Goal: Task Accomplishment & Management: Manage account settings

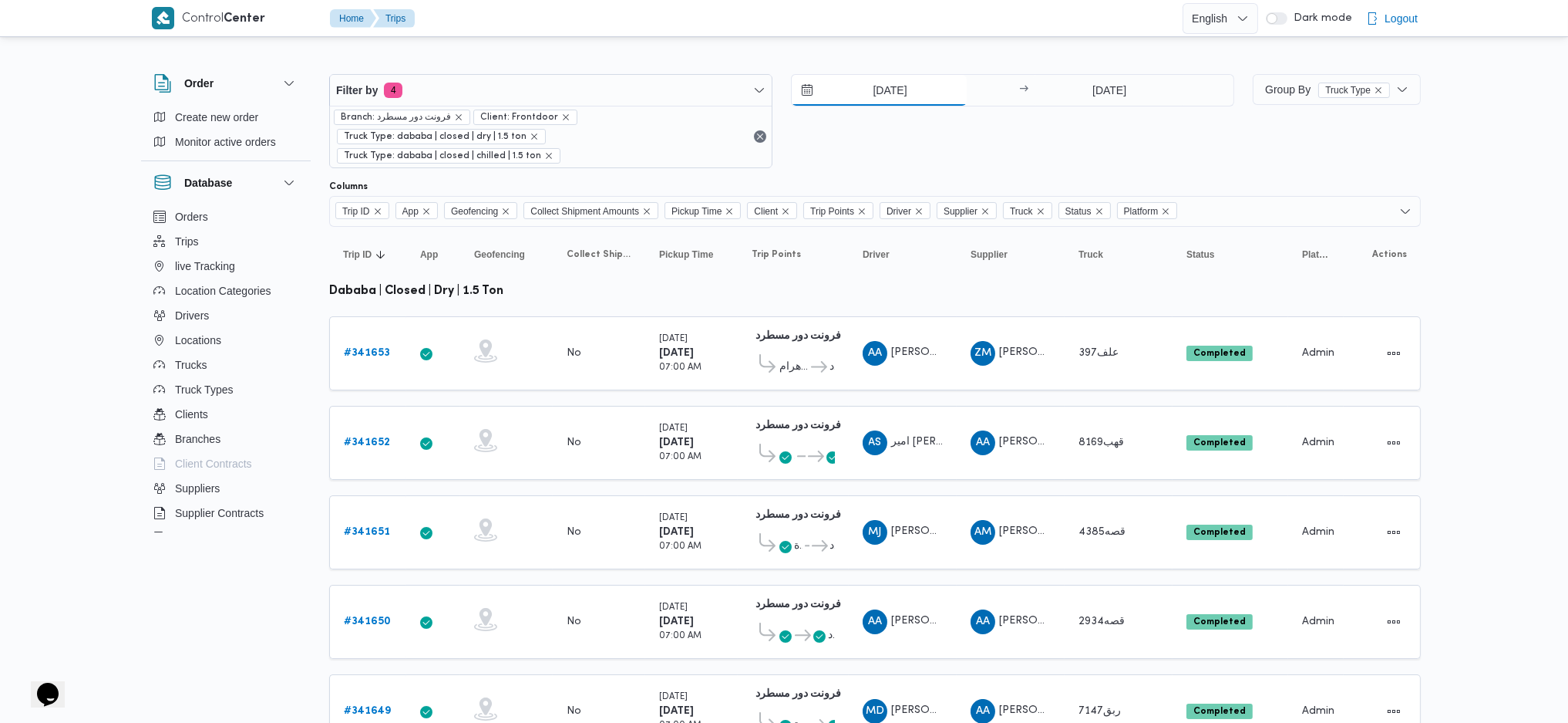
click at [871, 104] on input "[DATE]" at bounding box center [880, 90] width 175 height 31
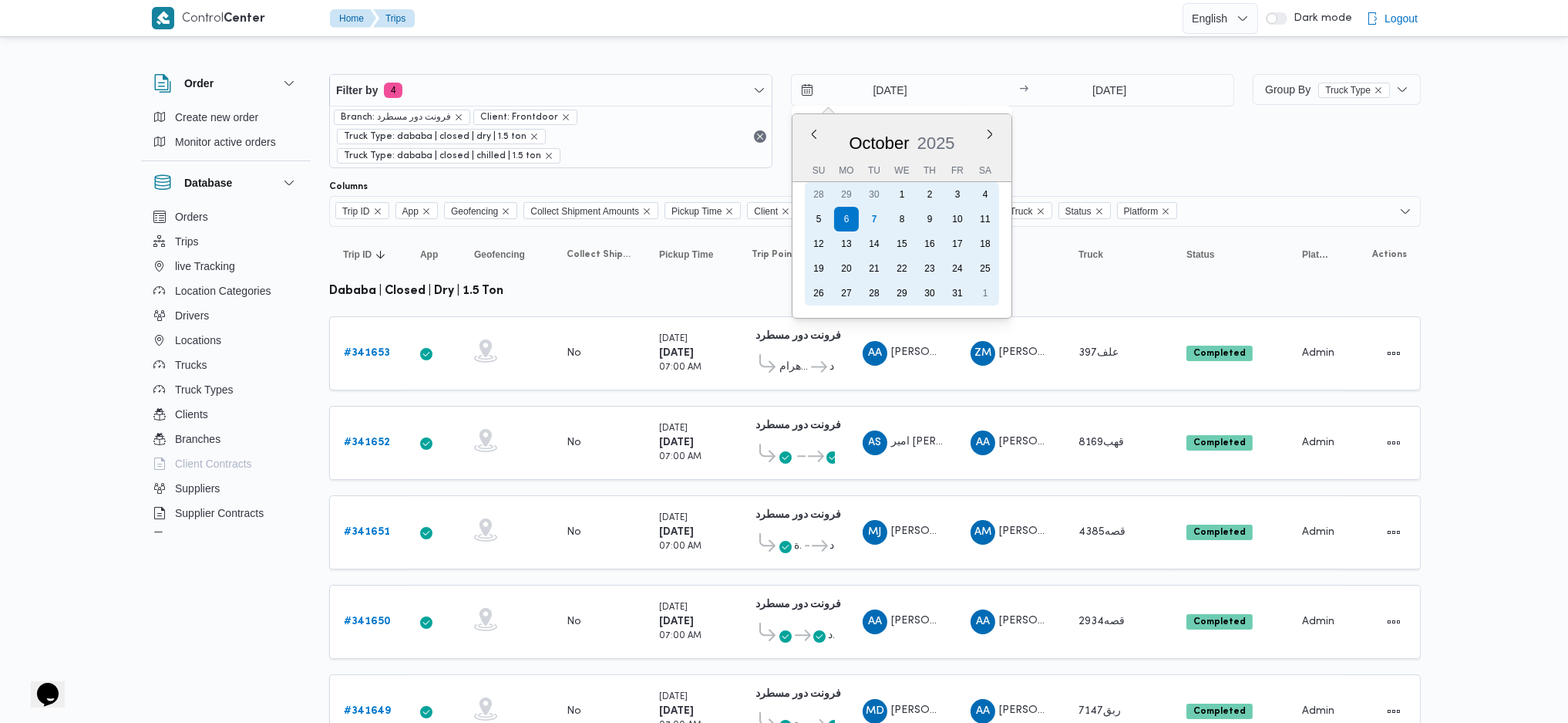
drag, startPoint x: 867, startPoint y: 216, endPoint x: 927, endPoint y: 169, distance: 76.2
click at [867, 216] on div "7" at bounding box center [873, 218] width 24 height 24
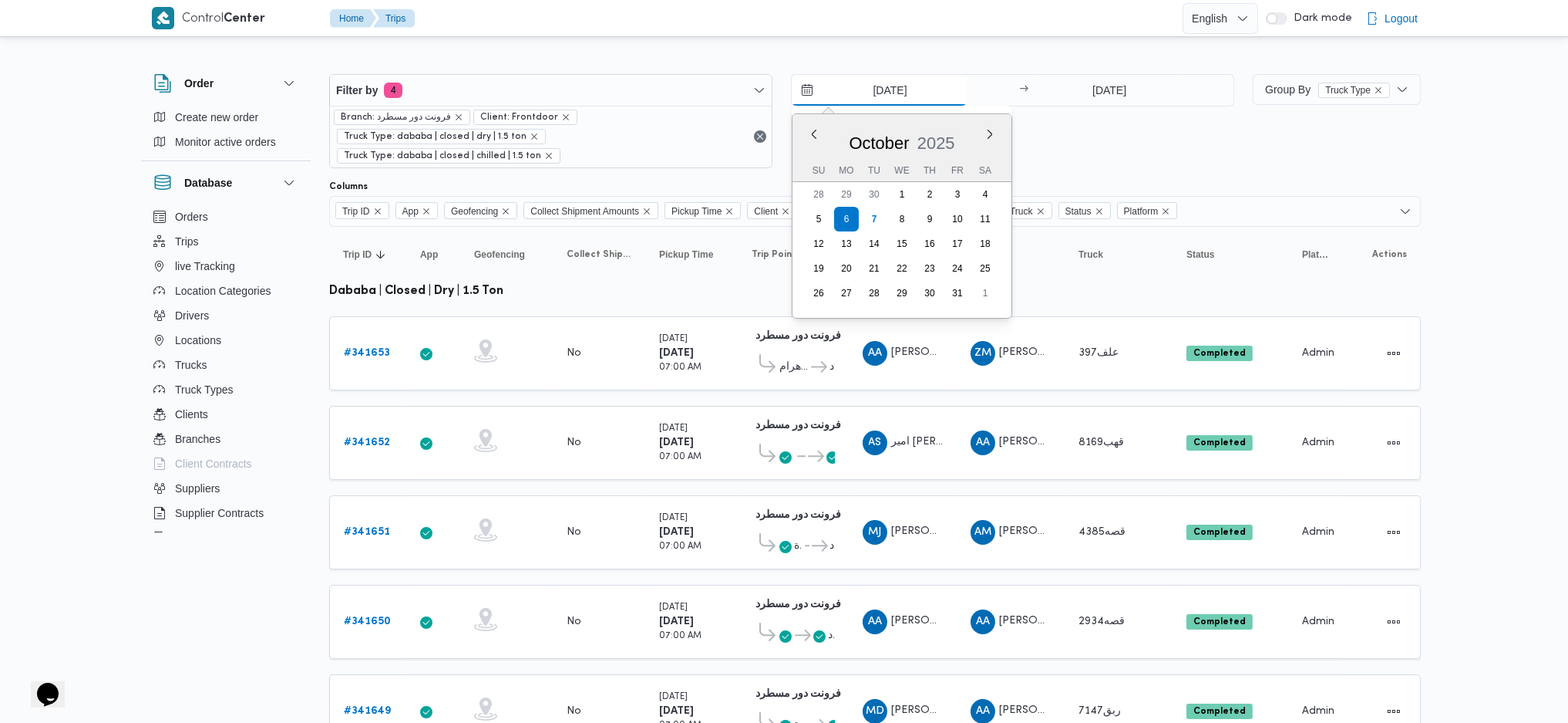
type input "[DATE]"
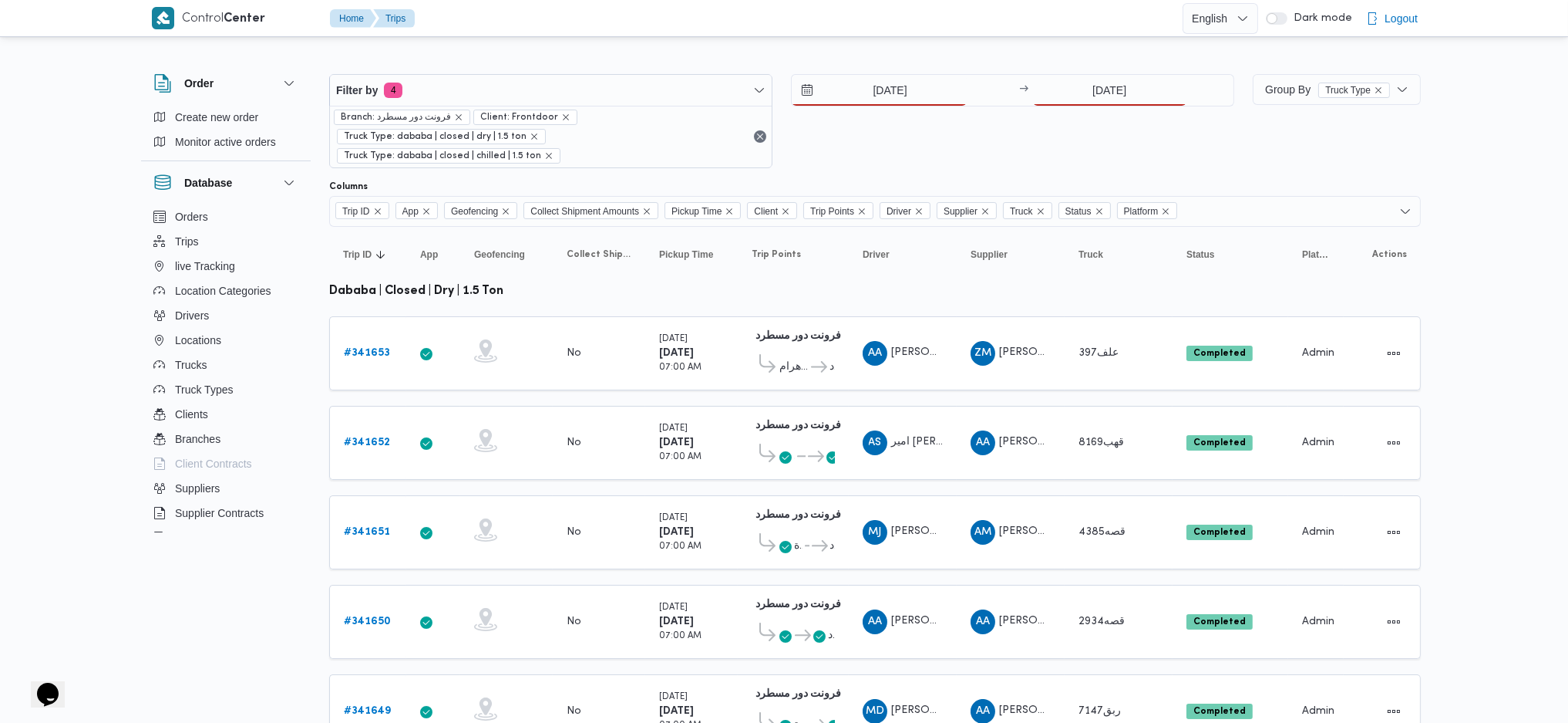
click at [1088, 117] on div "7/10/2025 → 6/10/2025" at bounding box center [1013, 121] width 443 height 94
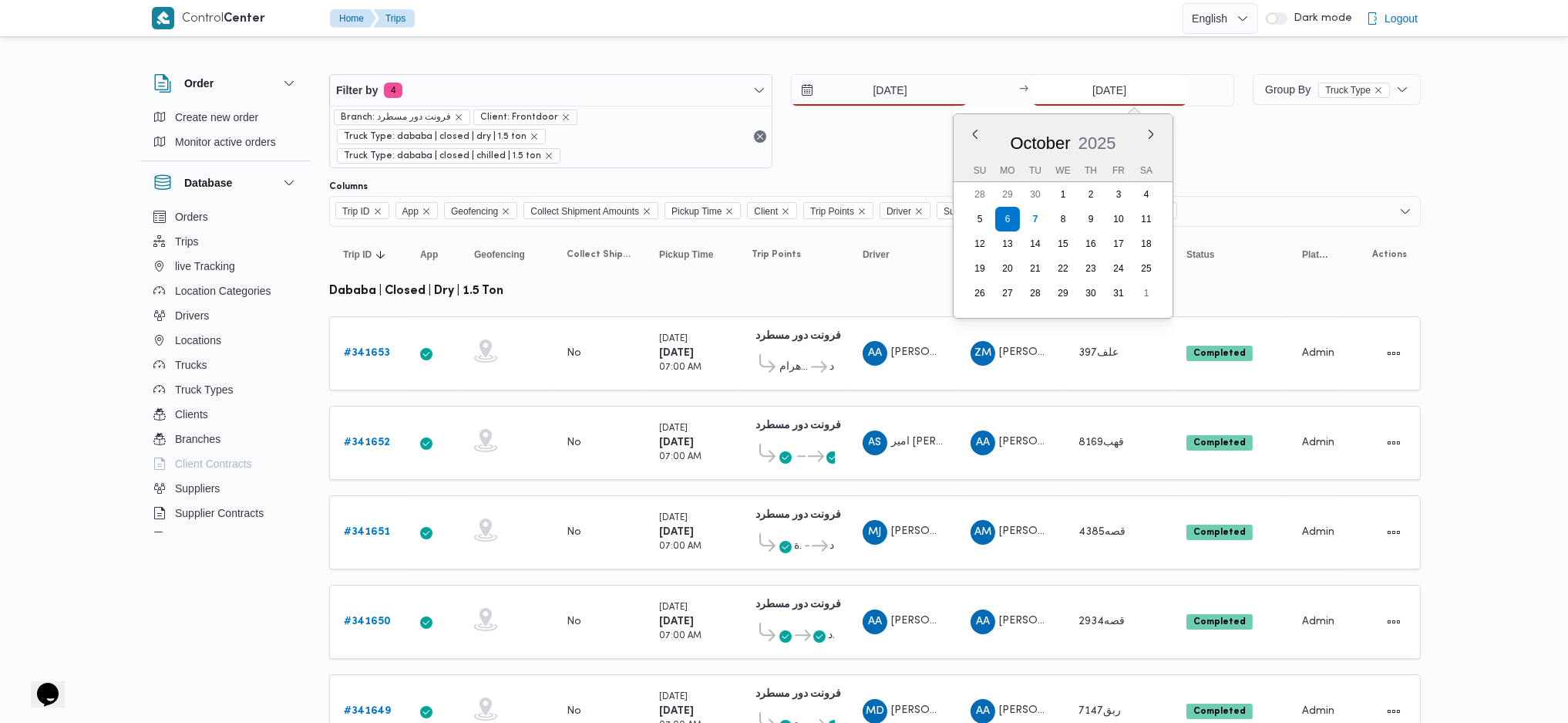
click at [1092, 99] on input "[DATE]" at bounding box center [1109, 90] width 153 height 31
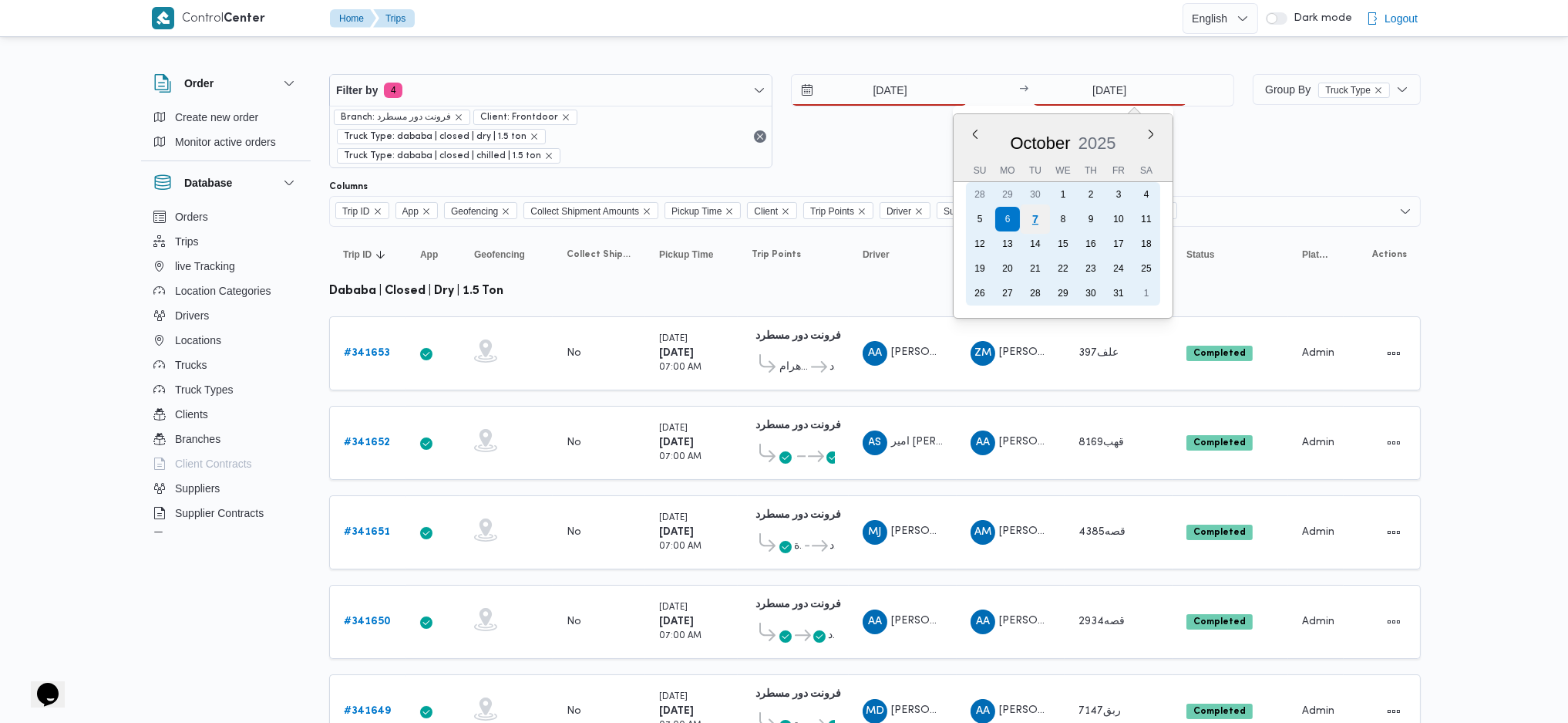
click at [1022, 223] on div "7" at bounding box center [1035, 219] width 30 height 30
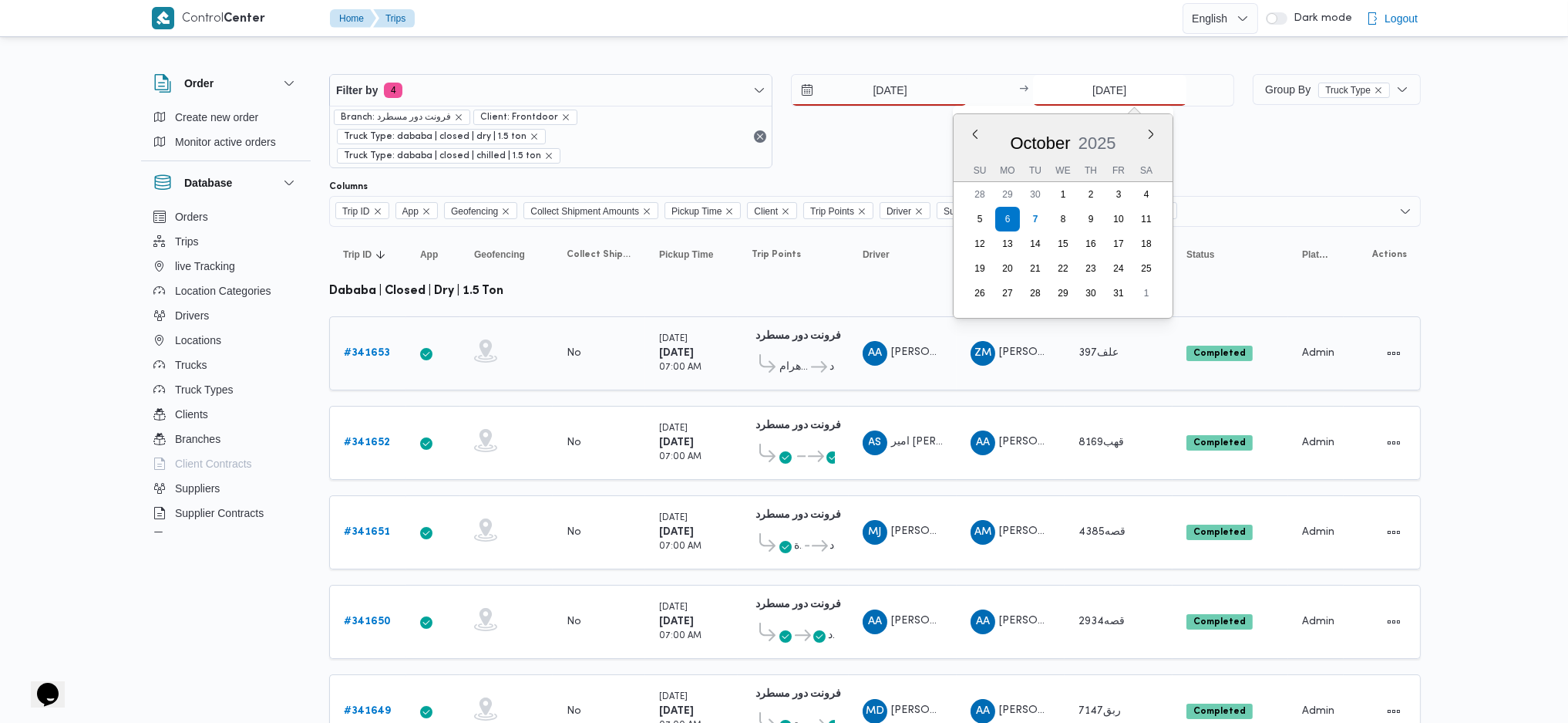
type input "7/10/2025"
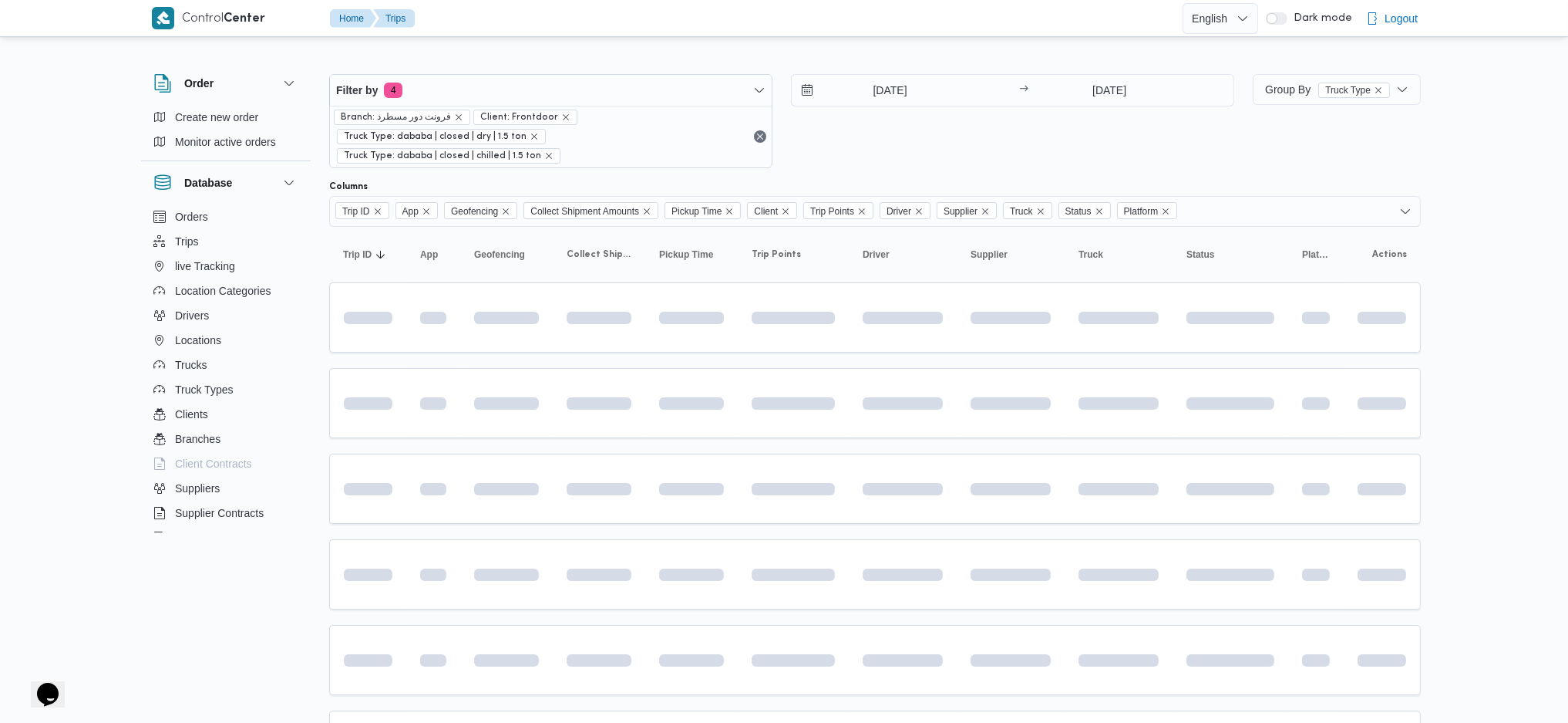
click at [919, 345] on table "Trip ID Click to sort in ascending order App Click to sort in ascending order G…" at bounding box center [874, 554] width 1091 height 654
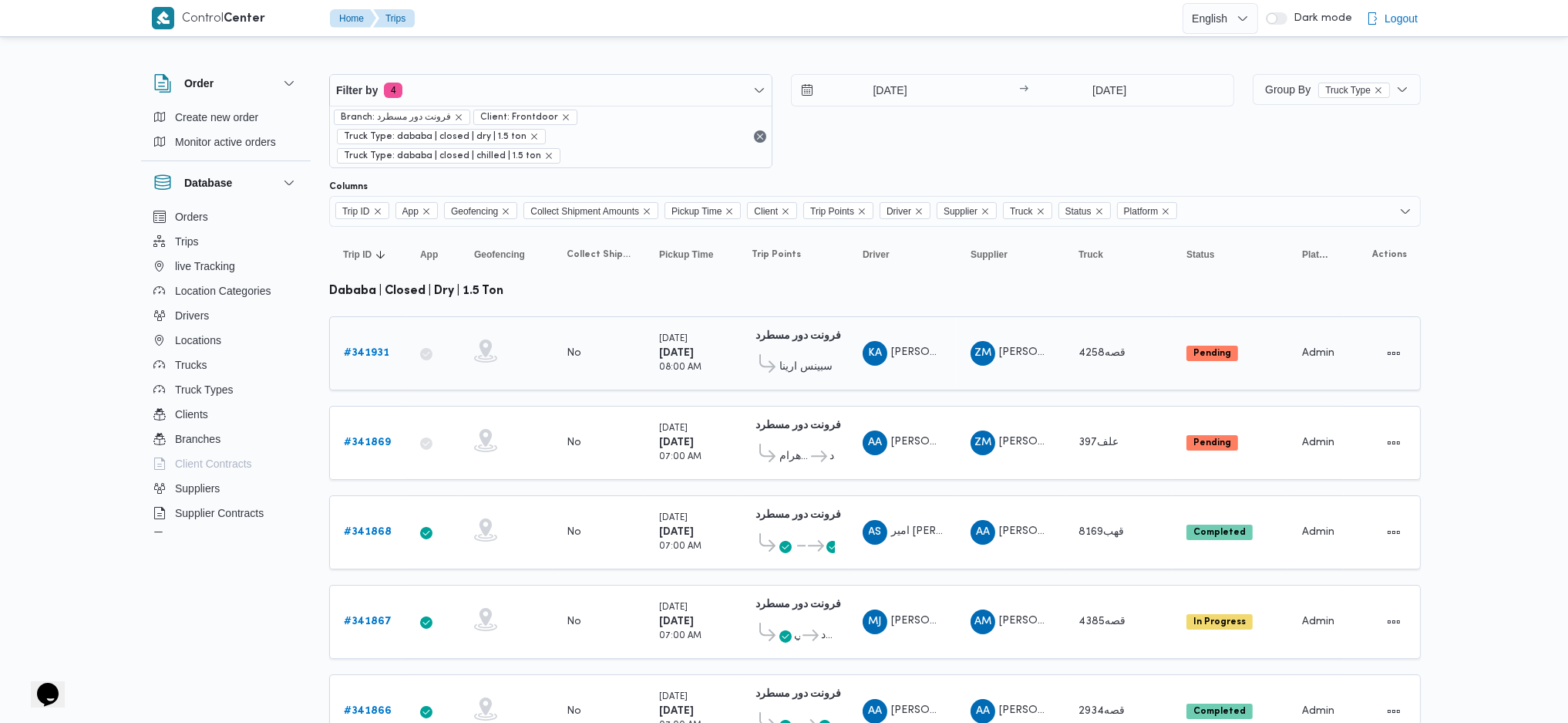
click at [360, 348] on b "# 341931" at bounding box center [367, 352] width 45 height 10
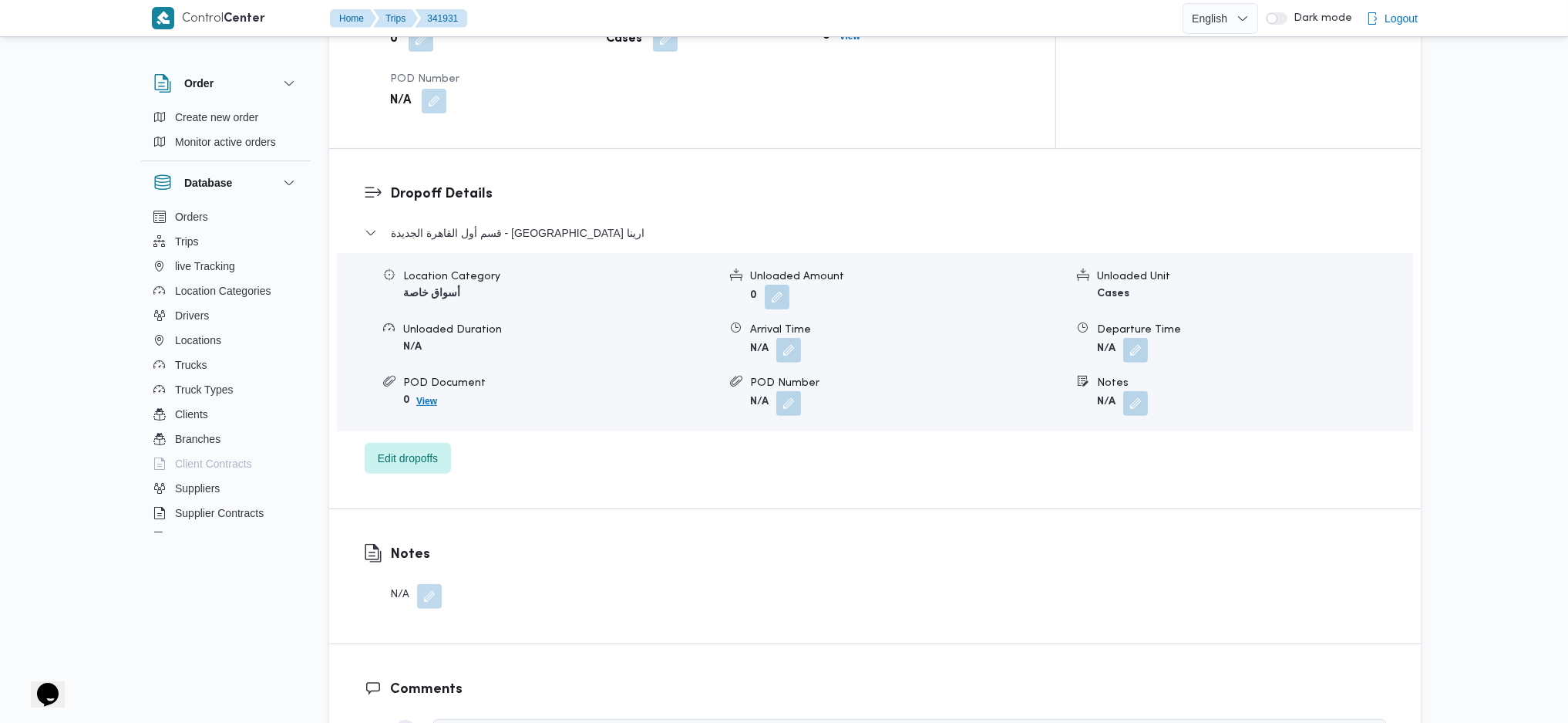
scroll to position [1130, 0]
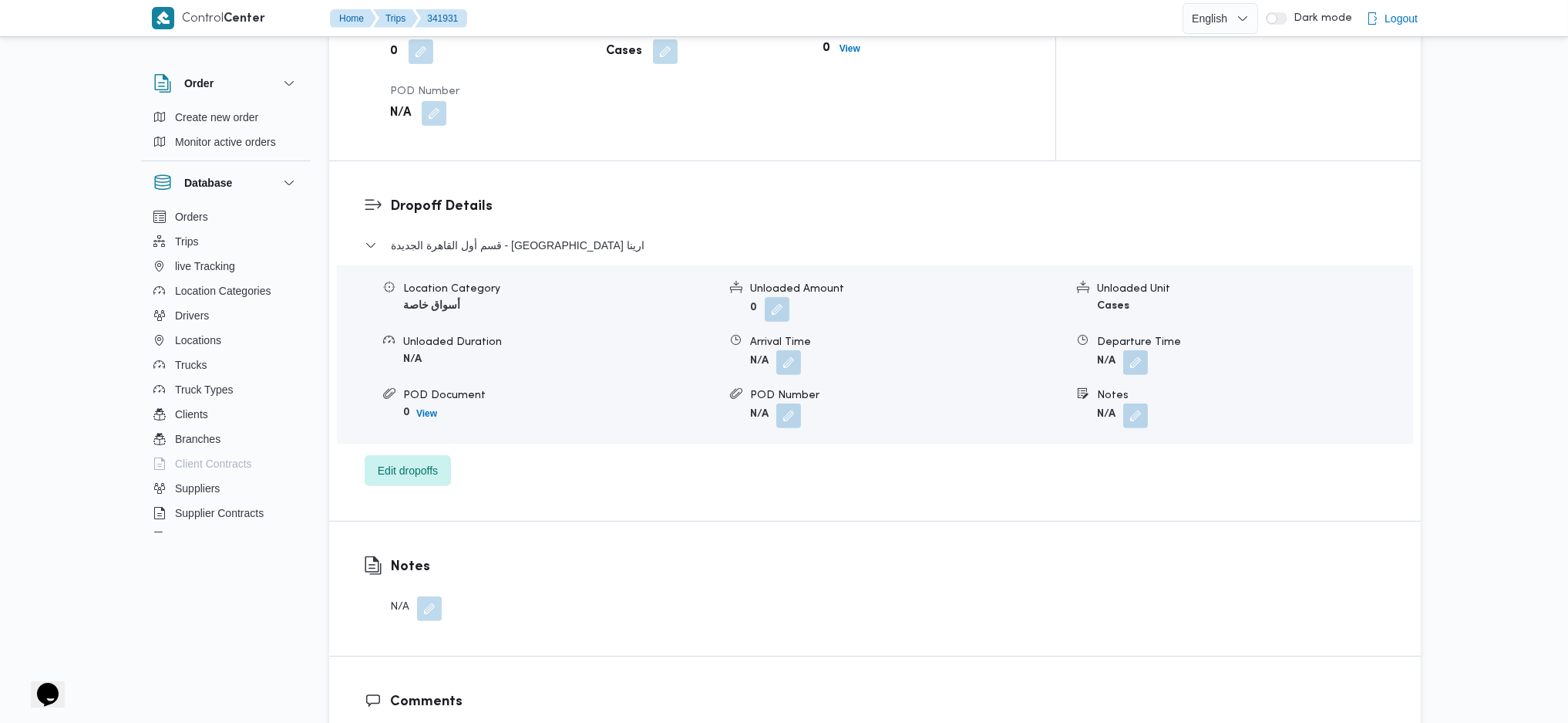
click at [407, 430] on div "Dropoff Details قسم أول القاهرة الجديدة - سبينس ارينا Location Category أسواق خ…" at bounding box center [874, 341] width 1091 height 360
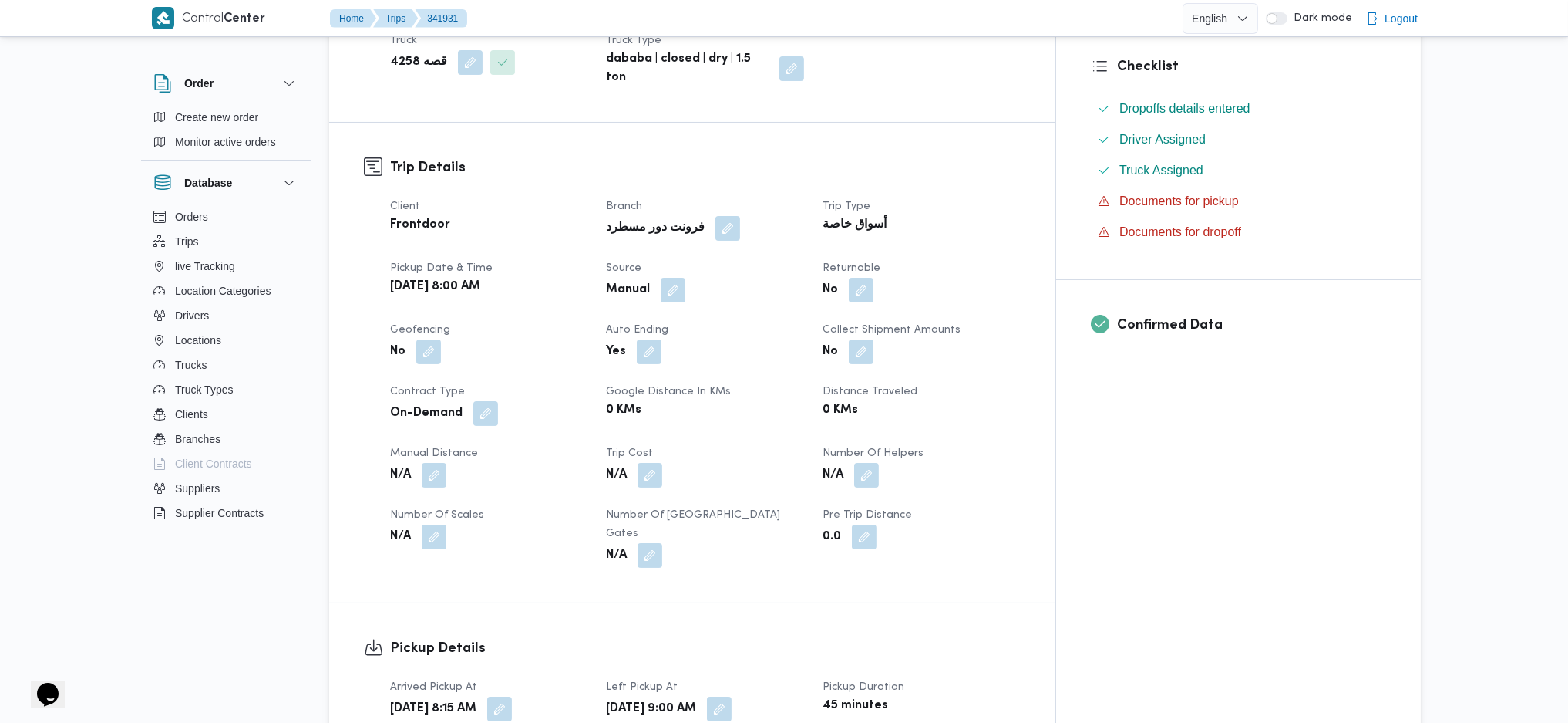
scroll to position [411, 0]
click at [442, 462] on button "button" at bounding box center [433, 474] width 24 height 24
click at [415, 480] on input "Manual Distance" at bounding box center [393, 500] width 153 height 31
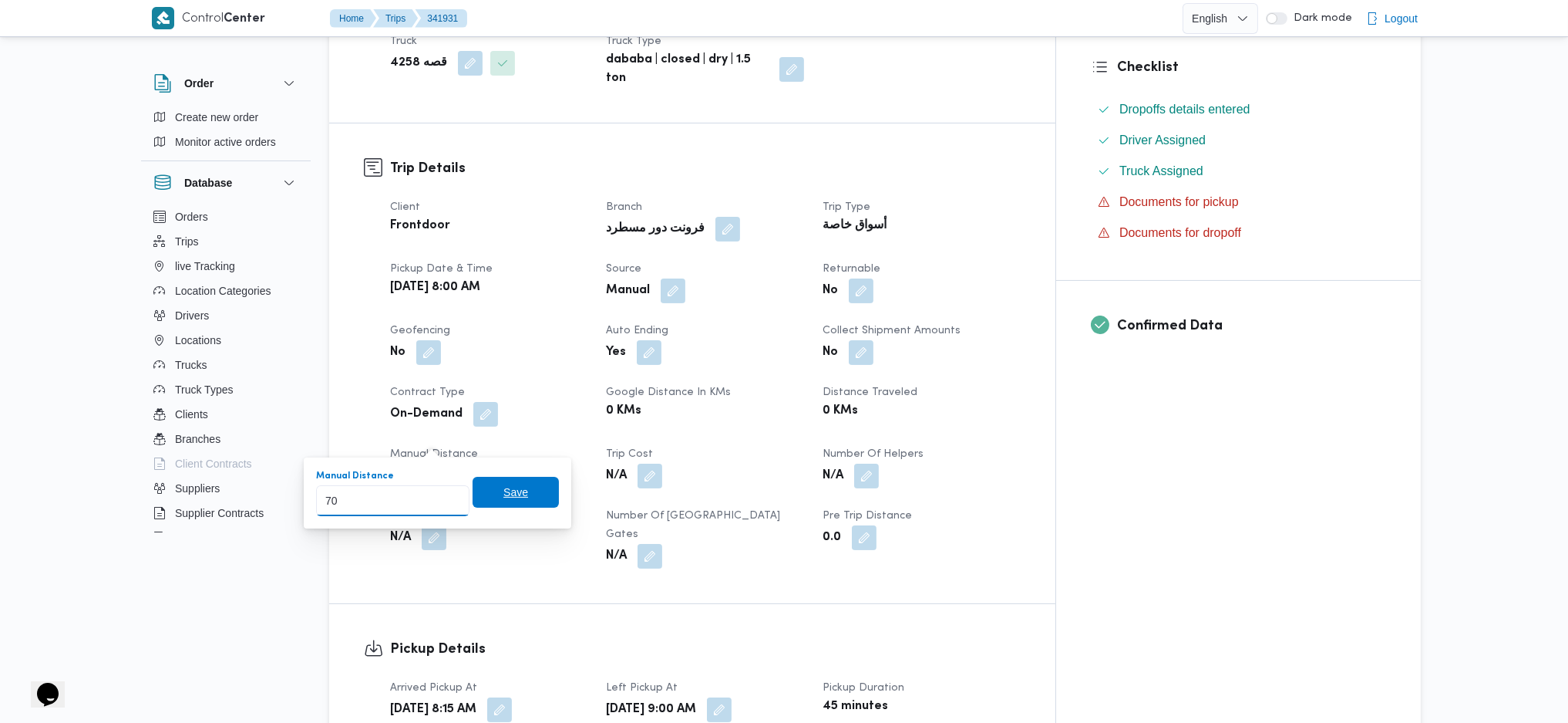
type input "70"
click at [508, 480] on span "Save" at bounding box center [515, 492] width 24 height 19
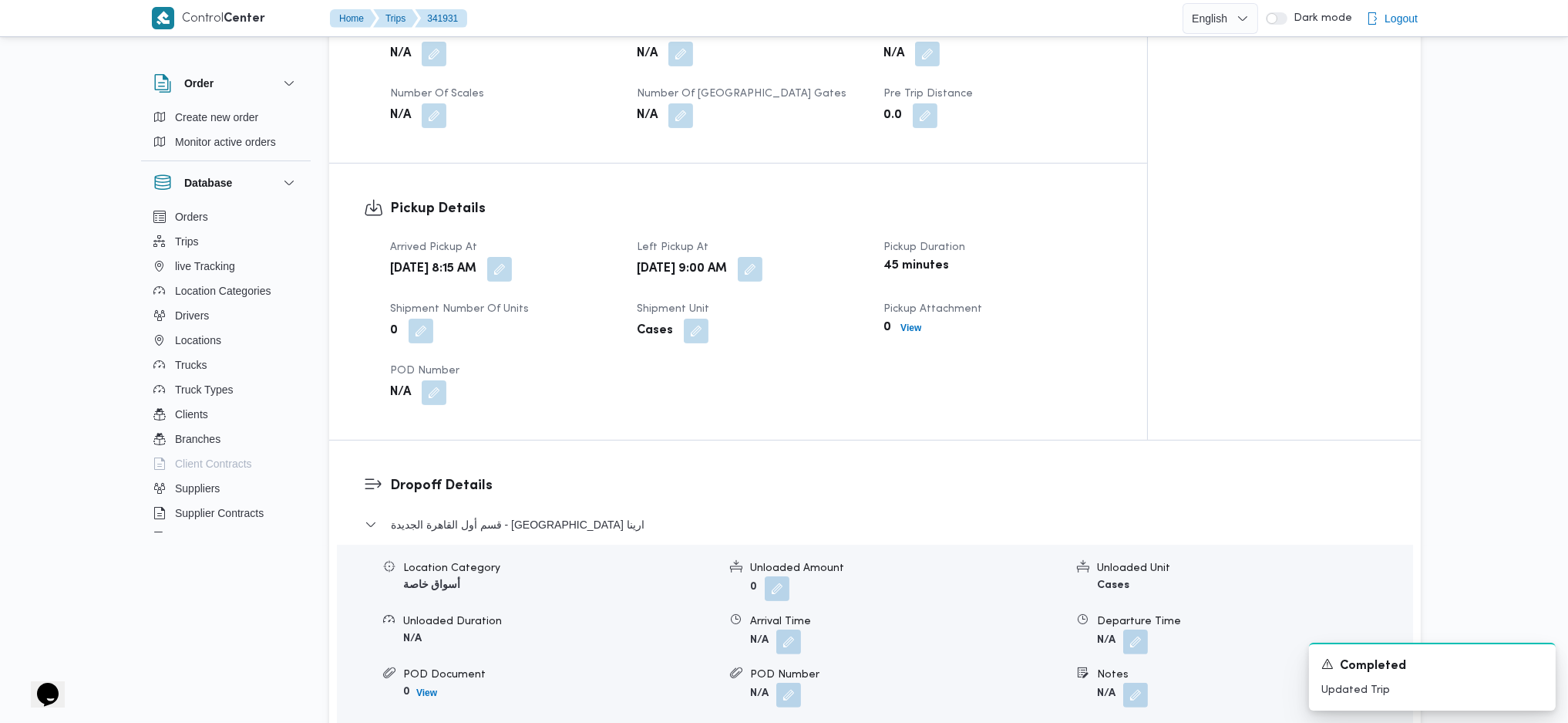
scroll to position [1028, 0]
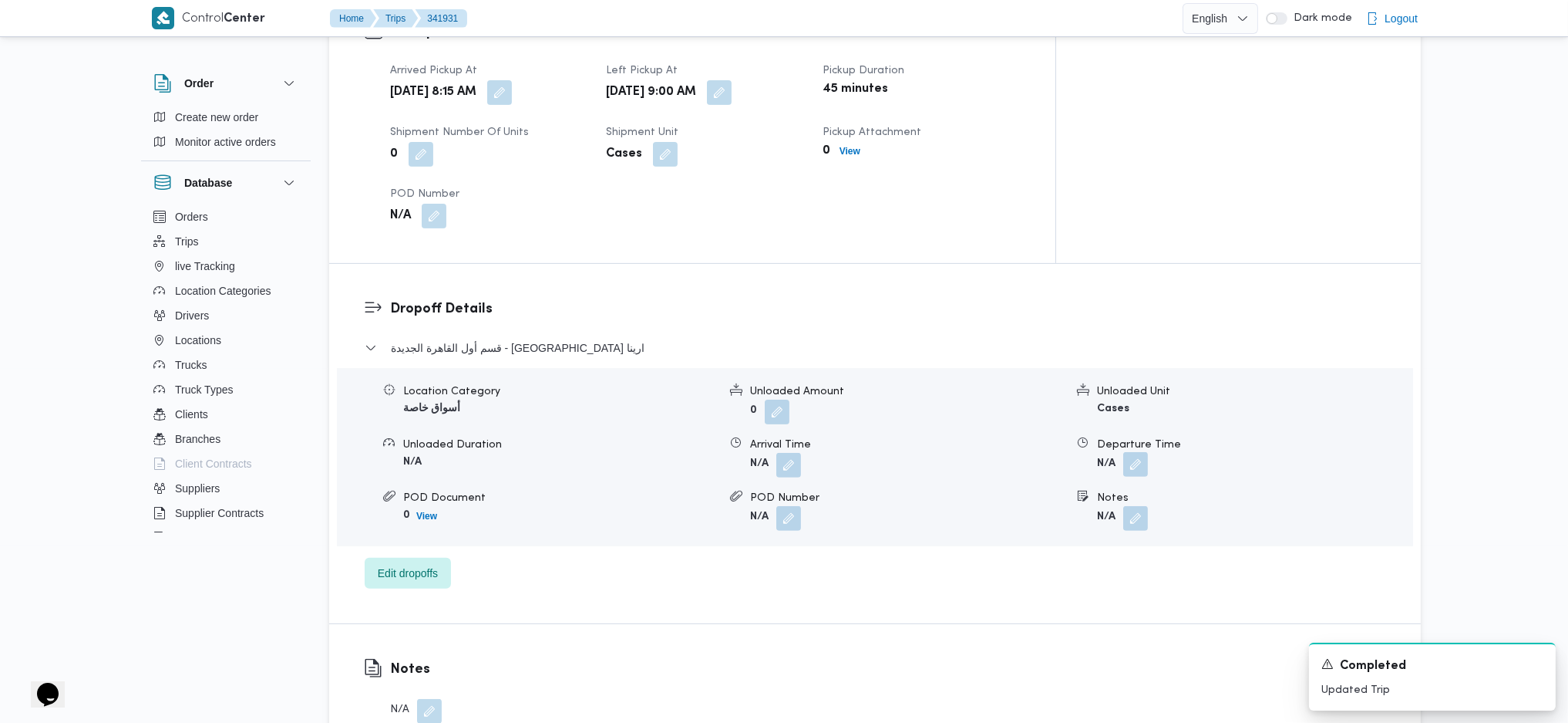
click at [1134, 452] on button "button" at bounding box center [1135, 463] width 24 height 24
click at [1084, 479] on input "Departure Time" at bounding box center [1094, 471] width 175 height 31
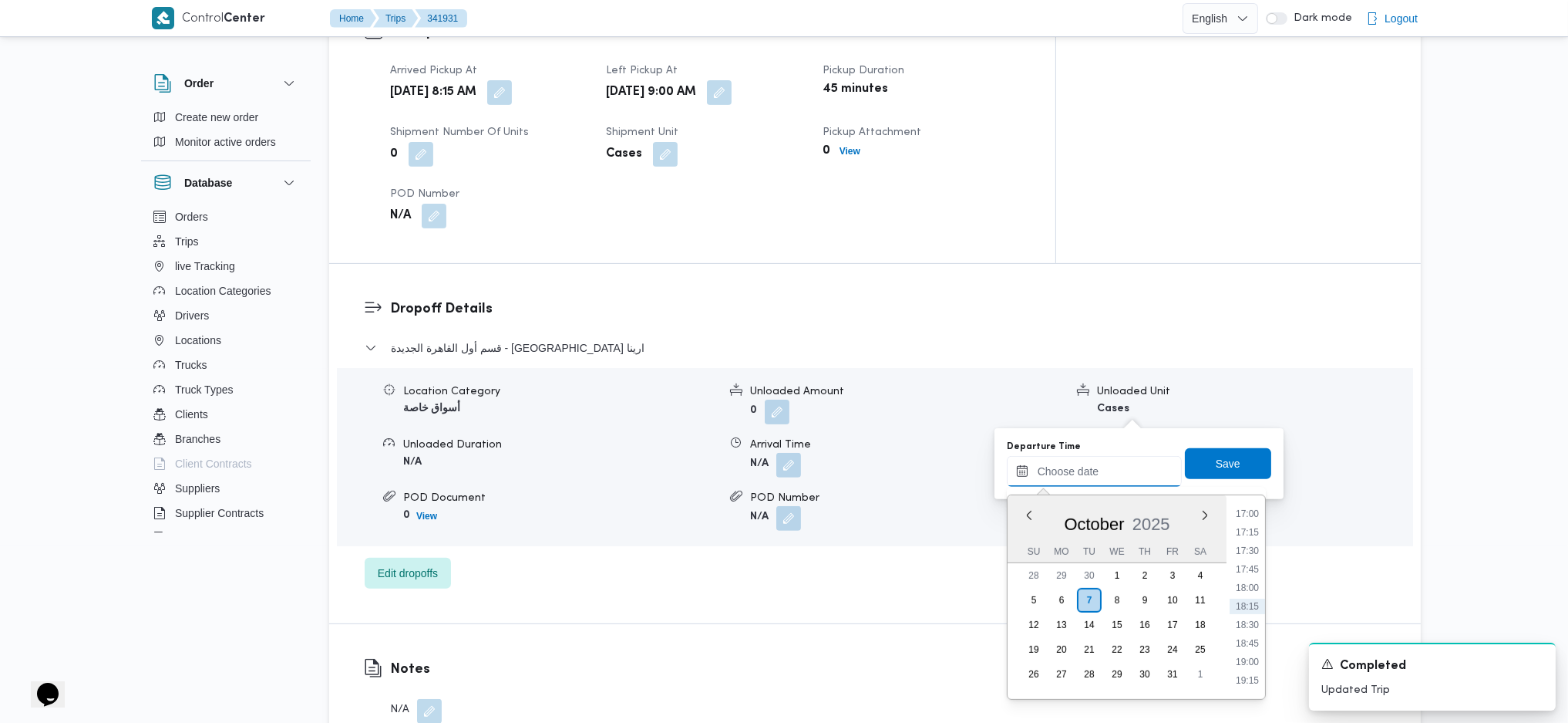
scroll to position [1157, 0]
click at [1256, 480] on li "16:00" at bounding box center [1247, 543] width 35 height 15
type input "07/10/2025 16:00"
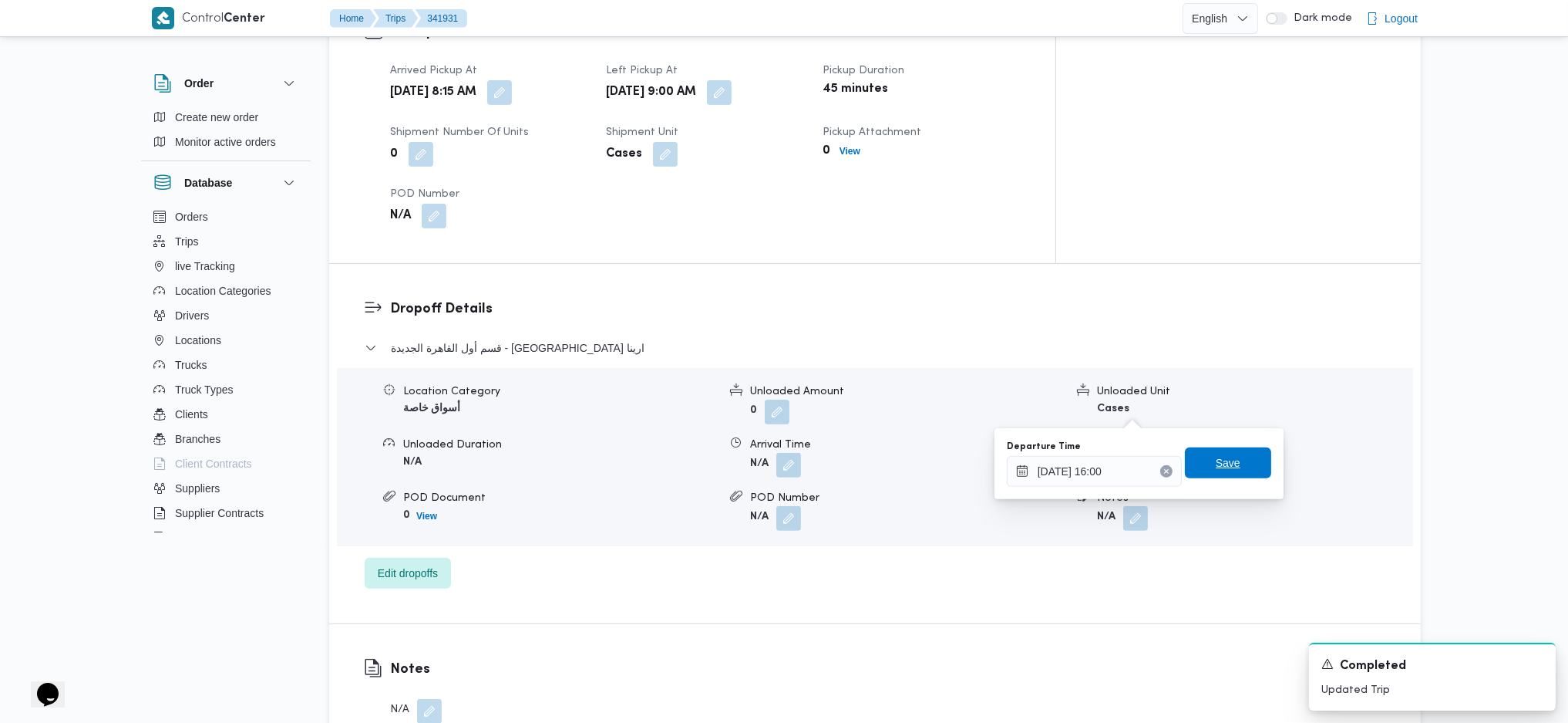
click at [1224, 463] on span "Save" at bounding box center [1227, 462] width 24 height 19
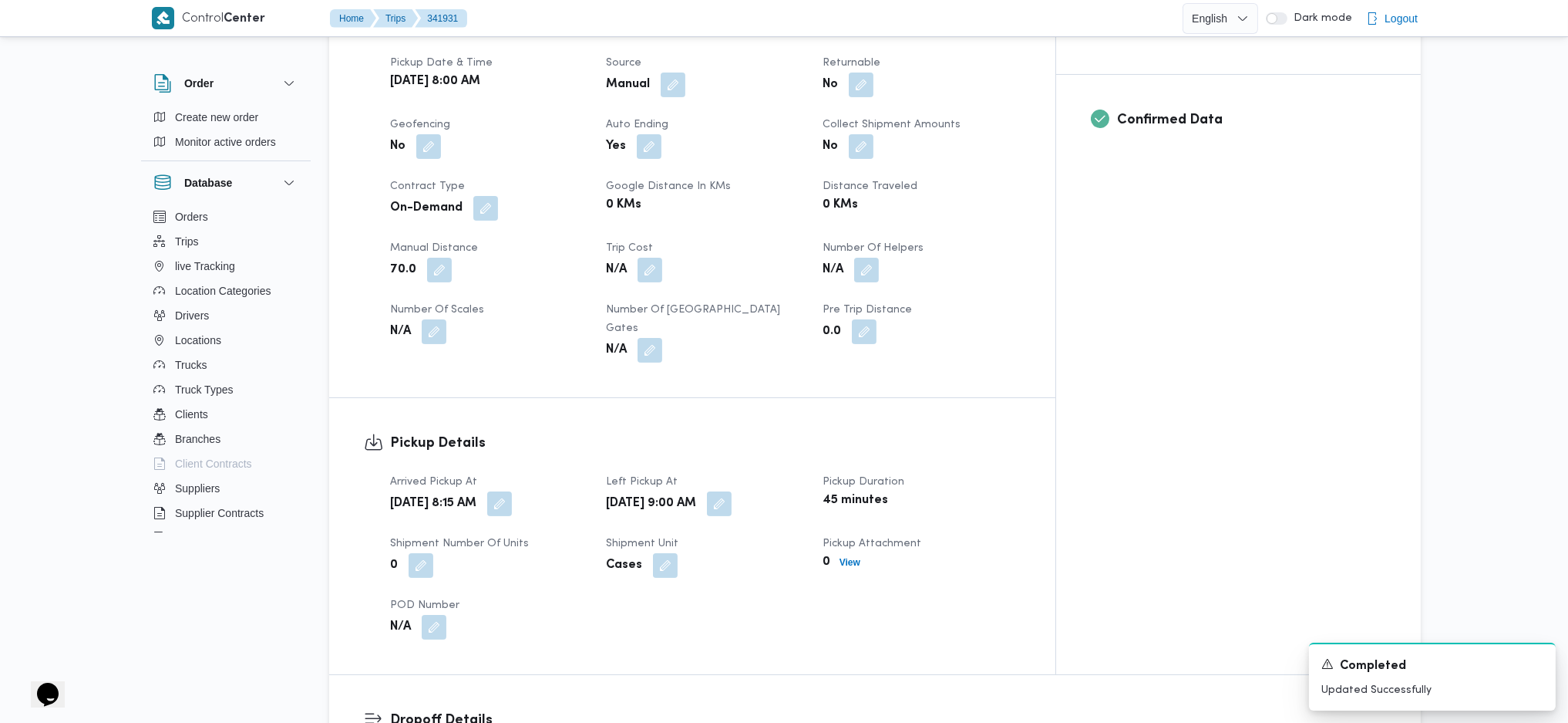
scroll to position [0, 0]
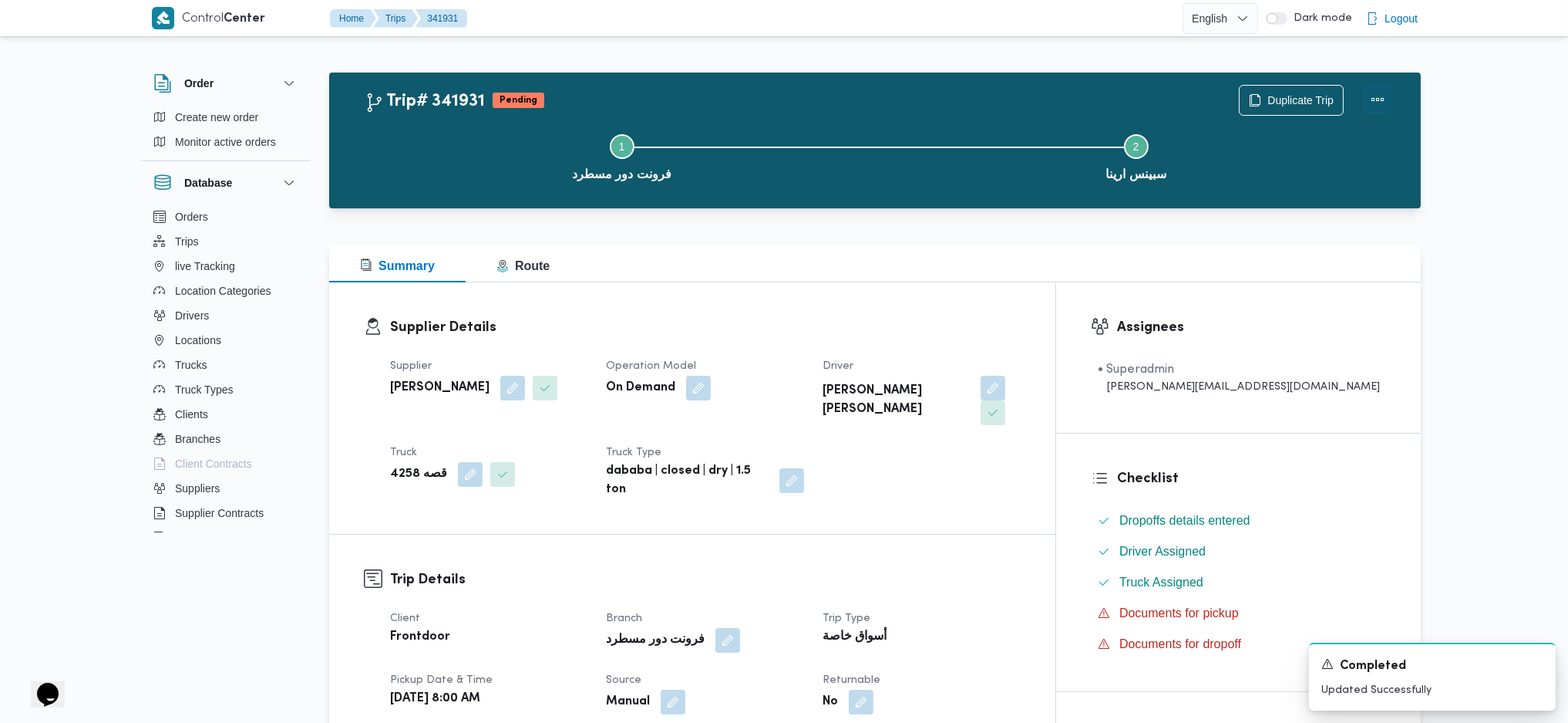
click at [1294, 96] on button "Actions" at bounding box center [1378, 99] width 31 height 31
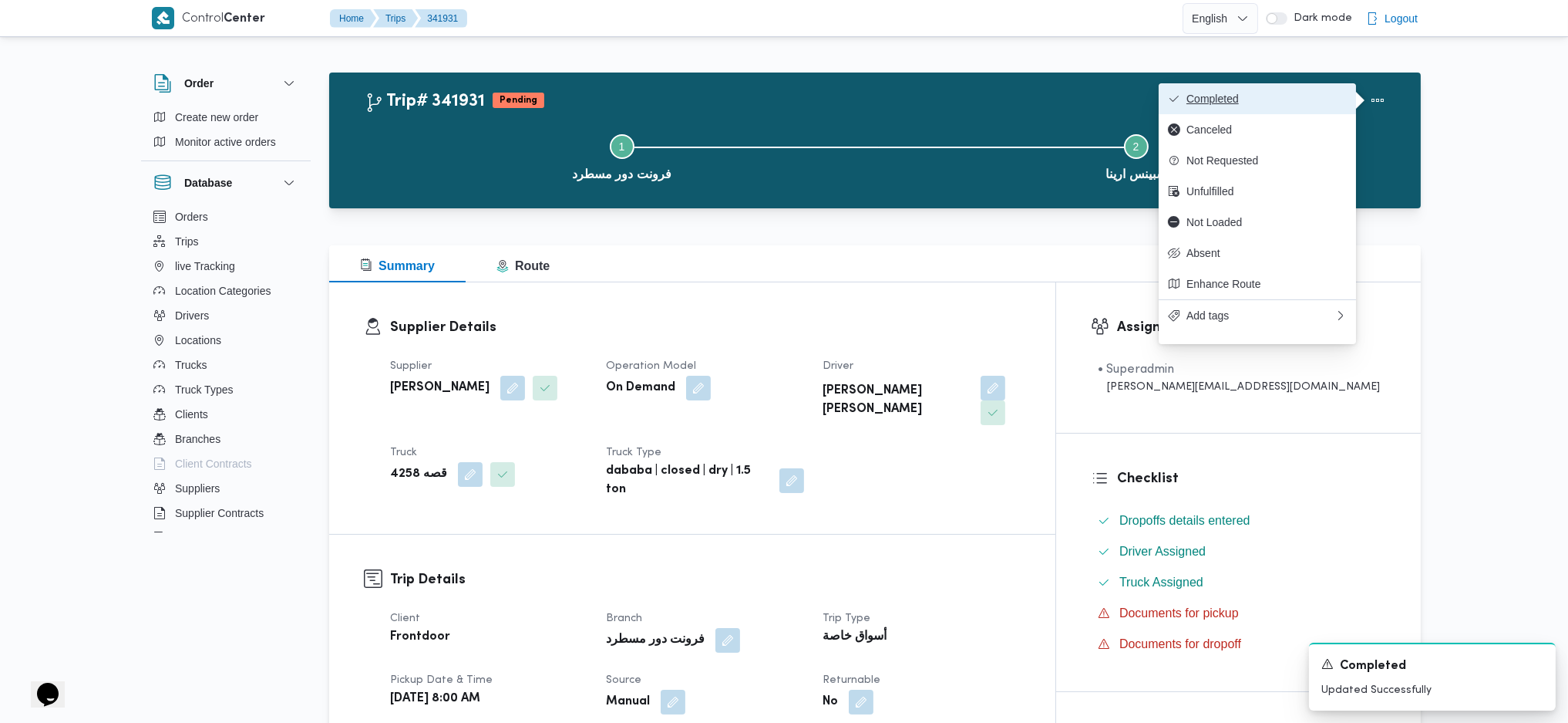
click at [1278, 105] on span "Completed" at bounding box center [1267, 99] width 160 height 13
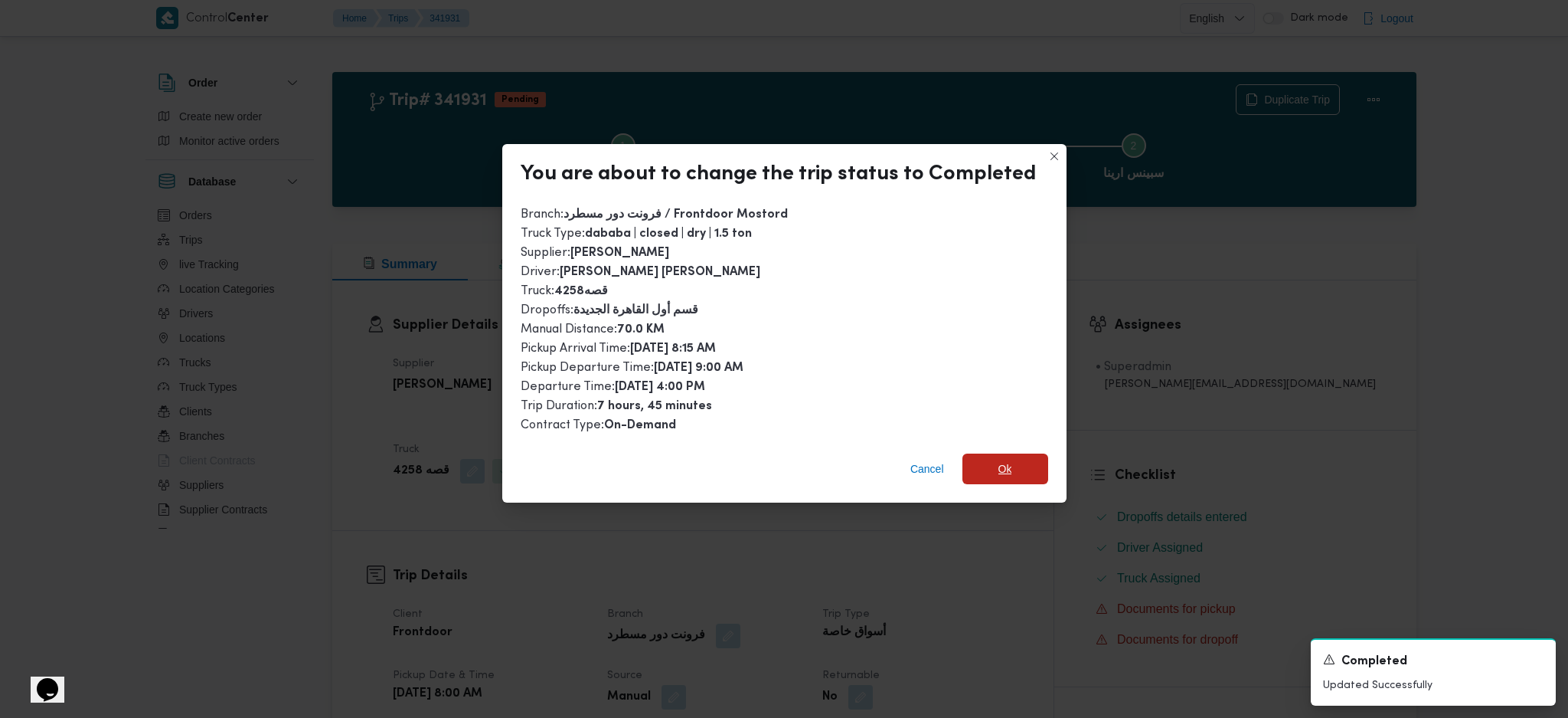
click at [978, 465] on span "Ok" at bounding box center [1005, 468] width 86 height 30
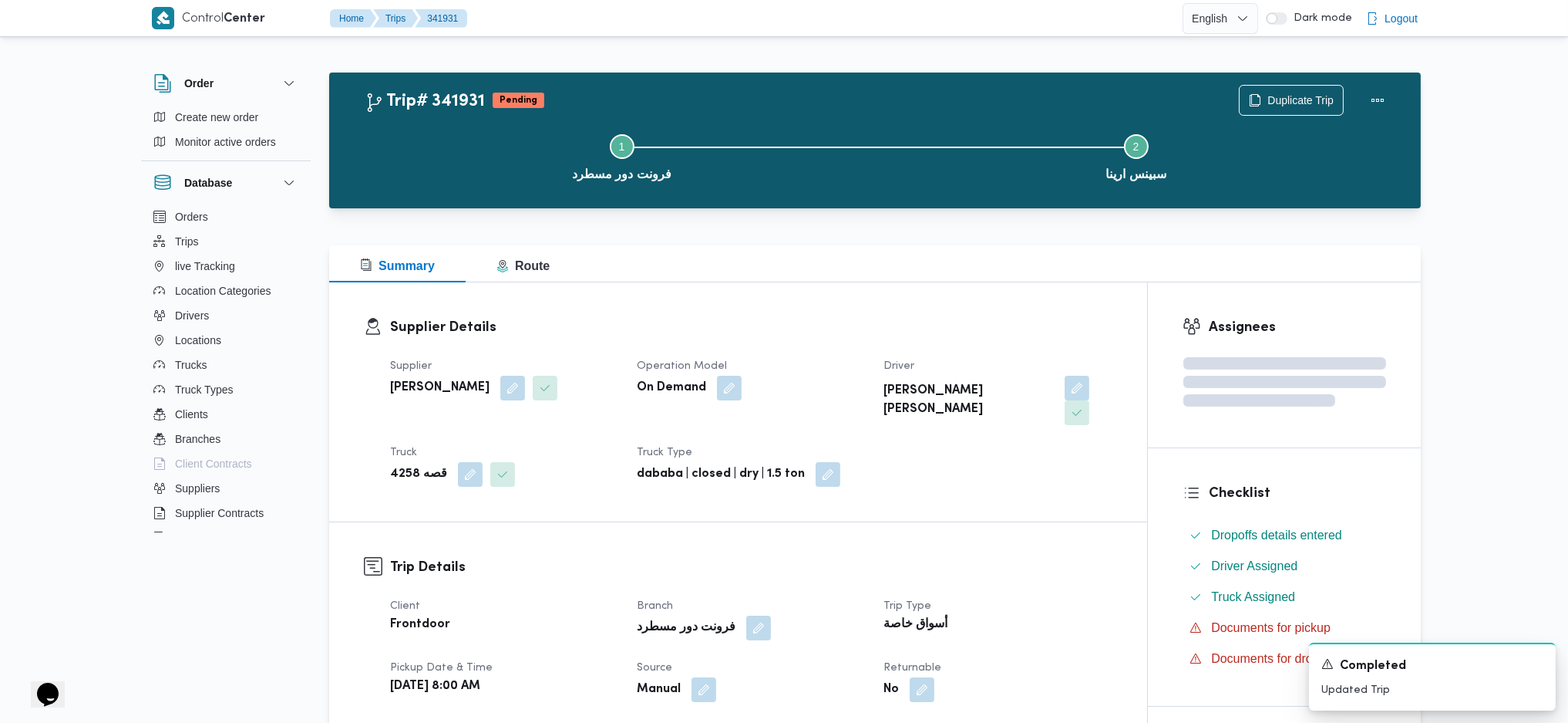
click at [902, 317] on h3 "Supplier Details" at bounding box center [752, 327] width 723 height 21
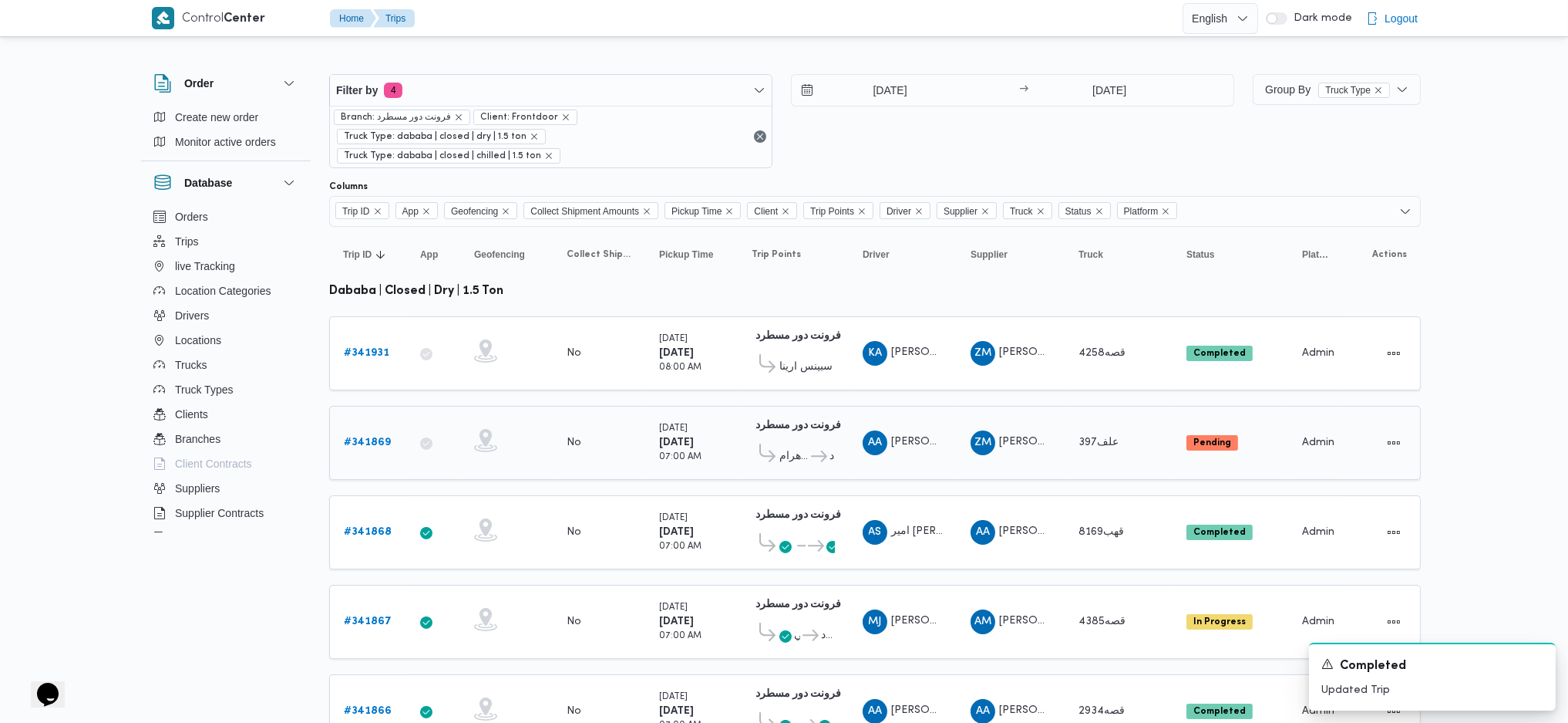
click at [385, 437] on b "# 341869" at bounding box center [368, 442] width 47 height 10
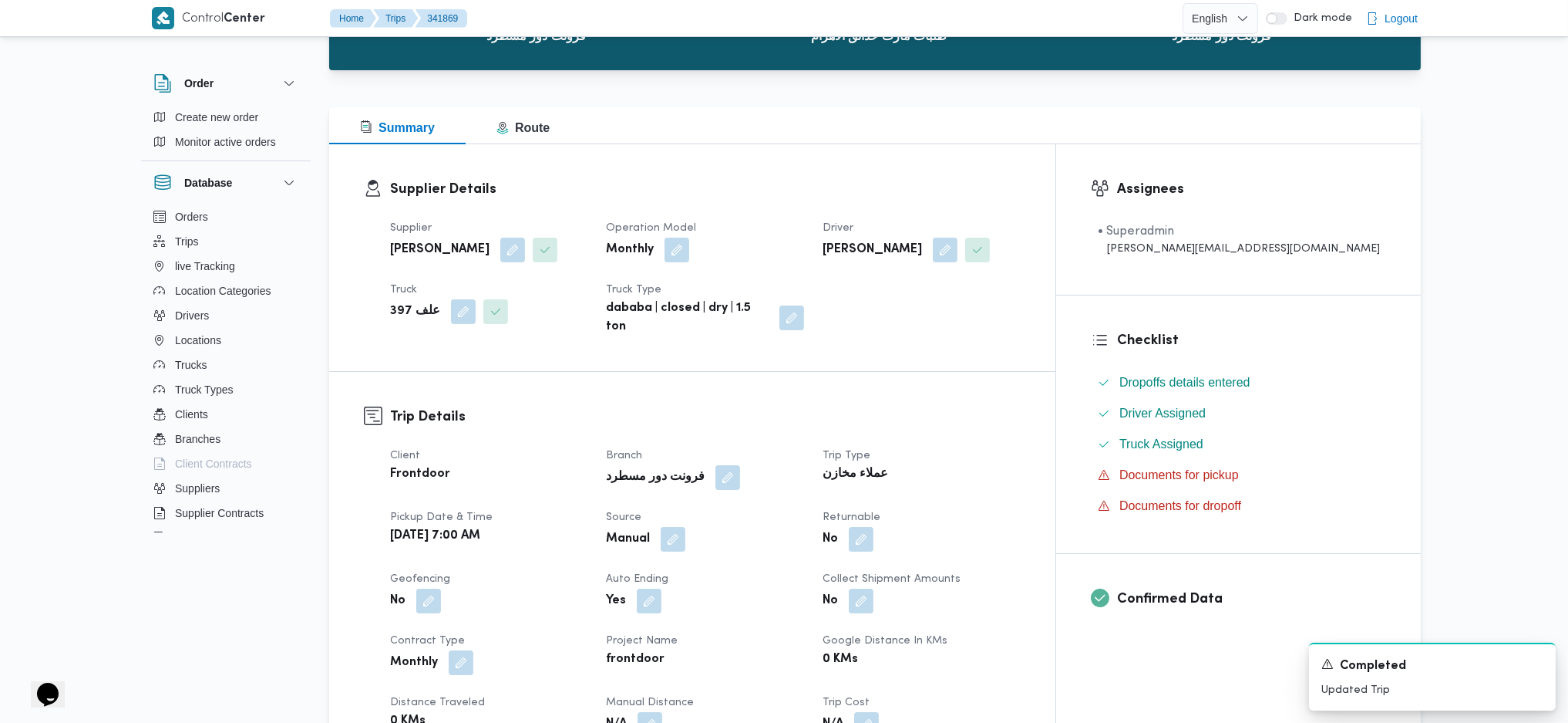
scroll to position [411, 0]
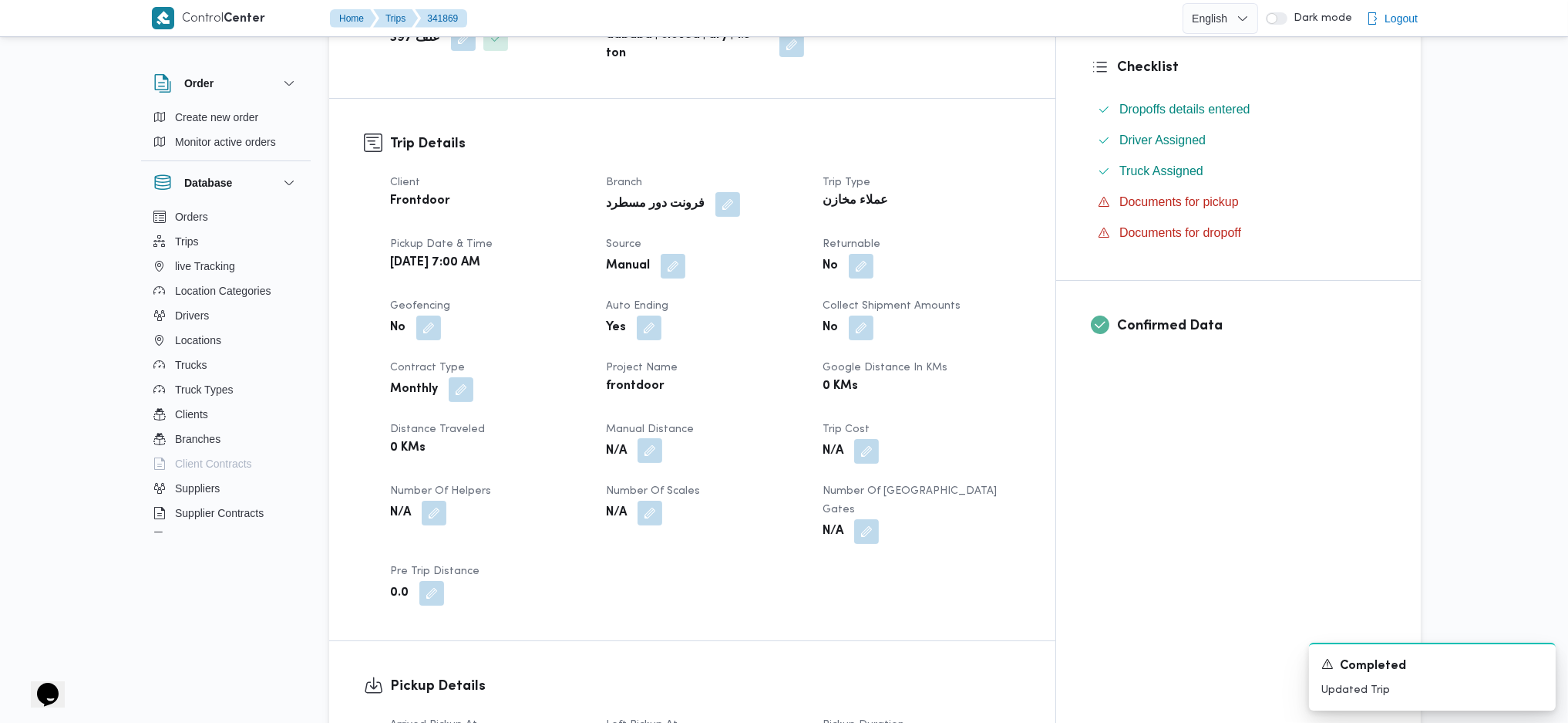
click at [662, 438] on button "button" at bounding box center [650, 450] width 24 height 24
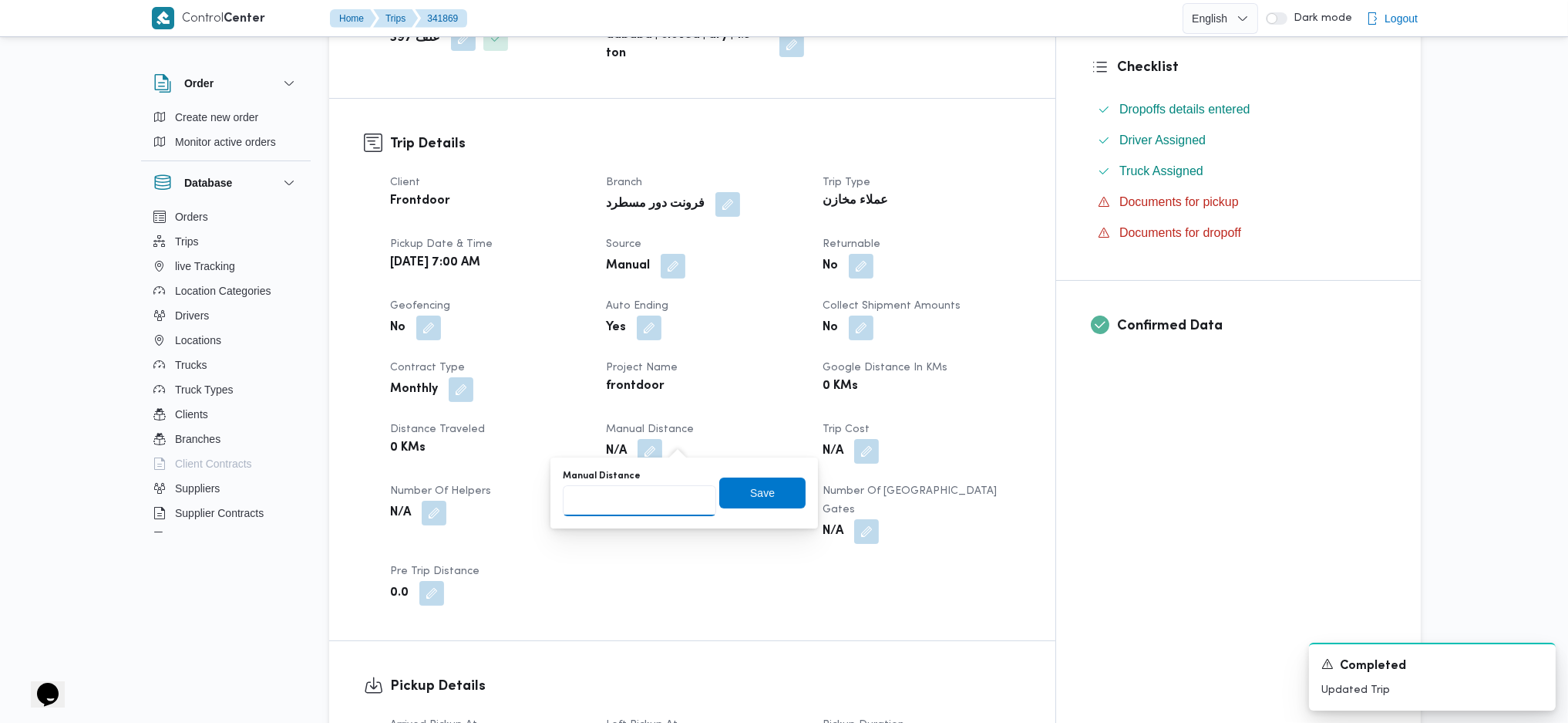
click at [629, 480] on input "Manual Distance" at bounding box center [640, 500] width 153 height 31
type input "121"
drag, startPoint x: 745, startPoint y: 479, endPoint x: 745, endPoint y: 489, distance: 10.0
click at [745, 480] on span "Save" at bounding box center [762, 493] width 87 height 31
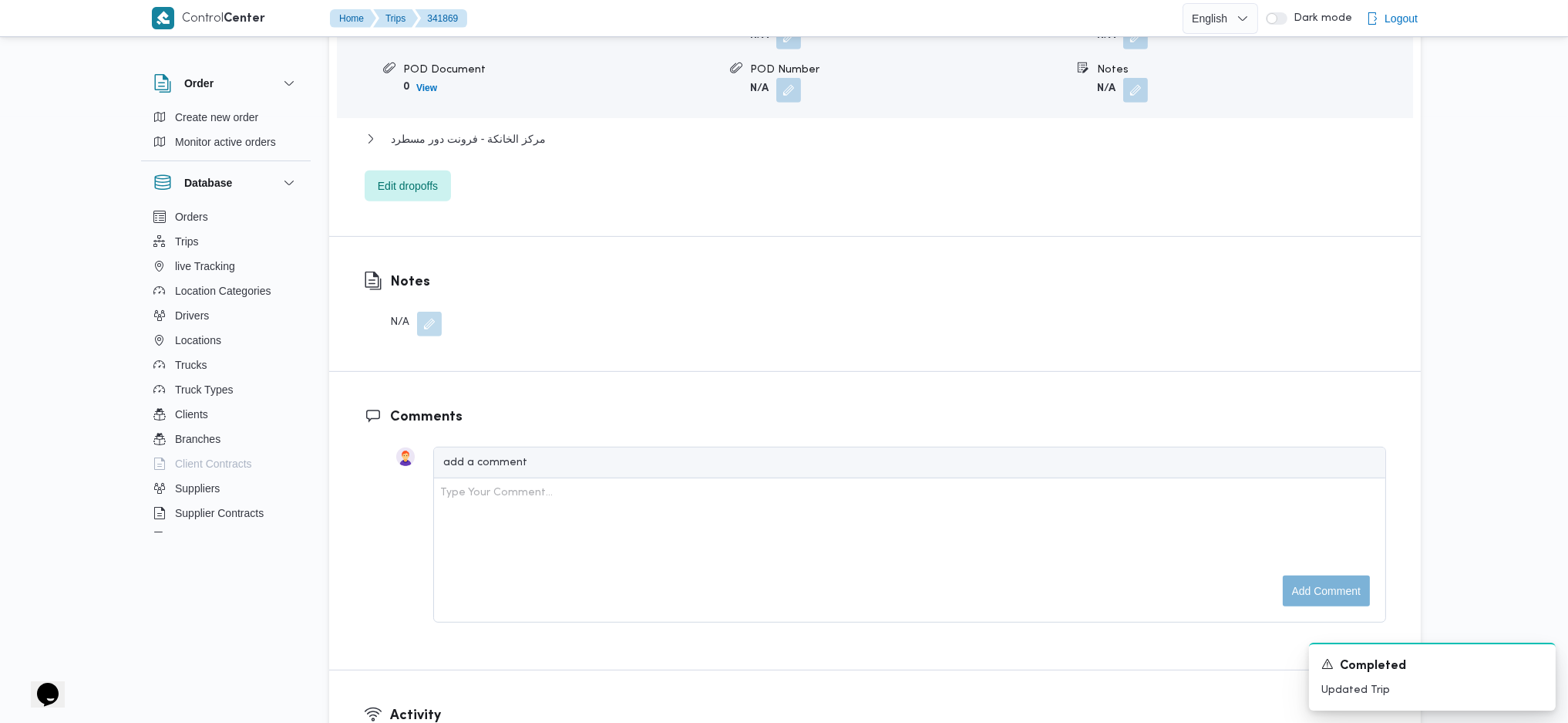
scroll to position [1337, 0]
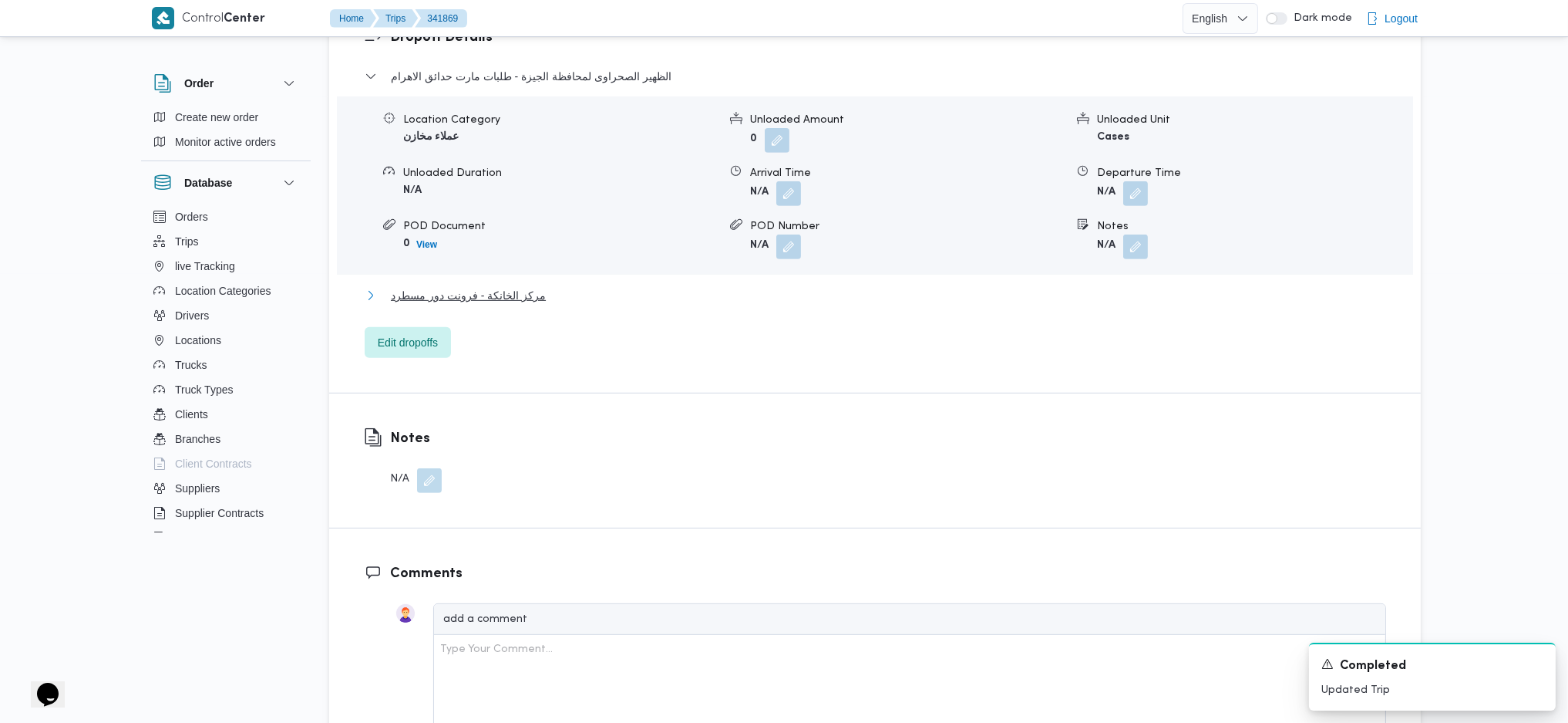
click at [466, 286] on span "مركز الخانكة - فرونت دور مسطرد" at bounding box center [469, 295] width 155 height 19
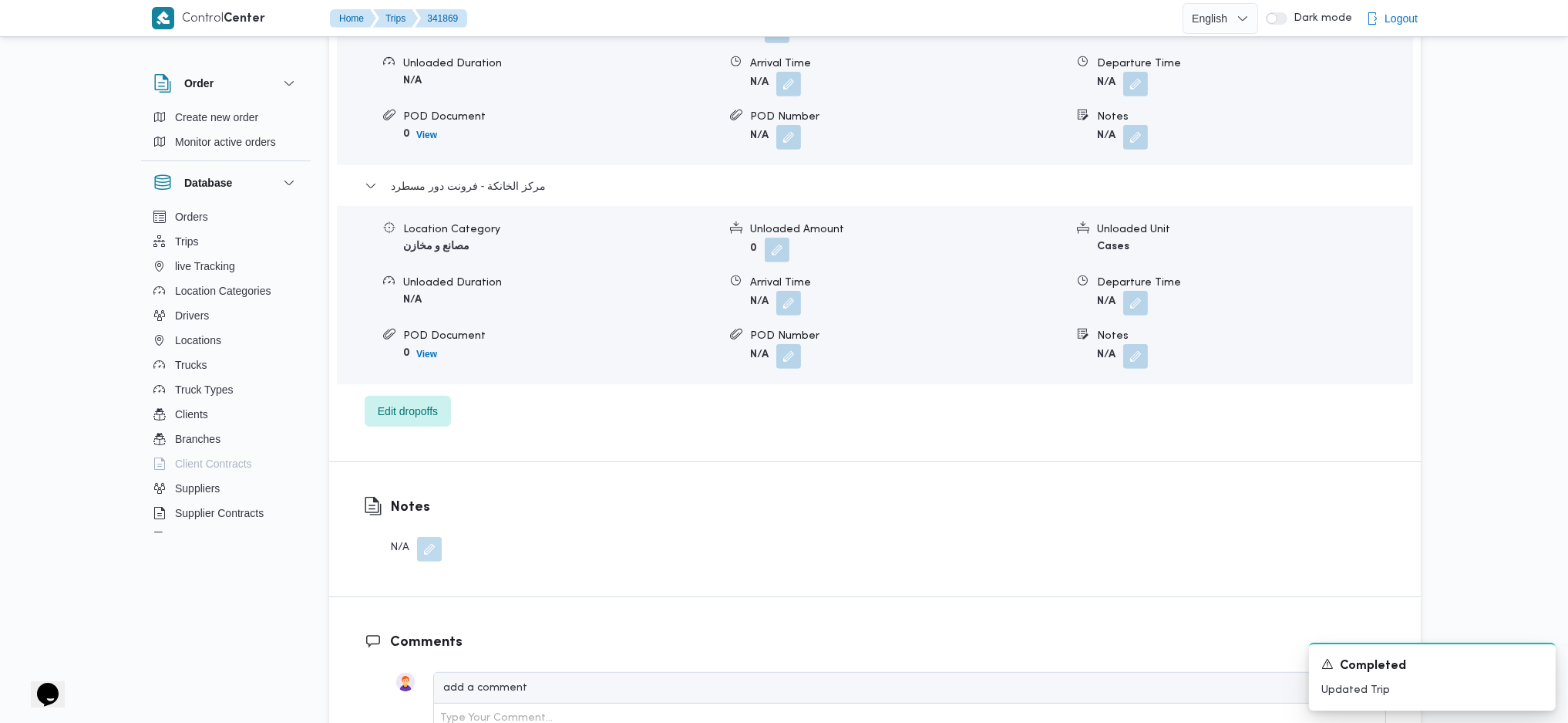
scroll to position [1645, 0]
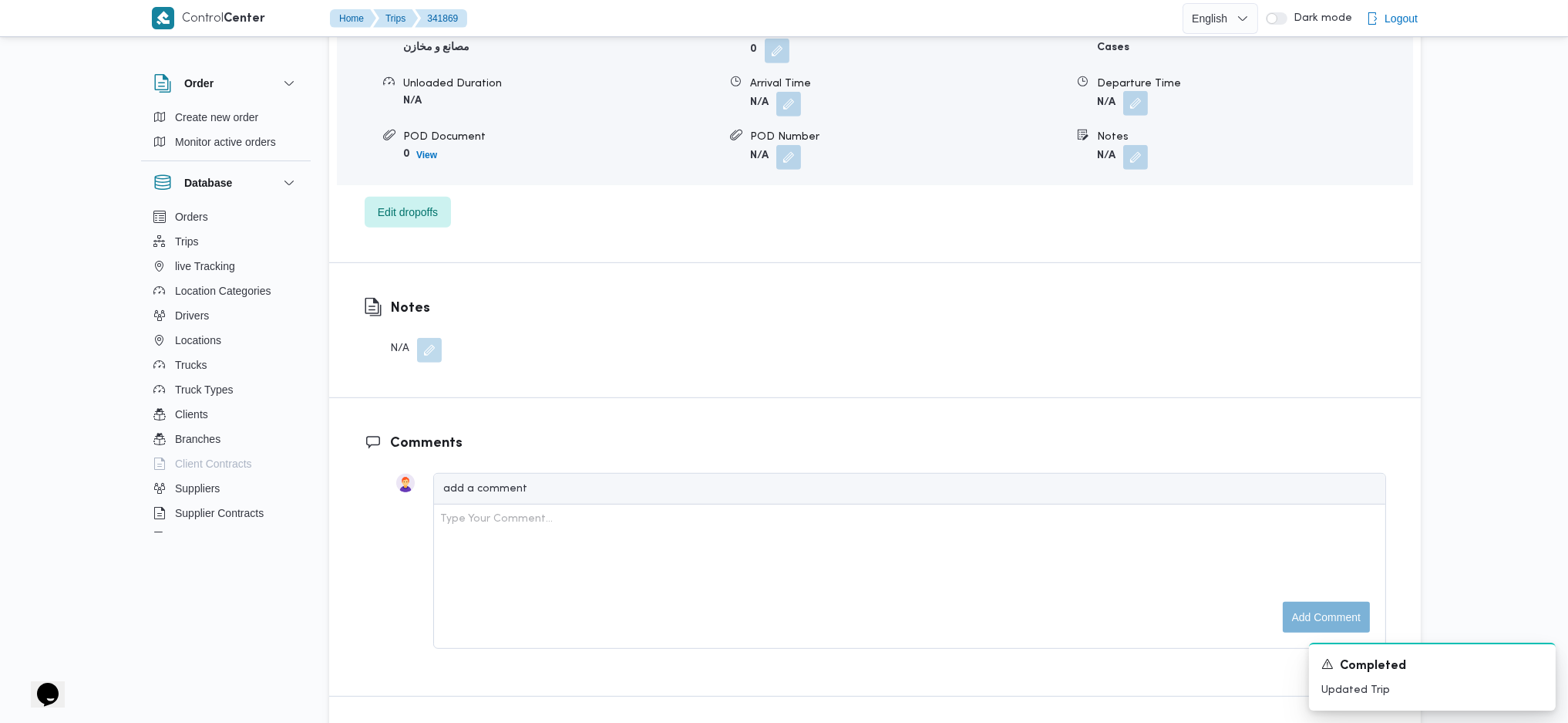
drag, startPoint x: 1144, startPoint y: 62, endPoint x: 1139, endPoint y: 78, distance: 16.8
click at [1144, 91] on button "button" at bounding box center [1135, 103] width 24 height 24
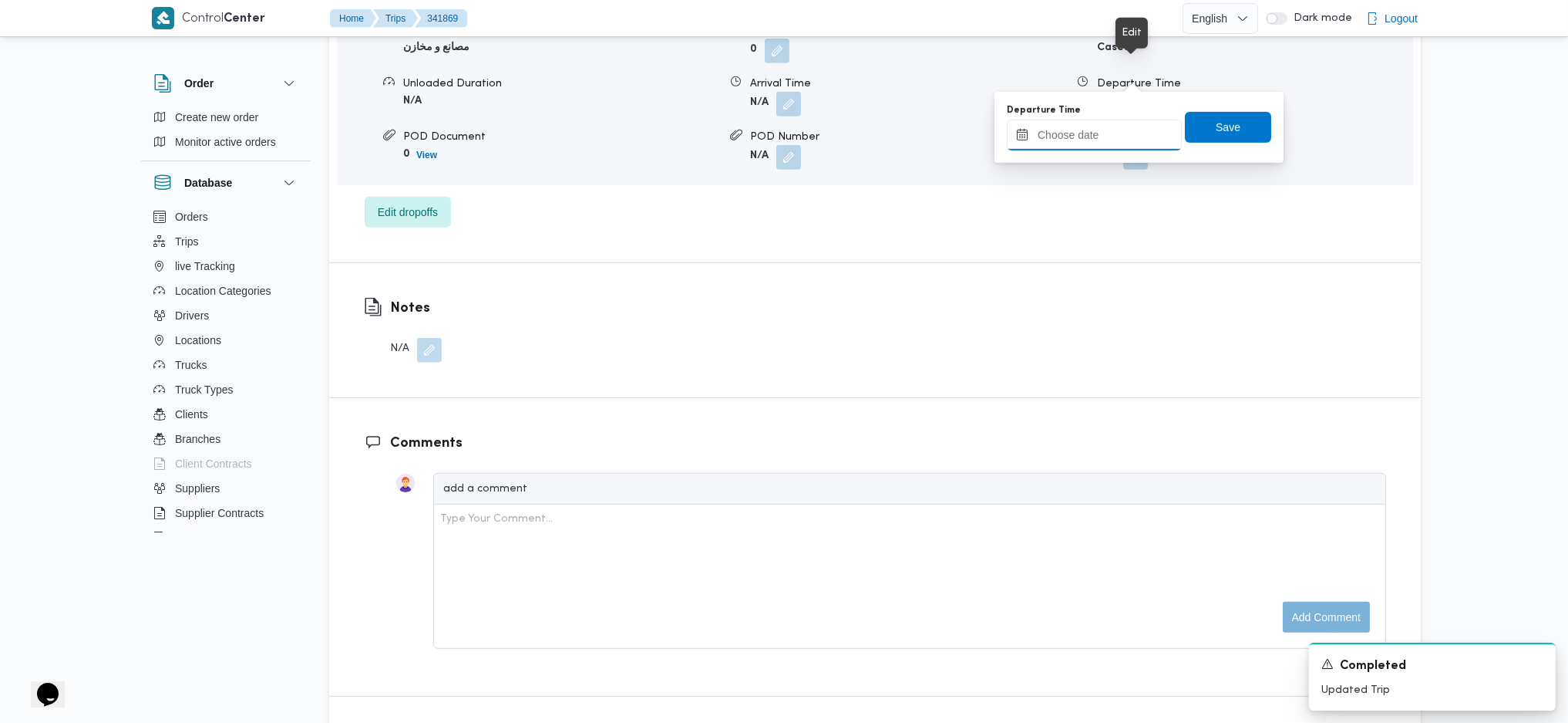
click at [1093, 137] on input "Departure Time" at bounding box center [1094, 135] width 175 height 31
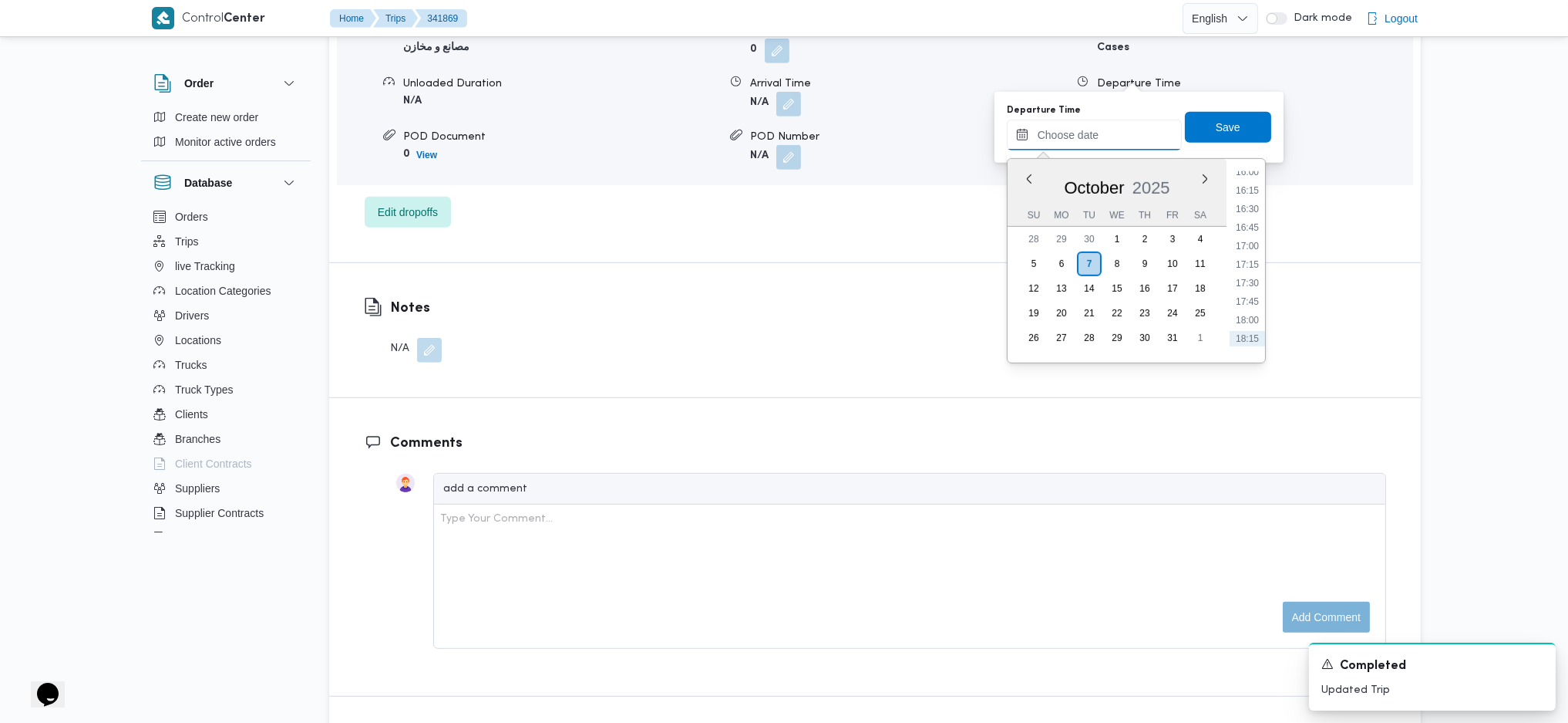
scroll to position [1157, 0]
click at [1244, 209] on li "16:00" at bounding box center [1247, 206] width 35 height 15
type input "07/10/2025 16:00"
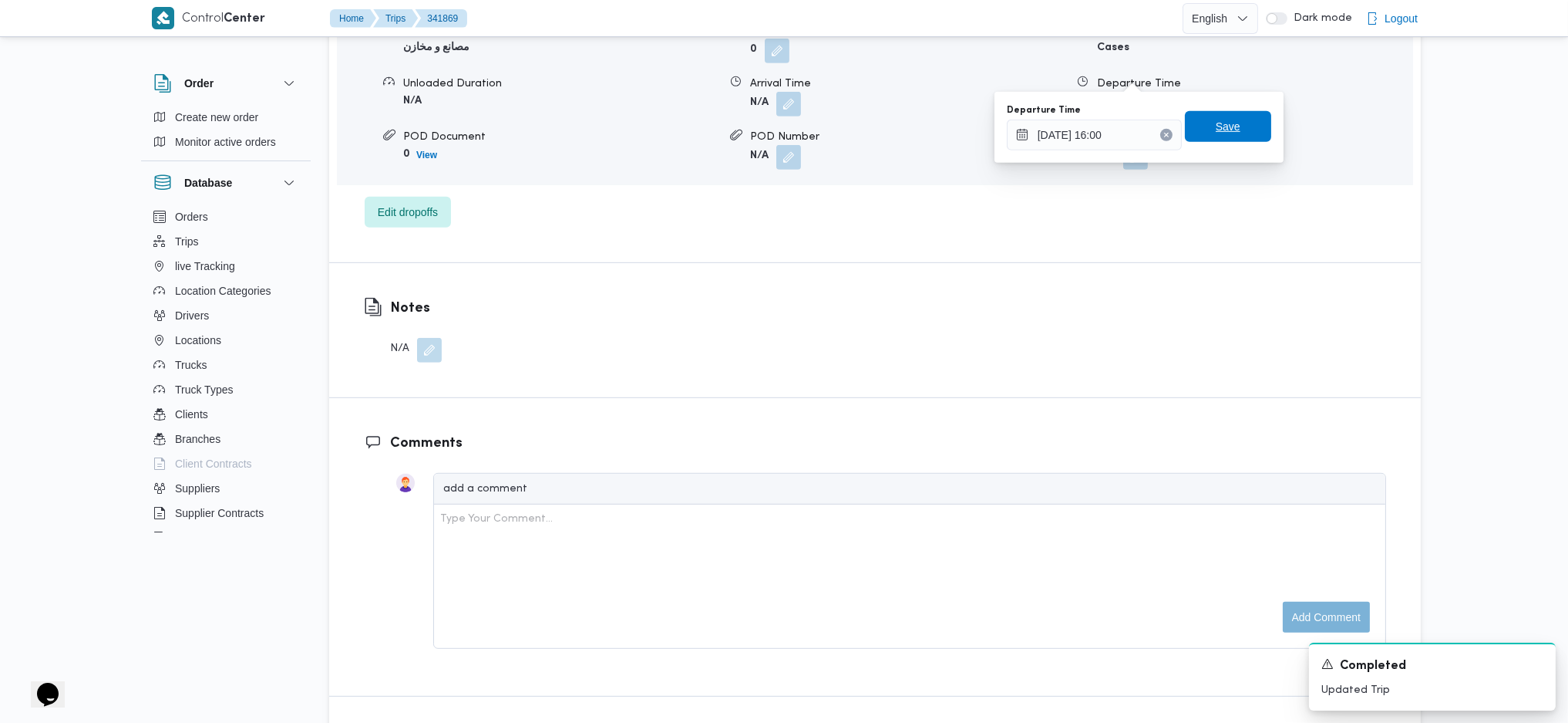
click at [1209, 141] on span "Save" at bounding box center [1228, 126] width 87 height 31
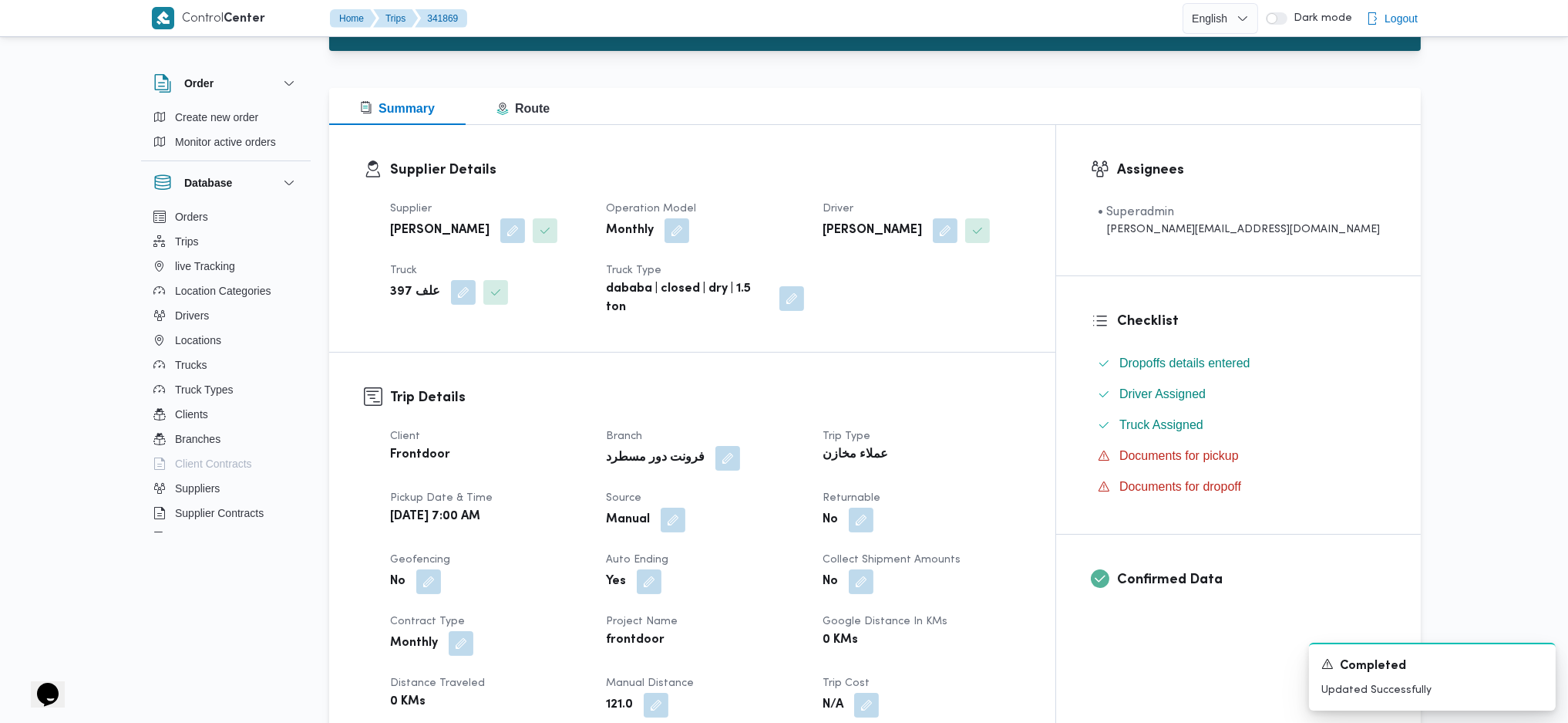
scroll to position [0, 0]
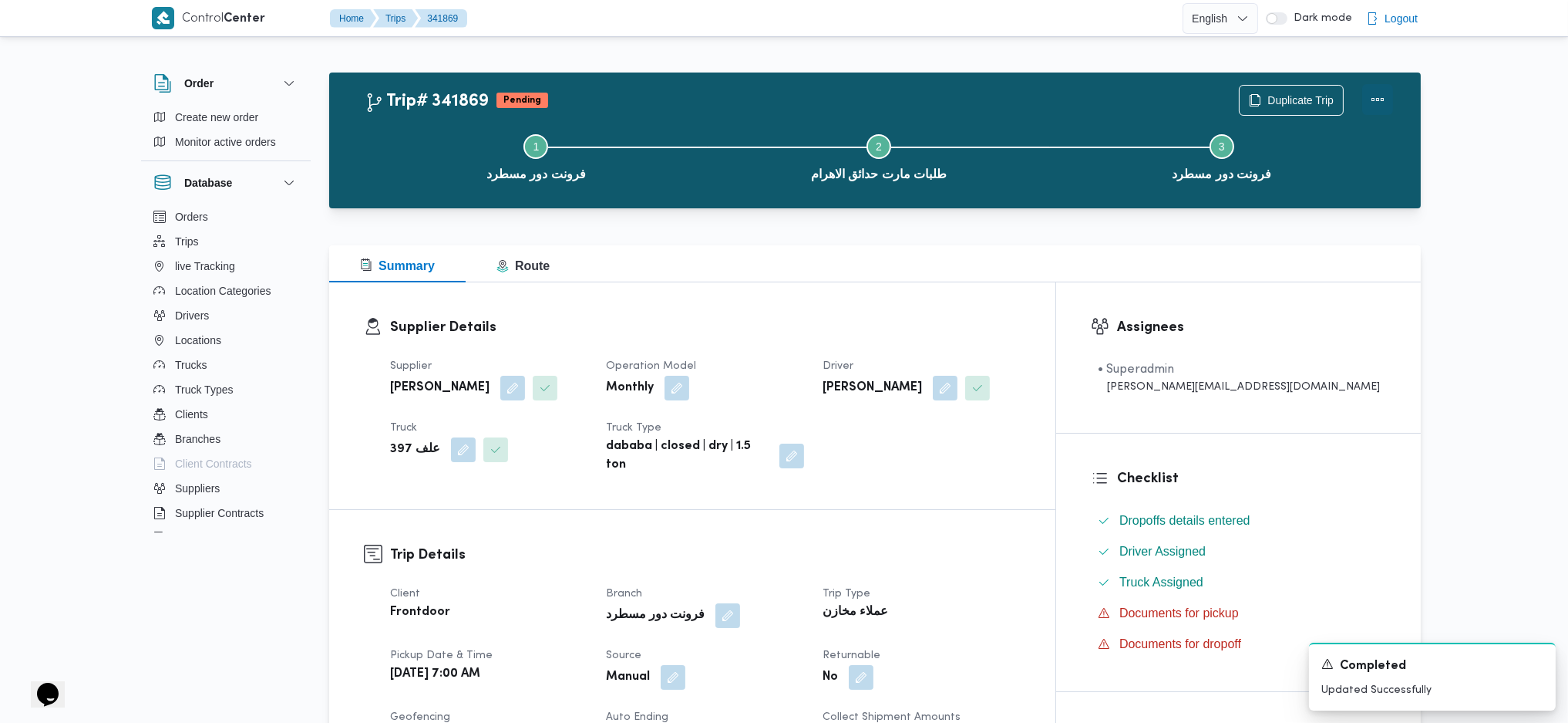
click at [1294, 99] on button "Actions" at bounding box center [1378, 99] width 31 height 31
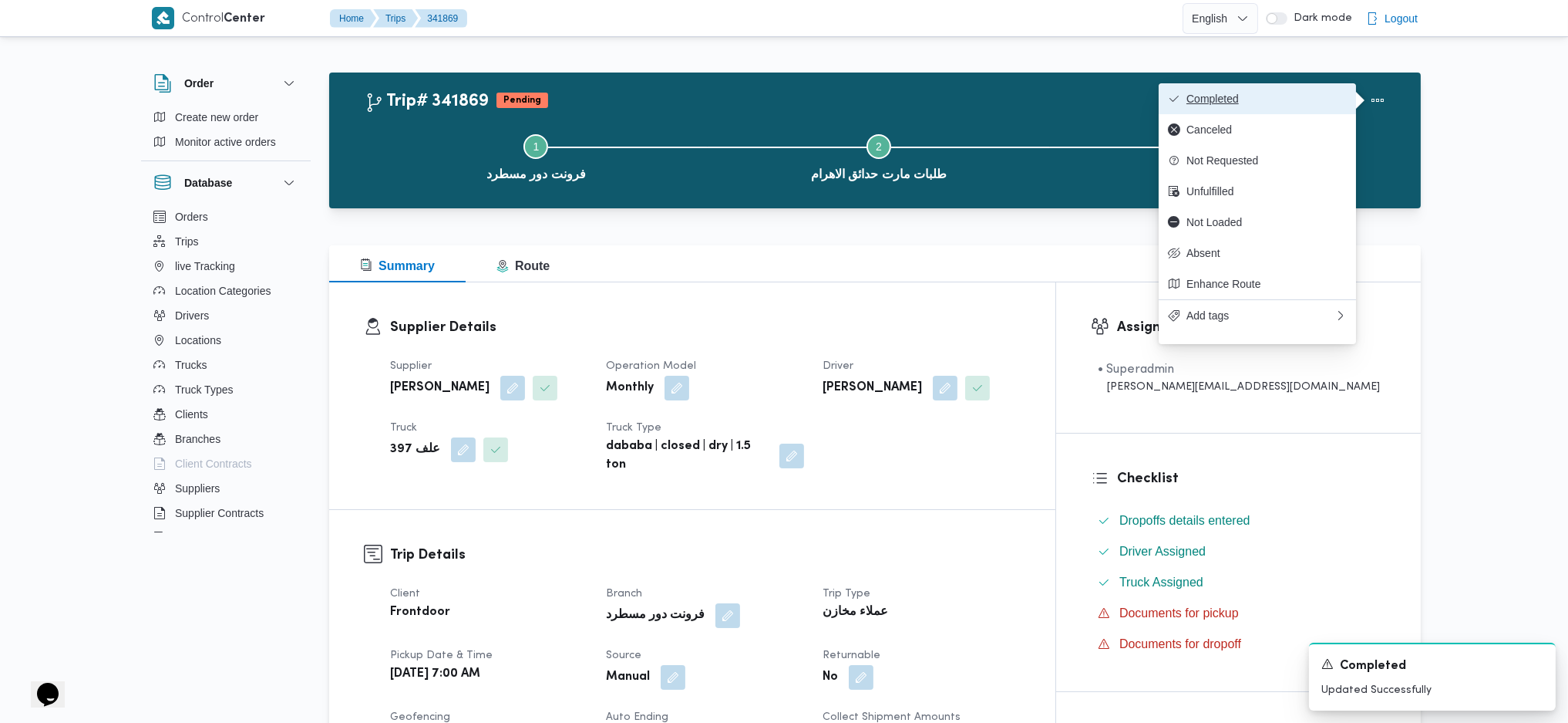
click at [1276, 111] on button "Completed" at bounding box center [1257, 98] width 197 height 31
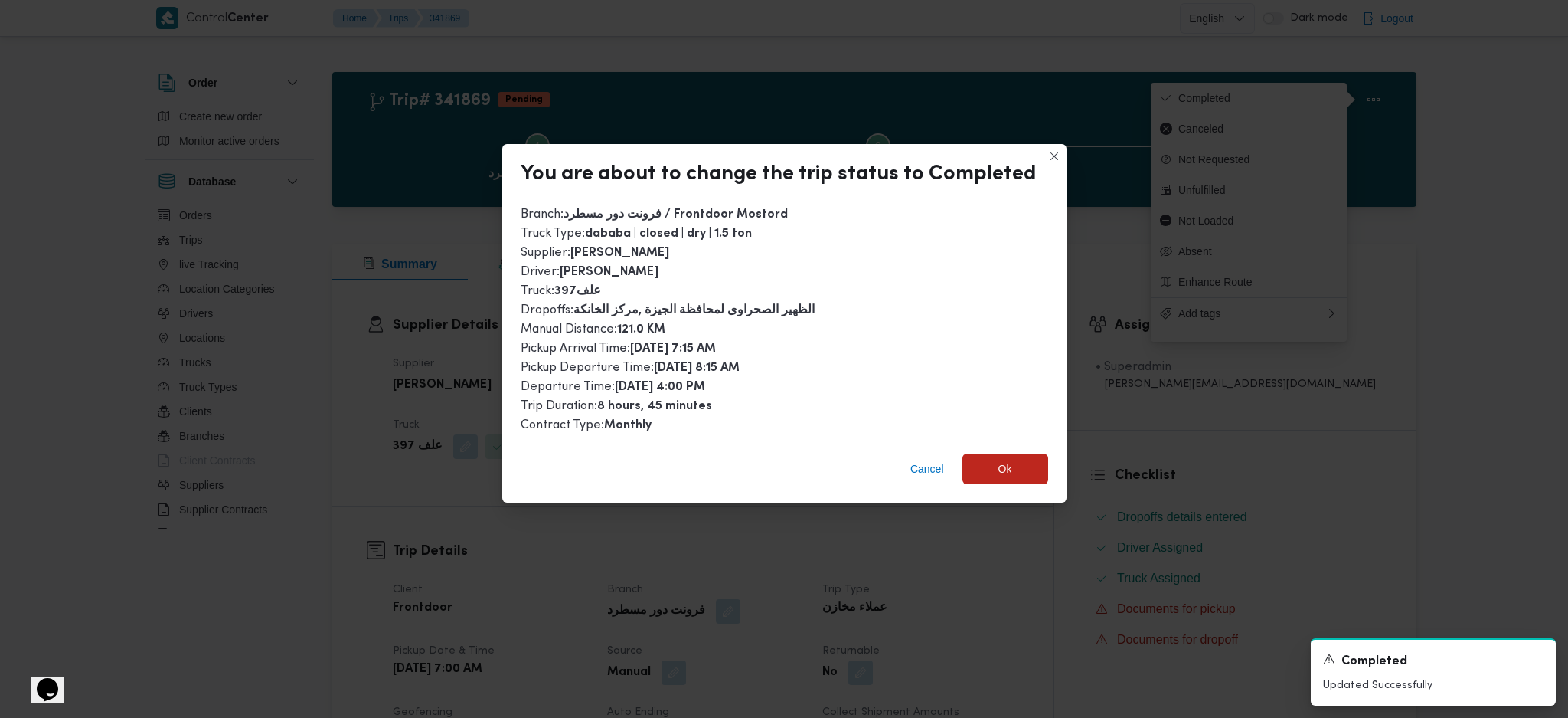
click at [1015, 447] on div "Cancel Ok" at bounding box center [784, 472] width 565 height 61
click at [1005, 477] on div "Cancel Ok" at bounding box center [784, 472] width 565 height 61
click at [1005, 471] on span "Ok" at bounding box center [1005, 467] width 13 height 19
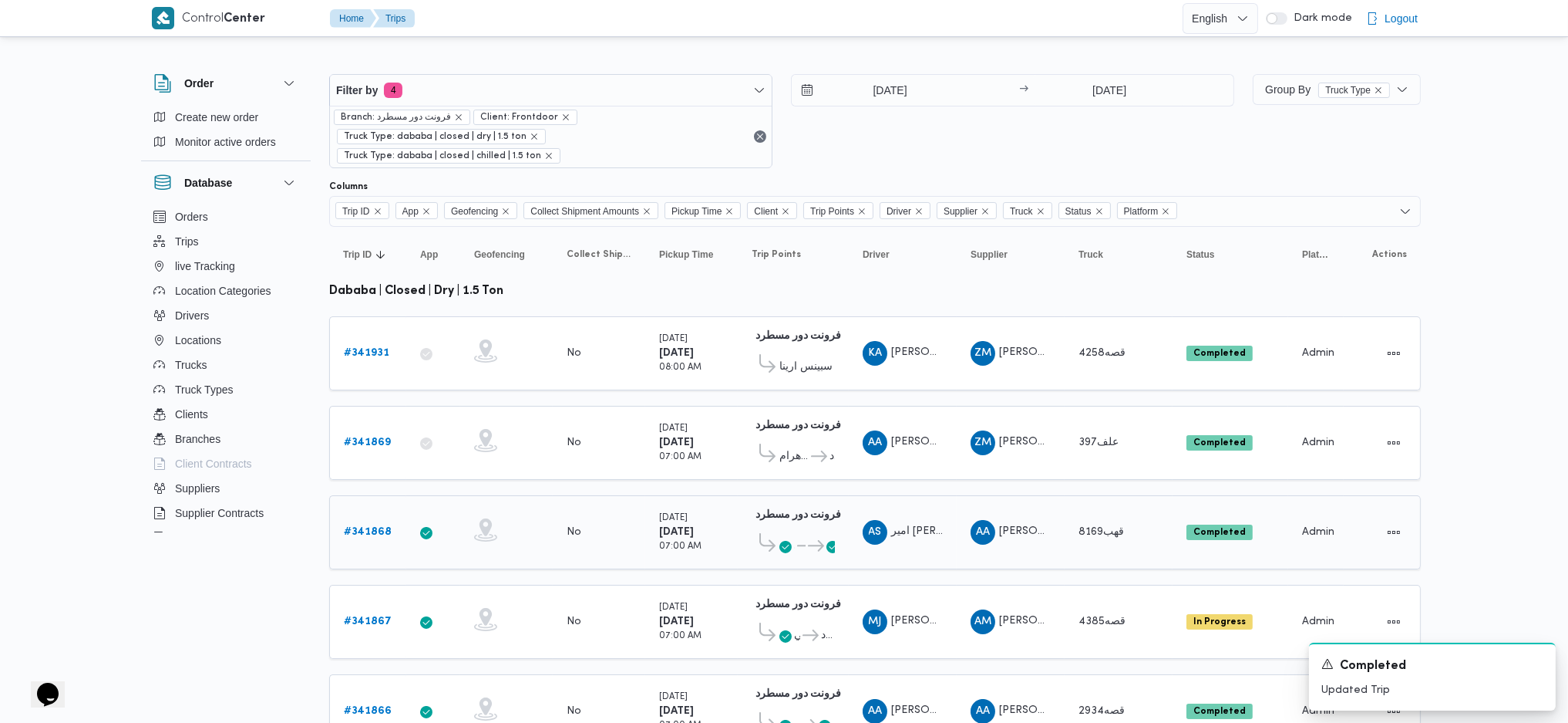
click at [366, 480] on b "# 341868" at bounding box center [368, 531] width 48 height 10
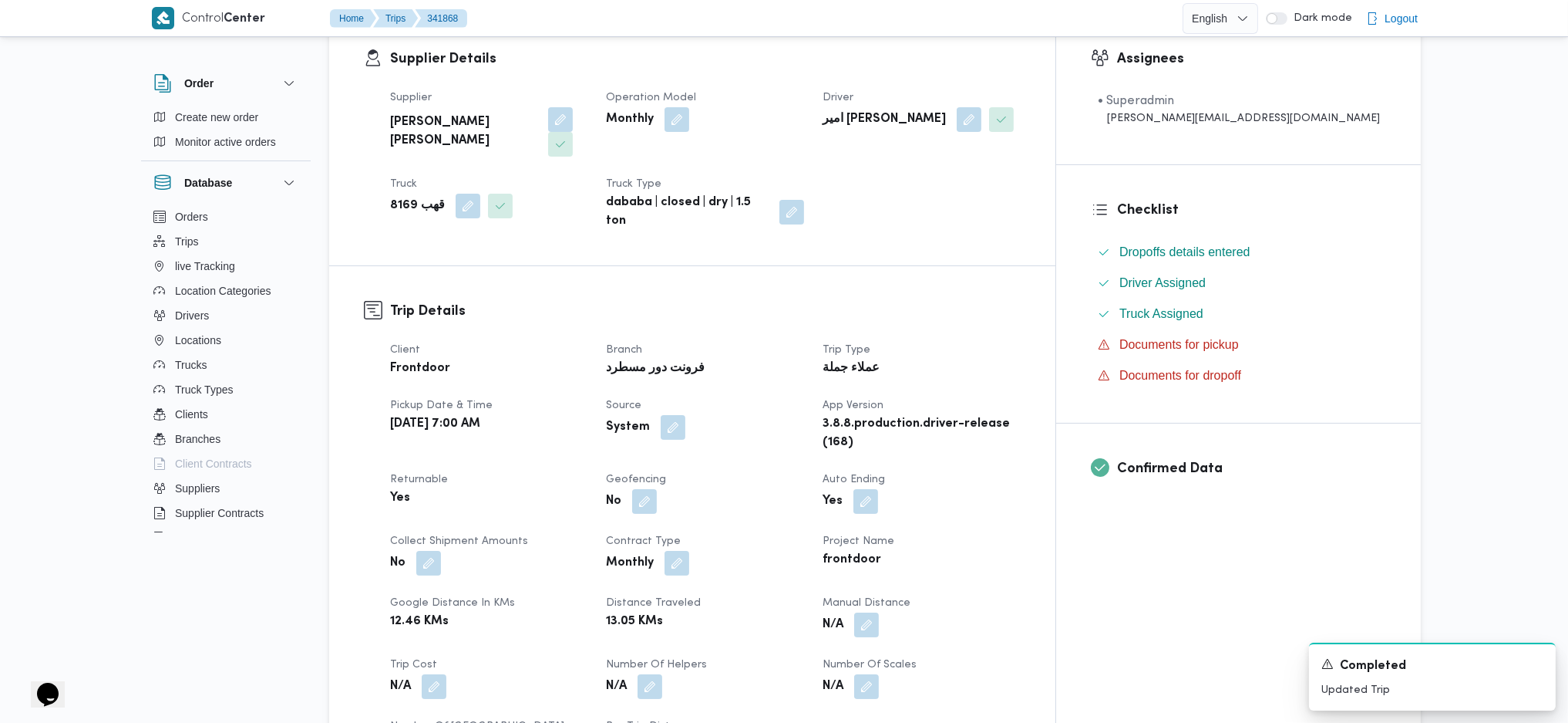
scroll to position [411, 0]
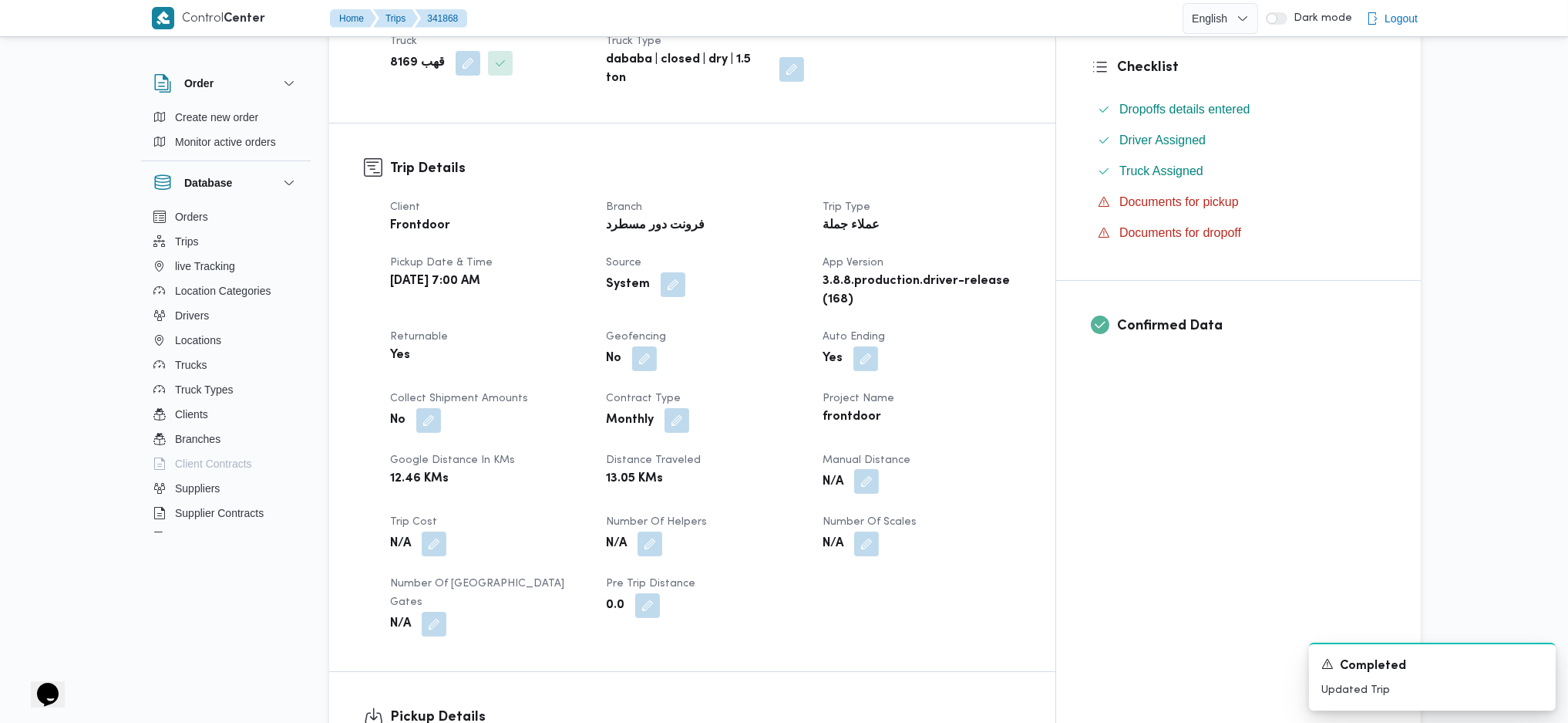
click at [879, 469] on button "button" at bounding box center [866, 480] width 24 height 24
click at [884, 480] on input "Manual Distance" at bounding box center [886, 494] width 153 height 31
type input "90"
click at [983, 480] on span "Save" at bounding box center [1009, 486] width 87 height 31
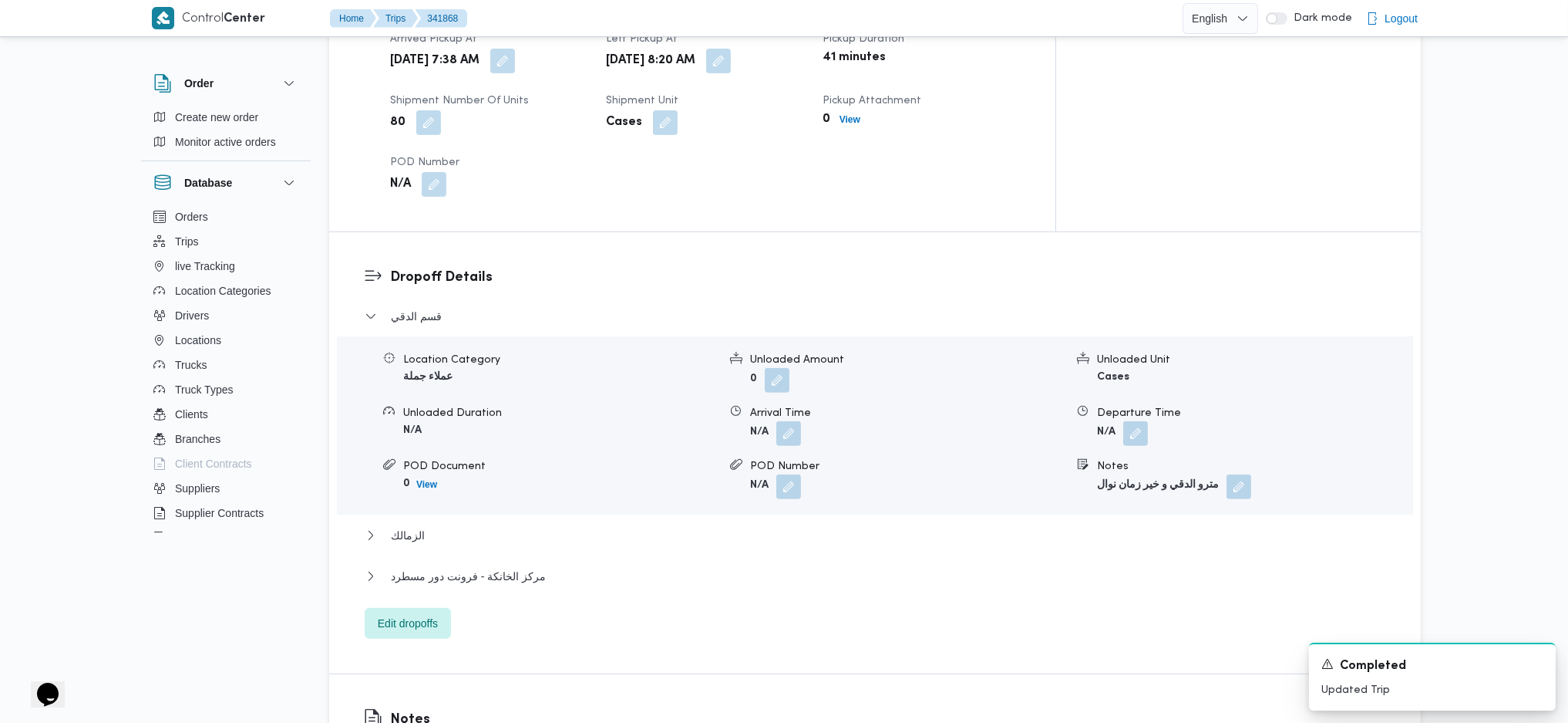
scroll to position [1130, 0]
click at [496, 480] on span "مركز الخانكة - فرونت دور مسطرد" at bounding box center [469, 572] width 155 height 19
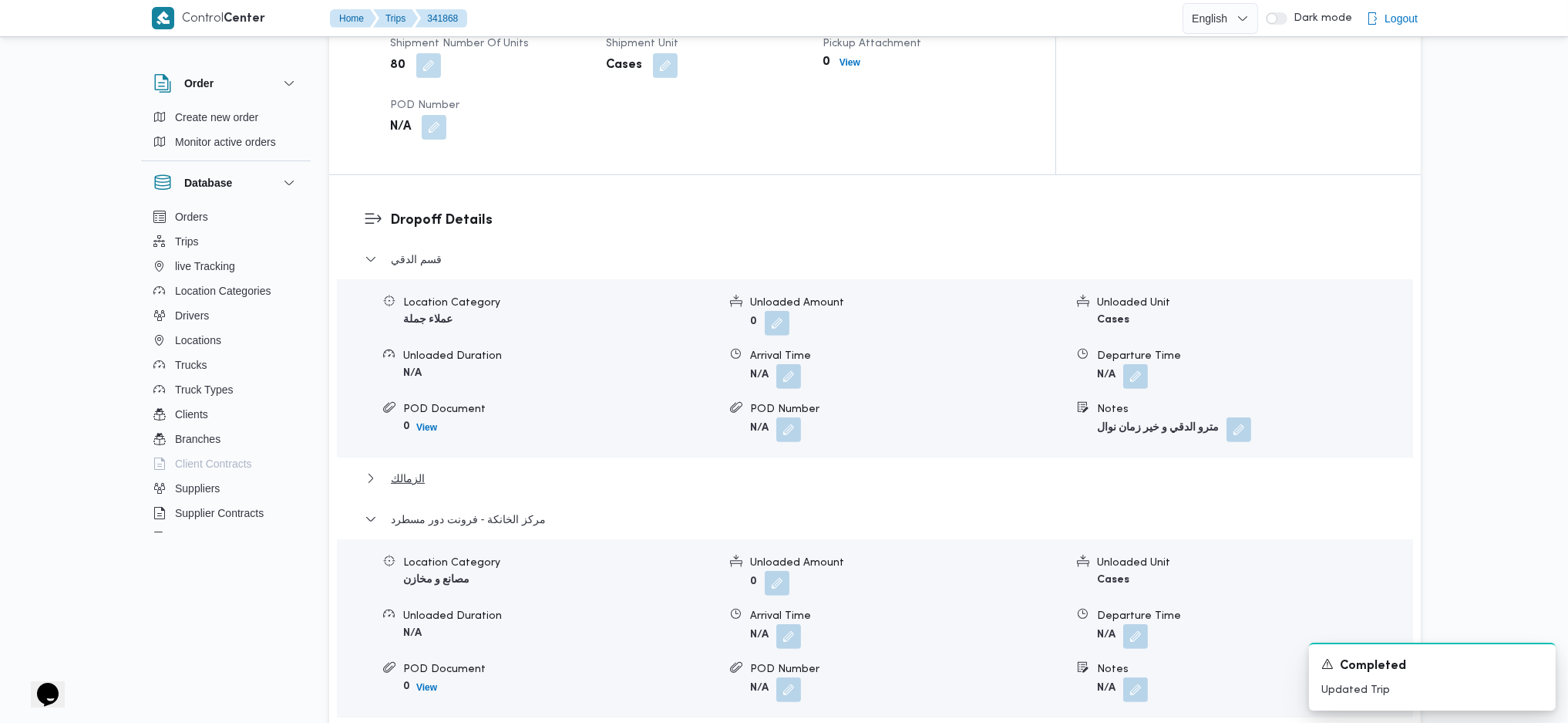
scroll to position [1234, 0]
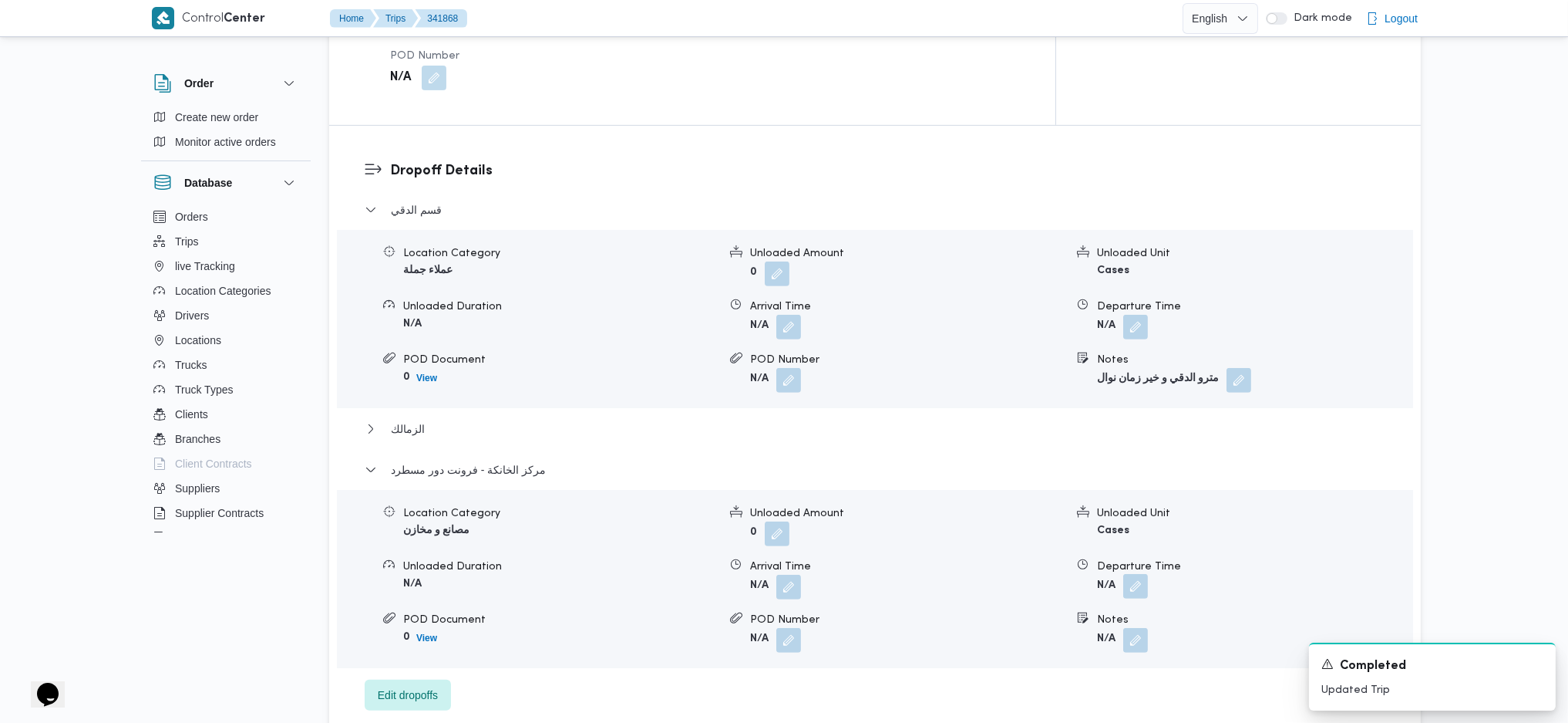
click at [1139, 480] on button "button" at bounding box center [1135, 585] width 24 height 24
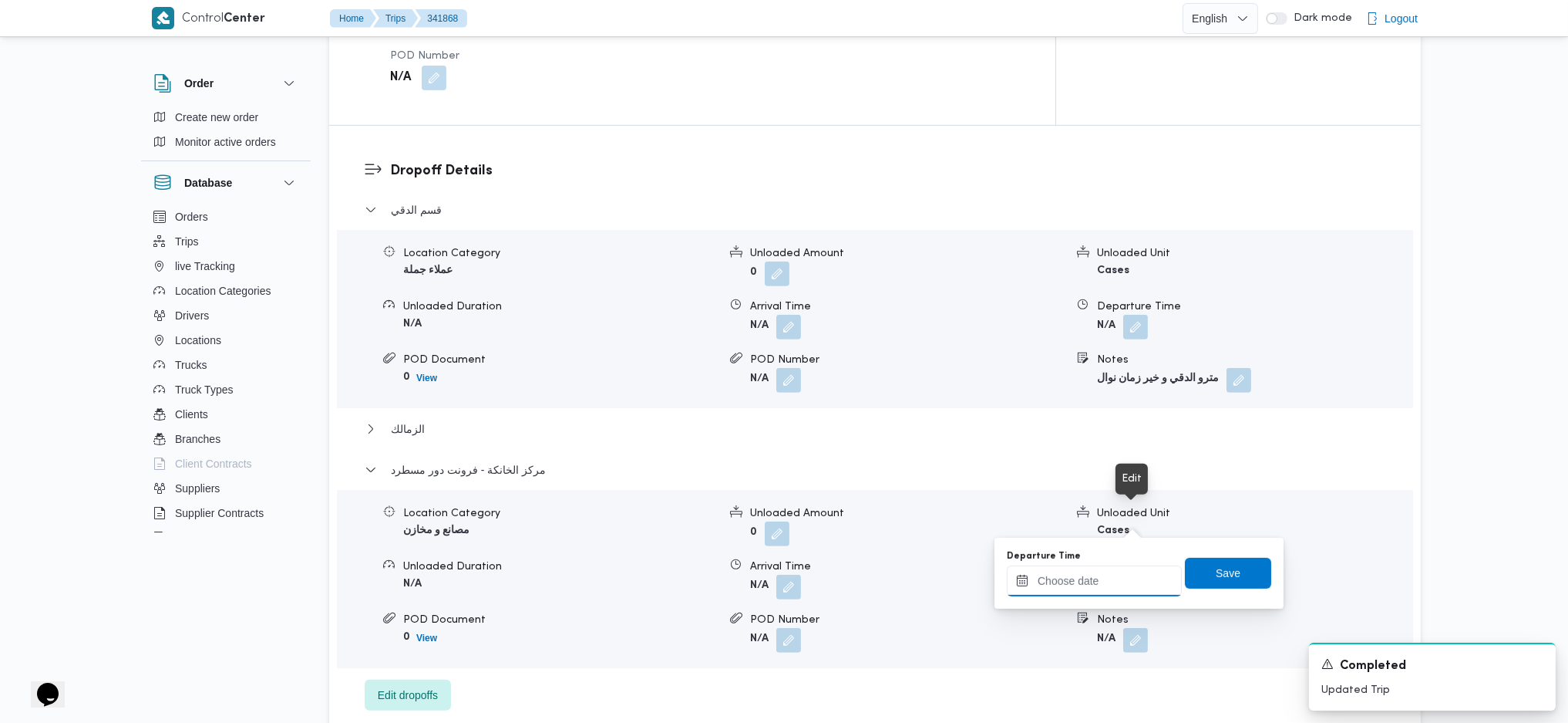
click at [1102, 480] on input "Departure Time" at bounding box center [1094, 581] width 175 height 31
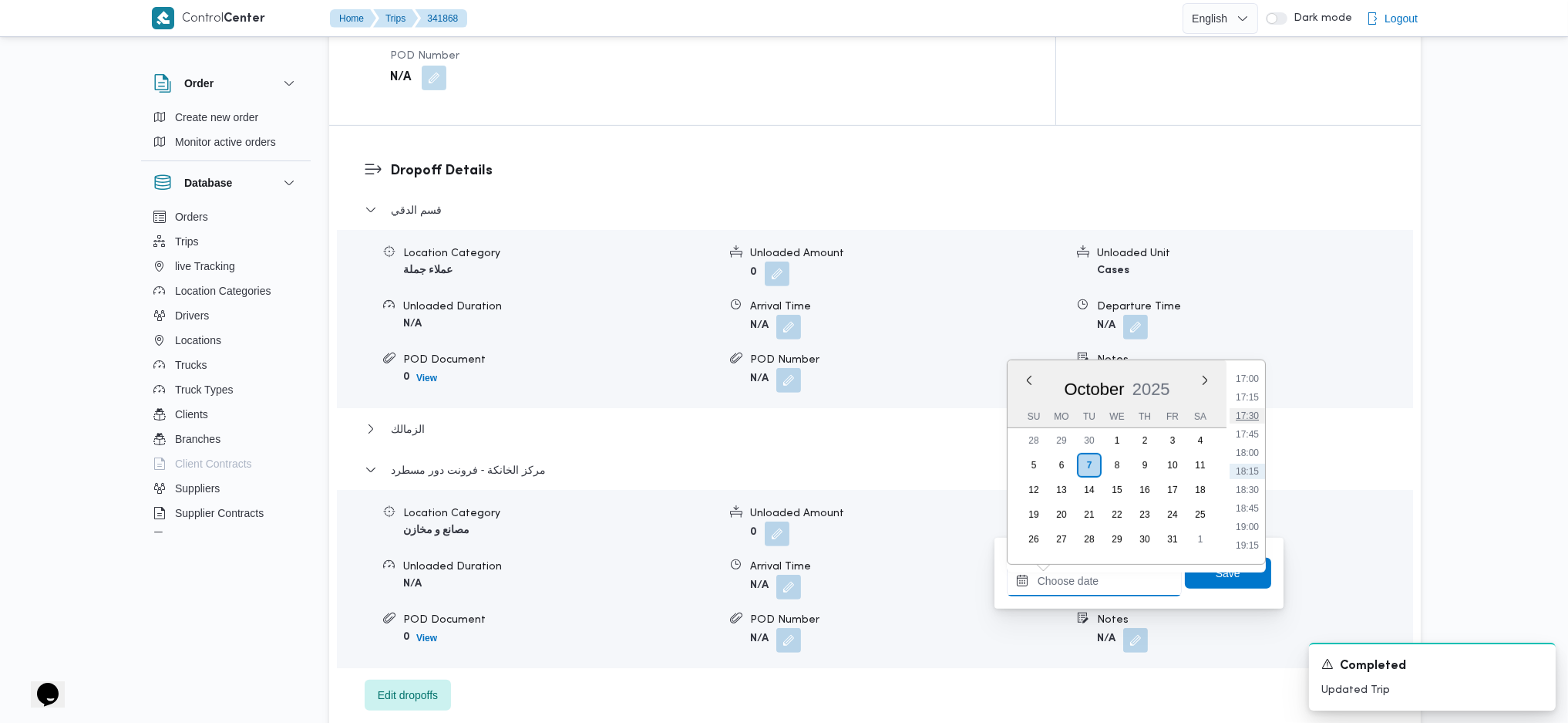
scroll to position [1157, 0]
click at [1253, 420] on li "16:15" at bounding box center [1247, 426] width 35 height 15
type input "07/10/2025 16:15"
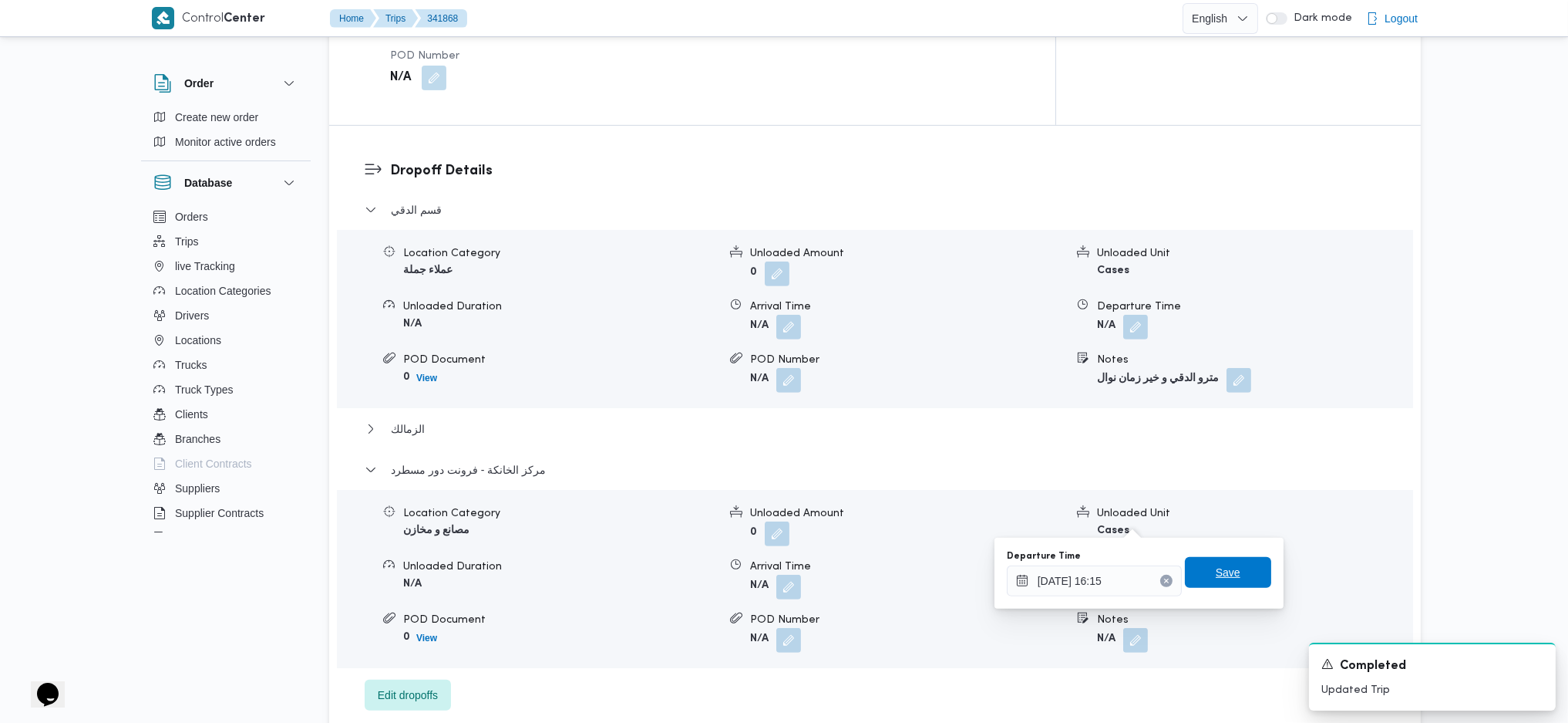
drag, startPoint x: 1202, startPoint y: 594, endPoint x: 1214, endPoint y: 581, distance: 17.7
click at [1204, 480] on div "Departure Time 07/10/2025 16:15 Save" at bounding box center [1139, 572] width 268 height 50
click at [1216, 480] on span "Save" at bounding box center [1227, 572] width 24 height 19
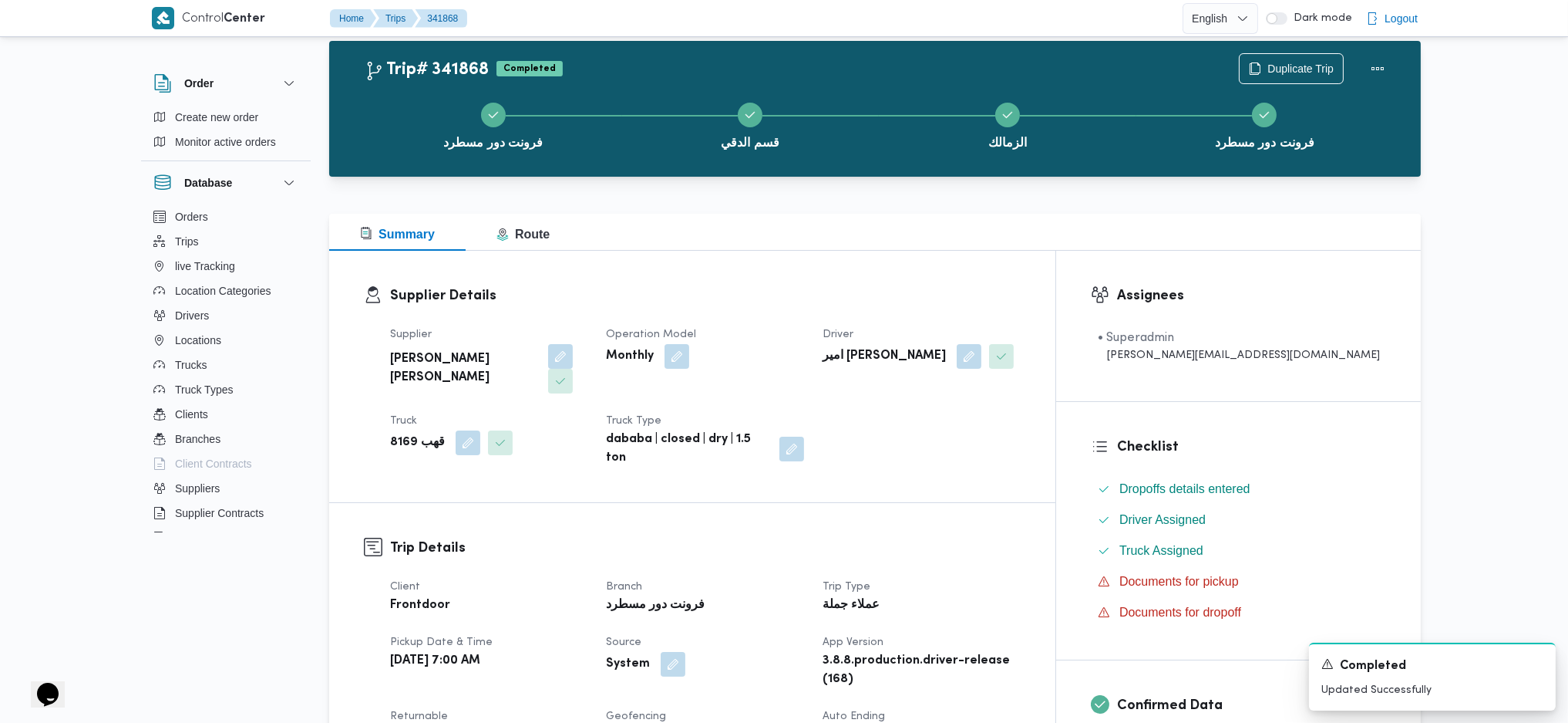
scroll to position [0, 0]
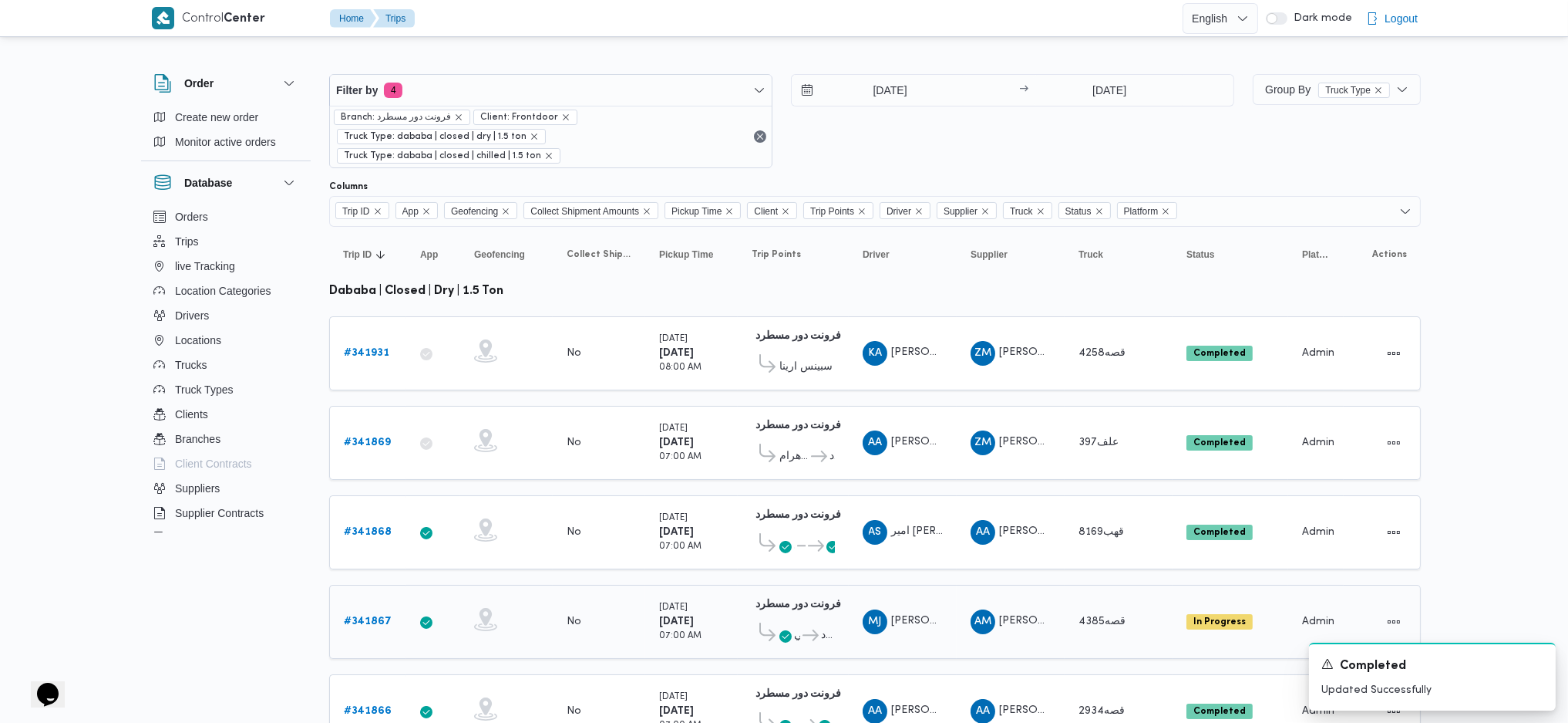
click at [355, 480] on b "# 341867" at bounding box center [368, 621] width 48 height 10
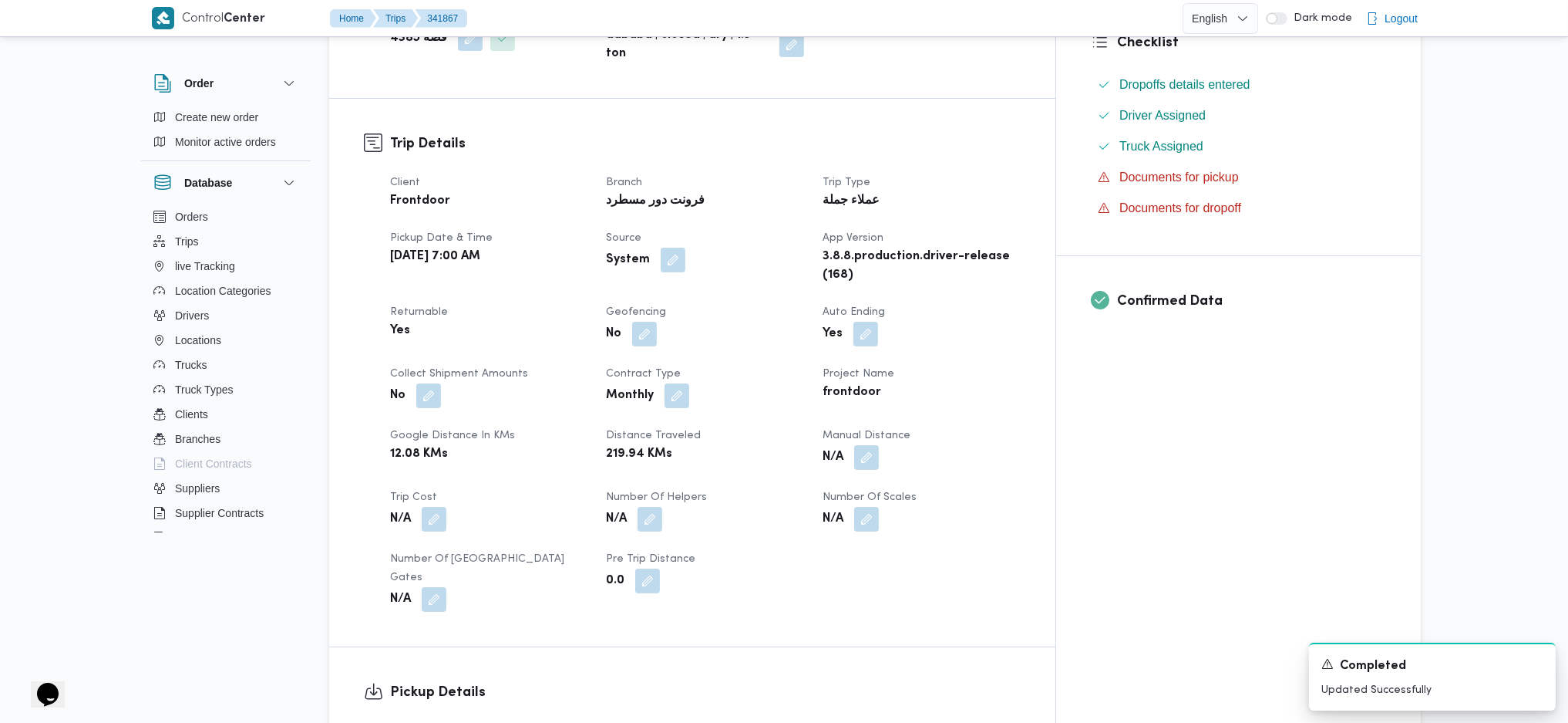
scroll to position [617, 0]
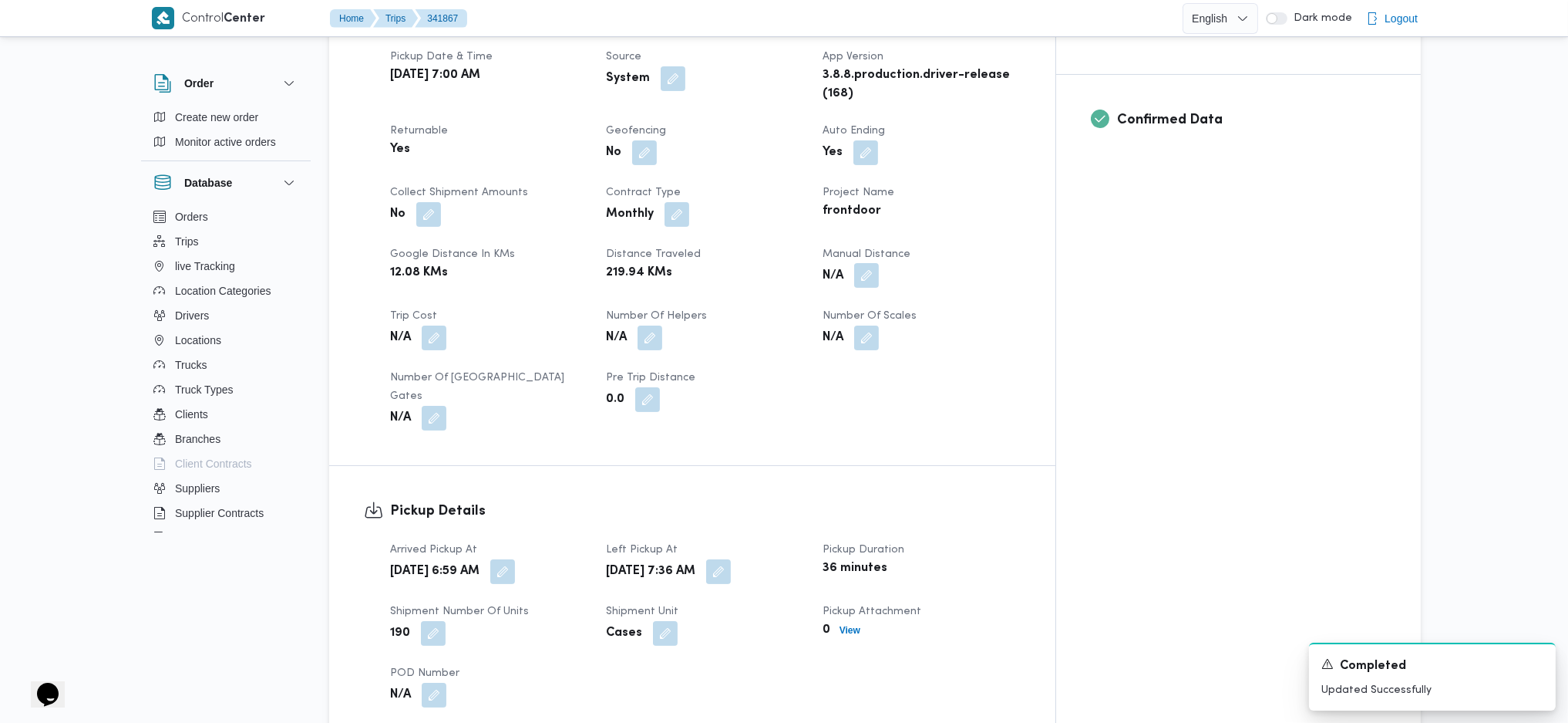
click at [879, 263] on button "button" at bounding box center [866, 275] width 24 height 24
click at [915, 287] on input "Manual Distance" at bounding box center [886, 288] width 153 height 31
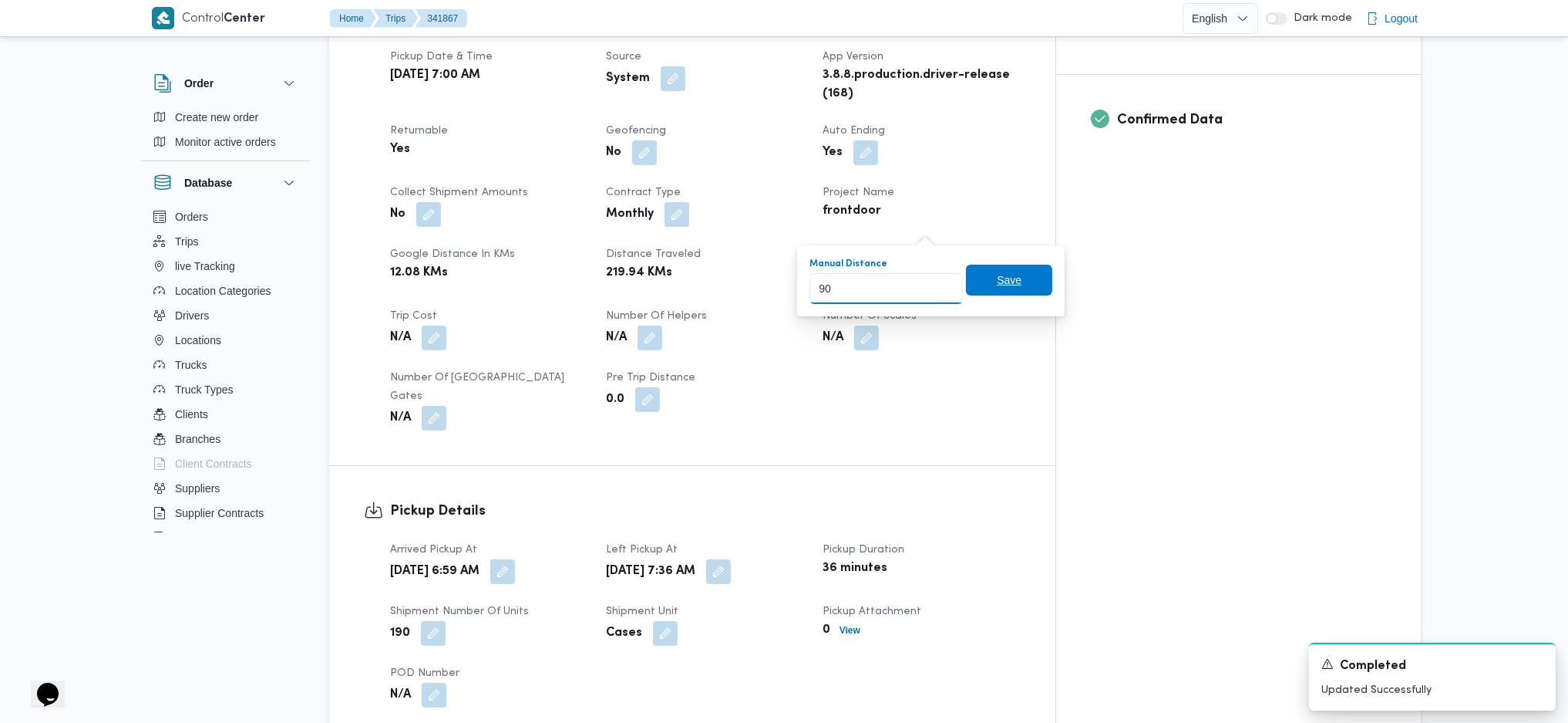
type input "90"
click at [1006, 275] on span "Save" at bounding box center [1008, 279] width 24 height 19
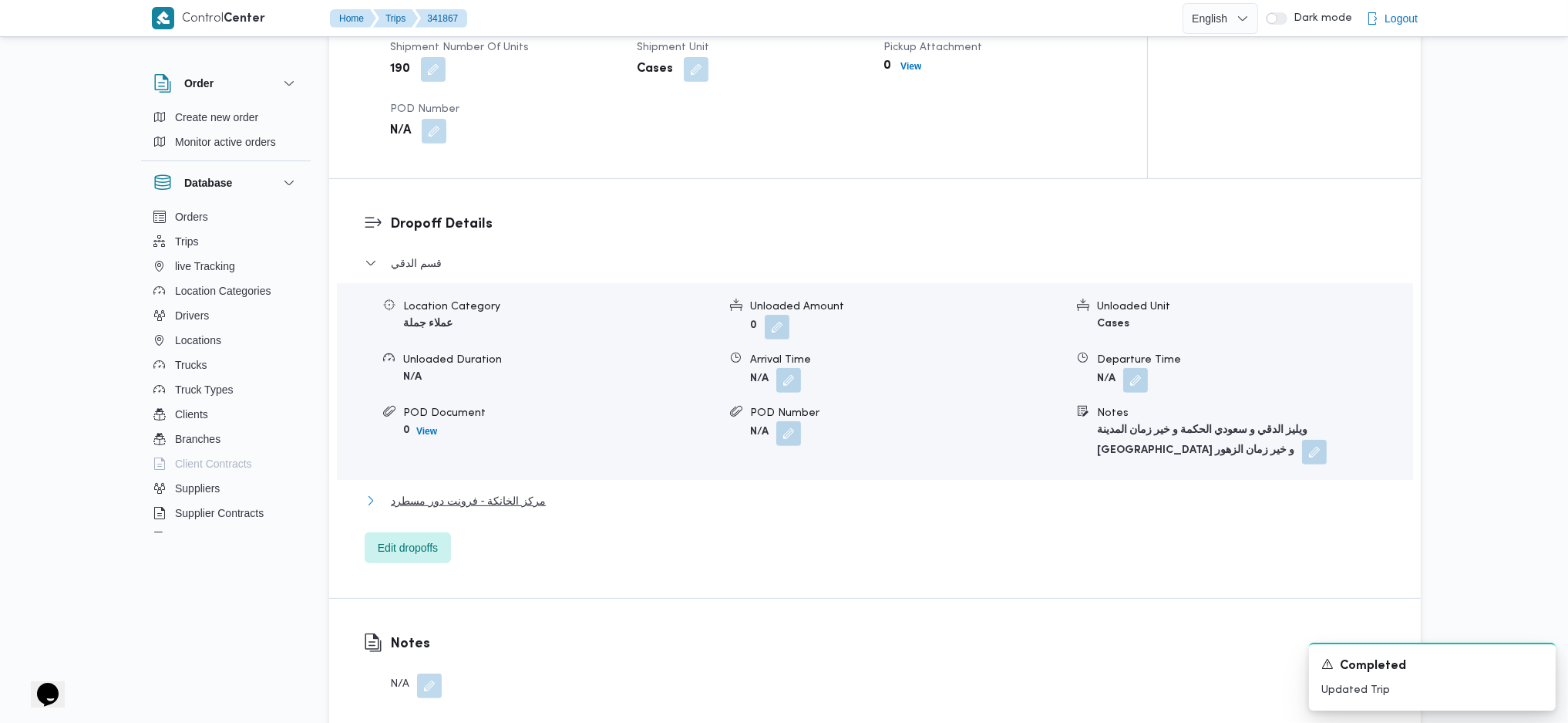
click at [532, 480] on span "مركز الخانكة - فرونت دور مسطرد" at bounding box center [469, 500] width 155 height 19
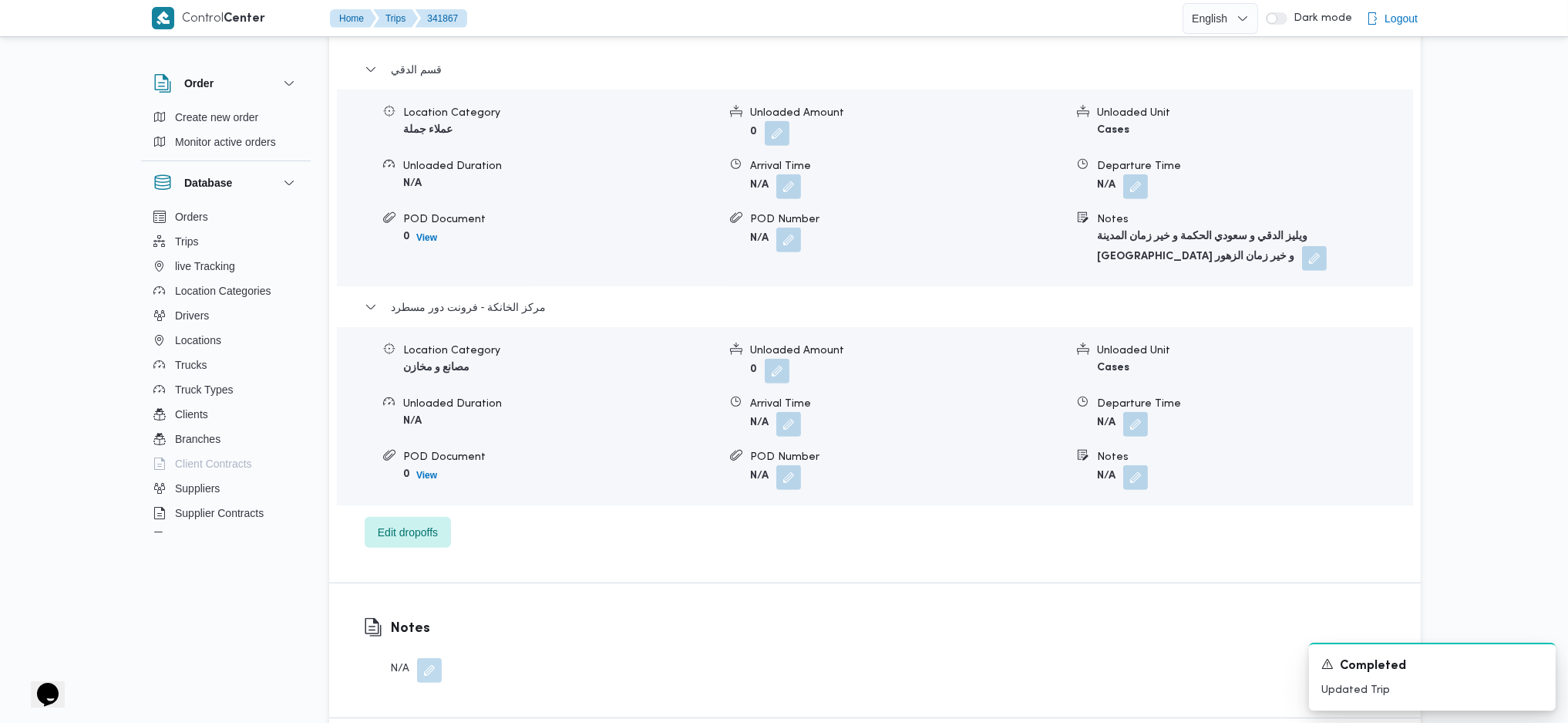
scroll to position [1446, 0]
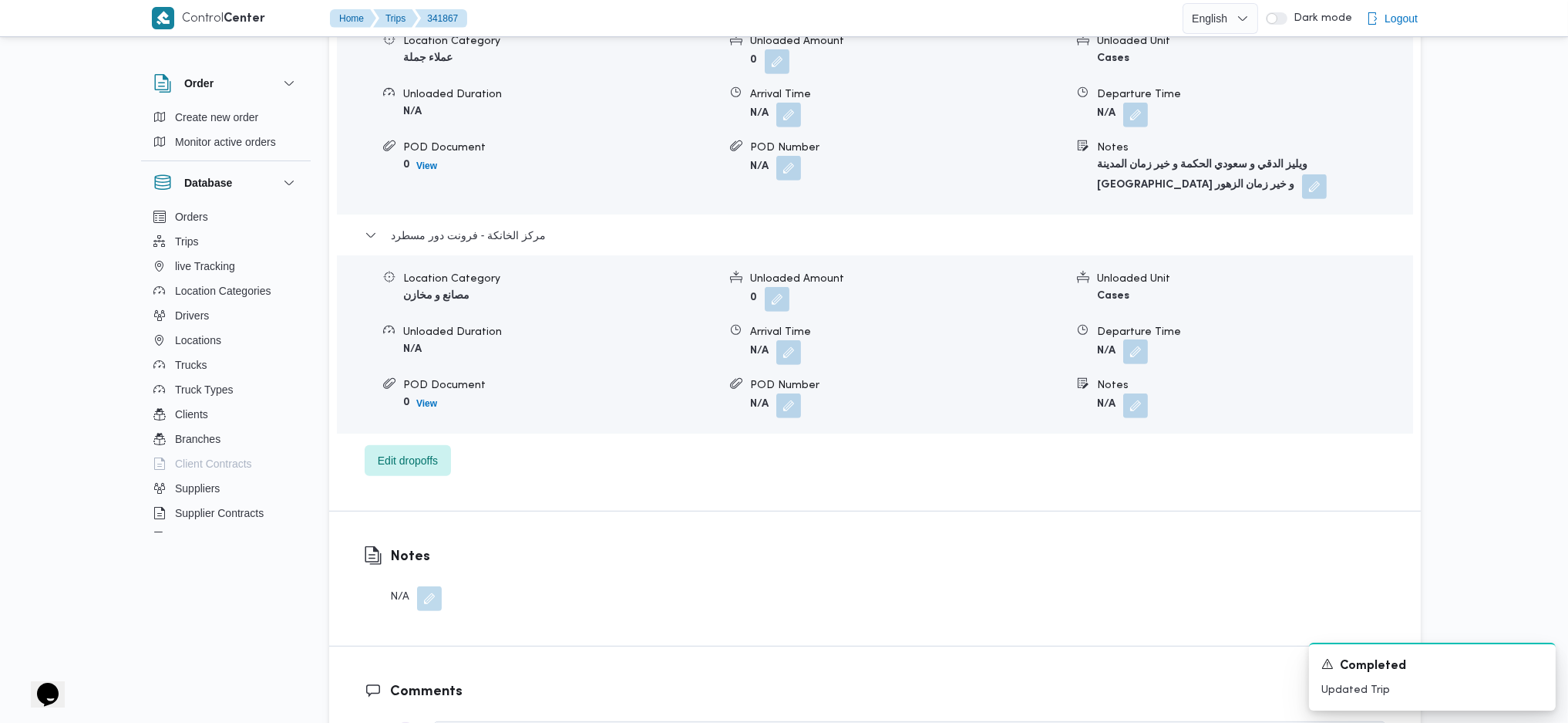
drag, startPoint x: 1142, startPoint y: 272, endPoint x: 1144, endPoint y: 280, distance: 8.2
click at [1142, 339] on button "button" at bounding box center [1135, 351] width 24 height 24
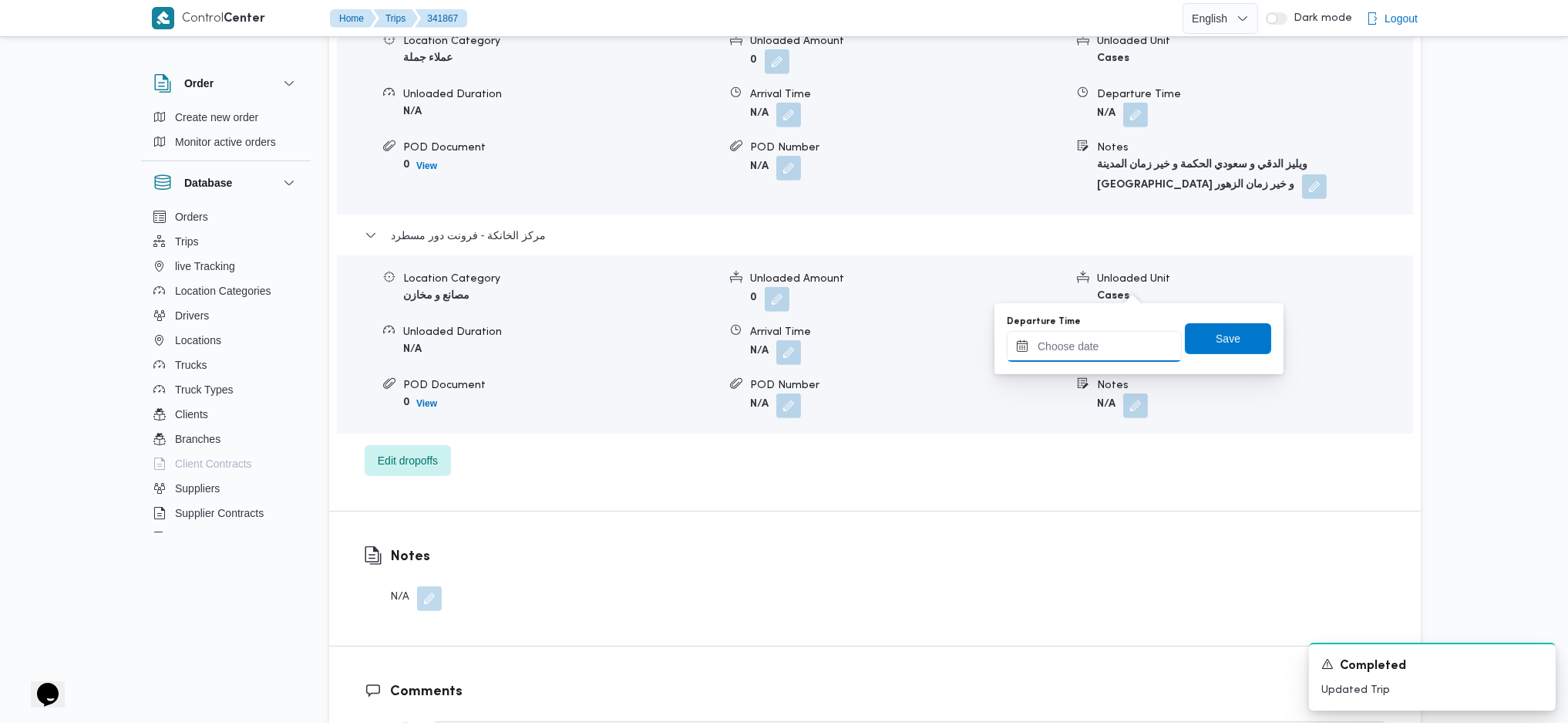
click at [1096, 353] on input "Departure Time" at bounding box center [1094, 346] width 175 height 31
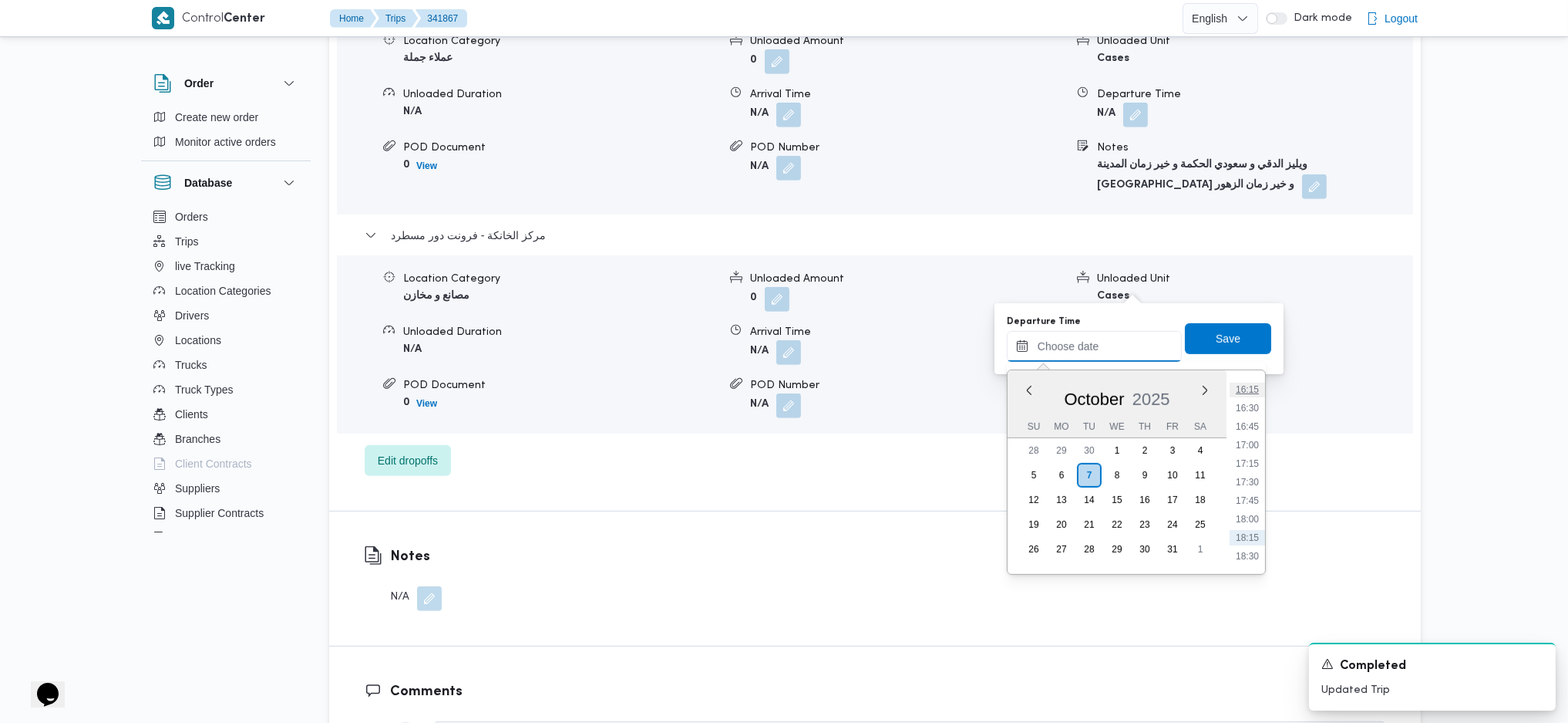
scroll to position [1157, 0]
click at [1258, 427] on ul "00:00 00:15 00:30 00:45 01:00 01:15 01:30 01:45 02:00 02:15 02:30 02:45 03:00 0…" at bounding box center [1247, 471] width 35 height 178
click at [1252, 393] on li "15:45" at bounding box center [1247, 399] width 35 height 15
type input "07/10/2025 15:45"
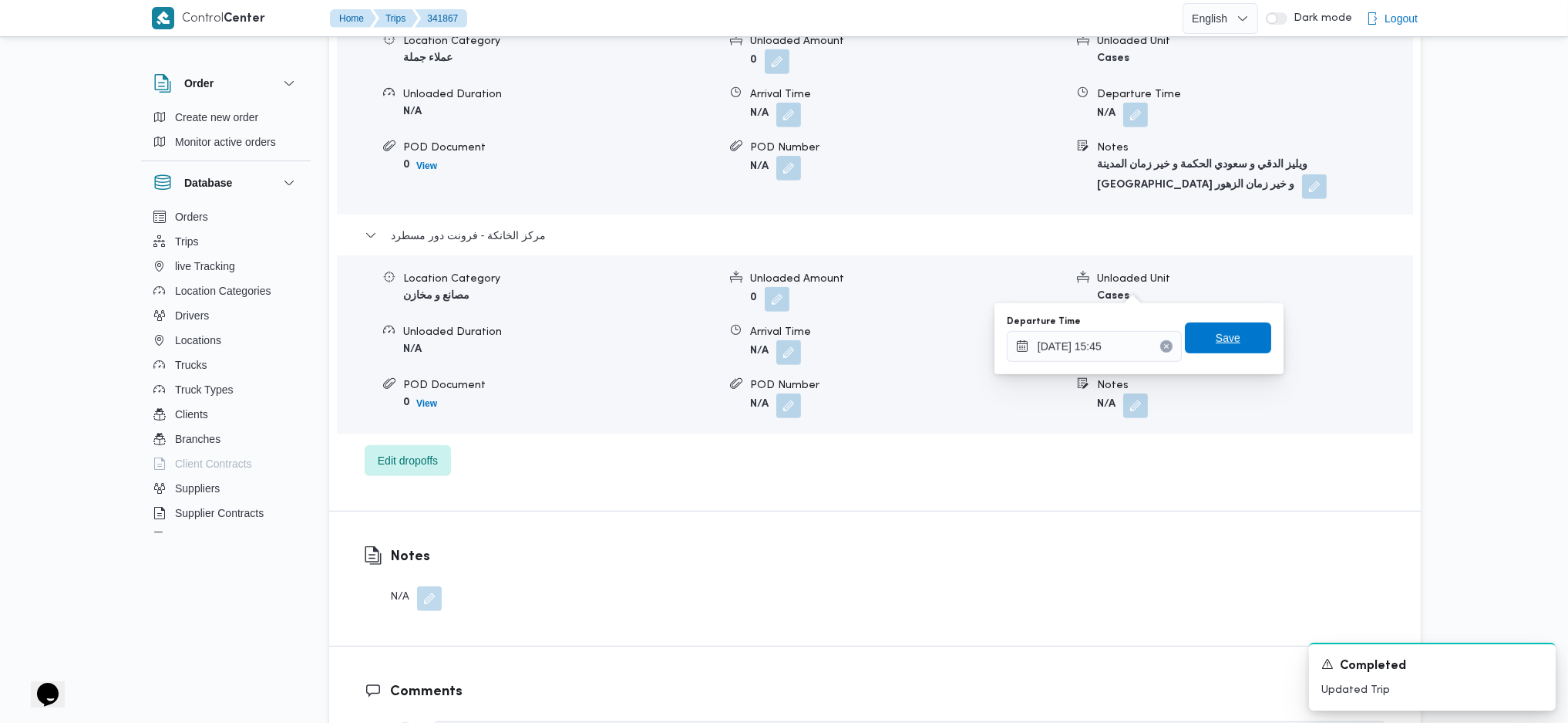
click at [1234, 347] on span "Save" at bounding box center [1228, 338] width 87 height 31
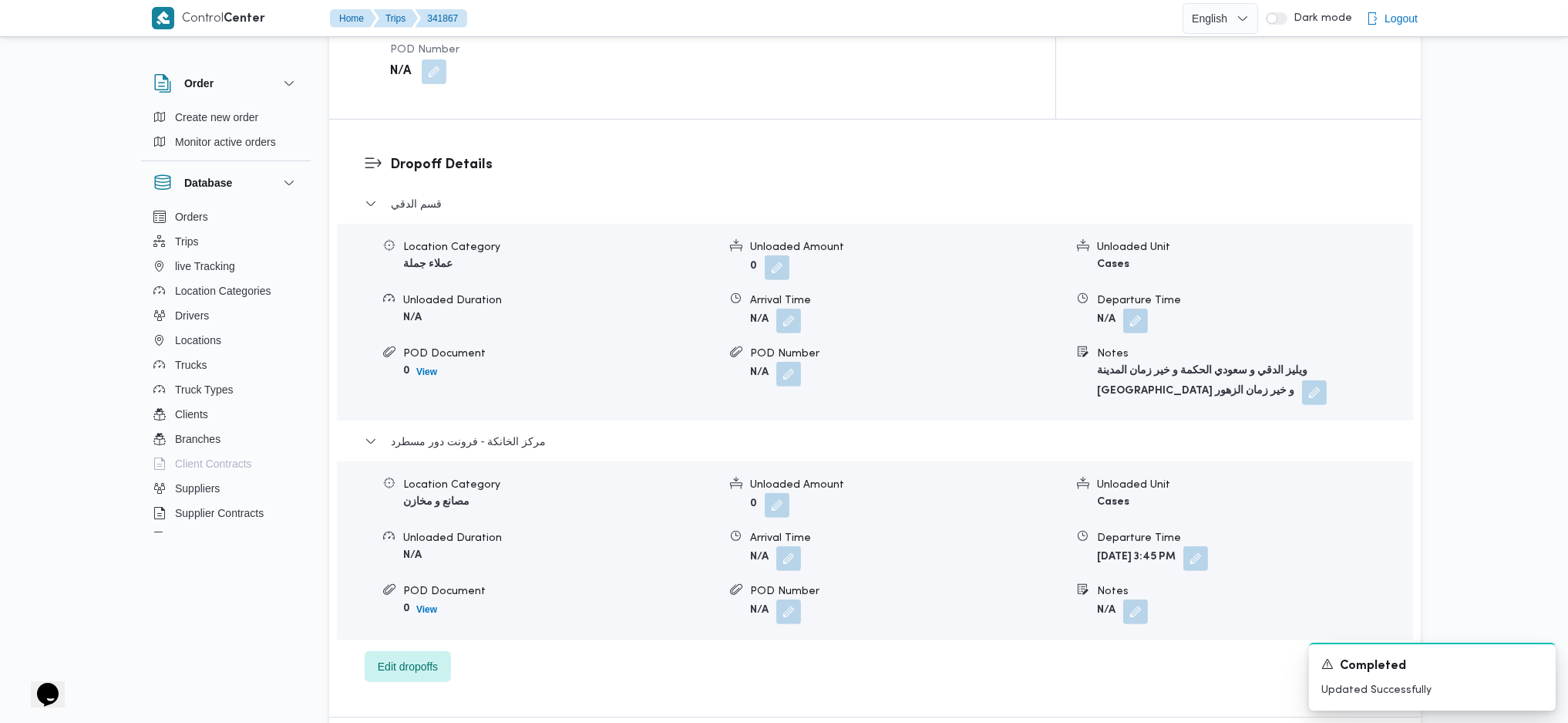
scroll to position [726, 0]
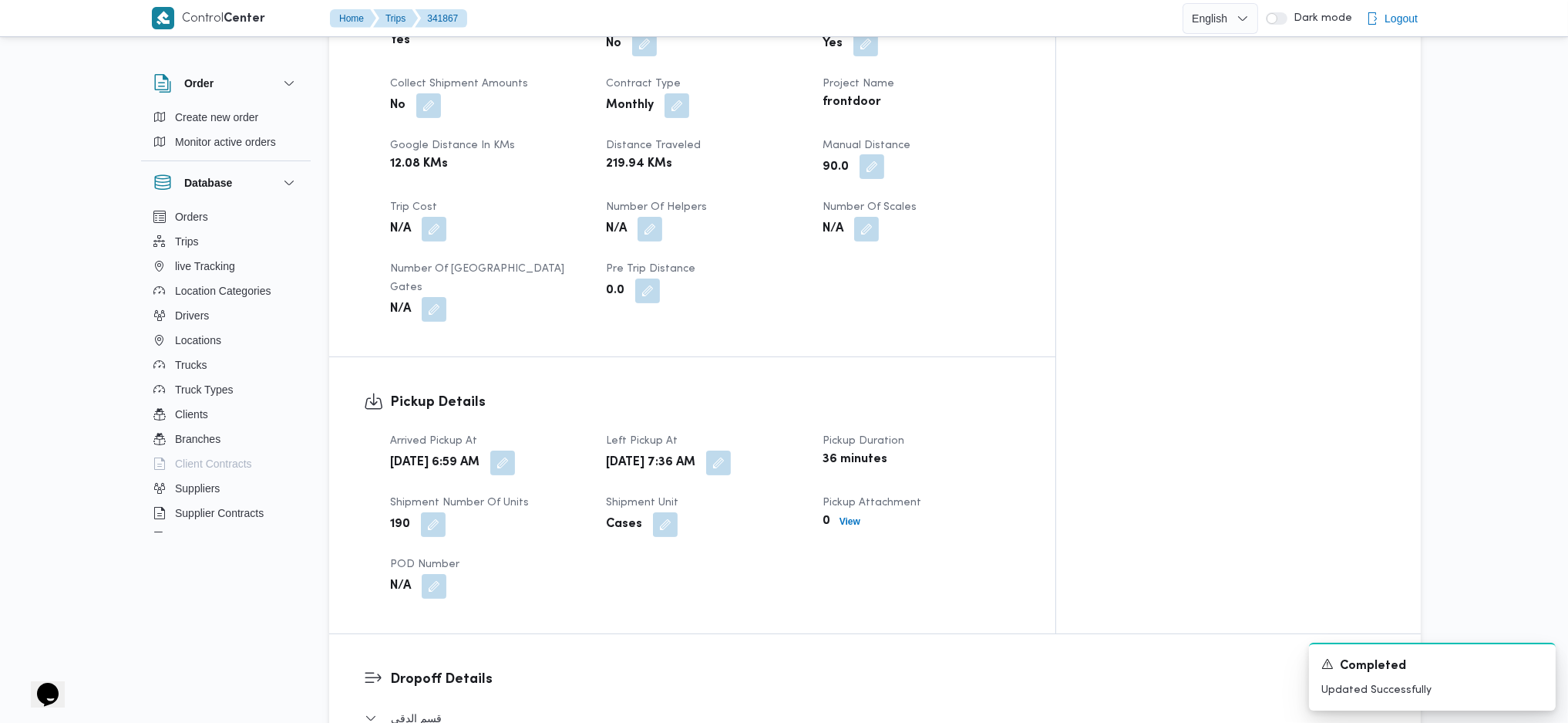
click at [884, 154] on button "button" at bounding box center [871, 166] width 24 height 24
click at [934, 172] on input "91" at bounding box center [889, 179] width 153 height 31
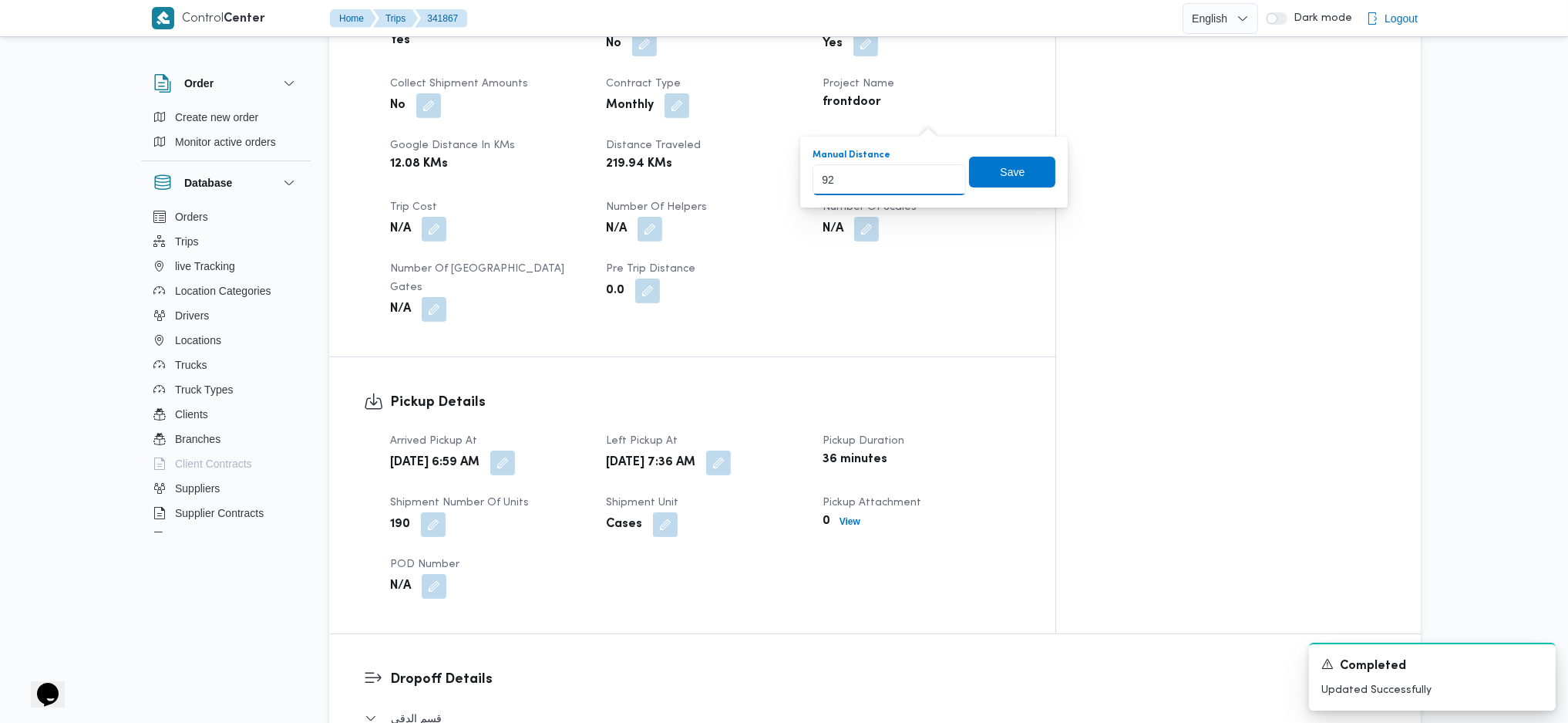
click at [934, 176] on input "92" at bounding box center [889, 179] width 153 height 31
click at [934, 176] on input "93" at bounding box center [889, 179] width 153 height 31
type input "94"
click at [934, 176] on input "94" at bounding box center [889, 179] width 153 height 31
click at [997, 159] on span "Save" at bounding box center [1012, 172] width 87 height 31
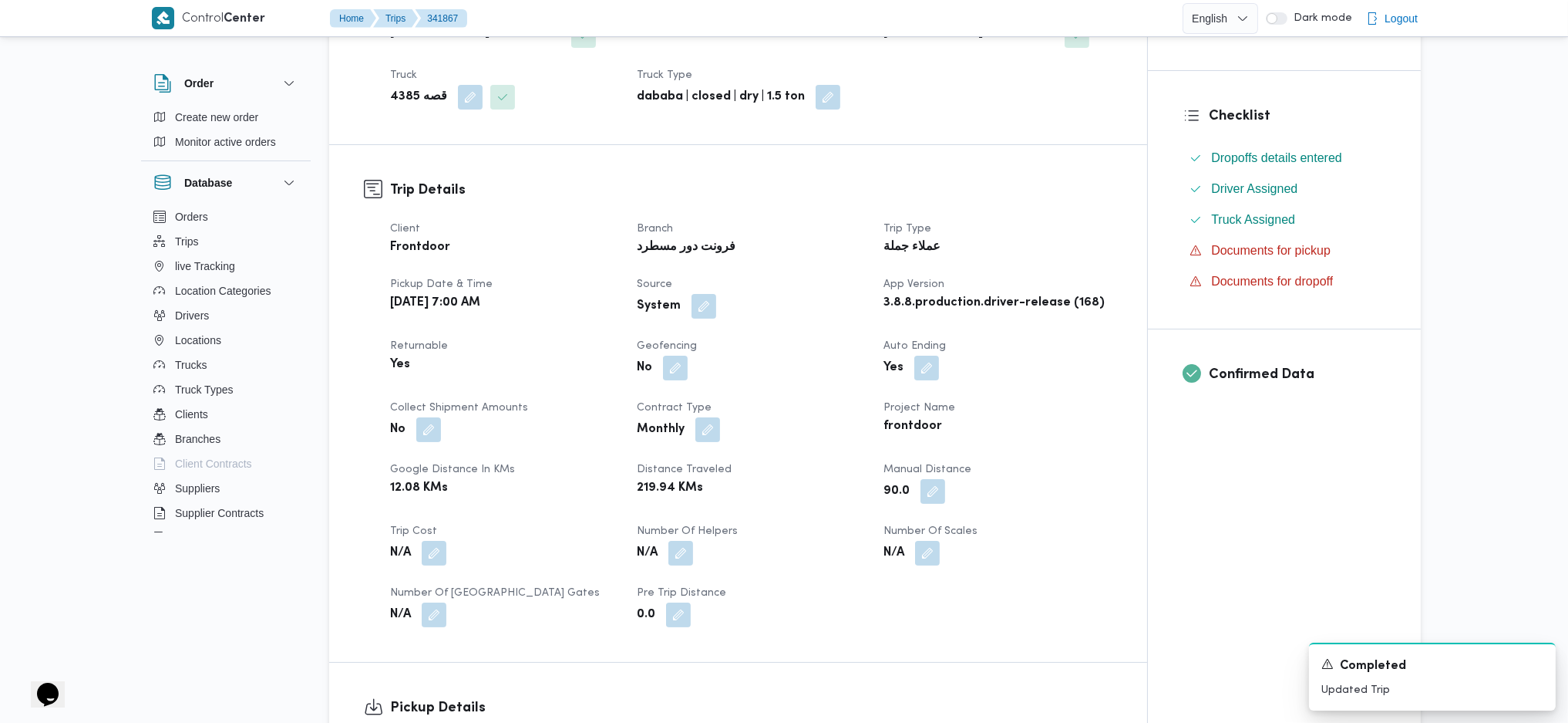
scroll to position [0, 0]
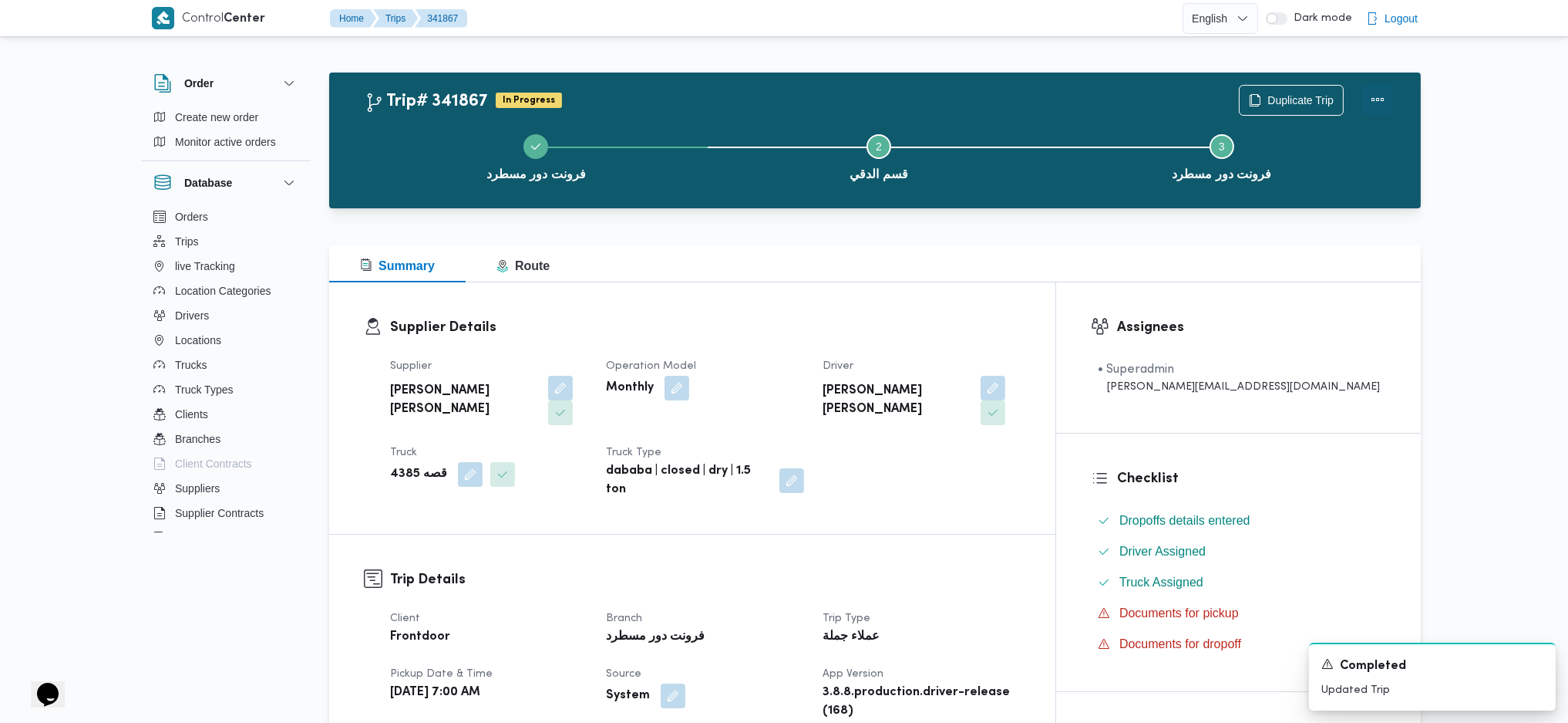
click at [1294, 107] on button "Actions" at bounding box center [1378, 99] width 31 height 31
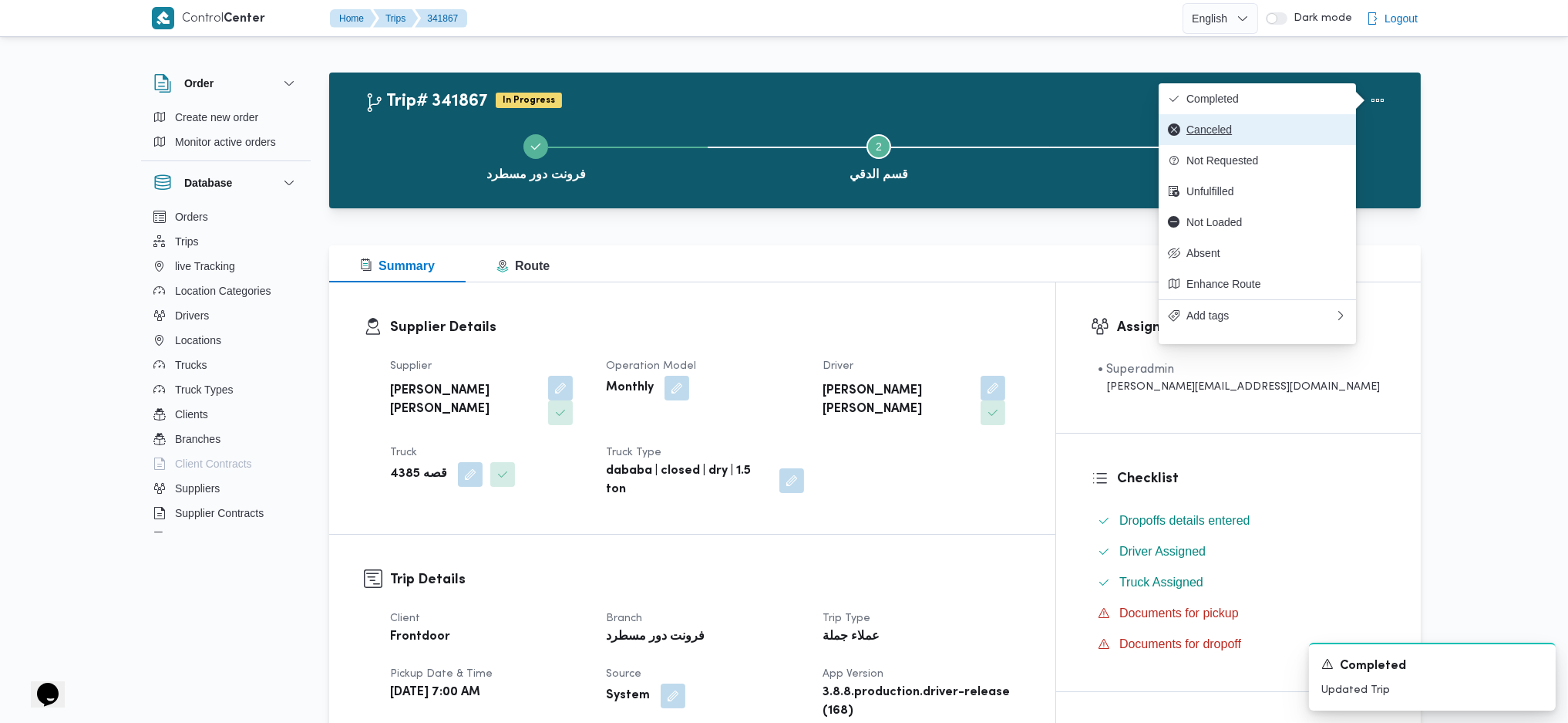
click at [1248, 120] on button "Canceled" at bounding box center [1257, 130] width 197 height 31
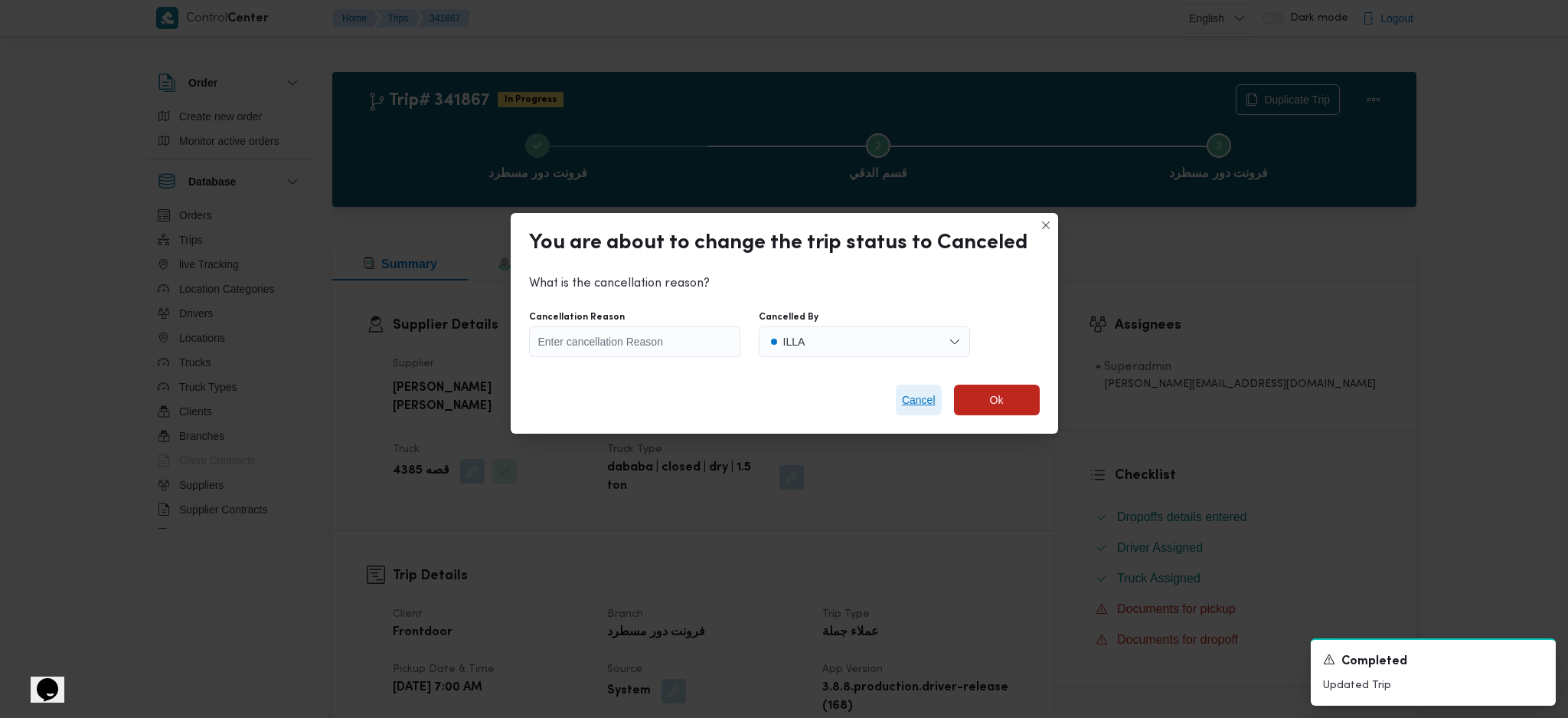
click at [913, 411] on span "Cancel" at bounding box center [918, 399] width 46 height 30
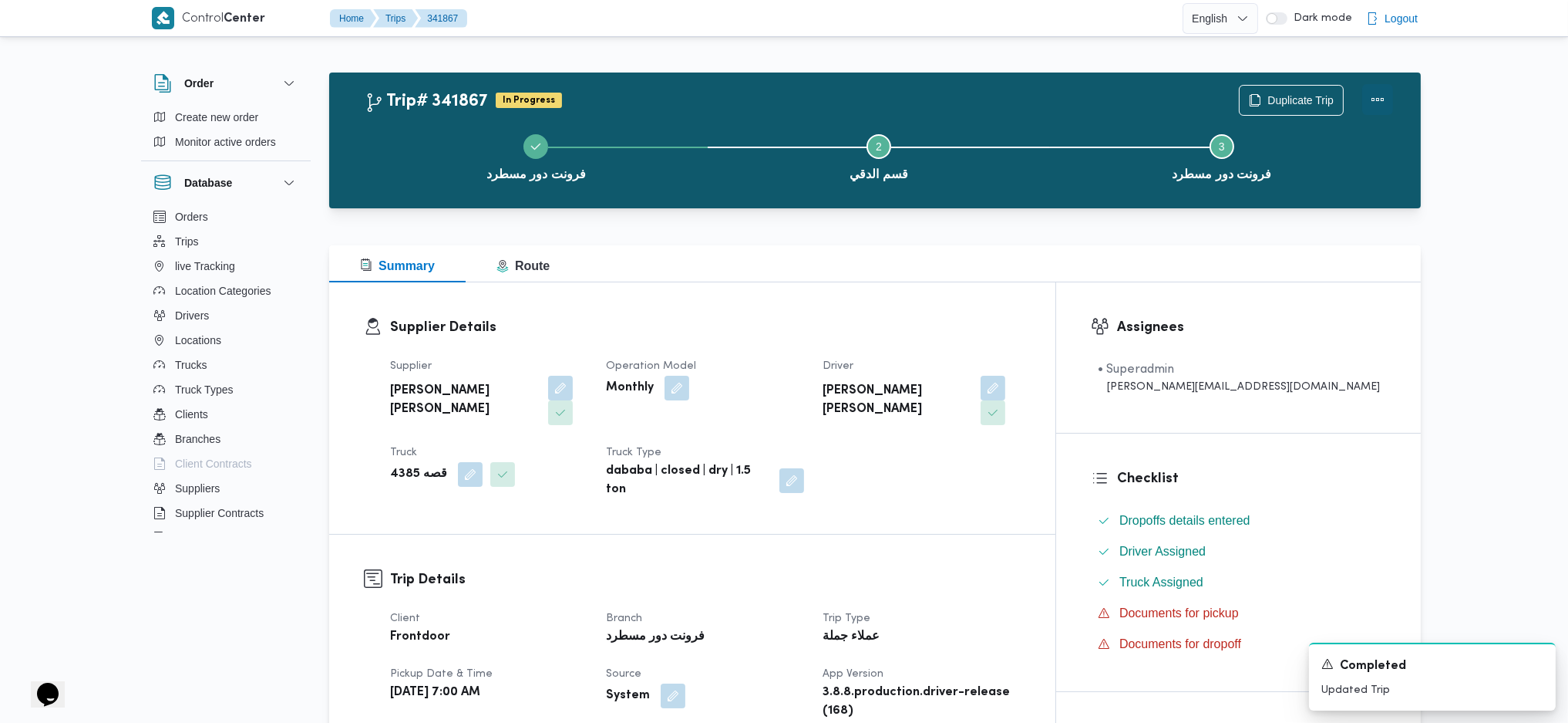
click at [1294, 94] on button "Actions" at bounding box center [1378, 99] width 31 height 31
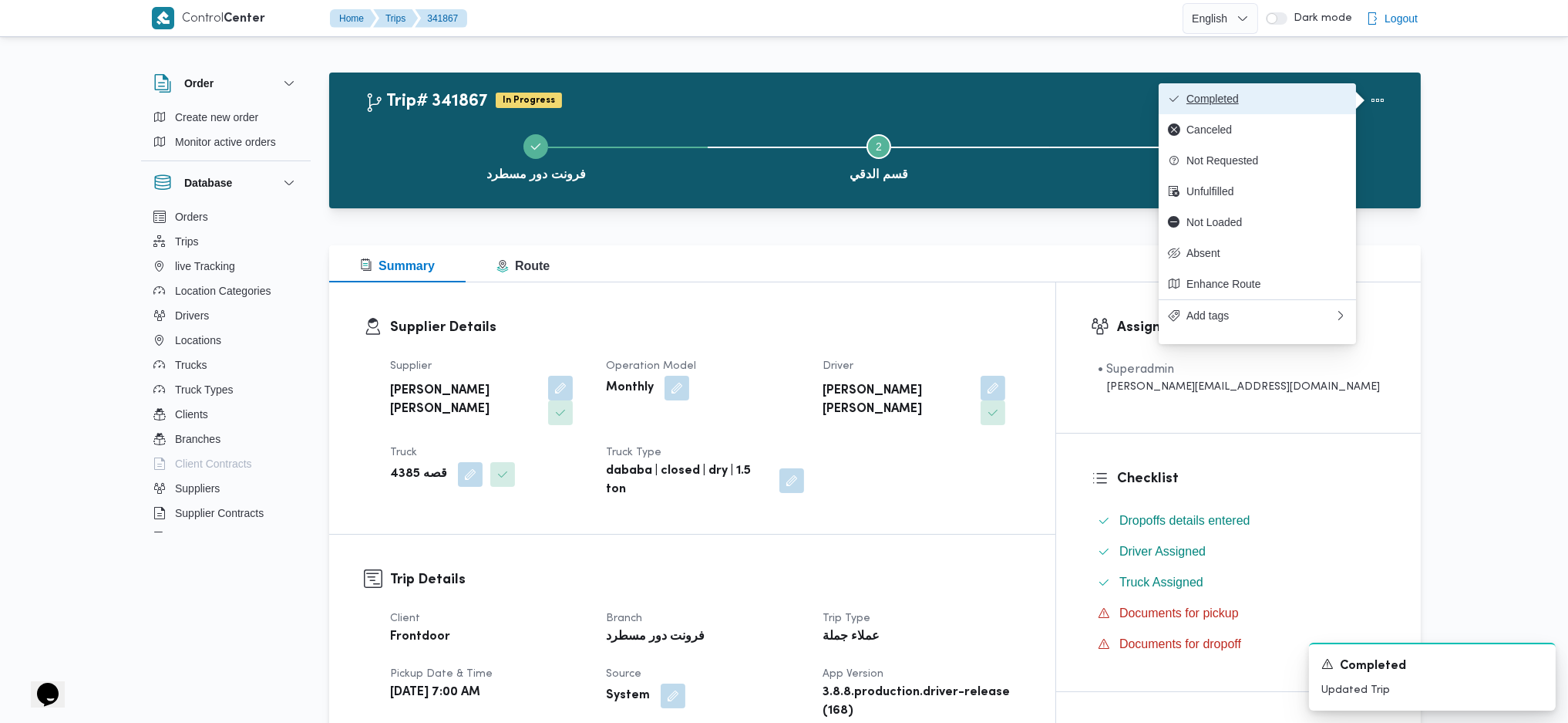
click at [1294, 96] on span "Completed" at bounding box center [1267, 99] width 160 height 13
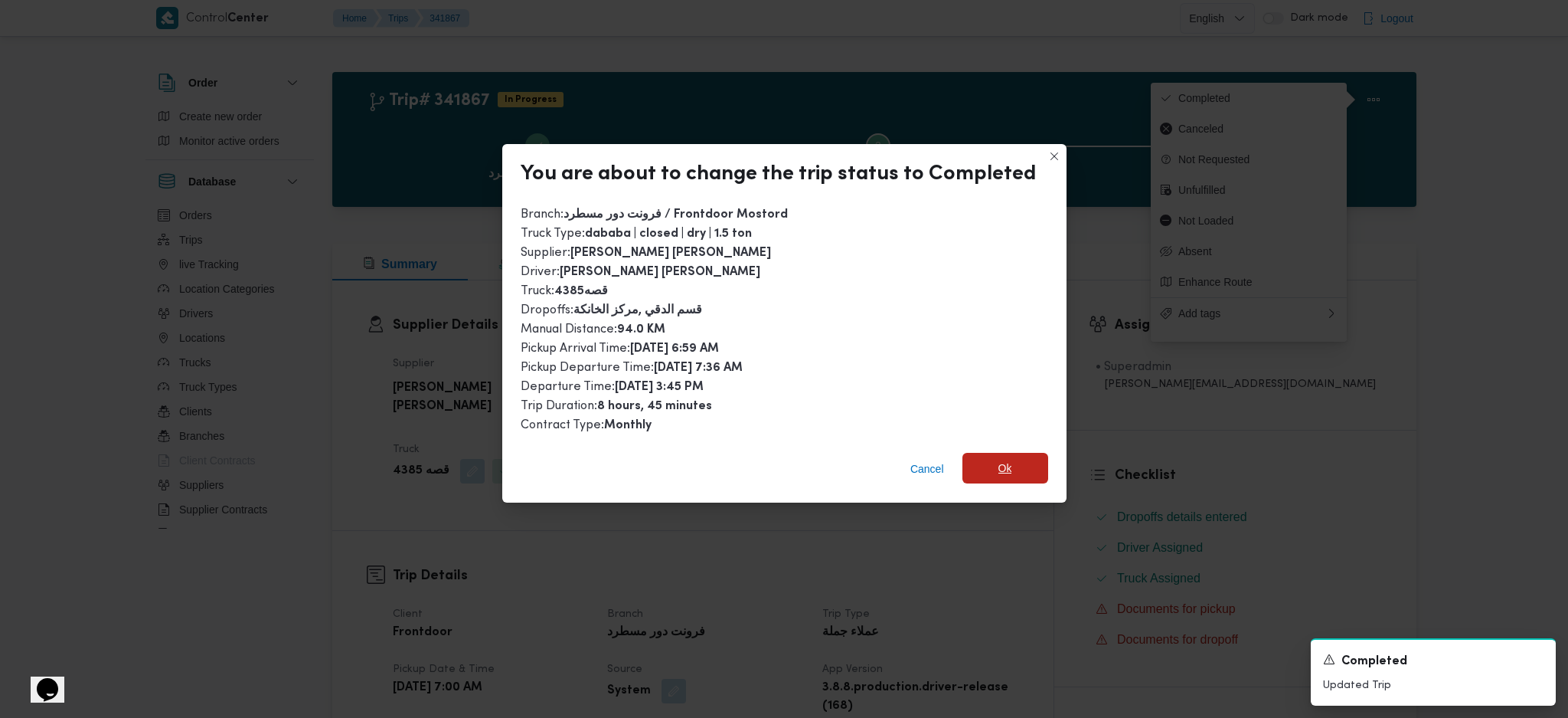
click at [1032, 455] on span "Ok" at bounding box center [1005, 468] width 86 height 30
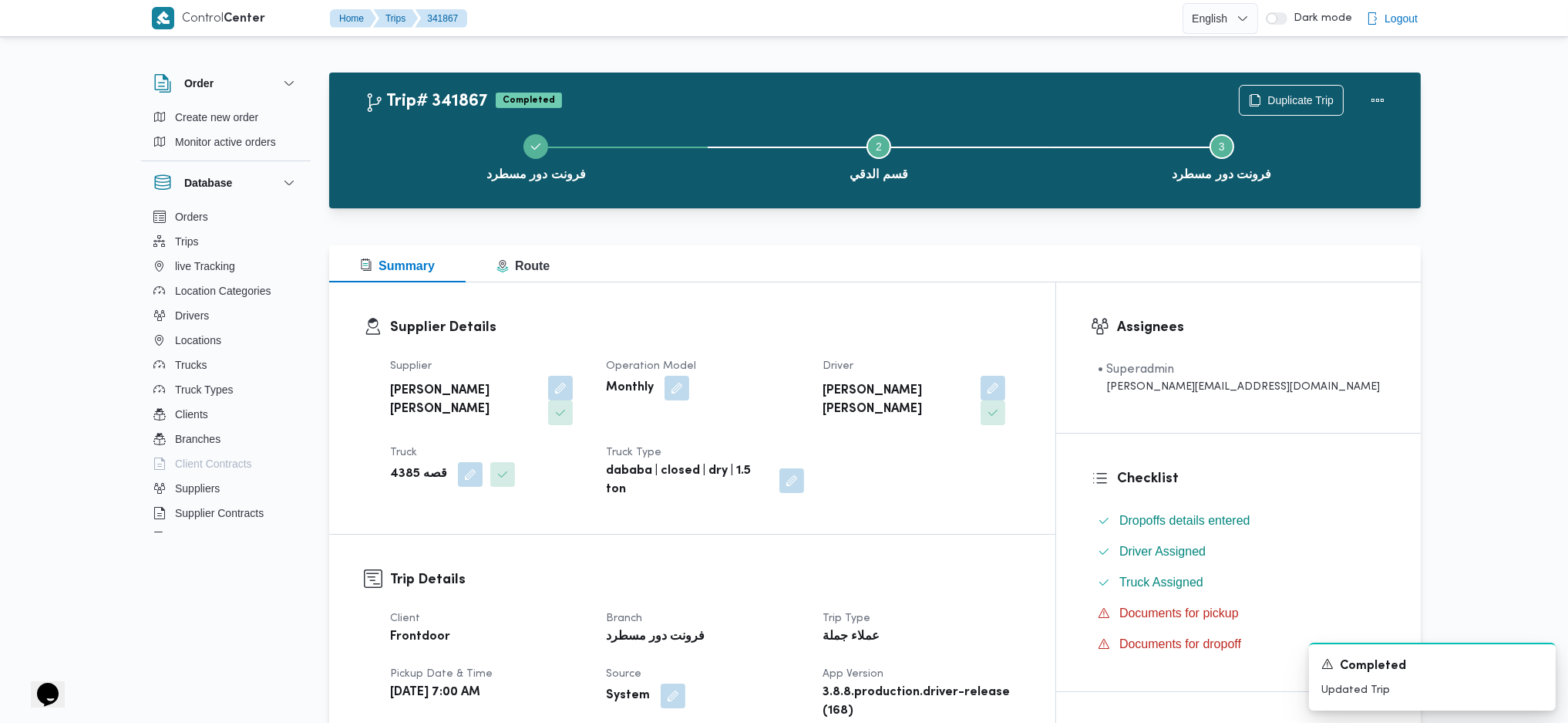
click at [932, 260] on div "Summary Route" at bounding box center [874, 263] width 1091 height 37
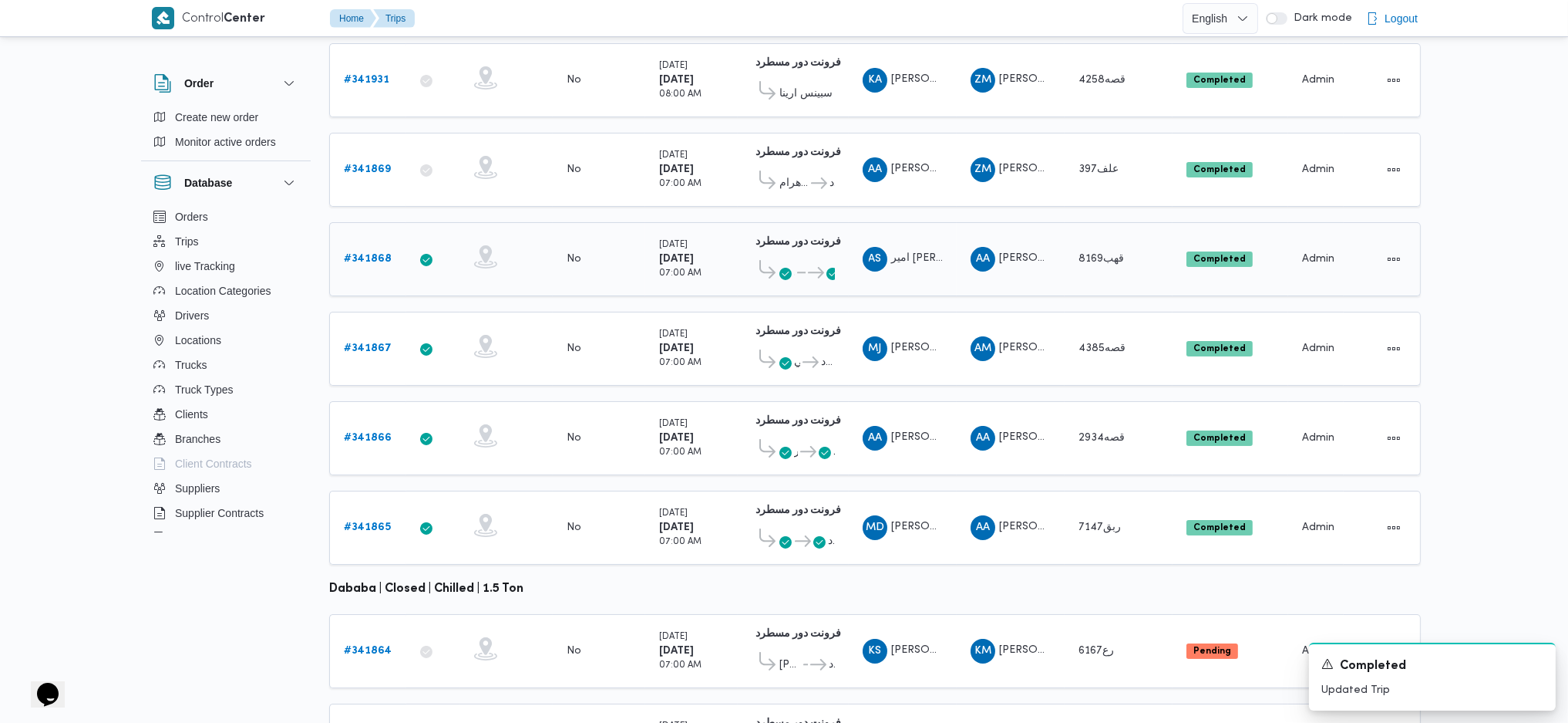
scroll to position [308, 0]
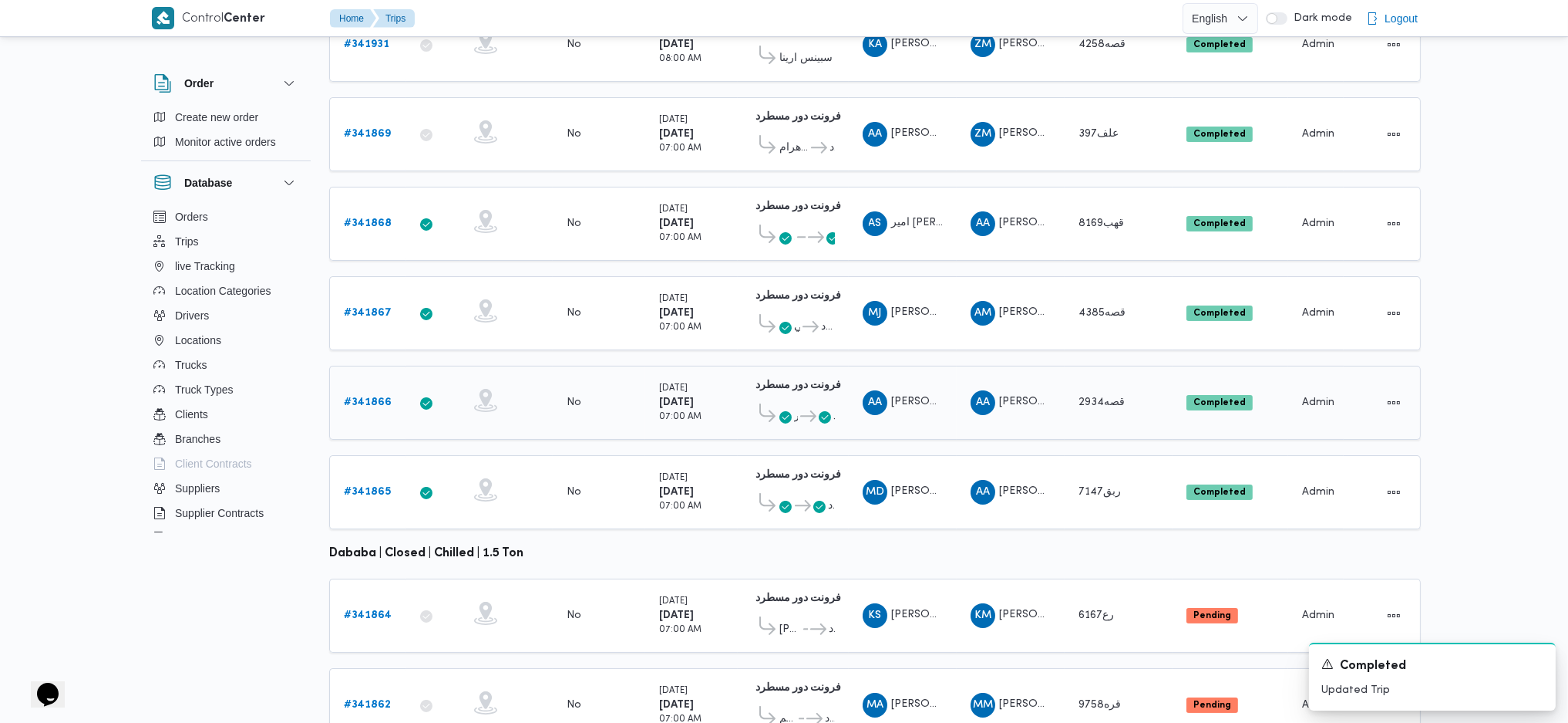
click at [368, 398] on b "# 341866" at bounding box center [368, 402] width 48 height 10
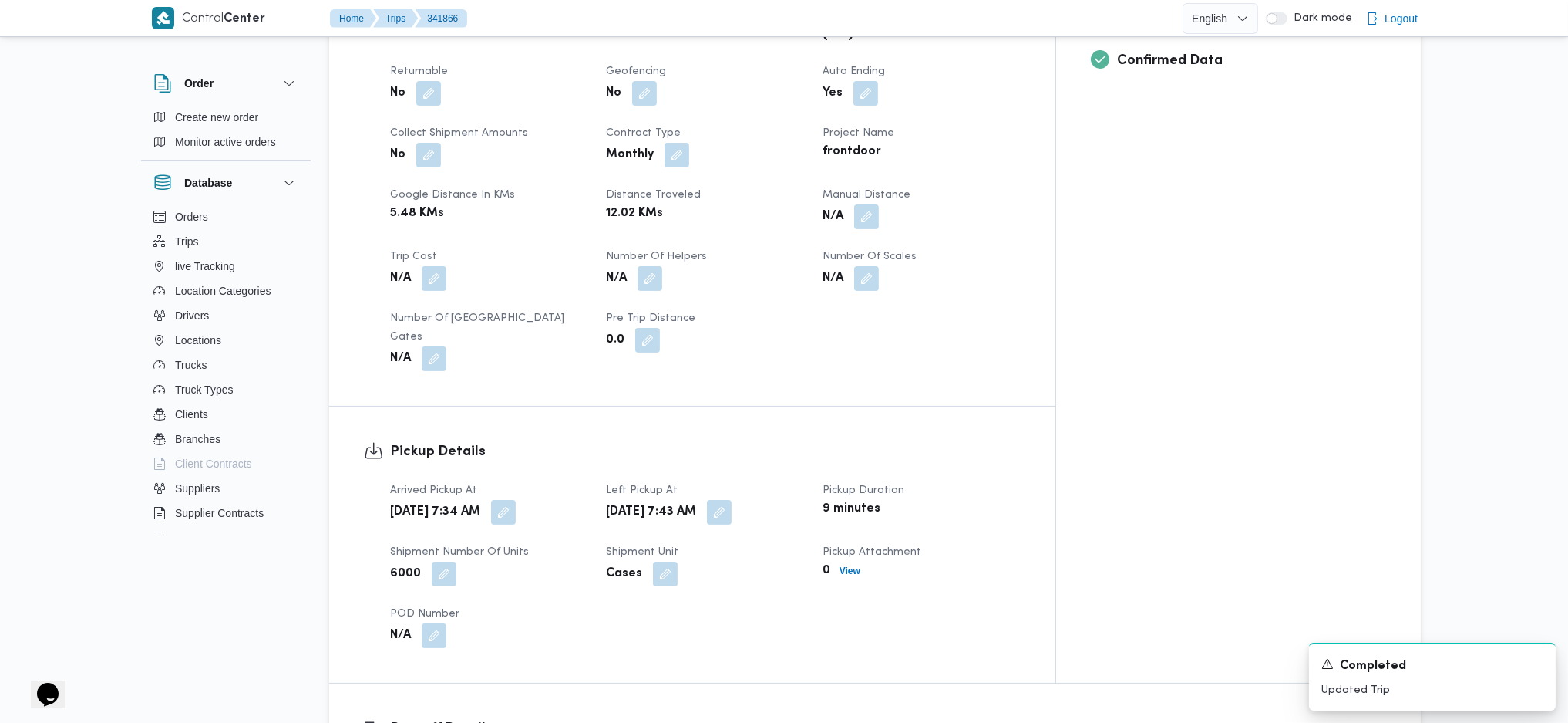
scroll to position [719, 0]
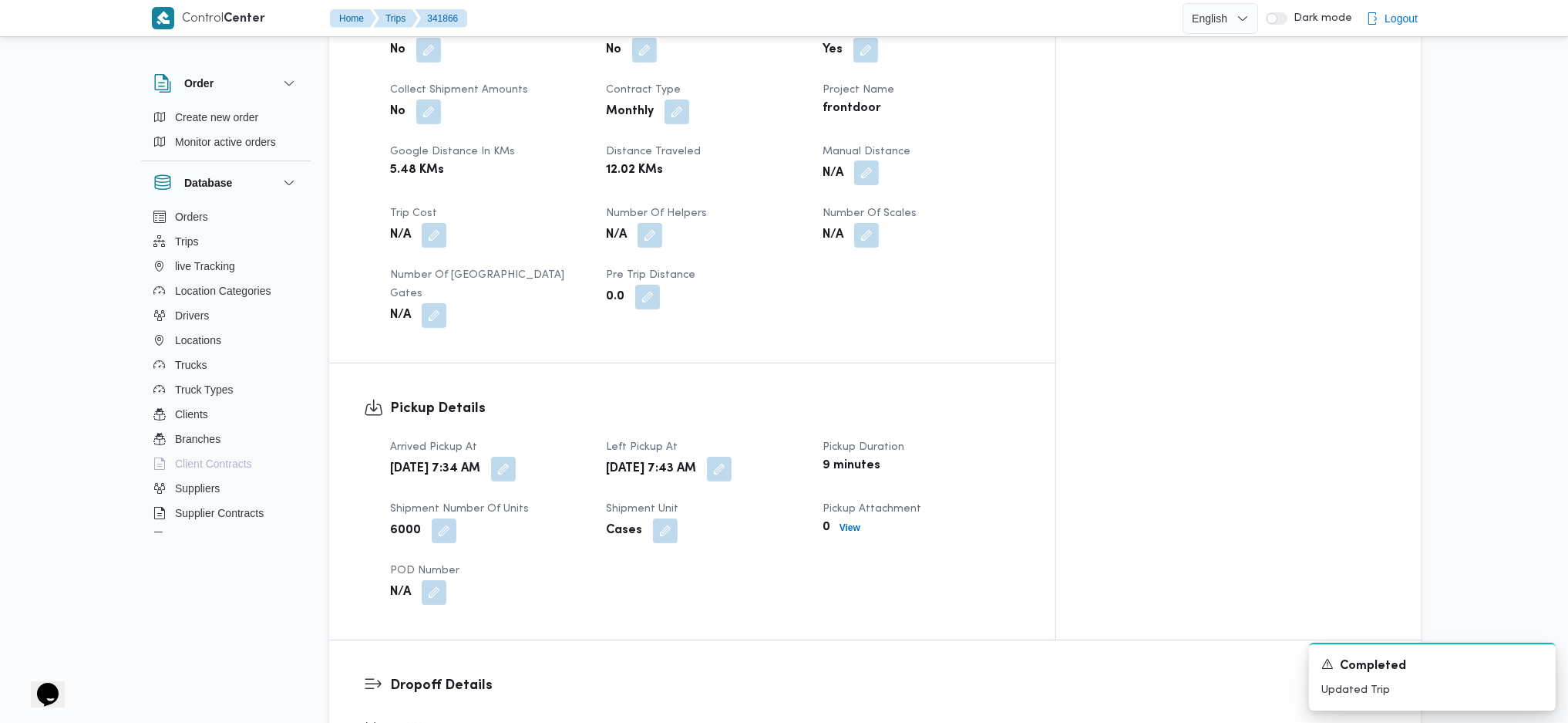
click at [879, 160] on button "button" at bounding box center [866, 172] width 24 height 24
click at [896, 182] on input "Manual Distance" at bounding box center [886, 186] width 153 height 31
type input "89"
drag, startPoint x: 1048, startPoint y: 189, endPoint x: 1059, endPoint y: 191, distance: 11.2
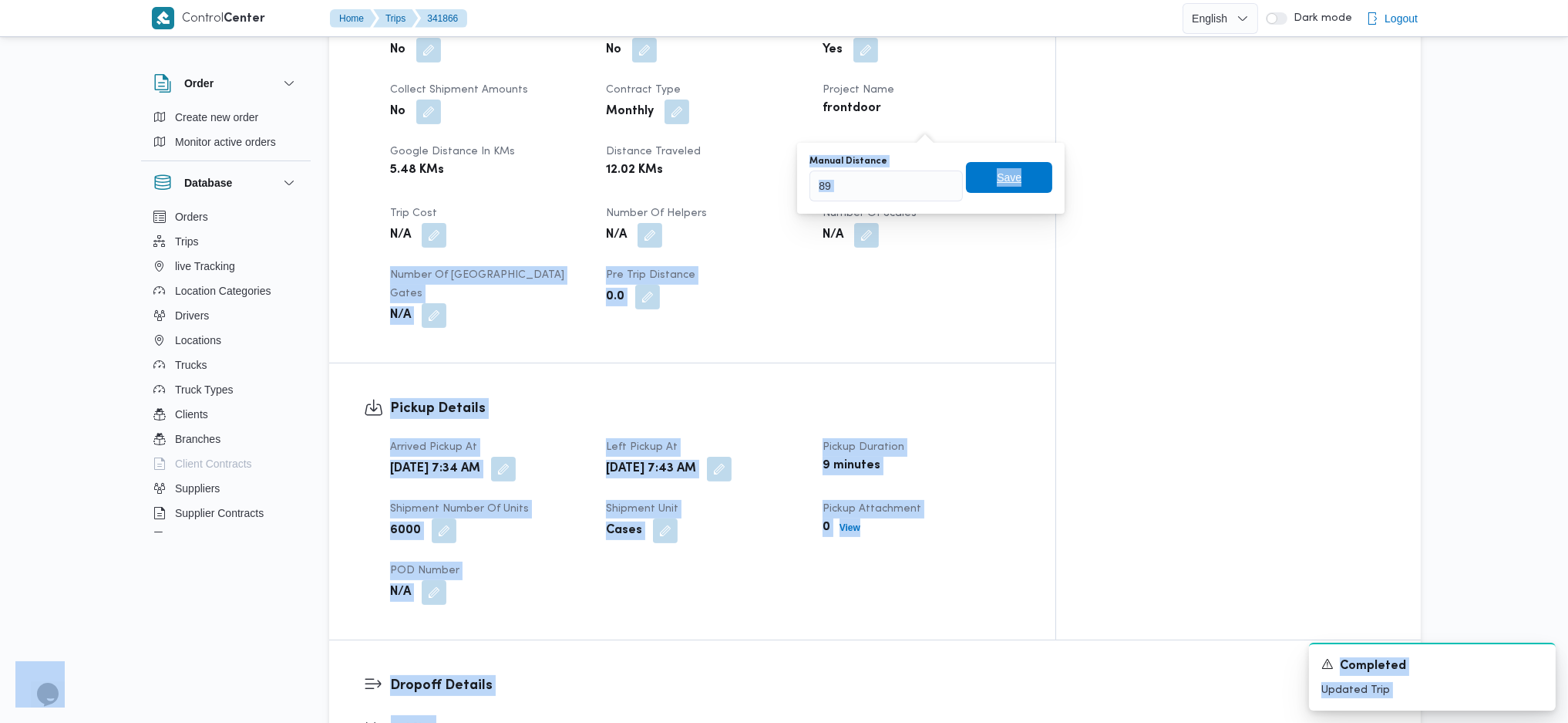
click at [1016, 184] on span "Save" at bounding box center [1009, 178] width 87 height 31
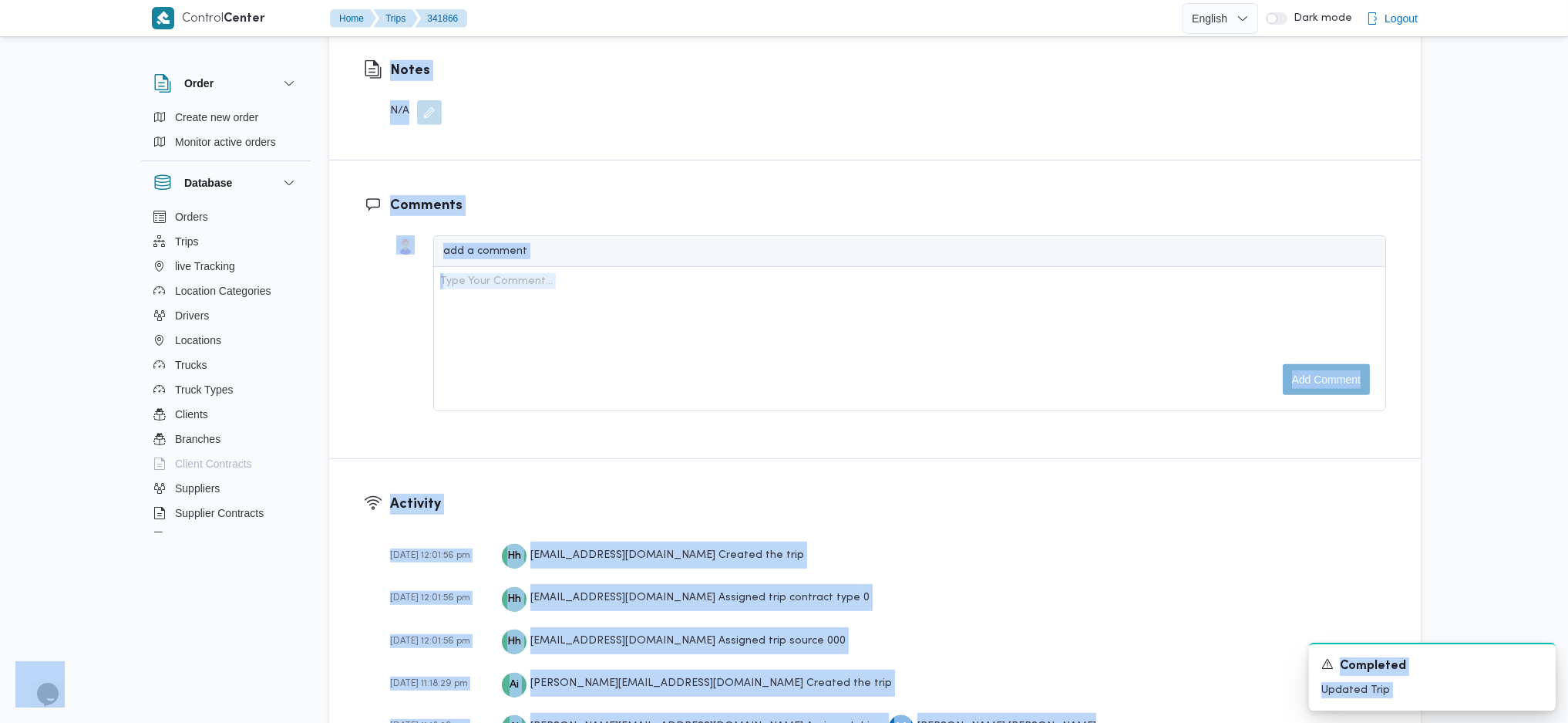
scroll to position [1549, 0]
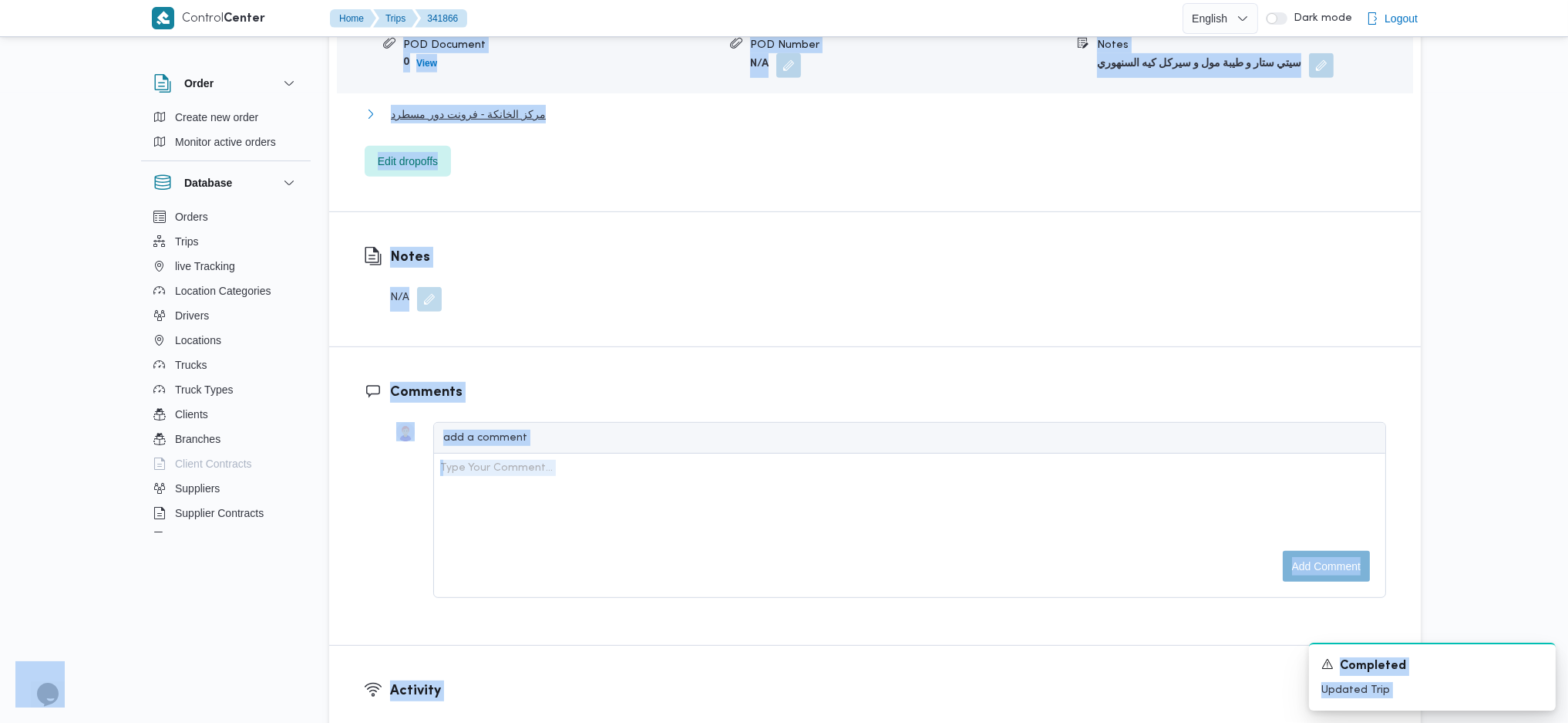
click at [509, 105] on span "مركز الخانكة - فرونت دور مسطرد" at bounding box center [469, 114] width 155 height 19
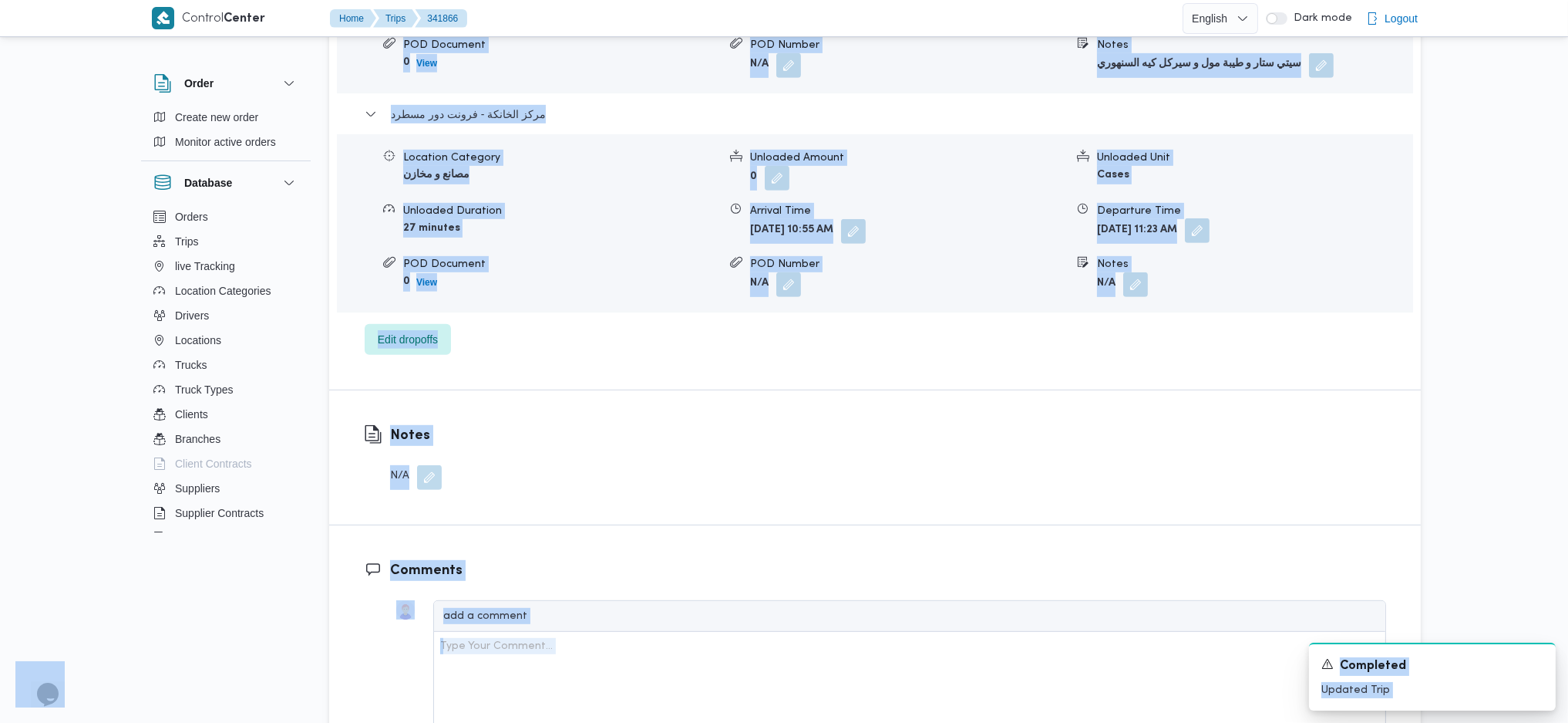
click at [1209, 218] on button "button" at bounding box center [1197, 230] width 24 height 24
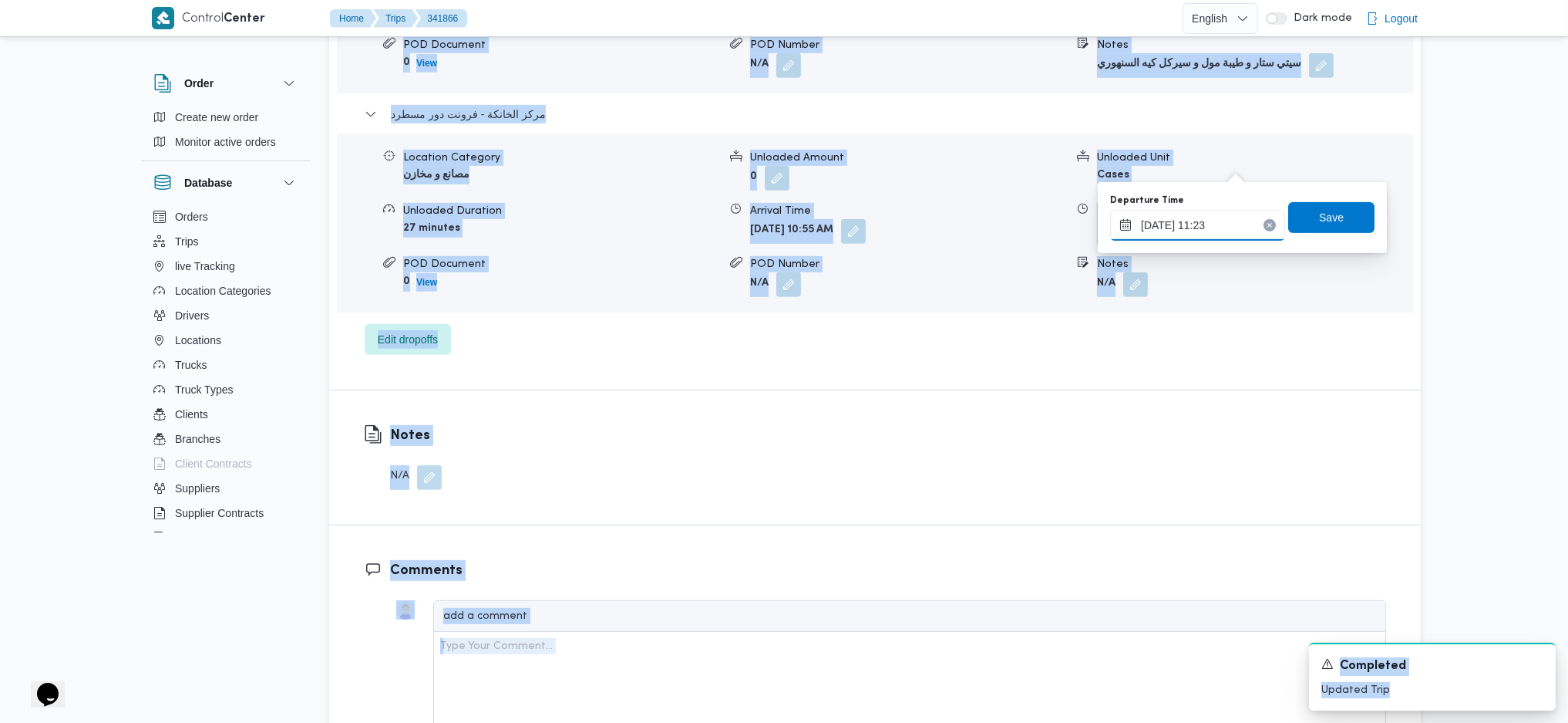
click at [1192, 231] on input "07/10/2025 11:23" at bounding box center [1198, 225] width 175 height 31
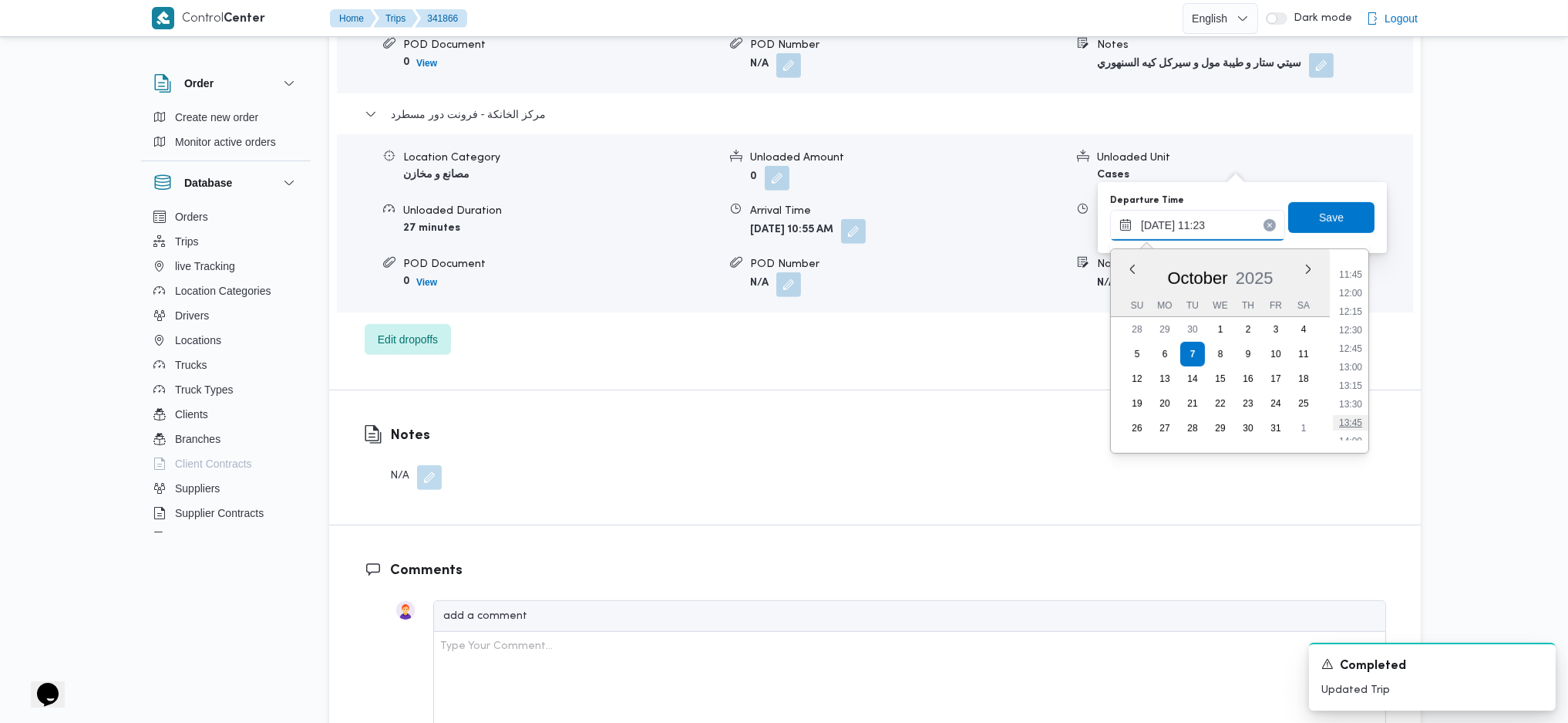
scroll to position [947, 0]
click at [1294, 381] on li "14:15" at bounding box center [1350, 378] width 35 height 15
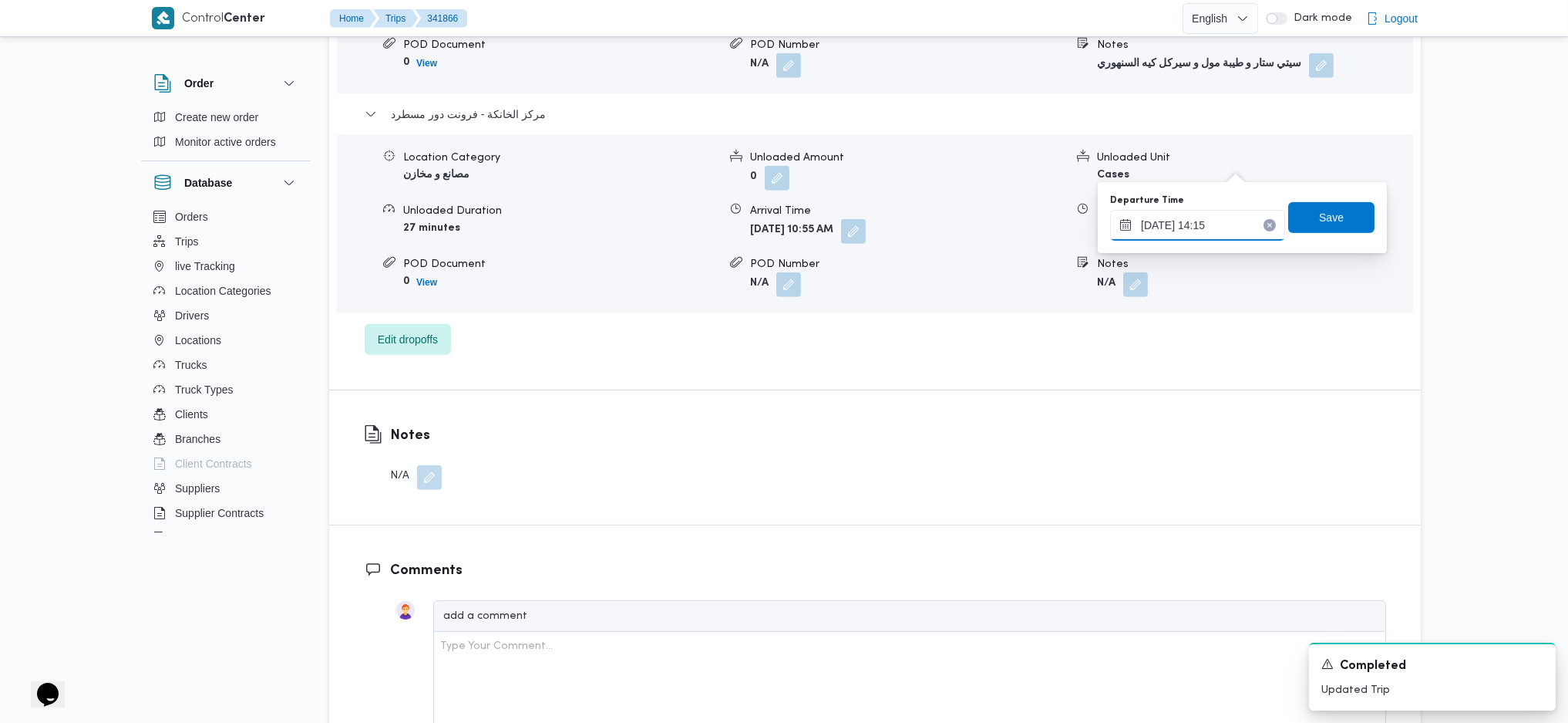
click at [1169, 232] on input "[DATE] 14:15" at bounding box center [1198, 225] width 175 height 31
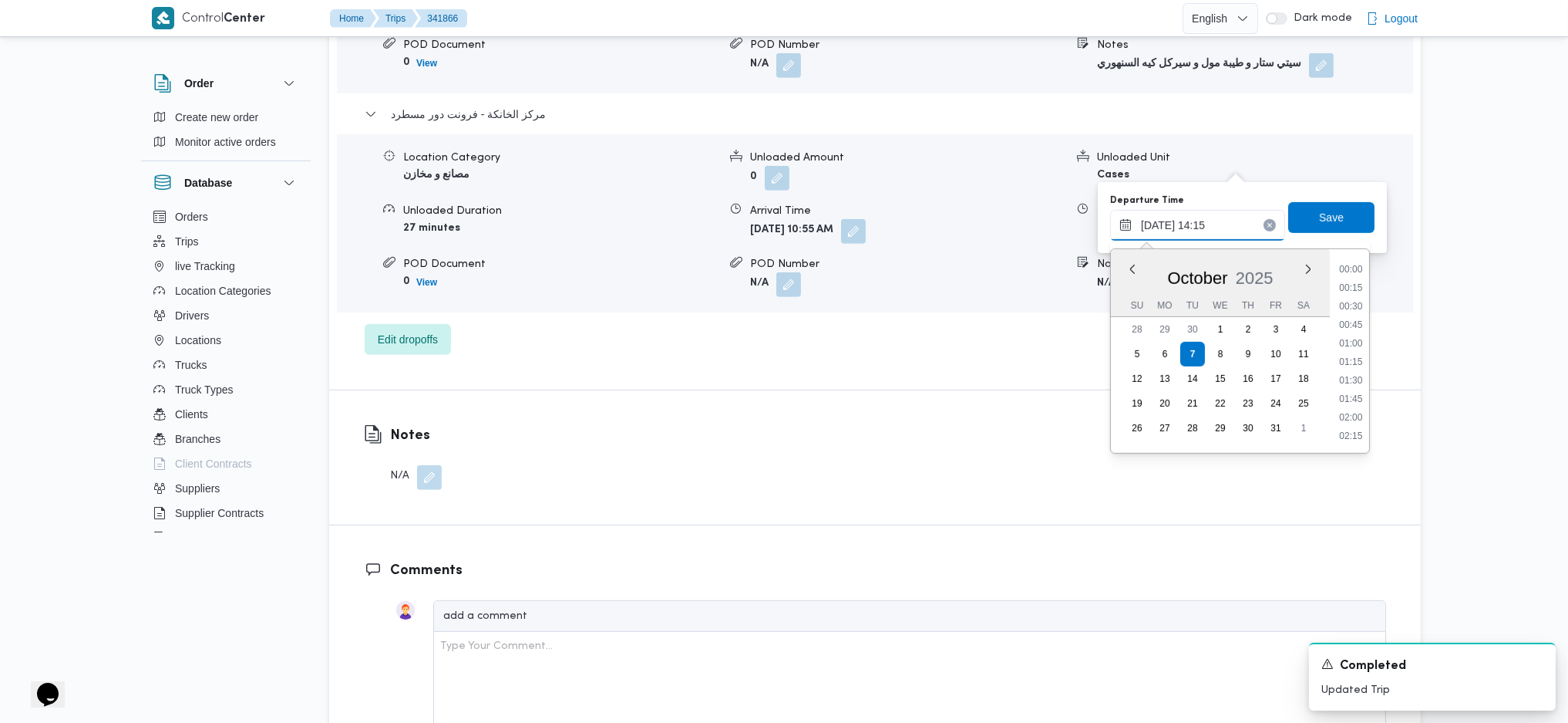
scroll to position [964, 0]
click at [1294, 423] on li "15:00" at bounding box center [1350, 416] width 35 height 15
type input "07/10/2025 15:00"
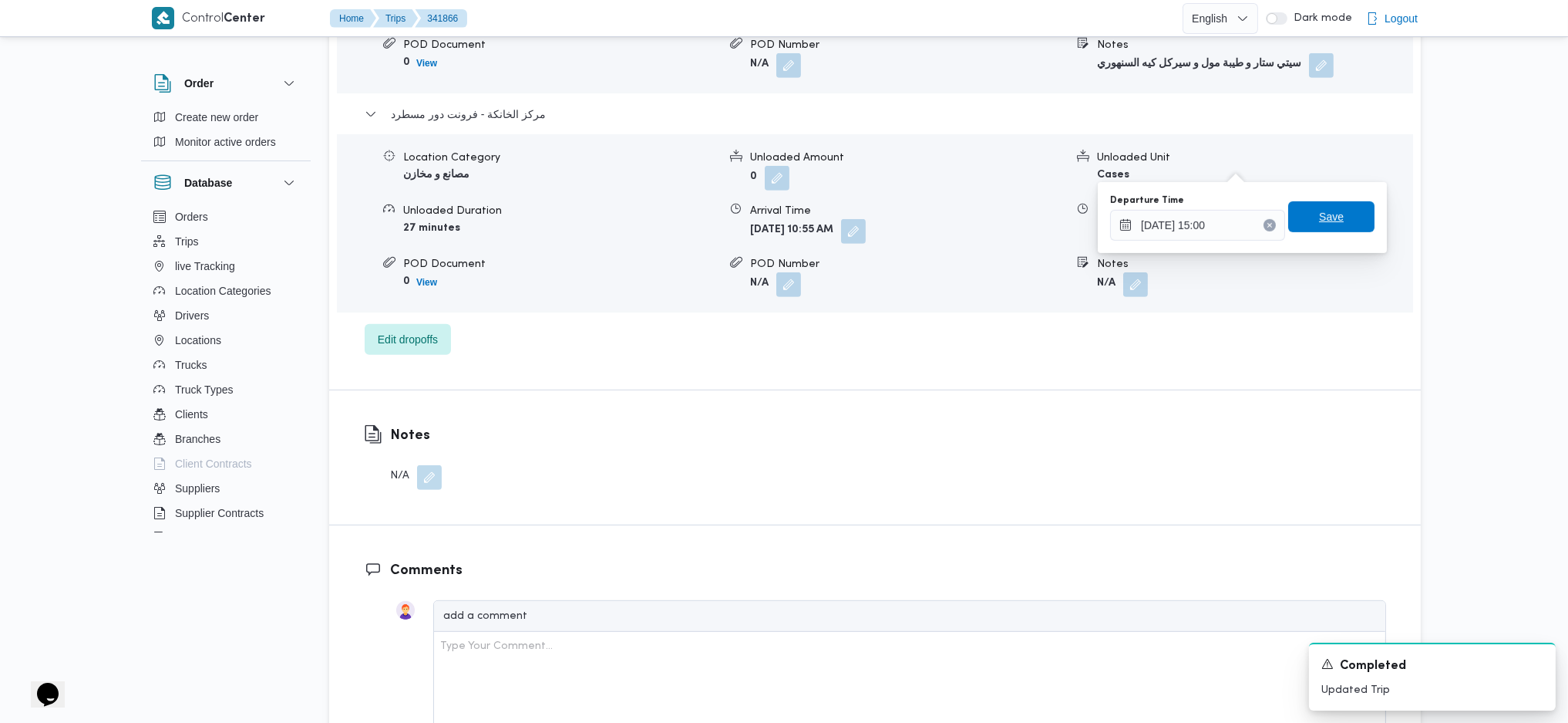
click at [1294, 221] on span "Save" at bounding box center [1332, 216] width 87 height 31
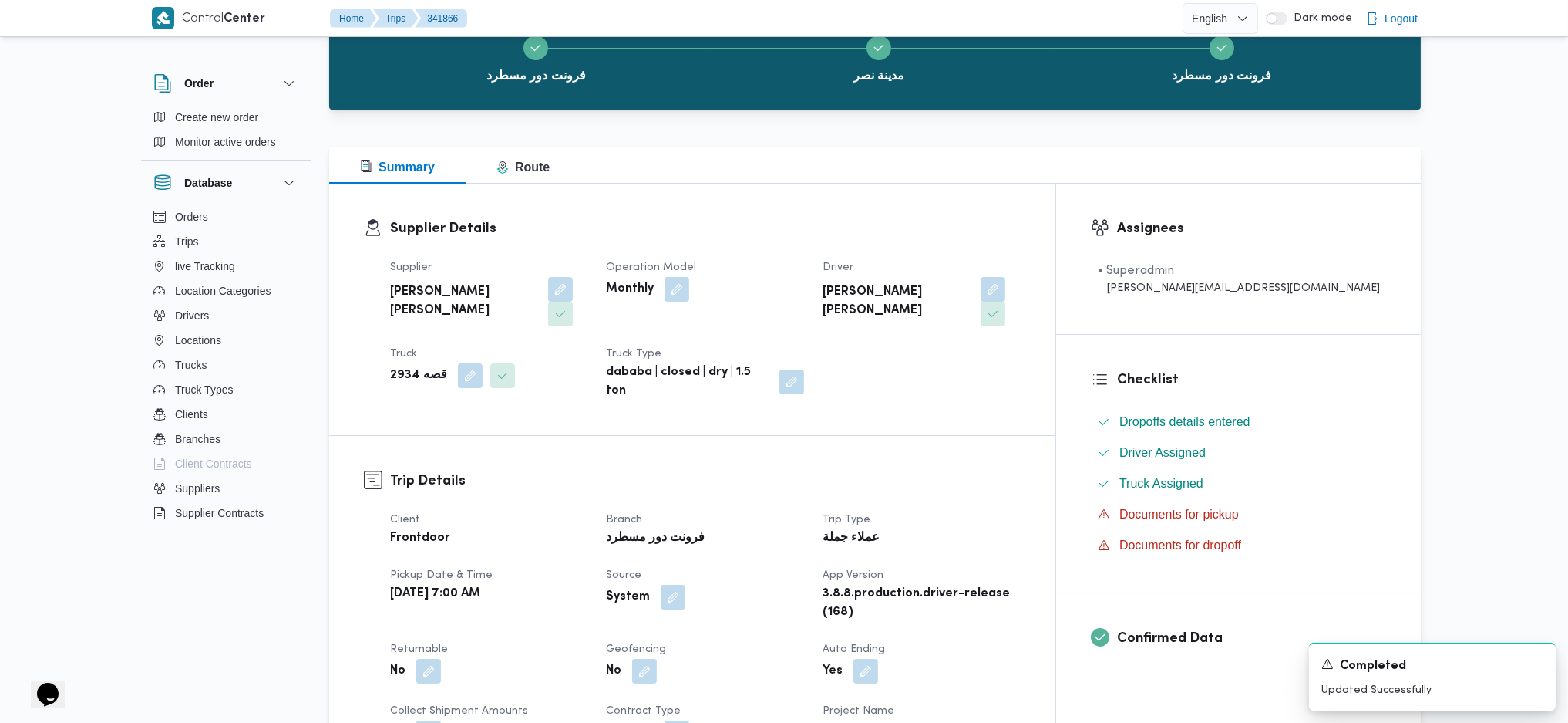
scroll to position [0, 0]
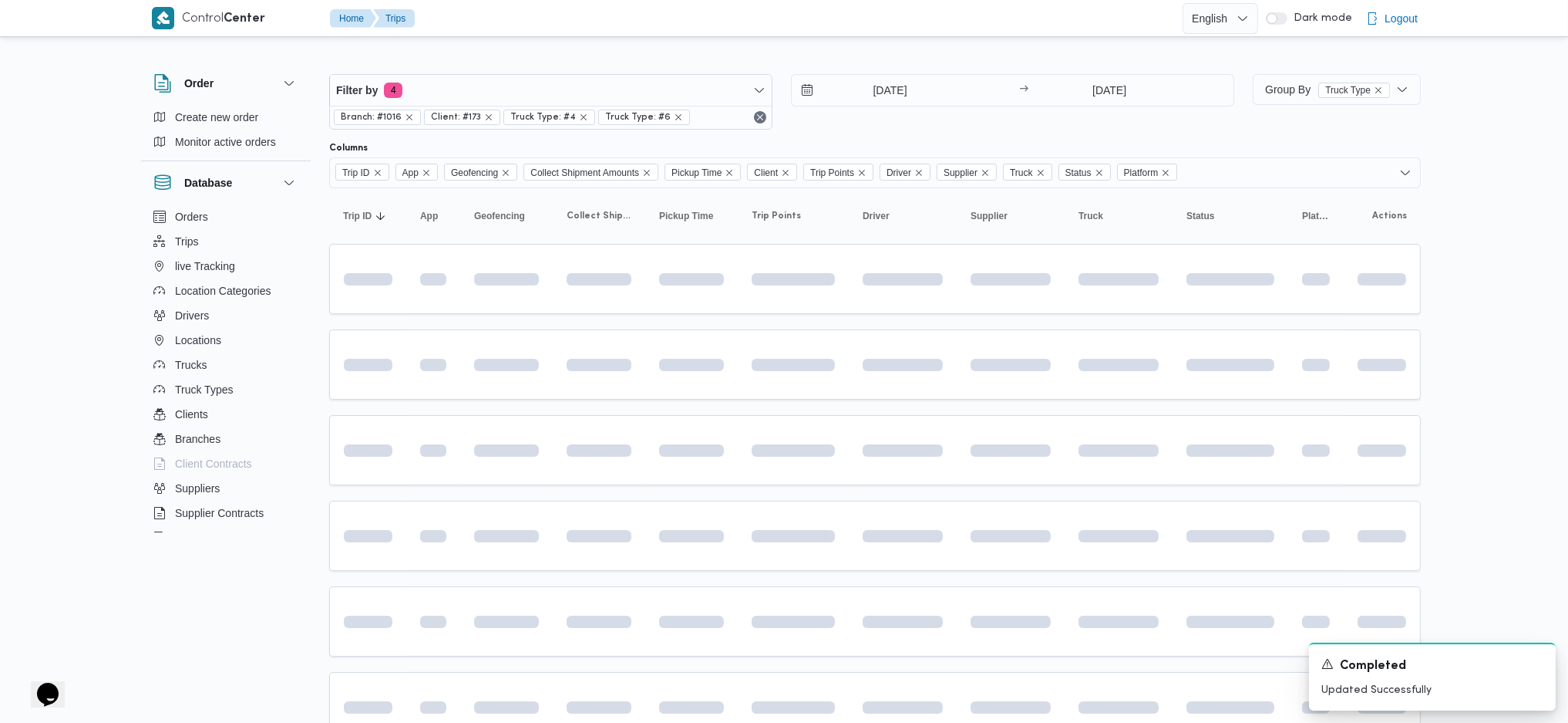
scroll to position [257, 0]
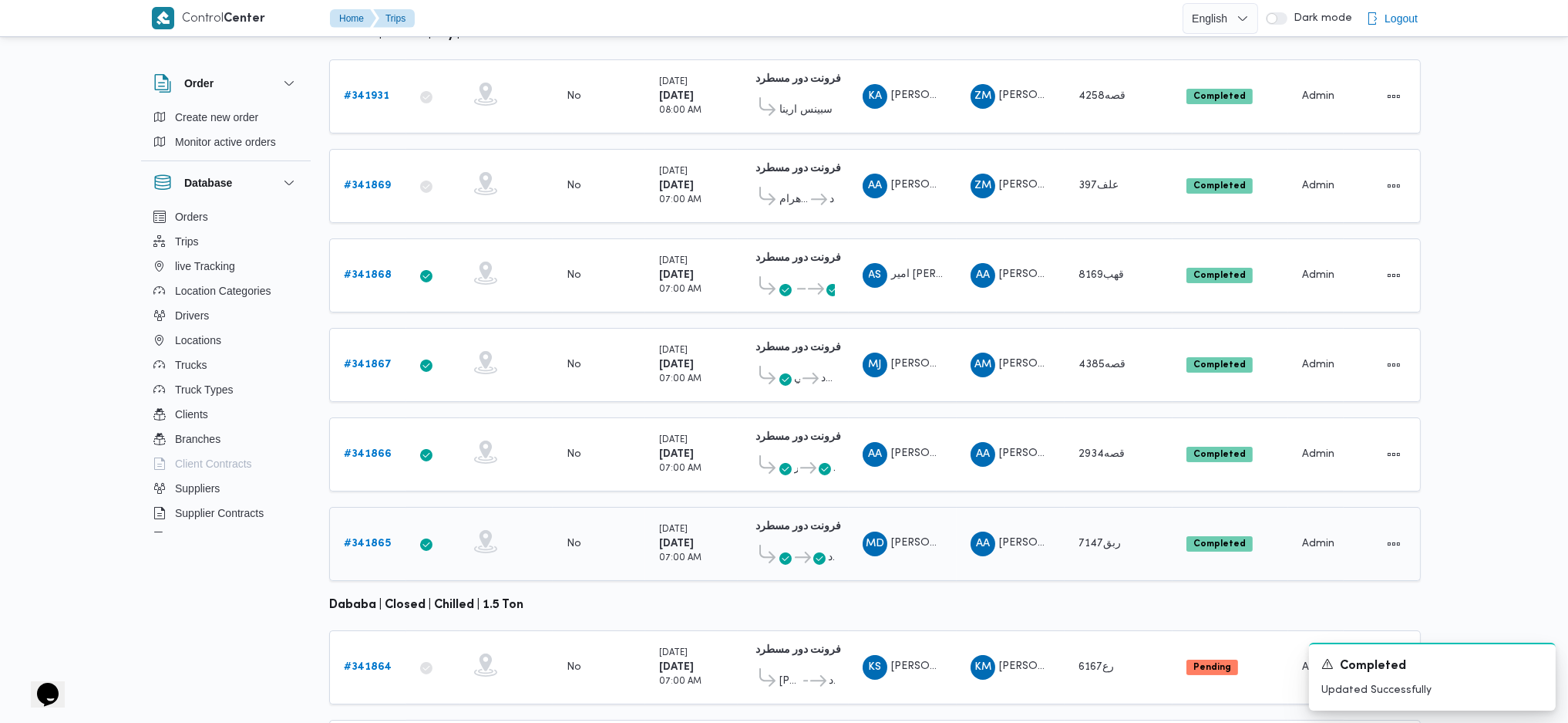
click at [378, 480] on b "# 341865" at bounding box center [368, 543] width 47 height 10
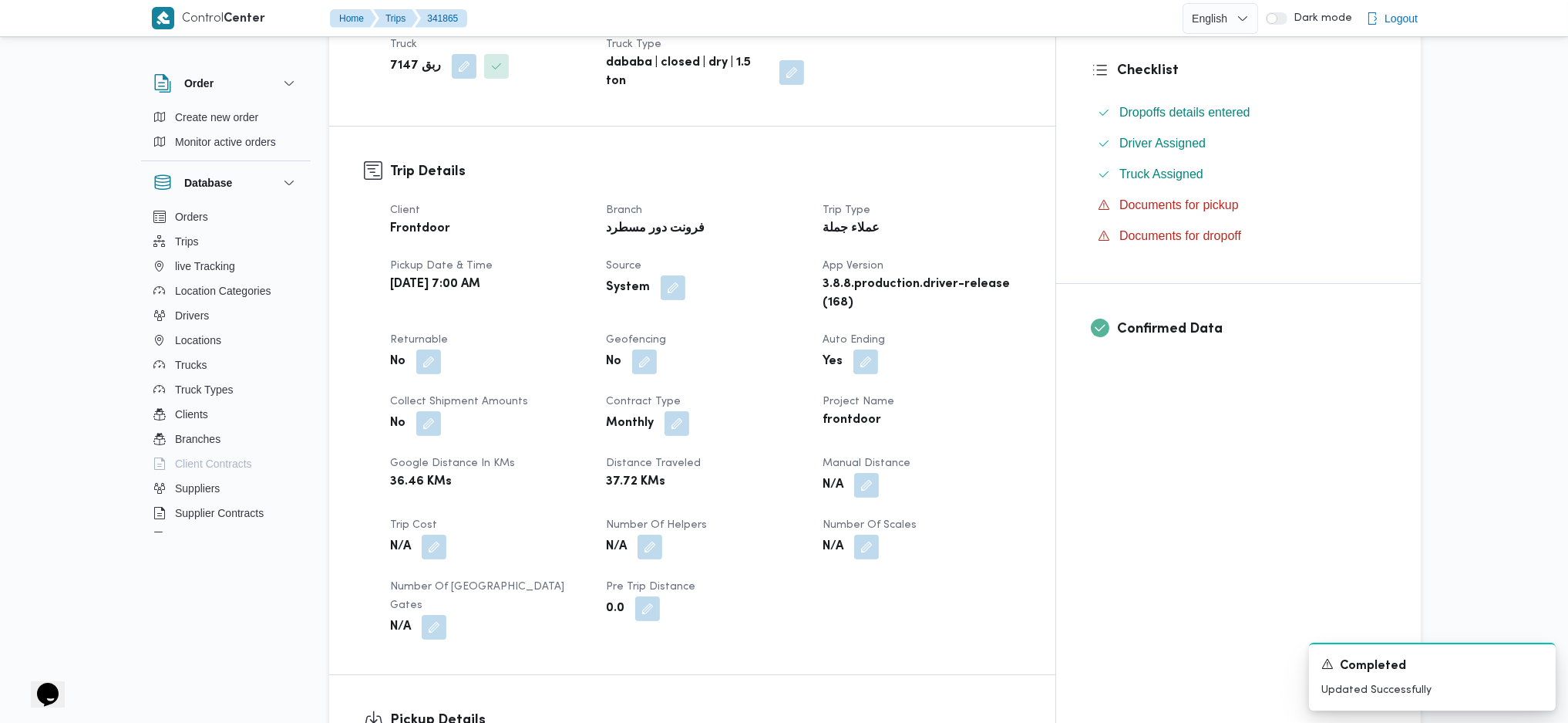
scroll to position [411, 0]
click at [879, 469] on button "button" at bounding box center [866, 480] width 24 height 24
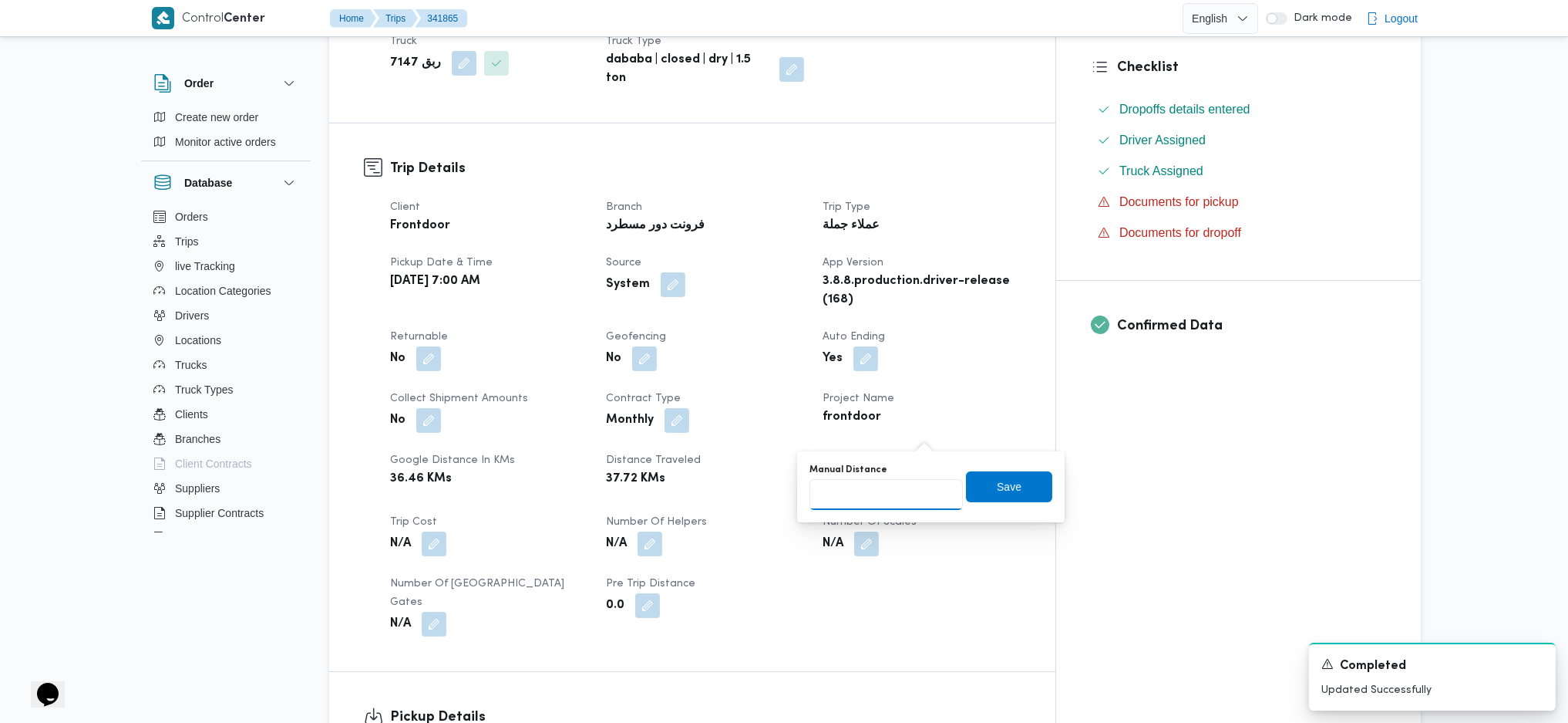
click at [843, 480] on input "Manual Distance" at bounding box center [886, 494] width 153 height 31
type input "119"
click at [1022, 480] on span "Save" at bounding box center [1009, 486] width 87 height 31
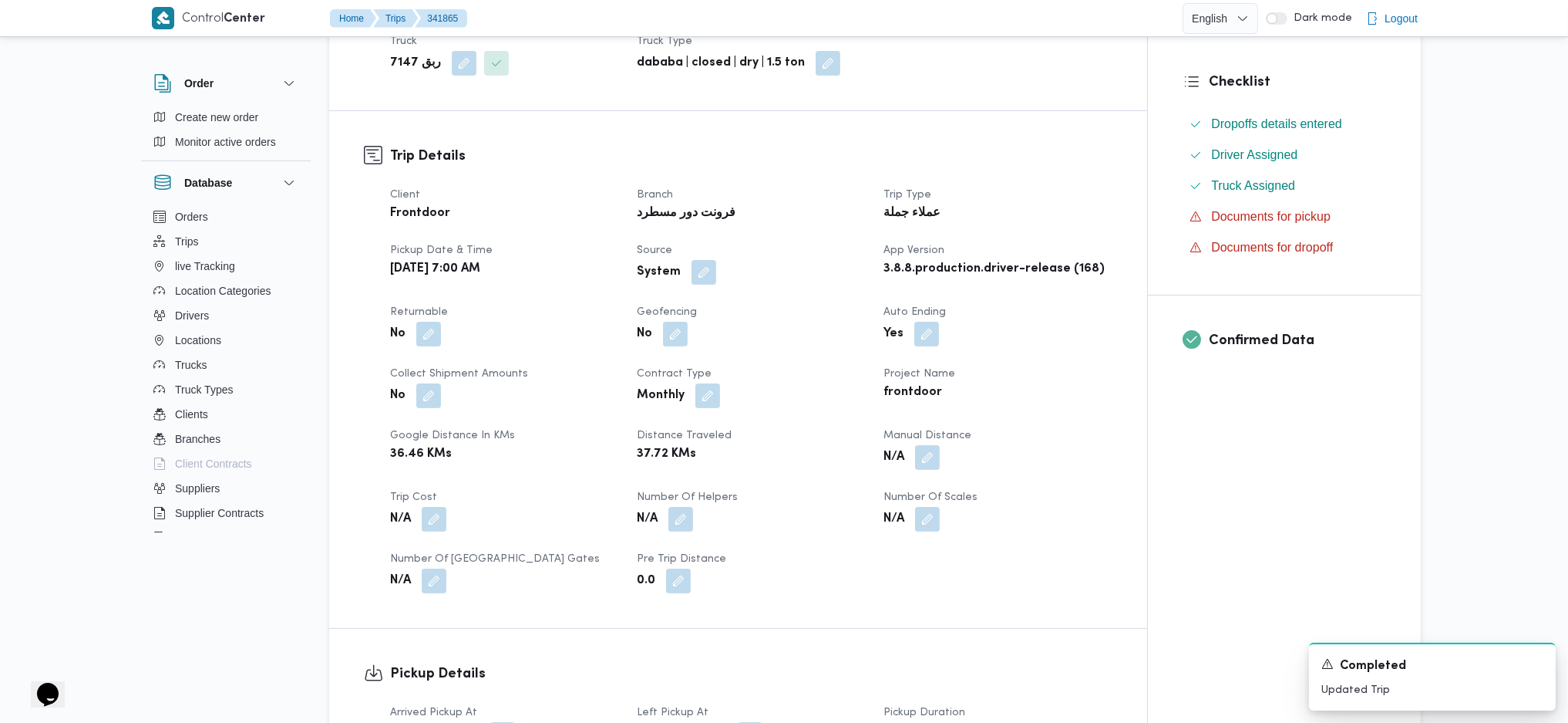
scroll to position [1028, 0]
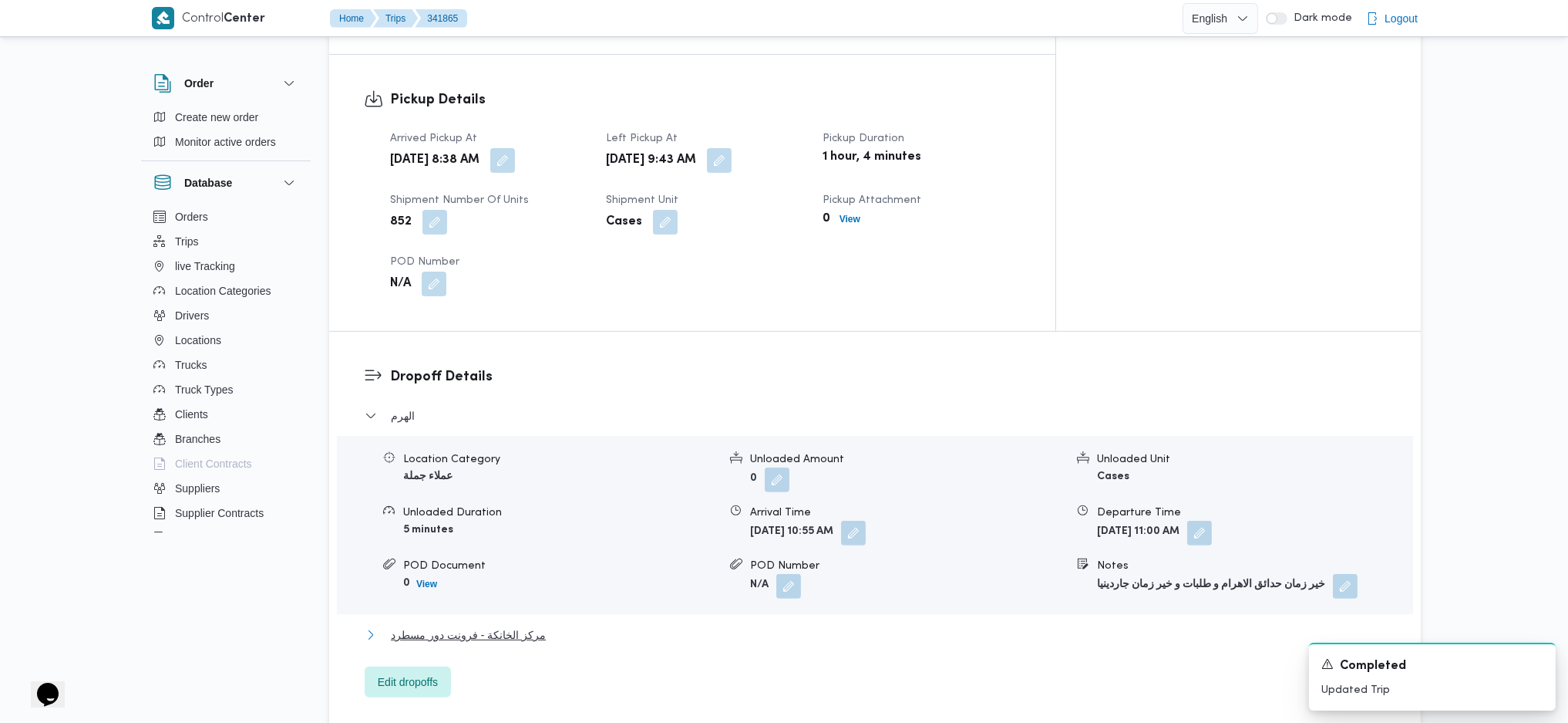
click at [515, 480] on span "مركز الخانكة - فرونت دور مسطرد" at bounding box center [469, 635] width 155 height 19
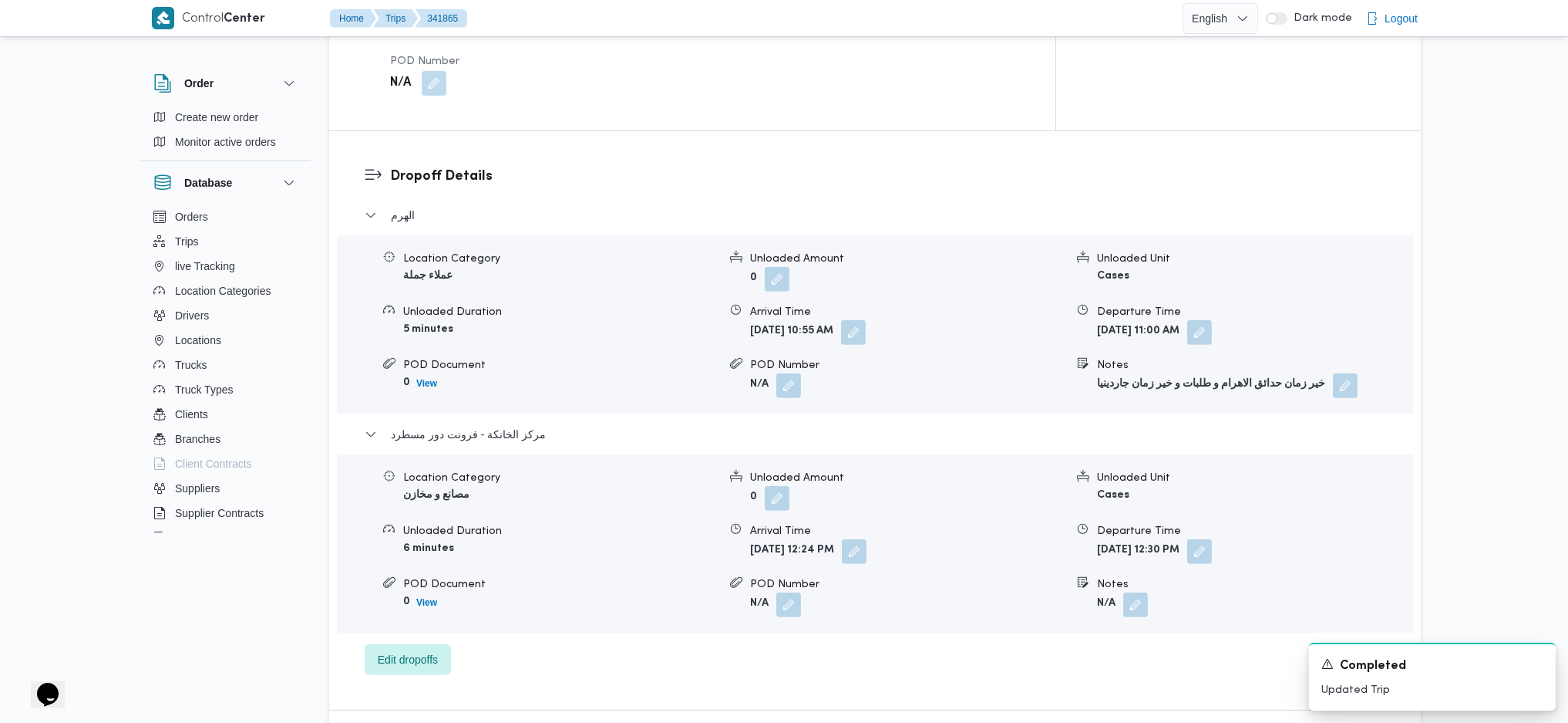
scroll to position [1337, 0]
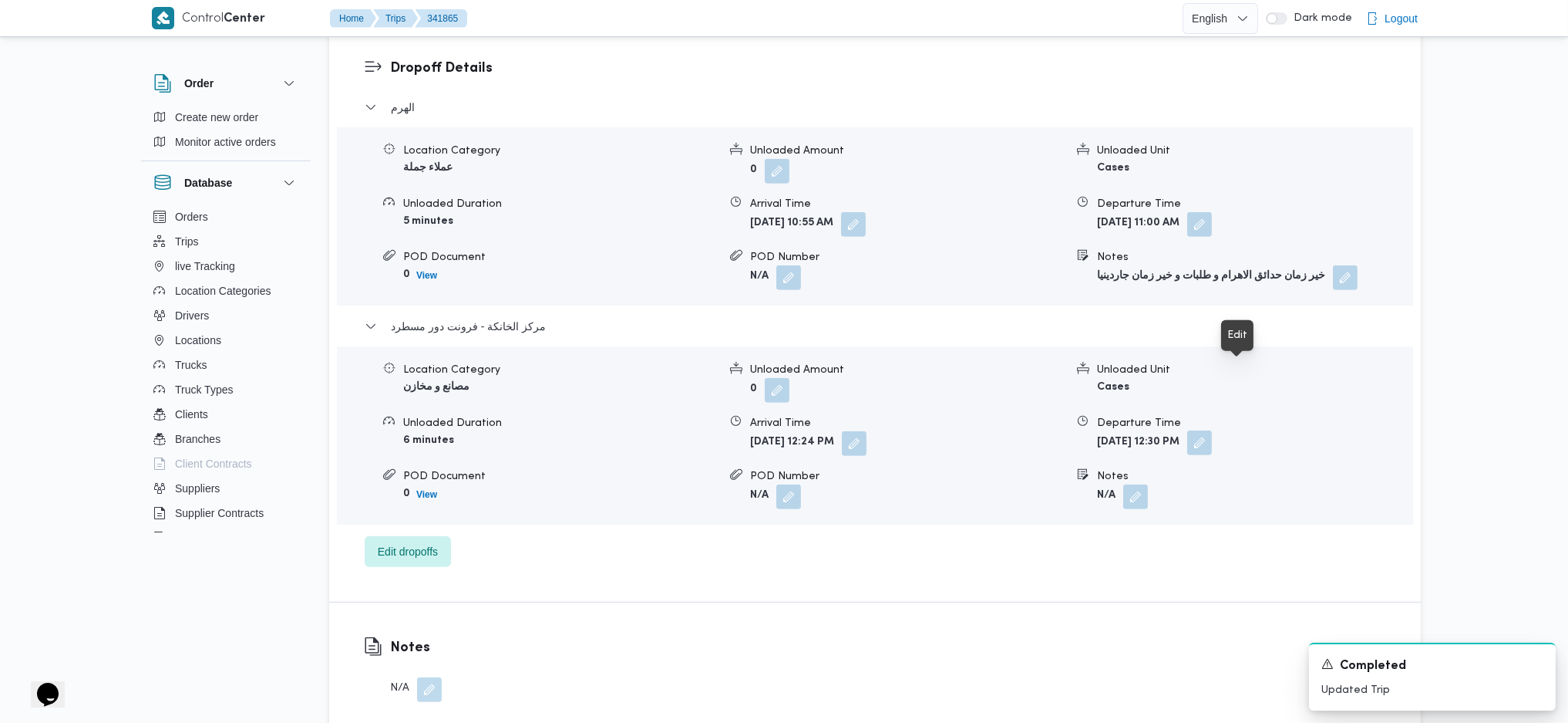
click at [1212, 430] on button "button" at bounding box center [1199, 442] width 24 height 24
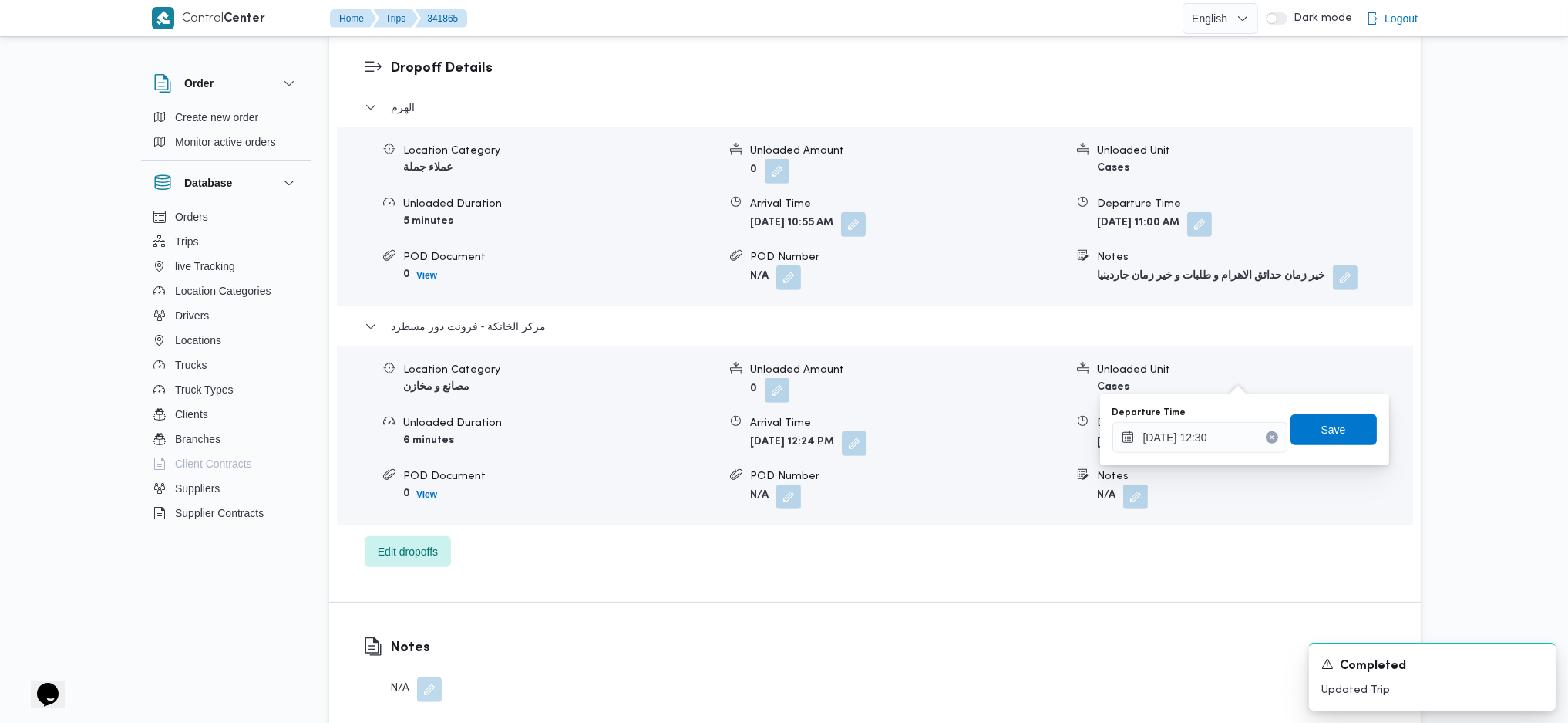
click at [1230, 418] on div "Departure Time 07/10/2025 12:30" at bounding box center [1199, 429] width 175 height 46
click at [1222, 439] on input "07/10/2025 12:30" at bounding box center [1199, 437] width 175 height 31
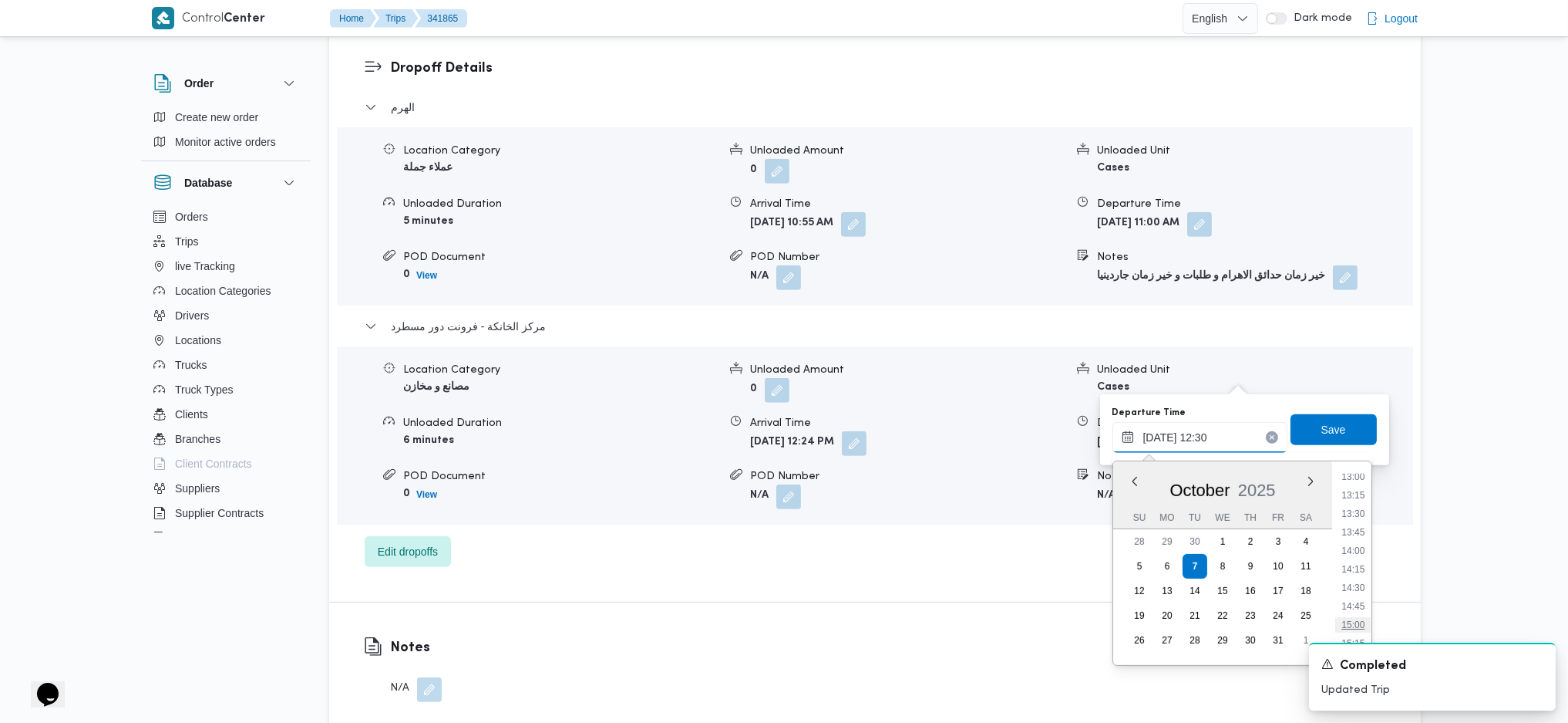
scroll to position [1039, 0]
click at [1294, 480] on li "15:00" at bounding box center [1353, 552] width 35 height 15
type input "07/10/2025 15:00"
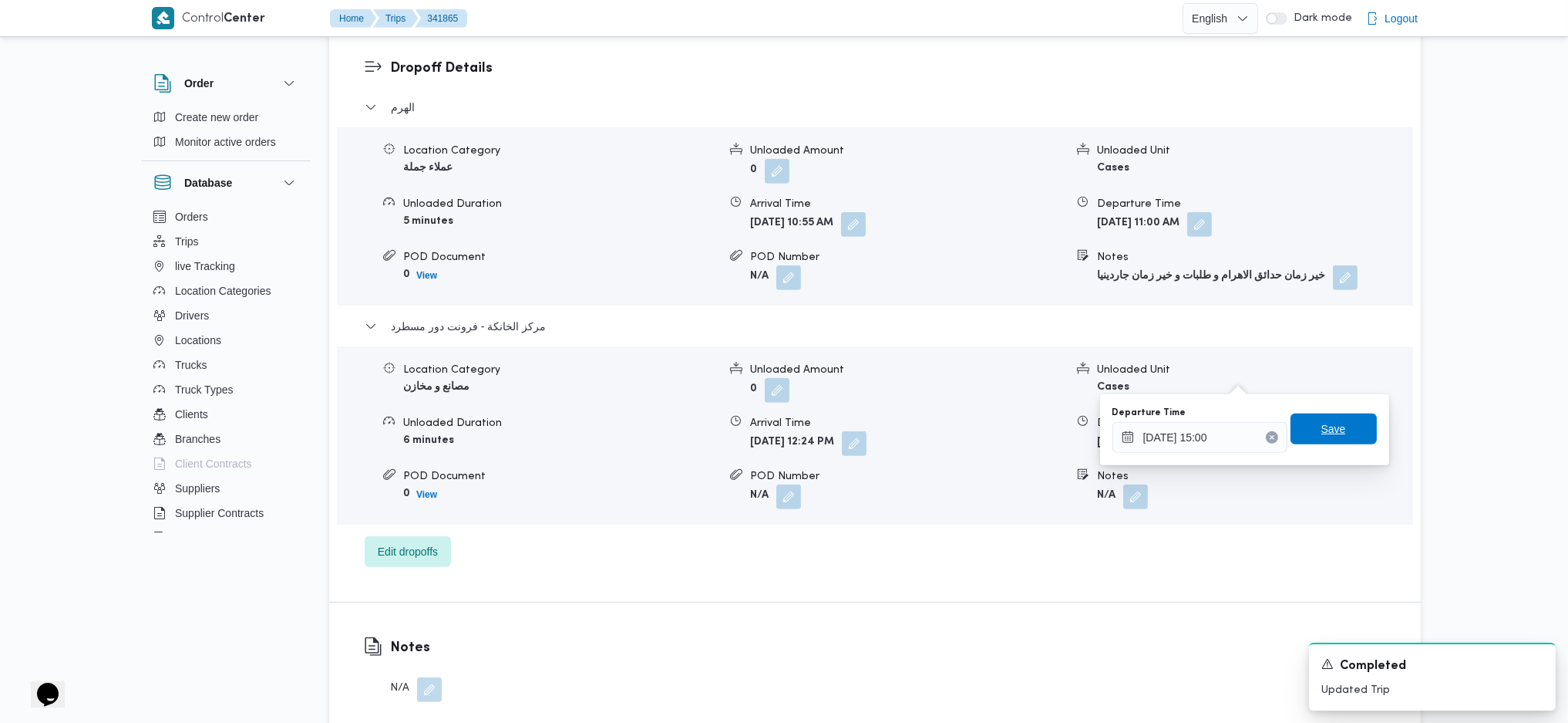
click at [1294, 426] on span "Save" at bounding box center [1333, 428] width 24 height 19
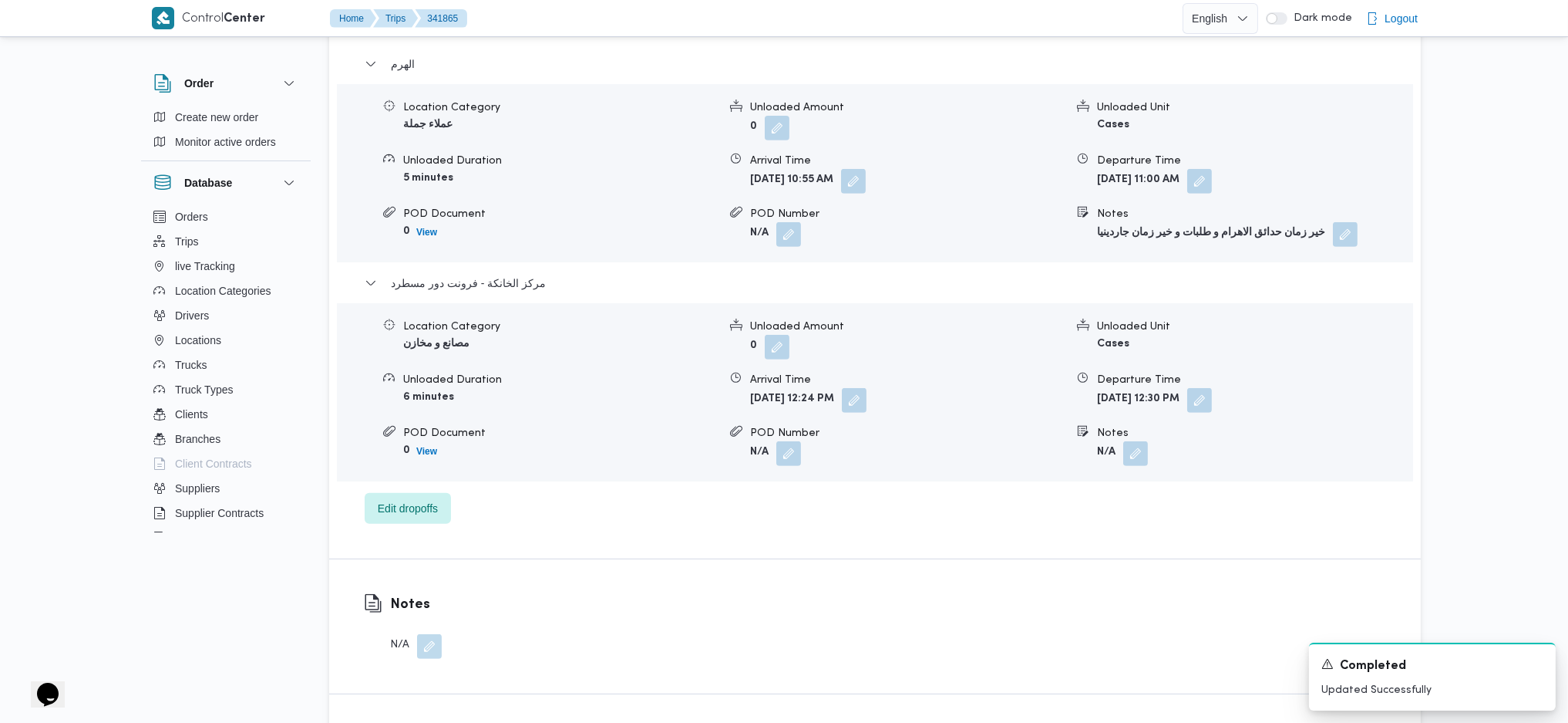
scroll to position [411, 0]
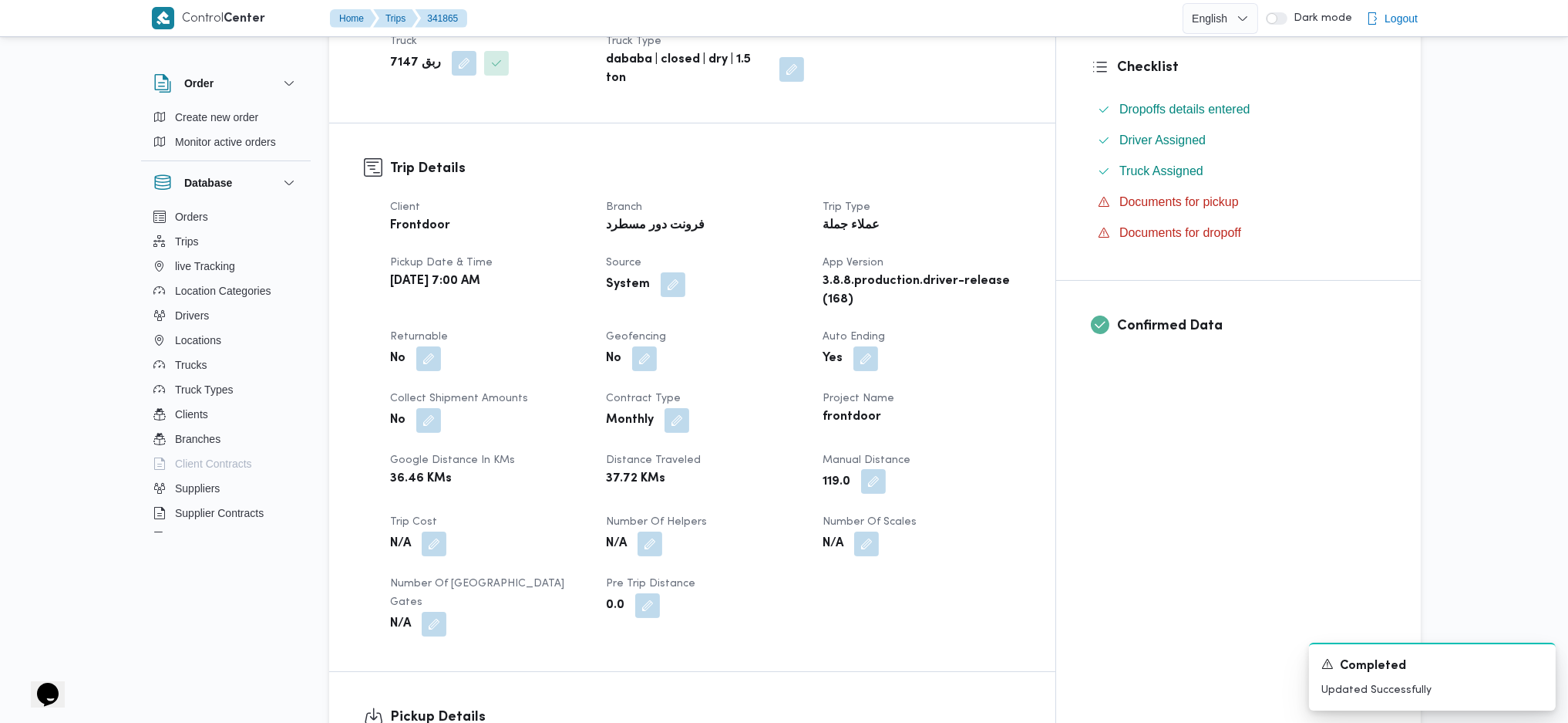
click at [886, 469] on button "button" at bounding box center [873, 480] width 24 height 24
type input "126"
click at [941, 480] on input "126" at bounding box center [892, 494] width 153 height 31
click at [974, 480] on span "Save" at bounding box center [1016, 486] width 87 height 31
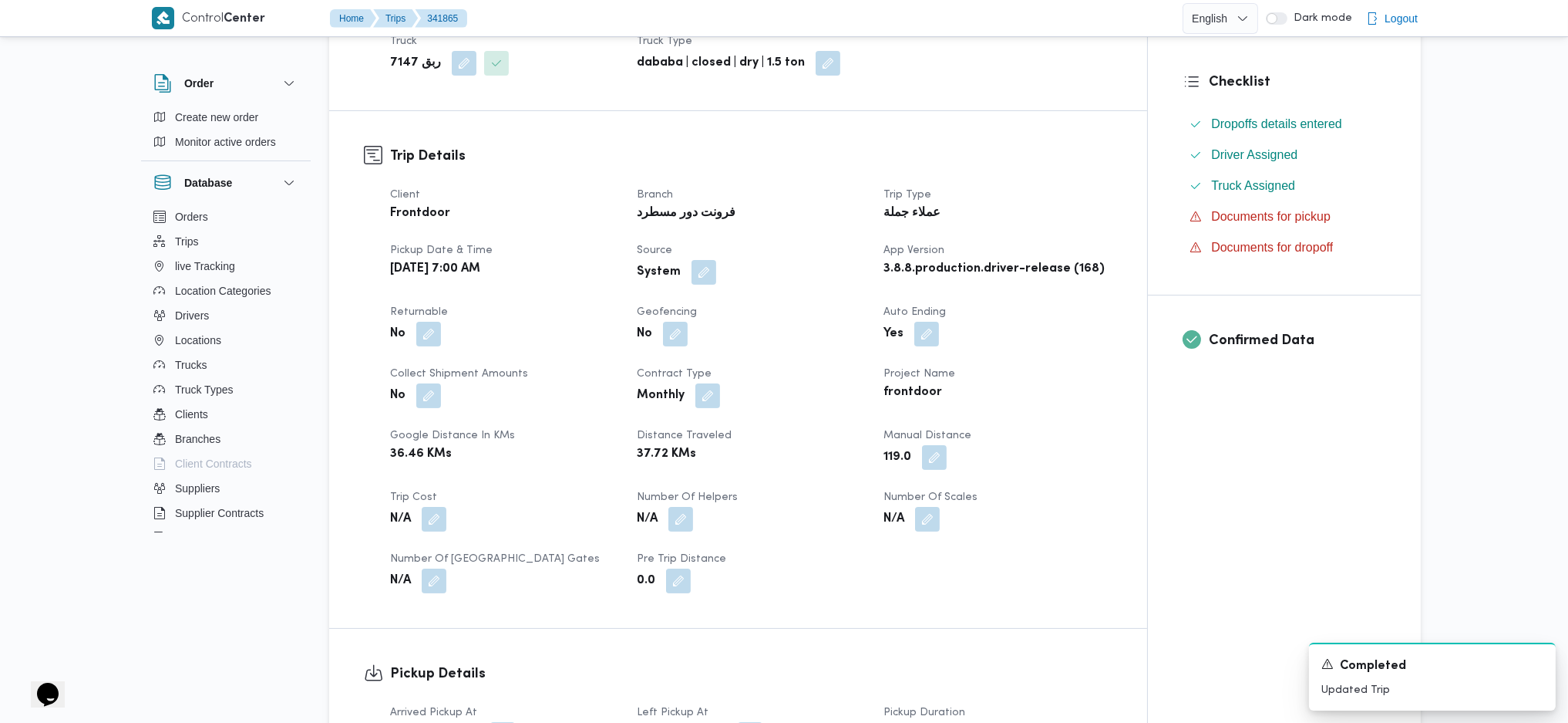
scroll to position [0, 0]
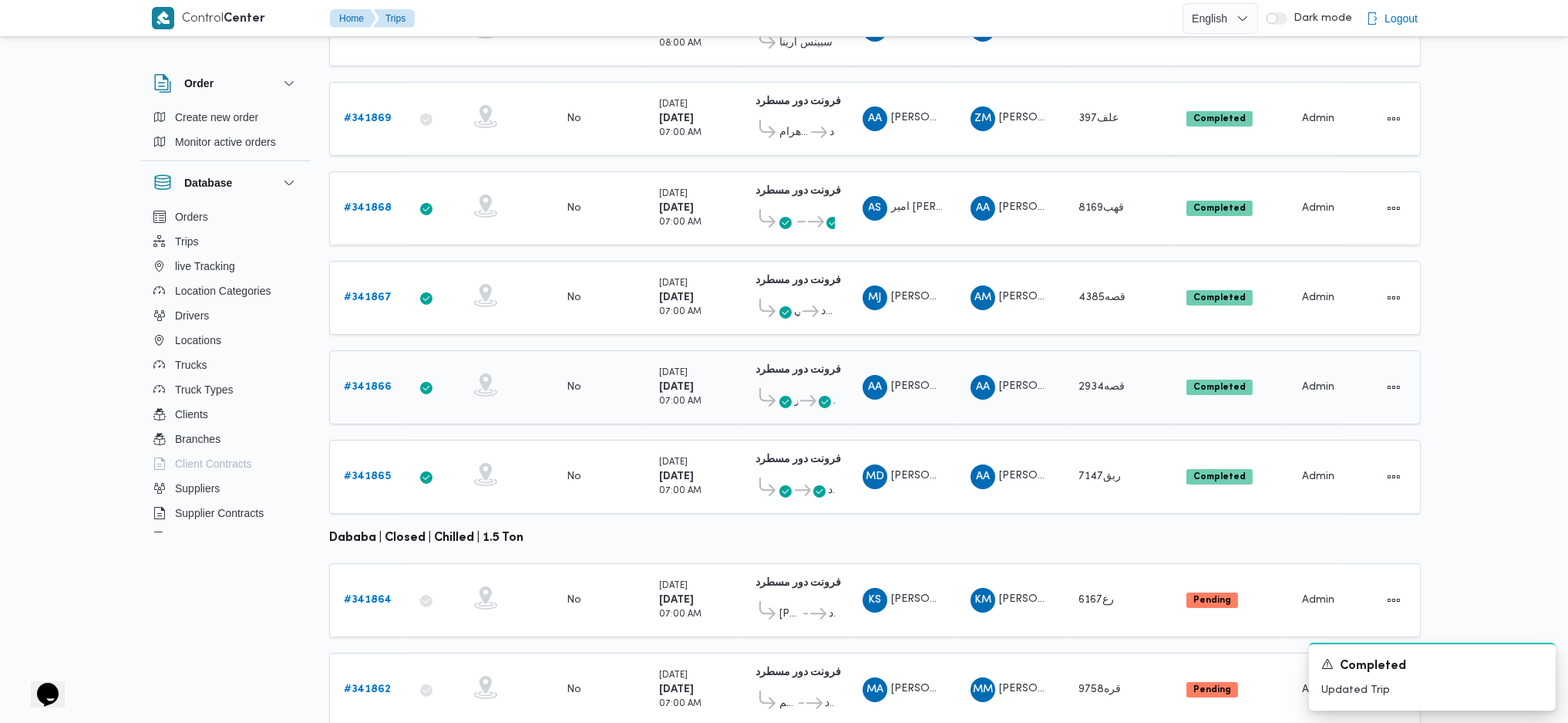
scroll to position [343, 0]
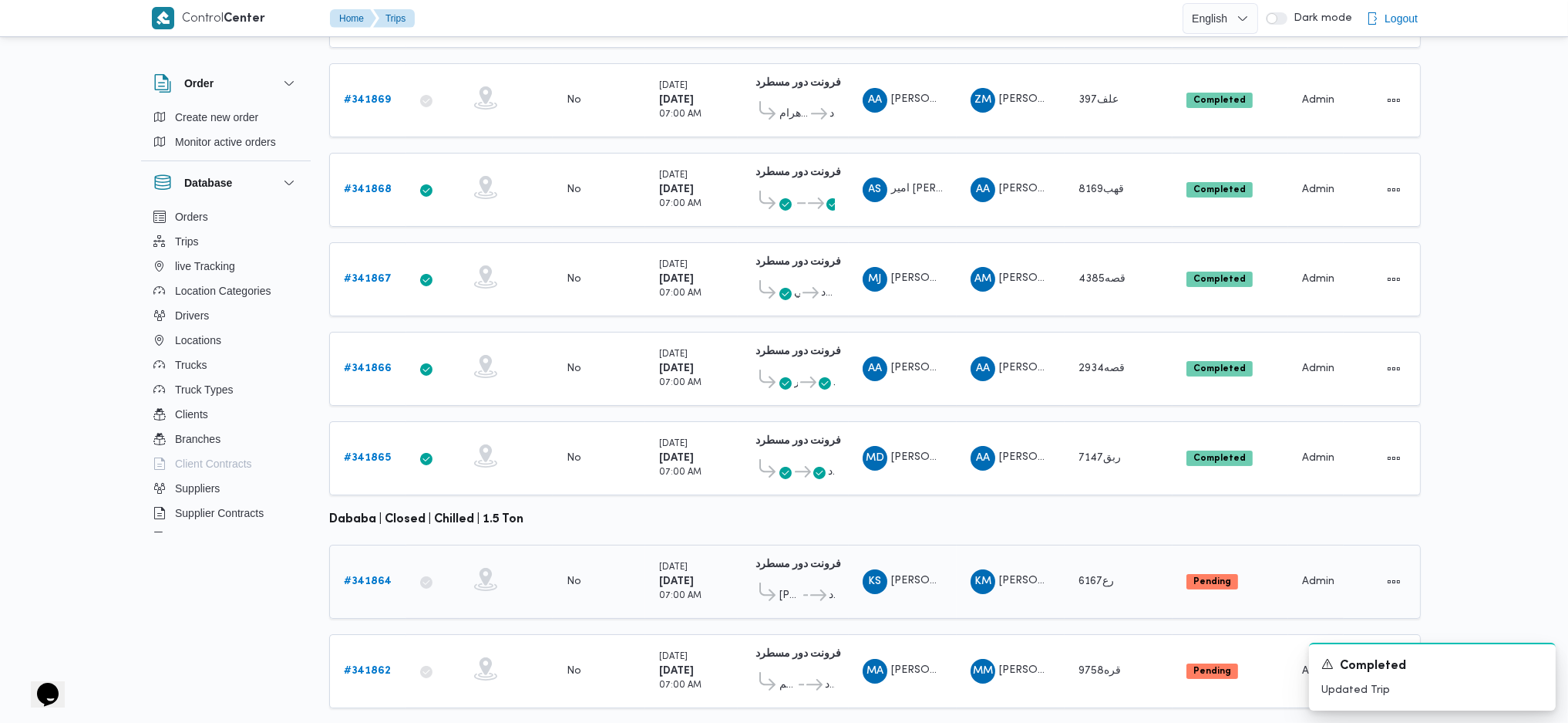
click at [374, 480] on link "# 341864" at bounding box center [368, 581] width 48 height 19
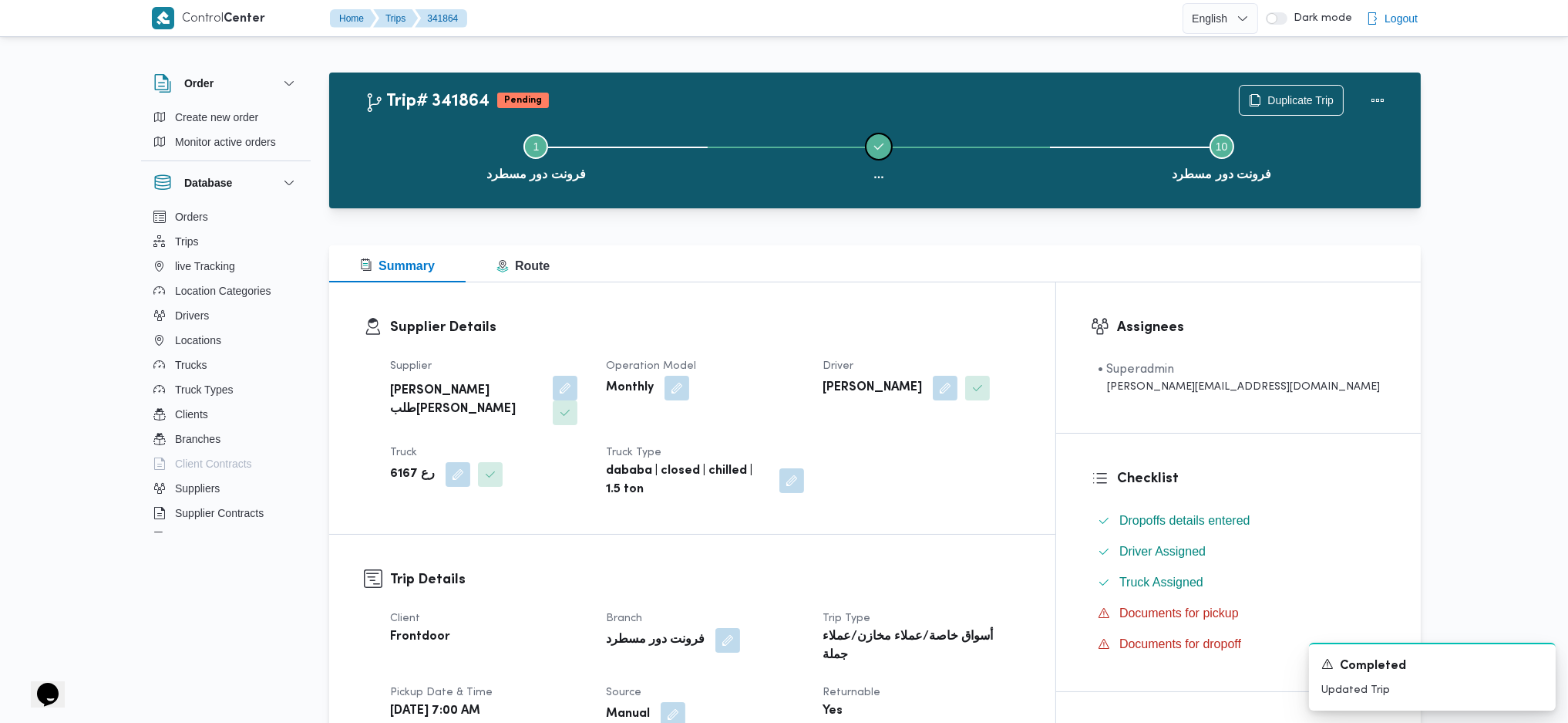
click at [865, 168] on button "..." at bounding box center [879, 155] width 343 height 80
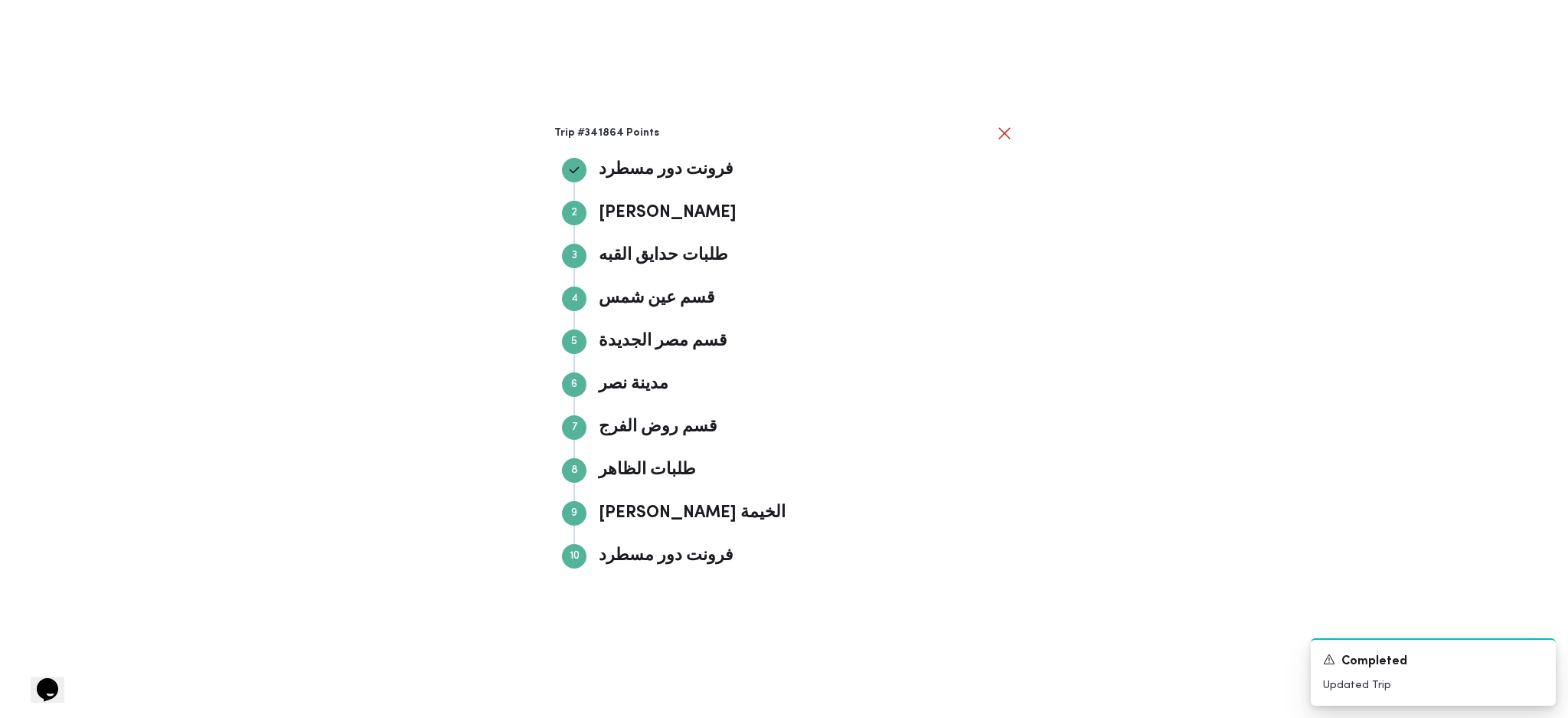
click at [1239, 327] on div "Trip #341864 Points فرونت دور مسطرد فرونت دور مسطرد Step 2 2 فرجاني النعام فرجا…" at bounding box center [784, 359] width 1568 height 718
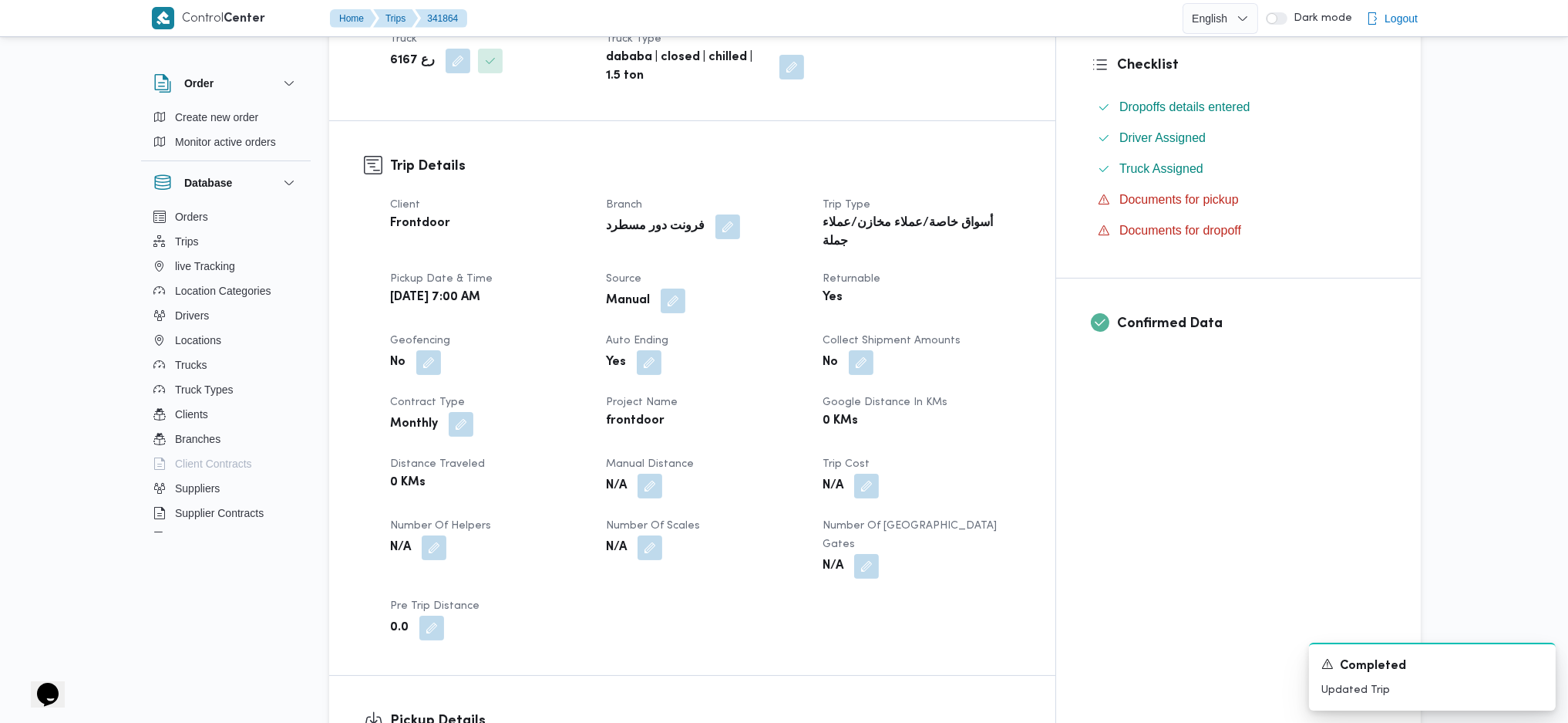
scroll to position [617, 0]
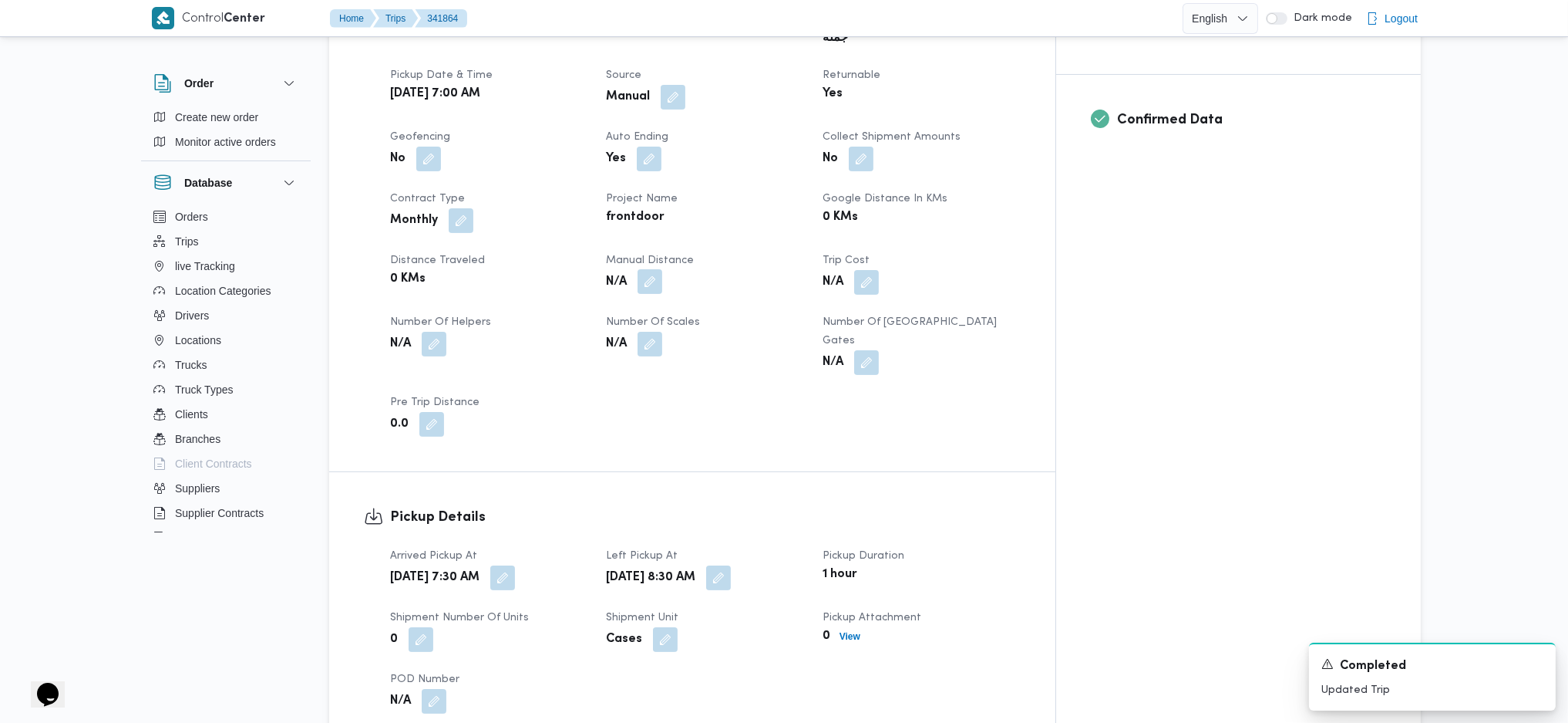
click at [662, 270] on button "button" at bounding box center [650, 281] width 24 height 24
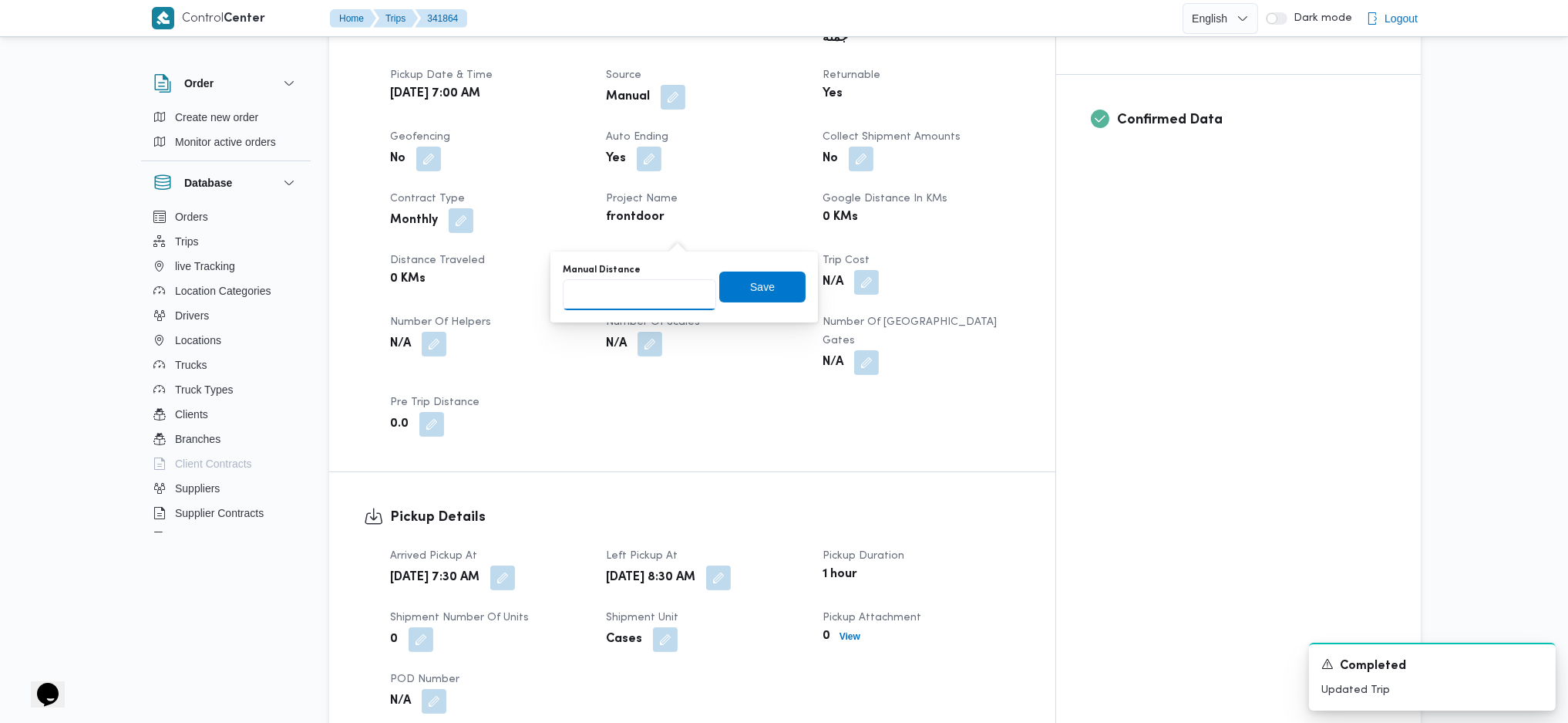
click at [636, 308] on input "Manual Distance" at bounding box center [640, 295] width 153 height 31
click at [638, 295] on input "Manual Distance" at bounding box center [640, 295] width 153 height 31
type input "165"
click at [750, 293] on span "Save" at bounding box center [761, 286] width 24 height 19
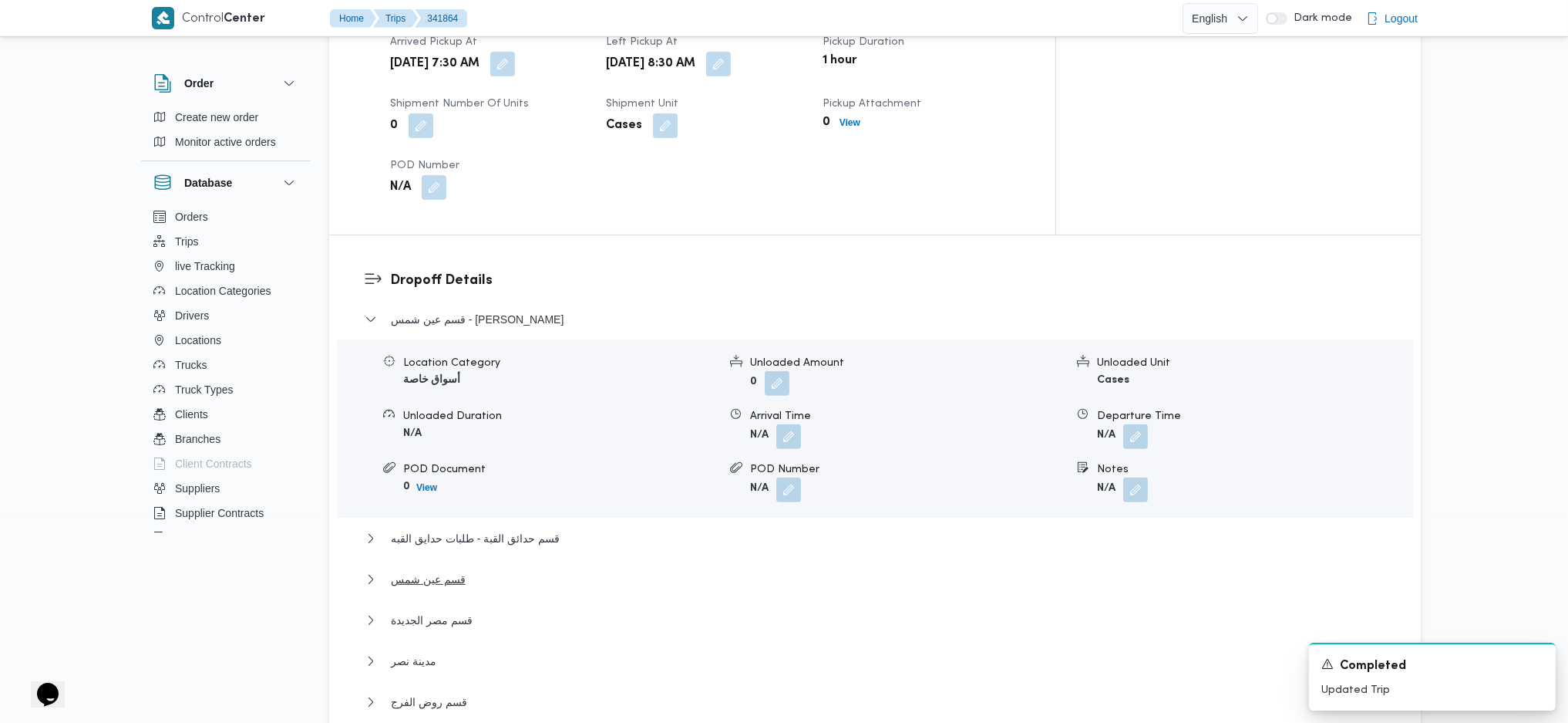
scroll to position [1439, 0]
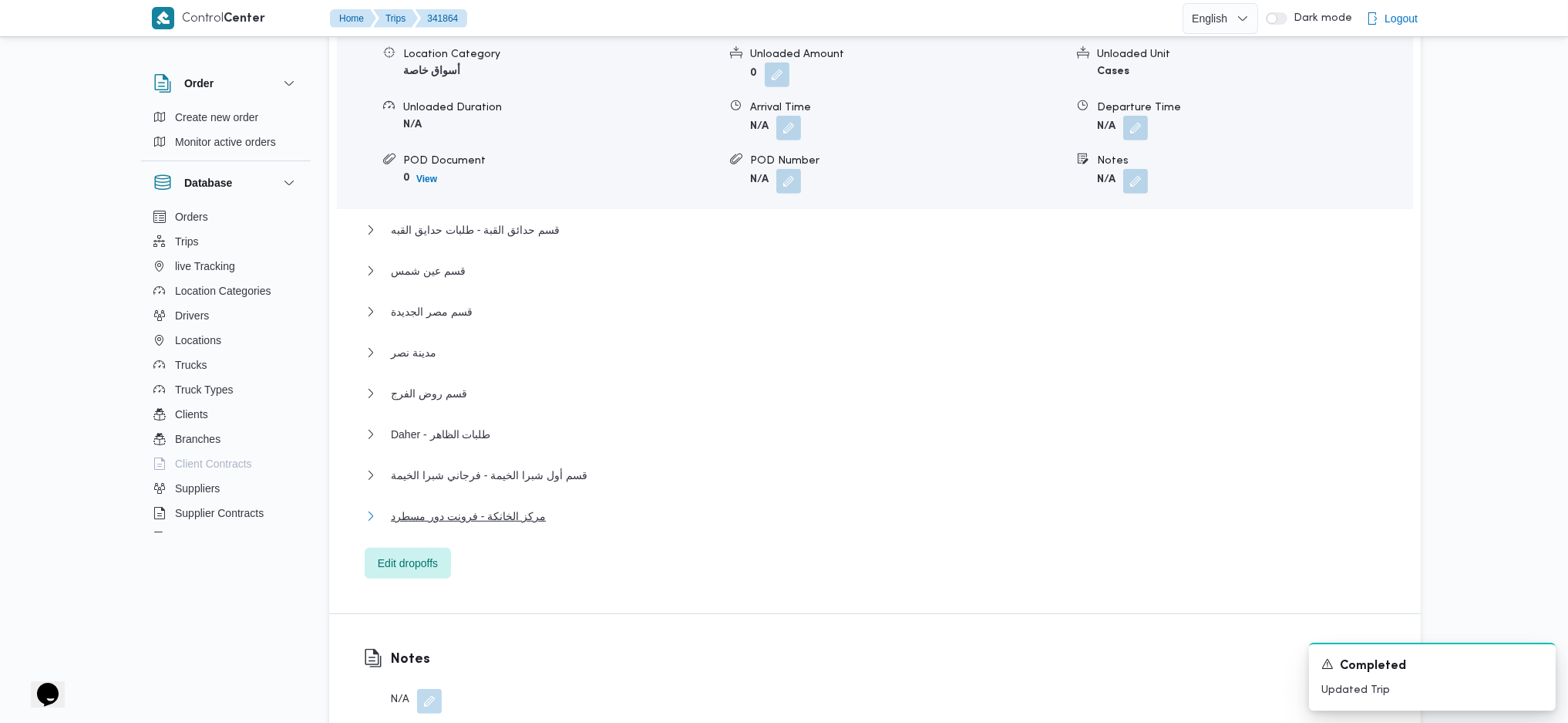
click at [488, 480] on span "مركز الخانكة - فرونت دور مسطرد" at bounding box center [469, 516] width 155 height 19
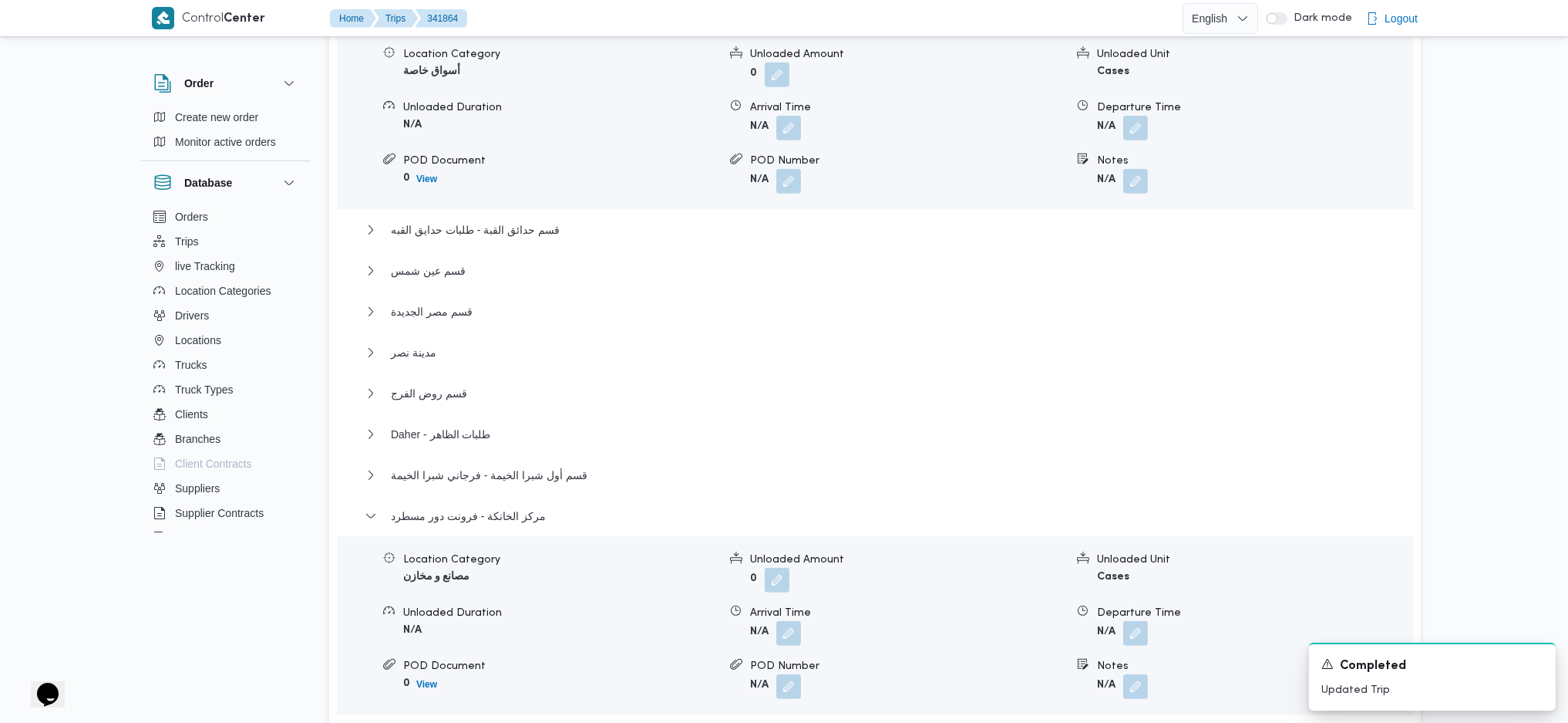
scroll to position [1851, 0]
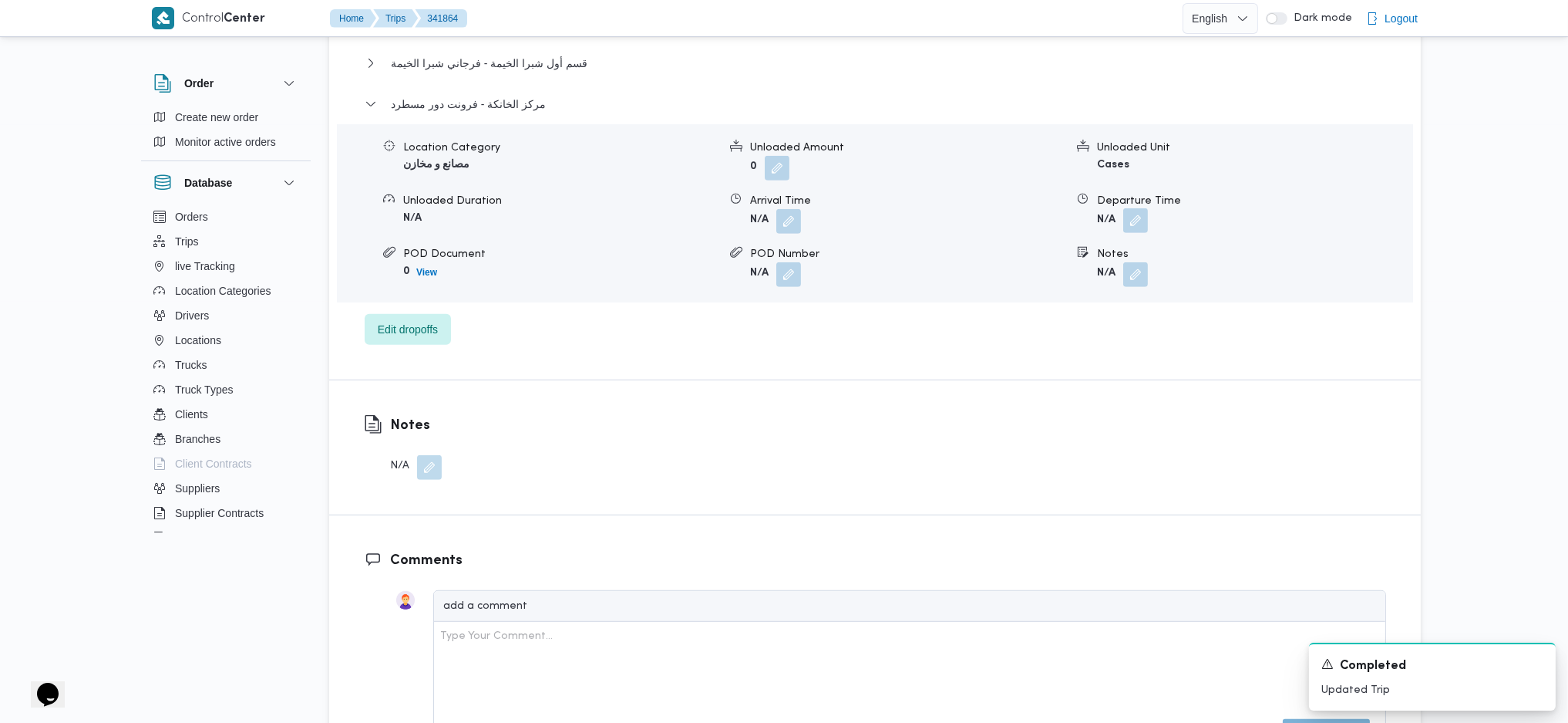
click at [1136, 208] on button "button" at bounding box center [1135, 220] width 24 height 24
click at [1074, 233] on div "You are in a dialog. To close this dialog, hit escape. Departure Time Save" at bounding box center [1139, 207] width 289 height 71
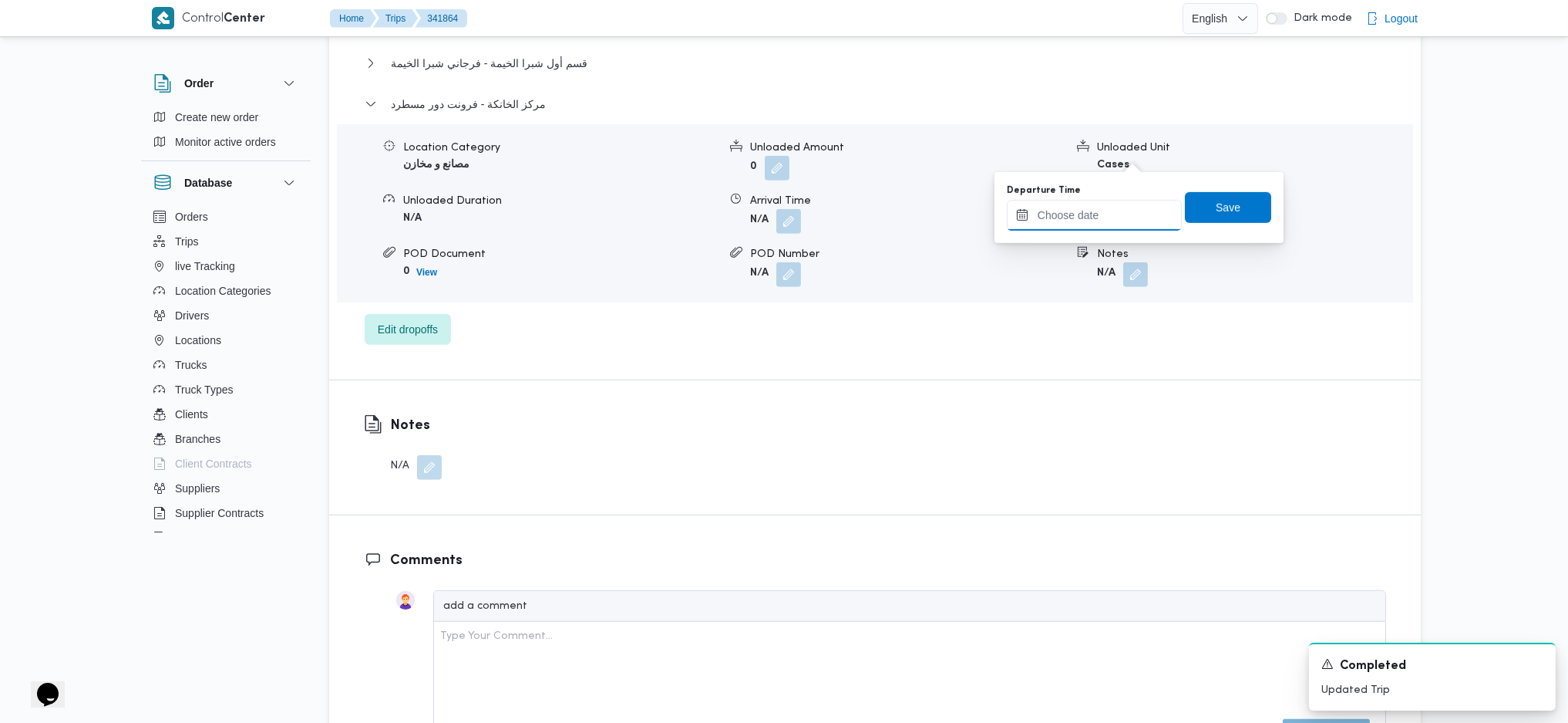
click at [1077, 222] on input "Departure Time" at bounding box center [1094, 215] width 175 height 31
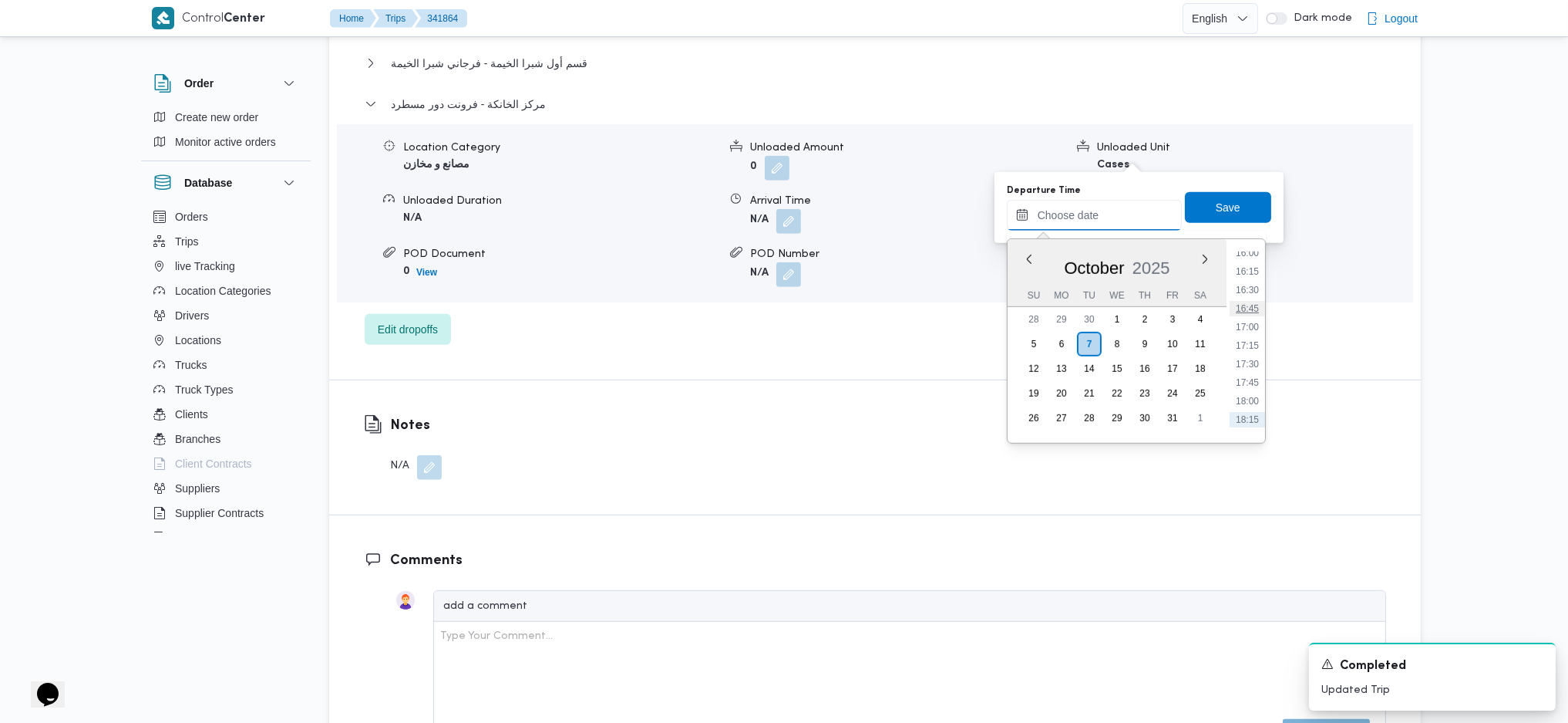
scroll to position [1157, 0]
click at [1245, 273] on li "15:45" at bounding box center [1247, 268] width 35 height 15
type input "07/10/2025 15:45"
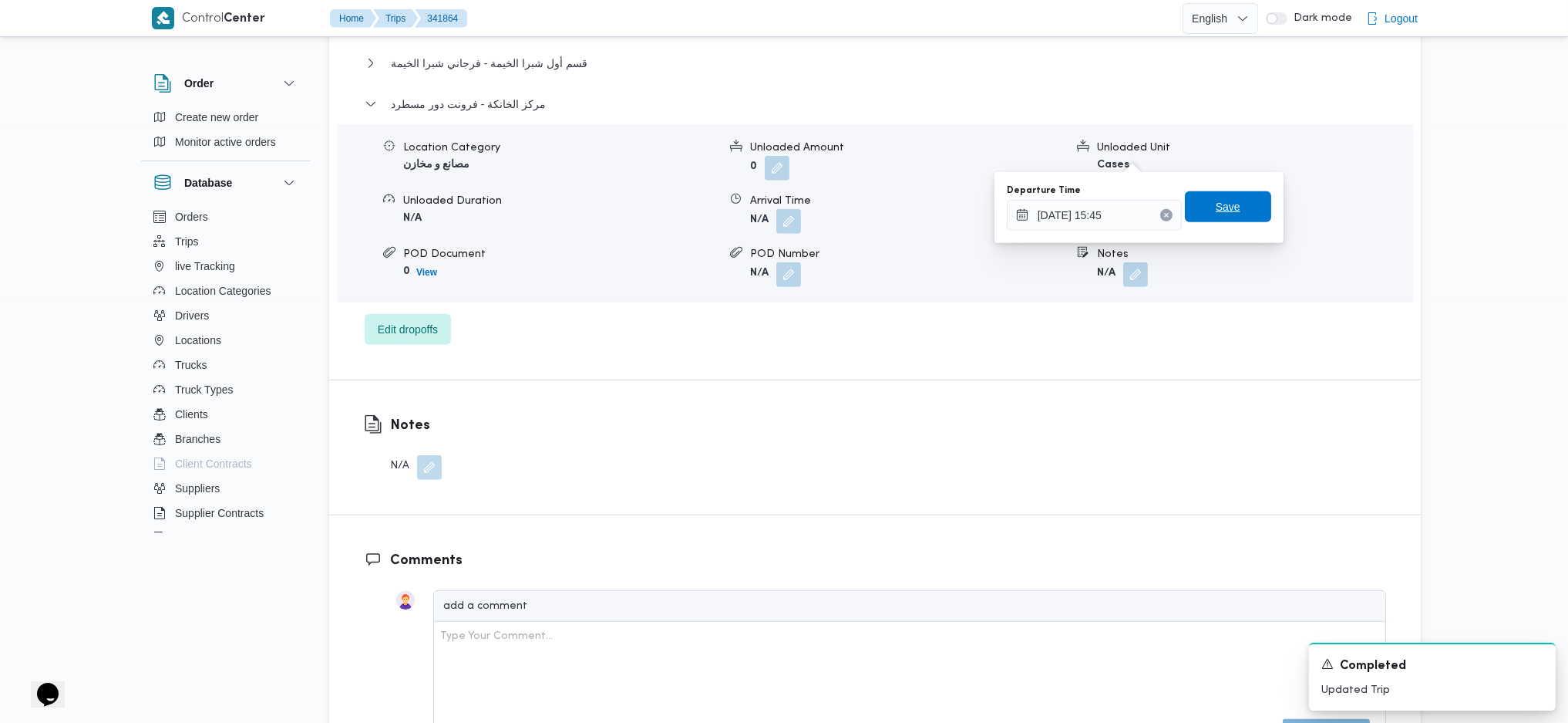
click at [1217, 214] on span "Save" at bounding box center [1227, 206] width 24 height 19
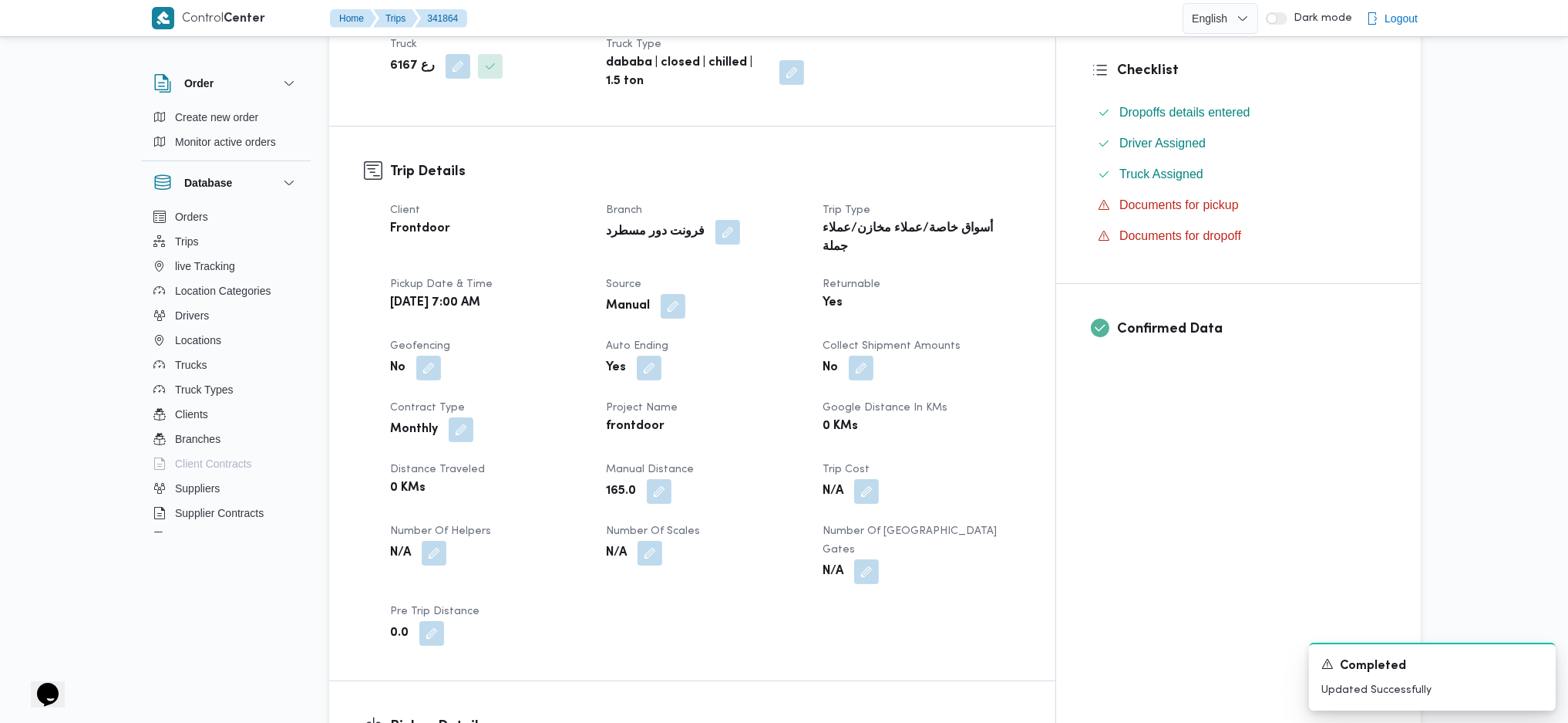
scroll to position [0, 0]
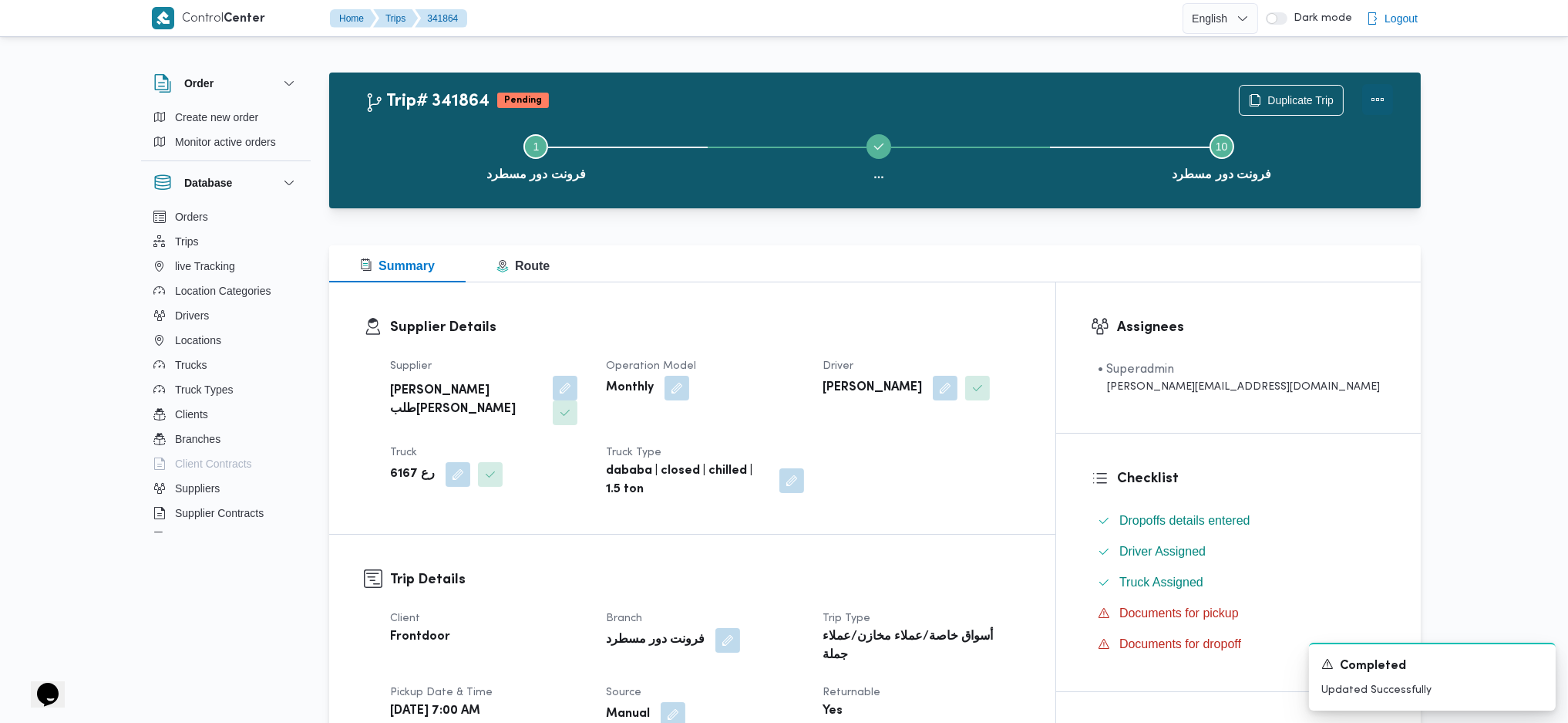
click at [1294, 94] on div "Duplicate Trip" at bounding box center [1317, 100] width 173 height 50
click at [1294, 99] on button "Actions" at bounding box center [1378, 99] width 31 height 31
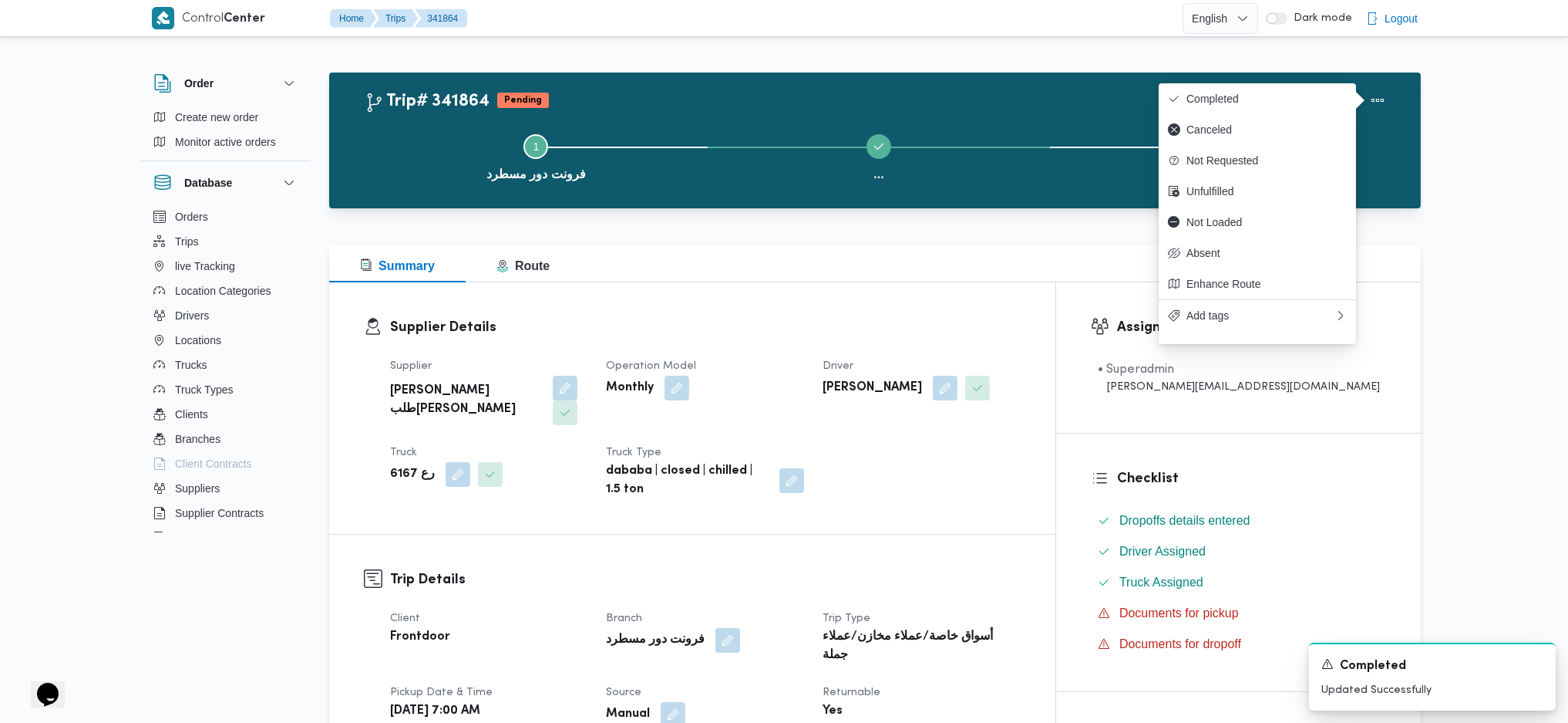
click at [1249, 76] on div "Duplicate Trip" at bounding box center [1317, 100] width 173 height 50
click at [1208, 105] on span "Completed" at bounding box center [1267, 99] width 160 height 13
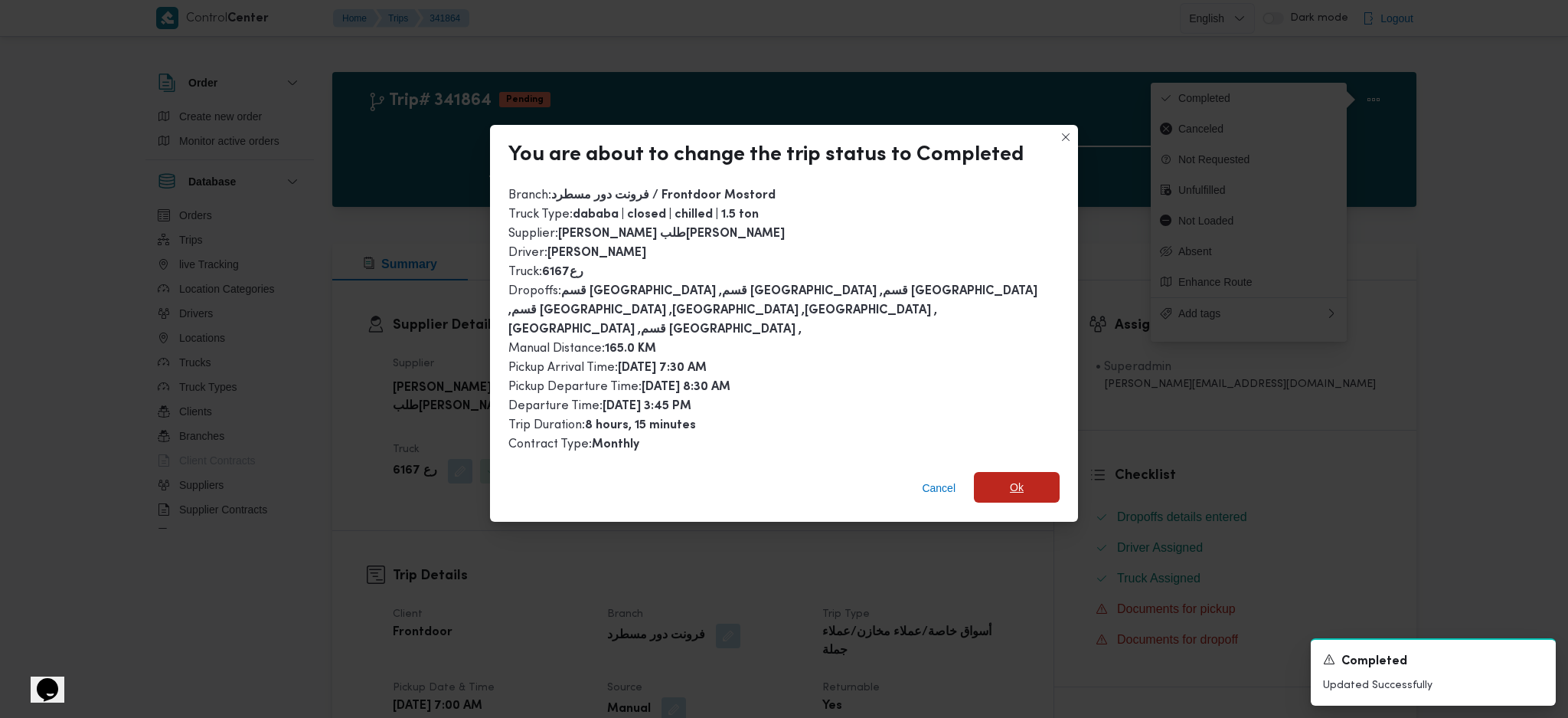
click at [1035, 474] on span "Ok" at bounding box center [1017, 487] width 86 height 30
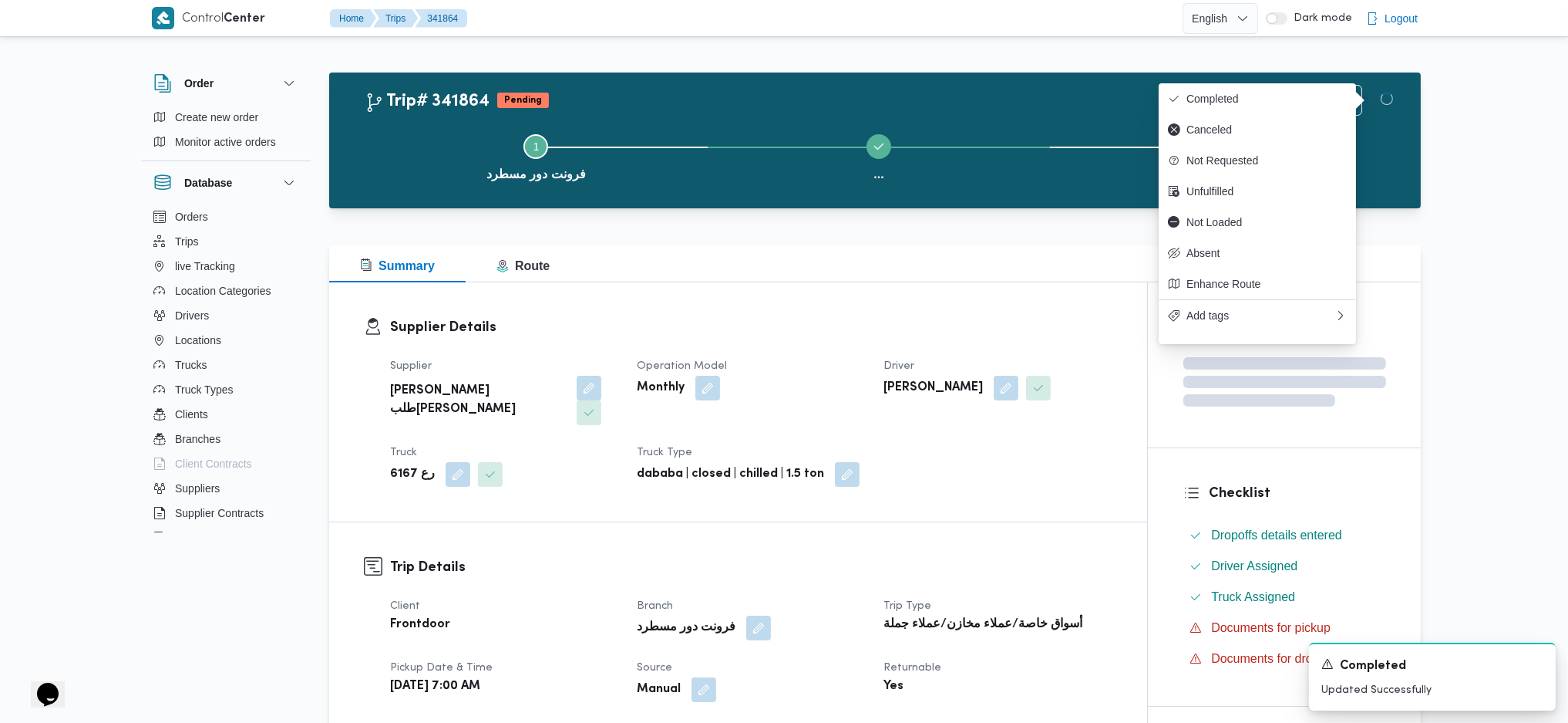
click at [1069, 480] on dt "Returnable" at bounding box center [997, 668] width 228 height 19
click at [866, 197] on div "Step 1 is incomplete 1 فرونت دور مسطرد ... Step 3 is incomplete 3 طلبات حدايق ا…" at bounding box center [879, 156] width 1047 height 99
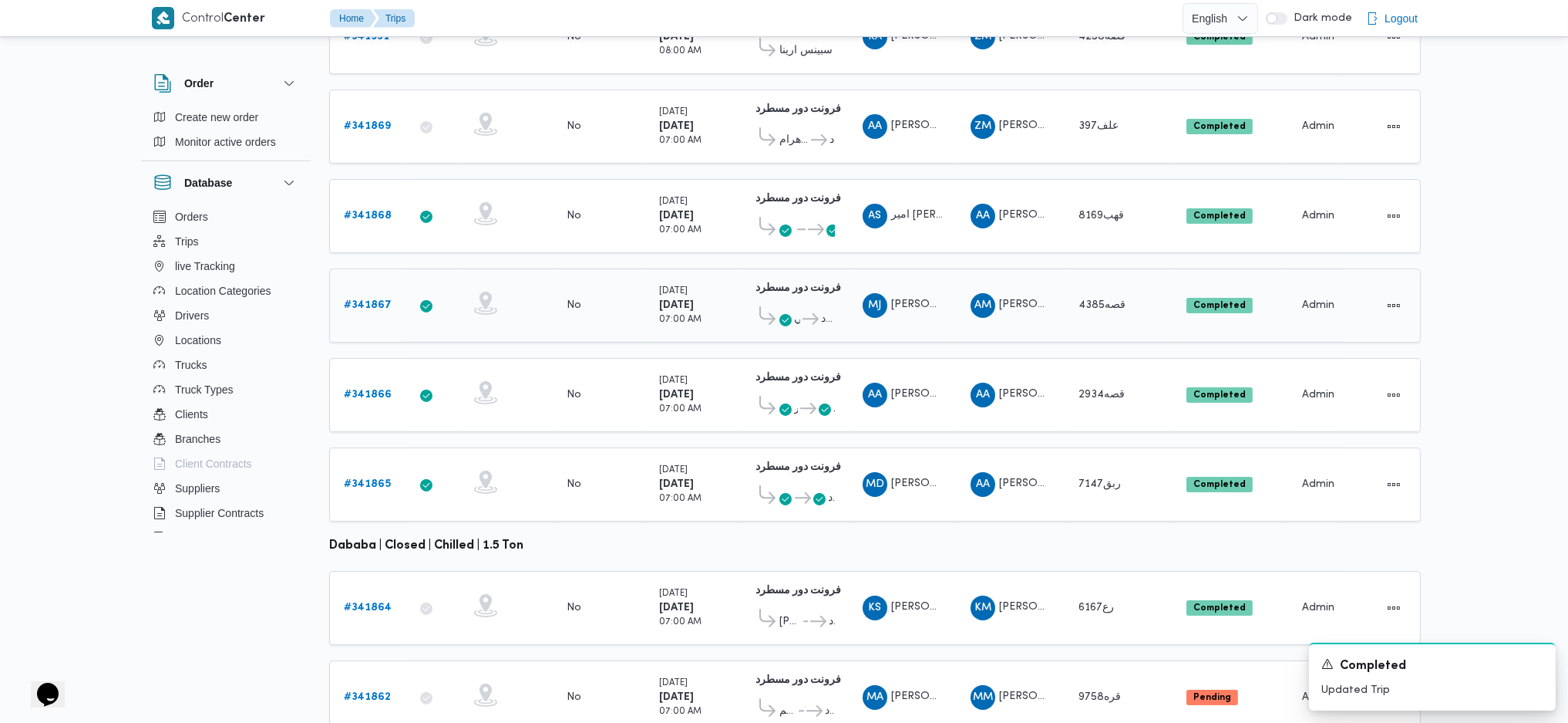
scroll to position [343, 0]
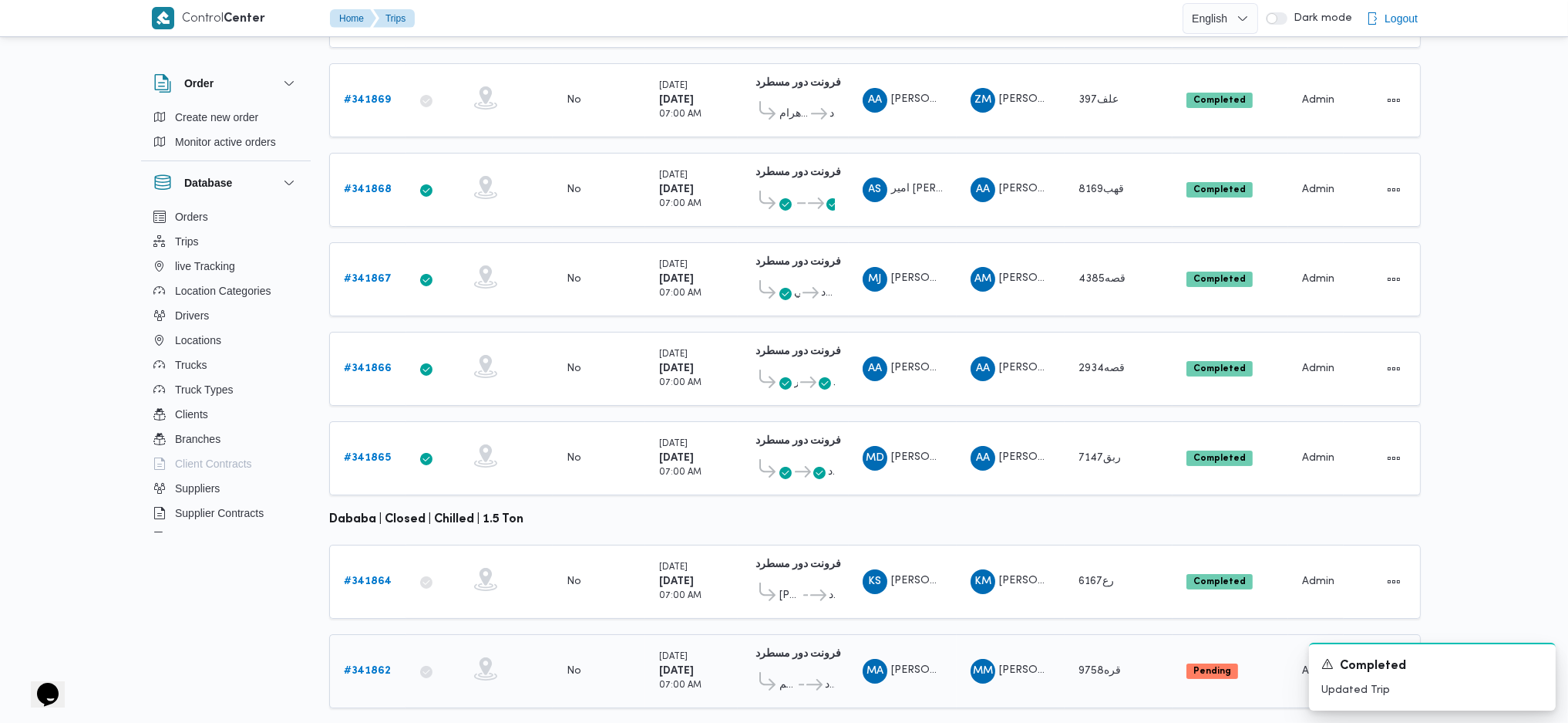
click at [372, 480] on b "# 341862" at bounding box center [368, 670] width 47 height 10
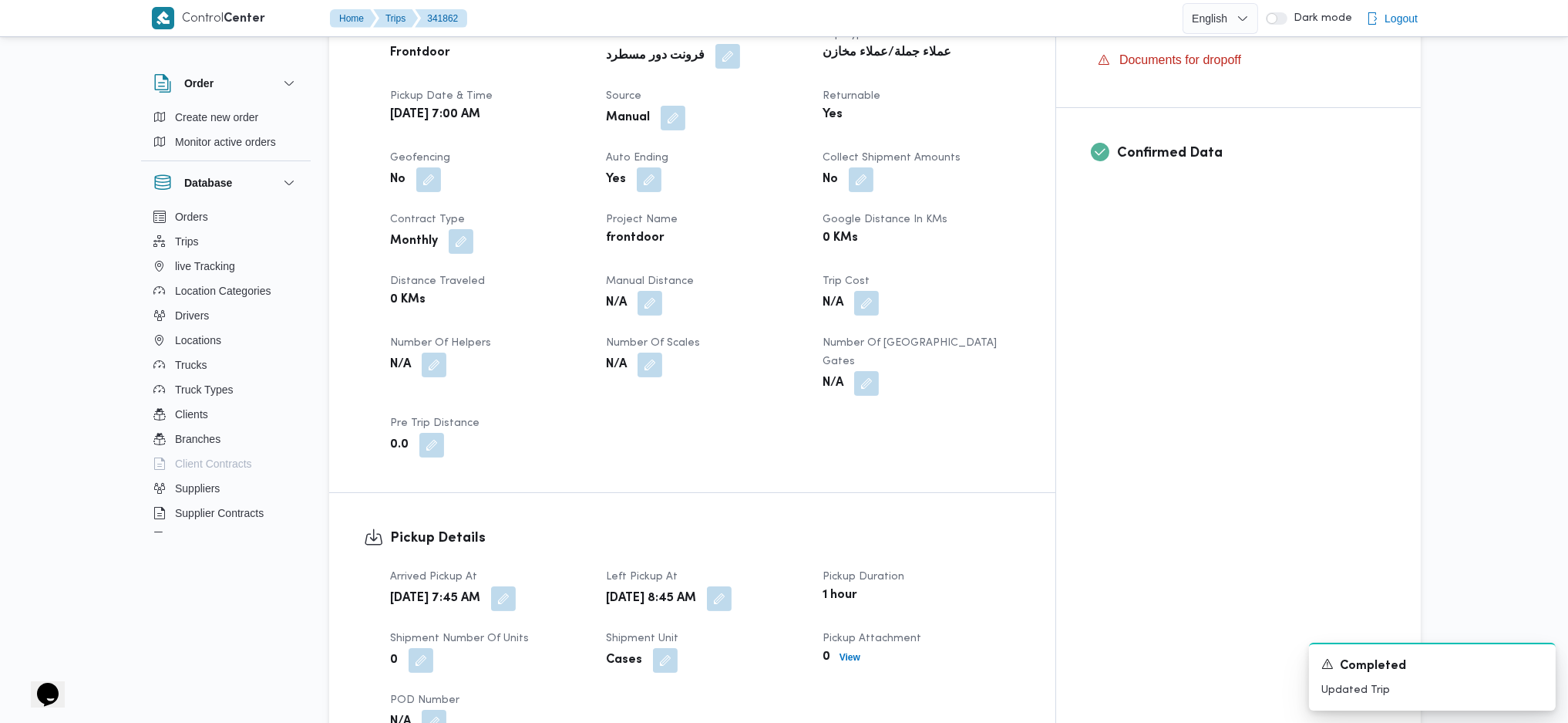
scroll to position [617, 0]
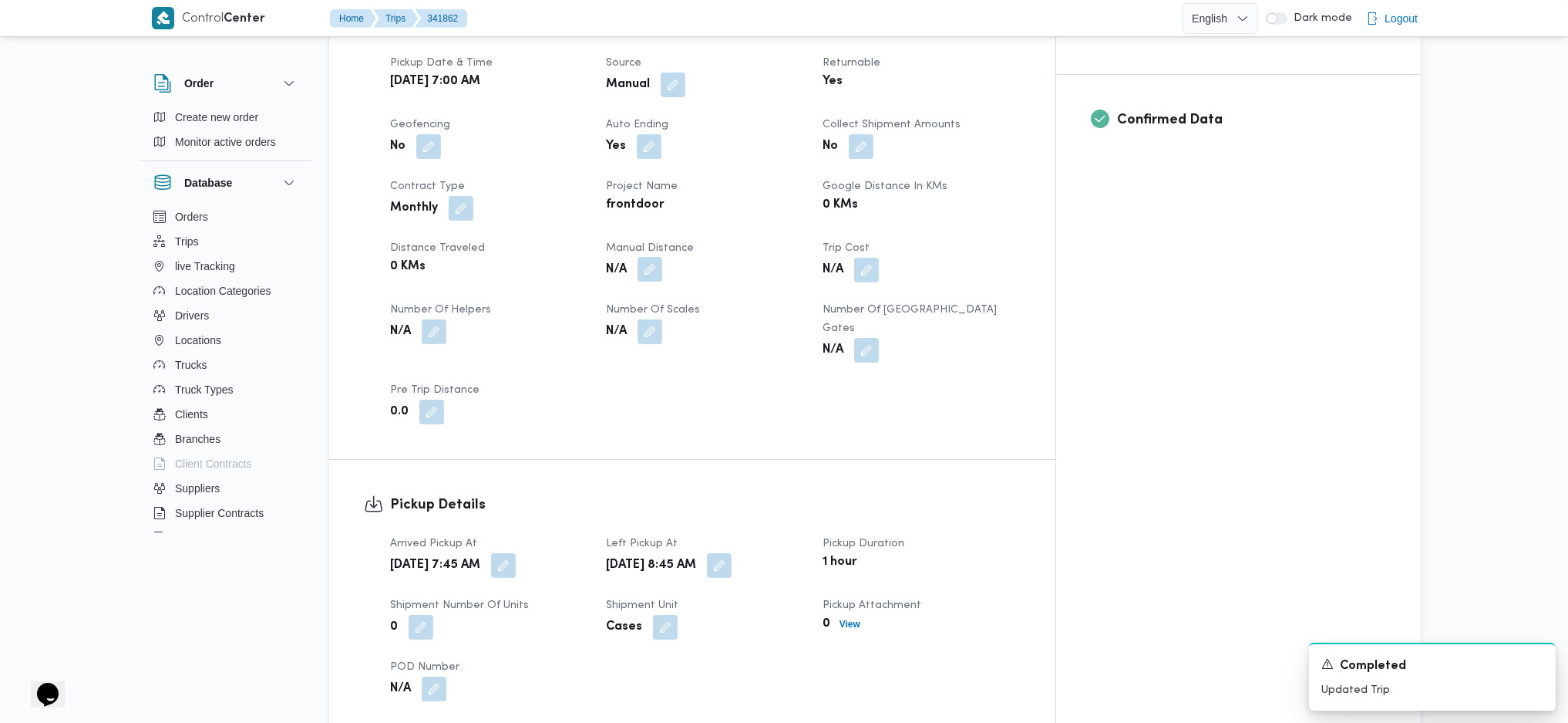
click at [662, 257] on button "button" at bounding box center [650, 269] width 24 height 24
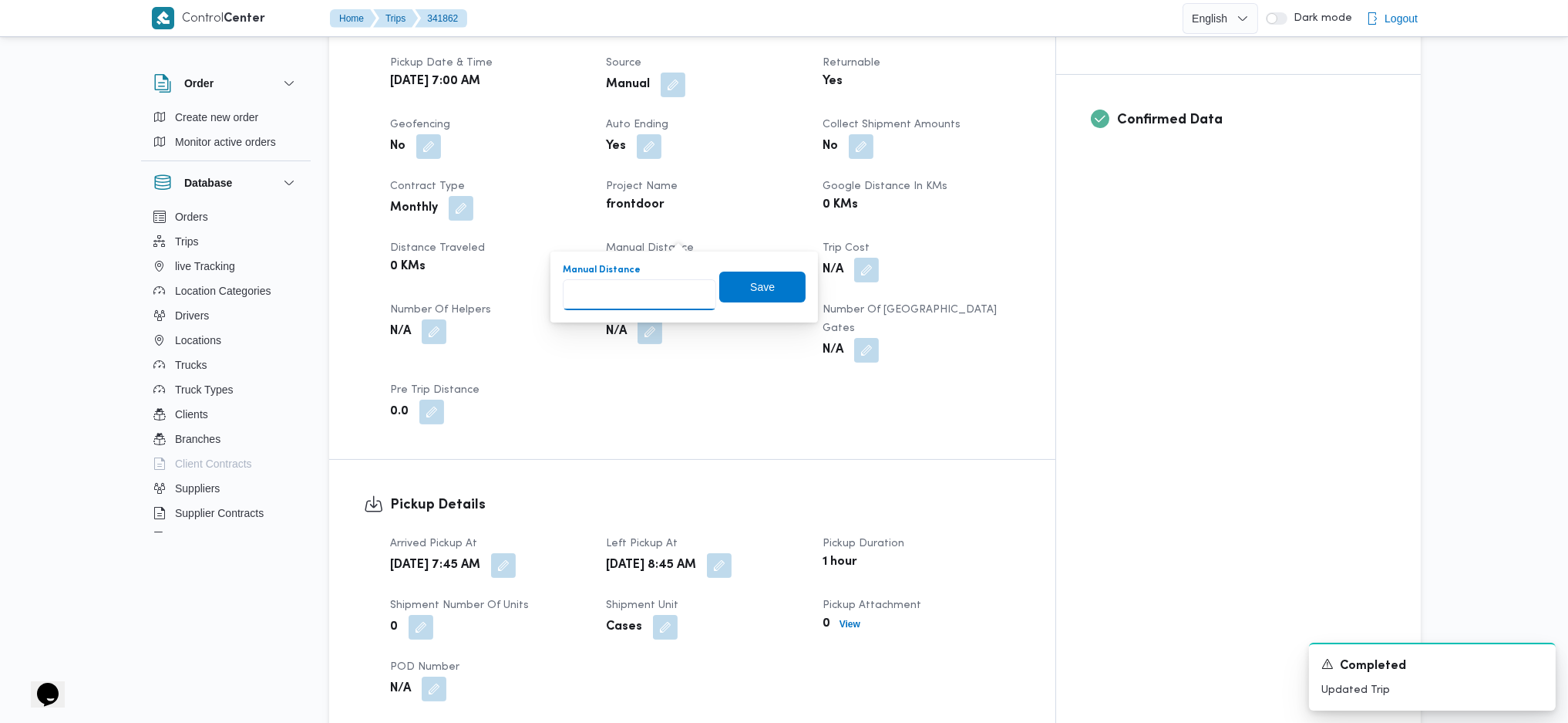
click at [626, 293] on input "Manual Distance" at bounding box center [640, 295] width 153 height 31
type input "200"
click at [750, 300] on span "Save" at bounding box center [762, 286] width 87 height 31
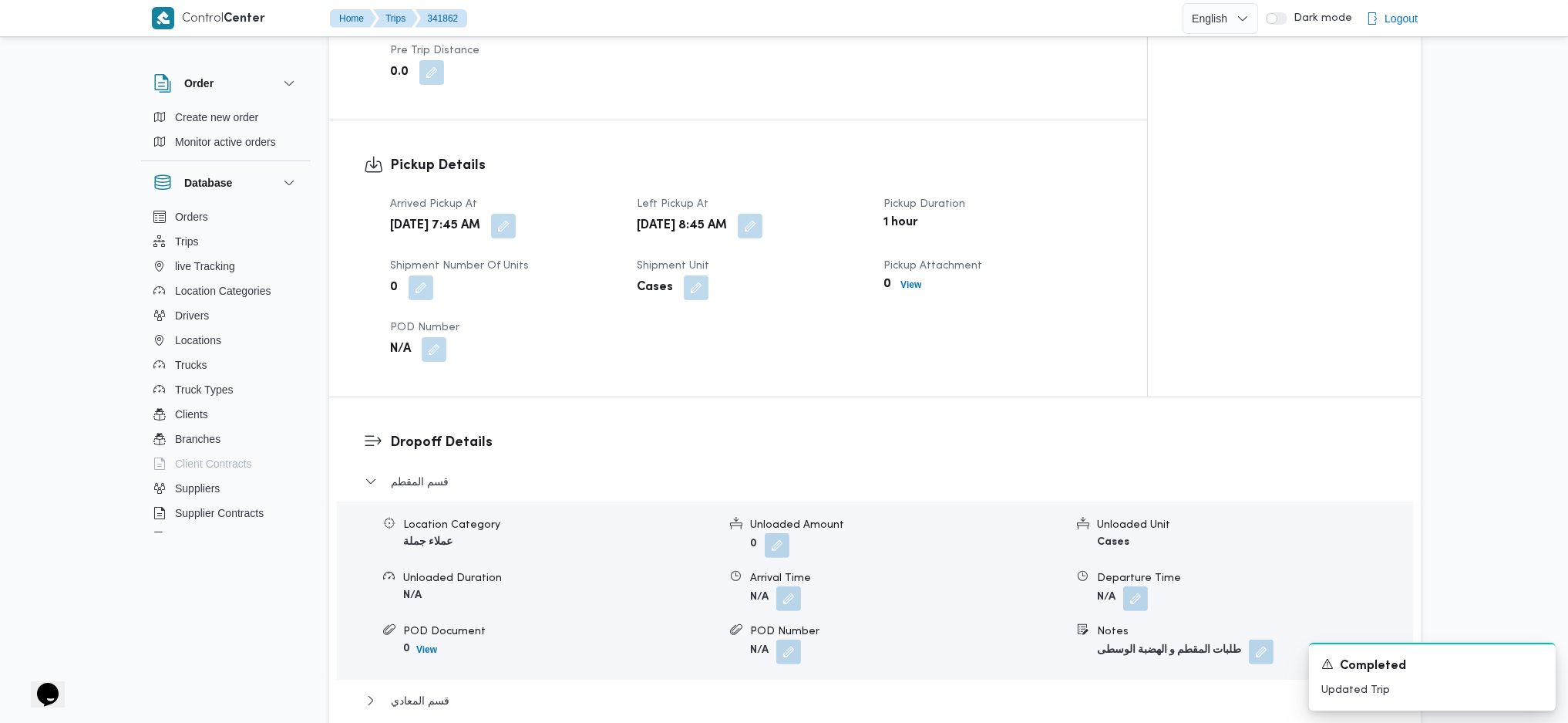
scroll to position [1130, 0]
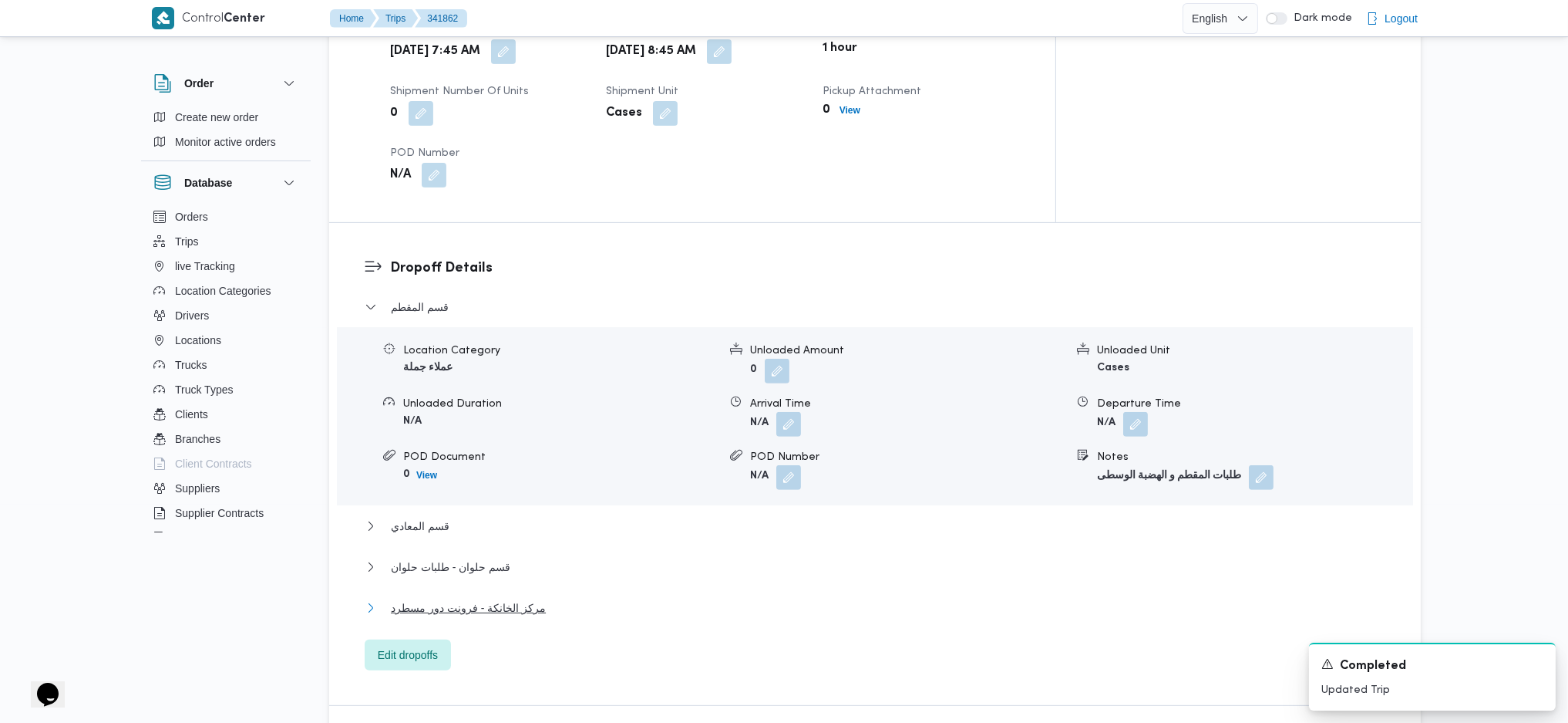
click at [512, 480] on span "مركز الخانكة - فرونت دور مسطرد" at bounding box center [469, 608] width 155 height 19
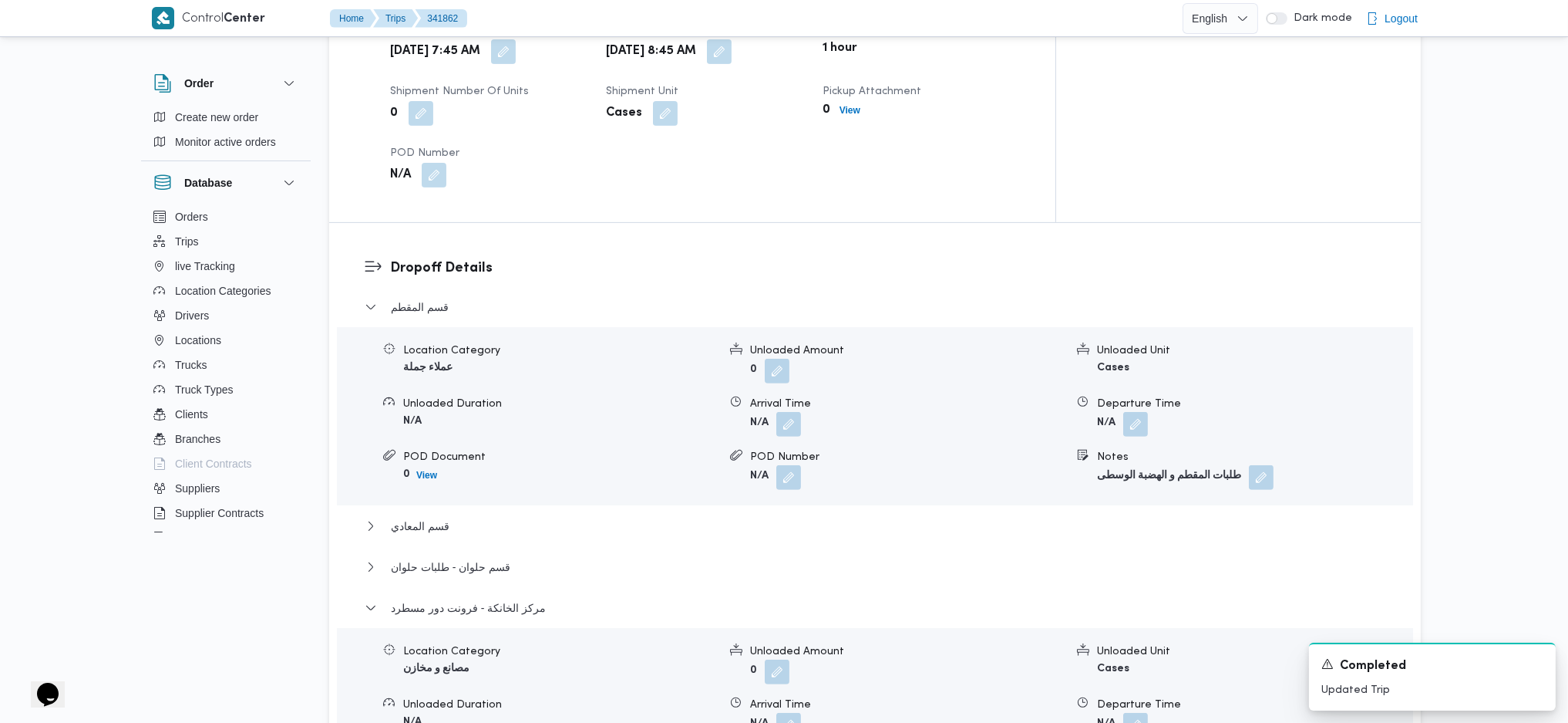
click at [492, 480] on div "قسم المقطم Location Category عملاء جملة Unloaded Amount 0 Unloaded Unit Cases U…" at bounding box center [876, 572] width 1022 height 551
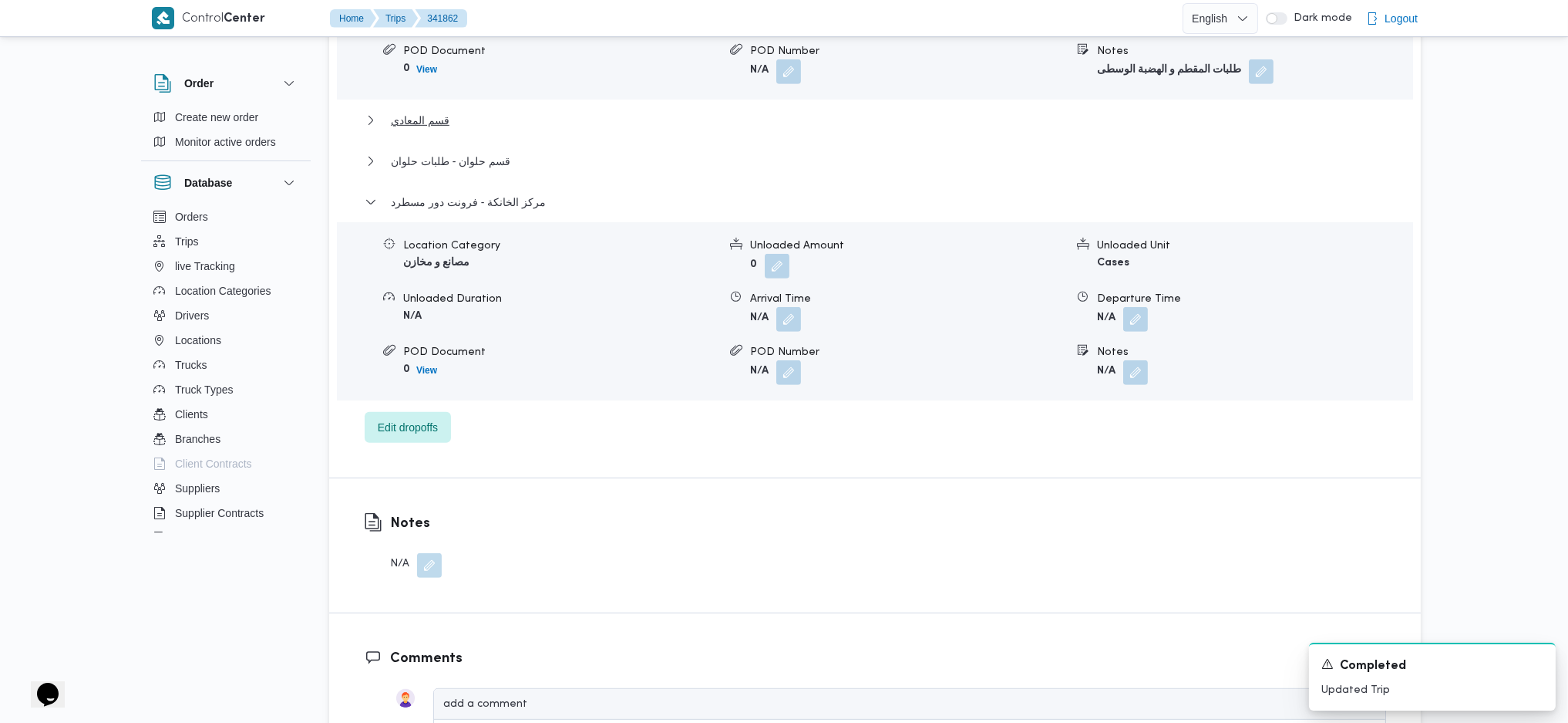
scroll to position [1542, 0]
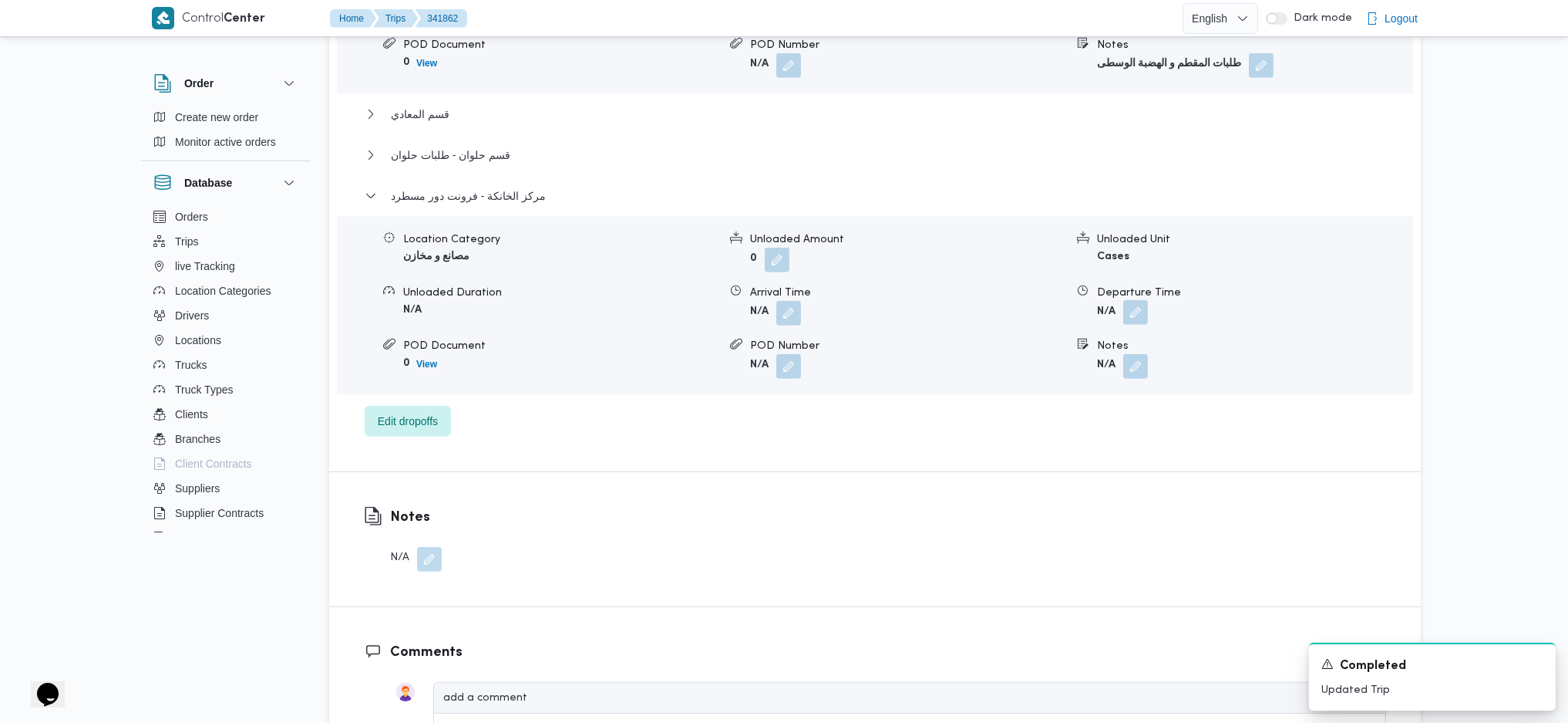
click at [1139, 300] on button "button" at bounding box center [1135, 312] width 24 height 24
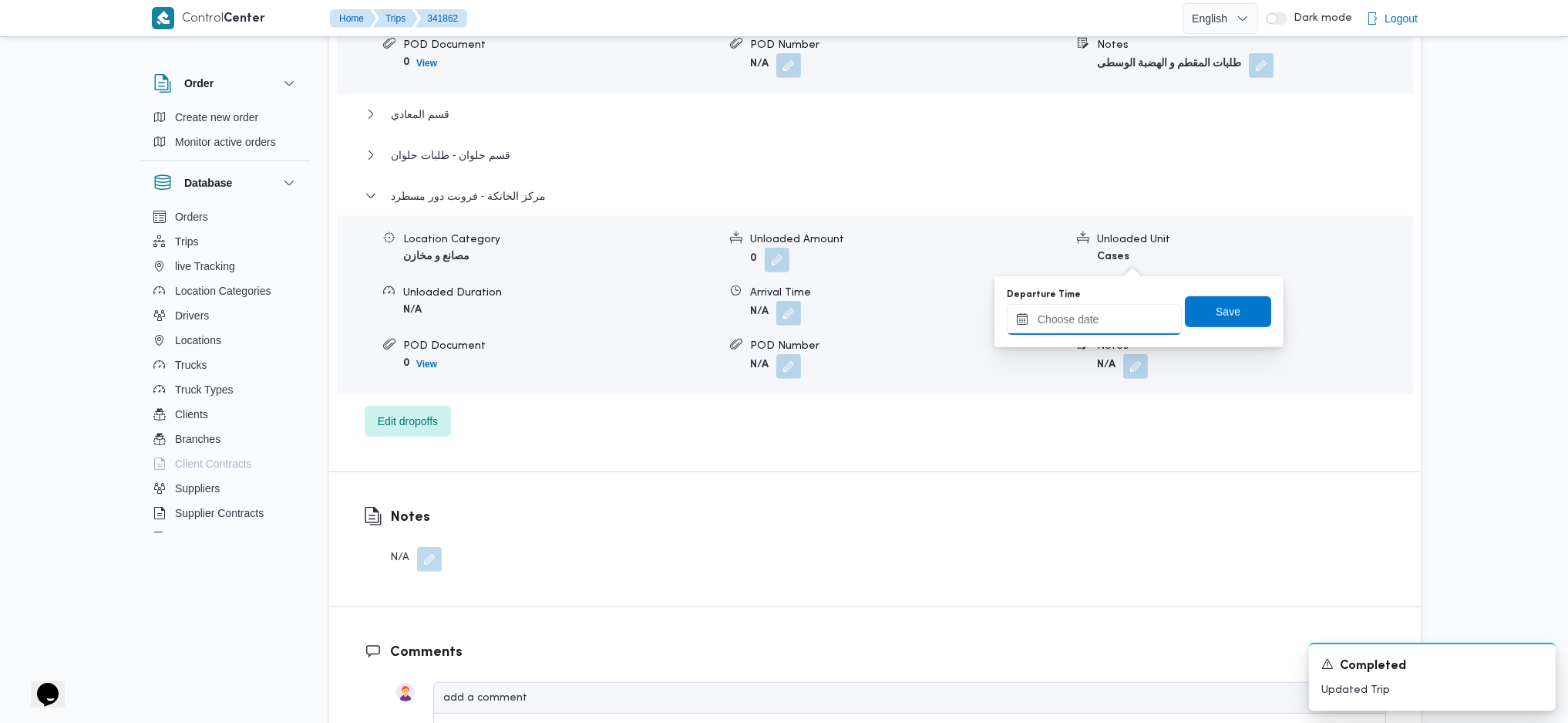
drag, startPoint x: 1139, startPoint y: 265, endPoint x: 1133, endPoint y: 328, distance: 63.3
click at [1093, 330] on input "Departure Time" at bounding box center [1094, 319] width 175 height 31
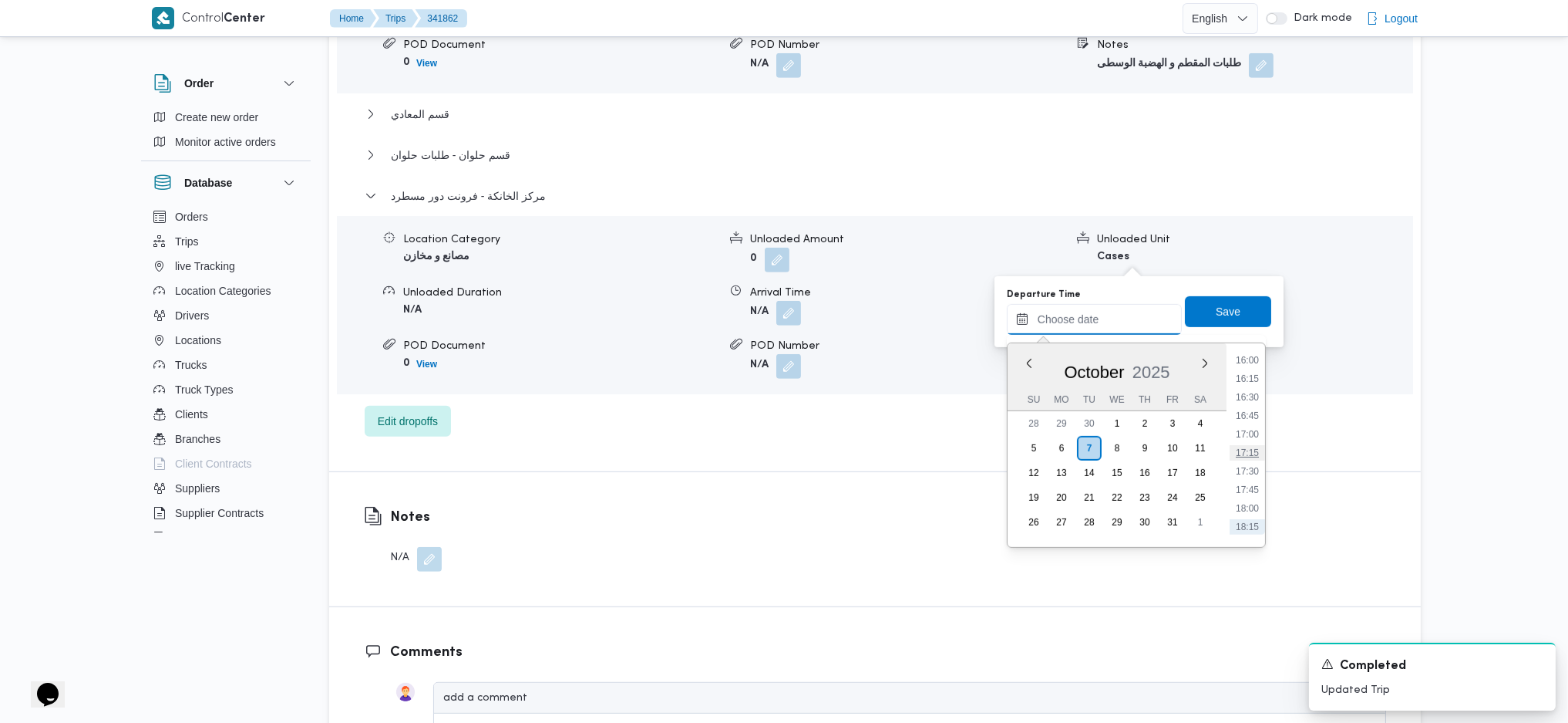
scroll to position [1157, 0]
click at [1243, 425] on li "16:30" at bounding box center [1247, 427] width 35 height 15
type input "07/10/2025 16:30"
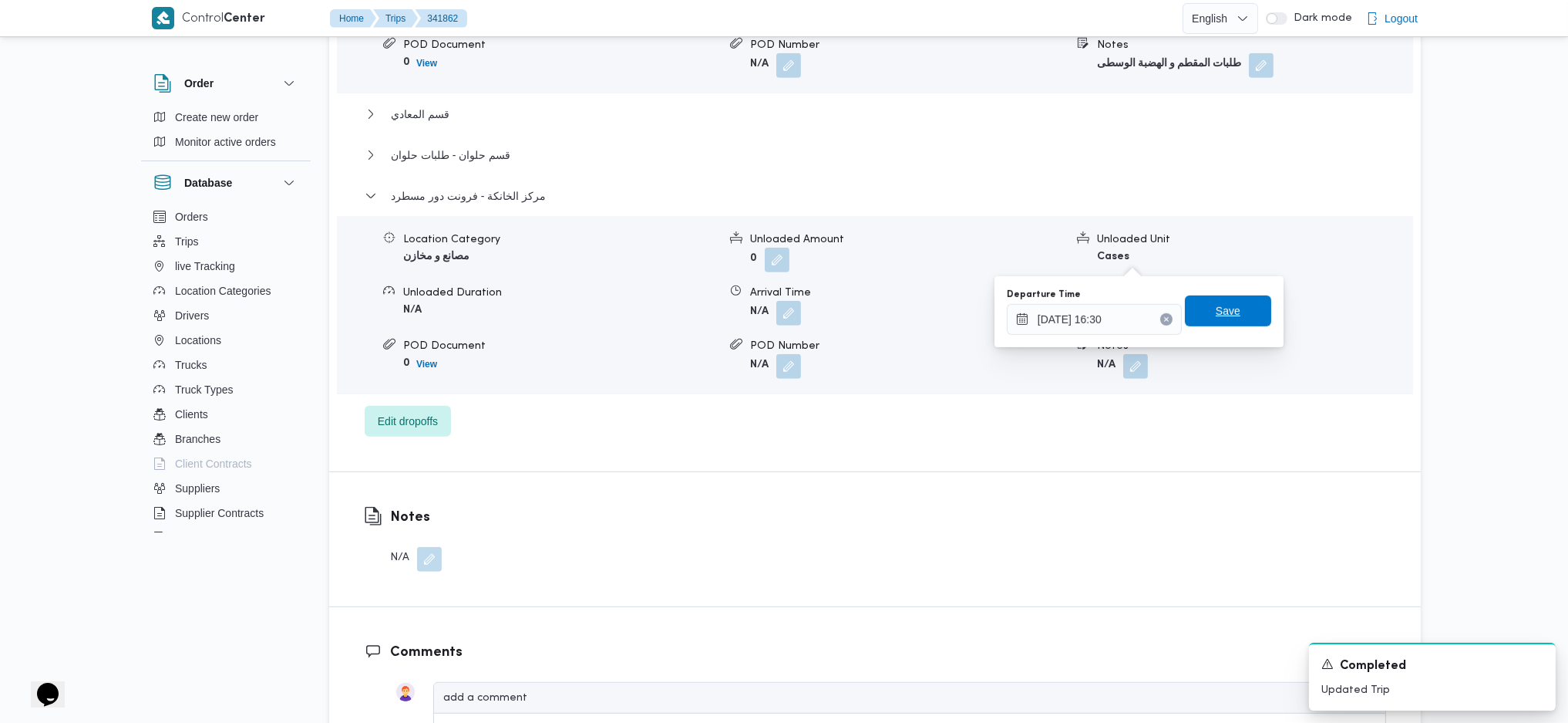
click at [1228, 312] on span "Save" at bounding box center [1228, 311] width 87 height 31
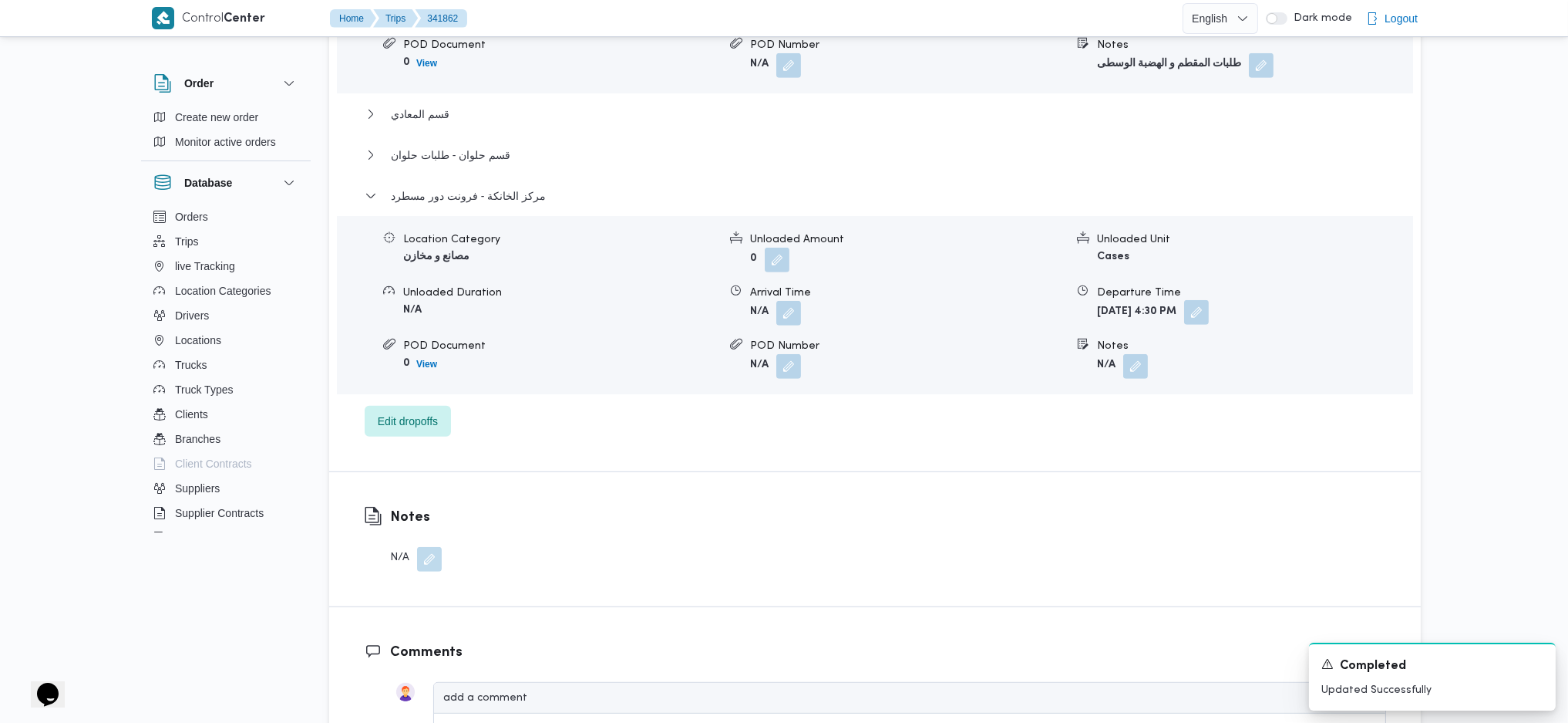
click at [1208, 300] on button "button" at bounding box center [1196, 312] width 24 height 24
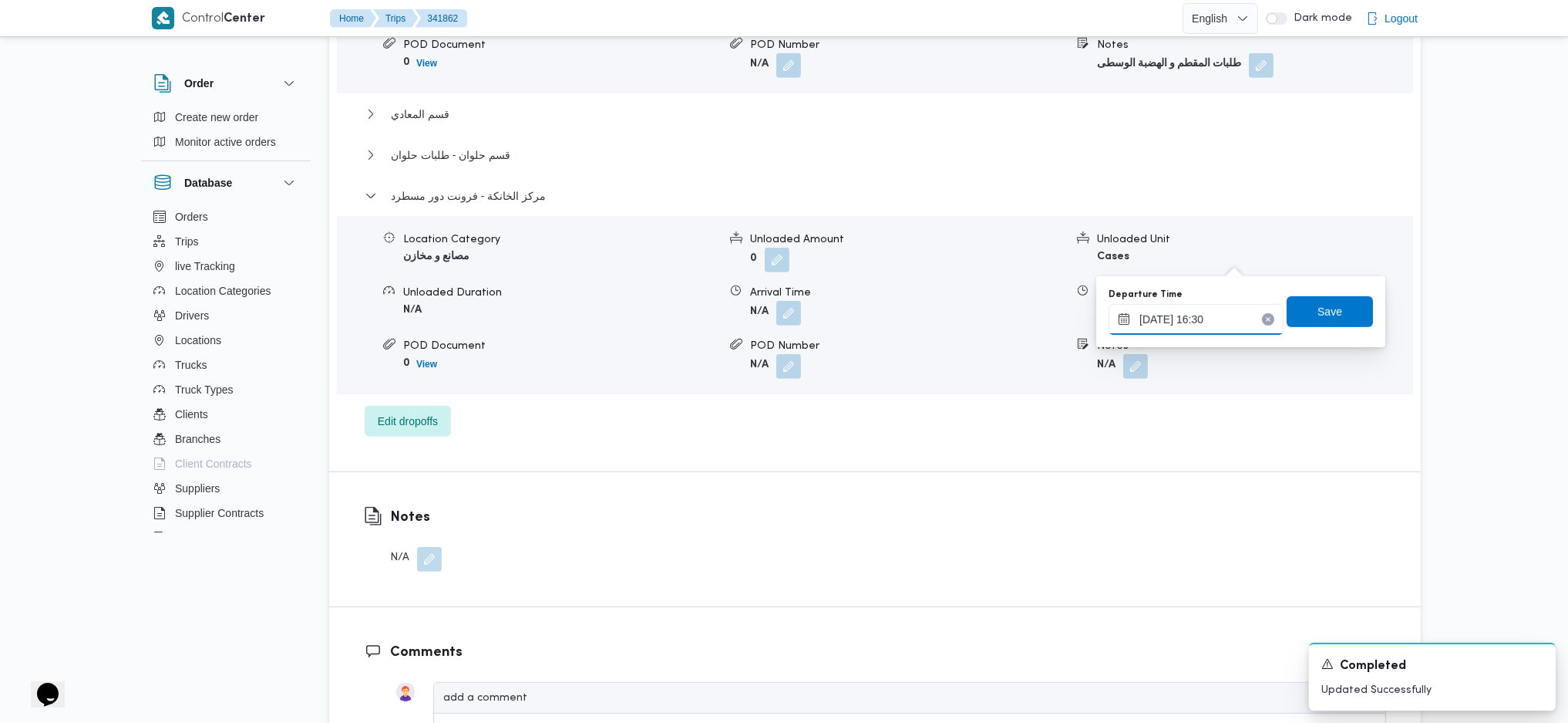
click at [1214, 317] on input "07/10/2025 16:30" at bounding box center [1196, 319] width 175 height 31
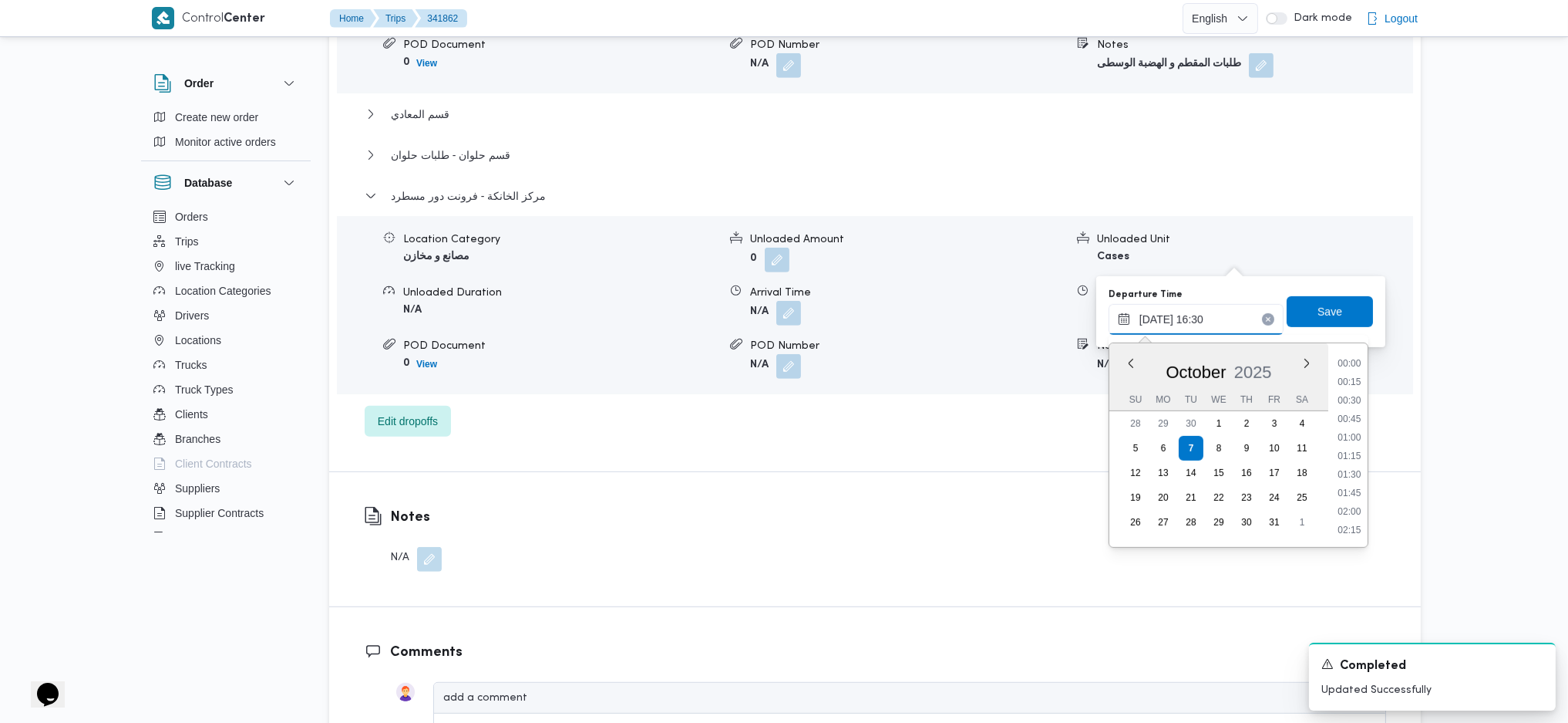
scroll to position [1130, 0]
click at [1294, 387] on li "15:30" at bounding box center [1348, 380] width 35 height 15
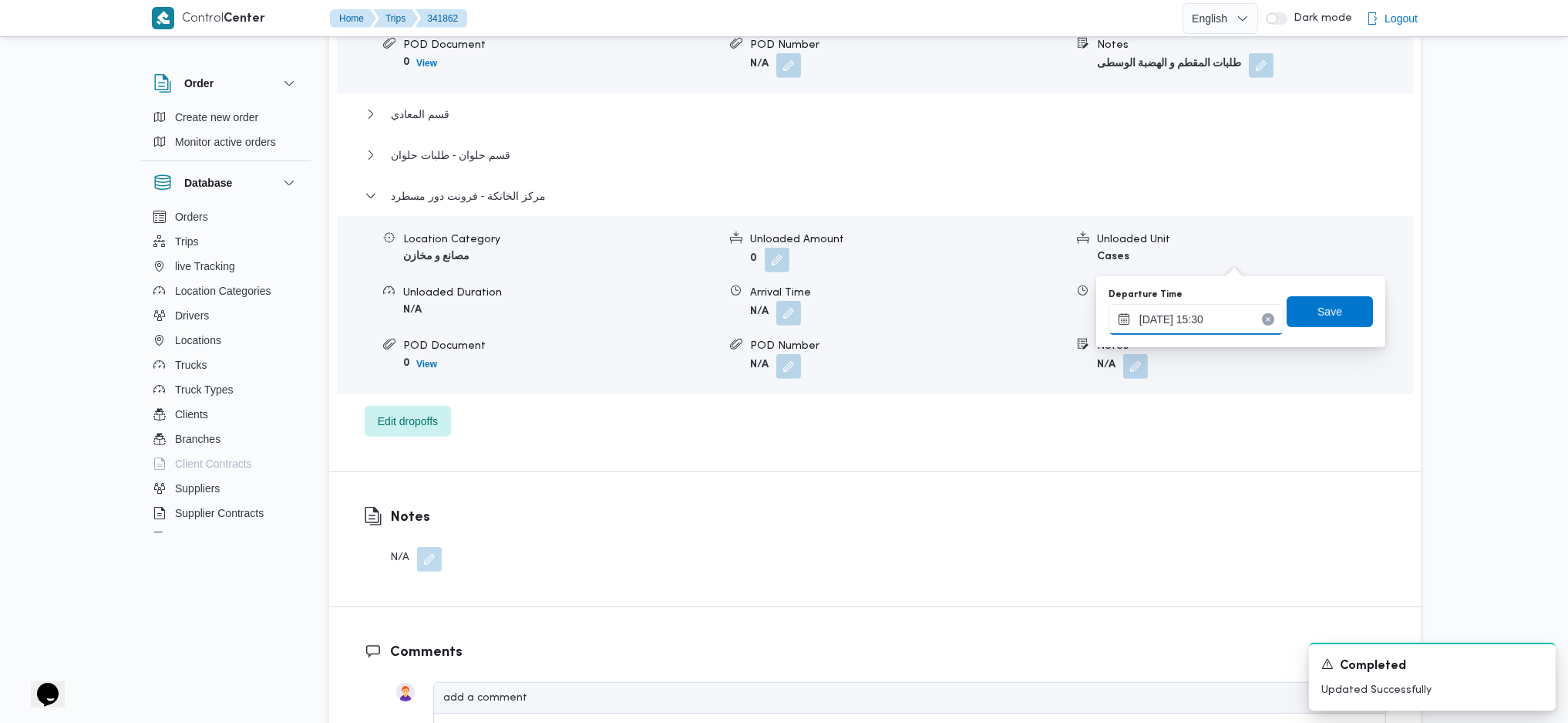
click at [1178, 323] on input "07/10/2025 15:30" at bounding box center [1196, 319] width 175 height 31
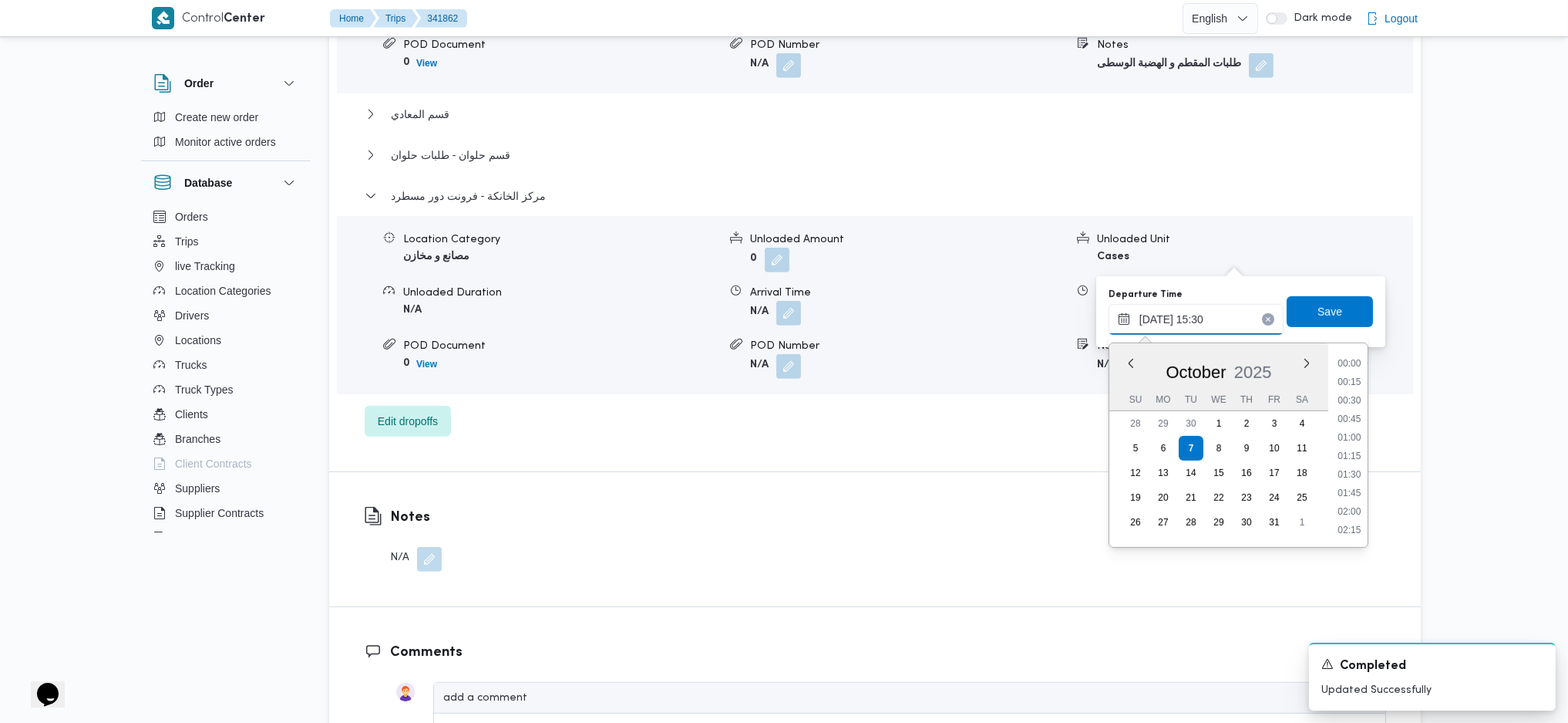
scroll to position [1056, 0]
click at [1294, 477] on li "15:45" at bounding box center [1348, 473] width 35 height 15
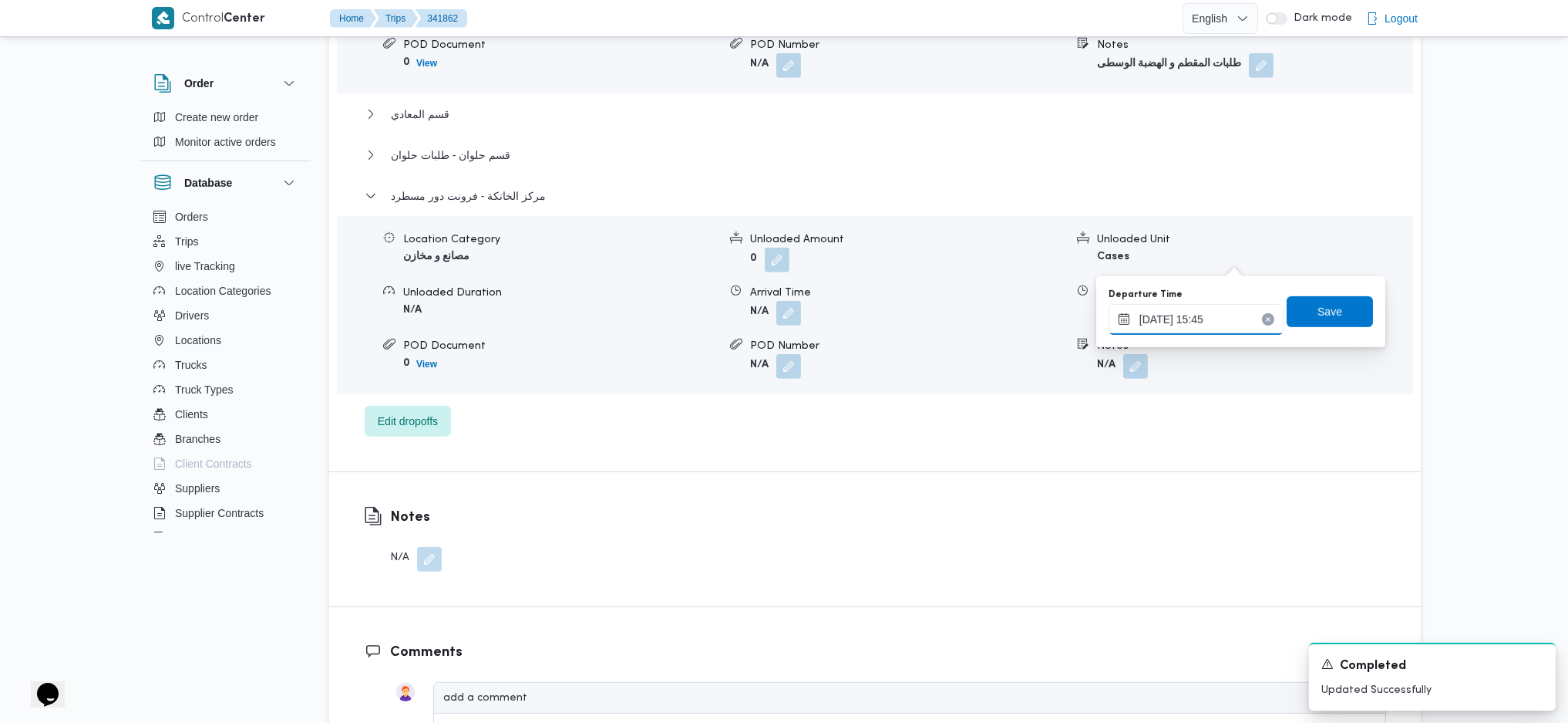
click at [1180, 310] on input "07/10/2025 15:45" at bounding box center [1196, 319] width 175 height 31
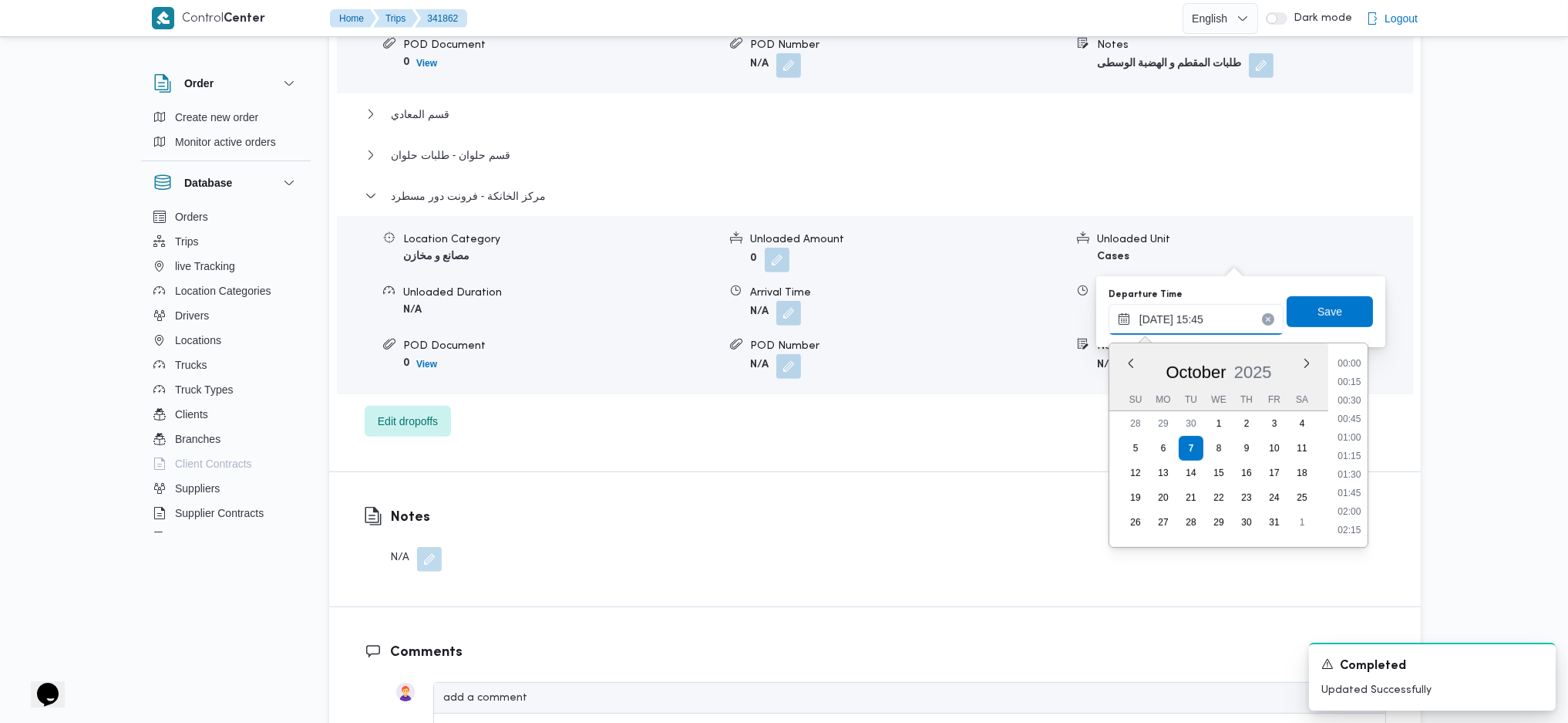
scroll to position [1075, 0]
click at [1294, 480] on li "16:15" at bounding box center [1348, 491] width 35 height 15
type input "07/10/2025 16:15"
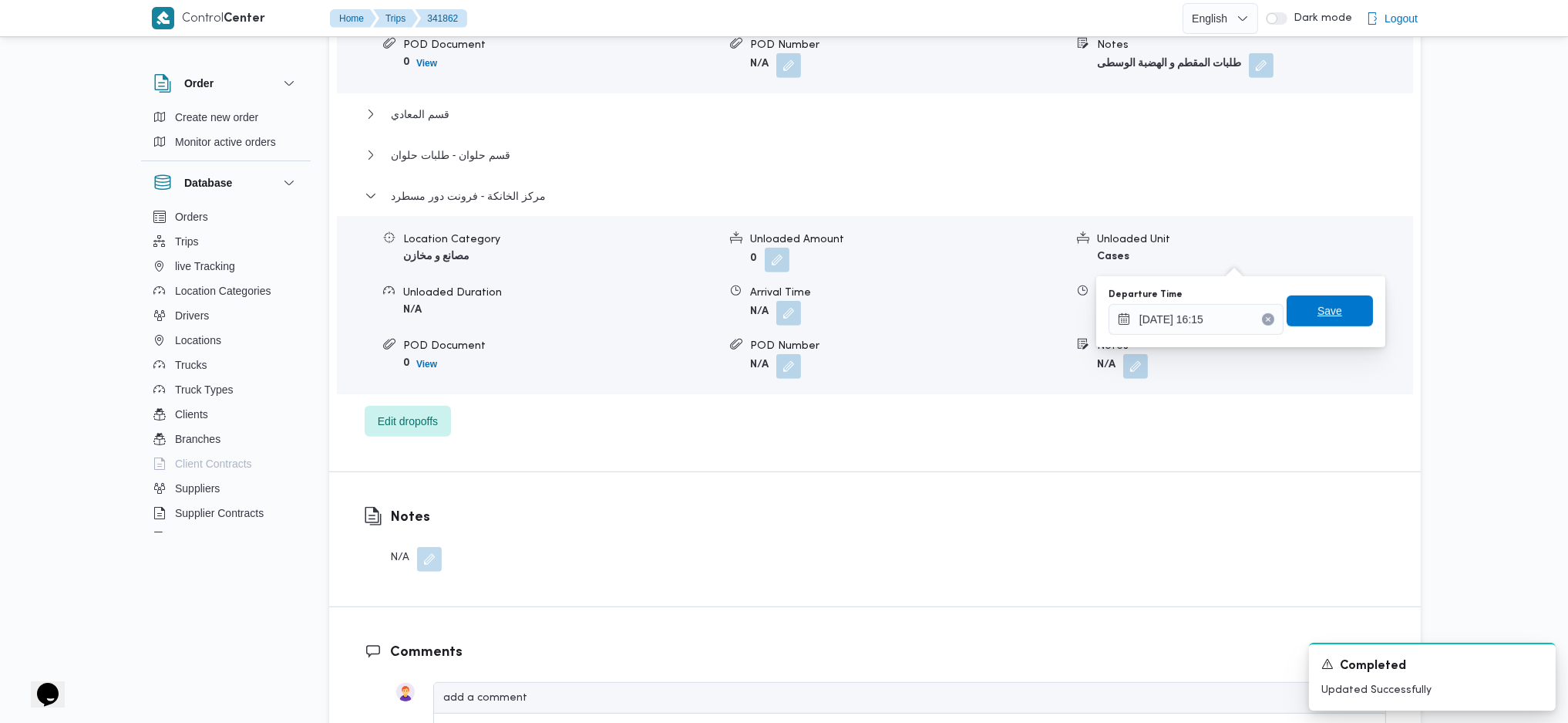
click at [1287, 316] on span "Save" at bounding box center [1330, 311] width 87 height 31
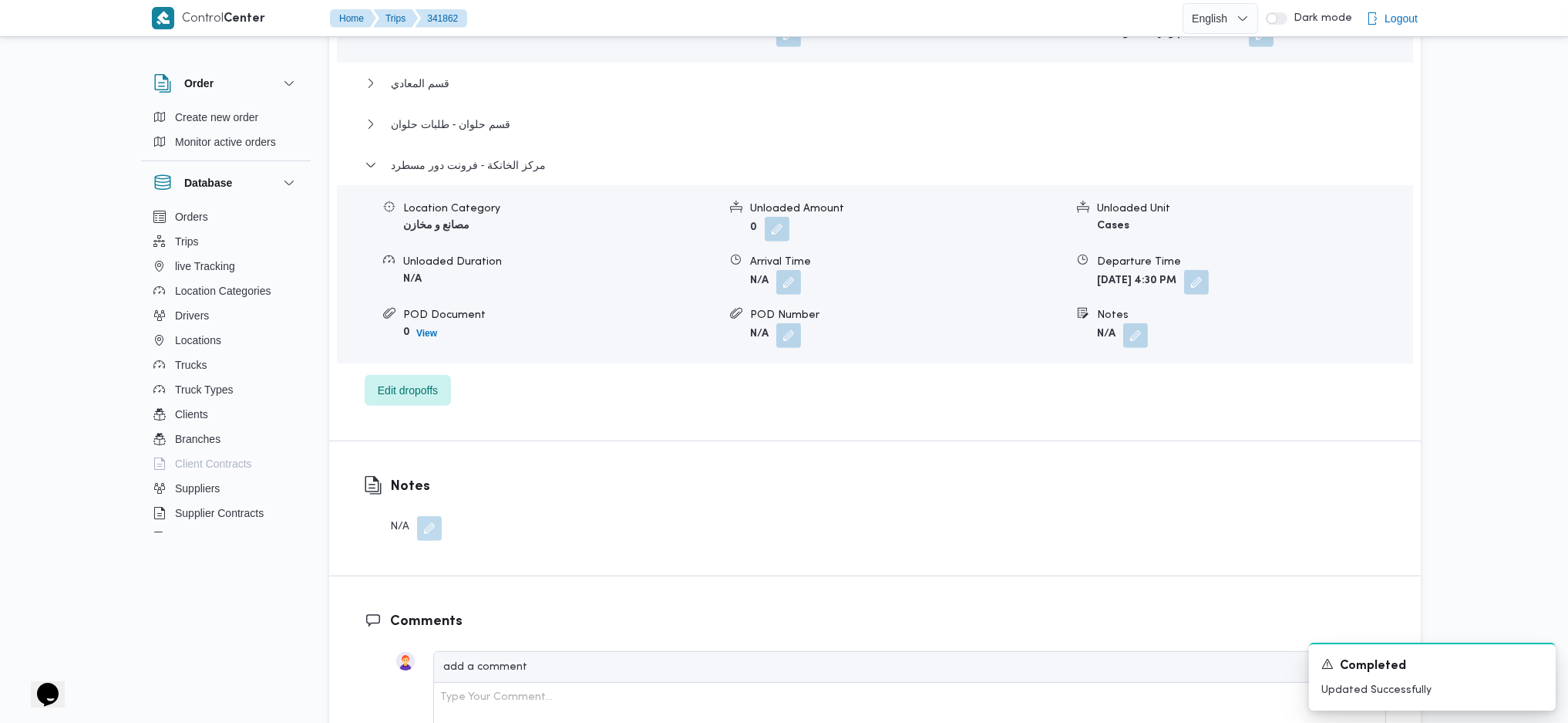
scroll to position [411, 0]
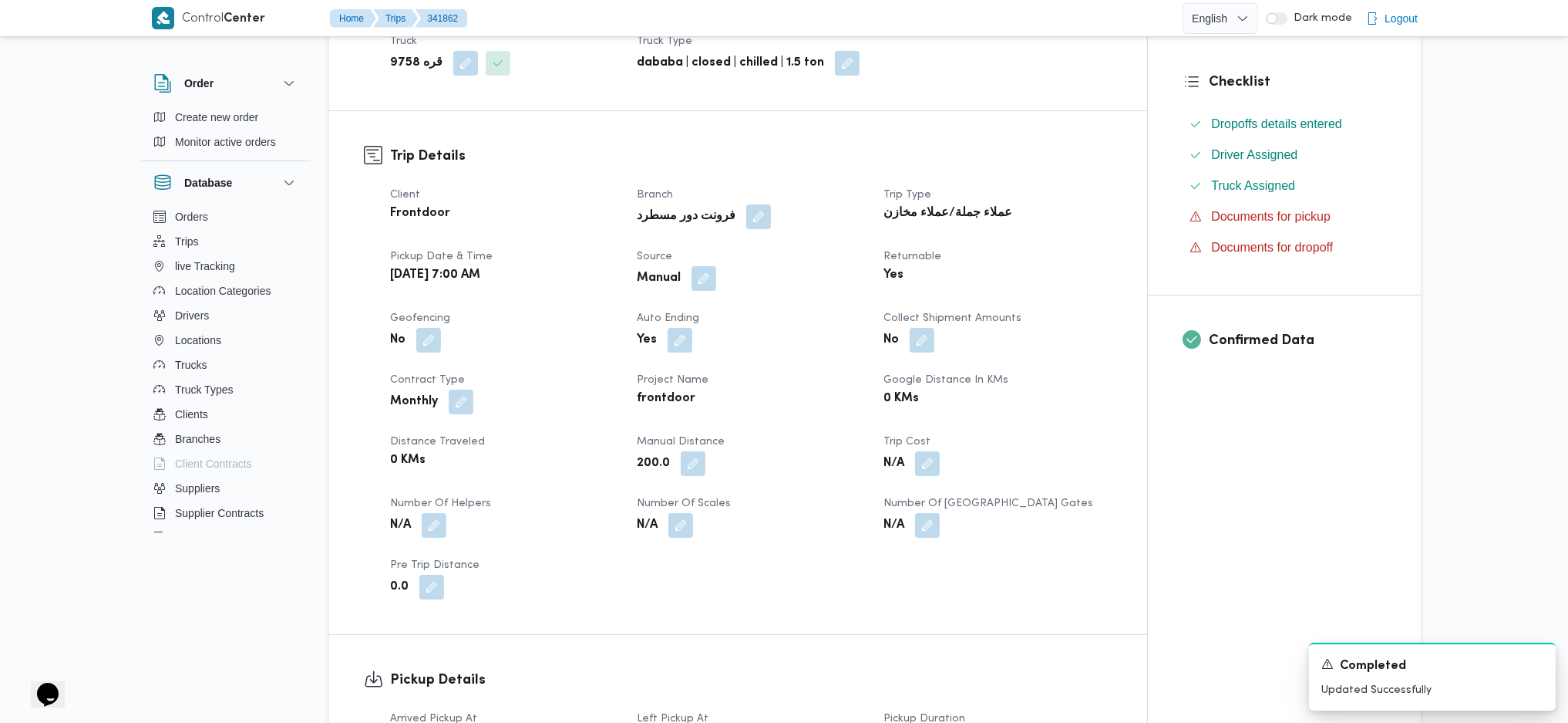
click at [1294, 339] on h3 "Confirmed Data" at bounding box center [1297, 340] width 178 height 21
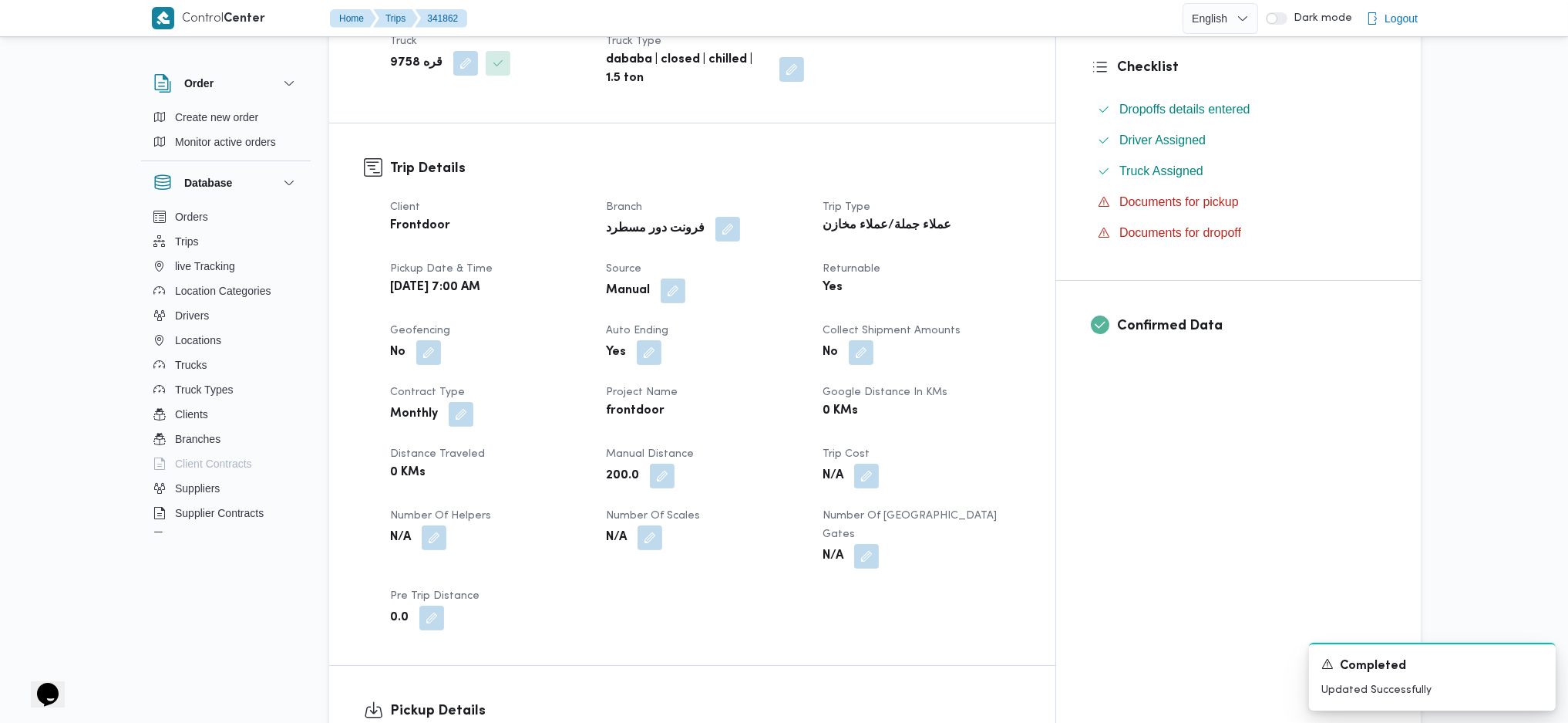
scroll to position [0, 0]
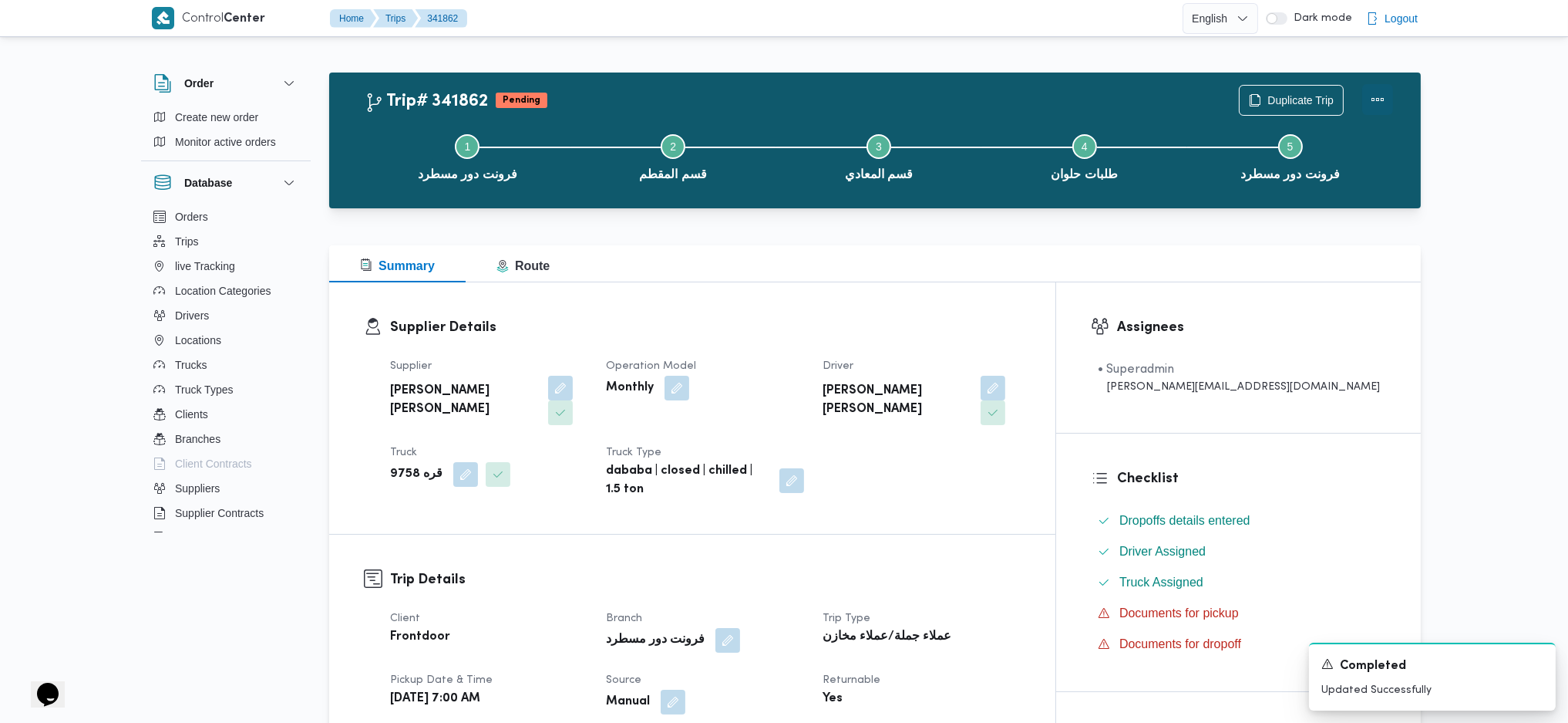
click at [1294, 97] on button "Actions" at bounding box center [1378, 99] width 31 height 31
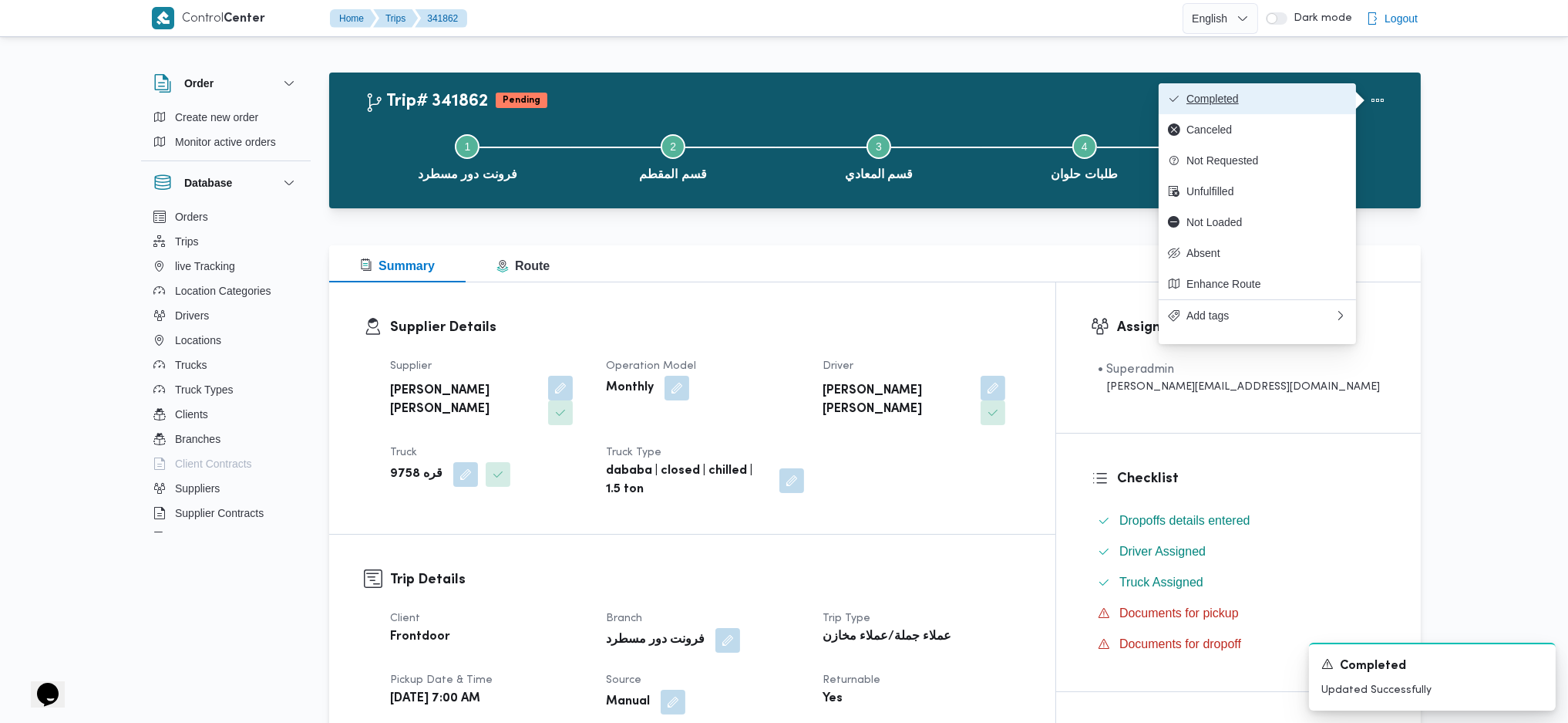
click at [1292, 99] on span "Completed" at bounding box center [1267, 99] width 160 height 13
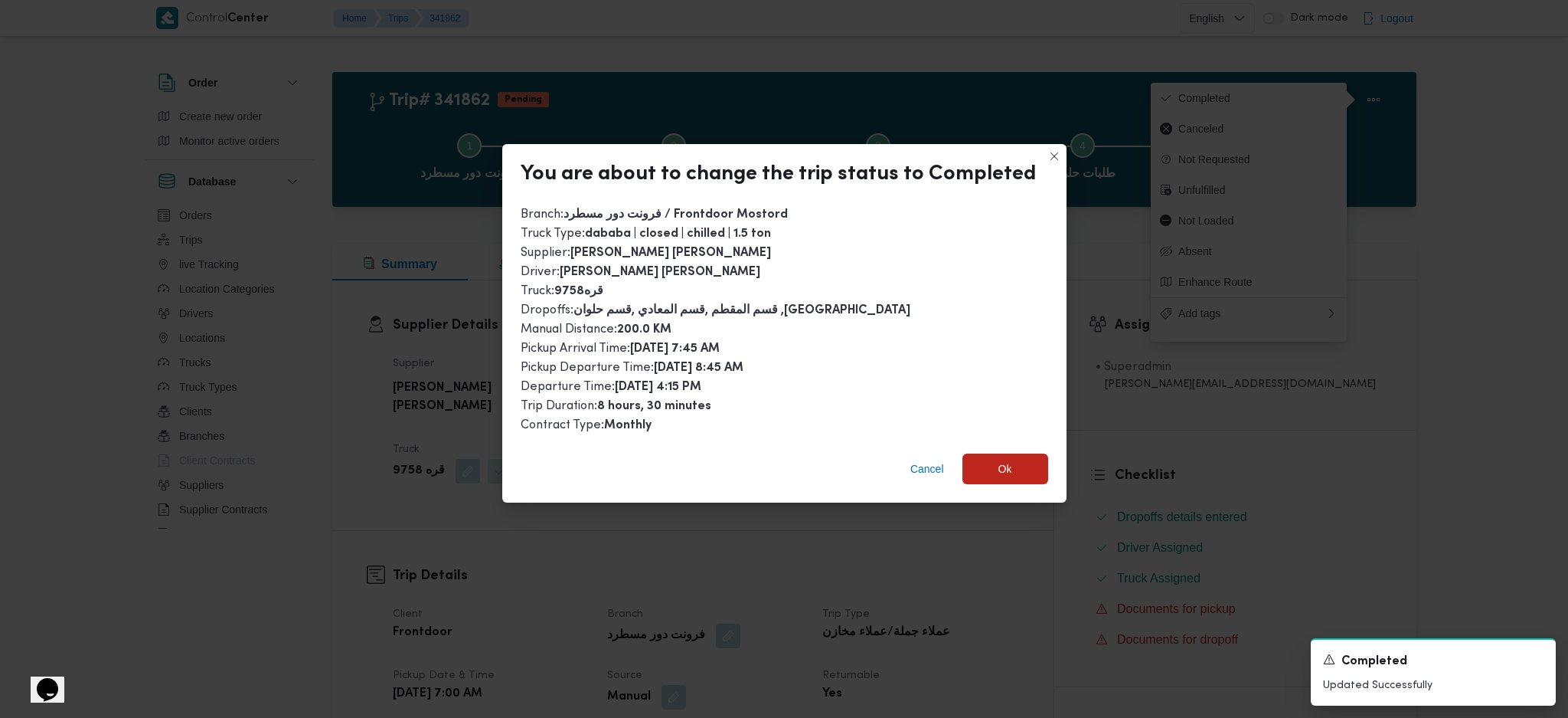
click at [1054, 463] on div "Cancel Ok" at bounding box center [784, 472] width 565 height 61
click at [1001, 458] on span "Ok" at bounding box center [1005, 467] width 13 height 19
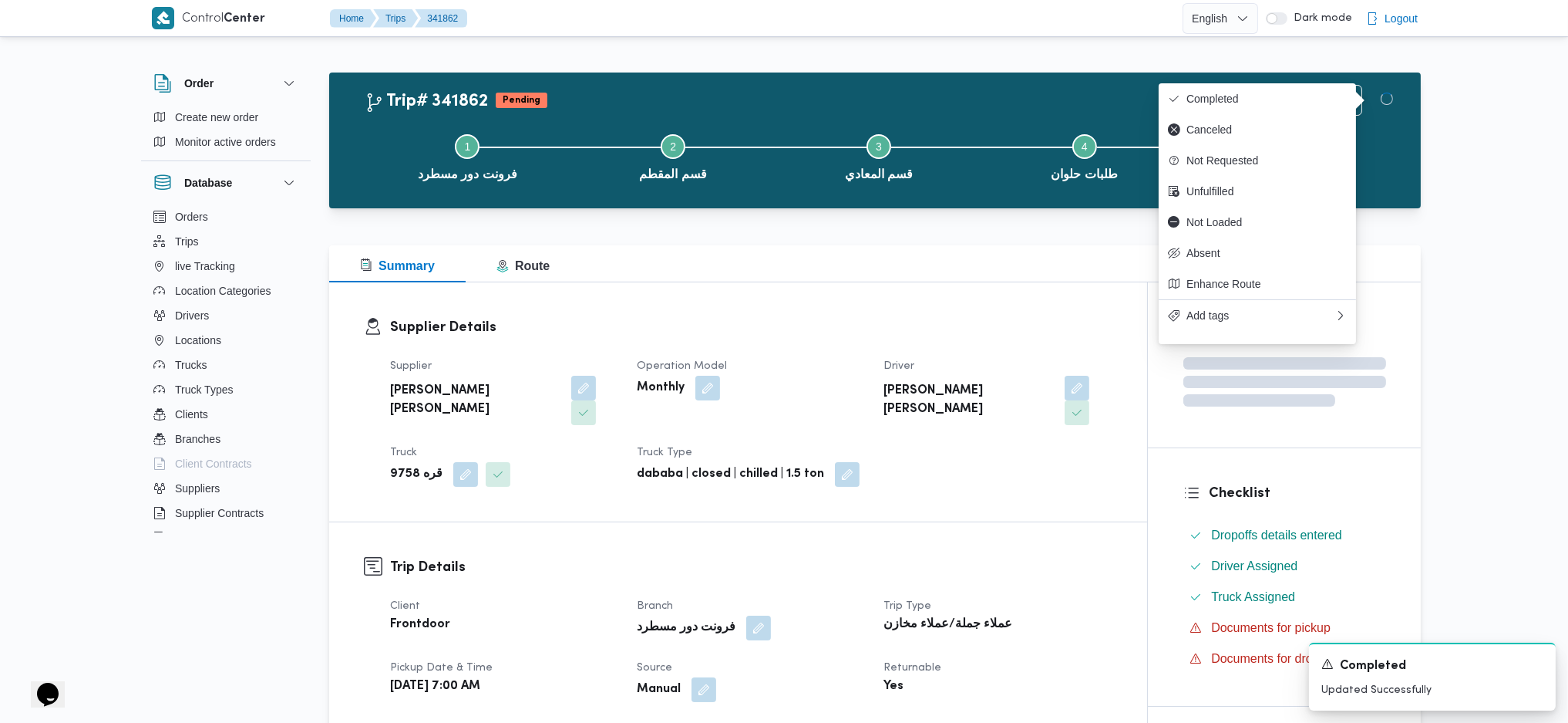
drag, startPoint x: 1066, startPoint y: 514, endPoint x: 976, endPoint y: 379, distance: 162.2
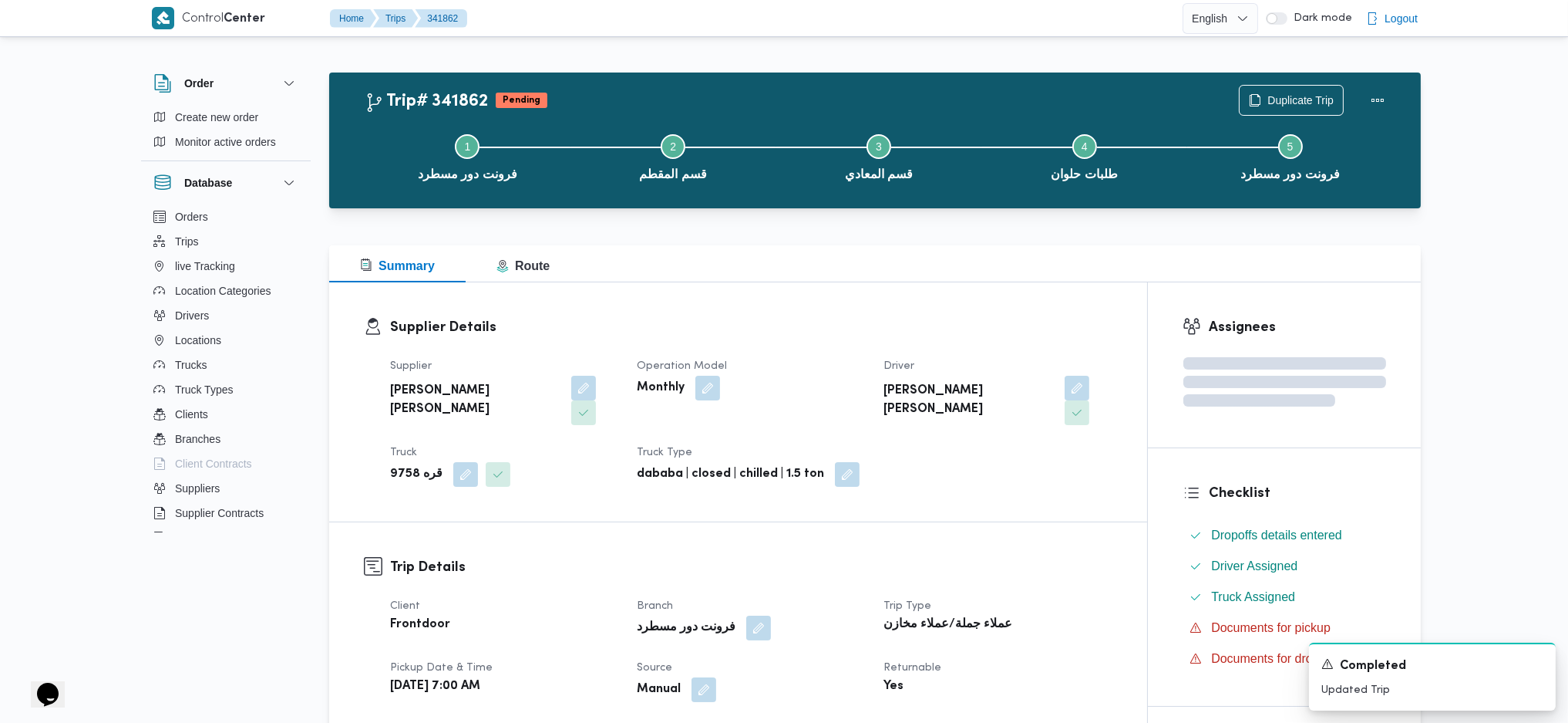
click at [925, 319] on h3 "Supplier Details" at bounding box center [752, 327] width 723 height 21
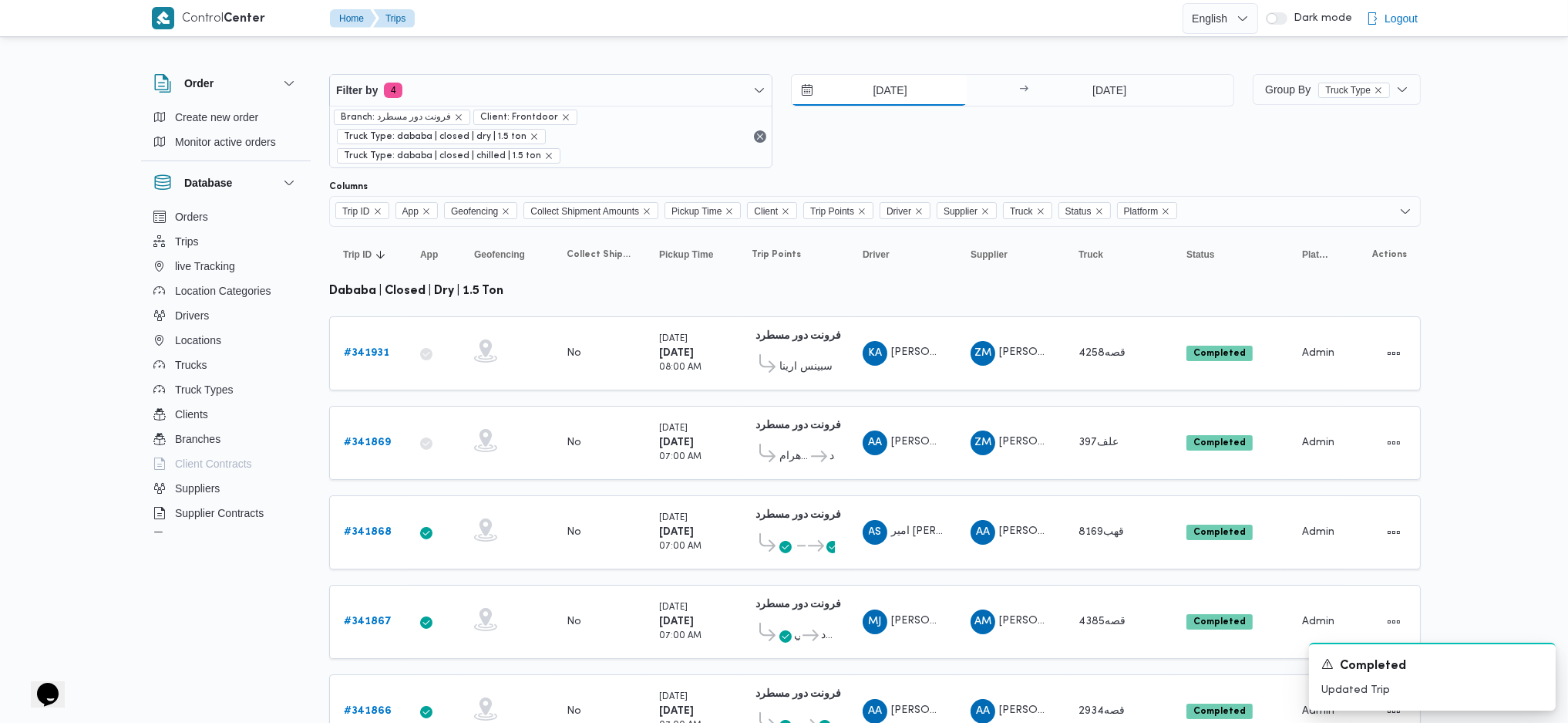
click at [886, 99] on input "[DATE]" at bounding box center [880, 90] width 175 height 31
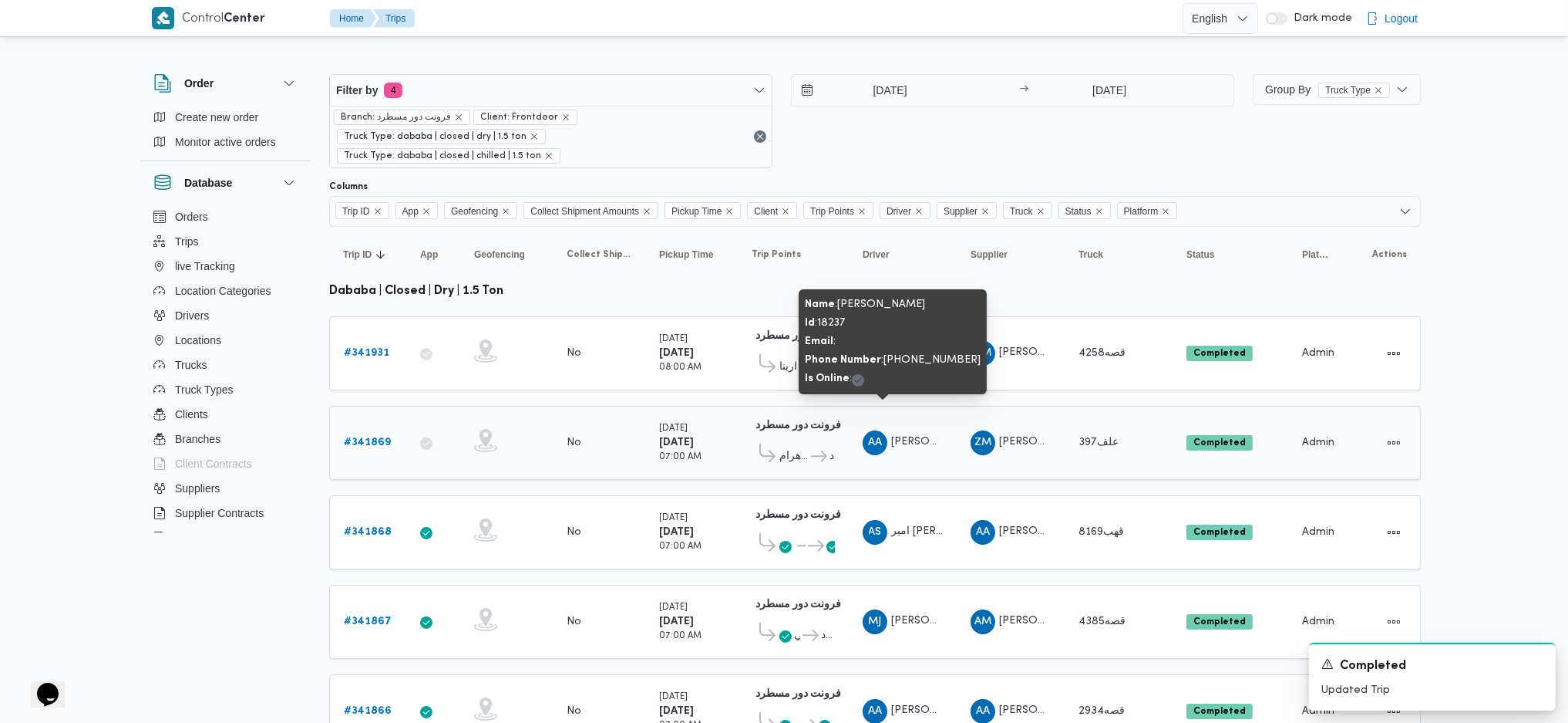
click at [915, 430] on span "AA عبدالرحمن عماد غريب خليل" at bounding box center [902, 442] width 80 height 24
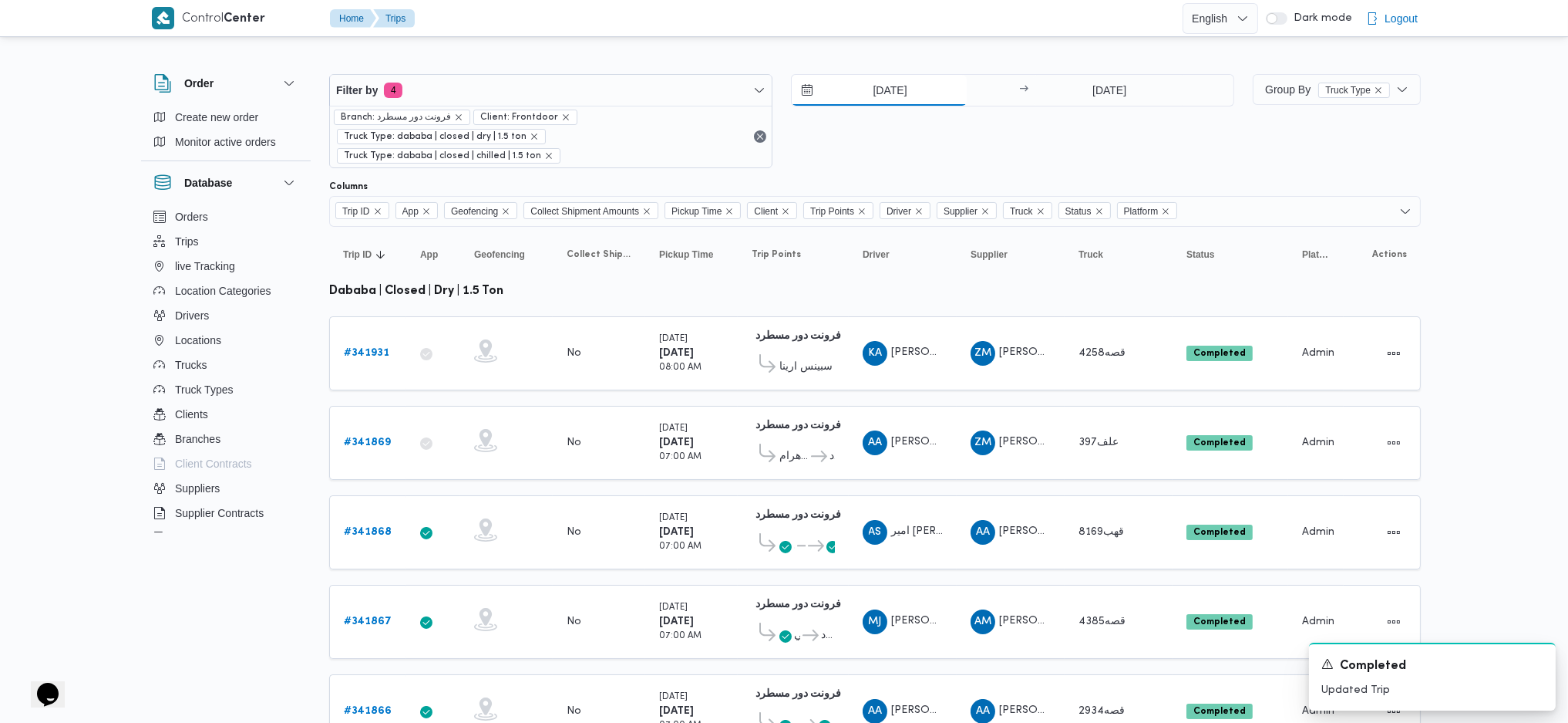
click at [887, 98] on input "[DATE]" at bounding box center [880, 90] width 175 height 31
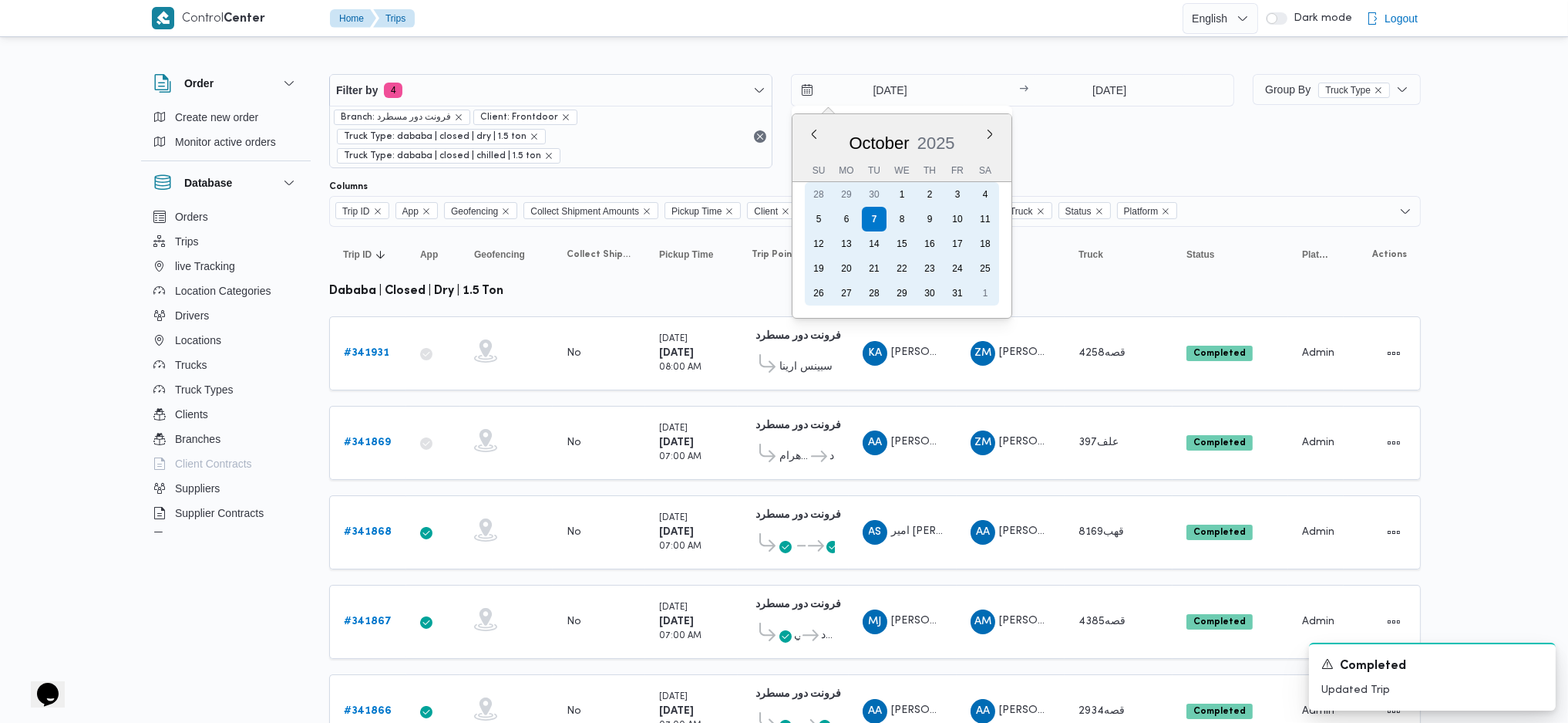
drag, startPoint x: 845, startPoint y: 216, endPoint x: 1068, endPoint y: 145, distance: 234.0
click at [845, 215] on div "6" at bounding box center [846, 218] width 24 height 24
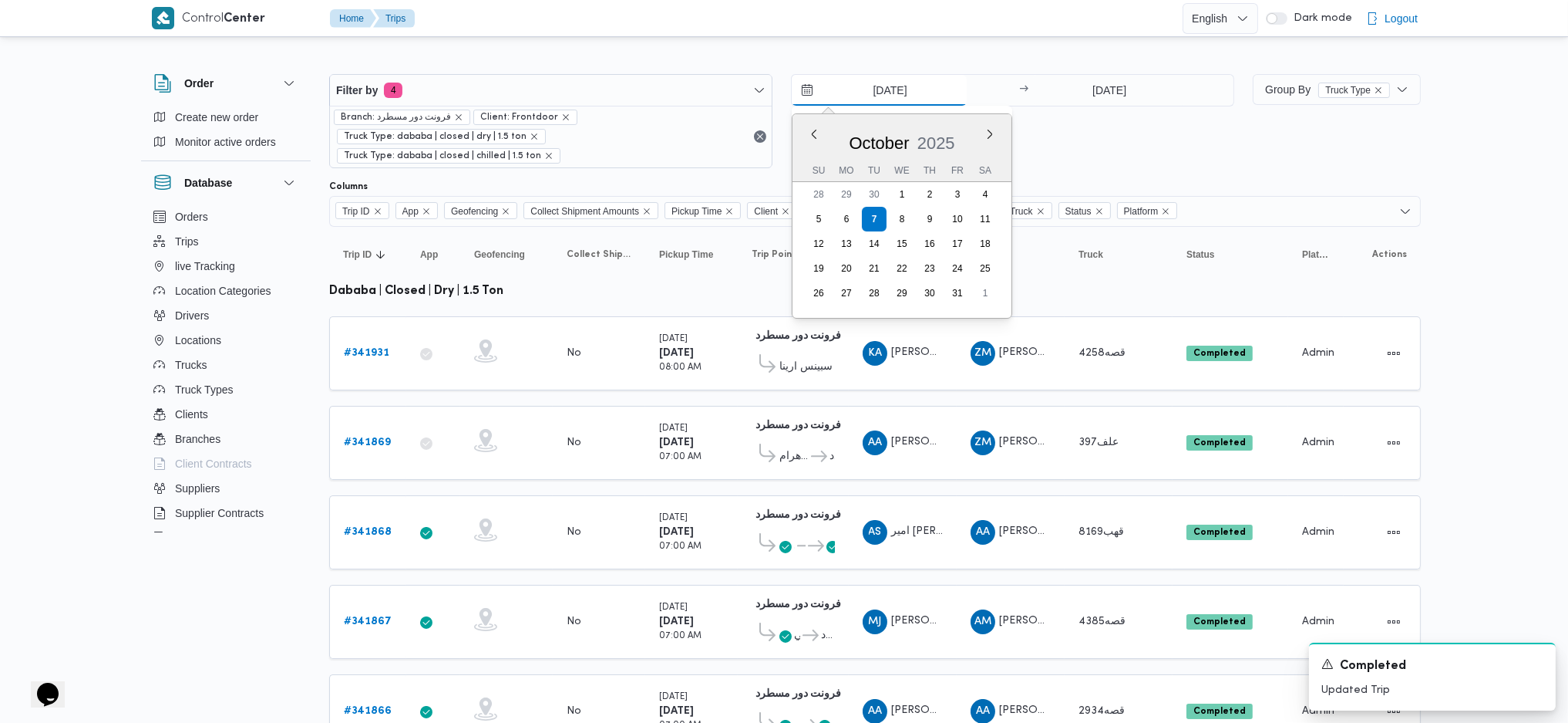
type input "[DATE]"
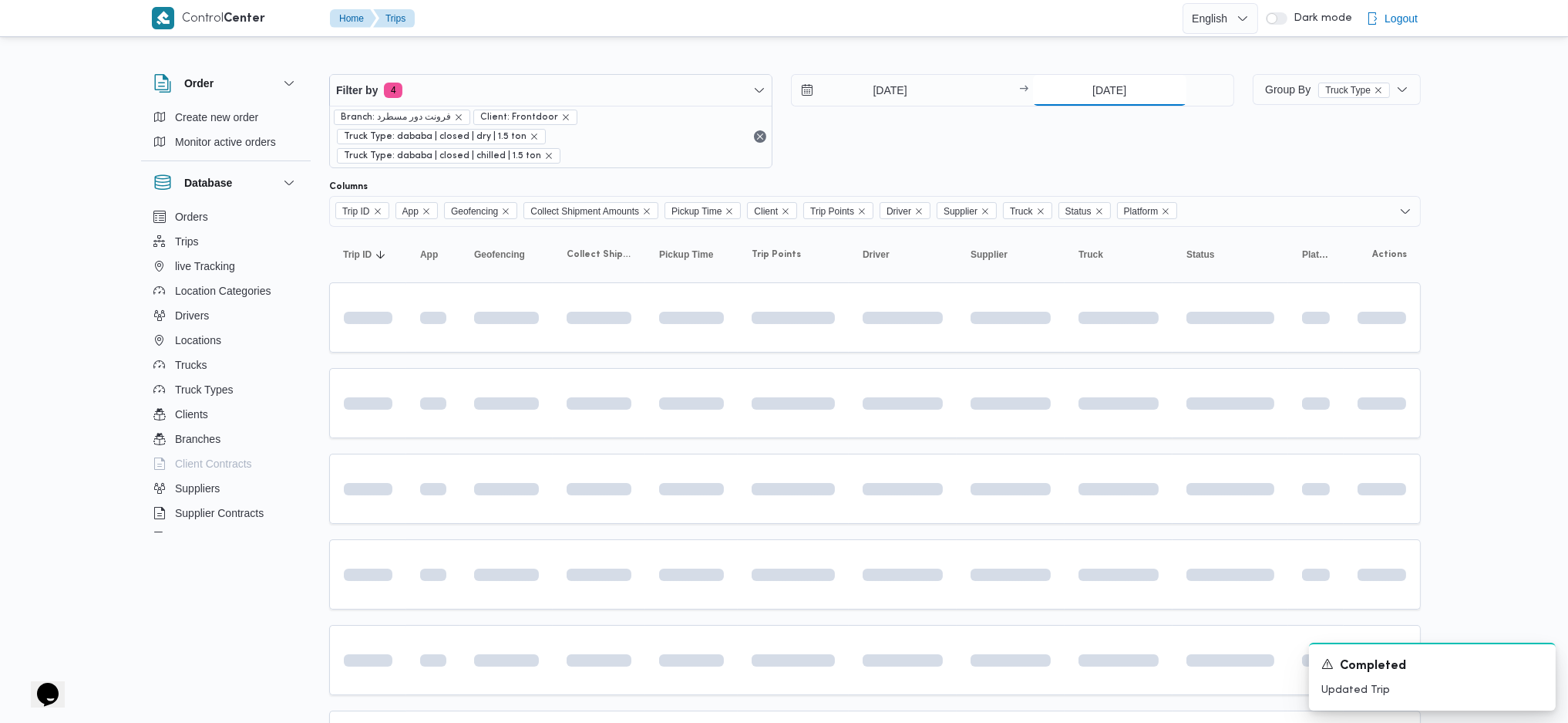
click at [1115, 87] on input "[DATE]" at bounding box center [1109, 90] width 153 height 31
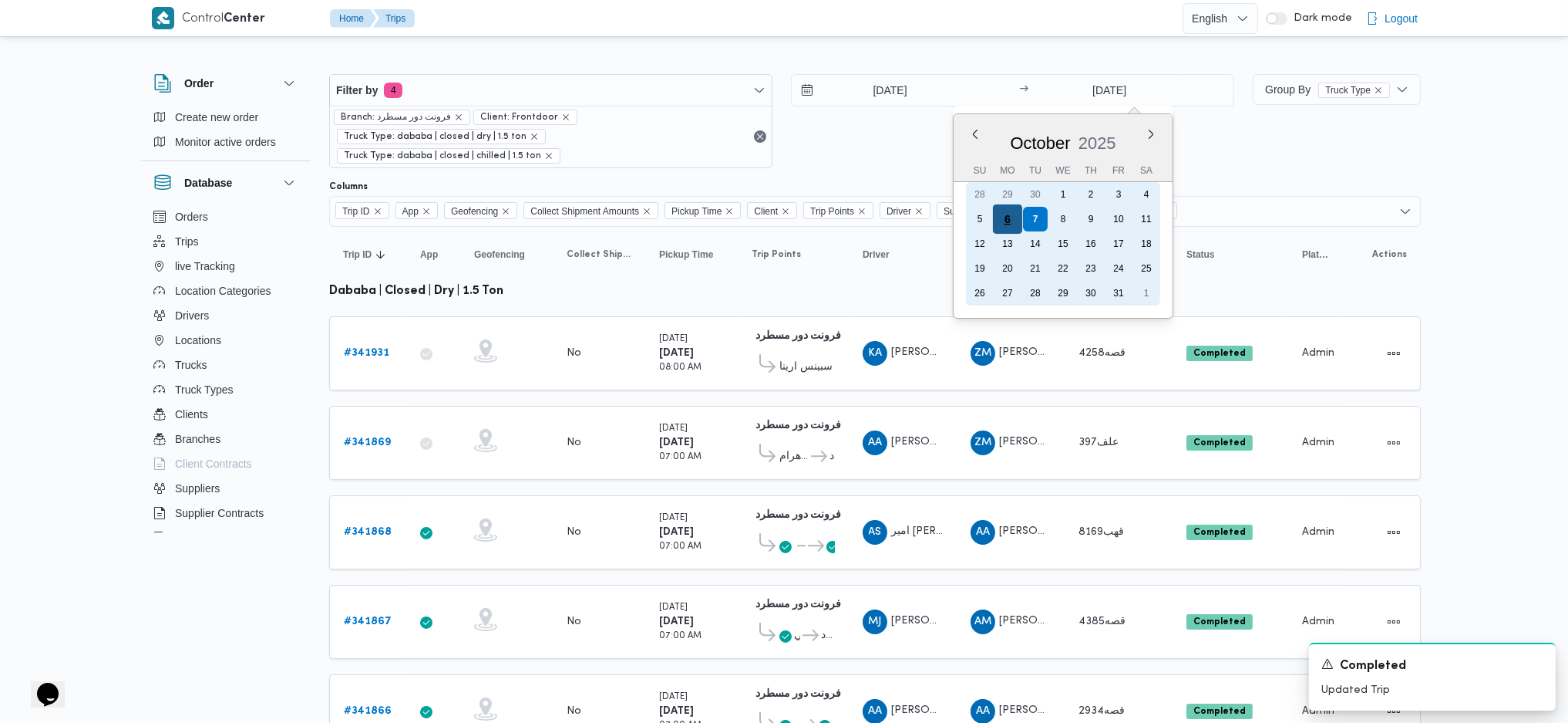
click at [1000, 220] on div "6" at bounding box center [1007, 219] width 30 height 30
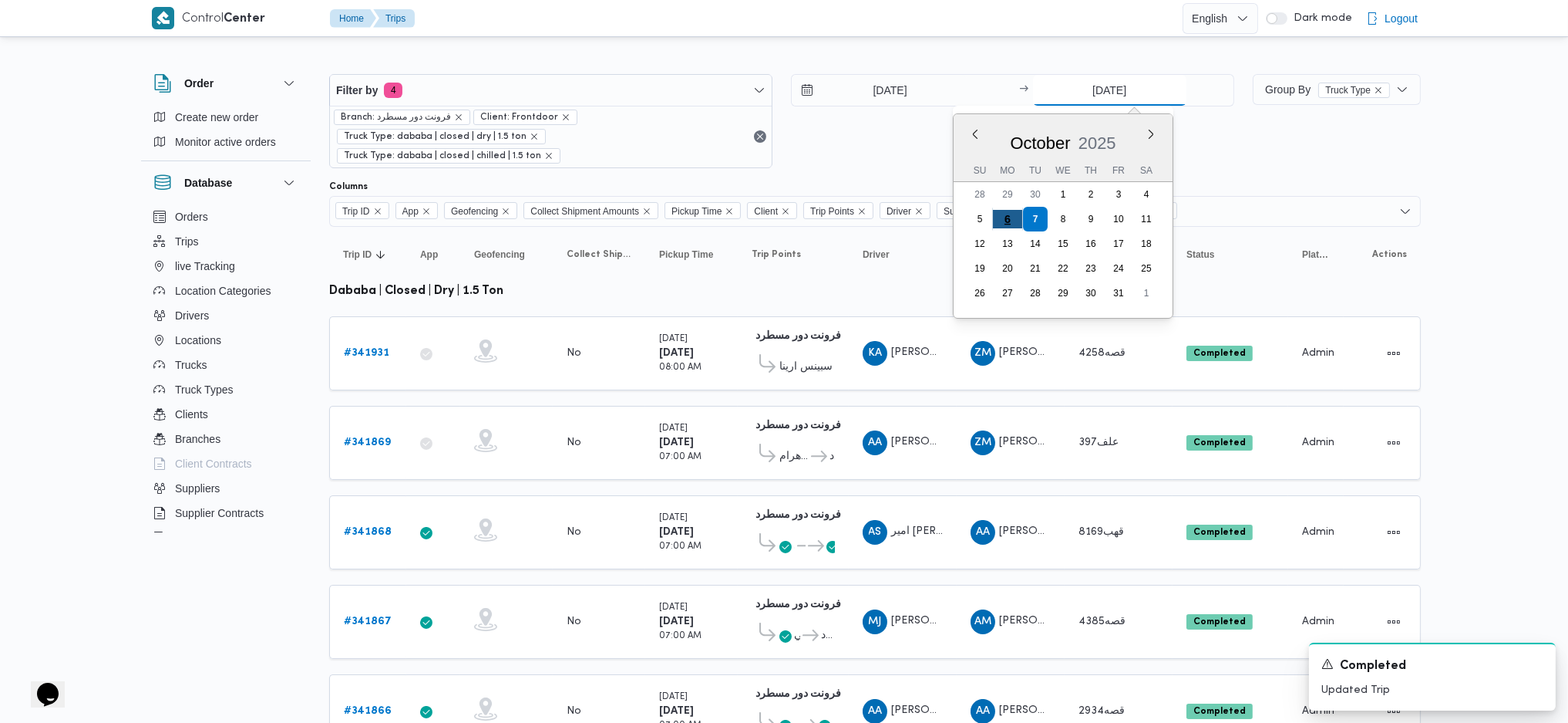
type input "[DATE]"
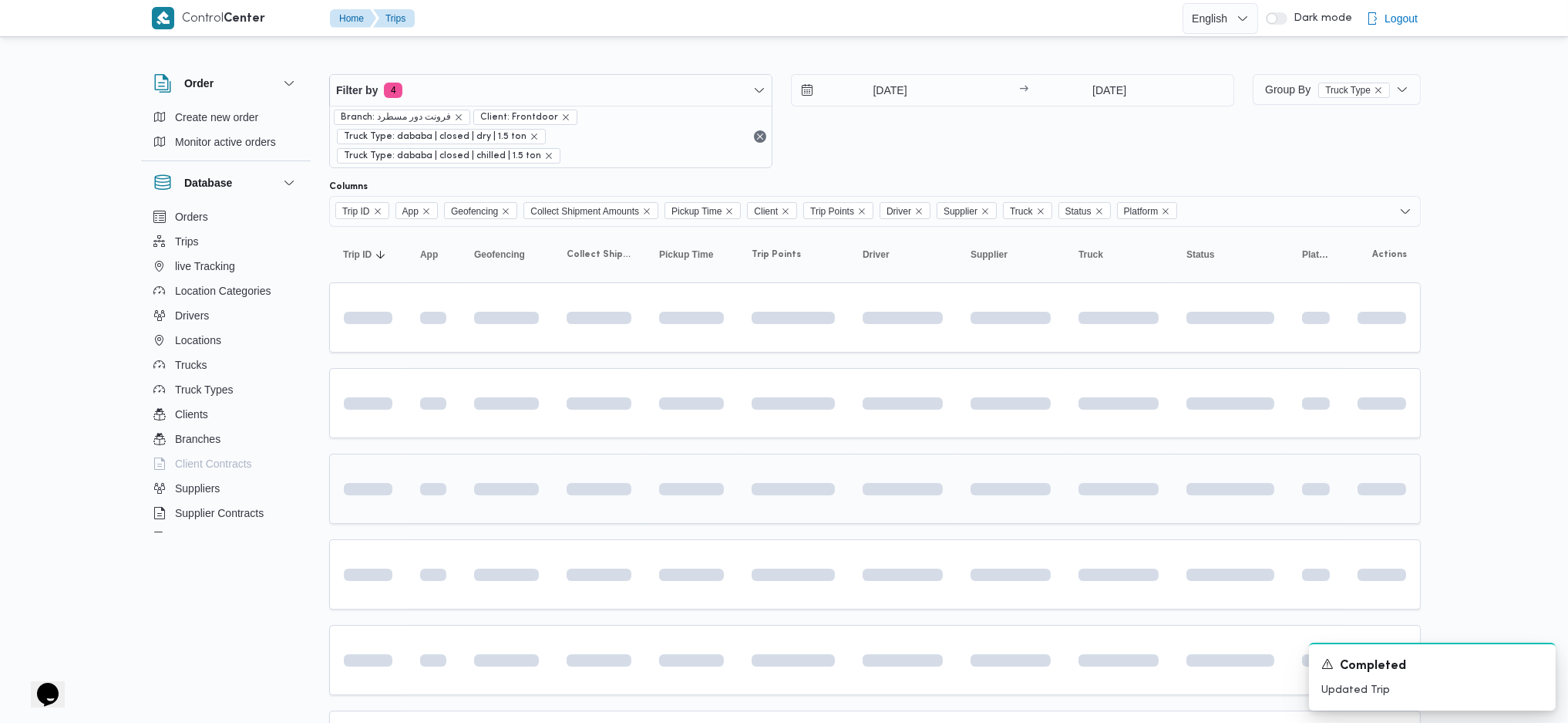
click at [803, 480] on span at bounding box center [748, 490] width 184 height 13
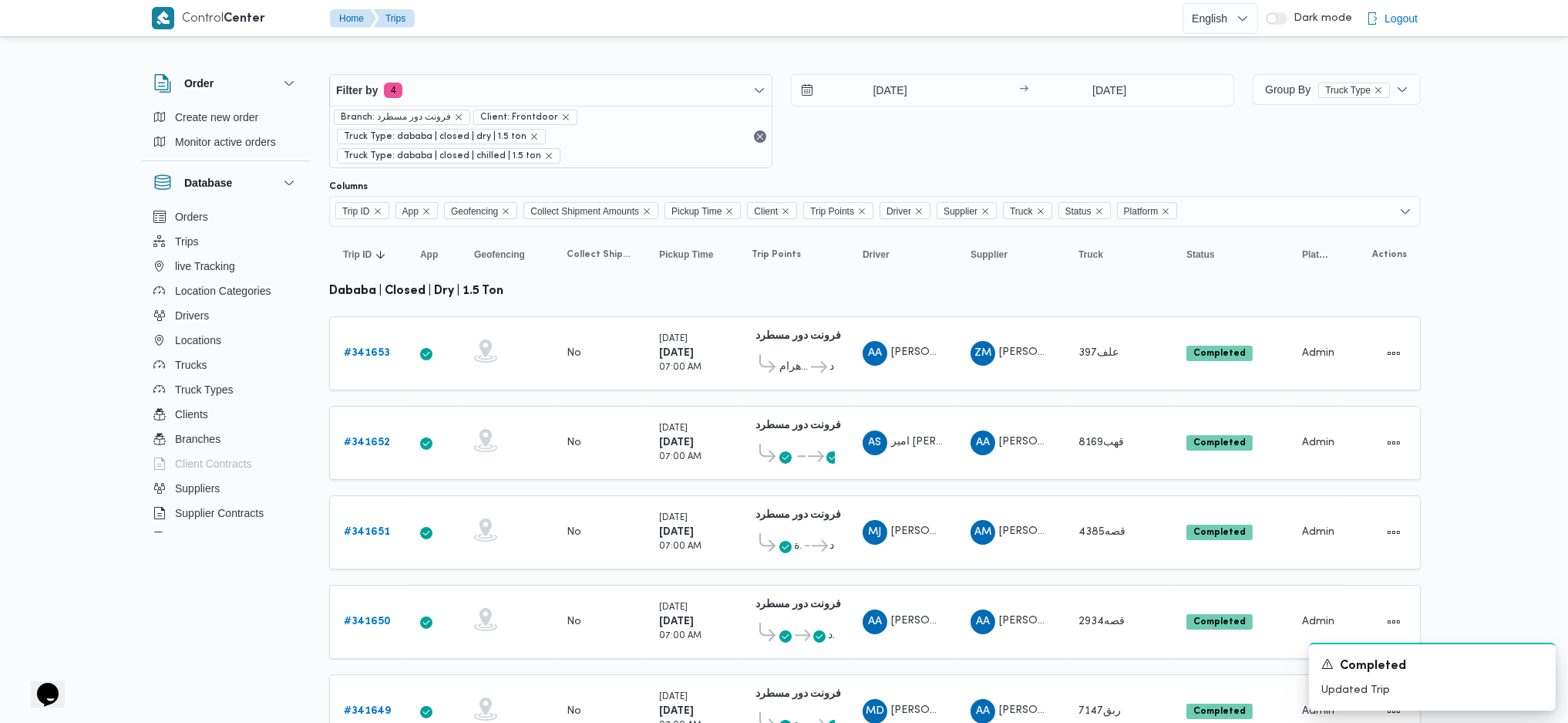
click at [913, 105] on div "6/10/2025 → 6/10/2025" at bounding box center [1013, 90] width 443 height 32
click at [886, 87] on input "[DATE]" at bounding box center [880, 90] width 175 height 31
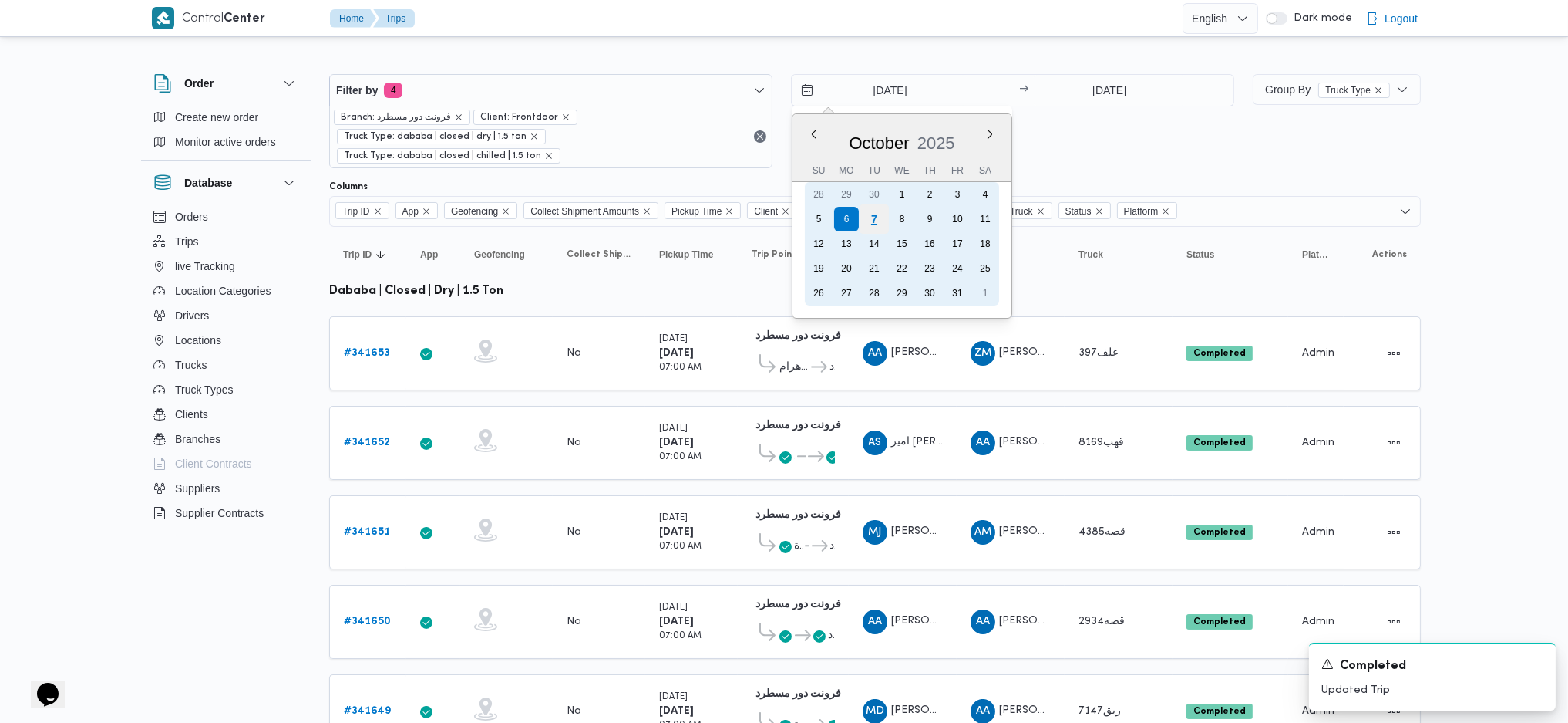
click at [872, 215] on div "7" at bounding box center [874, 219] width 30 height 30
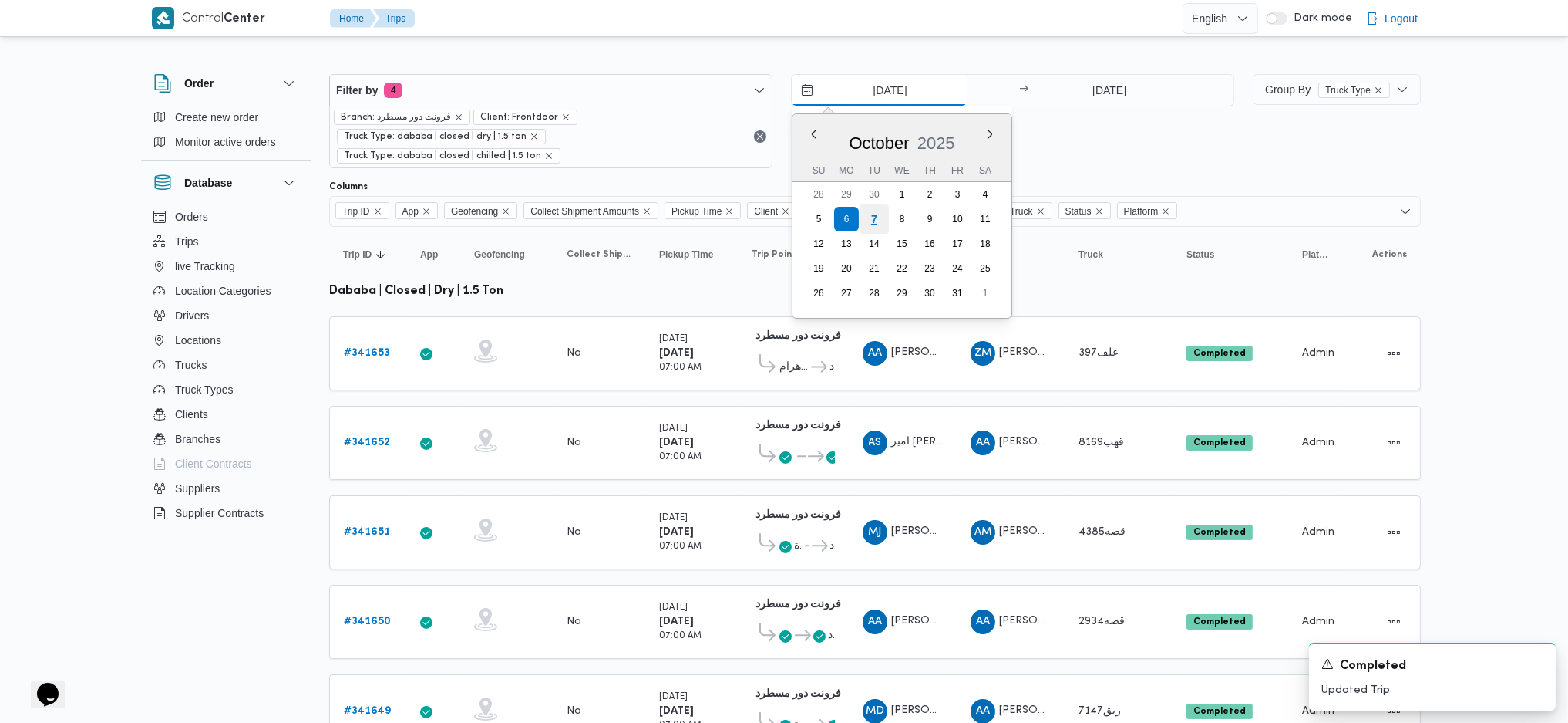
type input "[DATE]"
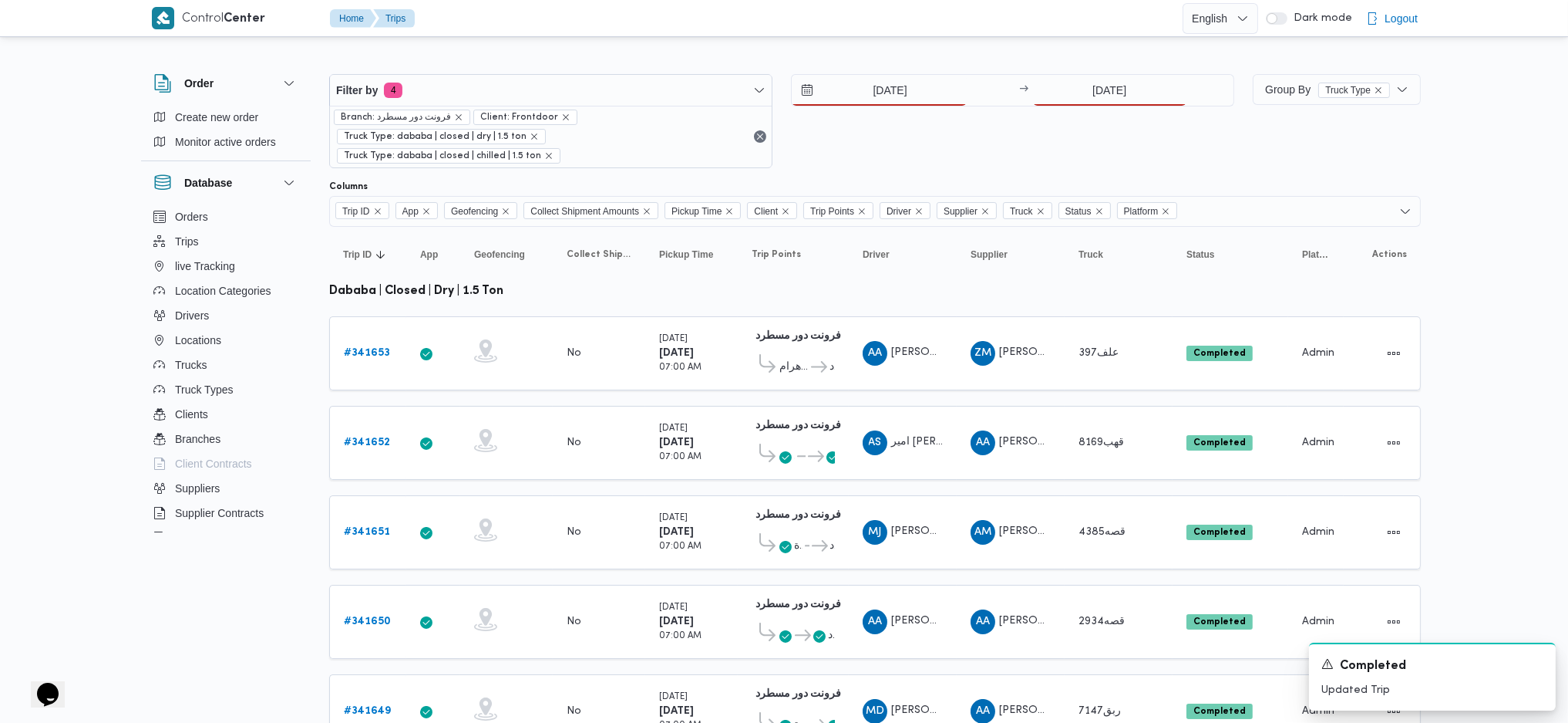
drag, startPoint x: 1126, startPoint y: 69, endPoint x: 1119, endPoint y: 83, distance: 15.7
click at [1123, 78] on div "Filter by 4 Branch: فرونت دور مسطرد Client: Frontdoor Truck Type: dababa | clos…" at bounding box center [781, 121] width 924 height 113
click at [1114, 90] on input "[DATE]" at bounding box center [1109, 90] width 153 height 31
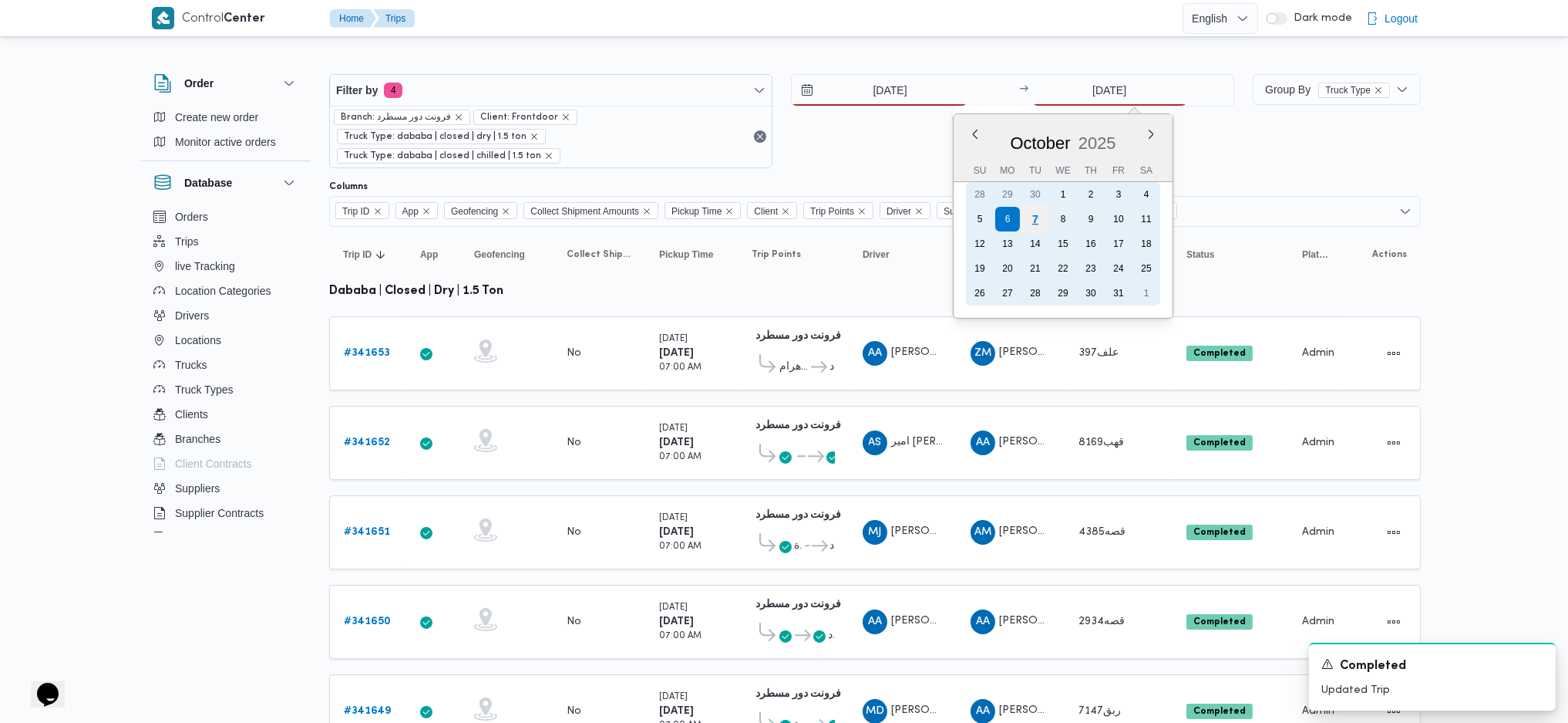
click at [1033, 228] on div "7" at bounding box center [1035, 219] width 30 height 30
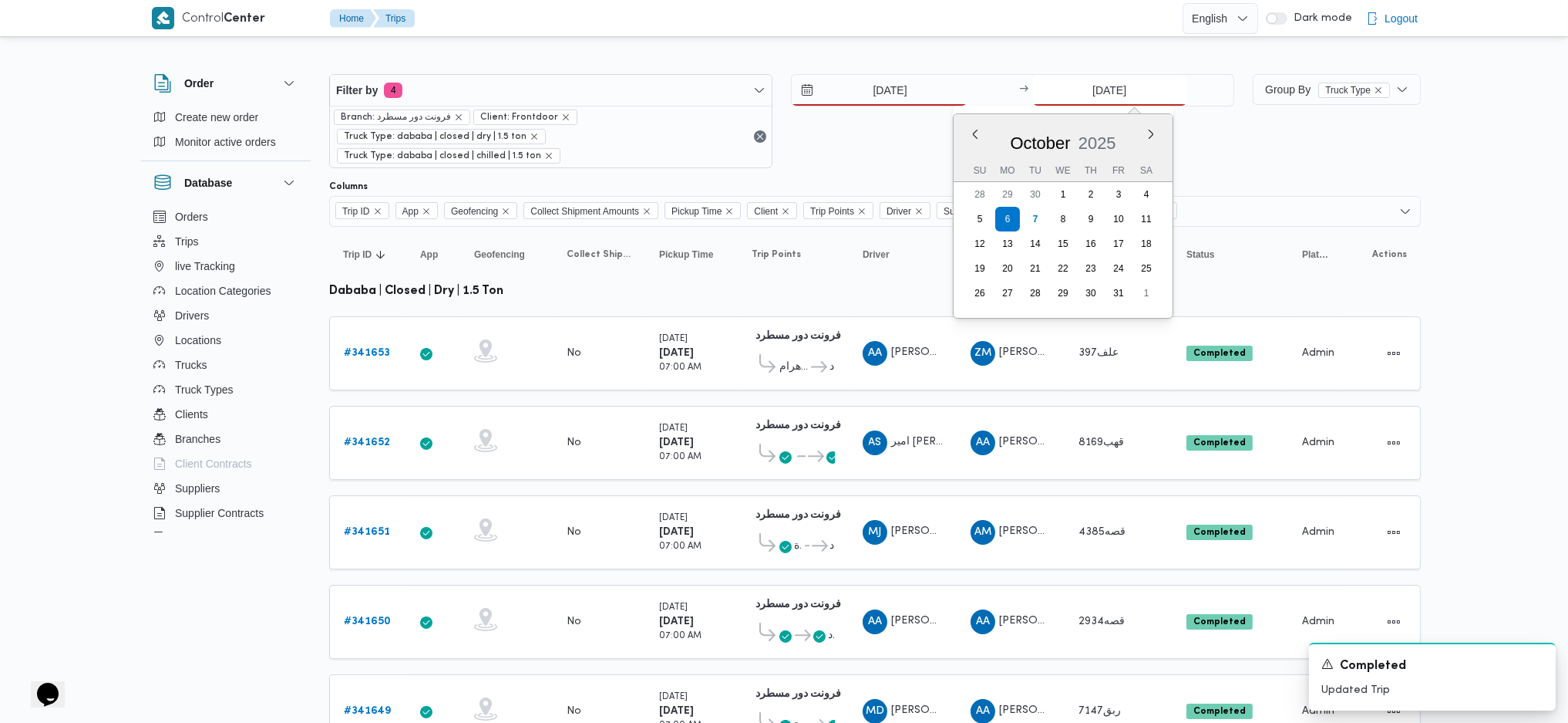
type input "[DATE]"
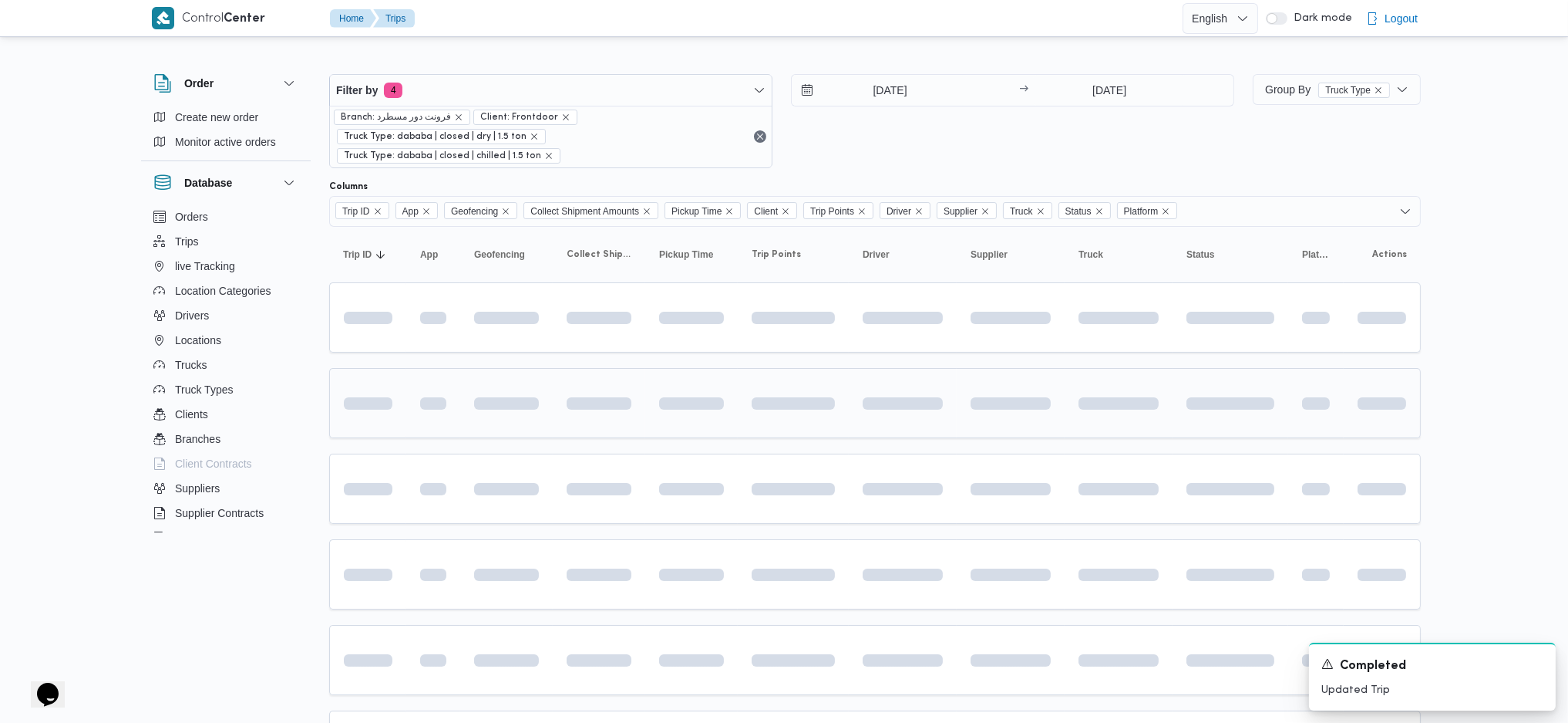
click at [872, 368] on td at bounding box center [903, 403] width 108 height 70
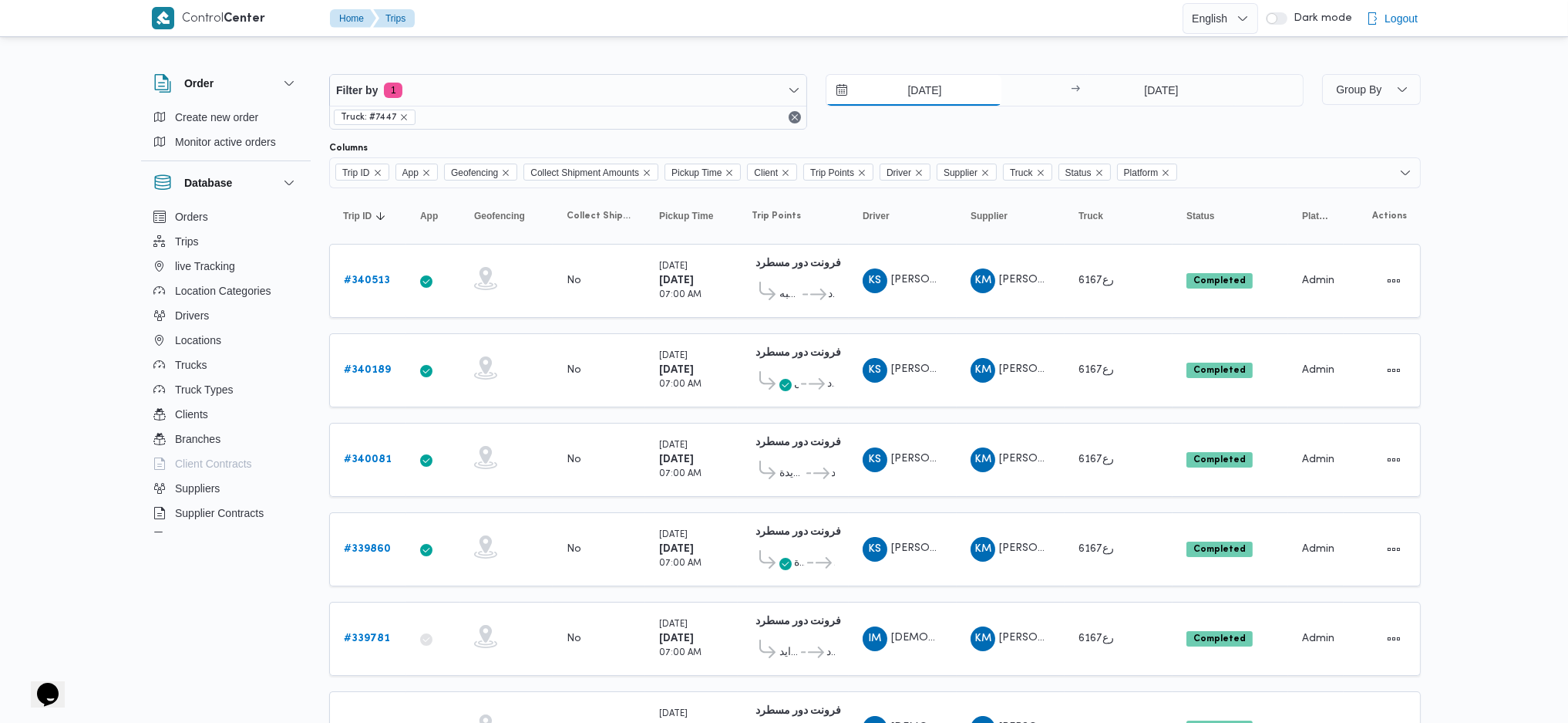
click at [910, 83] on input "1/9/2025" at bounding box center [914, 90] width 175 height 31
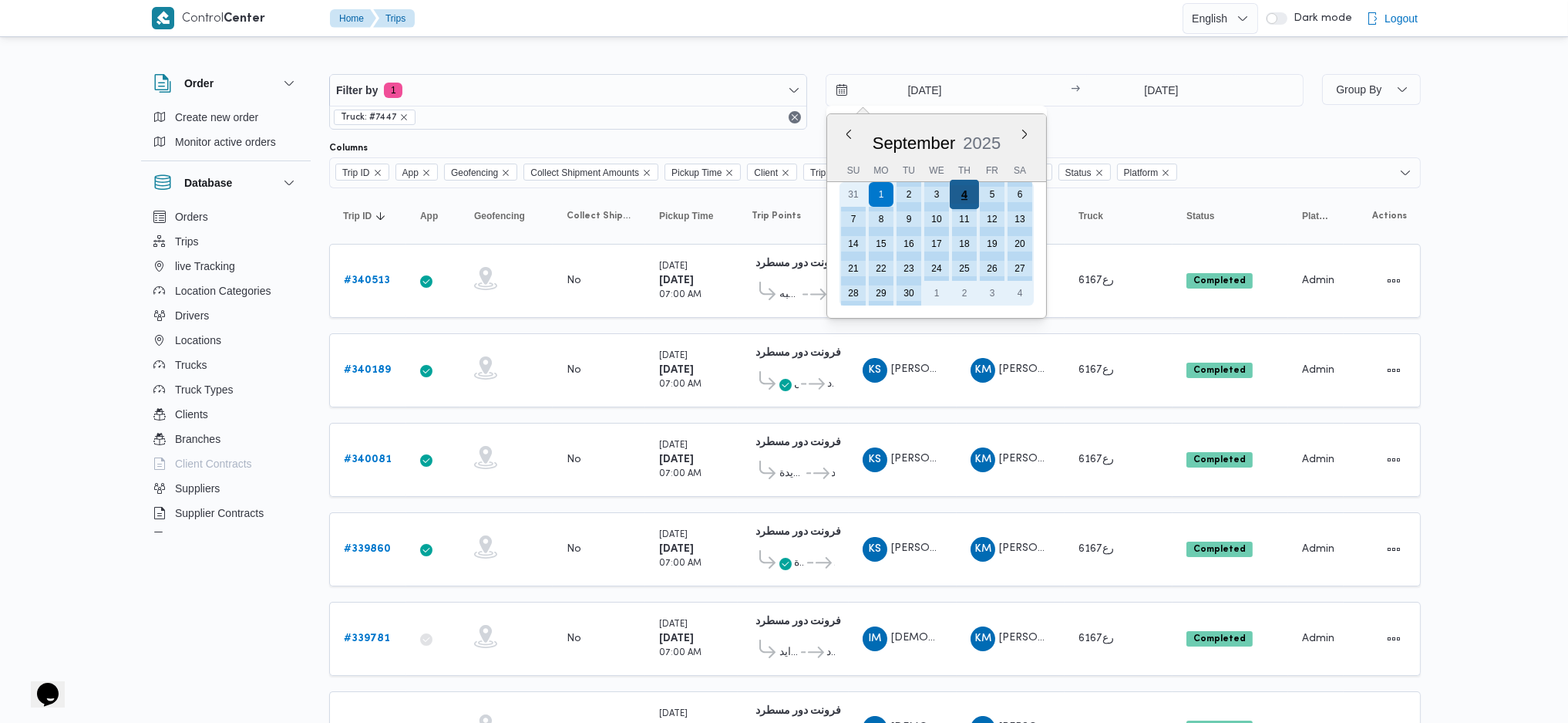
click at [965, 206] on div "4" at bounding box center [964, 194] width 30 height 30
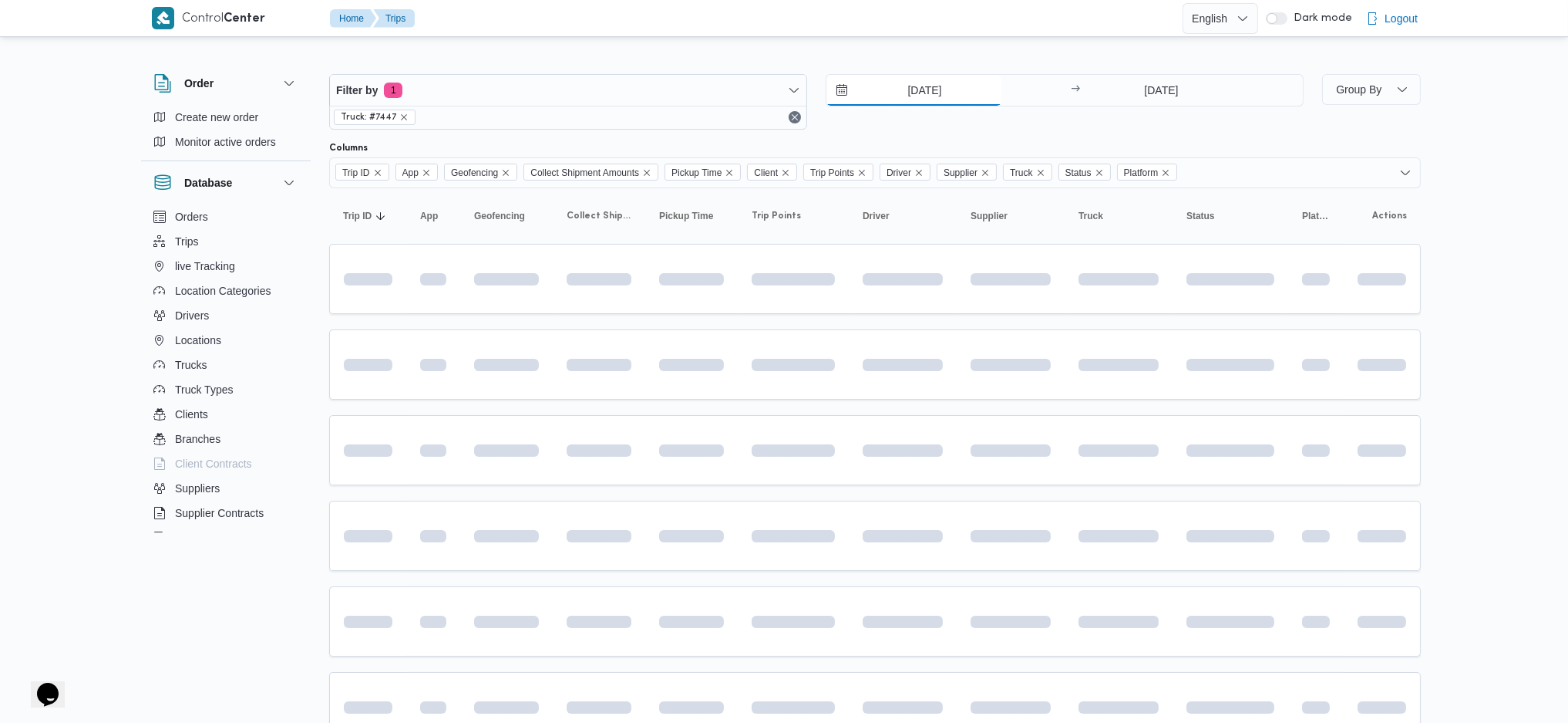
click at [930, 87] on input "4/9/2025" at bounding box center [914, 90] width 175 height 31
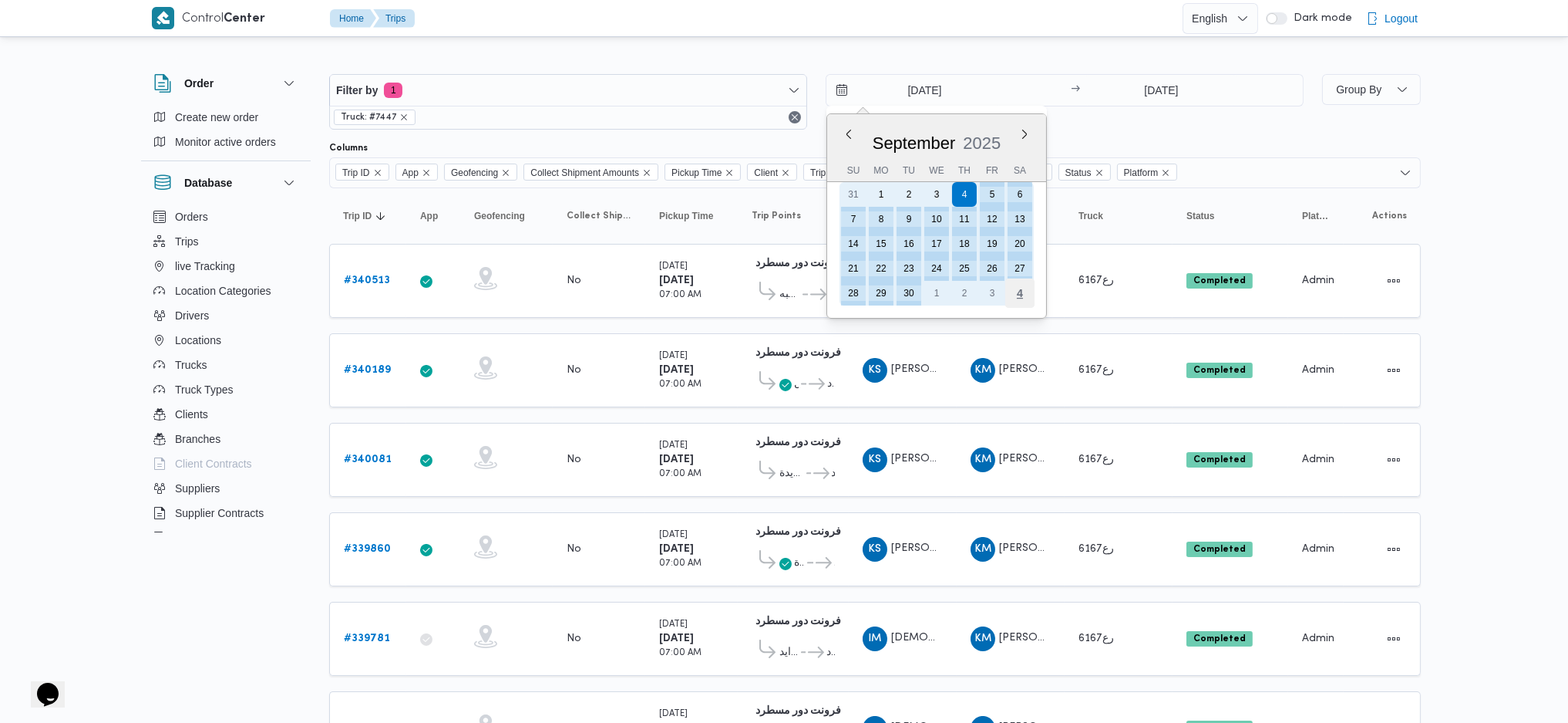
click at [1022, 291] on div "4" at bounding box center [1020, 293] width 30 height 30
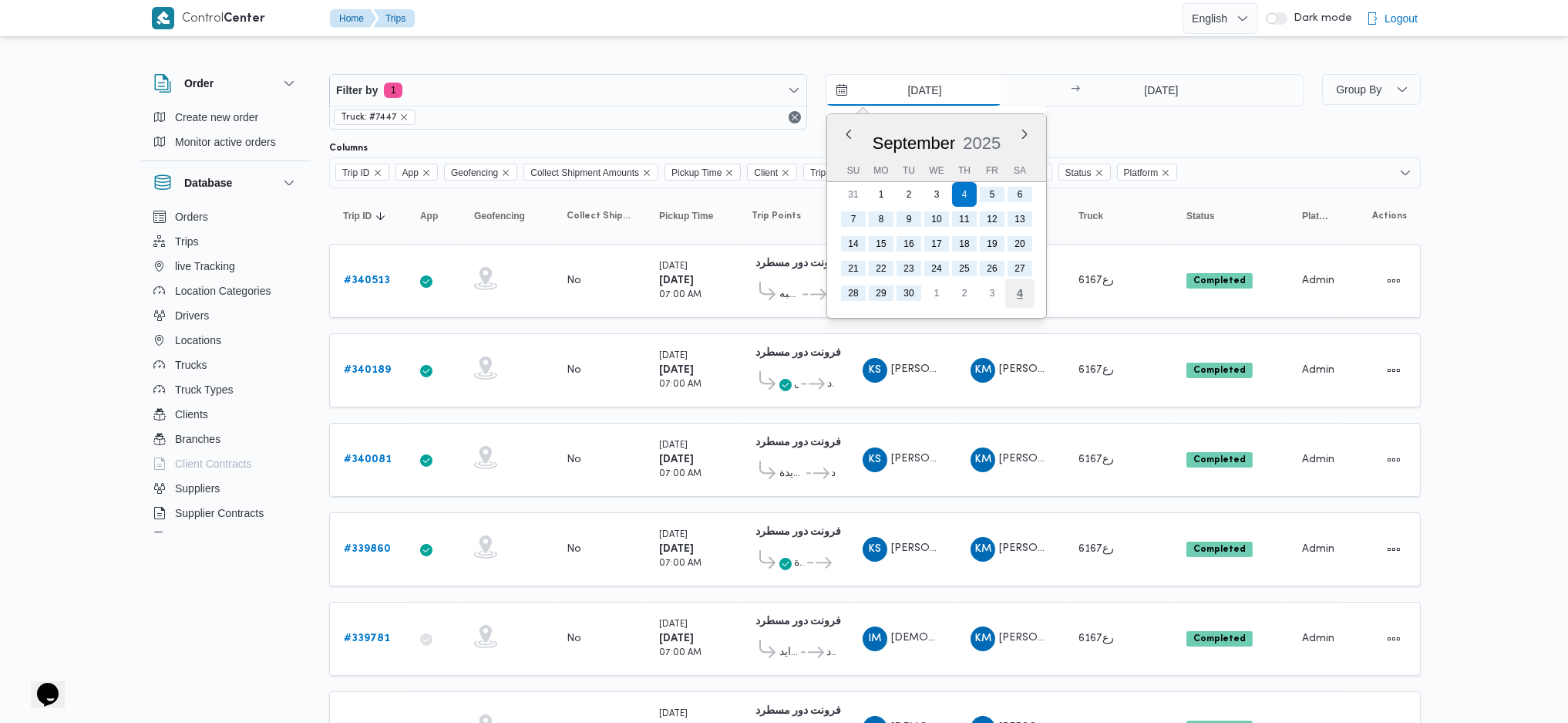
type input "4/10/2025"
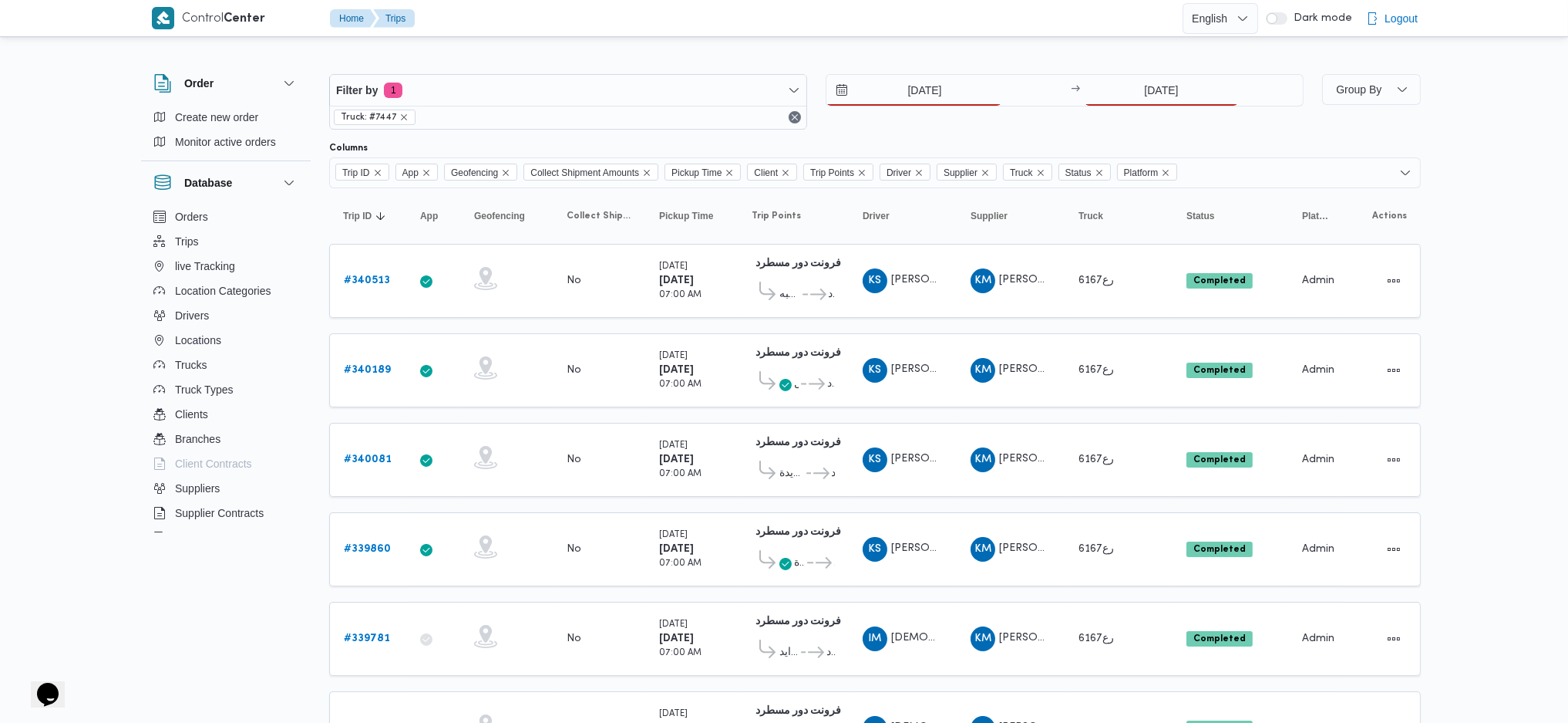
drag, startPoint x: 1192, startPoint y: 72, endPoint x: 1199, endPoint y: 84, distance: 13.9
click at [1194, 74] on div "Filter by 1 Truck: #7447 4/10/2025 → 30/9/2025" at bounding box center [816, 102] width 993 height 74
drag, startPoint x: 1199, startPoint y: 85, endPoint x: 1205, endPoint y: 95, distance: 11.7
click at [1200, 87] on input "30/9/2025" at bounding box center [1162, 90] width 153 height 31
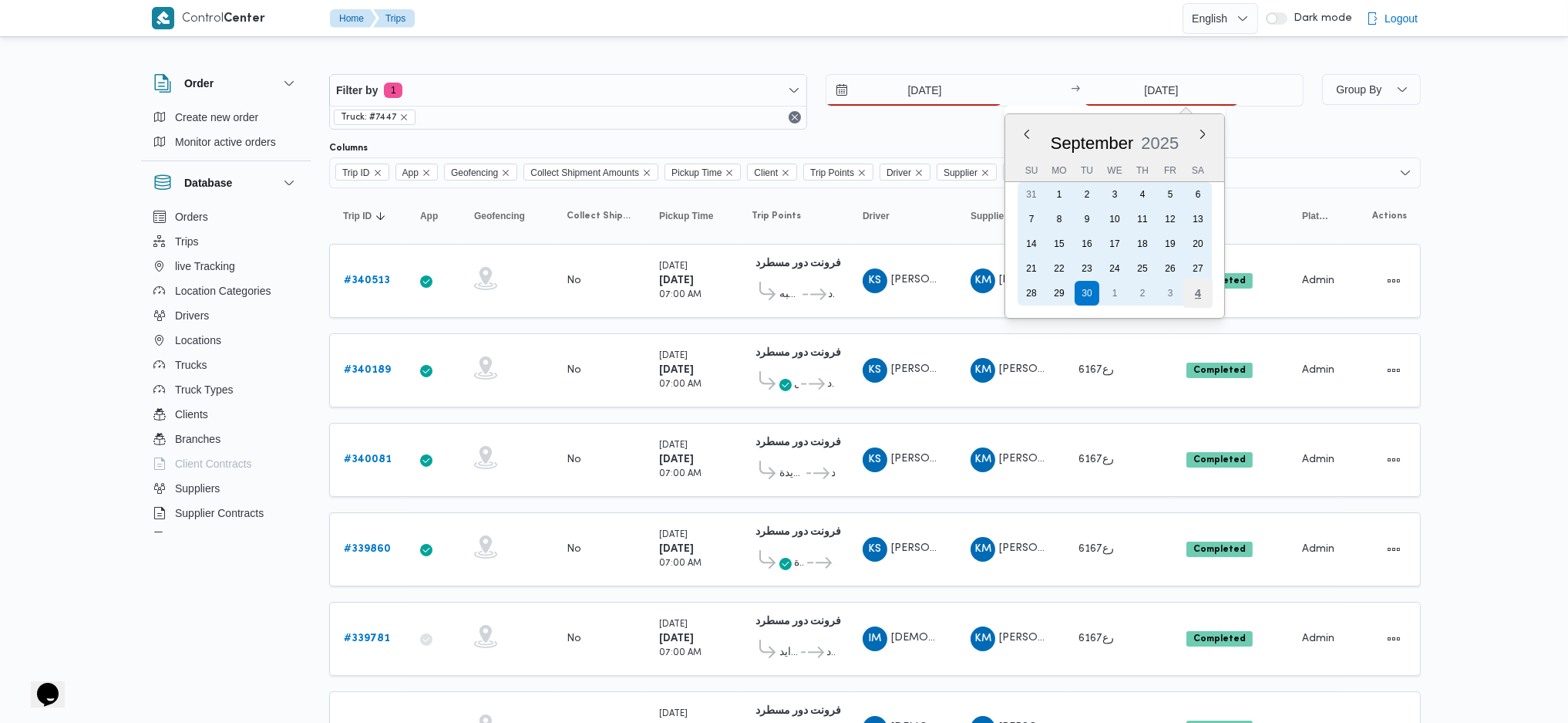
click at [1190, 289] on div "4" at bounding box center [1198, 293] width 30 height 30
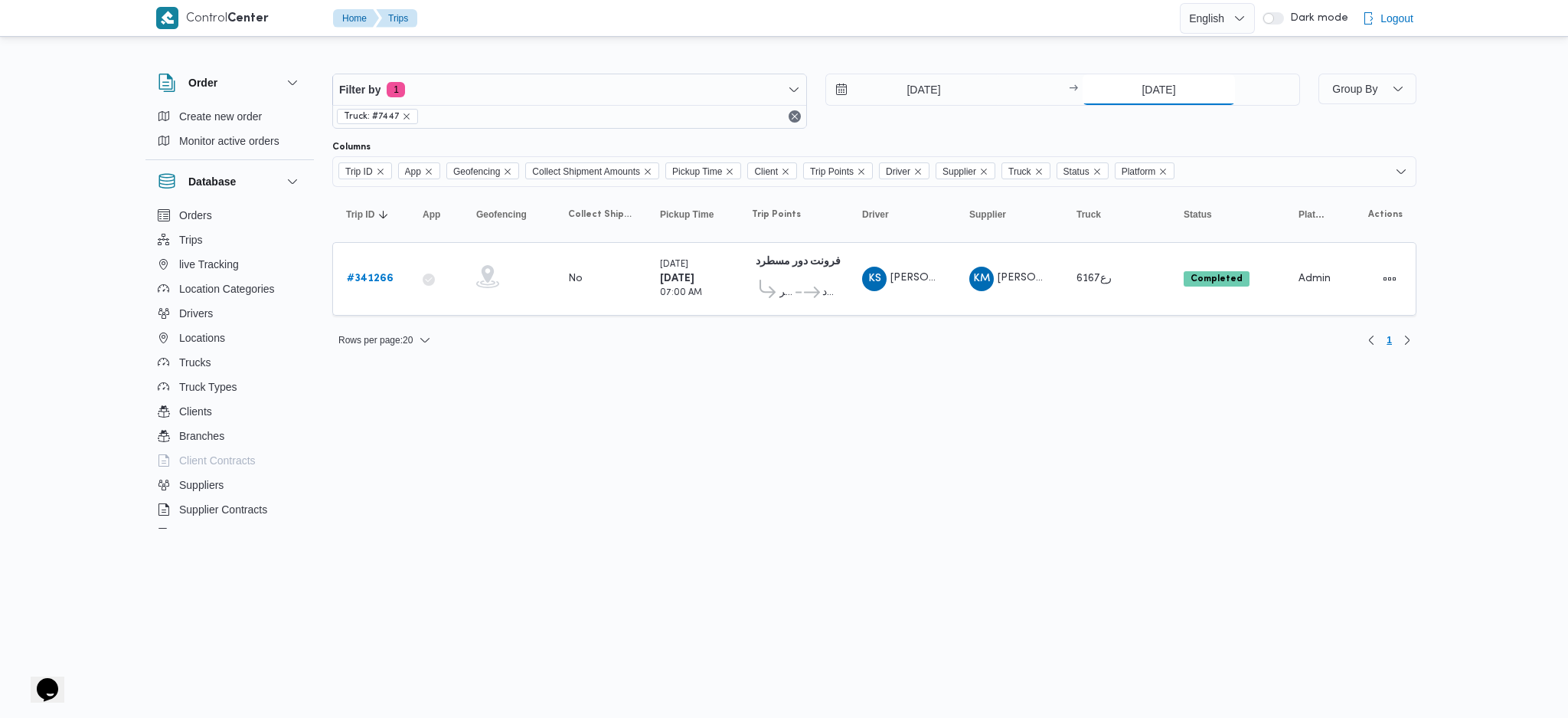
click at [1138, 82] on input "4/10/2025" at bounding box center [1159, 90] width 152 height 30
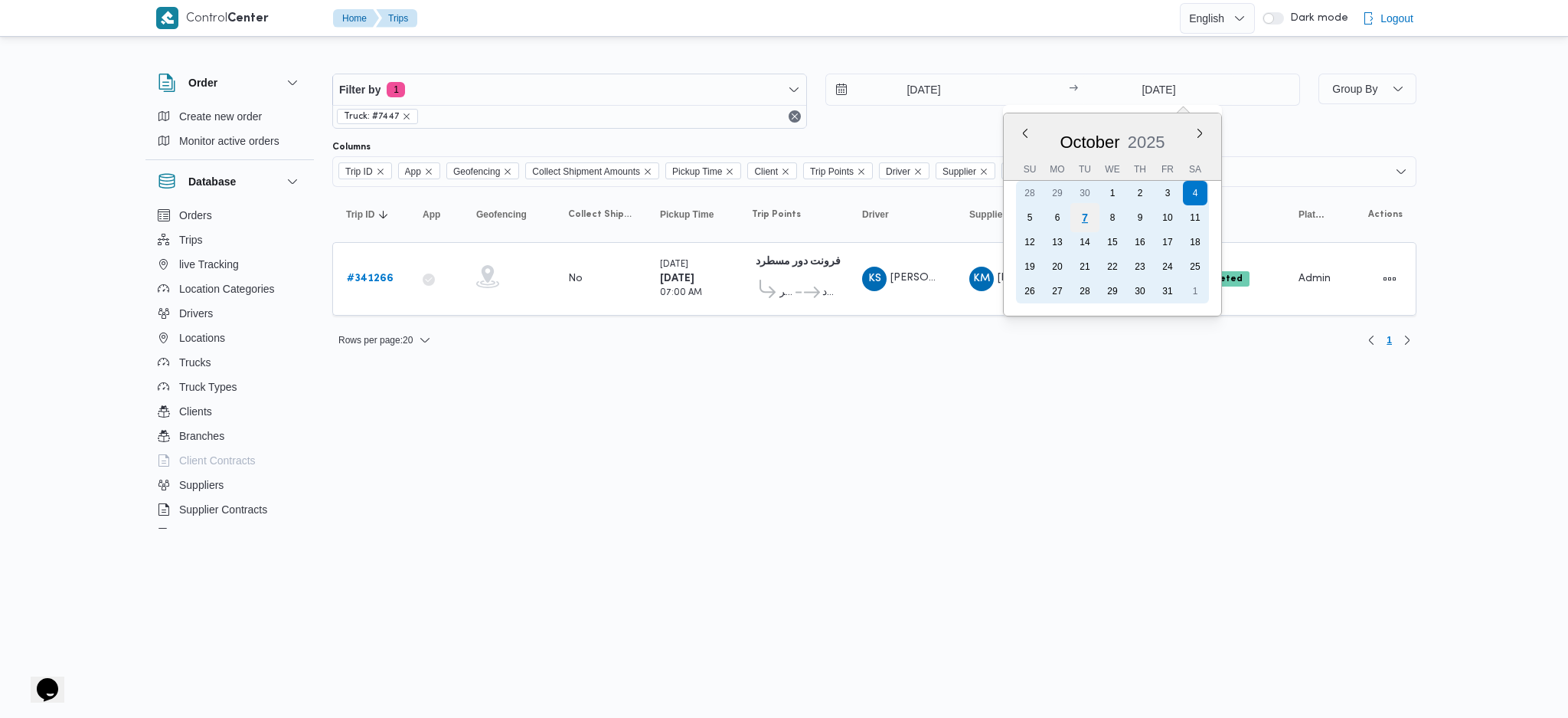
click at [1077, 216] on div "7" at bounding box center [1085, 218] width 30 height 30
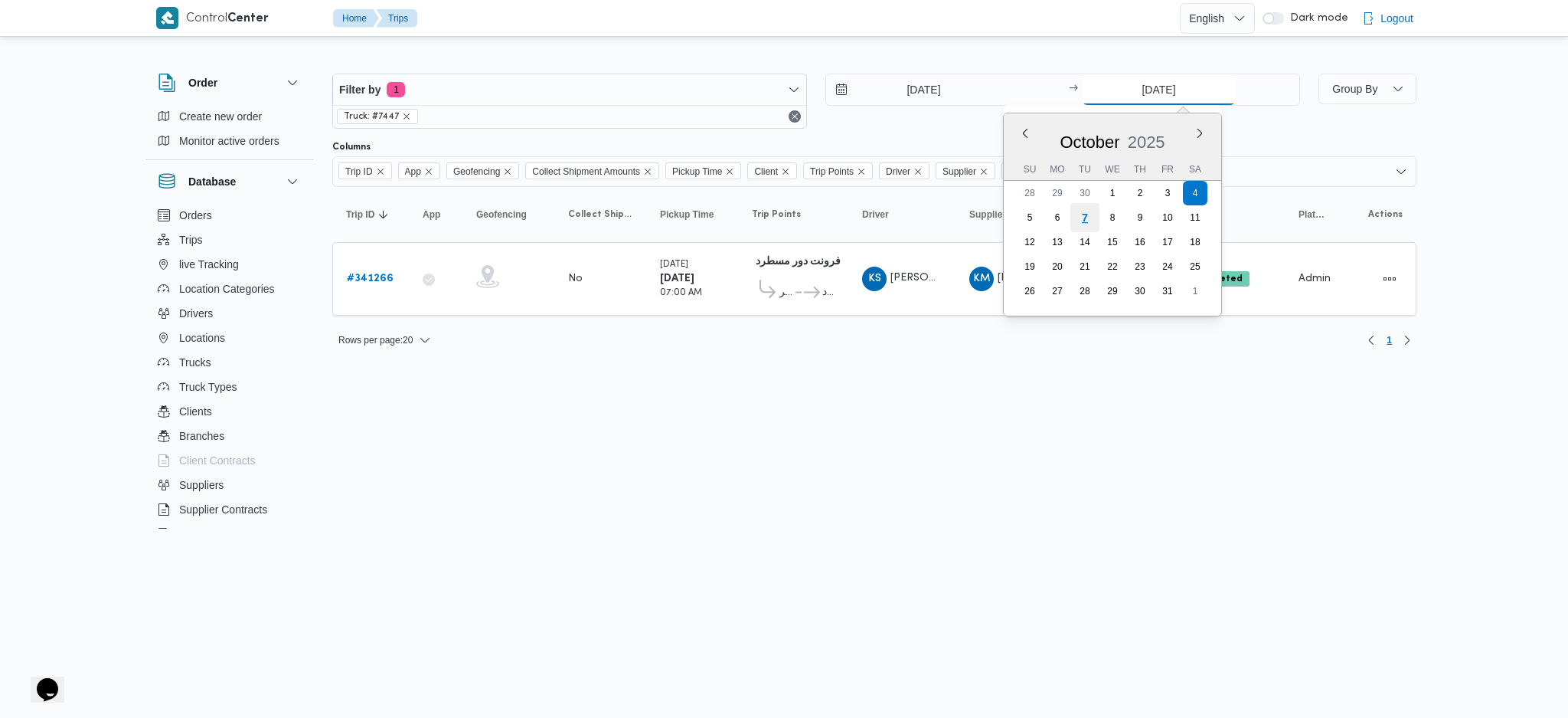
type input "[DATE]"
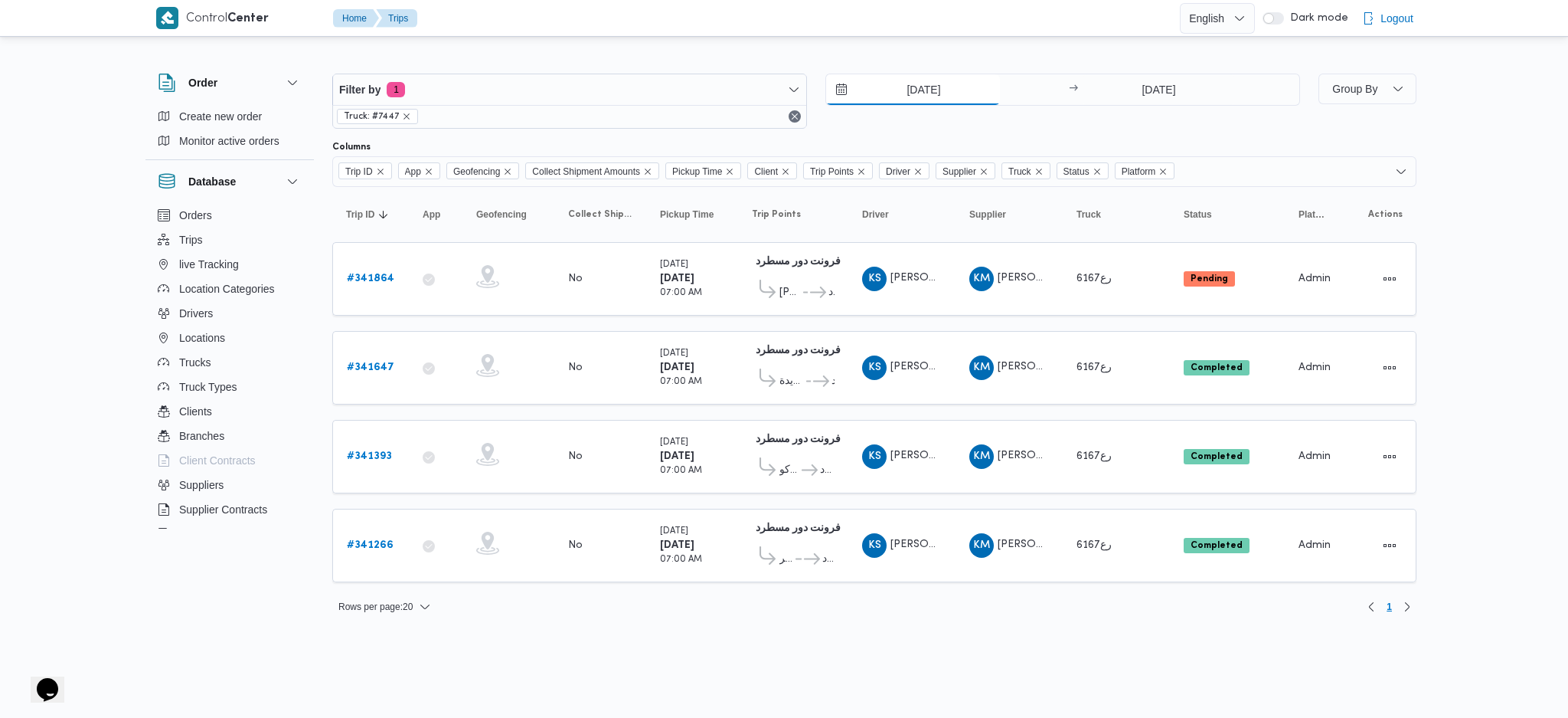
click at [912, 81] on input "4/10/2025" at bounding box center [913, 90] width 174 height 30
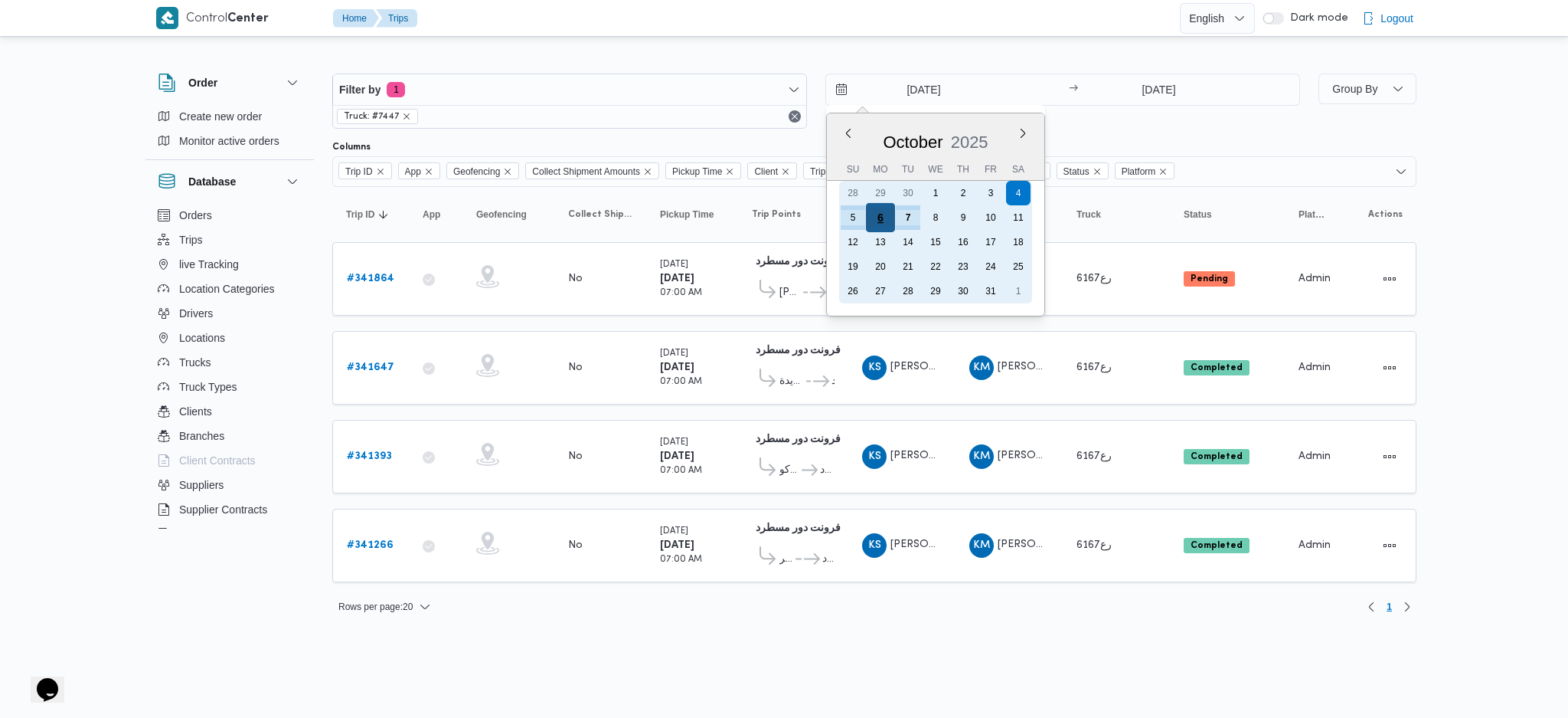
click at [886, 209] on div "6" at bounding box center [881, 218] width 30 height 30
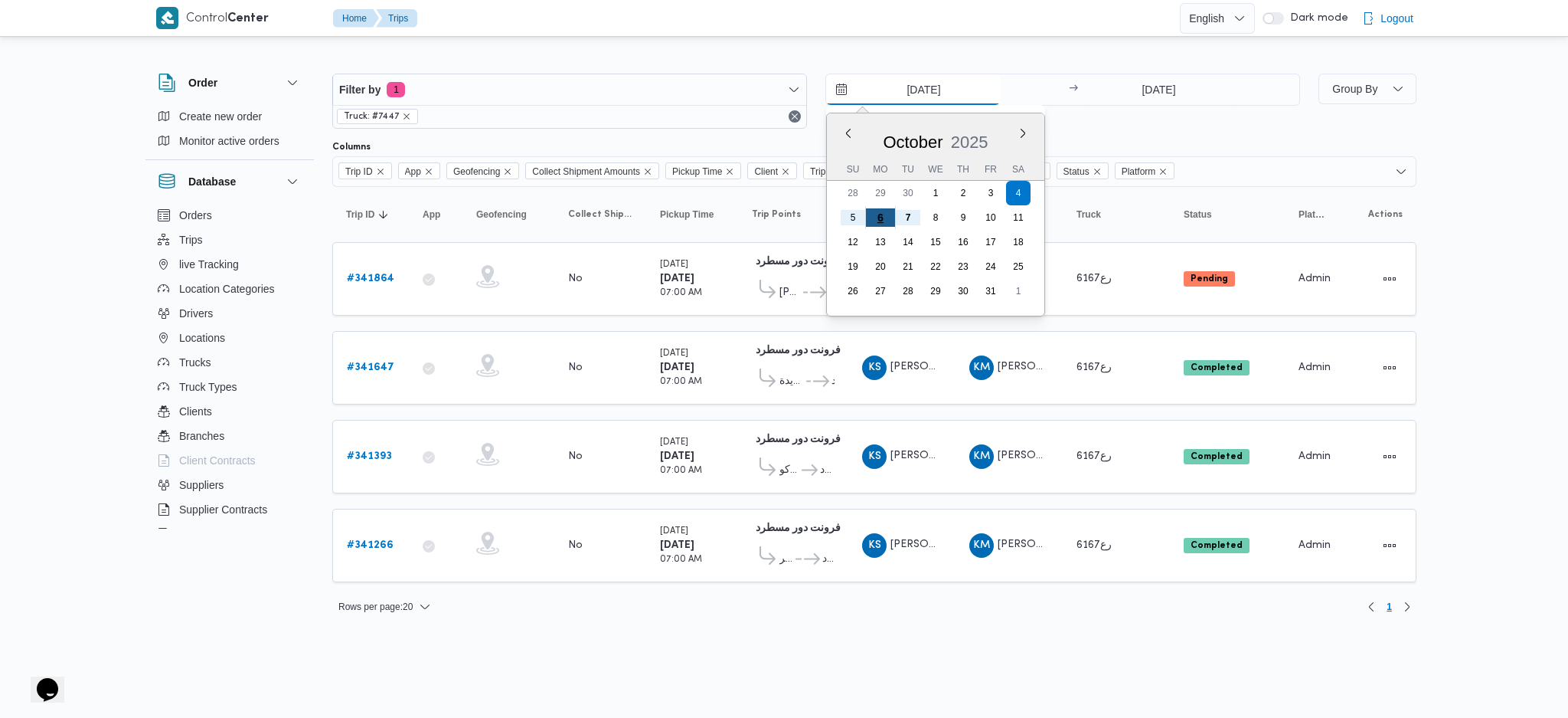
type input "[DATE]"
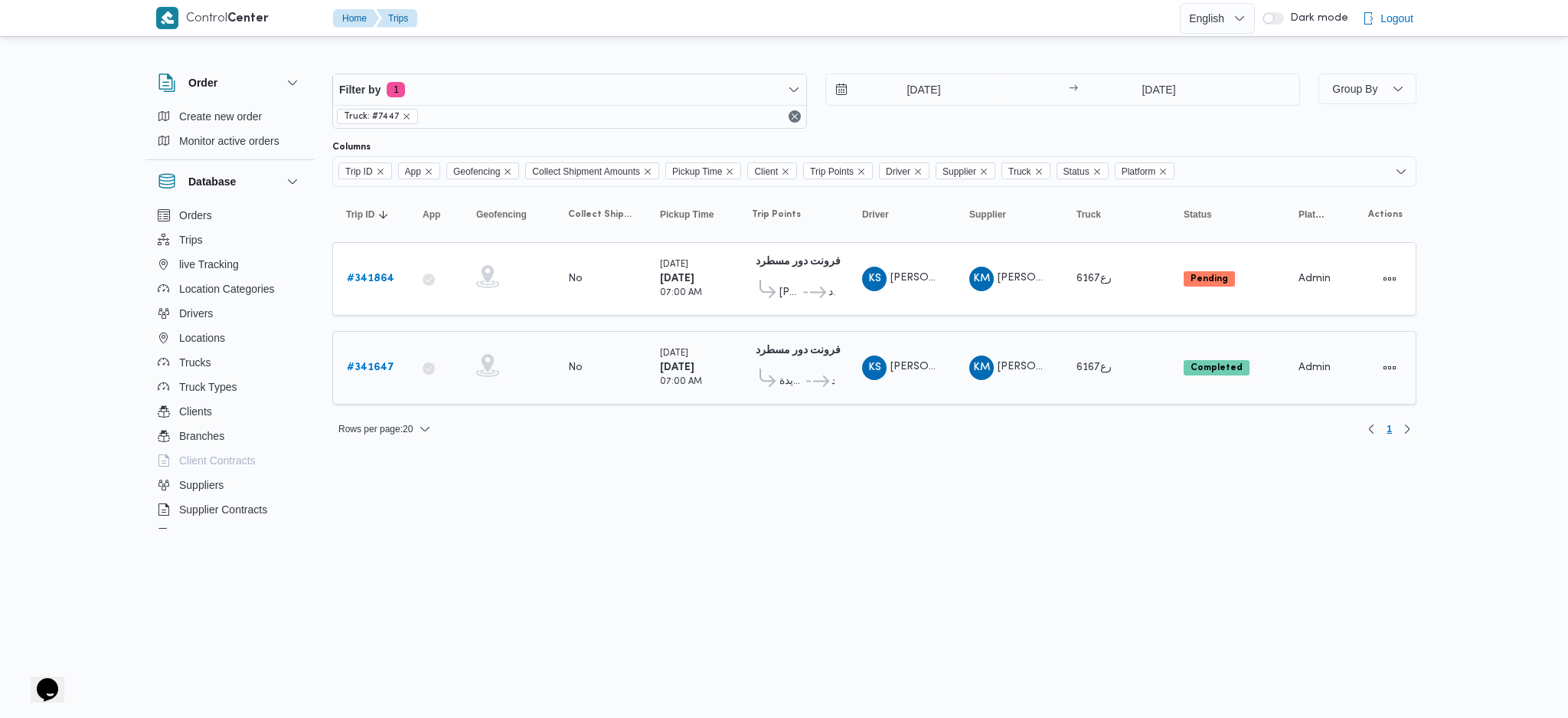
click at [935, 380] on div "KS كريم صلاح محمد عبدالعزيز" at bounding box center [901, 367] width 92 height 37
click at [371, 363] on b "# 341647" at bounding box center [371, 367] width 47 height 10
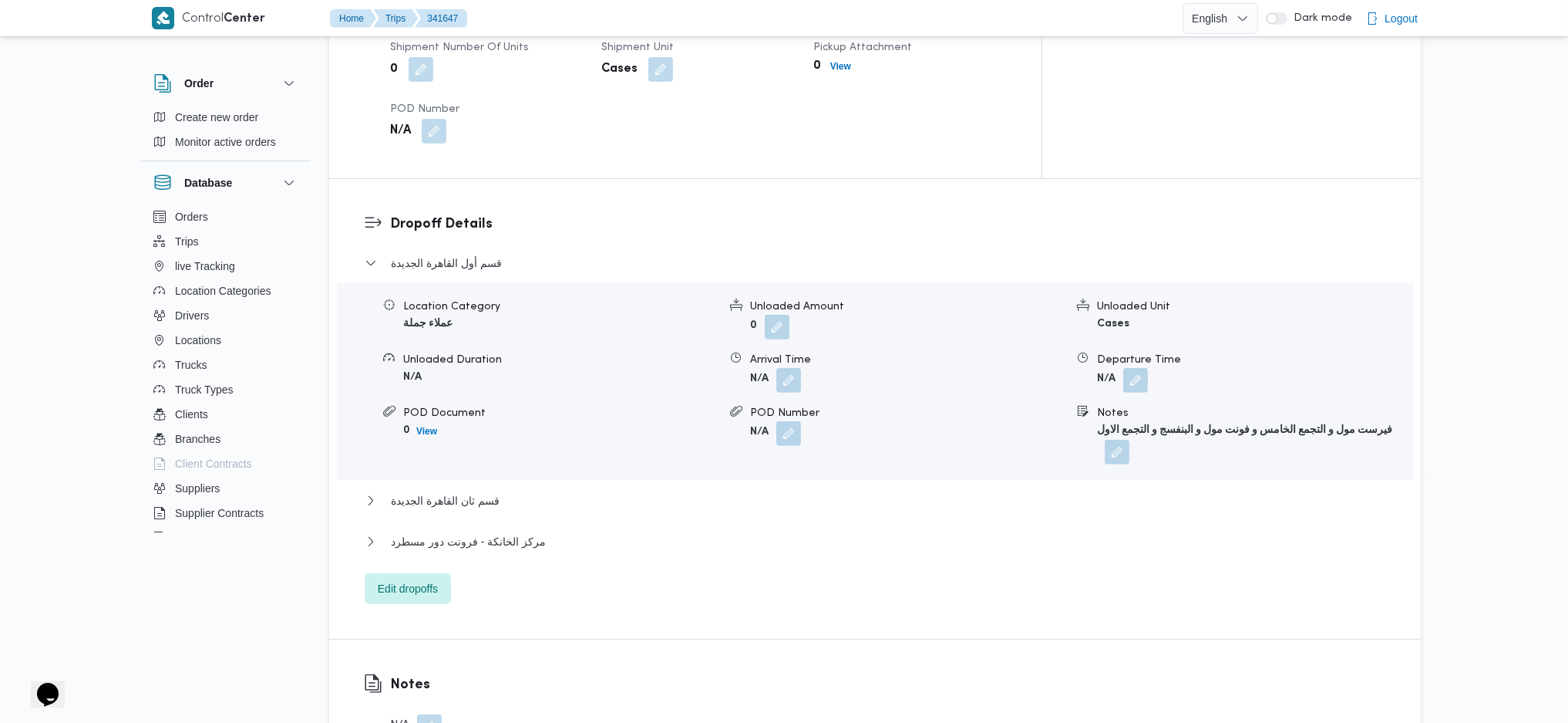
scroll to position [1170, 0]
click at [503, 531] on span "مركز الخانكة - فرونت دور مسطرد" at bounding box center [469, 540] width 155 height 19
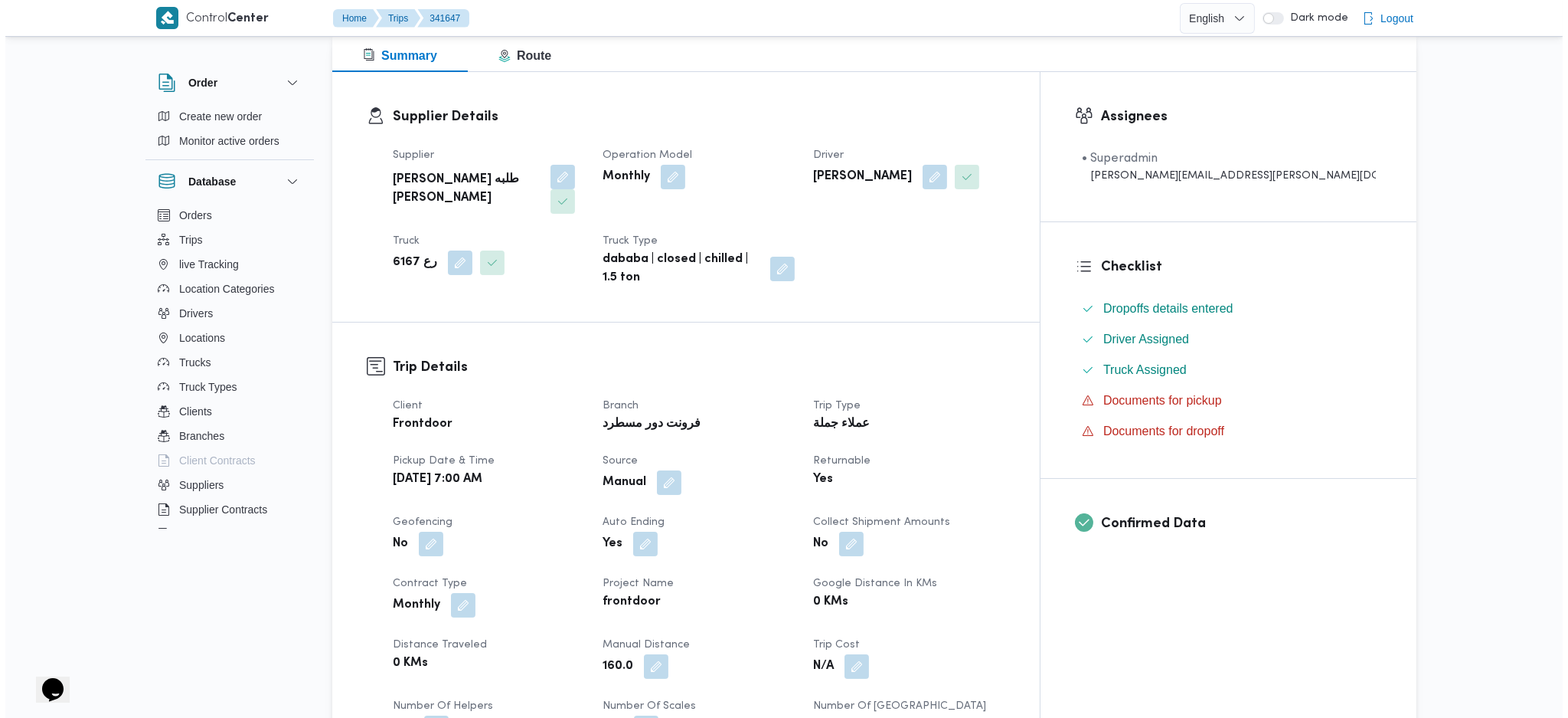
scroll to position [0, 0]
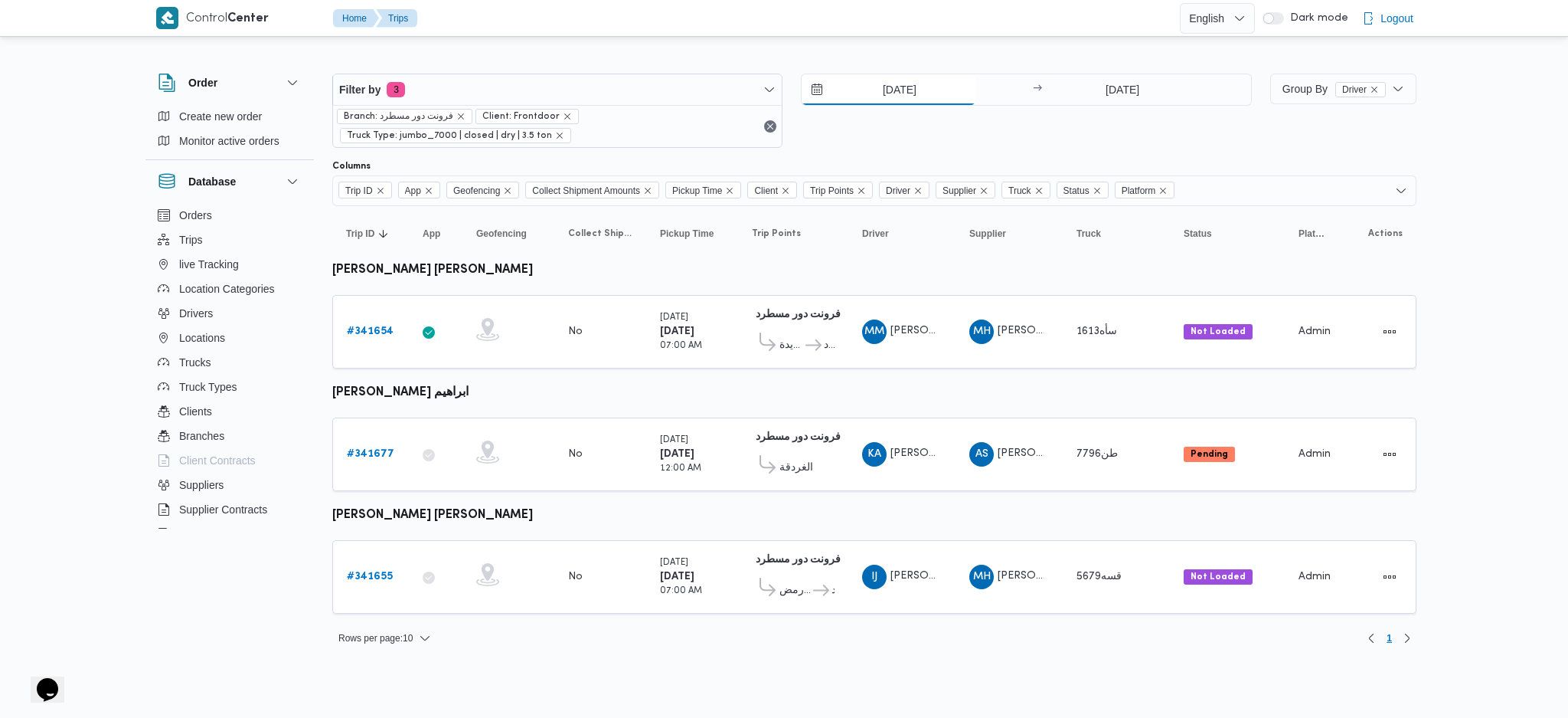
click at [888, 96] on input "[DATE]" at bounding box center [889, 90] width 174 height 30
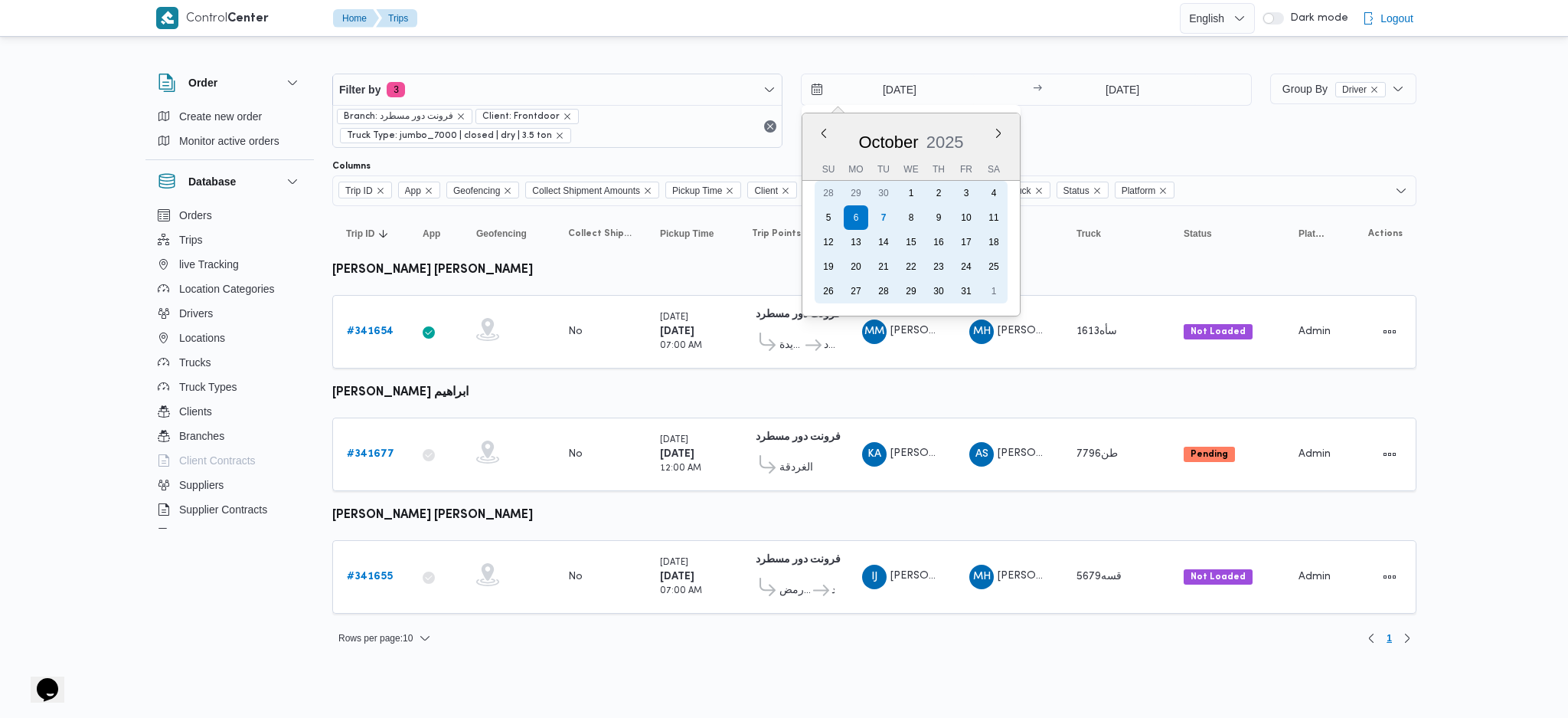
click at [881, 209] on div "7" at bounding box center [883, 217] width 24 height 24
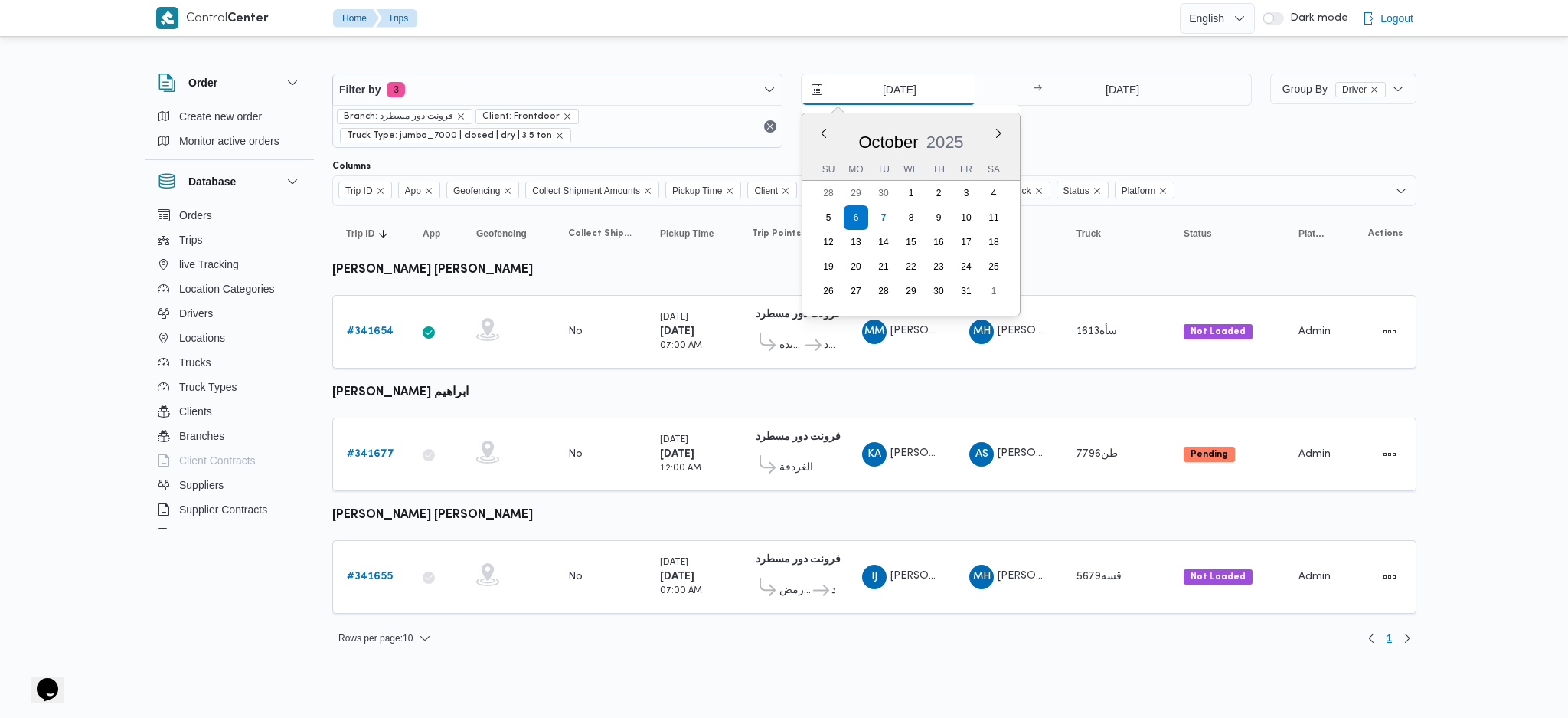
type input "[DATE]"
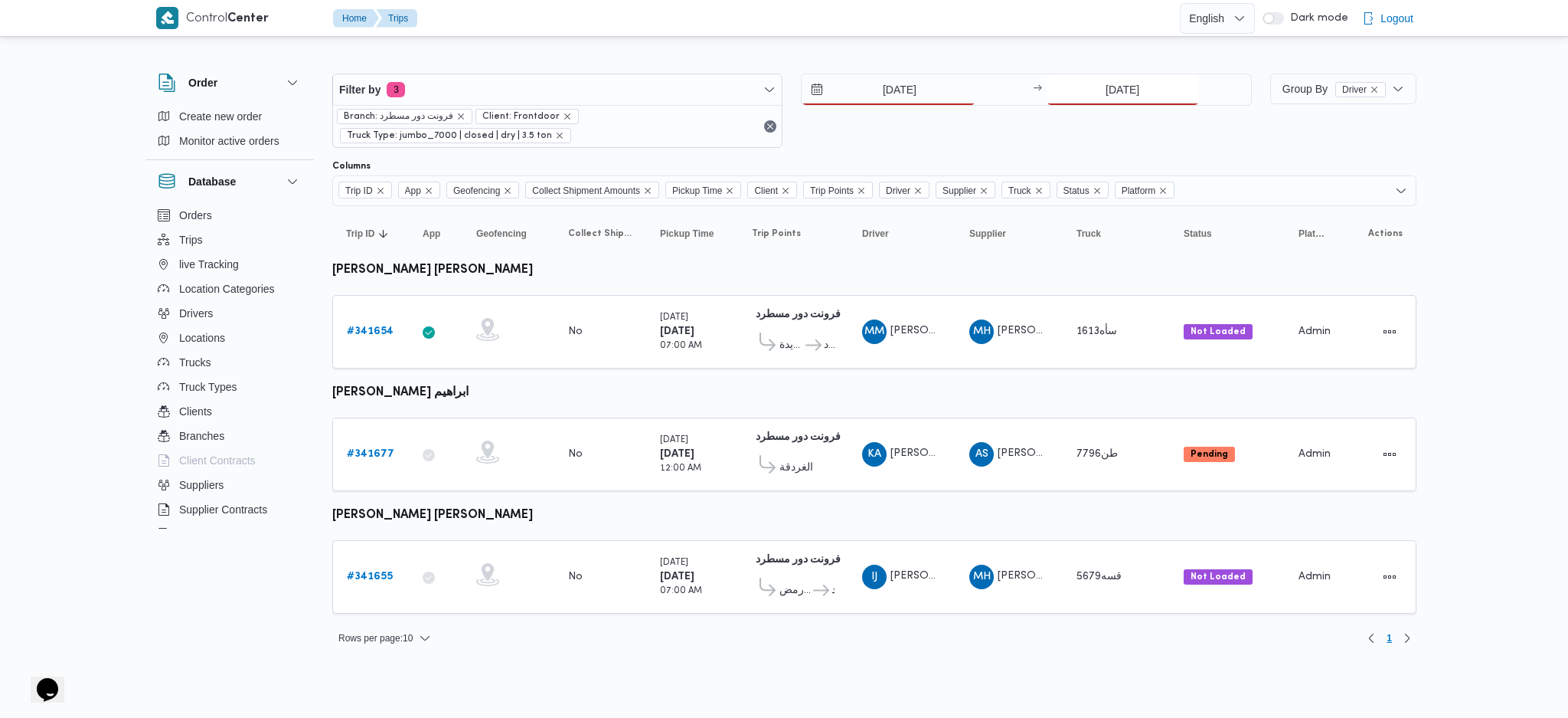
click at [1122, 97] on input "[DATE]" at bounding box center [1122, 90] width 152 height 30
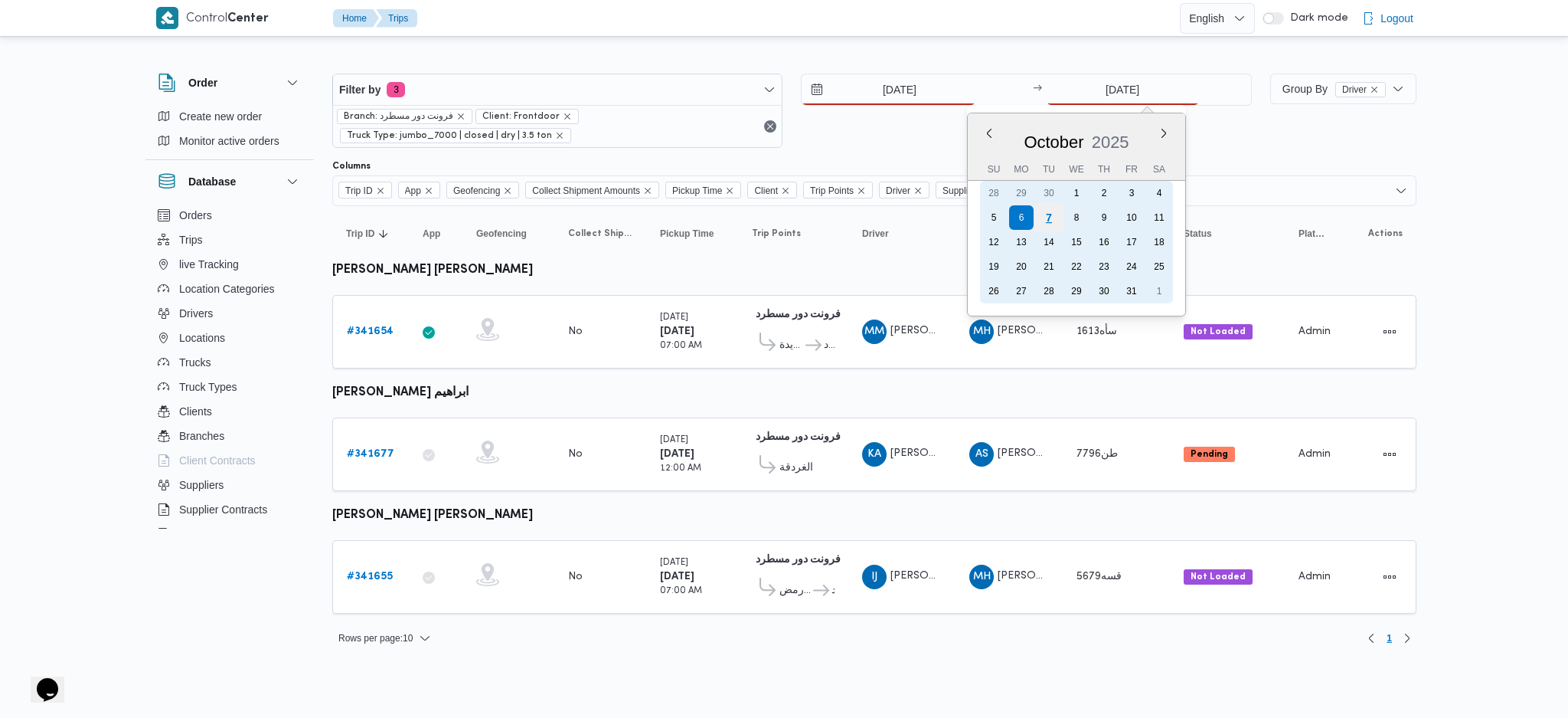
click at [1049, 207] on div "7" at bounding box center [1048, 218] width 30 height 30
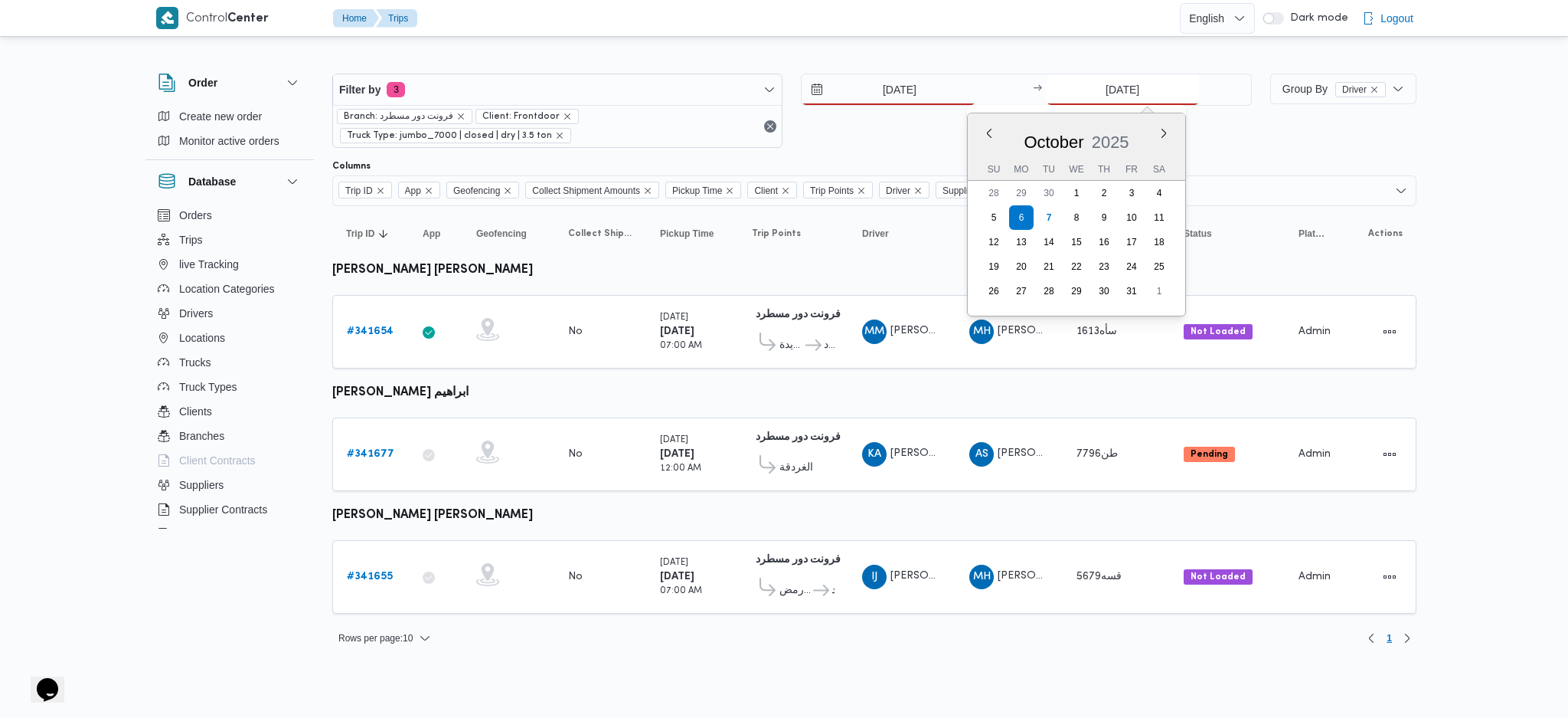
type input "[DATE]"
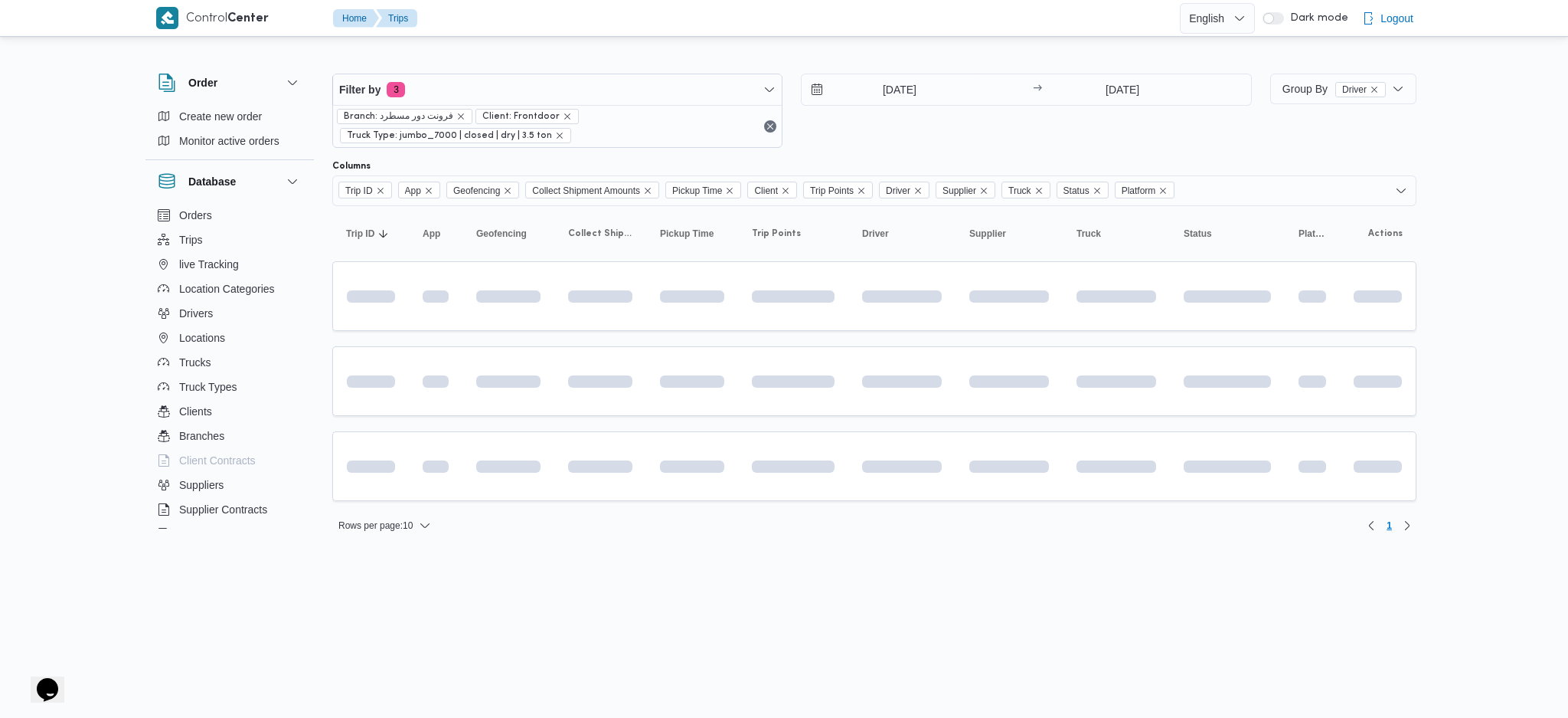
click at [913, 427] on table "Trip ID Click to sort in ascending order App Click to sort in ascending order G…" at bounding box center [873, 361] width 1084 height 310
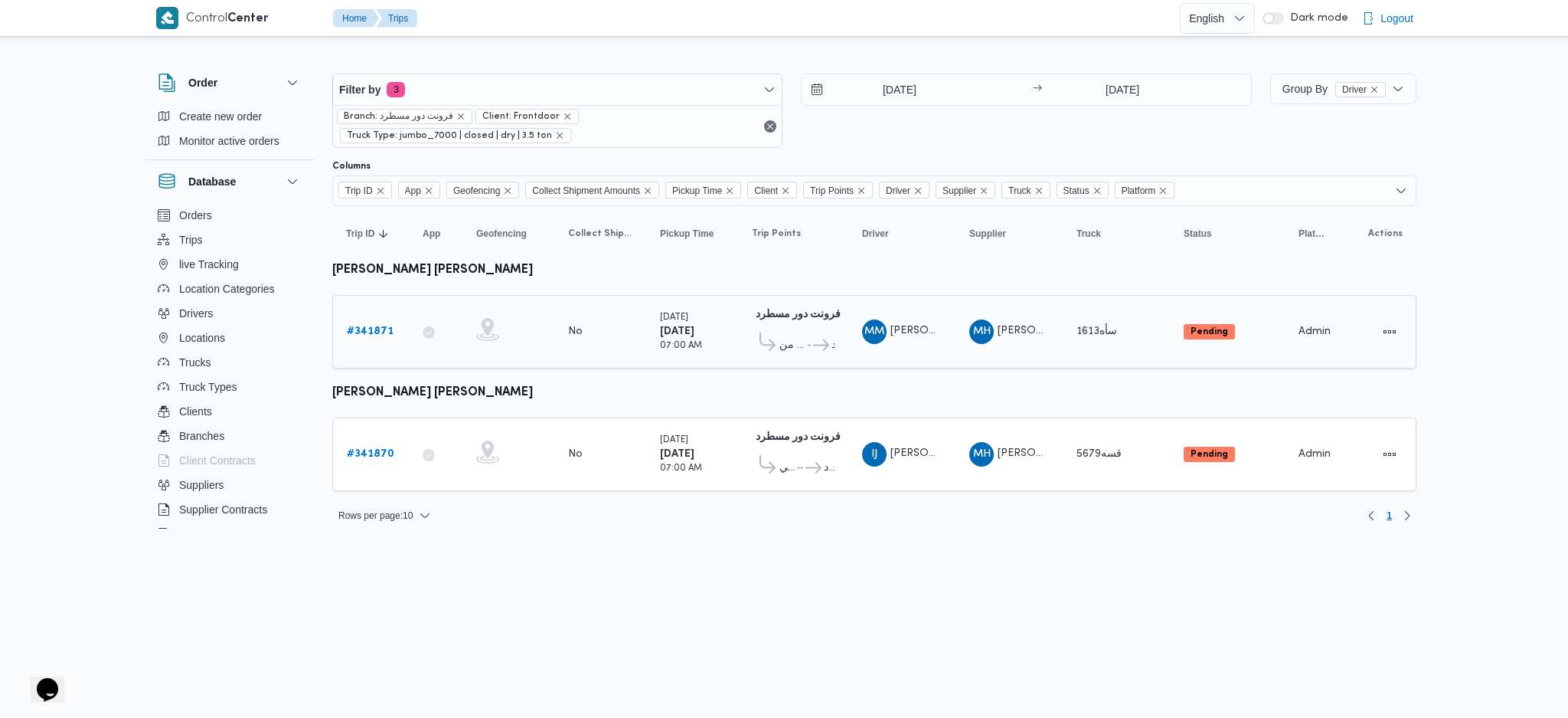
click at [371, 340] on div "# 341871" at bounding box center [371, 331] width 61 height 30
click at [377, 336] on b "# 341871" at bounding box center [371, 330] width 47 height 10
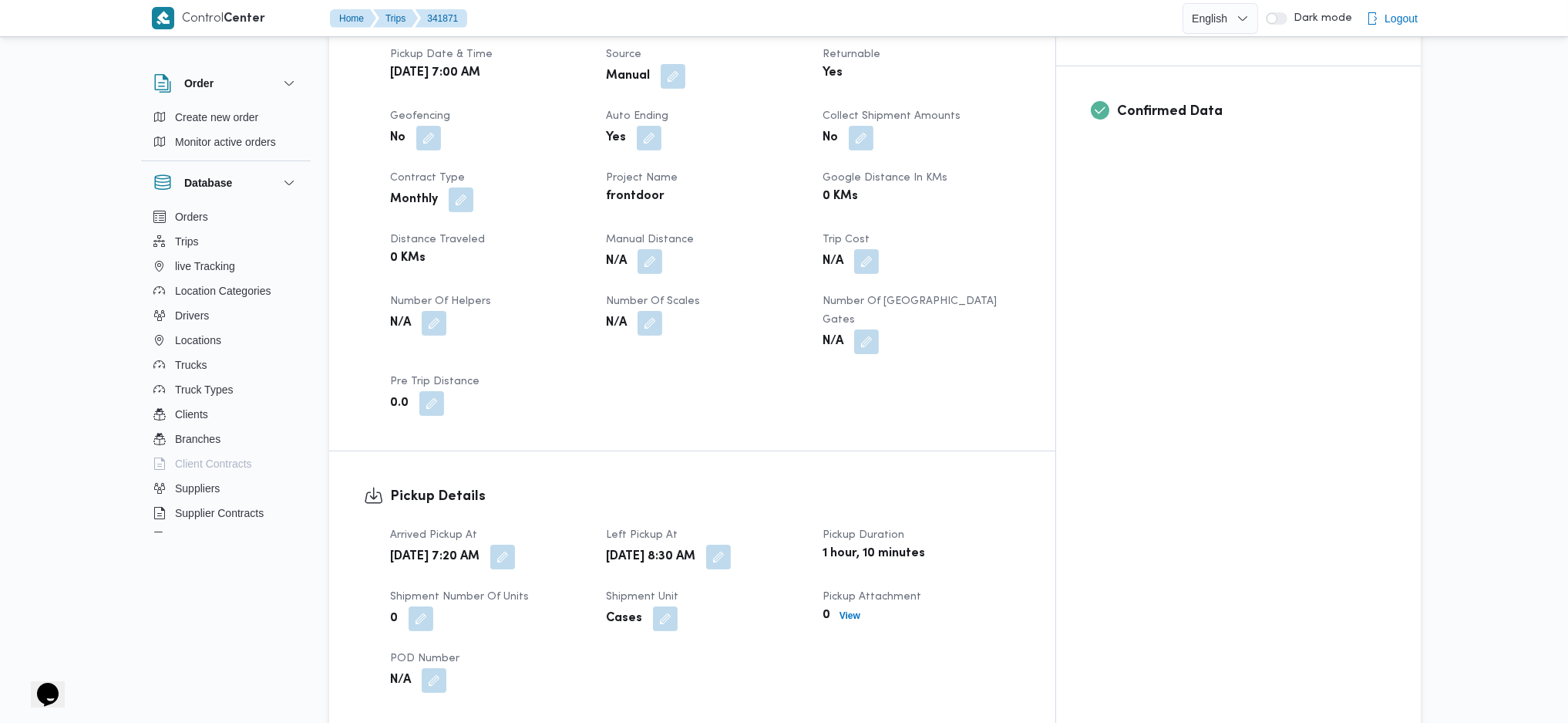
scroll to position [617, 0]
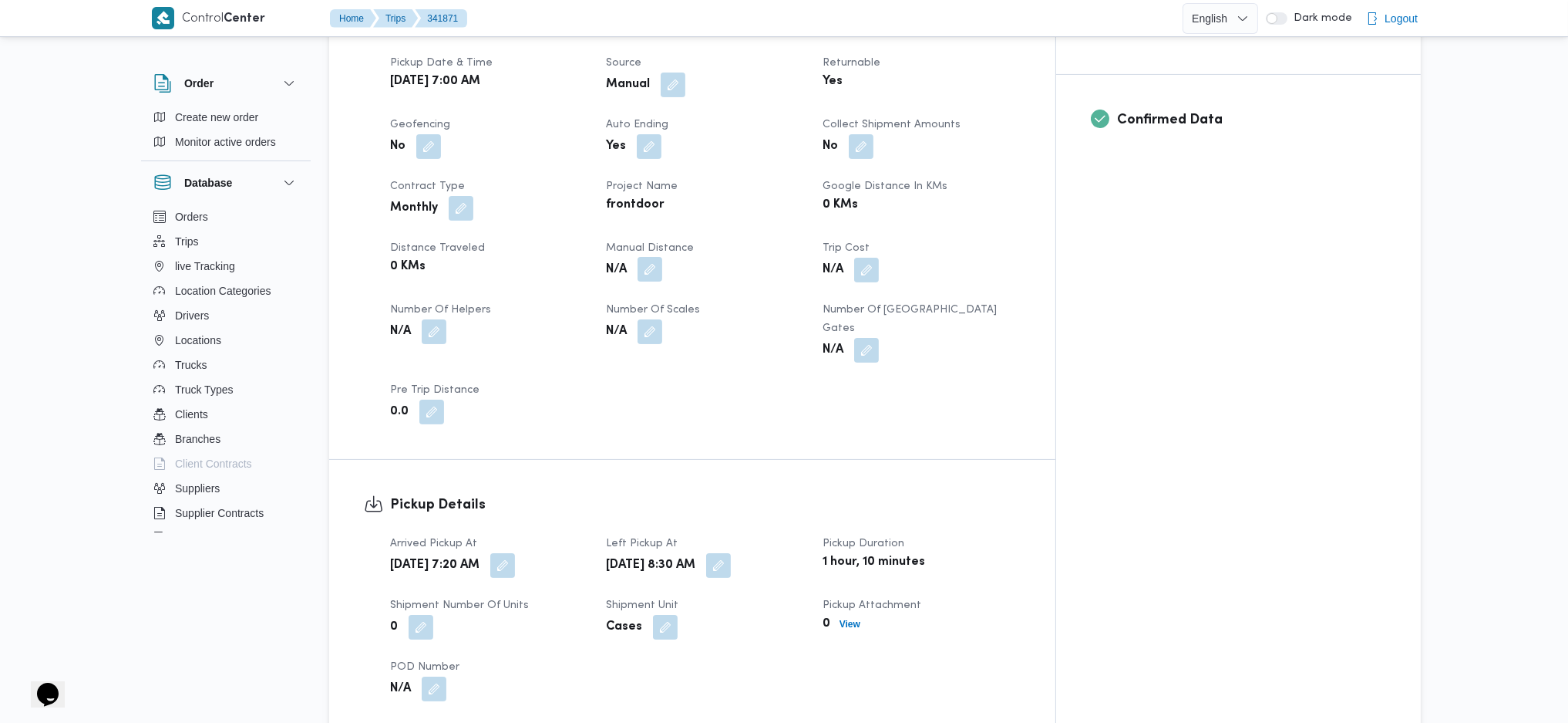
click at [662, 257] on button "button" at bounding box center [650, 269] width 24 height 24
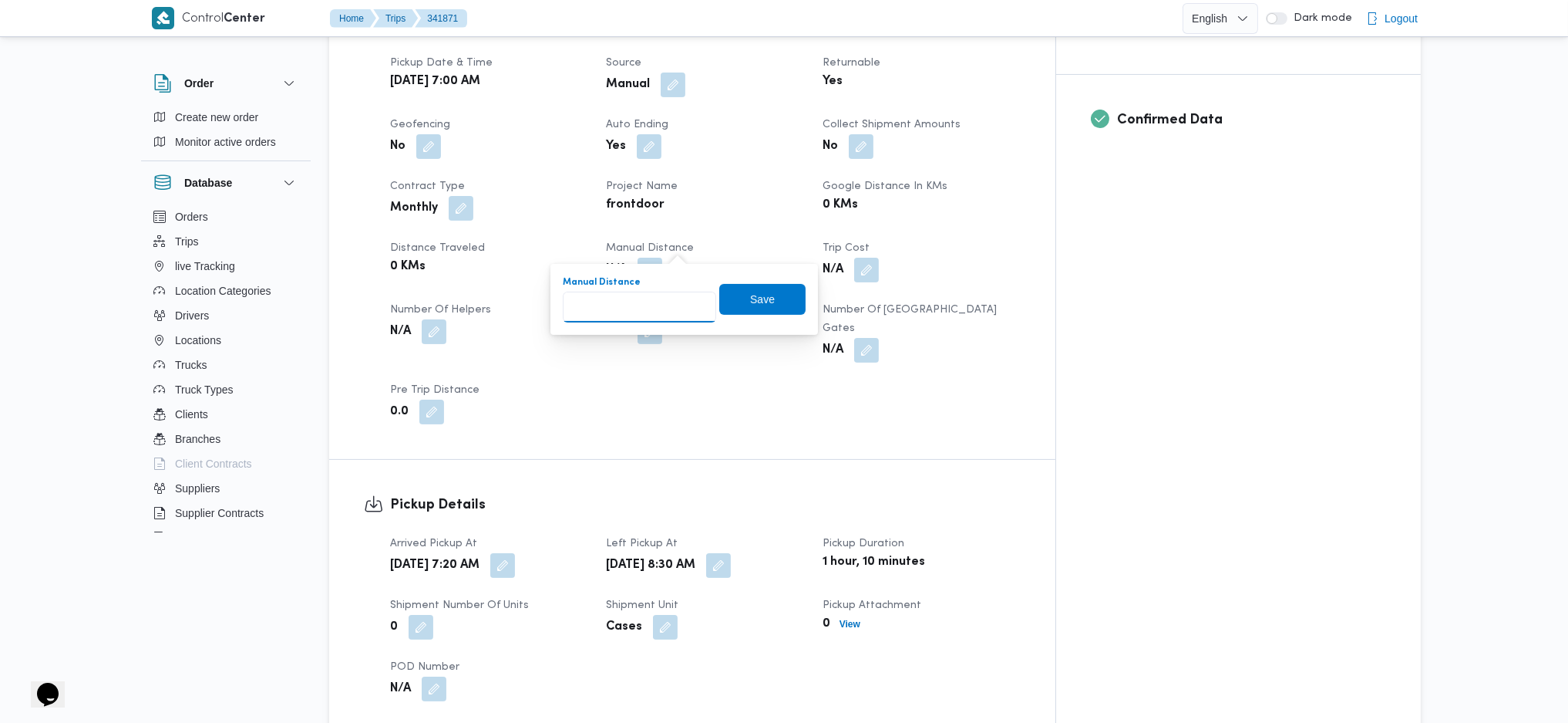
click at [656, 316] on input "Manual Distance" at bounding box center [640, 307] width 153 height 31
type input "160"
click at [750, 301] on span "Save" at bounding box center [761, 298] width 24 height 19
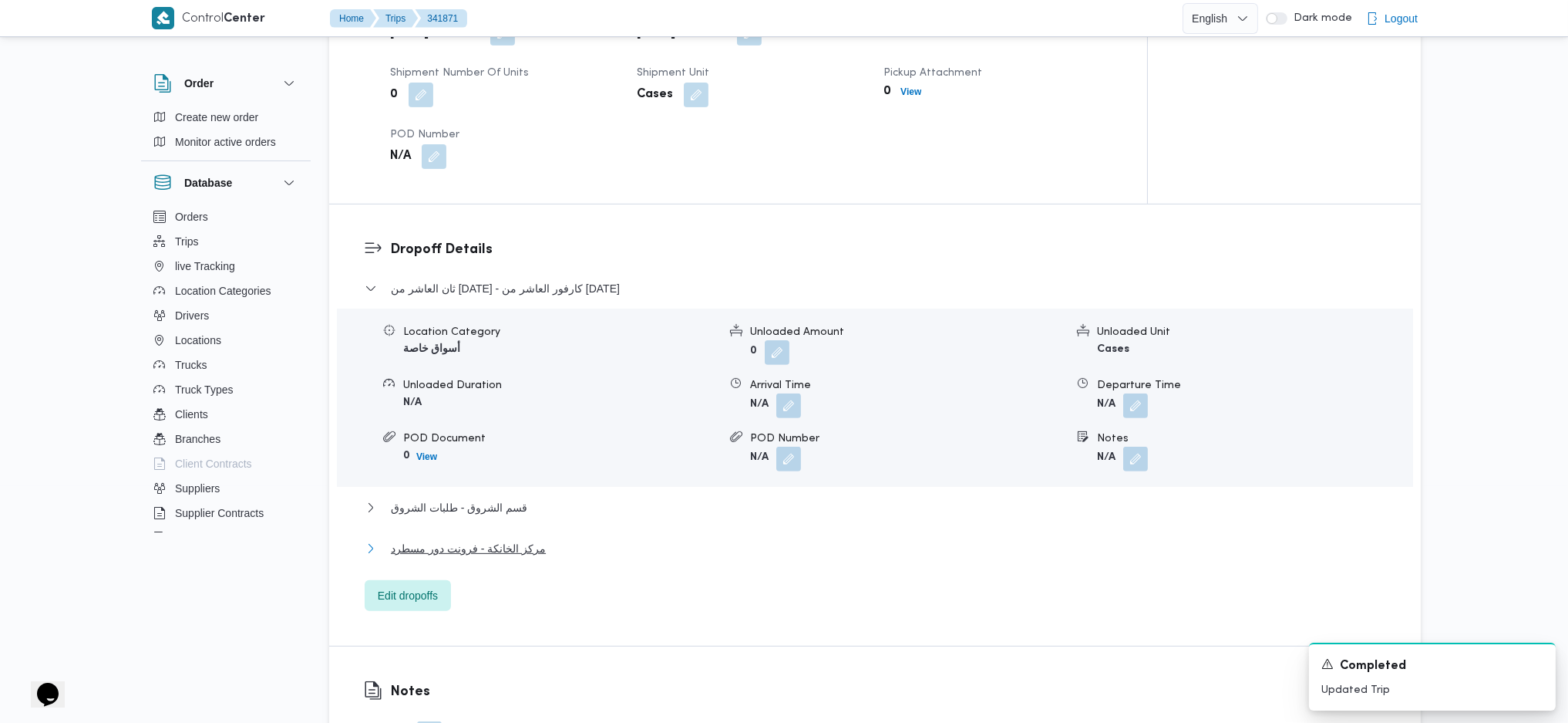
click at [527, 539] on span "مركز الخانكة - فرونت دور مسطرد" at bounding box center [469, 548] width 155 height 19
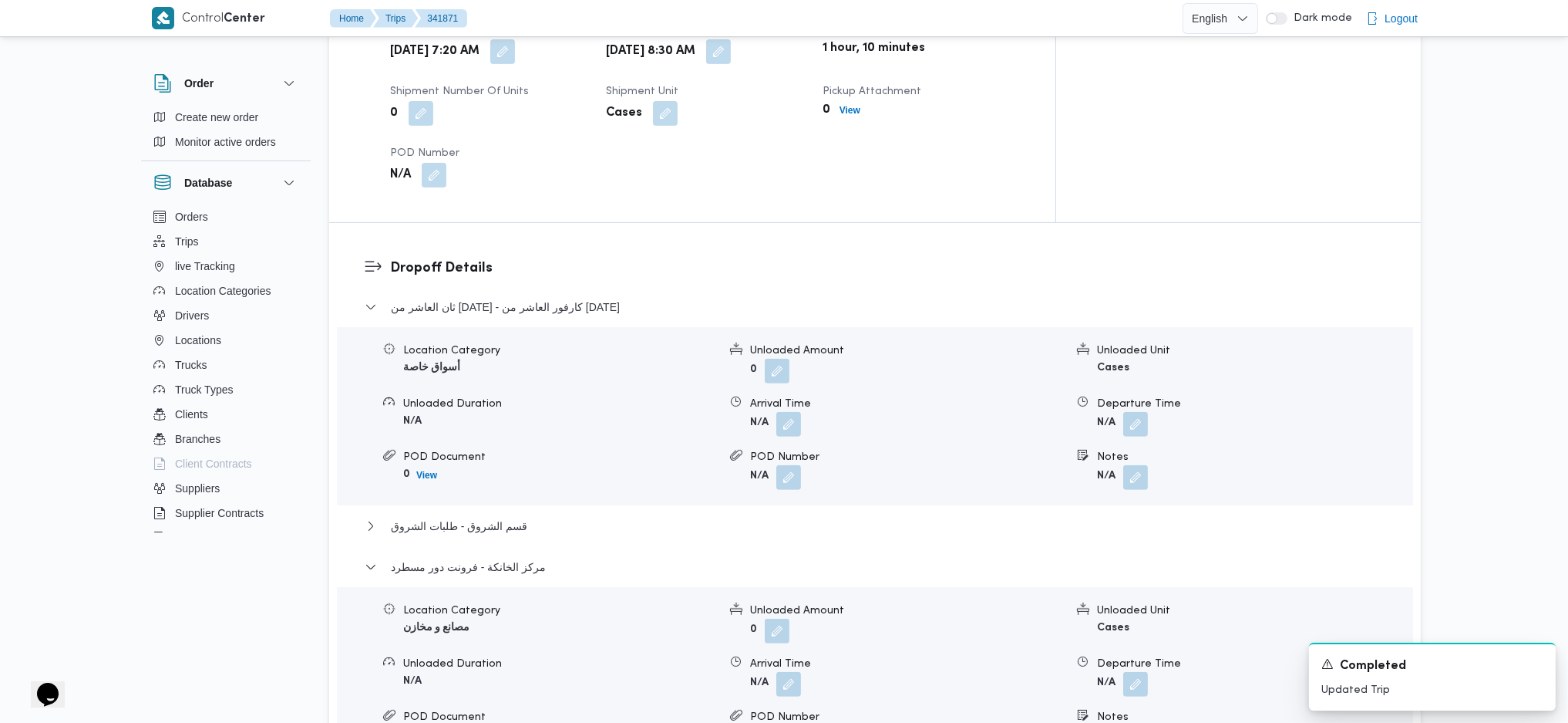
scroll to position [1337, 0]
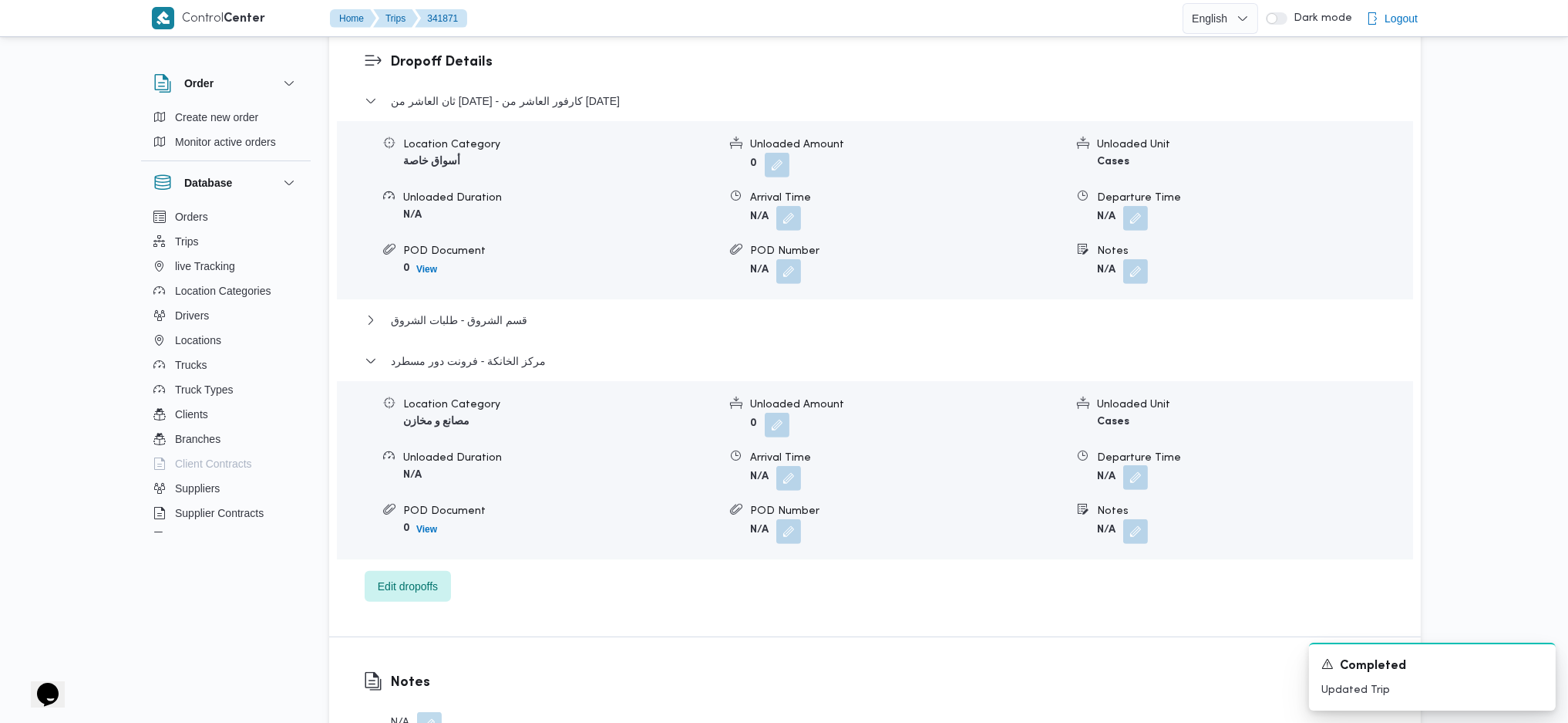
click at [1148, 465] on button "button" at bounding box center [1135, 477] width 24 height 24
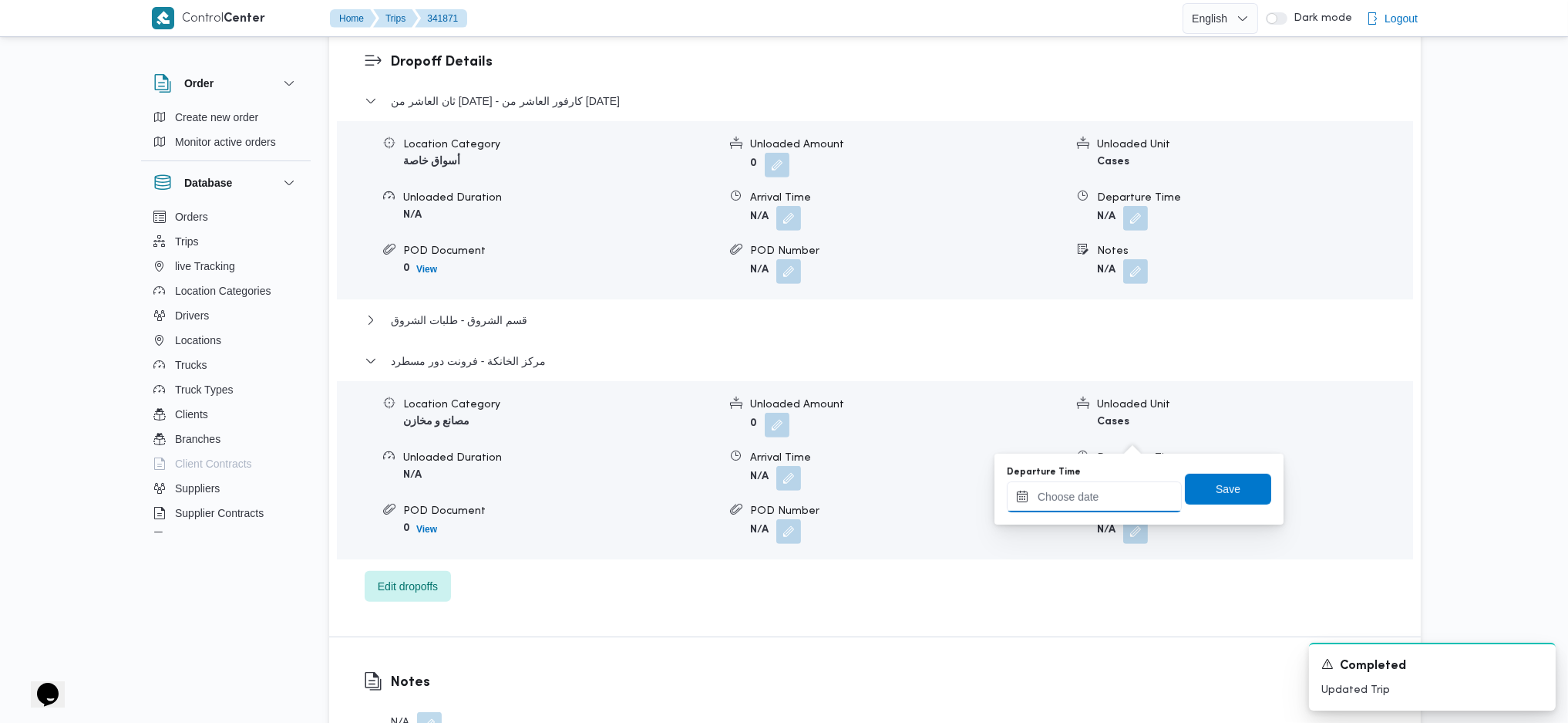
click at [1115, 504] on input "Departure Time" at bounding box center [1094, 497] width 175 height 31
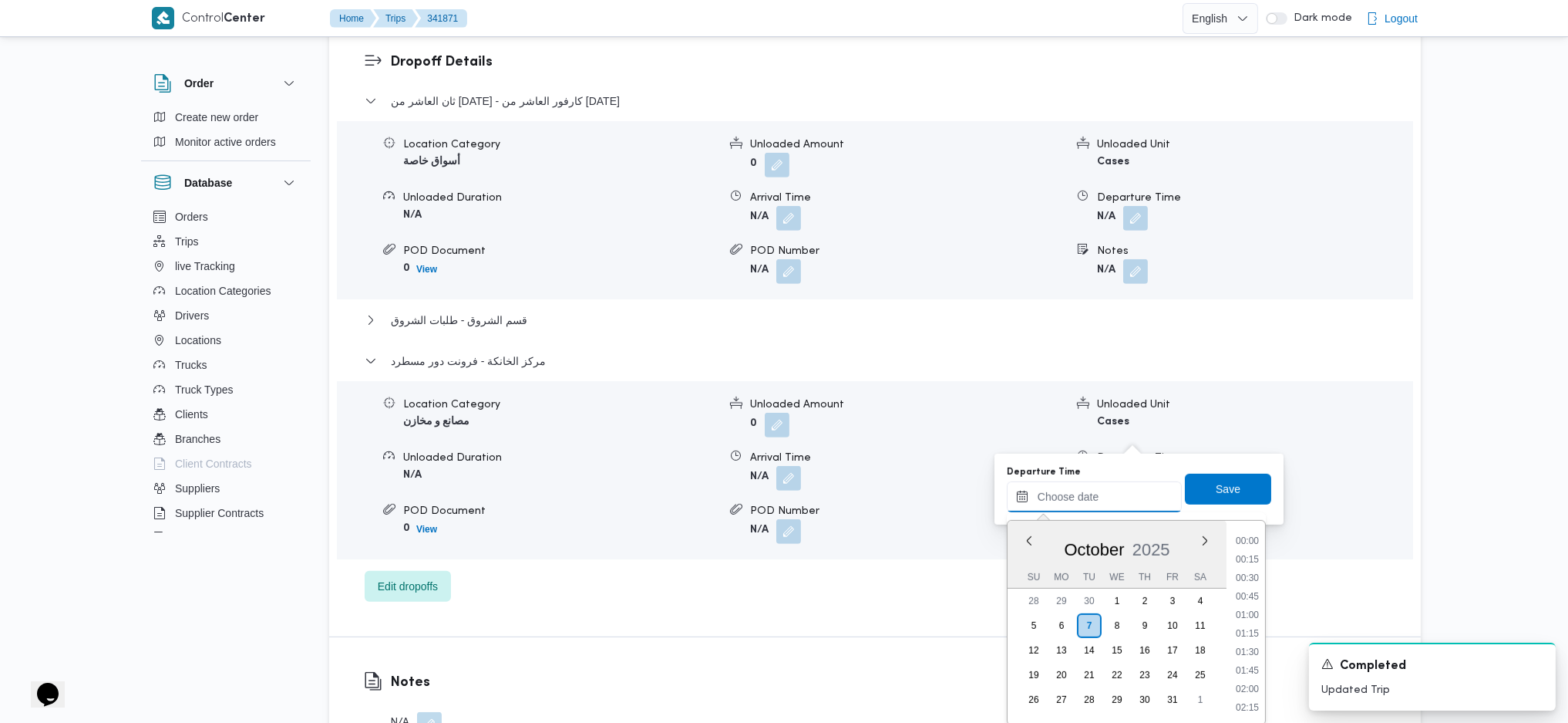
scroll to position [1260, 0]
click at [1251, 606] on li "18:00" at bounding box center [1247, 613] width 35 height 15
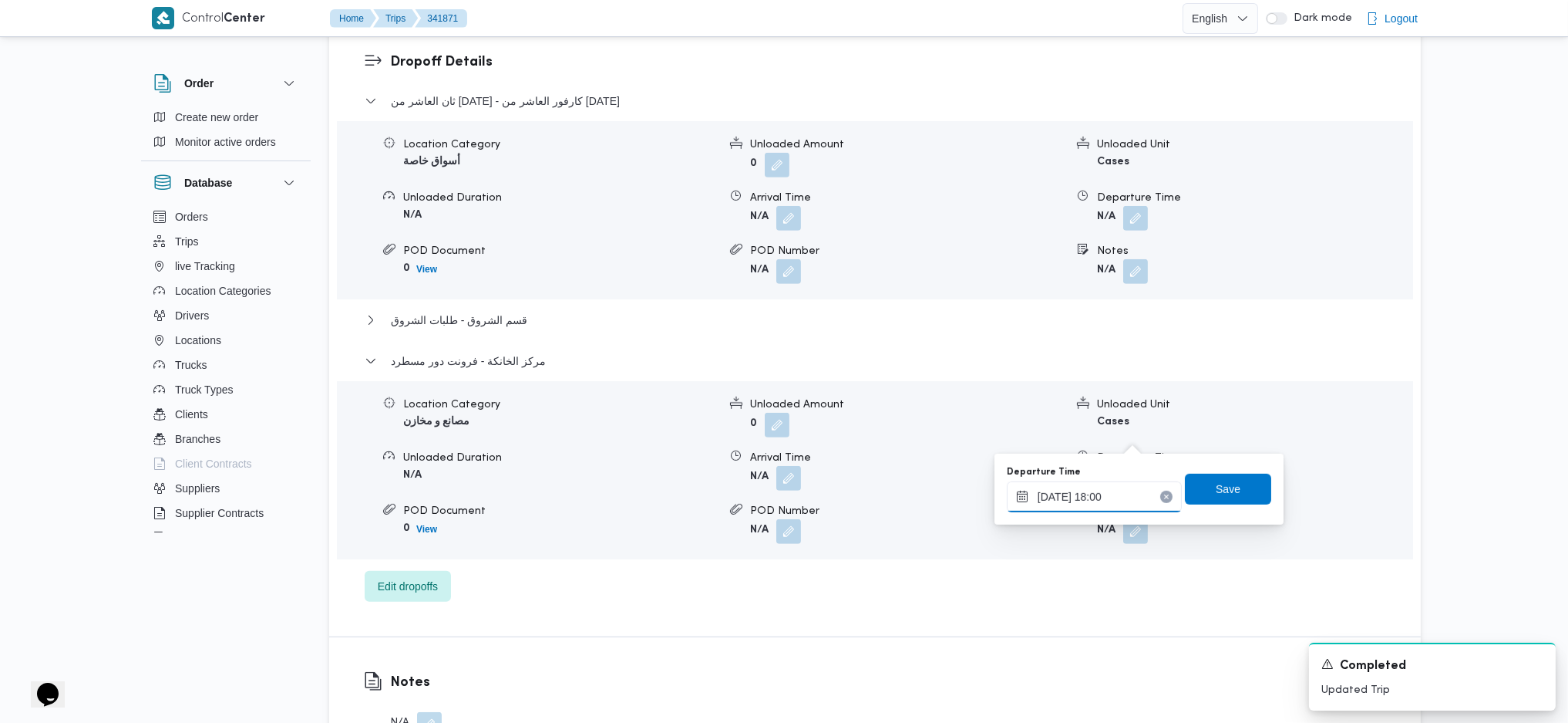
click at [1116, 509] on input "[DATE] 18:00" at bounding box center [1094, 497] width 175 height 31
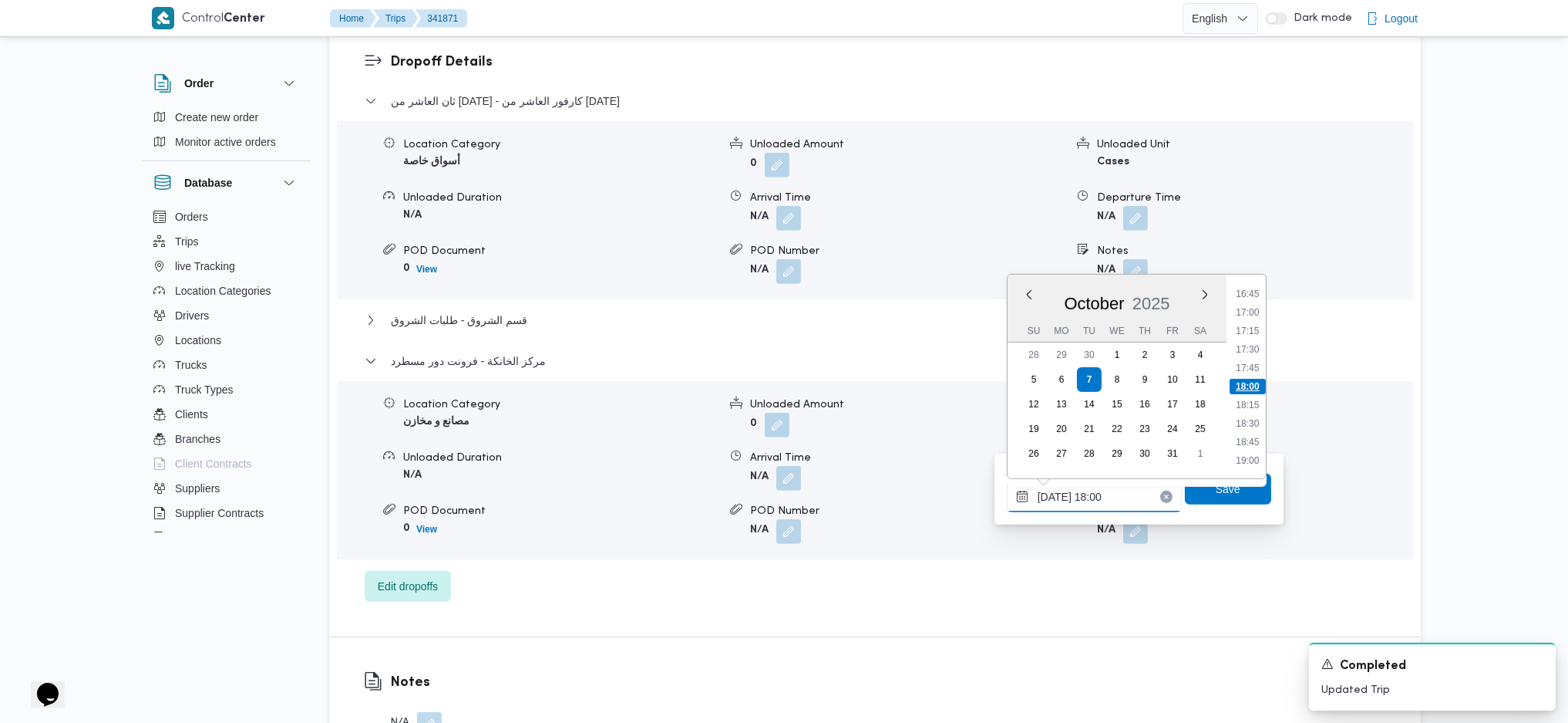
scroll to position [1139, 0]
click at [1253, 317] on li "15:45" at bounding box center [1247, 322] width 35 height 15
type input "07/10/2025 15:45"
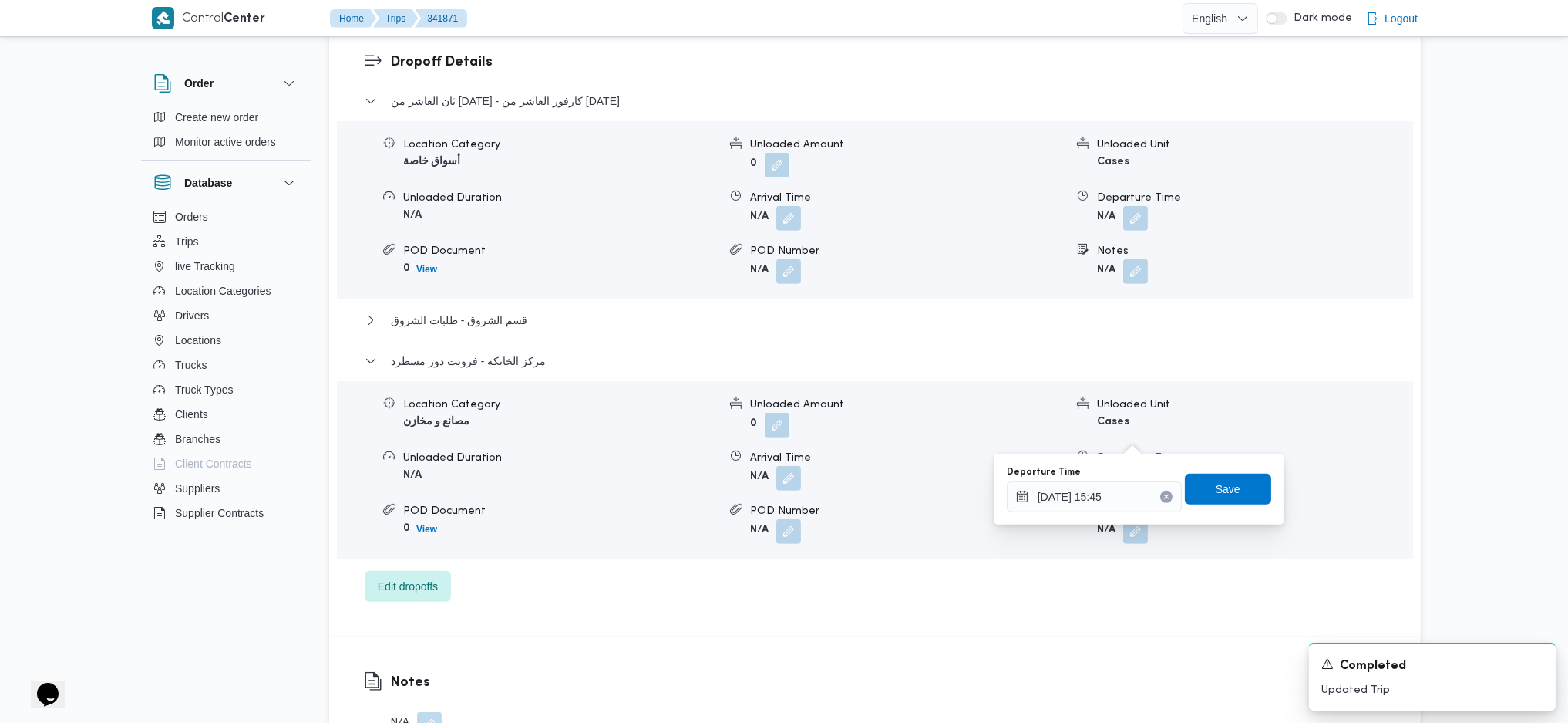
click at [1225, 514] on div "You are in a dialog. To close this dialog, hit escape. Departure Time 07/10/202…" at bounding box center [1139, 489] width 289 height 71
click at [1218, 491] on span "Save" at bounding box center [1227, 489] width 24 height 19
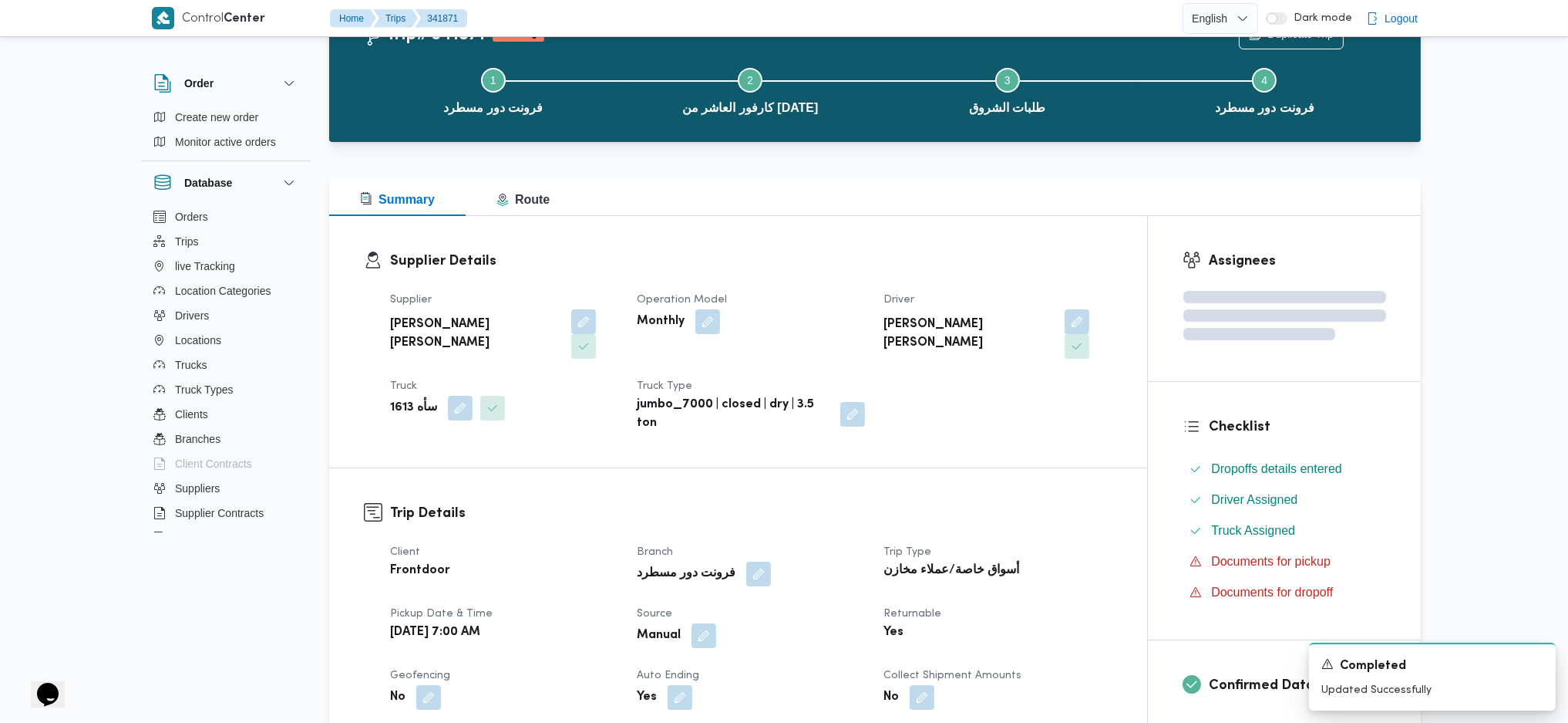
scroll to position [0, 0]
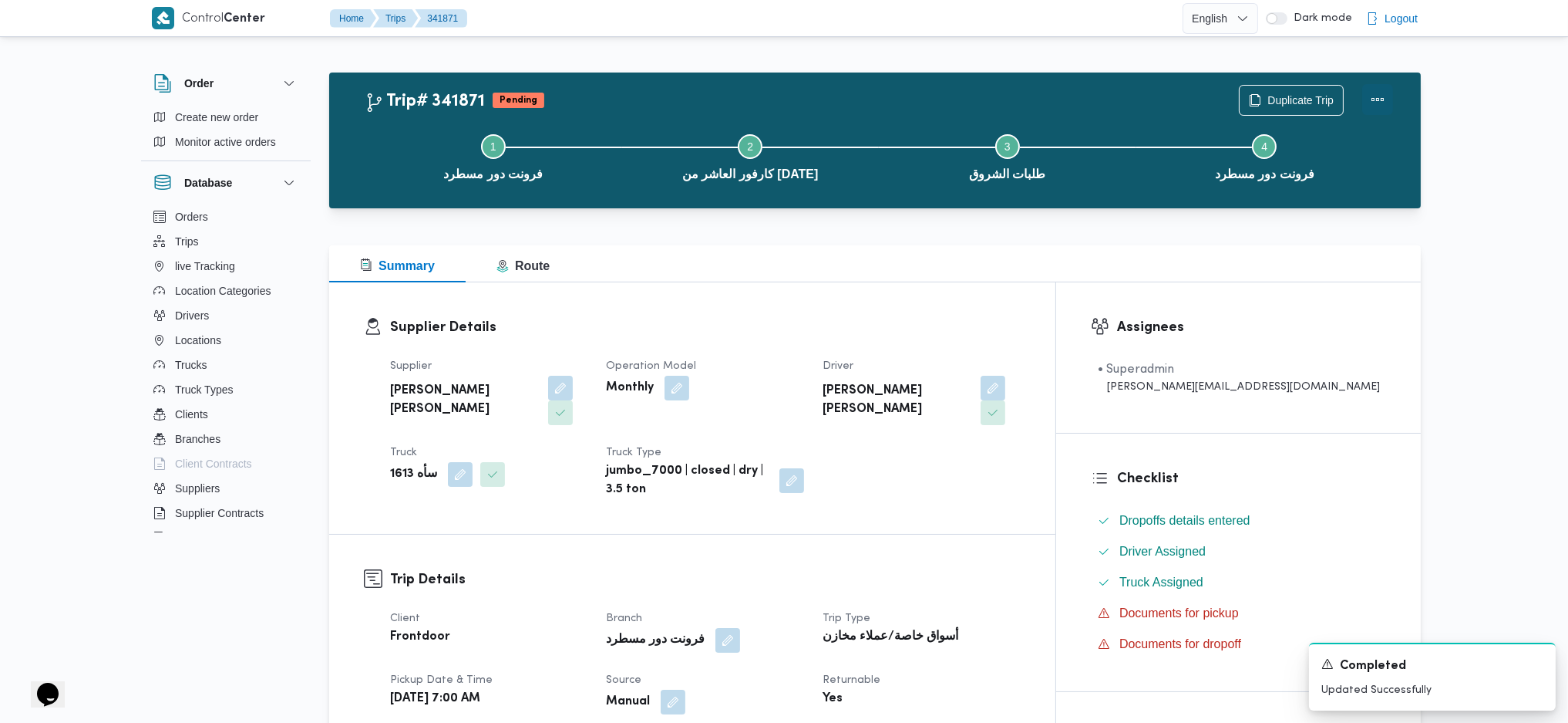
click at [1383, 96] on button "Actions" at bounding box center [1378, 99] width 31 height 31
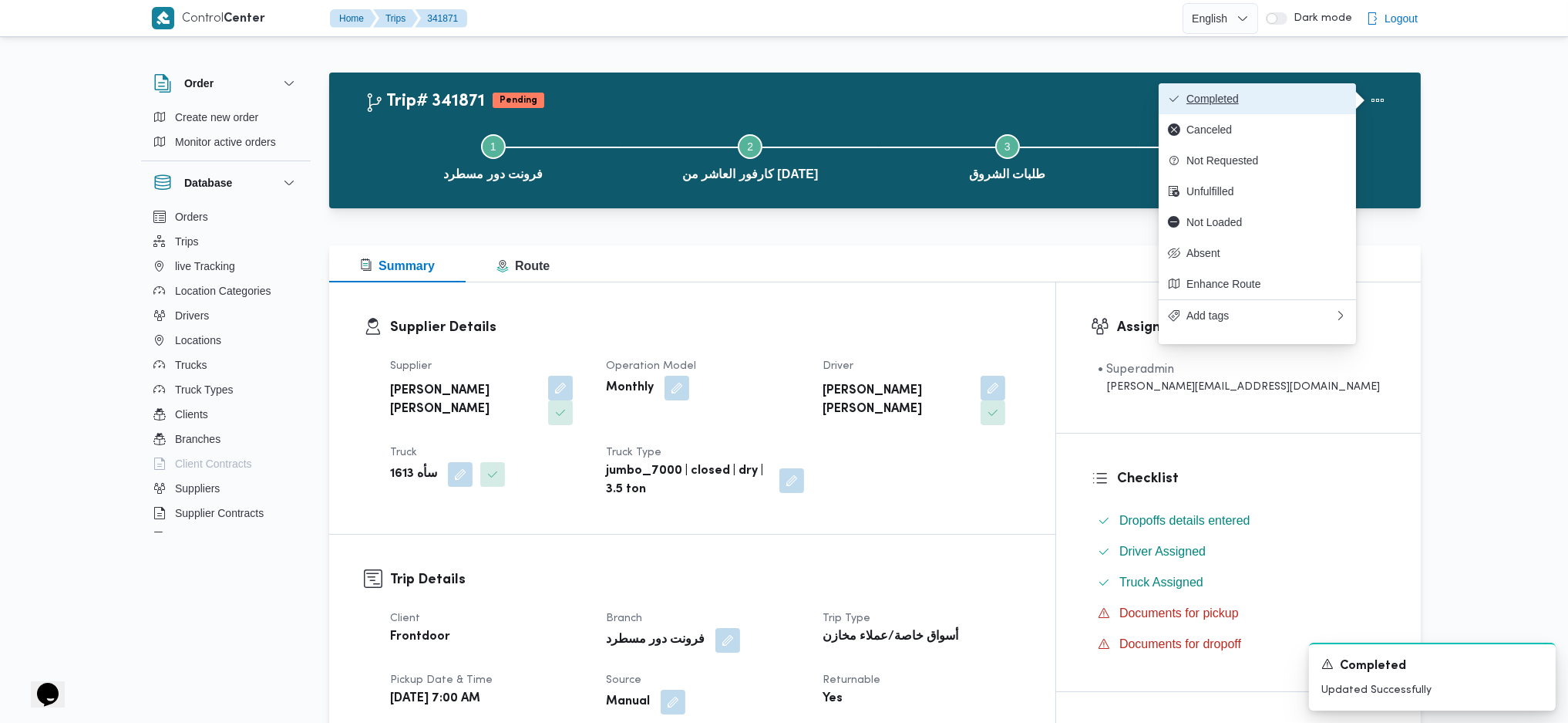
click at [1296, 95] on span "Completed" at bounding box center [1267, 99] width 160 height 13
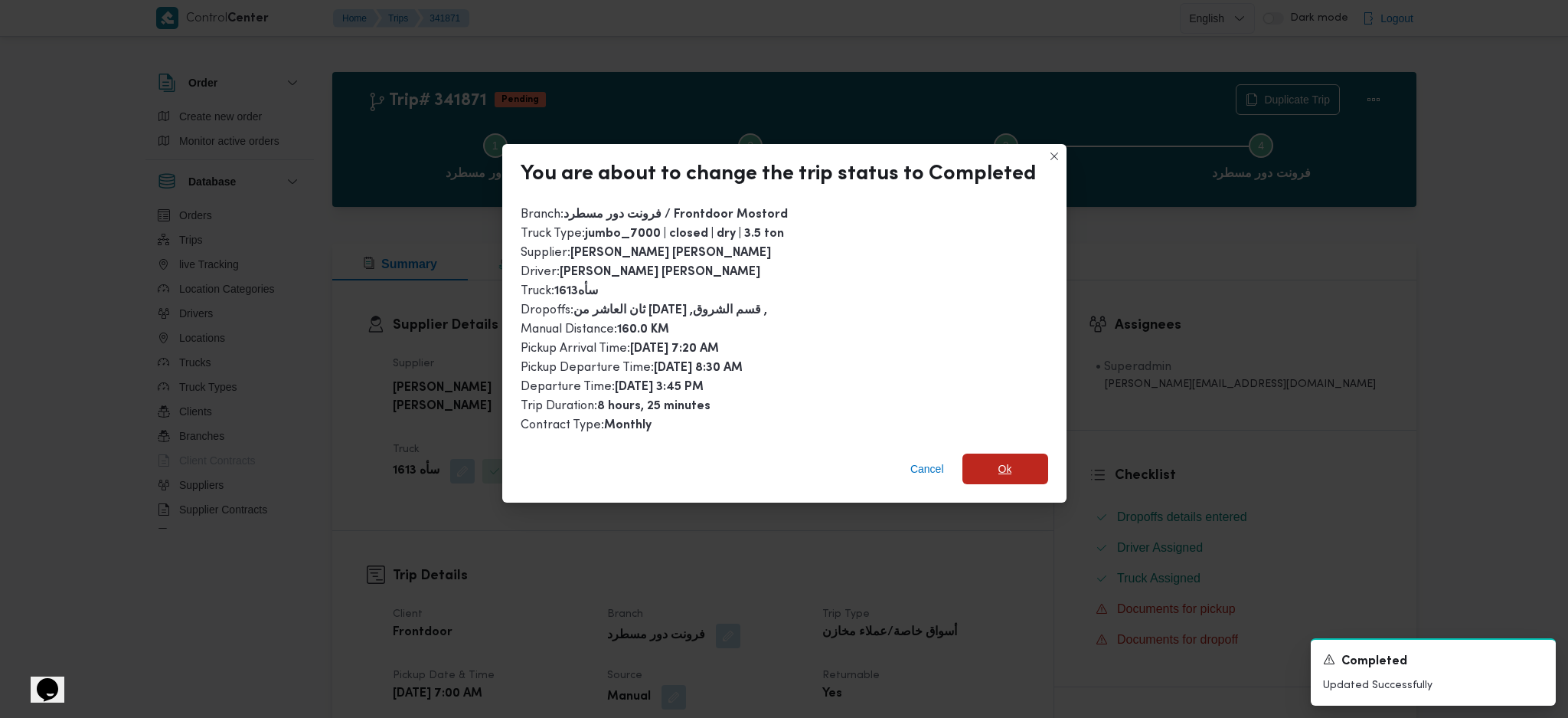
drag, startPoint x: 965, startPoint y: 464, endPoint x: 1007, endPoint y: 534, distance: 81.6
click at [965, 465] on span "Ok" at bounding box center [1005, 468] width 86 height 30
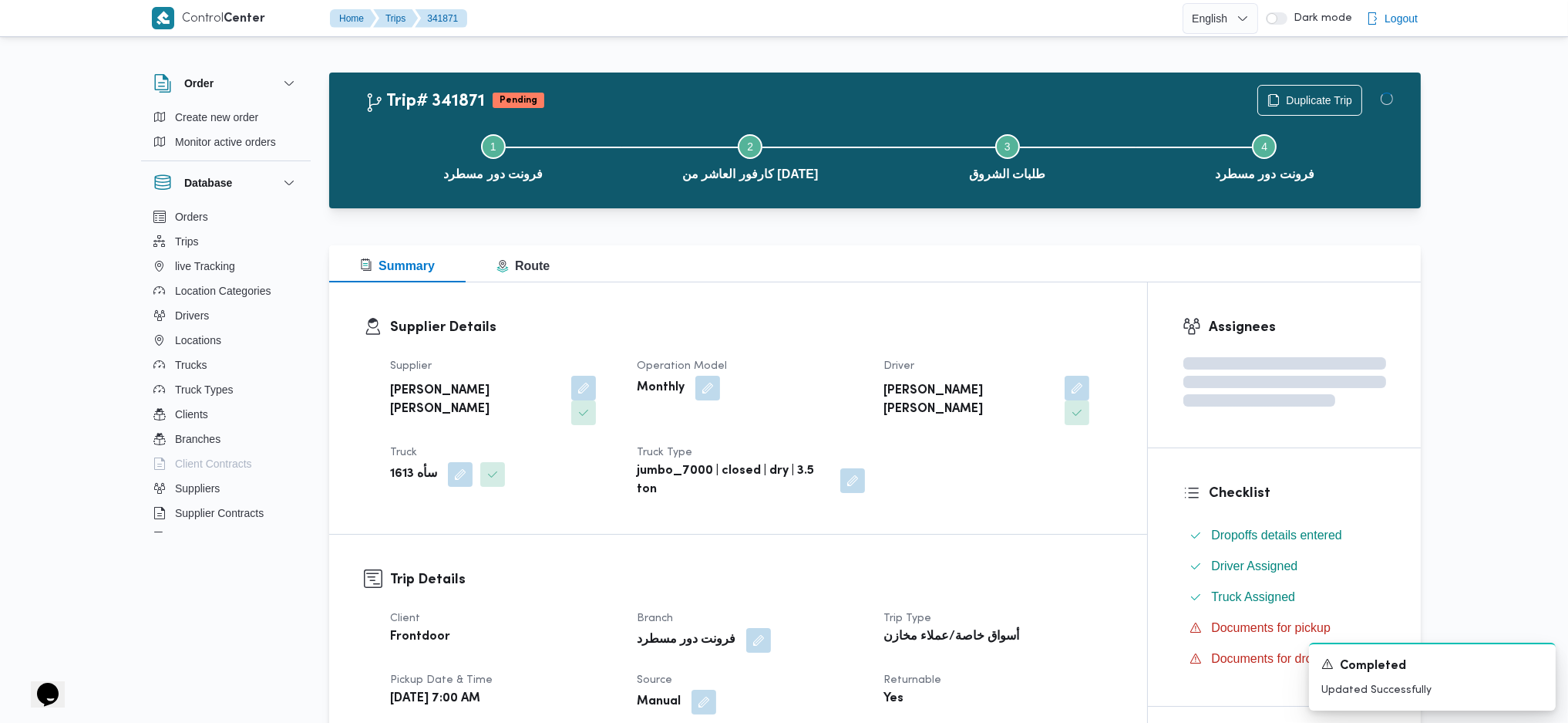
click at [816, 284] on div "Supplier Details Supplier محمد هاني محمد جوده محمود Operation Model Monthly Dri…" at bounding box center [738, 407] width 818 height 252
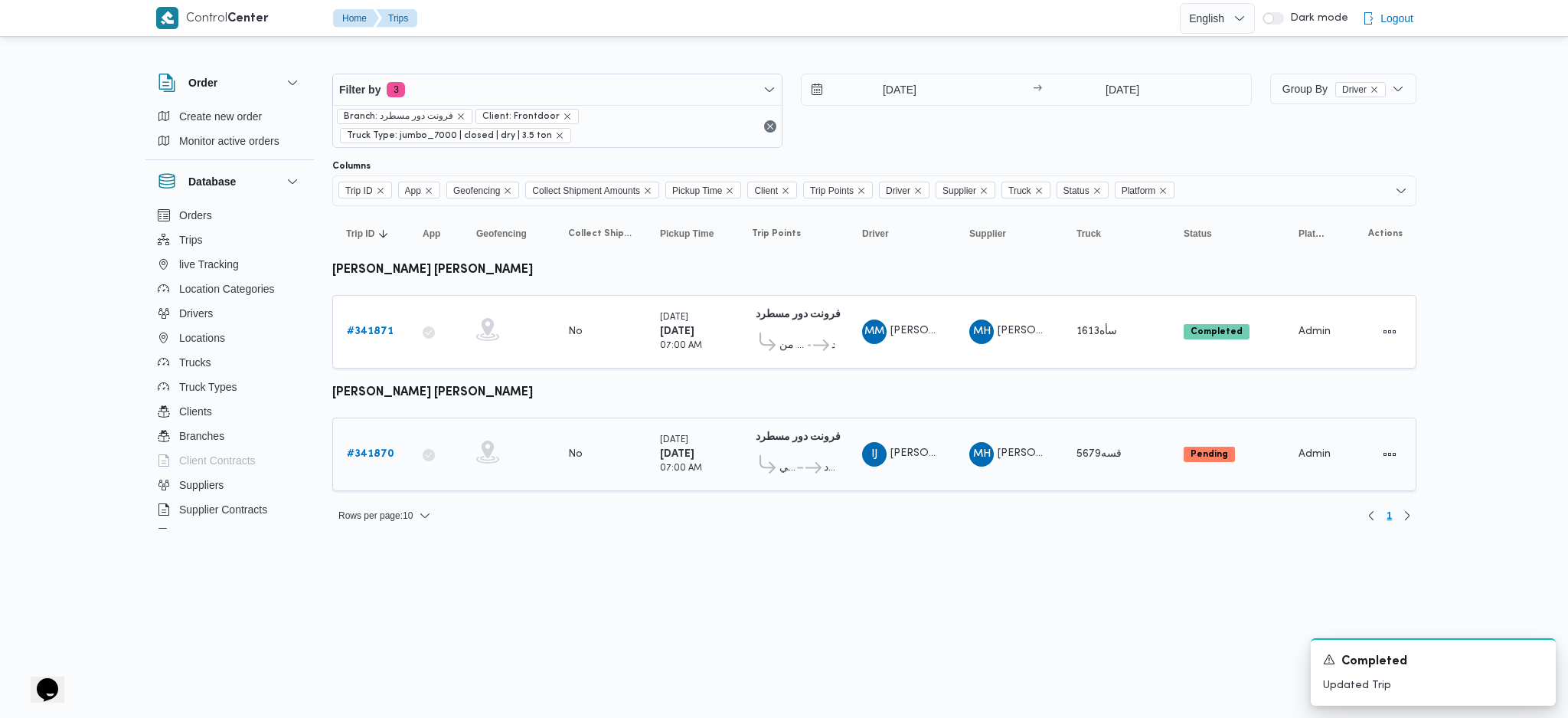
click at [390, 453] on b "# 341870" at bounding box center [371, 453] width 47 height 10
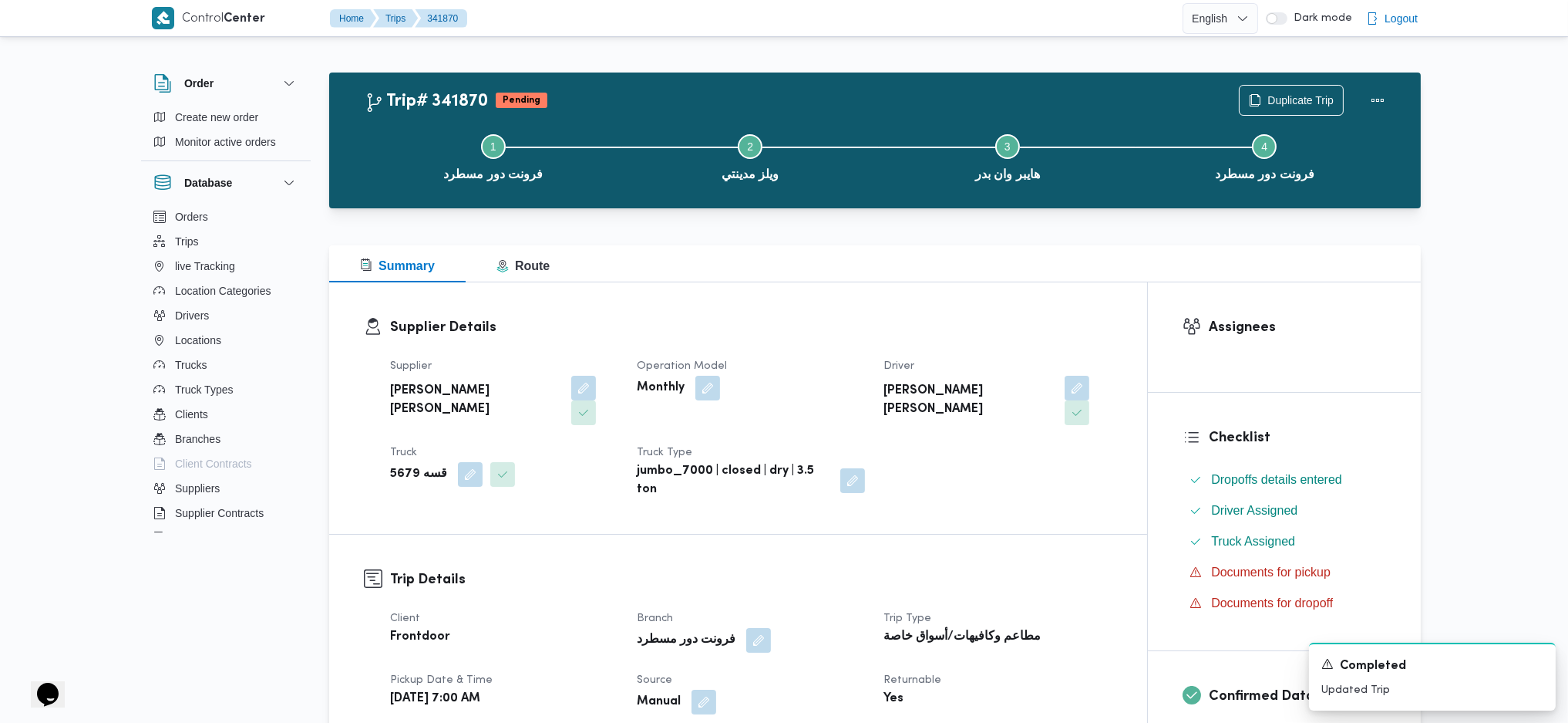
scroll to position [719, 0]
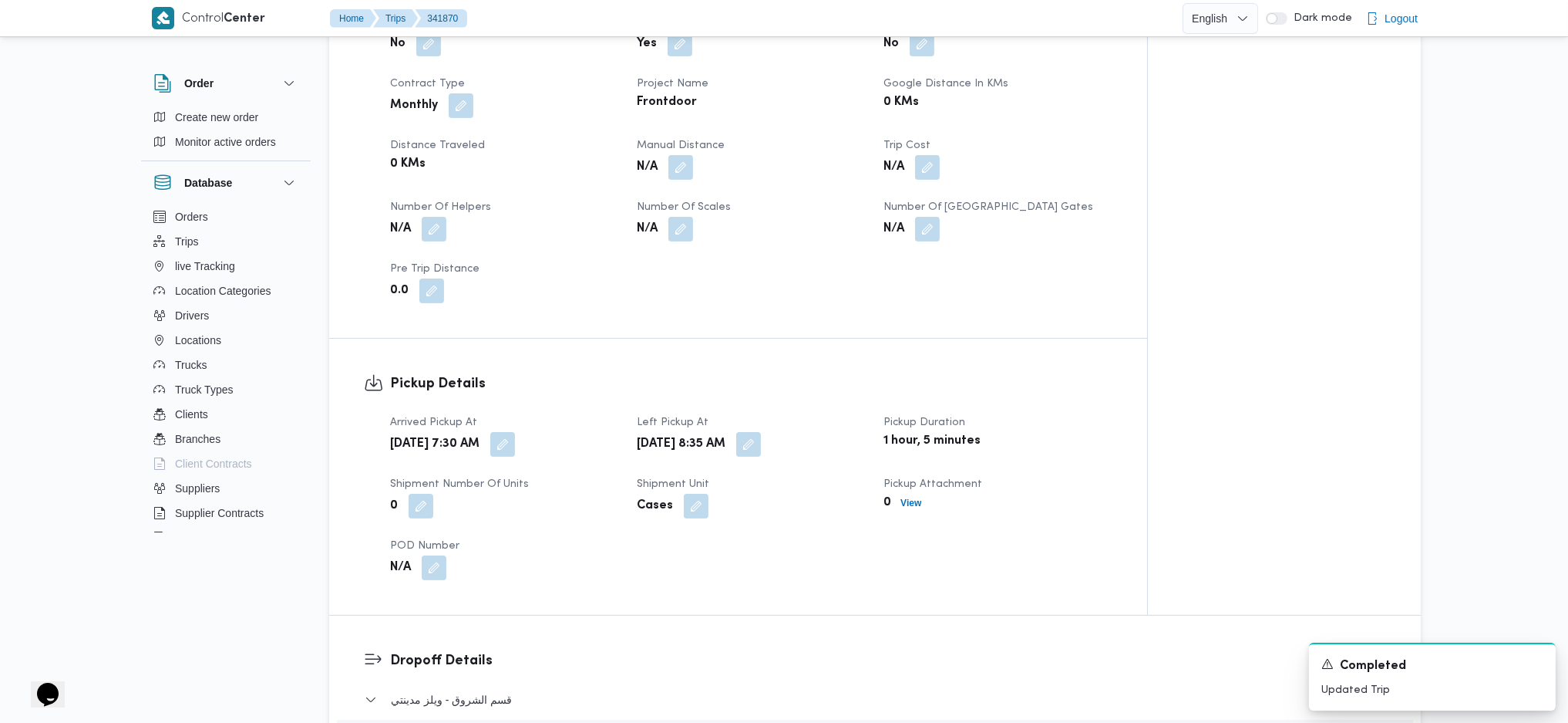
click at [688, 155] on div "N/A" at bounding box center [751, 167] width 232 height 28
click at [685, 154] on button "button" at bounding box center [680, 166] width 24 height 24
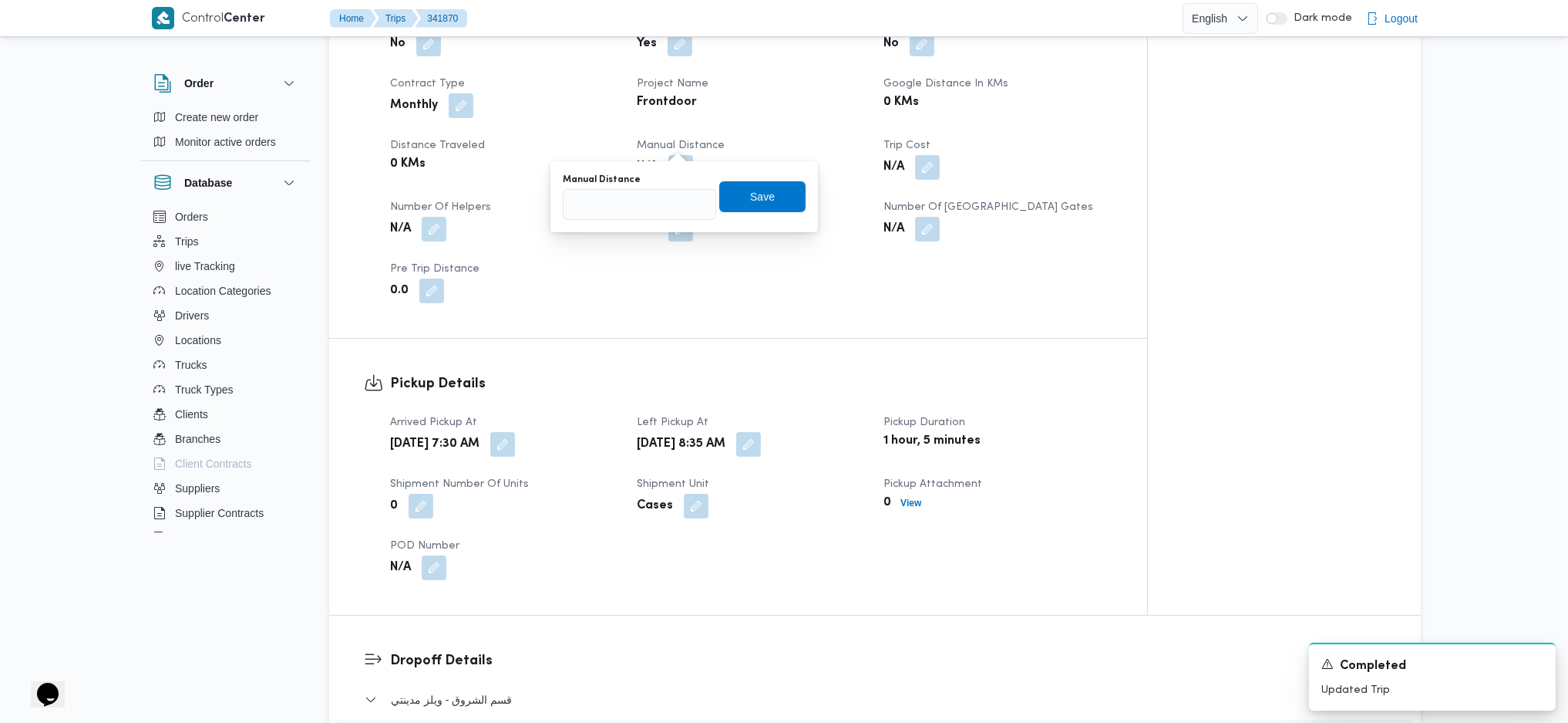
click at [657, 227] on div "You are in a dialog. To close this dialog, hit escape. Manual Distance Save" at bounding box center [684, 197] width 268 height 71
click at [651, 204] on input "Manual Distance" at bounding box center [640, 205] width 153 height 31
type input "145"
click at [773, 197] on span "Save" at bounding box center [762, 197] width 87 height 31
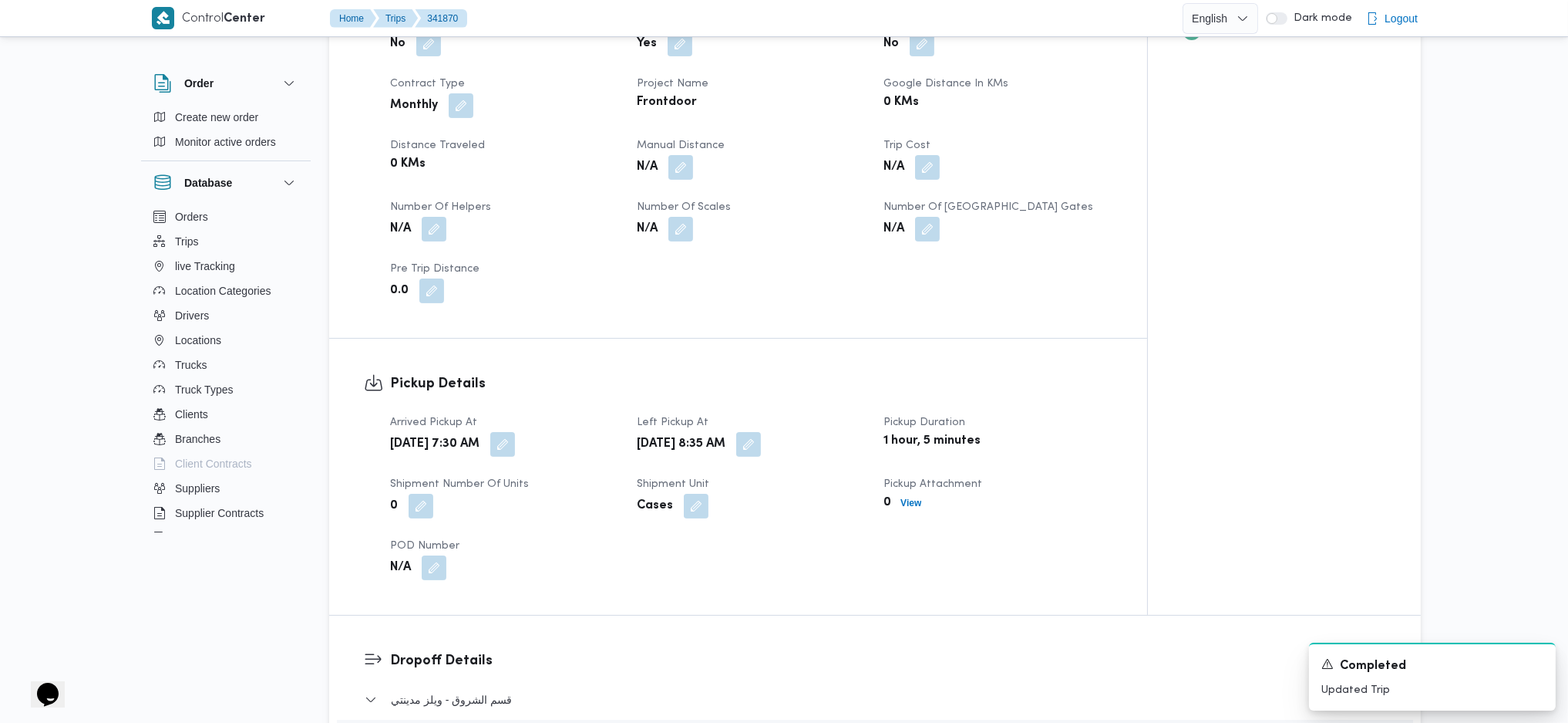
scroll to position [1337, 0]
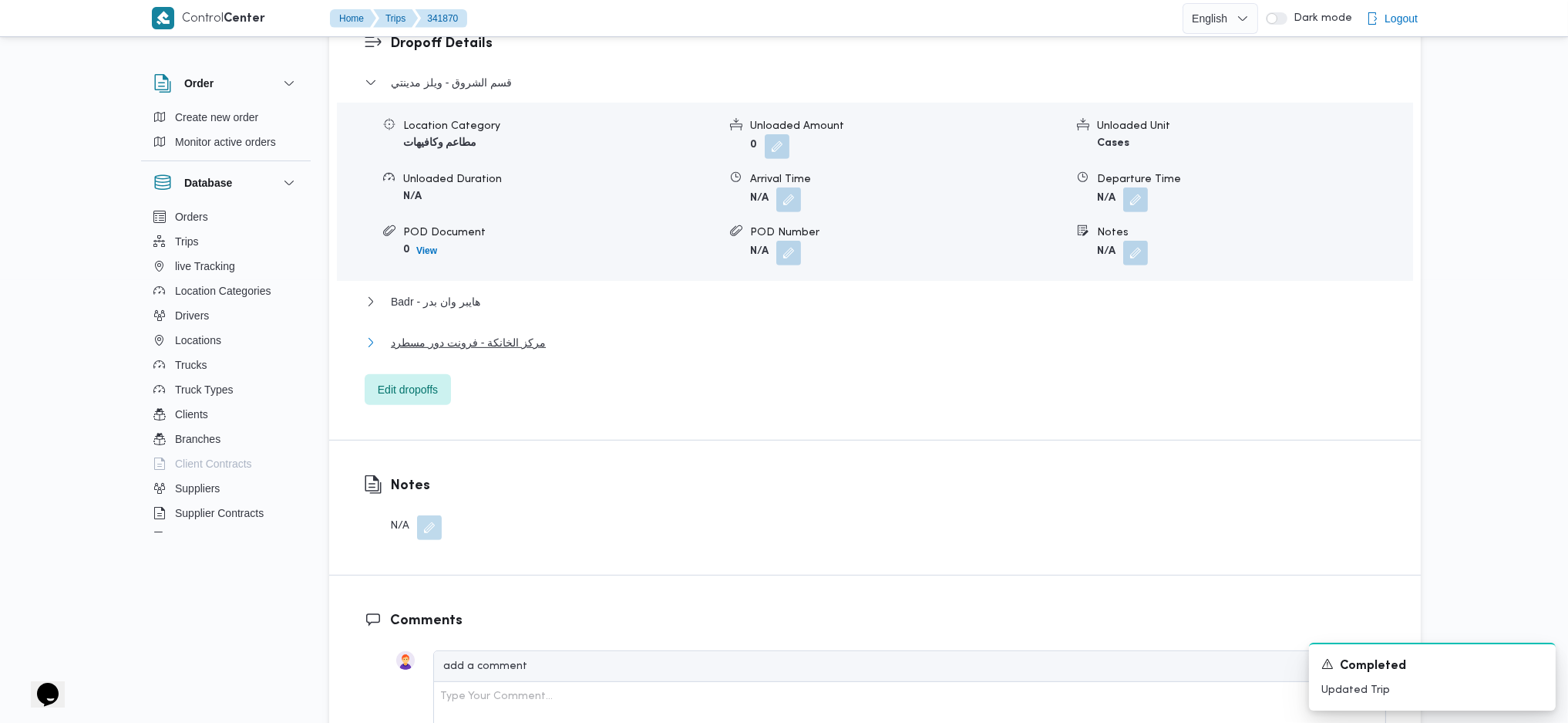
click at [518, 334] on span "مركز الخانكة - فرونت دور مسطرد" at bounding box center [469, 343] width 155 height 19
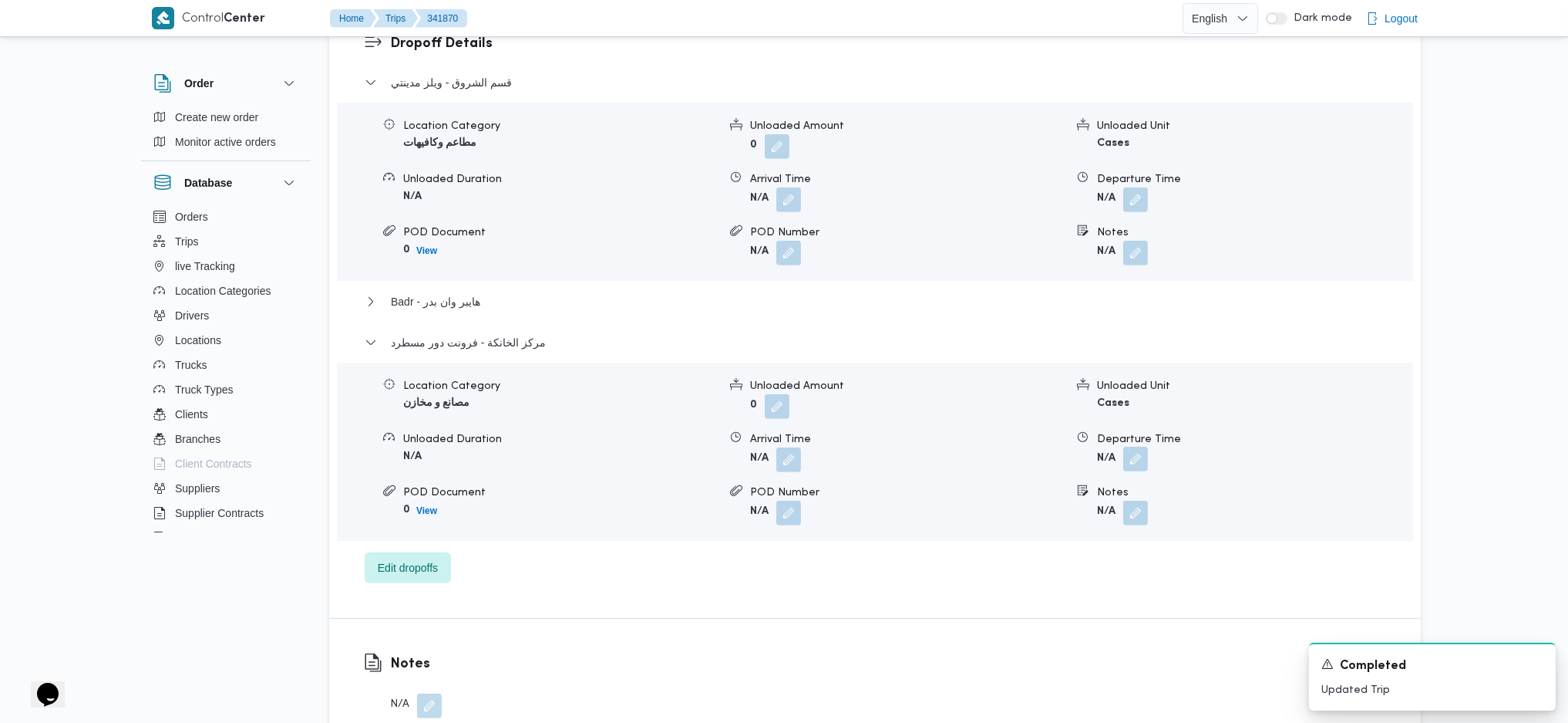
click at [1128, 446] on button "button" at bounding box center [1135, 458] width 24 height 24
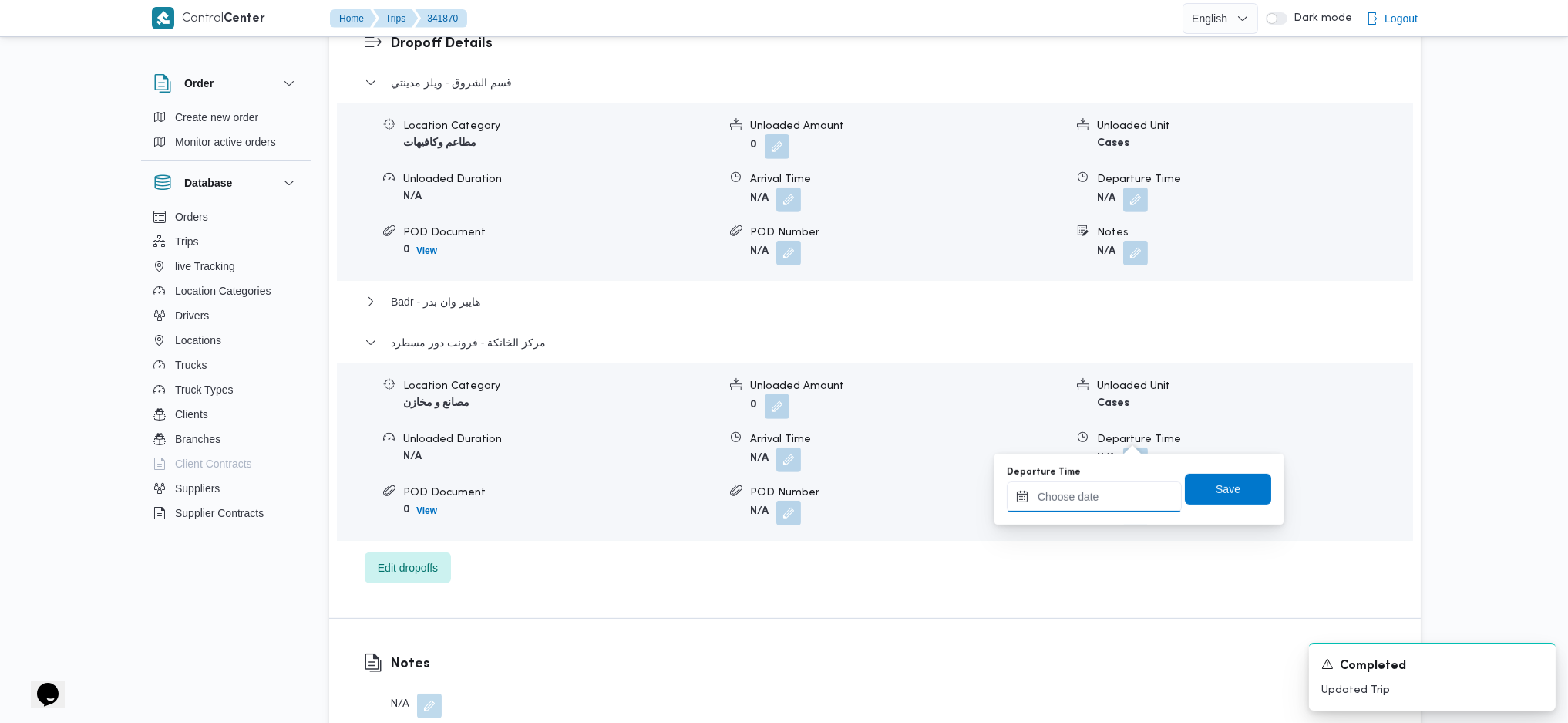
click at [1102, 499] on input "Departure Time" at bounding box center [1094, 497] width 175 height 31
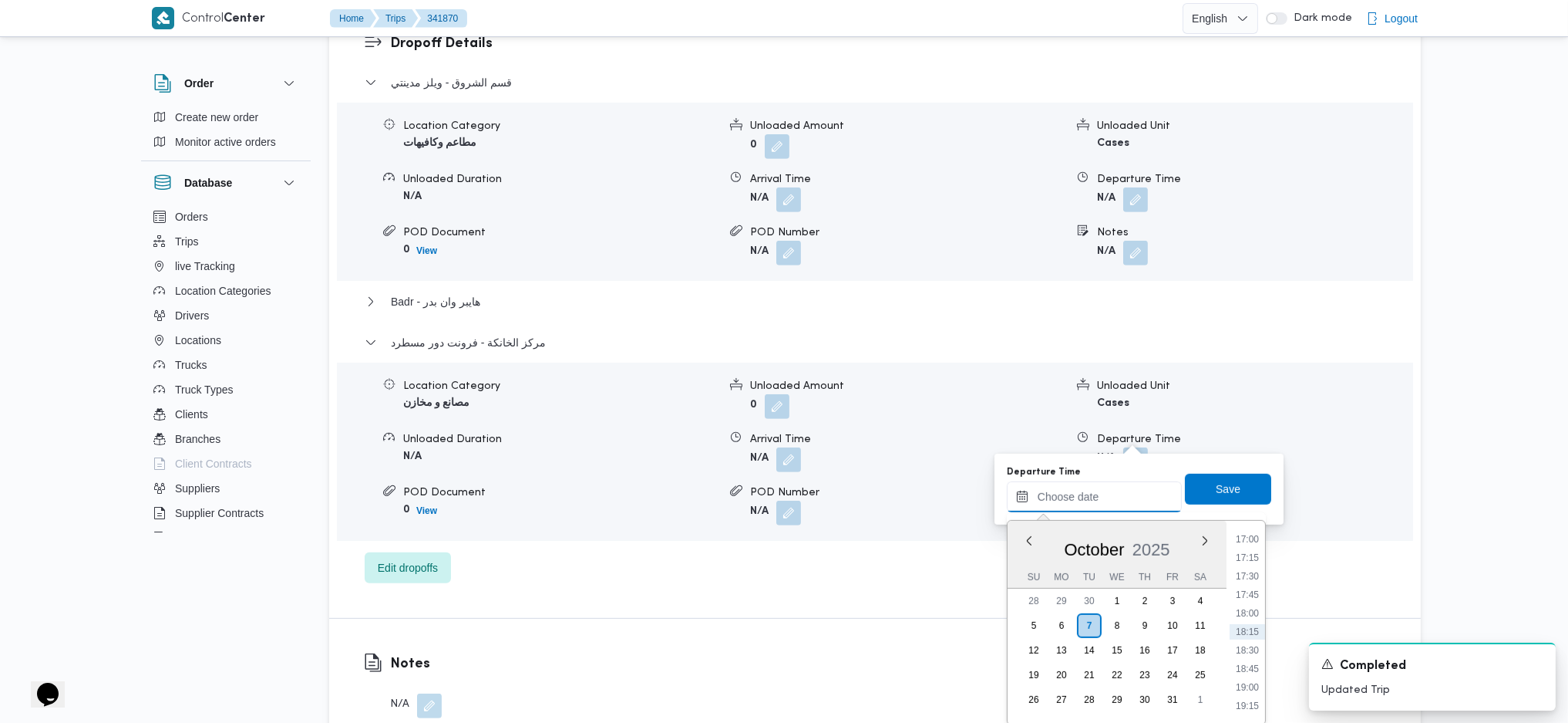
scroll to position [1157, 0]
click at [1244, 543] on li "15:45" at bounding box center [1247, 549] width 35 height 15
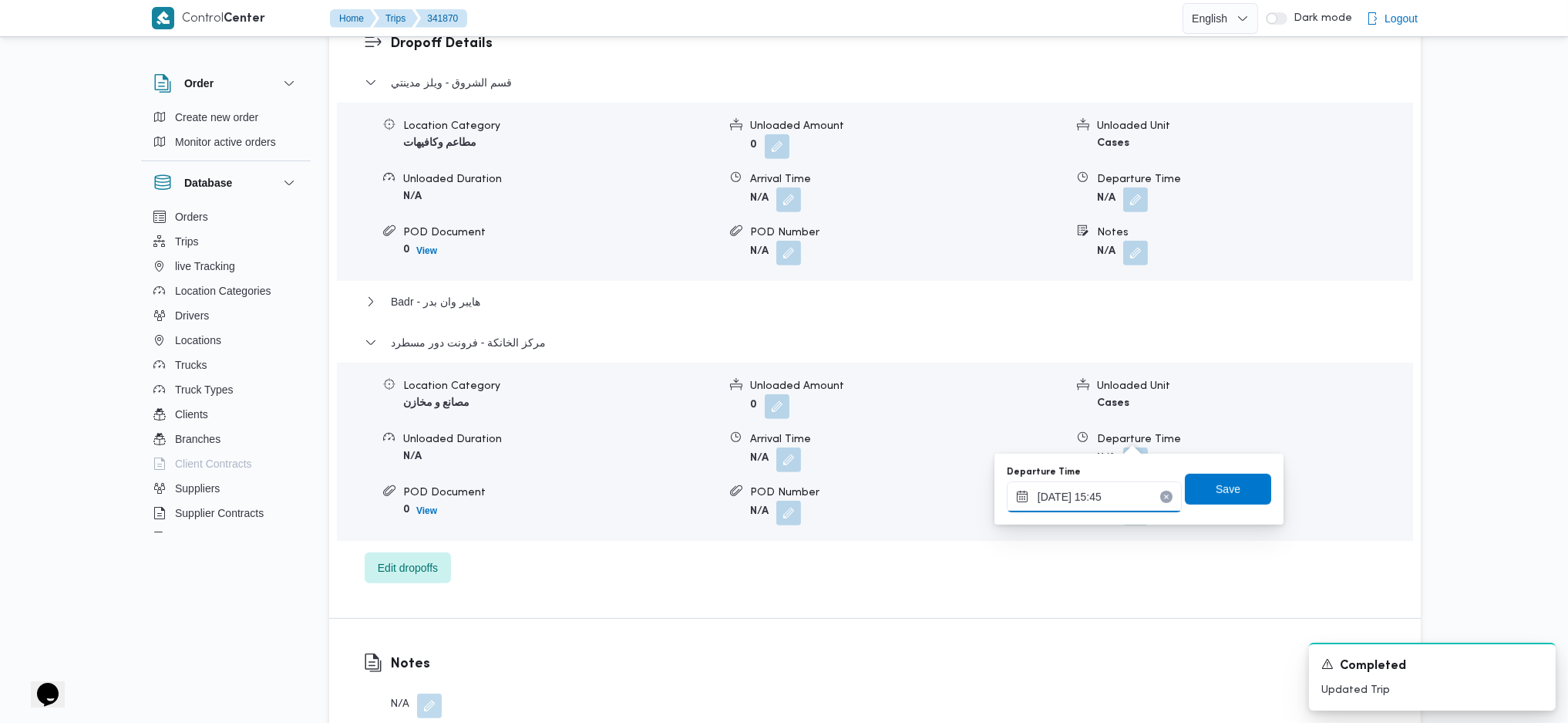
click at [1101, 490] on input "07/10/2025 15:45" at bounding box center [1094, 497] width 175 height 31
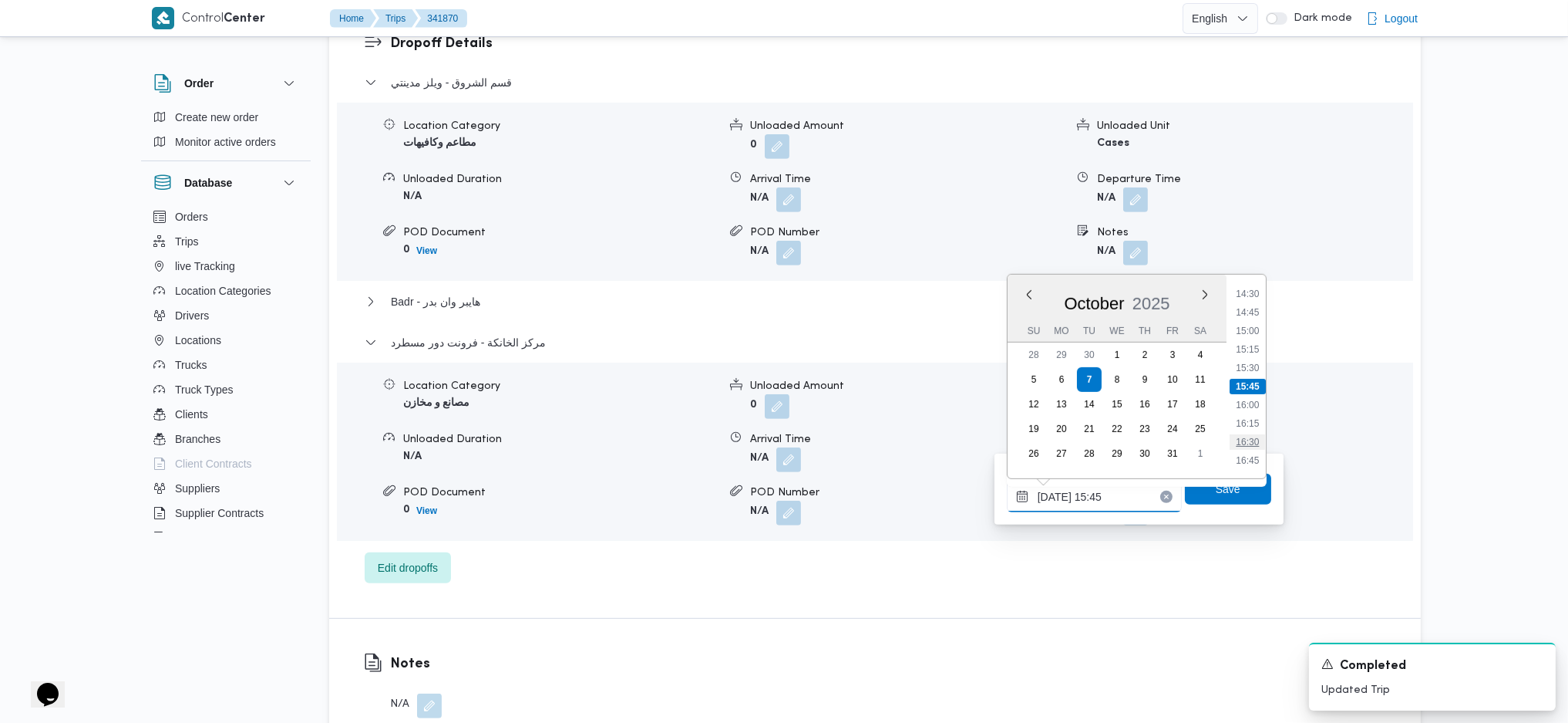
scroll to position [1176, 0]
click at [1255, 414] on li "17:30" at bounding box center [1247, 413] width 35 height 15
type input "07/10/2025 17:30"
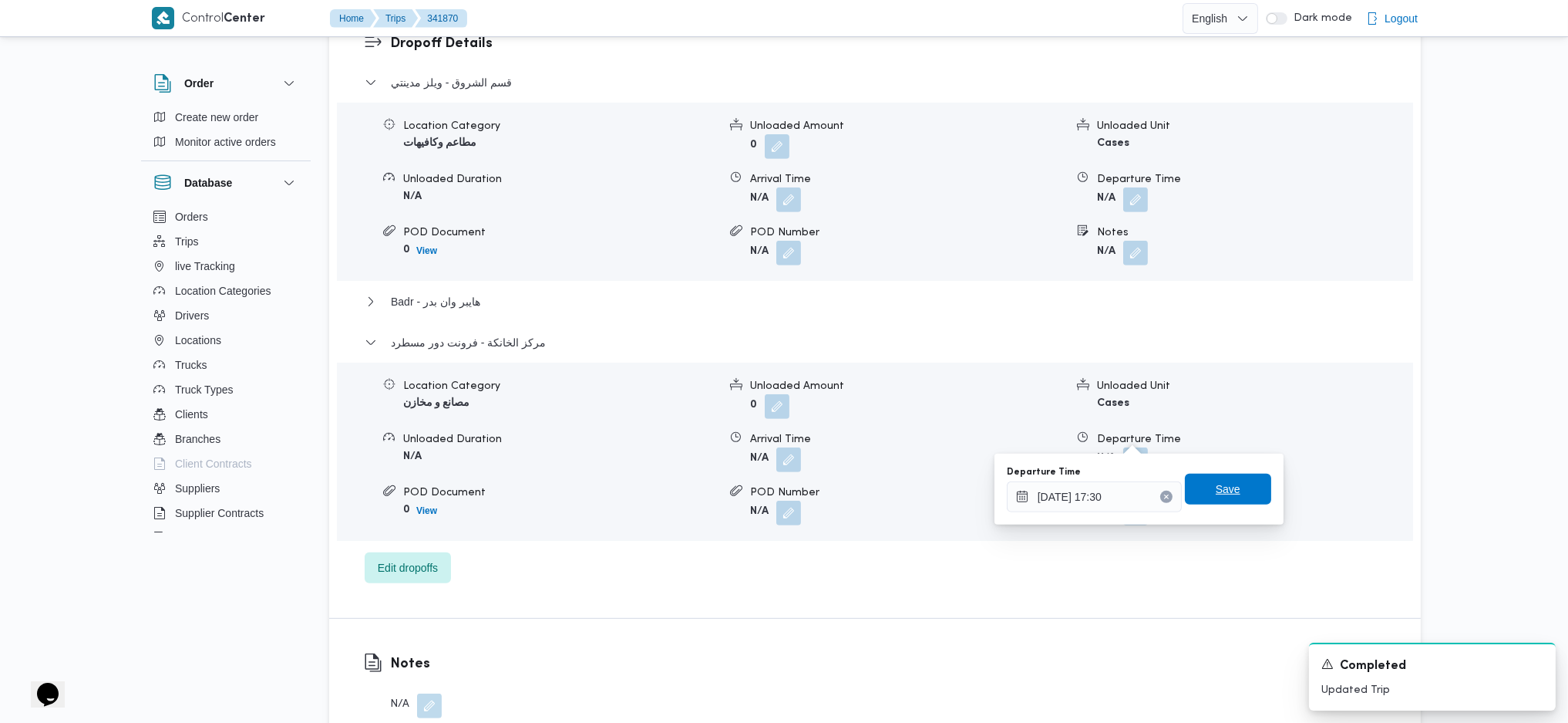
click at [1244, 497] on span "Save" at bounding box center [1228, 489] width 87 height 31
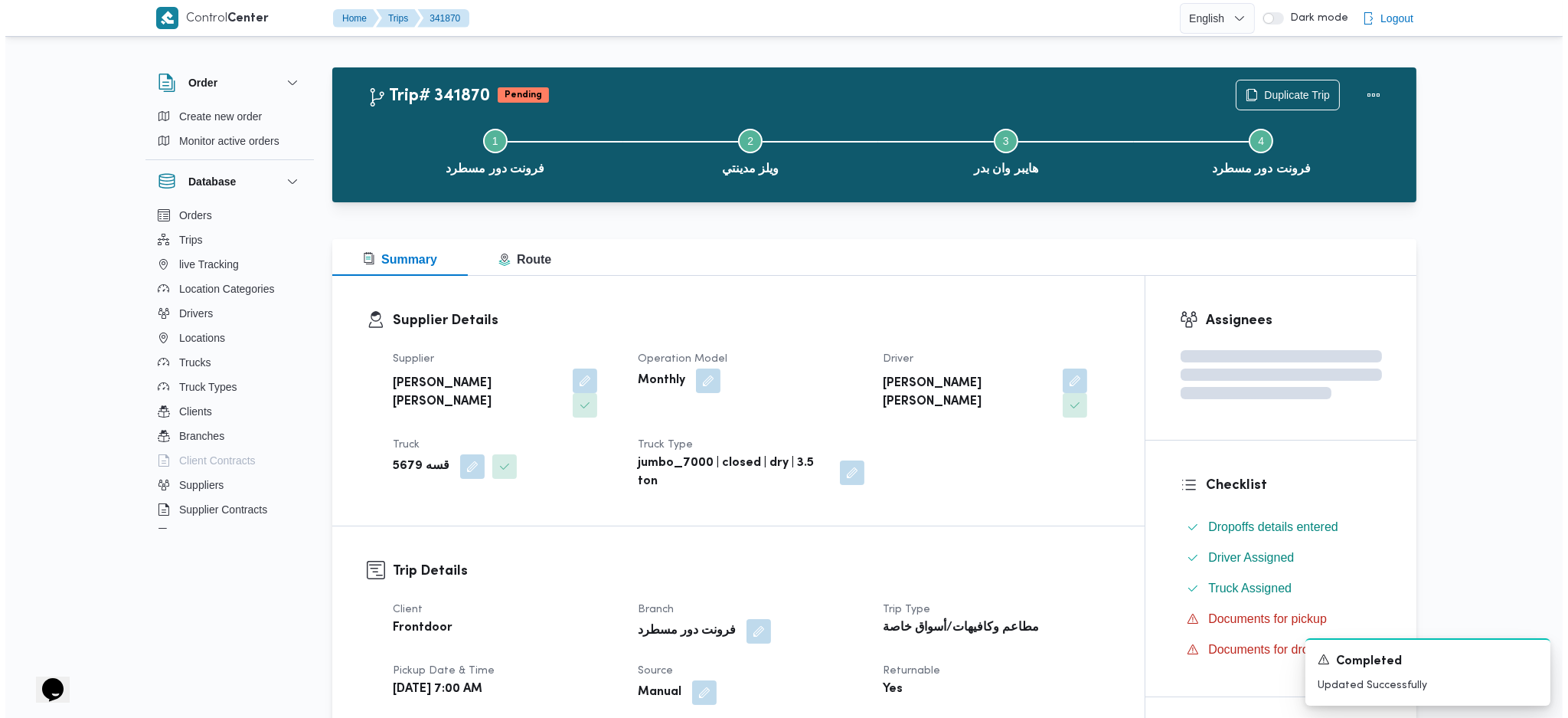
scroll to position [0, 0]
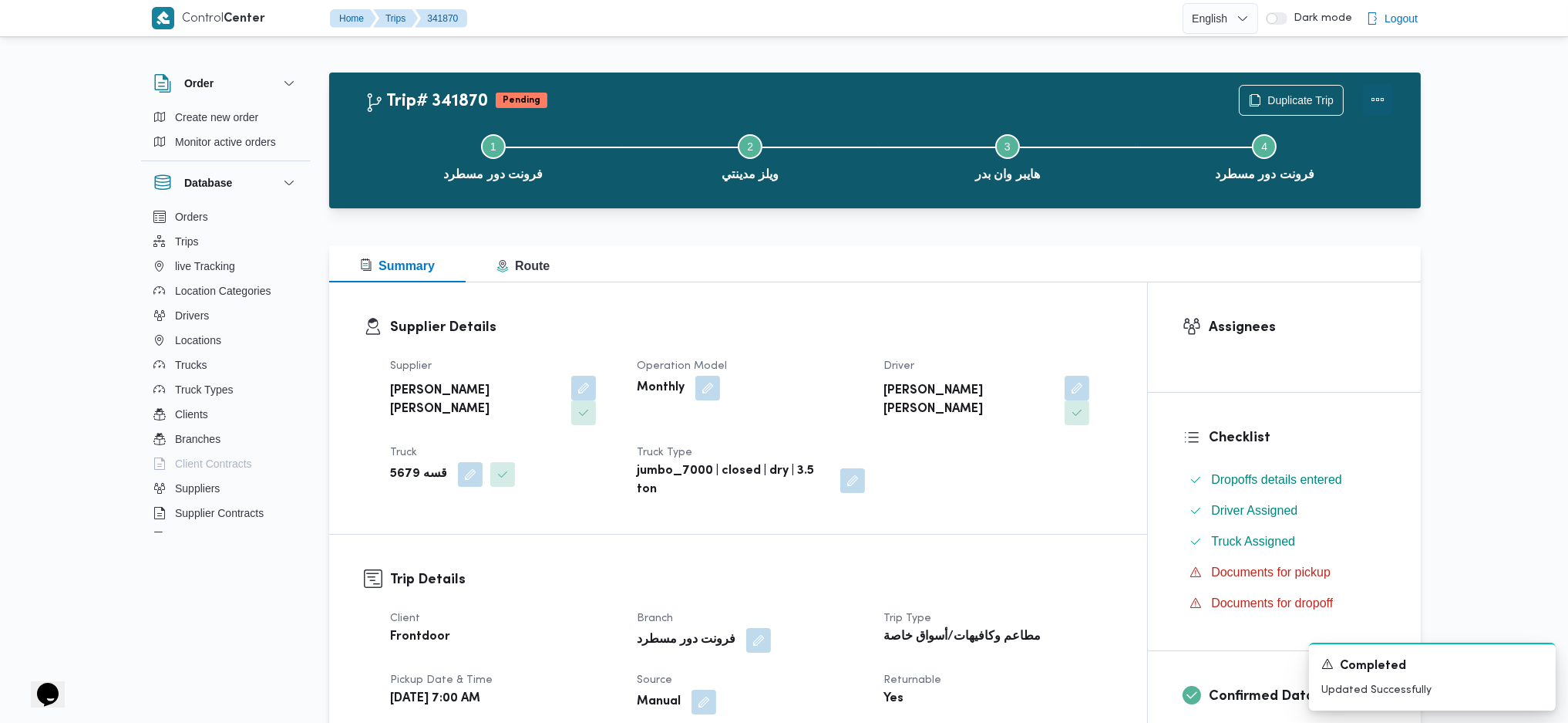
click at [1380, 92] on button "Actions" at bounding box center [1378, 99] width 31 height 31
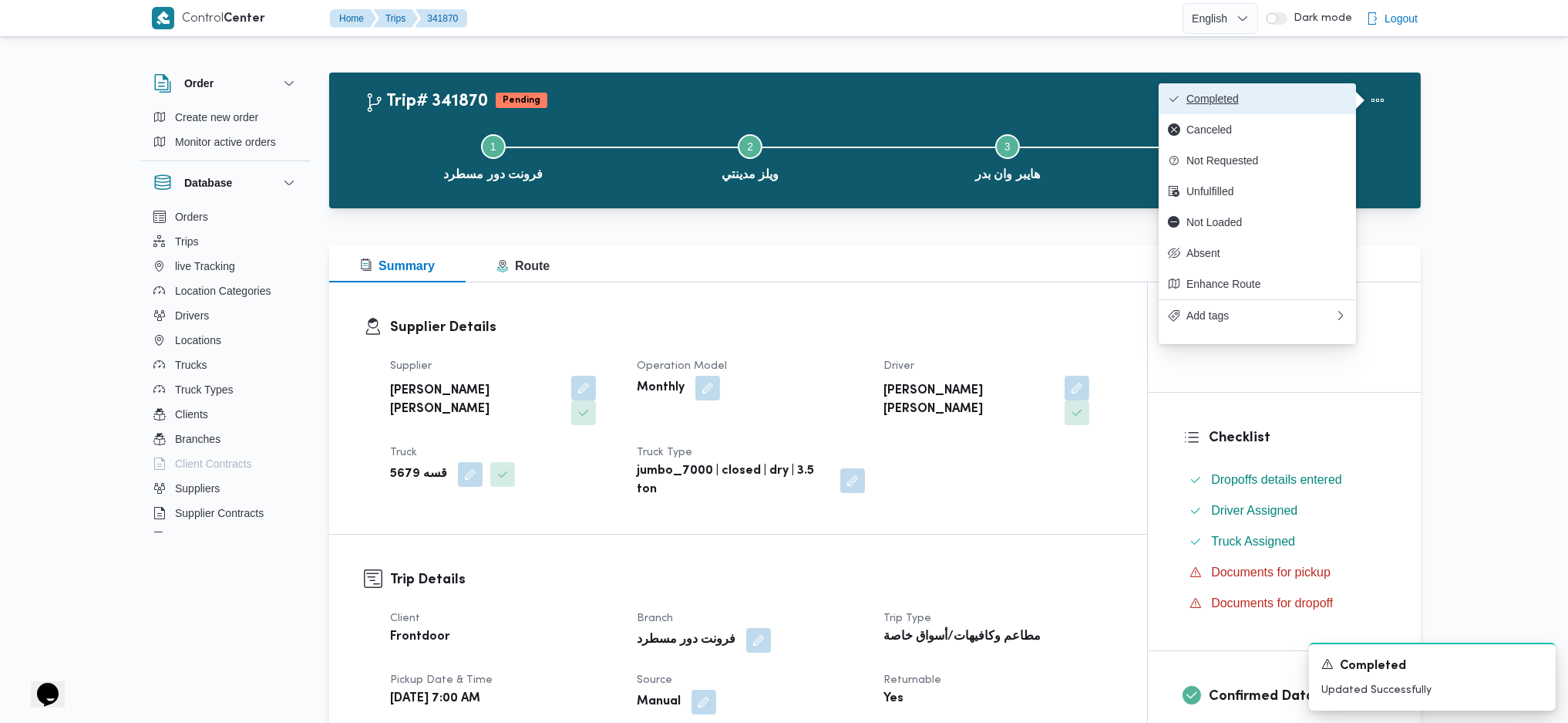
click at [1324, 94] on span "Completed" at bounding box center [1267, 99] width 160 height 13
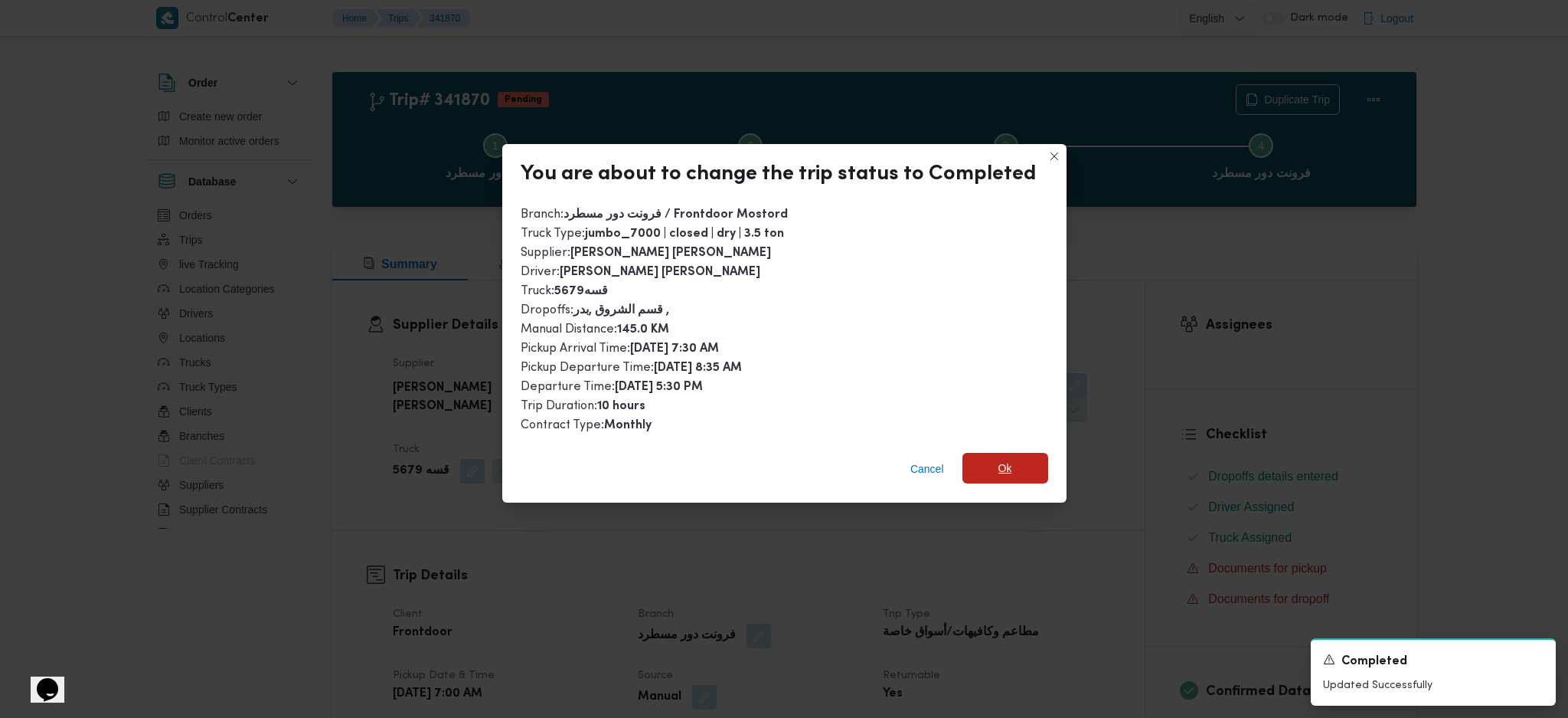
click at [1030, 464] on span "Ok" at bounding box center [1005, 468] width 86 height 30
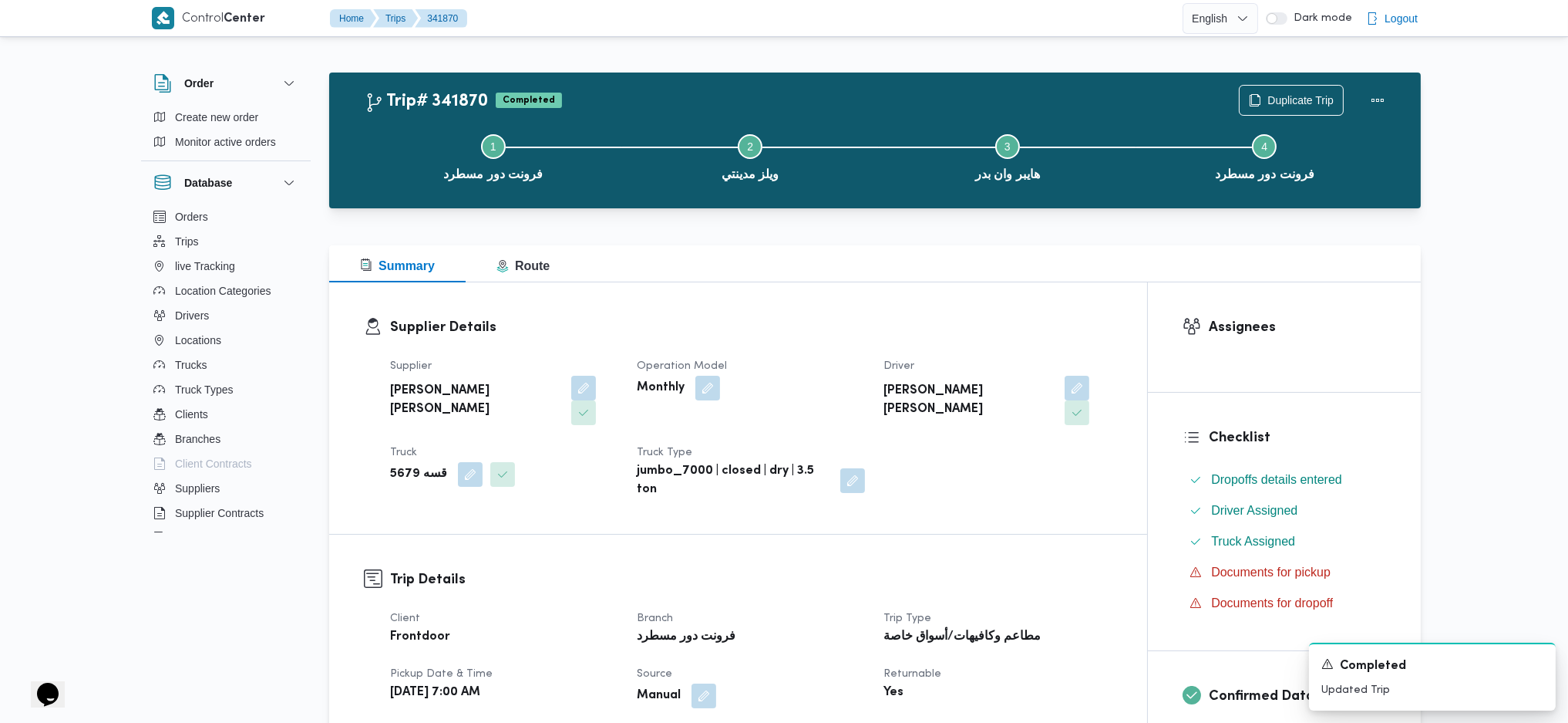
click at [918, 286] on div "Supplier Details Supplier محمد هاني محمد جوده محمود Operation Model Monthly Dri…" at bounding box center [738, 407] width 818 height 252
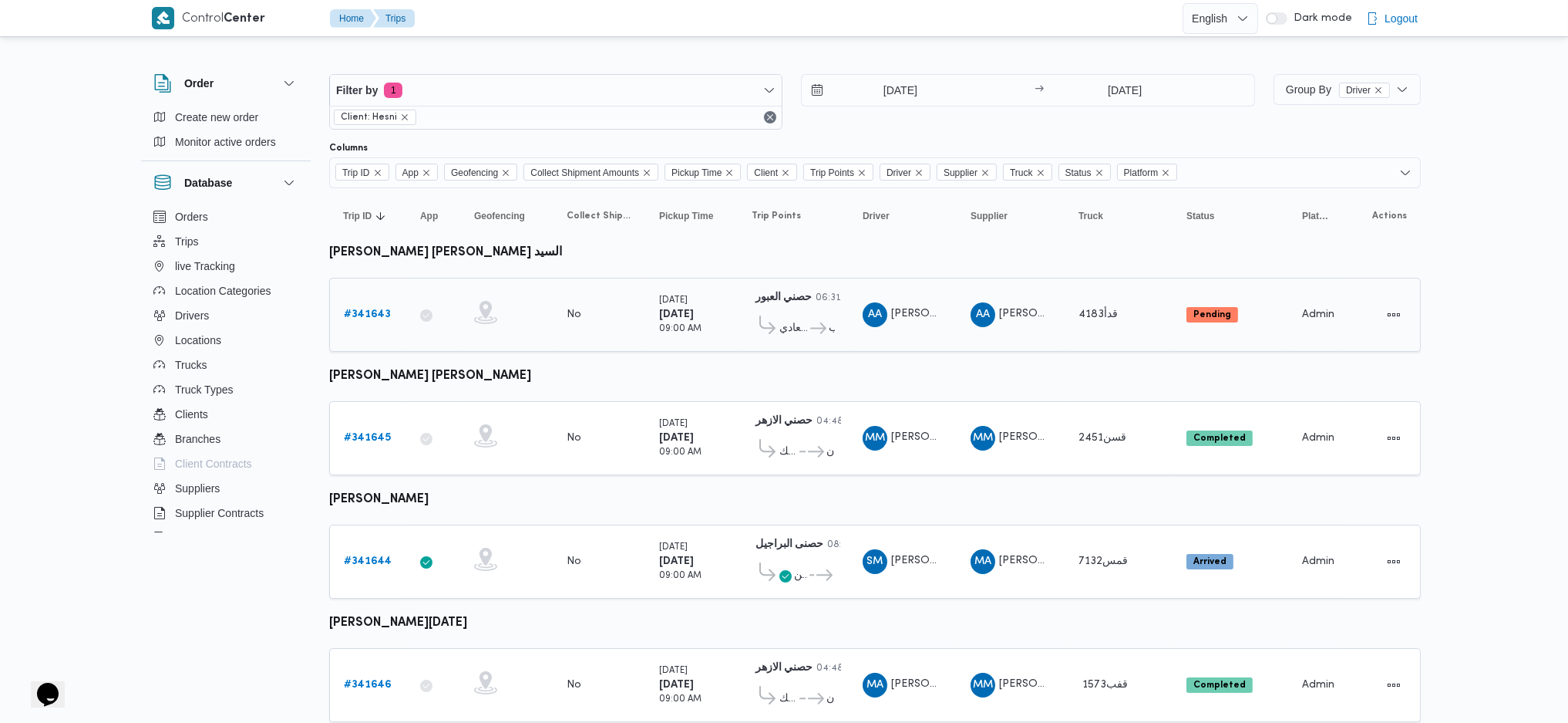
click at [367, 320] on link "# 341643" at bounding box center [368, 315] width 47 height 19
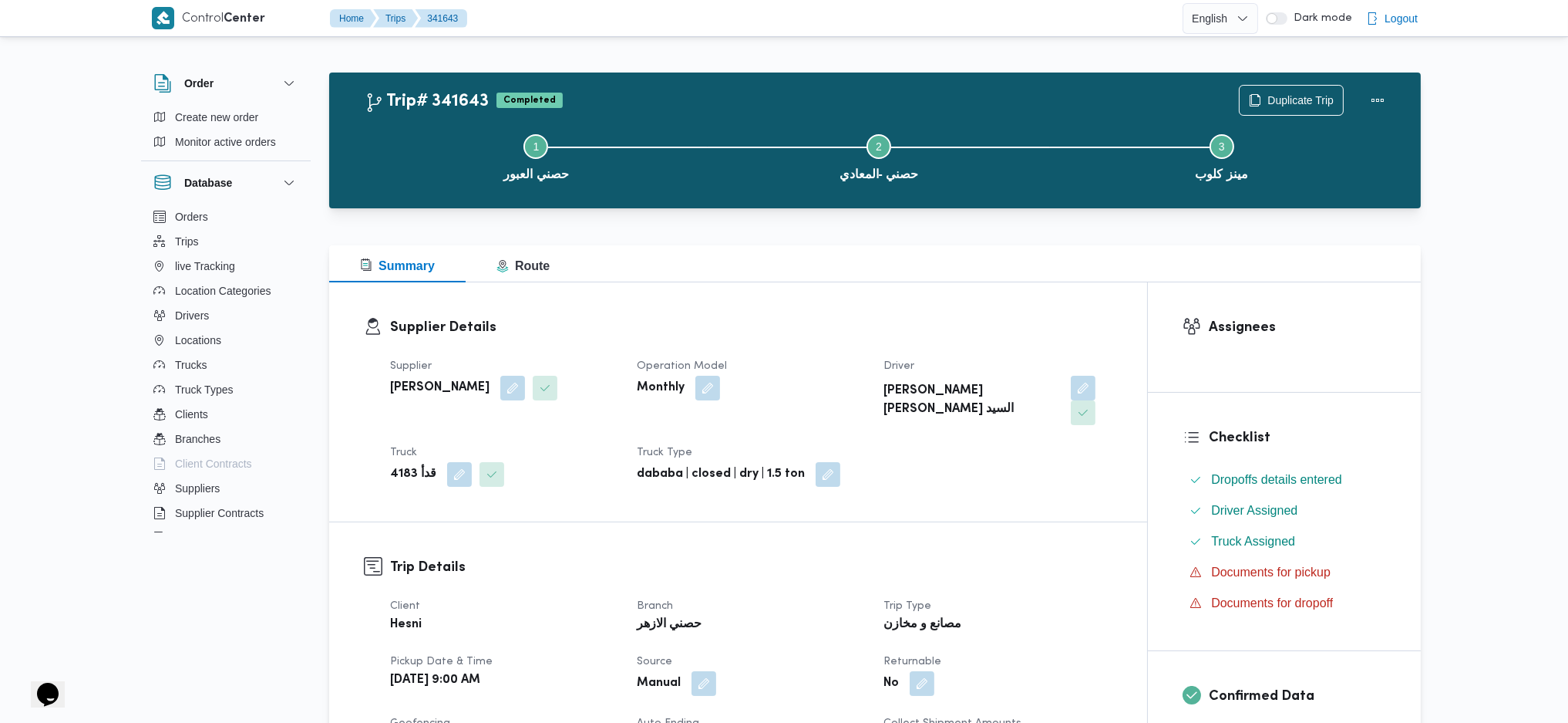
scroll to position [719, 0]
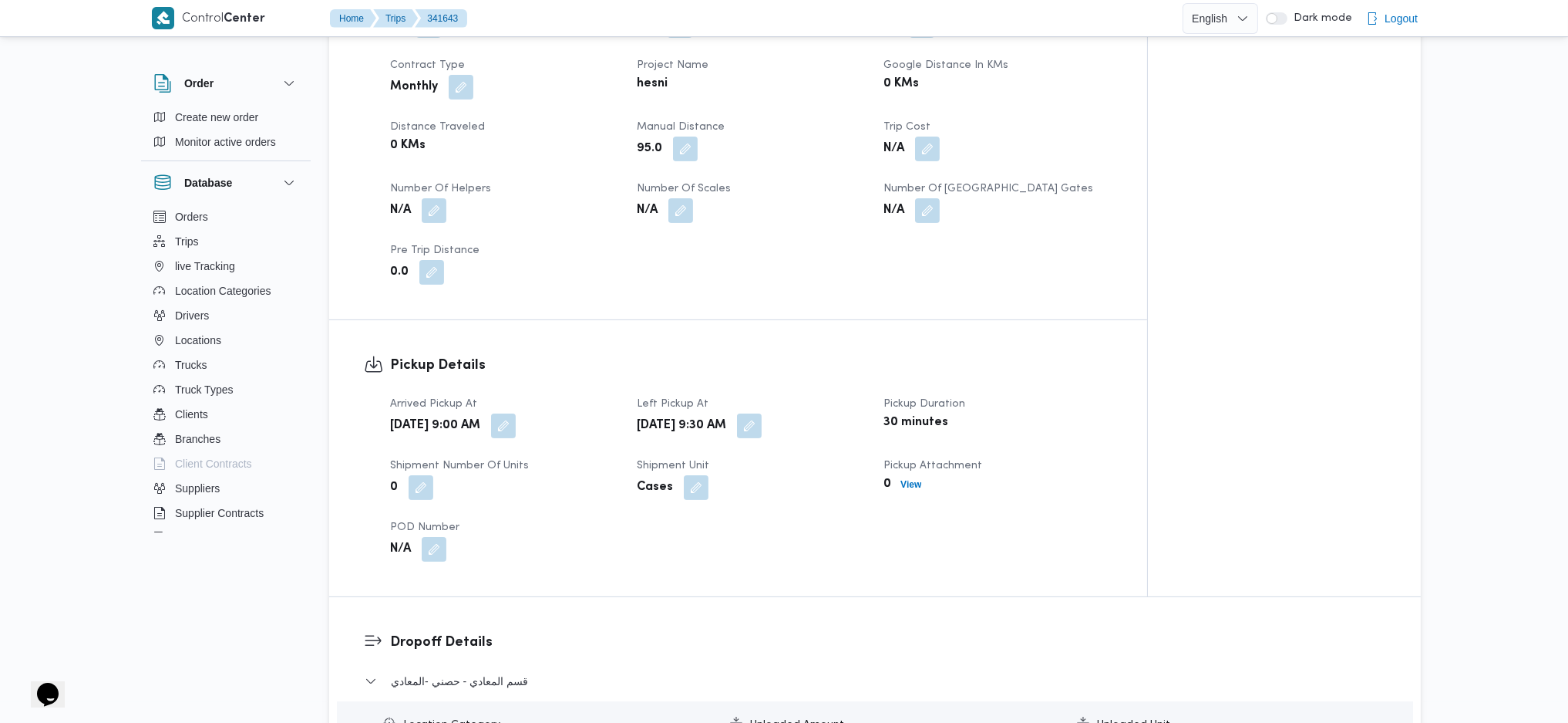
click at [680, 122] on span "Manual Distance" at bounding box center [681, 126] width 88 height 10
click at [688, 136] on button "button" at bounding box center [685, 148] width 24 height 24
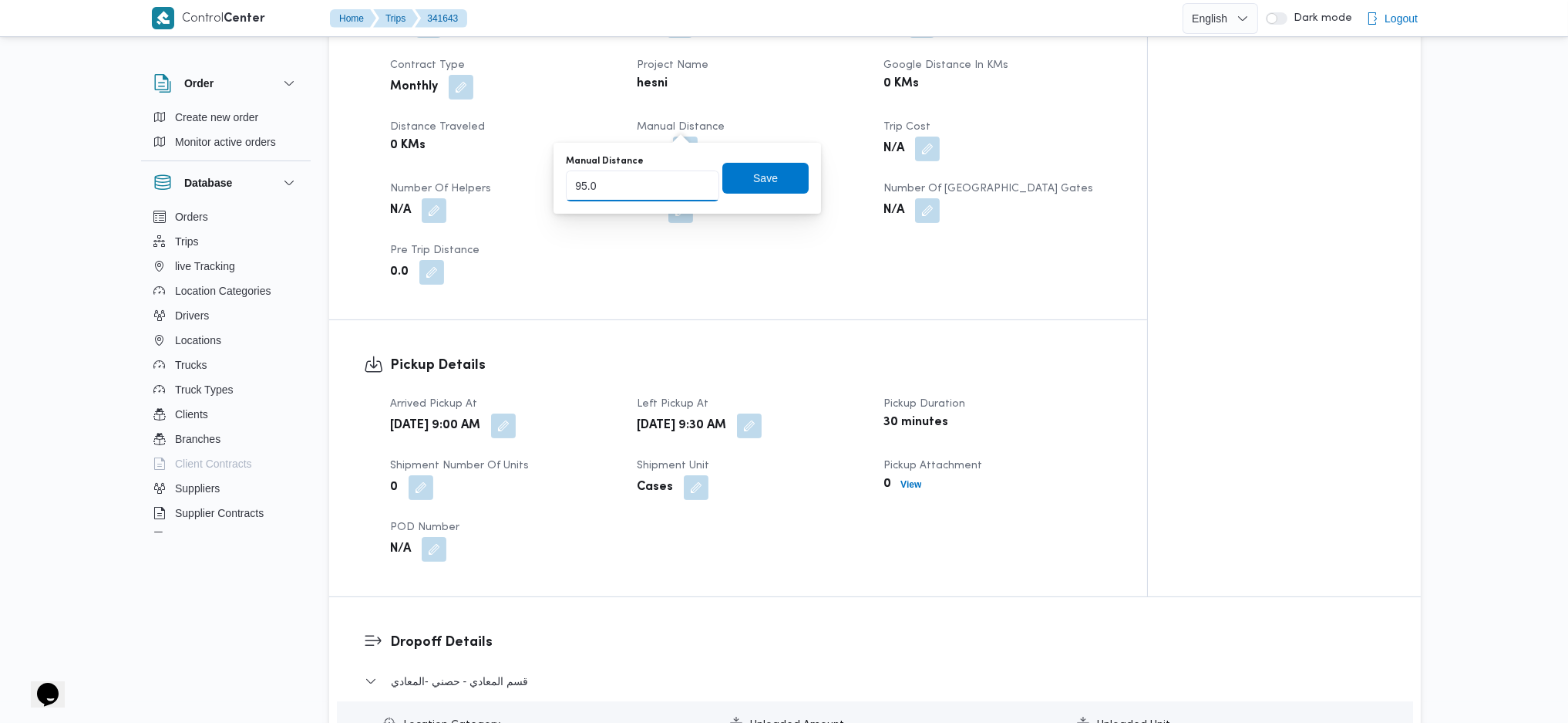
click at [677, 190] on input "95.0" at bounding box center [643, 186] width 153 height 31
type input "9"
type input "145"
click at [758, 176] on span "Save" at bounding box center [765, 177] width 24 height 19
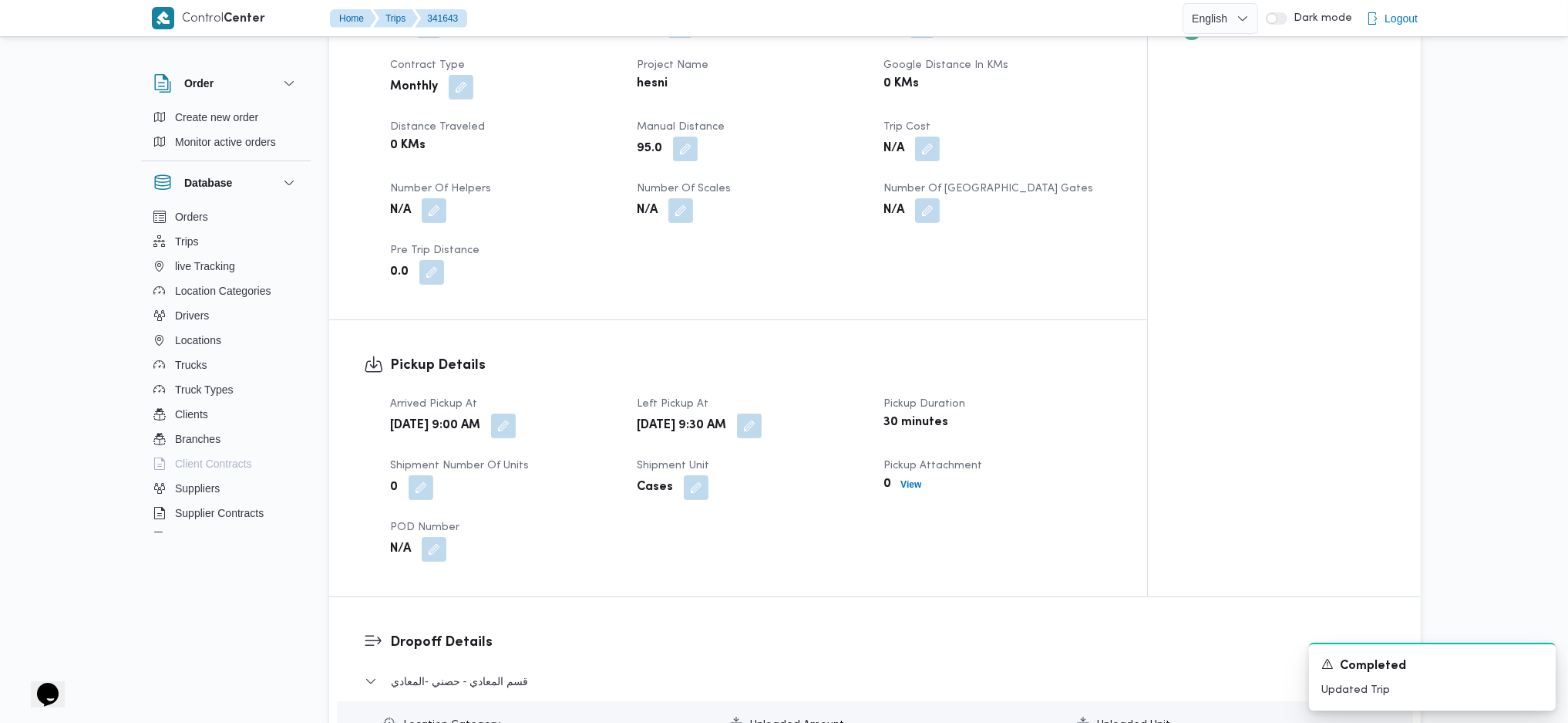
scroll to position [1234, 0]
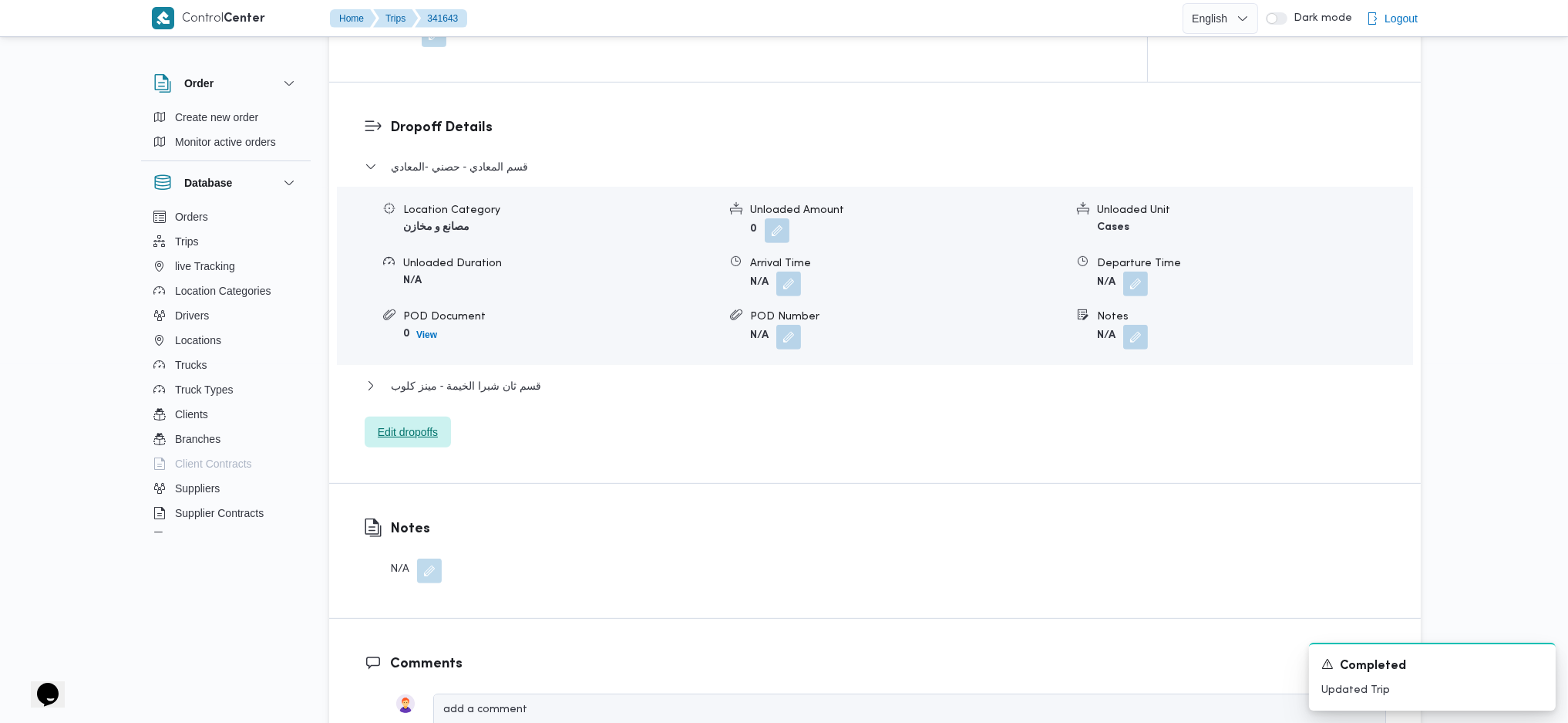
click at [411, 423] on span "Edit dropoffs" at bounding box center [407, 432] width 60 height 19
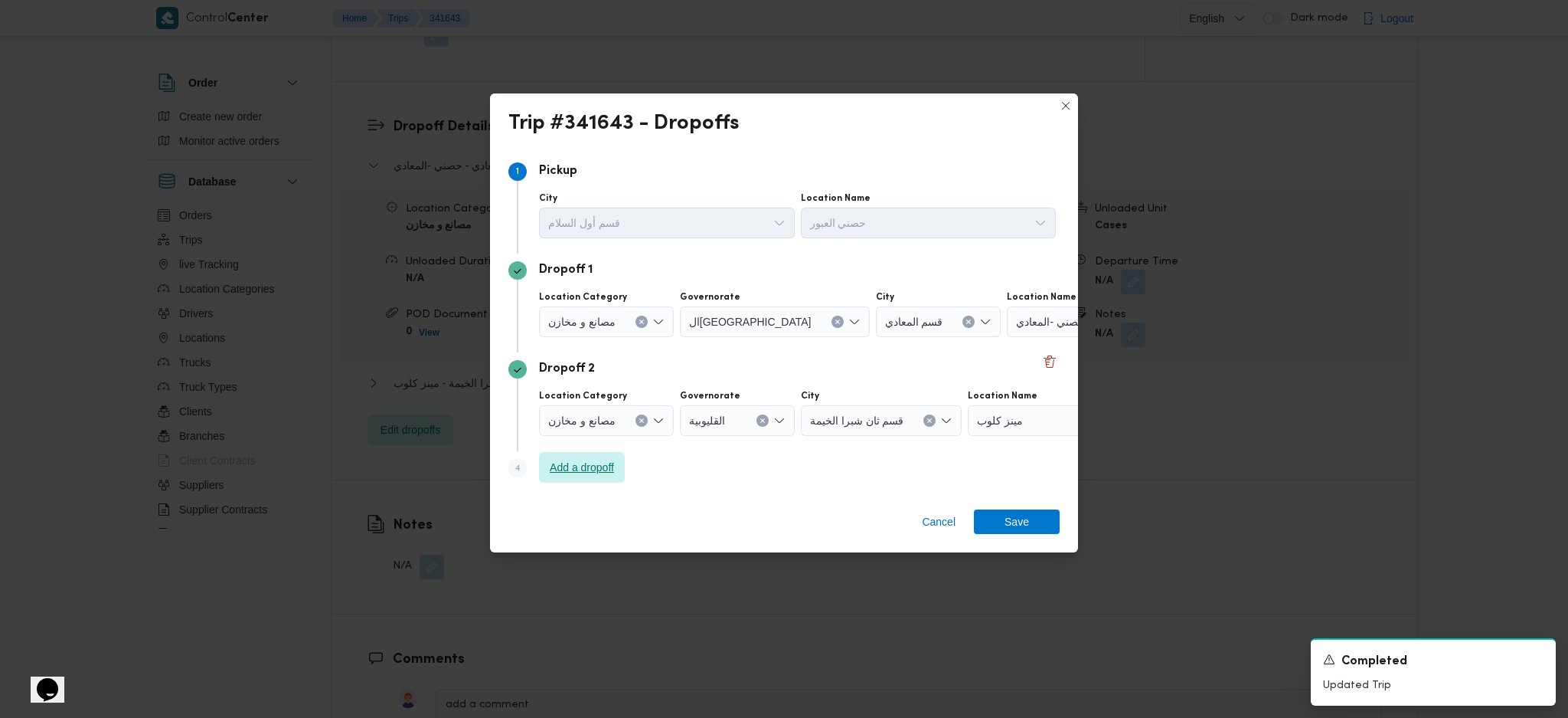
click at [578, 460] on span "Add a dropoff" at bounding box center [582, 467] width 64 height 19
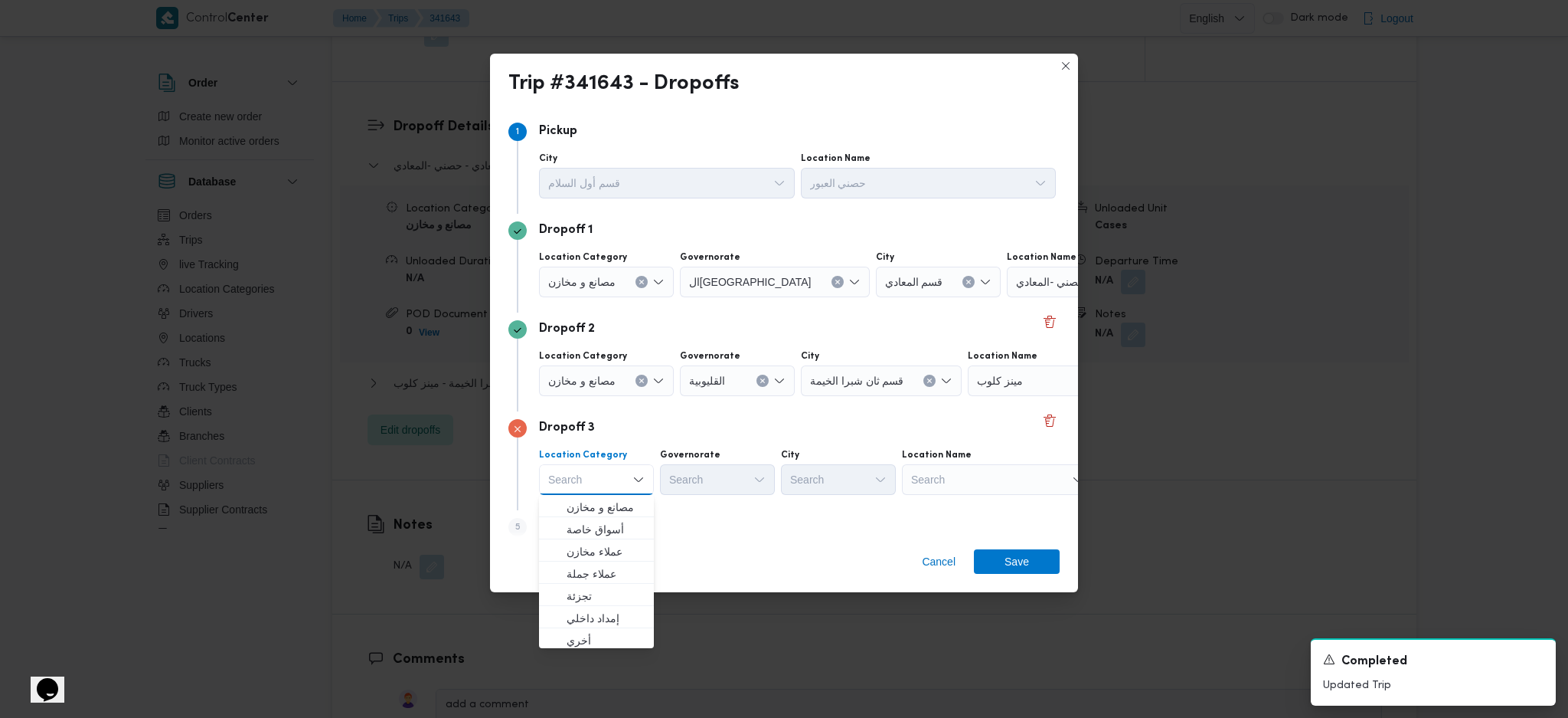
click at [1031, 380] on div "مينز كلوب" at bounding box center [1063, 380] width 192 height 30
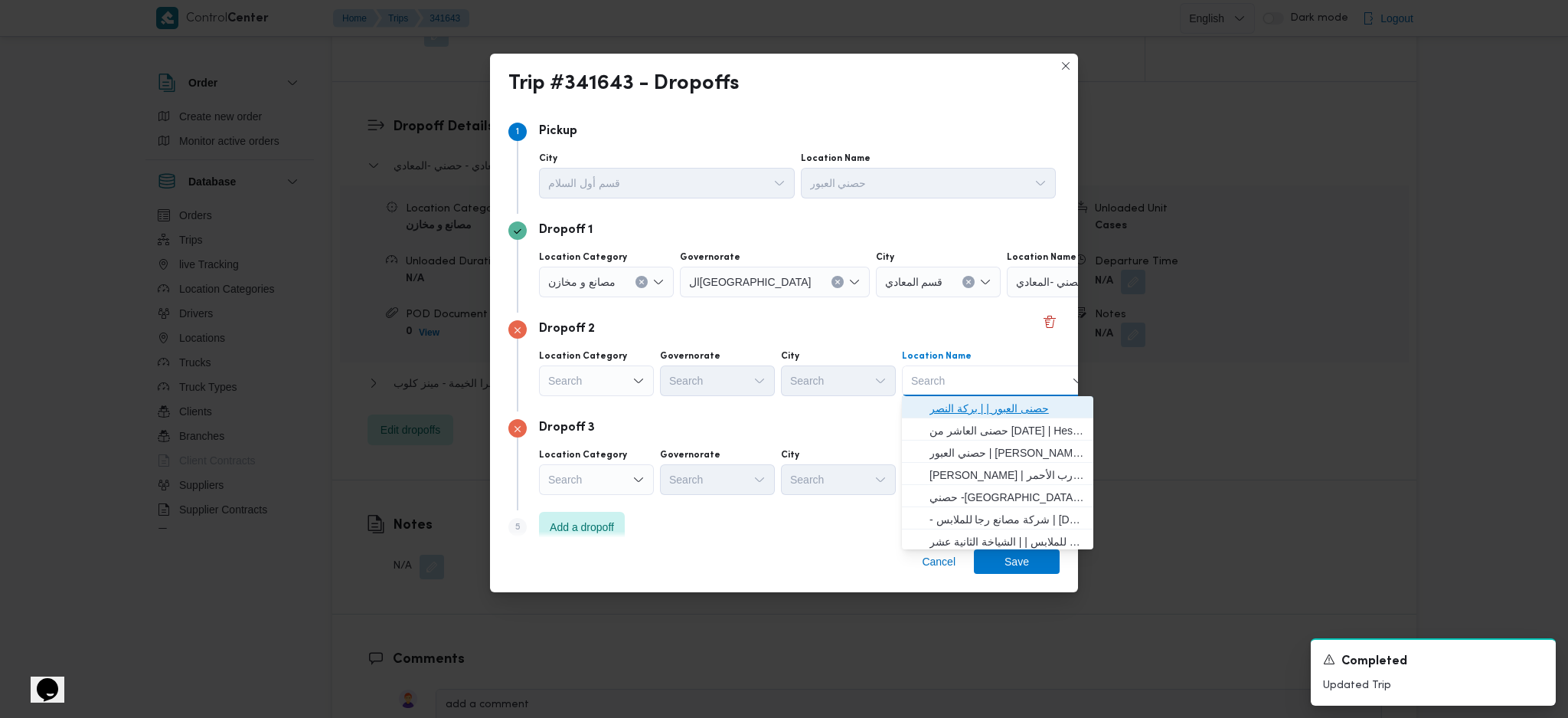
click at [996, 411] on span "حصنى العبور | | بركة النصر" at bounding box center [1007, 408] width 155 height 19
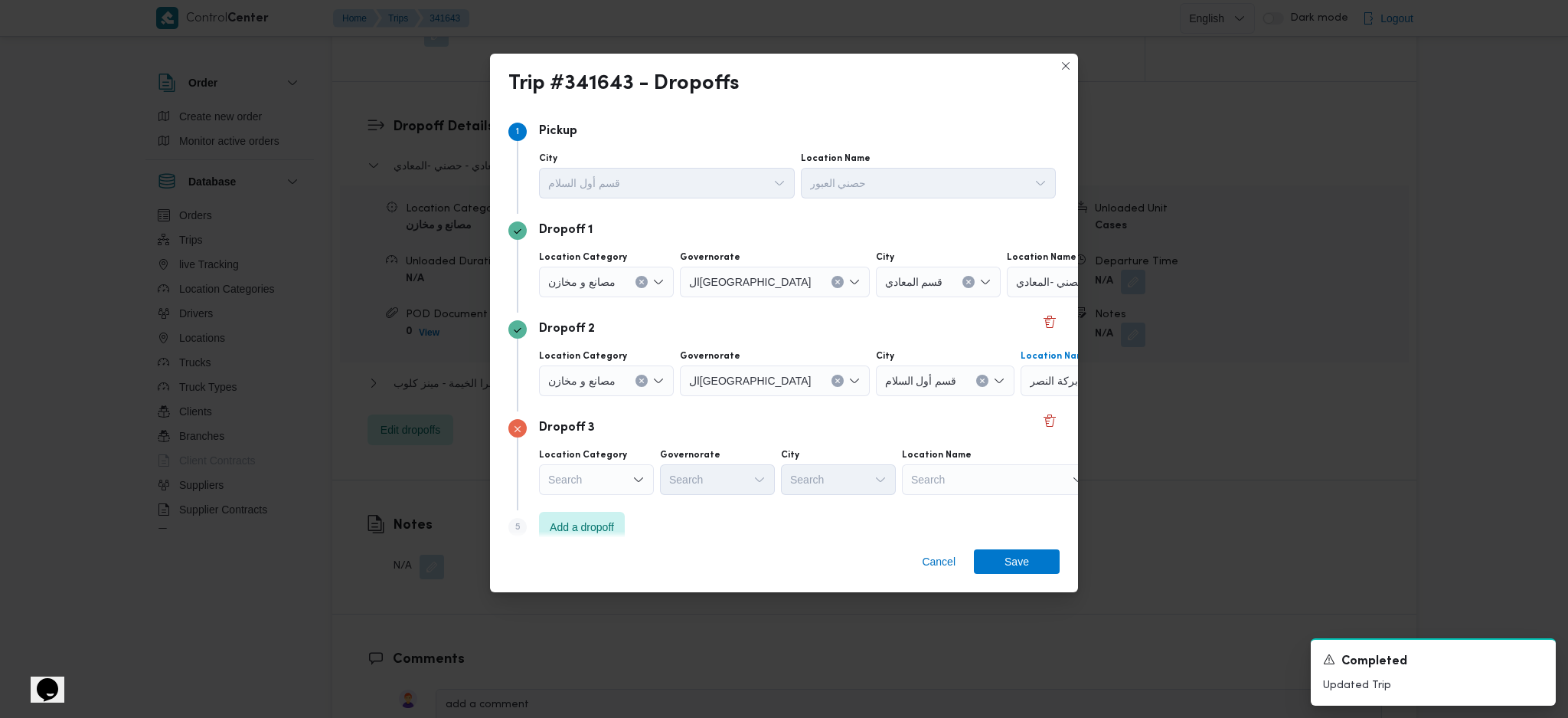
click at [608, 478] on div "Search" at bounding box center [596, 479] width 115 height 30
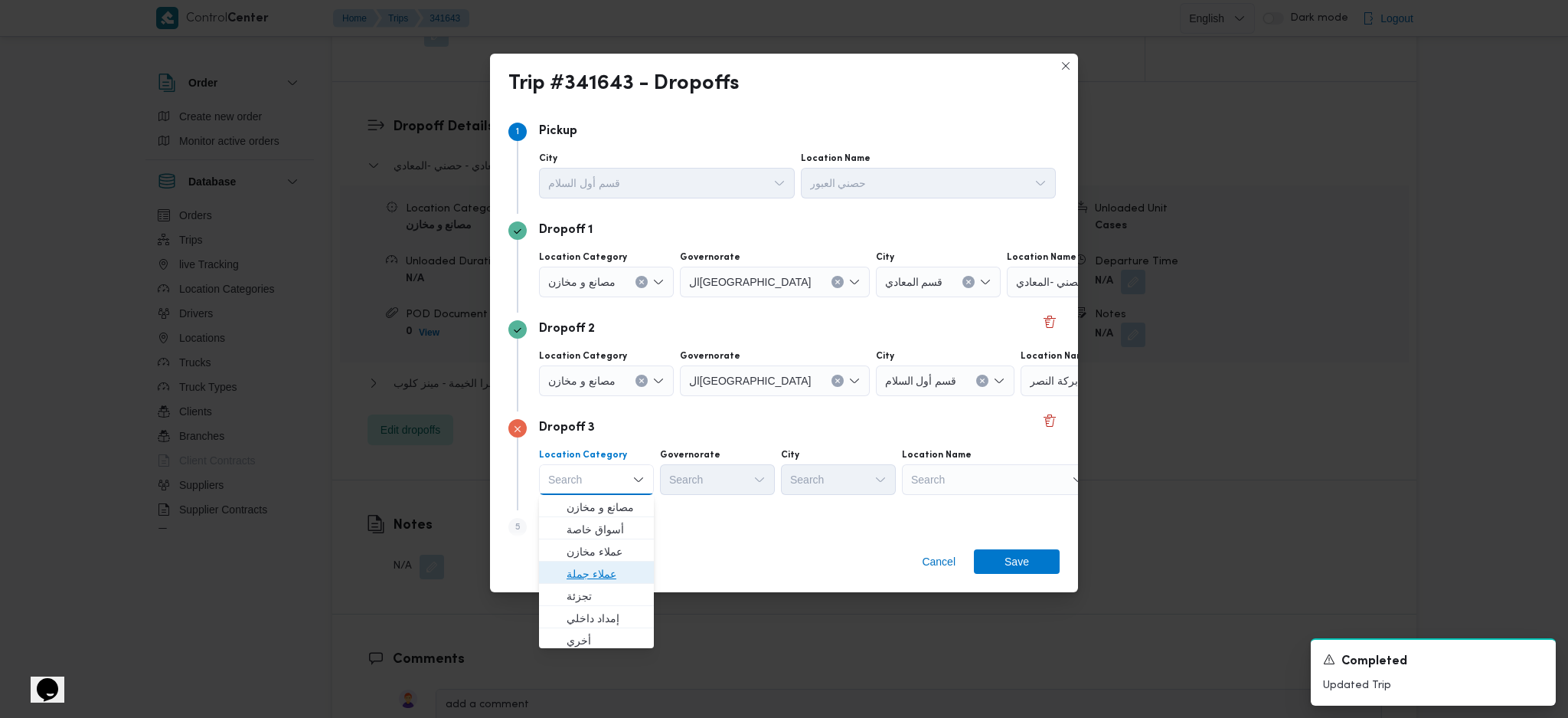
click at [618, 565] on span "عملاء جملة" at bounding box center [605, 574] width 78 height 19
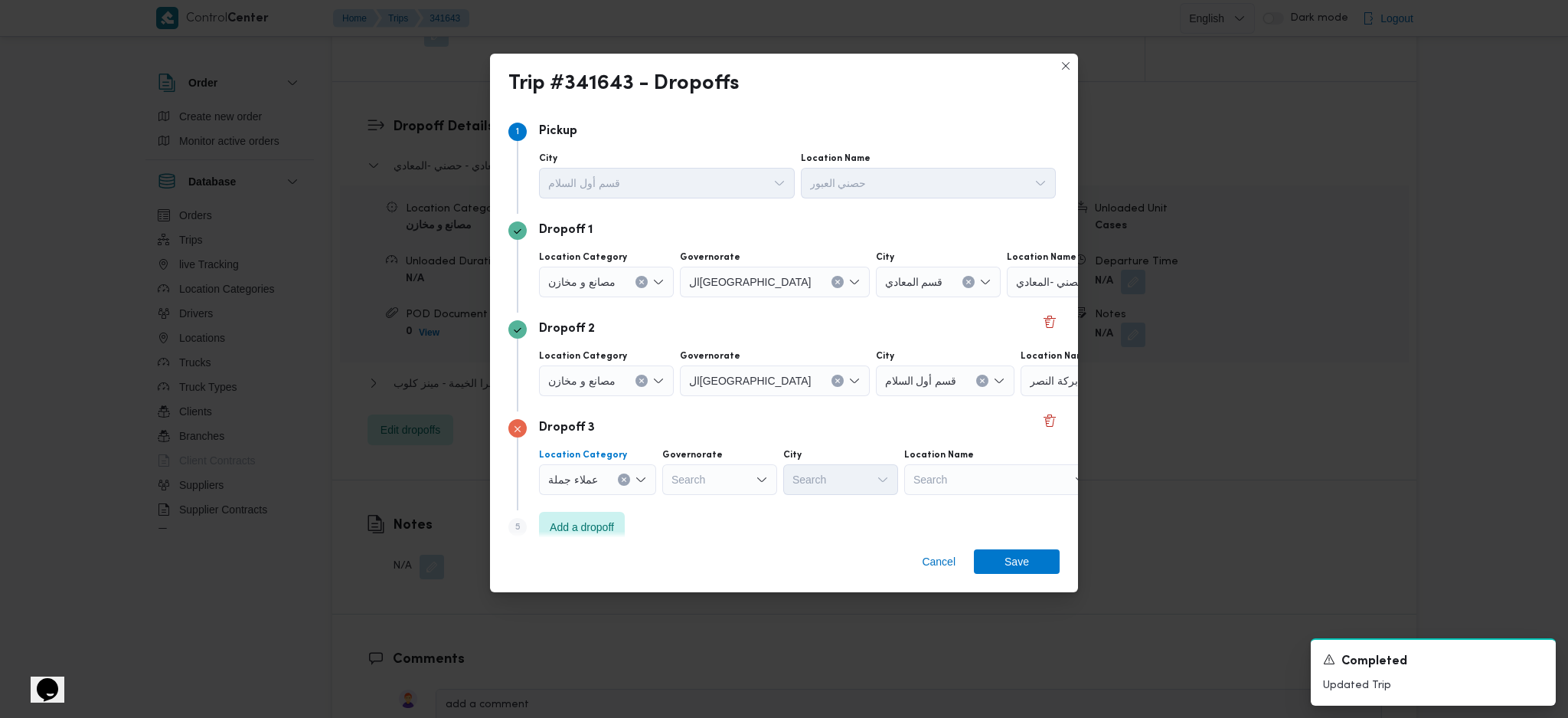
click at [698, 463] on div "Governorate Search" at bounding box center [720, 471] width 115 height 46
click at [702, 489] on div "Search" at bounding box center [720, 479] width 115 height 30
type input "r"
type input "قاه"
click at [707, 510] on mark "قاه" at bounding box center [705, 507] width 13 height 13
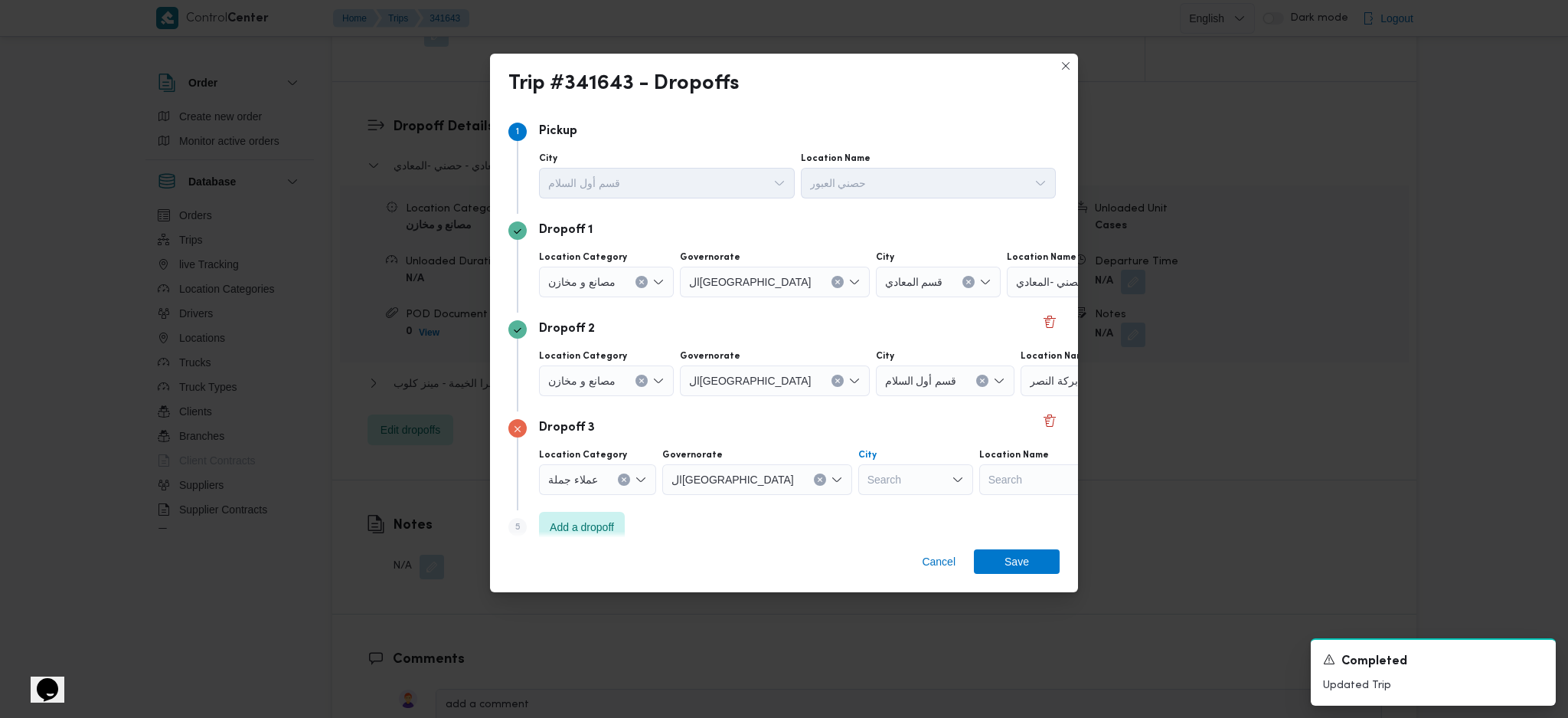
click at [858, 479] on div "Search" at bounding box center [916, 479] width 115 height 30
type input "عين"
click at [803, 509] on icon "button" at bounding box center [797, 507] width 13 height 13
click at [1007, 565] on span "Save" at bounding box center [1016, 560] width 24 height 24
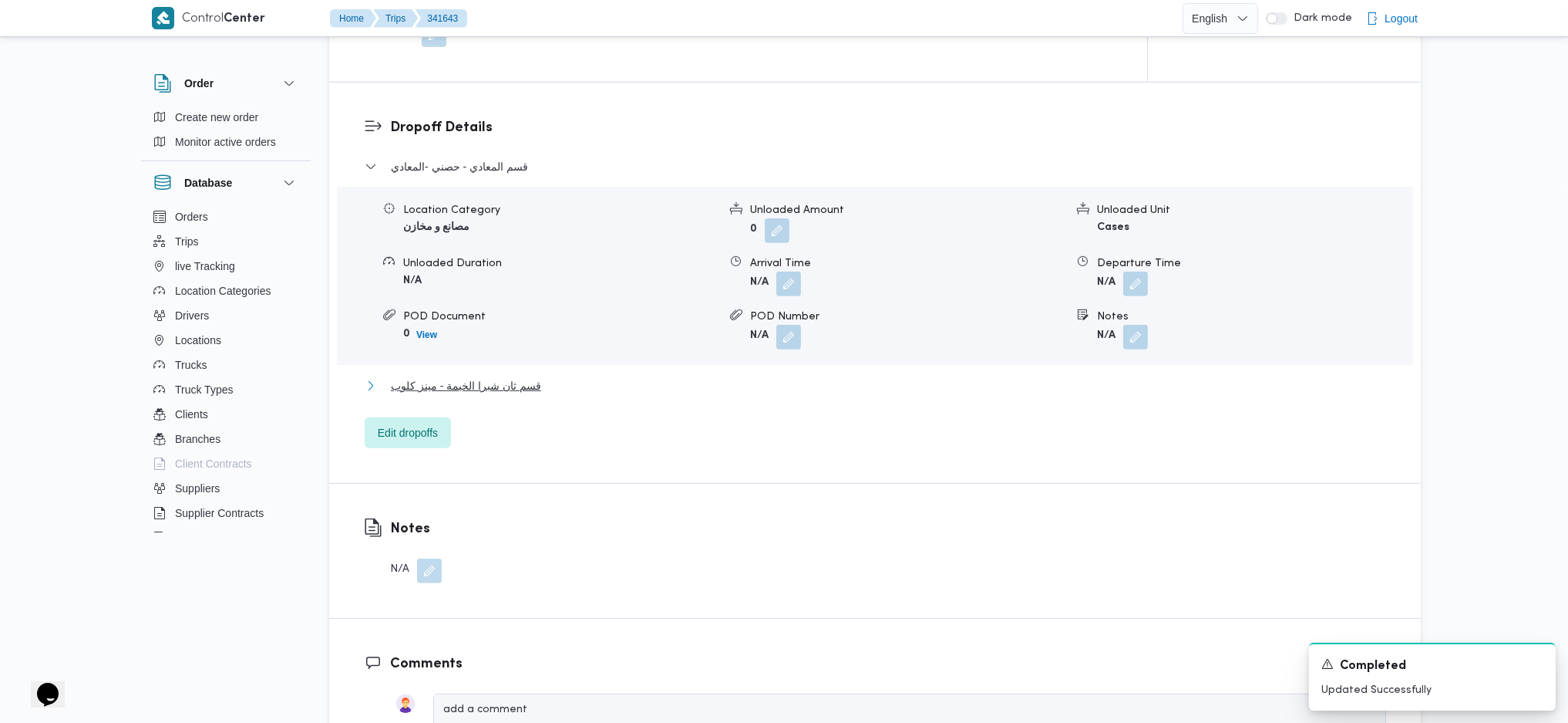
click at [514, 376] on span "قسم ثان شبرا الخيمة - مينز كلوب" at bounding box center [466, 385] width 150 height 19
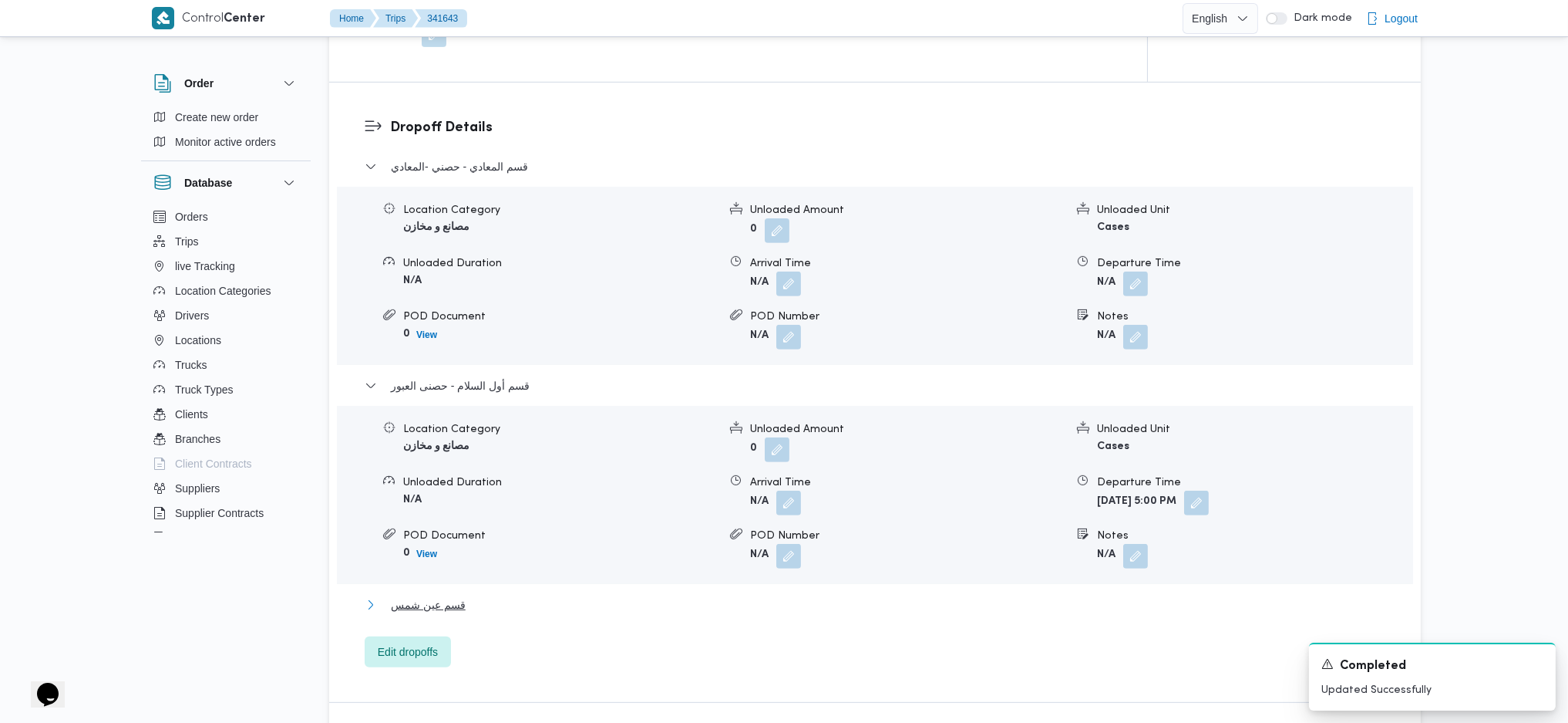
click at [465, 595] on button "قسم عين شمس" at bounding box center [876, 604] width 1022 height 19
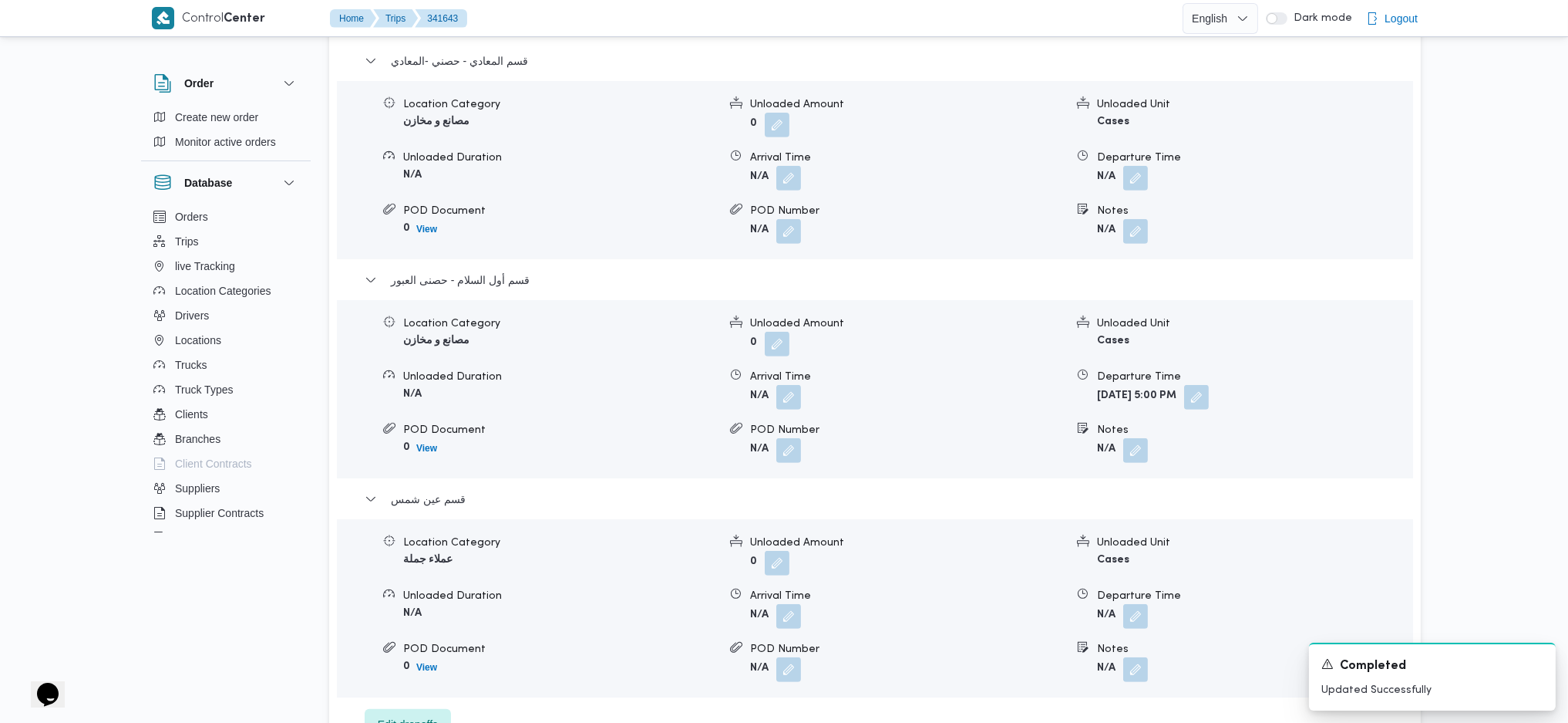
scroll to position [1337, 0]
click at [1208, 387] on button "button" at bounding box center [1196, 398] width 24 height 24
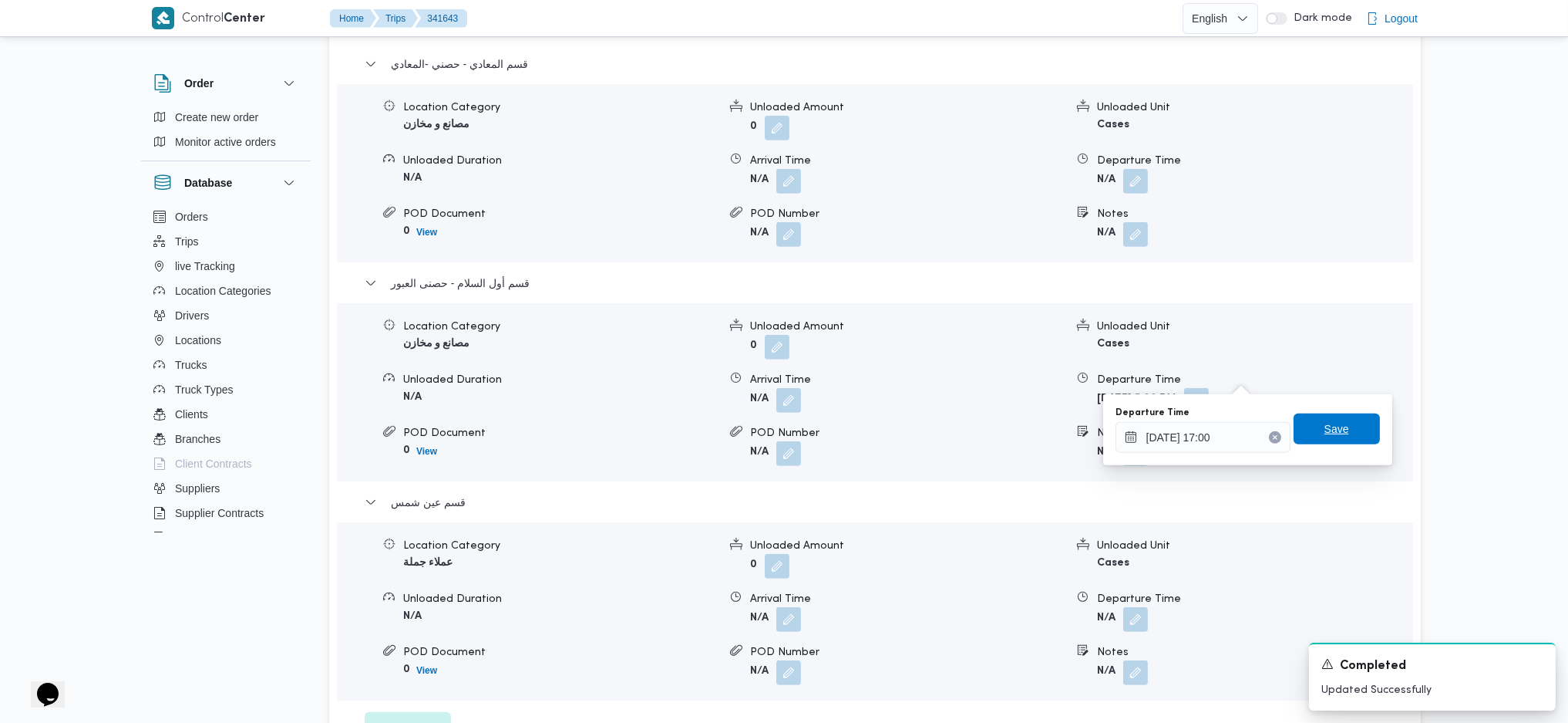
click at [1272, 436] on icon "Clear input" at bounding box center [1275, 437] width 6 height 6
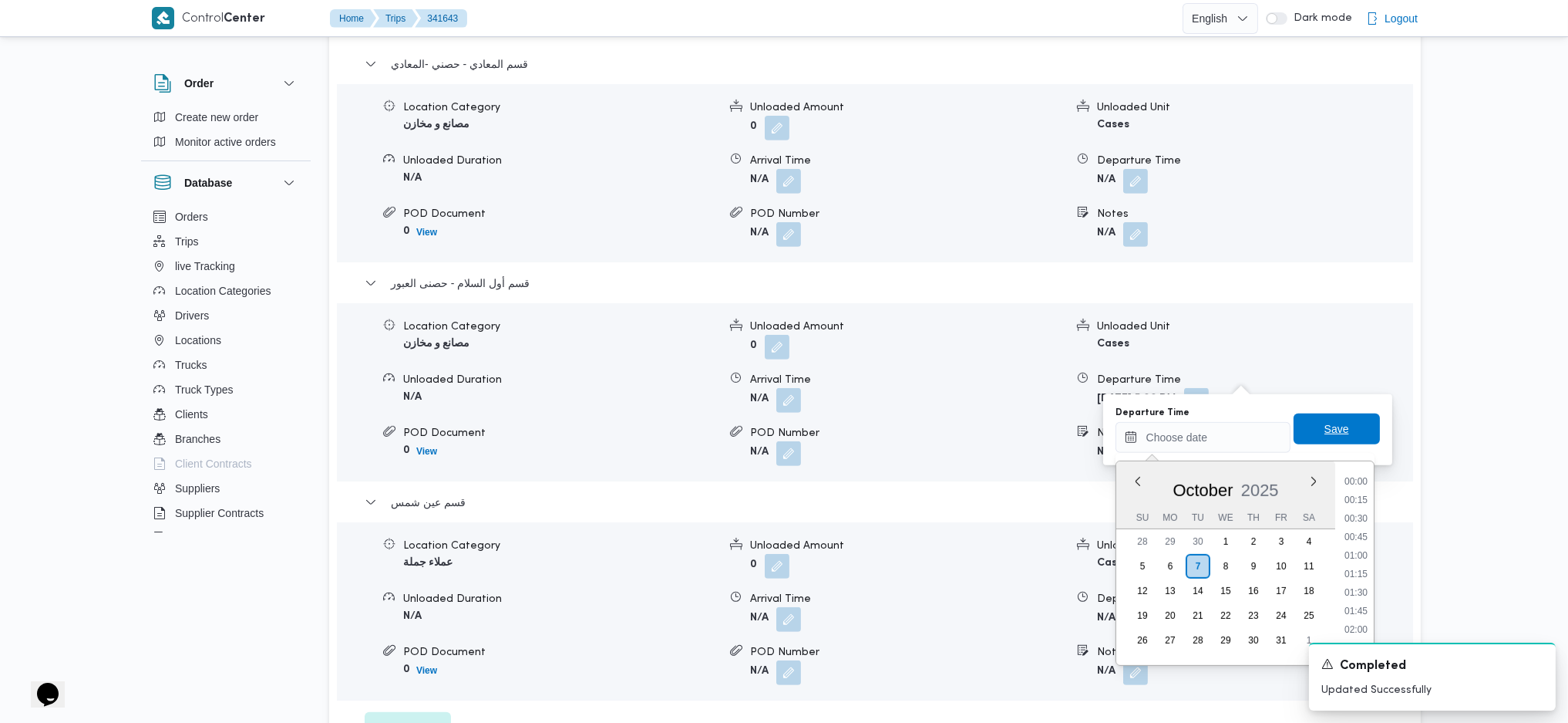
scroll to position [0, 0]
click at [1325, 435] on span "Save" at bounding box center [1336, 428] width 24 height 19
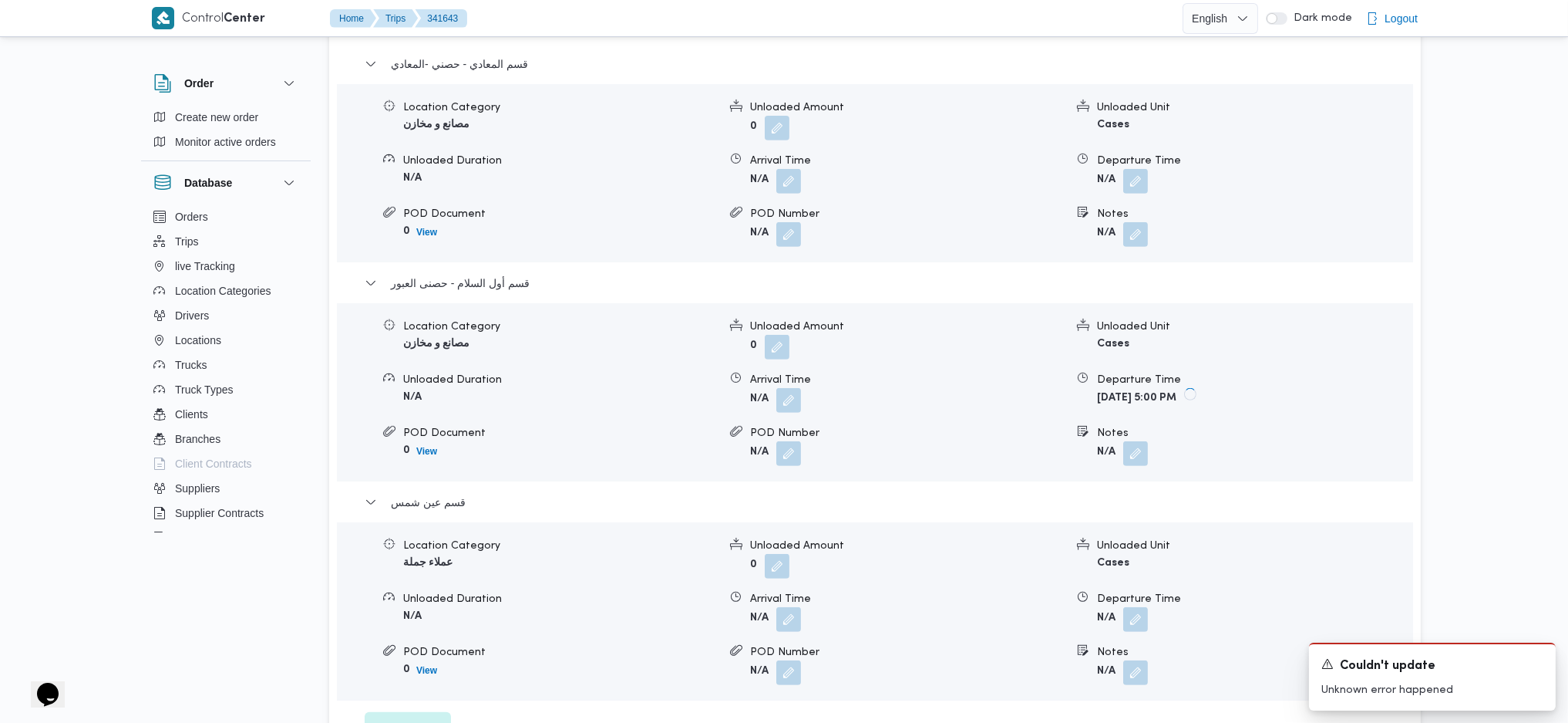
drag, startPoint x: 1117, startPoint y: 590, endPoint x: 1157, endPoint y: 599, distance: 41.0
click at [1135, 607] on span at bounding box center [1132, 618] width 32 height 24
click at [1145, 606] on button "button" at bounding box center [1135, 618] width 24 height 24
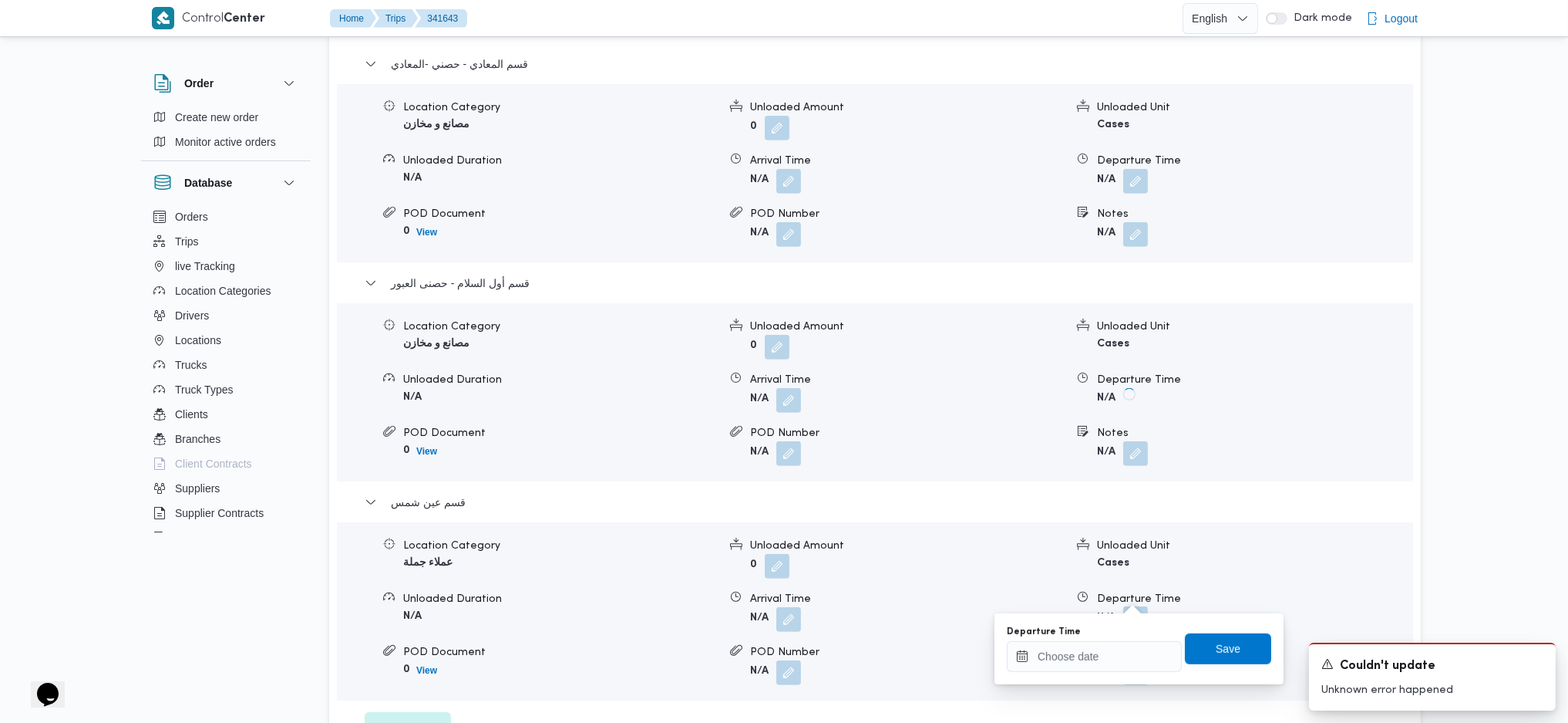
click at [1132, 606] on button "button" at bounding box center [1135, 618] width 24 height 24
click at [1073, 659] on input "Departure Time" at bounding box center [1094, 656] width 175 height 31
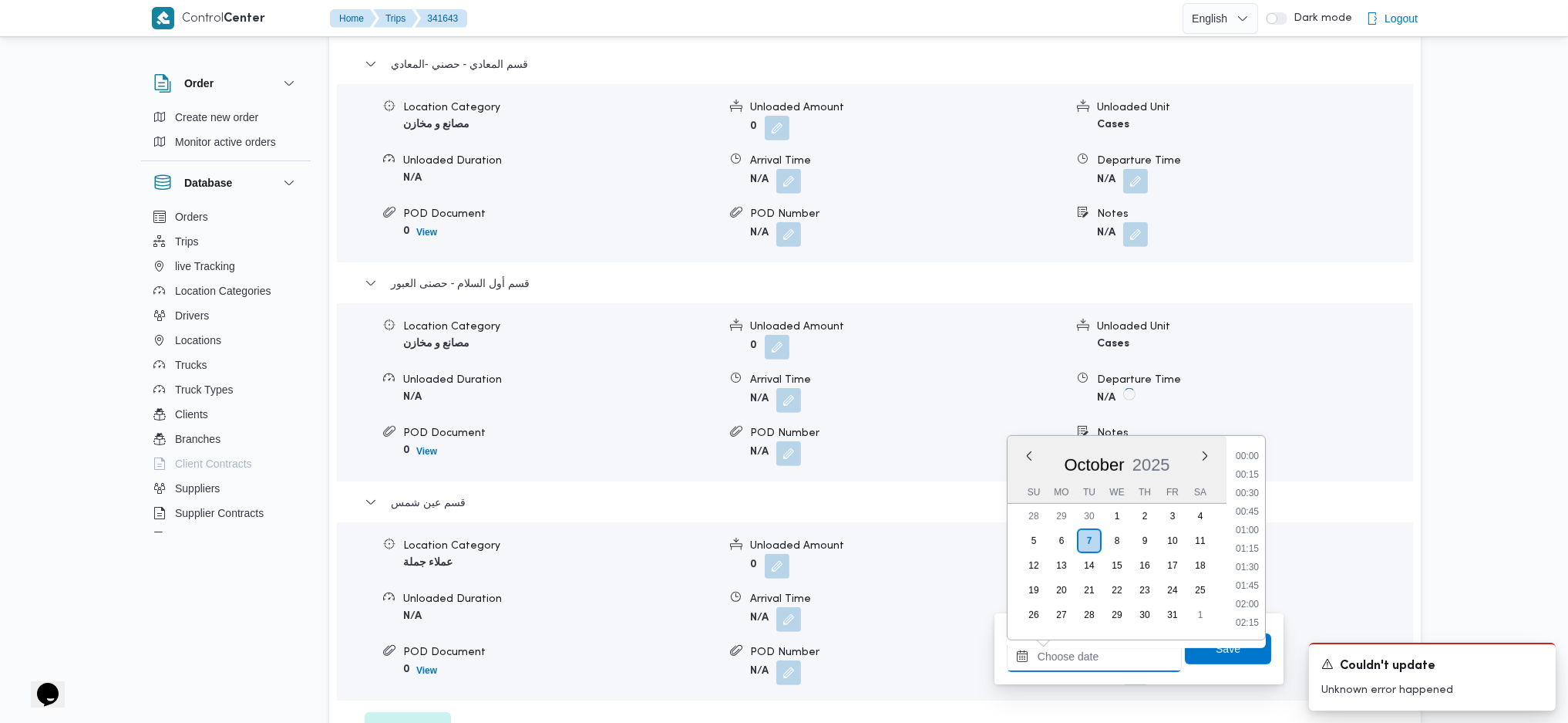
scroll to position [1260, 0]
click at [1244, 453] on li "17:00" at bounding box center [1247, 453] width 35 height 15
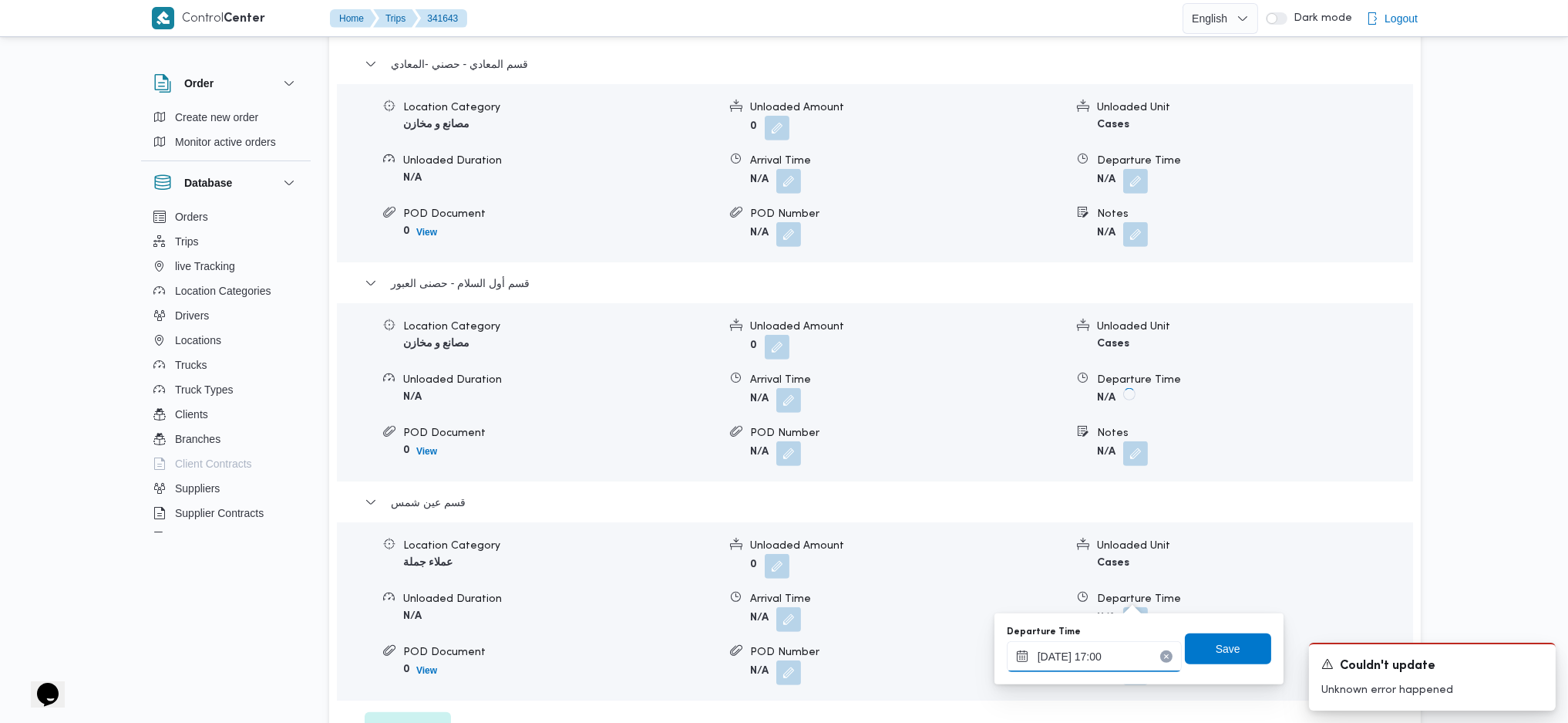
click at [1075, 649] on input "[DATE] 17:00" at bounding box center [1094, 656] width 175 height 31
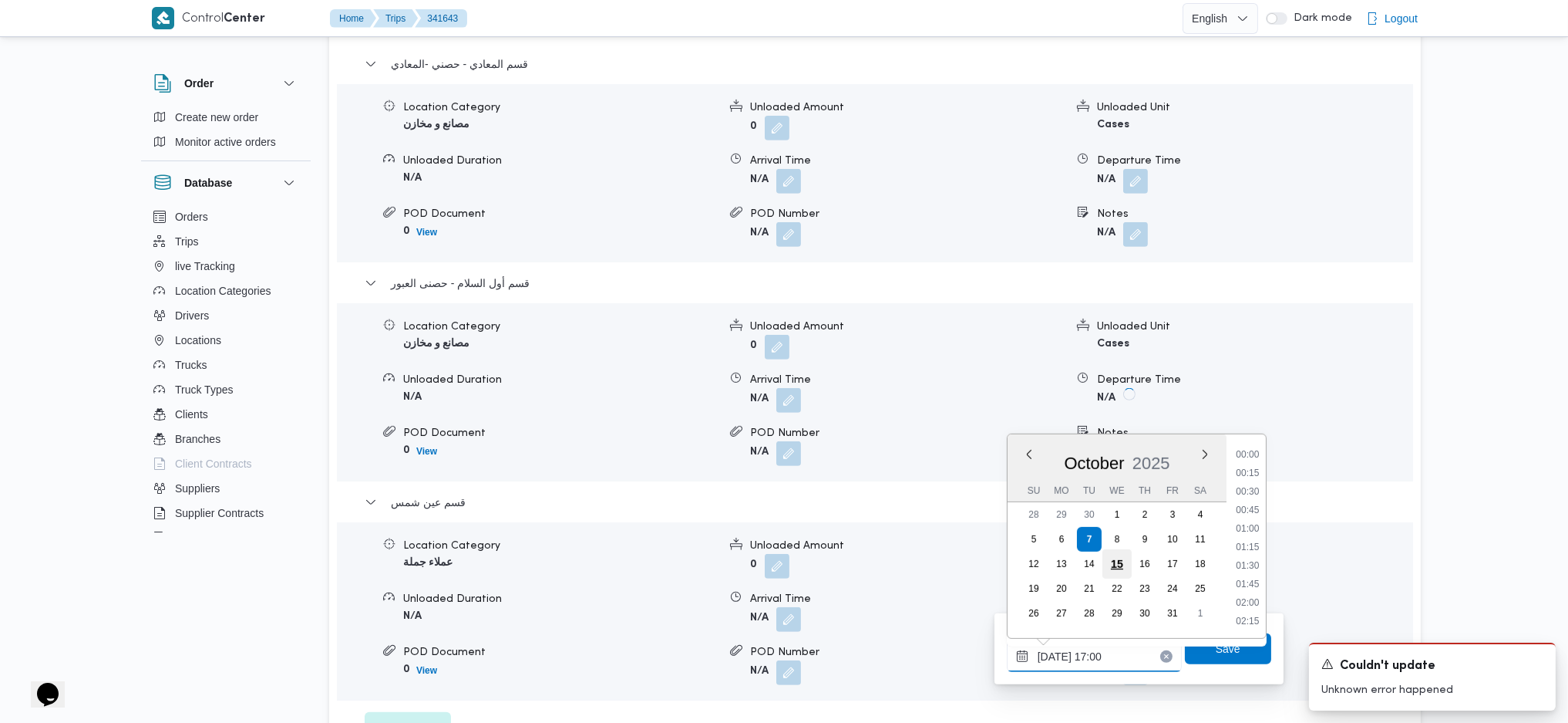
scroll to position [1167, 0]
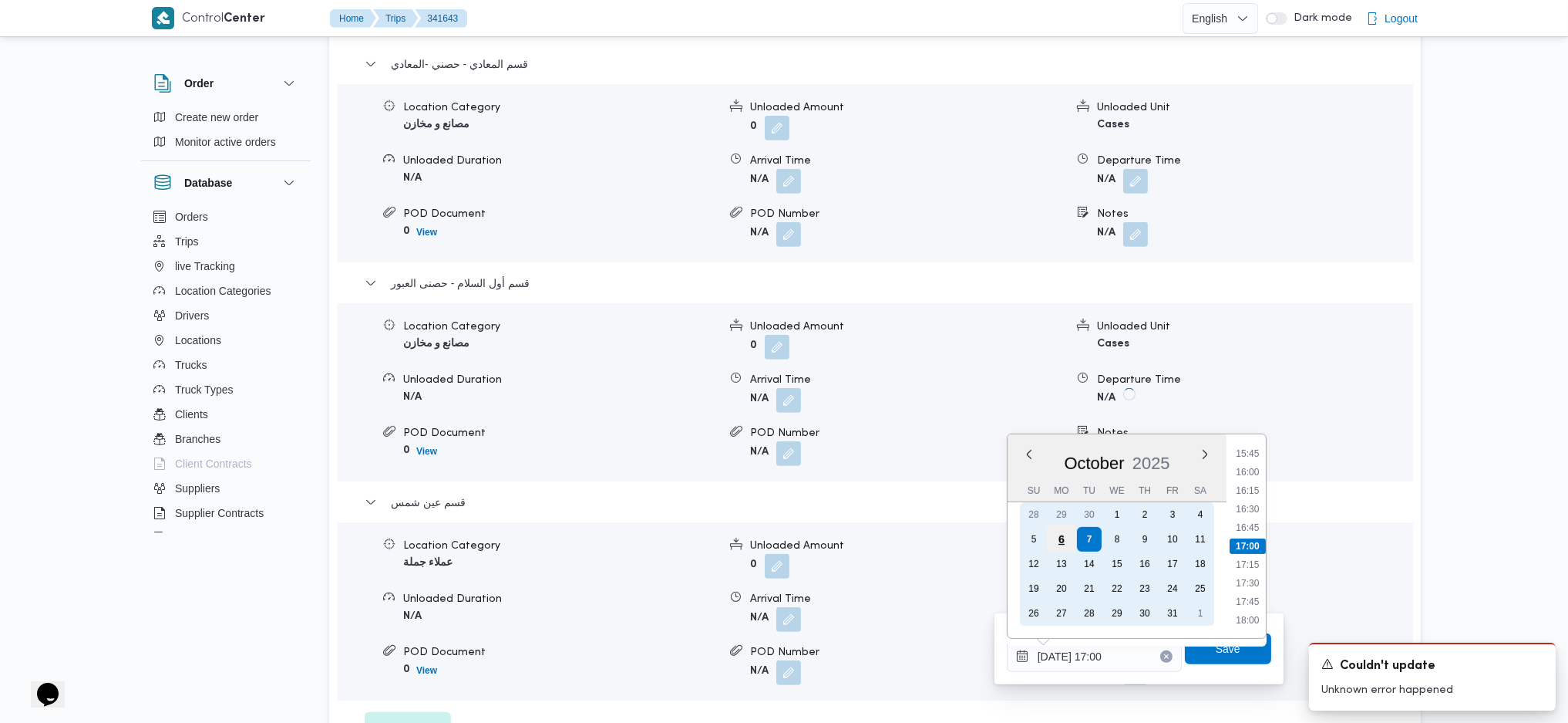
click at [1062, 540] on div "6" at bounding box center [1062, 539] width 30 height 30
type input "06/10/2025 17:00"
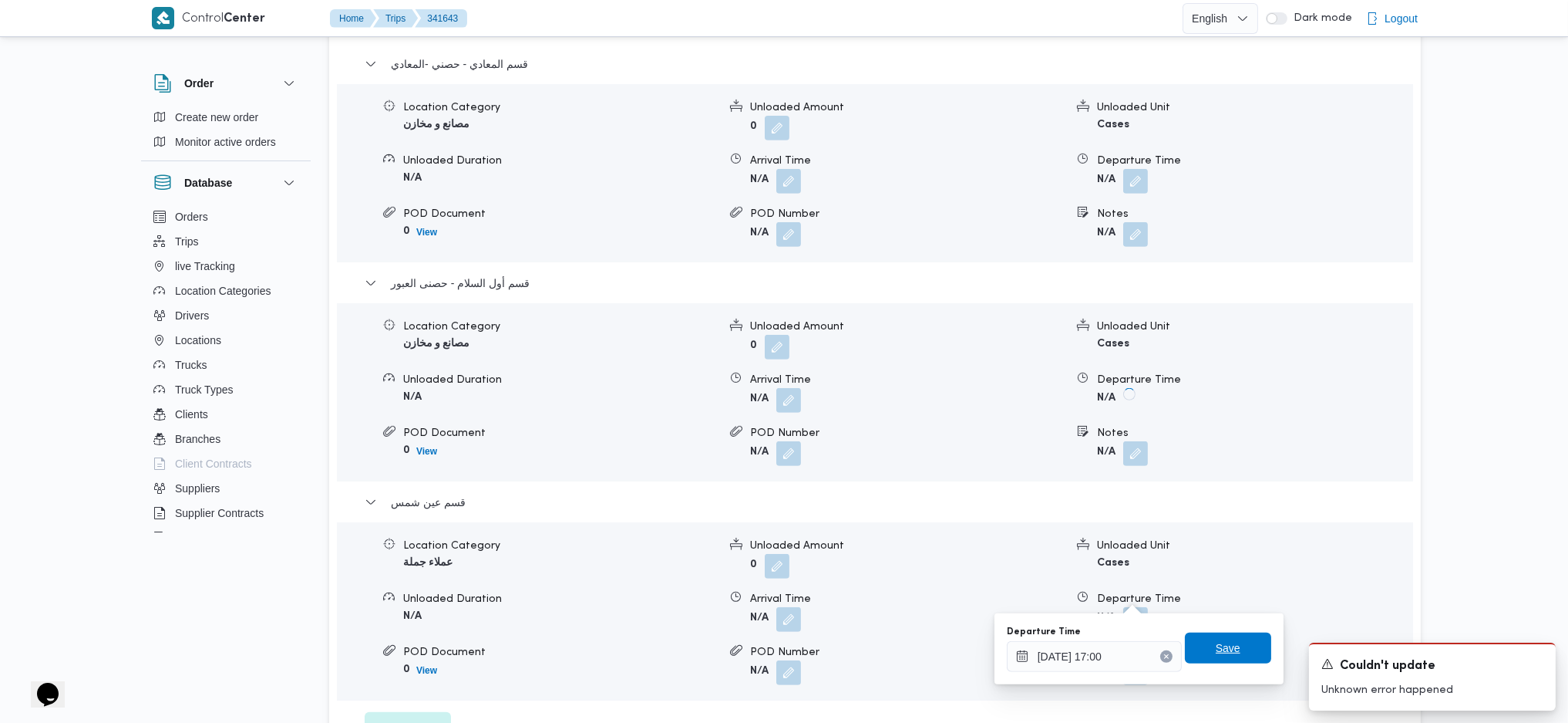
click at [1216, 649] on span "Save" at bounding box center [1227, 647] width 24 height 19
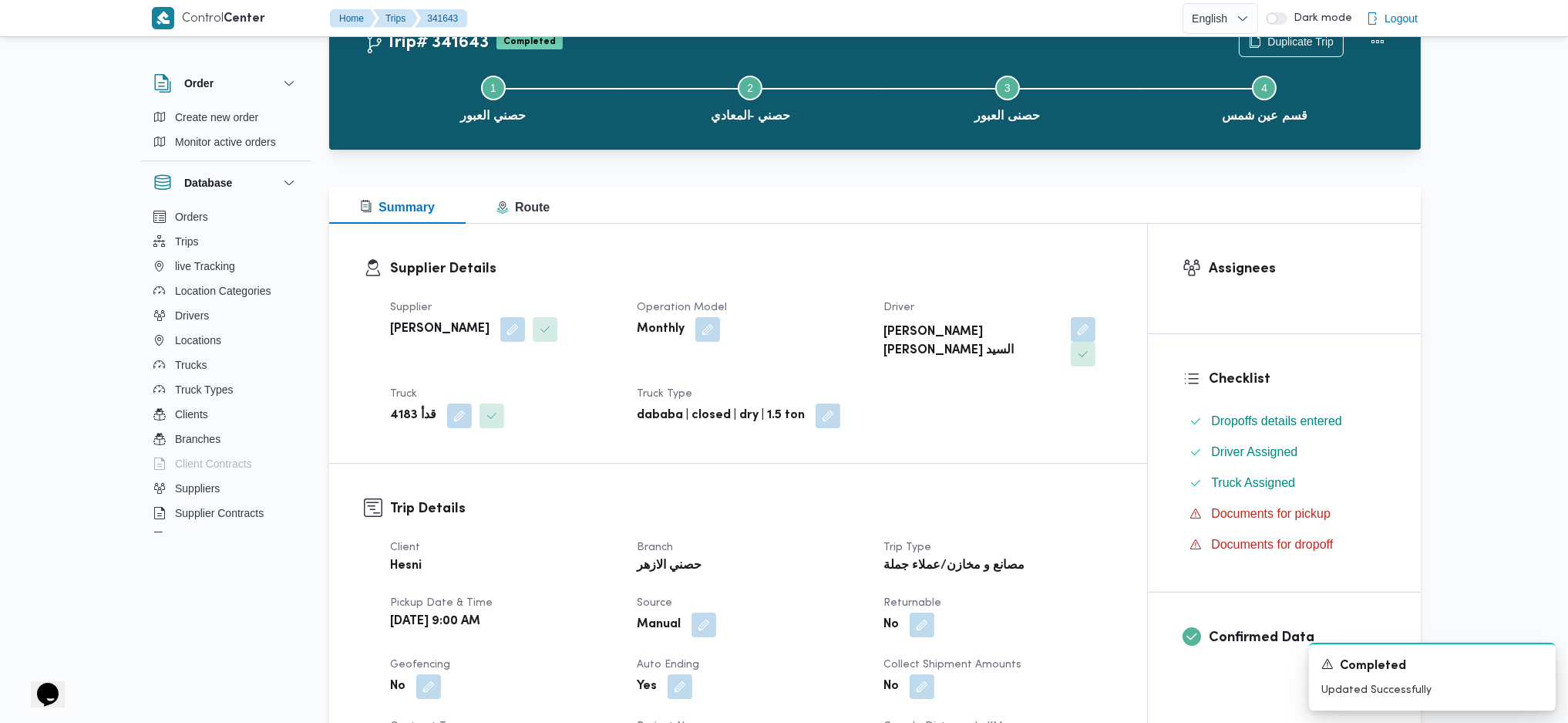
scroll to position [0, 0]
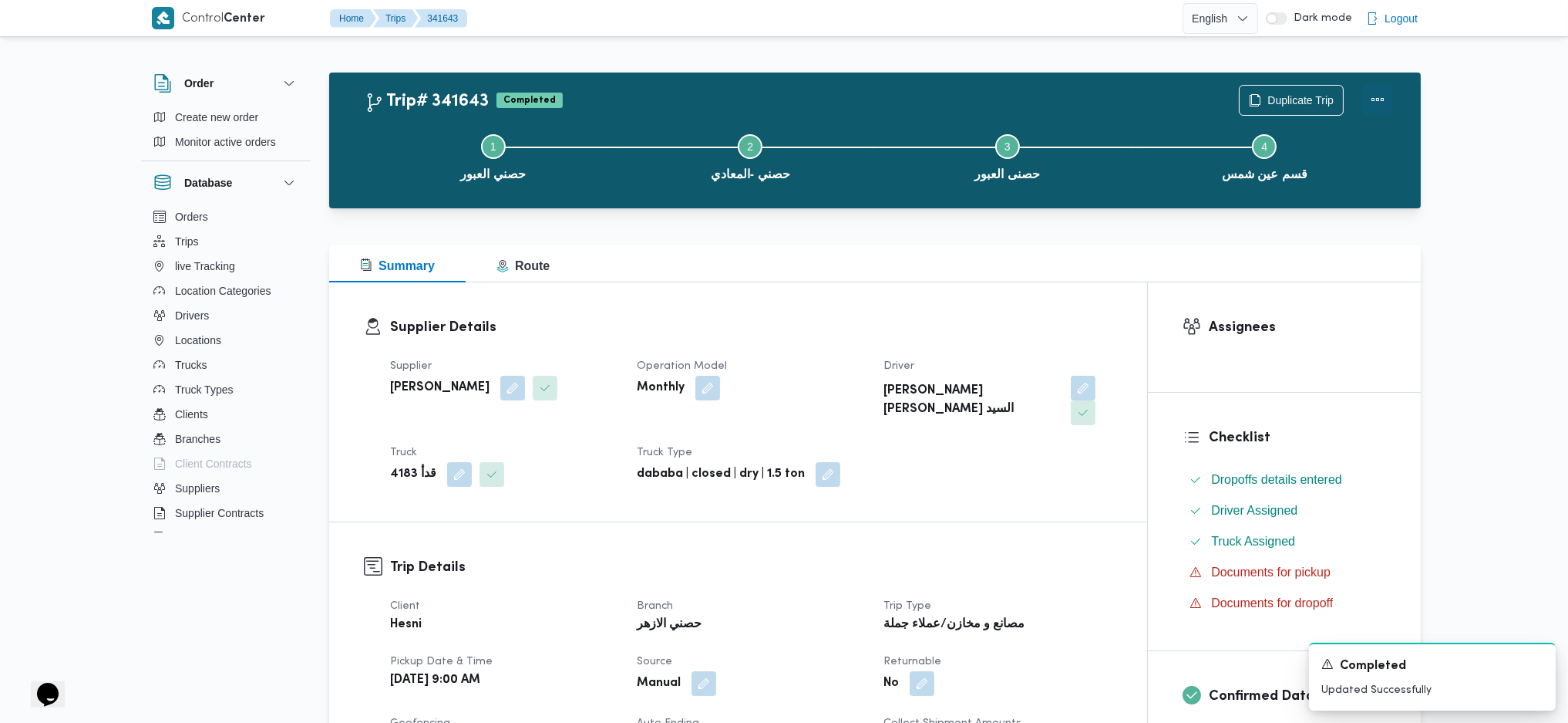
click at [1363, 87] on div at bounding box center [1378, 100] width 31 height 31
drag, startPoint x: 1385, startPoint y: 95, endPoint x: 1362, endPoint y: 102, distance: 24.0
click at [1384, 98] on button "Actions" at bounding box center [1378, 99] width 31 height 31
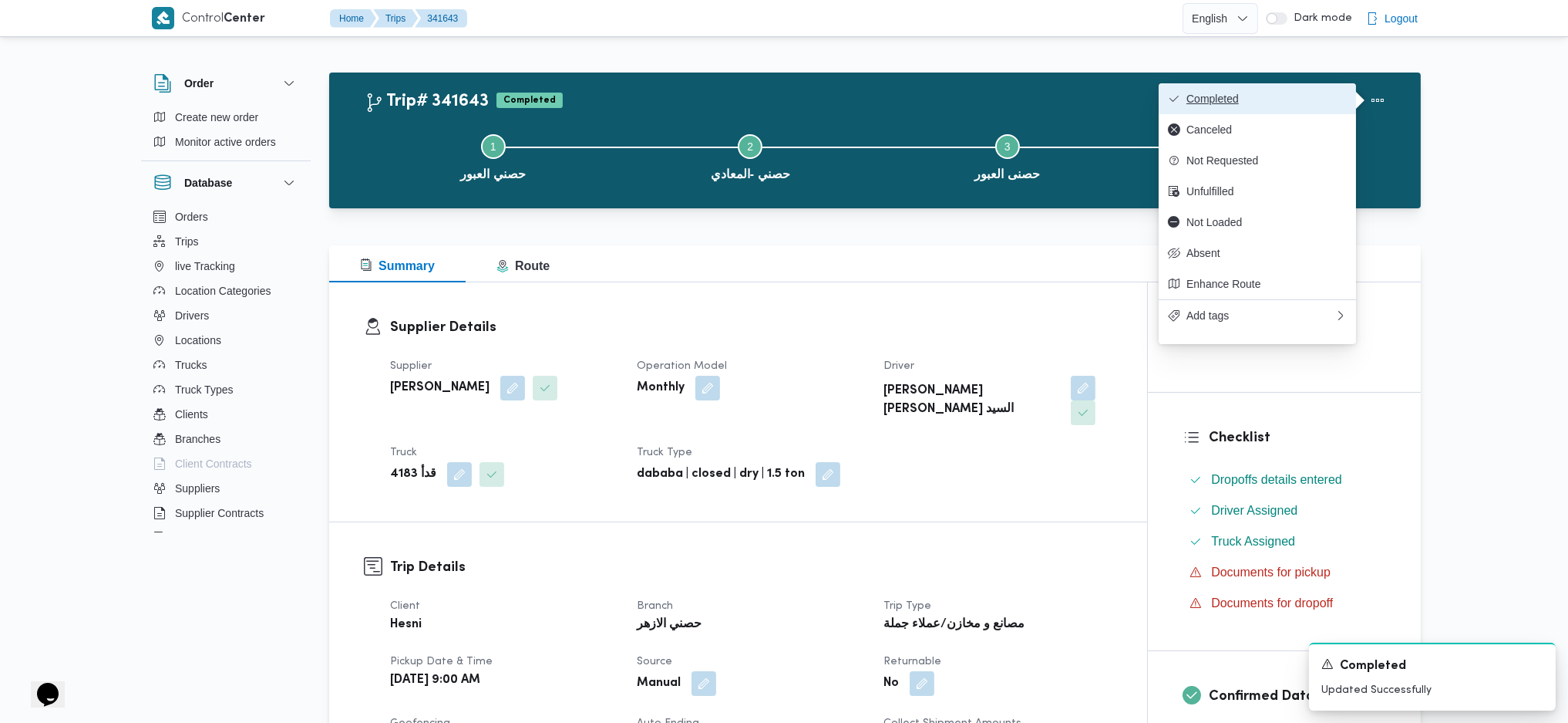
click at [1316, 97] on span "Completed" at bounding box center [1267, 99] width 160 height 13
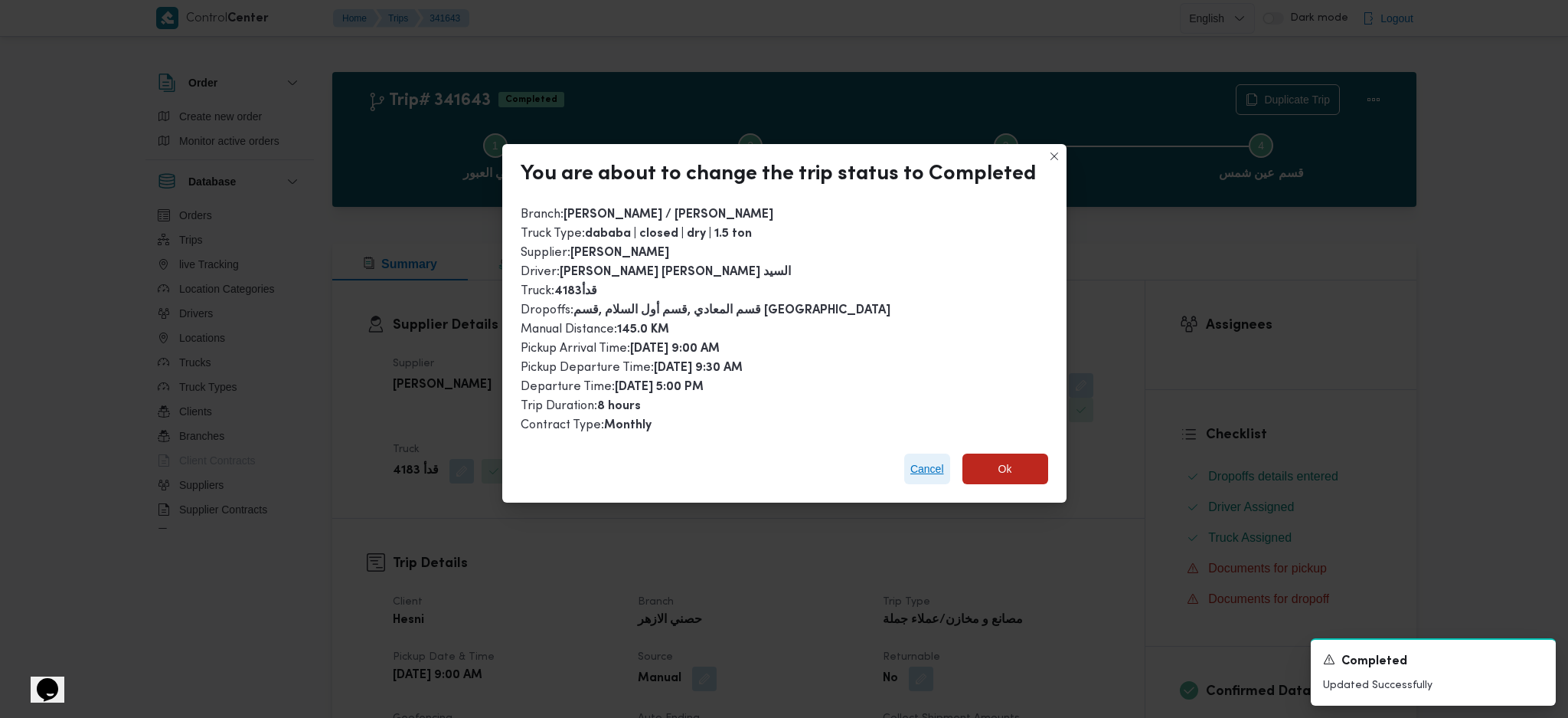
click at [923, 466] on span "Cancel" at bounding box center [927, 468] width 34 height 19
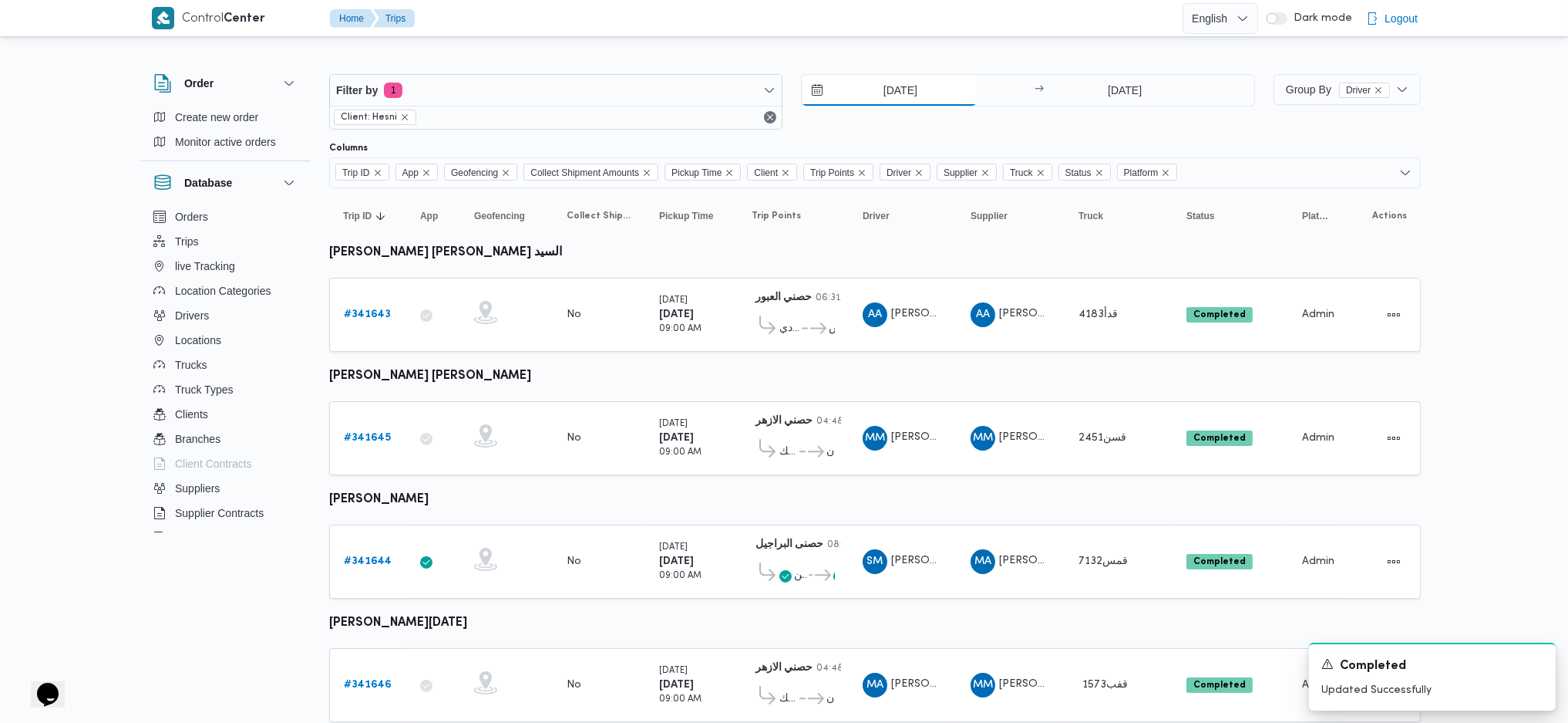
click at [896, 104] on input "[DATE]" at bounding box center [889, 90] width 175 height 31
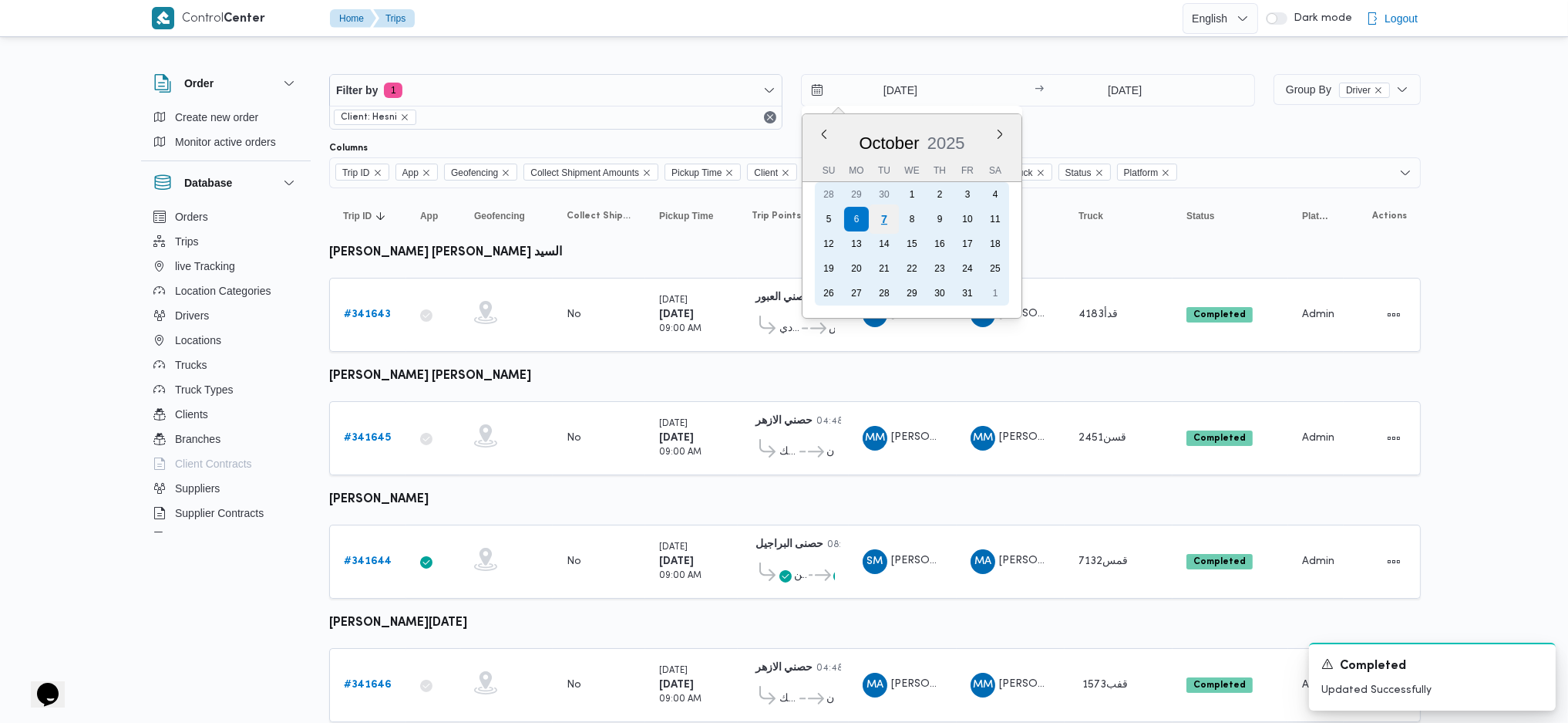
click at [877, 227] on div "7" at bounding box center [884, 219] width 30 height 30
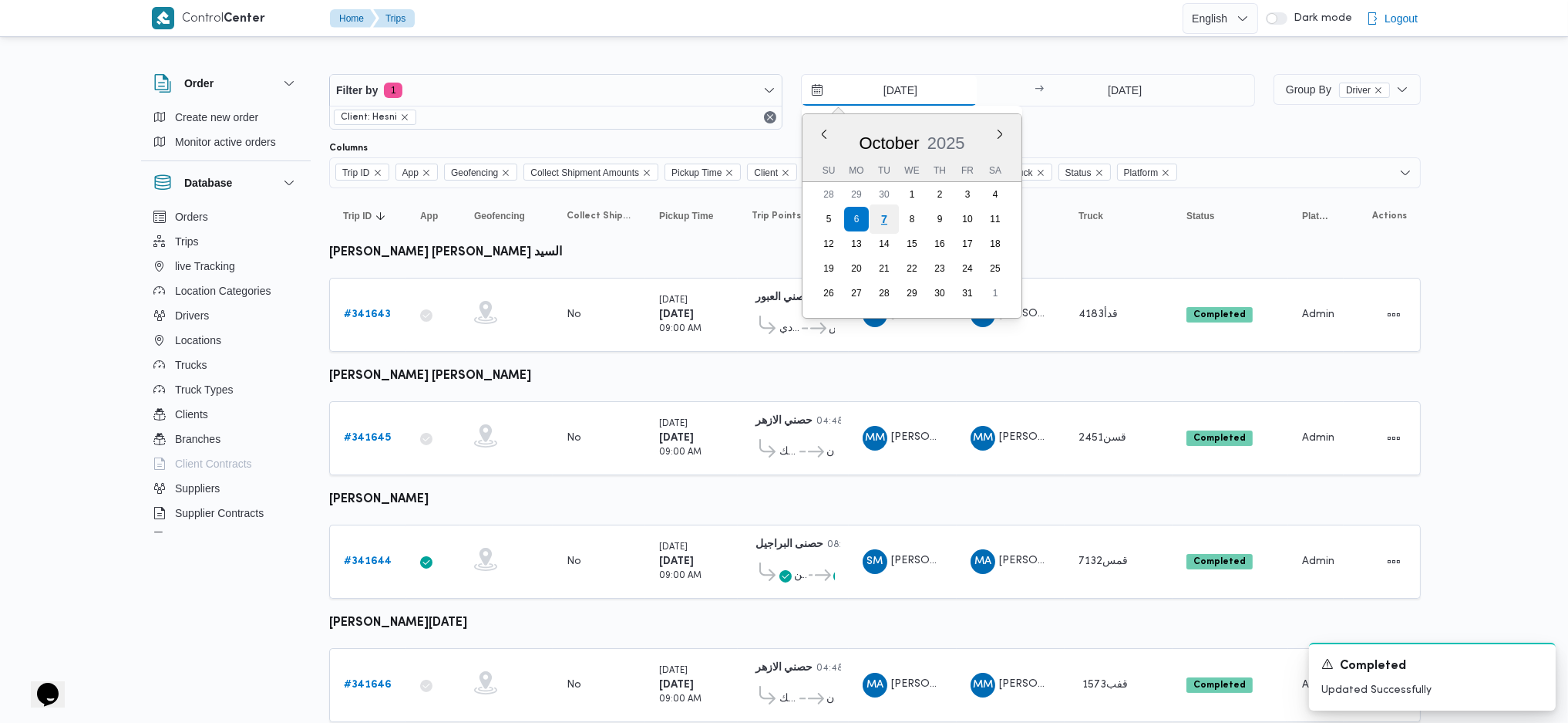
type input "[DATE]"
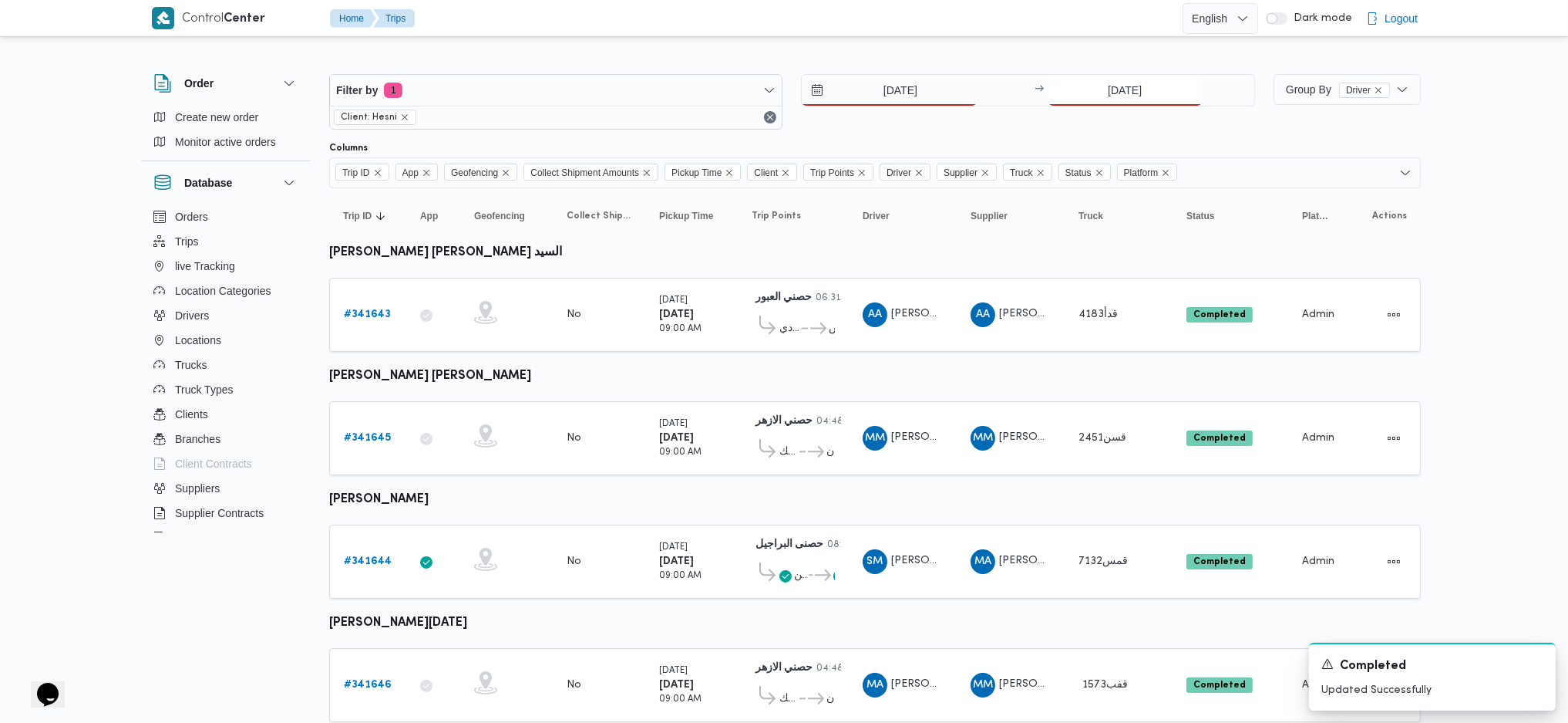
click at [1123, 93] on input "[DATE]" at bounding box center [1125, 90] width 153 height 31
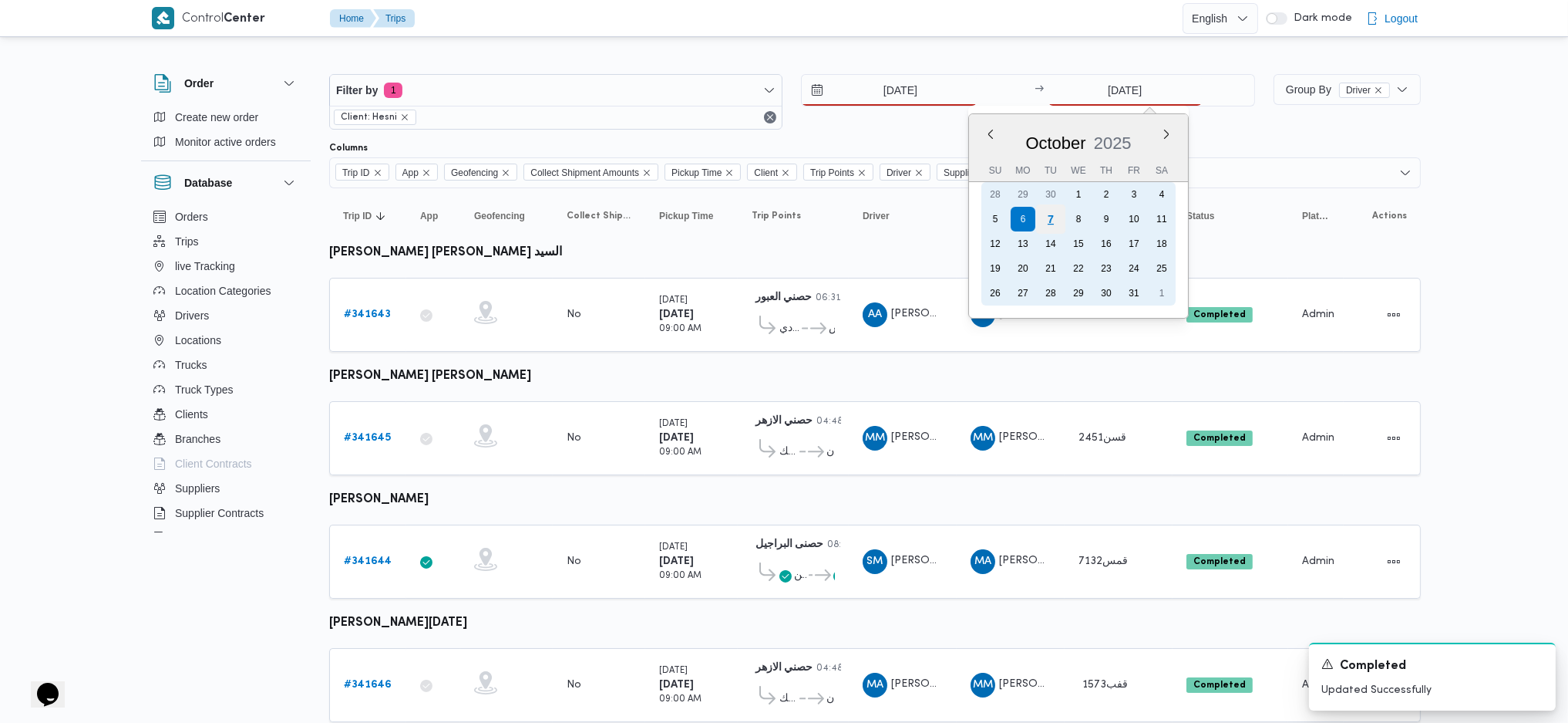
click at [1044, 219] on div "7" at bounding box center [1050, 219] width 30 height 30
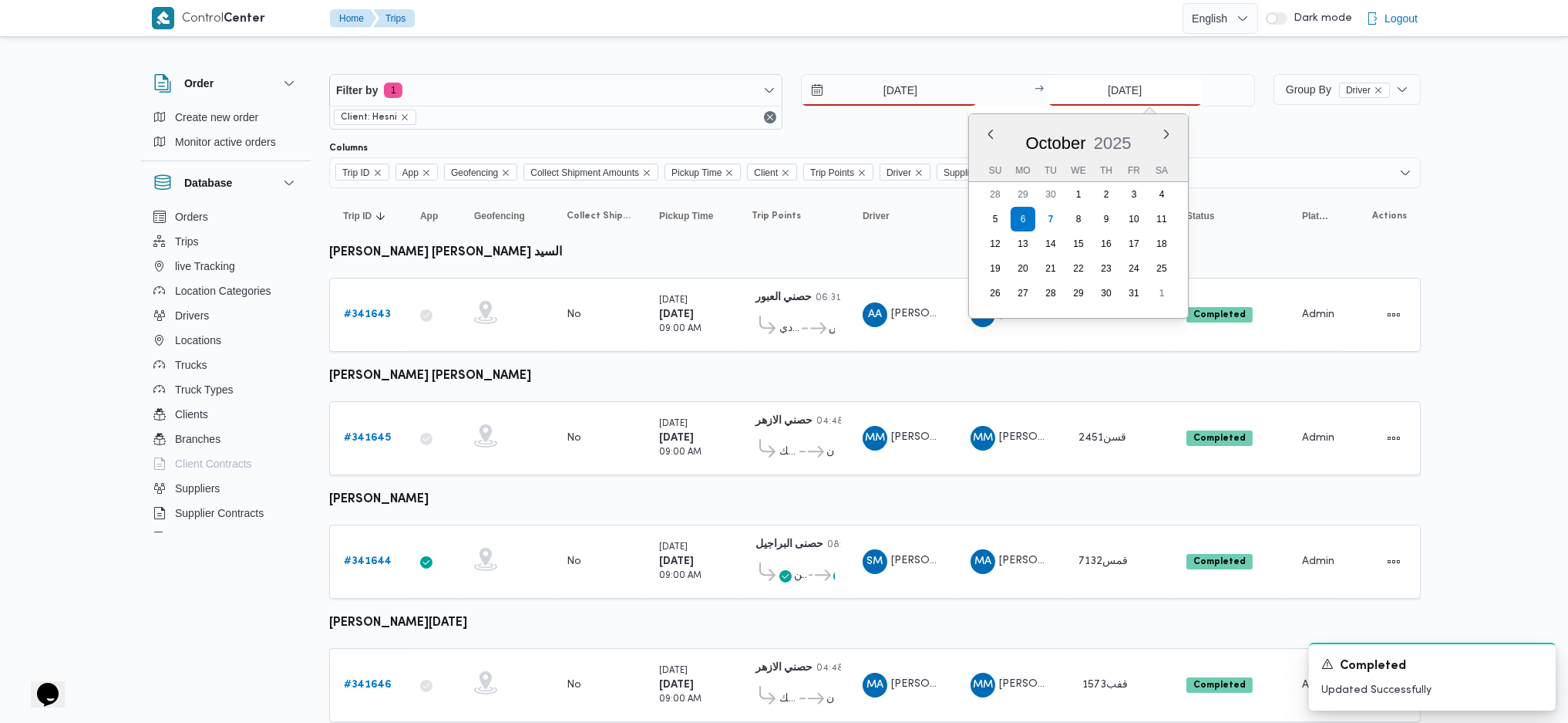
type input "[DATE]"
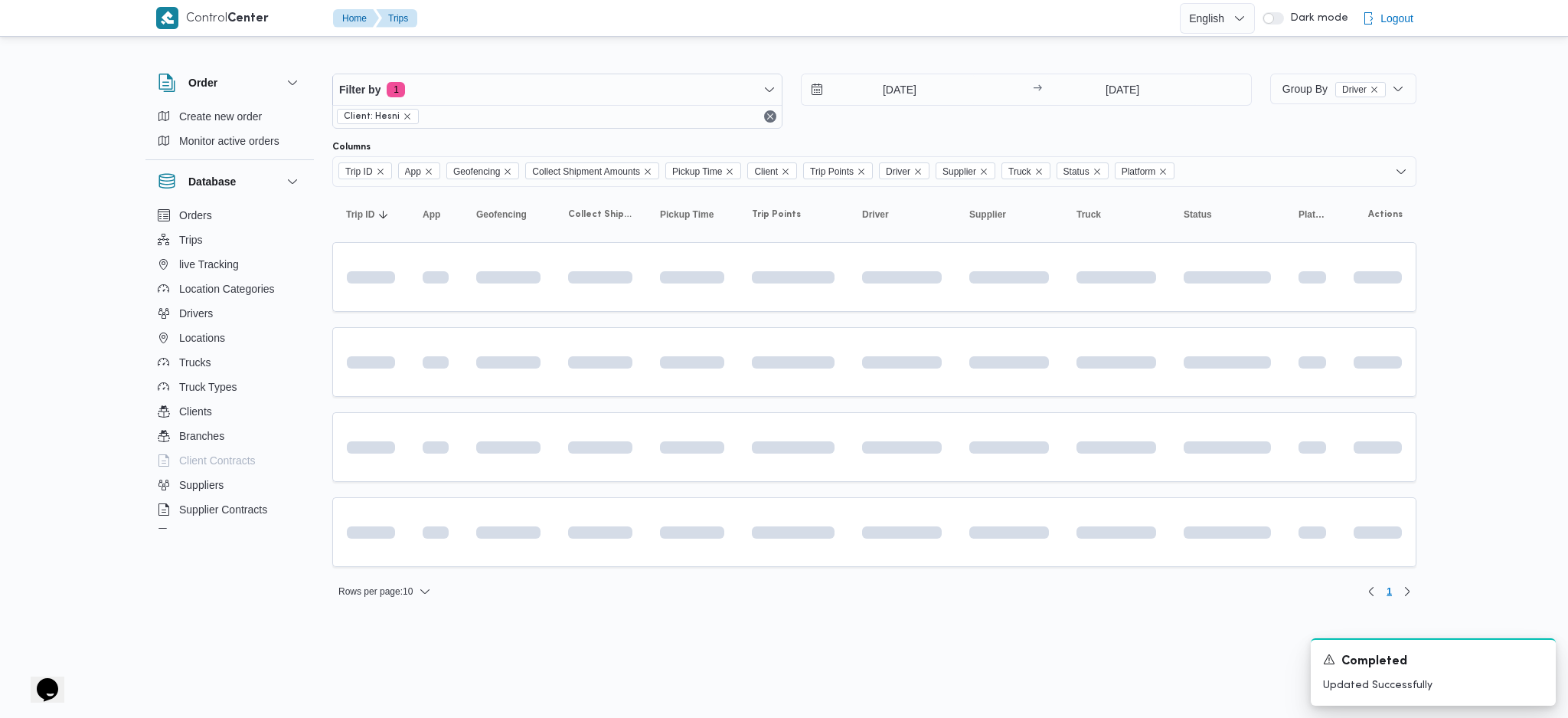
drag, startPoint x: 626, startPoint y: 589, endPoint x: 634, endPoint y: 586, distance: 8.5
click at [634, 586] on div "Rows per page : 10 1" at bounding box center [874, 591] width 1103 height 37
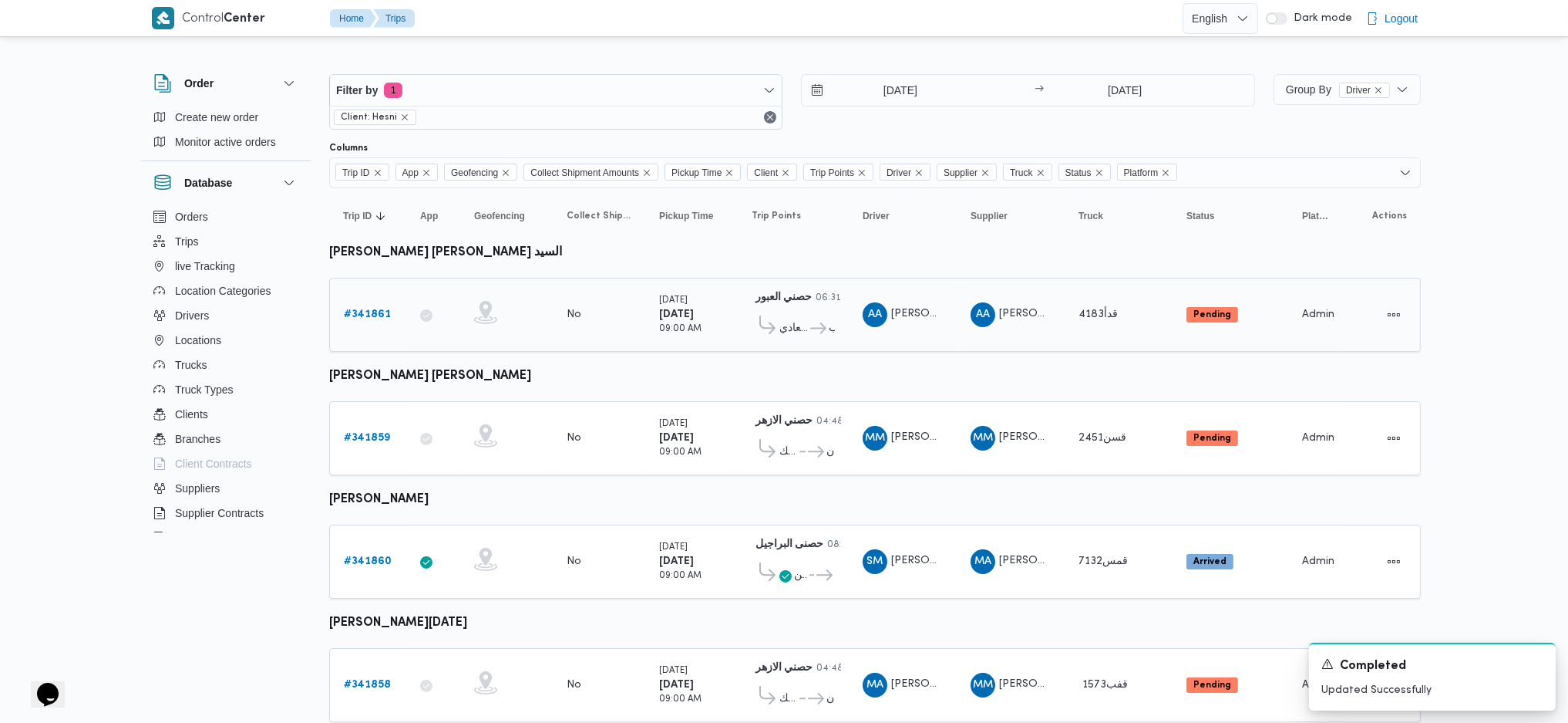
click at [366, 312] on b "# 341861" at bounding box center [368, 314] width 47 height 10
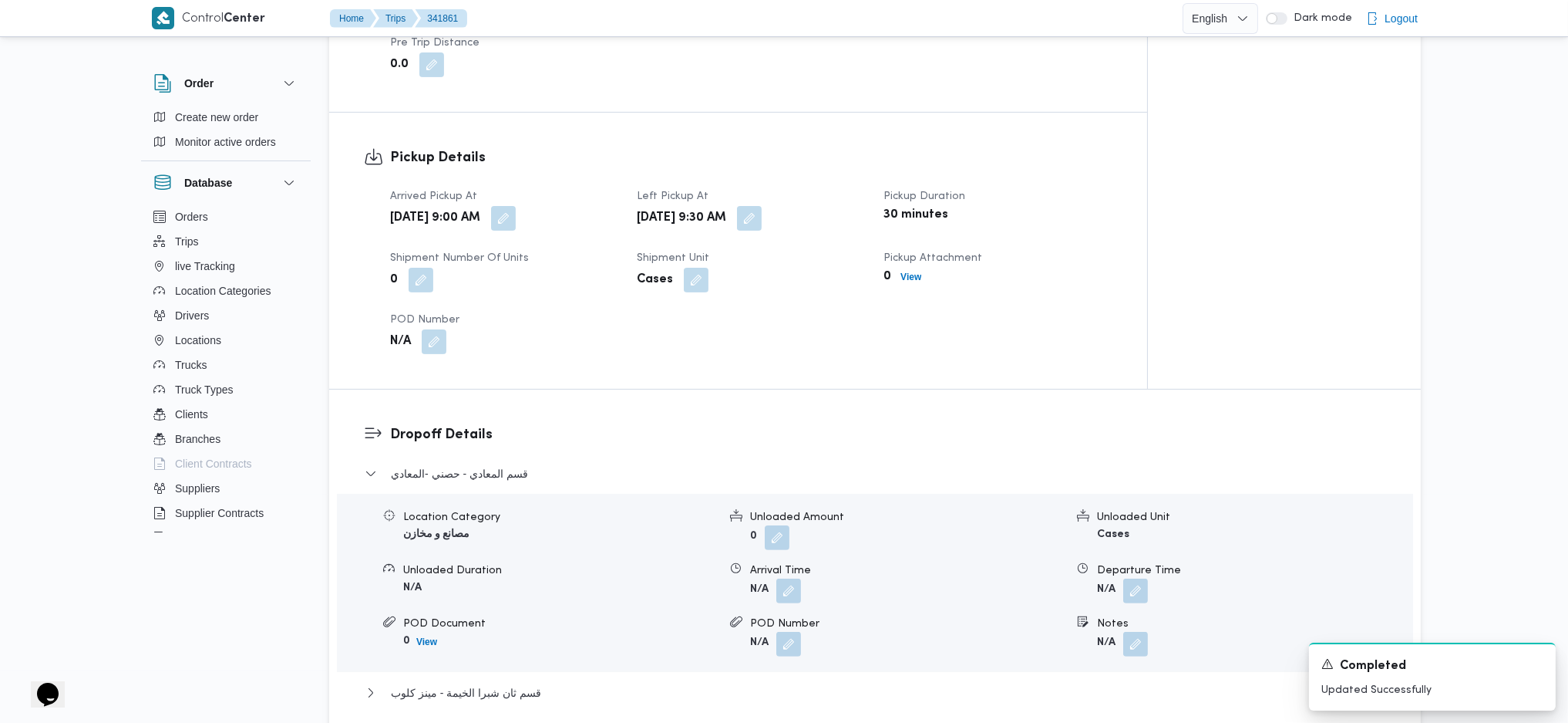
scroll to position [1542, 0]
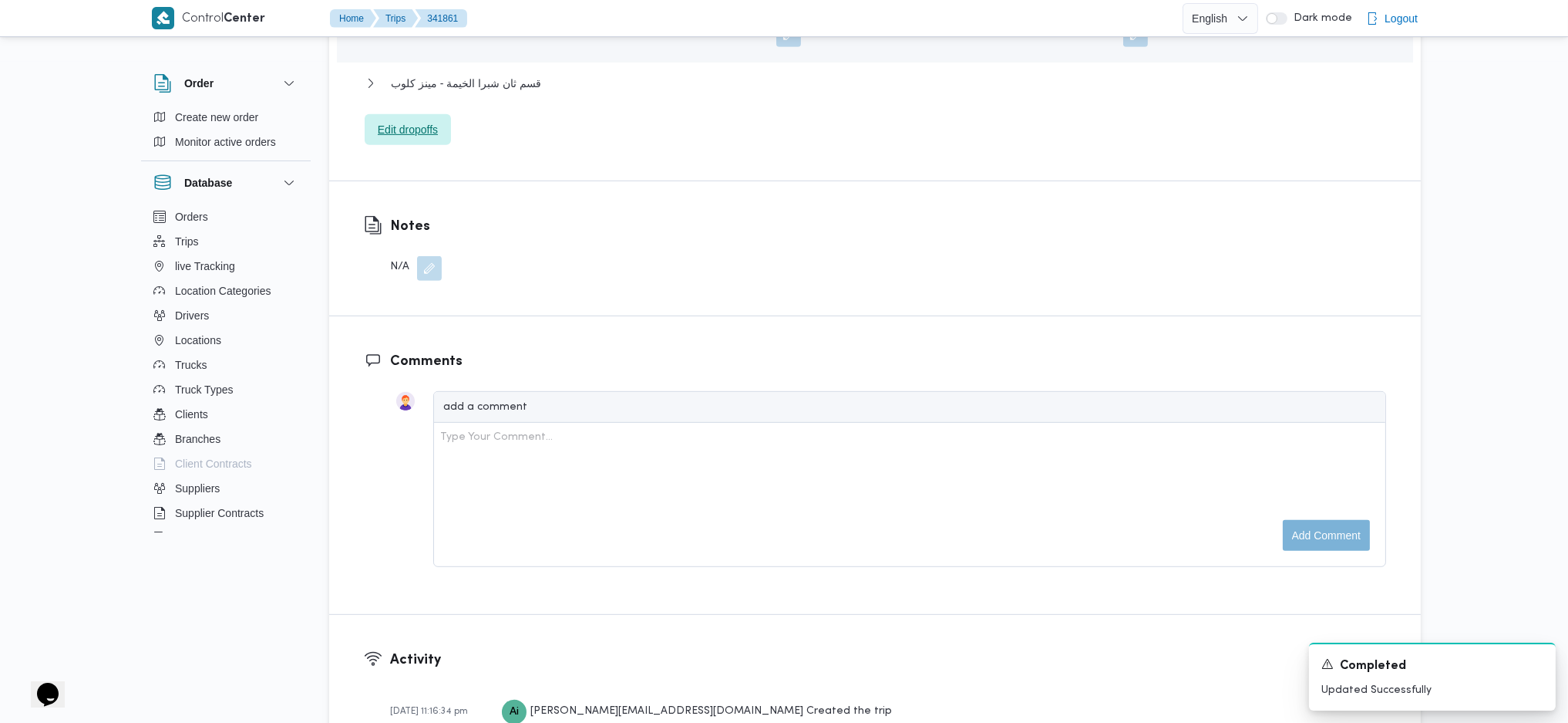
click at [424, 120] on span "Edit dropoffs" at bounding box center [407, 129] width 60 height 19
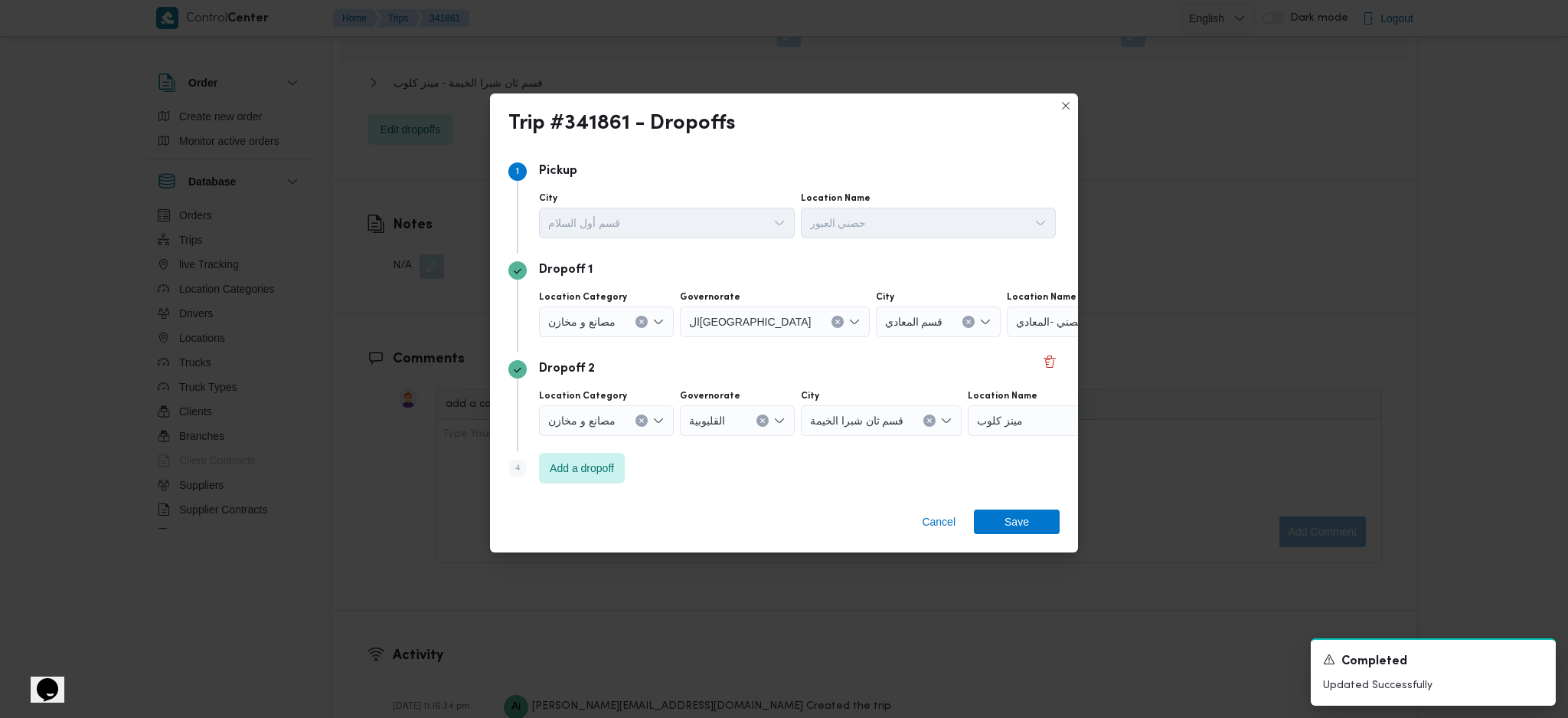
click at [1040, 331] on div "حصني -المعادي" at bounding box center [1103, 321] width 192 height 30
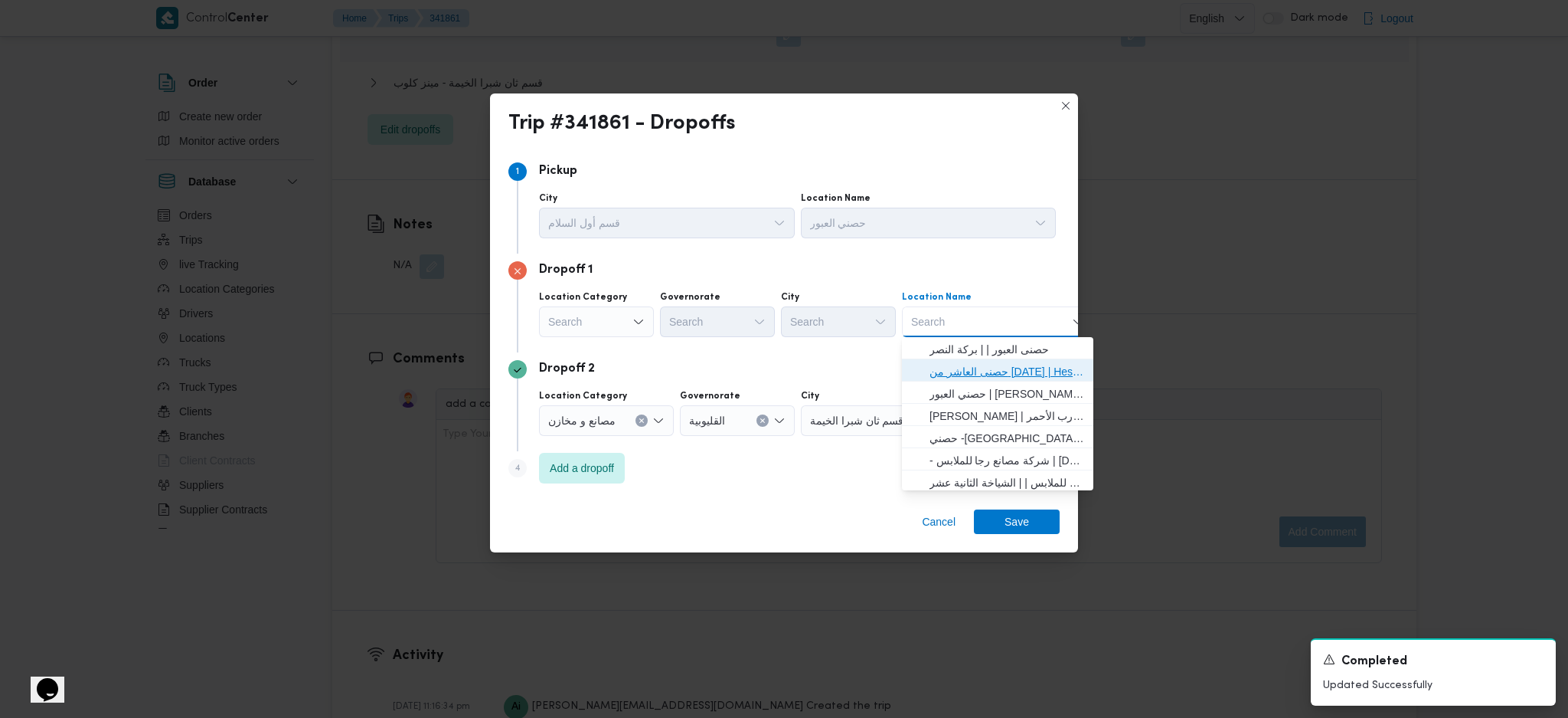
click at [963, 361] on span "حصنى العاشر من رمضان | Hesni Textiles Factory | جزء من مدينة العاشر-مجاورات" at bounding box center [998, 371] width 179 height 24
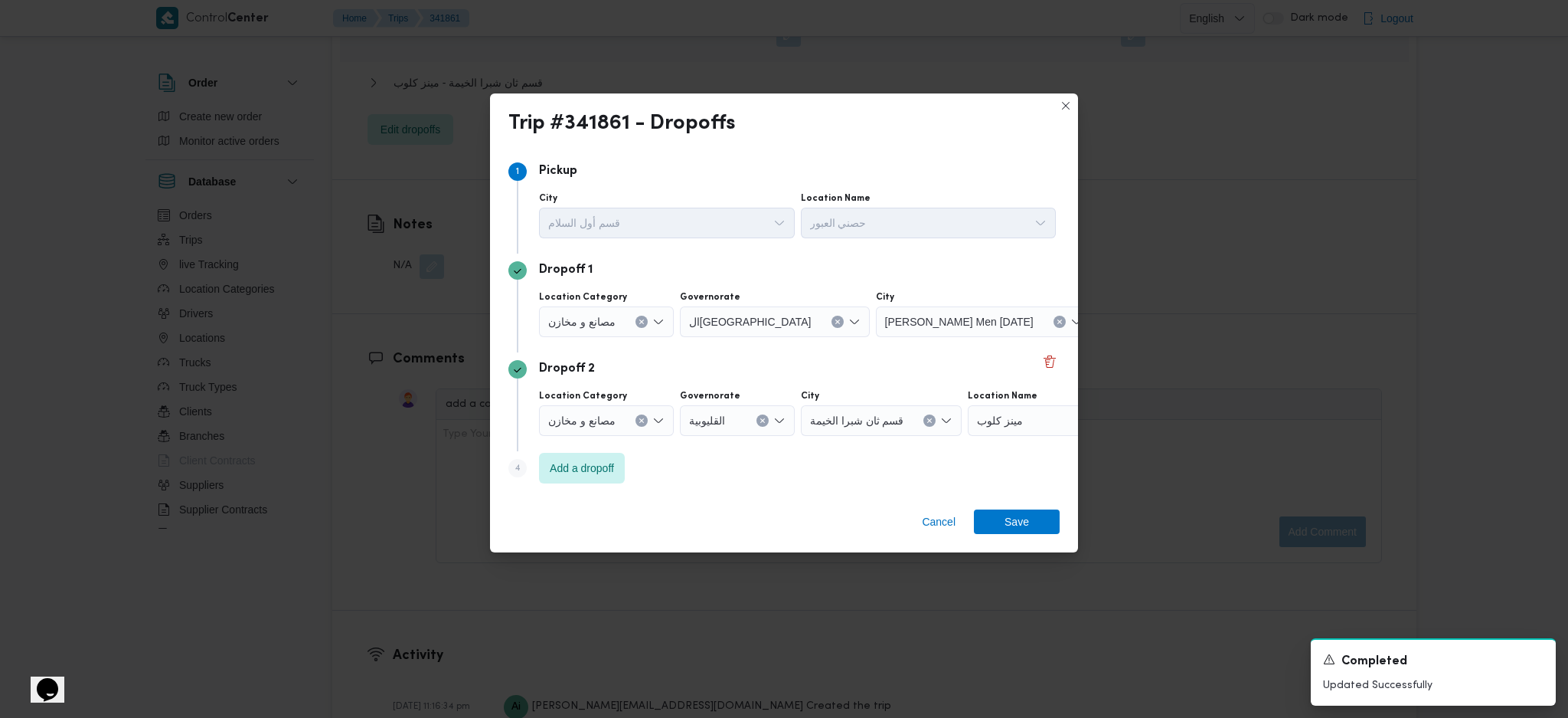
drag, startPoint x: 996, startPoint y: 405, endPoint x: 998, endPoint y: 427, distance: 22.1
click at [996, 412] on div "مينز كلوب" at bounding box center [1063, 421] width 192 height 30
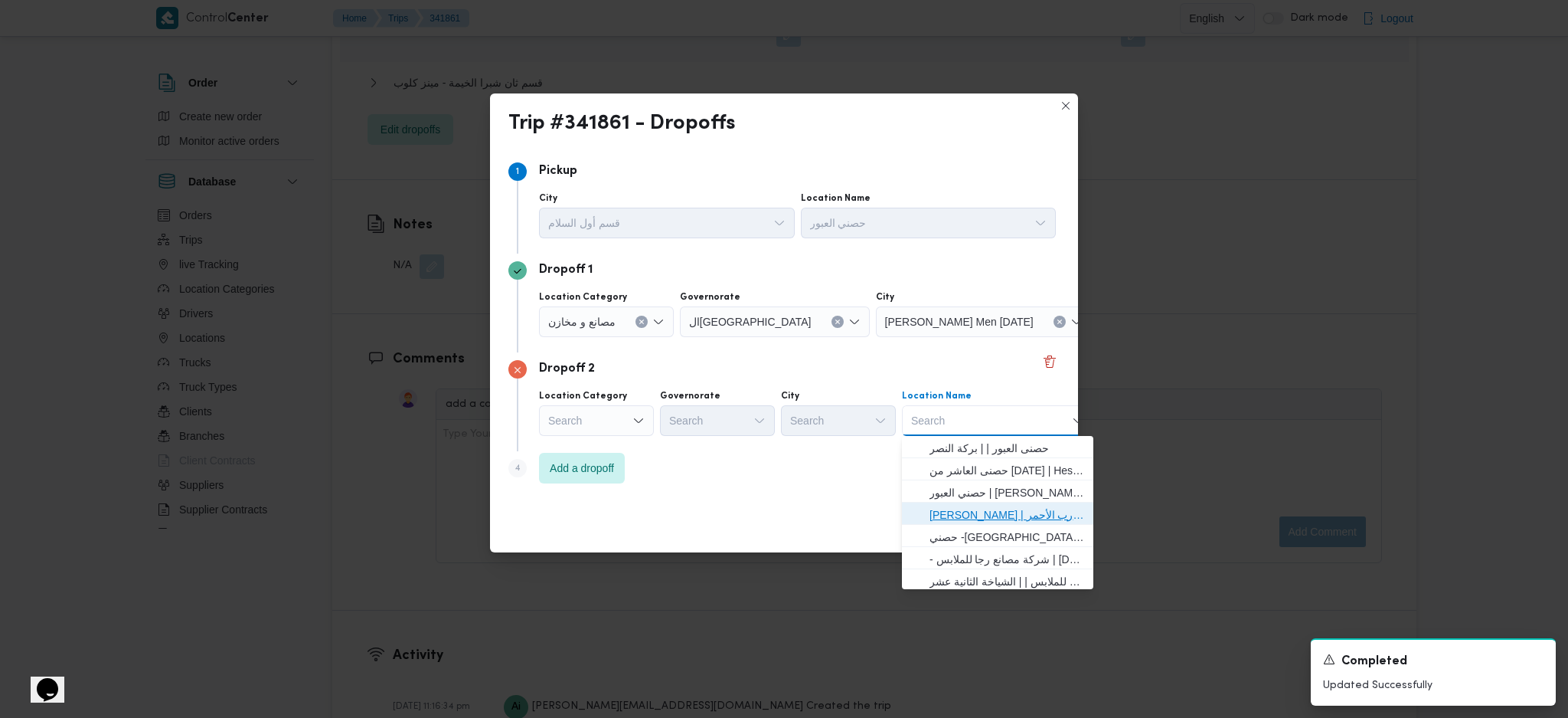
click at [984, 509] on span "حصني الازهر | سوق الازهر كل انواع القماش السواريه | الدرب الأحمر" at bounding box center [1007, 515] width 155 height 19
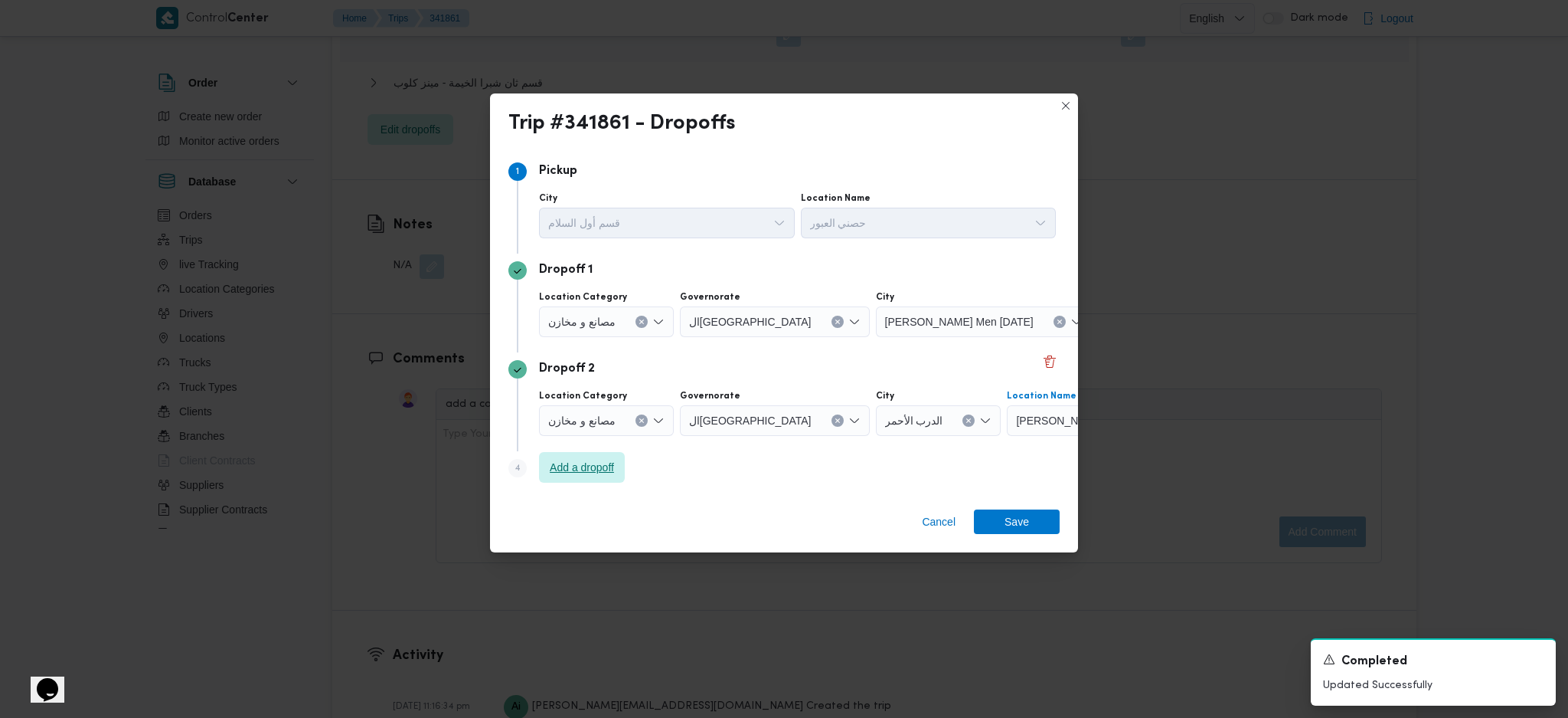
click at [596, 460] on span "Add a dropoff" at bounding box center [582, 467] width 64 height 19
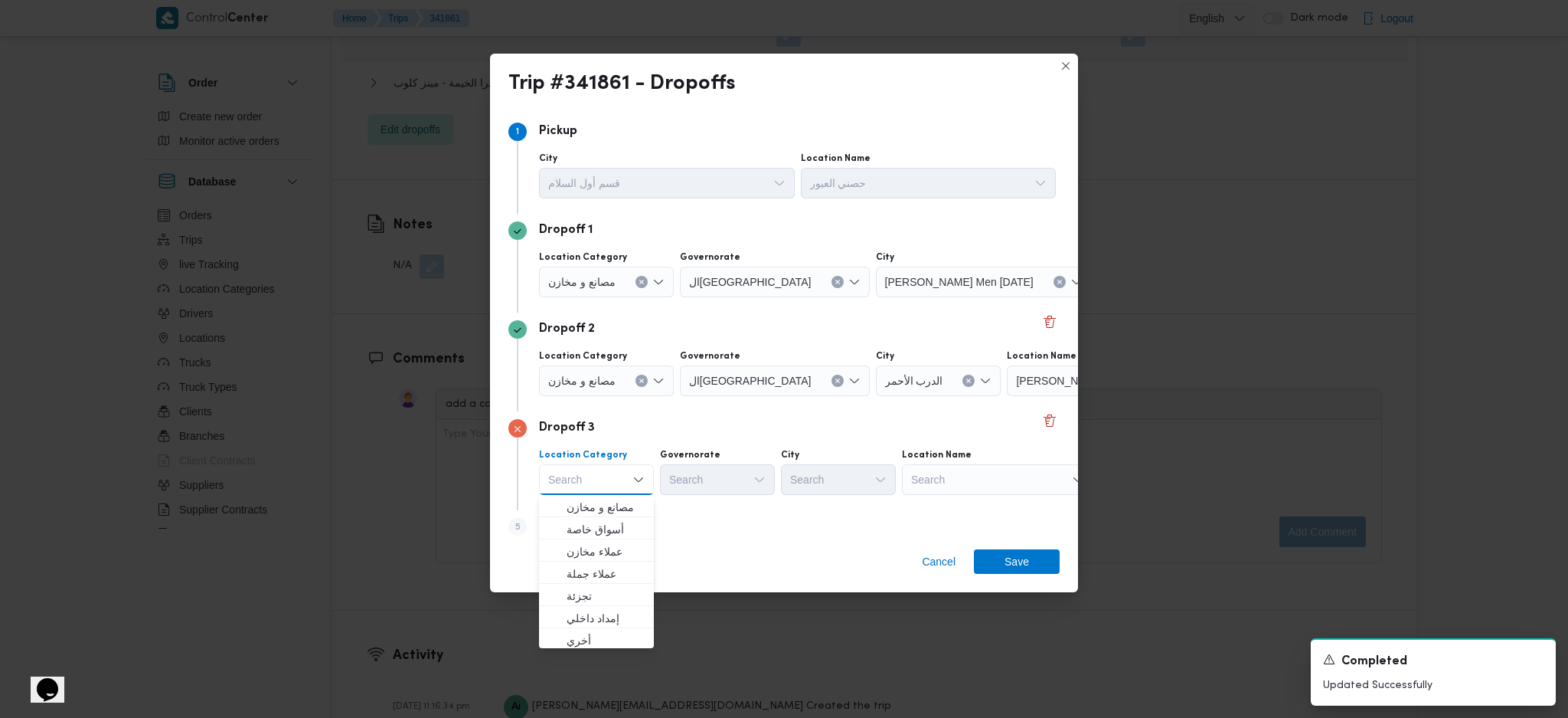
click at [993, 501] on div "Dropoff 3 Location Category Search Combo box. Selected. Combo box input. Search…" at bounding box center [784, 460] width 551 height 98
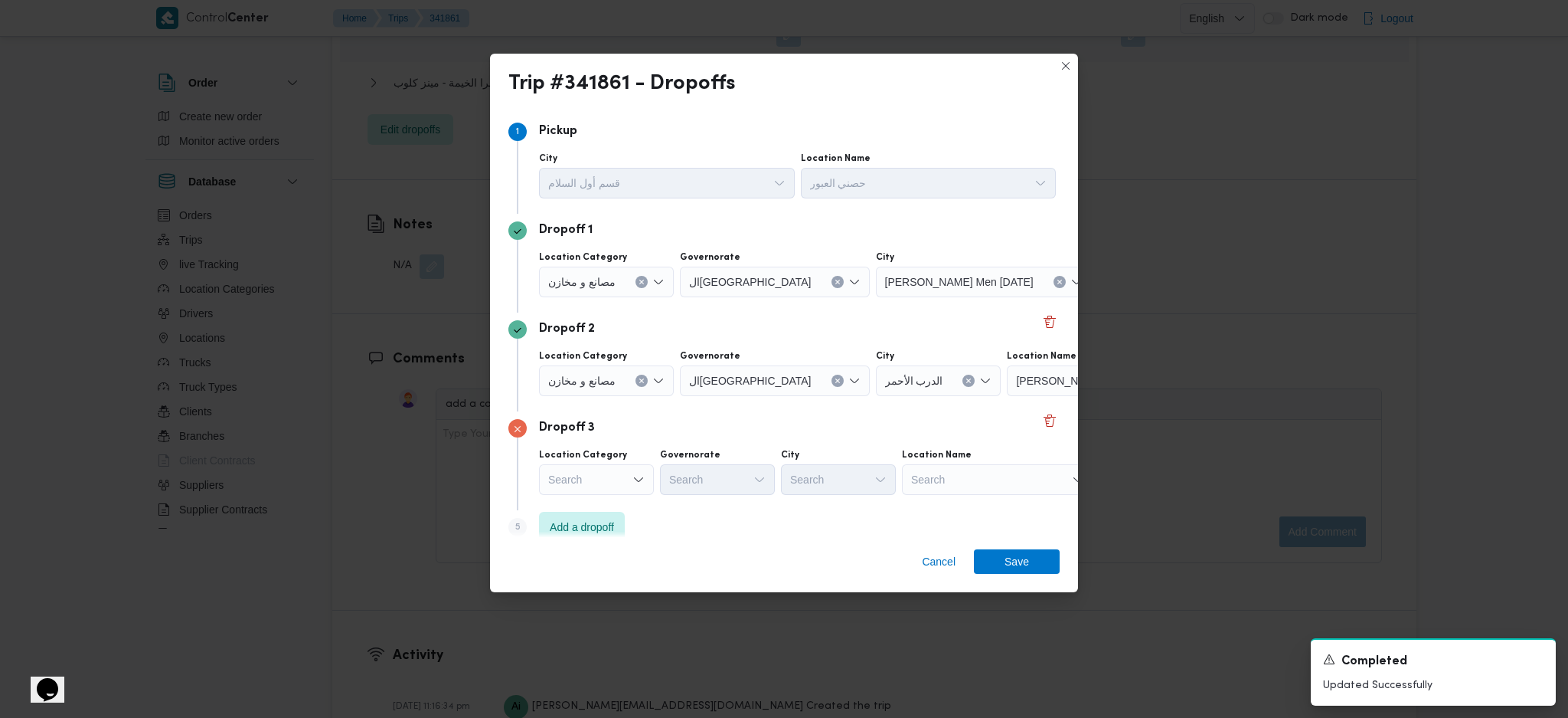
click at [995, 491] on div "Search" at bounding box center [998, 479] width 192 height 30
type input "معا"
click at [996, 507] on span "حصني -ال معا دي | ميدان المعادي جراند مول | معادي السرايات الغربية" at bounding box center [1007, 507] width 155 height 19
click at [1026, 554] on span "Save" at bounding box center [1016, 560] width 24 height 24
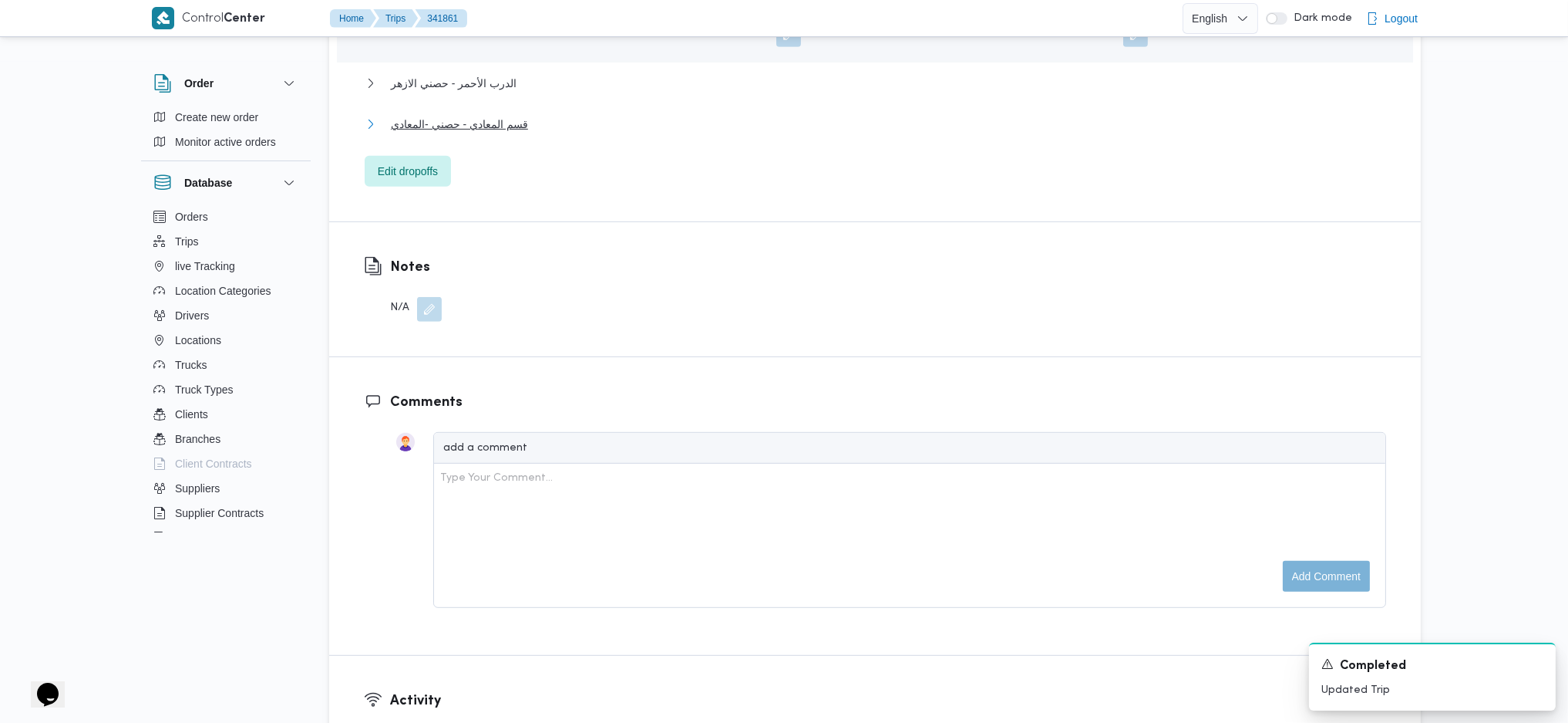
click at [523, 114] on span "قسم المعادي - حصني -المعادي" at bounding box center [460, 124] width 137 height 19
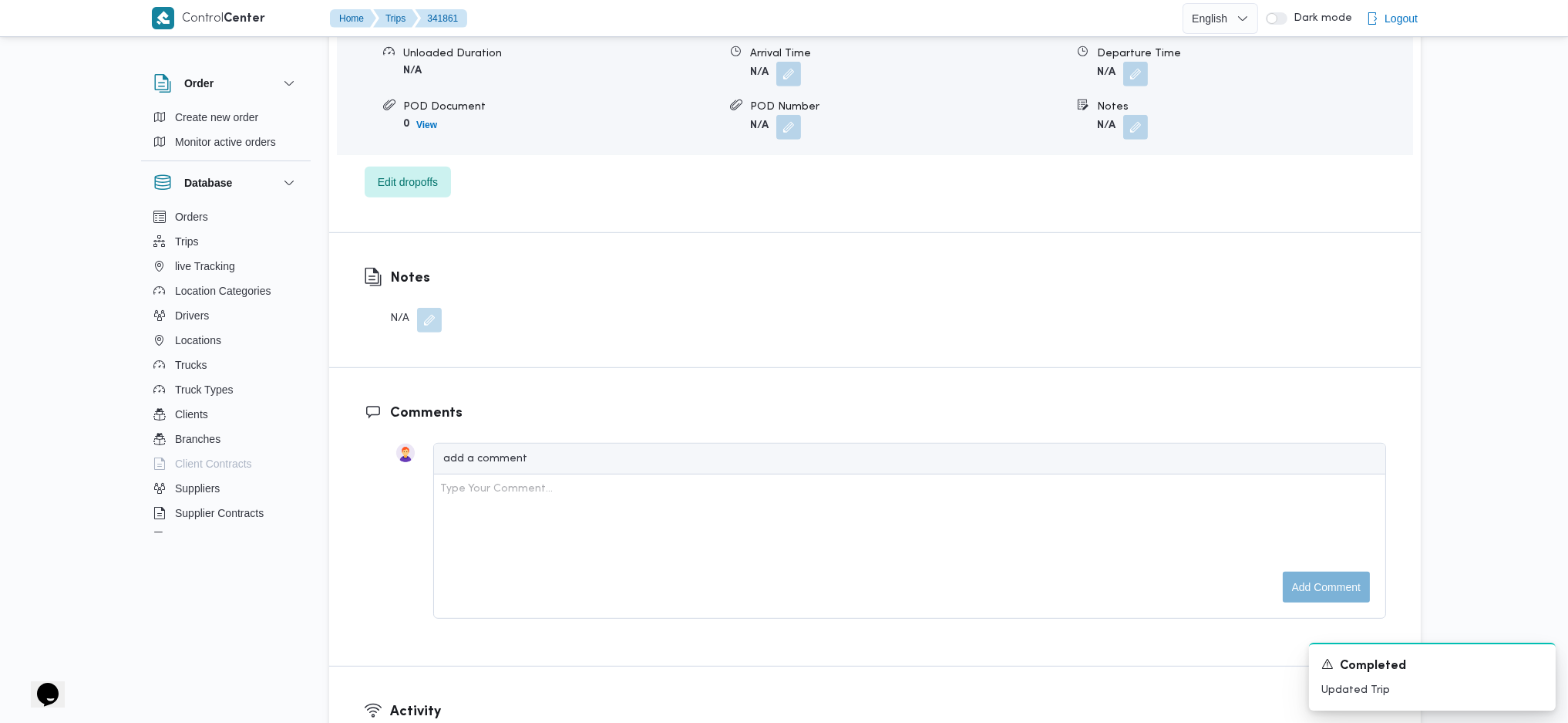
scroll to position [1234, 0]
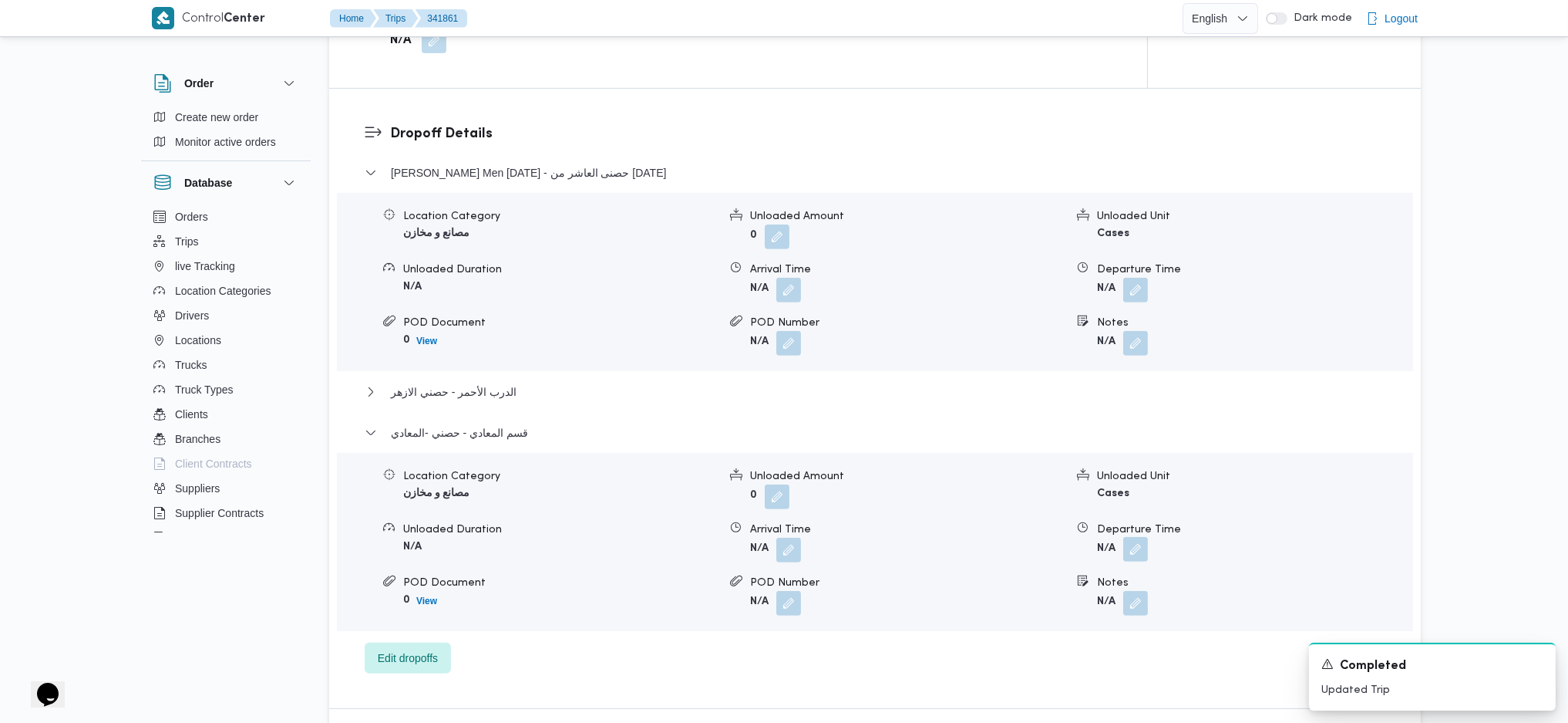
click at [1143, 536] on button "button" at bounding box center [1135, 548] width 24 height 24
click at [1111, 578] on input "Departure Time" at bounding box center [1094, 587] width 175 height 31
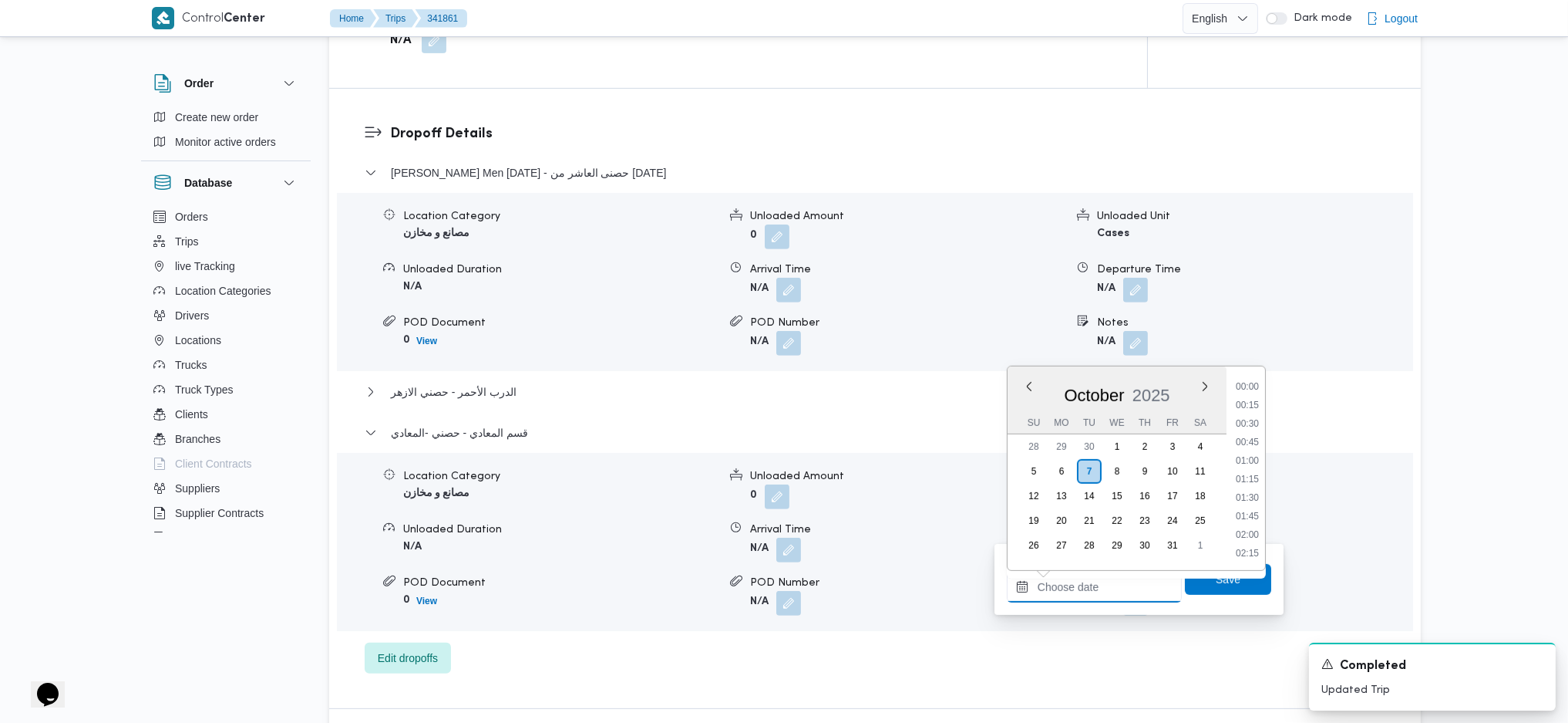
scroll to position [1260, 0]
click at [1252, 387] on li "17:00" at bounding box center [1247, 384] width 35 height 15
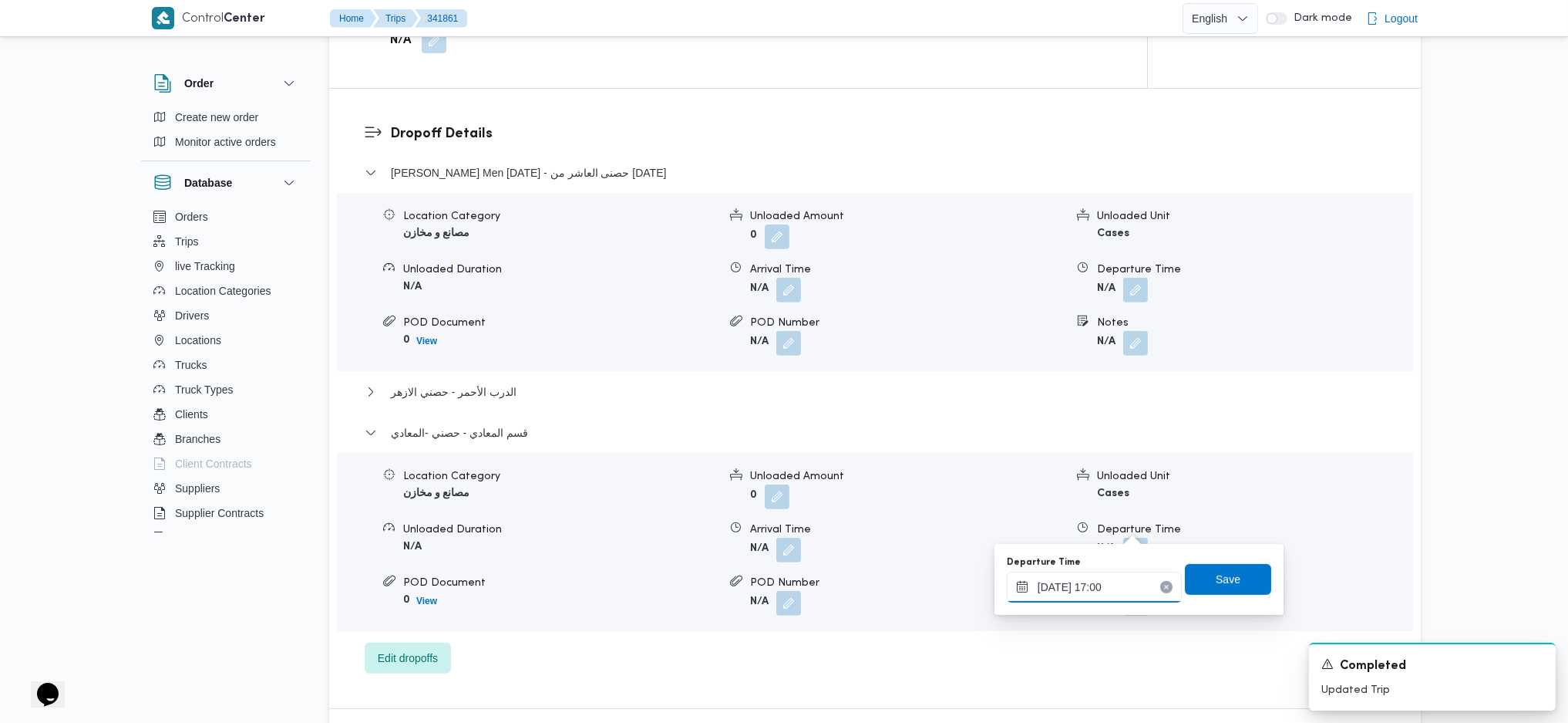
type input "[DATE] 17:00"
click at [1202, 590] on span "Save" at bounding box center [1228, 579] width 87 height 31
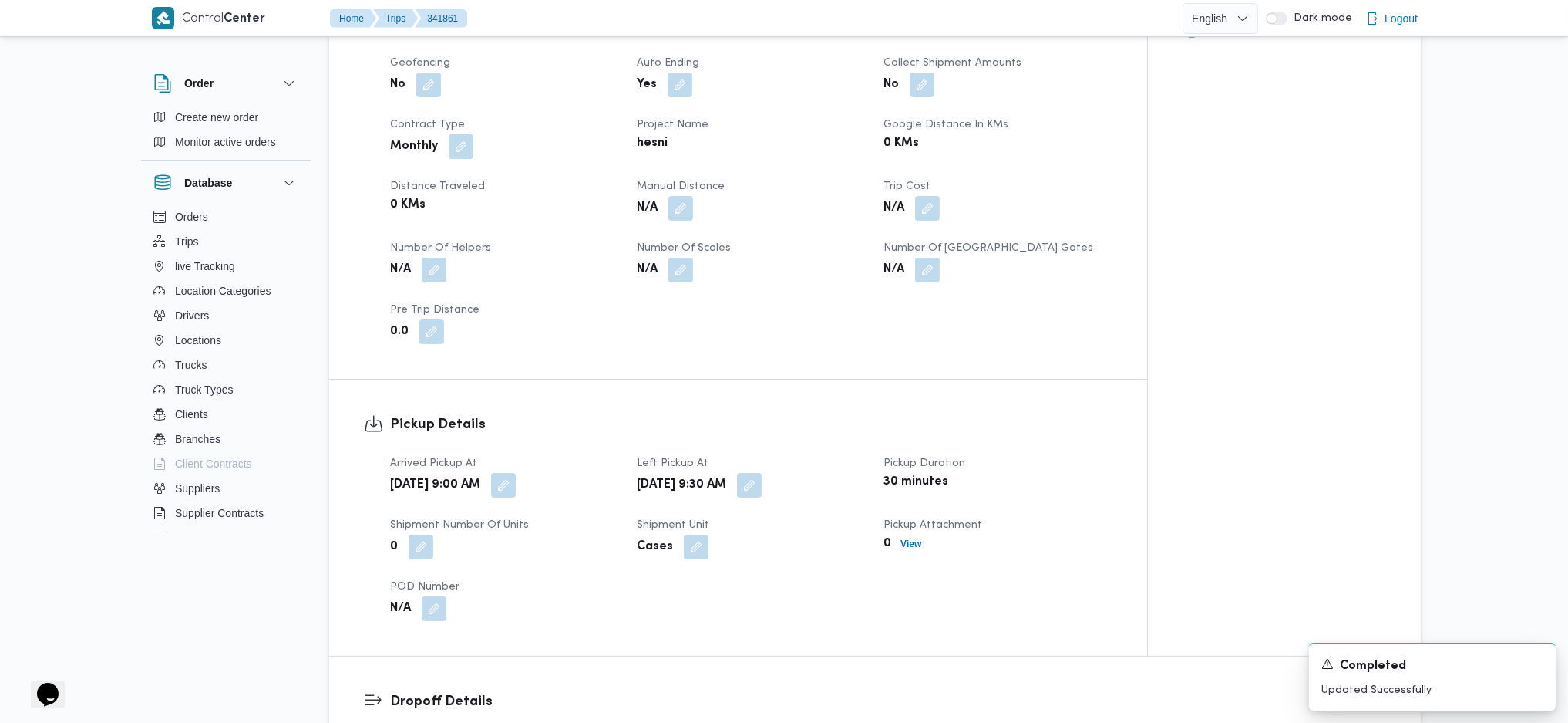
scroll to position [514, 0]
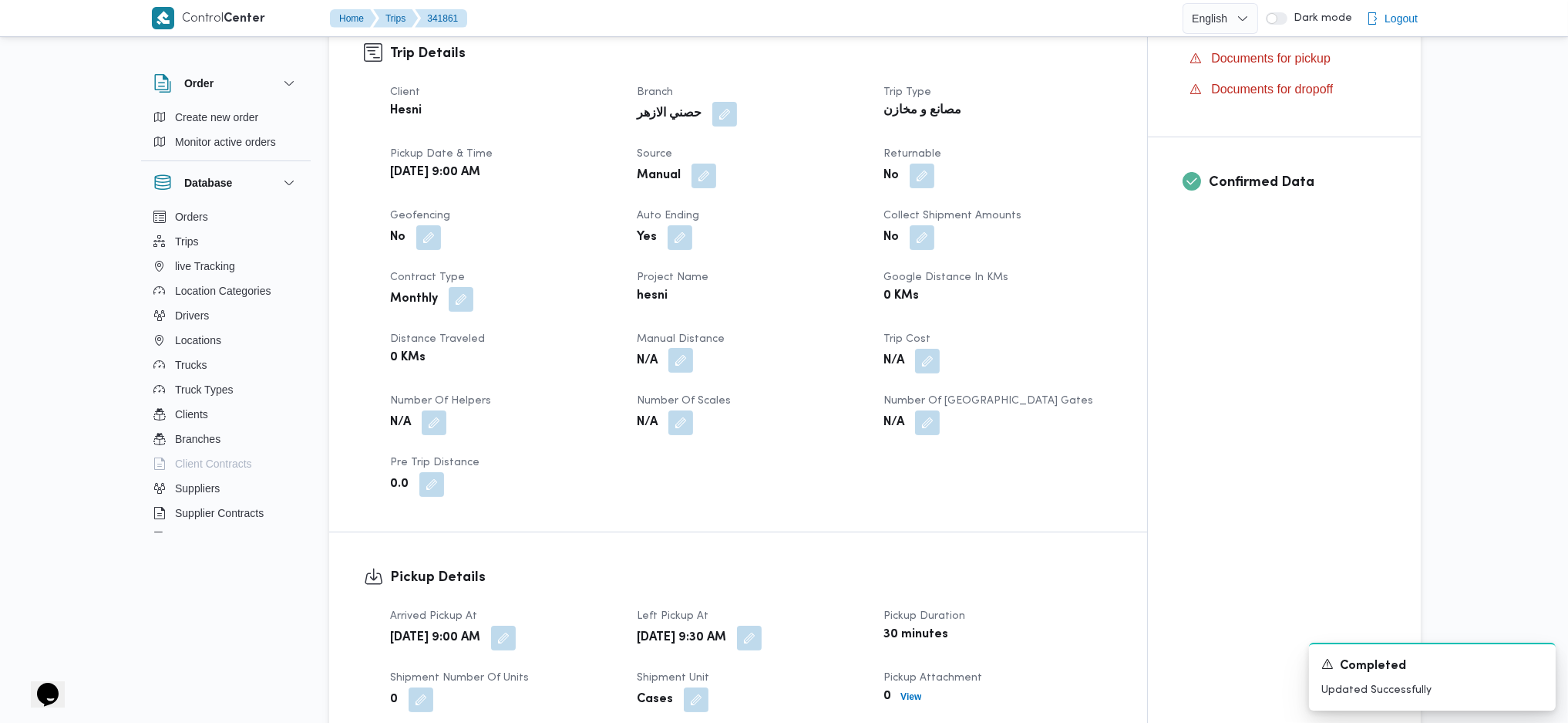
click at [691, 348] on button "button" at bounding box center [680, 360] width 24 height 24
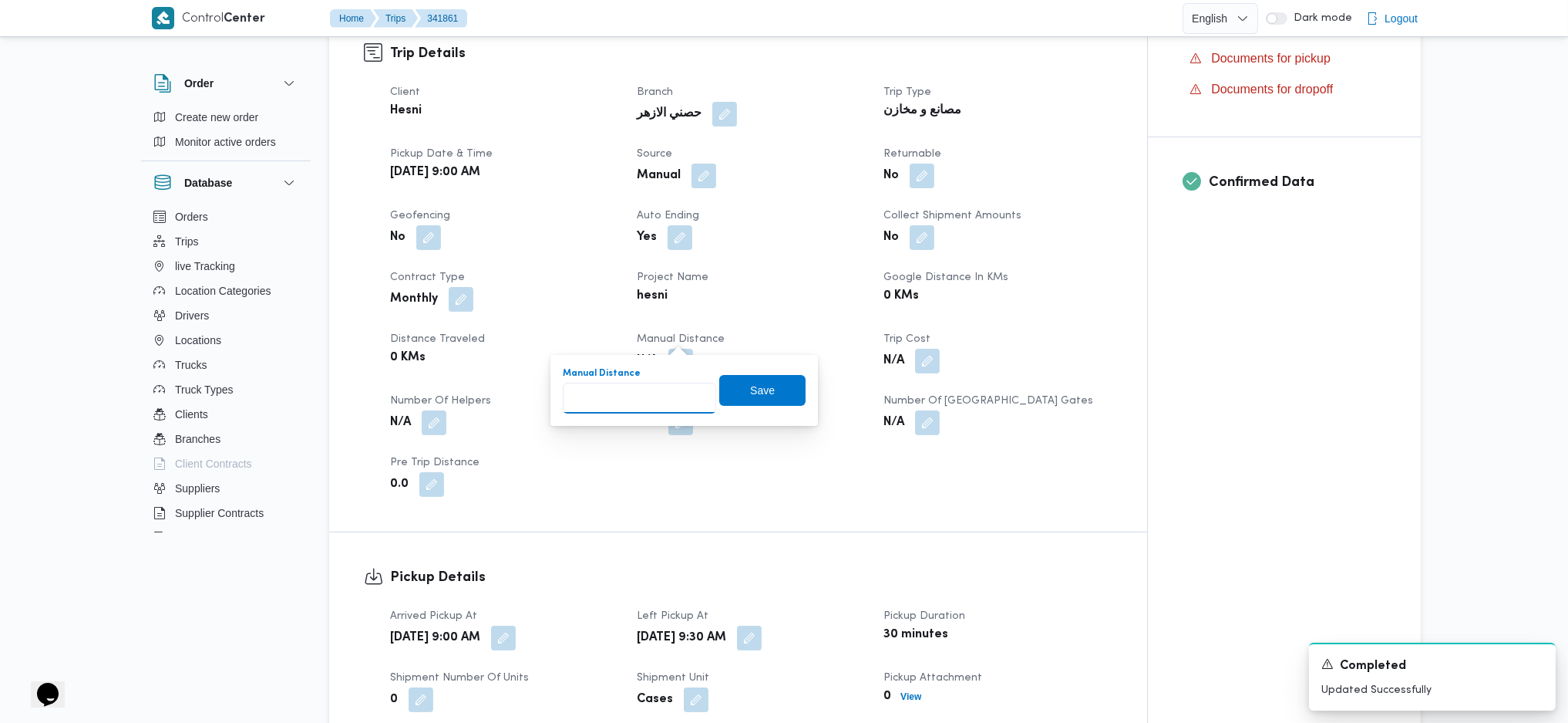
click at [624, 386] on input "Manual Distance" at bounding box center [640, 398] width 153 height 31
type input "135"
click at [762, 399] on span "Save" at bounding box center [762, 389] width 87 height 31
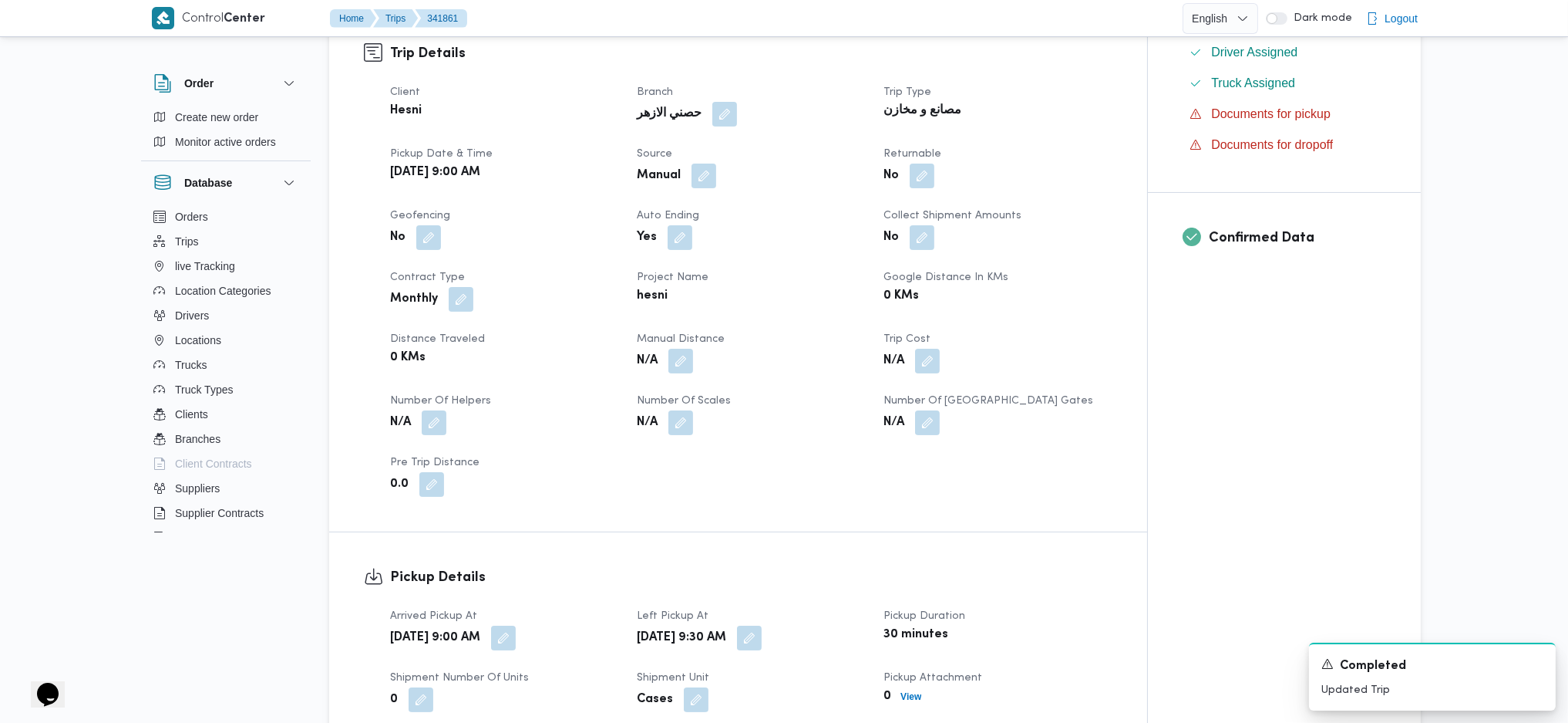
scroll to position [0, 0]
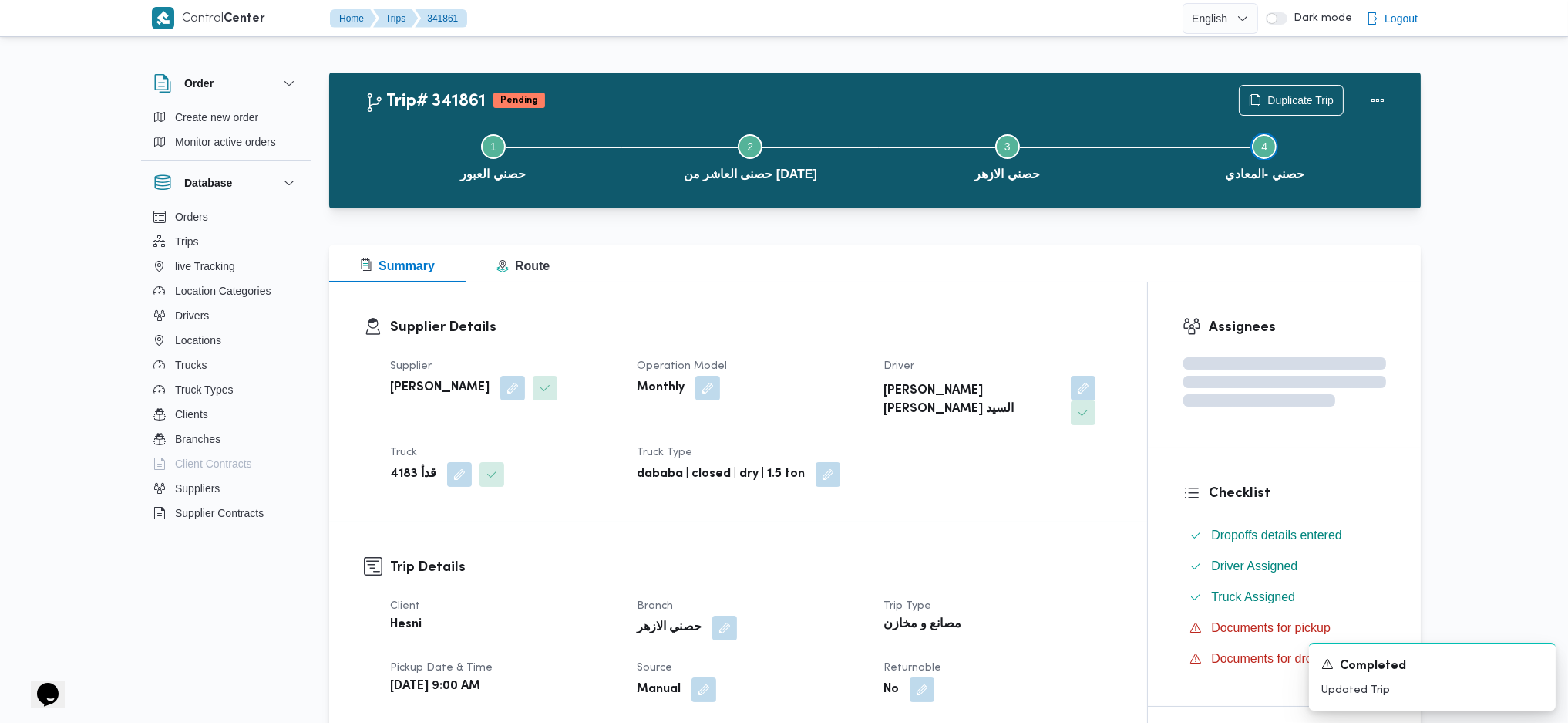
click at [1384, 115] on button "Step 4 is incomplete 4 حصني -المعادي" at bounding box center [1265, 155] width 258 height 80
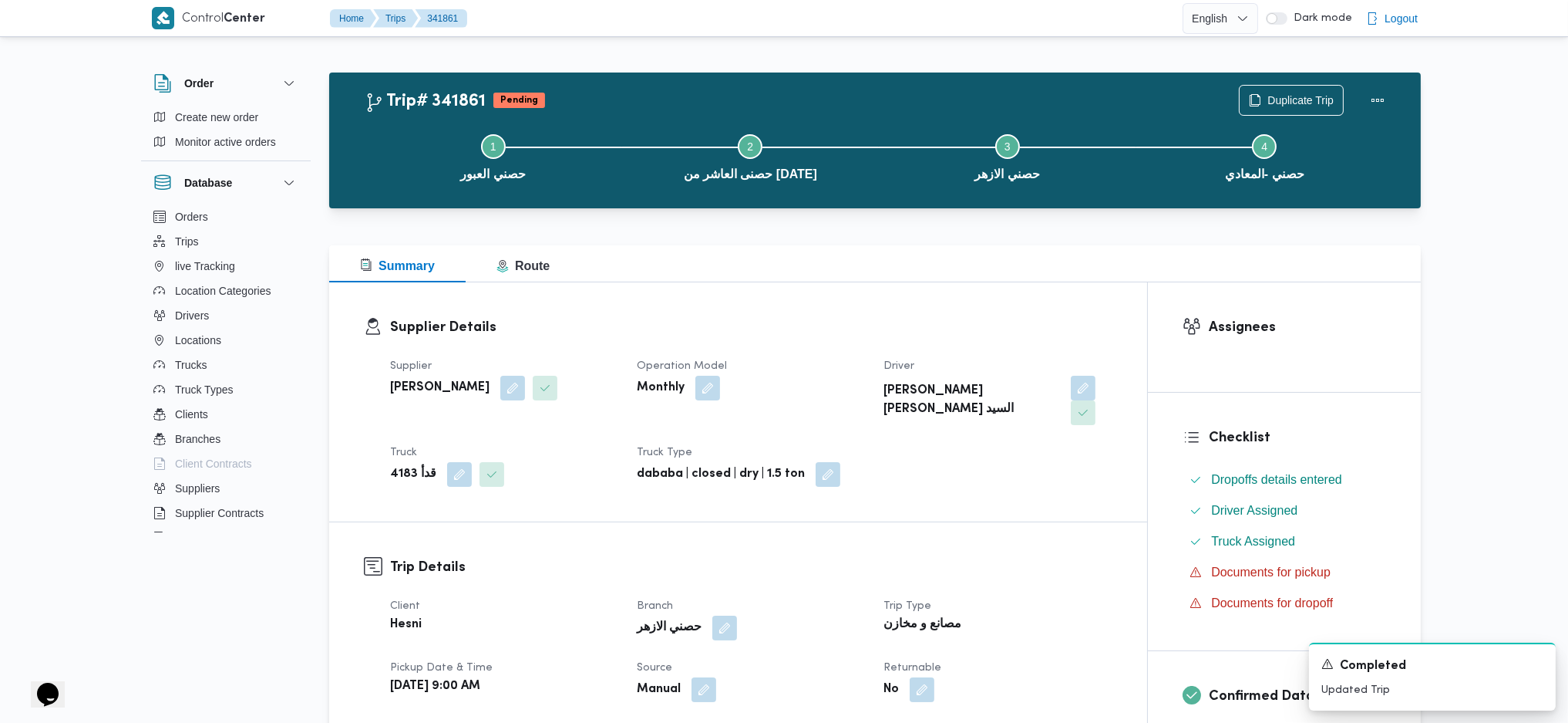
click at [1361, 96] on div "Duplicate Trip" at bounding box center [1317, 100] width 173 height 50
click at [1372, 99] on button "Actions" at bounding box center [1378, 99] width 31 height 31
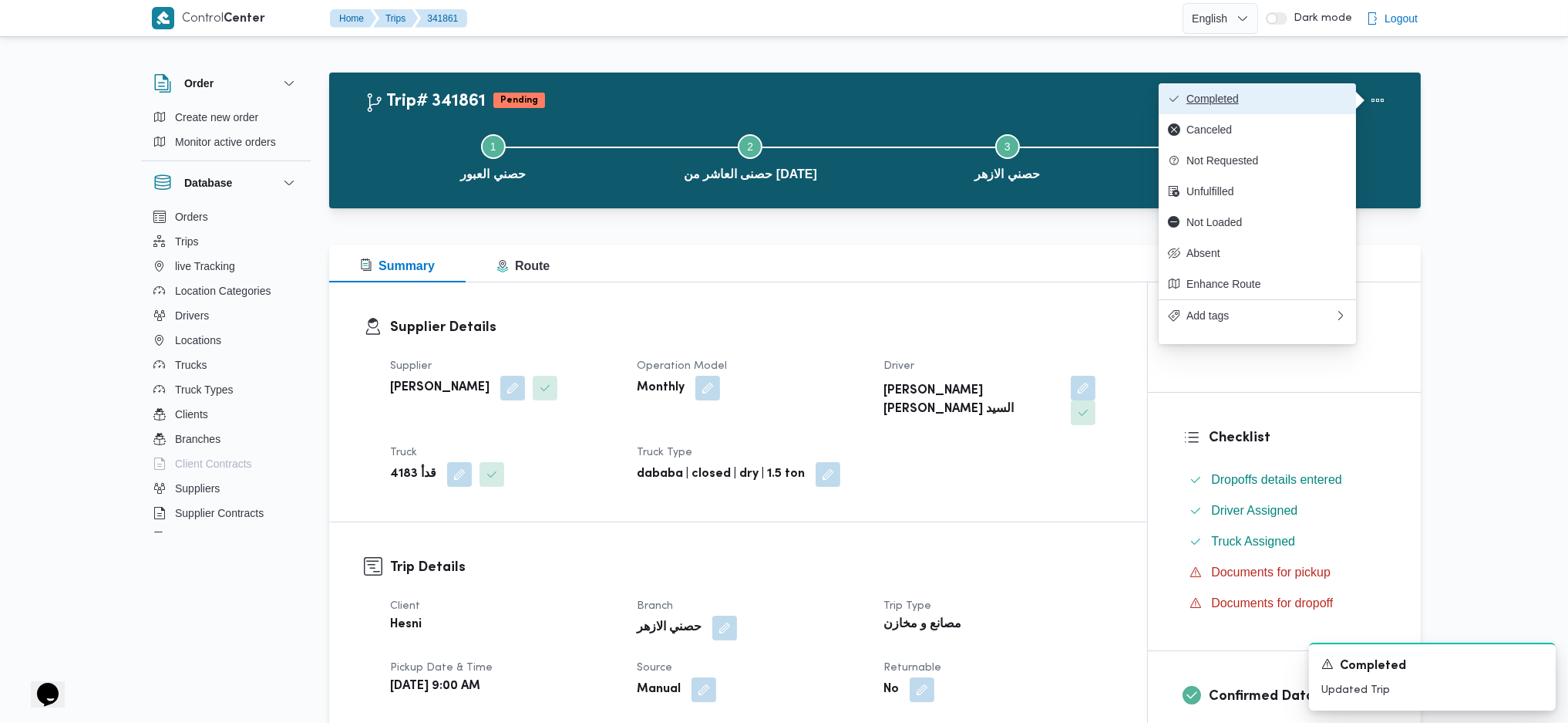
click at [1278, 93] on span "Completed" at bounding box center [1267, 99] width 160 height 13
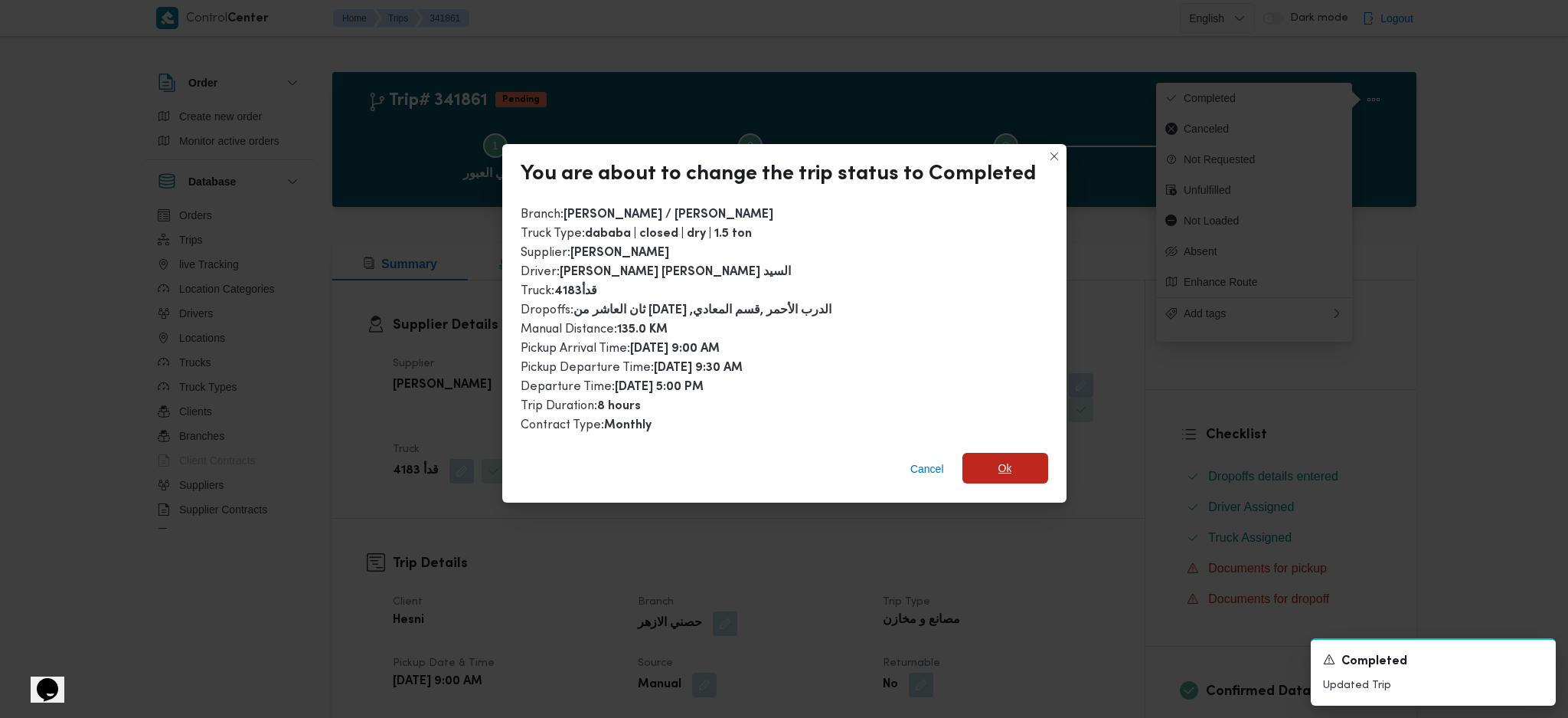
click at [984, 460] on span "Ok" at bounding box center [1005, 468] width 86 height 30
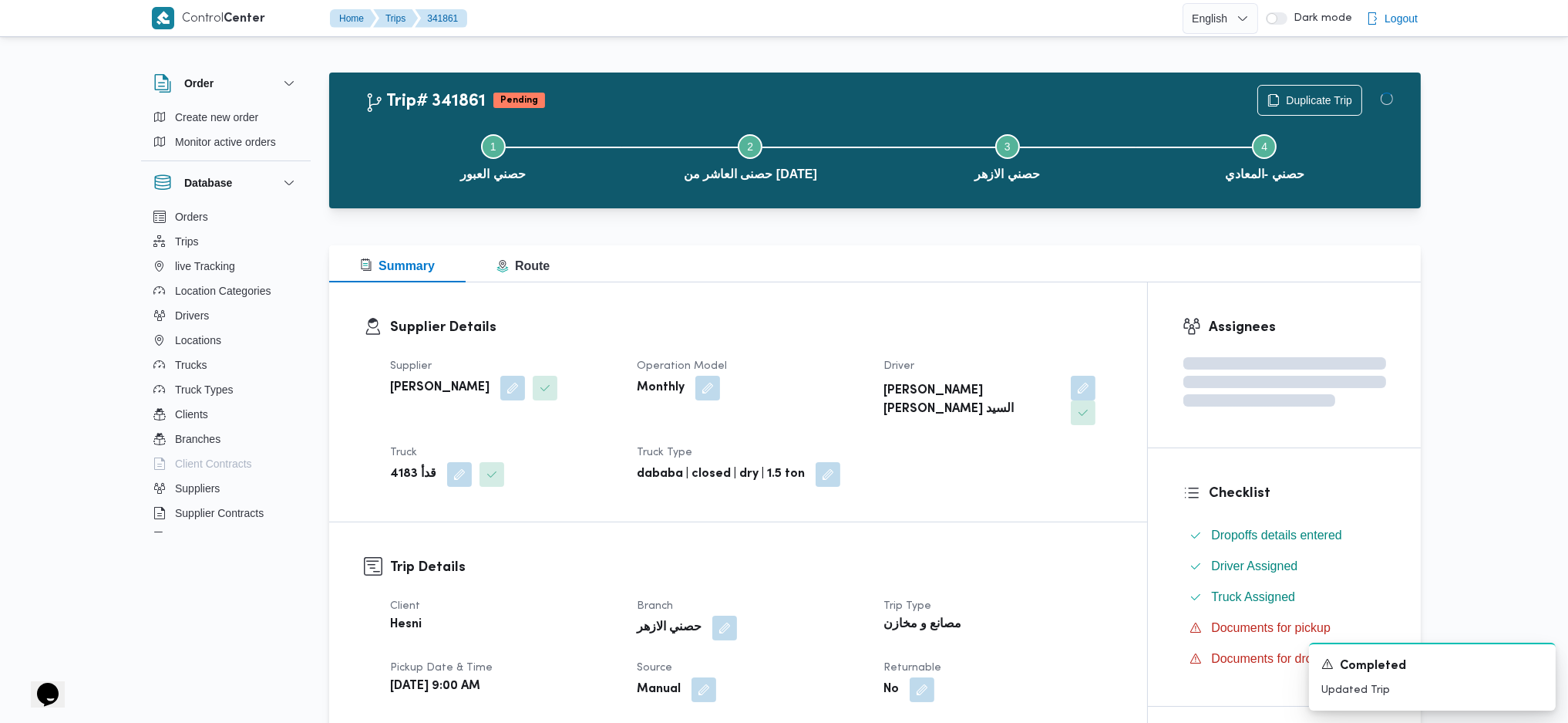
click at [1048, 675] on div "No" at bounding box center [998, 689] width 232 height 28
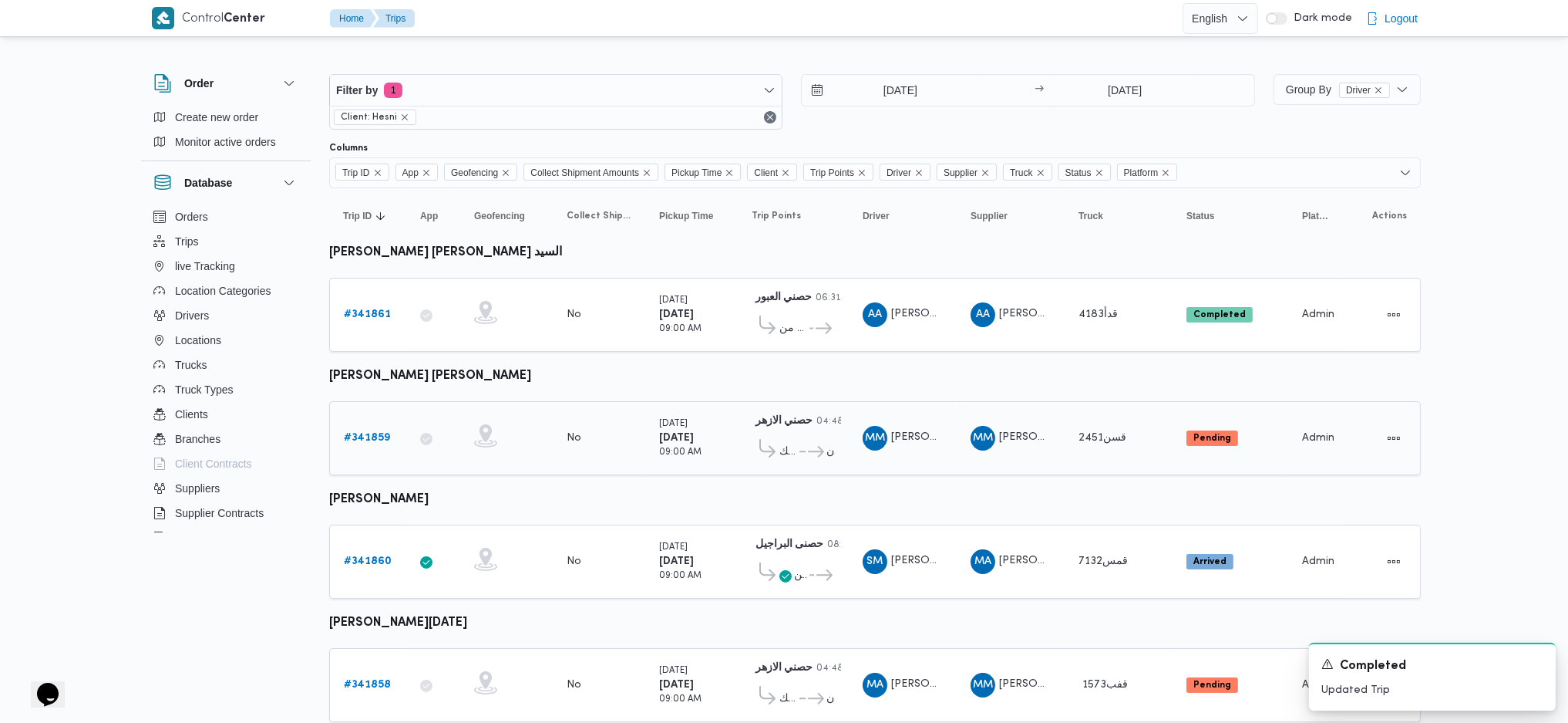
click at [387, 438] on b "# 341859" at bounding box center [367, 437] width 46 height 10
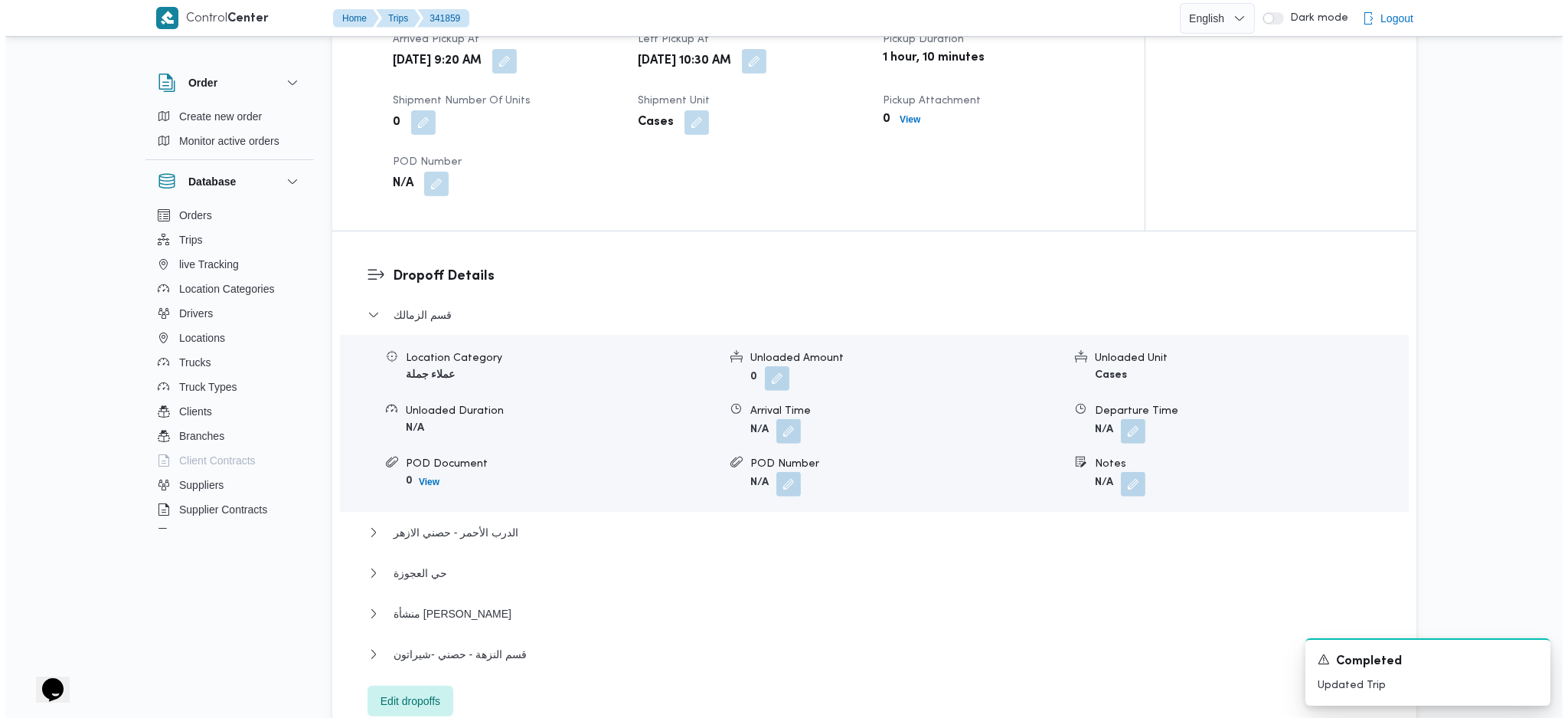
scroll to position [1226, 0]
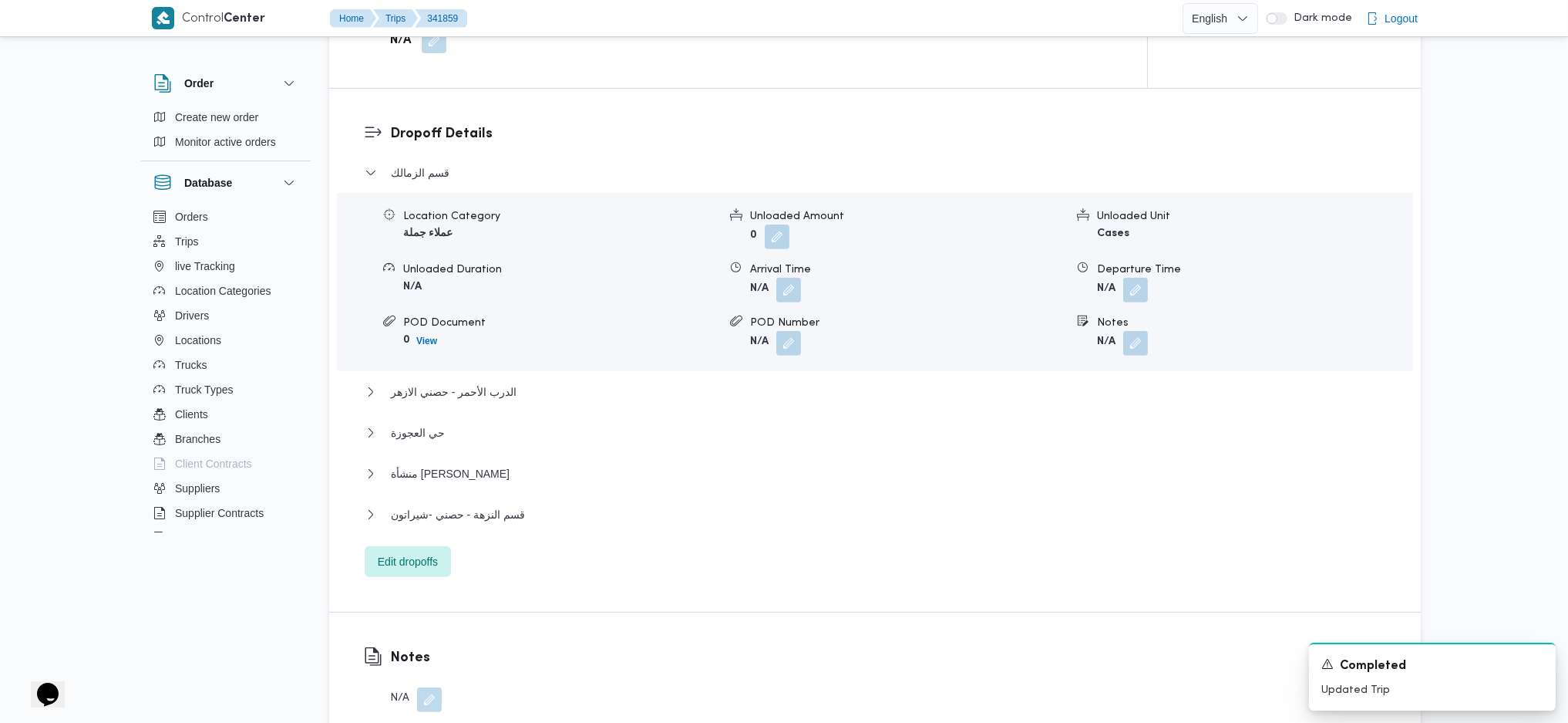
click at [400, 519] on div "قسم الزمالك Location Category عملاء جملة Unloaded Amount 0 Unloaded Unit Cases …" at bounding box center [876, 370] width 1022 height 414
click at [415, 545] on span "Edit dropoffs" at bounding box center [408, 561] width 87 height 31
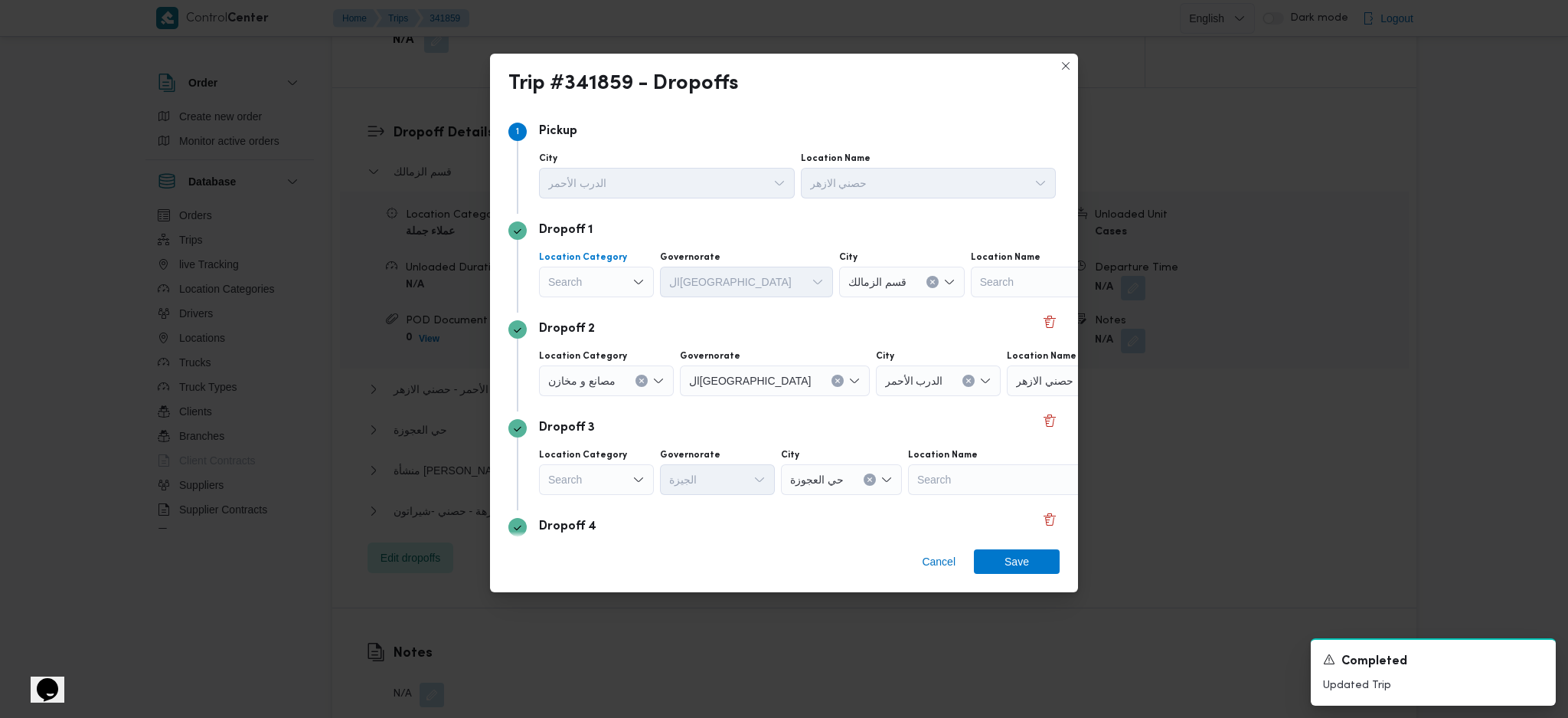
click at [601, 282] on div "Search" at bounding box center [596, 282] width 115 height 30
click at [596, 335] on span "أسواق خاصة" at bounding box center [605, 331] width 78 height 19
click at [629, 286] on button "Clear input" at bounding box center [632, 282] width 13 height 13
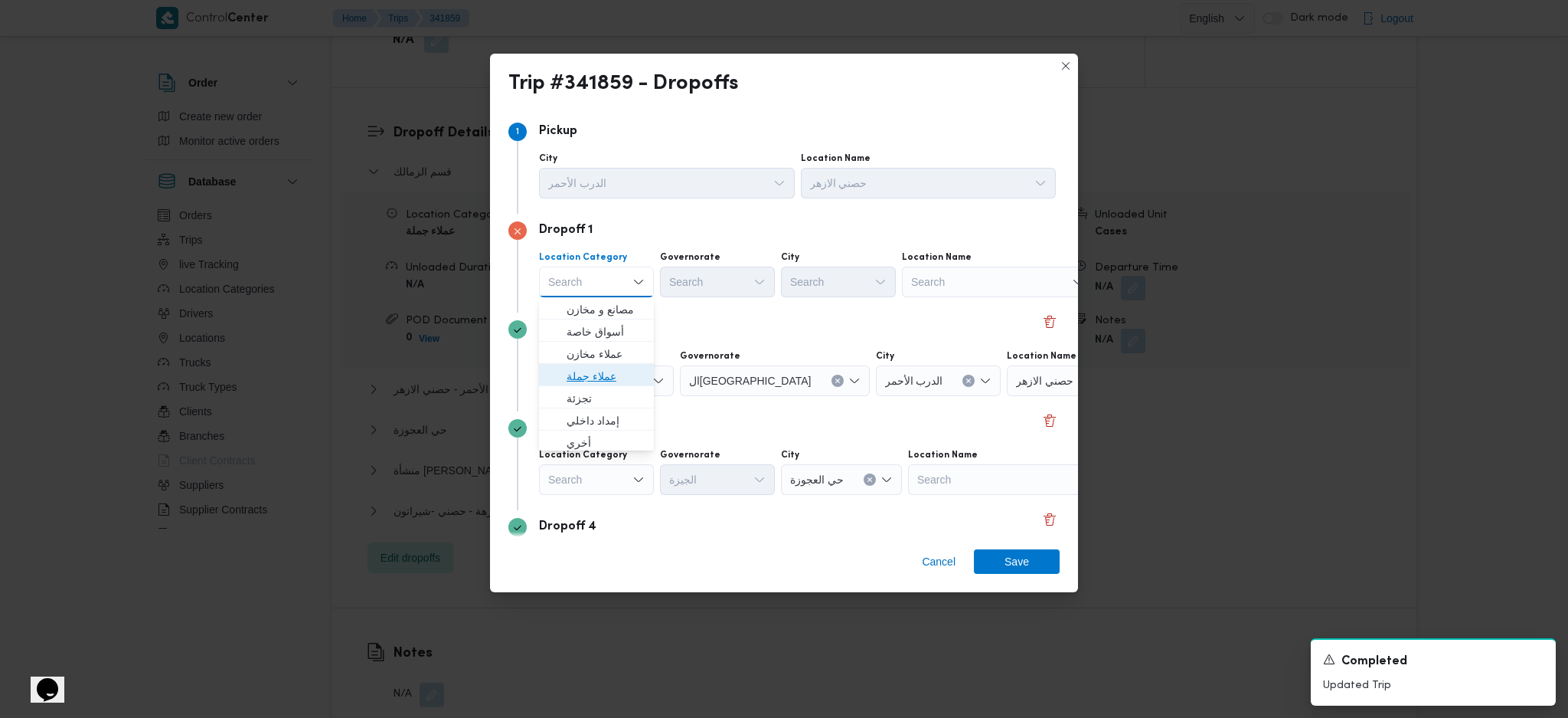
click at [607, 380] on span "عملاء جملة" at bounding box center [605, 376] width 78 height 19
drag, startPoint x: 713, startPoint y: 282, endPoint x: 729, endPoint y: 315, distance: 36.7
click at [714, 282] on div "Search" at bounding box center [720, 282] width 115 height 30
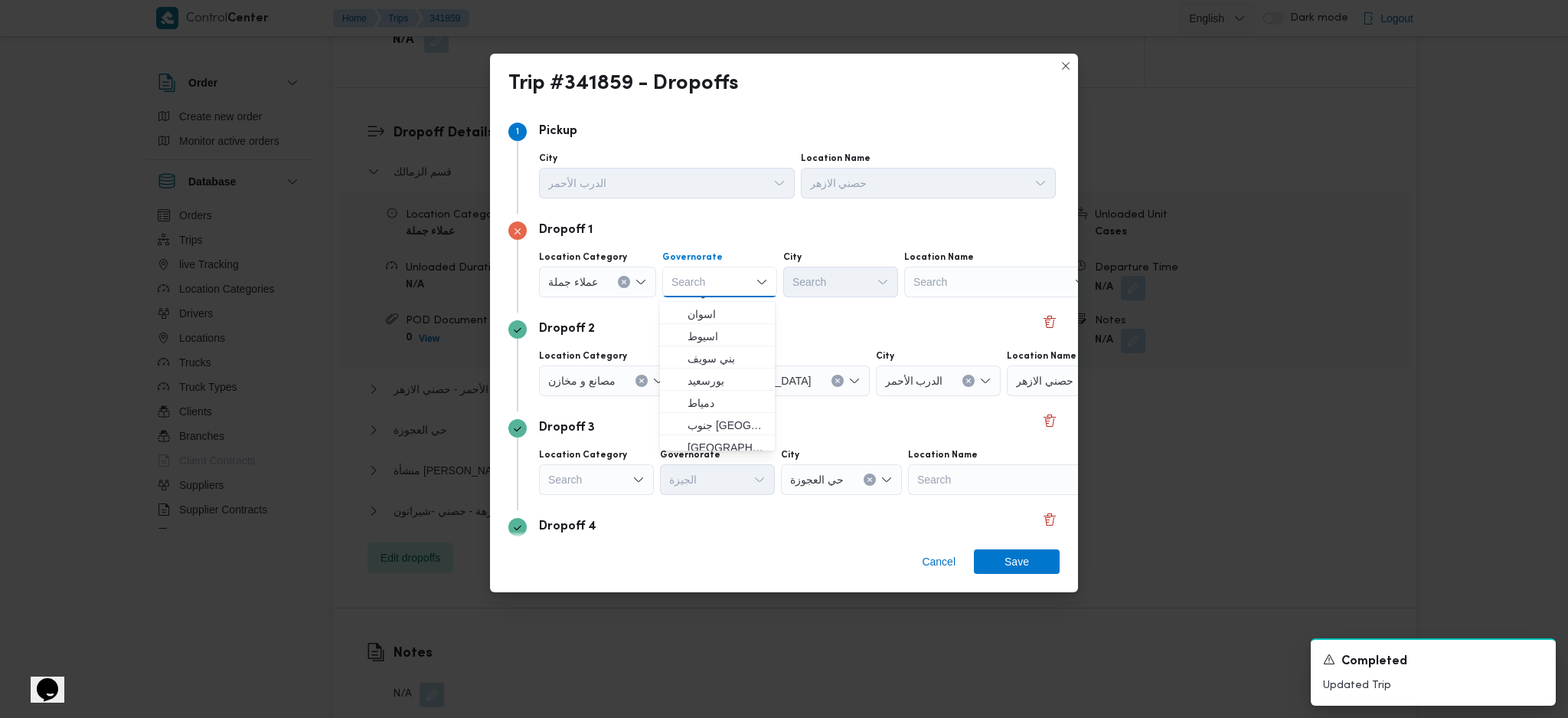
scroll to position [198, 0]
click at [717, 337] on span "القاهرة" at bounding box center [726, 334] width 78 height 19
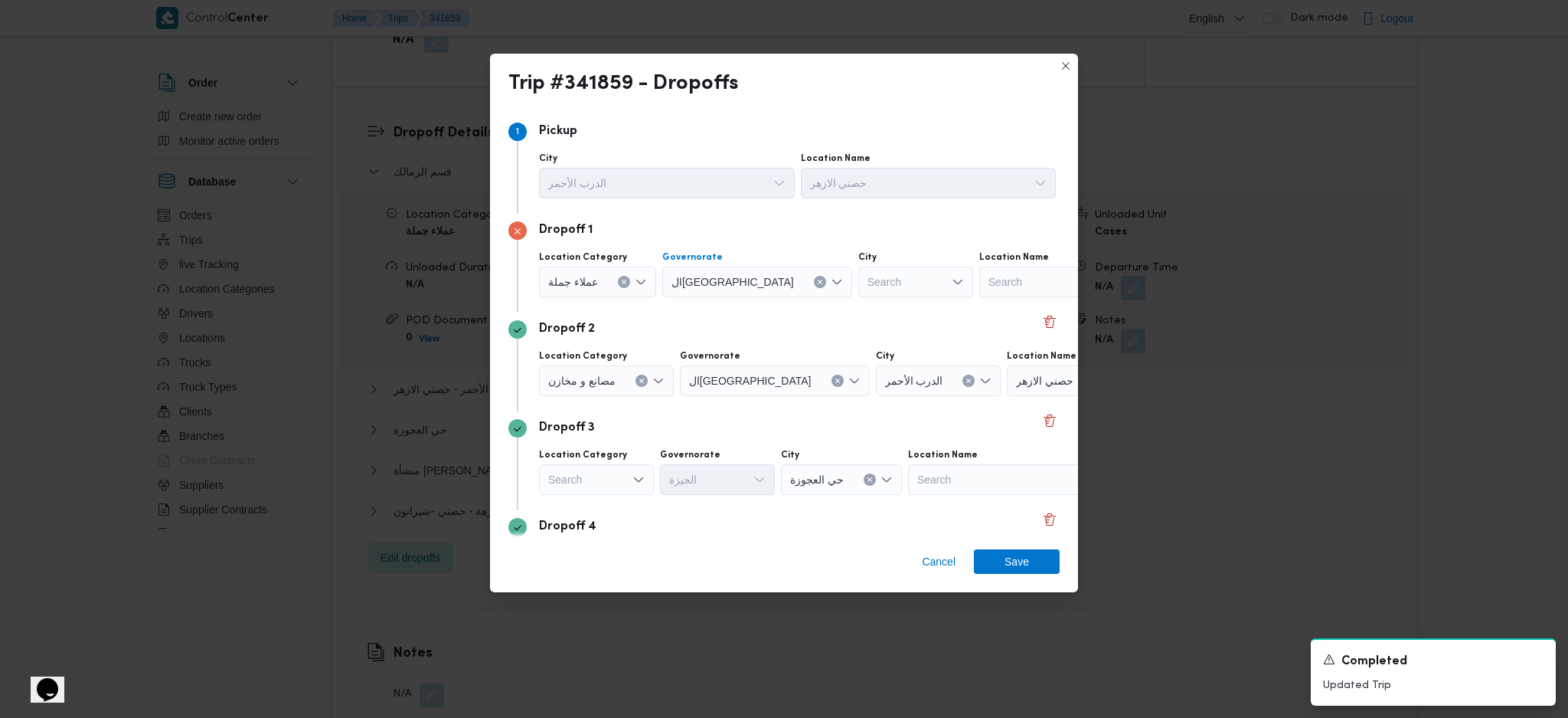
click at [866, 267] on div "Search" at bounding box center [916, 282] width 115 height 30
click at [865, 278] on div "Search" at bounding box center [916, 282] width 115 height 30
type input "زب"
drag, startPoint x: 824, startPoint y: 301, endPoint x: 856, endPoint y: 331, distance: 43.9
click at [824, 312] on mark "زب" at bounding box center [828, 310] width 8 height 13
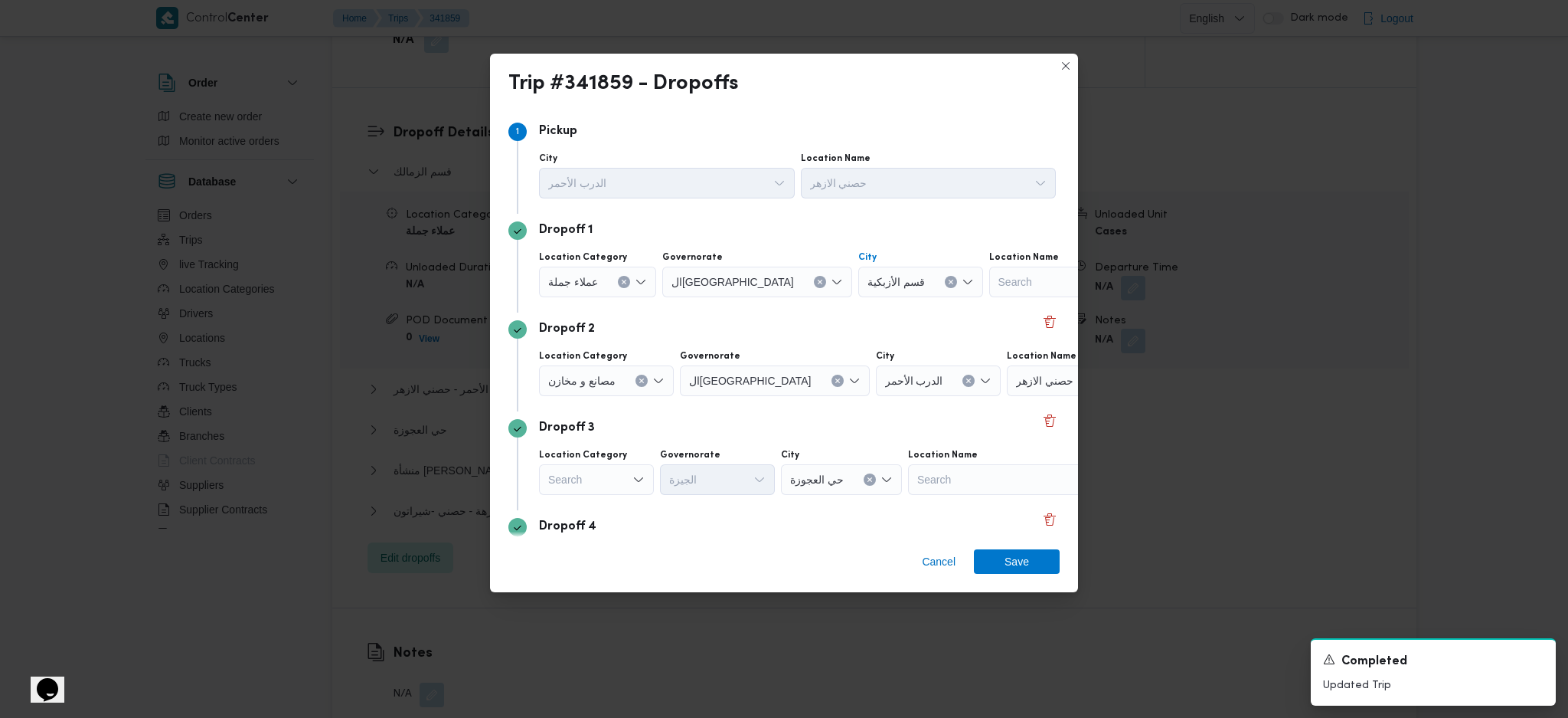
click at [643, 378] on icon "Clear input" at bounding box center [641, 380] width 6 height 6
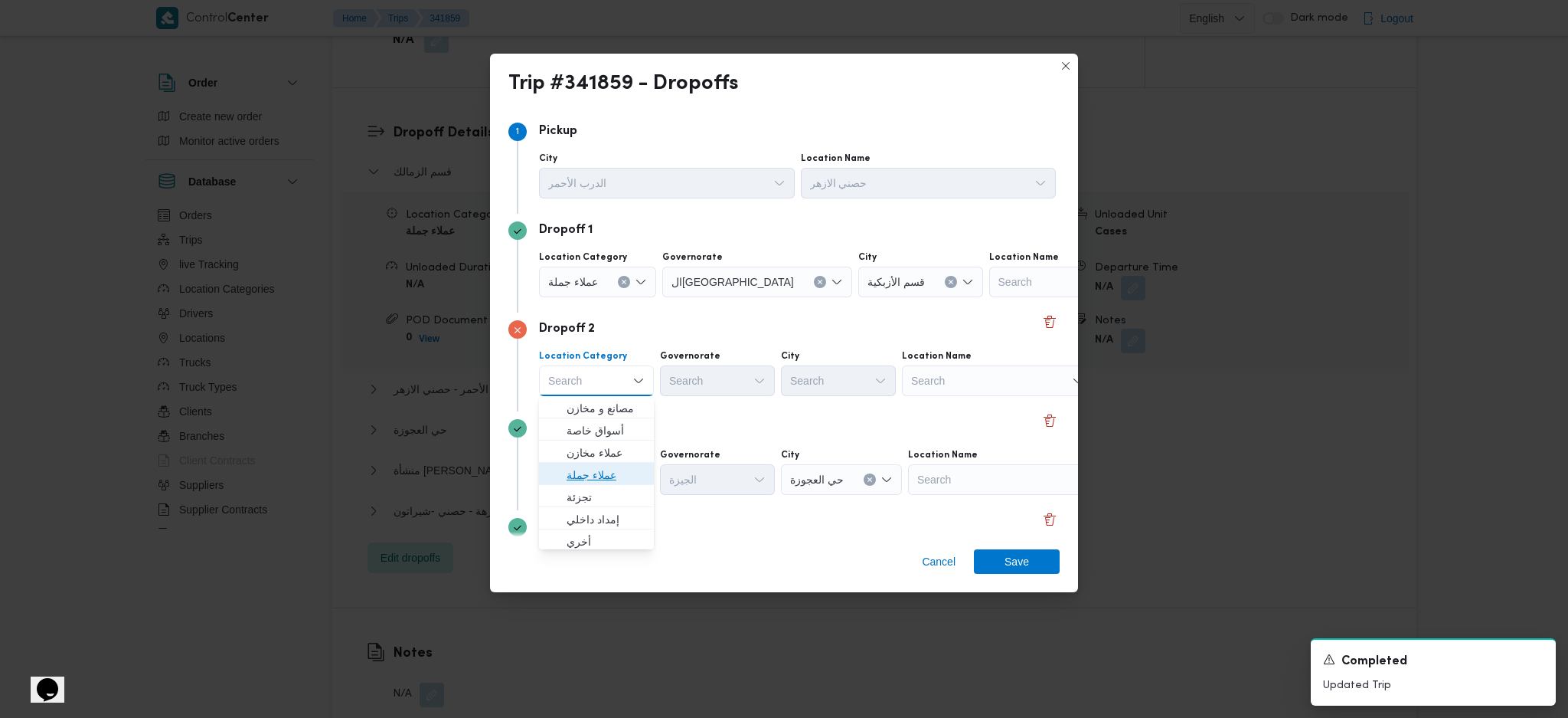
click at [599, 467] on span "عملاء جملة" at bounding box center [605, 474] width 78 height 19
click at [708, 386] on div "Search" at bounding box center [720, 380] width 115 height 30
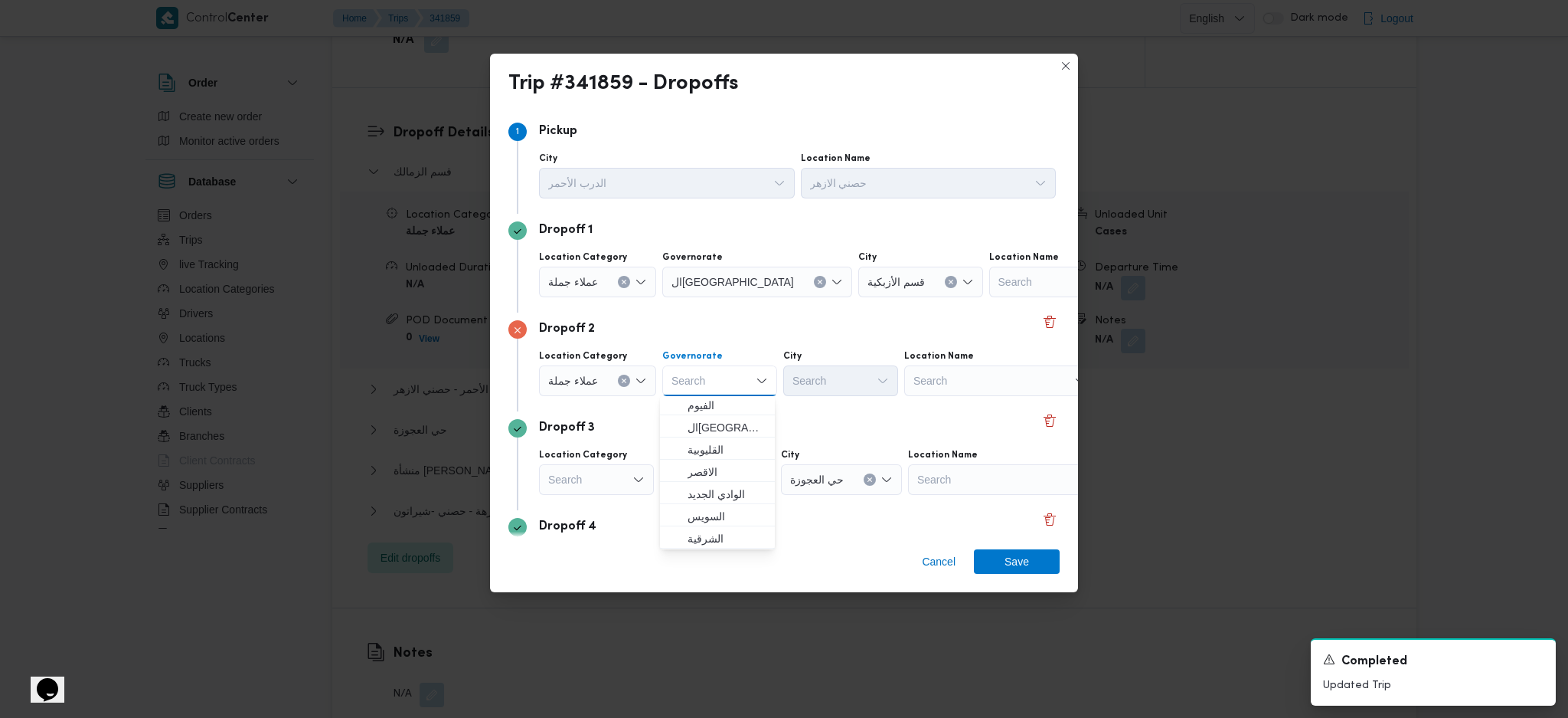
scroll to position [204, 0]
click at [719, 425] on span "القاهرة" at bounding box center [726, 426] width 78 height 19
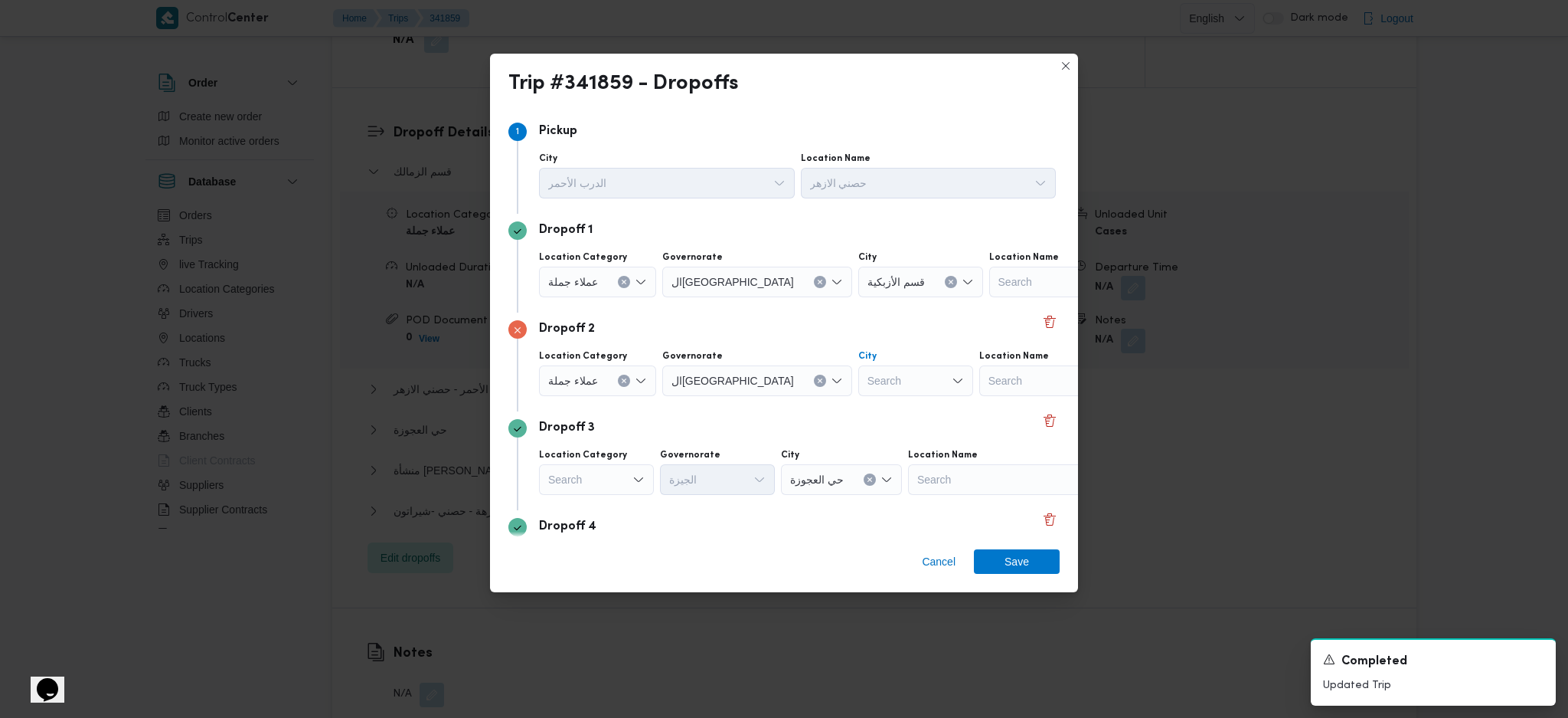
click at [858, 379] on div "Search" at bounding box center [916, 380] width 115 height 30
type input "مرج"
click at [817, 416] on span "قسم ال مرج" at bounding box center [847, 408] width 78 height 19
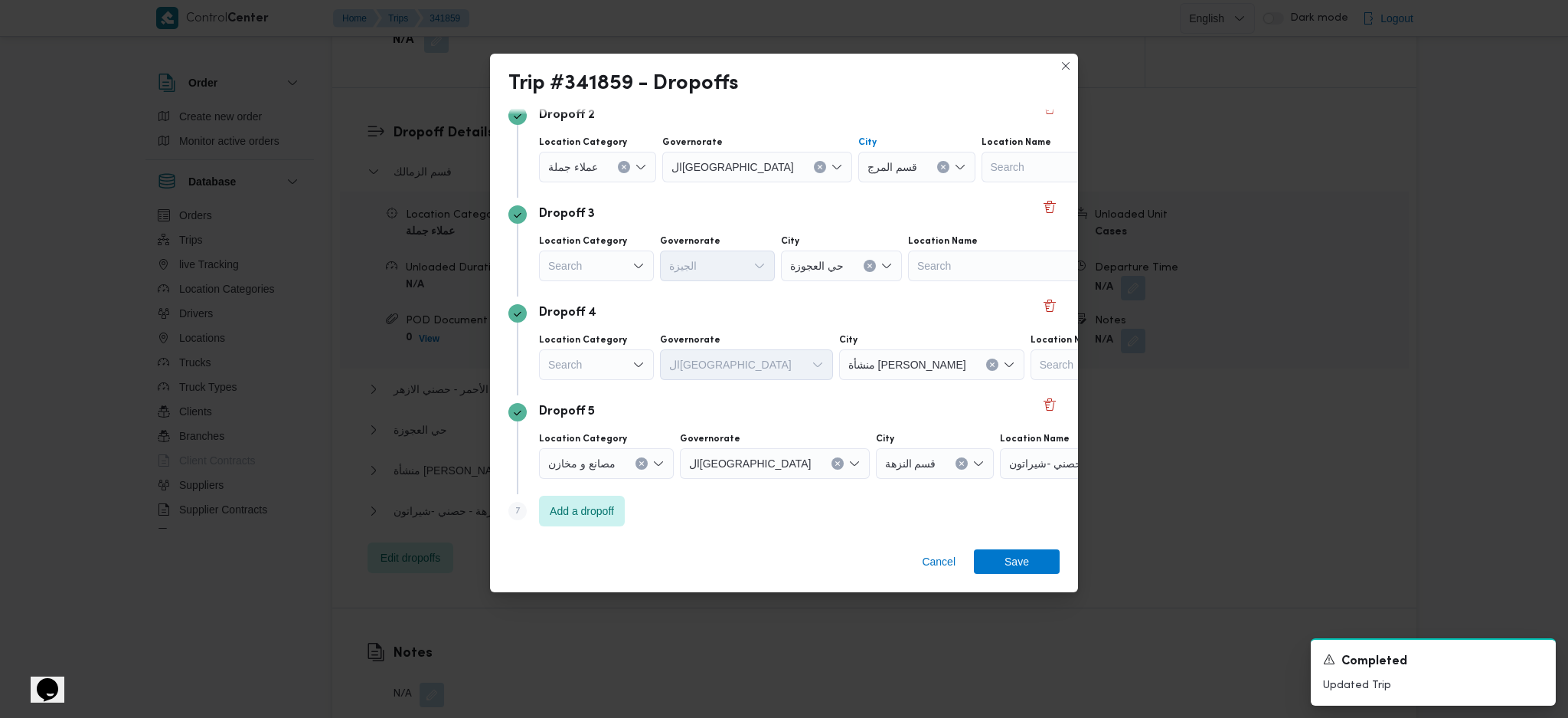
scroll to position [216, 0]
click at [1005, 558] on span "Save" at bounding box center [1016, 560] width 24 height 24
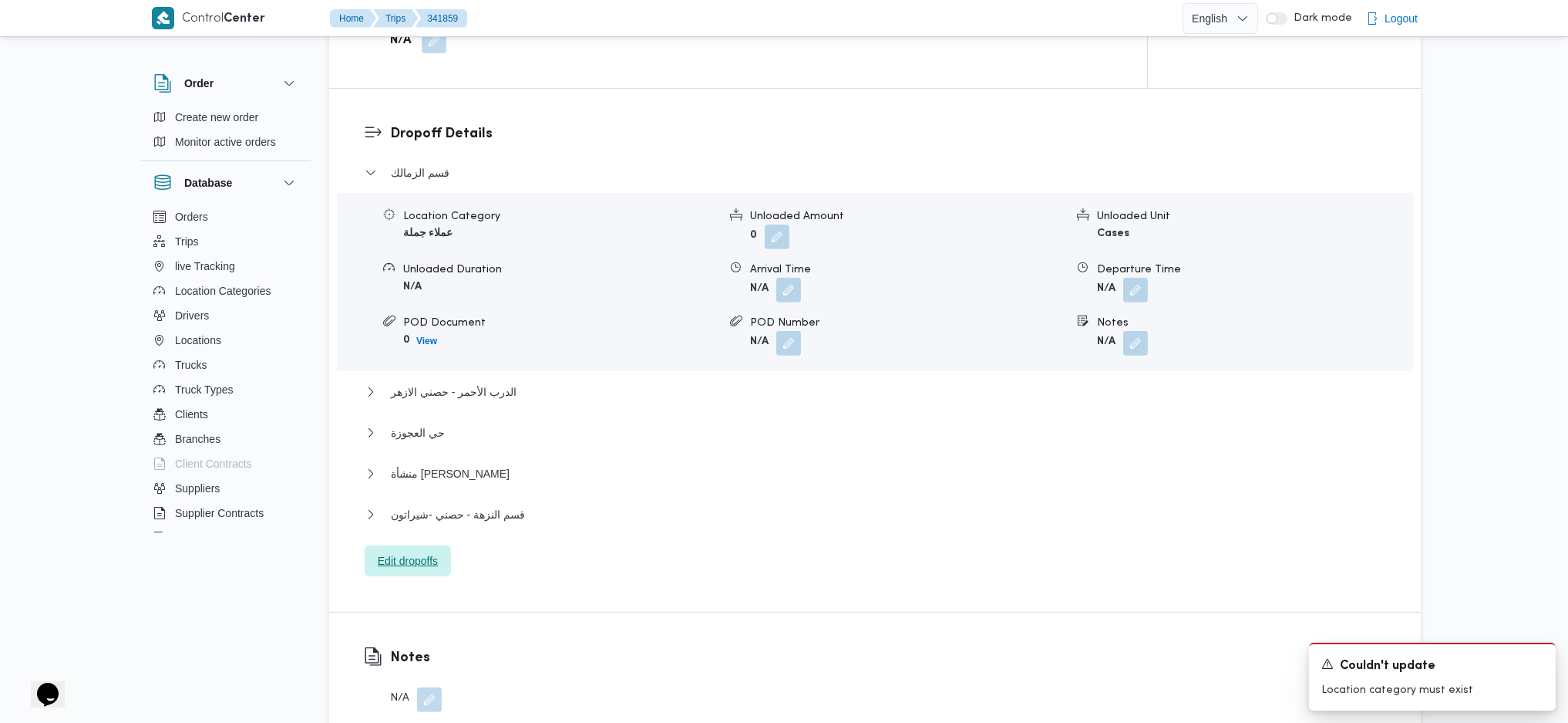
click at [427, 552] on span "Edit dropoffs" at bounding box center [407, 561] width 60 height 19
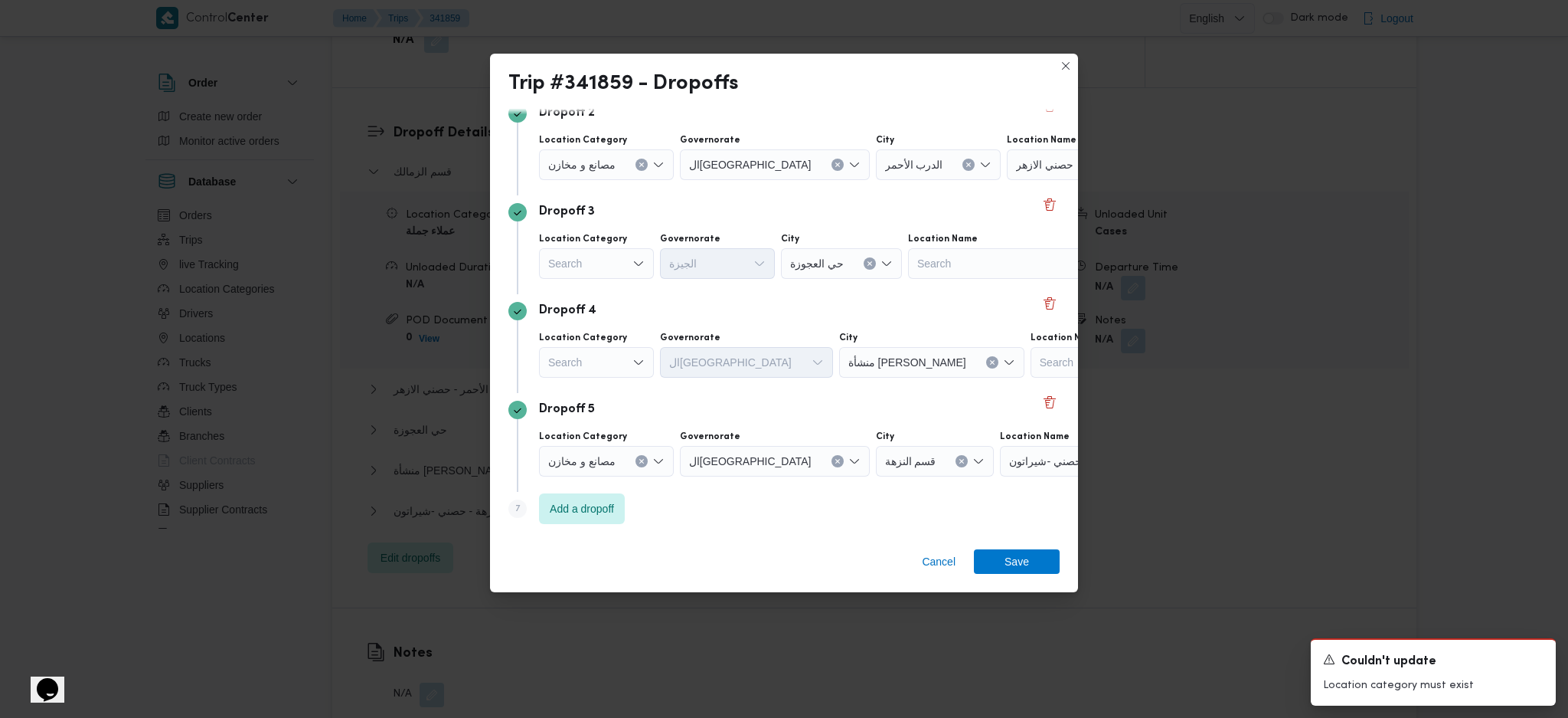
click at [1029, 308] on div "Dropoff 4" at bounding box center [784, 311] width 551 height 19
click at [1041, 303] on button "Delete" at bounding box center [1050, 303] width 19 height 19
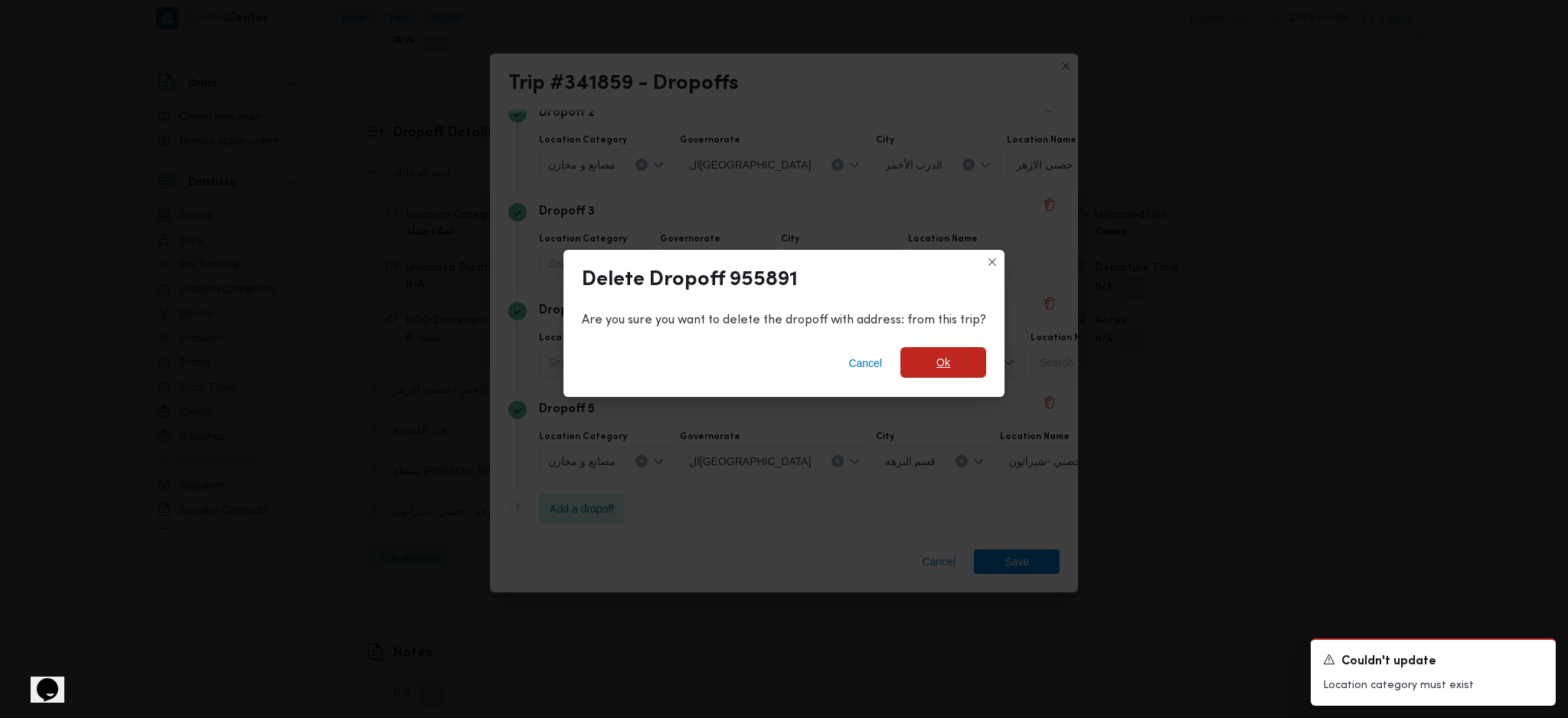
click at [962, 359] on span "Ok" at bounding box center [943, 363] width 86 height 30
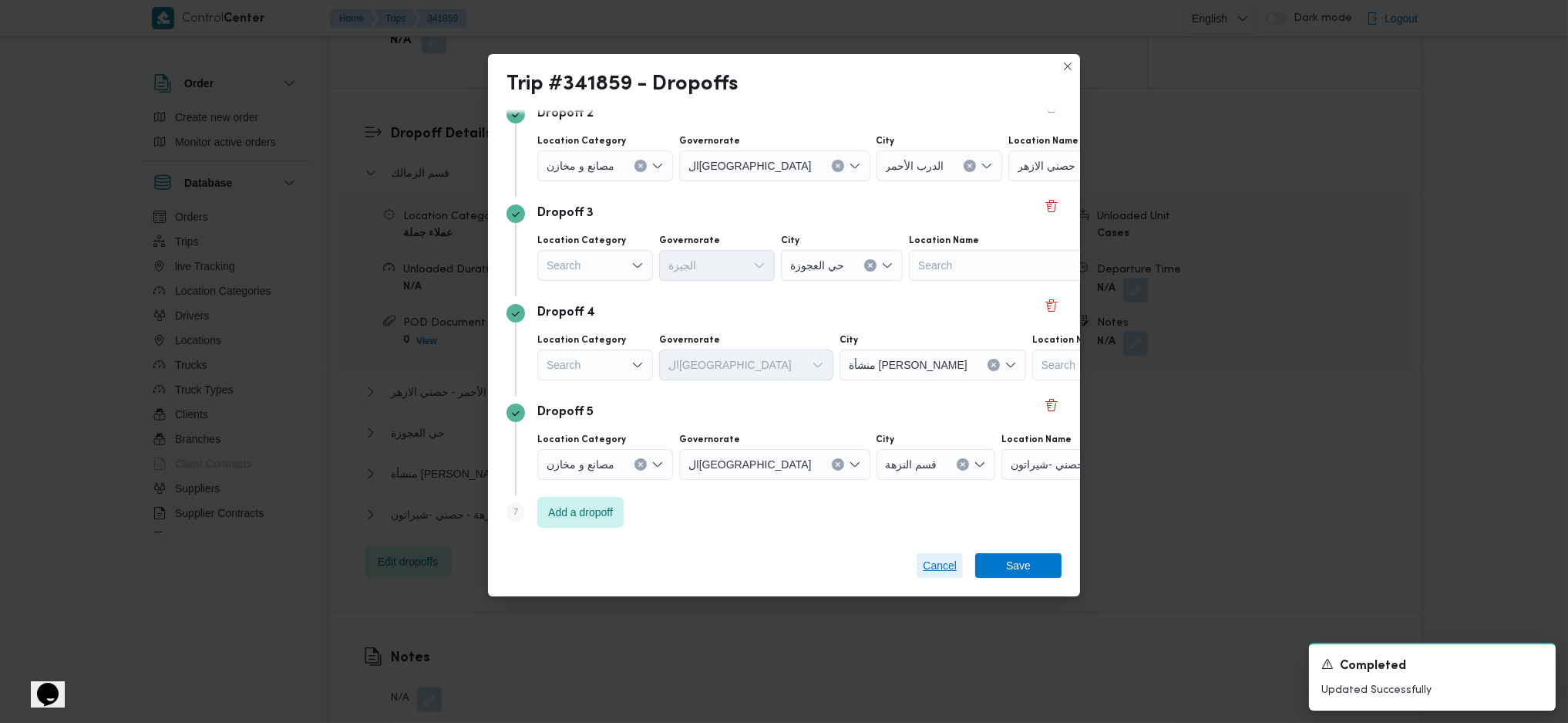
click at [944, 563] on span "Cancel" at bounding box center [940, 565] width 34 height 19
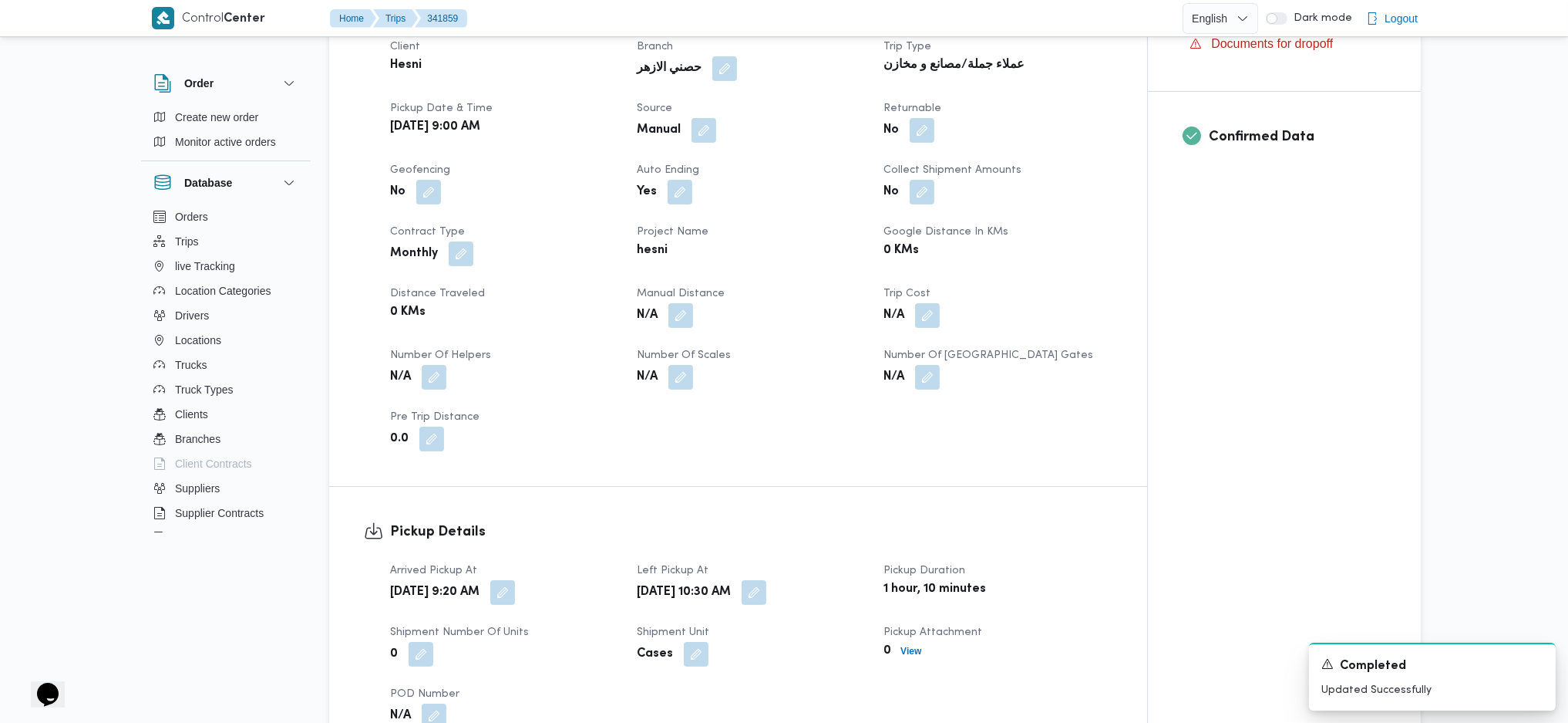
scroll to position [514, 0]
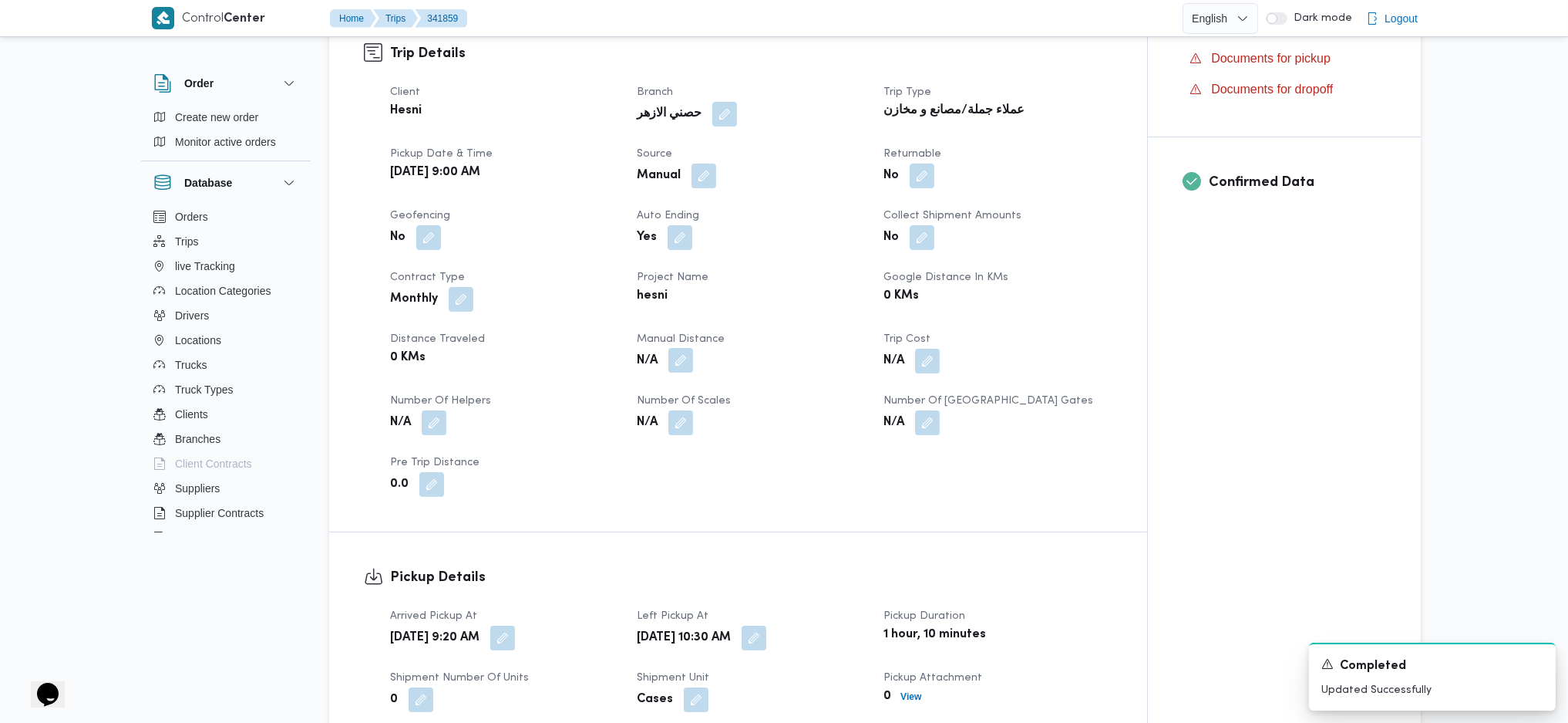
click at [679, 348] on button "button" at bounding box center [680, 360] width 24 height 24
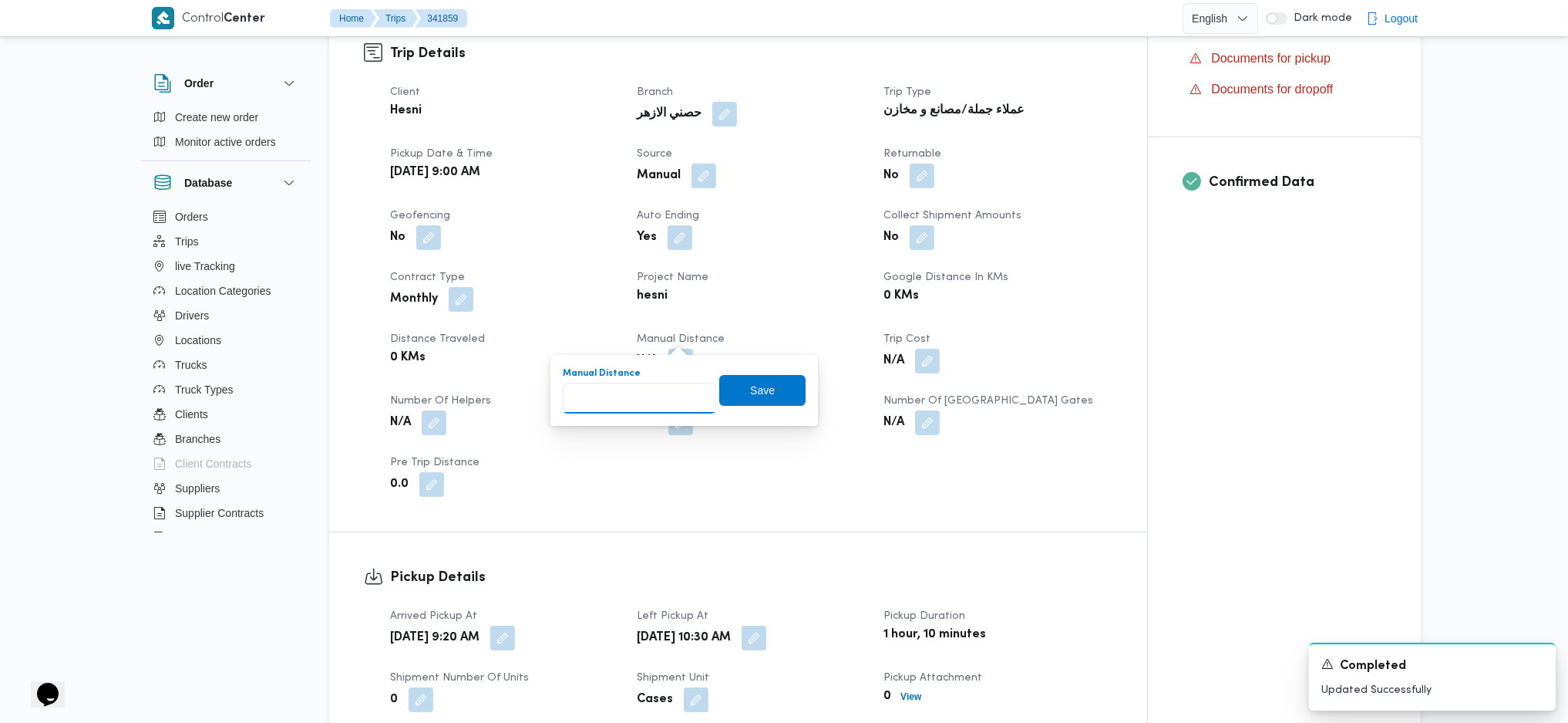
click at [642, 403] on input "Manual Distance" at bounding box center [640, 398] width 153 height 31
type input "119"
click at [752, 390] on span "Save" at bounding box center [761, 389] width 24 height 19
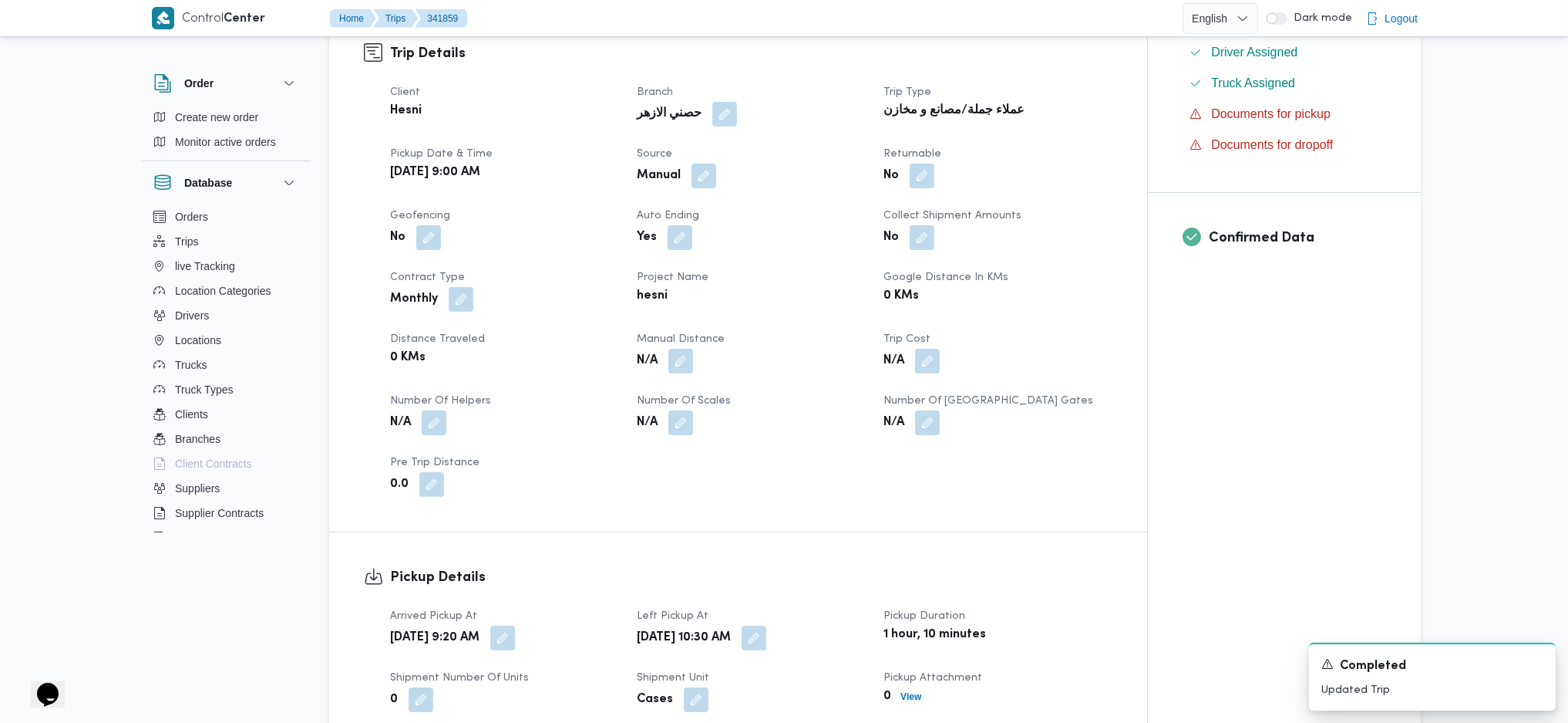
scroll to position [0, 0]
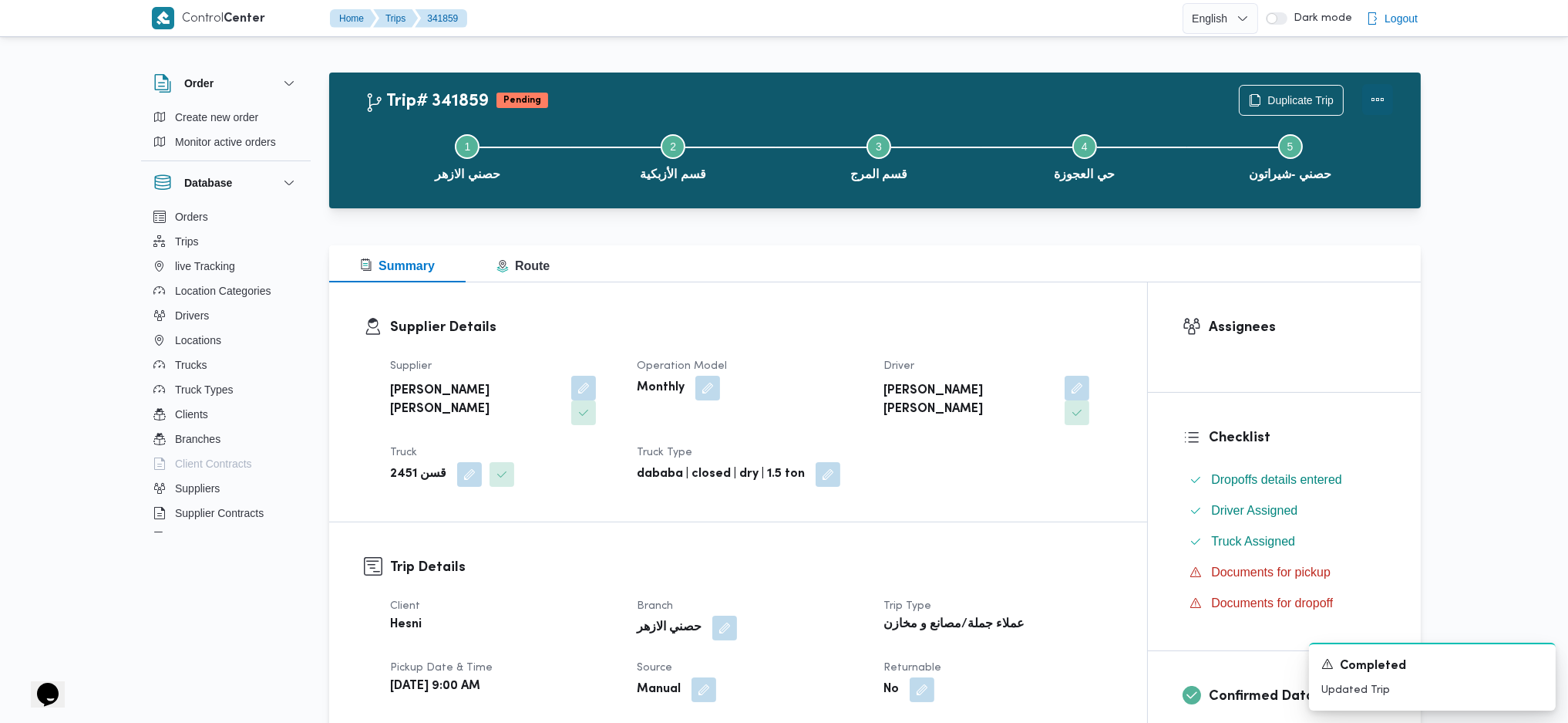
drag, startPoint x: 1380, startPoint y: 105, endPoint x: 1372, endPoint y: 104, distance: 8.1
click at [1380, 105] on button "Actions" at bounding box center [1378, 99] width 31 height 31
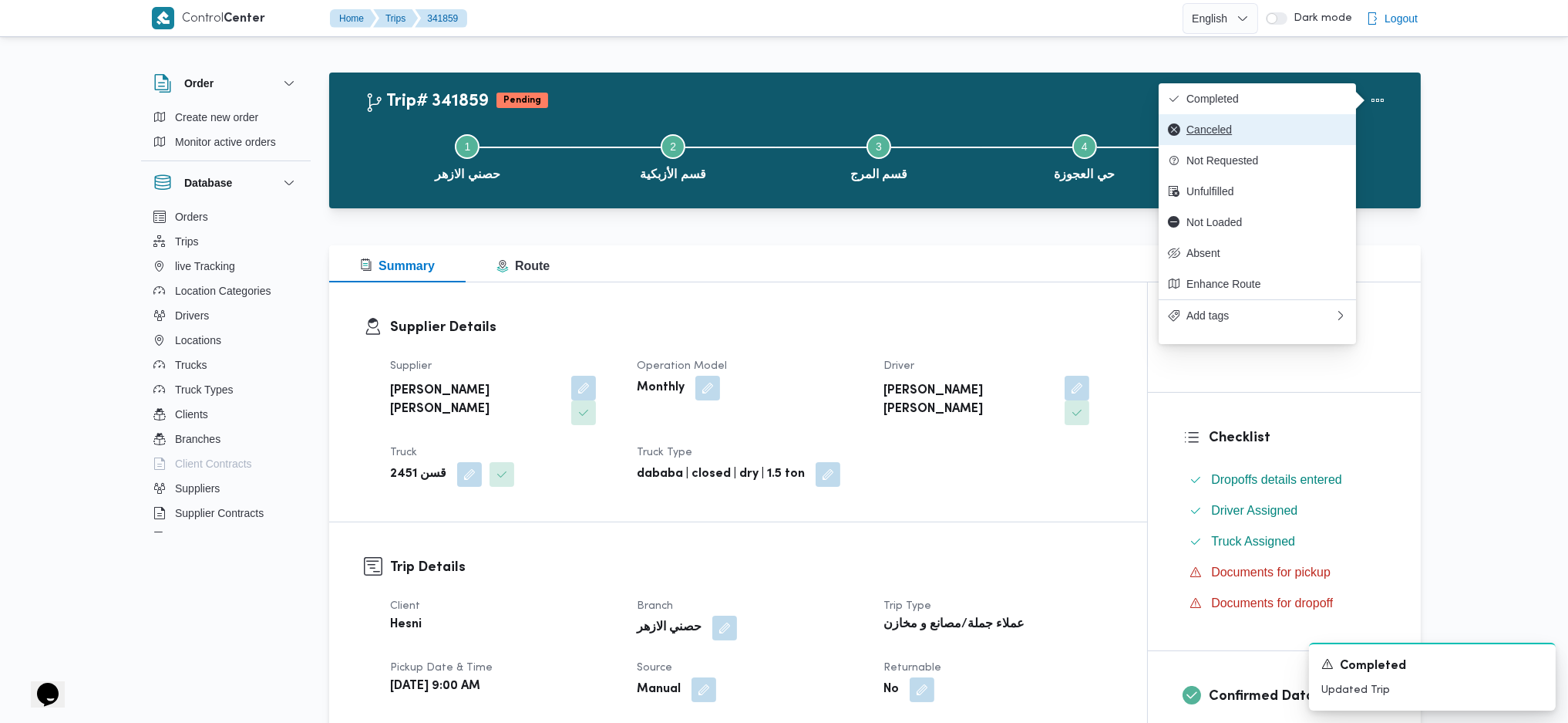
click at [1255, 119] on button "Canceled" at bounding box center [1257, 130] width 197 height 31
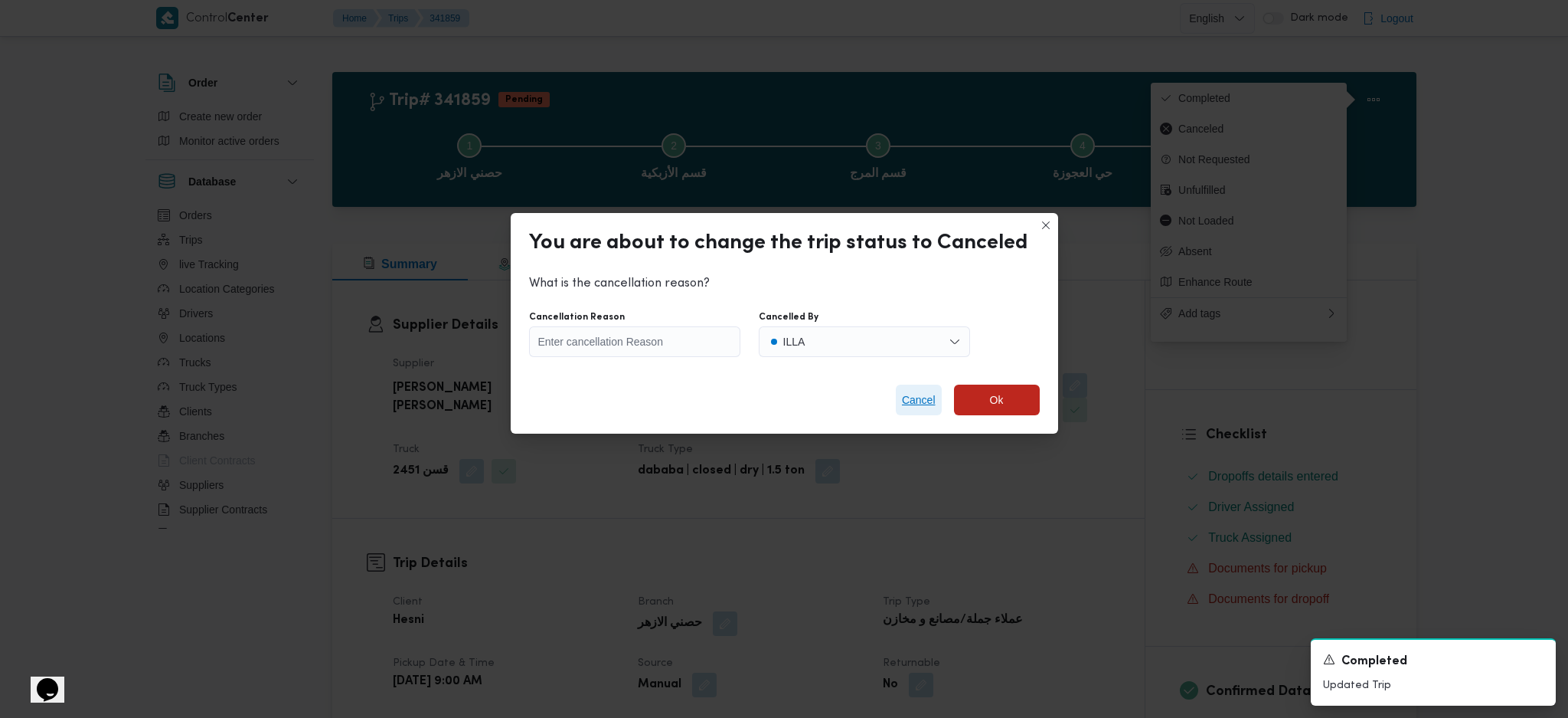
click at [914, 397] on span "Cancel" at bounding box center [919, 399] width 34 height 19
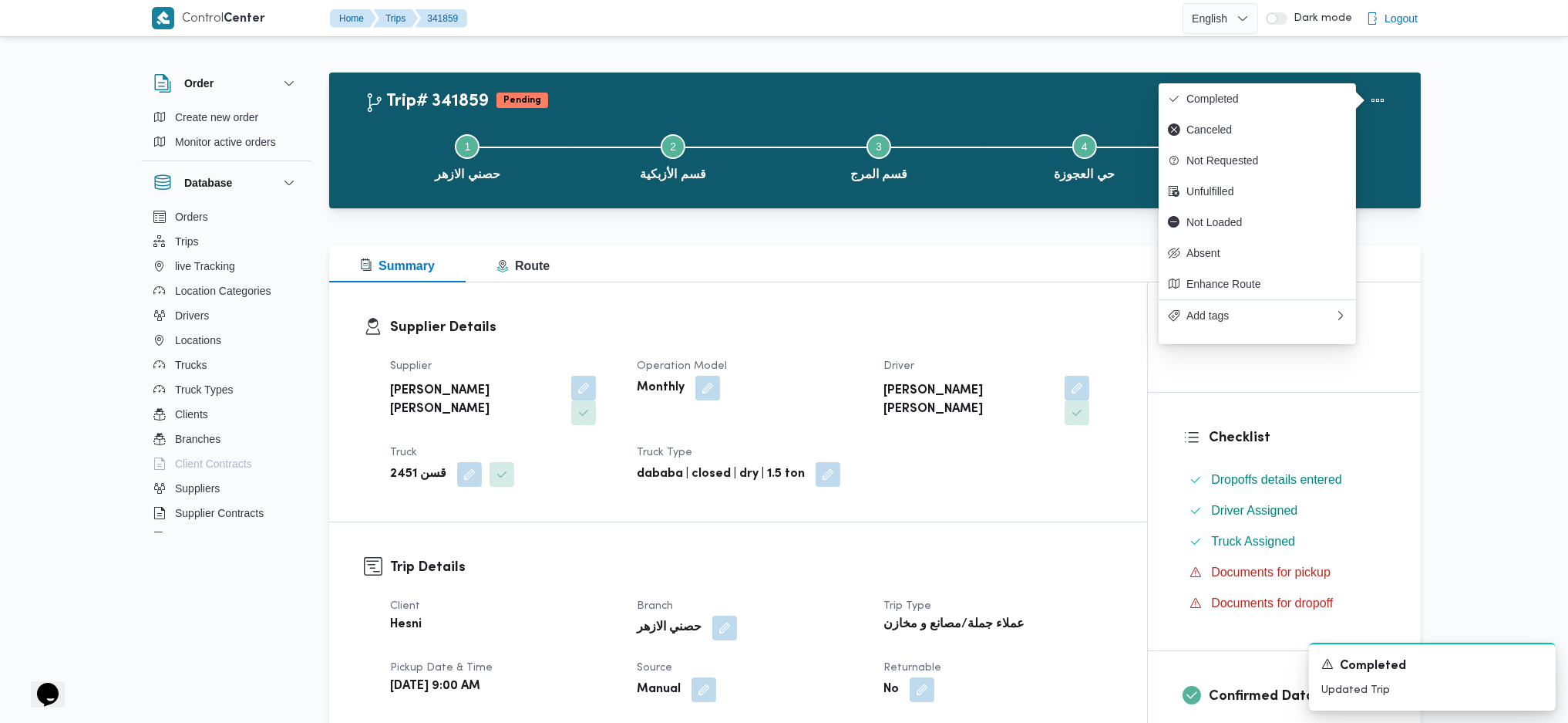
click at [1261, 80] on div "Duplicate Trip" at bounding box center [1317, 100] width 173 height 50
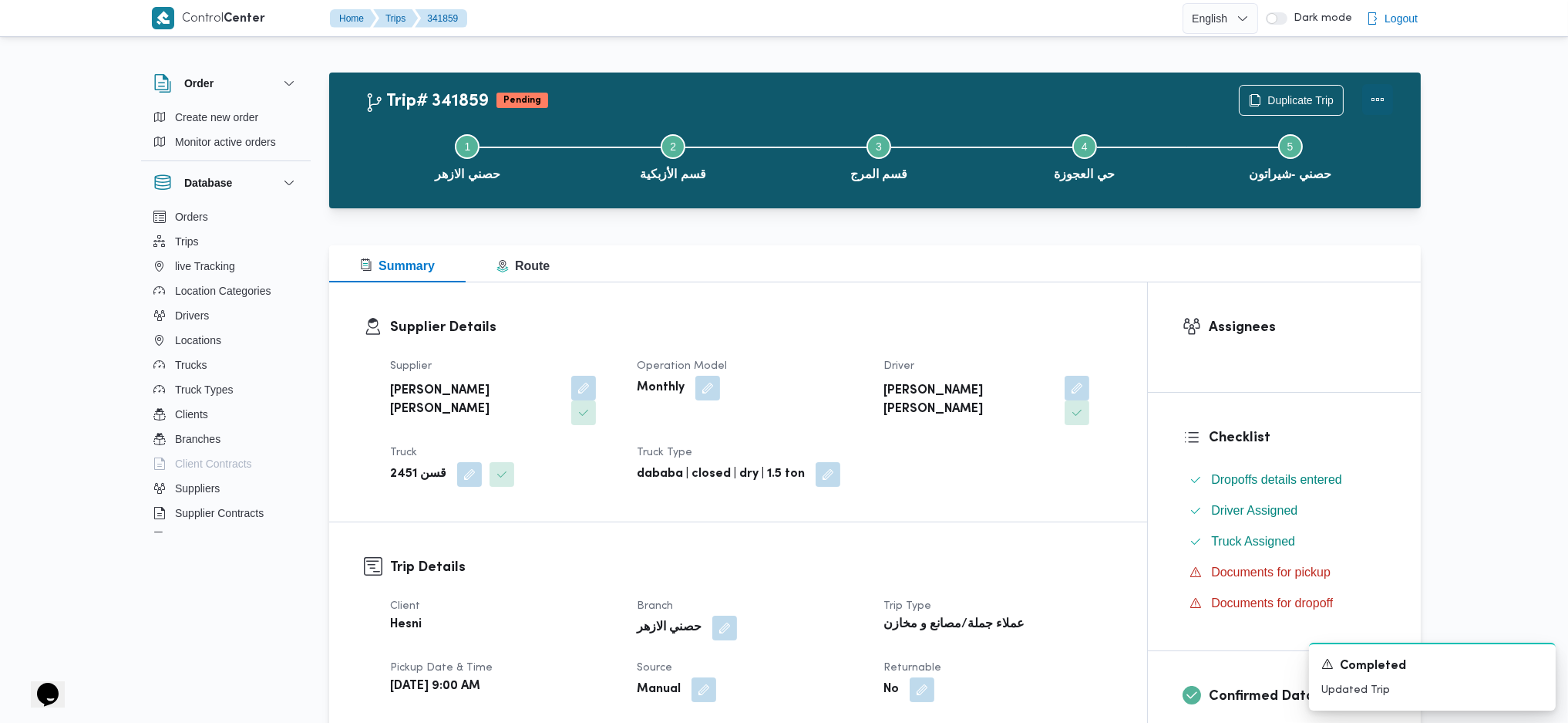
click at [1377, 98] on button "Actions" at bounding box center [1378, 99] width 31 height 31
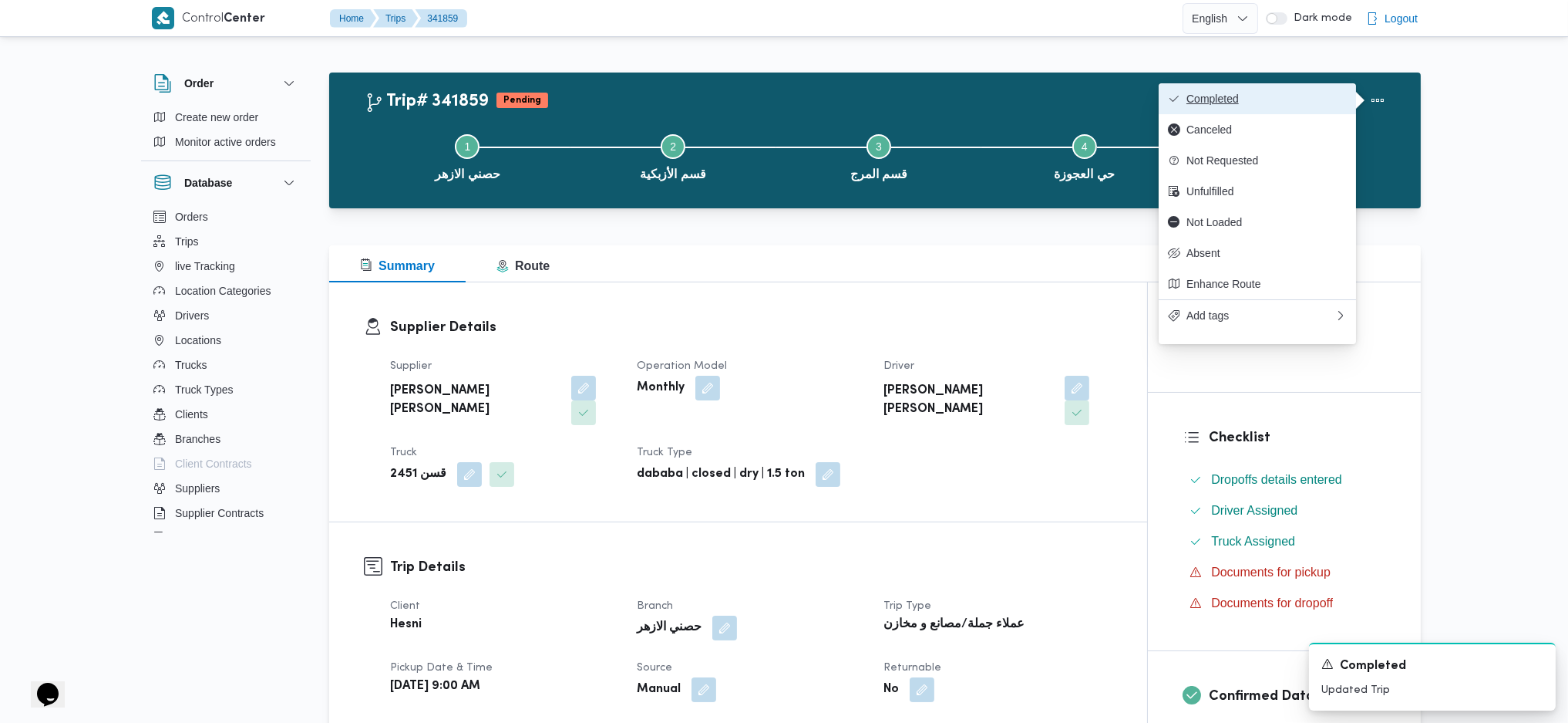
drag, startPoint x: 1374, startPoint y: 98, endPoint x: 1274, endPoint y: 91, distance: 100.2
click at [1274, 91] on button "Completed" at bounding box center [1257, 98] width 197 height 31
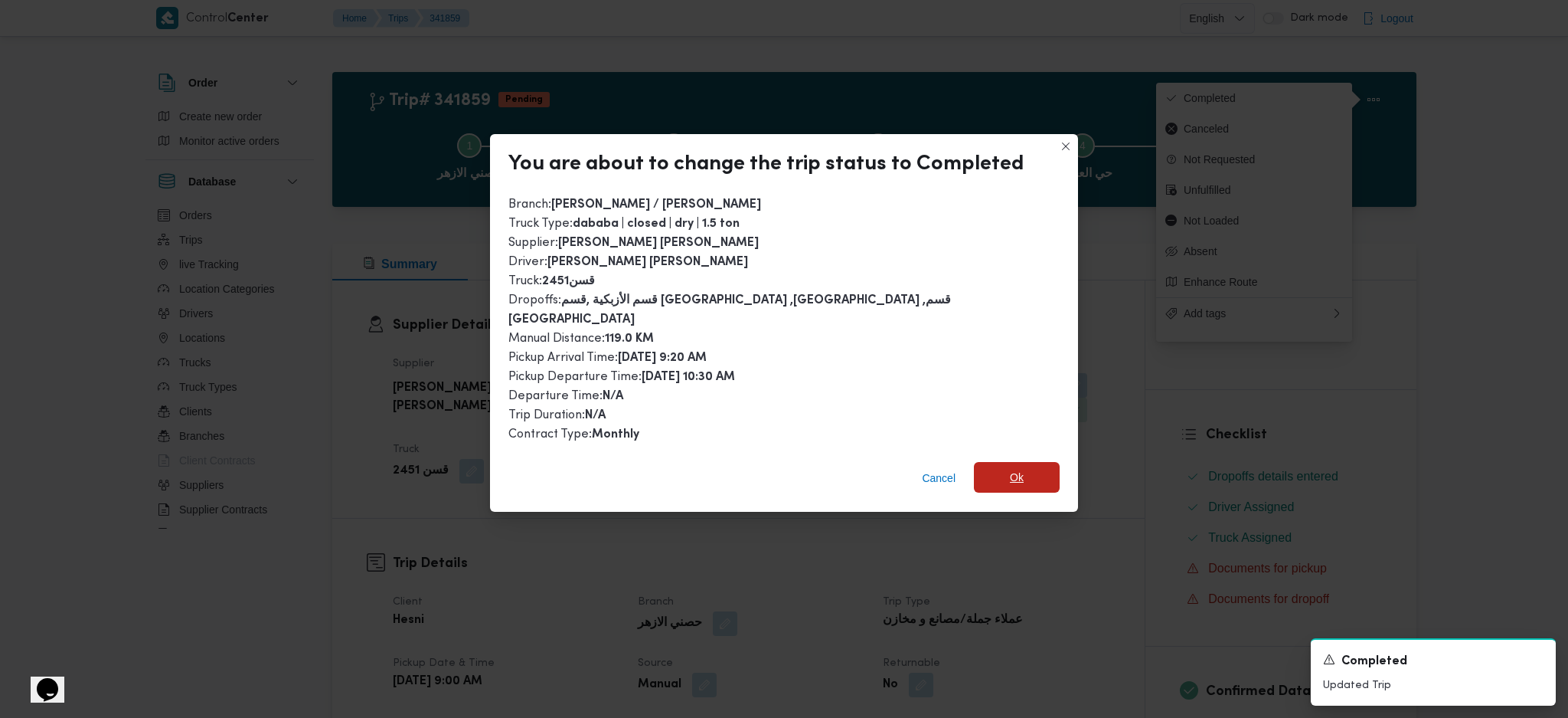
click at [1010, 468] on span "Ok" at bounding box center [1016, 477] width 13 height 19
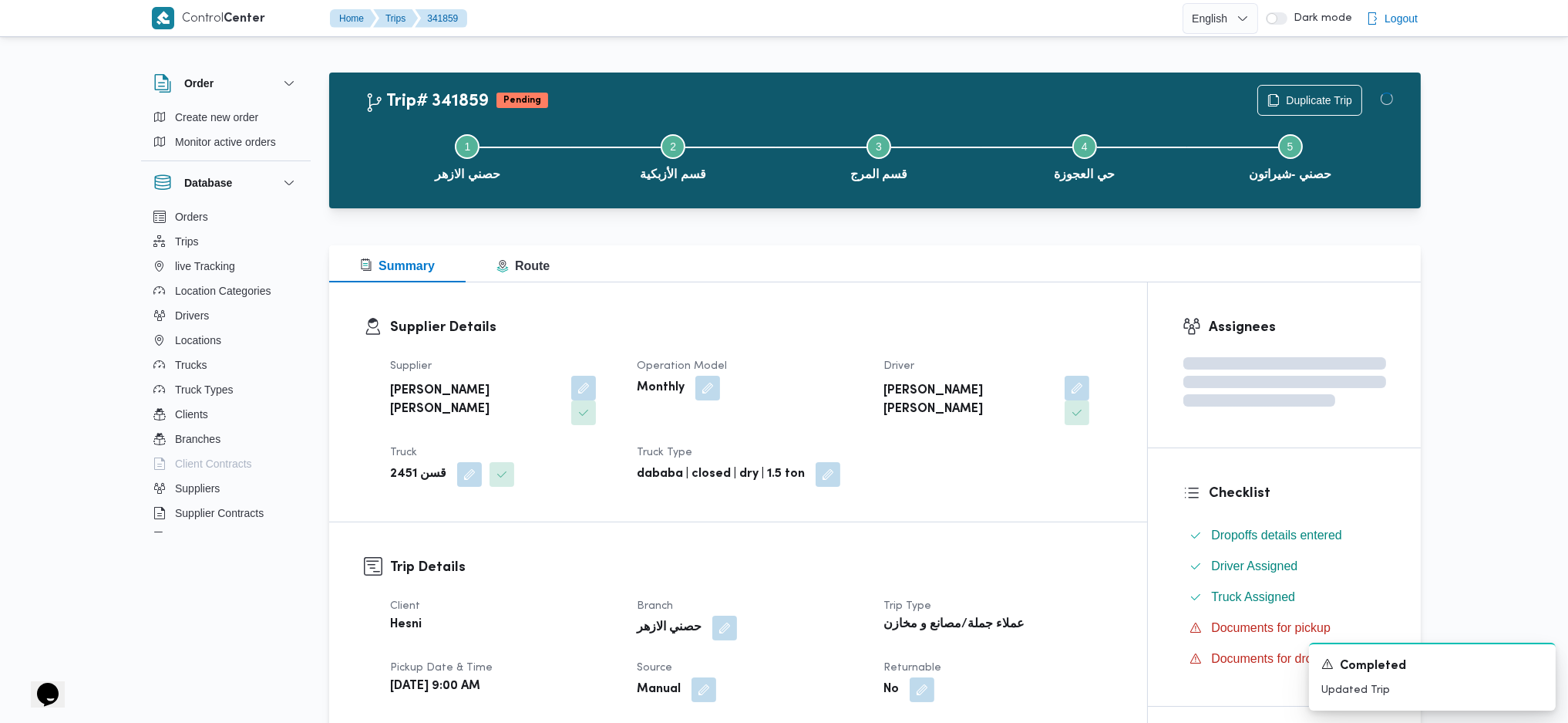
click at [1022, 557] on h3 "Trip Details" at bounding box center [752, 567] width 723 height 21
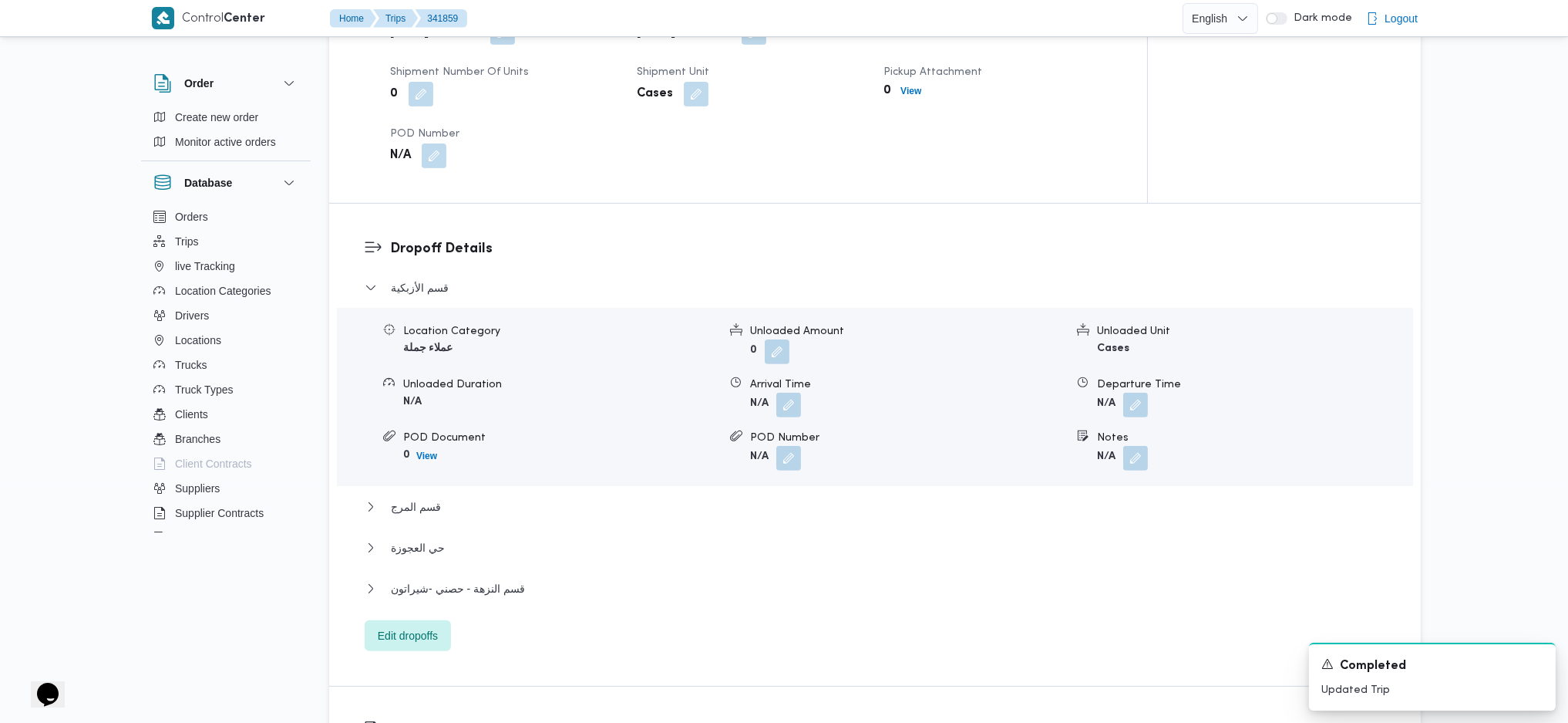
scroll to position [1337, 0]
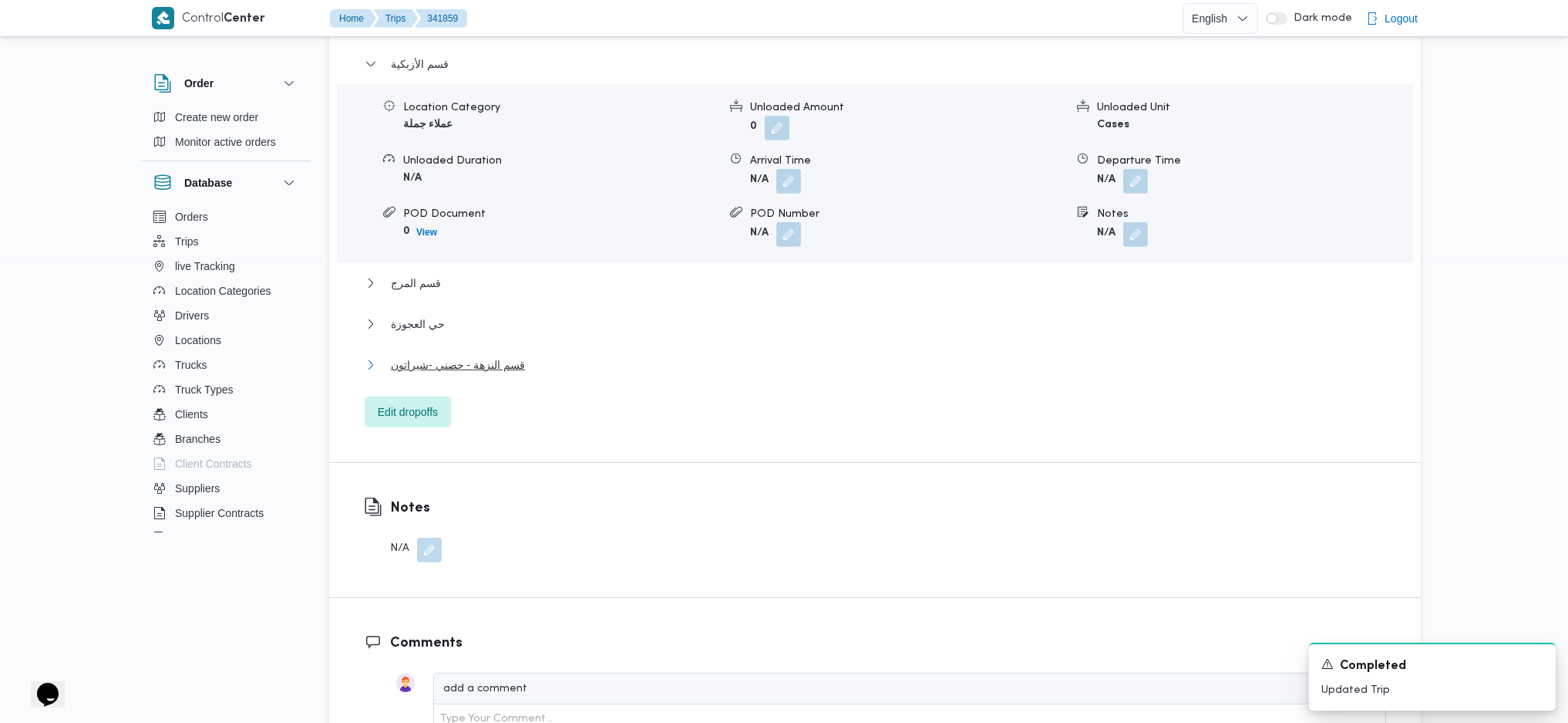
click at [513, 355] on span "قسم النزهة - حصني -شيراتون" at bounding box center [458, 364] width 134 height 19
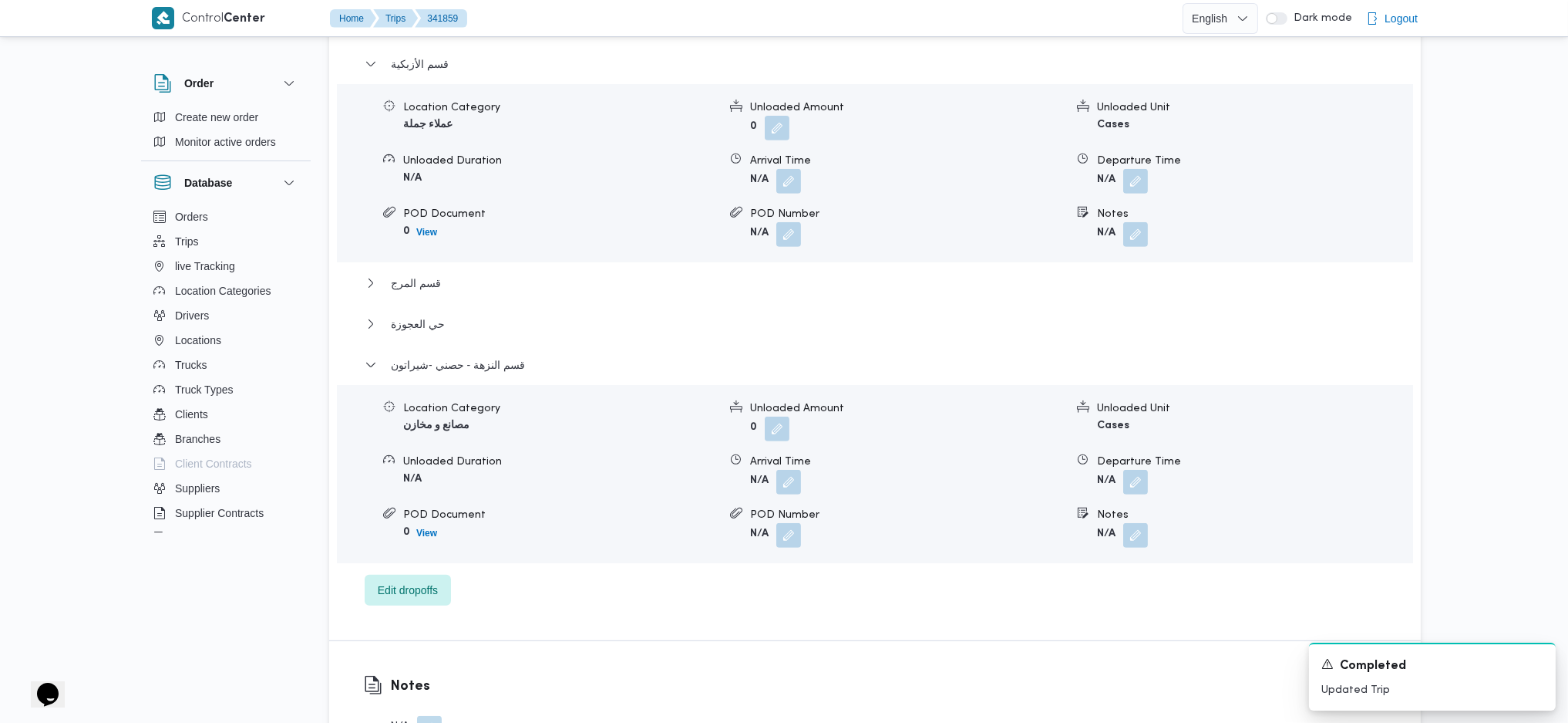
scroll to position [1542, 0]
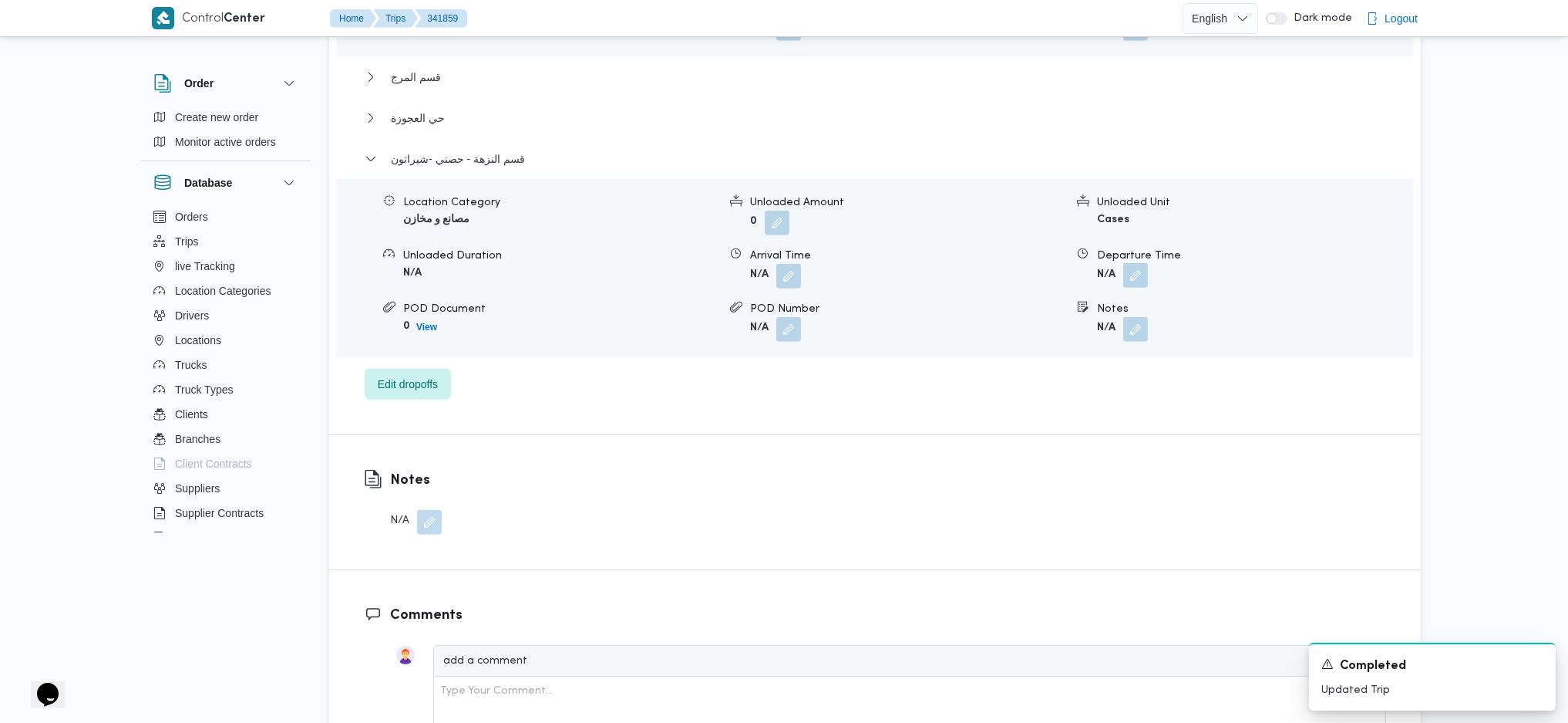
click at [1142, 263] on button "button" at bounding box center [1135, 275] width 24 height 24
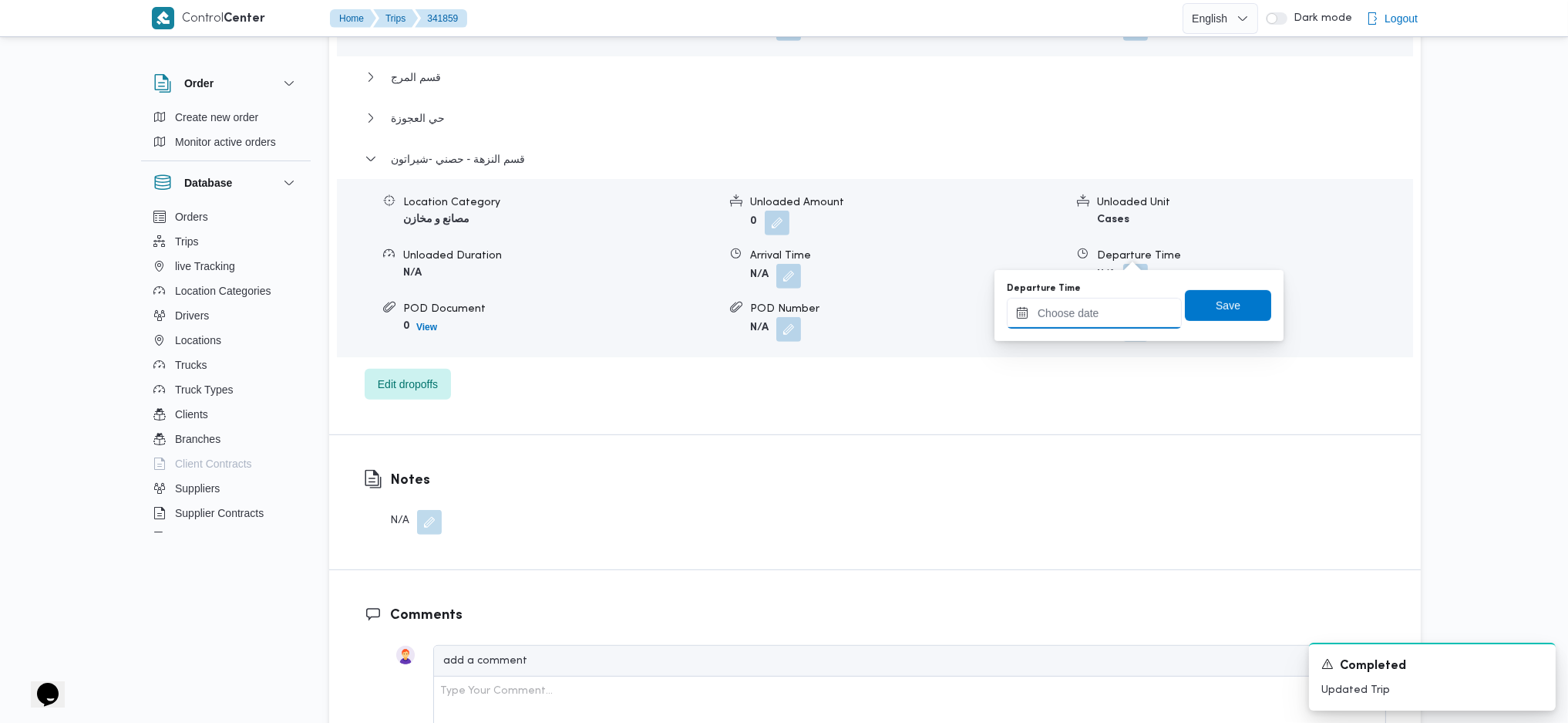
click at [1099, 312] on input "Departure Time" at bounding box center [1094, 313] width 175 height 31
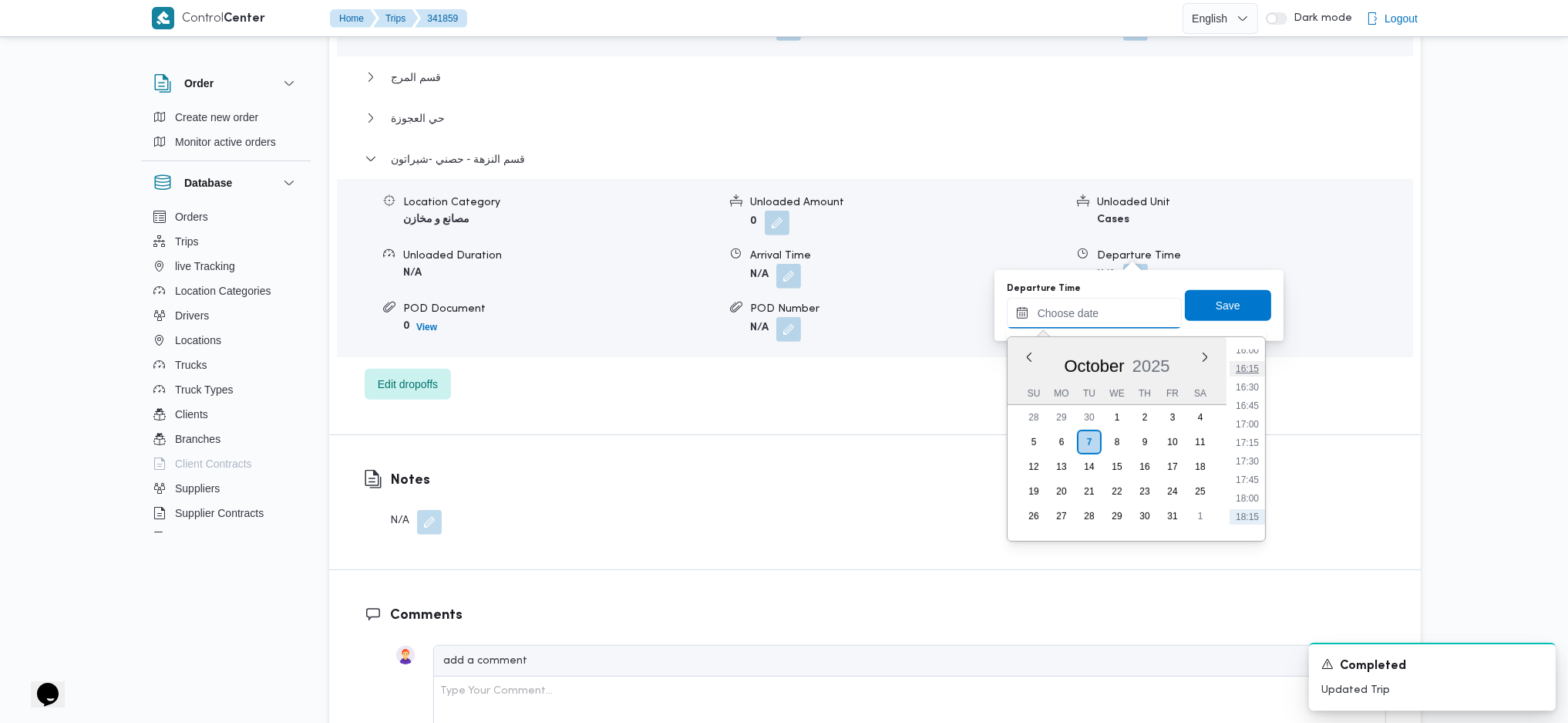
scroll to position [1157, 0]
click at [1244, 426] on li "16:30" at bounding box center [1247, 421] width 35 height 15
type input "07/10/2025 16:30"
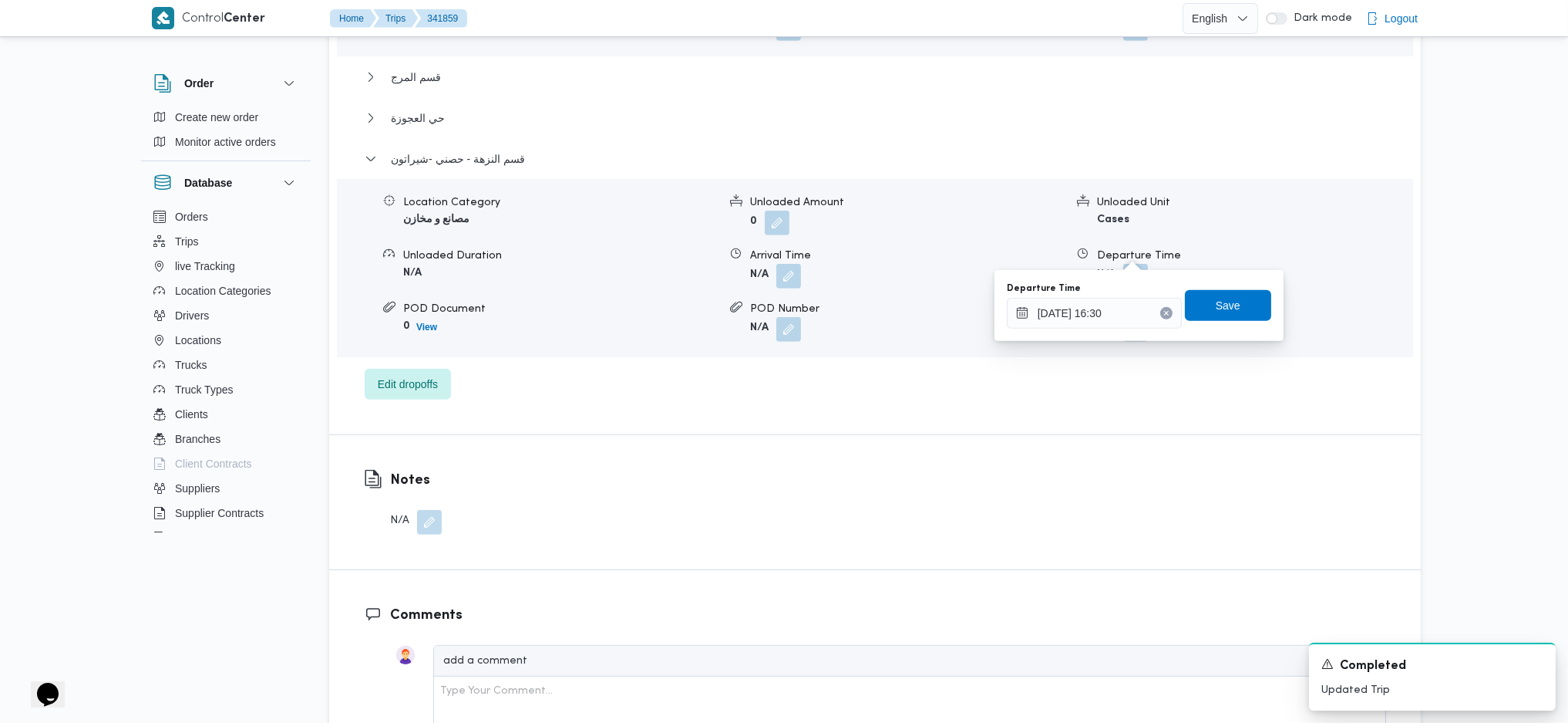
click at [1218, 280] on div "Departure Time 07/10/2025 16:30 Save" at bounding box center [1139, 305] width 268 height 50
click at [1225, 293] on span "Save" at bounding box center [1228, 306] width 87 height 31
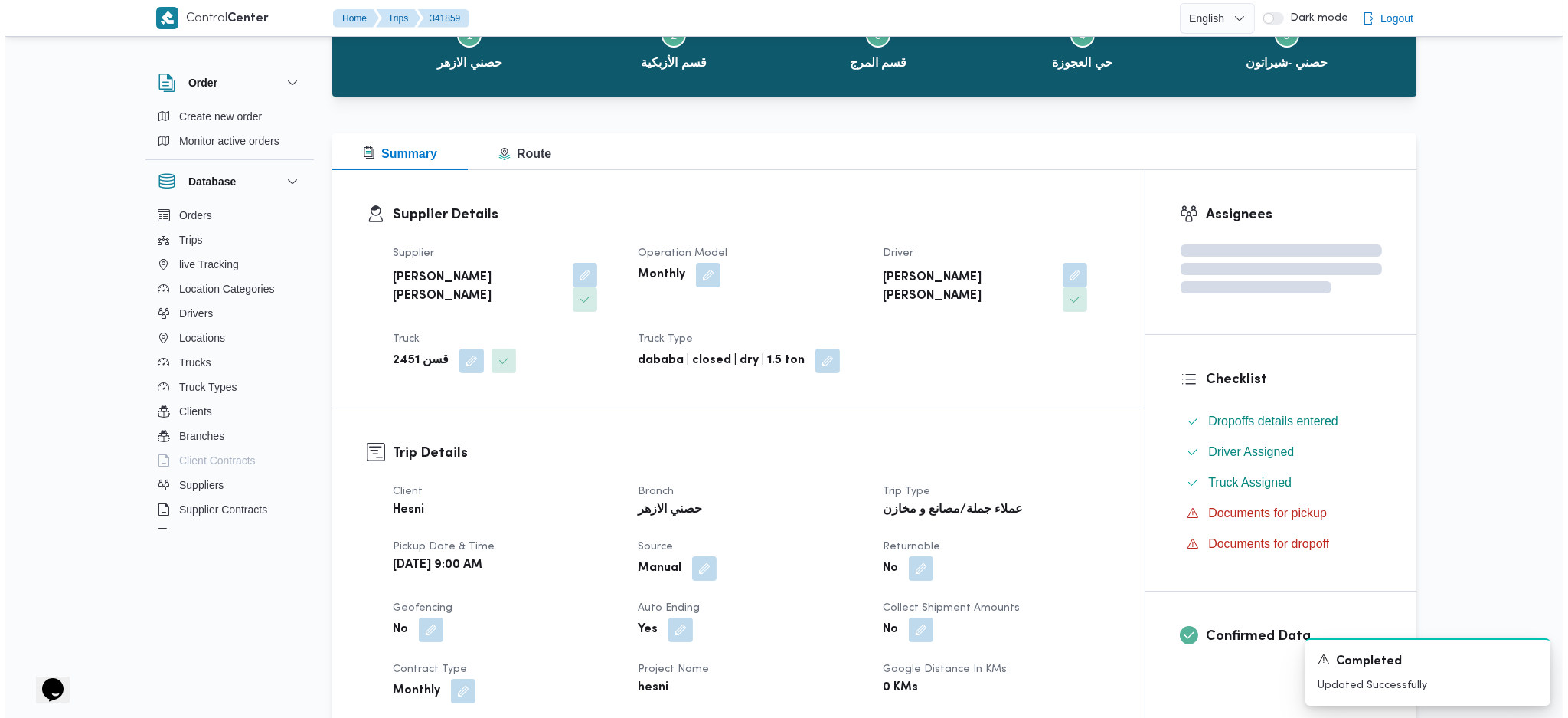
scroll to position [0, 0]
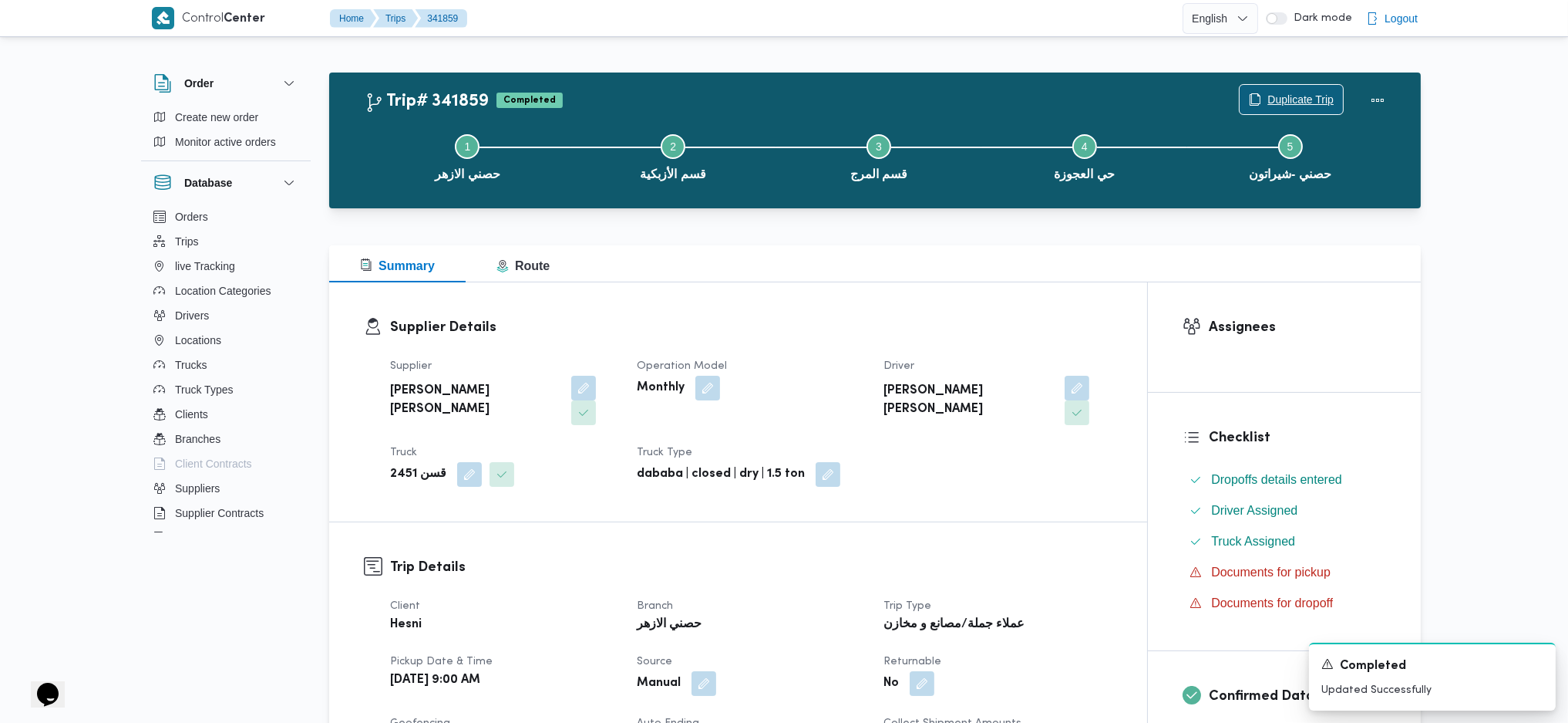
click at [1287, 97] on span "Duplicate Trip" at bounding box center [1300, 99] width 67 height 19
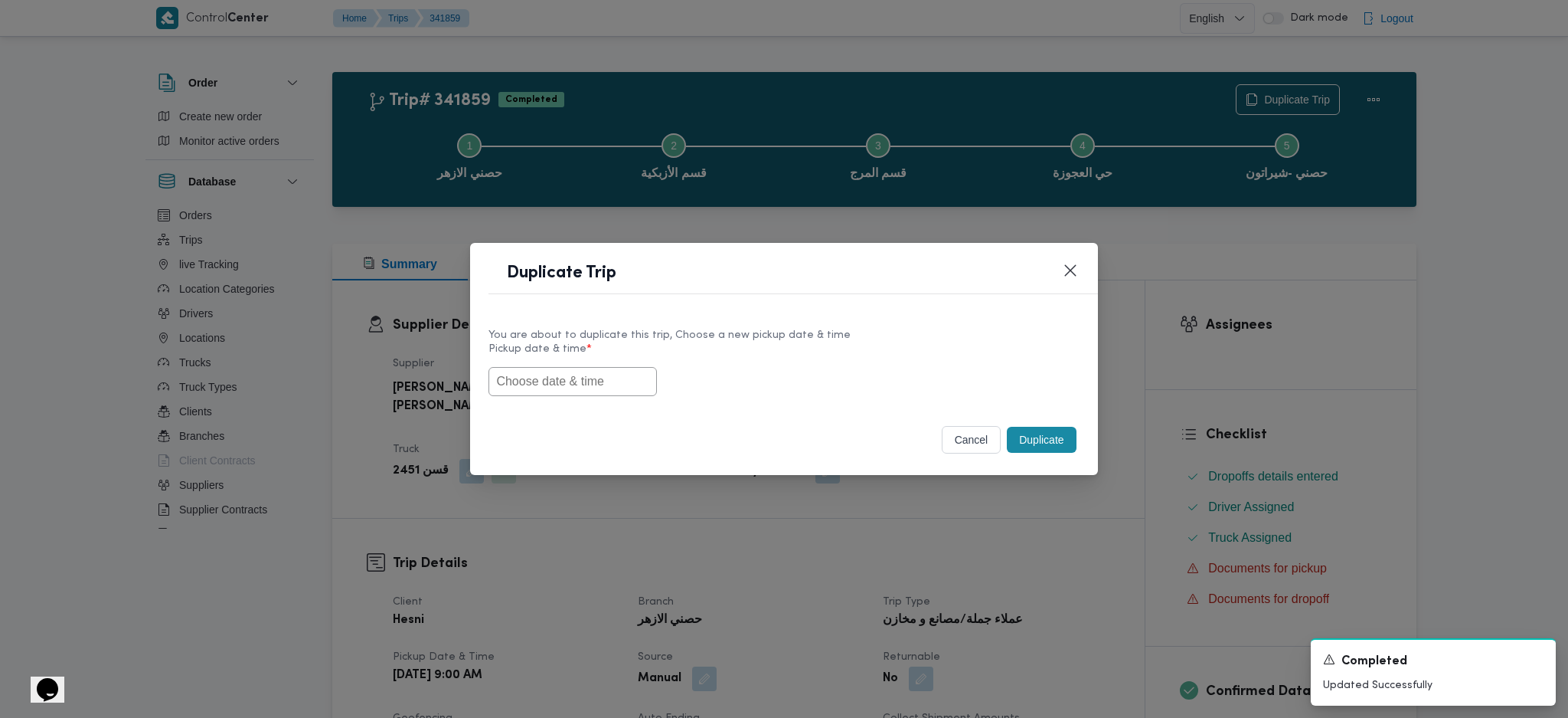
click at [622, 380] on input "text" at bounding box center [573, 381] width 168 height 30
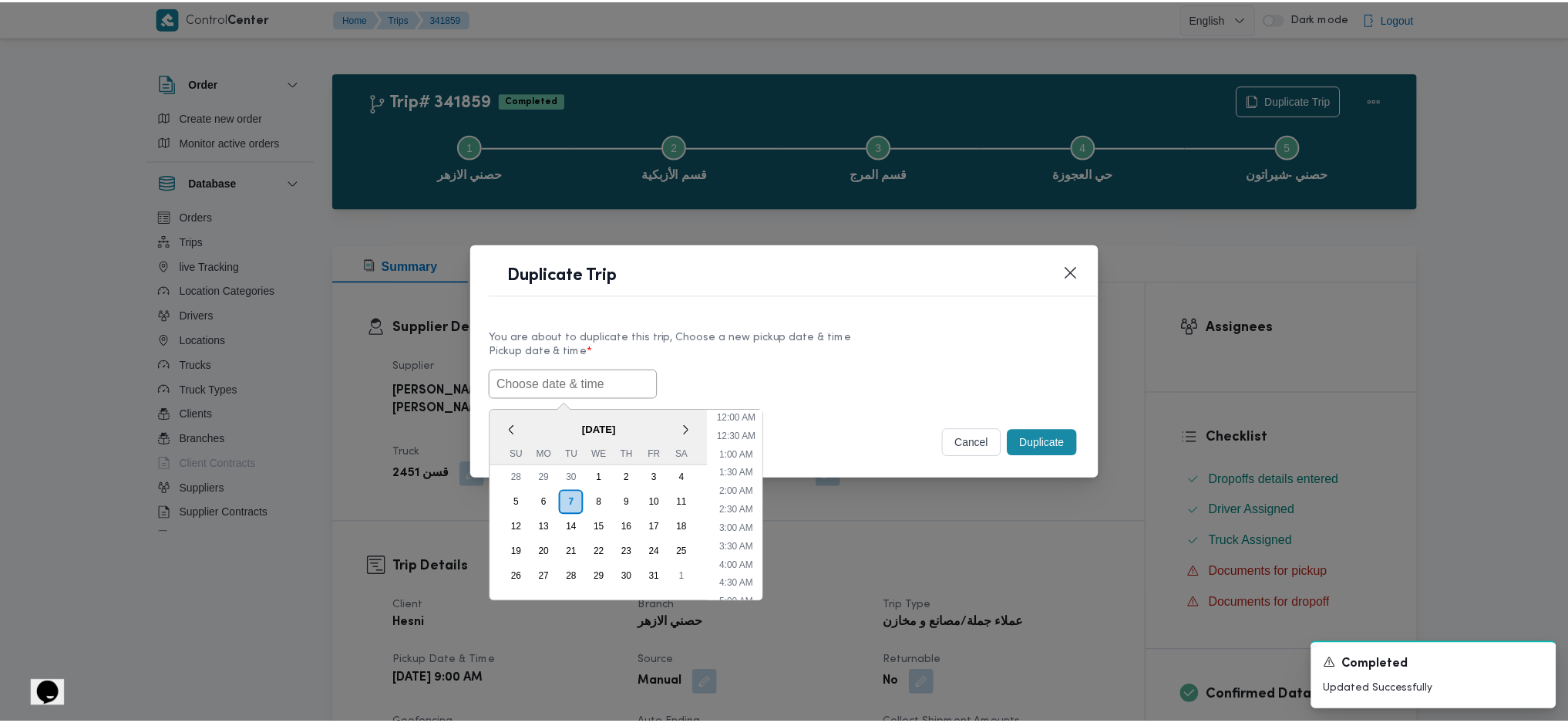
scroll to position [581, 0]
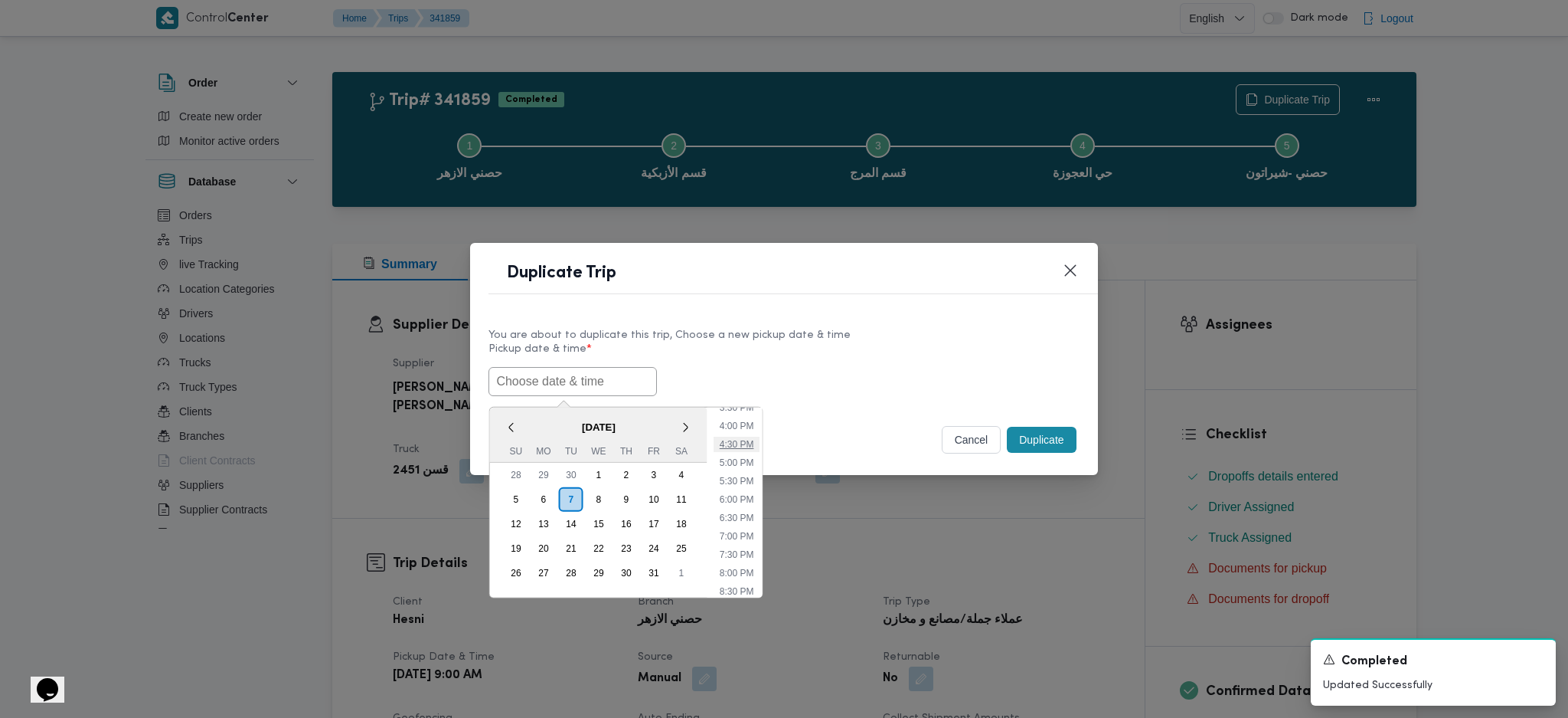
click at [739, 448] on li "4:30 PM" at bounding box center [736, 444] width 47 height 15
type input "07/10/2025 4:30PM"
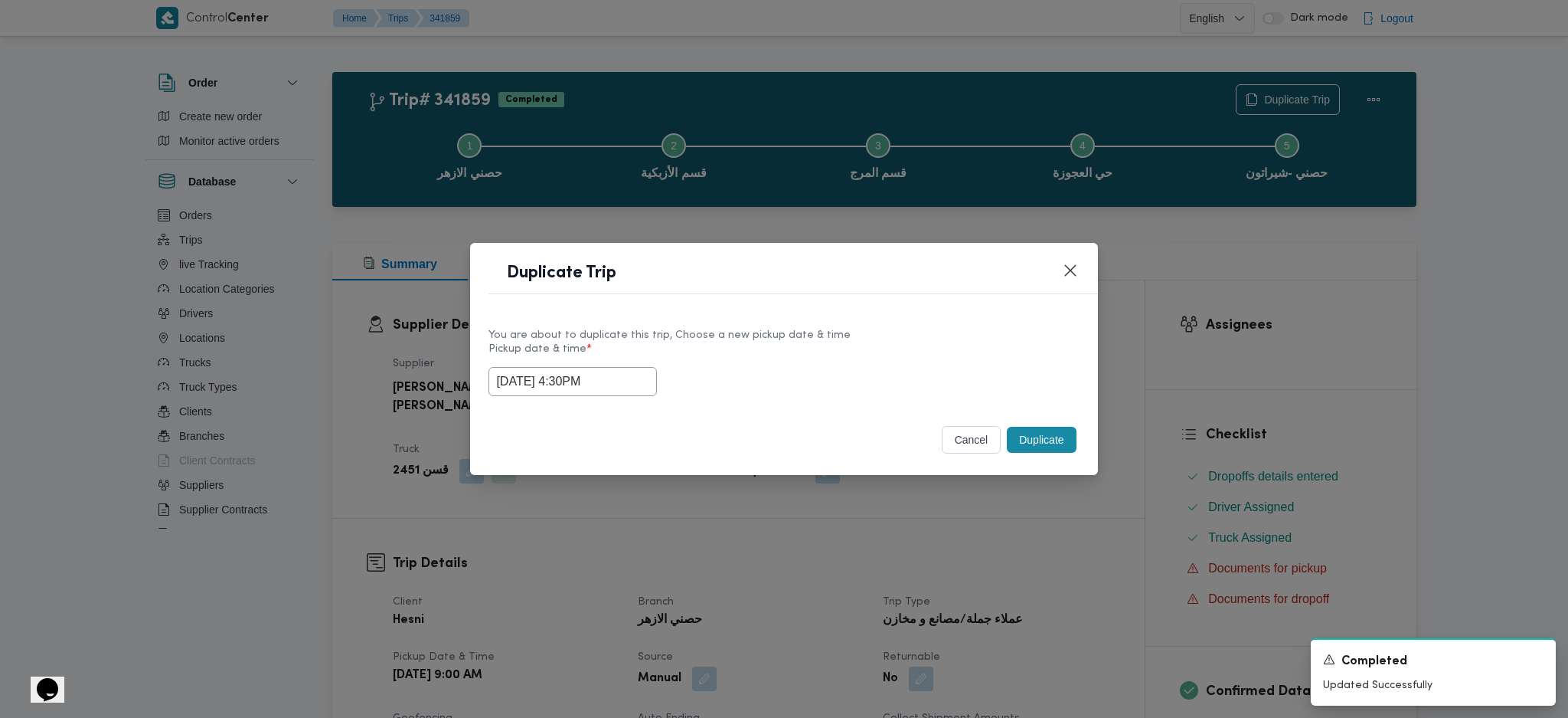
click at [1042, 431] on button "Duplicate" at bounding box center [1041, 440] width 69 height 26
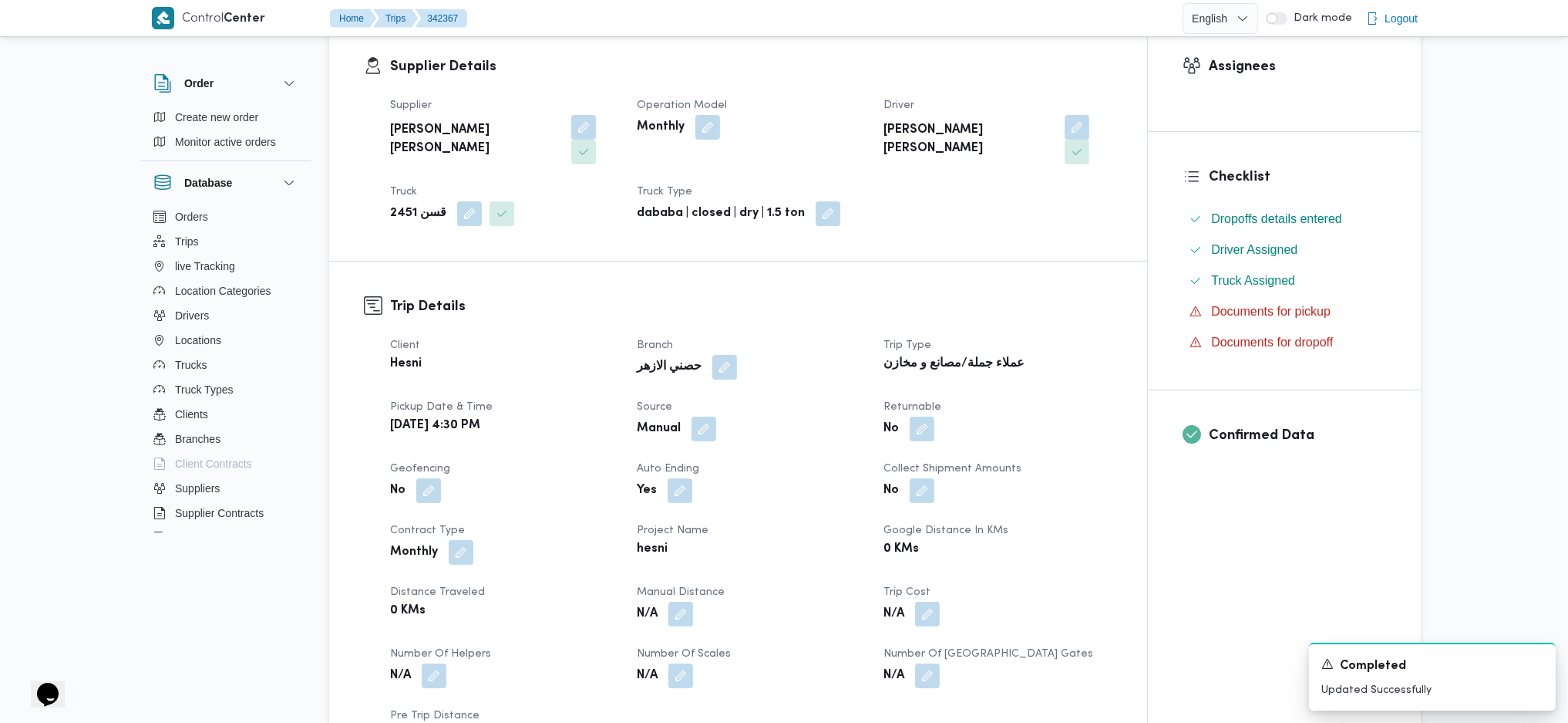
scroll to position [1542, 0]
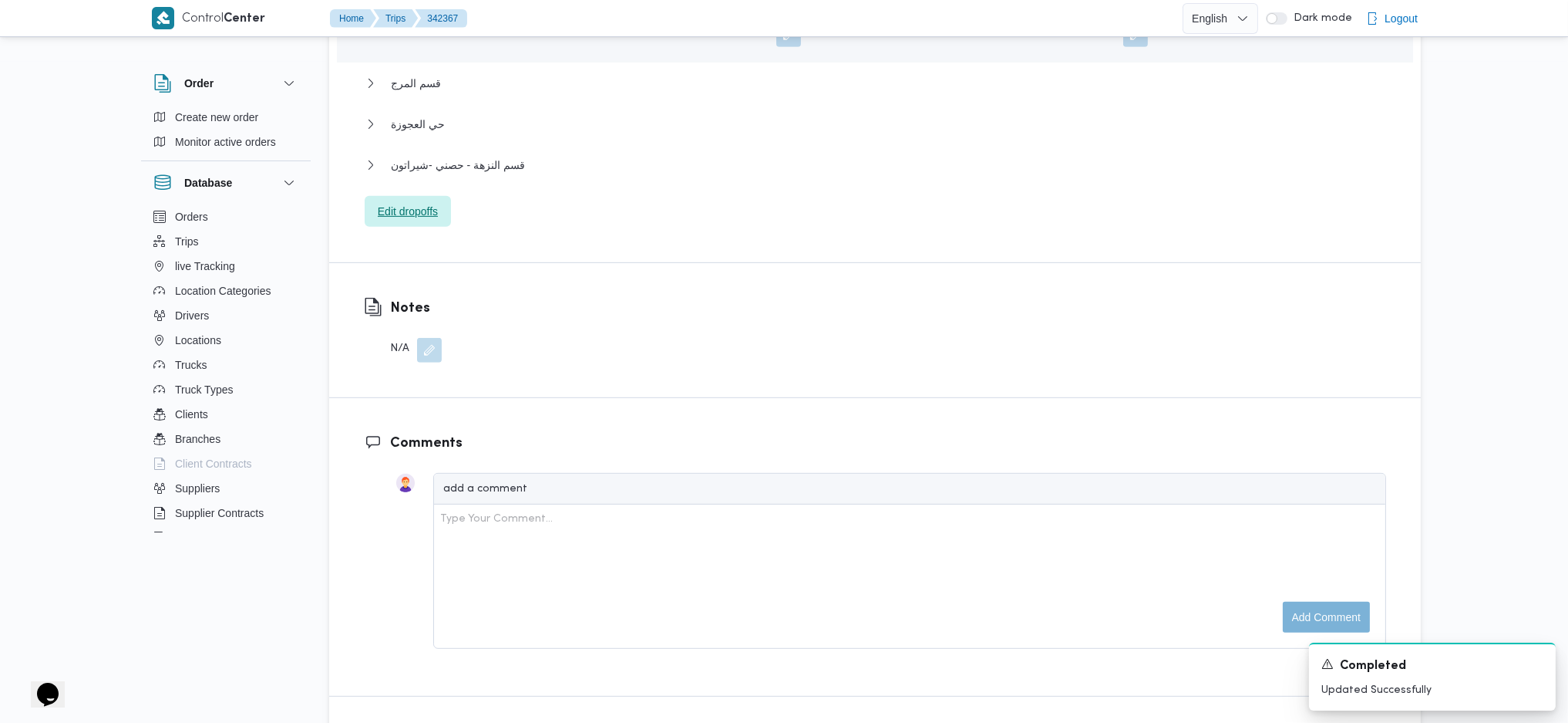
drag, startPoint x: 418, startPoint y: 169, endPoint x: 418, endPoint y: 182, distance: 13.0
click at [418, 169] on div "قسم الأزبكية Location Category عملاء جملة Unloaded Amount 0 Unloaded Unit Cases…" at bounding box center [876, 41] width 1022 height 372
click at [418, 202] on span "Edit dropoffs" at bounding box center [407, 211] width 60 height 19
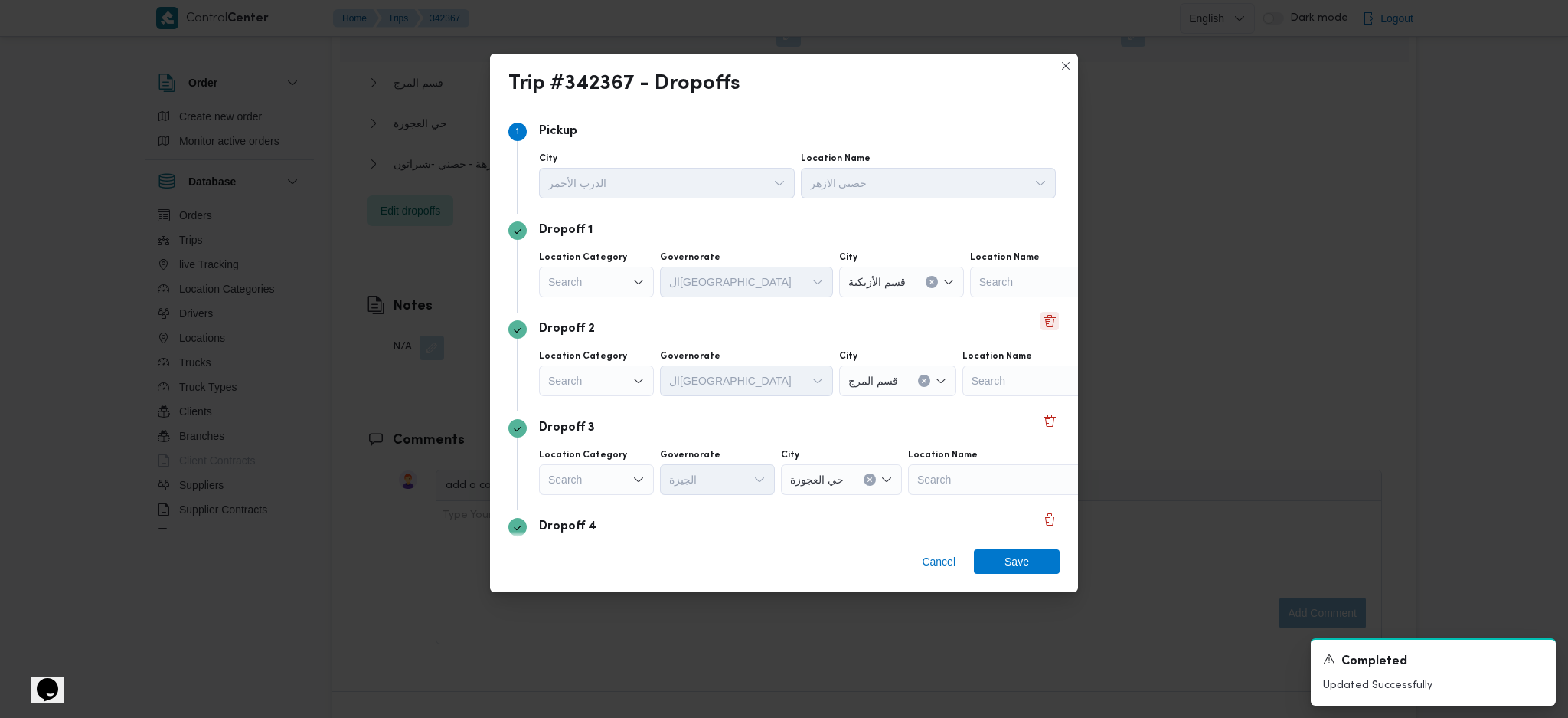
click at [1041, 318] on button "Delete" at bounding box center [1050, 321] width 19 height 19
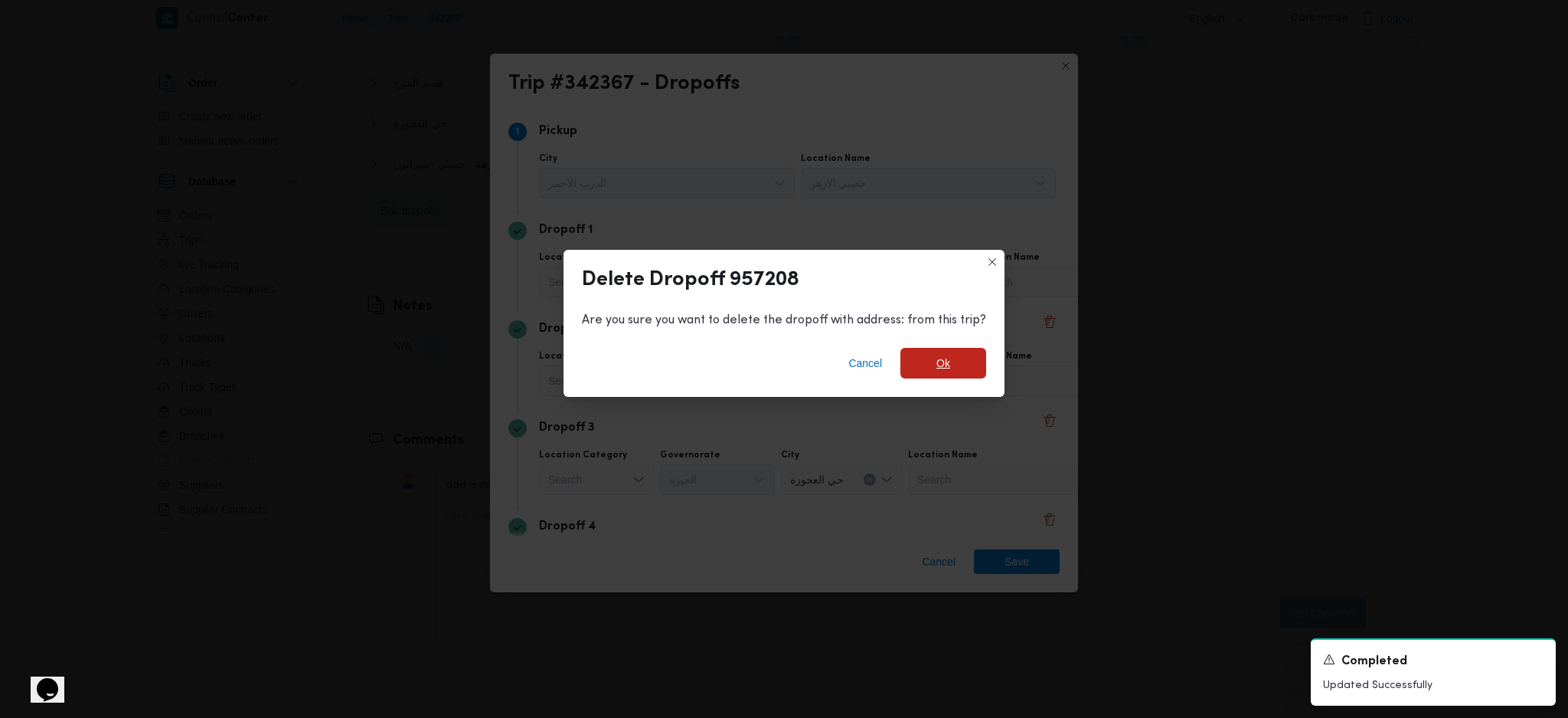
click at [970, 373] on span "Ok" at bounding box center [943, 363] width 86 height 30
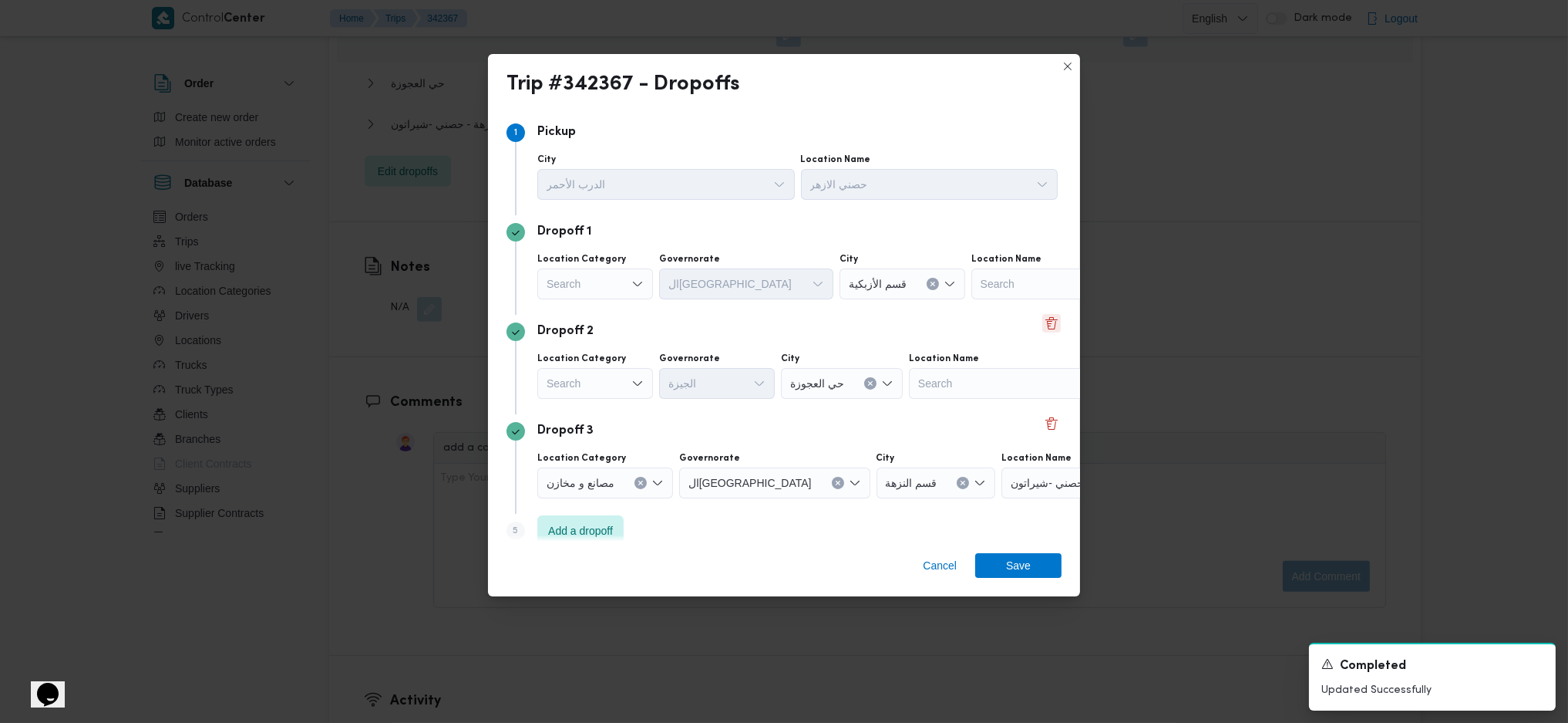
click at [1043, 314] on button "Delete" at bounding box center [1052, 323] width 19 height 19
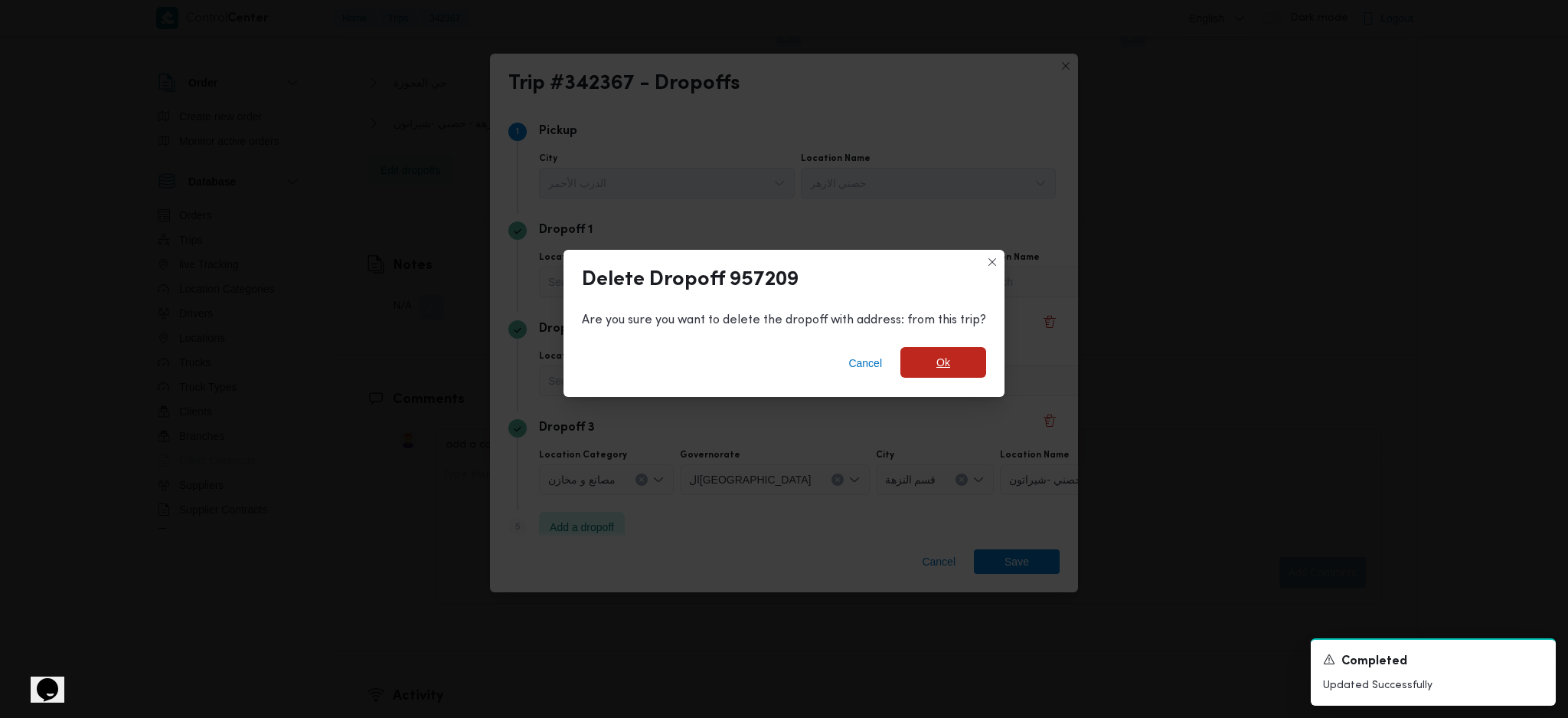
click at [940, 348] on span "Ok" at bounding box center [943, 363] width 86 height 30
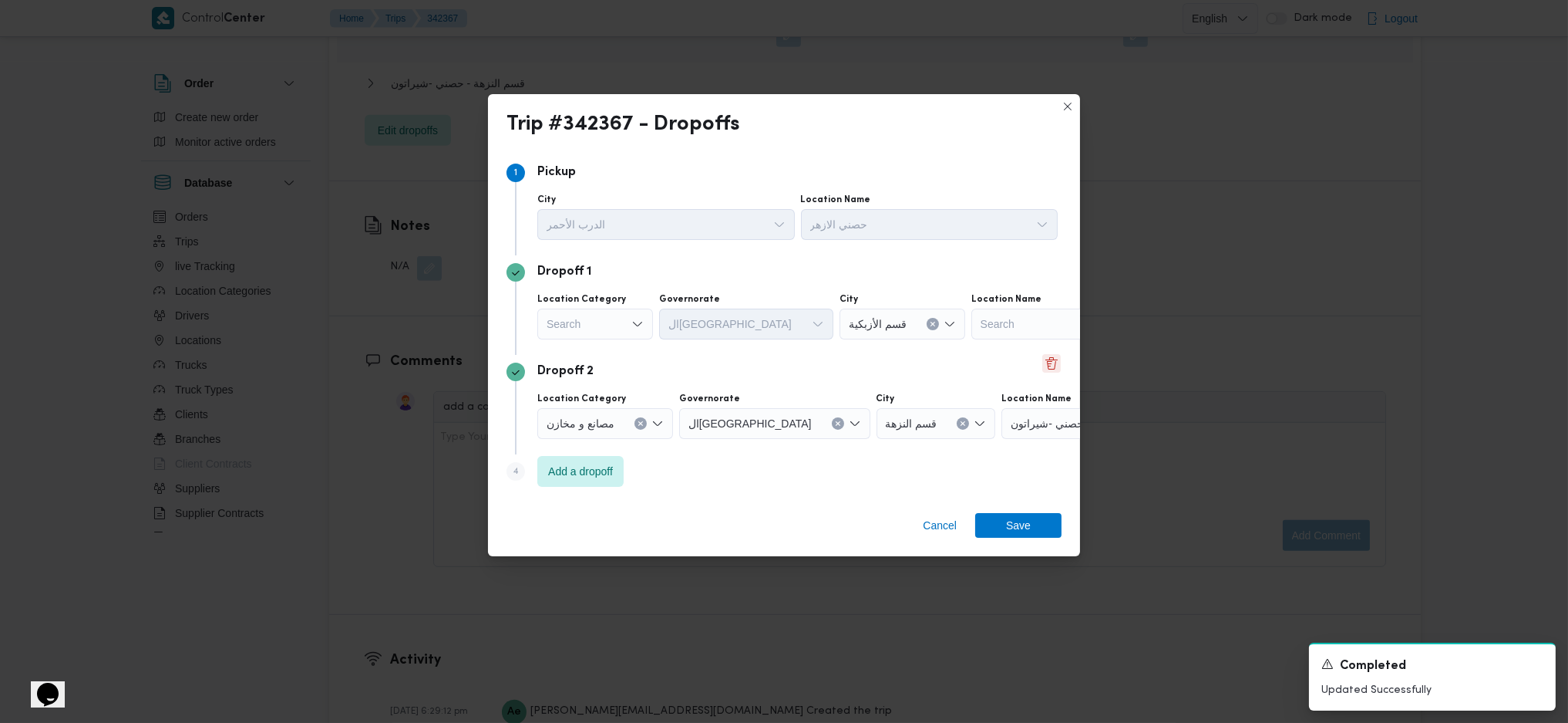
click at [1052, 362] on button "Delete" at bounding box center [1052, 363] width 19 height 19
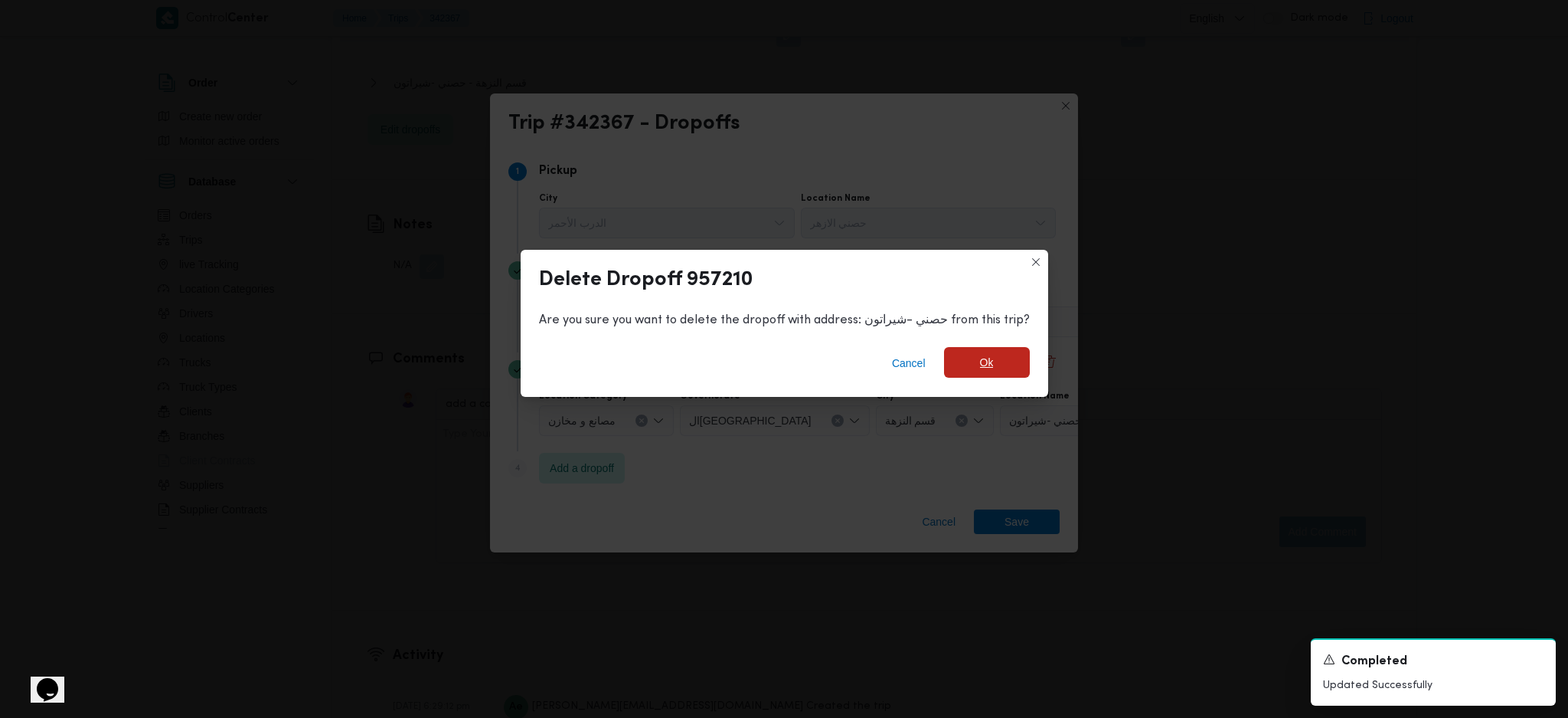
click at [991, 377] on span "Ok" at bounding box center [987, 363] width 86 height 30
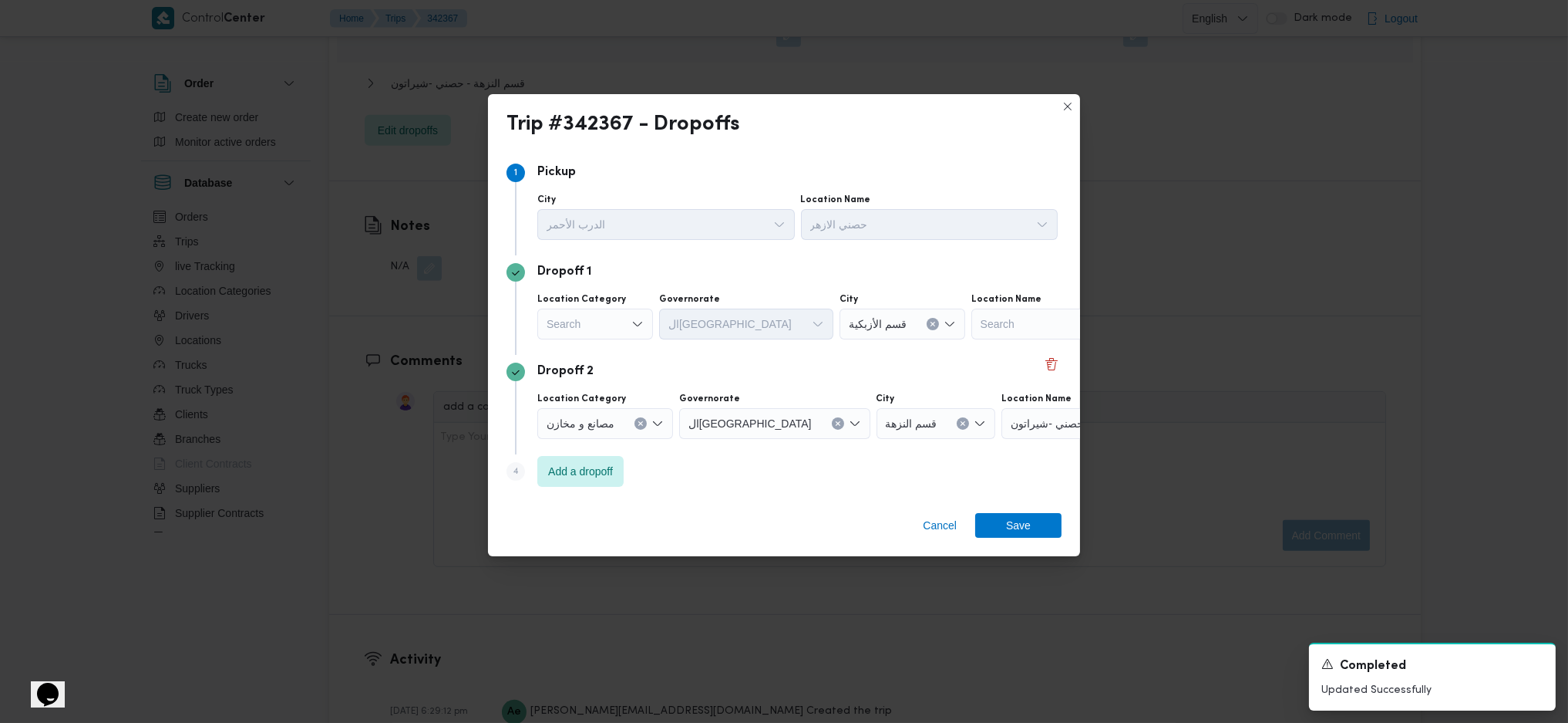
click at [608, 319] on div "Search" at bounding box center [595, 324] width 115 height 31
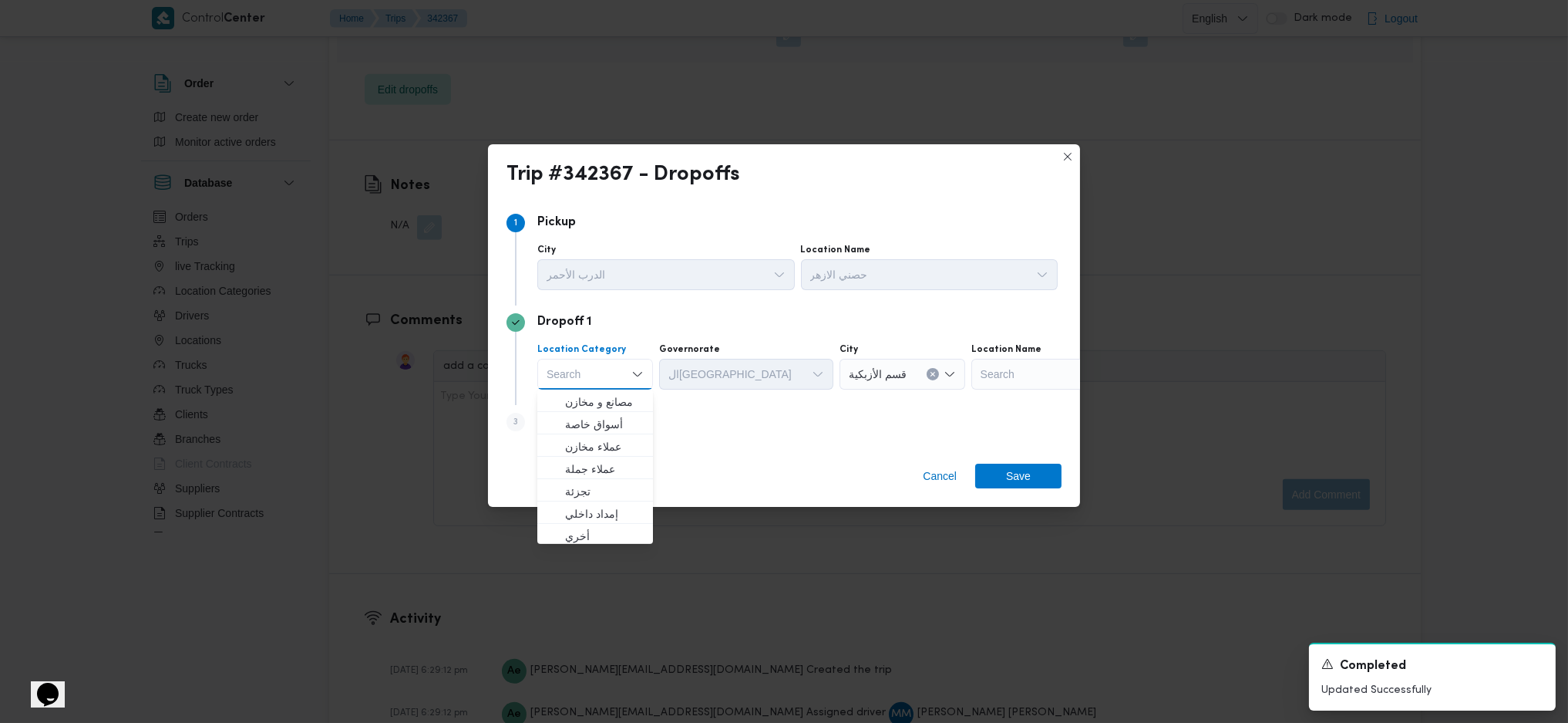
click at [606, 360] on div "Search" at bounding box center [595, 374] width 115 height 31
click at [615, 405] on span "مصانع و مخازن" at bounding box center [604, 401] width 78 height 19
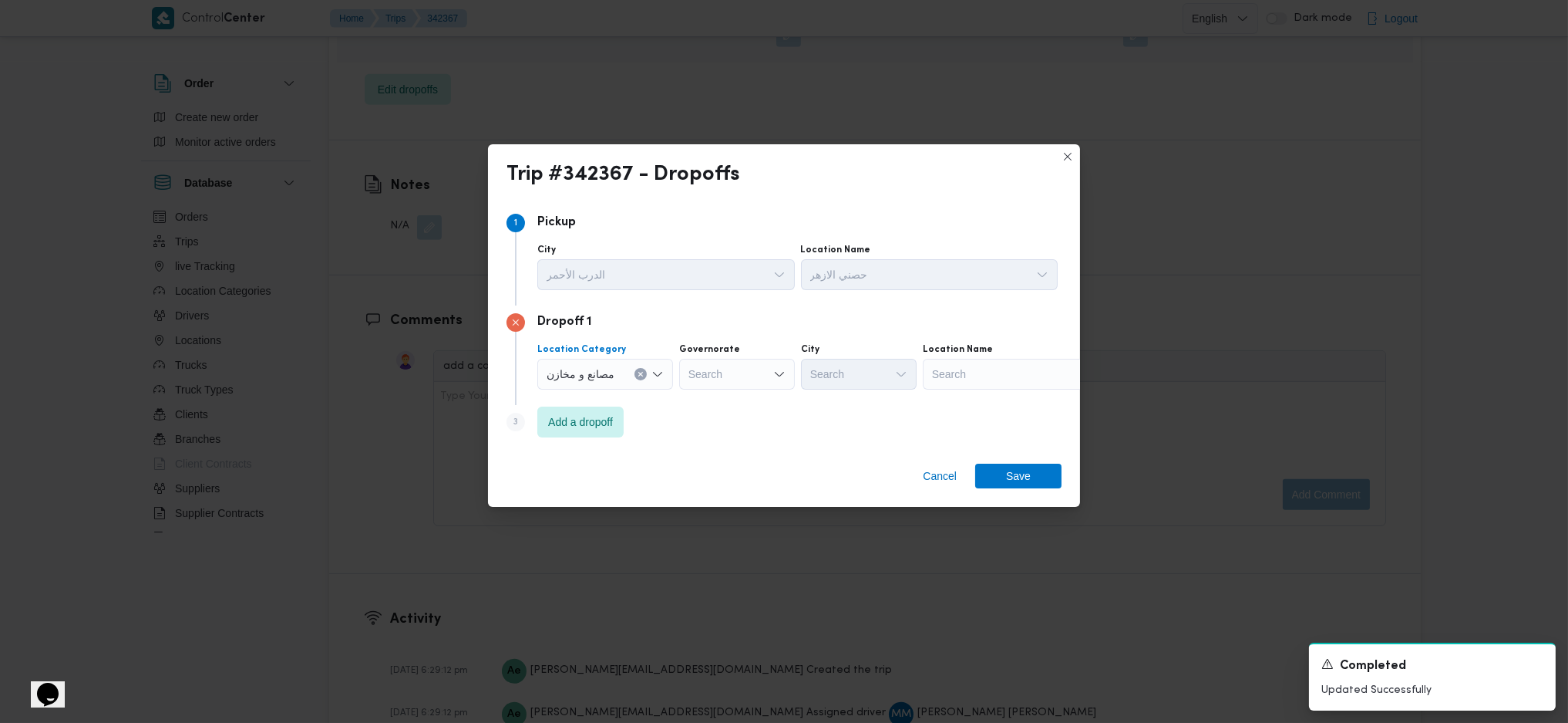
click at [640, 369] on button "Clear input" at bounding box center [641, 374] width 13 height 13
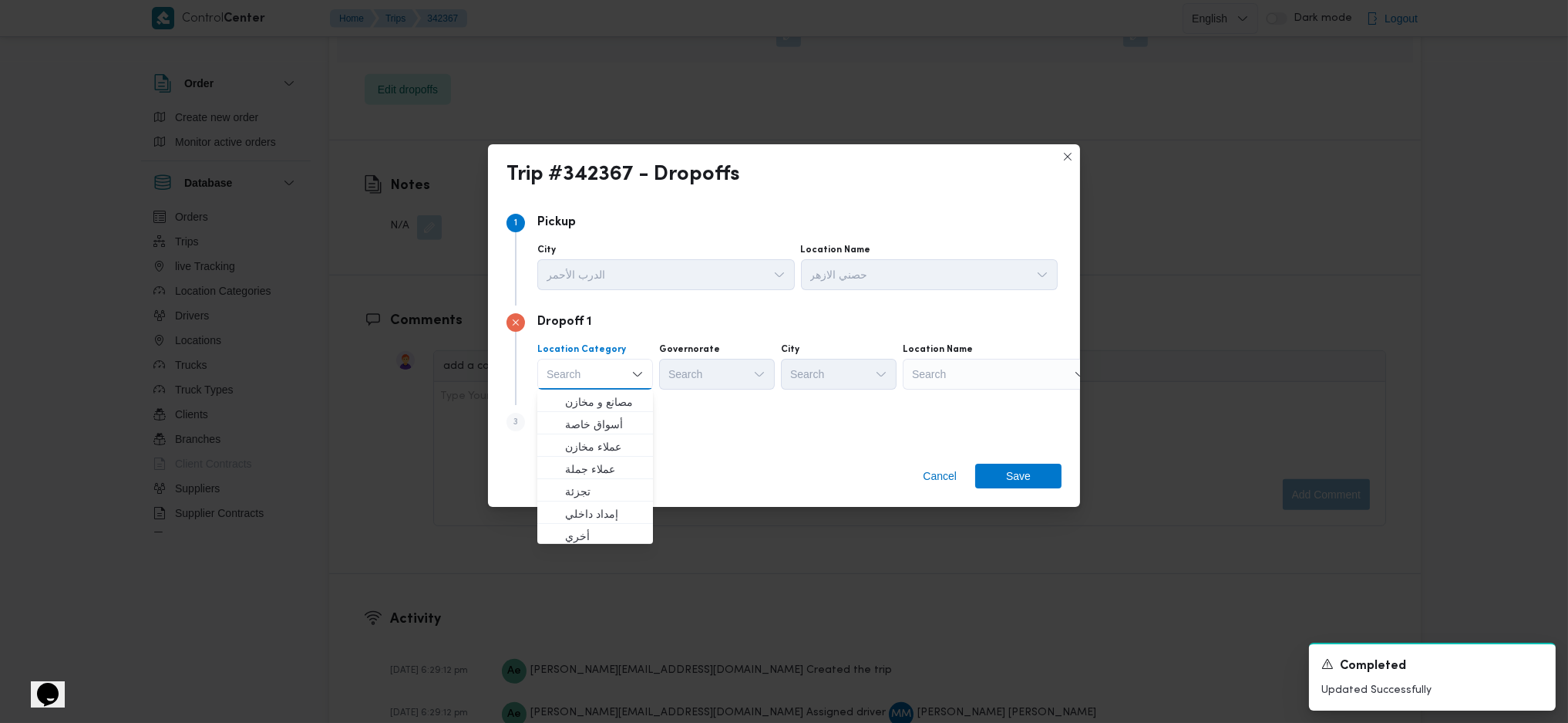
click at [977, 380] on div "Search" at bounding box center [999, 374] width 193 height 31
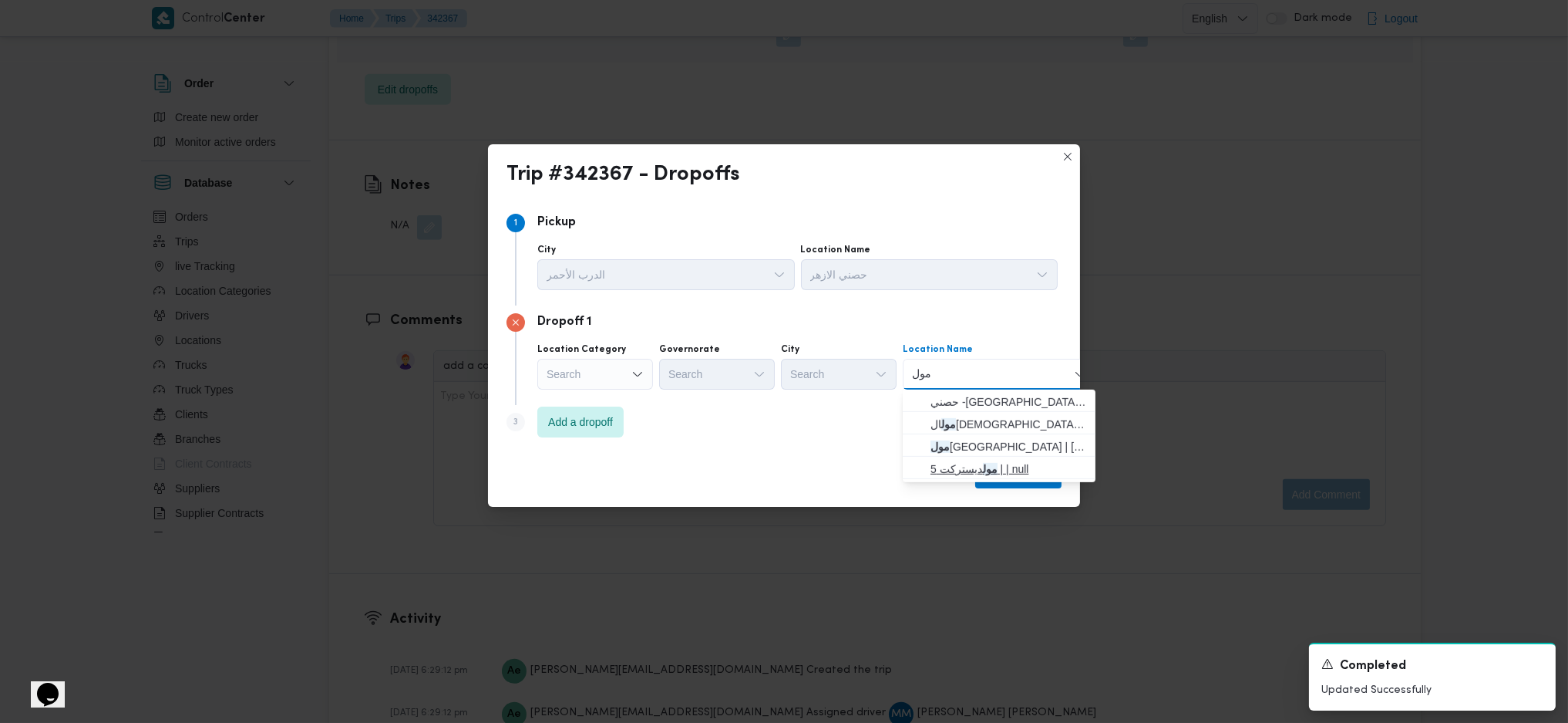
type input "مول"
click at [991, 462] on mark "مول" at bounding box center [990, 469] width 14 height 13
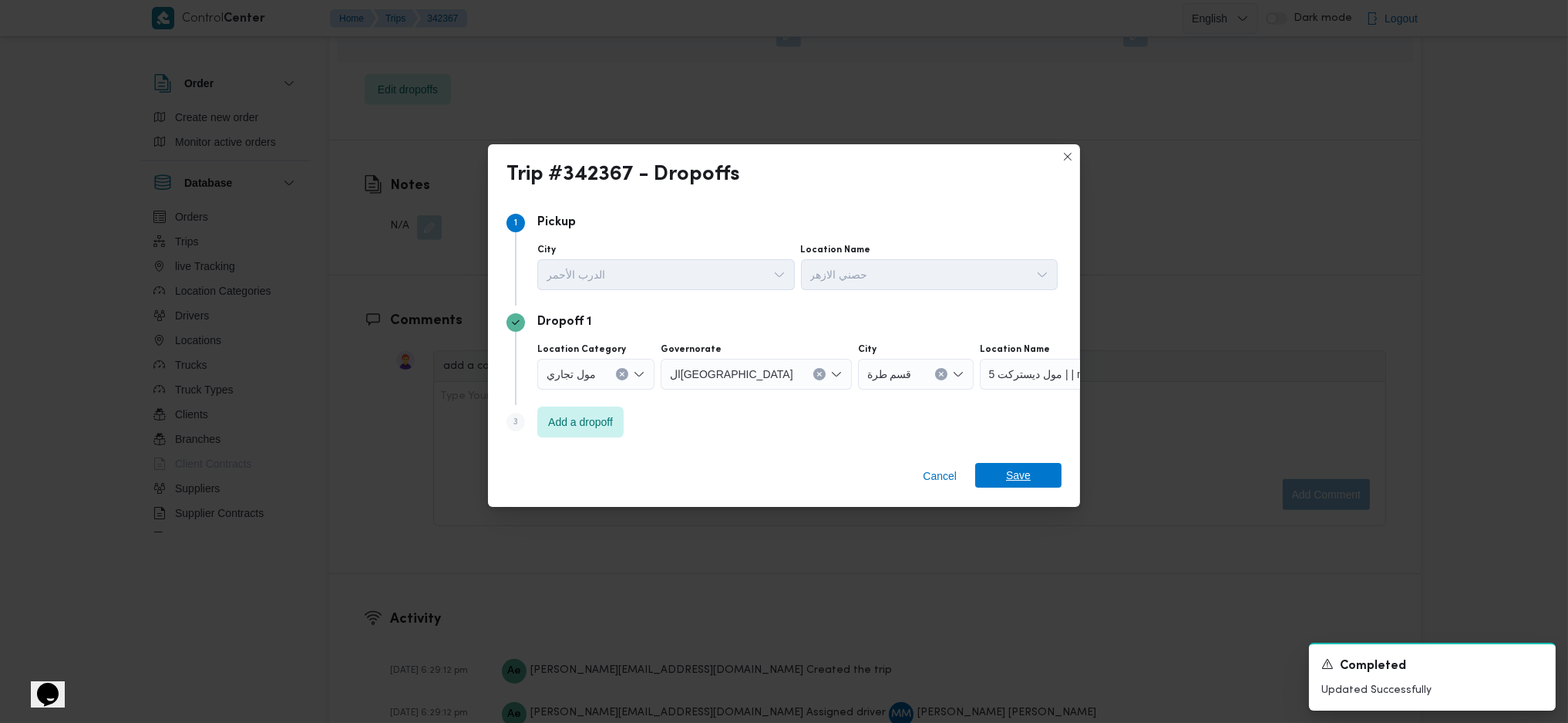
click at [1018, 470] on span "Save" at bounding box center [1017, 474] width 24 height 24
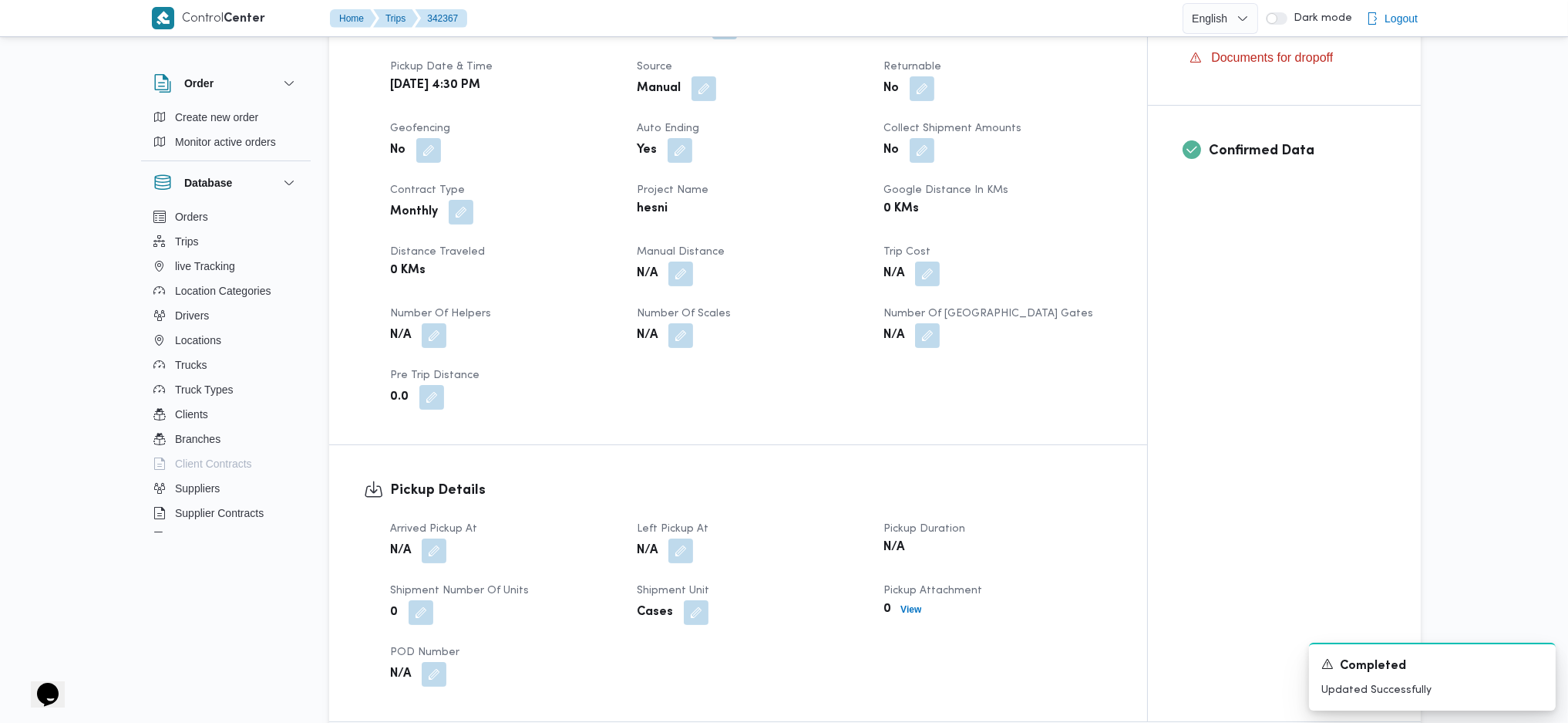
scroll to position [206, 0]
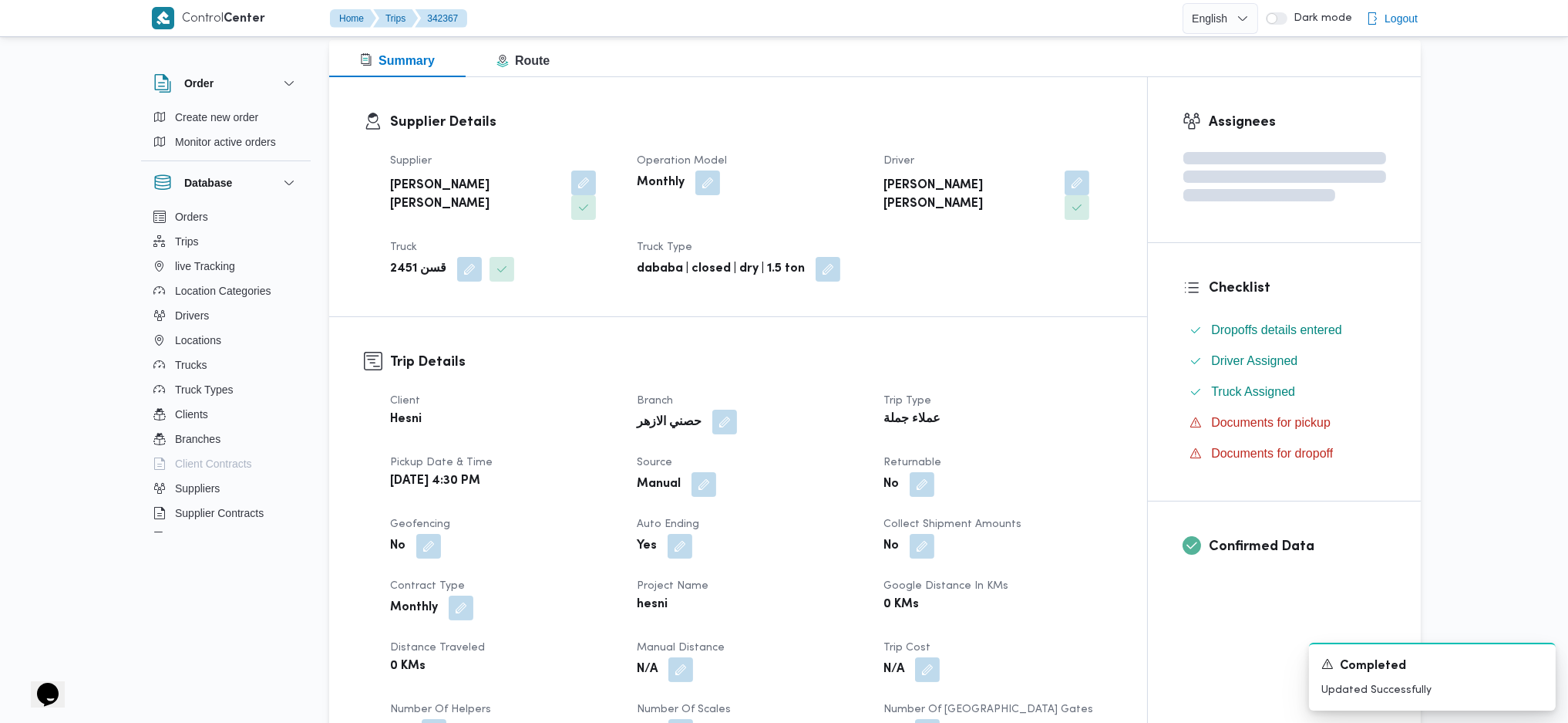
drag, startPoint x: 709, startPoint y: 401, endPoint x: 717, endPoint y: 410, distance: 12.0
click at [712, 409] on button "button" at bounding box center [724, 421] width 24 height 24
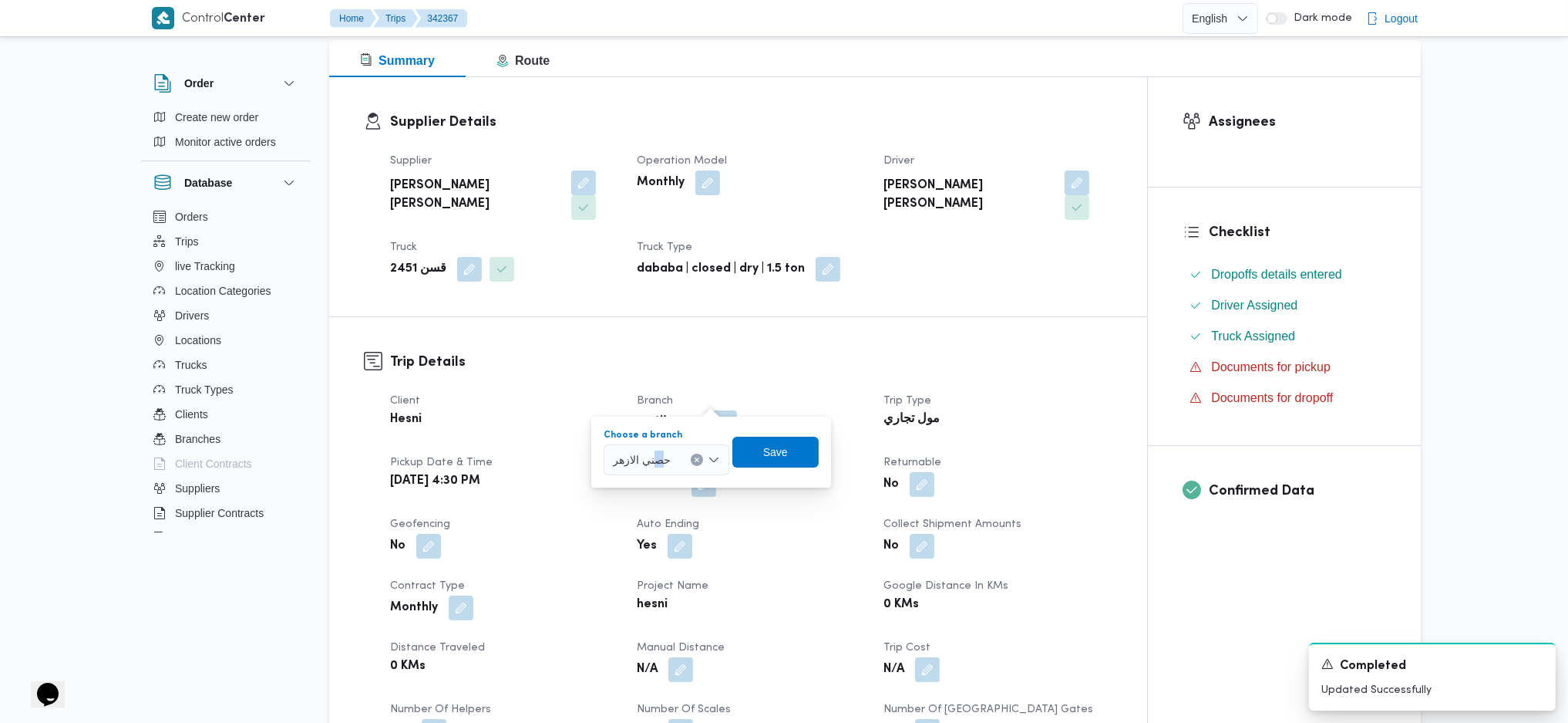
click at [660, 468] on div "حصني الازهر" at bounding box center [666, 460] width 125 height 31
click at [664, 572] on span "حصني -شيراتون" at bounding box center [676, 577] width 88 height 19
click at [779, 449] on span "Save" at bounding box center [783, 451] width 24 height 19
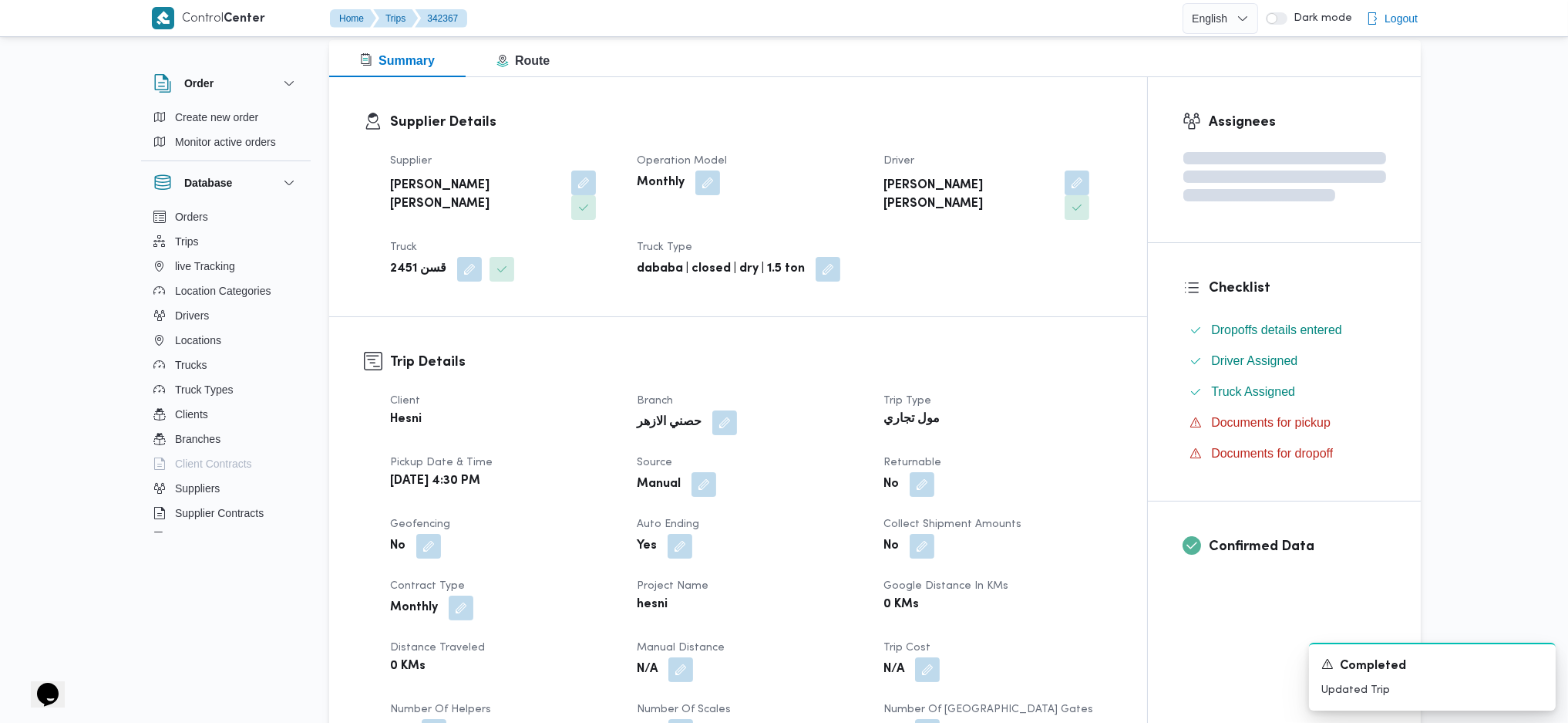
scroll to position [719, 0]
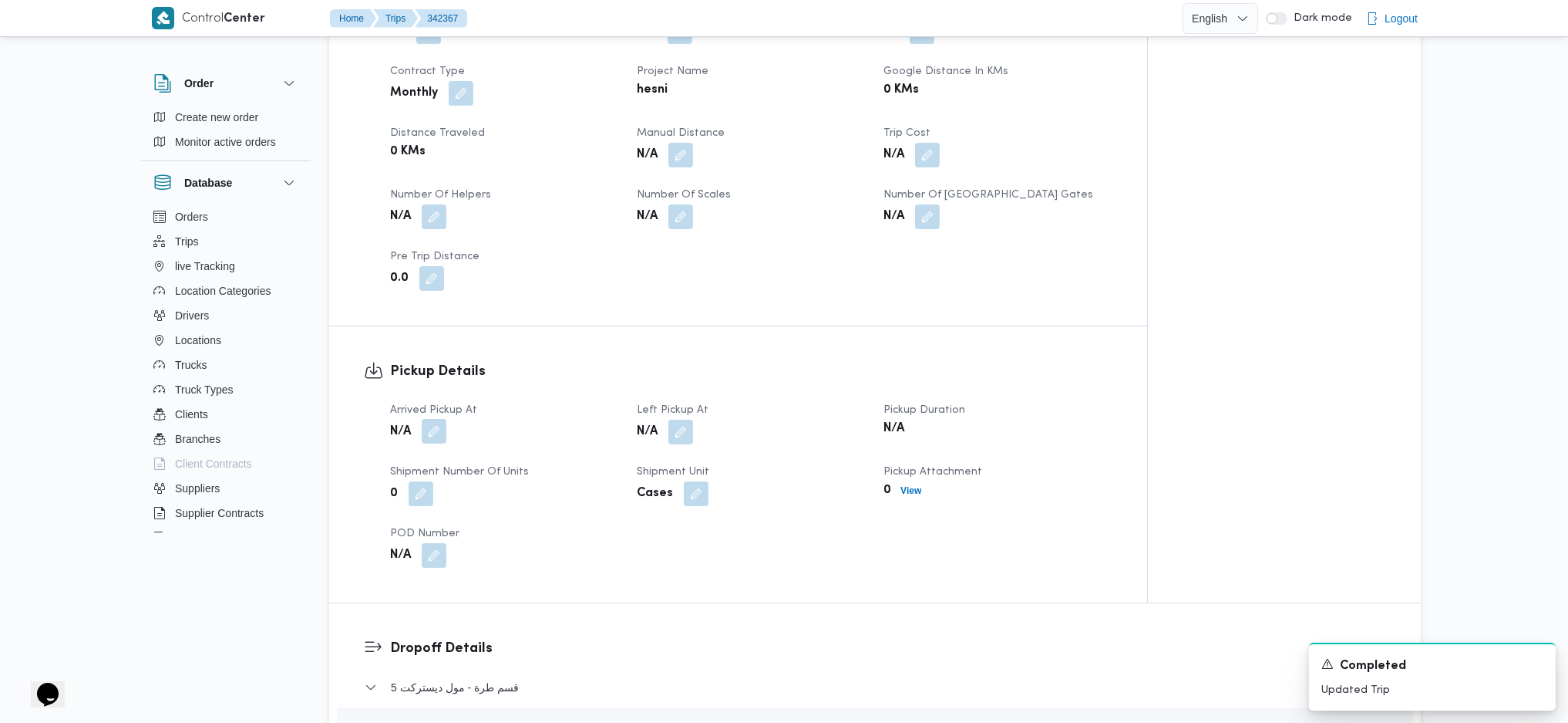
click at [438, 419] on button "button" at bounding box center [433, 431] width 24 height 24
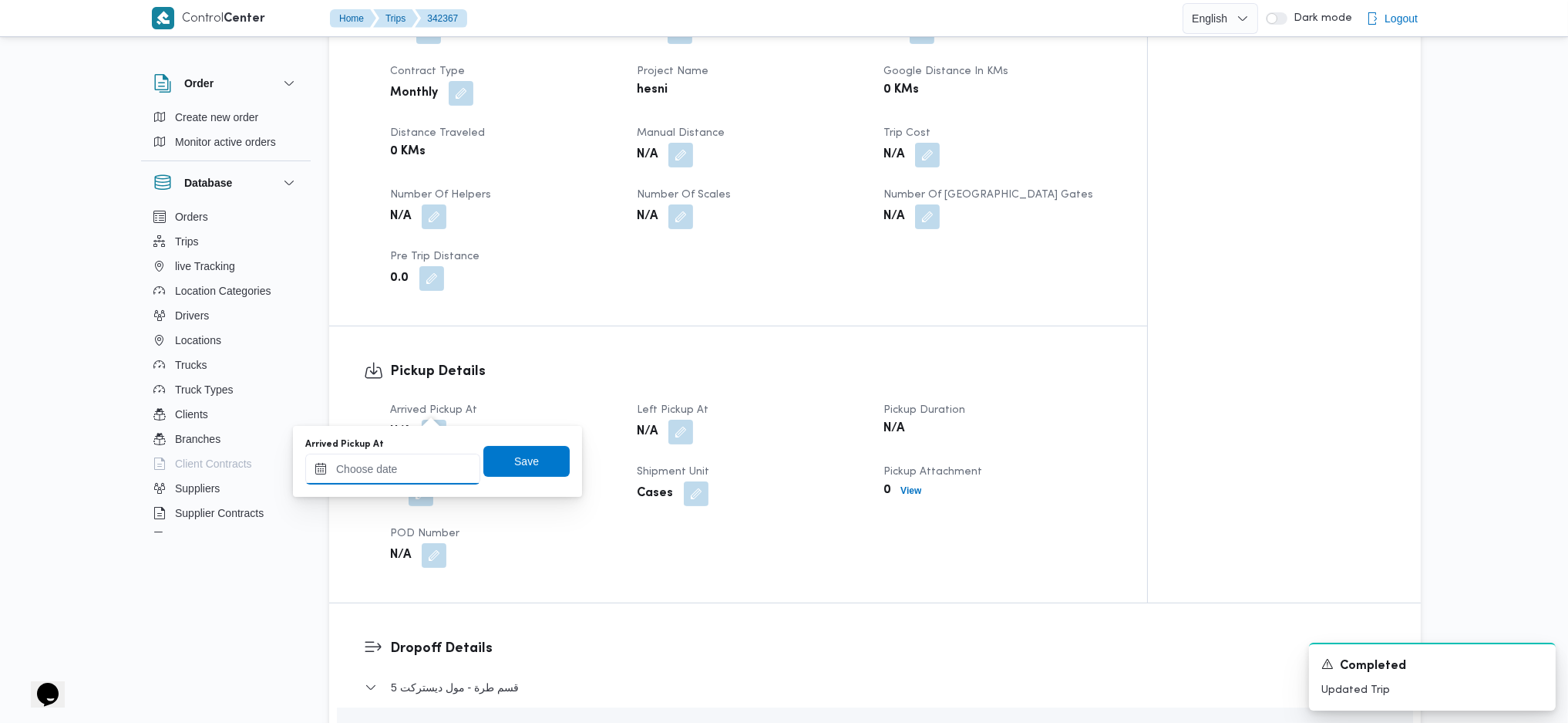
click at [413, 472] on input "Arrived Pickup At" at bounding box center [393, 469] width 175 height 31
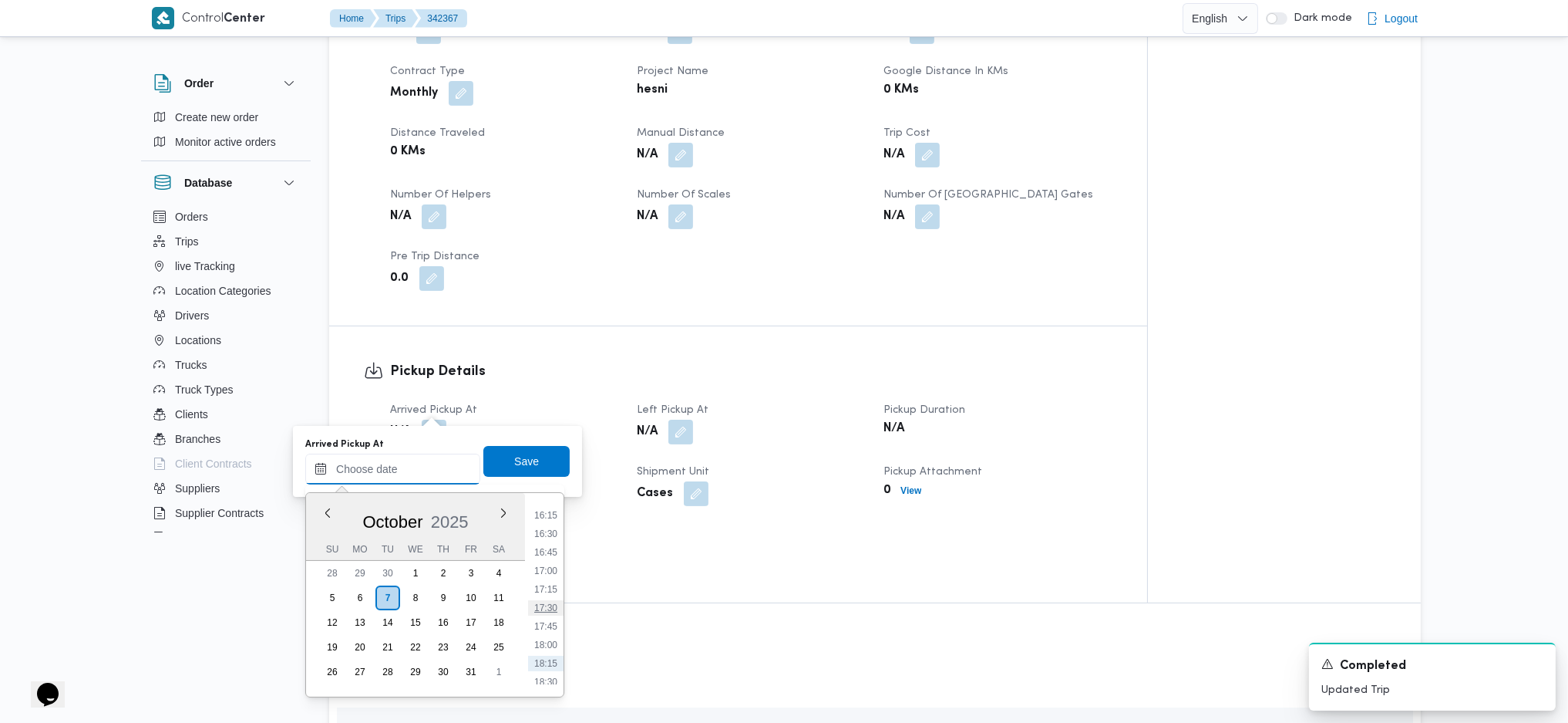
scroll to position [1157, 0]
click at [544, 552] on li "16:15" at bounding box center [545, 559] width 35 height 15
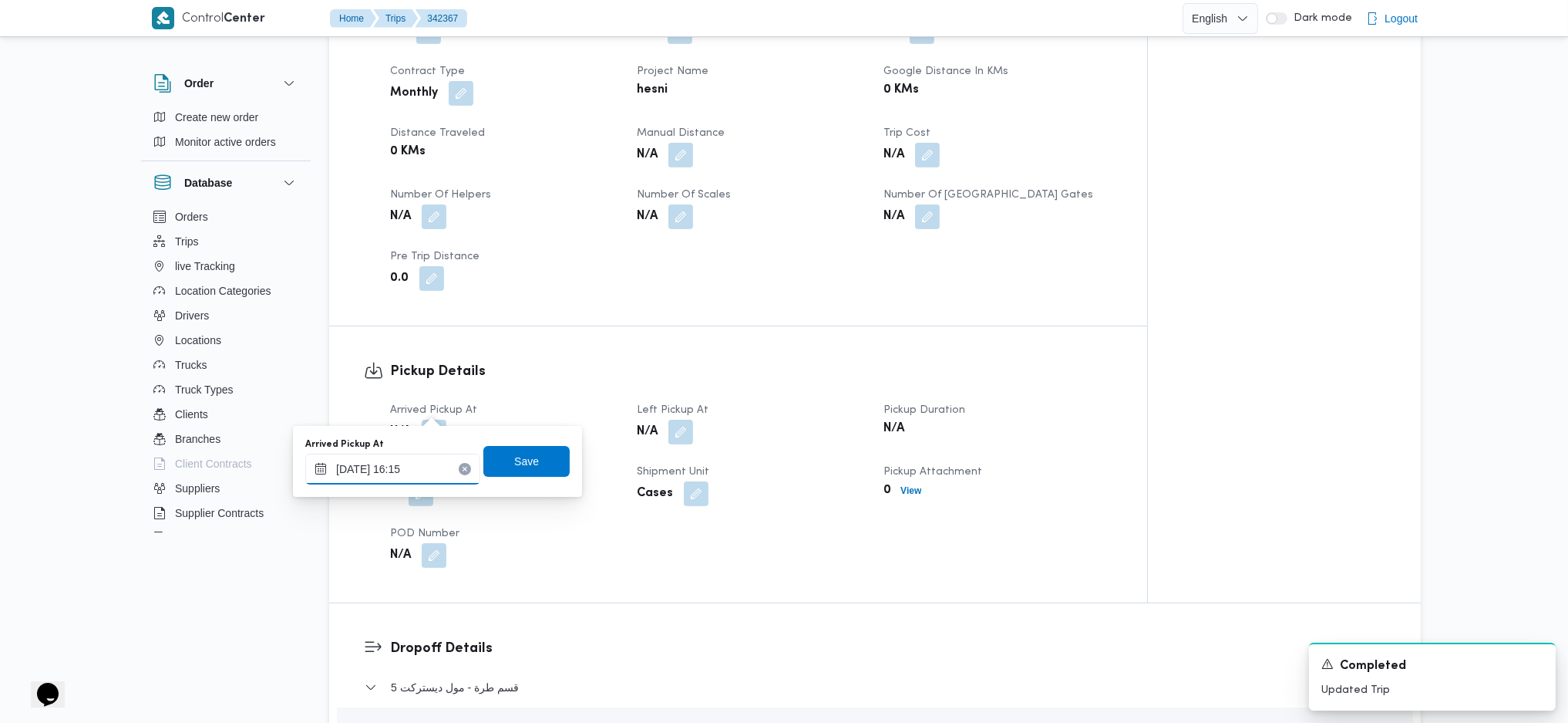
click at [392, 474] on input "07/10/2025 16:15" at bounding box center [393, 469] width 175 height 31
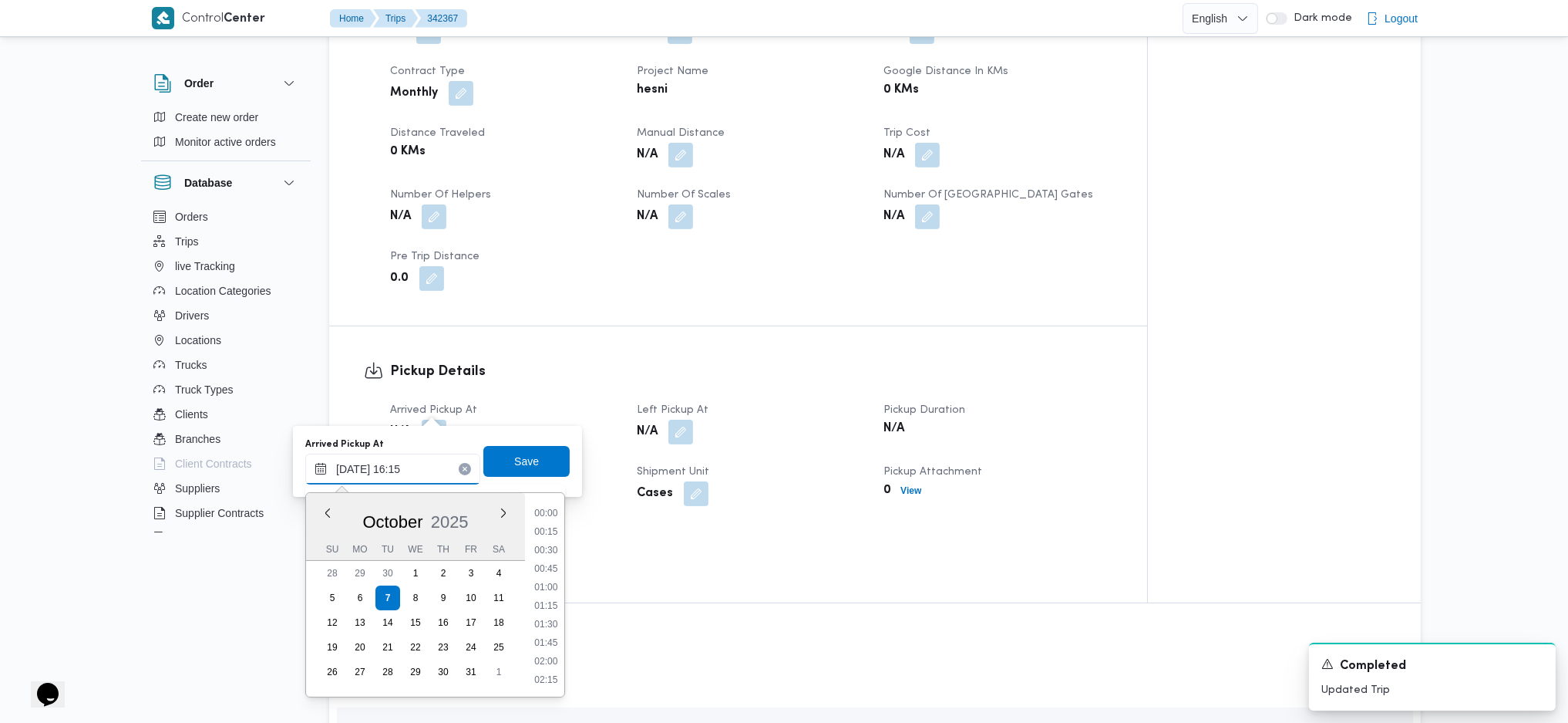
scroll to position [1112, 0]
click at [536, 617] on li "16:30" at bounding box center [545, 623] width 35 height 15
type input "07/10/2025 16:30"
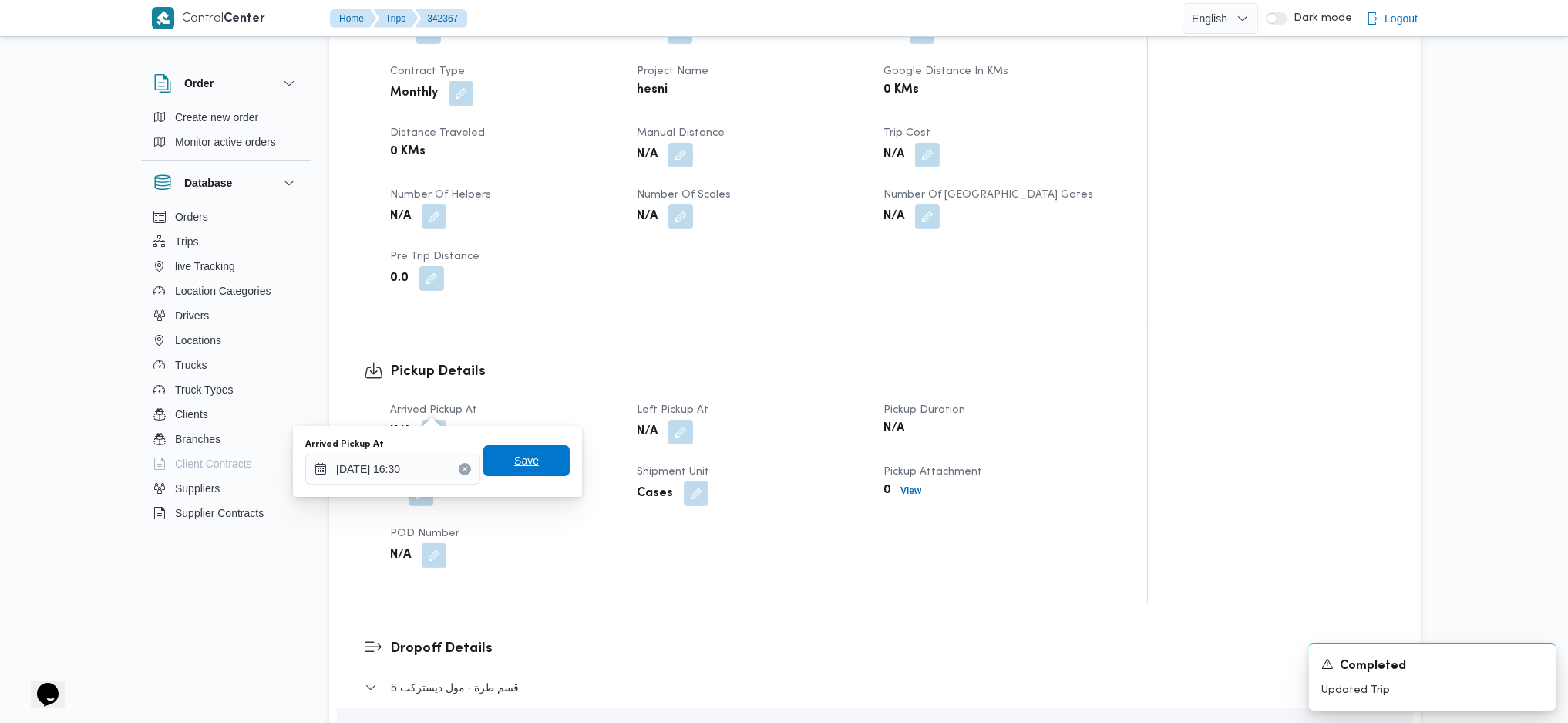
click at [518, 457] on span "Save" at bounding box center [526, 460] width 24 height 19
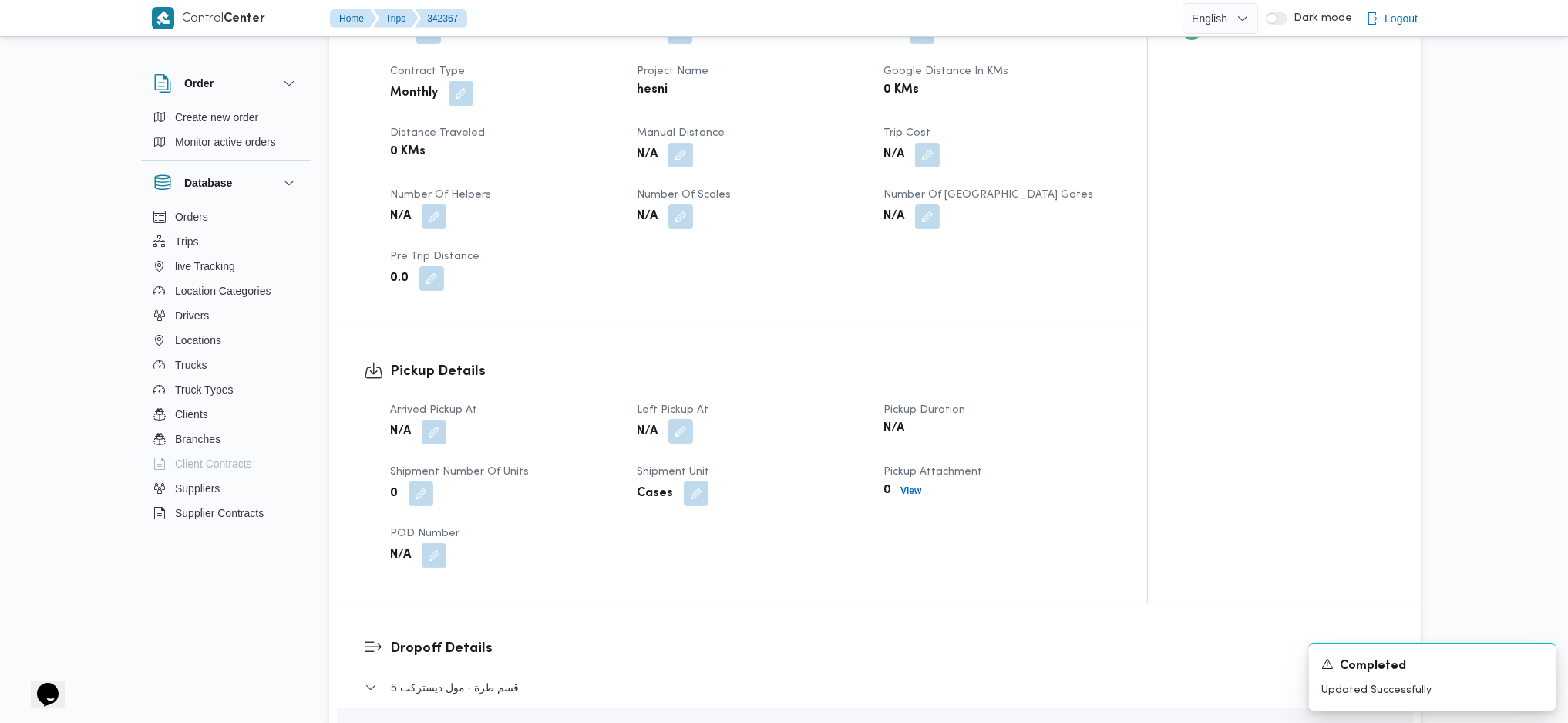
click at [671, 419] on button "button" at bounding box center [680, 431] width 24 height 24
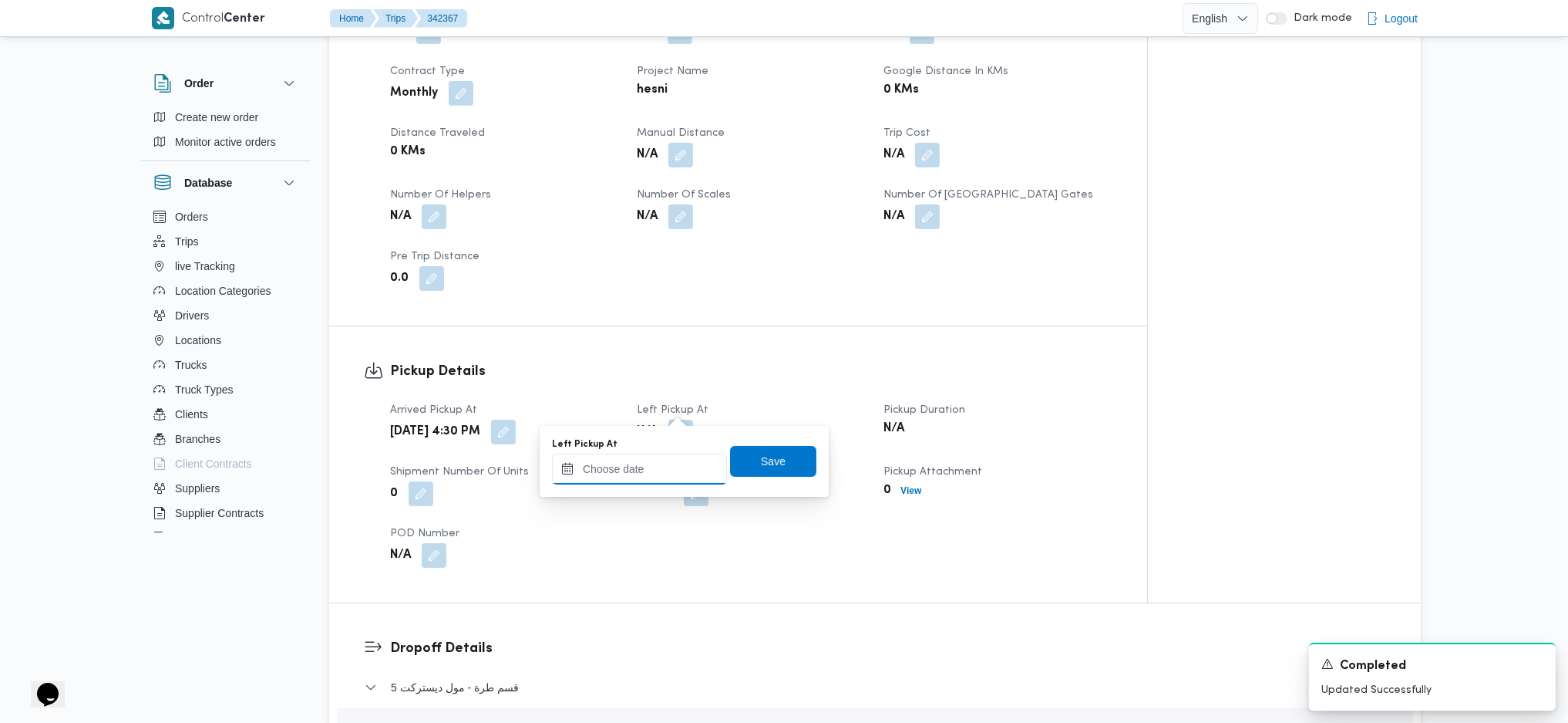
click at [651, 457] on input "Left Pickup At" at bounding box center [640, 469] width 175 height 31
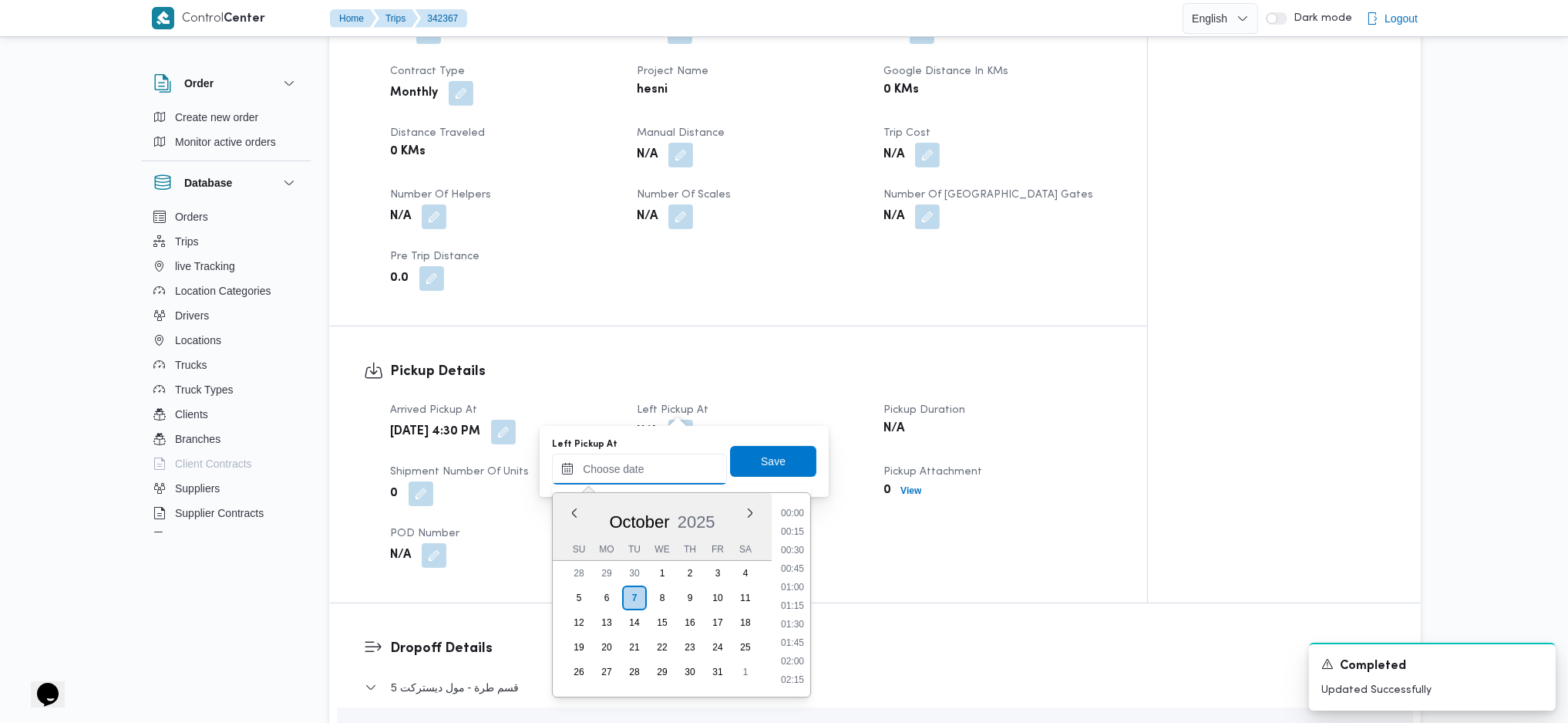
scroll to position [1260, 0]
click at [795, 522] on li "17:15" at bounding box center [792, 529] width 35 height 15
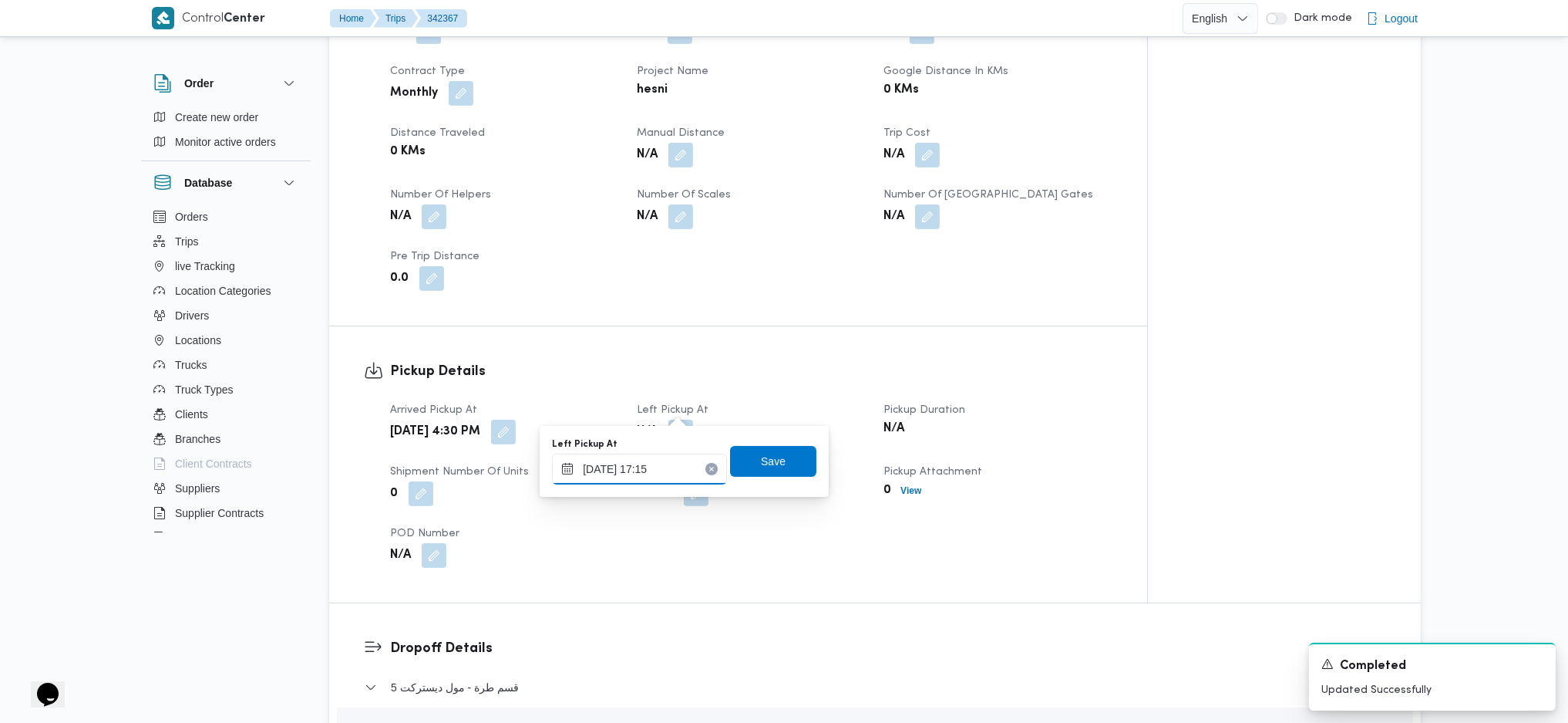
click at [667, 471] on input "[DATE] 17:15" at bounding box center [640, 469] width 175 height 31
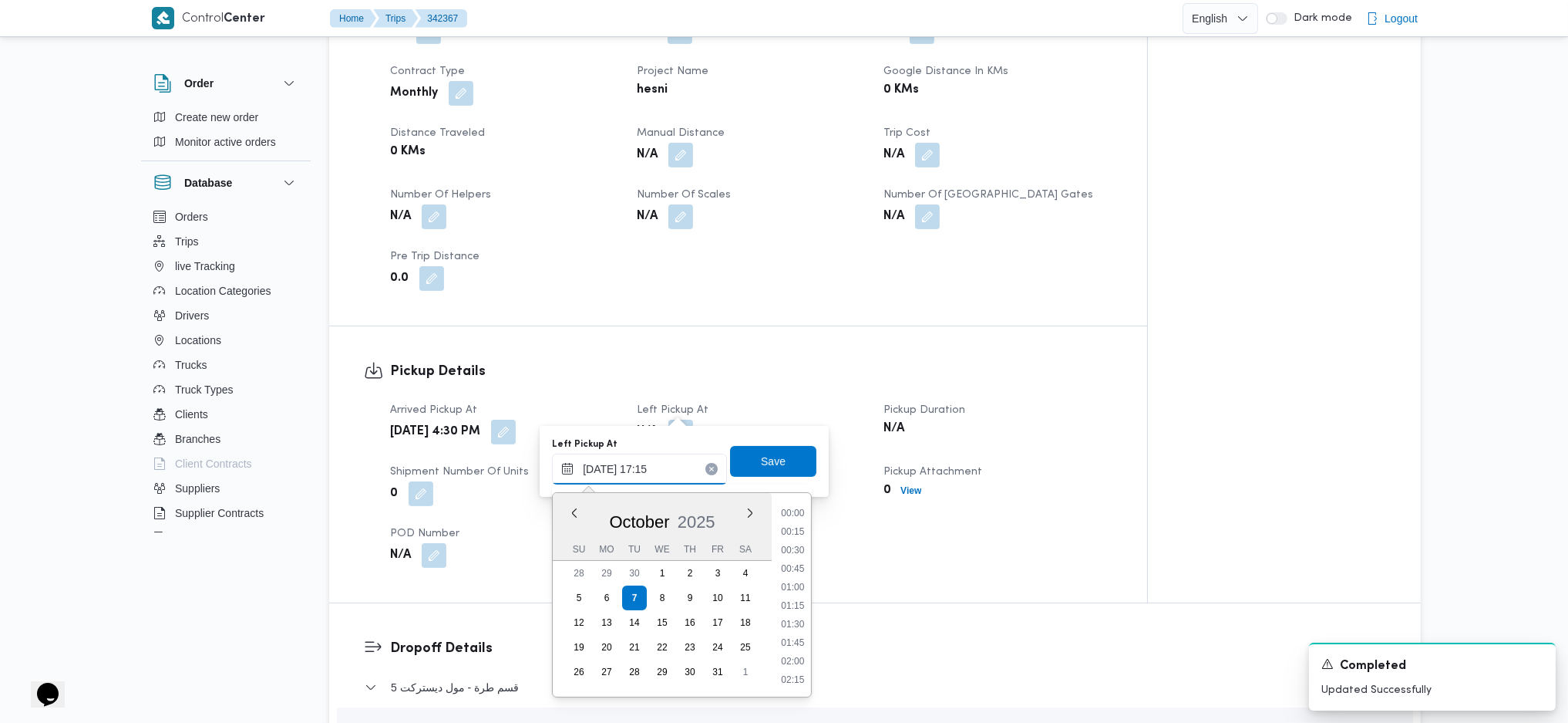
scroll to position [1185, 0]
click at [795, 594] on ul "00:00 00:15 00:30 00:45 01:00 01:15 01:30 01:45 02:00 02:15 02:30 02:45 03:00 0…" at bounding box center [793, 594] width 36 height 178
click at [793, 581] on li "17:00" at bounding box center [792, 586] width 35 height 15
type input "[DATE] 17:00"
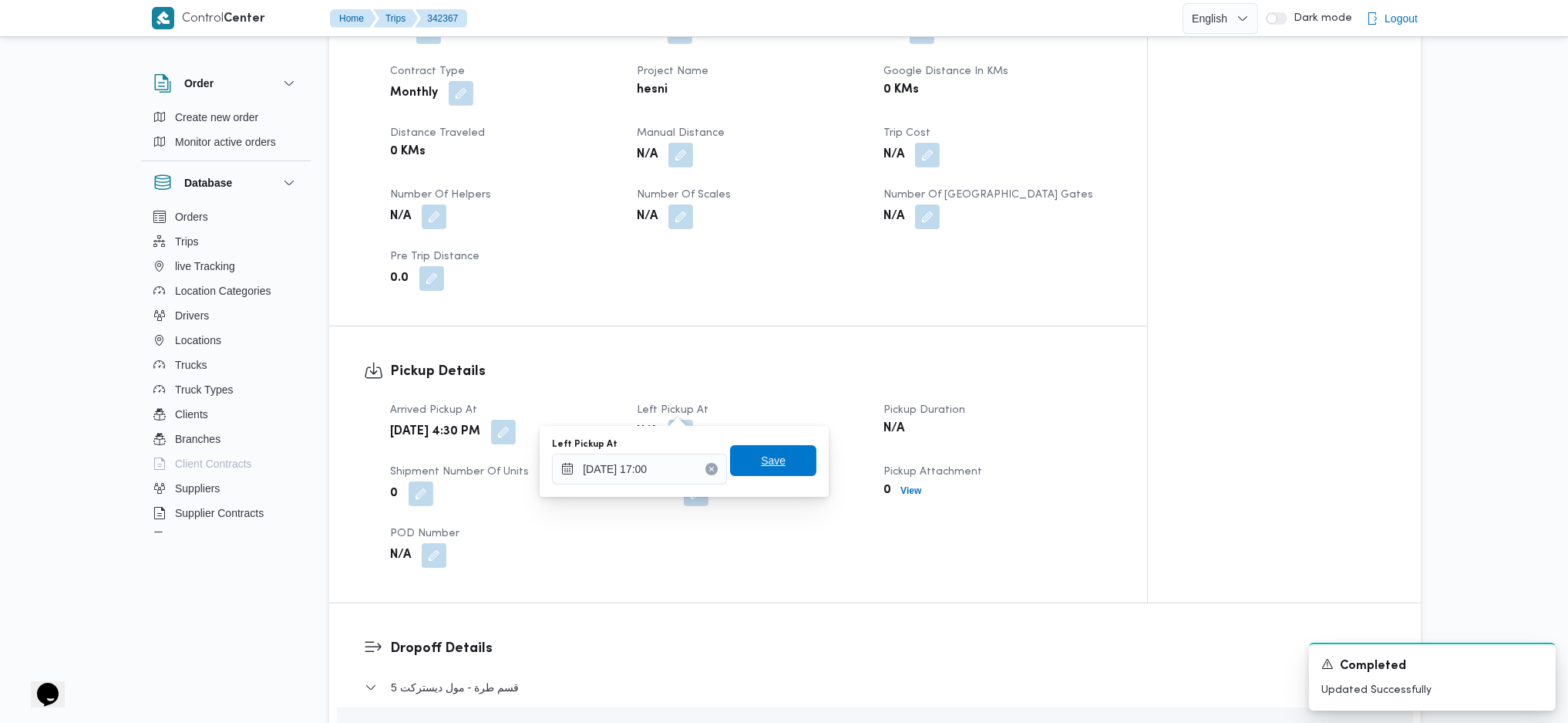
click at [761, 448] on span "Save" at bounding box center [773, 461] width 87 height 31
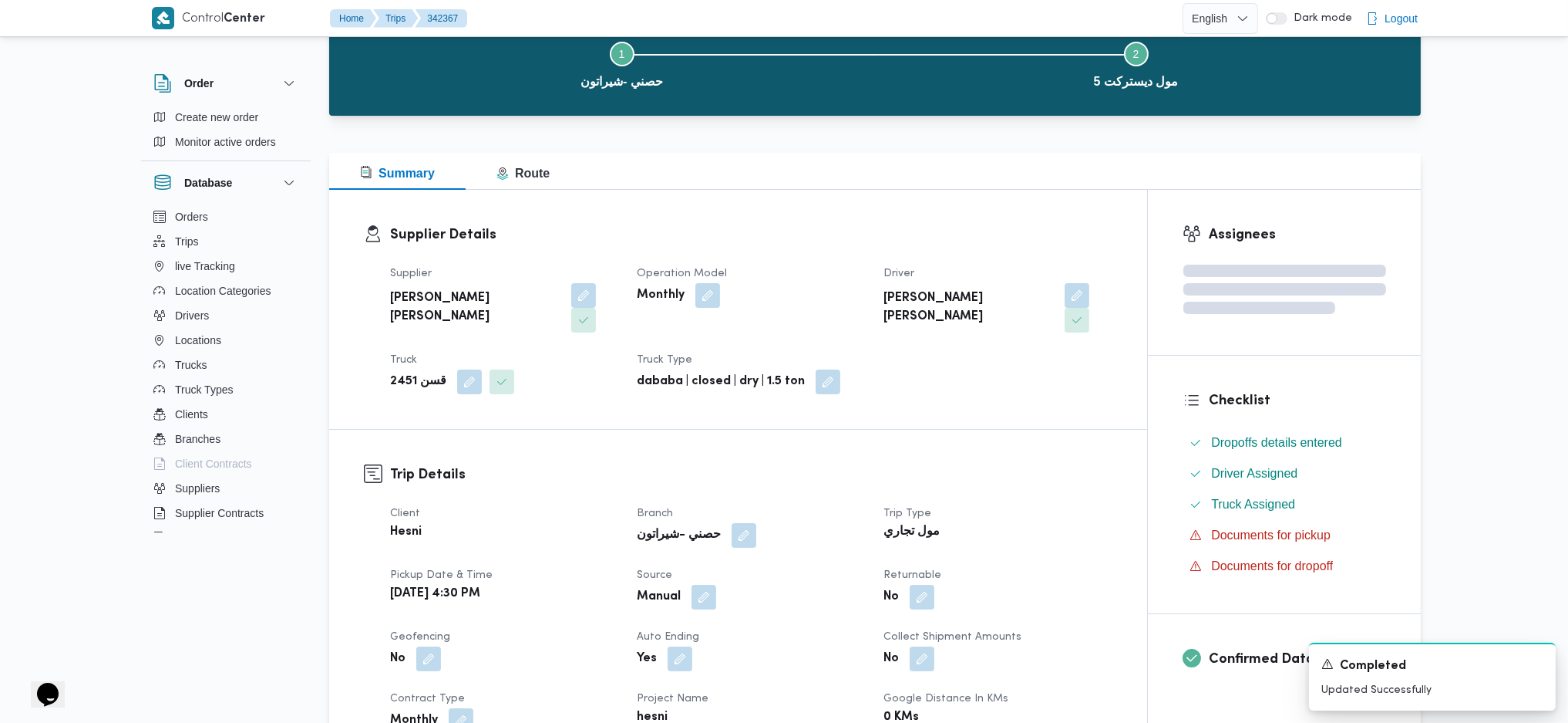
scroll to position [0, 0]
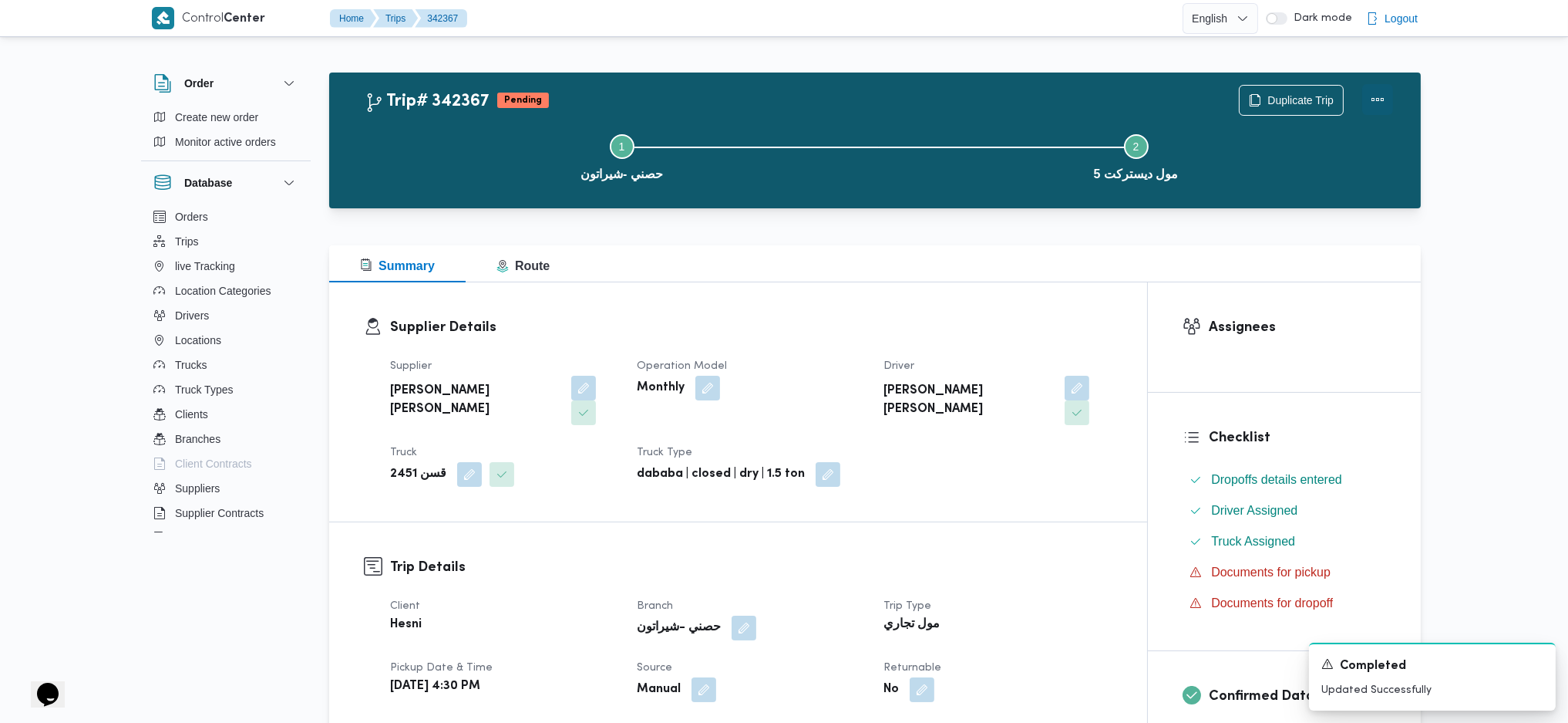
click at [1379, 105] on button "Actions" at bounding box center [1378, 99] width 31 height 31
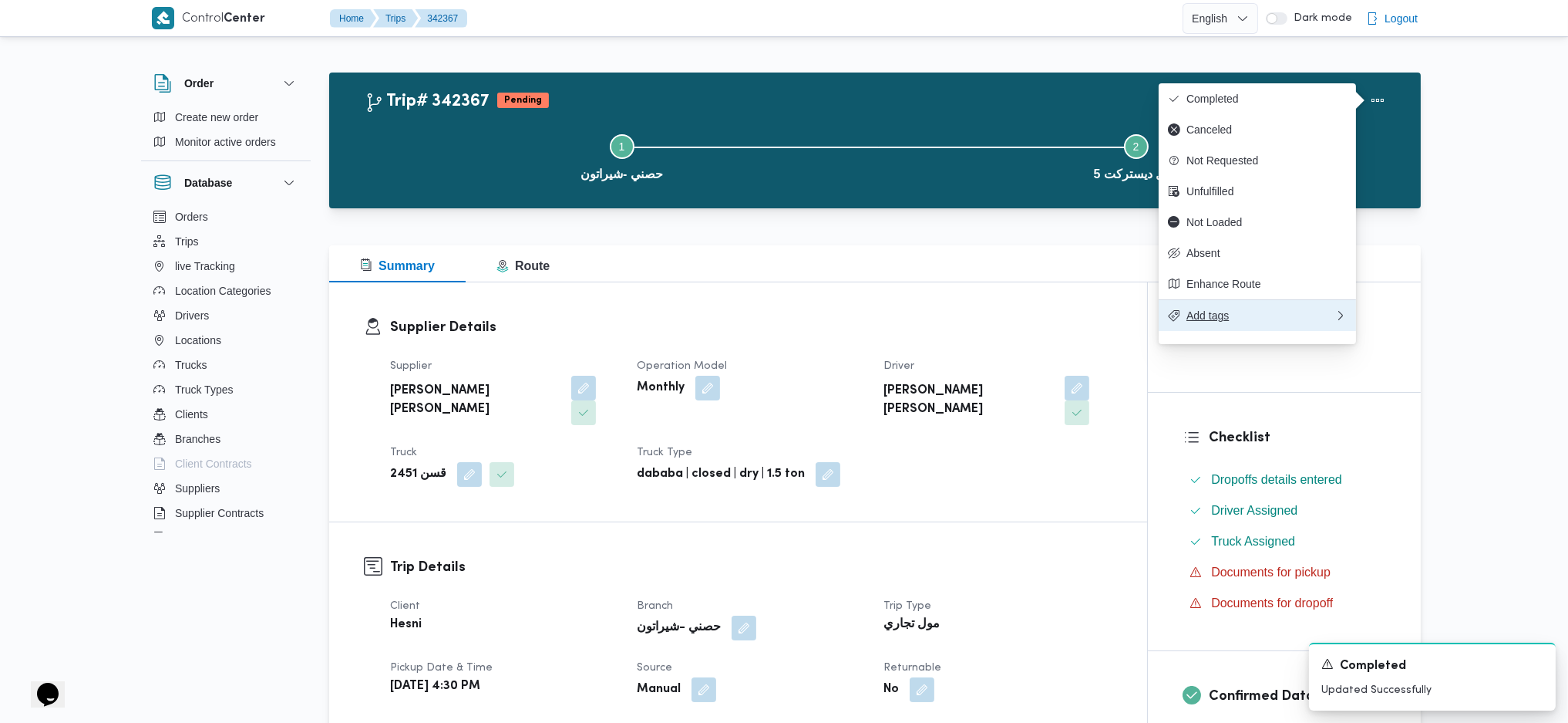
click at [1229, 331] on button "Add tags" at bounding box center [1257, 315] width 197 height 32
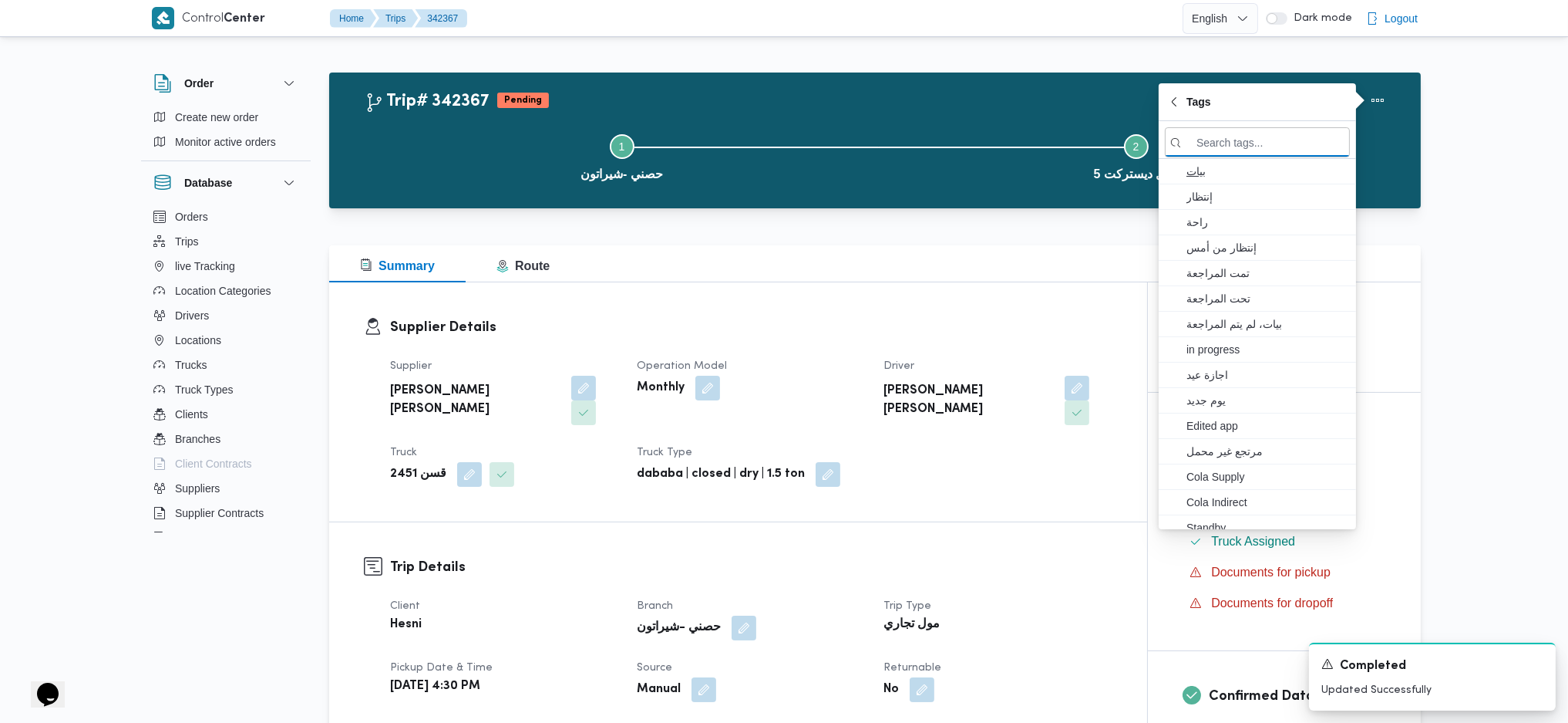
type input "1"
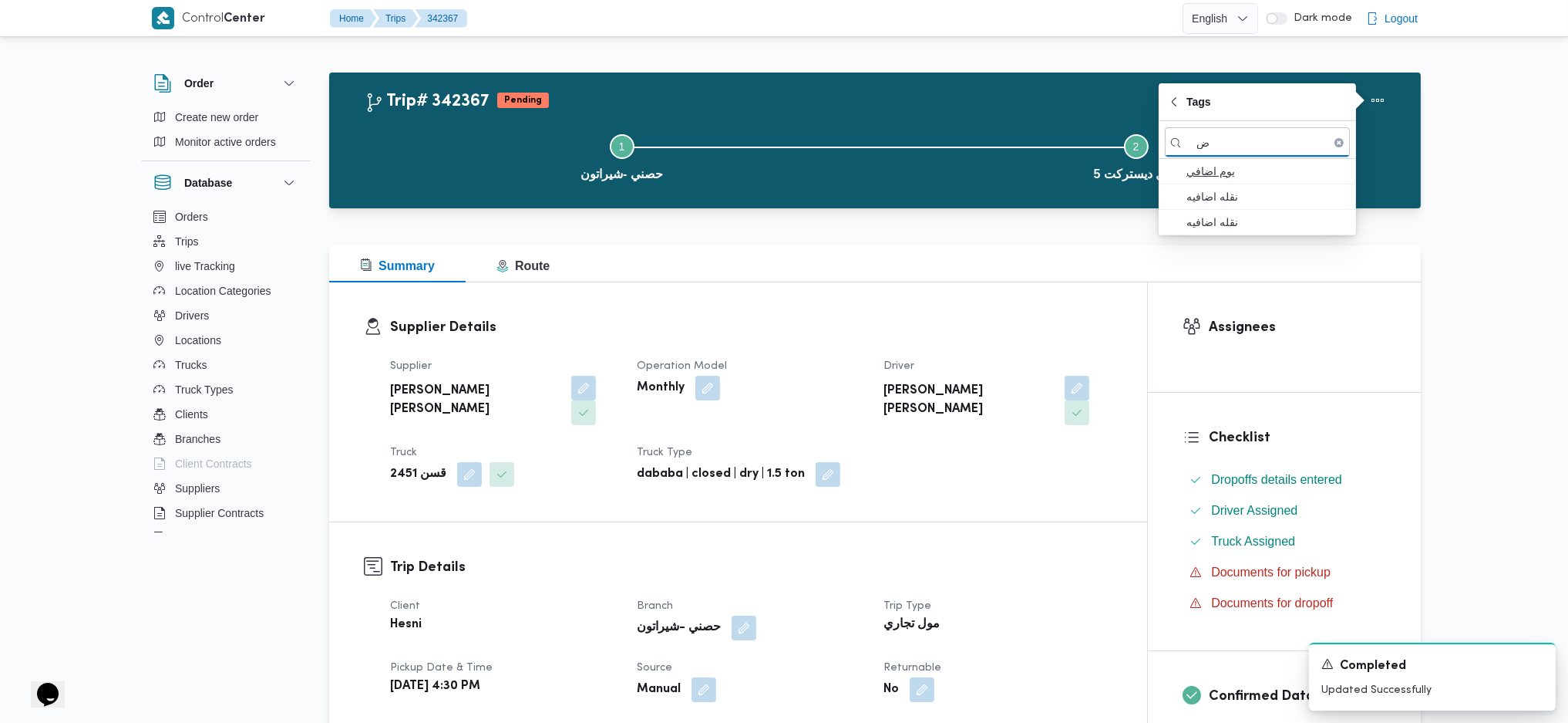
type input "ض"
click at [1217, 164] on span "يوم اضافي" at bounding box center [1267, 171] width 160 height 19
click at [917, 285] on div "Supplier Details Supplier محمود محمد احمد محمود خشان Operation Model Monthly Dr…" at bounding box center [738, 401] width 818 height 239
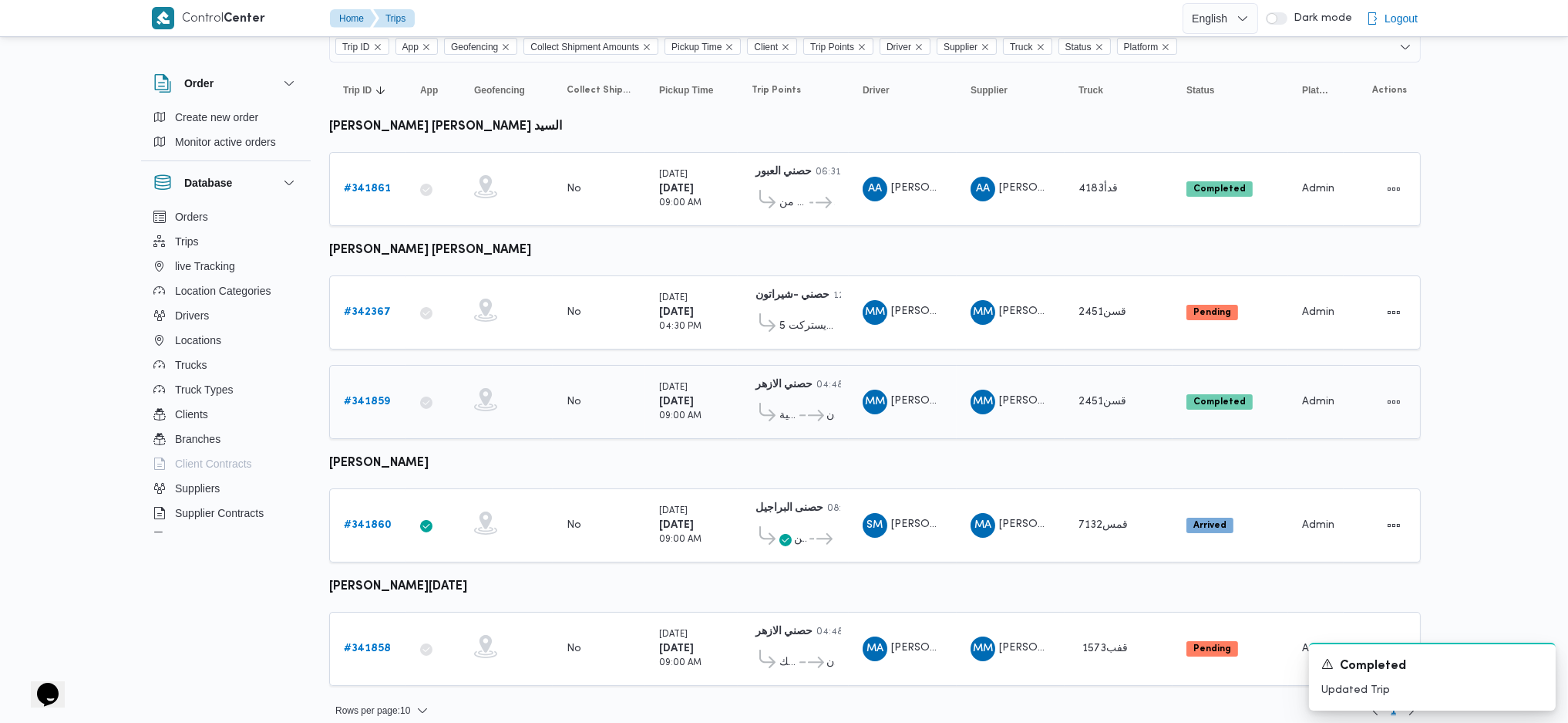
scroll to position [127, 0]
click at [364, 643] on link "# 341858" at bounding box center [368, 647] width 47 height 19
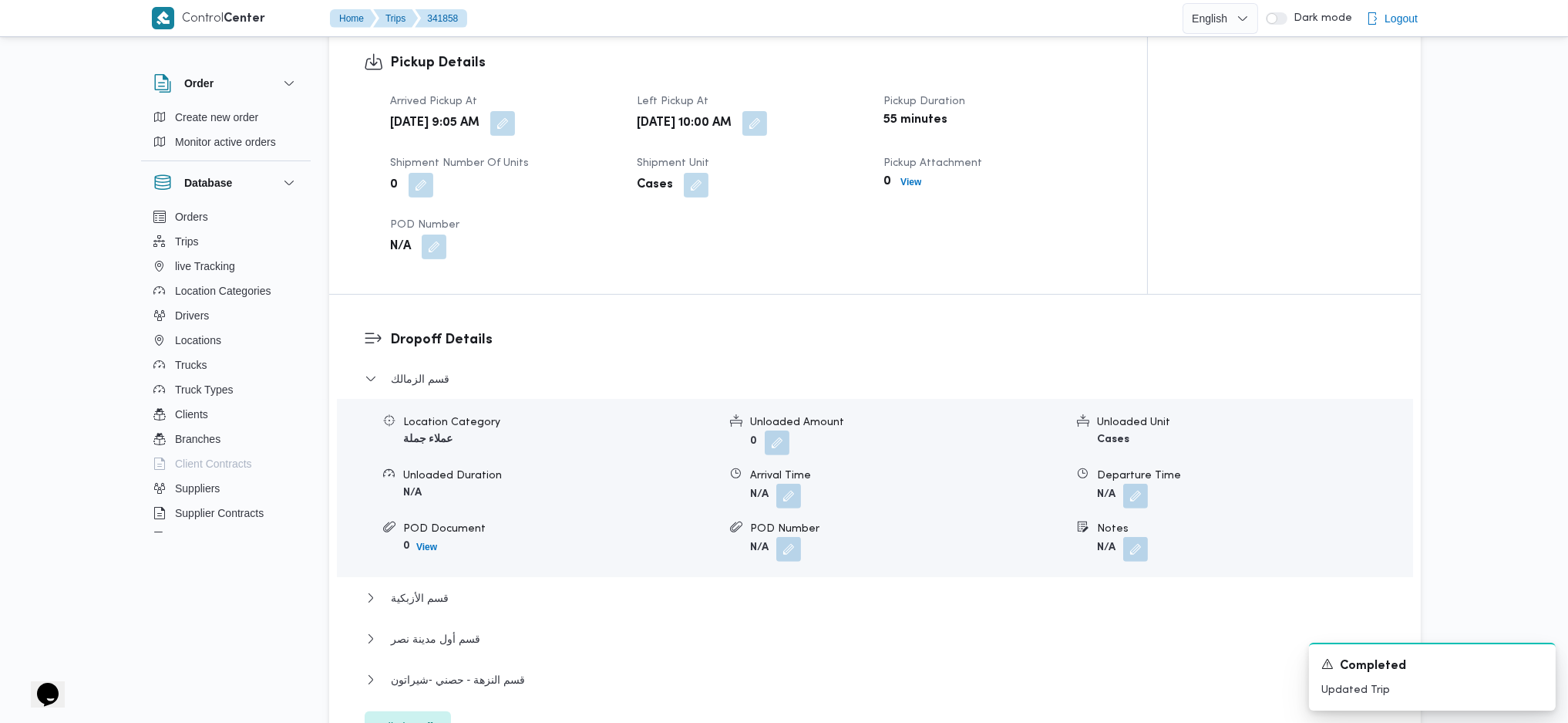
scroll to position [1234, 0]
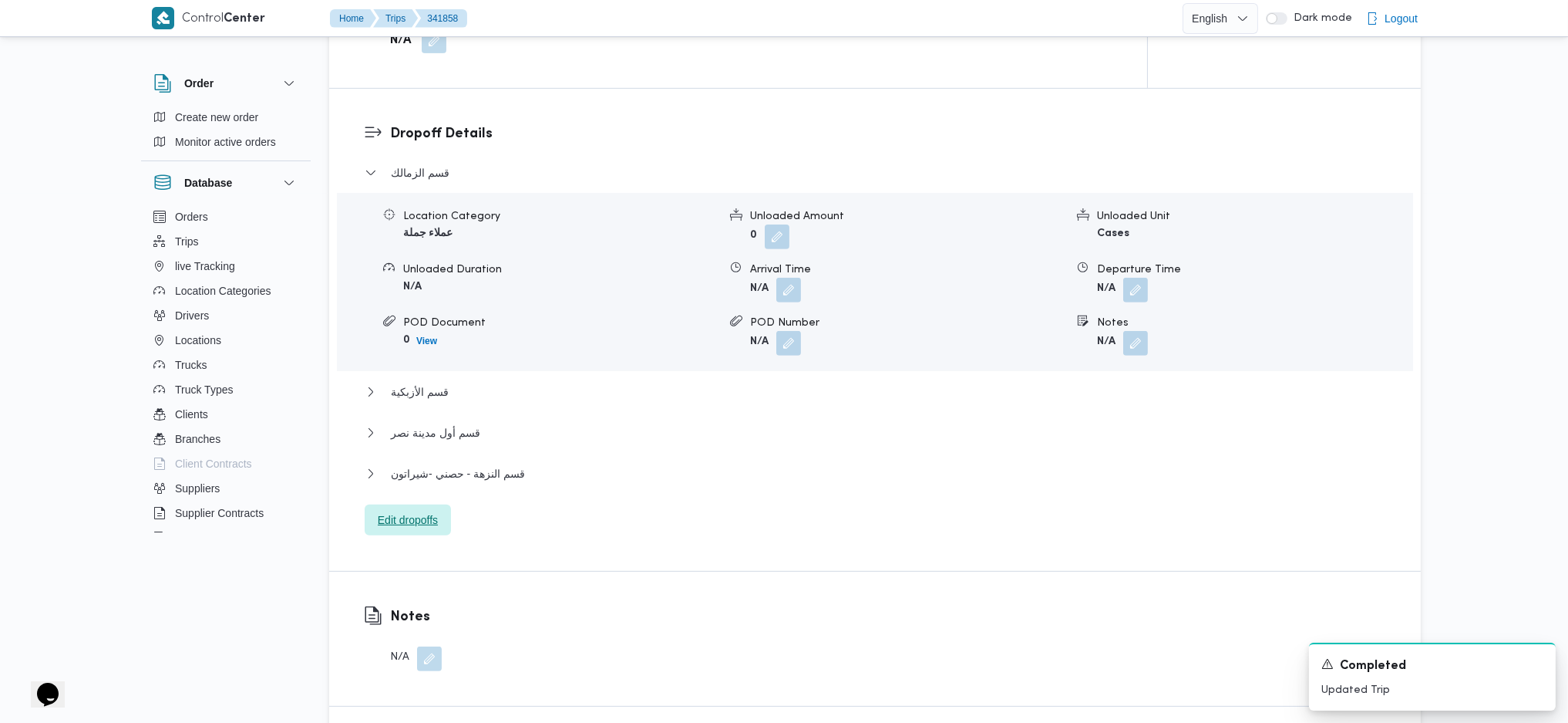
click at [406, 510] on span "Edit dropoffs" at bounding box center [407, 519] width 60 height 19
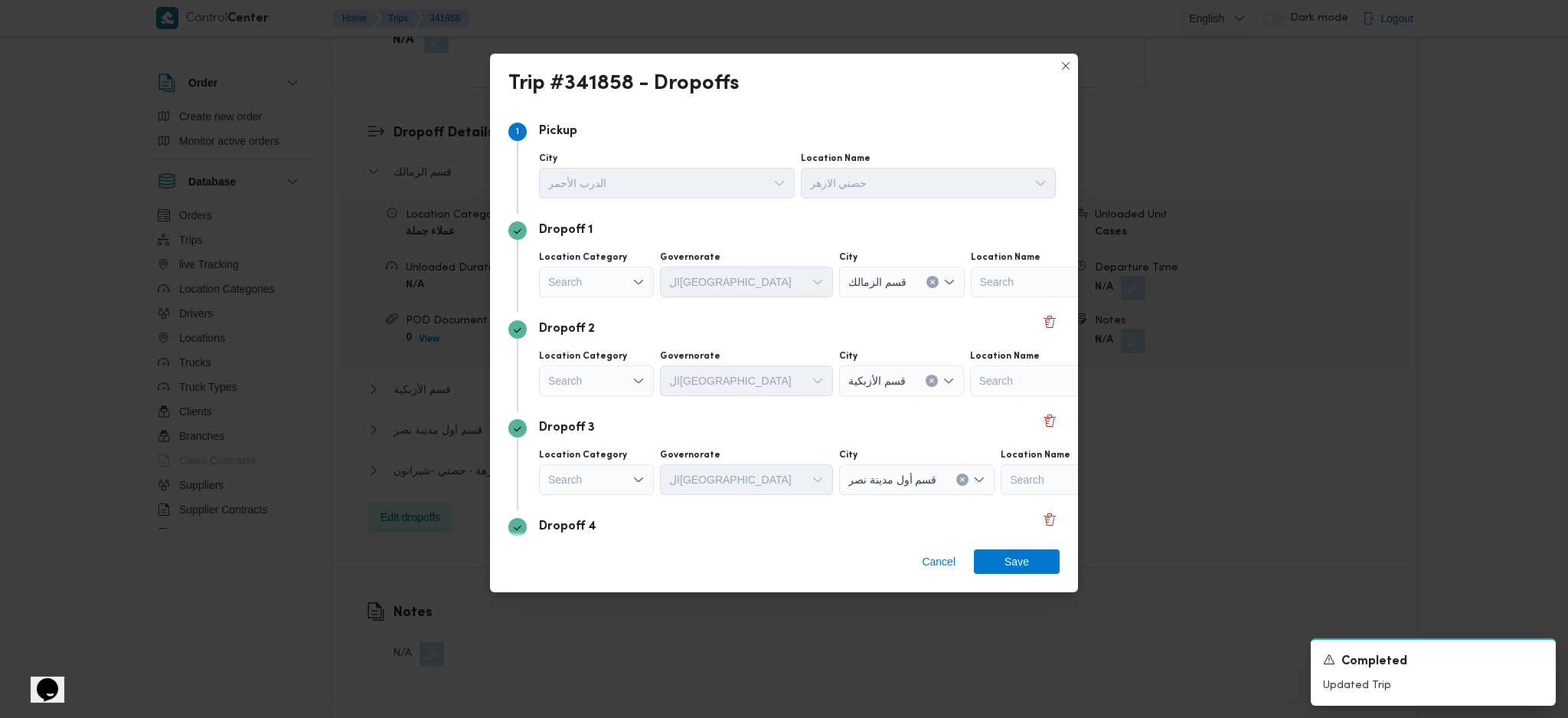
click at [1024, 321] on div "Dropoff 2" at bounding box center [784, 329] width 551 height 19
click at [1041, 328] on button "Delete" at bounding box center [1050, 321] width 19 height 19
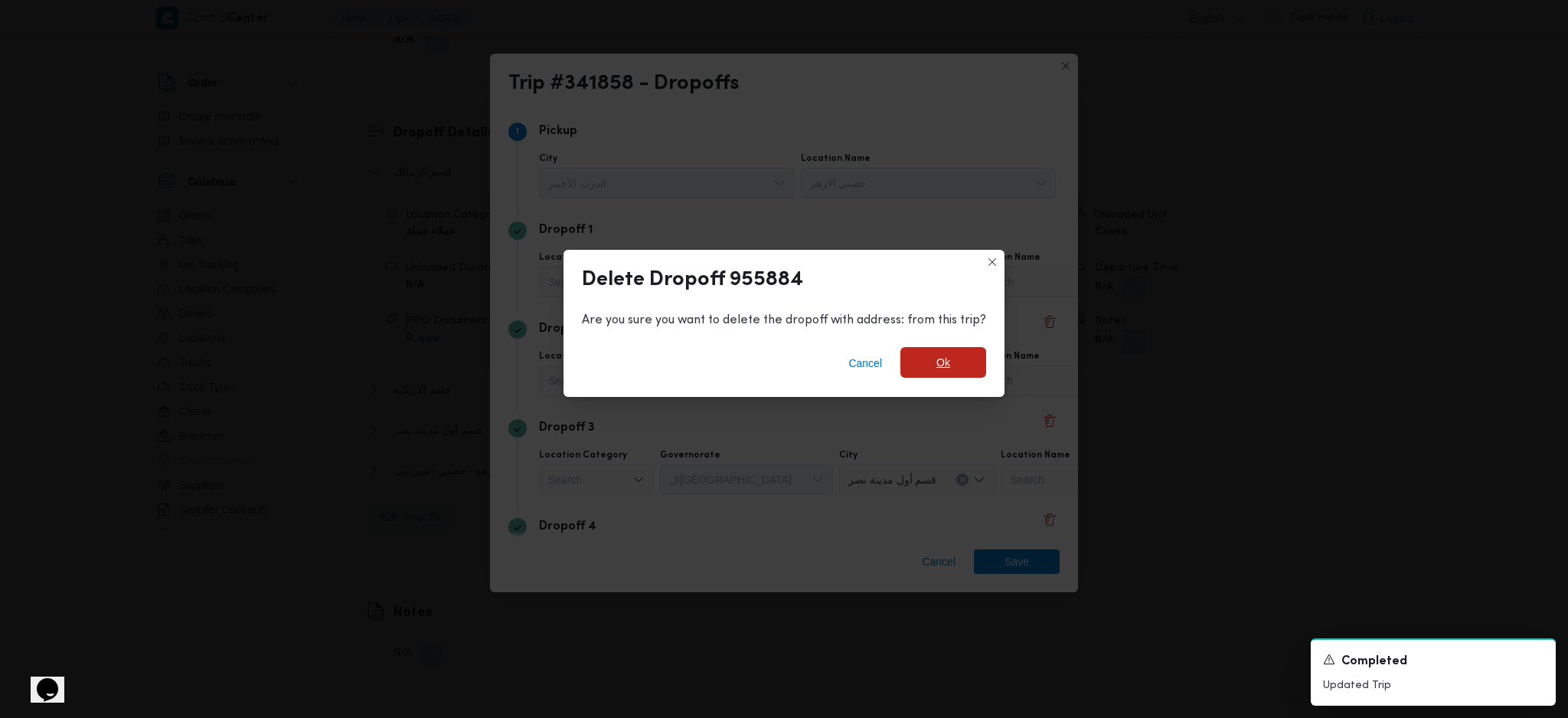
click at [936, 356] on span "Ok" at bounding box center [942, 362] width 13 height 19
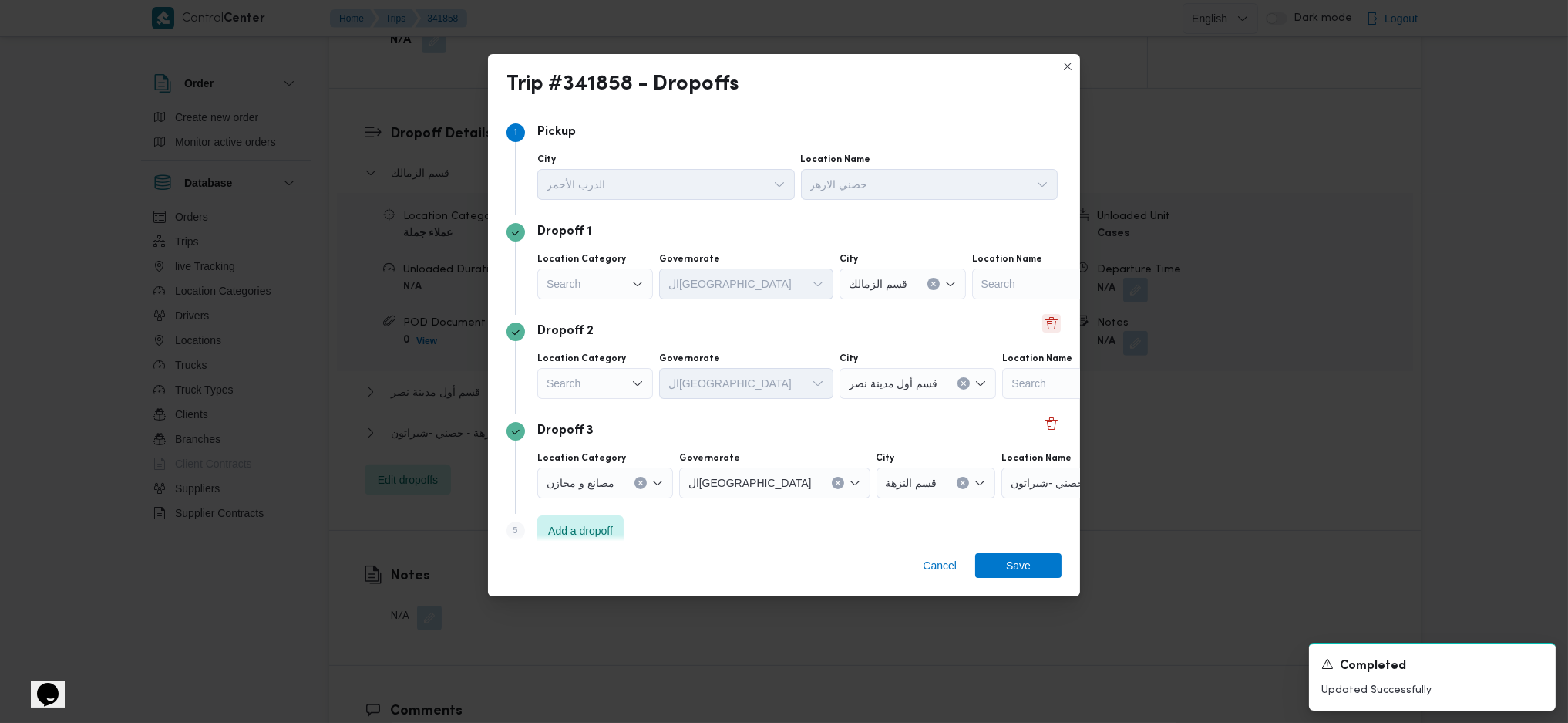
click at [1043, 332] on button "Delete" at bounding box center [1052, 323] width 19 height 19
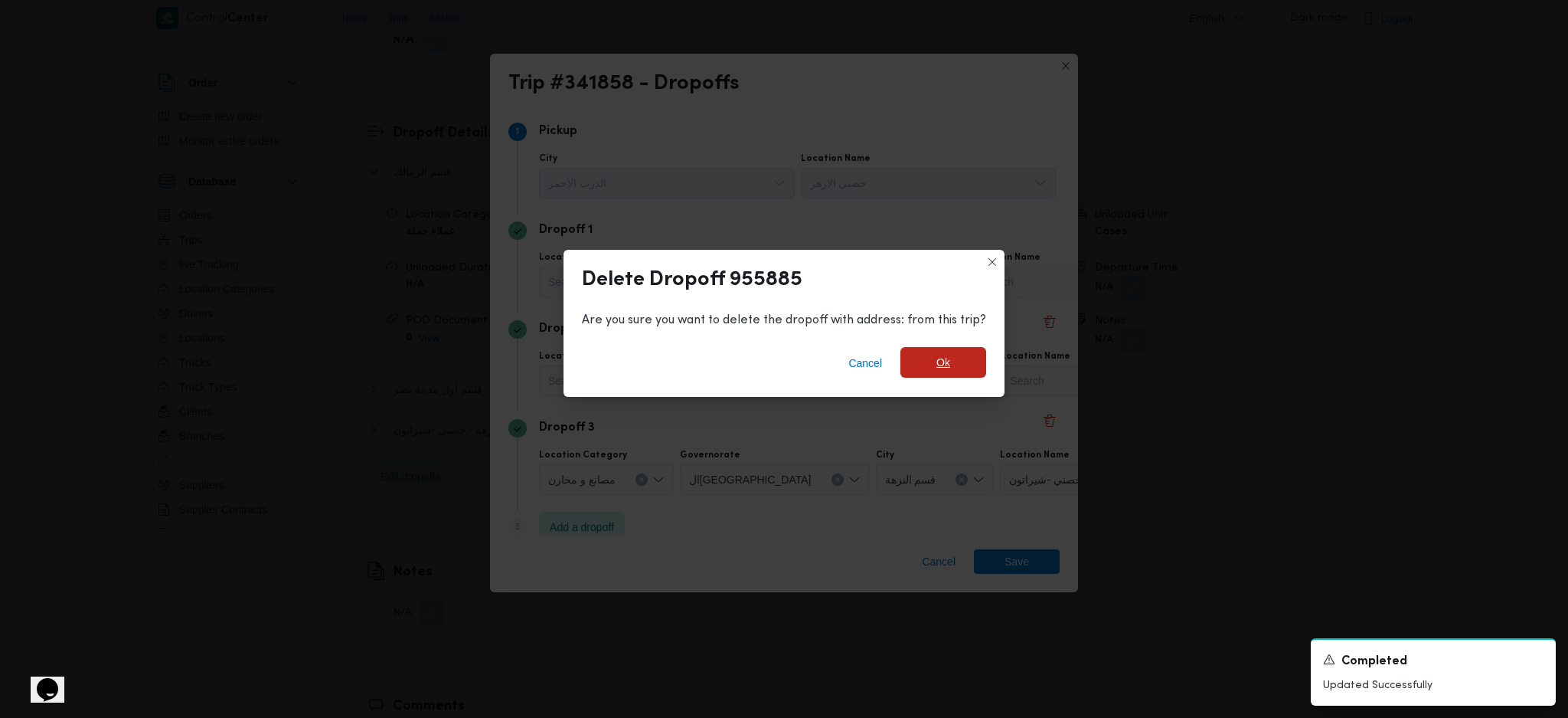
click at [941, 347] on div "Cancel Ok" at bounding box center [784, 366] width 441 height 61
click at [960, 356] on span "Ok" at bounding box center [943, 363] width 86 height 30
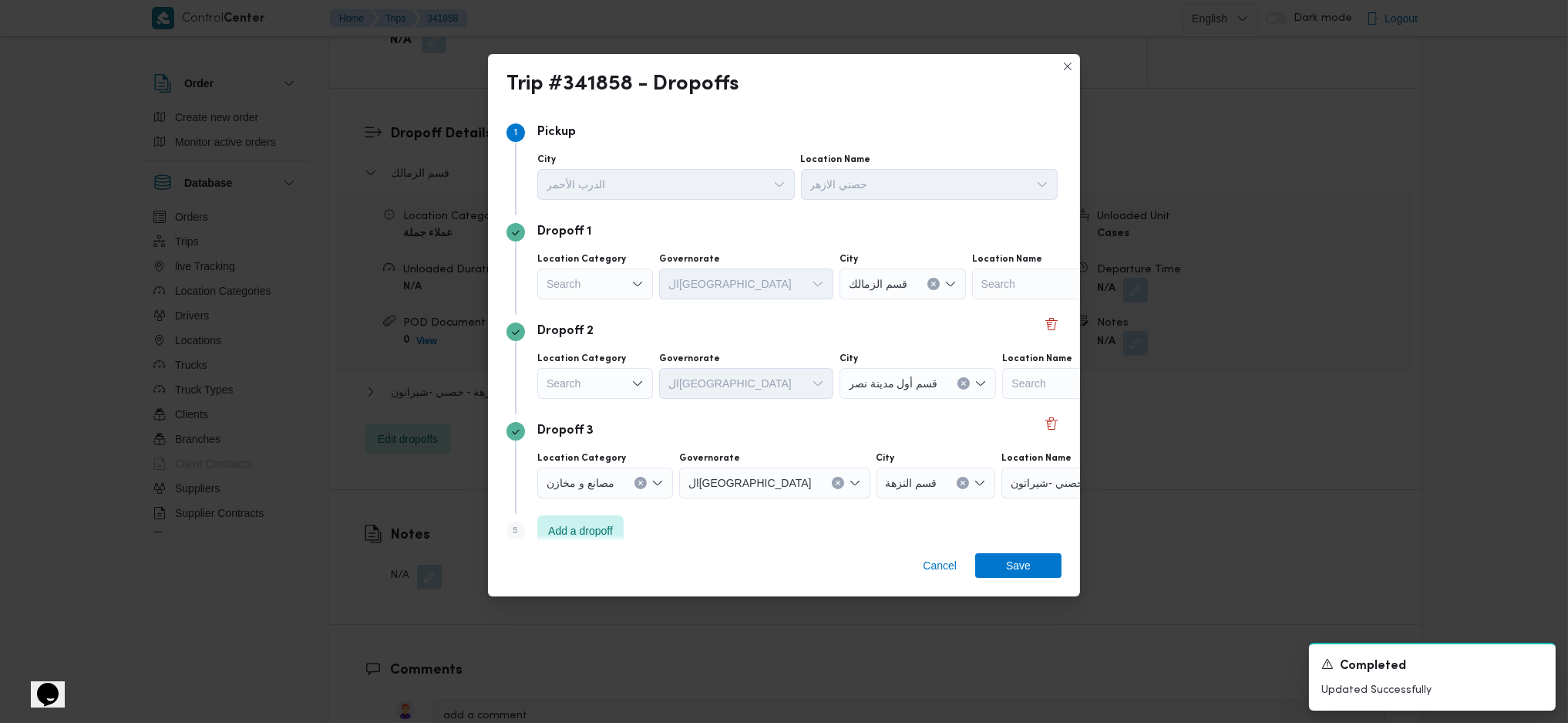
click at [630, 284] on div "Dropoff 1 Location Category Search Governorate القاهرة City قسم الزمالك Locatio…" at bounding box center [784, 265] width 555 height 99
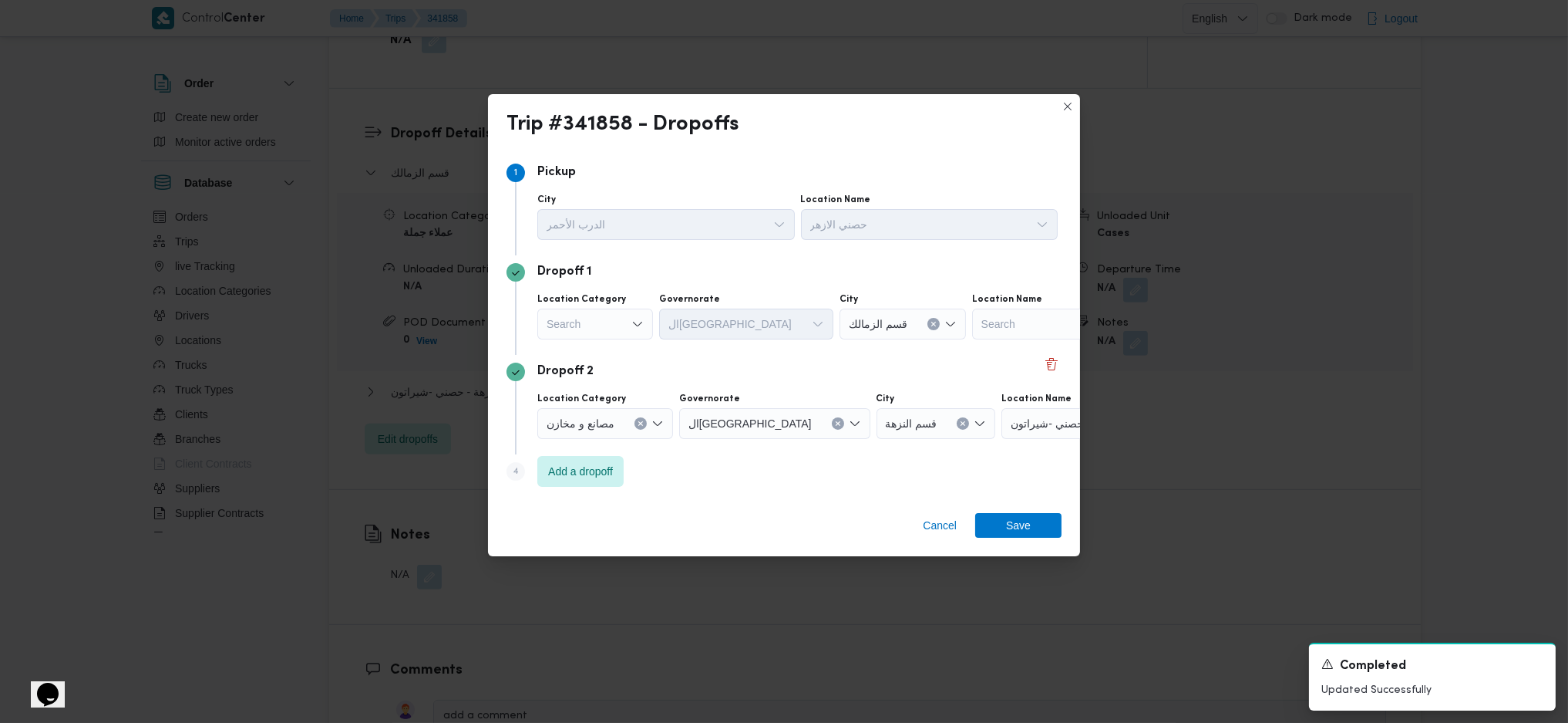
click at [610, 328] on div "Search" at bounding box center [595, 324] width 115 height 31
click at [589, 352] on span "مصانع و مخازن" at bounding box center [604, 352] width 78 height 19
click at [997, 334] on div "Search" at bounding box center [1019, 324] width 193 height 31
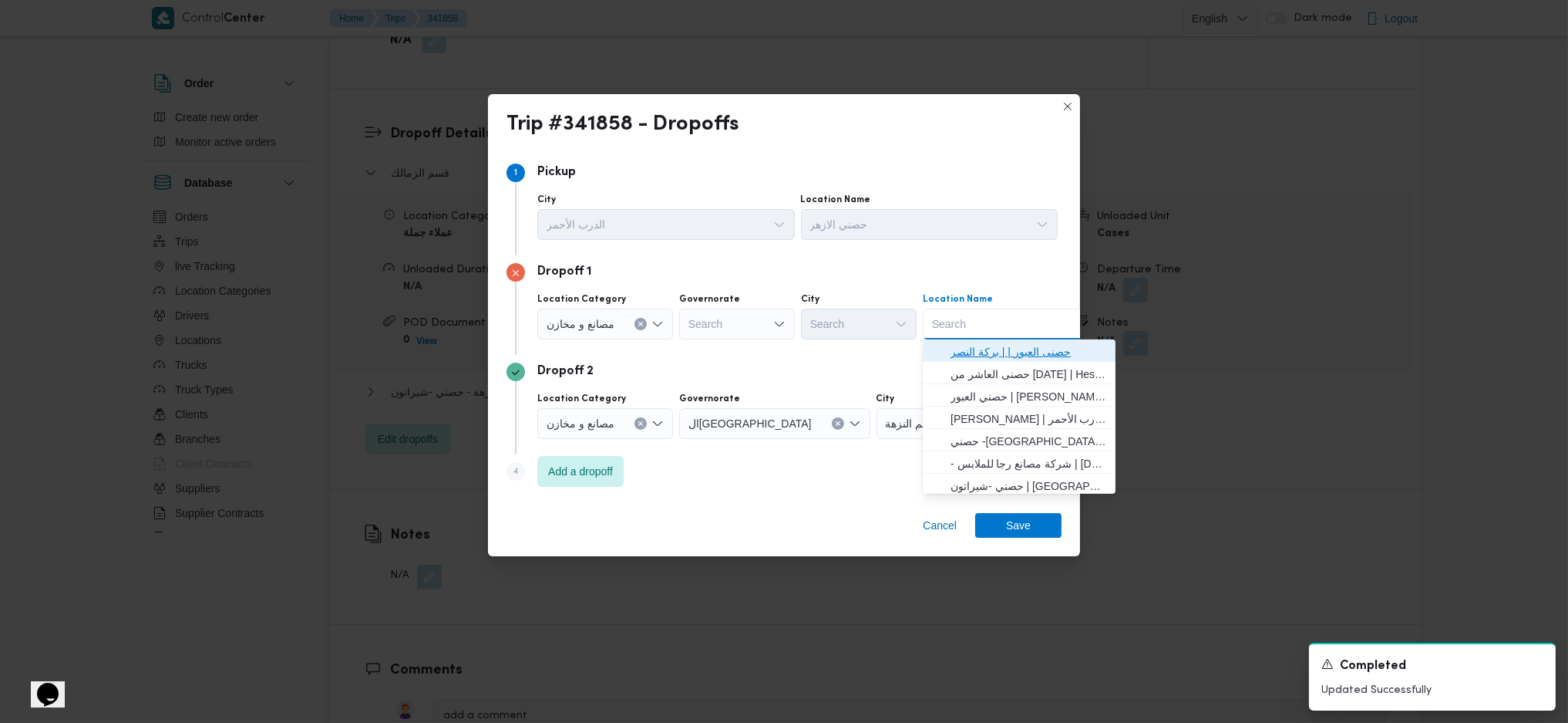
click at [955, 355] on span "حصنى العبور | | بركة النصر" at bounding box center [1028, 352] width 156 height 19
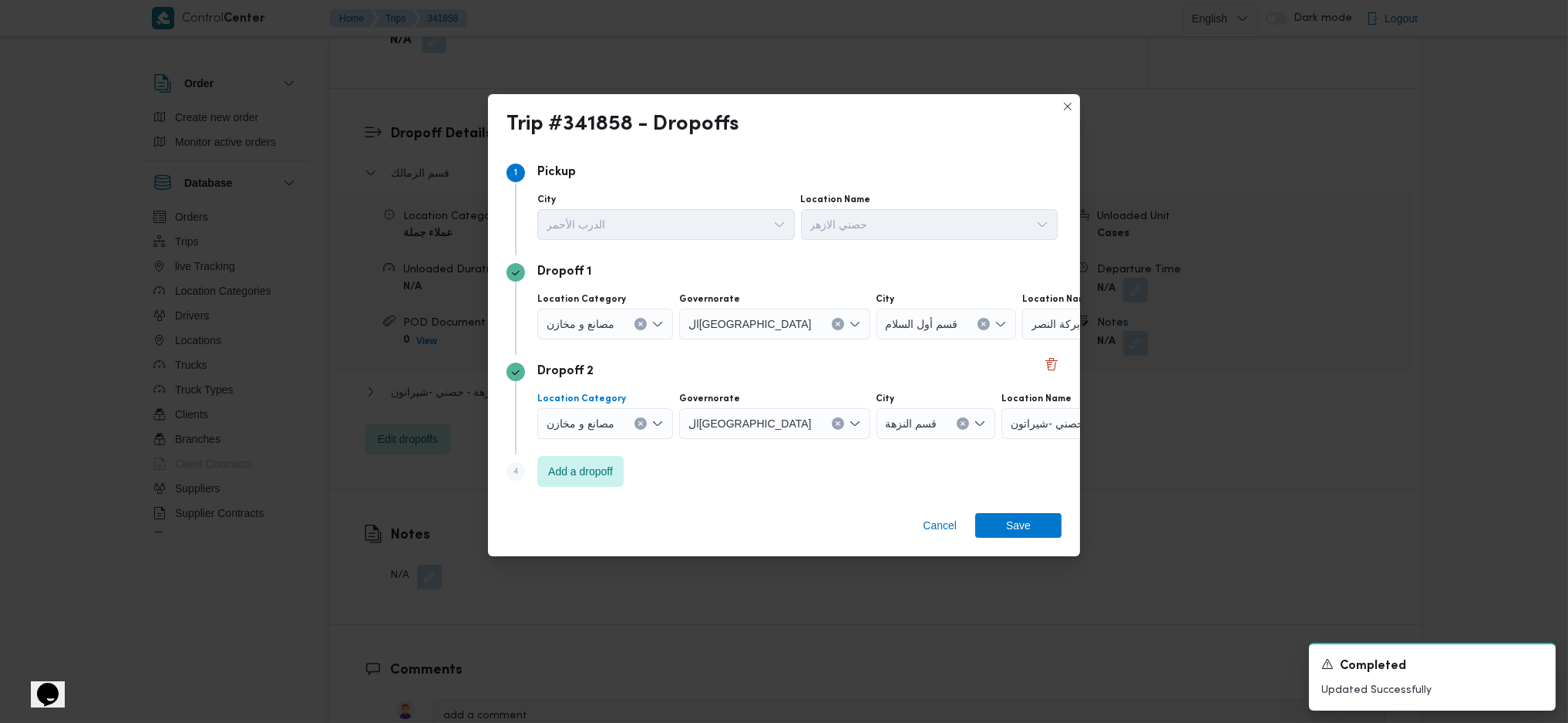
click at [637, 417] on div "مصانع و مخازن" at bounding box center [605, 424] width 136 height 31
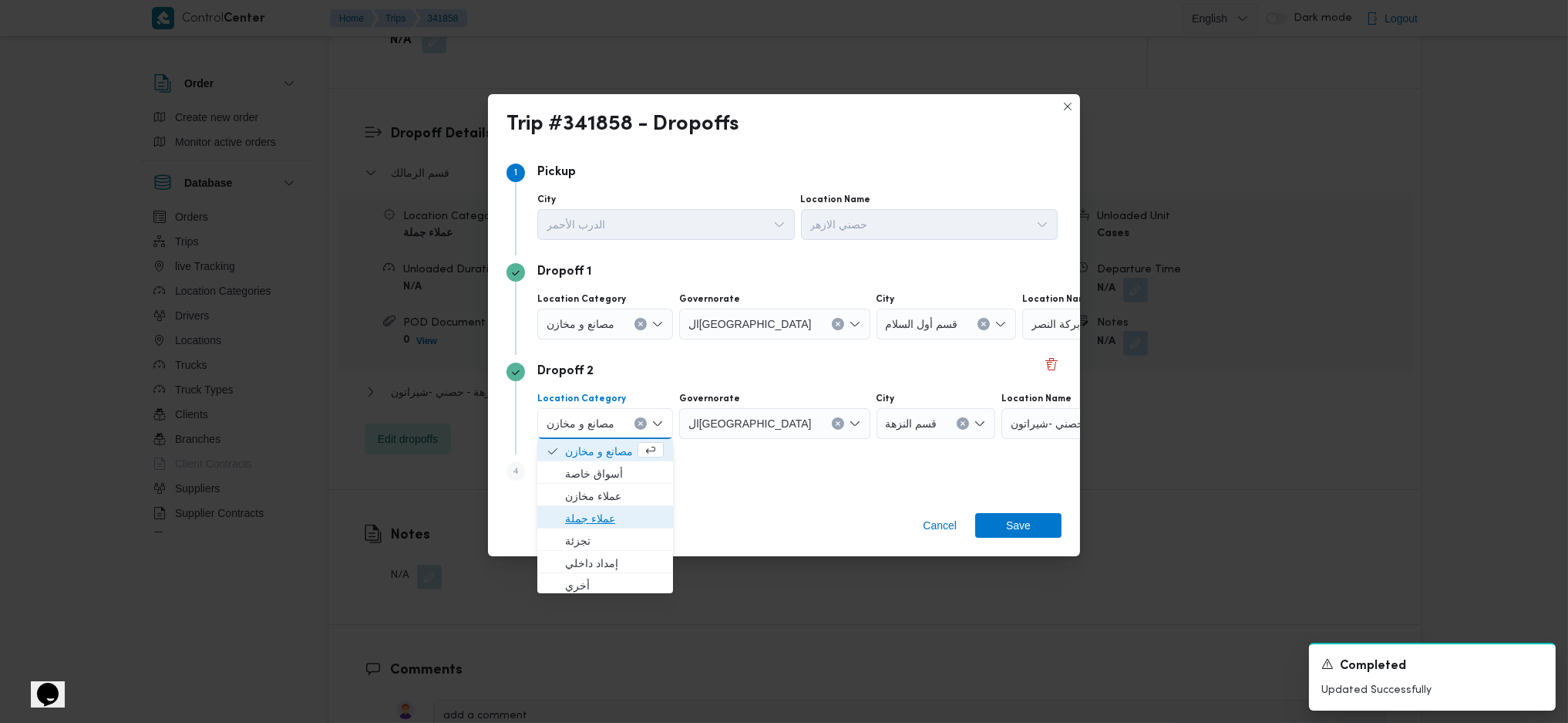
click at [606, 523] on span "عملاء جملة" at bounding box center [615, 518] width 99 height 19
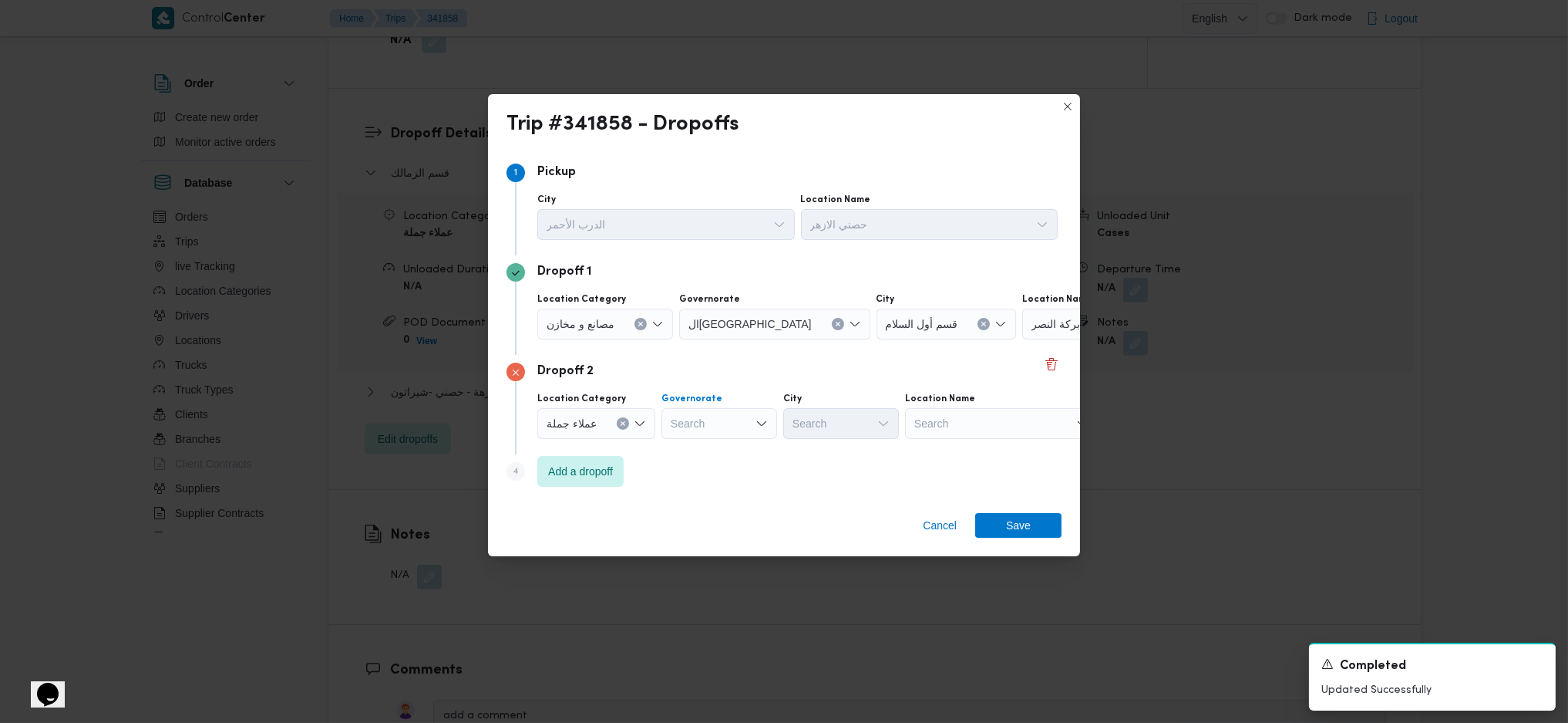
click at [726, 419] on div "Search" at bounding box center [719, 424] width 115 height 31
click at [717, 471] on span "القاهرة" at bounding box center [725, 470] width 78 height 19
click at [859, 426] on div "Search" at bounding box center [916, 424] width 115 height 31
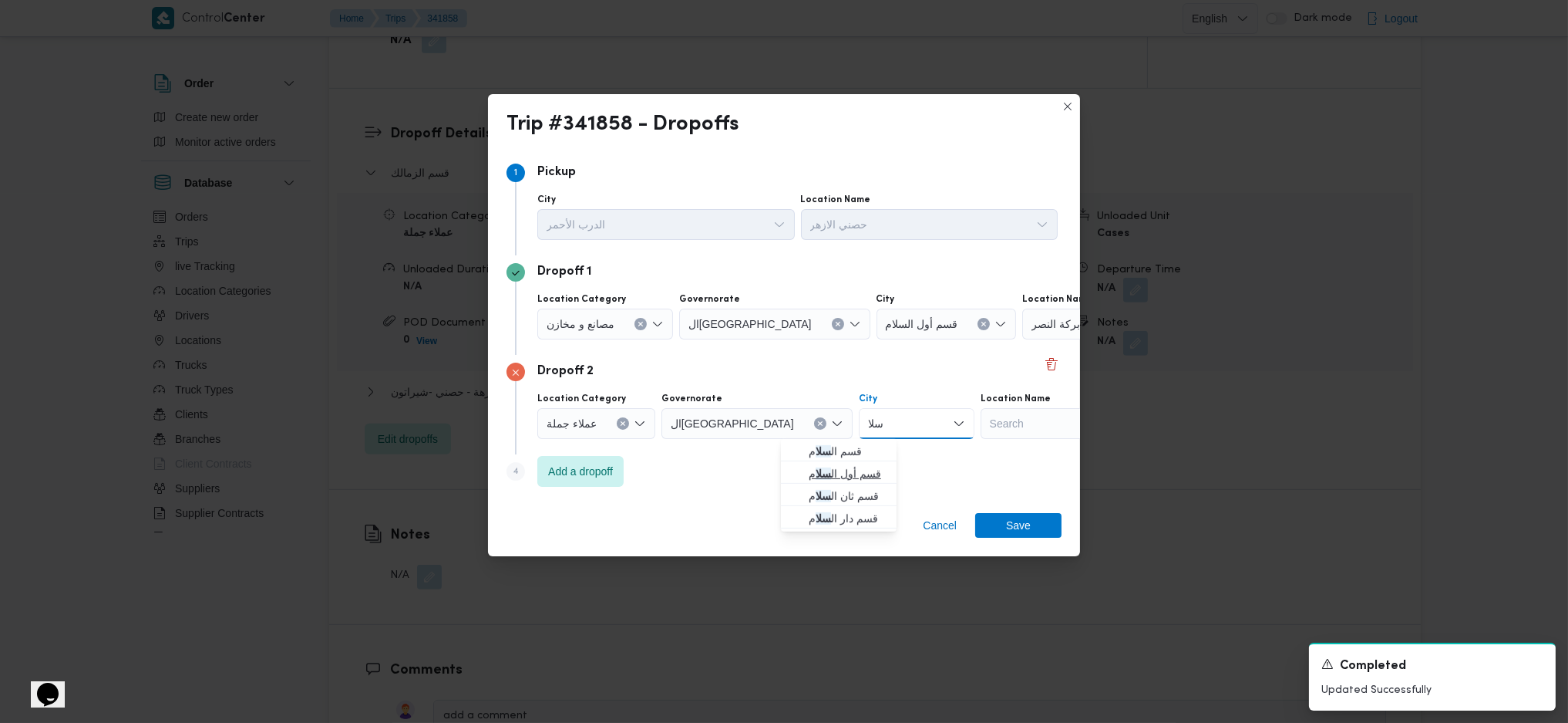
type input "سلا"
click at [796, 472] on icon "button" at bounding box center [797, 473] width 13 height 13
click at [585, 471] on span "Add a dropoff" at bounding box center [580, 471] width 65 height 19
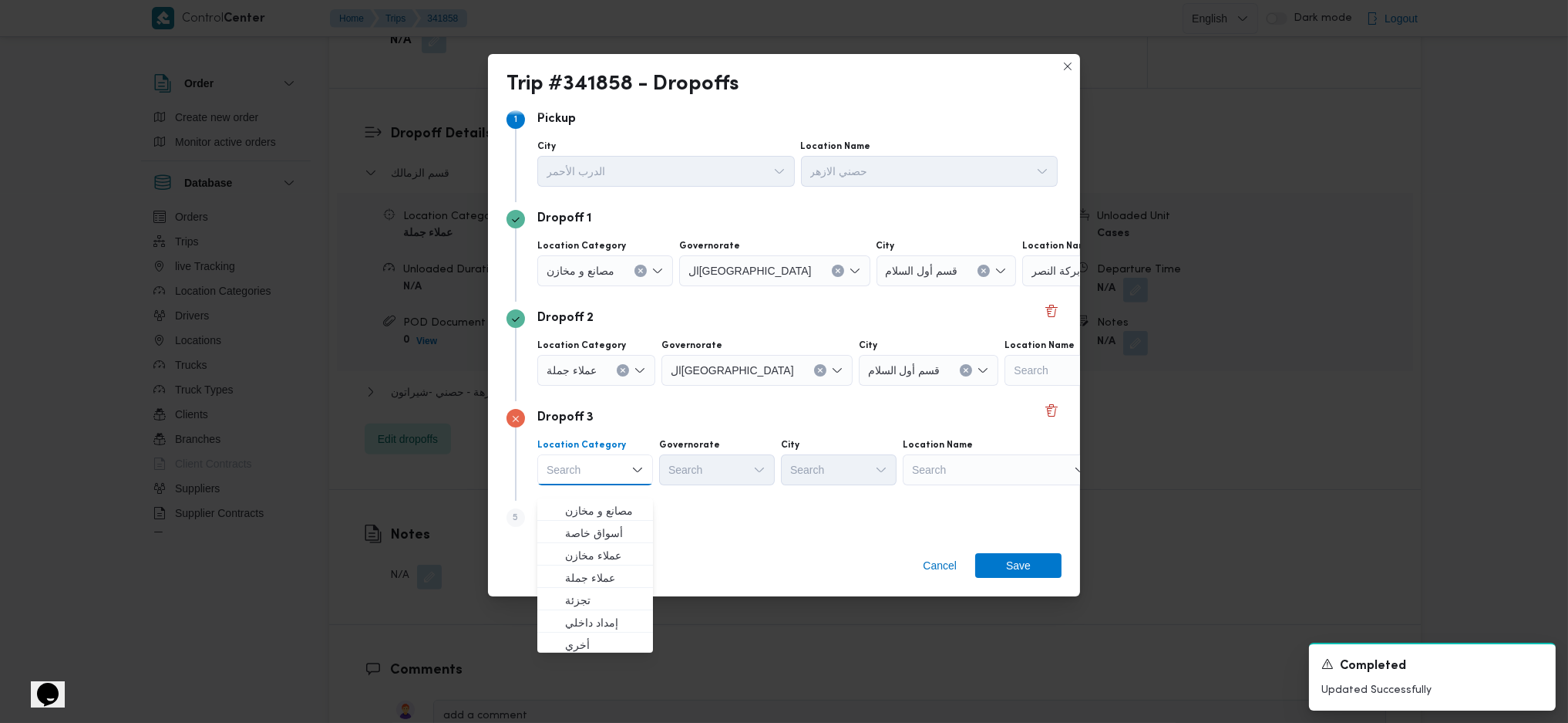
scroll to position [19, 0]
drag, startPoint x: 933, startPoint y: 460, endPoint x: 942, endPoint y: 469, distance: 12.7
click at [933, 462] on div "Search" at bounding box center [999, 464] width 193 height 31
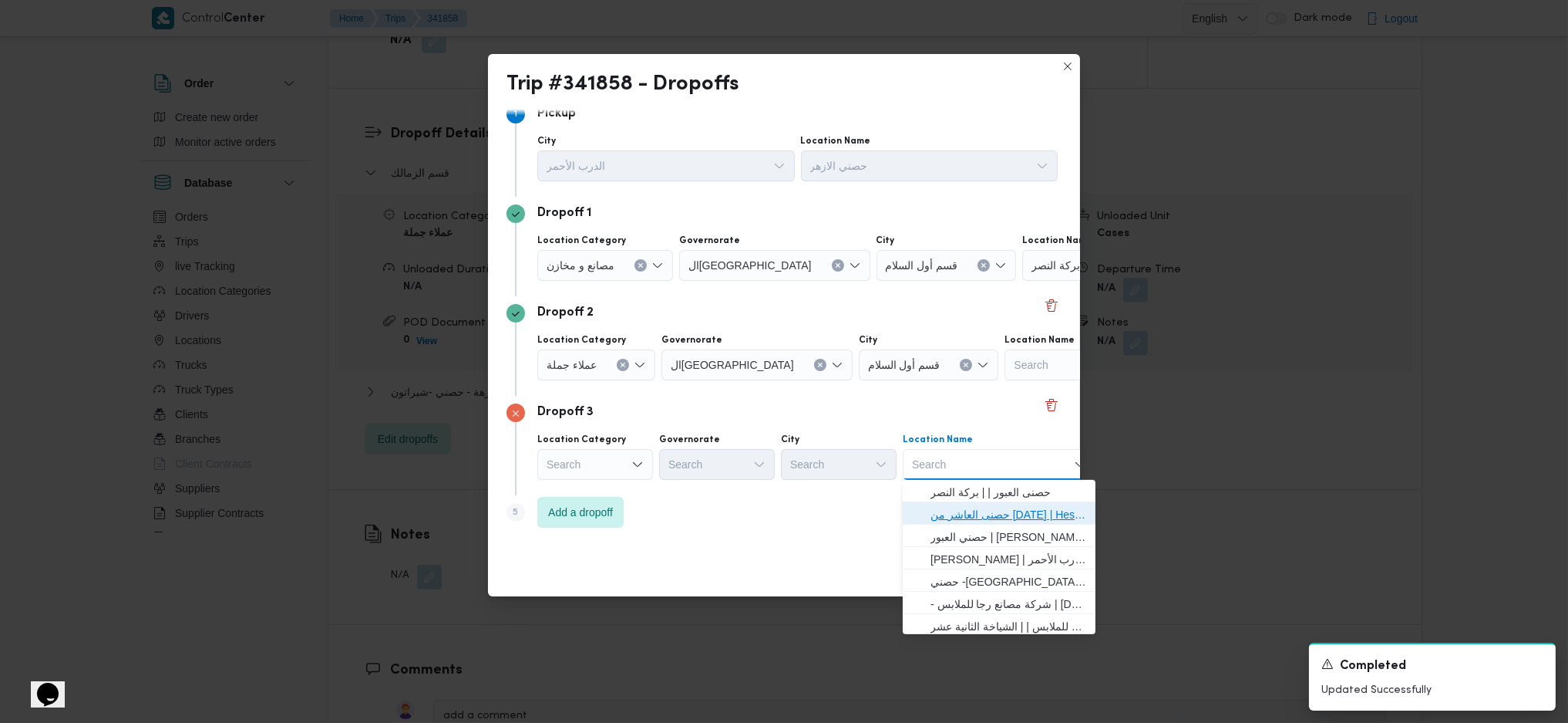
click at [980, 506] on span "حصنى العاشر من رمضان | Hesni Textiles Factory | جزء من مدينة العاشر-مجاورات" at bounding box center [1008, 514] width 156 height 19
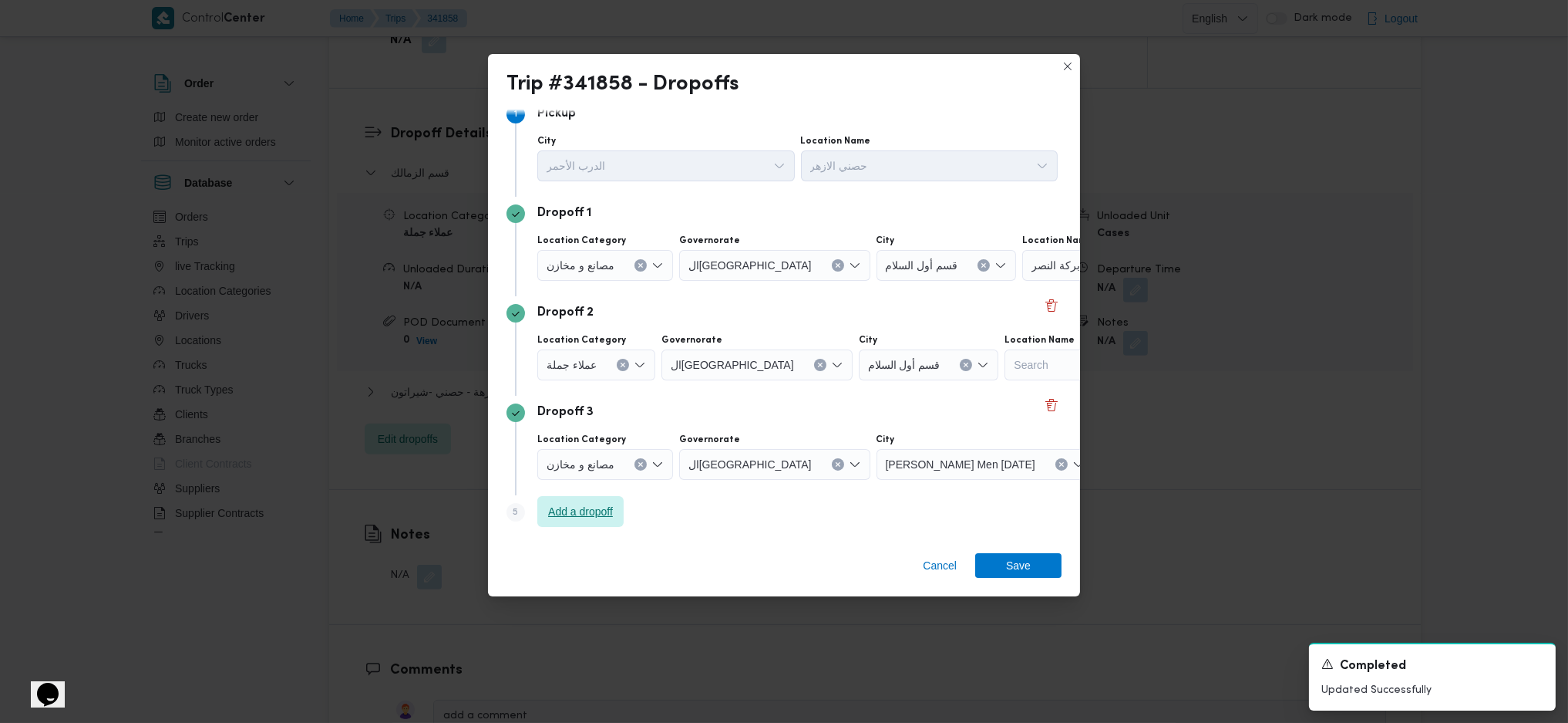
click at [605, 519] on span "Add a dropoff" at bounding box center [580, 511] width 65 height 19
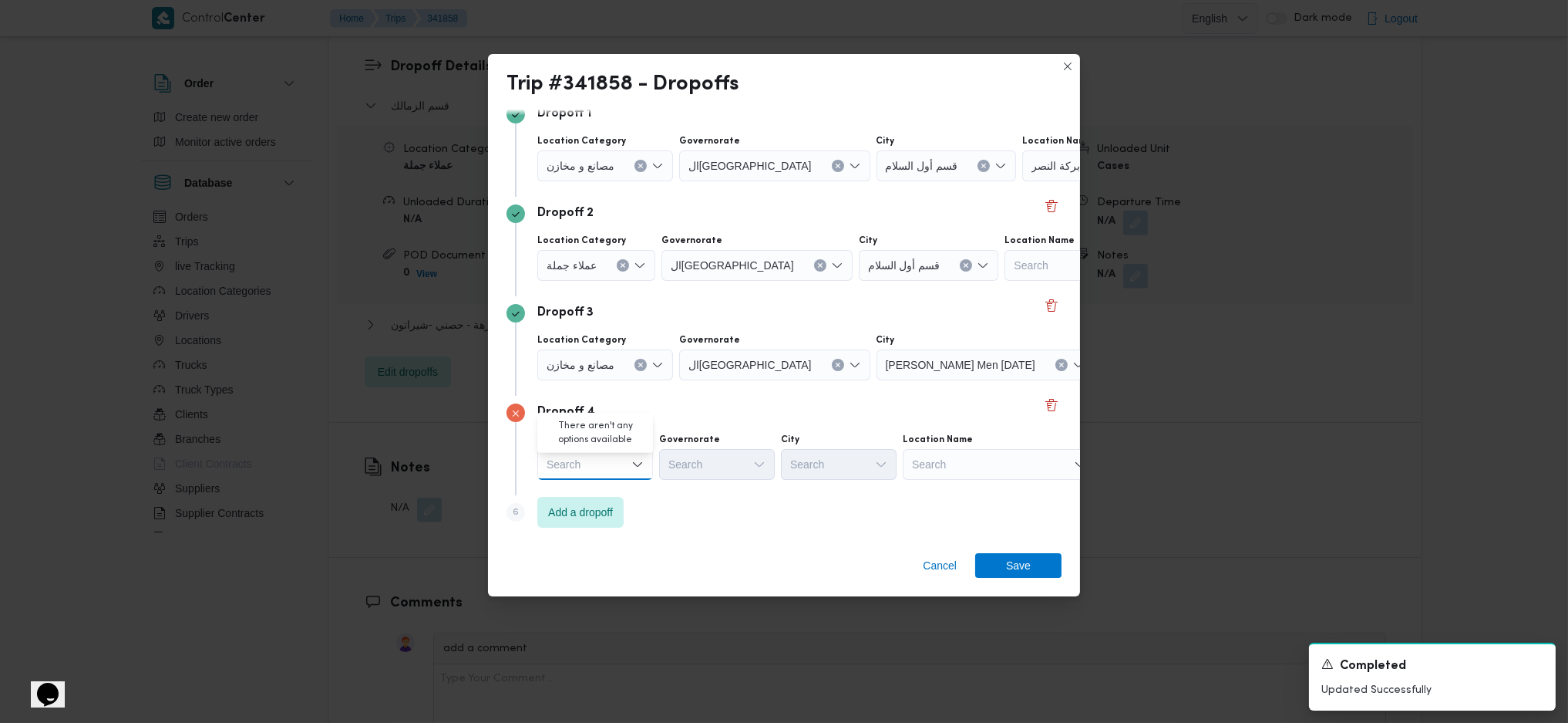
scroll to position [1337, 0]
click at [606, 404] on span "مصانع و مخازن" at bounding box center [604, 403] width 78 height 19
click at [954, 467] on div "Search" at bounding box center [1019, 464] width 193 height 31
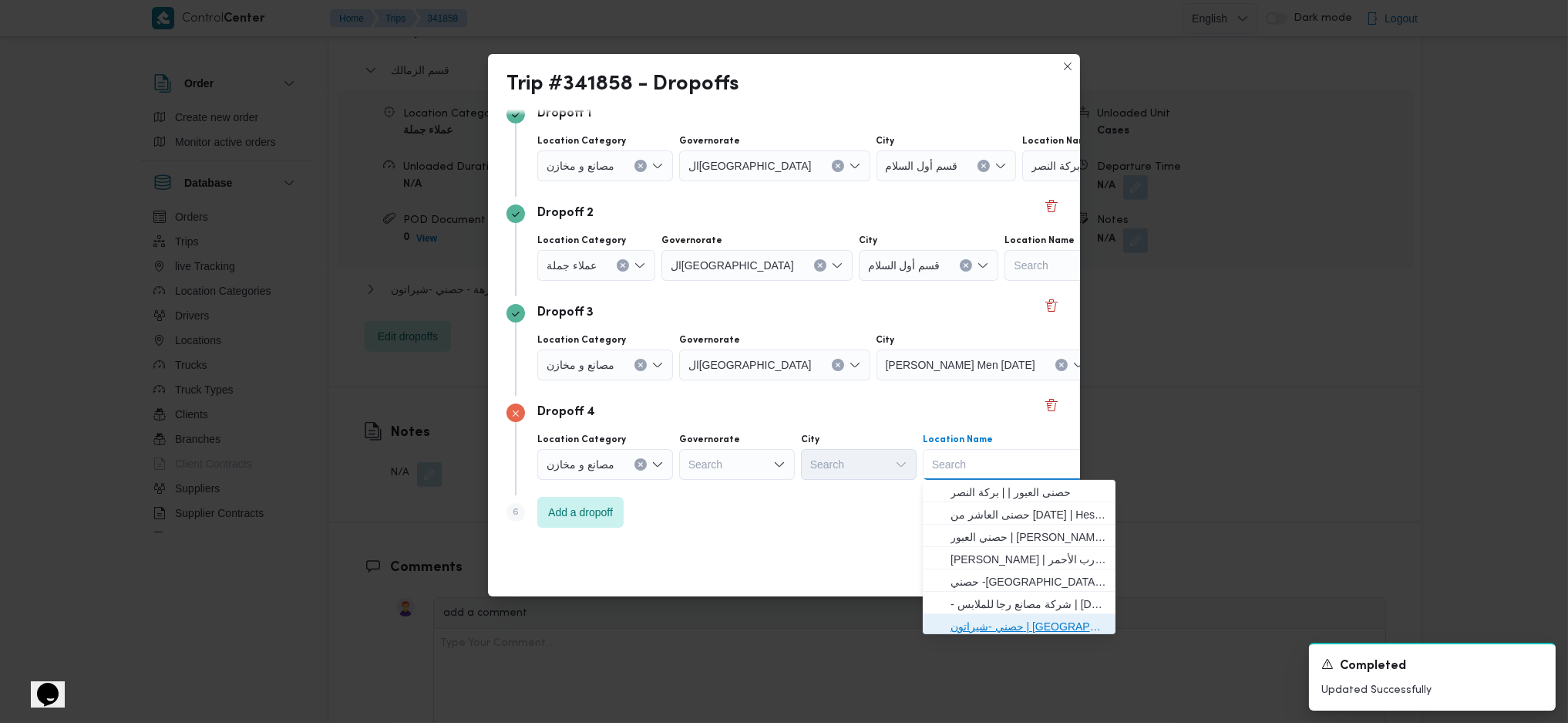
click at [963, 627] on span "حصني -شيراتون | 7 الخليلي | شيراتون المطار" at bounding box center [1028, 626] width 156 height 19
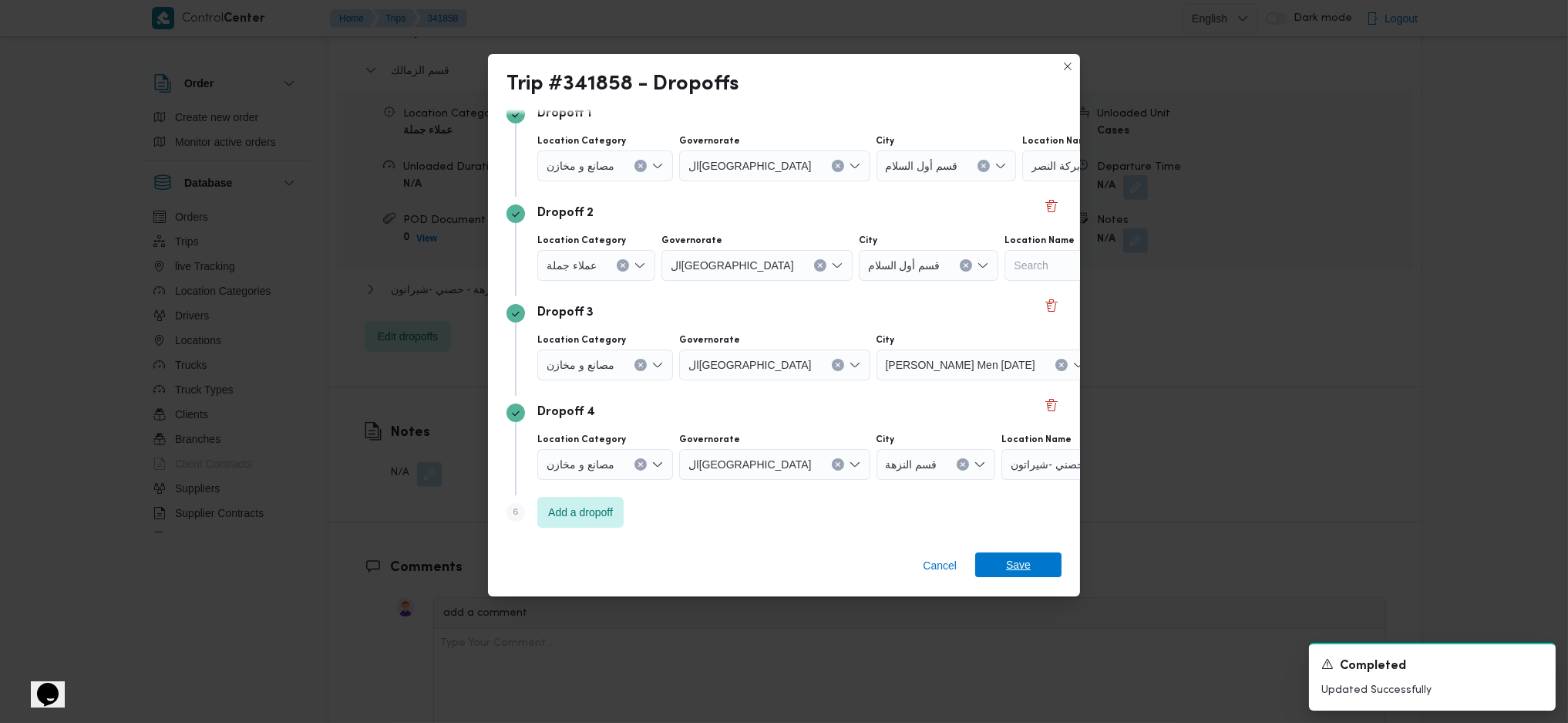
click at [1016, 566] on span "Save" at bounding box center [1017, 564] width 24 height 24
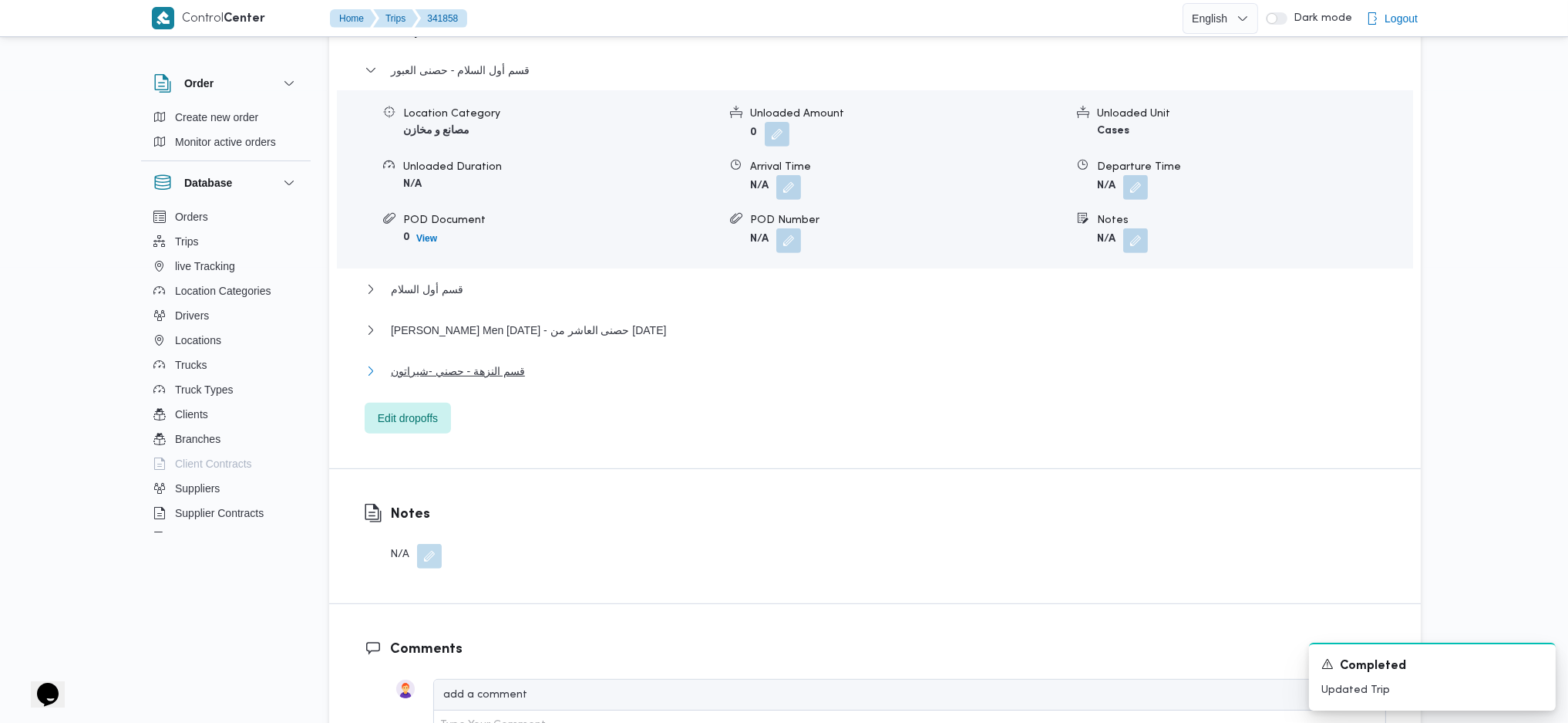
click at [490, 362] on span "قسم النزهة - حصني -شيراتون" at bounding box center [458, 371] width 134 height 19
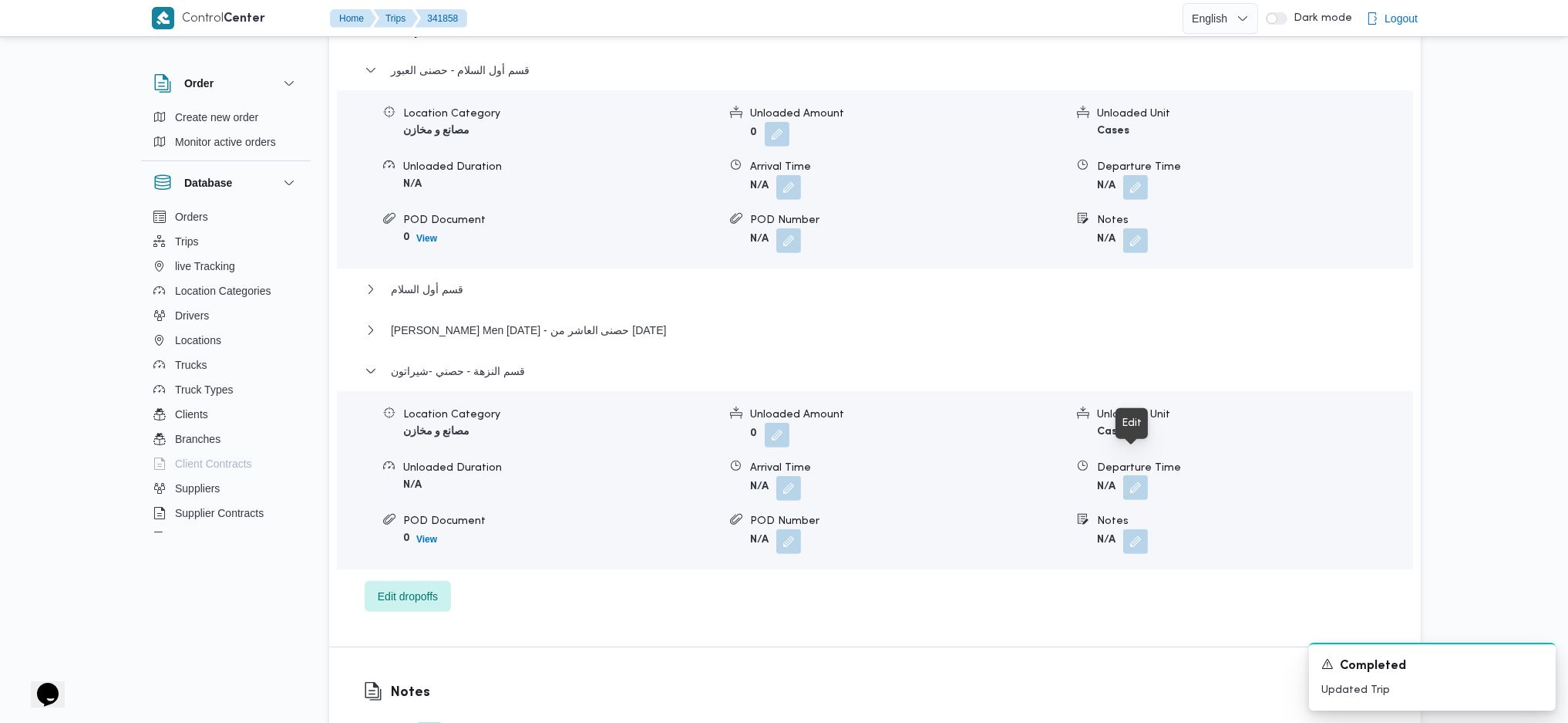
click at [1141, 475] on button "button" at bounding box center [1135, 487] width 24 height 24
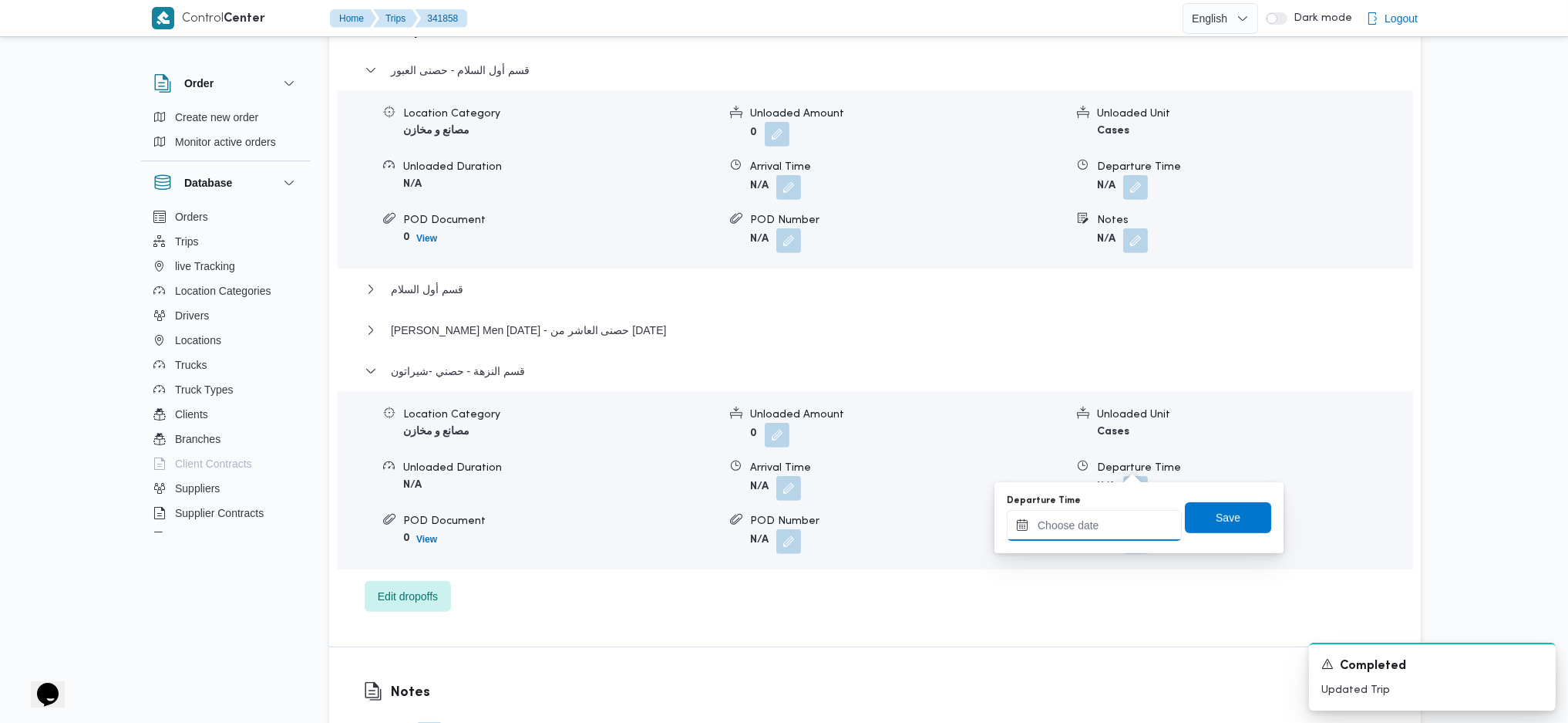
click at [1112, 513] on input "Departure Time" at bounding box center [1094, 525] width 175 height 31
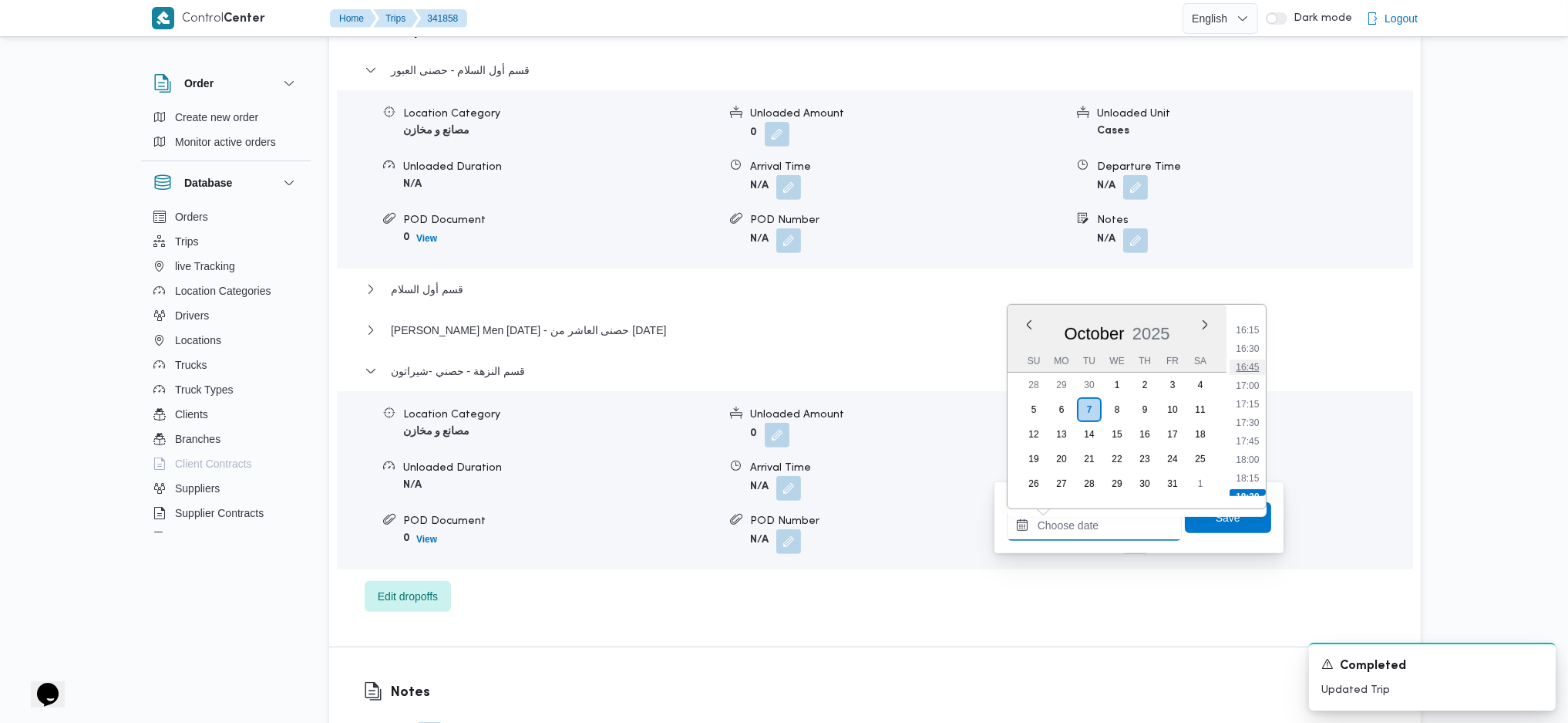
scroll to position [1176, 0]
click at [1245, 363] on li "16:30" at bounding box center [1247, 370] width 35 height 15
type input "07/10/2025 16:30"
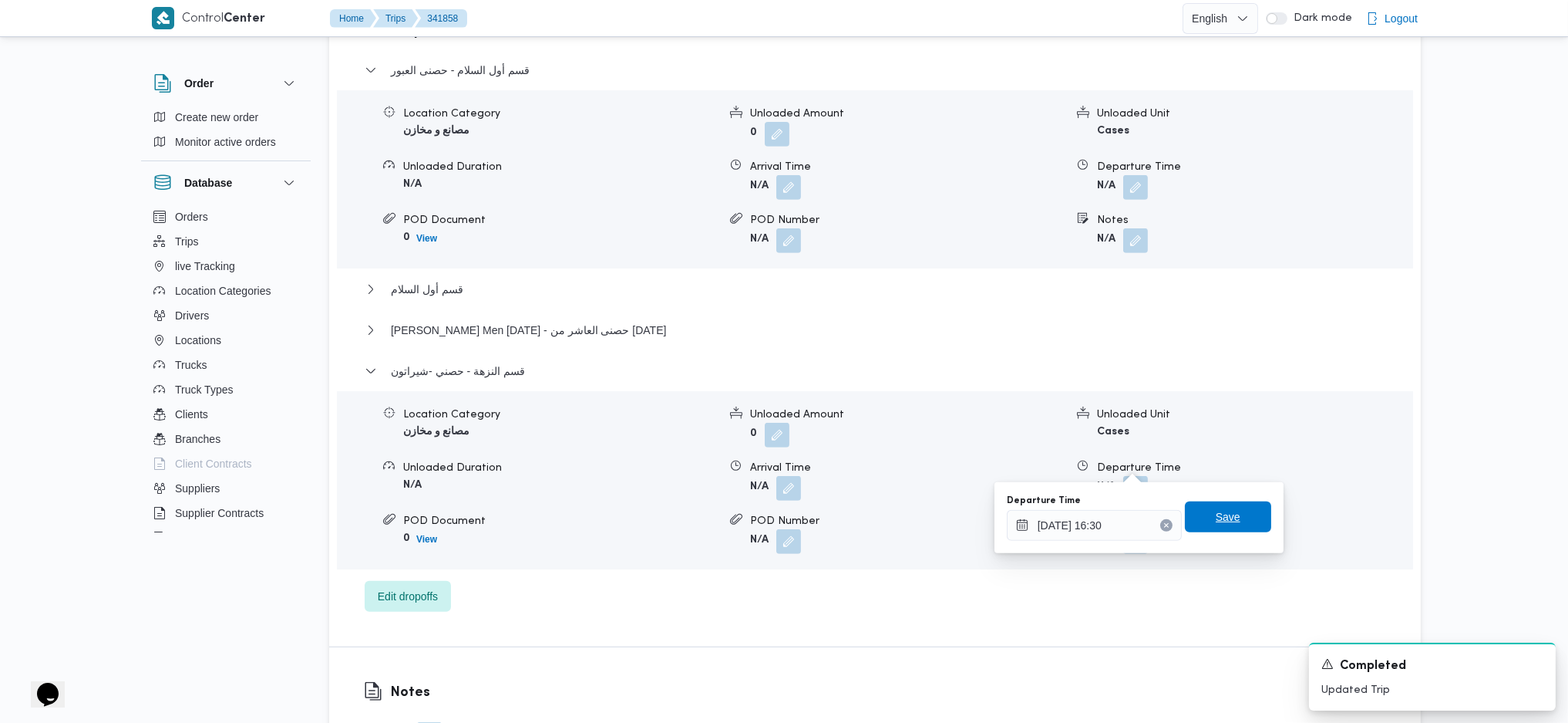
click at [1226, 515] on span "Save" at bounding box center [1228, 517] width 87 height 31
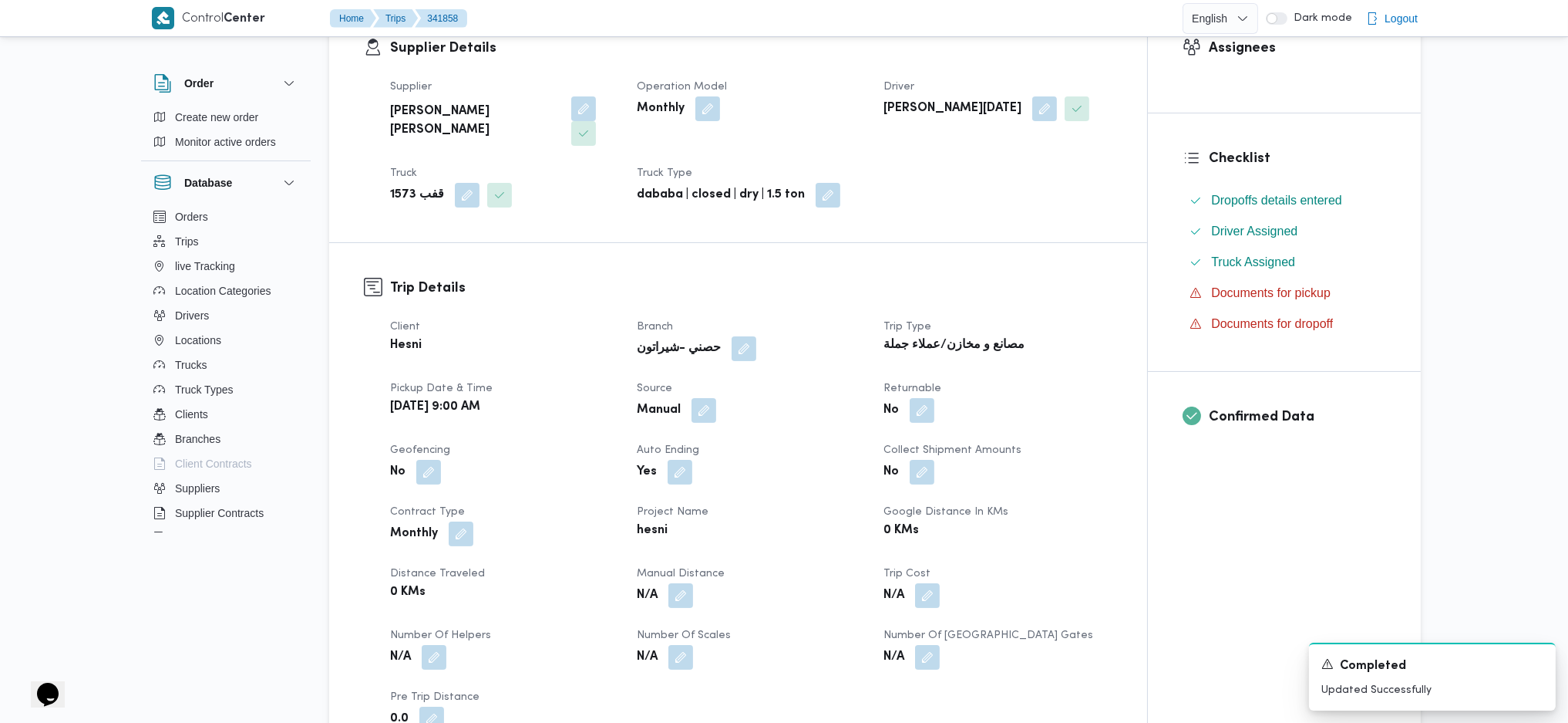
scroll to position [411, 0]
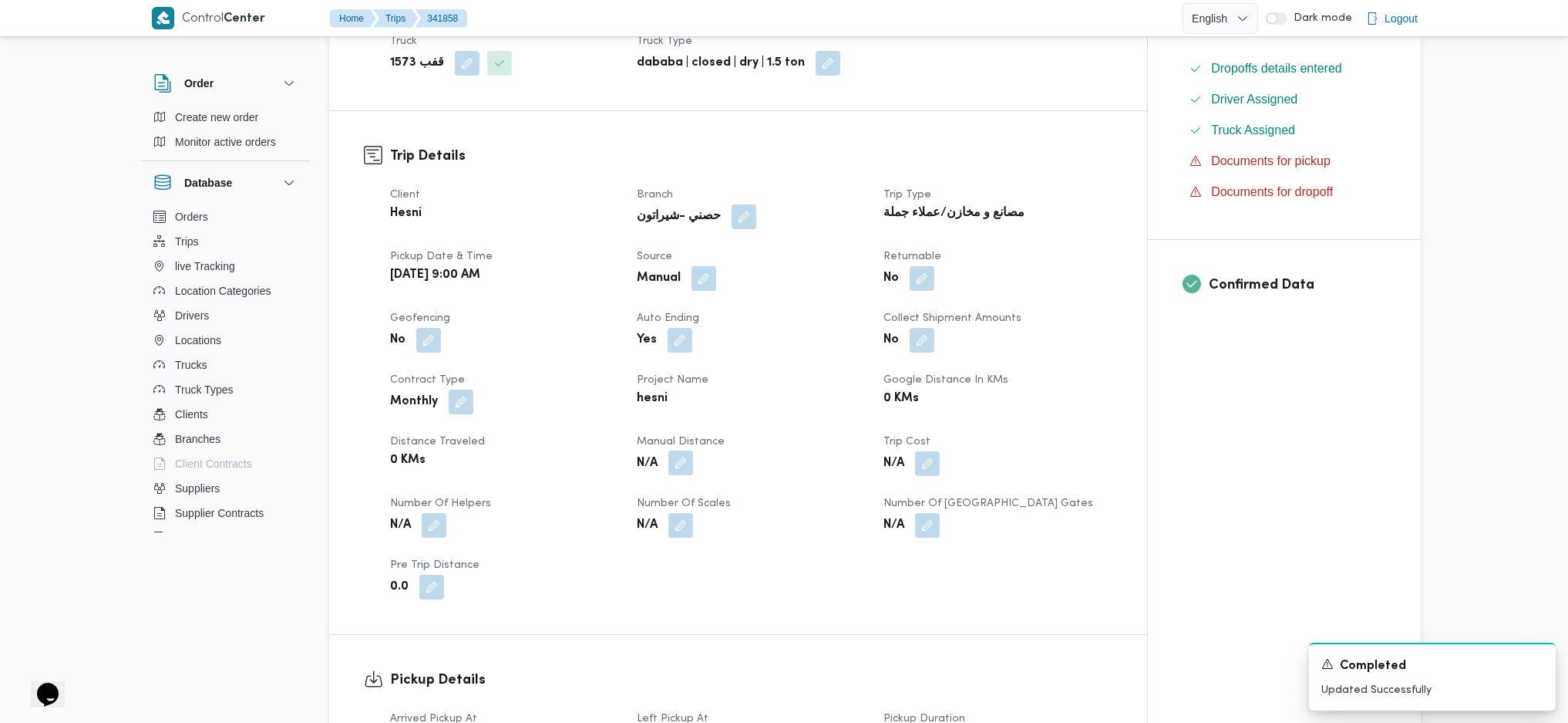
click at [686, 451] on button "button" at bounding box center [680, 462] width 24 height 24
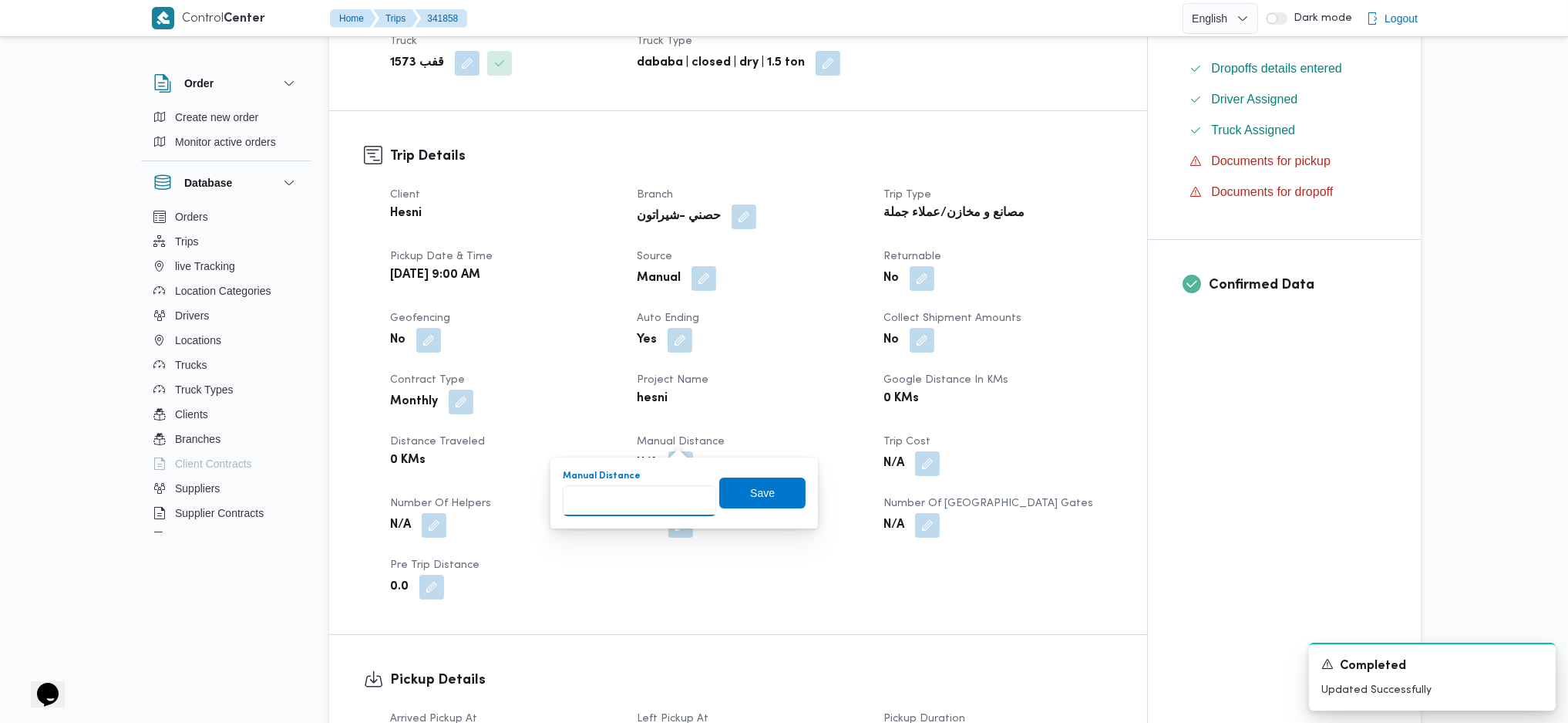
click at [639, 503] on input "Manual Distance" at bounding box center [640, 500] width 153 height 31
type input "203"
drag, startPoint x: 755, startPoint y: 499, endPoint x: 766, endPoint y: 494, distance: 12.1
click at [756, 499] on span "Save" at bounding box center [761, 492] width 24 height 19
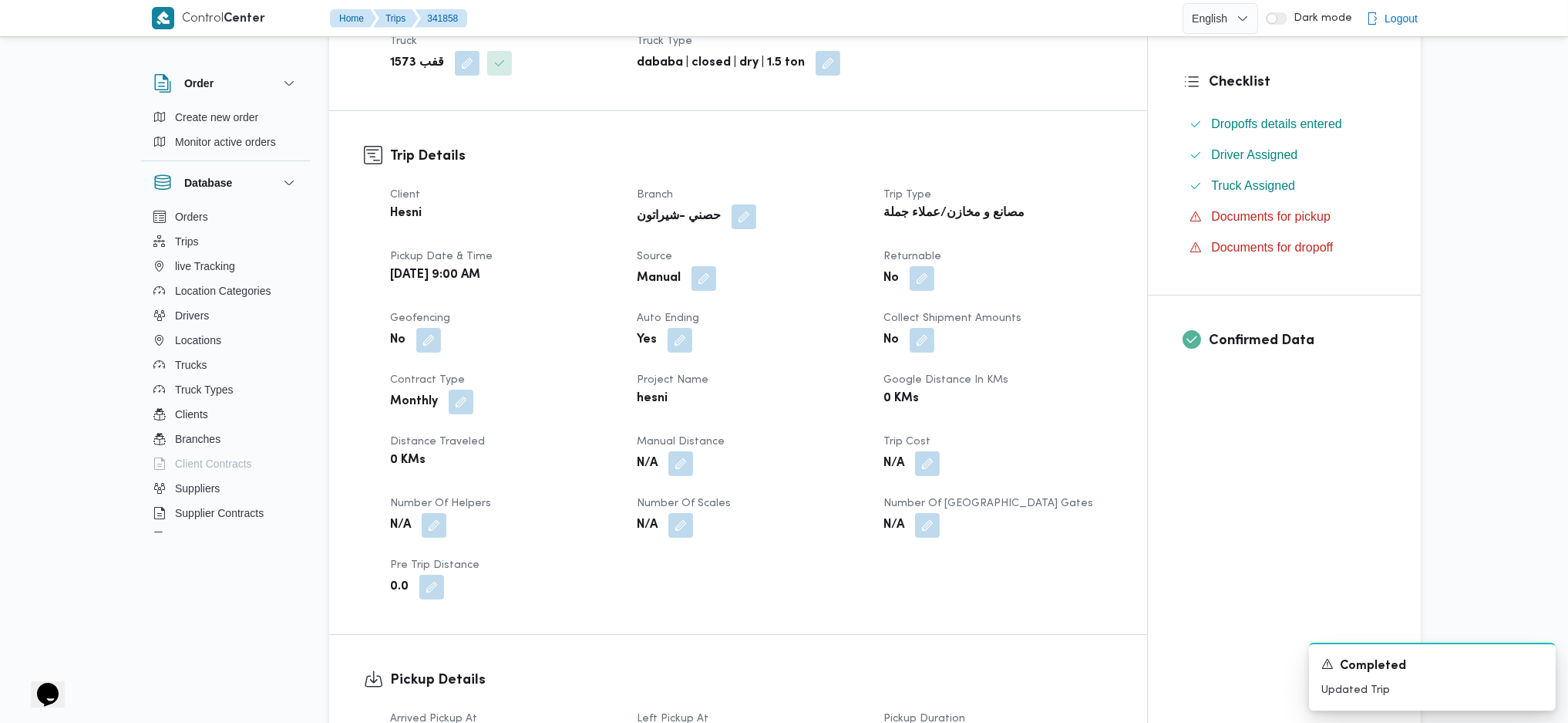
scroll to position [0, 0]
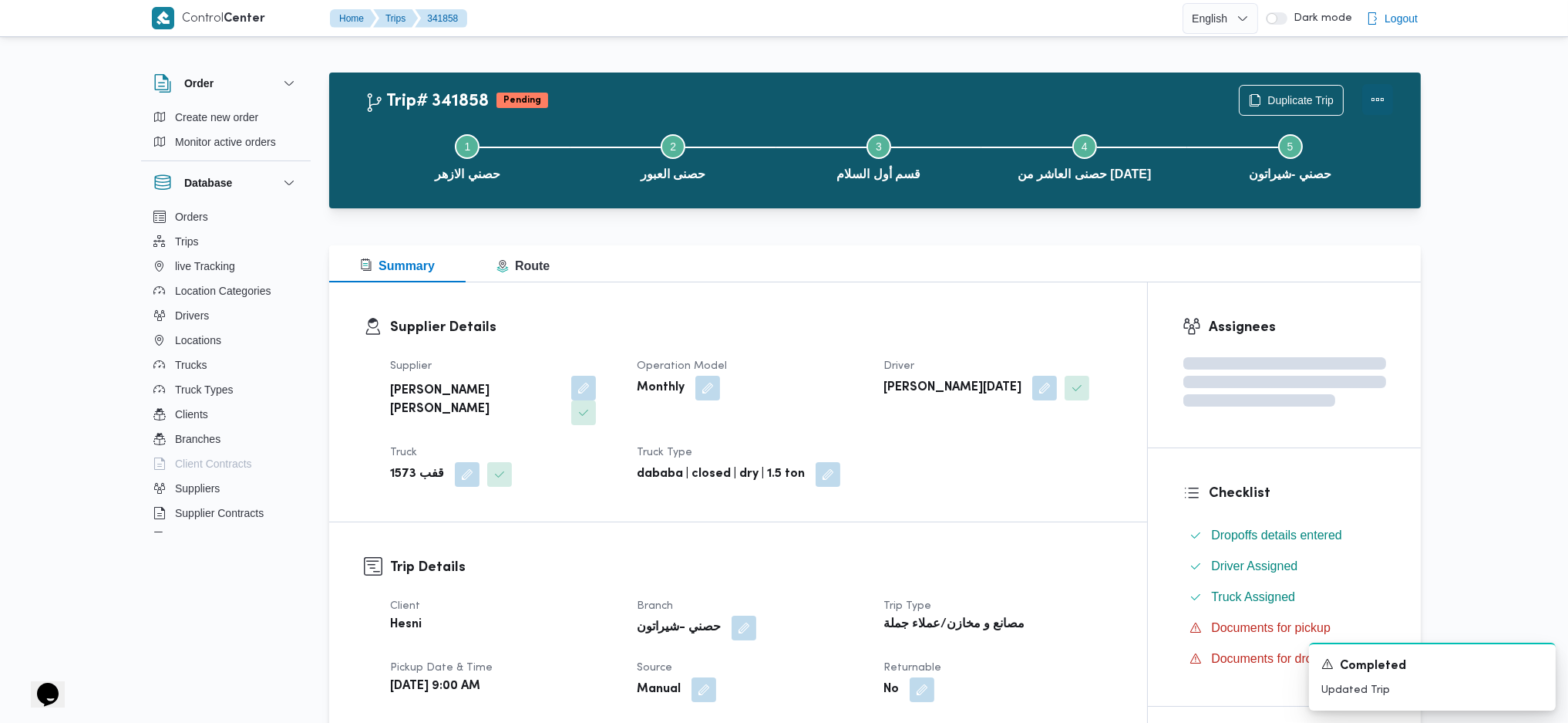
click at [1379, 96] on button "Actions" at bounding box center [1378, 99] width 31 height 31
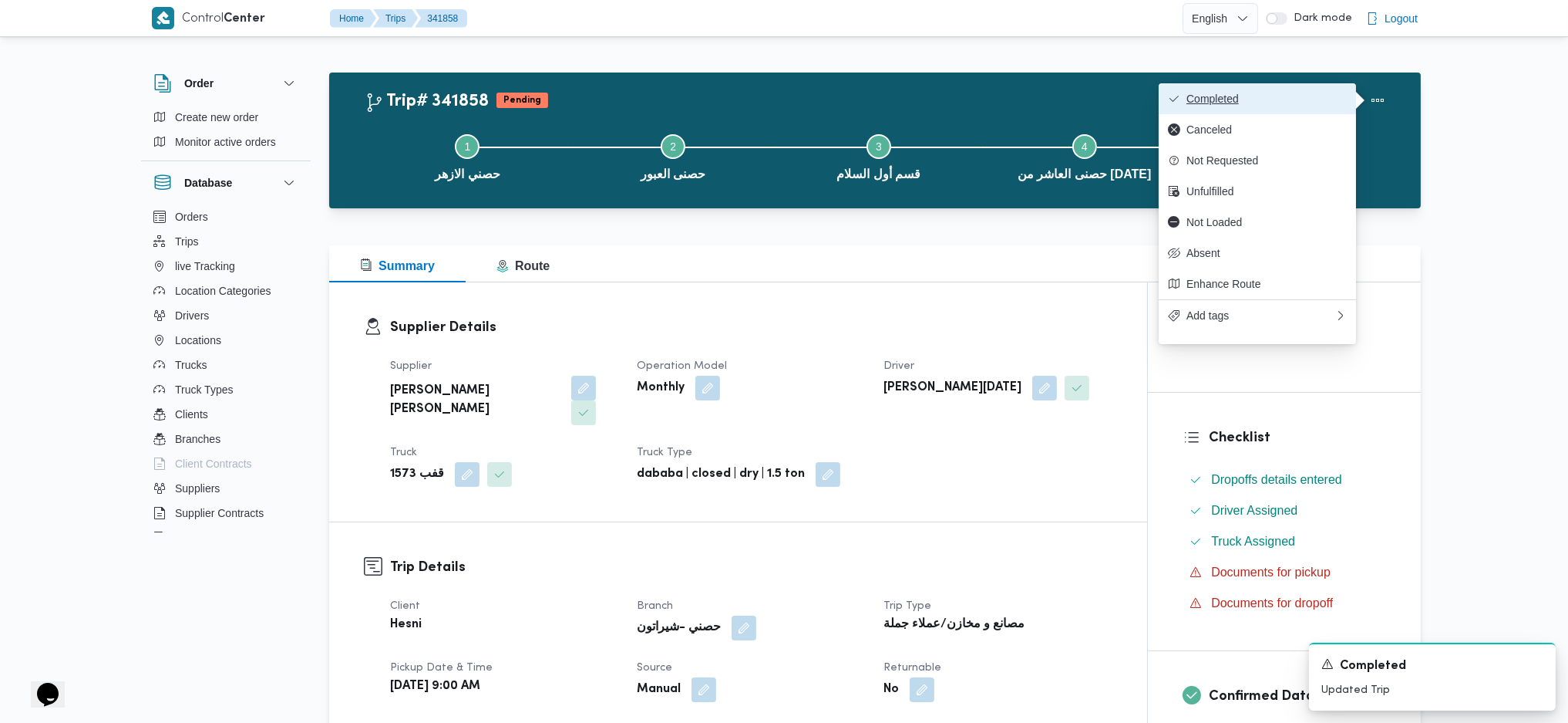
click at [1311, 91] on button "Completed" at bounding box center [1257, 98] width 197 height 31
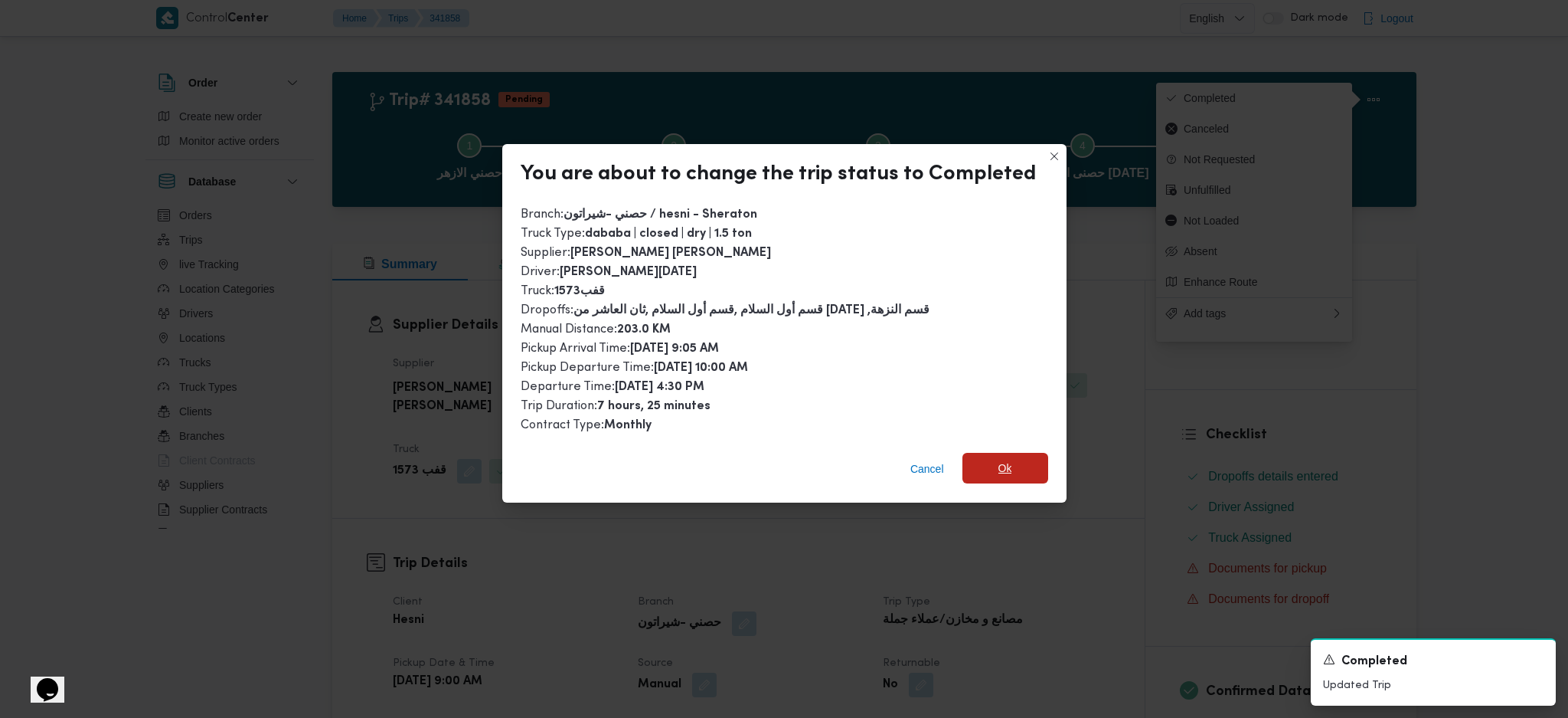
click at [999, 462] on span "Ok" at bounding box center [1005, 467] width 13 height 19
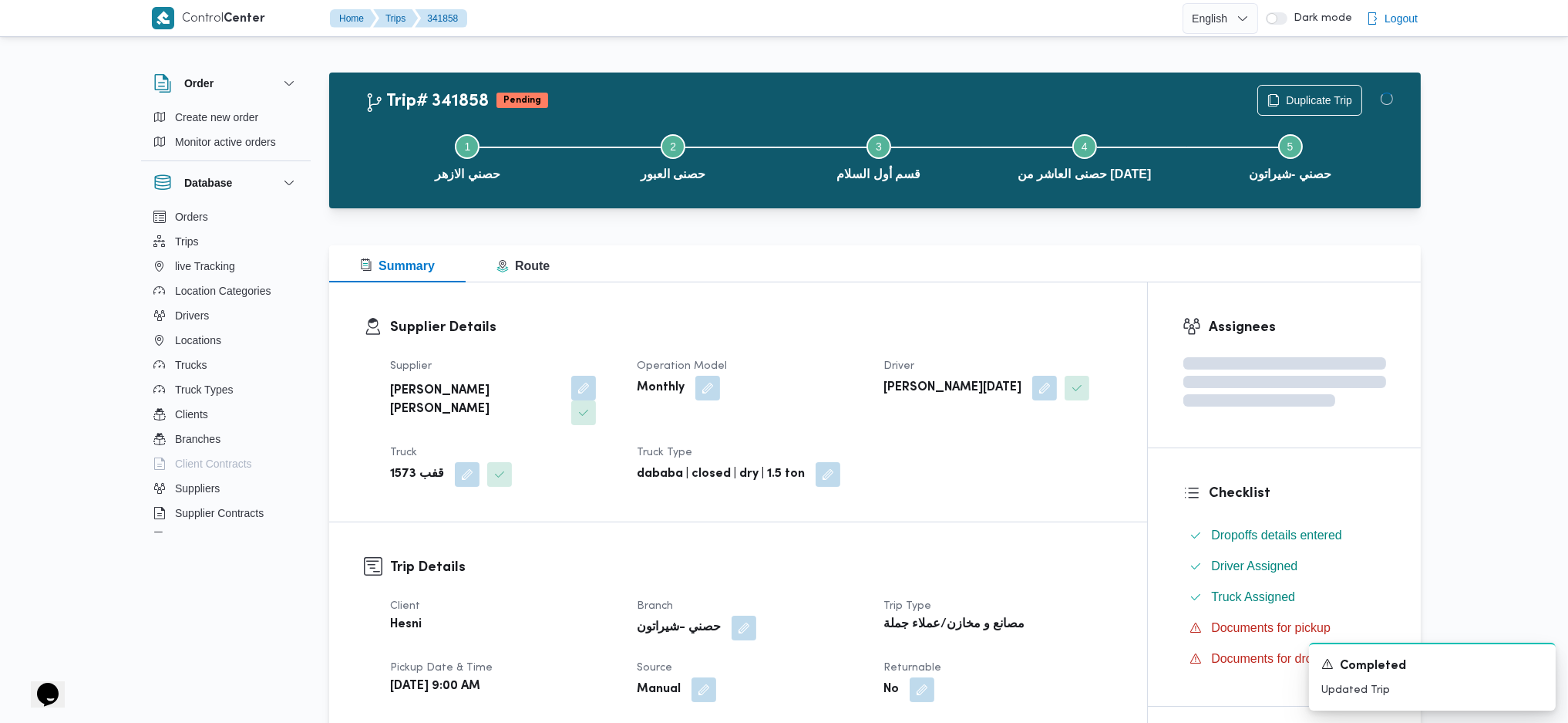
click at [909, 276] on div "Summary Route" at bounding box center [874, 263] width 1091 height 37
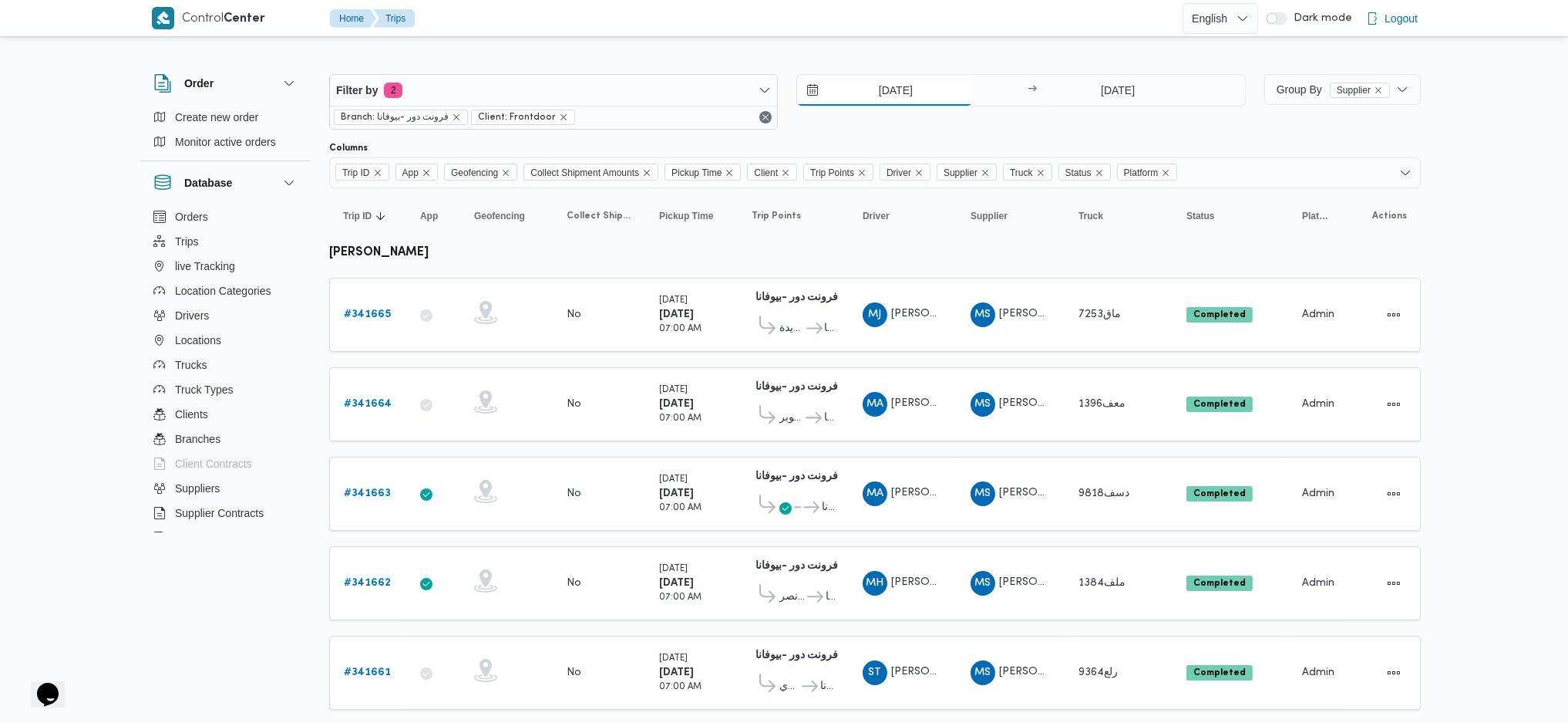
click at [889, 81] on input "[DATE]" at bounding box center [885, 90] width 175 height 31
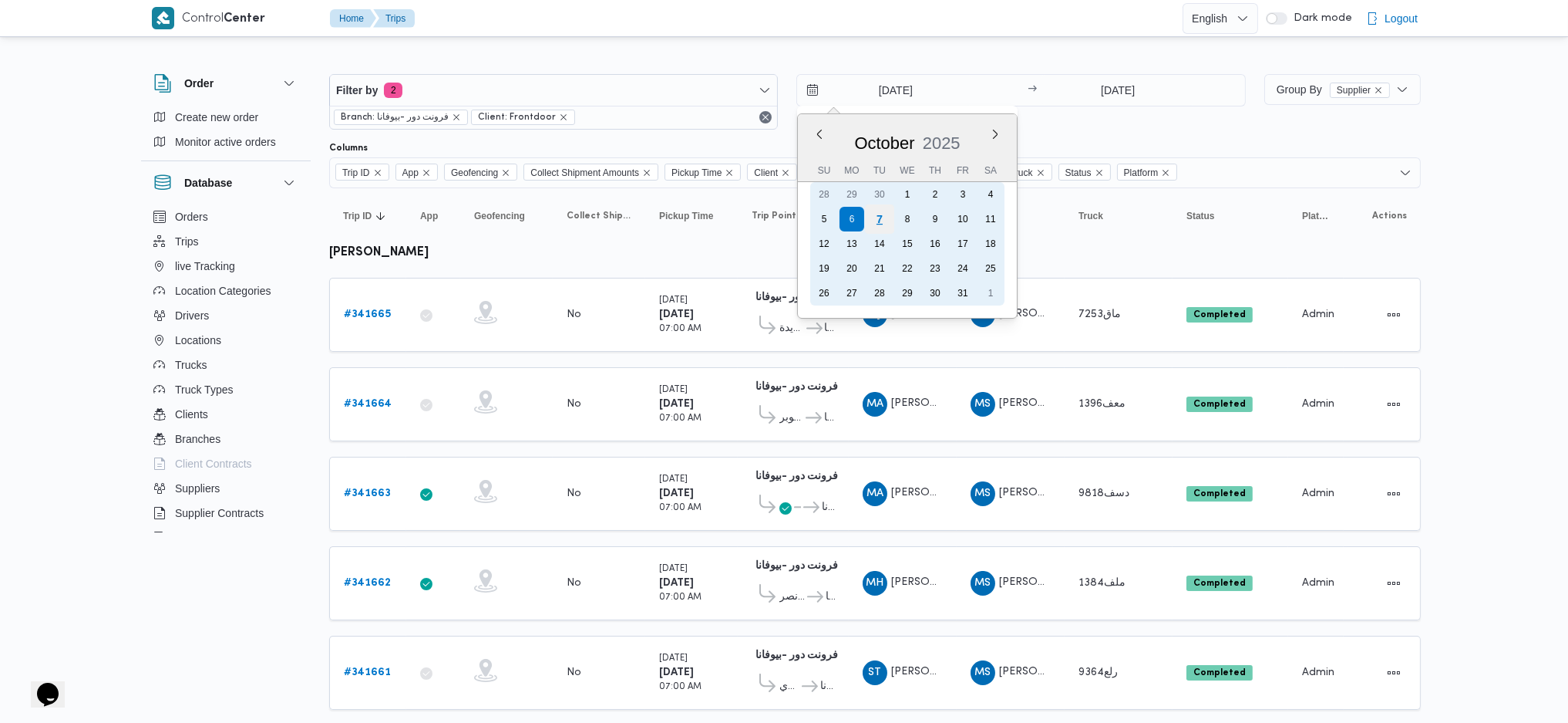
click at [877, 215] on div "7" at bounding box center [880, 219] width 30 height 30
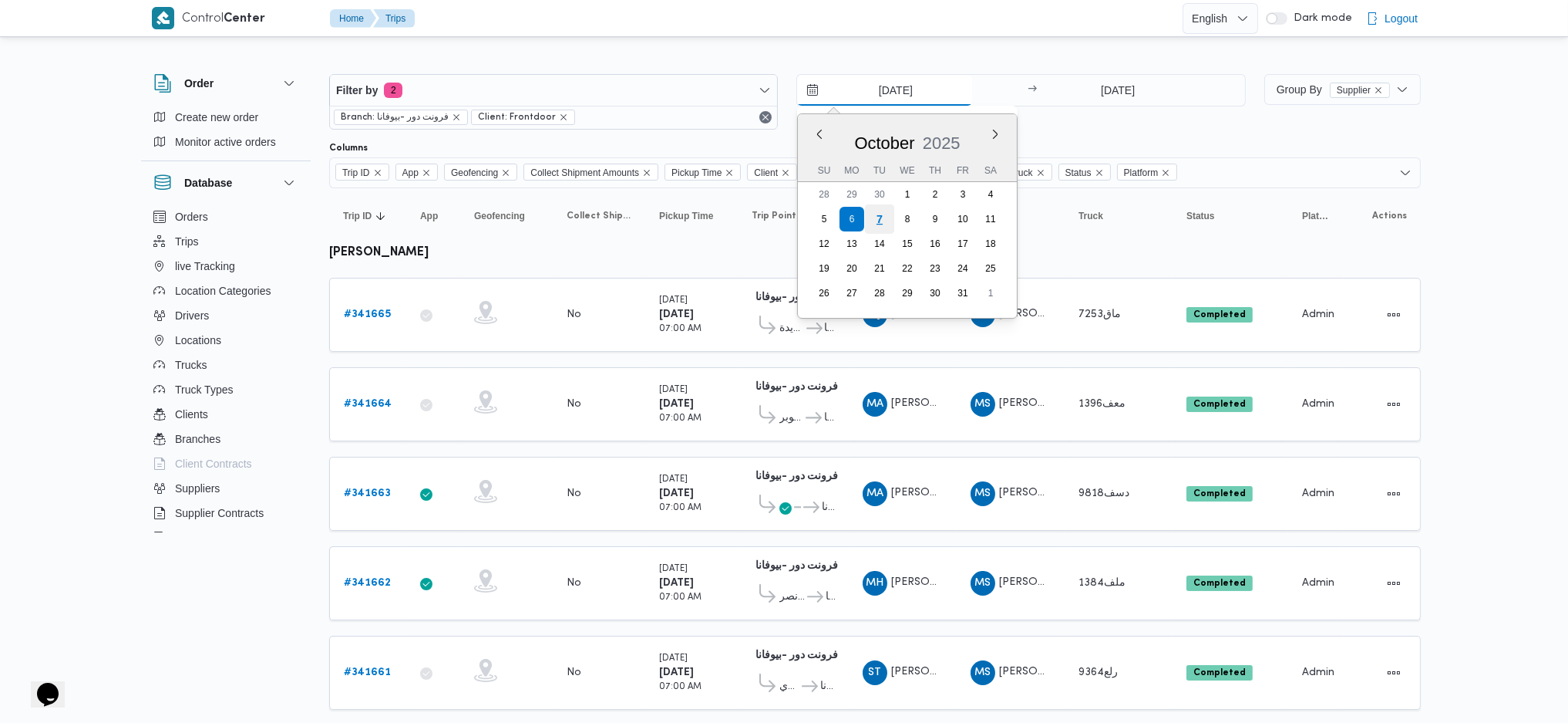
type input "[DATE]"
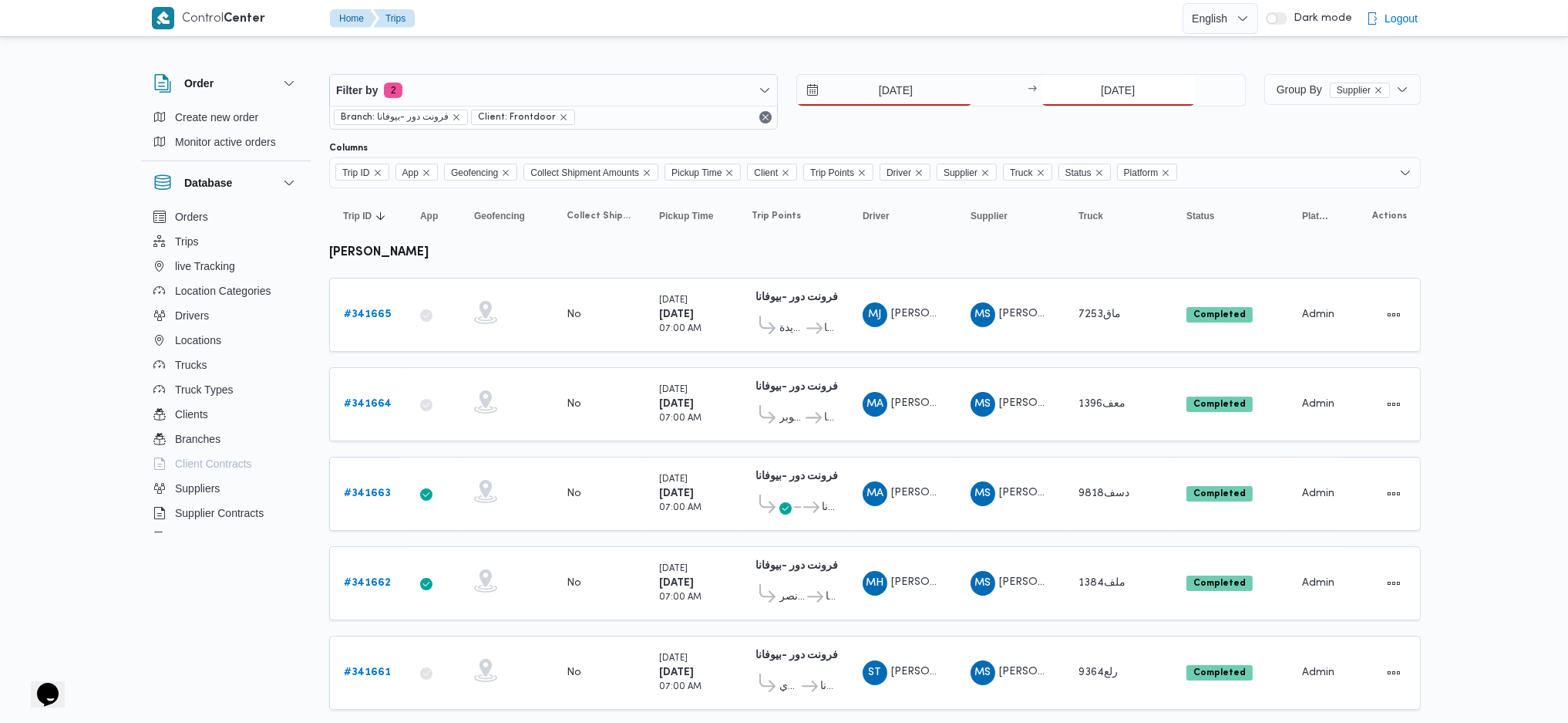
click at [1110, 96] on input "[DATE]" at bounding box center [1118, 90] width 153 height 31
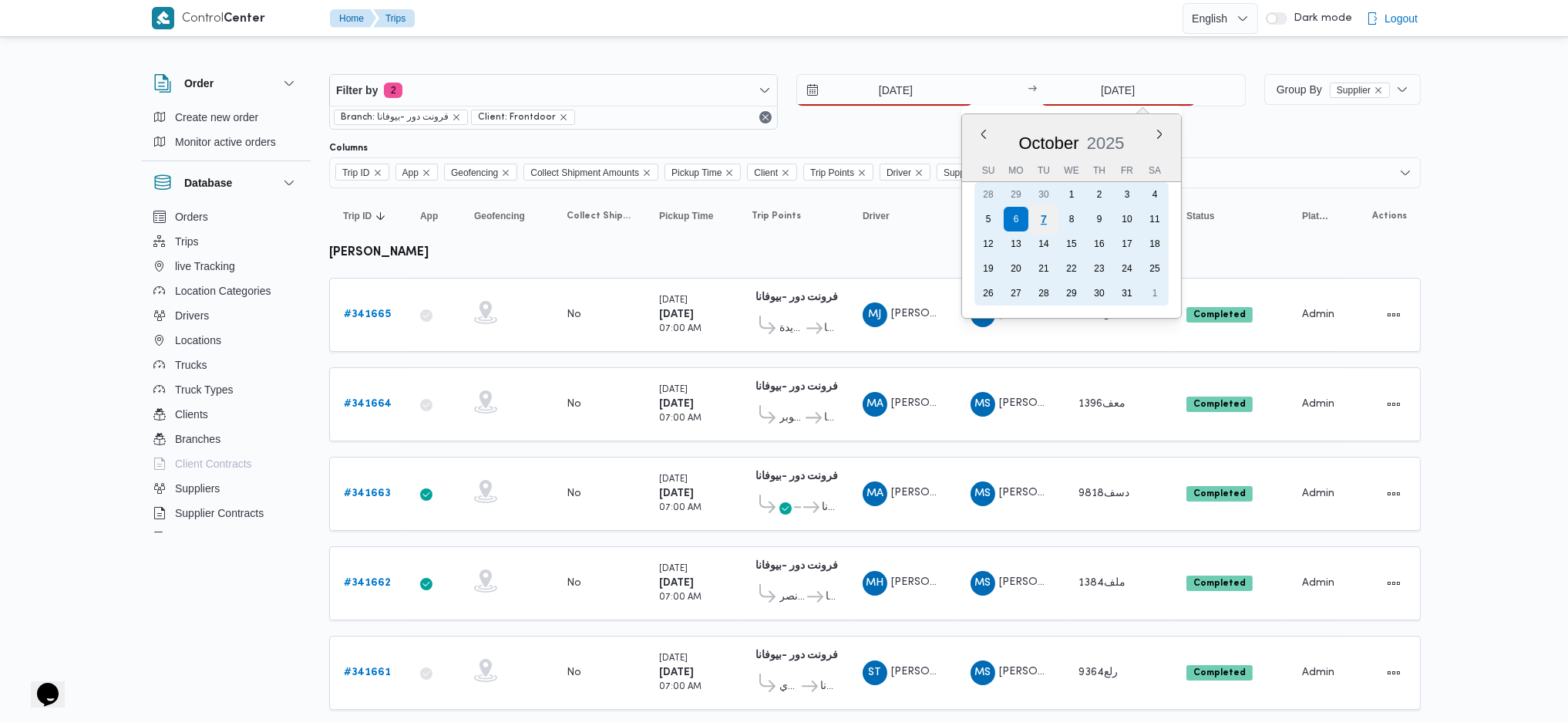
click at [1046, 216] on div "7" at bounding box center [1043, 219] width 30 height 30
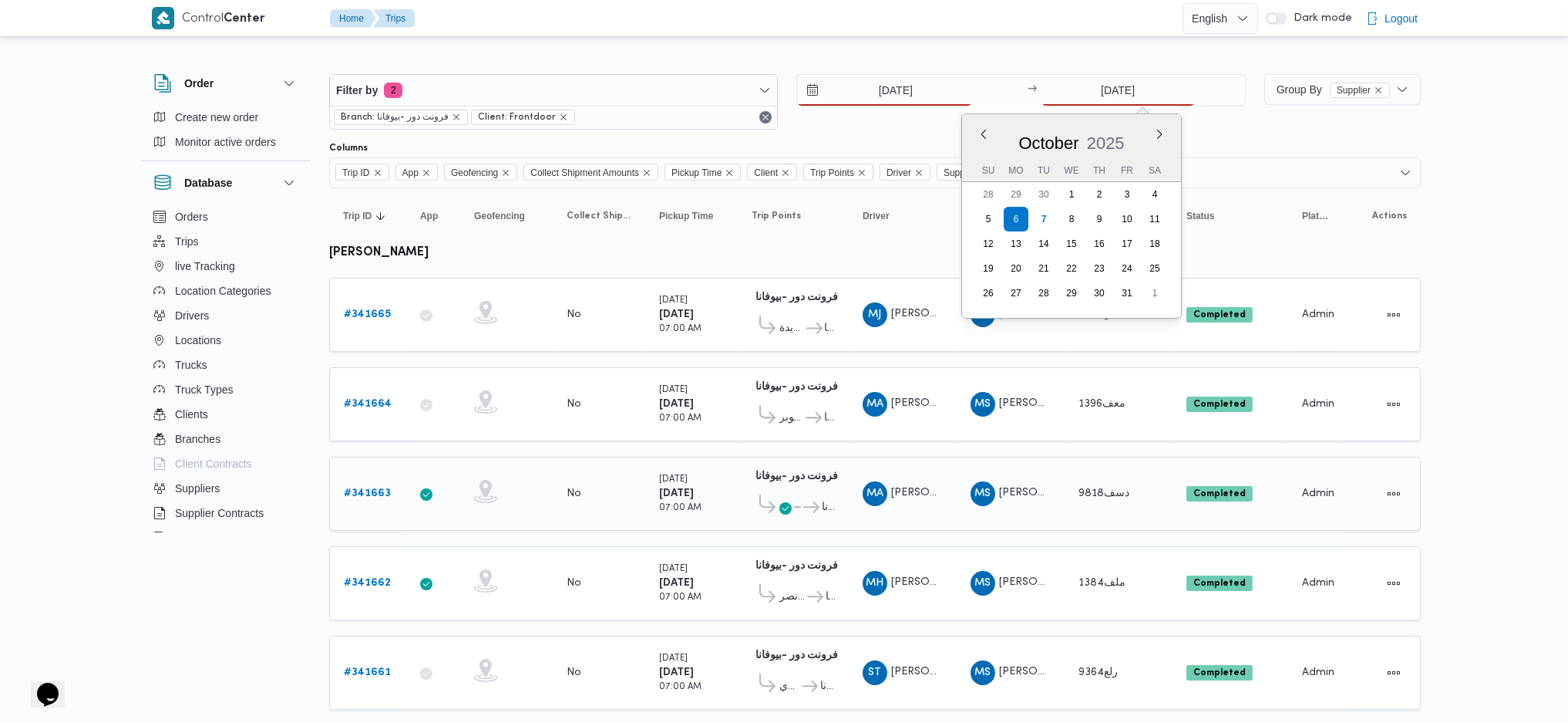
click at [843, 456] on td "Trip Points فرونت دور -بيوفانا 10:26 AM الهرم ... فرونت دور -بيوفانا" at bounding box center [793, 493] width 111 height 74
type input "[DATE]"
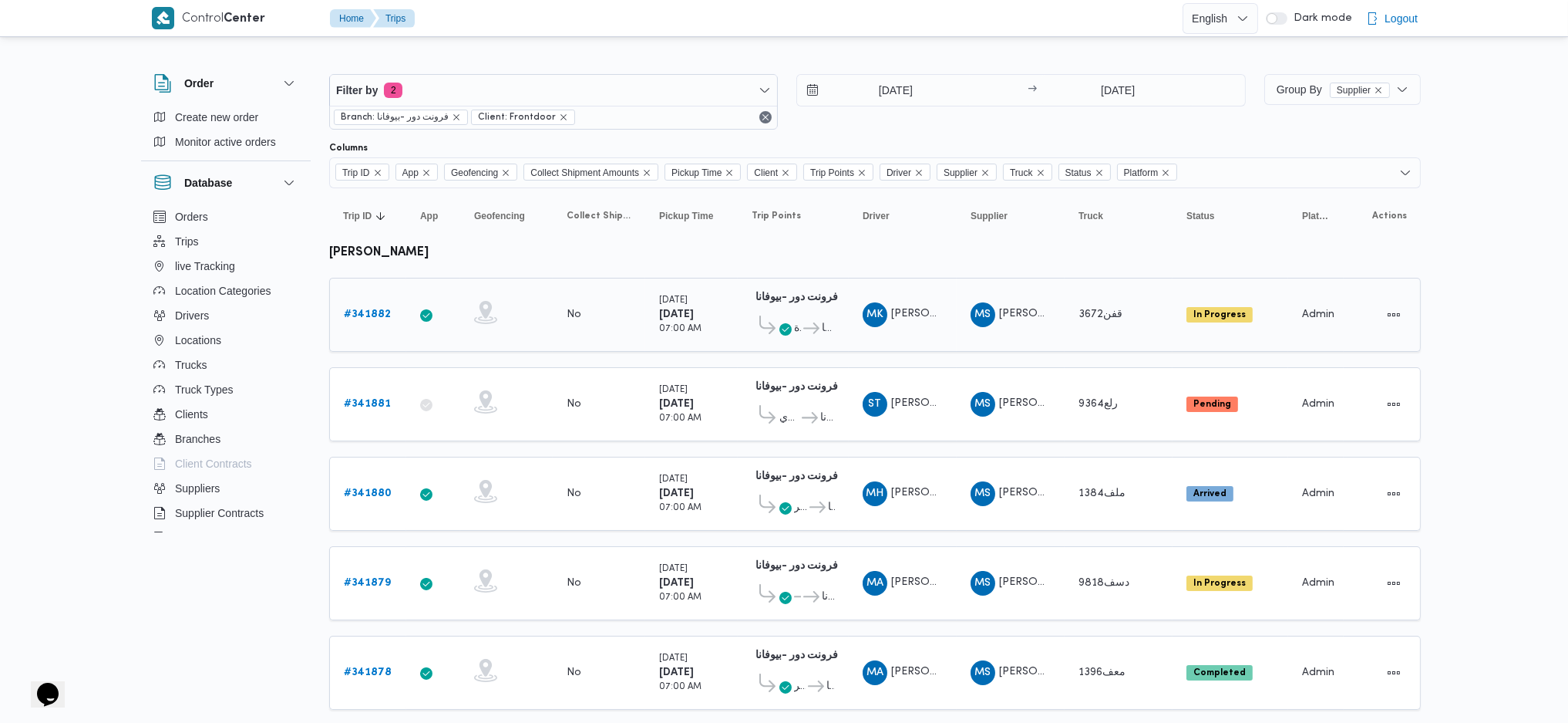
click at [372, 309] on b "# 341882" at bounding box center [368, 314] width 47 height 10
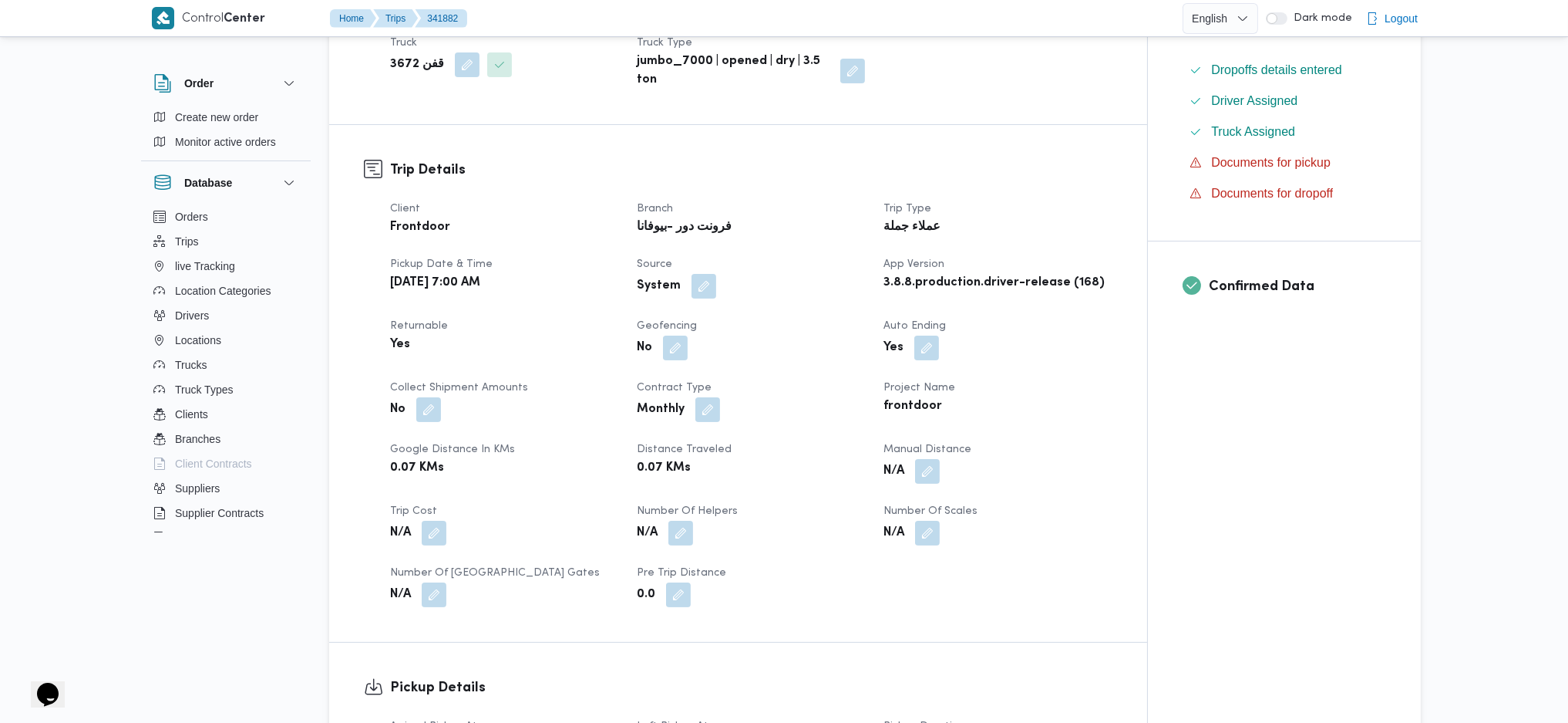
scroll to position [617, 0]
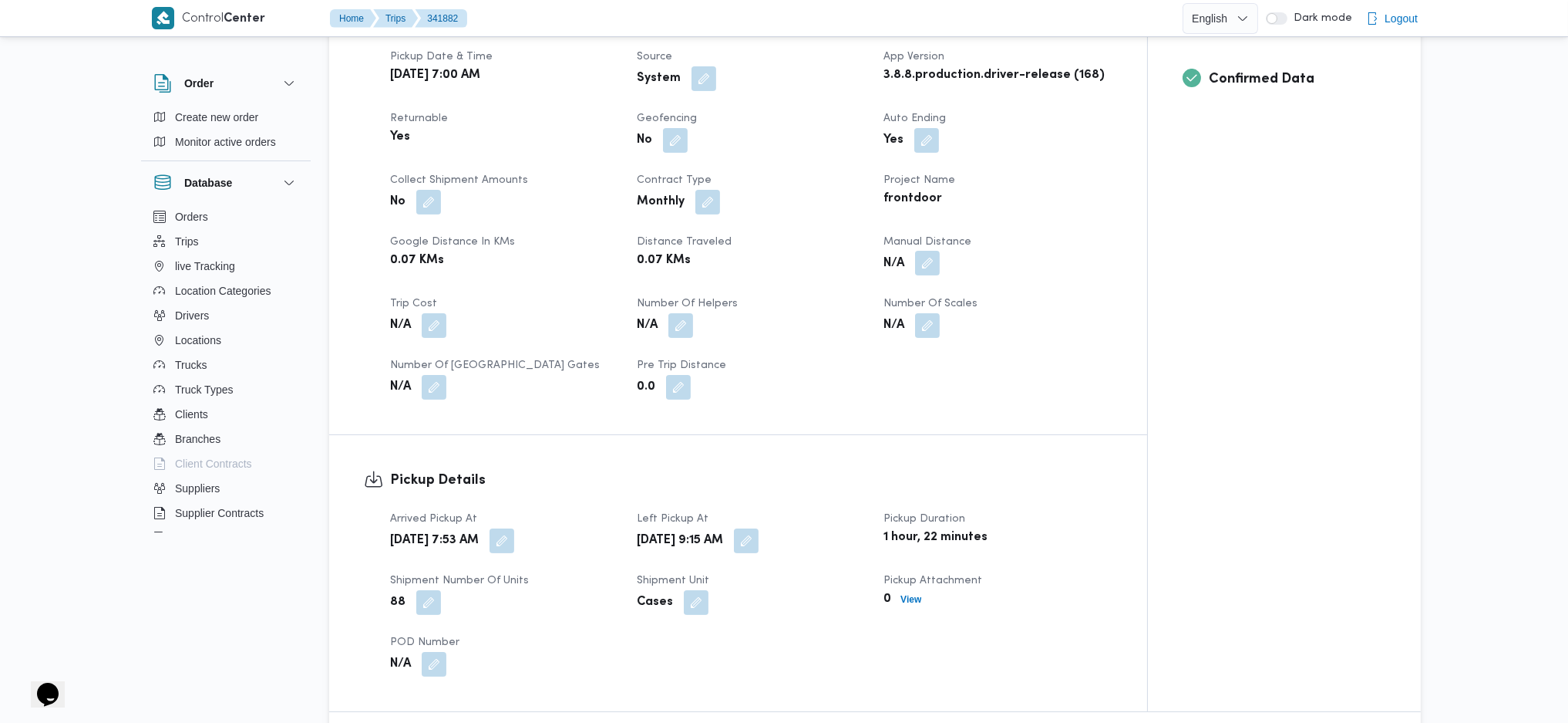
click at [925, 251] on button "button" at bounding box center [926, 262] width 24 height 24
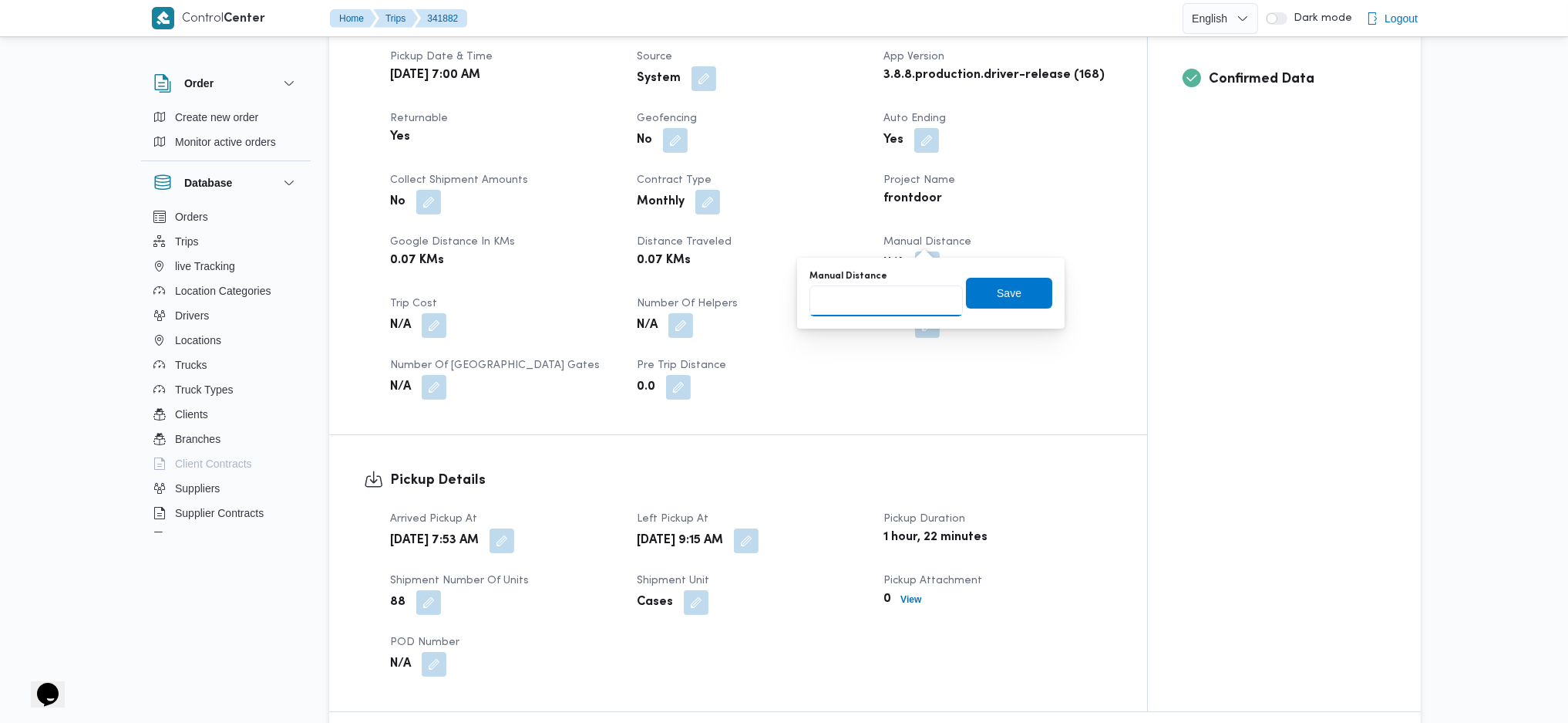
click at [864, 295] on input "Manual Distance" at bounding box center [886, 301] width 153 height 31
type input "110"
click at [977, 279] on span "Save" at bounding box center [1009, 292] width 87 height 31
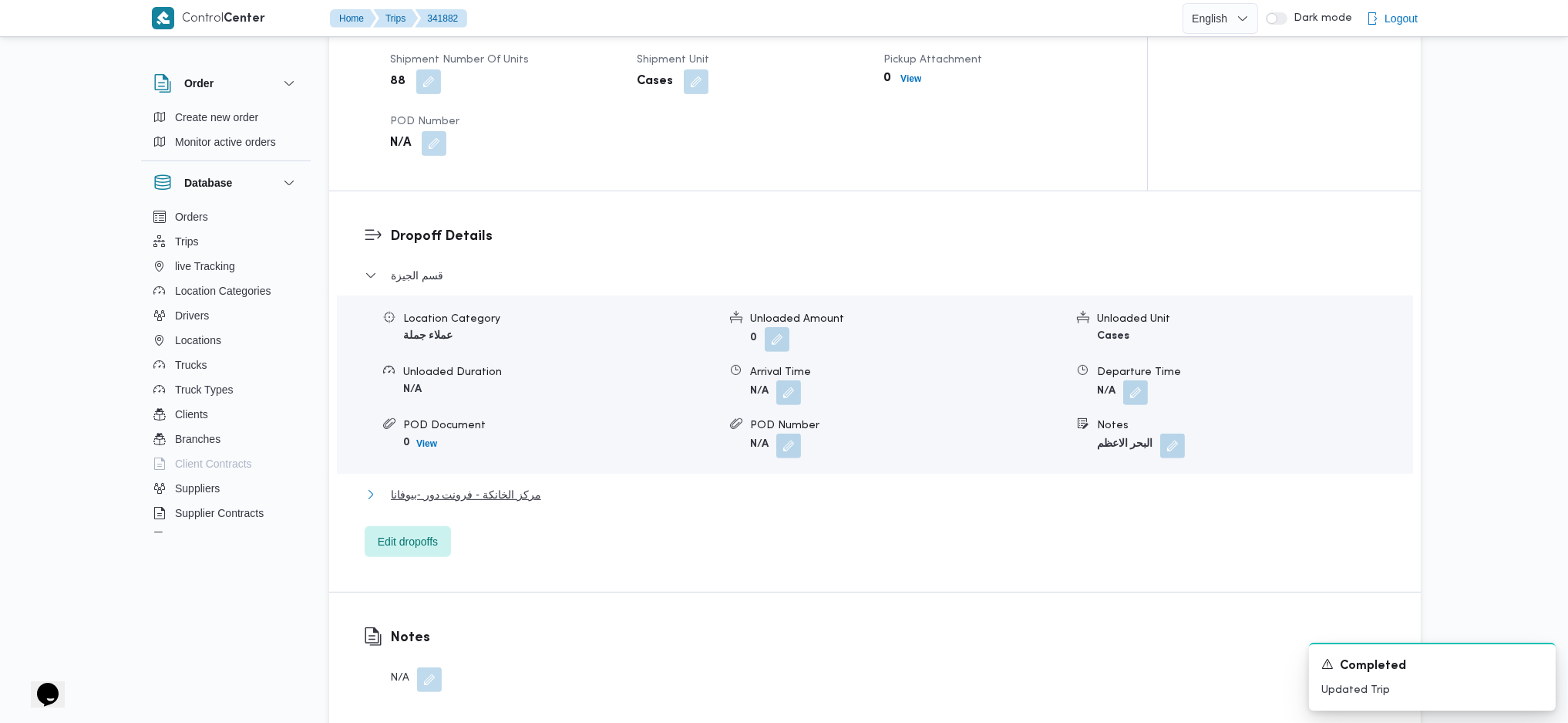
click at [506, 485] on span "مركز الخانكة - فرونت دور -بيوفانا" at bounding box center [466, 494] width 150 height 19
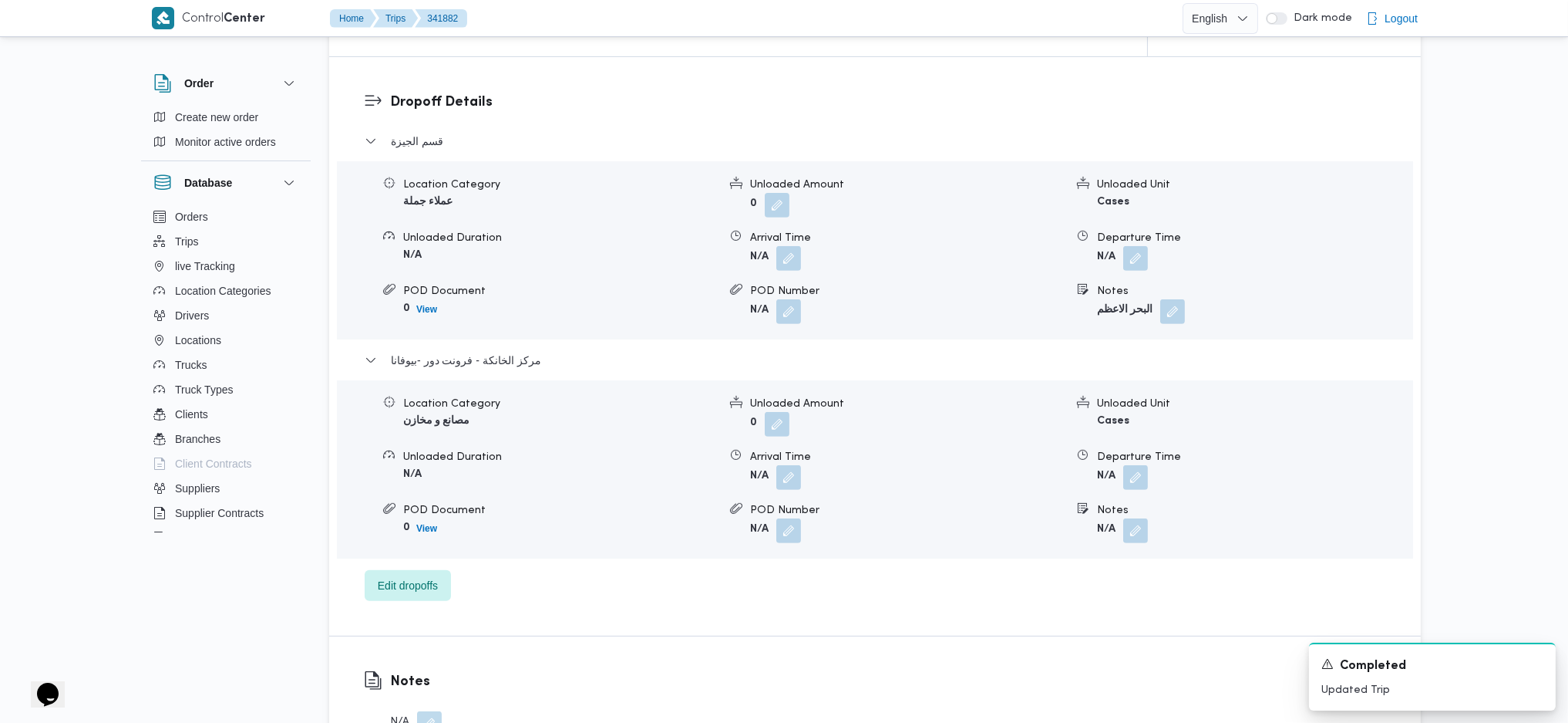
scroll to position [1446, 0]
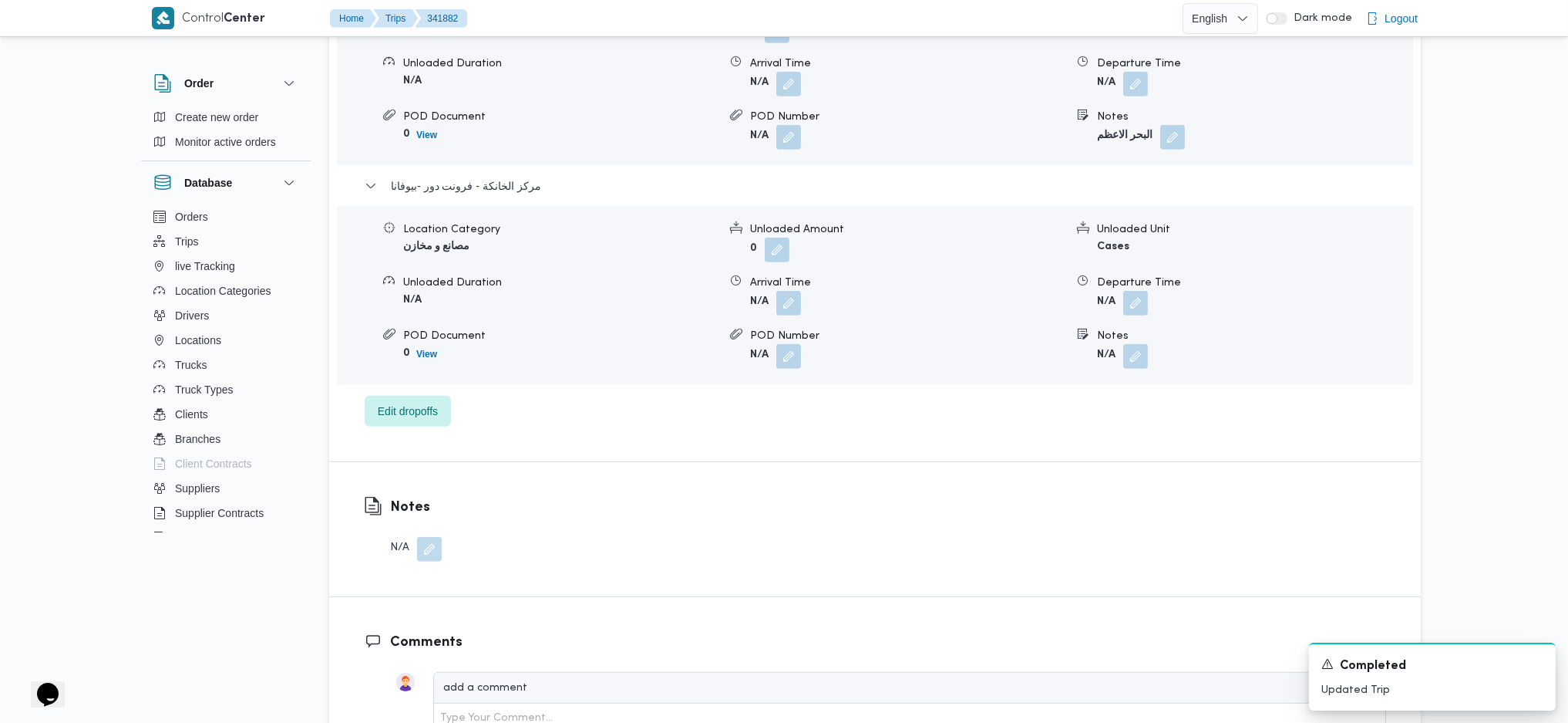
click at [1135, 275] on div "Departure Time" at bounding box center [1253, 283] width 315 height 16
click at [1144, 290] on button "button" at bounding box center [1135, 302] width 24 height 24
click at [1110, 358] on div "You are in a dialog. To close this dialog, hit escape. Departure Time Save" at bounding box center [1139, 332] width 289 height 71
drag, startPoint x: 1113, startPoint y: 339, endPoint x: 1127, endPoint y: 352, distance: 19.1
click at [1113, 339] on input "Departure Time" at bounding box center [1094, 340] width 175 height 31
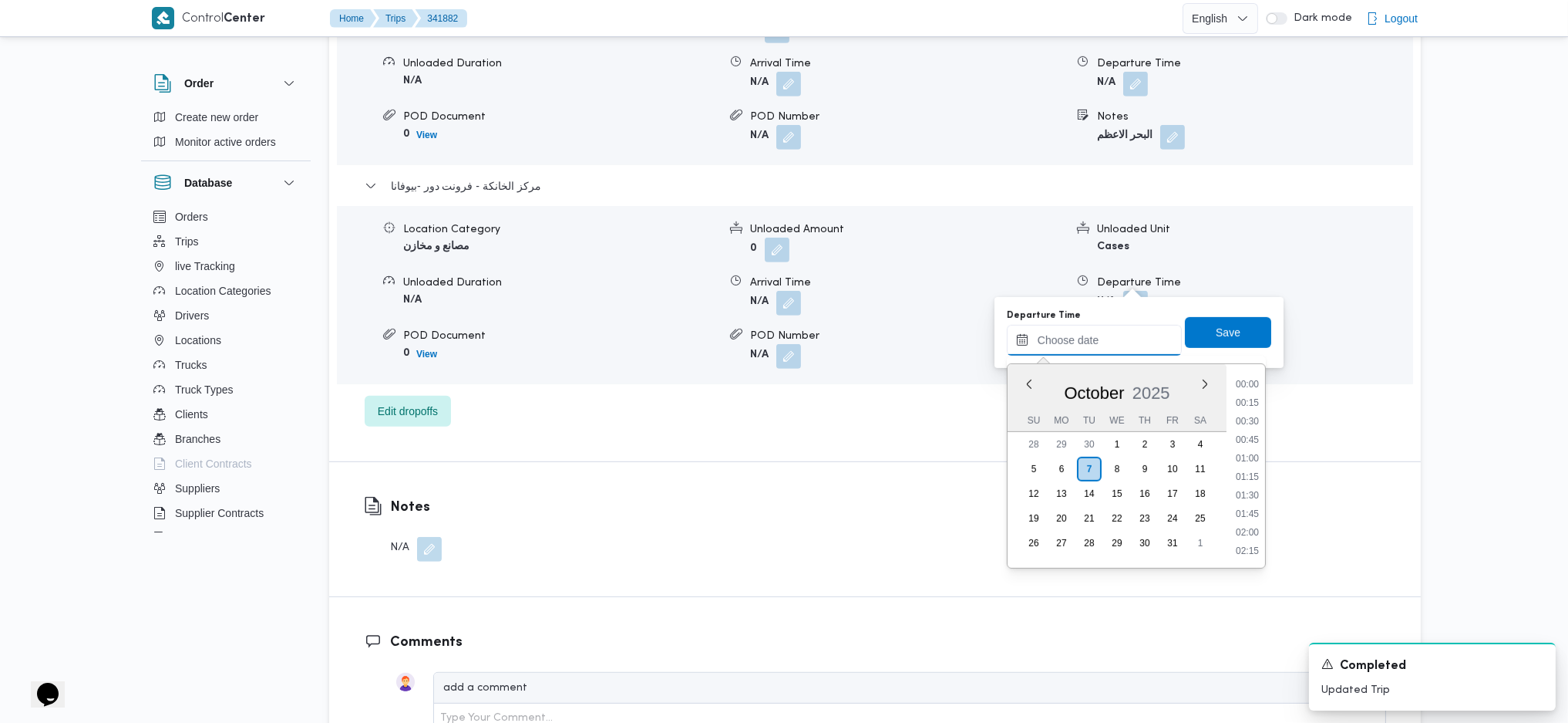
scroll to position [1315, 0]
click at [1249, 415] on li "18:15" at bounding box center [1247, 419] width 35 height 15
type input "[DATE] 18:15"
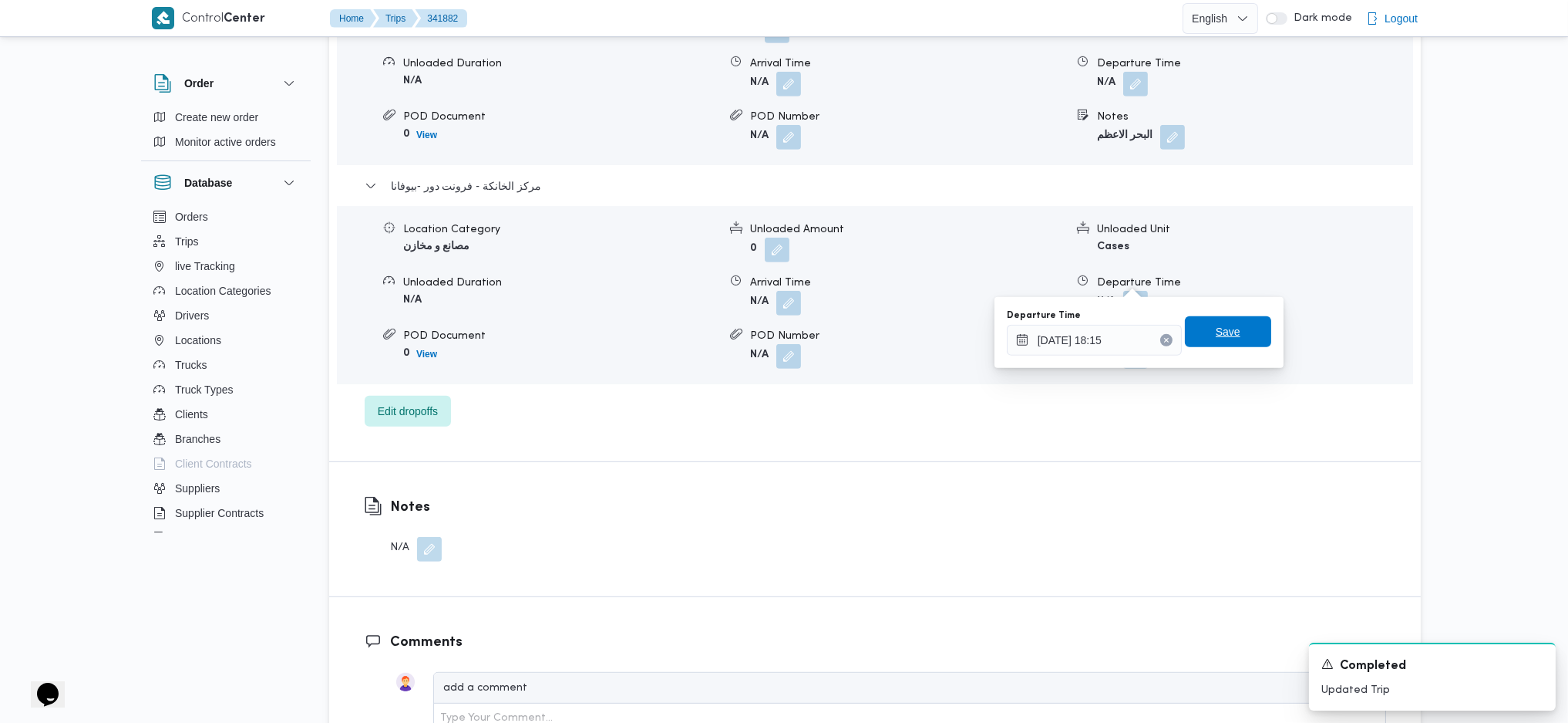
click at [1192, 331] on span "Save" at bounding box center [1228, 332] width 87 height 31
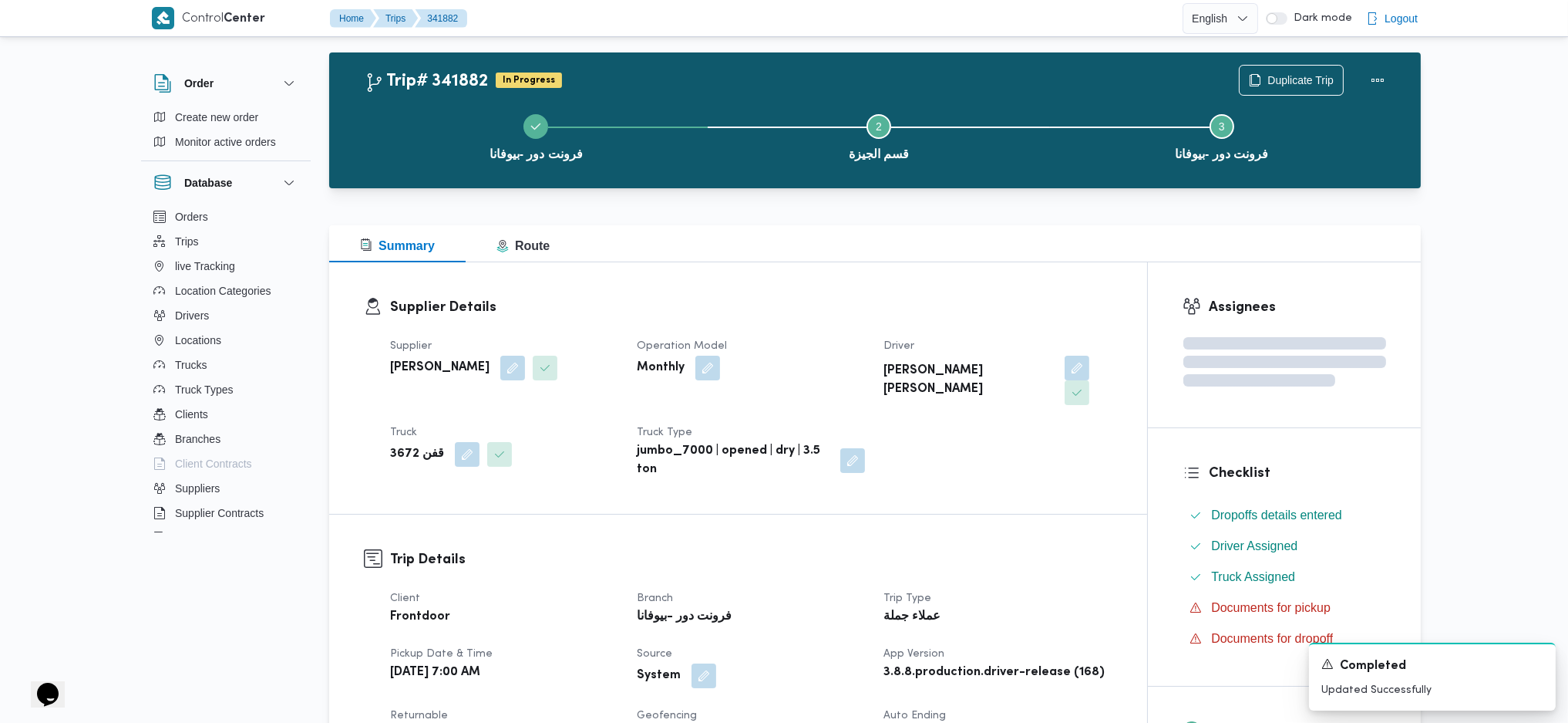
scroll to position [0, 0]
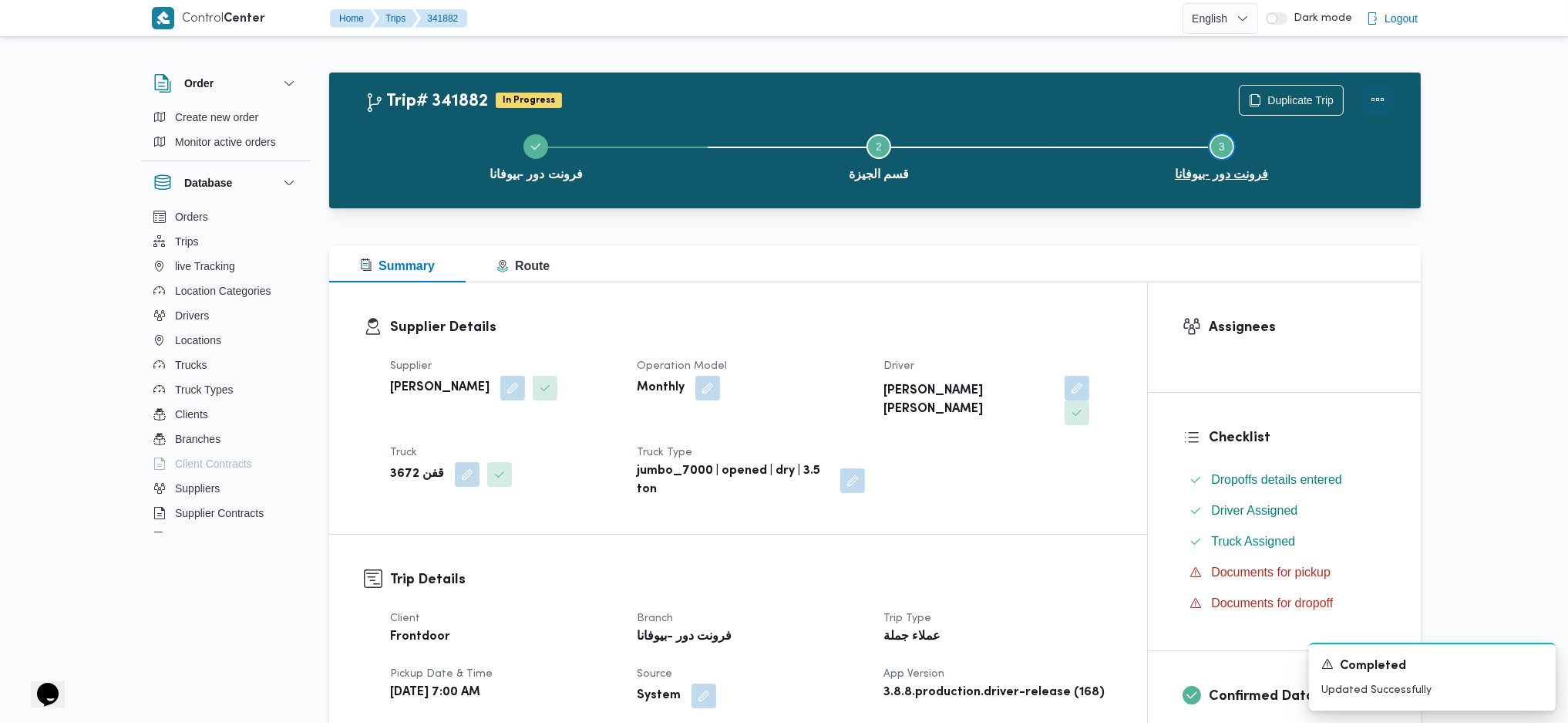
drag, startPoint x: 1373, startPoint y: 114, endPoint x: 1375, endPoint y: 99, distance: 15.1
click at [1375, 100] on div "Trip# 341882 In Progress Duplicate Trip فرونت دور -بيوفانا Step 2 is incomplete…" at bounding box center [879, 140] width 1028 height 111
click at [1375, 99] on button "Actions" at bounding box center [1378, 99] width 31 height 31
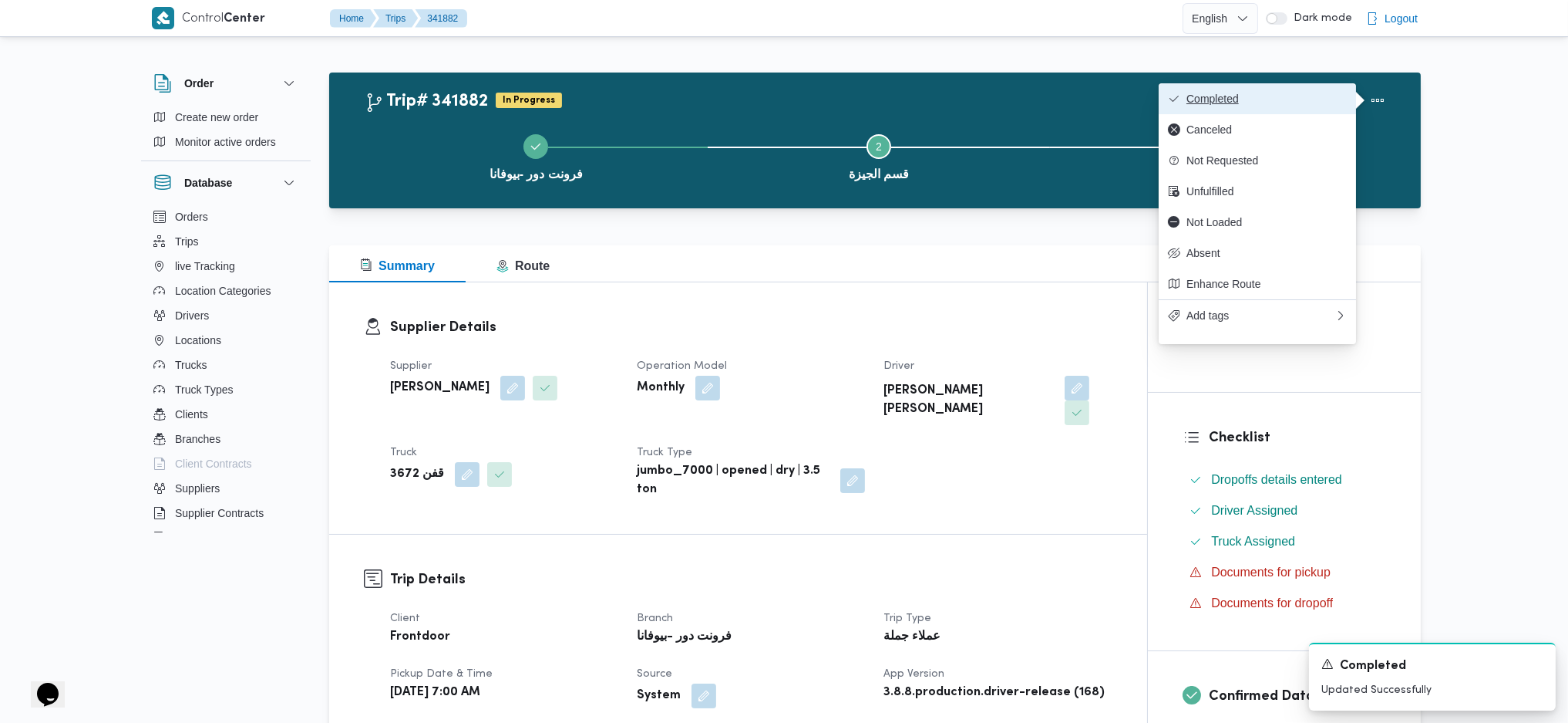
click at [1250, 106] on button "Completed" at bounding box center [1257, 98] width 197 height 31
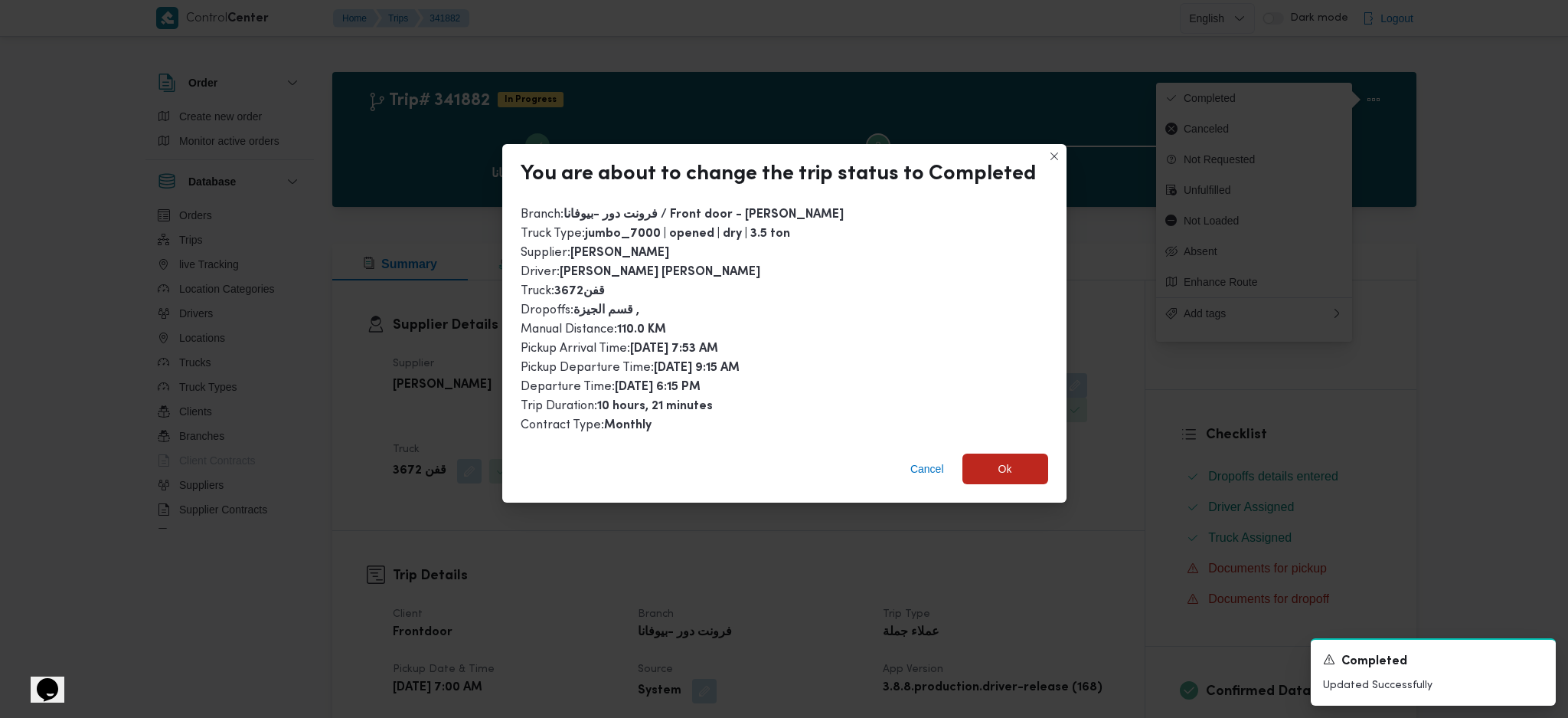
click at [976, 500] on div "You are about to change the trip status to Completed Branch : فرونت دور -بيوفان…" at bounding box center [784, 359] width 1568 height 718
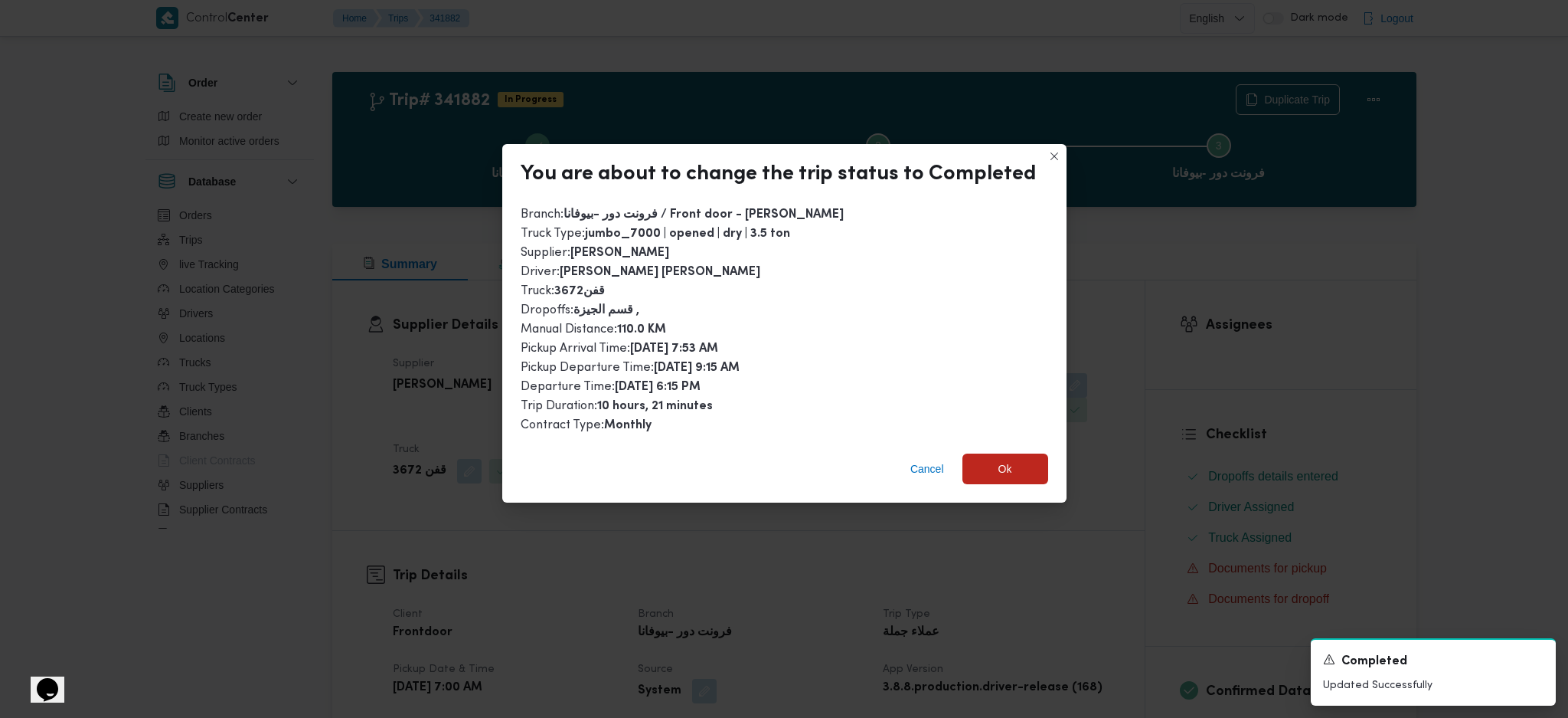
click at [988, 482] on div "Cancel Ok" at bounding box center [784, 472] width 565 height 61
click at [1008, 463] on span "Ok" at bounding box center [1005, 468] width 13 height 19
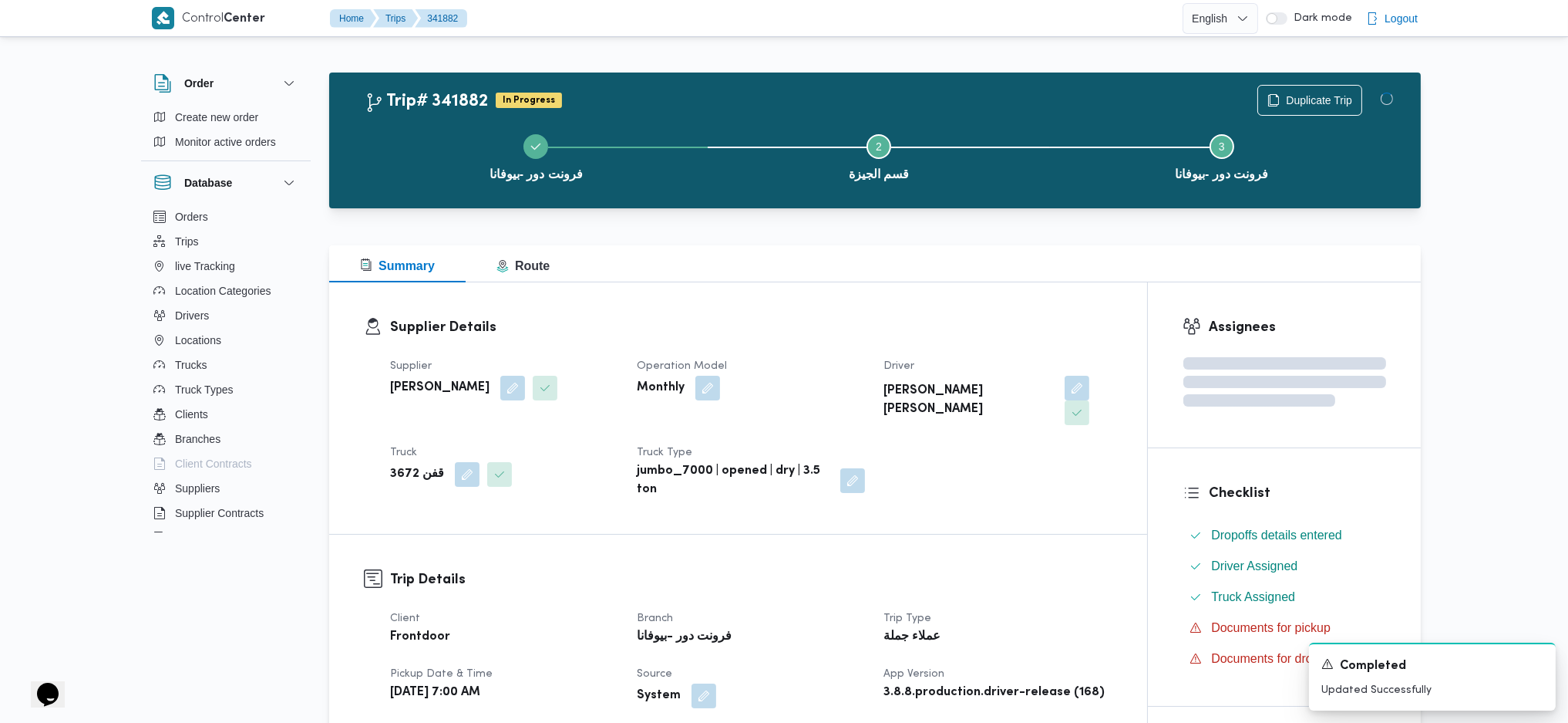
click at [1077, 569] on h3 "Trip Details" at bounding box center [752, 579] width 723 height 21
click at [902, 343] on dl "Supplier Details Supplier [PERSON_NAME] Operation Model Monthly Driver [PERSON_…" at bounding box center [752, 408] width 723 height 182
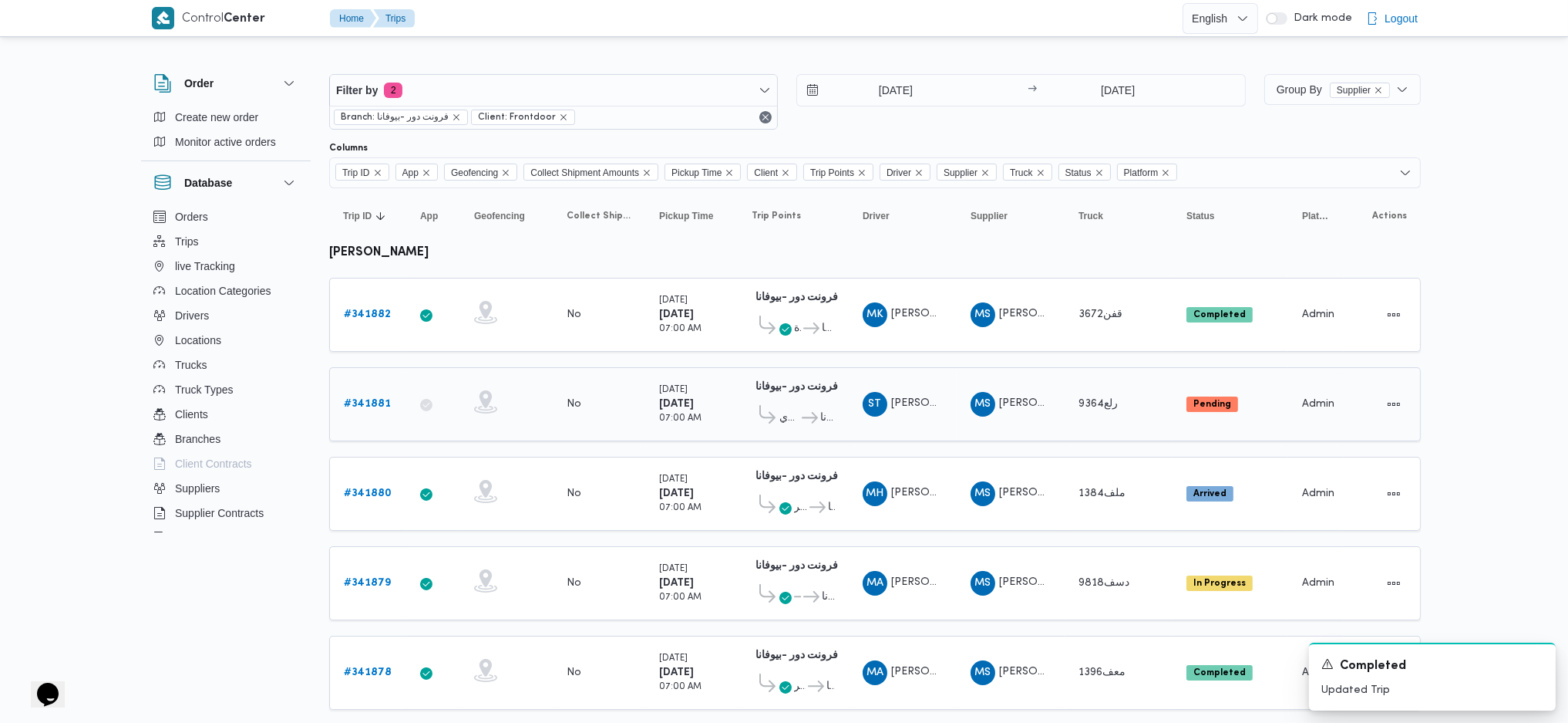
click at [375, 398] on b "# 341881" at bounding box center [368, 403] width 47 height 10
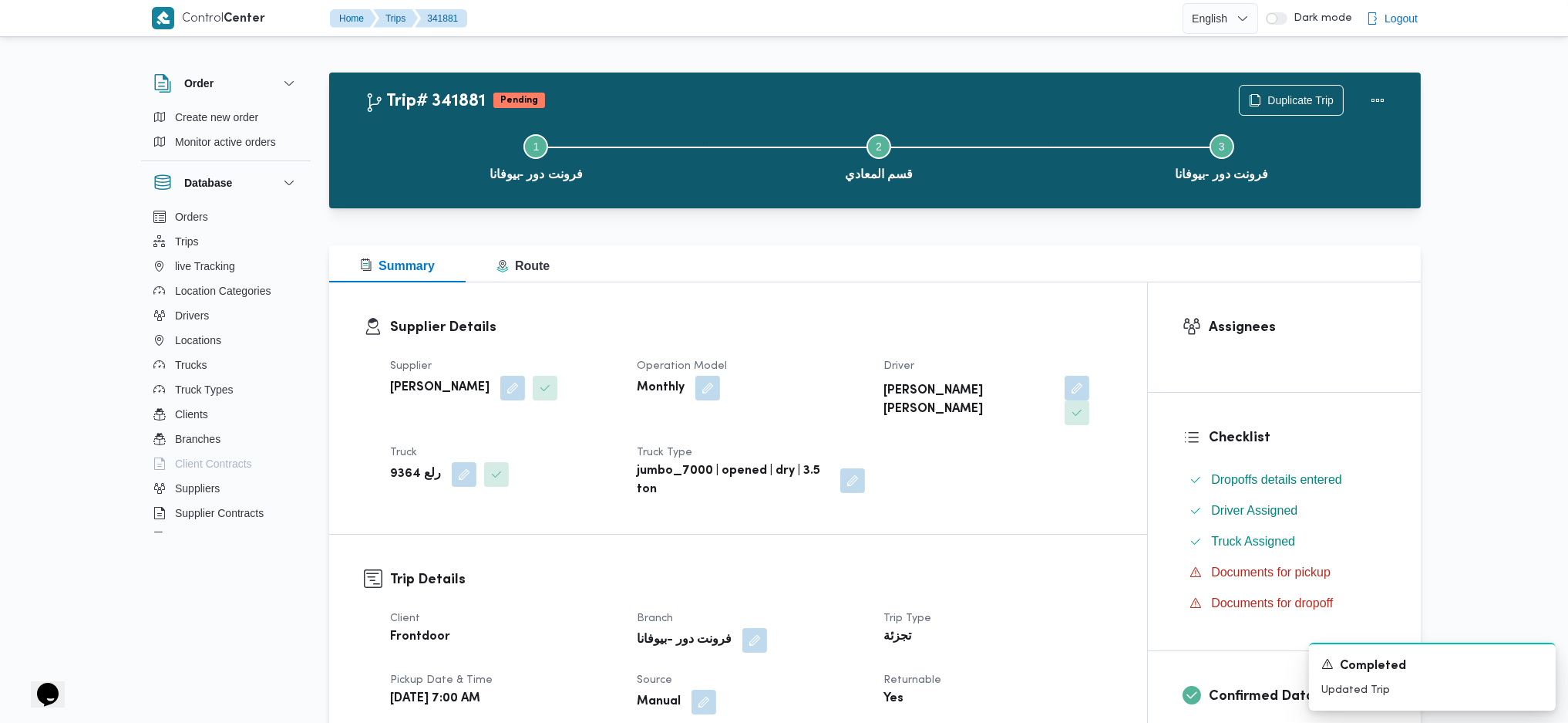
scroll to position [617, 0]
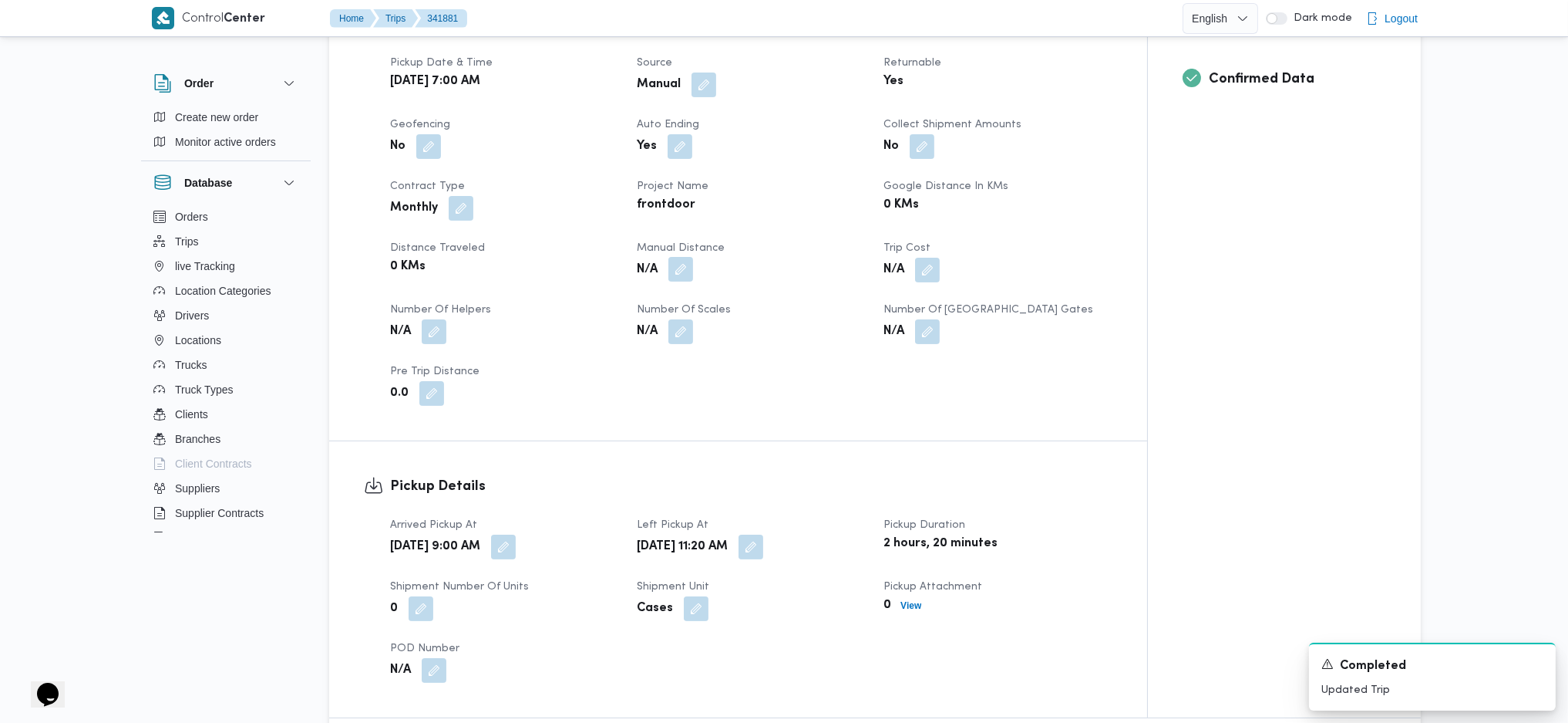
click at [687, 257] on button "button" at bounding box center [680, 269] width 24 height 24
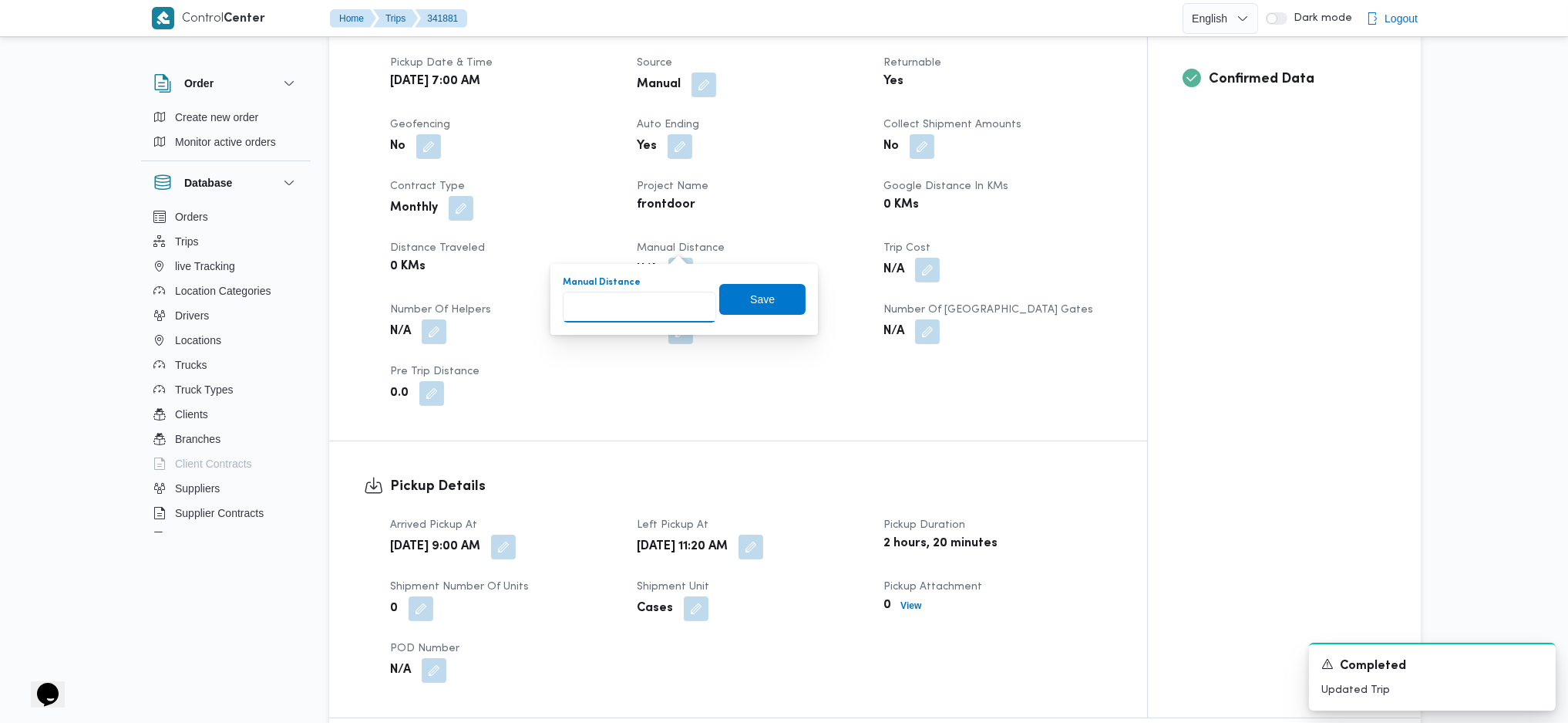
click at [634, 313] on input "Manual Distance" at bounding box center [640, 307] width 153 height 31
type input "133"
click at [750, 293] on span "Save" at bounding box center [761, 298] width 24 height 19
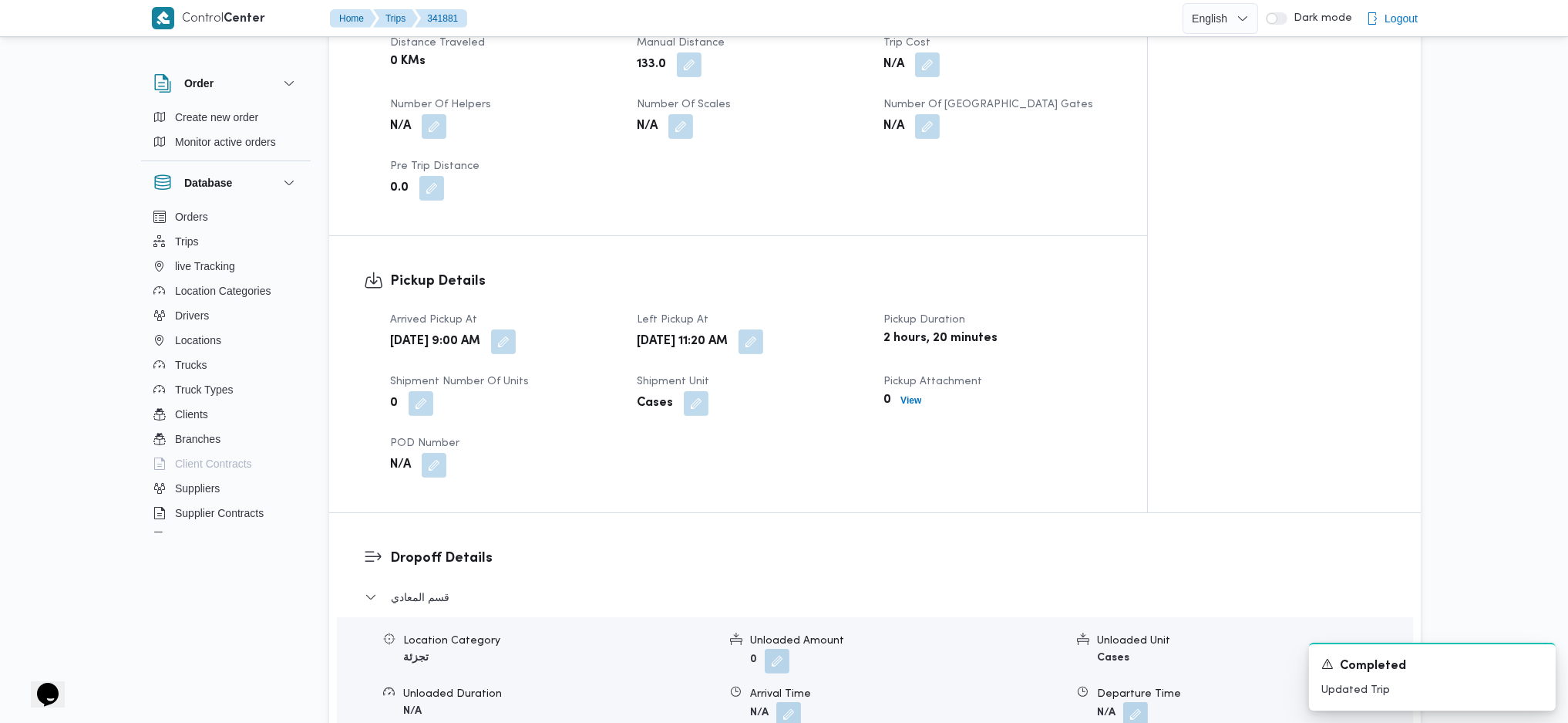
scroll to position [1337, 0]
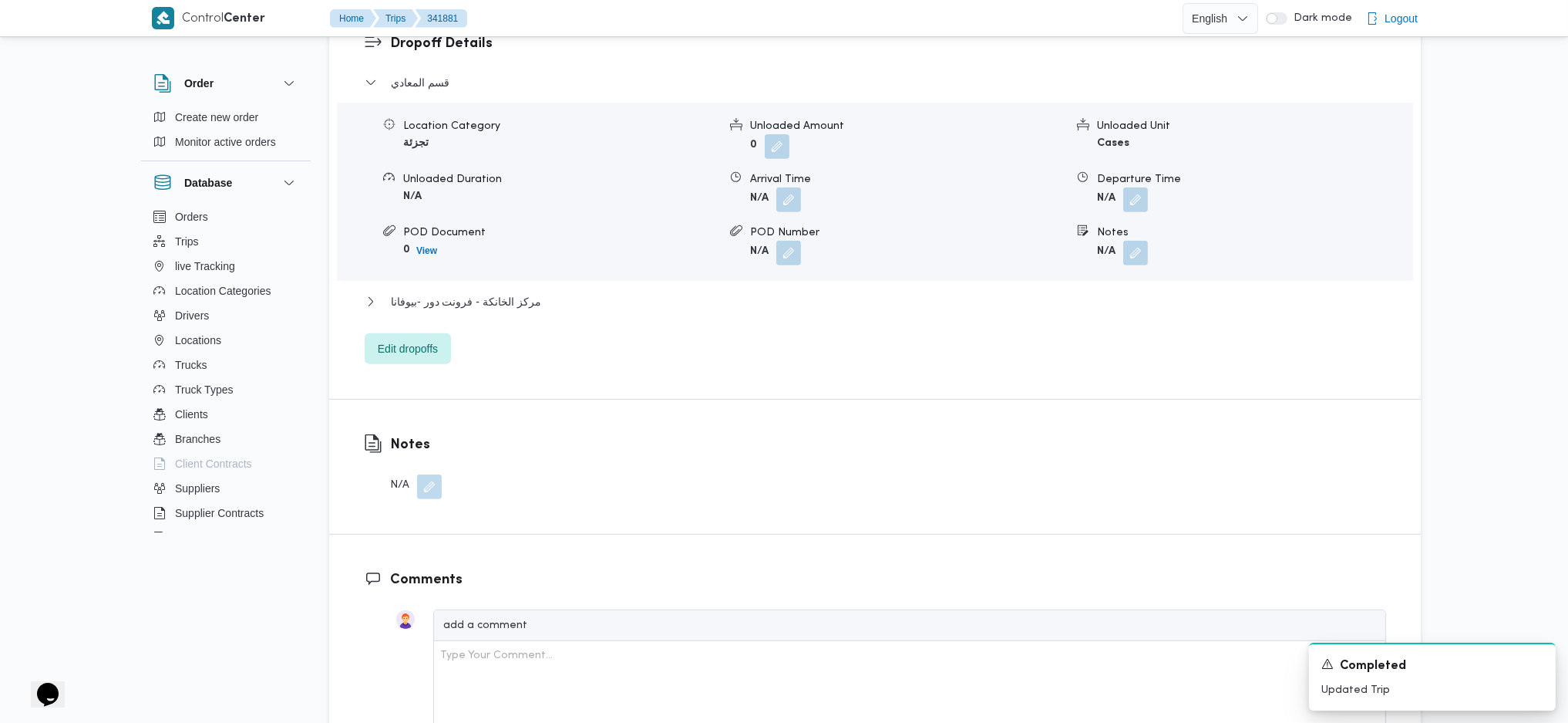
click at [515, 263] on div "قسم المعادي Location Category تجزئة Unloaded Amount 0 Unloaded Unit Cases Unloa…" at bounding box center [876, 218] width 1022 height 291
click at [516, 292] on span "مركز الخانكة - فرونت دور -بيوفانا" at bounding box center [466, 301] width 150 height 19
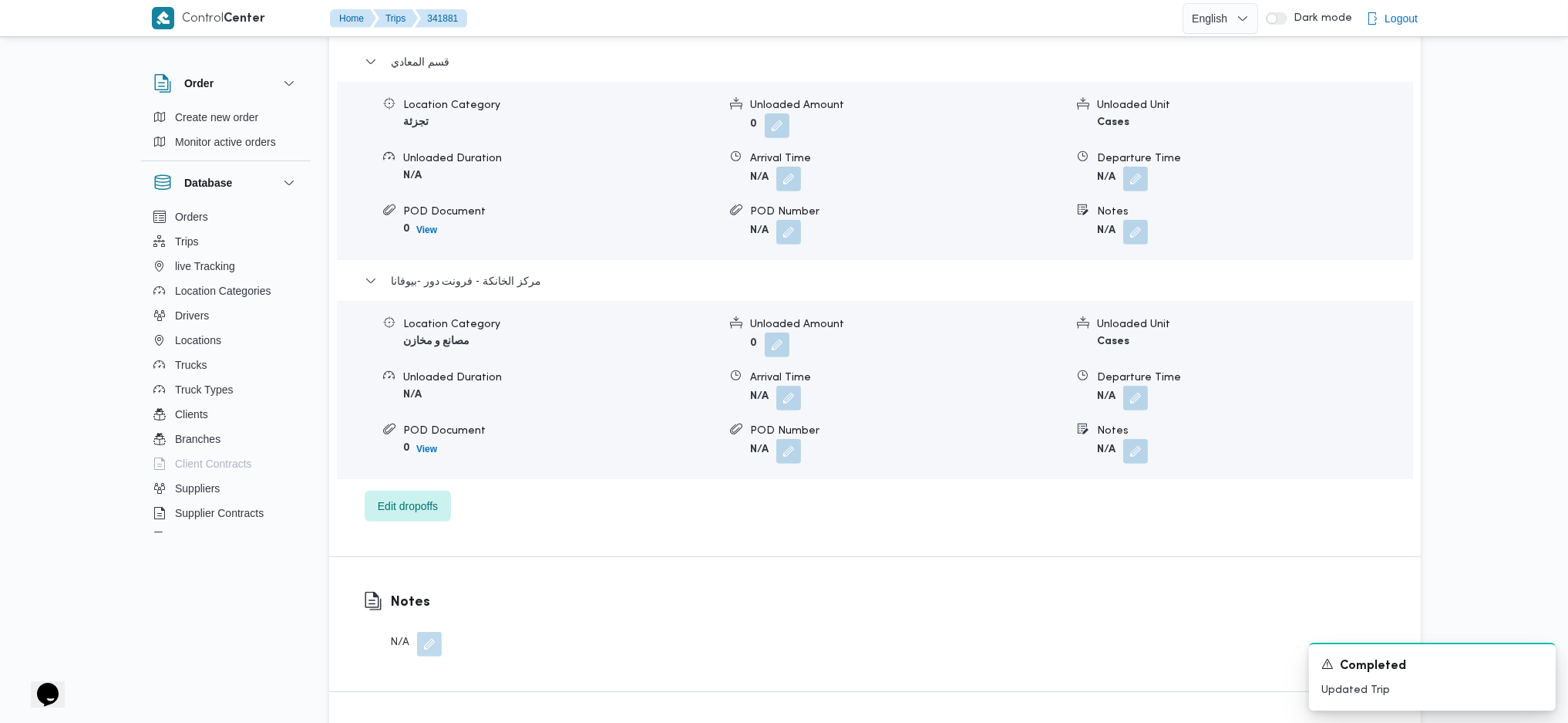
scroll to position [1645, 0]
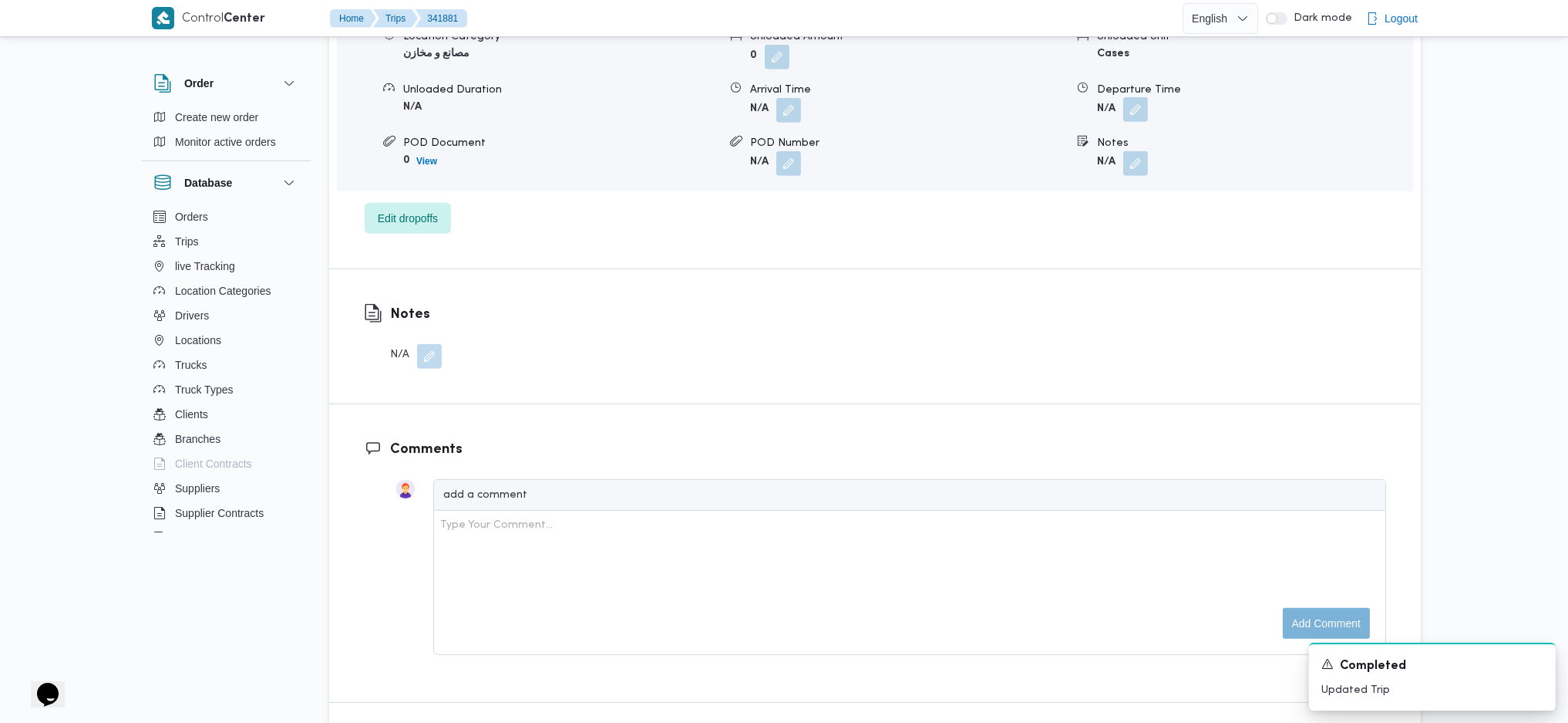
click at [1133, 97] on button "button" at bounding box center [1135, 109] width 24 height 24
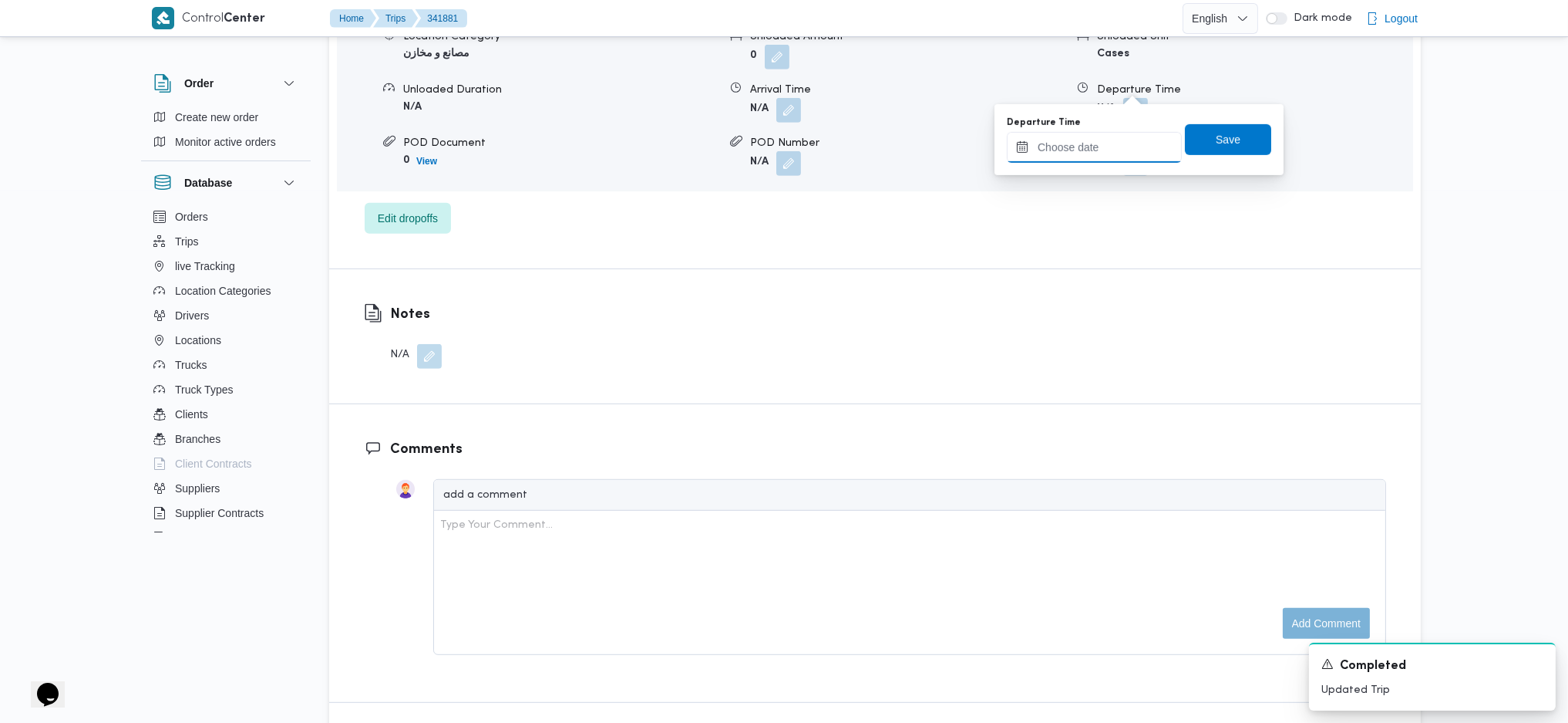
click at [1086, 143] on input "Departure Time" at bounding box center [1094, 147] width 175 height 31
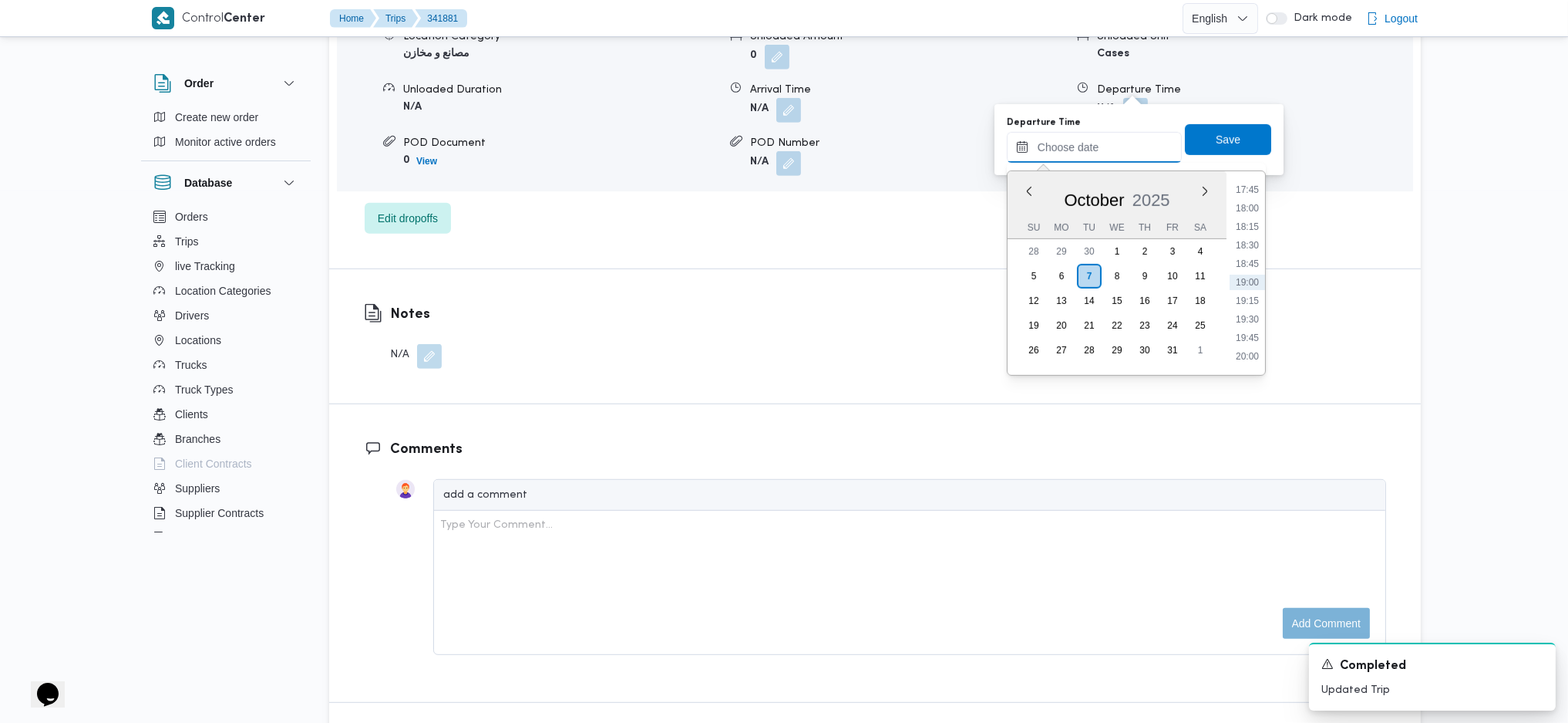
scroll to position [1213, 0]
click at [1252, 232] on li "17:00" at bounding box center [1247, 236] width 35 height 15
type input "[DATE] 17:00"
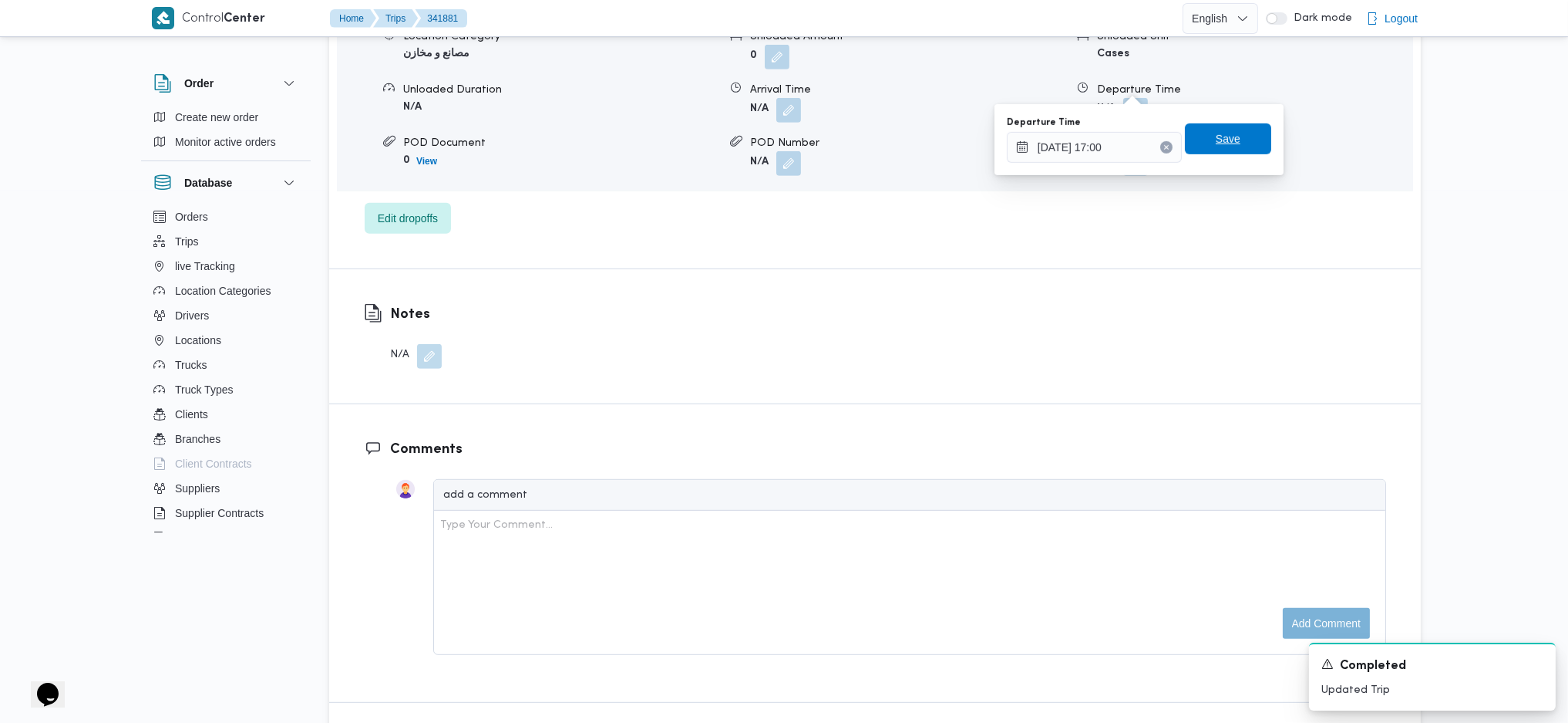
click at [1203, 149] on span "Save" at bounding box center [1228, 139] width 87 height 31
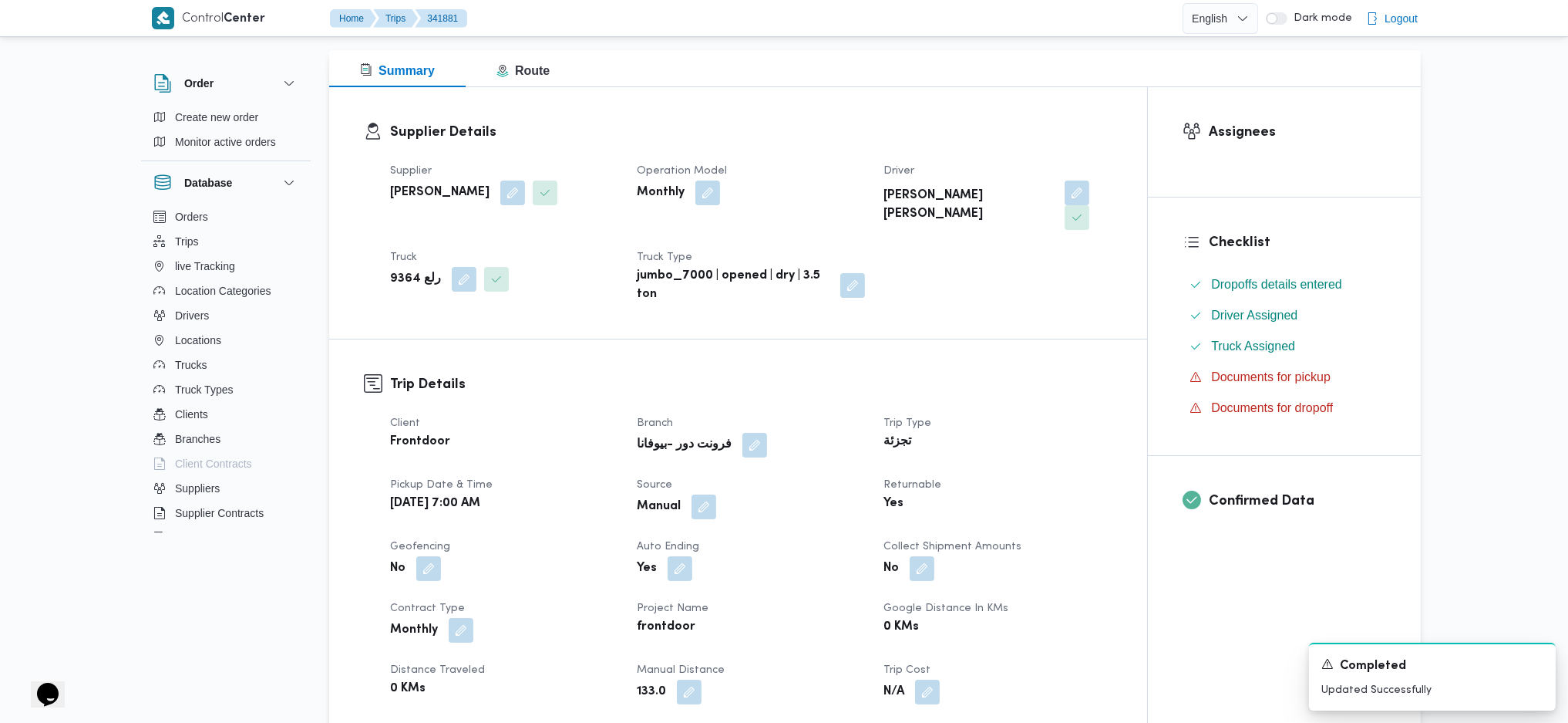
scroll to position [0, 0]
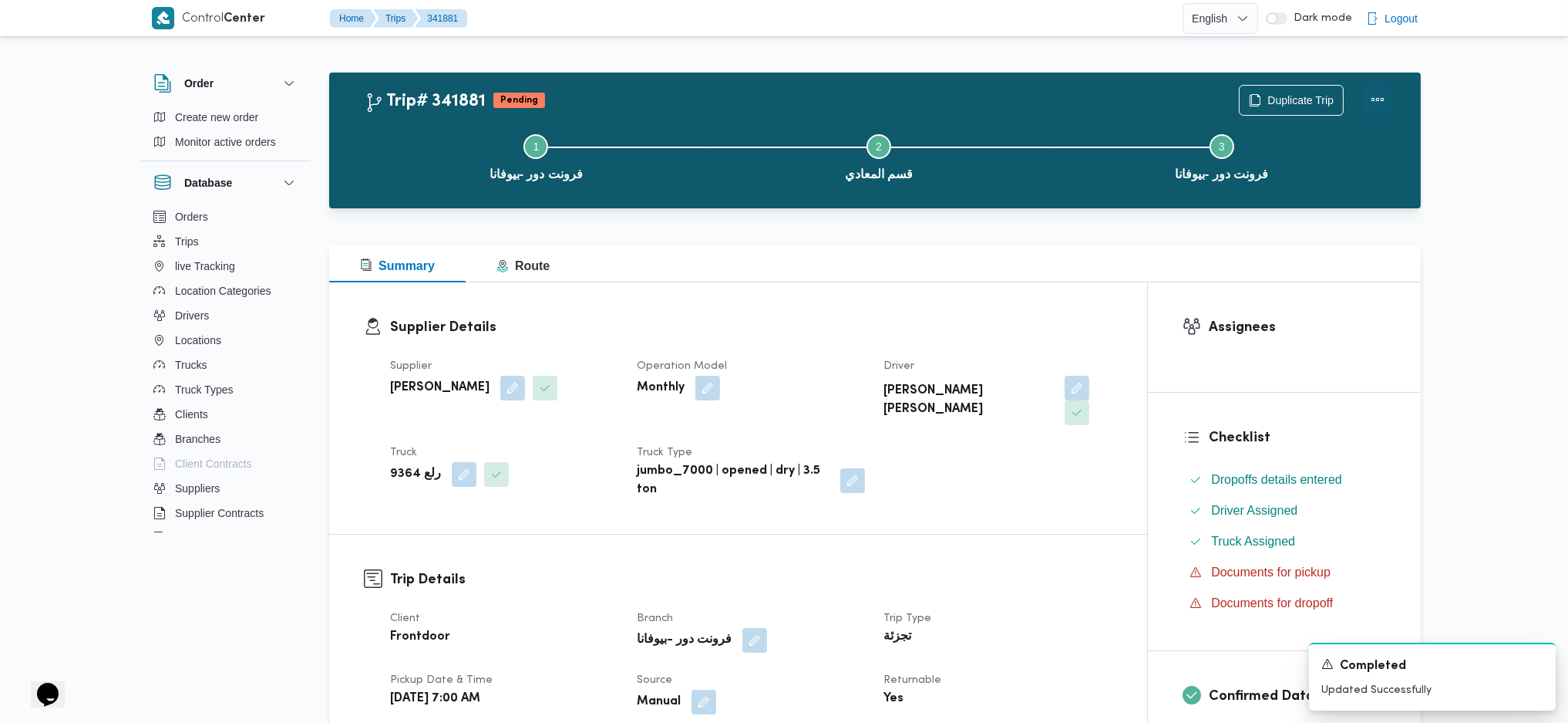
click at [1383, 85] on div "Duplicate Trip" at bounding box center [1317, 100] width 173 height 50
click at [1365, 96] on button "Actions" at bounding box center [1378, 99] width 31 height 31
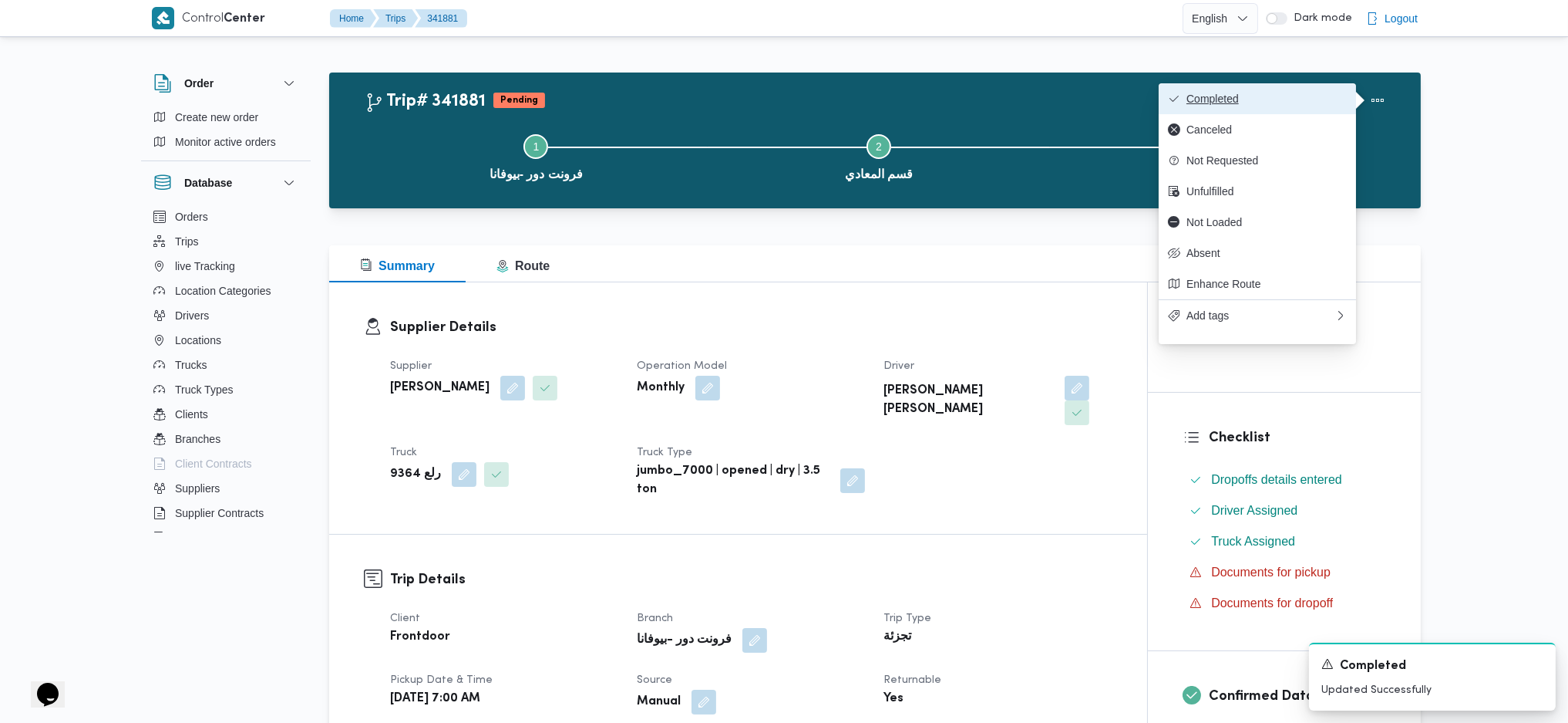
click at [1262, 99] on span "Completed" at bounding box center [1267, 99] width 160 height 13
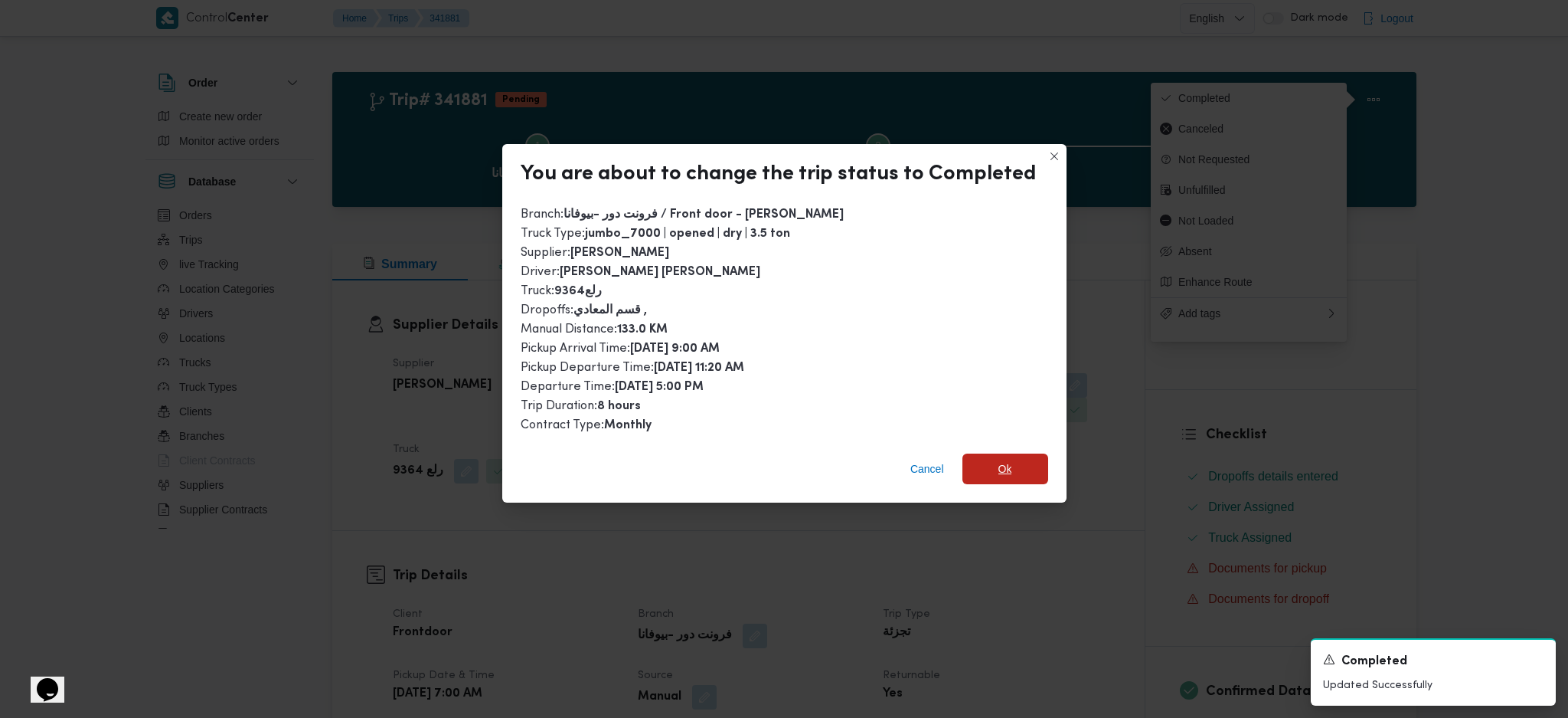
click at [1000, 475] on span "Ok" at bounding box center [1005, 468] width 86 height 30
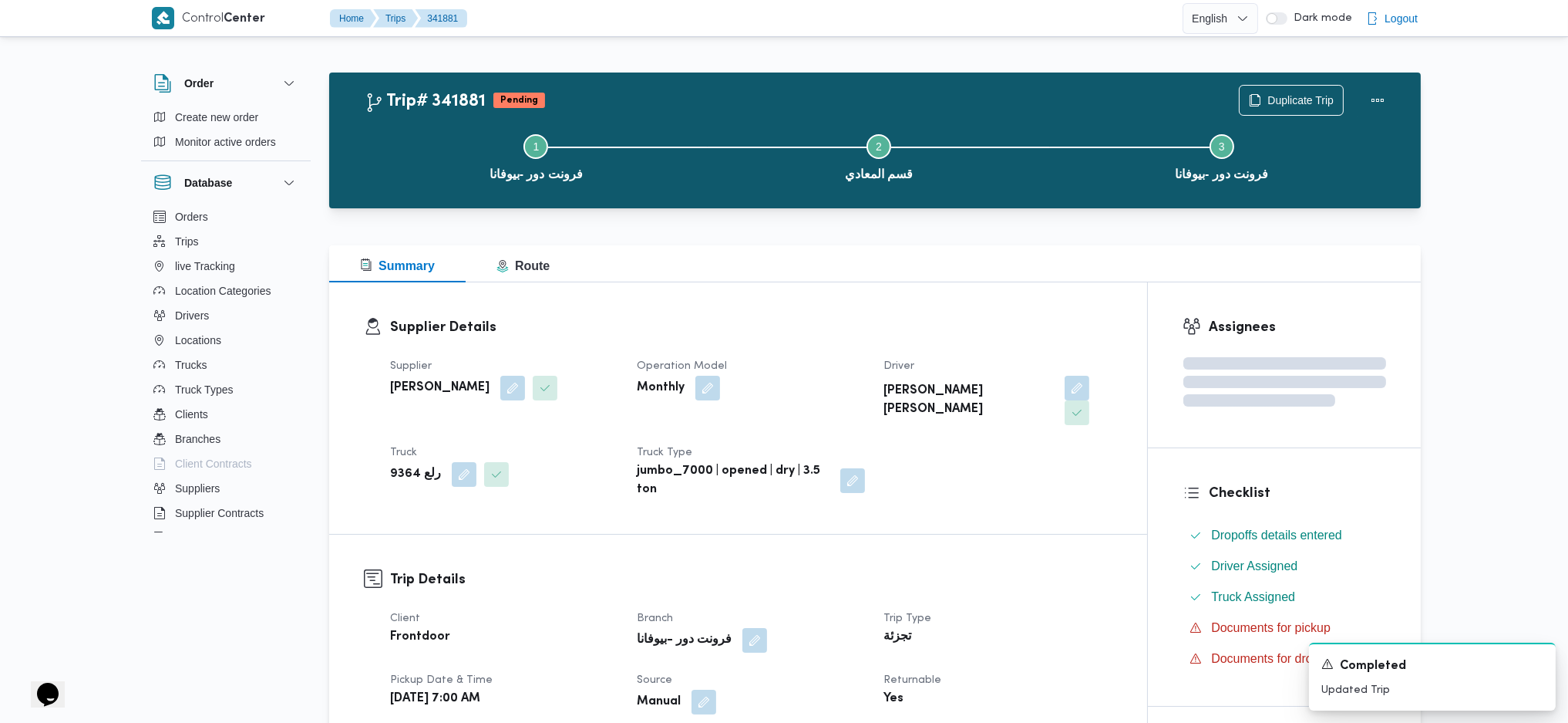
click at [883, 257] on div "Summary Route" at bounding box center [874, 263] width 1091 height 37
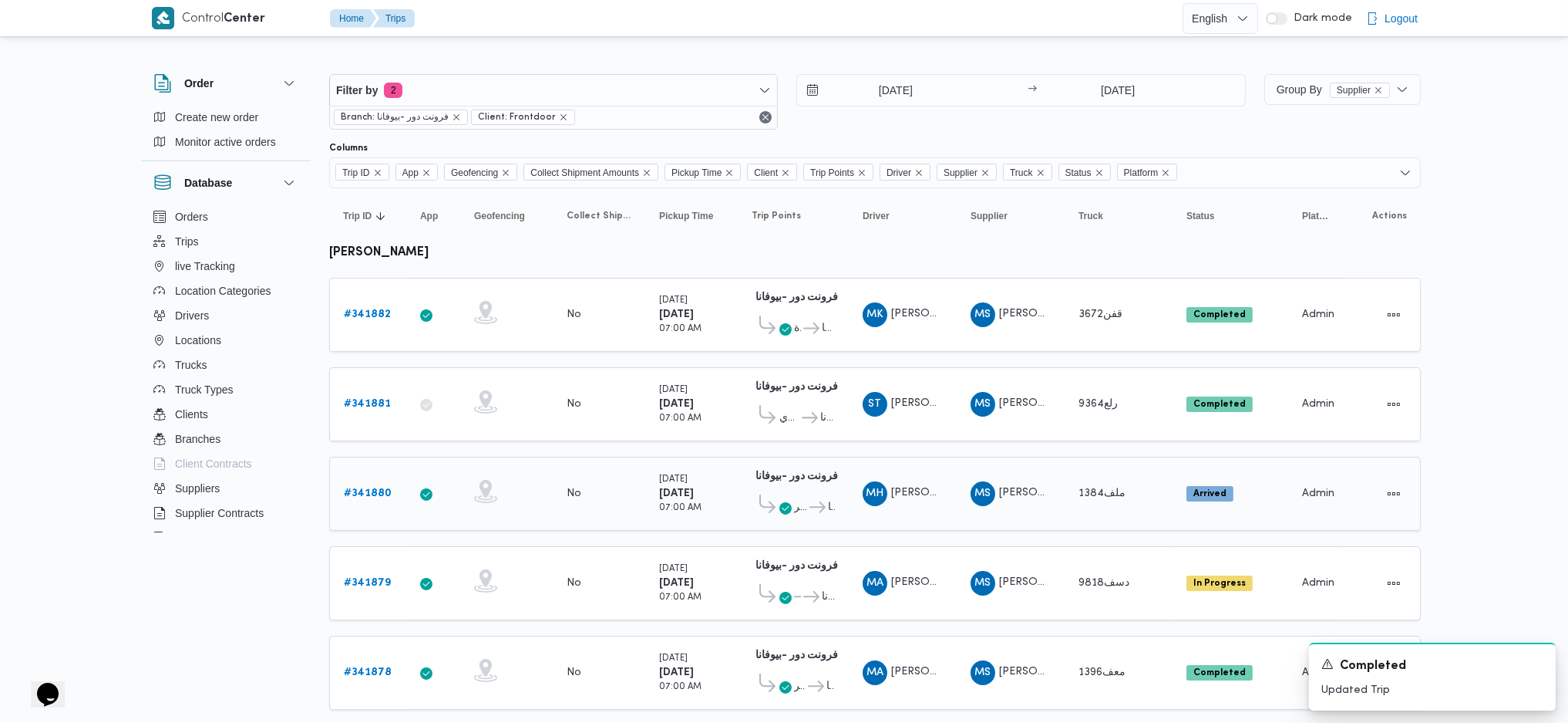
click at [363, 495] on link "# 341880" at bounding box center [368, 493] width 48 height 19
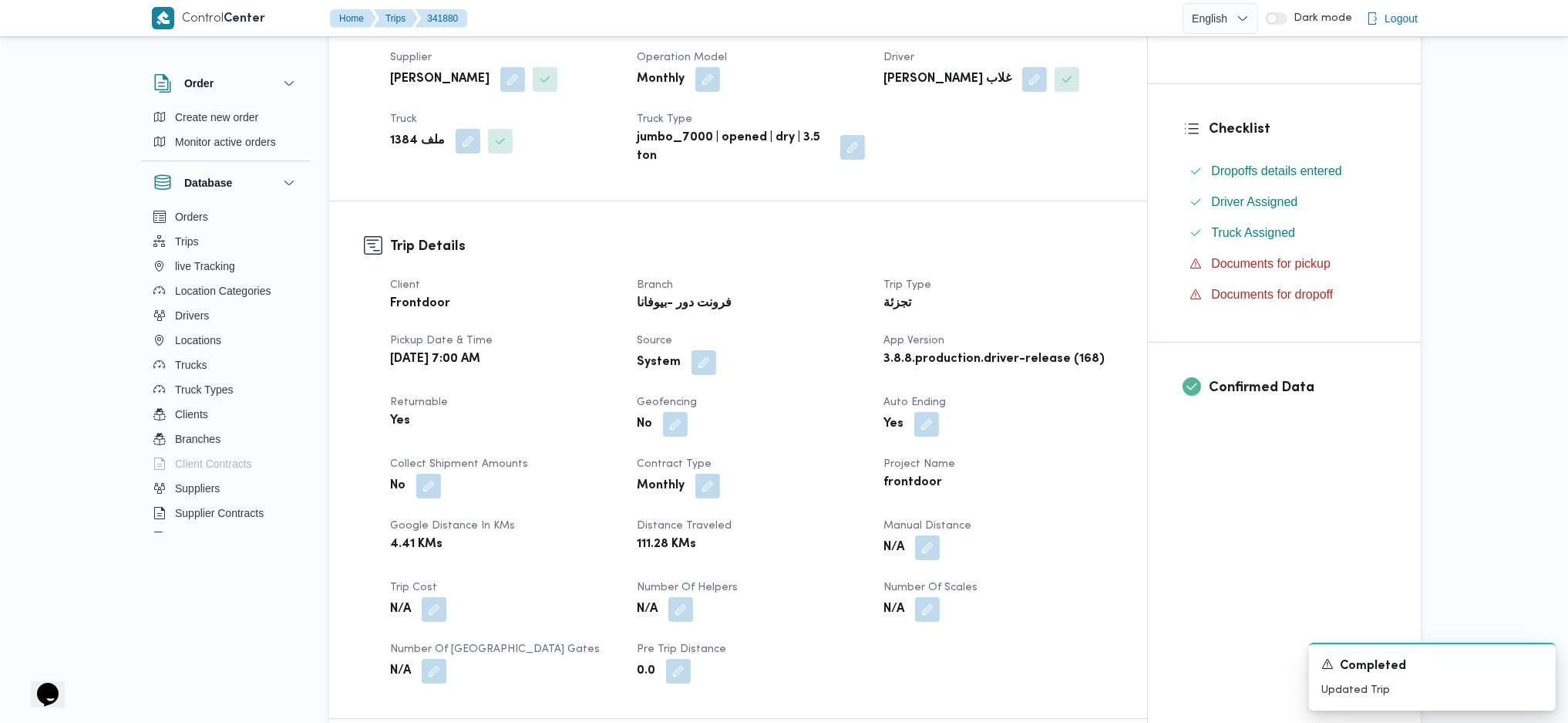
scroll to position [514, 0]
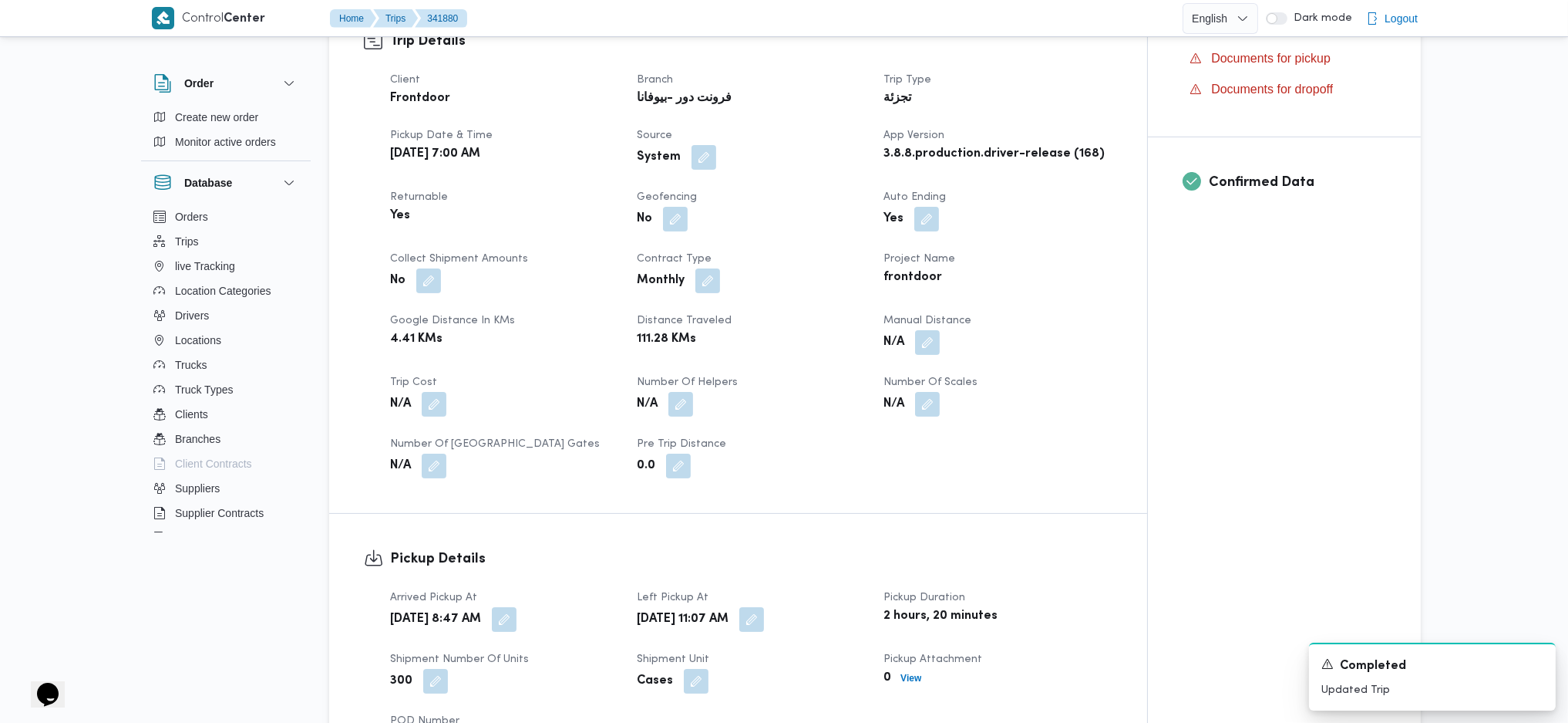
click at [945, 334] on div "N/A" at bounding box center [998, 342] width 232 height 28
click at [934, 341] on button "button" at bounding box center [926, 341] width 24 height 24
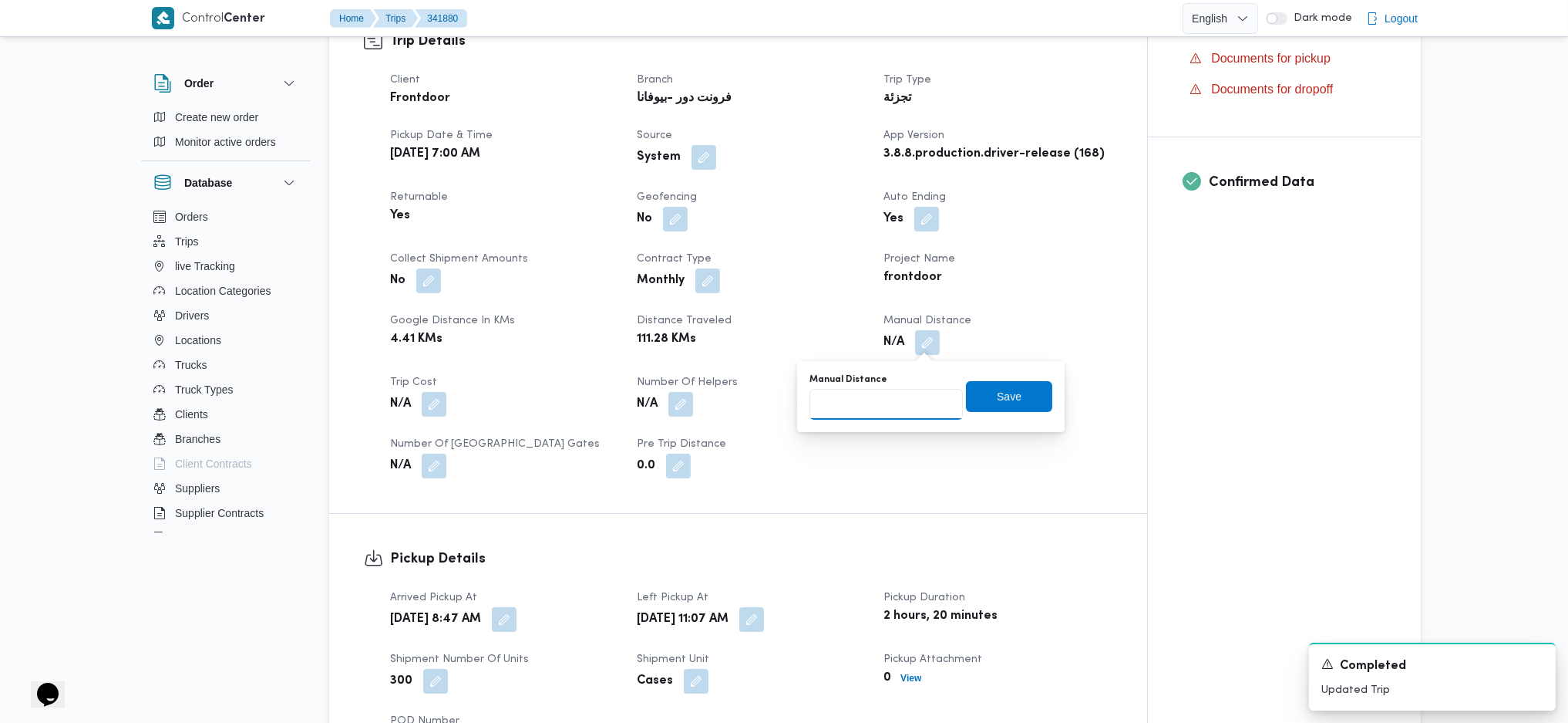
click at [901, 396] on input "Manual Distance" at bounding box center [886, 404] width 153 height 31
type input "90"
click at [966, 388] on span "Save" at bounding box center [1009, 396] width 87 height 31
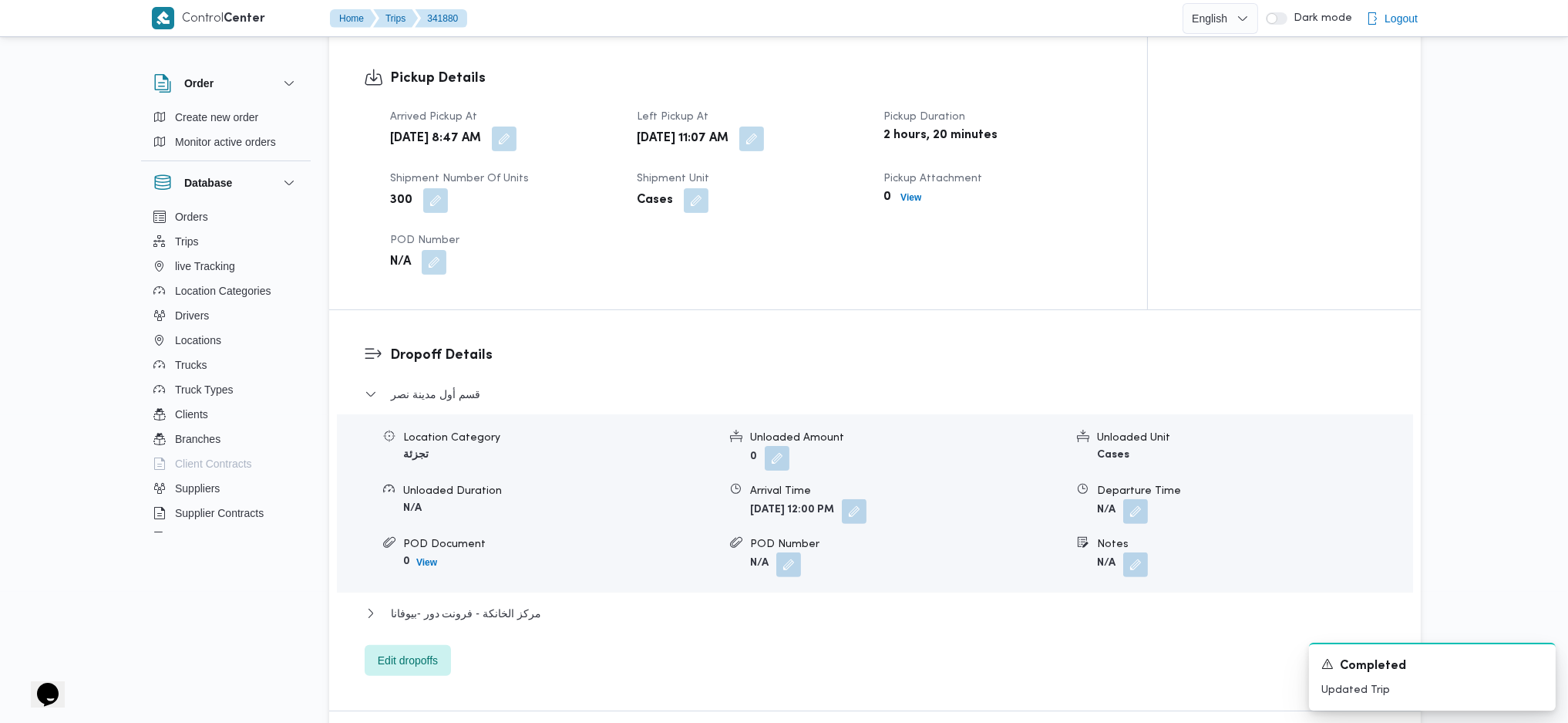
scroll to position [1028, 0]
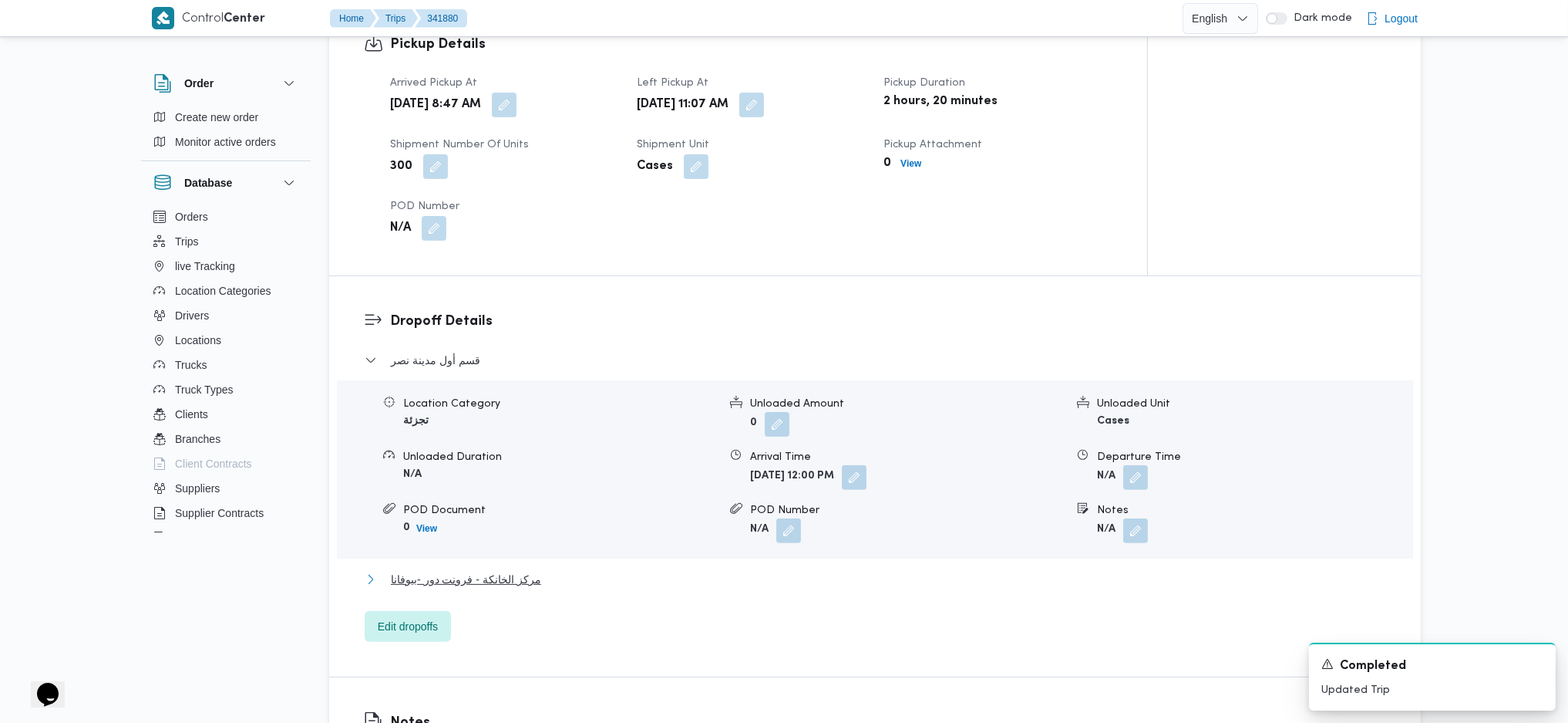
click at [457, 579] on span "مركز الخانكة - فرونت دور -بيوفانا" at bounding box center [466, 579] width 150 height 19
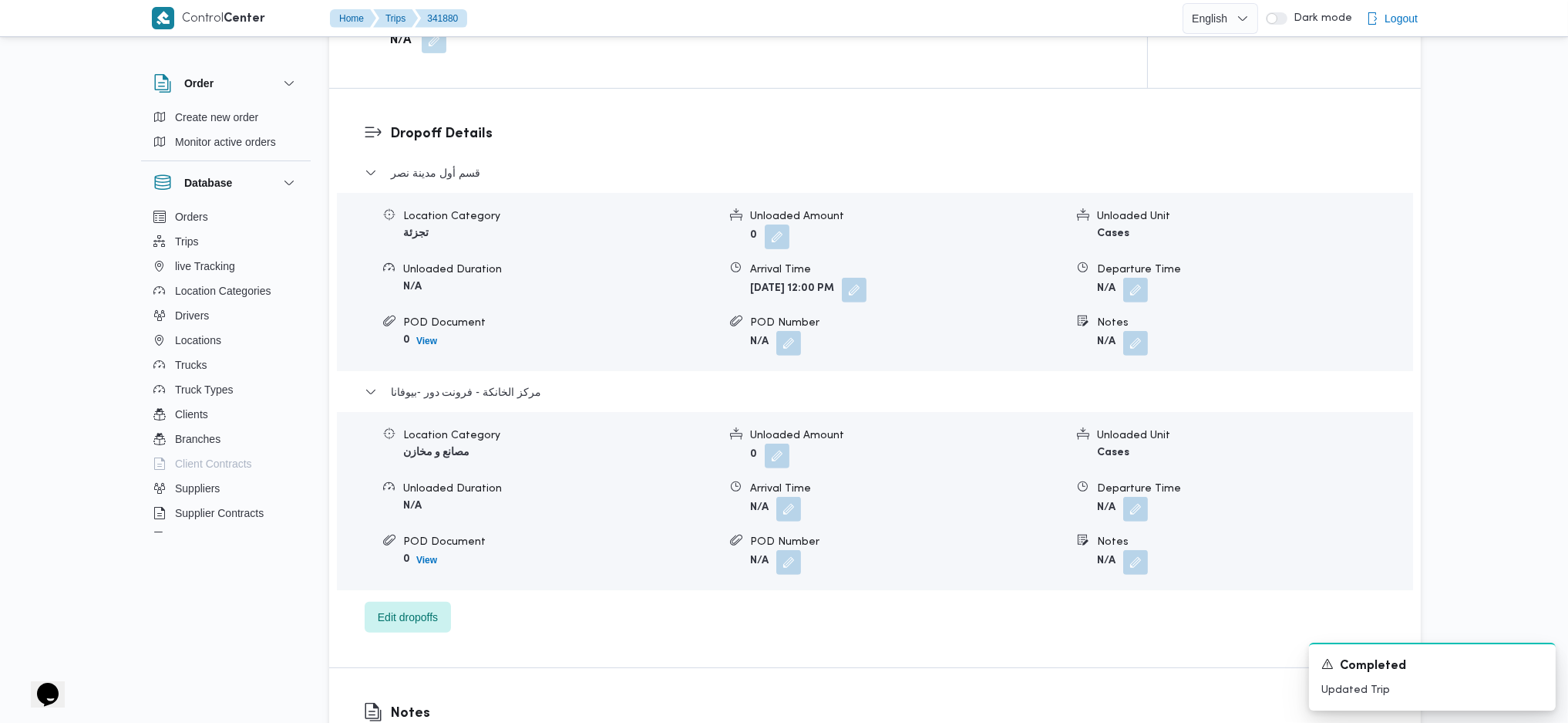
scroll to position [1337, 0]
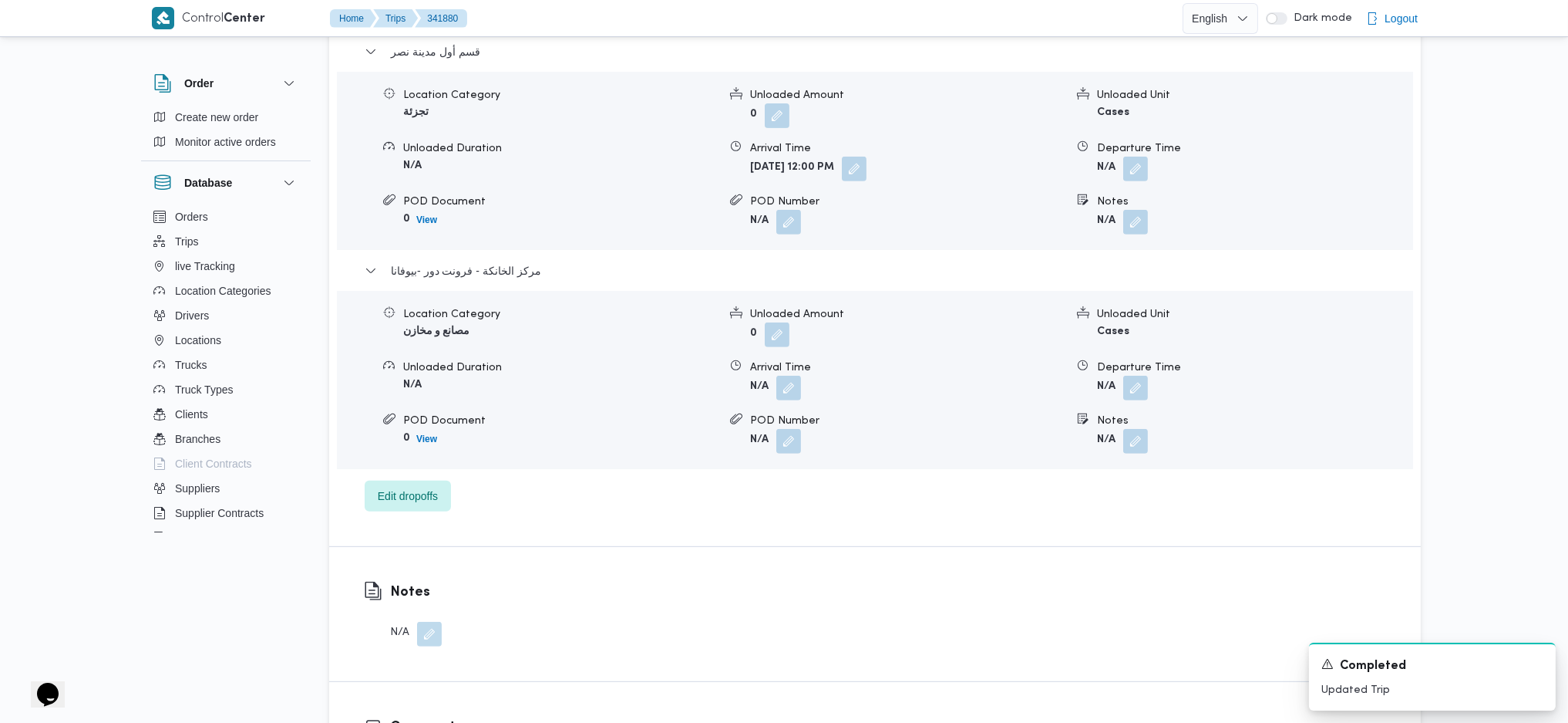
click at [1123, 389] on span at bounding box center [1132, 388] width 32 height 24
click at [1150, 389] on form "N/A" at bounding box center [1253, 388] width 315 height 24
click at [1115, 381] on b "N/A" at bounding box center [1106, 386] width 19 height 10
click at [1138, 386] on button "button" at bounding box center [1135, 387] width 24 height 24
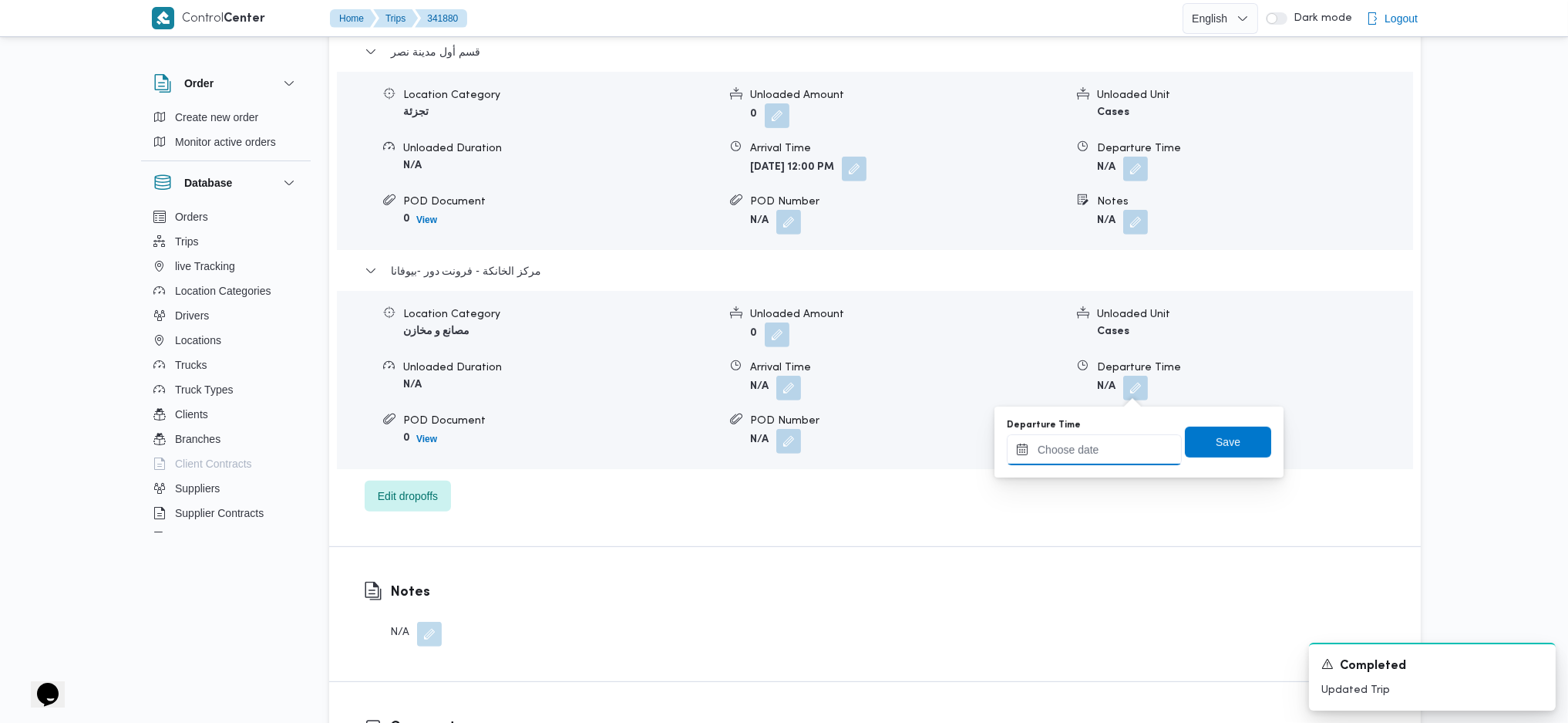
click at [1091, 462] on input "Departure Time" at bounding box center [1094, 450] width 175 height 31
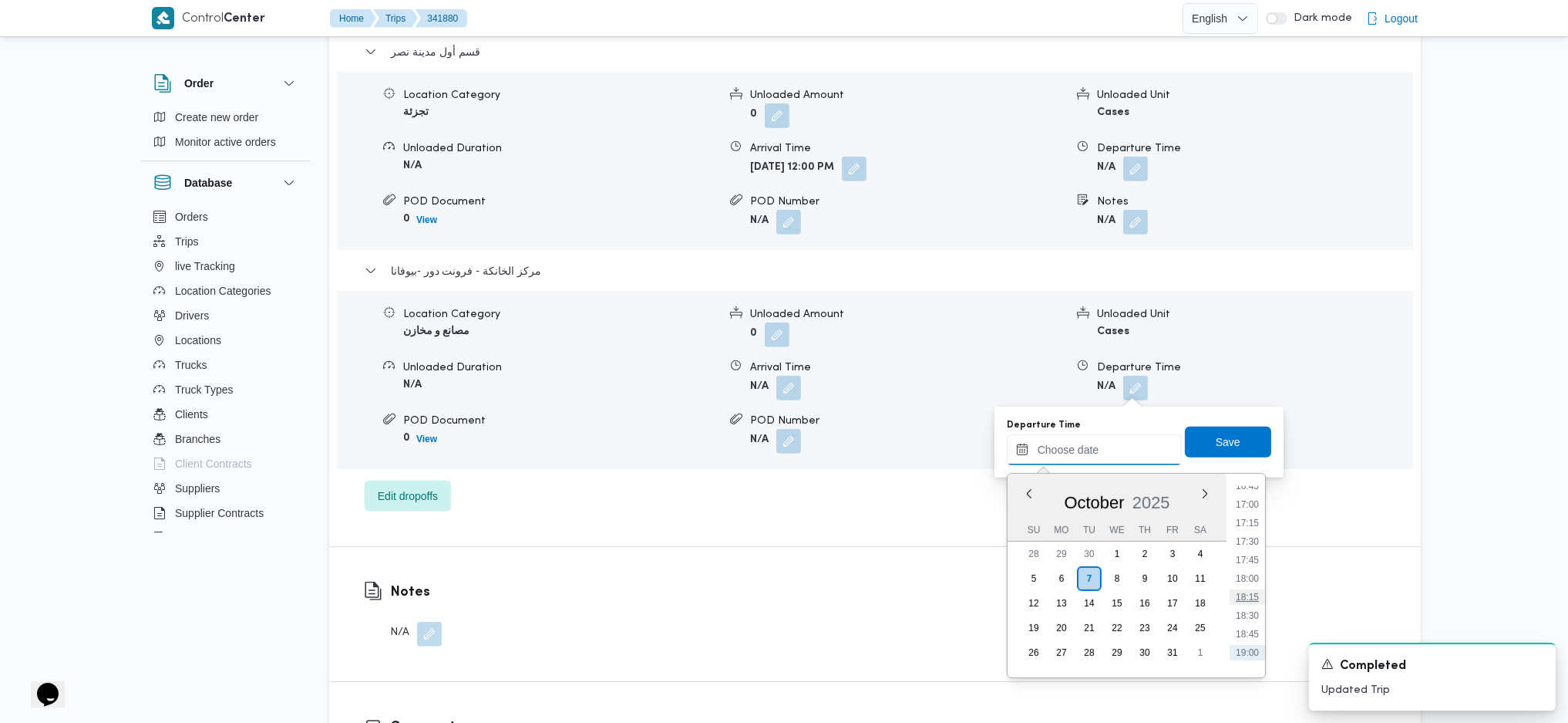
scroll to position [1213, 0]
click at [1250, 534] on li "17:00" at bounding box center [1247, 538] width 35 height 15
type input "[DATE] 17:00"
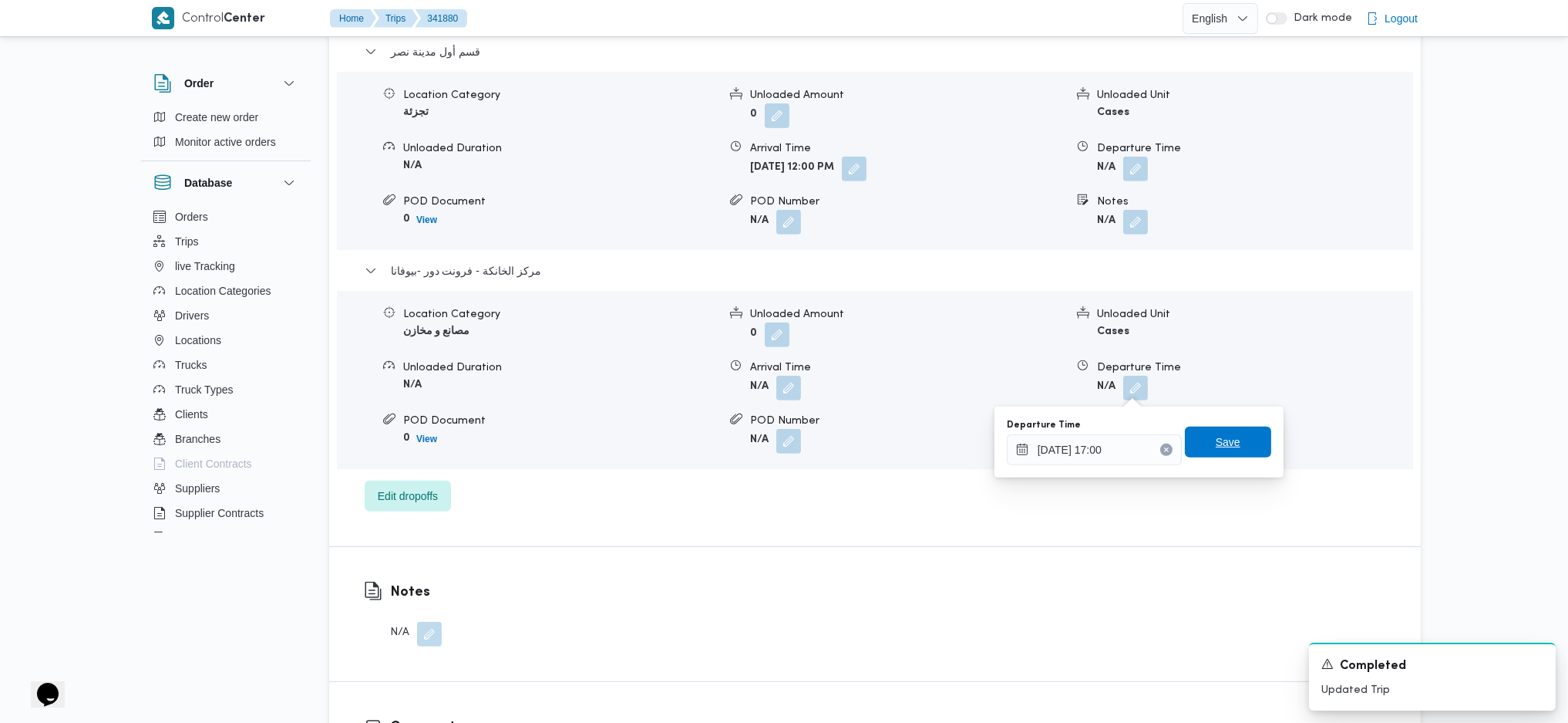
click at [1225, 449] on span "Save" at bounding box center [1227, 442] width 24 height 19
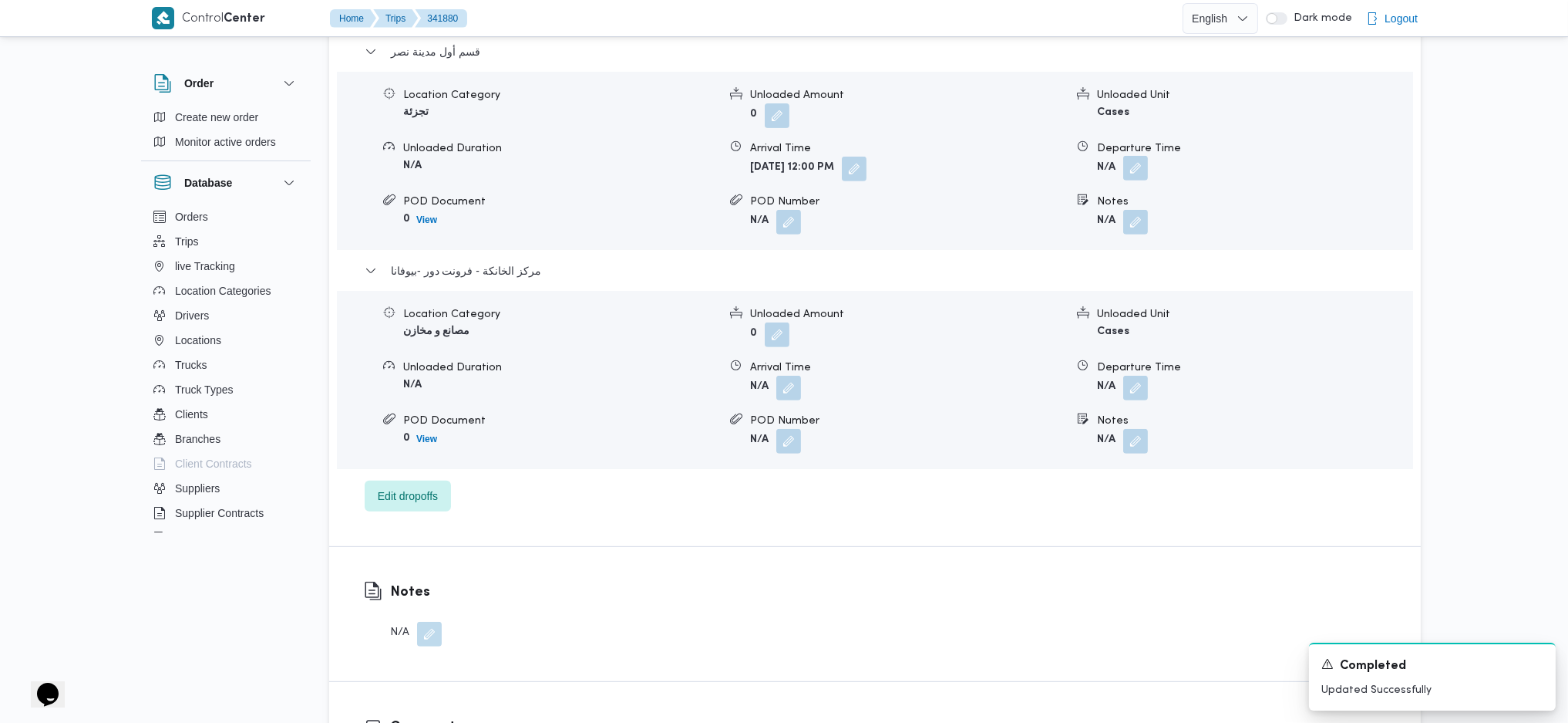
click at [1132, 162] on button "button" at bounding box center [1135, 168] width 24 height 24
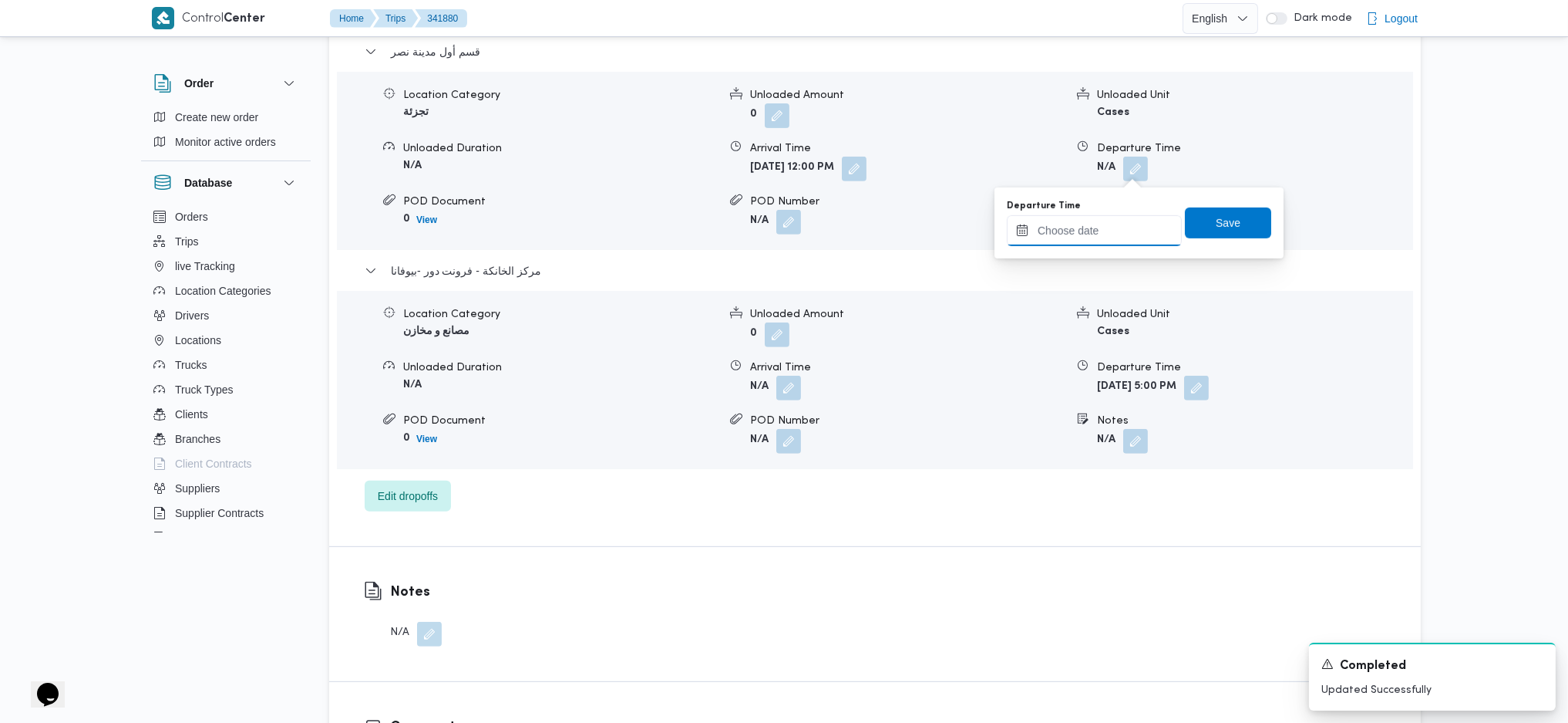
click at [1096, 233] on input "Departure Time" at bounding box center [1094, 231] width 175 height 31
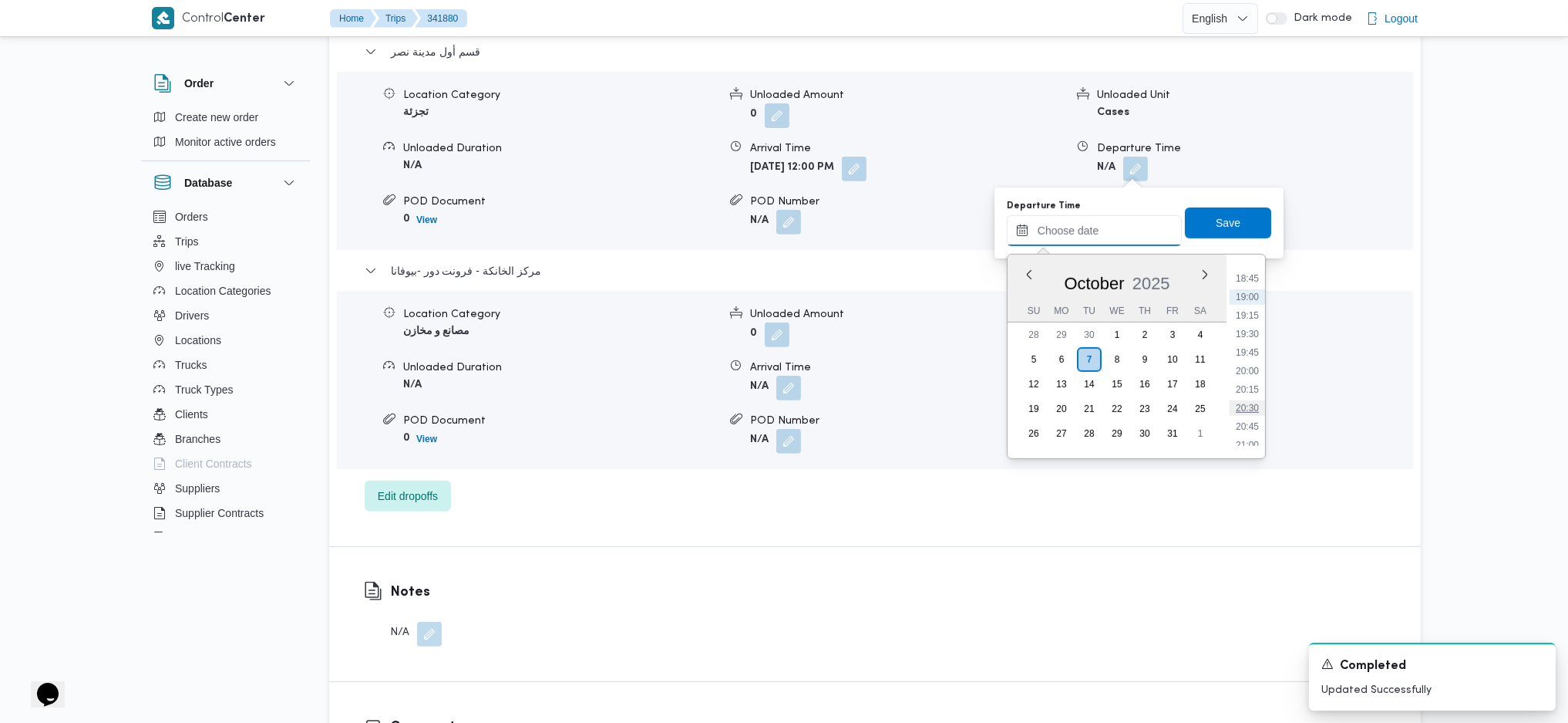
scroll to position [1419, 0]
click at [1243, 405] on li "21:00" at bounding box center [1247, 410] width 35 height 15
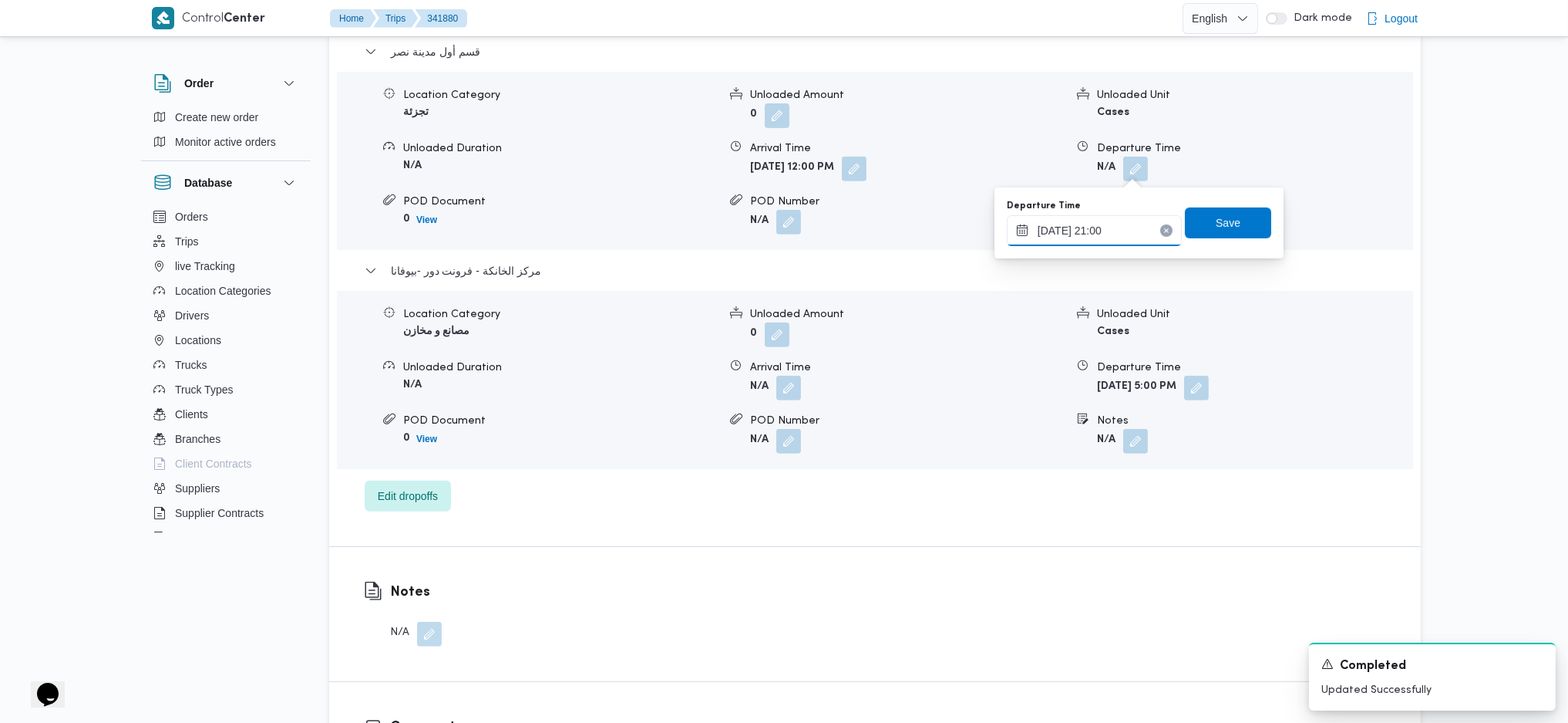
click at [1119, 229] on input "[DATE] 21:00" at bounding box center [1094, 231] width 175 height 31
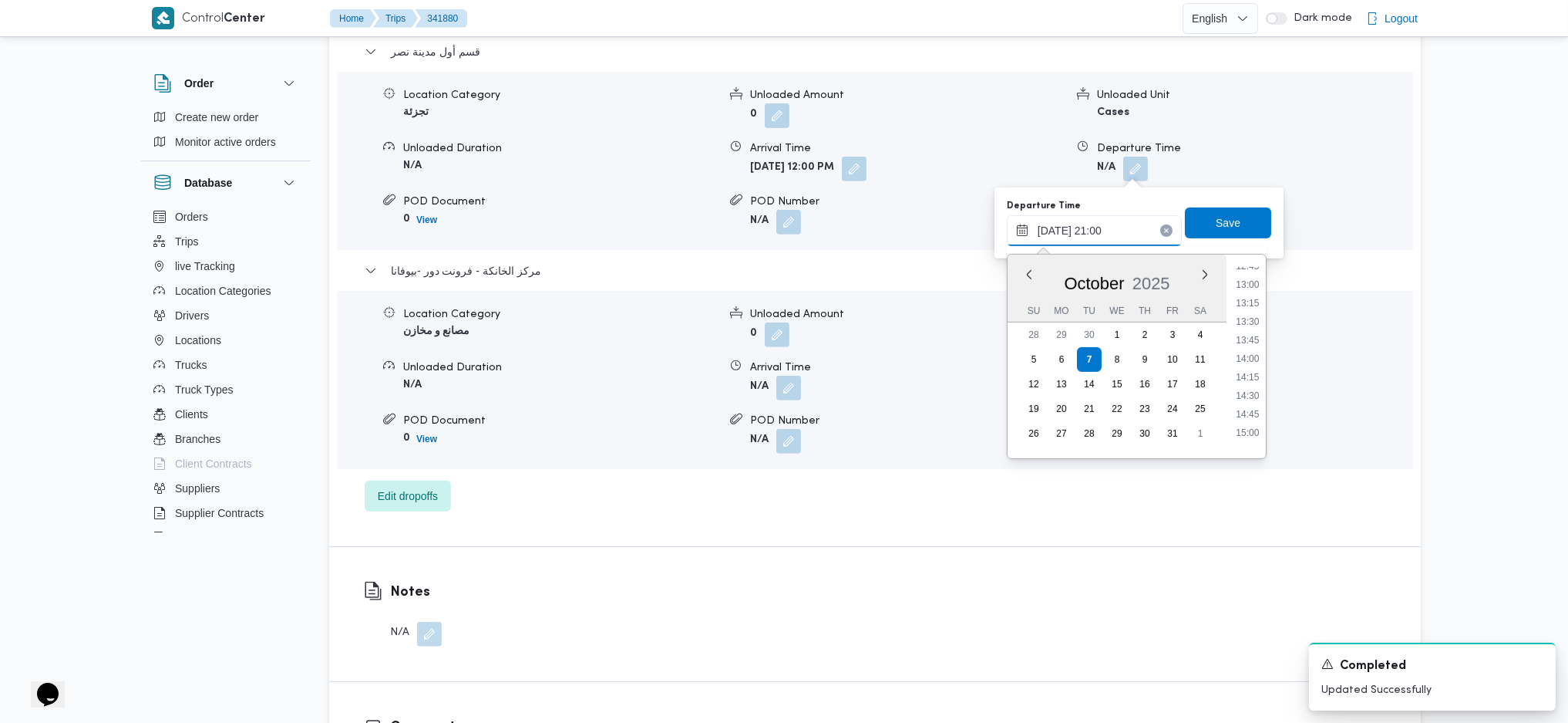
scroll to position [744, 0]
click at [1244, 320] on li "10:45" at bounding box center [1247, 326] width 35 height 15
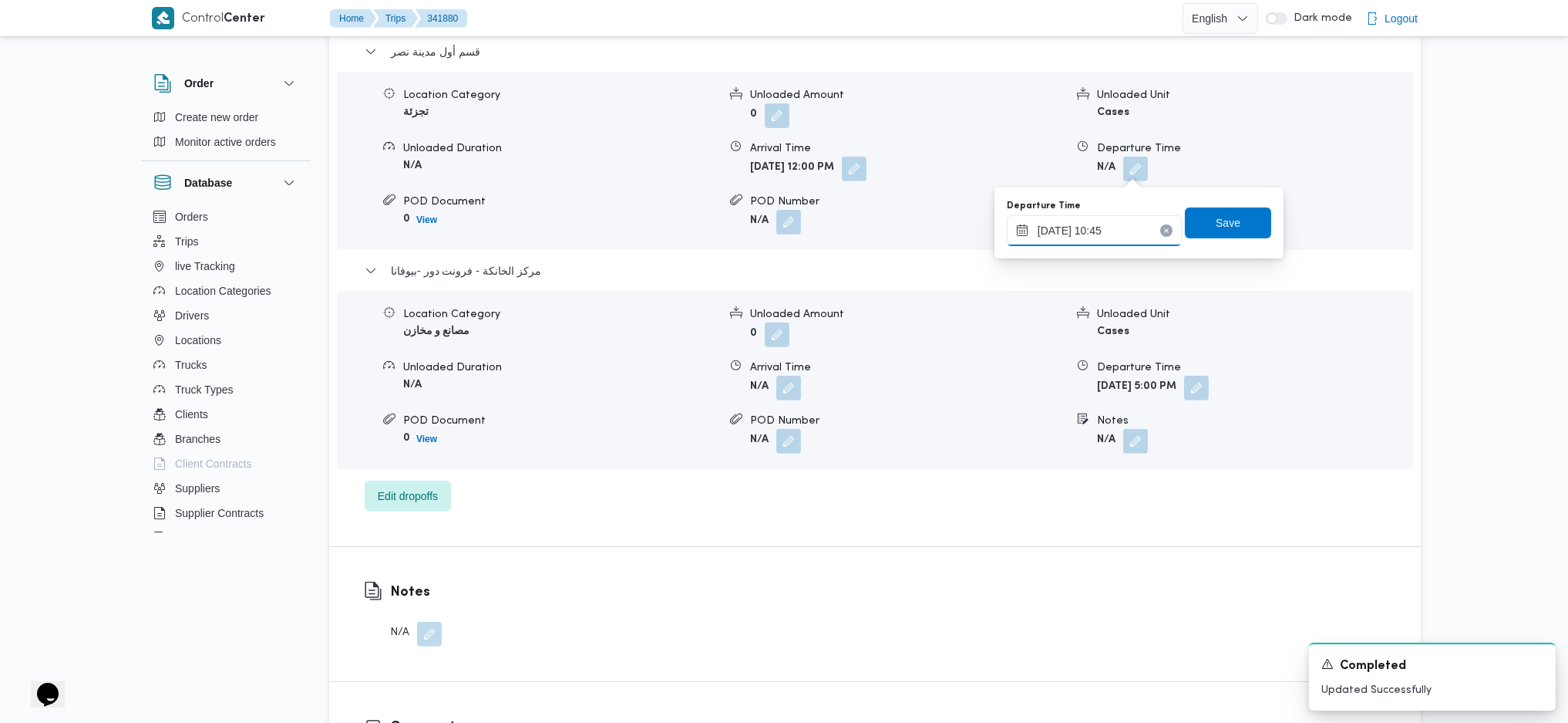
click at [1101, 227] on input "[DATE] 10:45" at bounding box center [1094, 231] width 175 height 31
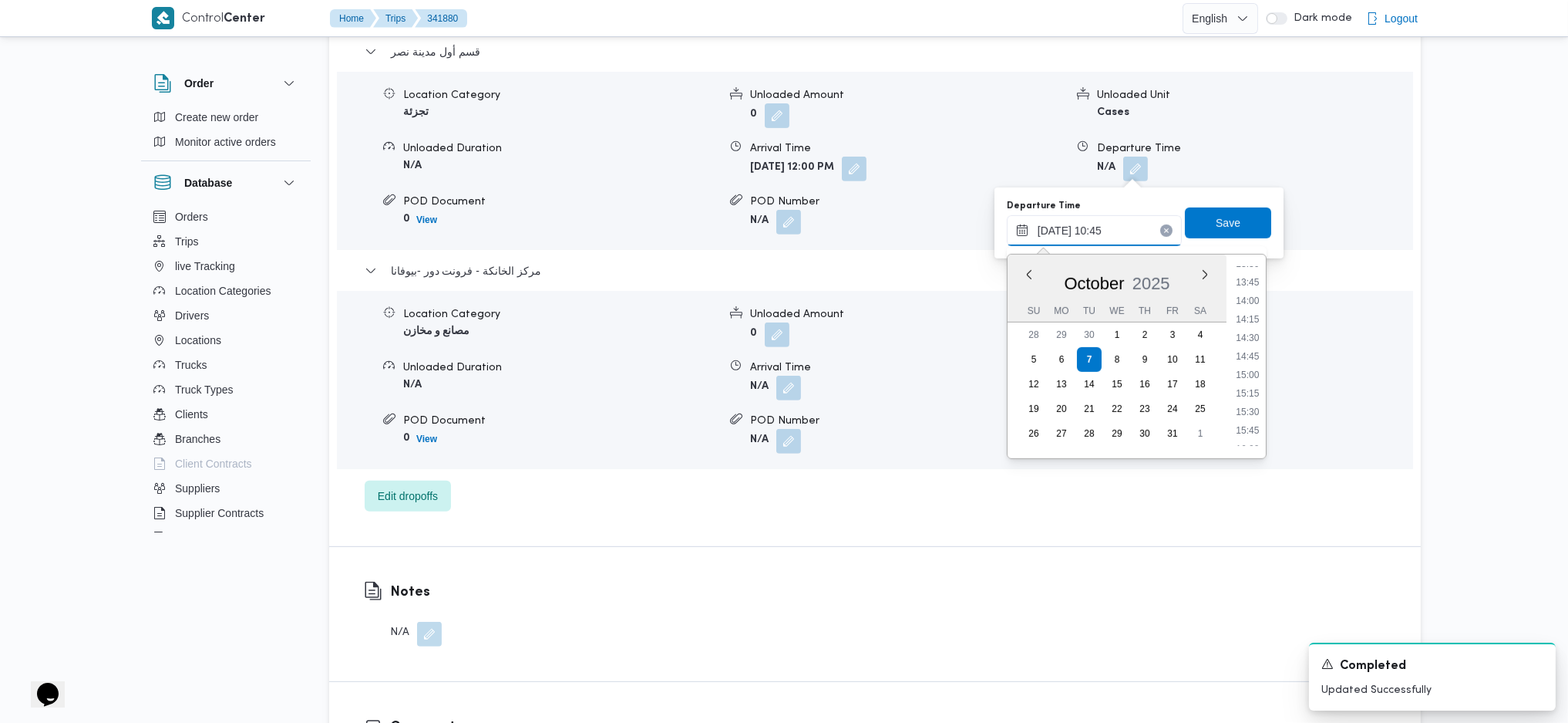
scroll to position [1012, 0]
click at [1253, 323] on li "14:15" at bounding box center [1247, 316] width 35 height 15
type input "[DATE] 14:15"
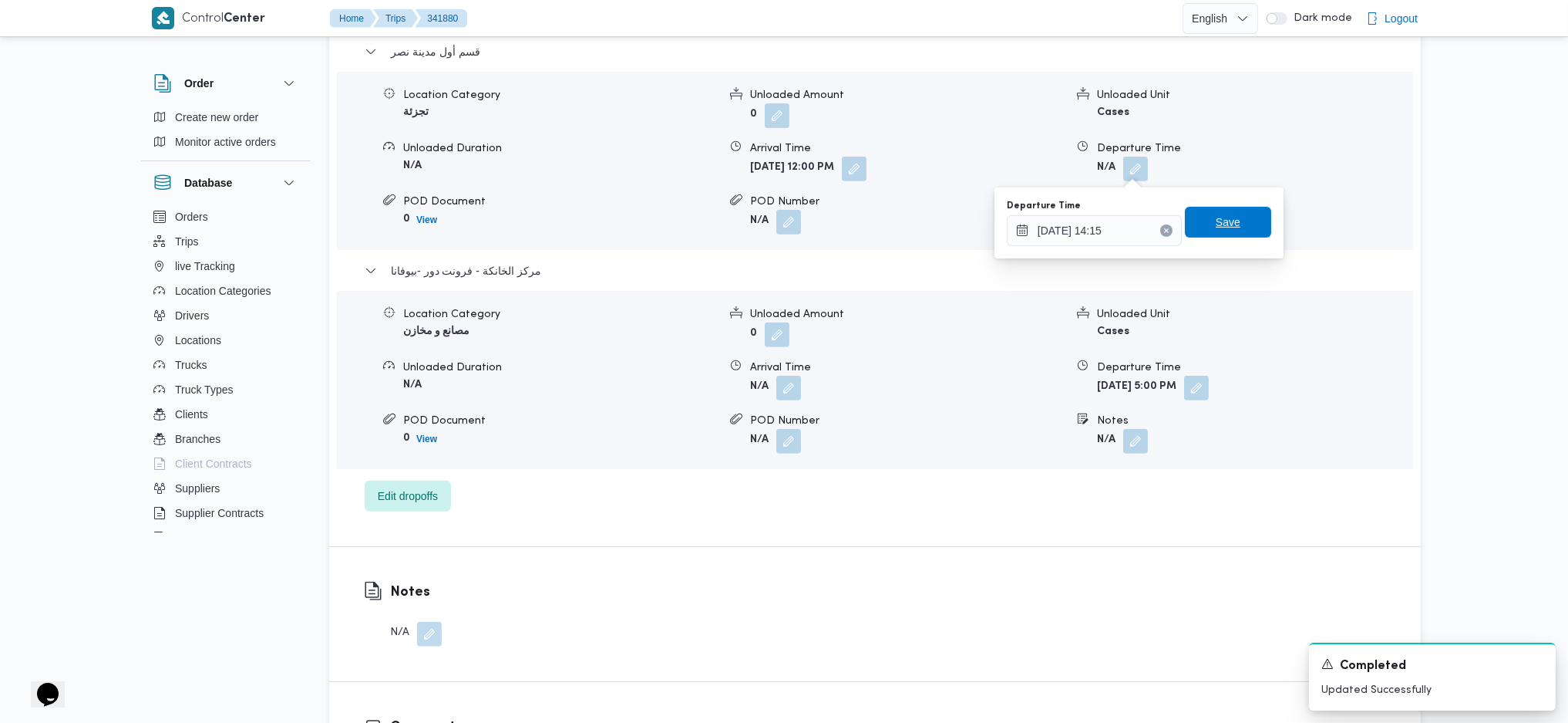
click at [1216, 219] on span "Save" at bounding box center [1227, 222] width 24 height 19
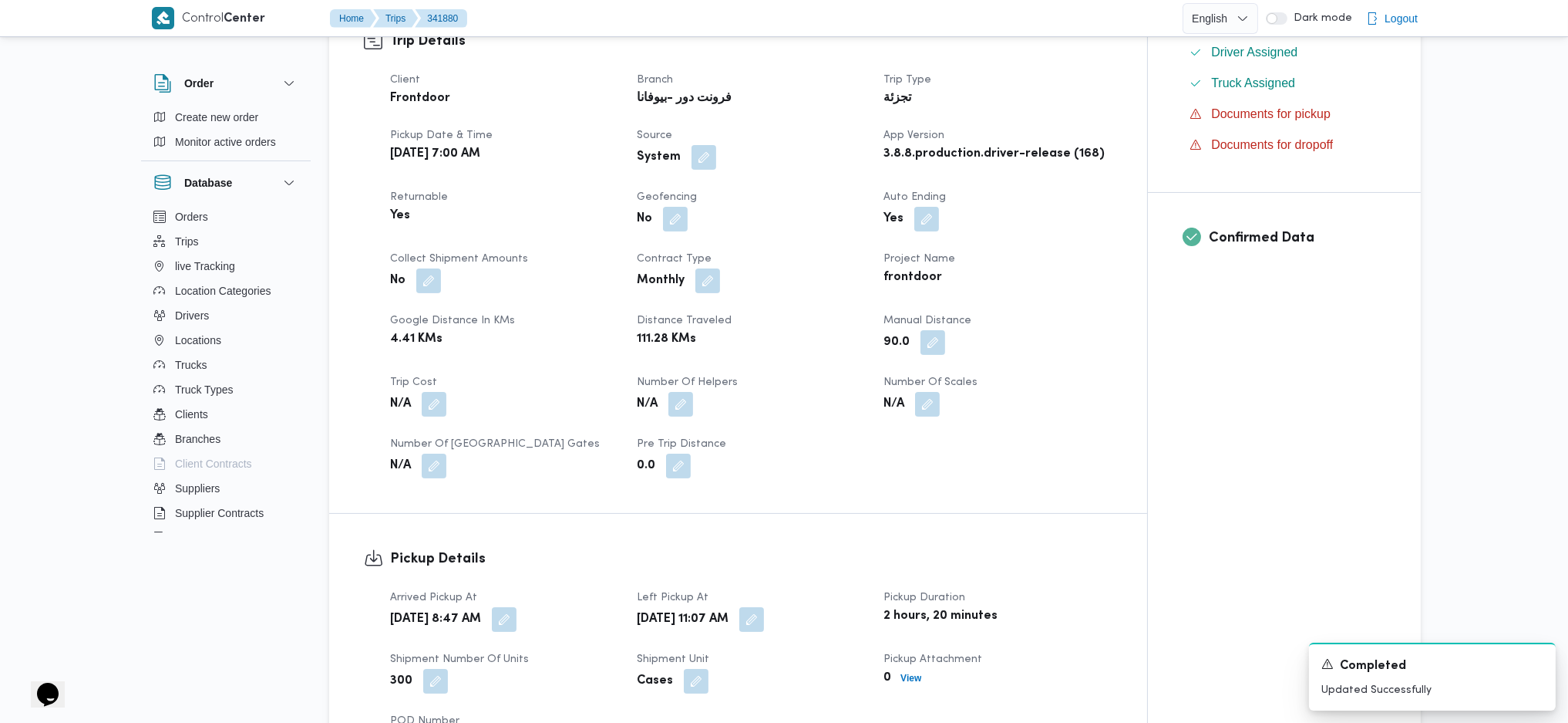
scroll to position [0, 0]
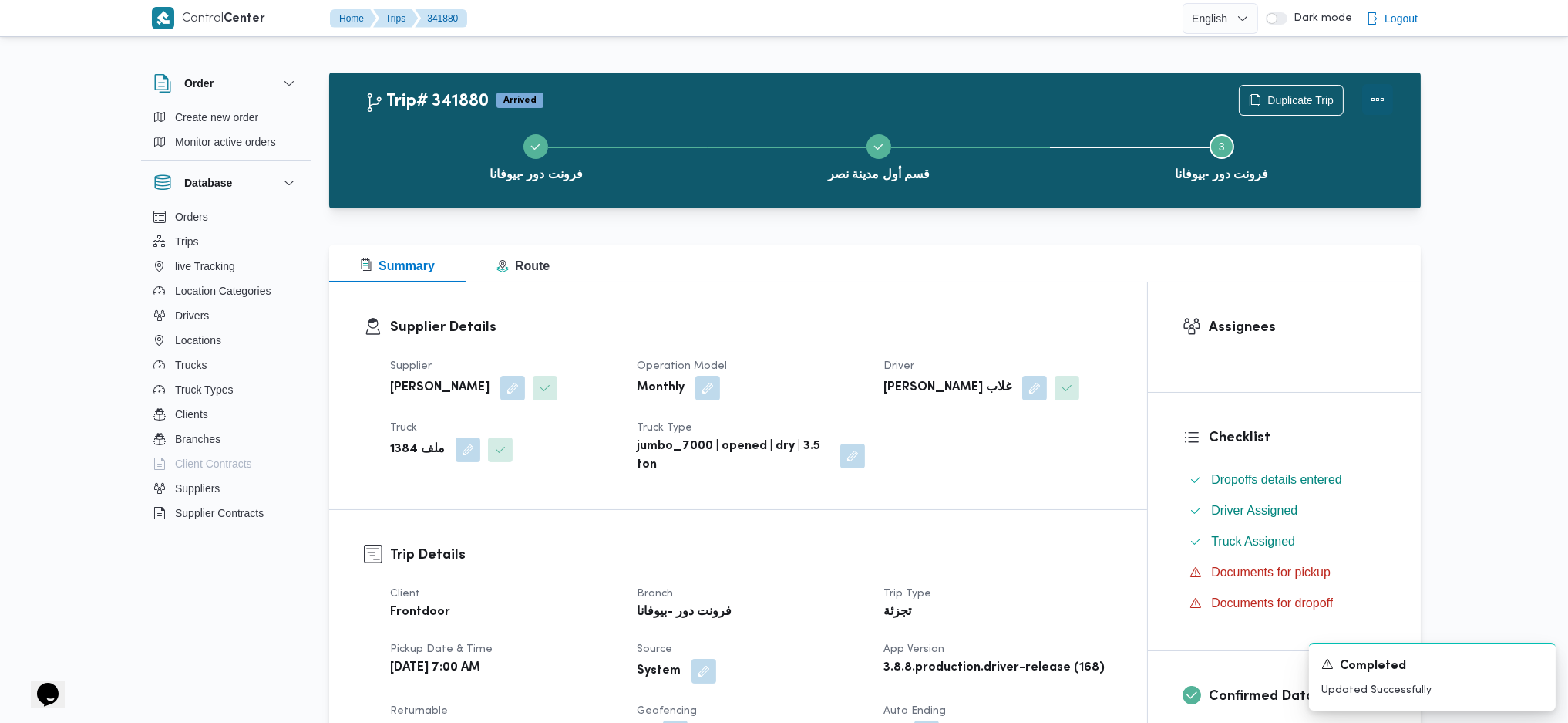
click at [1390, 96] on button "Actions" at bounding box center [1378, 99] width 31 height 31
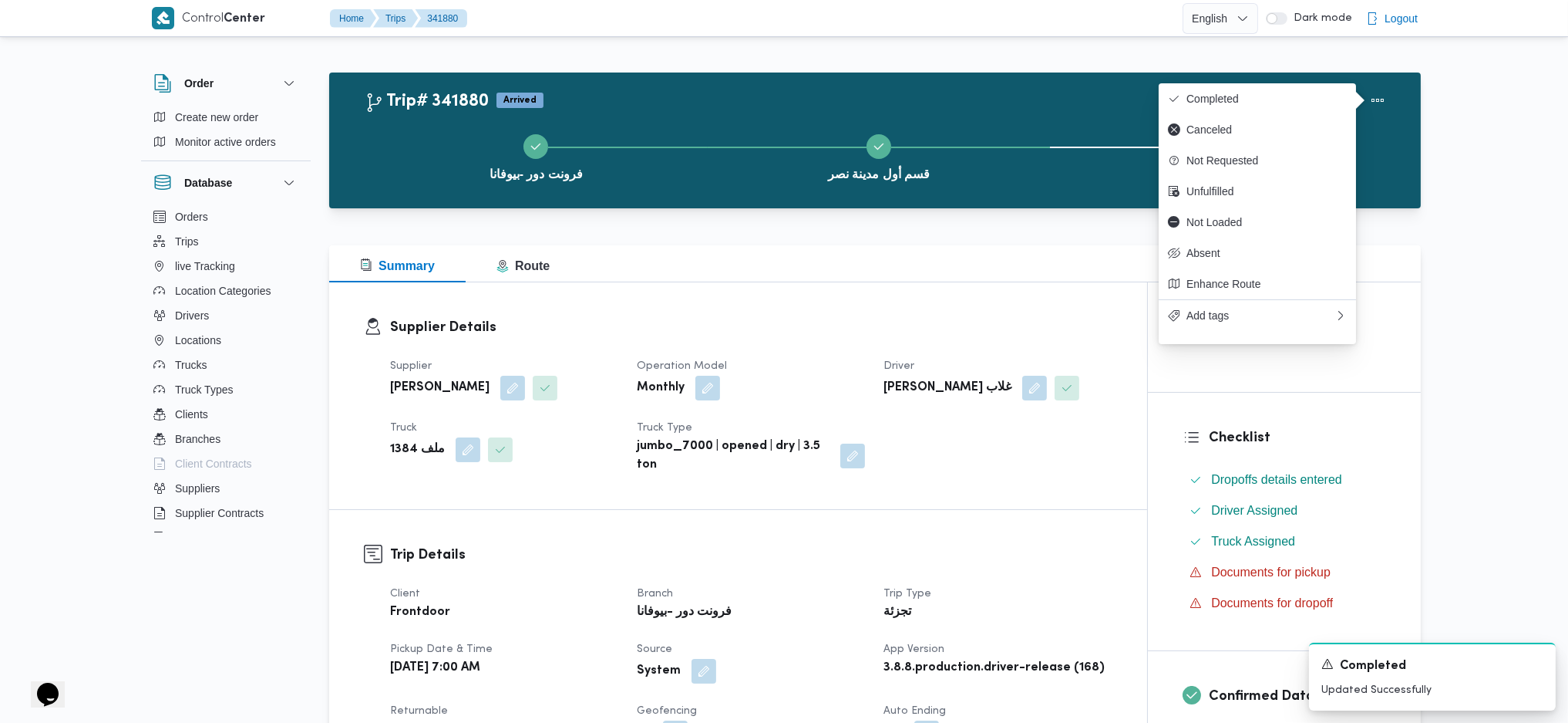
click at [1273, 78] on div "Duplicate Trip" at bounding box center [1317, 100] width 173 height 50
click at [1249, 106] on button "Completed" at bounding box center [1257, 98] width 197 height 31
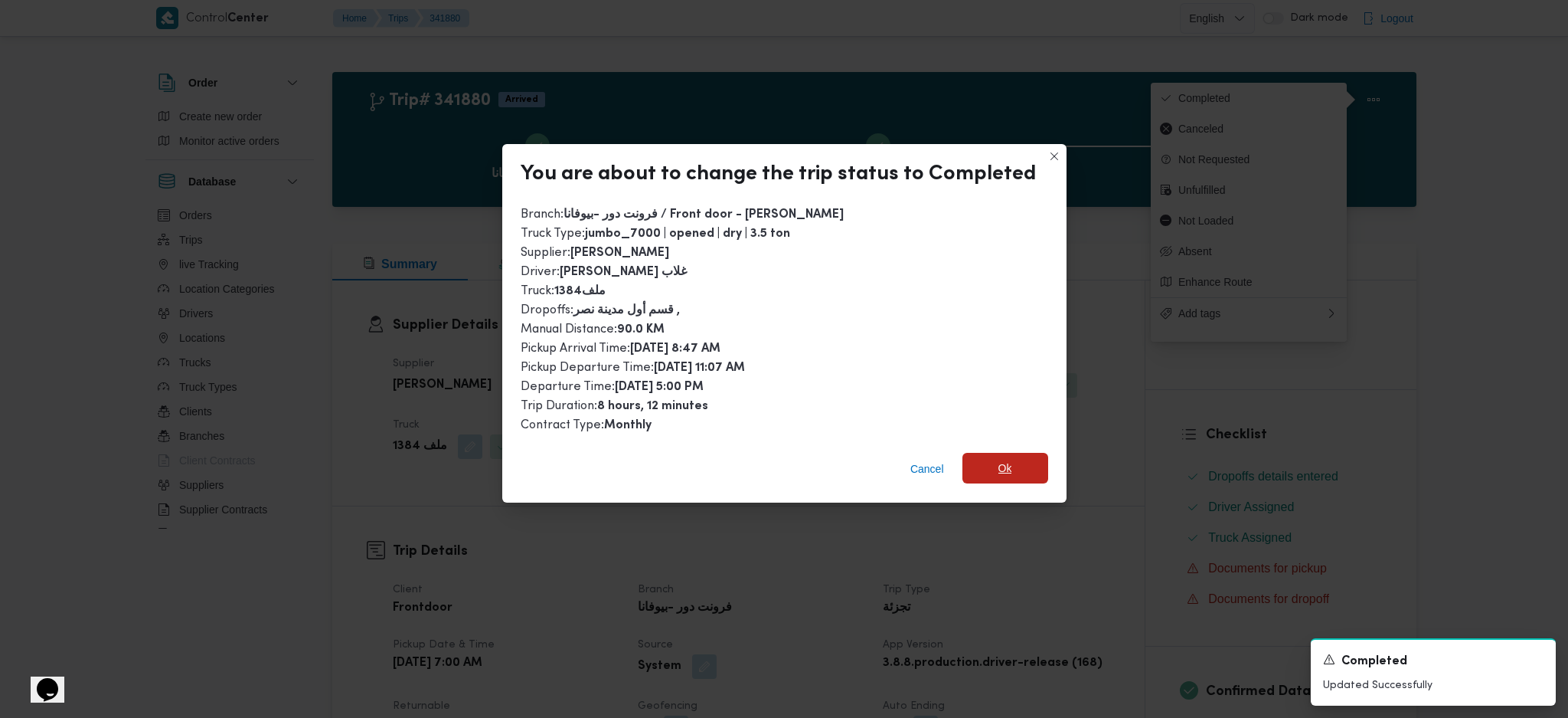
click at [1010, 462] on span "Ok" at bounding box center [1005, 468] width 86 height 30
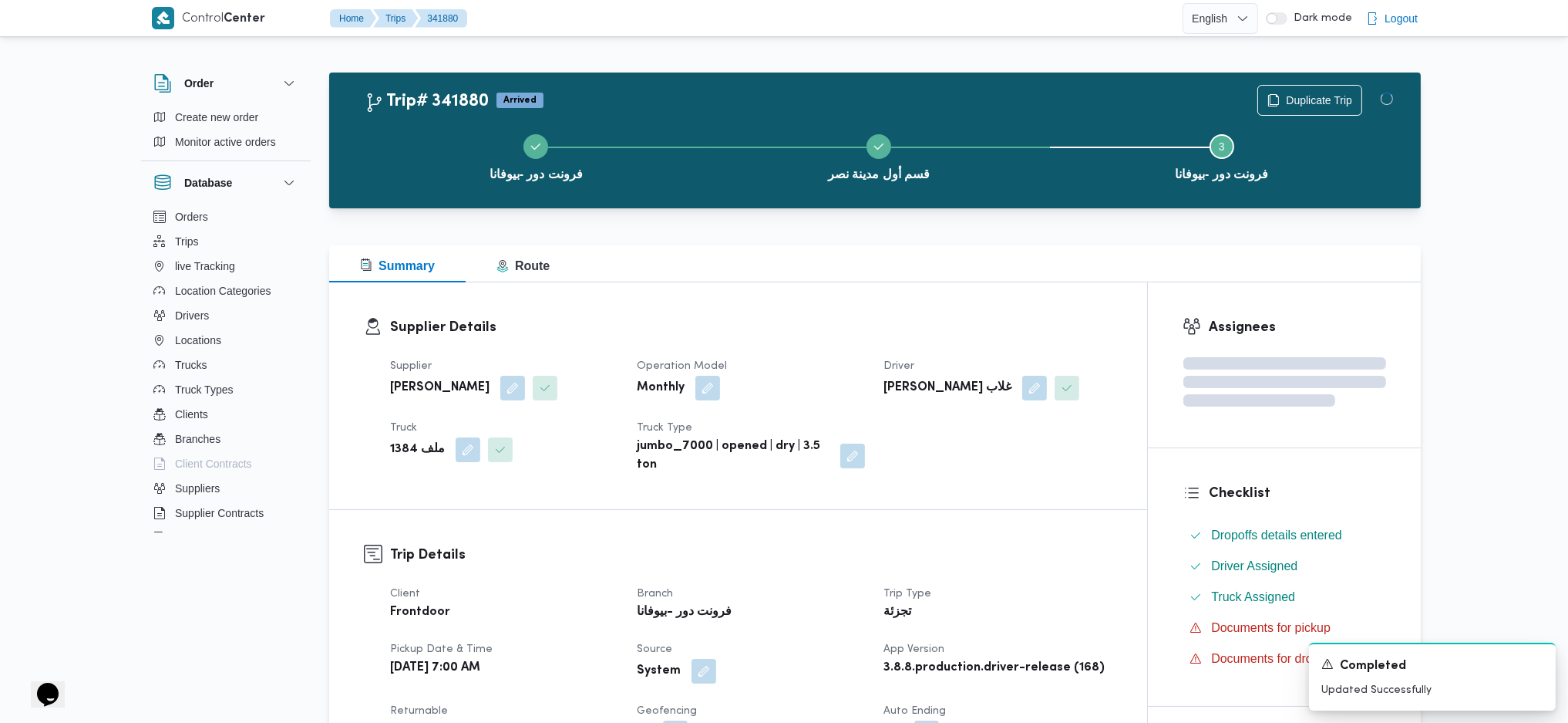
click at [864, 275] on div "Summary Route" at bounding box center [874, 263] width 1091 height 37
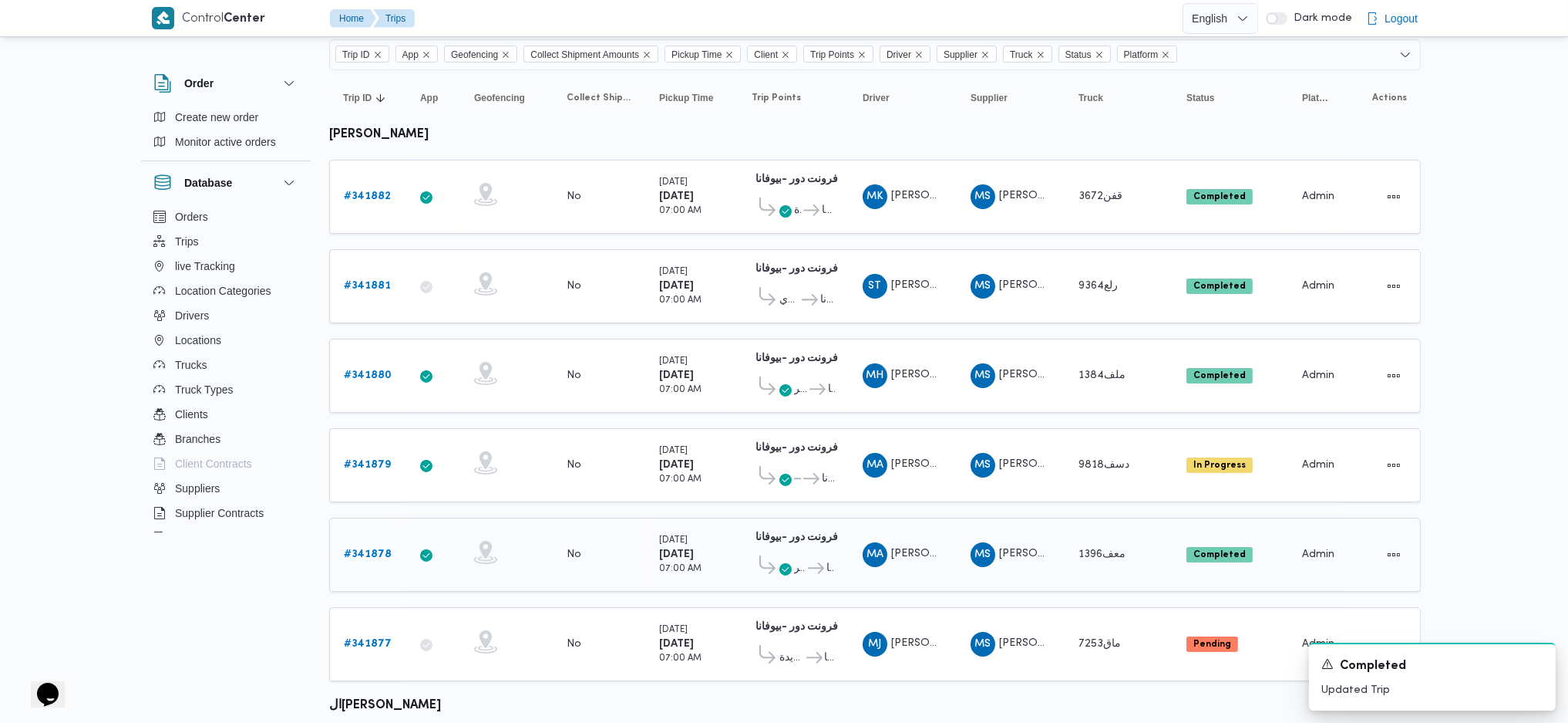
scroll to position [206, 0]
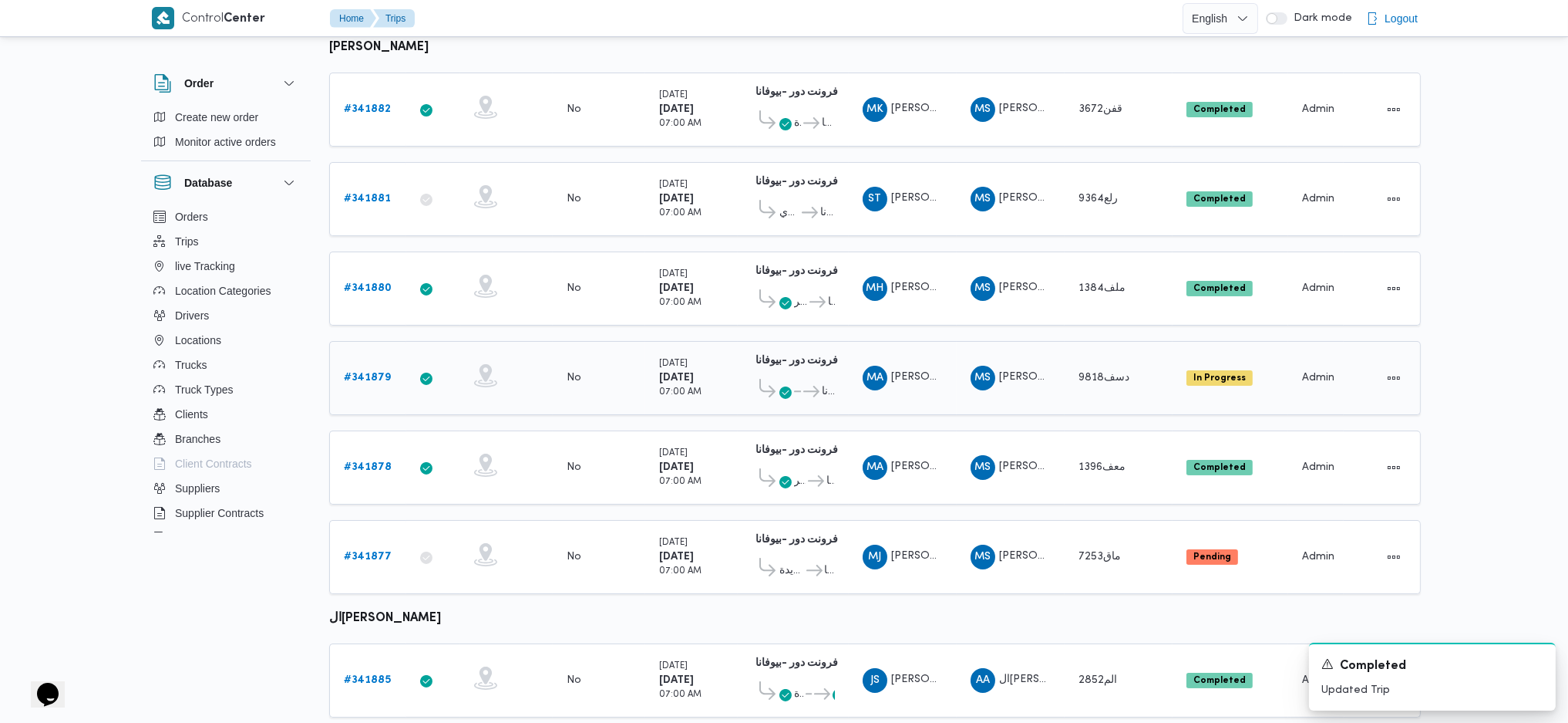
click at [370, 372] on b "# 341879" at bounding box center [368, 377] width 47 height 10
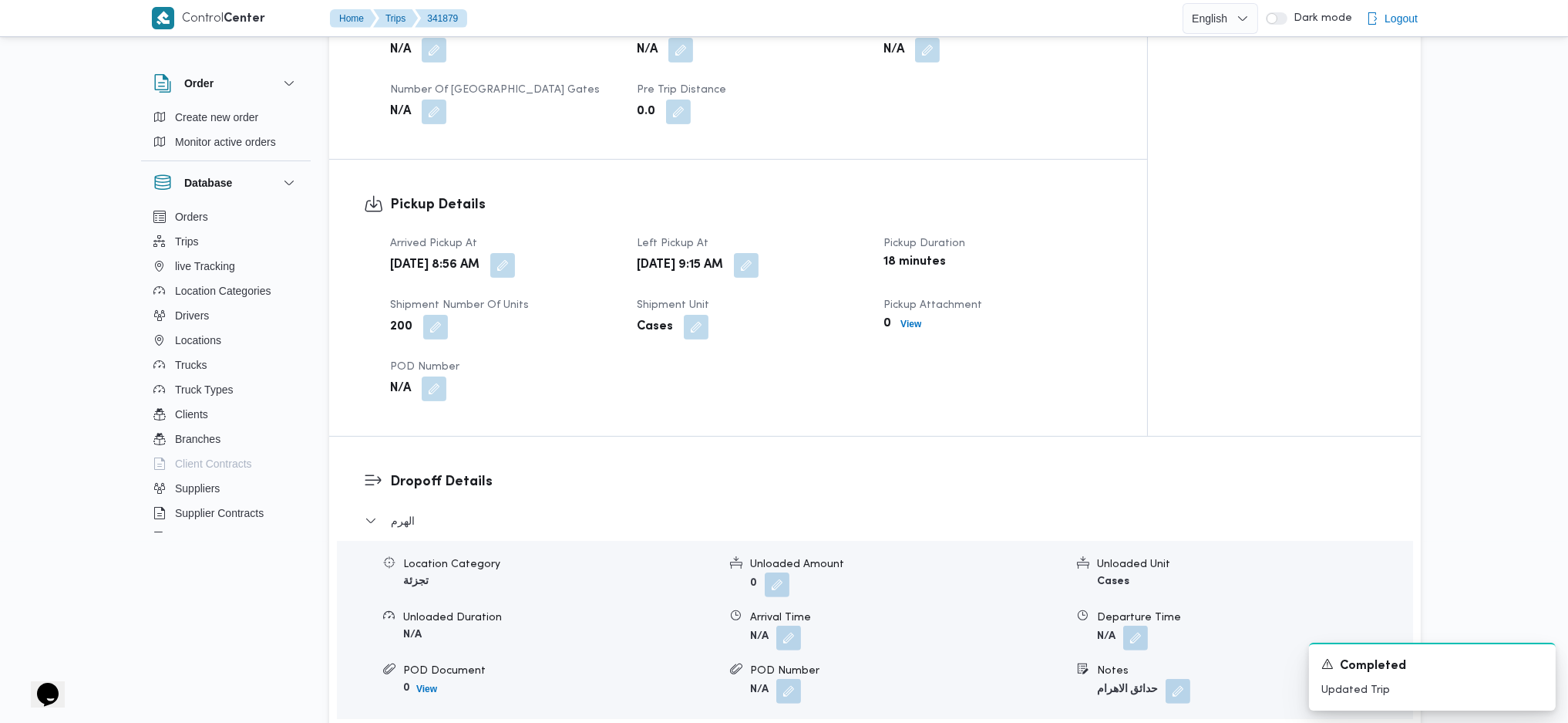
scroll to position [719, 0]
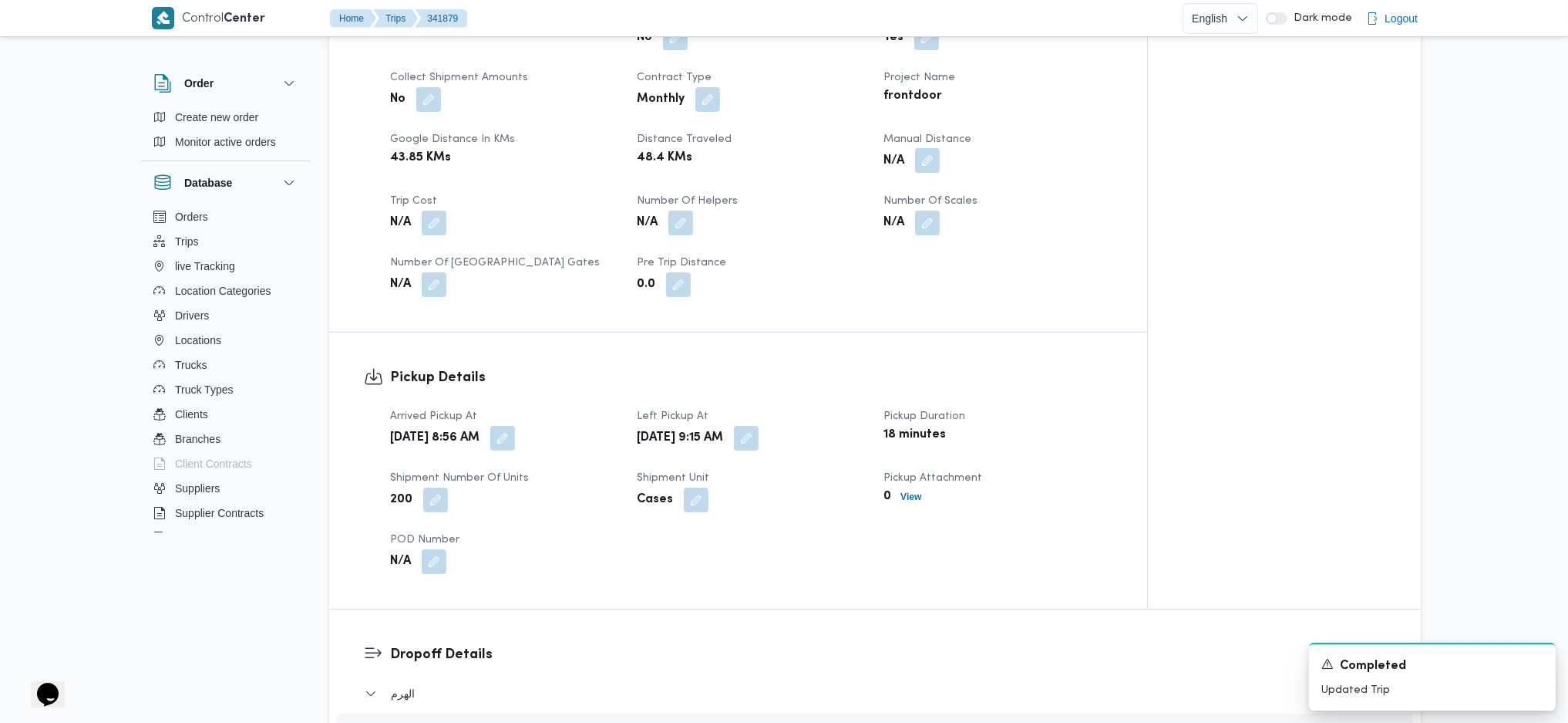
click at [931, 148] on button "button" at bounding box center [926, 160] width 24 height 24
click at [847, 197] on input "Manual Distance" at bounding box center [886, 198] width 153 height 31
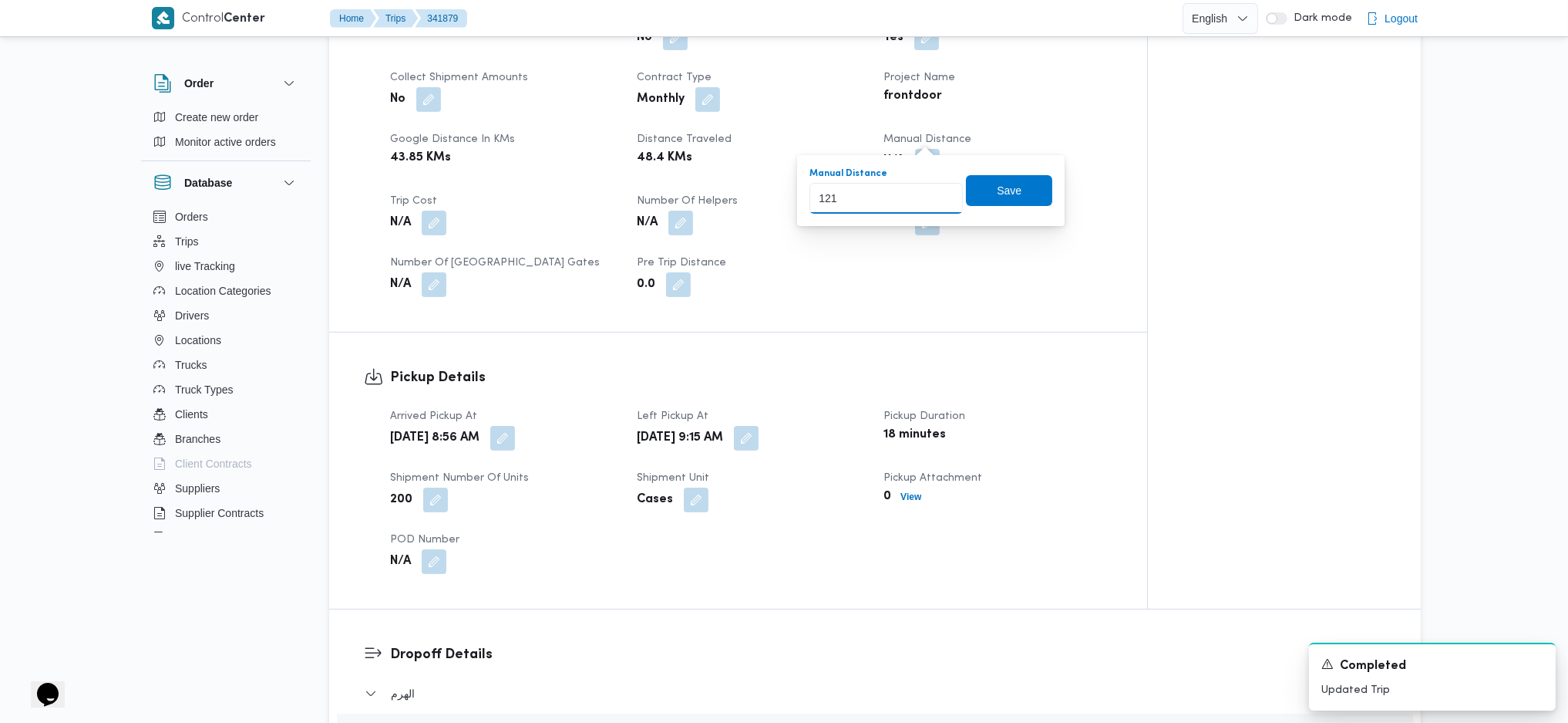
type input "121"
click at [1018, 199] on span "Save" at bounding box center [1009, 190] width 87 height 31
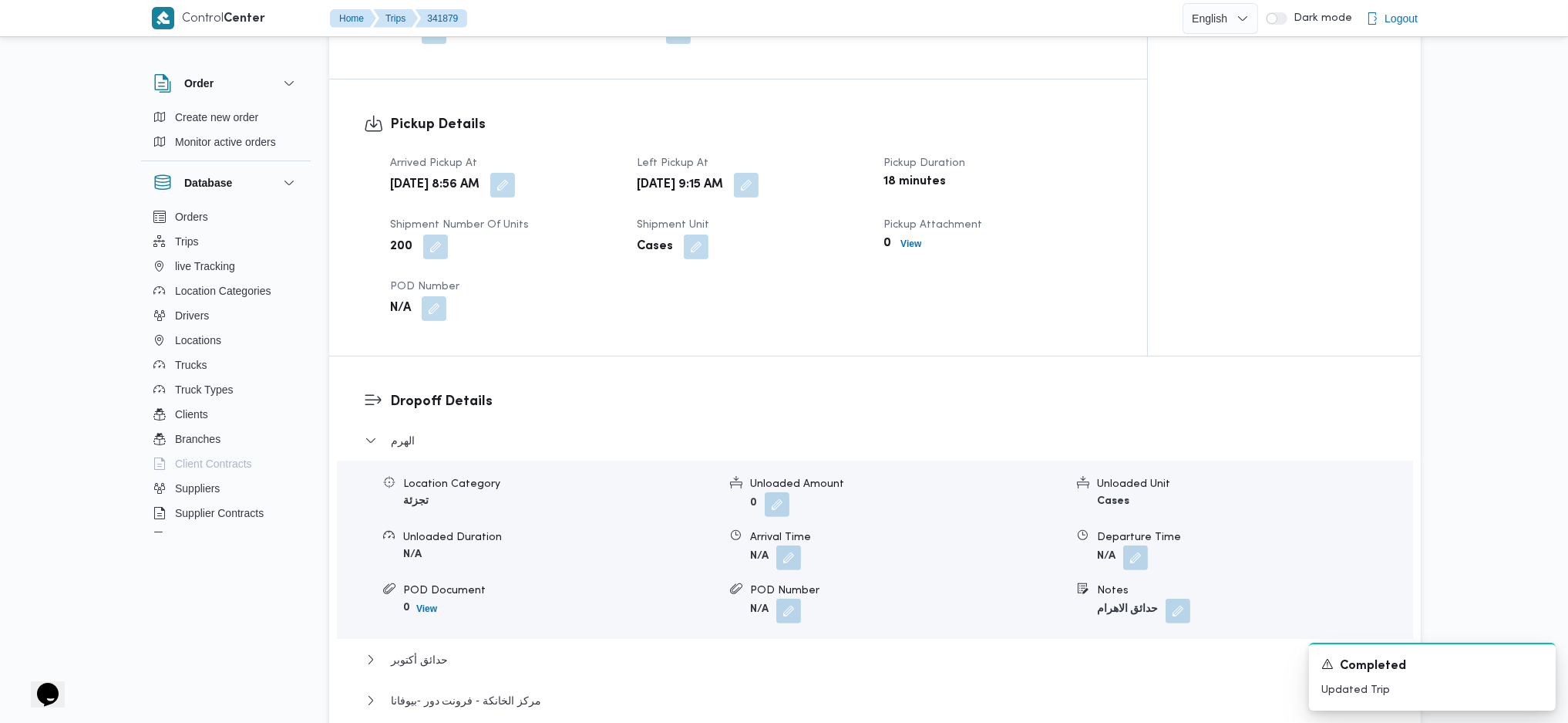
scroll to position [1028, 0]
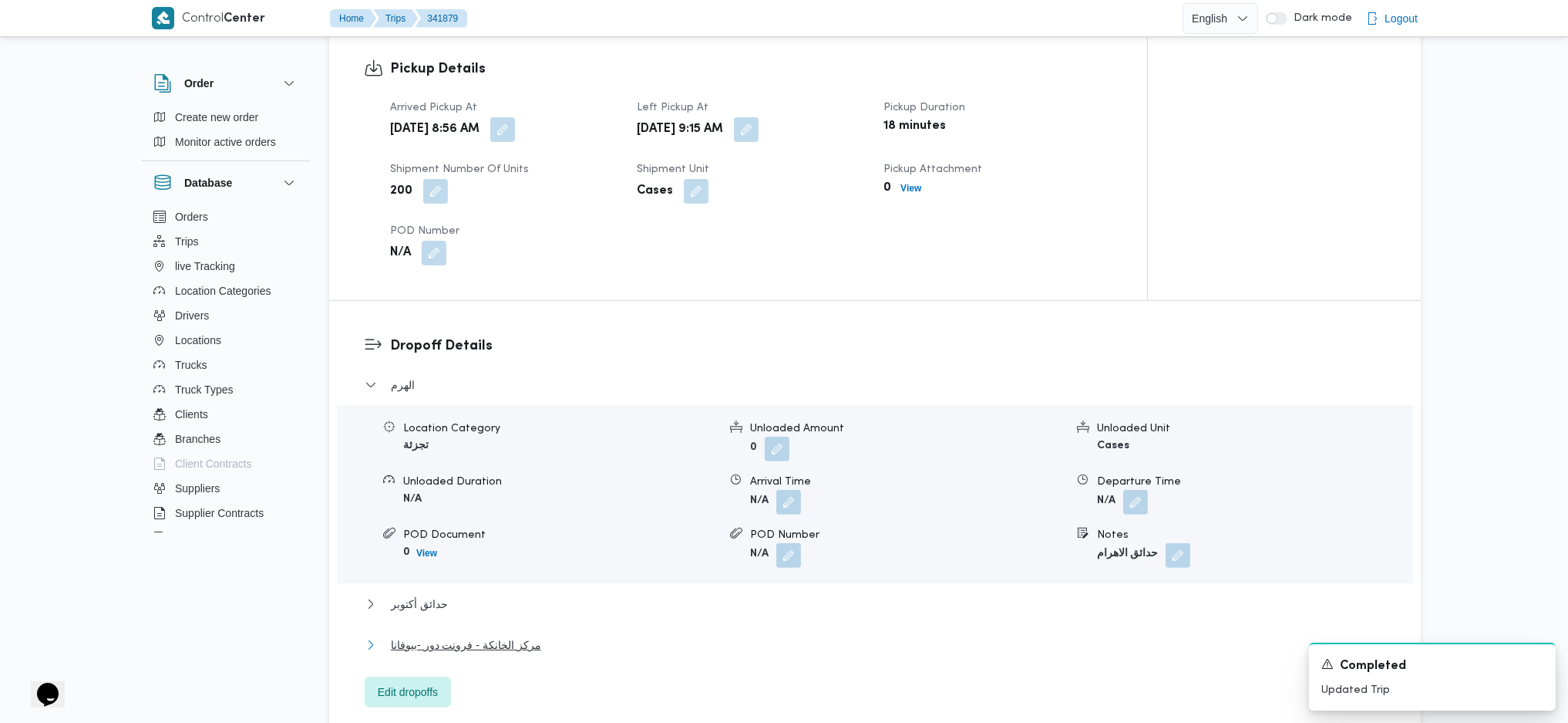
click at [491, 636] on span "مركز الخانكة - فرونت دور -بيوفانا" at bounding box center [466, 645] width 150 height 19
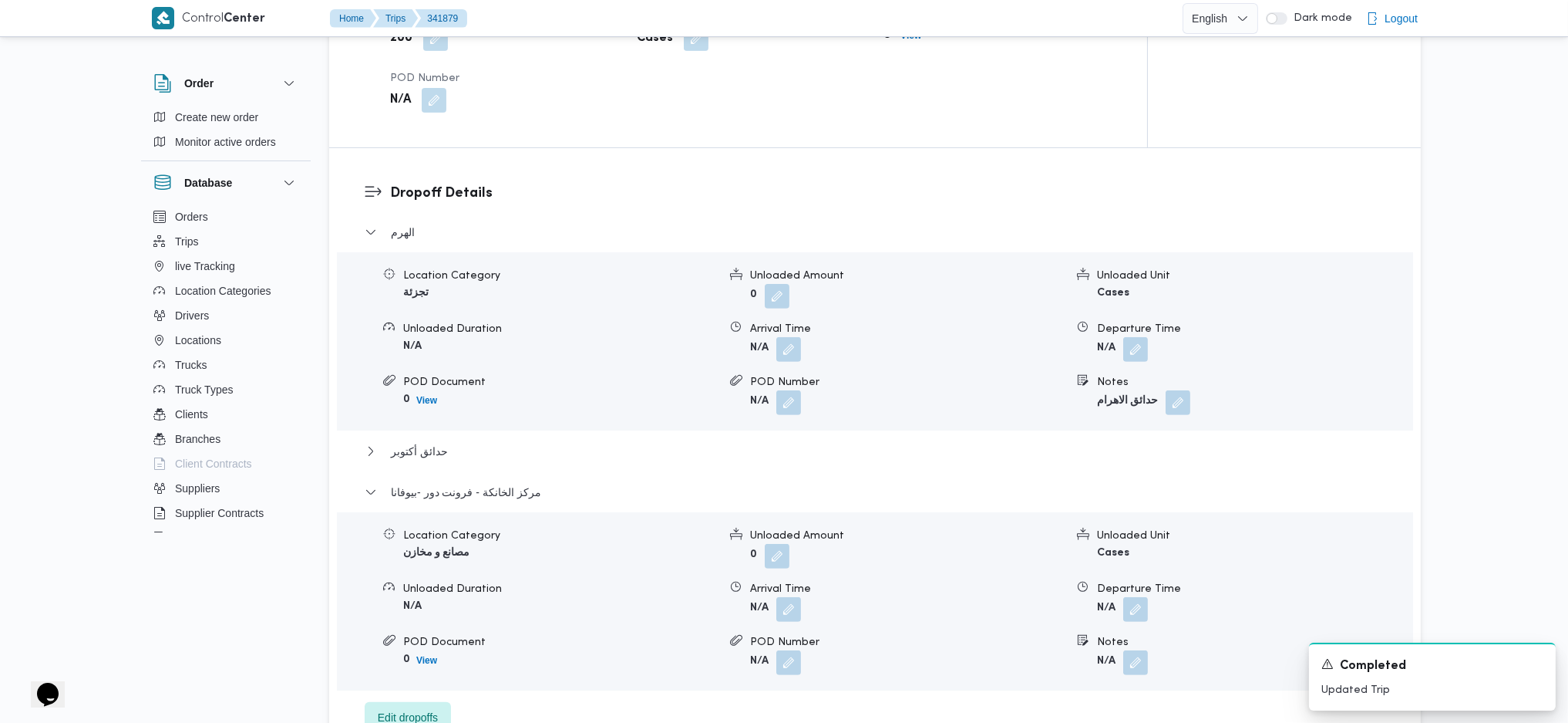
scroll to position [1337, 0]
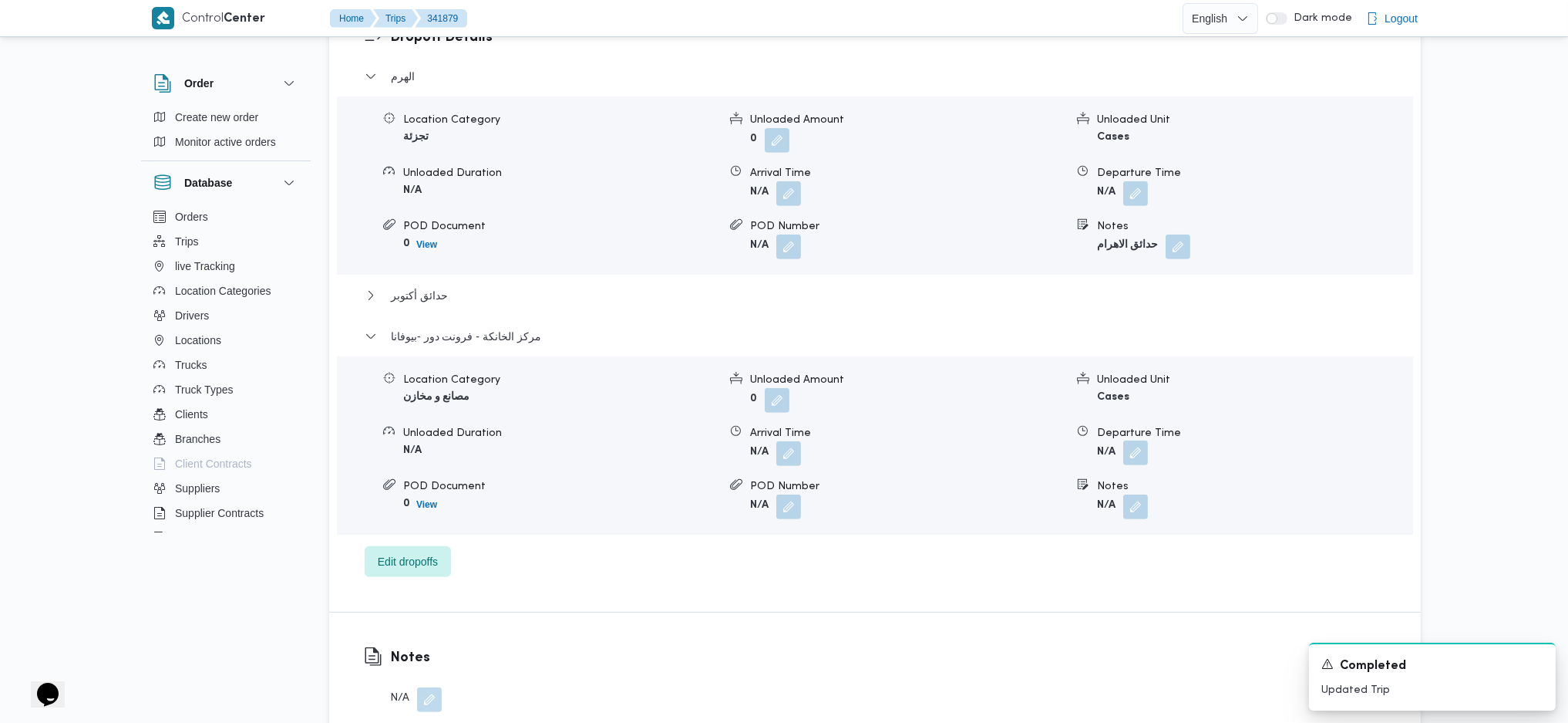
click at [1141, 440] on button "button" at bounding box center [1135, 452] width 24 height 24
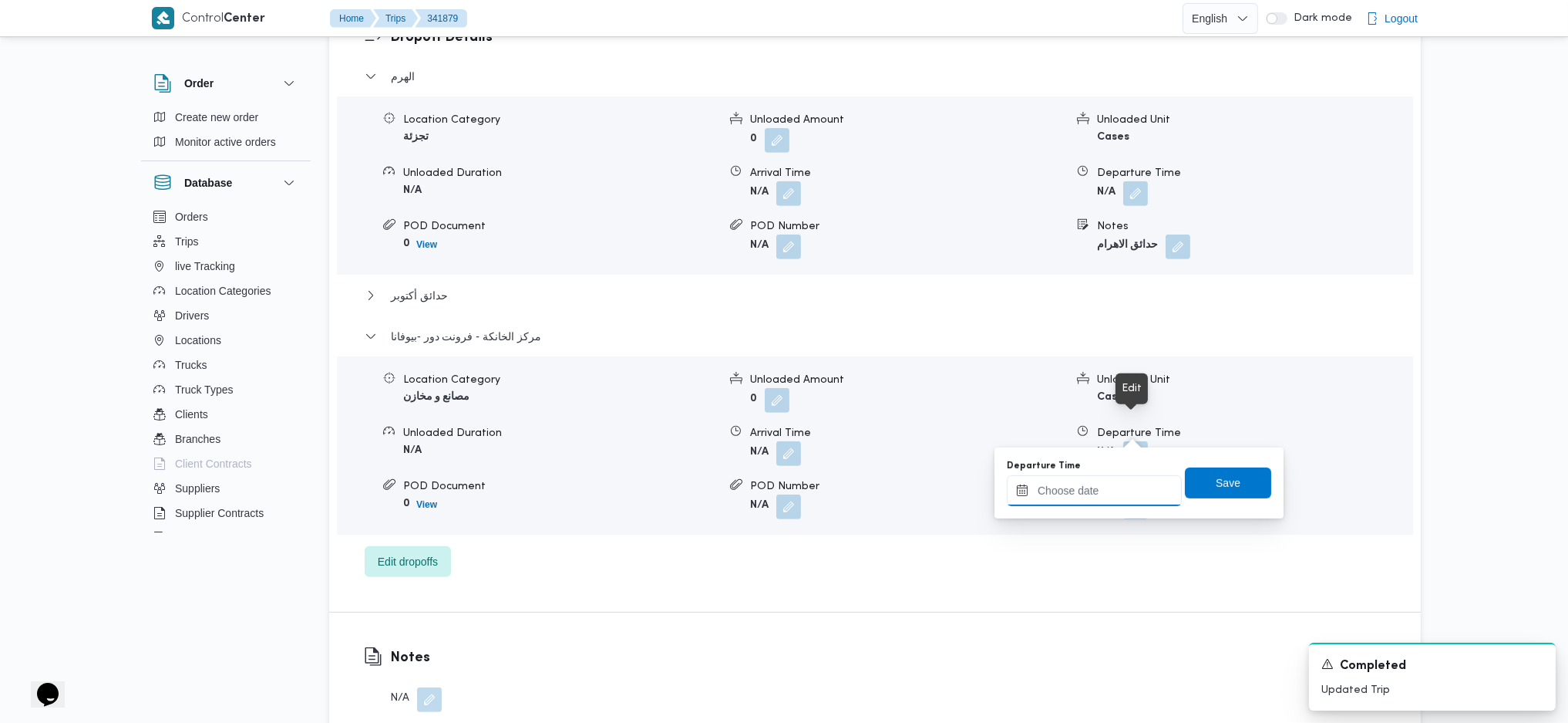
click at [1089, 503] on input "Departure Time" at bounding box center [1094, 490] width 175 height 31
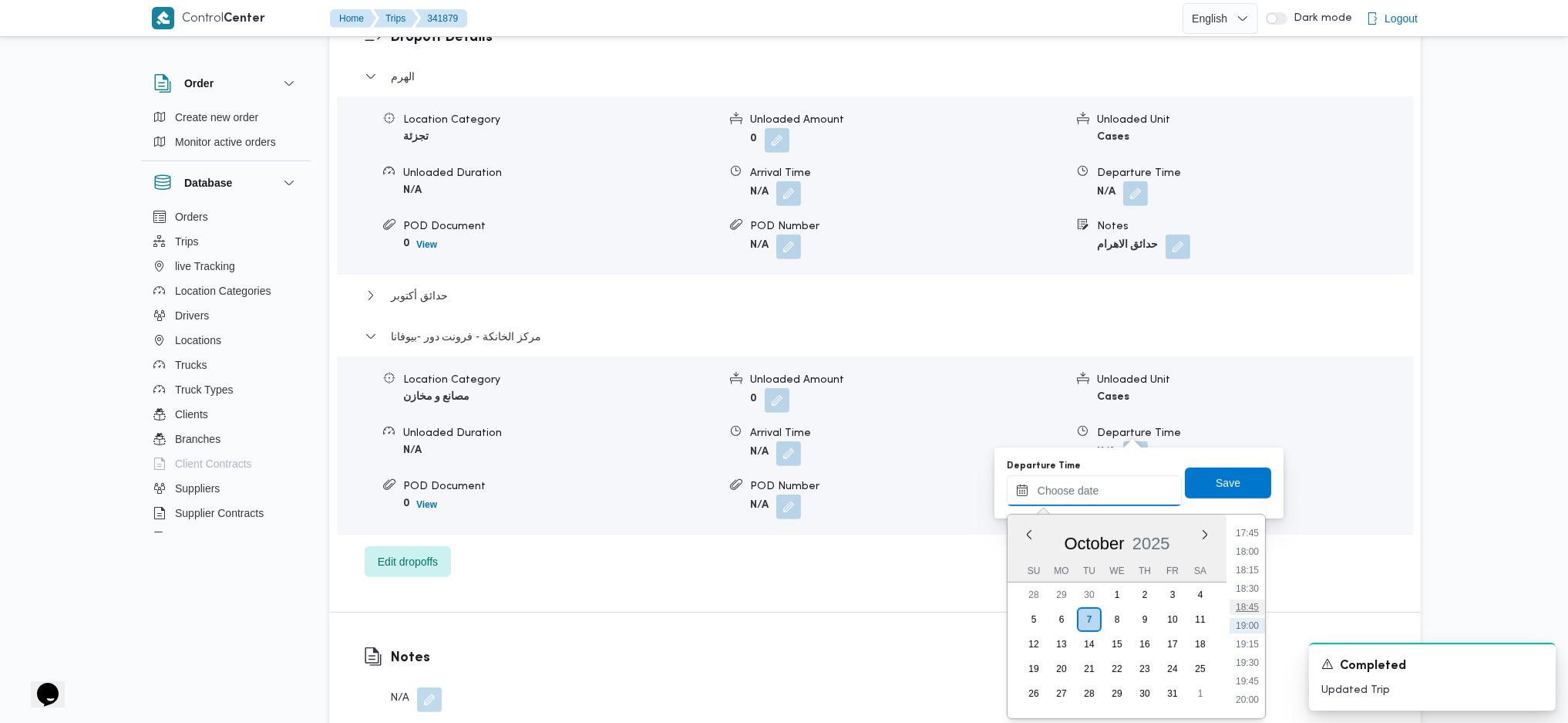
scroll to position [1213, 0]
click at [1254, 559] on li "16:45" at bounding box center [1247, 561] width 35 height 15
type input "[DATE] 16:45"
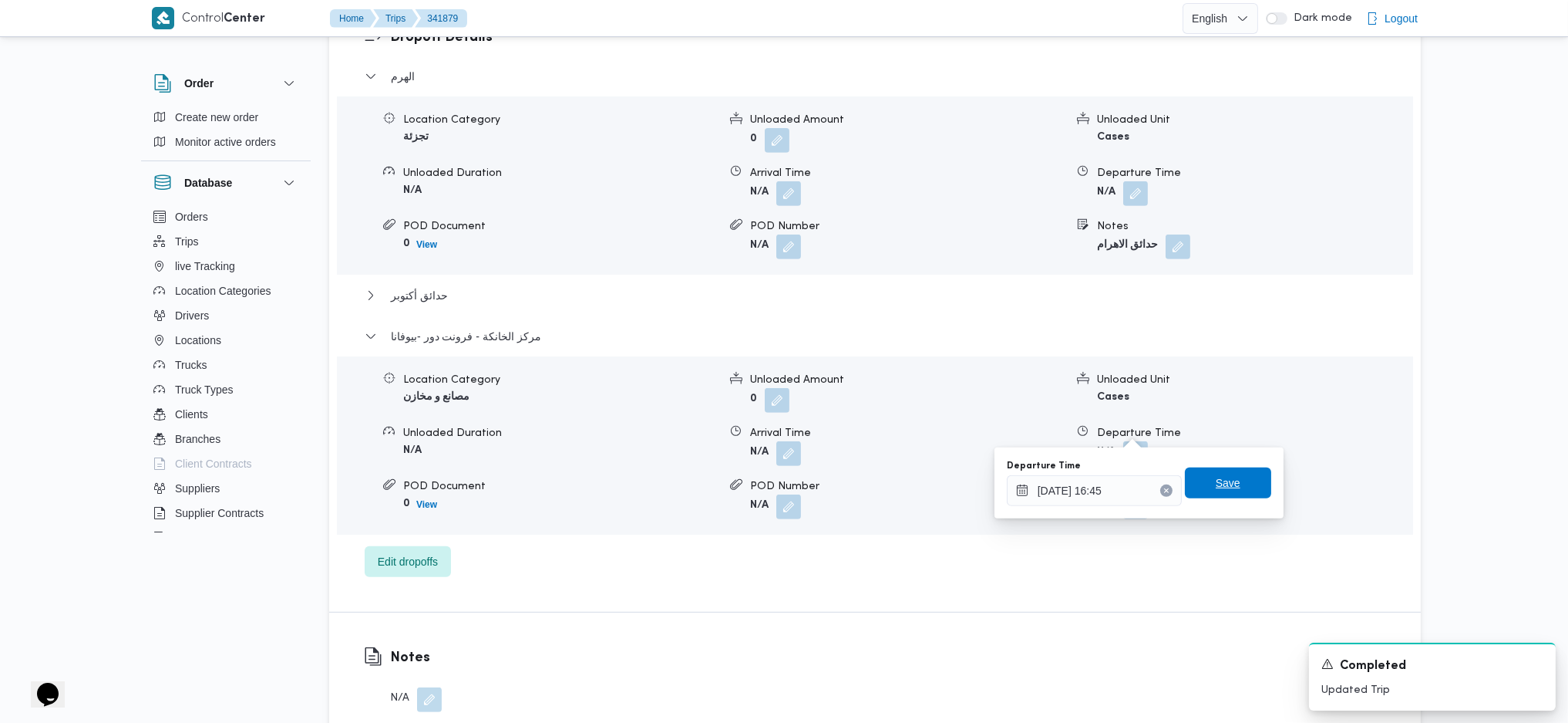
click at [1216, 486] on span "Save" at bounding box center [1227, 482] width 24 height 19
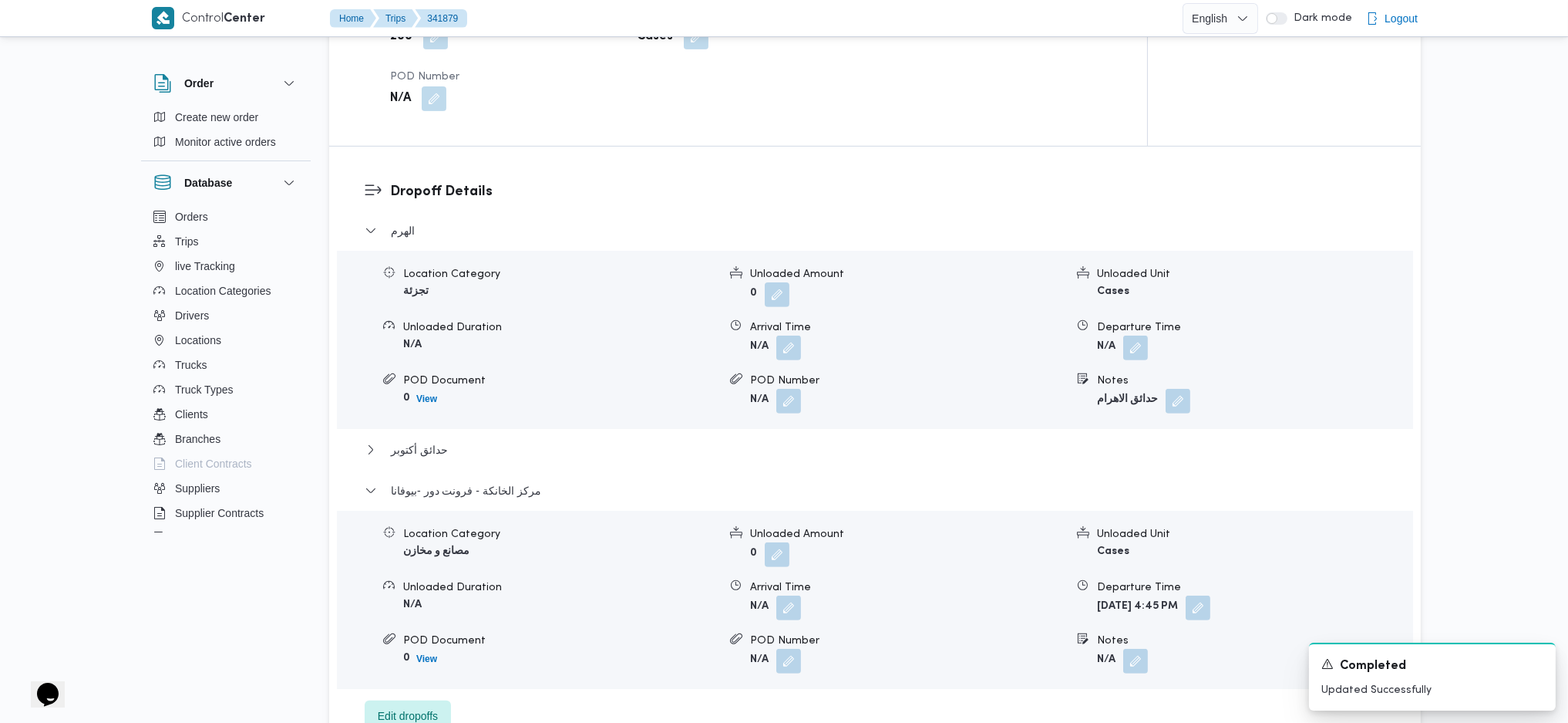
scroll to position [1337, 0]
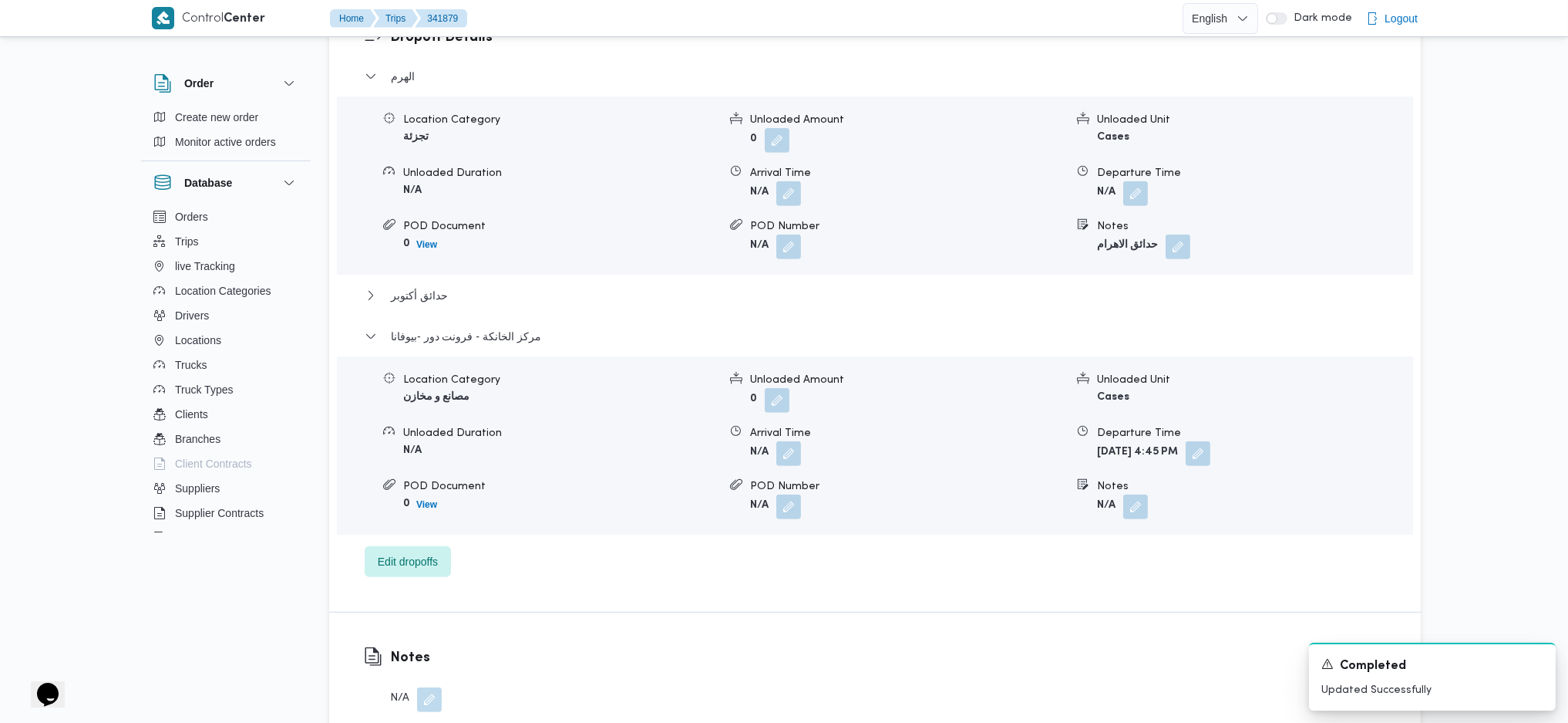
click at [1253, 441] on form "[DATE] 4:45 PM" at bounding box center [1253, 453] width 315 height 24
click at [1210, 441] on span at bounding box center [1194, 453] width 32 height 24
click at [1210, 440] on button "button" at bounding box center [1198, 452] width 24 height 24
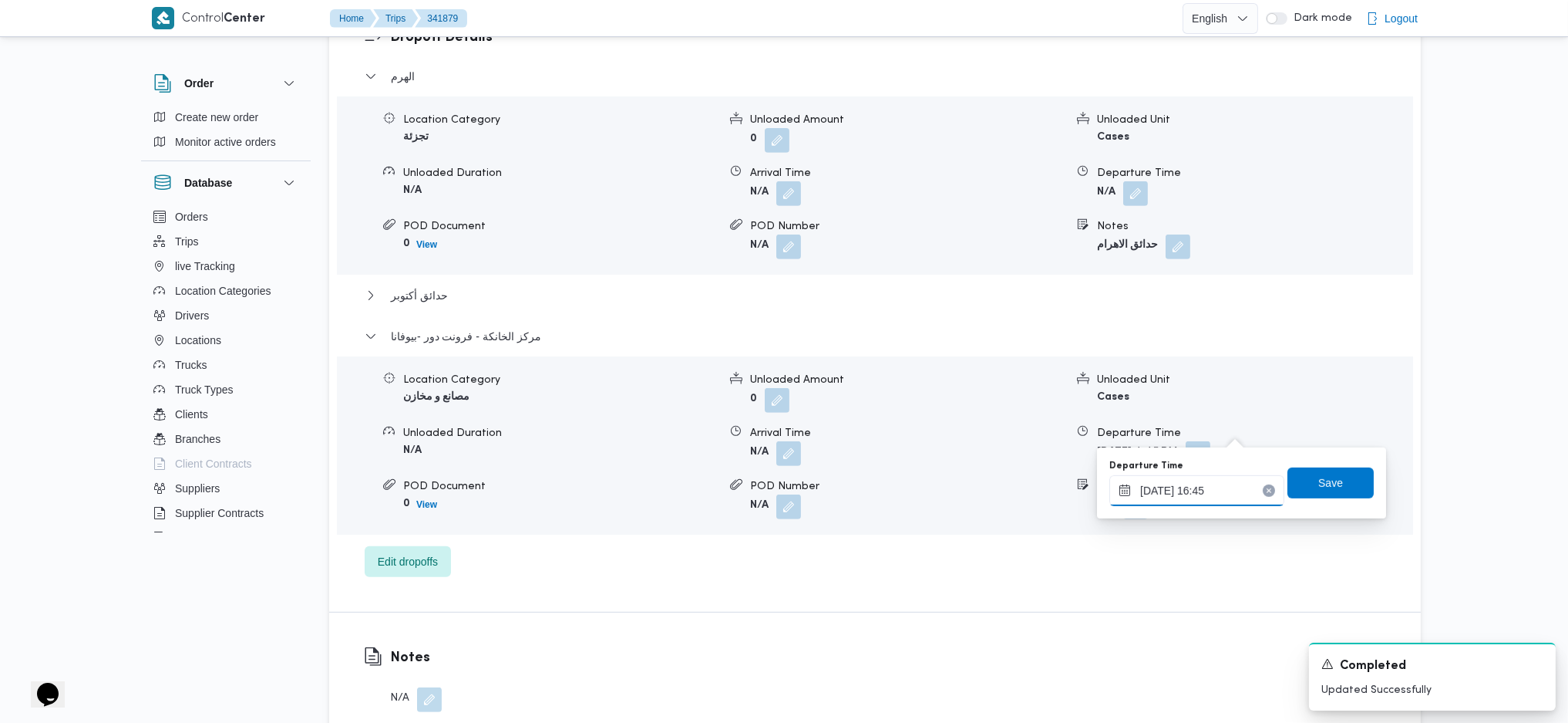
click at [1181, 494] on input "[DATE] 16:45" at bounding box center [1197, 490] width 175 height 31
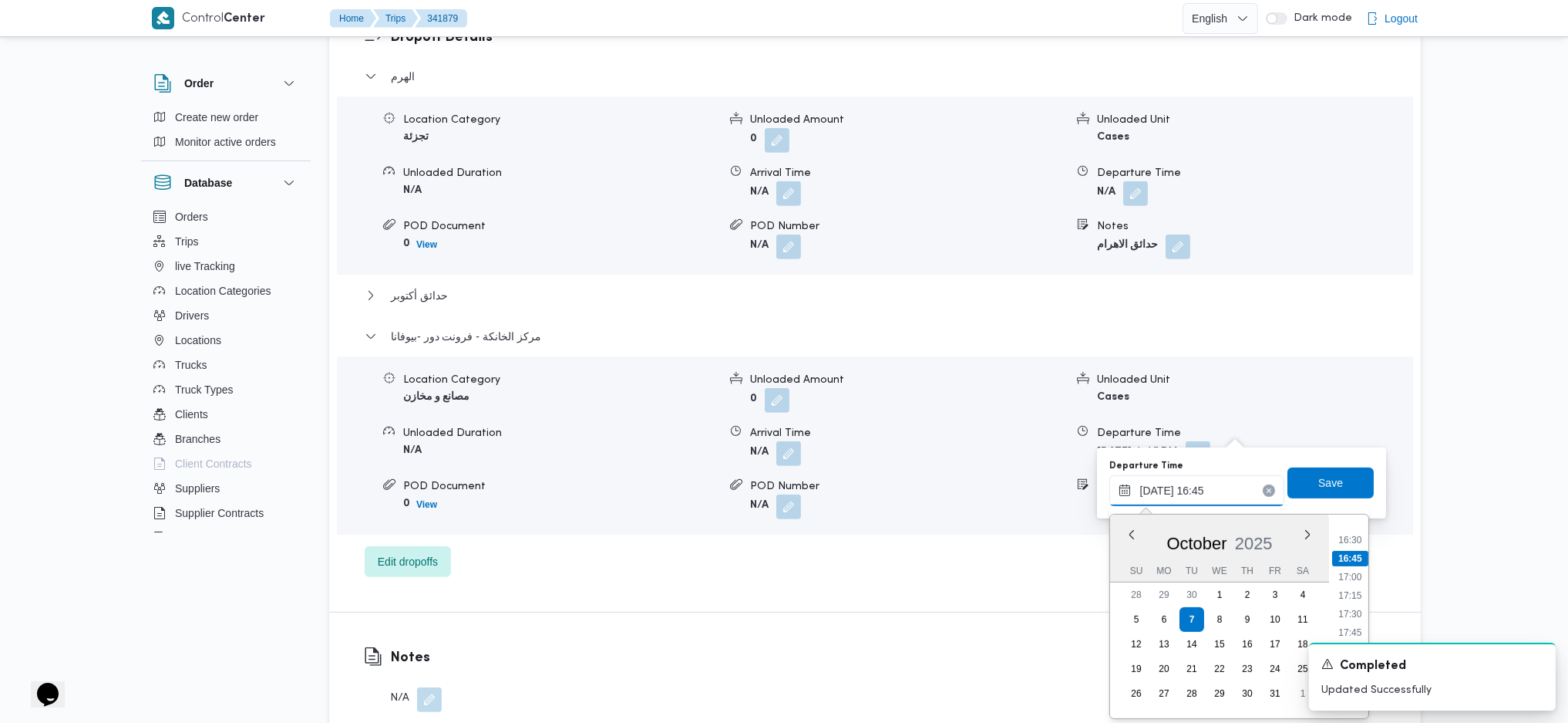
scroll to position [1251, 0]
click at [1348, 621] on li "18:00" at bounding box center [1349, 616] width 35 height 15
type input "[DATE] 18:00"
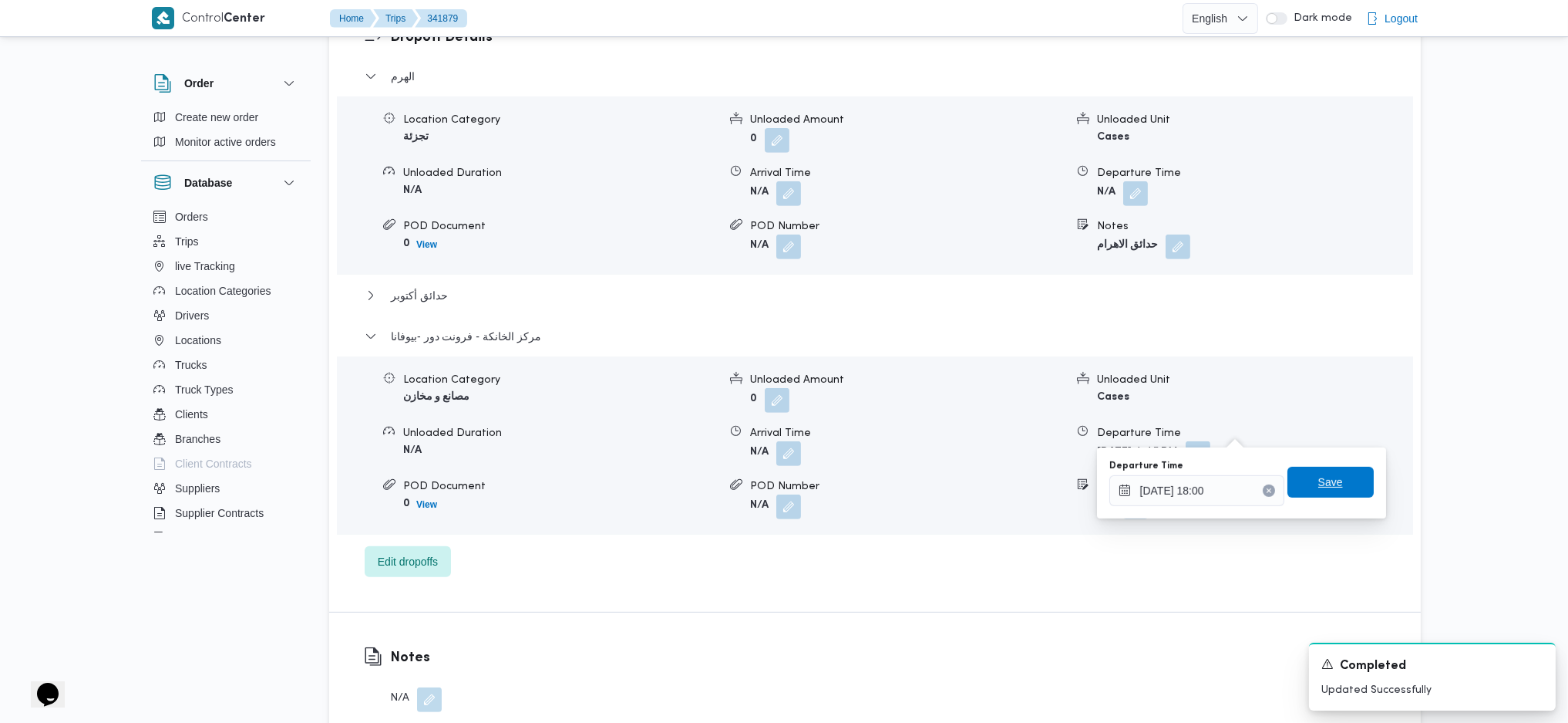
click at [1322, 469] on span "Save" at bounding box center [1331, 482] width 87 height 31
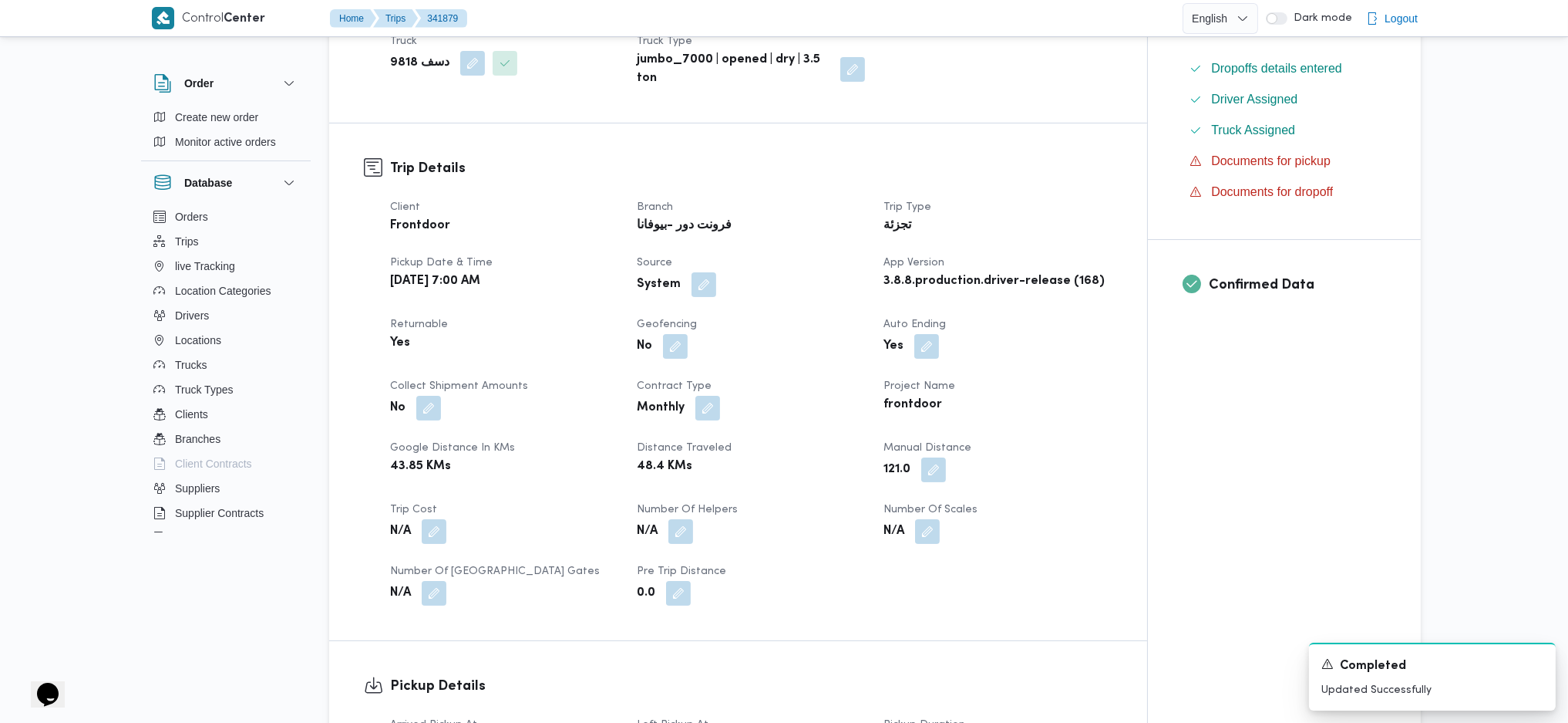
scroll to position [0, 0]
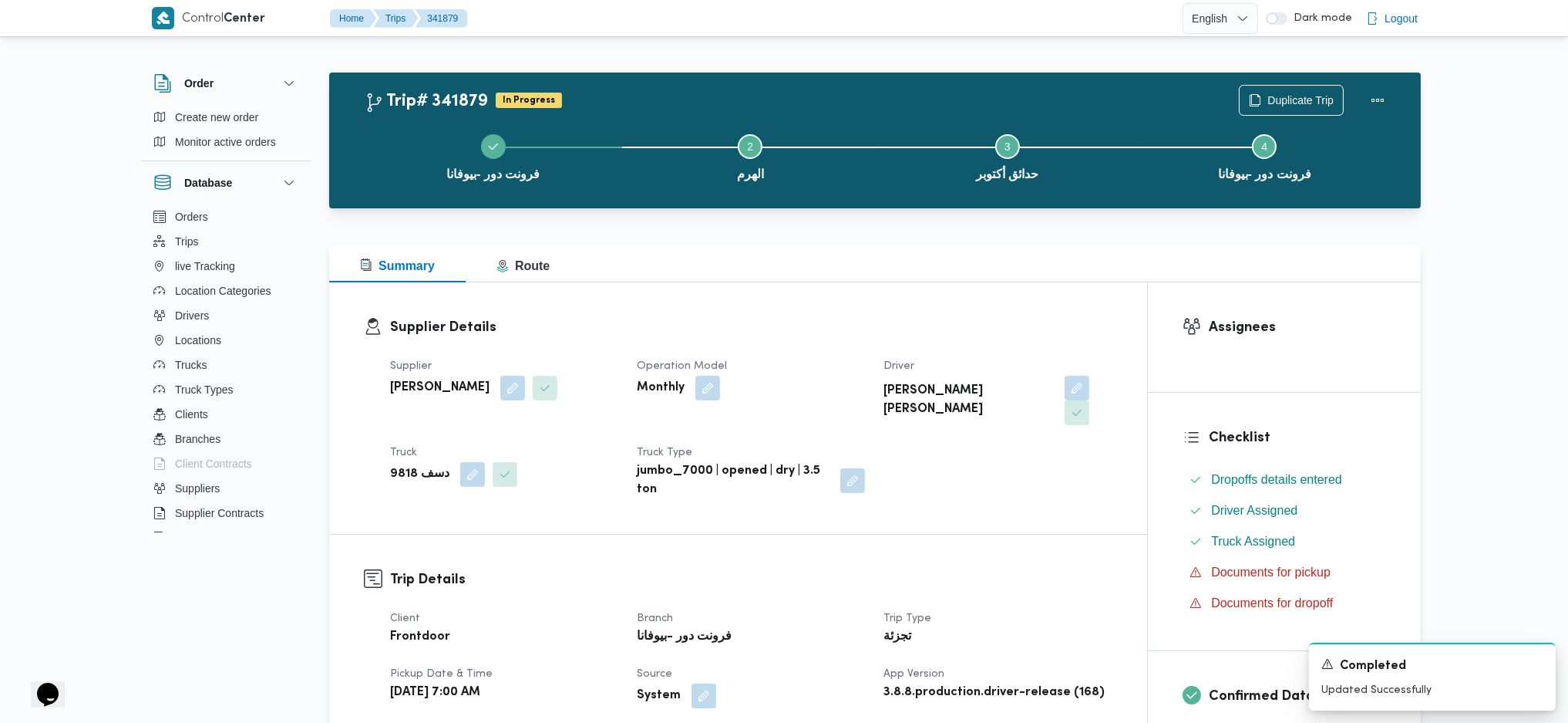
click at [1353, 99] on div "Duplicate Trip" at bounding box center [1317, 100] width 173 height 50
click at [1381, 94] on button "Actions" at bounding box center [1378, 99] width 31 height 31
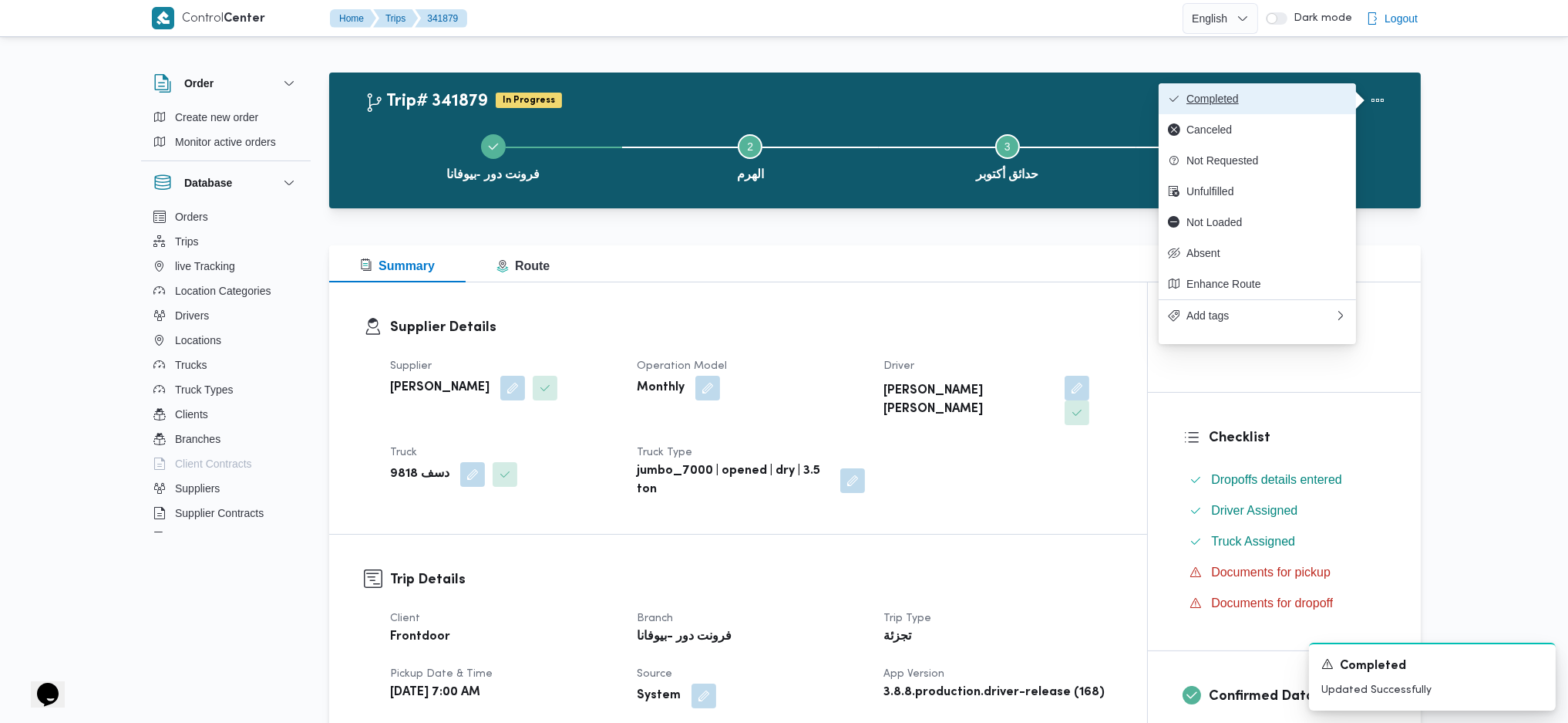
click at [1288, 105] on span "Completed" at bounding box center [1267, 99] width 160 height 13
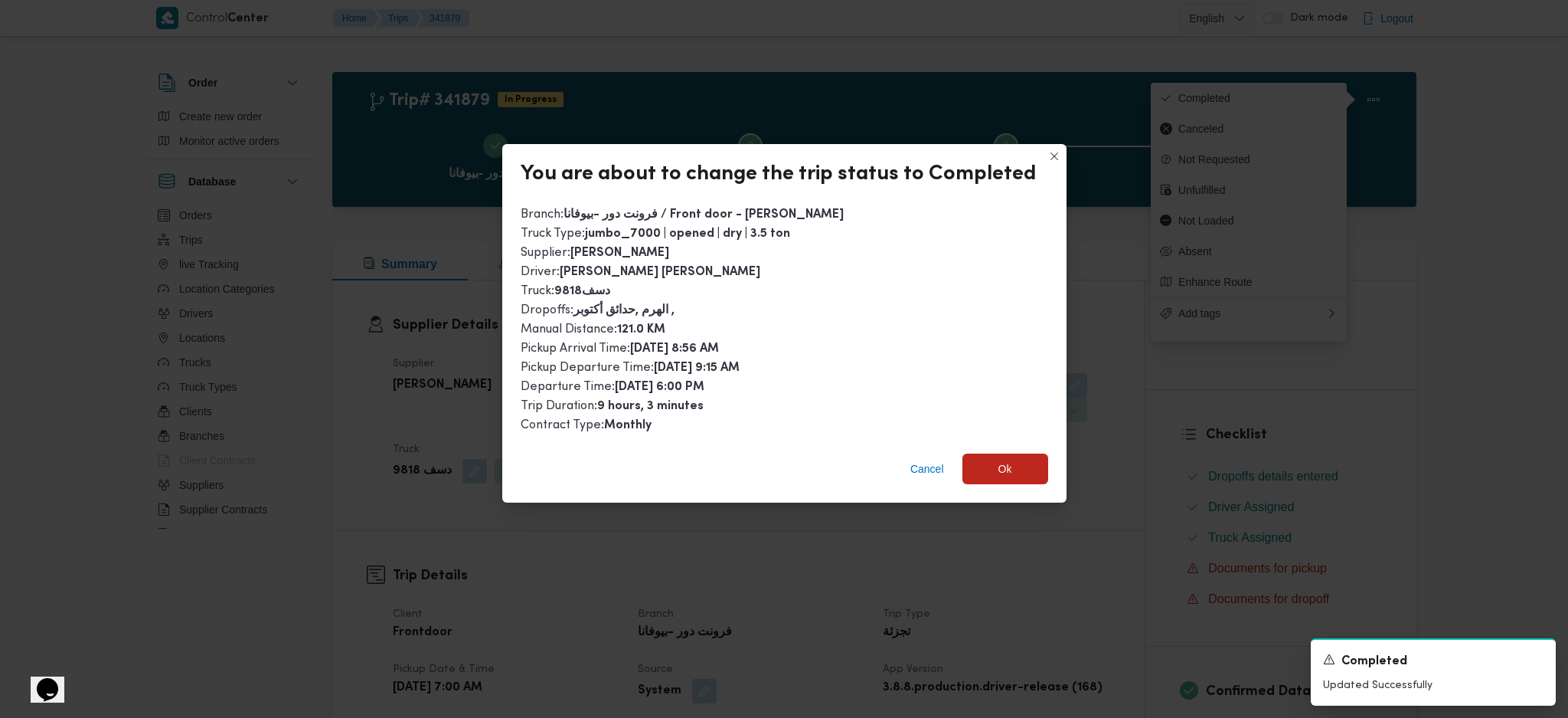
click at [983, 480] on div "Cancel Ok" at bounding box center [784, 472] width 565 height 61
click at [1005, 453] on span "Ok" at bounding box center [1005, 468] width 86 height 30
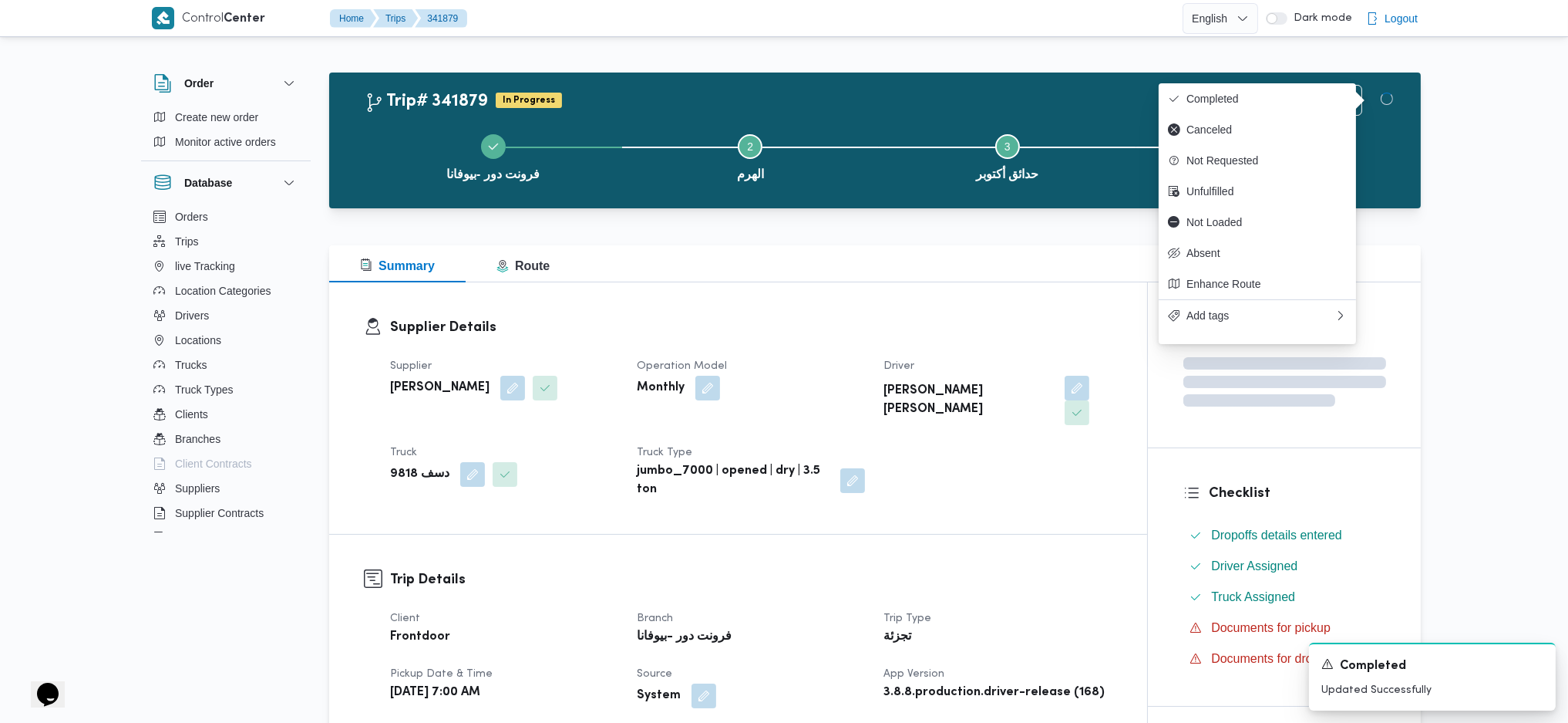
click at [916, 569] on h3 "Trip Details" at bounding box center [752, 579] width 723 height 21
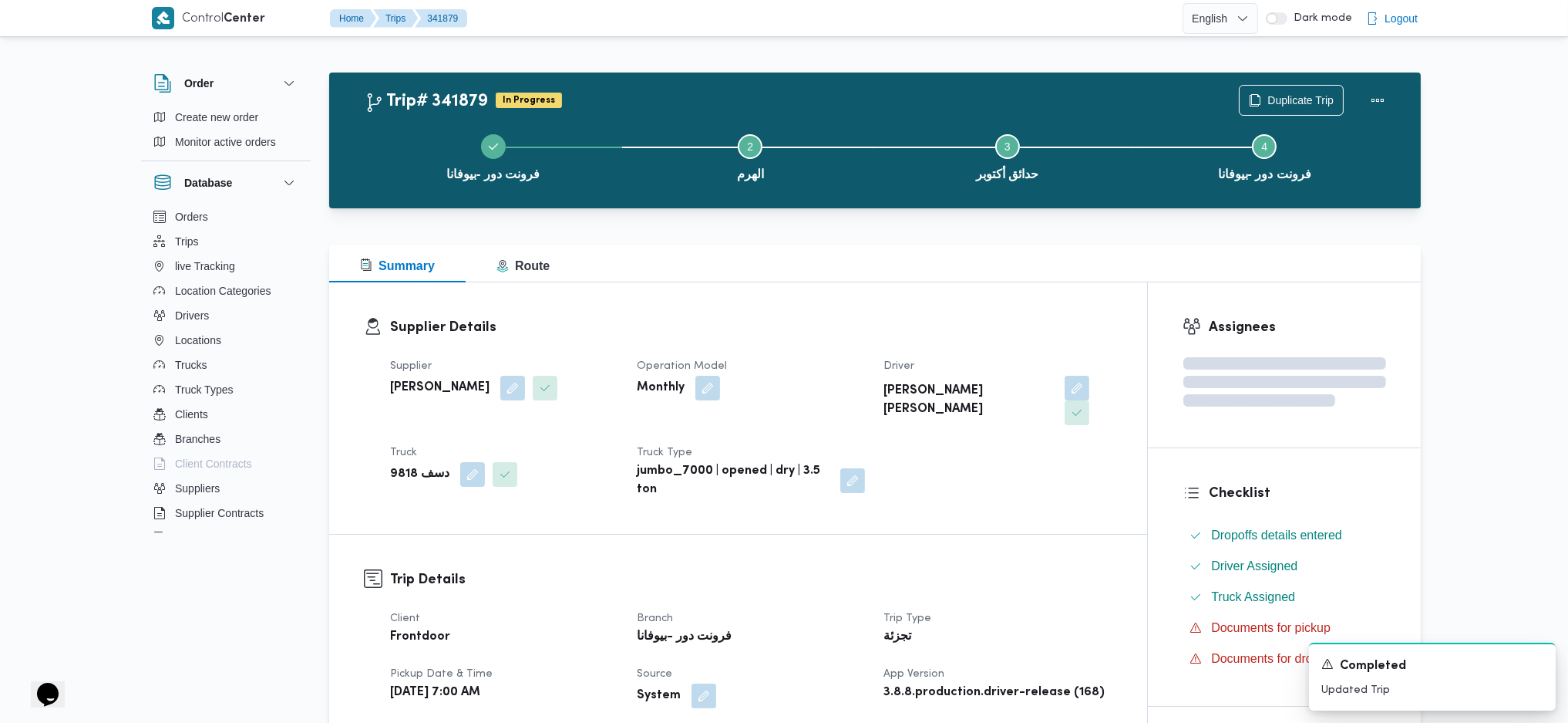
click at [748, 341] on dl "Supplier Details Supplier [PERSON_NAME] Operation Model Monthly Driver [PERSON_…" at bounding box center [752, 408] width 723 height 182
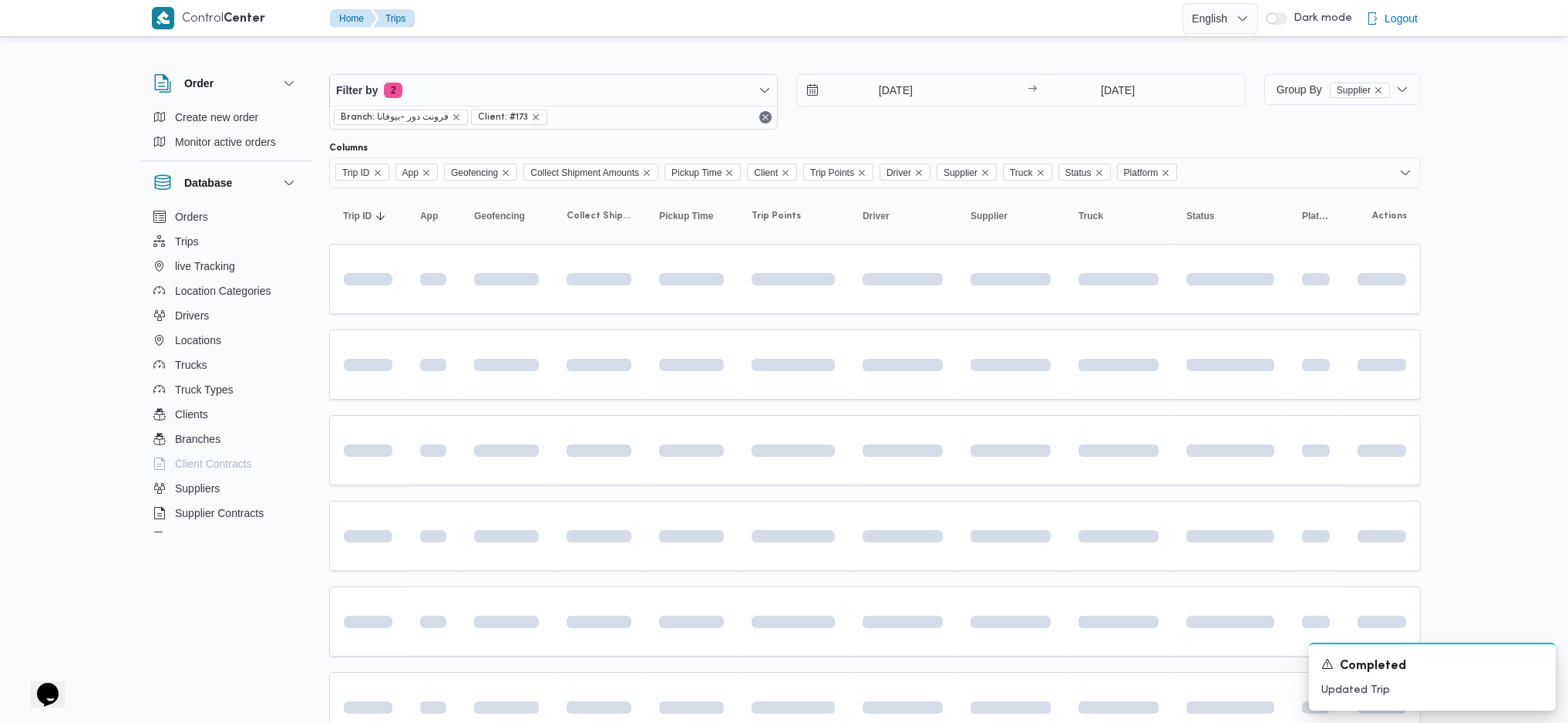
scroll to position [206, 0]
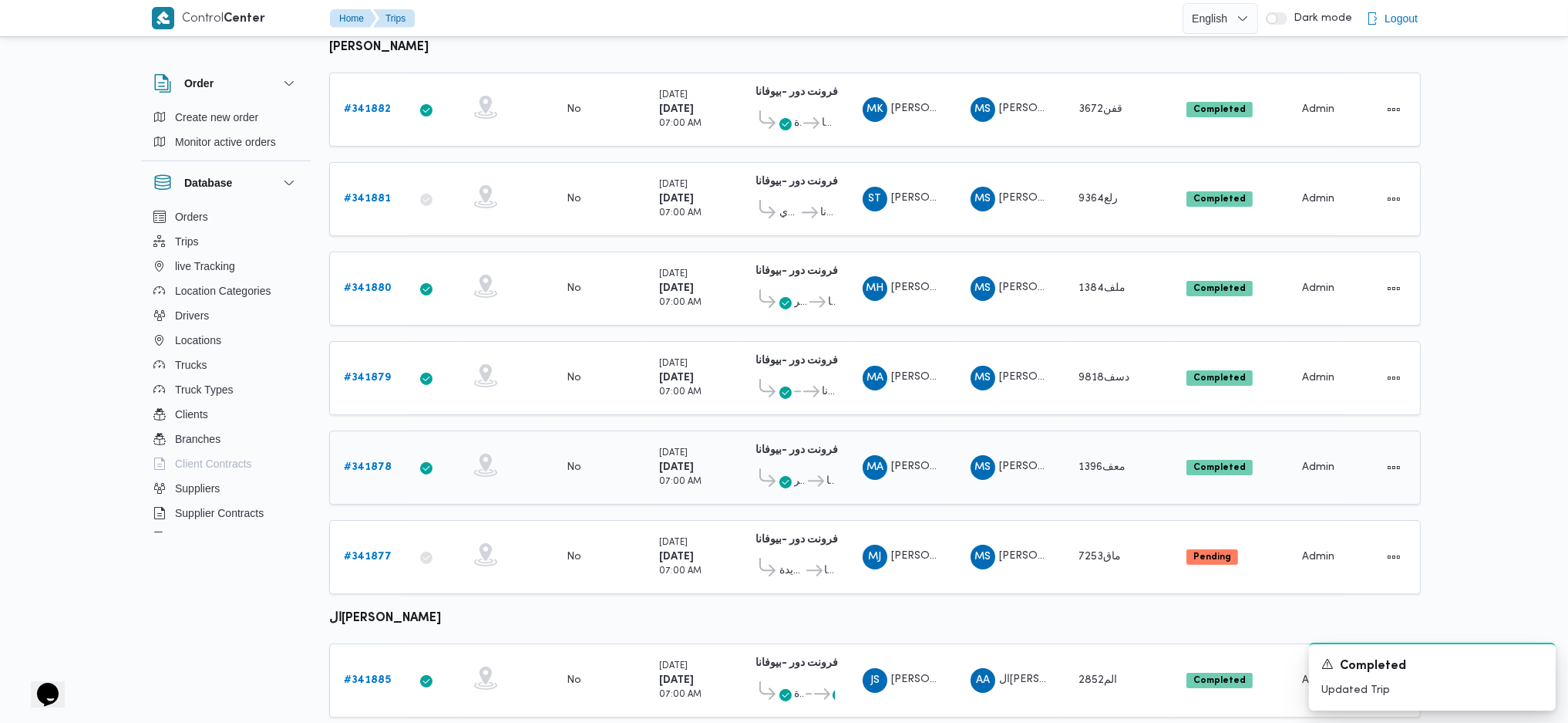
click at [361, 462] on b "# 341878" at bounding box center [368, 466] width 48 height 10
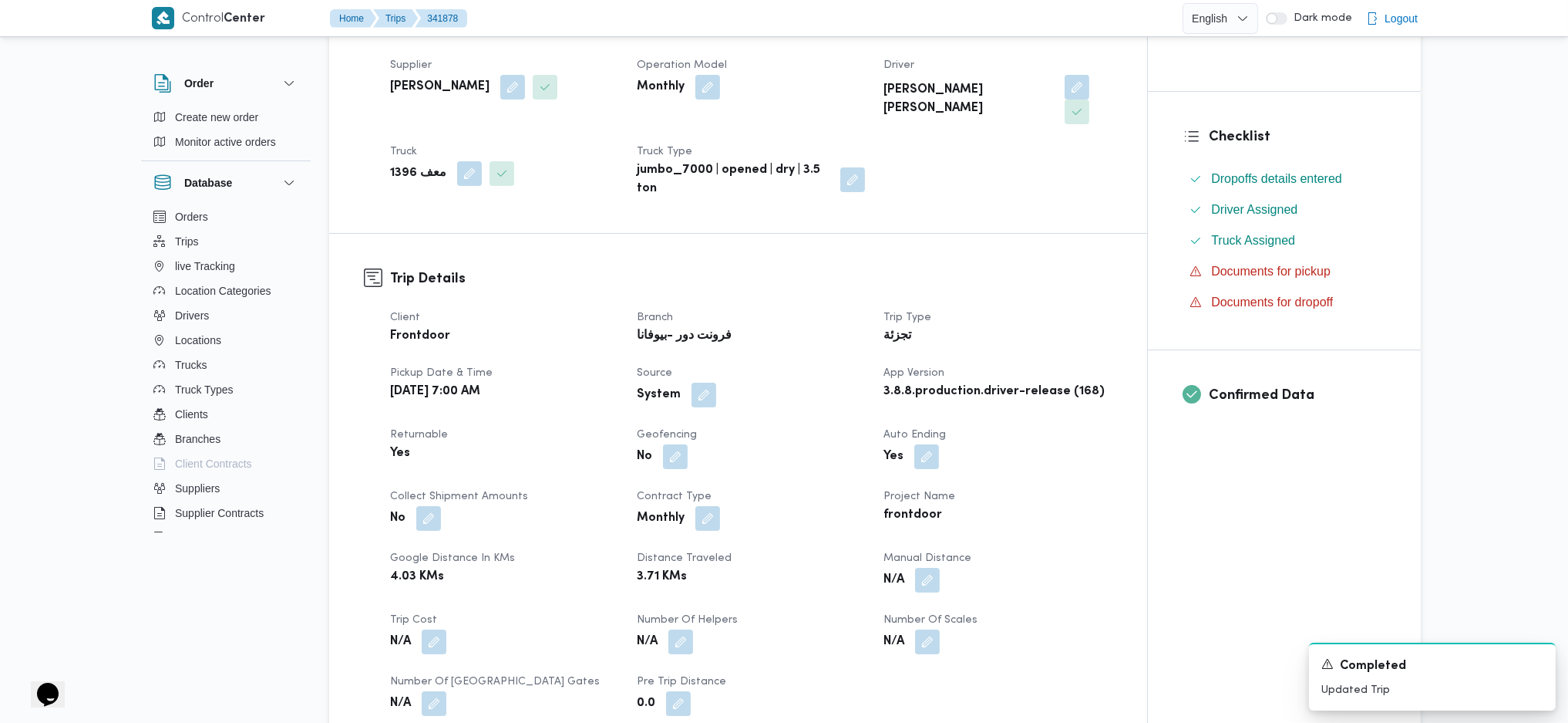
scroll to position [308, 0]
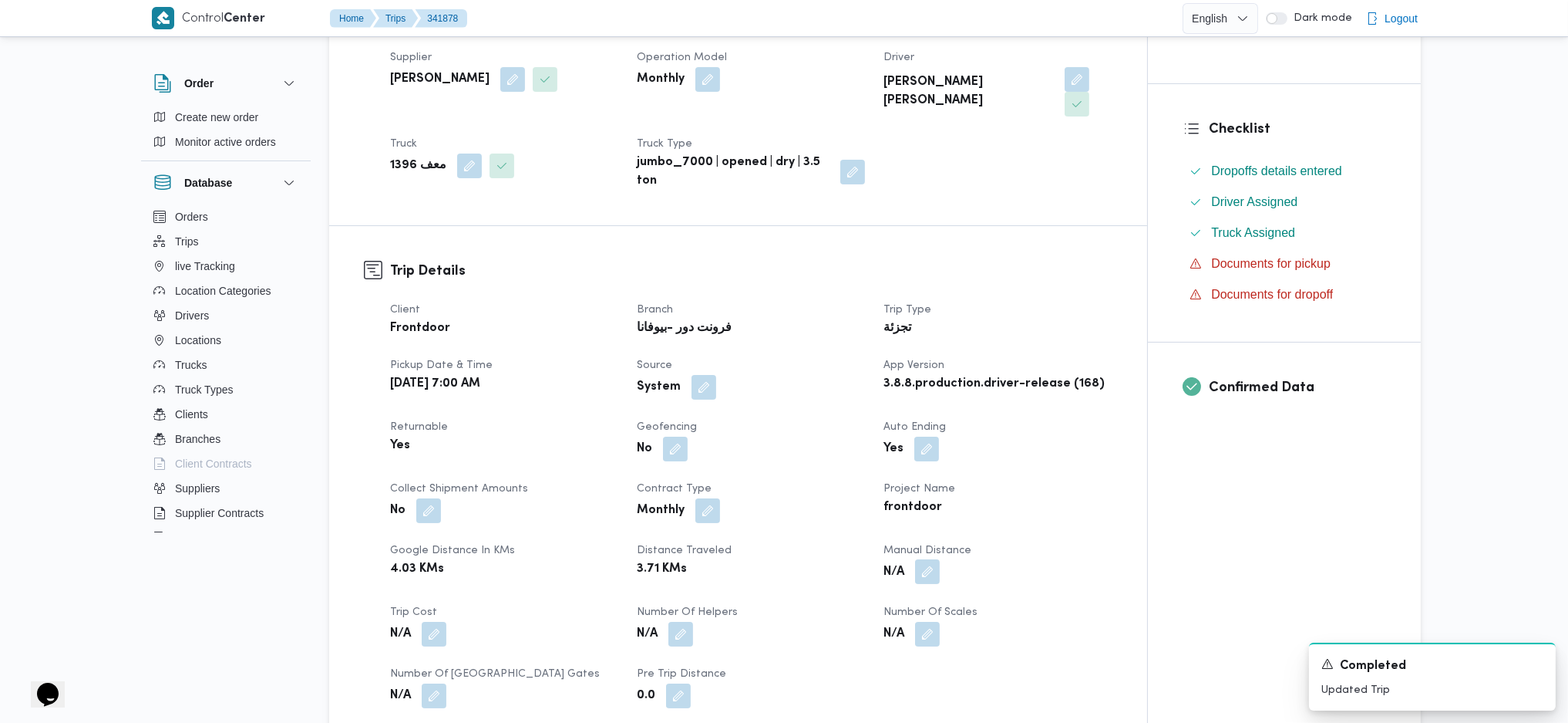
click at [916, 559] on button "button" at bounding box center [926, 571] width 24 height 24
click at [861, 617] on input "Manual Distance" at bounding box center [886, 609] width 153 height 31
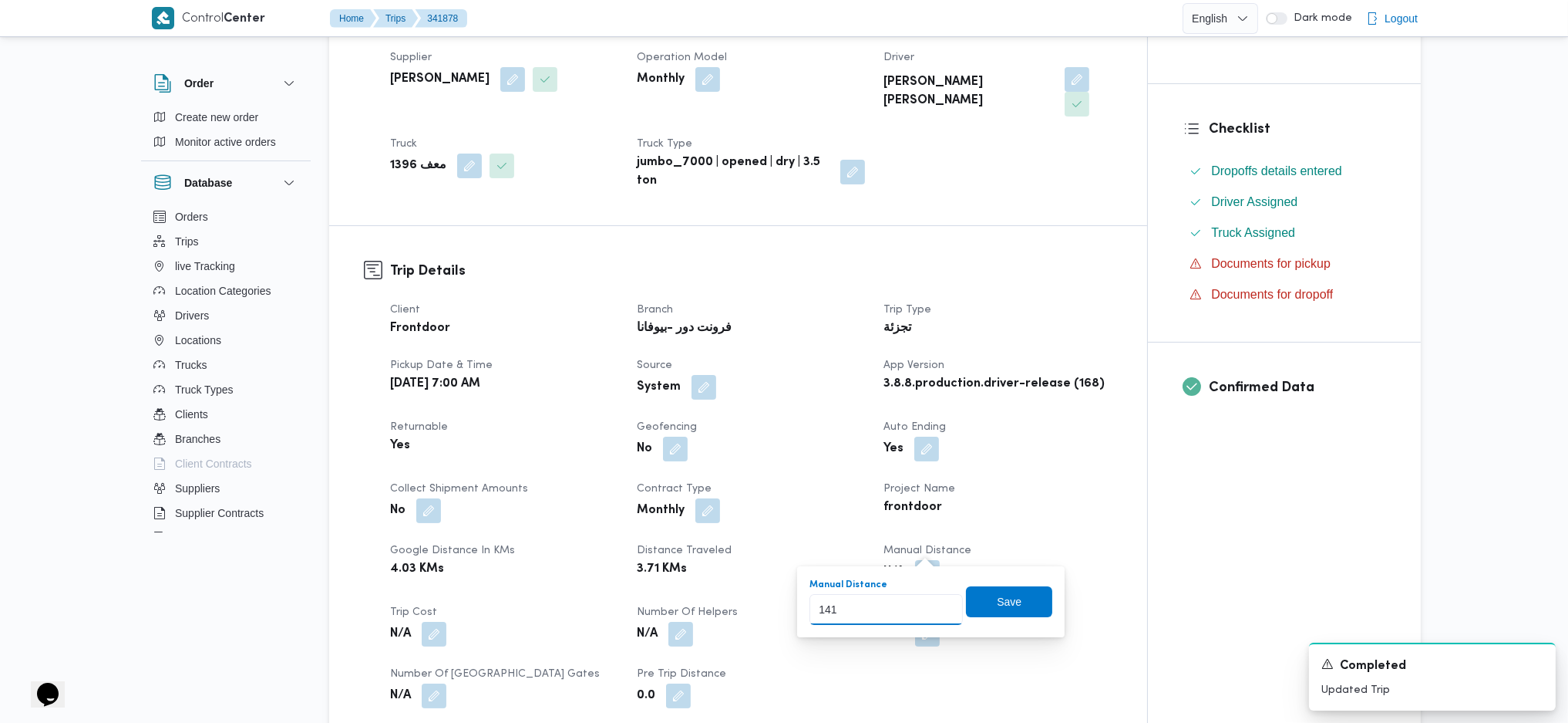
type input "141"
click at [982, 596] on span "Save" at bounding box center [1009, 601] width 87 height 31
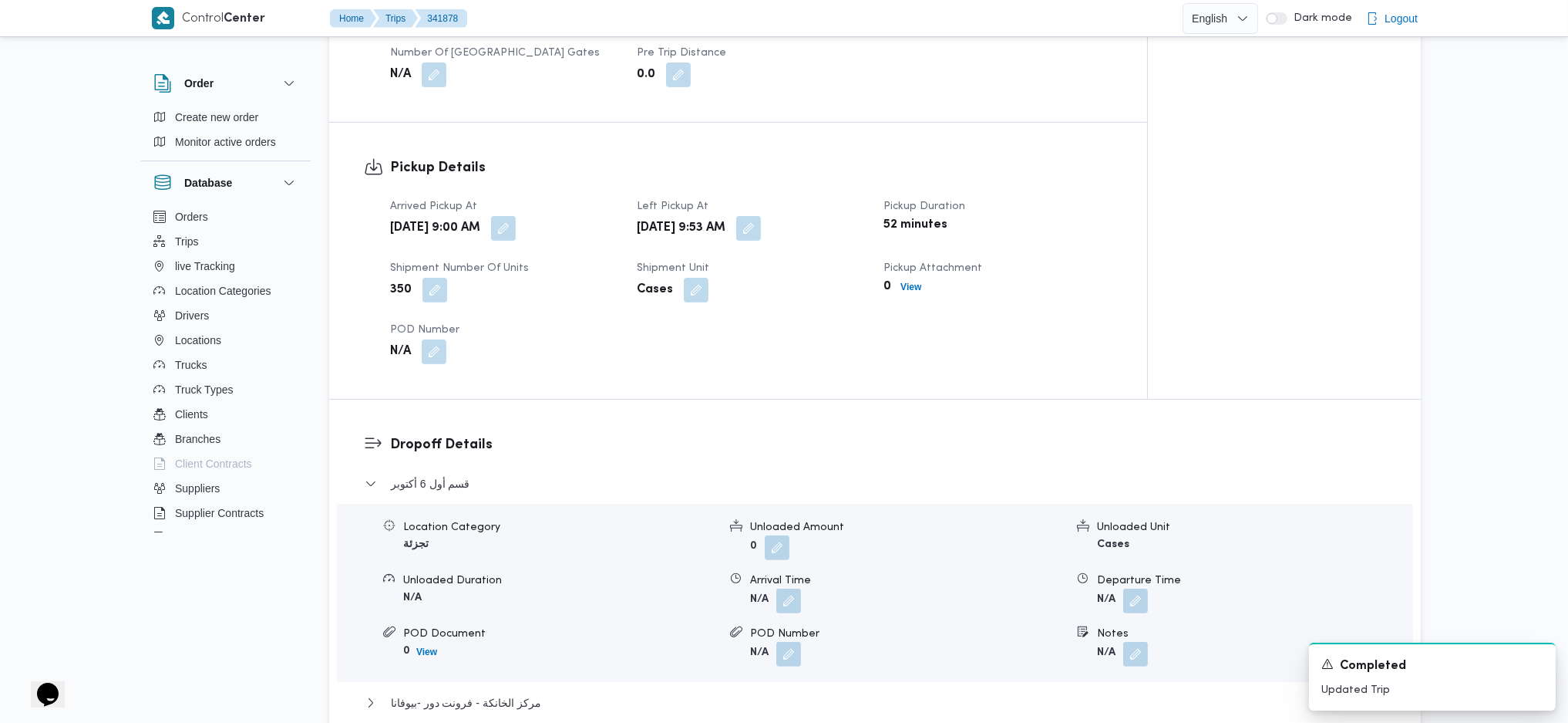
scroll to position [926, 0]
click at [497, 697] on span "مركز الخانكة - فرونت دور -بيوفانا" at bounding box center [466, 706] width 150 height 19
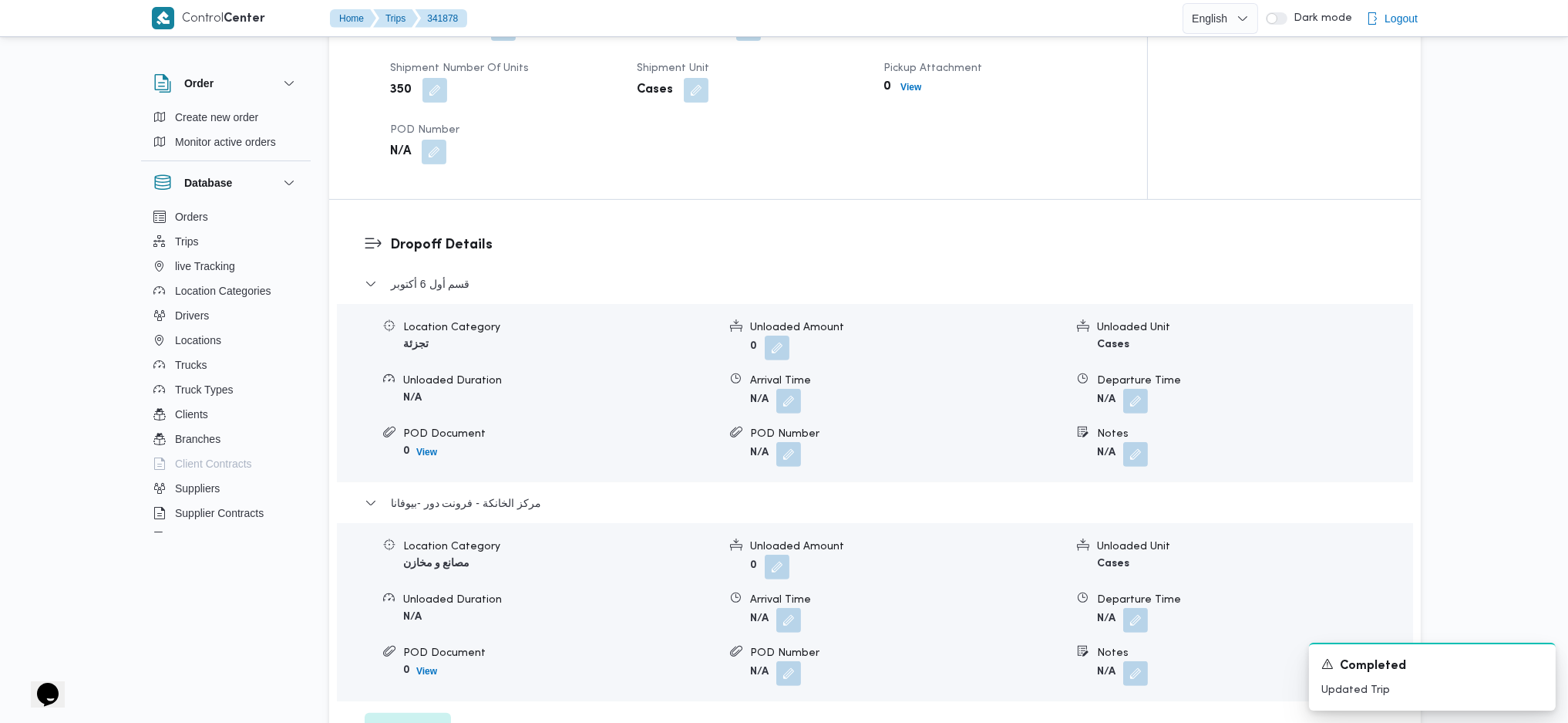
scroll to position [1130, 0]
click at [1132, 611] on div "Location Category مصانع و مخازن Unloaded Amount 0 Unloaded Unit Cases Unloaded …" at bounding box center [875, 610] width 1089 height 175
click at [1131, 606] on button "button" at bounding box center [1135, 618] width 24 height 24
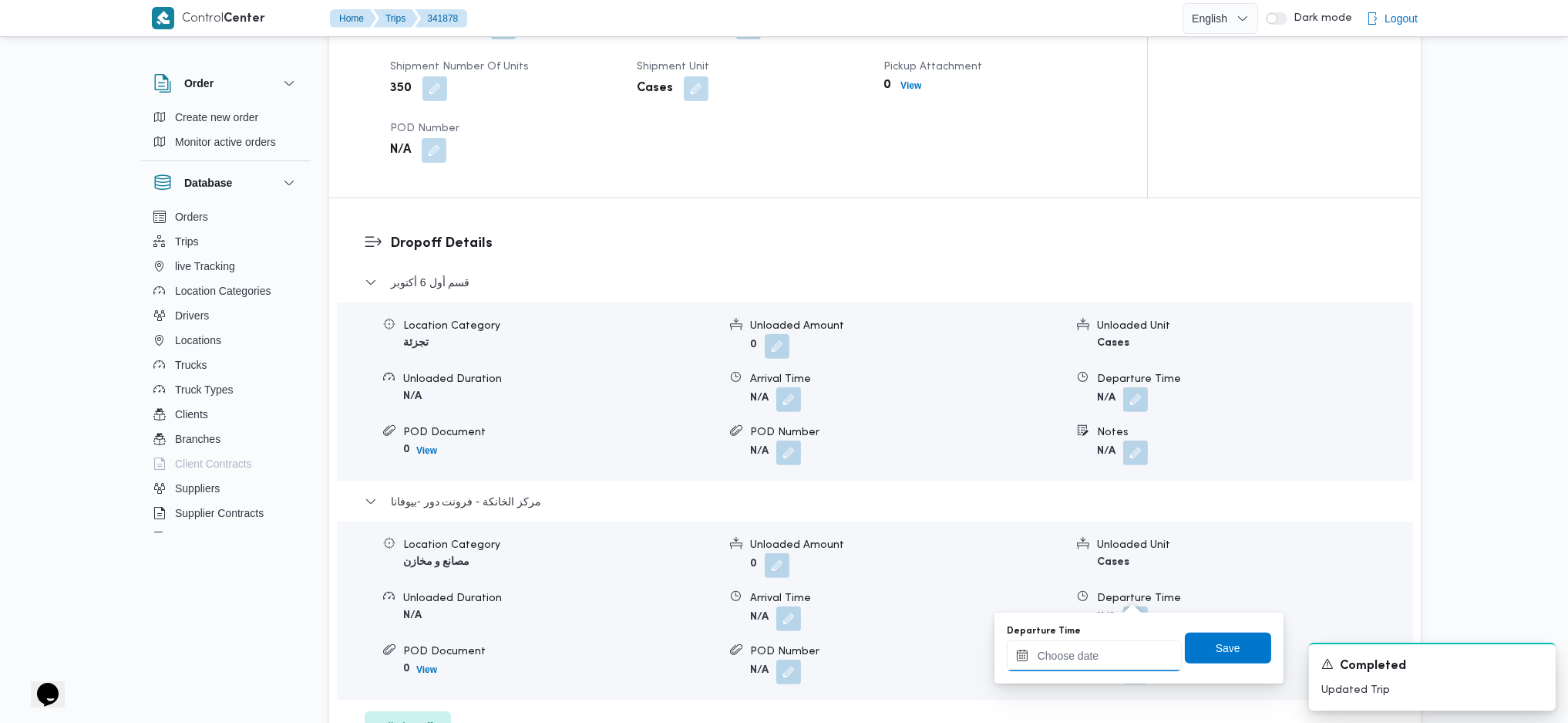
click at [1088, 655] on input "Departure Time" at bounding box center [1094, 655] width 175 height 31
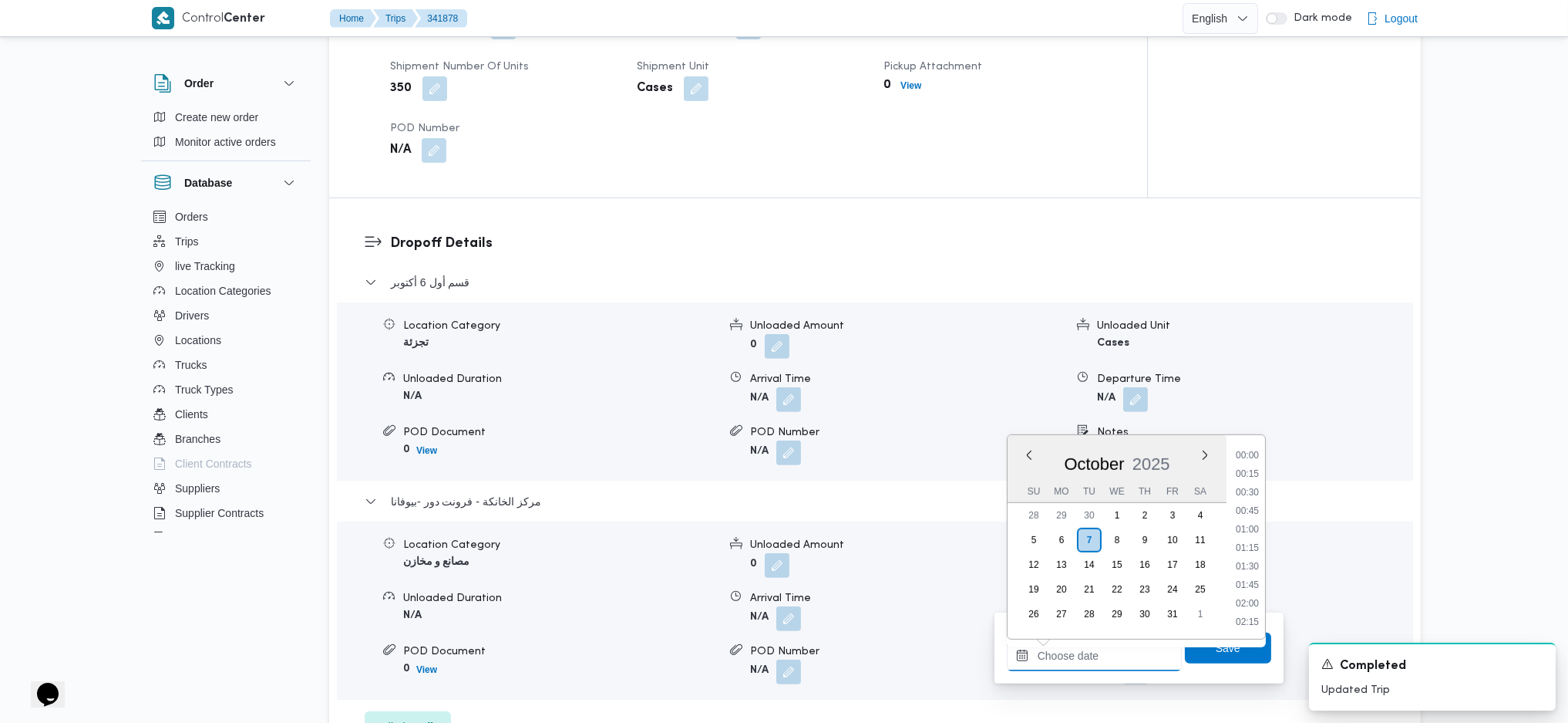
scroll to position [1315, 0]
click at [1240, 521] on li "18:45" at bounding box center [1247, 527] width 35 height 15
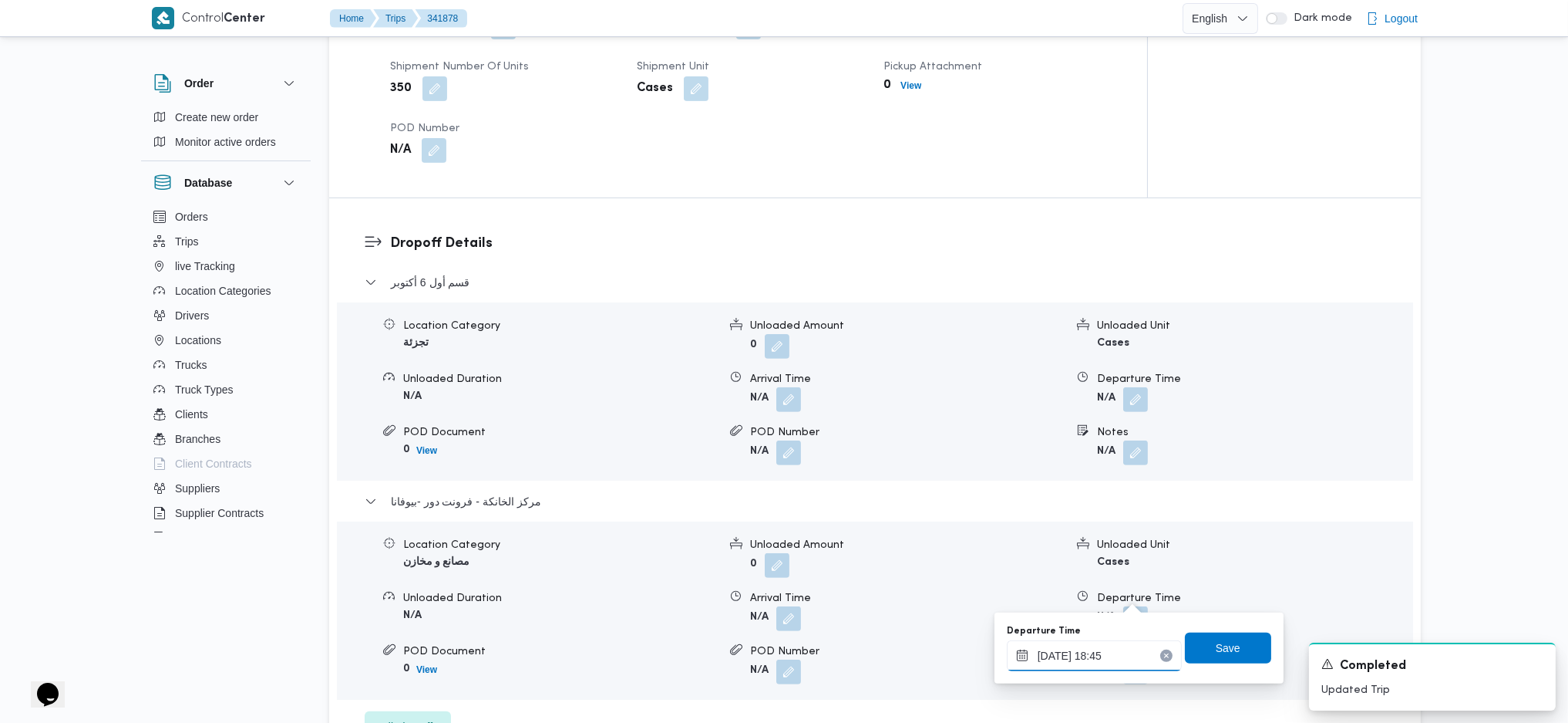
click at [1095, 662] on input "[DATE] 18:45" at bounding box center [1094, 655] width 175 height 31
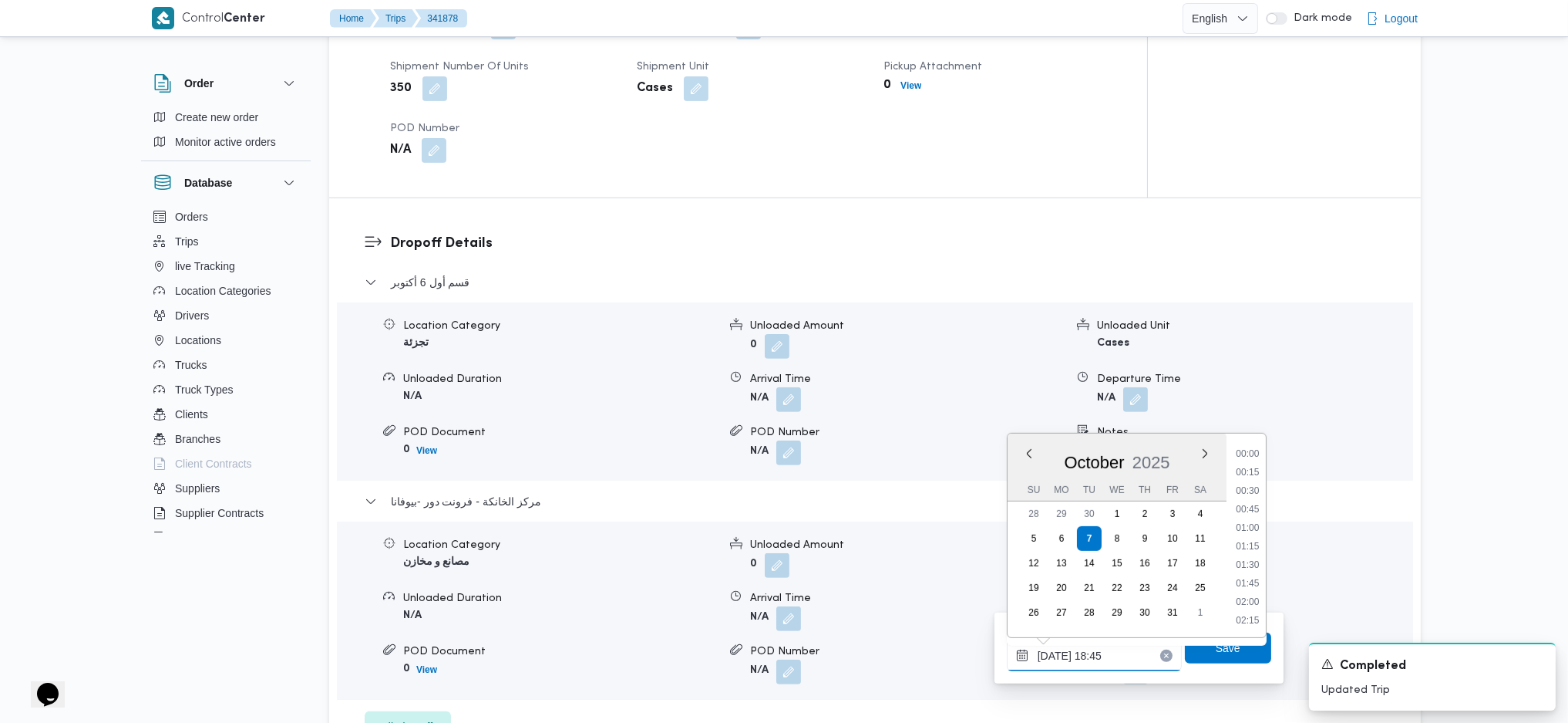
scroll to position [1296, 0]
click at [1244, 530] on li "18:30" at bounding box center [1247, 526] width 35 height 15
type input "[DATE] 18:30"
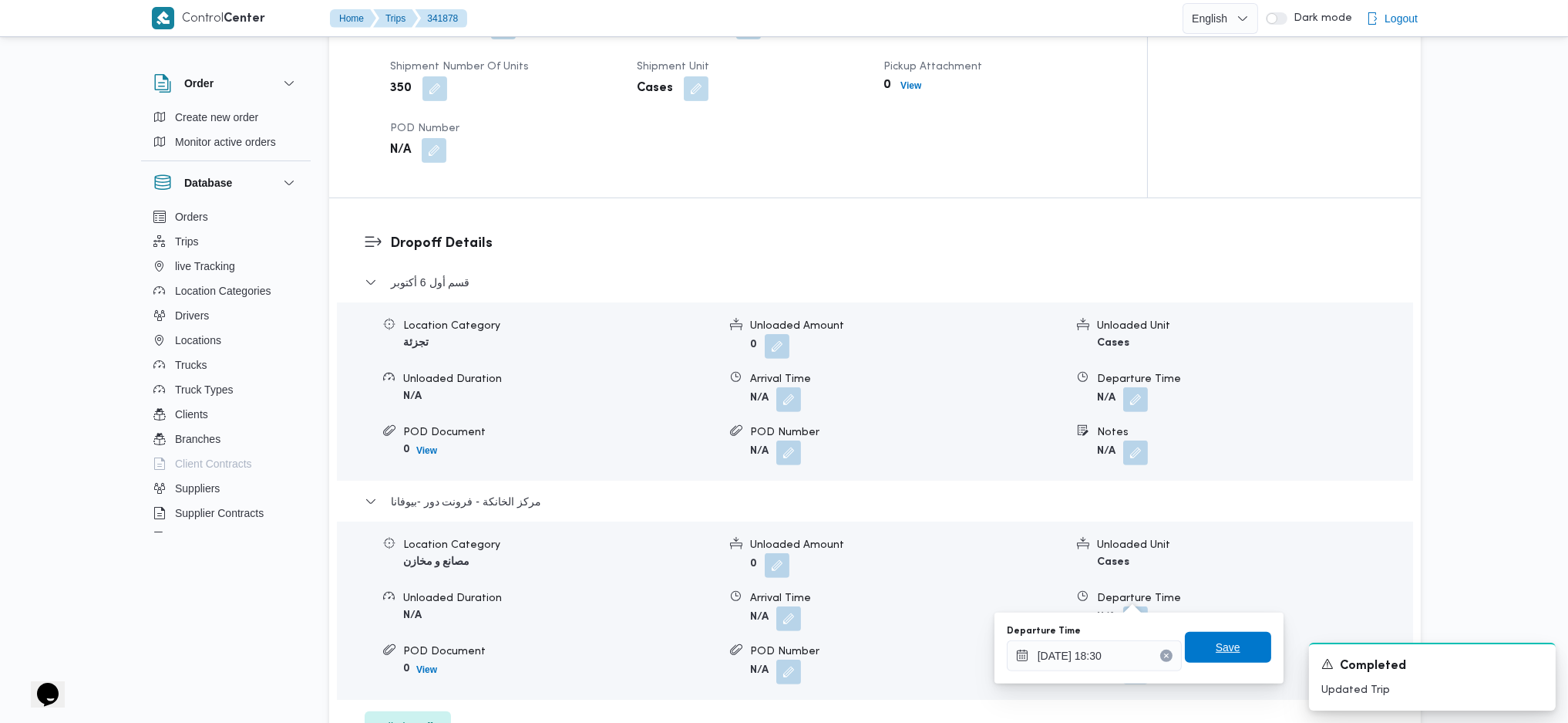
click at [1222, 652] on span "Save" at bounding box center [1227, 647] width 24 height 19
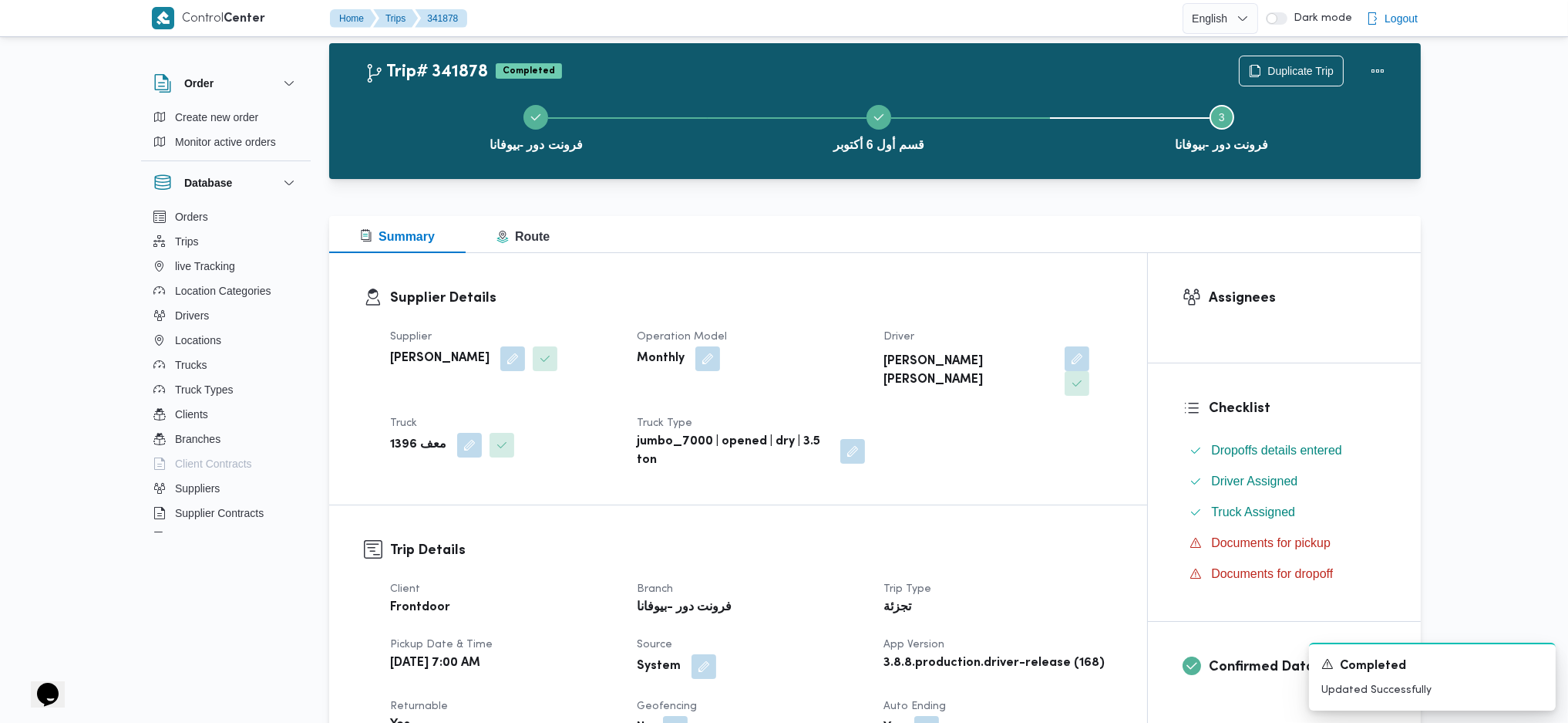
scroll to position [0, 0]
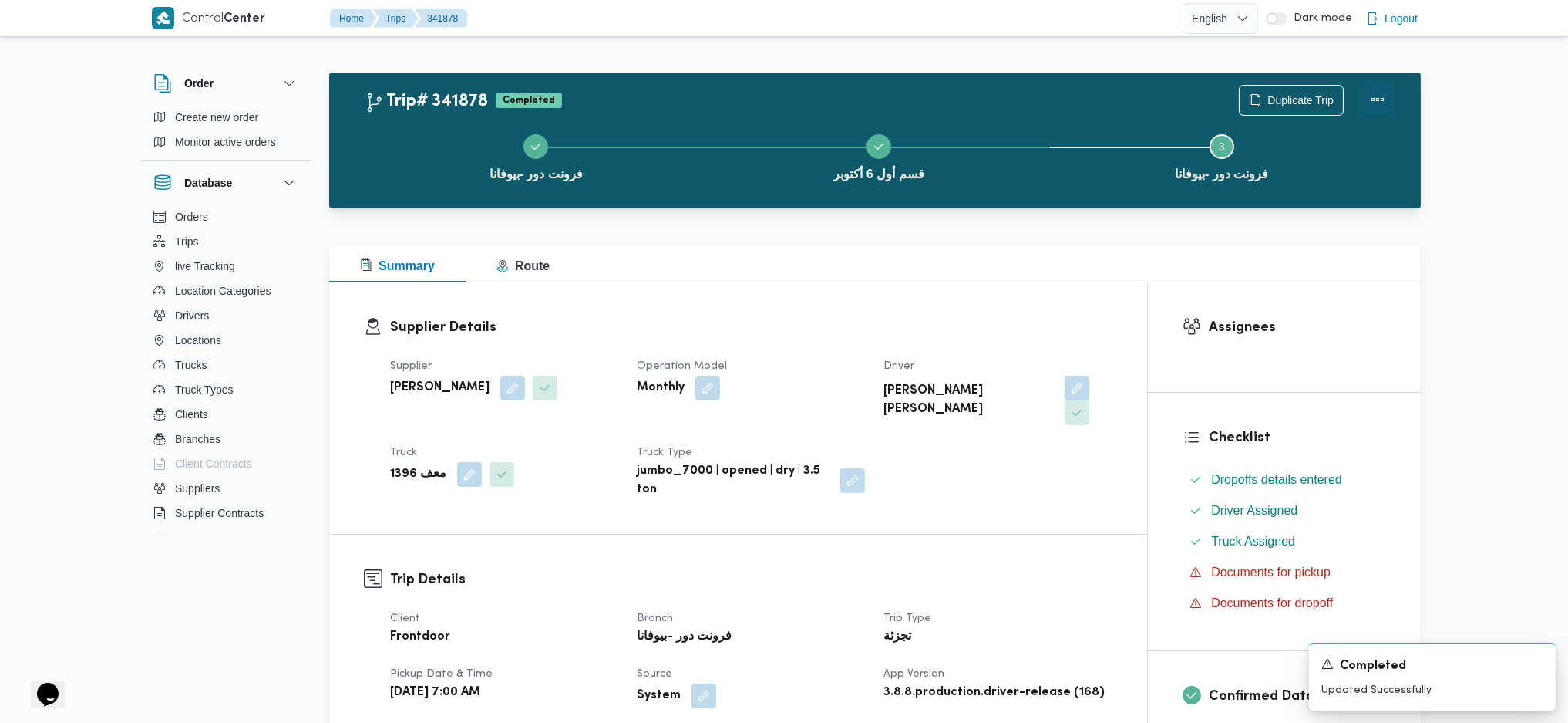
click at [1379, 102] on button "Actions" at bounding box center [1378, 99] width 31 height 31
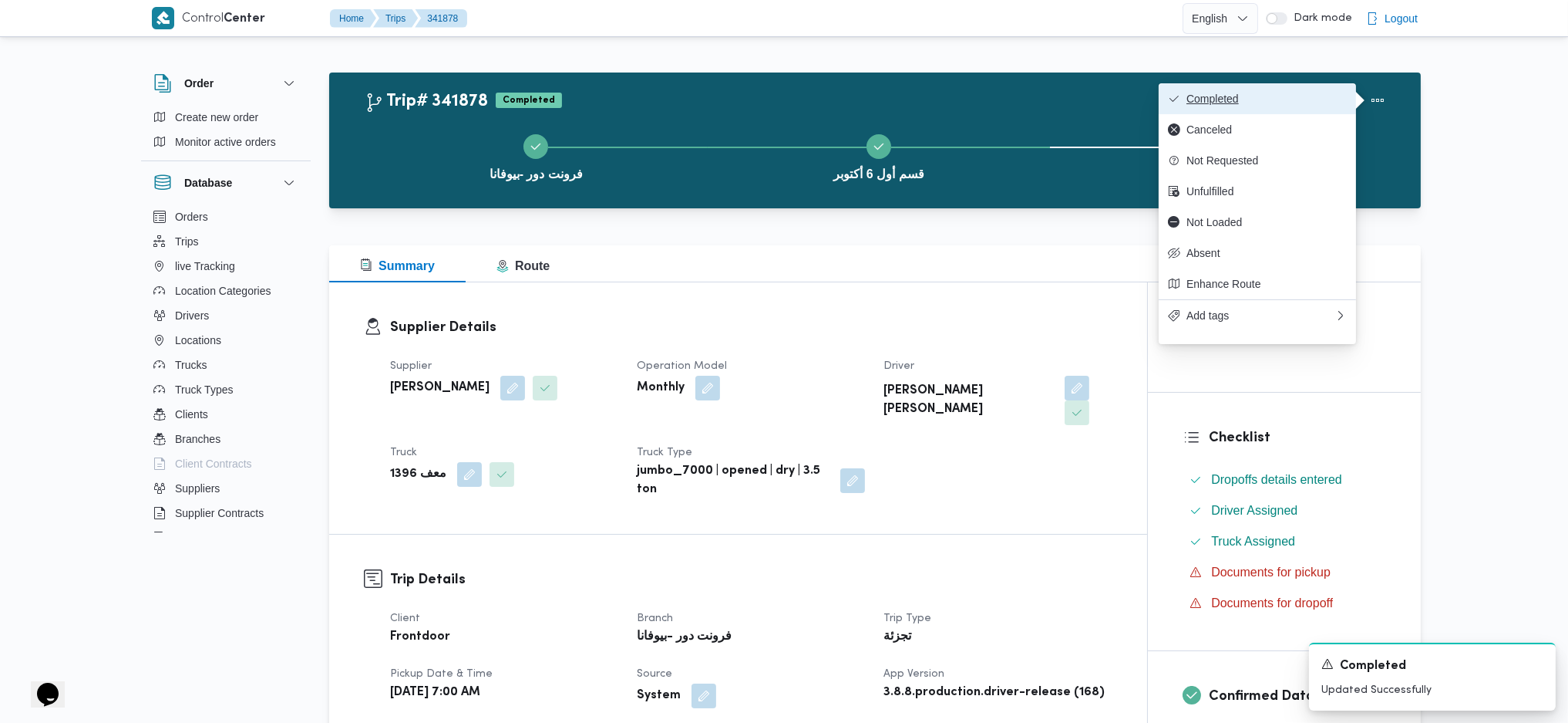
click at [1225, 98] on span "Completed" at bounding box center [1267, 99] width 160 height 13
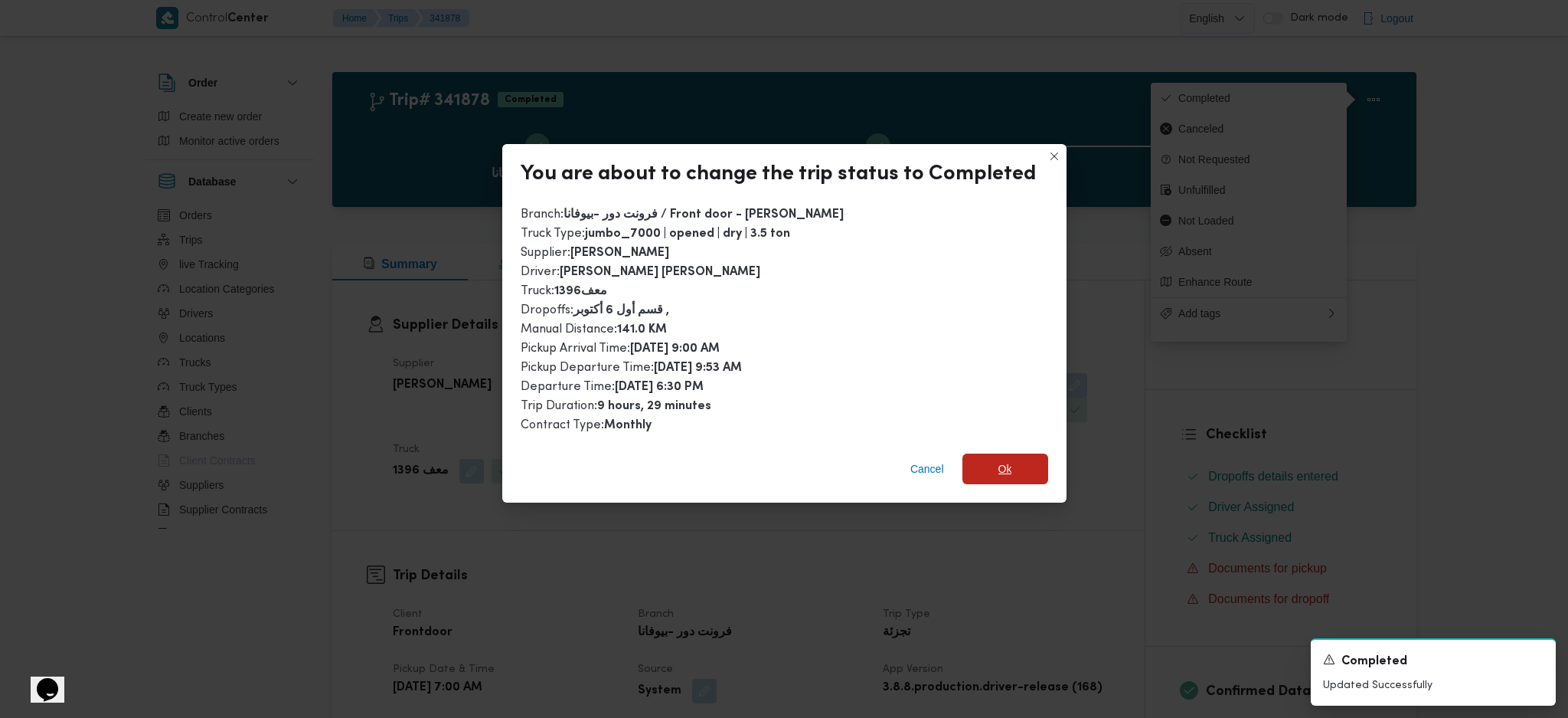
click at [999, 475] on span "Ok" at bounding box center [1005, 468] width 86 height 30
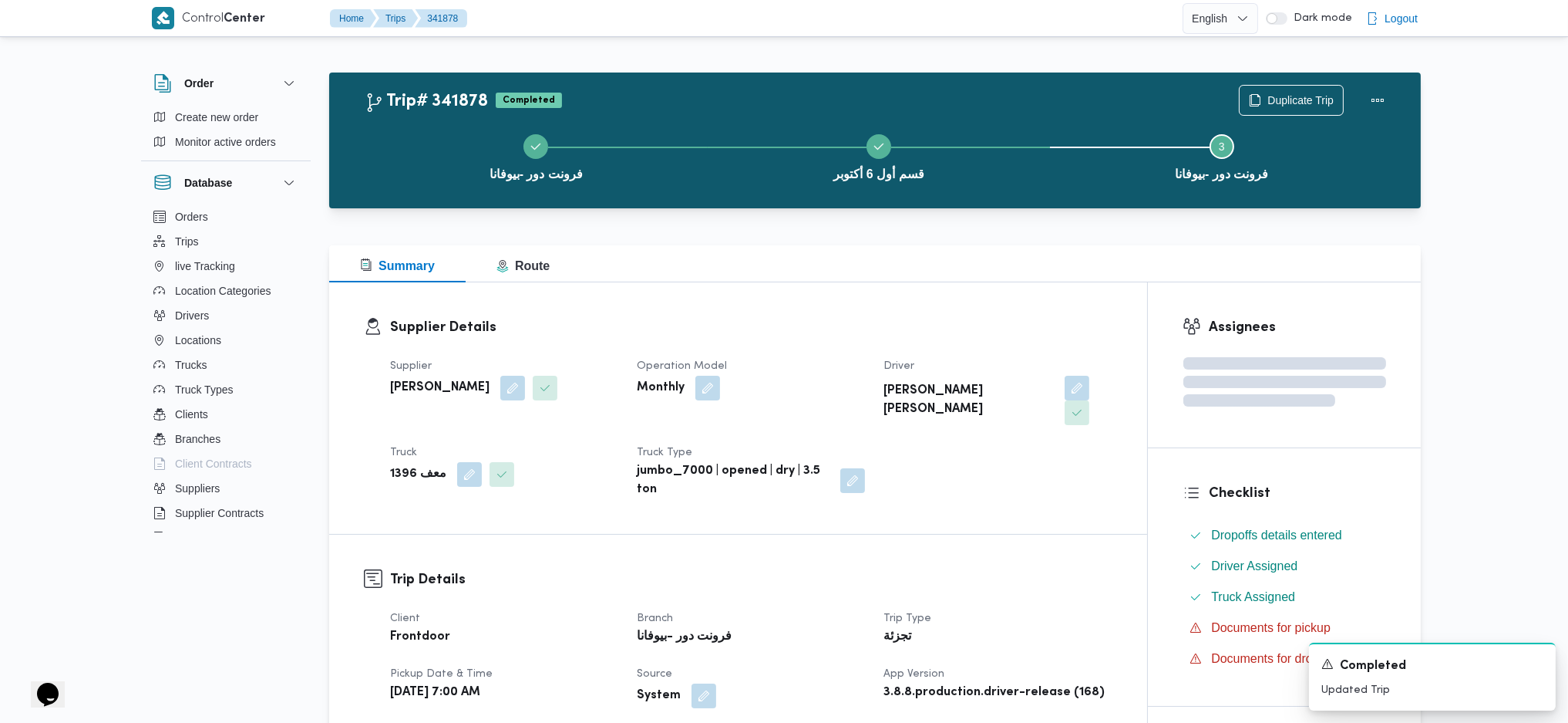
click at [881, 197] on div "فرونت دور -بيوفانا قسم أول [DATE] Step 3 is incomplete 3 فرونت دور -بيوفانا" at bounding box center [879, 156] width 1047 height 99
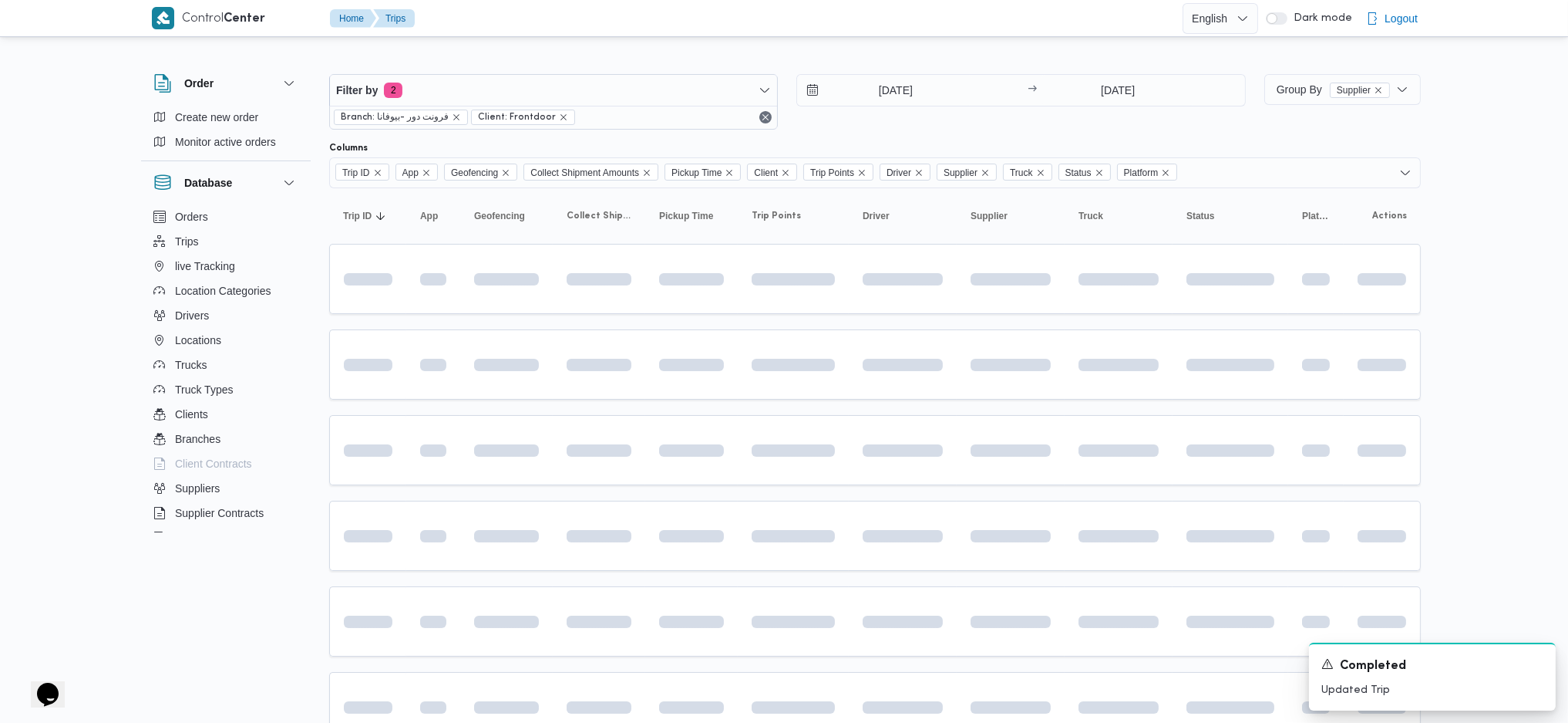
scroll to position [206, 0]
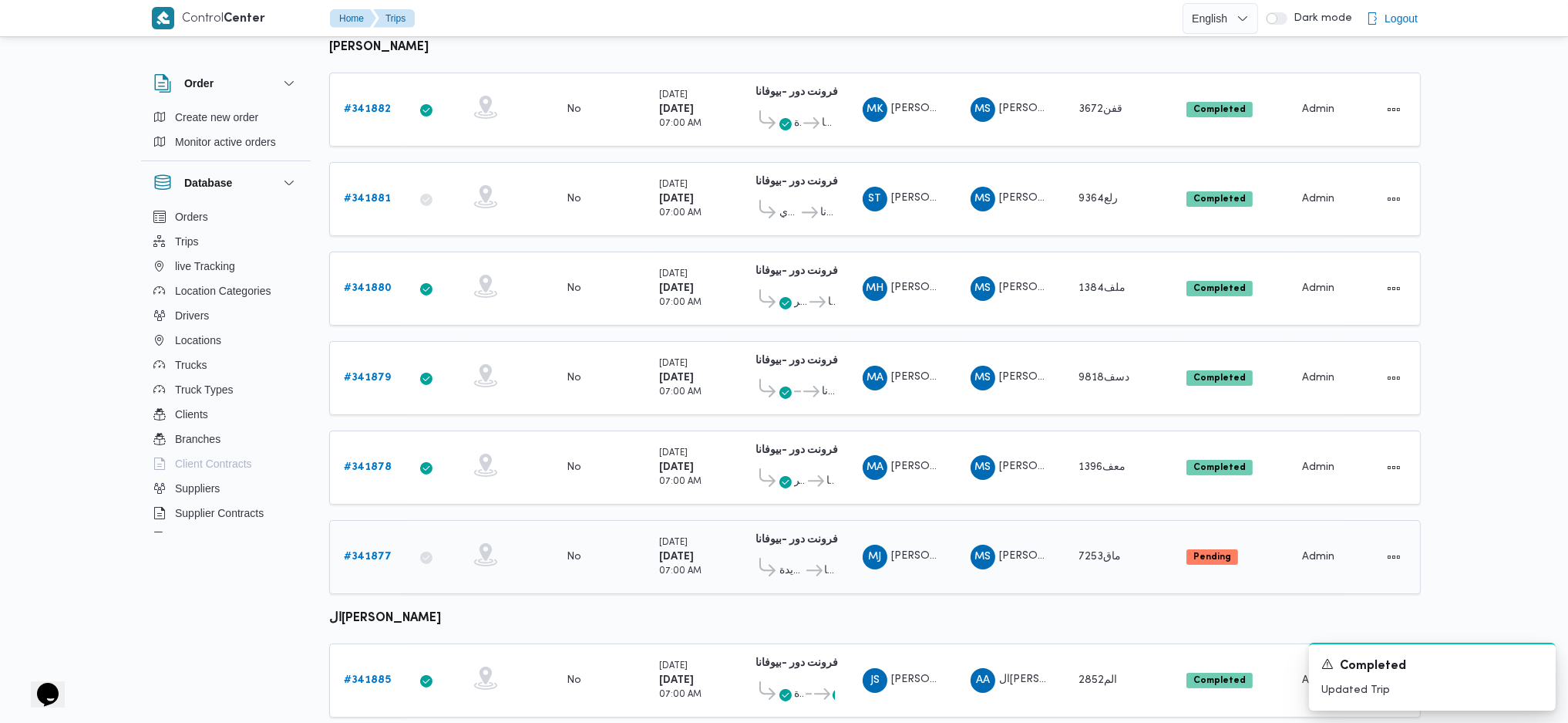
click at [389, 549] on div "# 341877" at bounding box center [369, 557] width 61 height 31
click at [384, 552] on b "# 341877" at bounding box center [368, 556] width 48 height 10
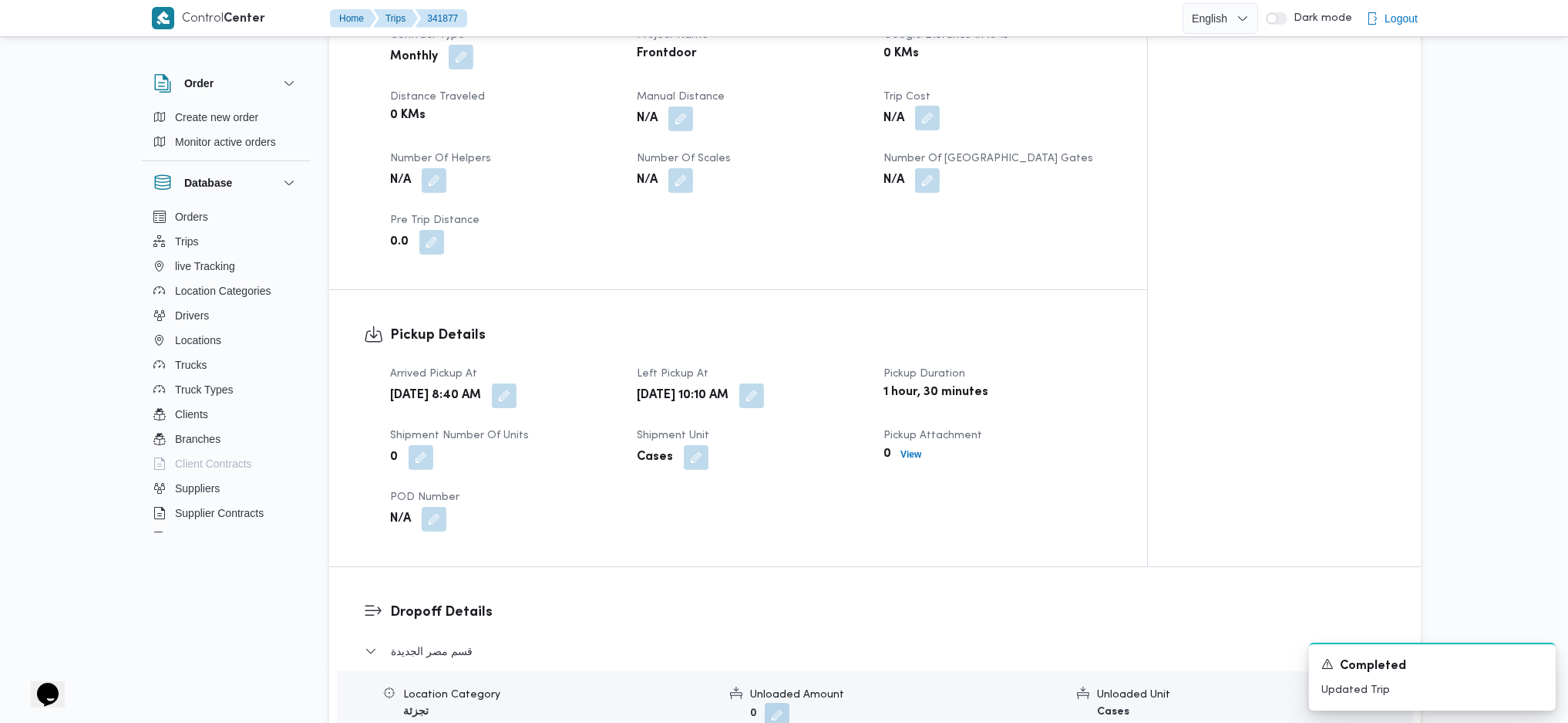
scroll to position [617, 0]
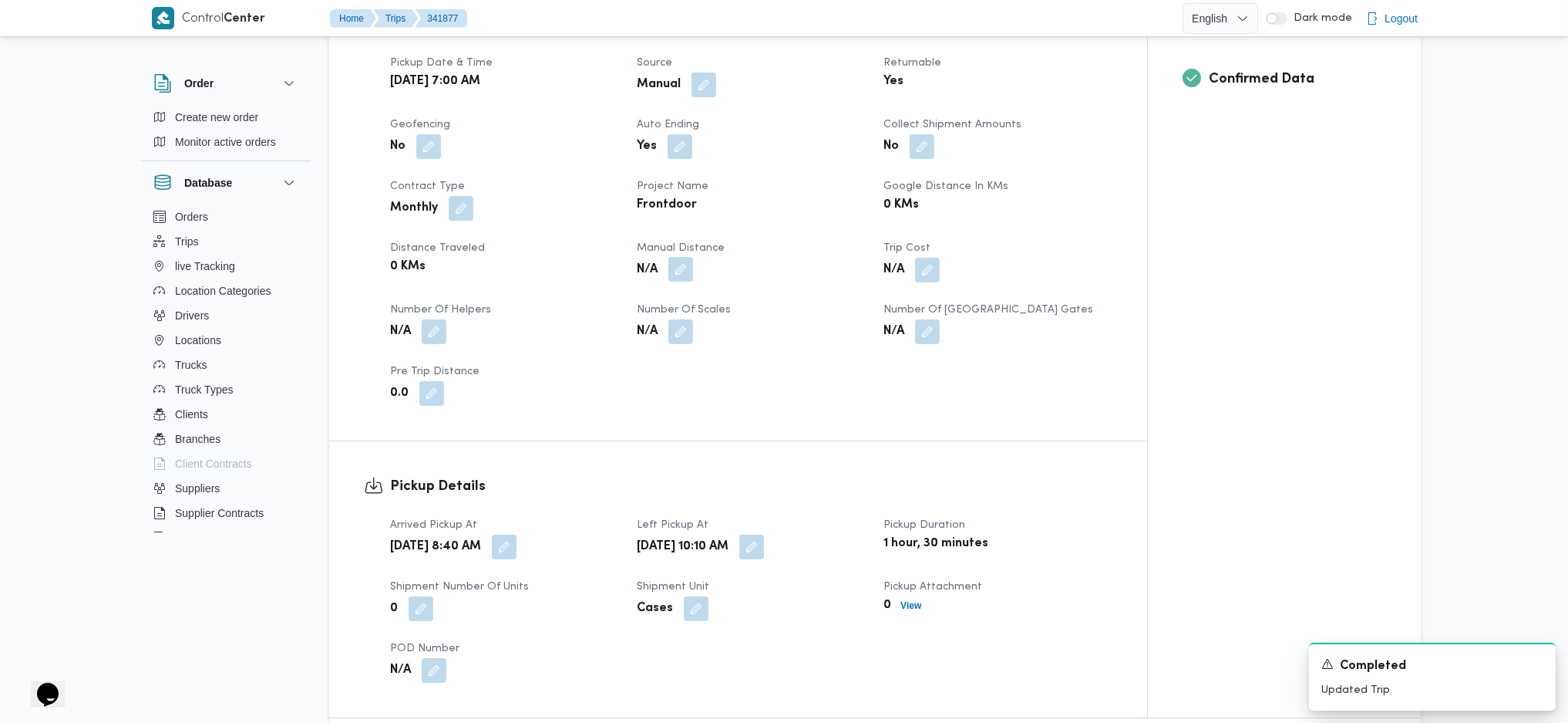
click at [683, 257] on button "button" at bounding box center [680, 269] width 24 height 24
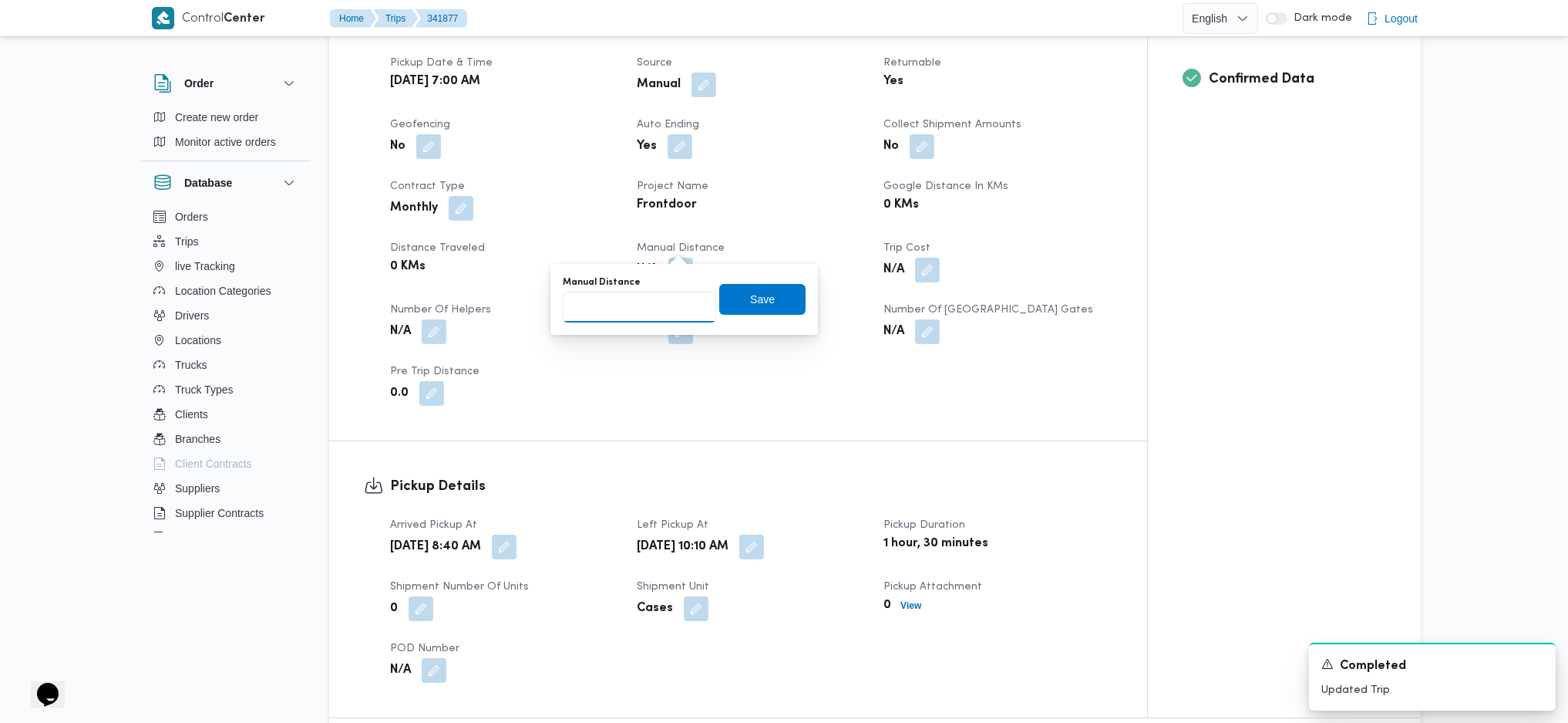
click at [651, 308] on input "Manual Distance" at bounding box center [640, 307] width 153 height 31
type input "89"
click at [761, 293] on span "Save" at bounding box center [761, 298] width 24 height 19
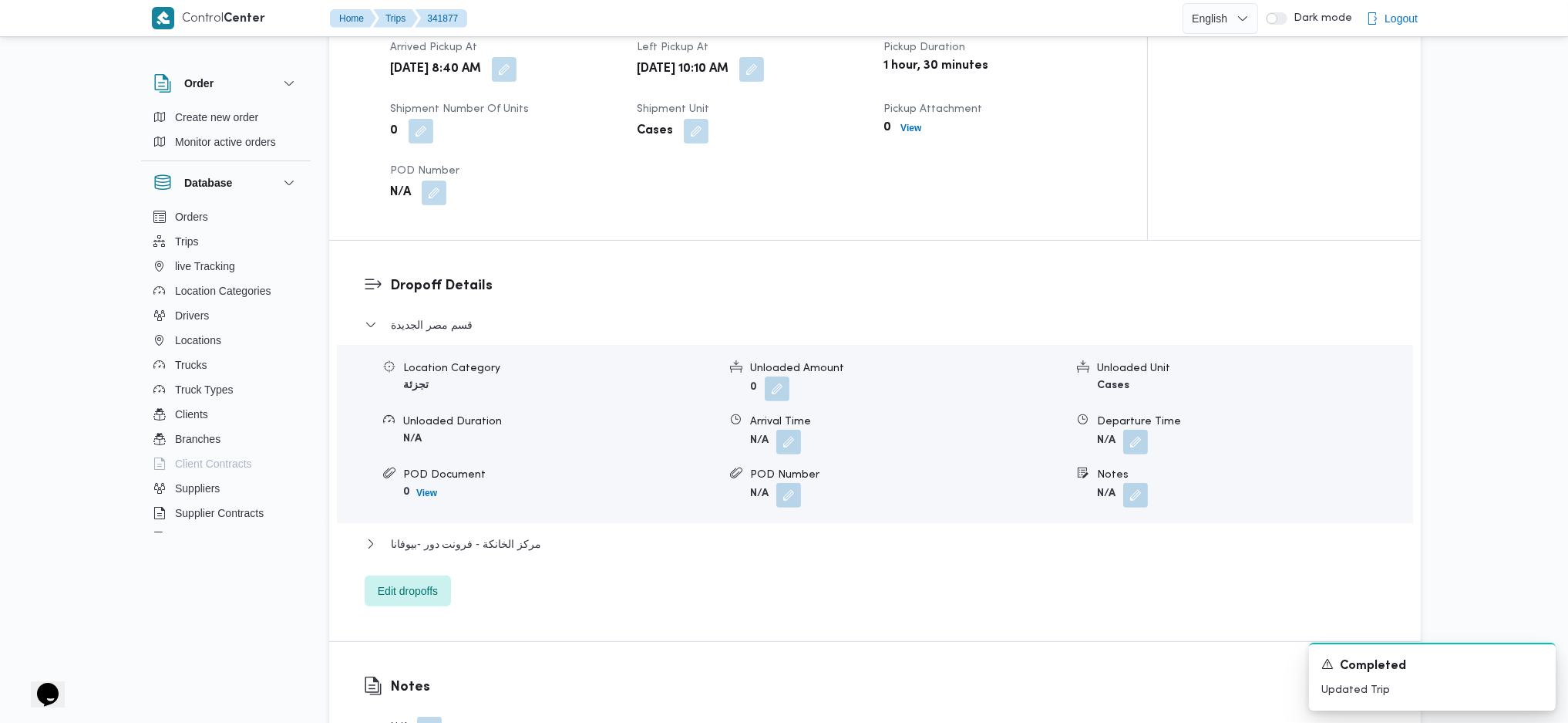
scroll to position [1130, 0]
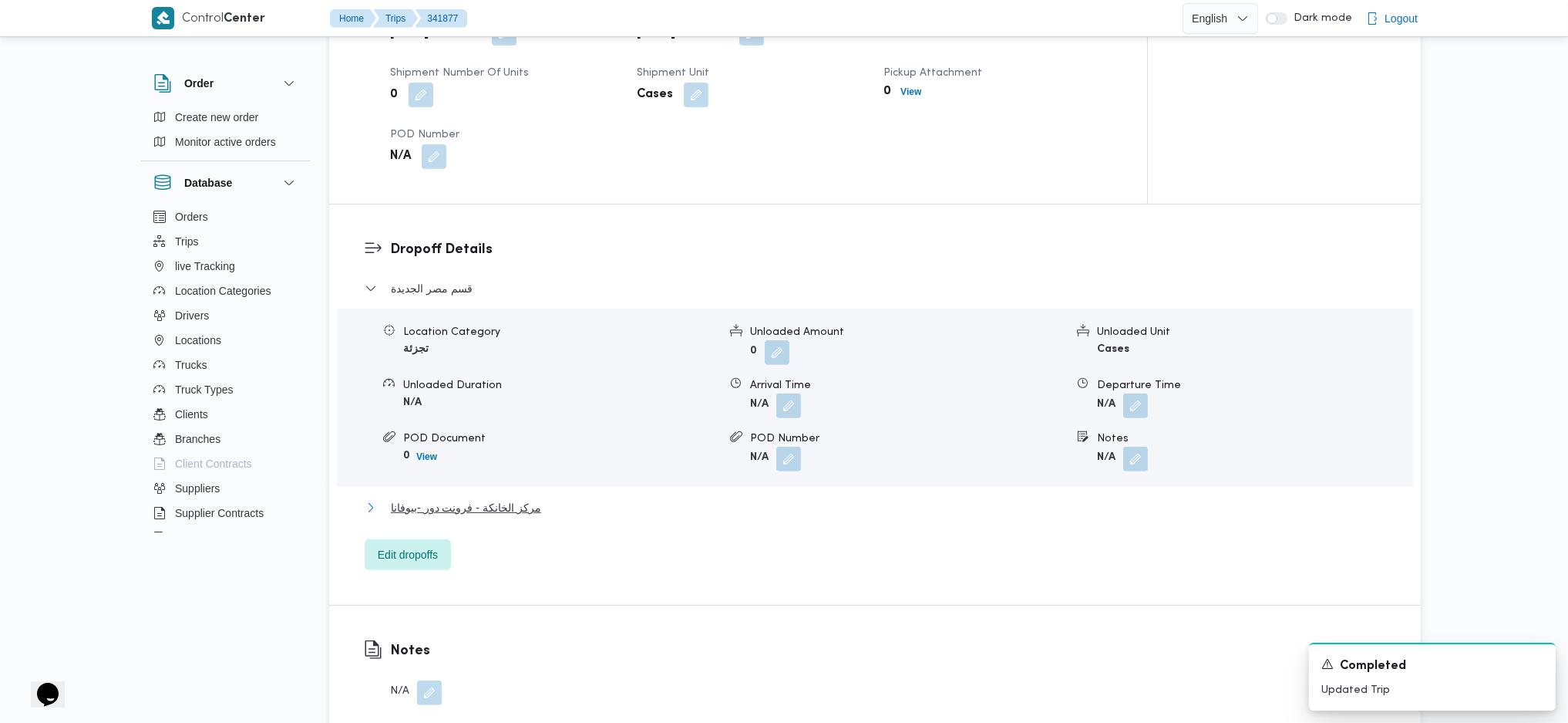
click at [528, 499] on span "مركز الخانكة - فرونت دور -بيوفانا" at bounding box center [466, 508] width 150 height 19
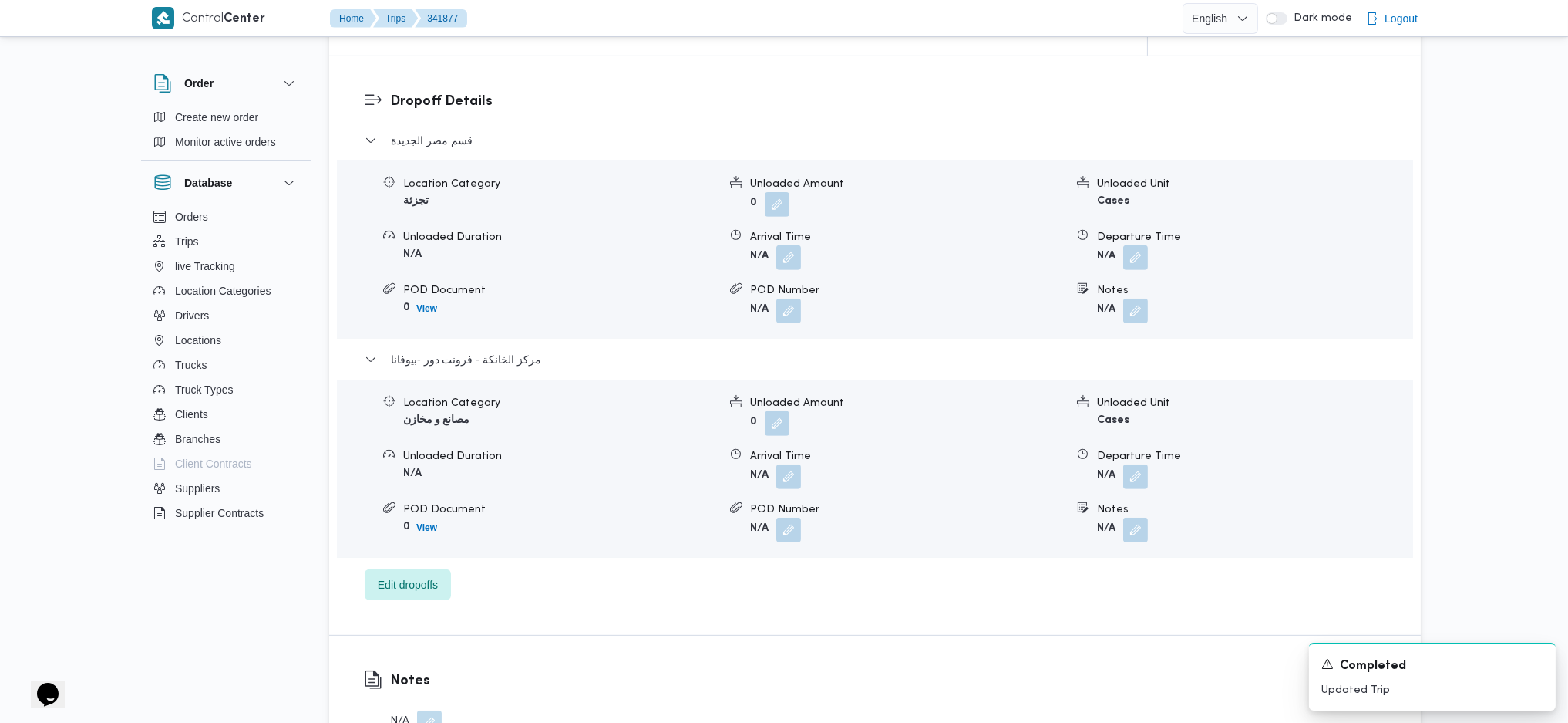
scroll to position [1439, 0]
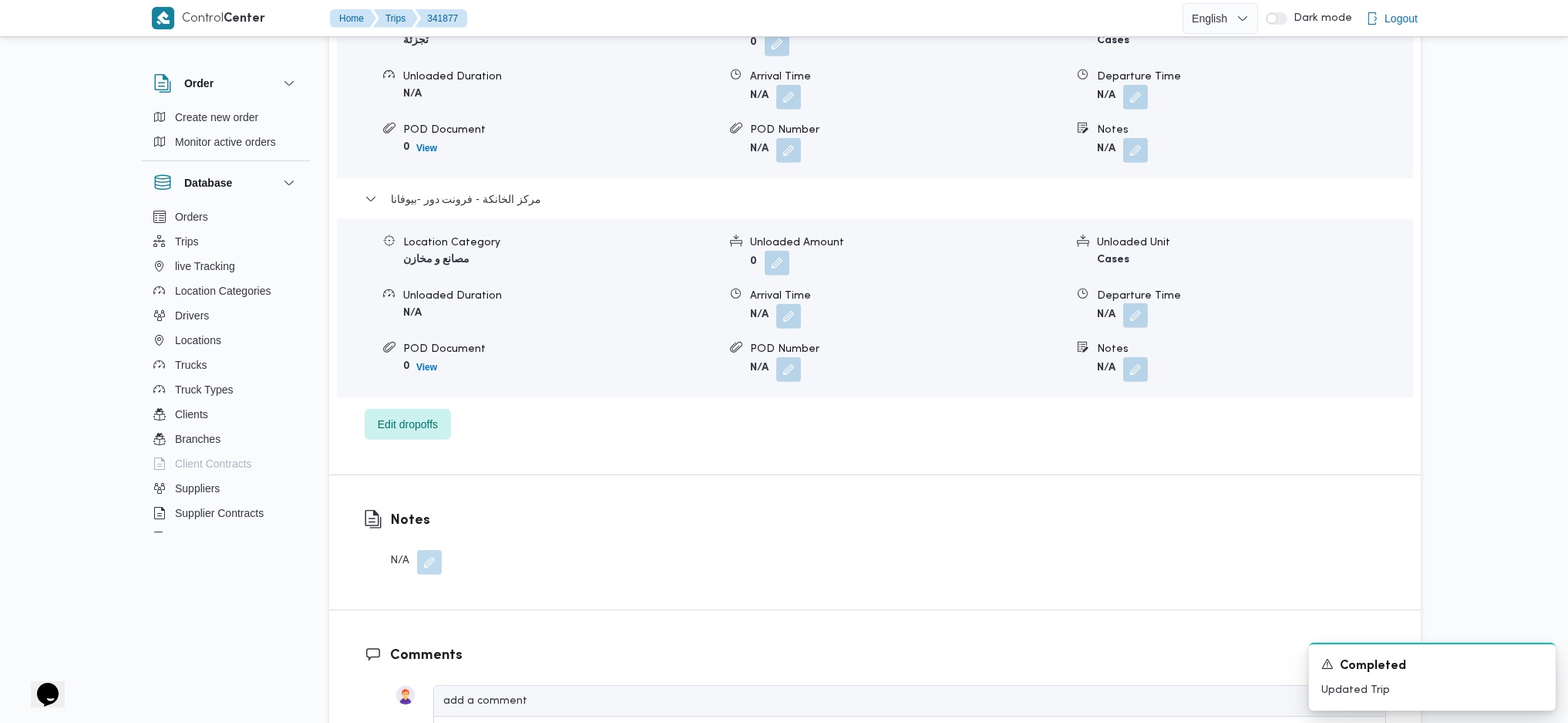
click at [1126, 303] on button "button" at bounding box center [1135, 315] width 24 height 24
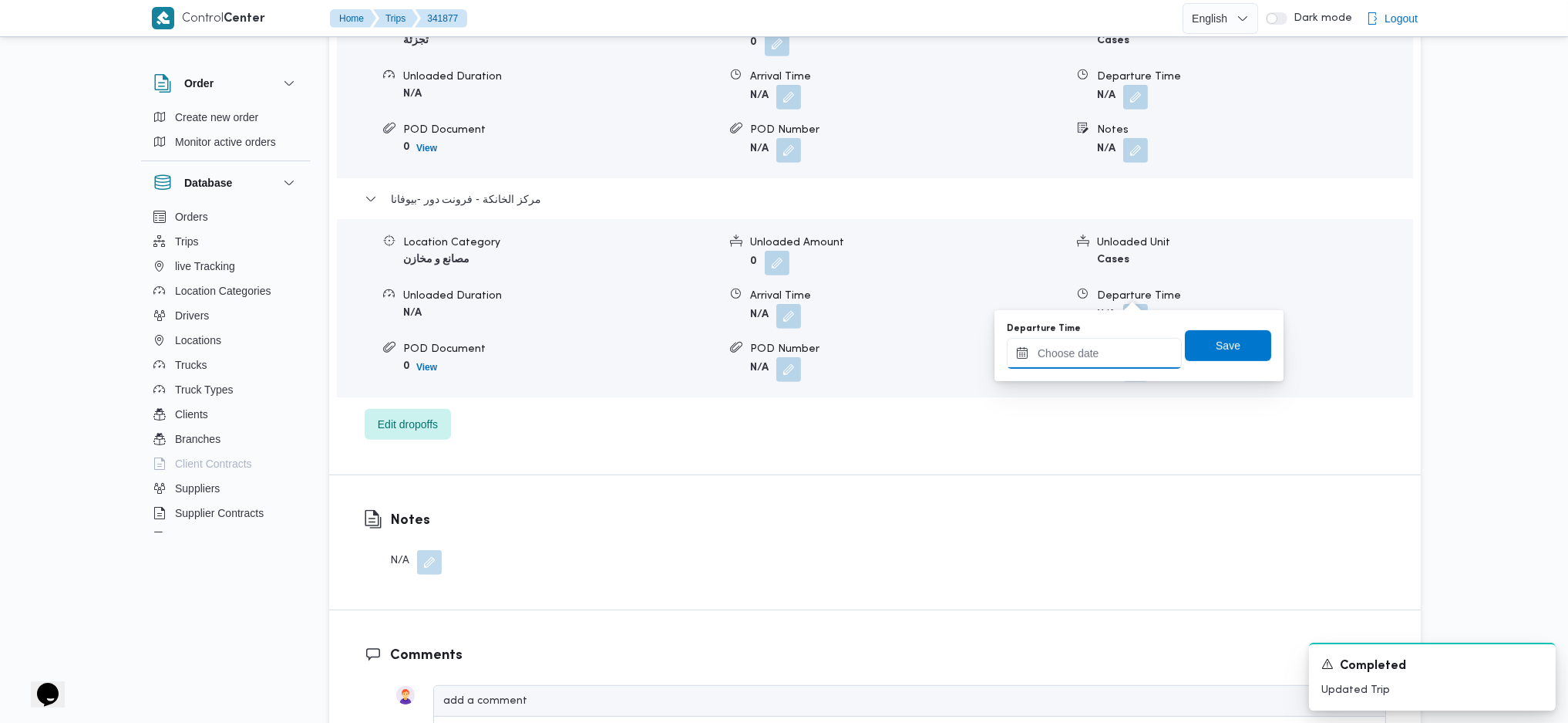
click at [1062, 355] on input "Departure Time" at bounding box center [1094, 353] width 175 height 31
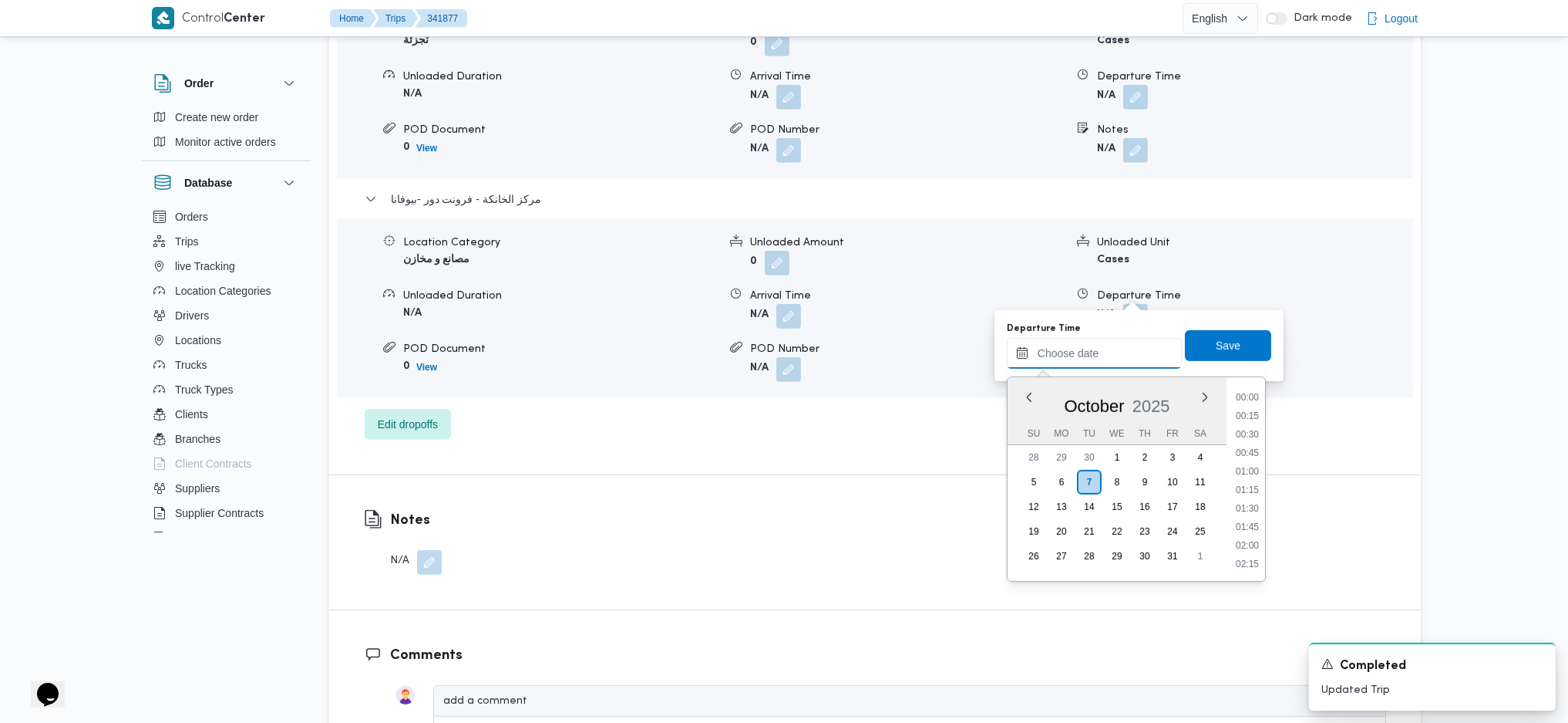
scroll to position [1315, 0]
click at [1255, 444] on li "18:30" at bounding box center [1247, 451] width 35 height 15
type input "[DATE] 18:30"
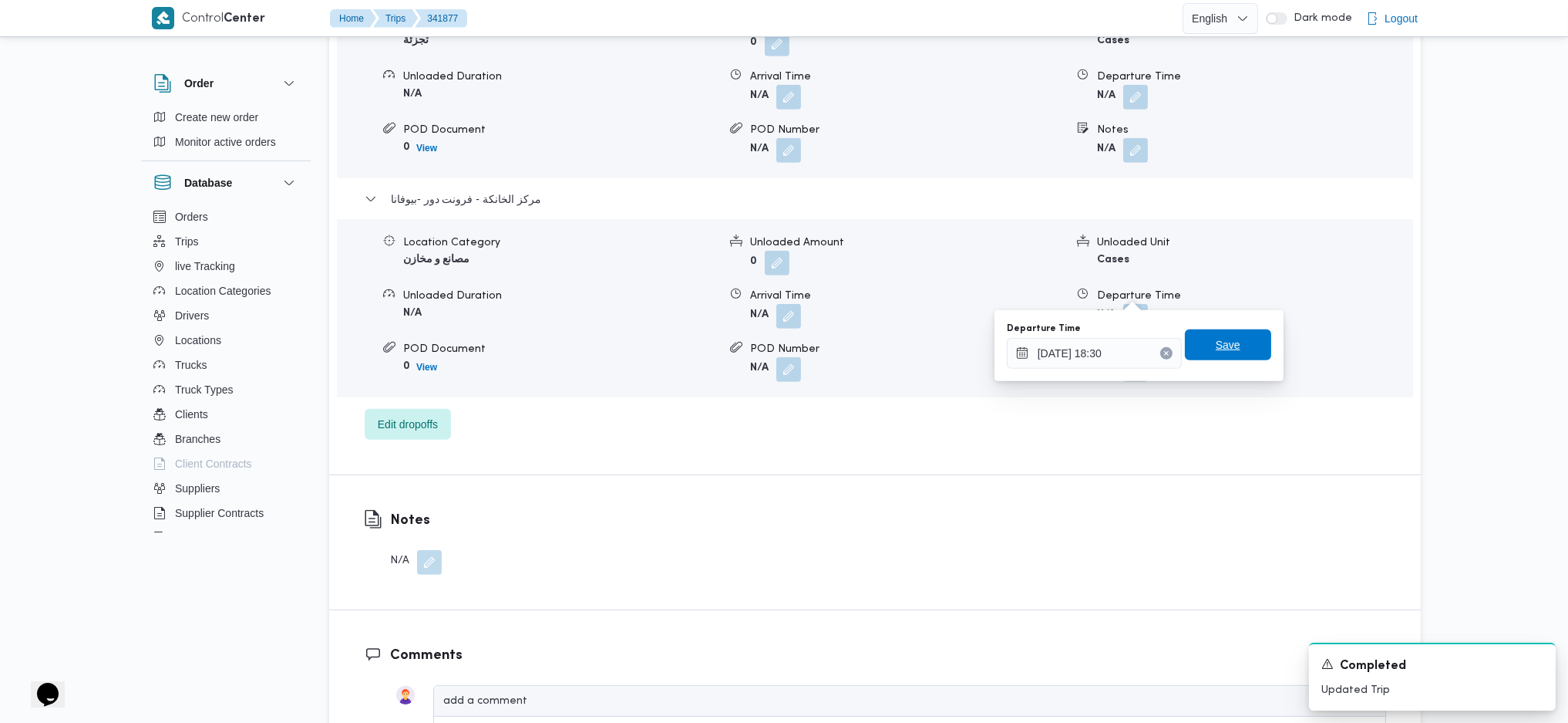
click at [1216, 352] on span "Save" at bounding box center [1227, 344] width 24 height 19
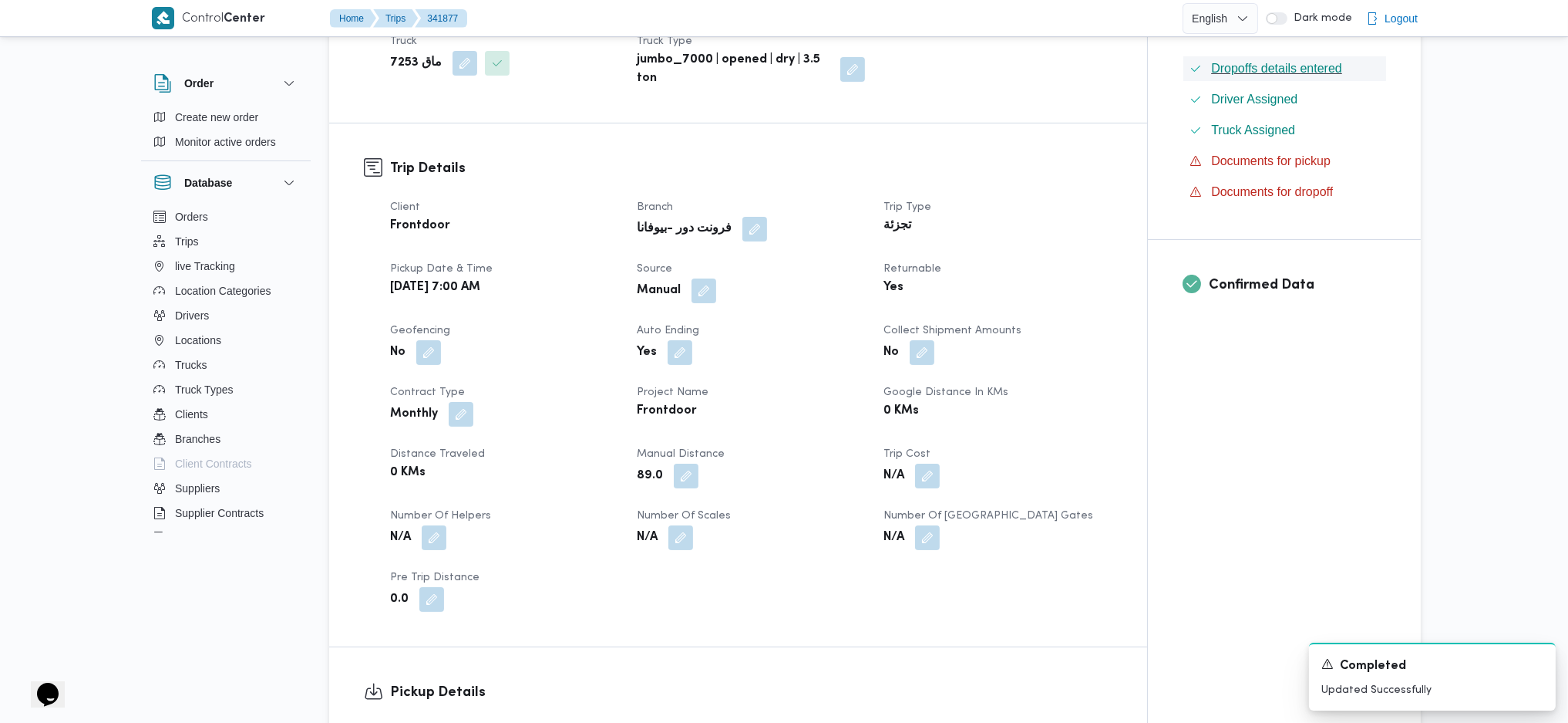
scroll to position [0, 0]
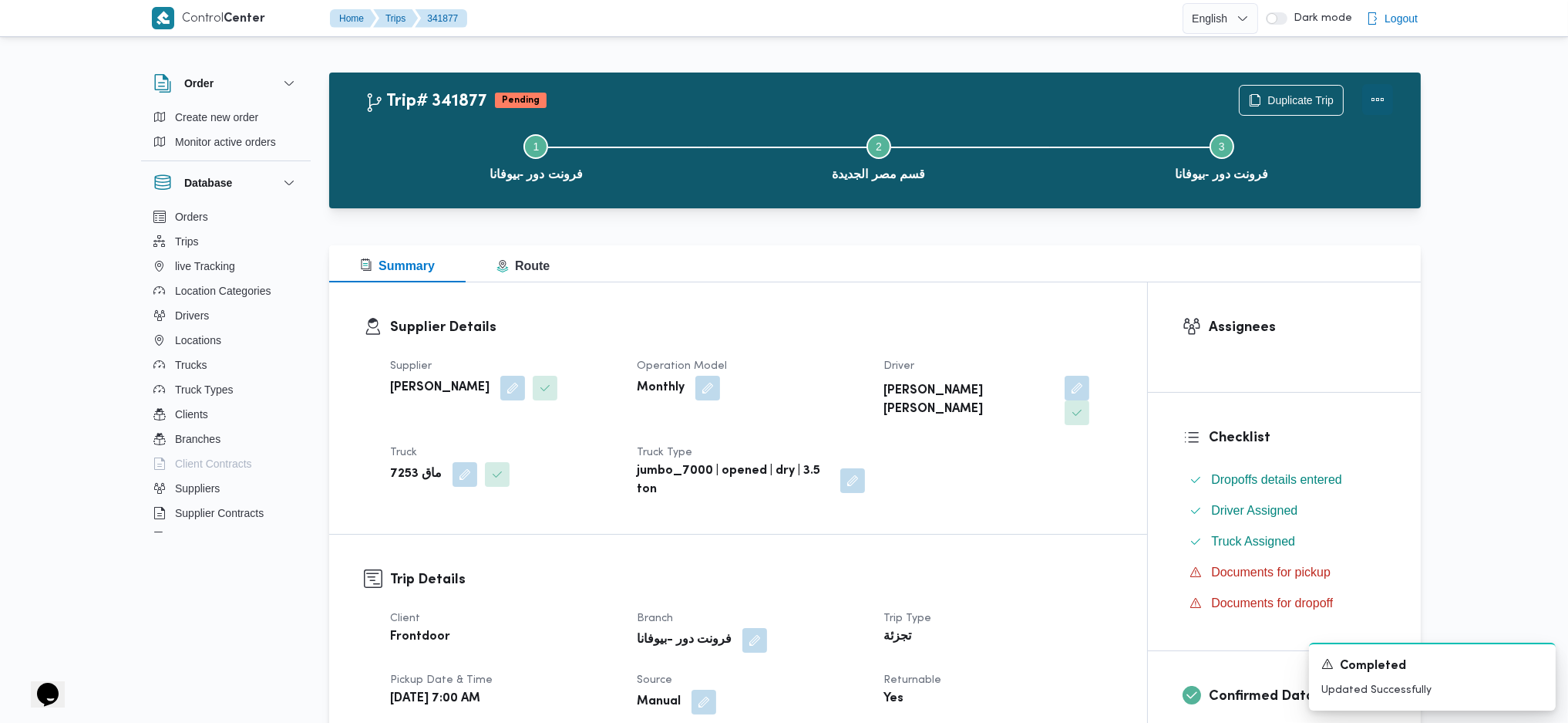
click at [1374, 99] on button "Actions" at bounding box center [1378, 99] width 31 height 31
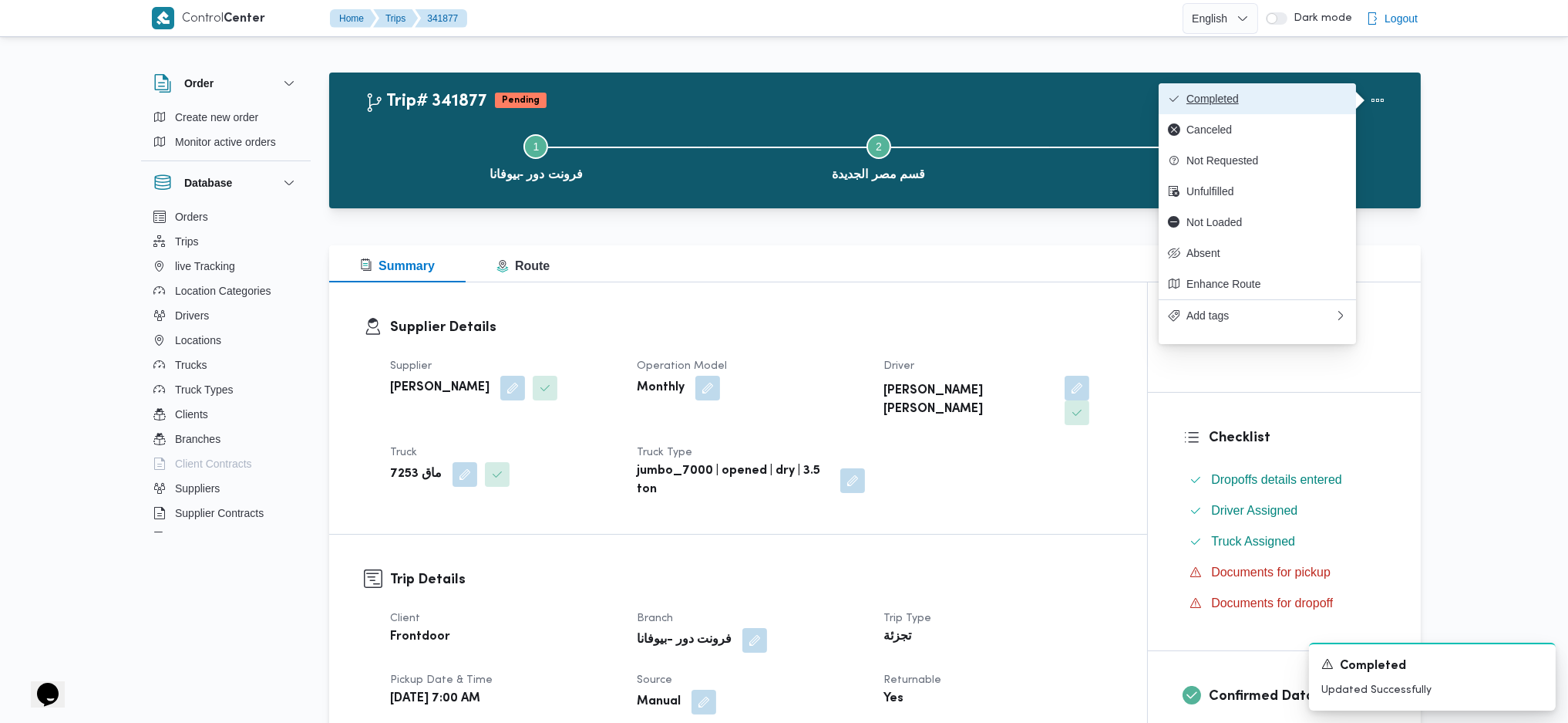
click at [1299, 97] on span "Completed" at bounding box center [1267, 99] width 160 height 13
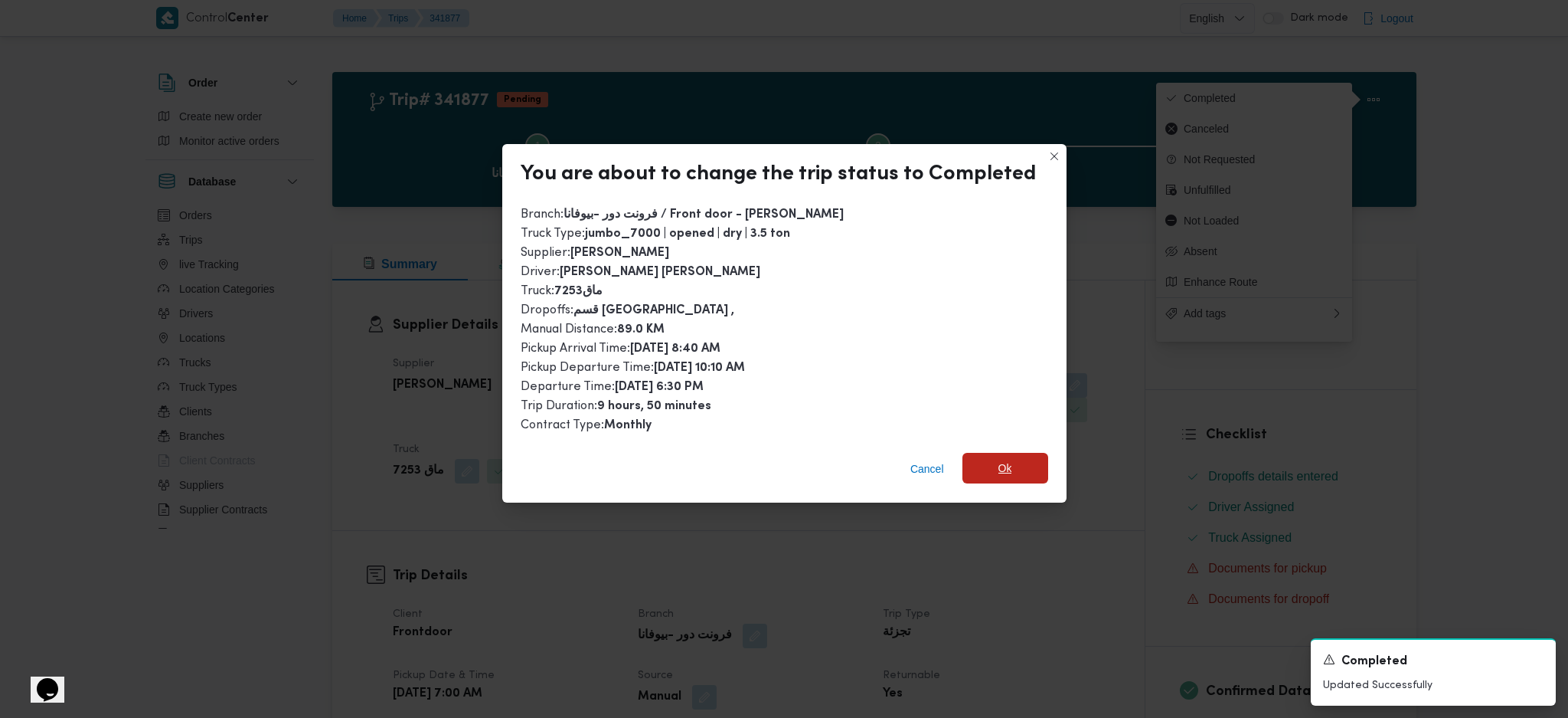
click at [996, 474] on span "Ok" at bounding box center [1005, 468] width 86 height 30
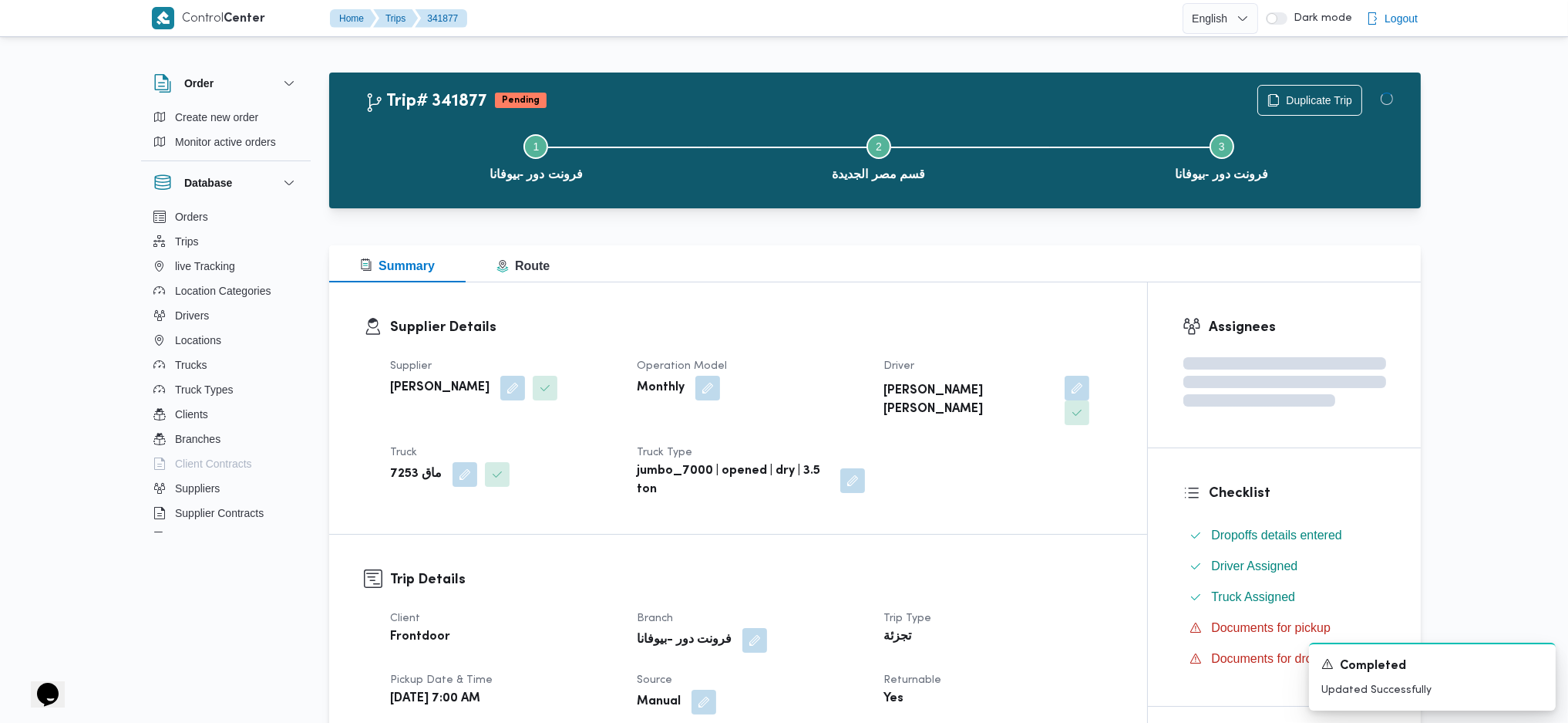
click at [907, 273] on div "Summary Route" at bounding box center [874, 263] width 1091 height 37
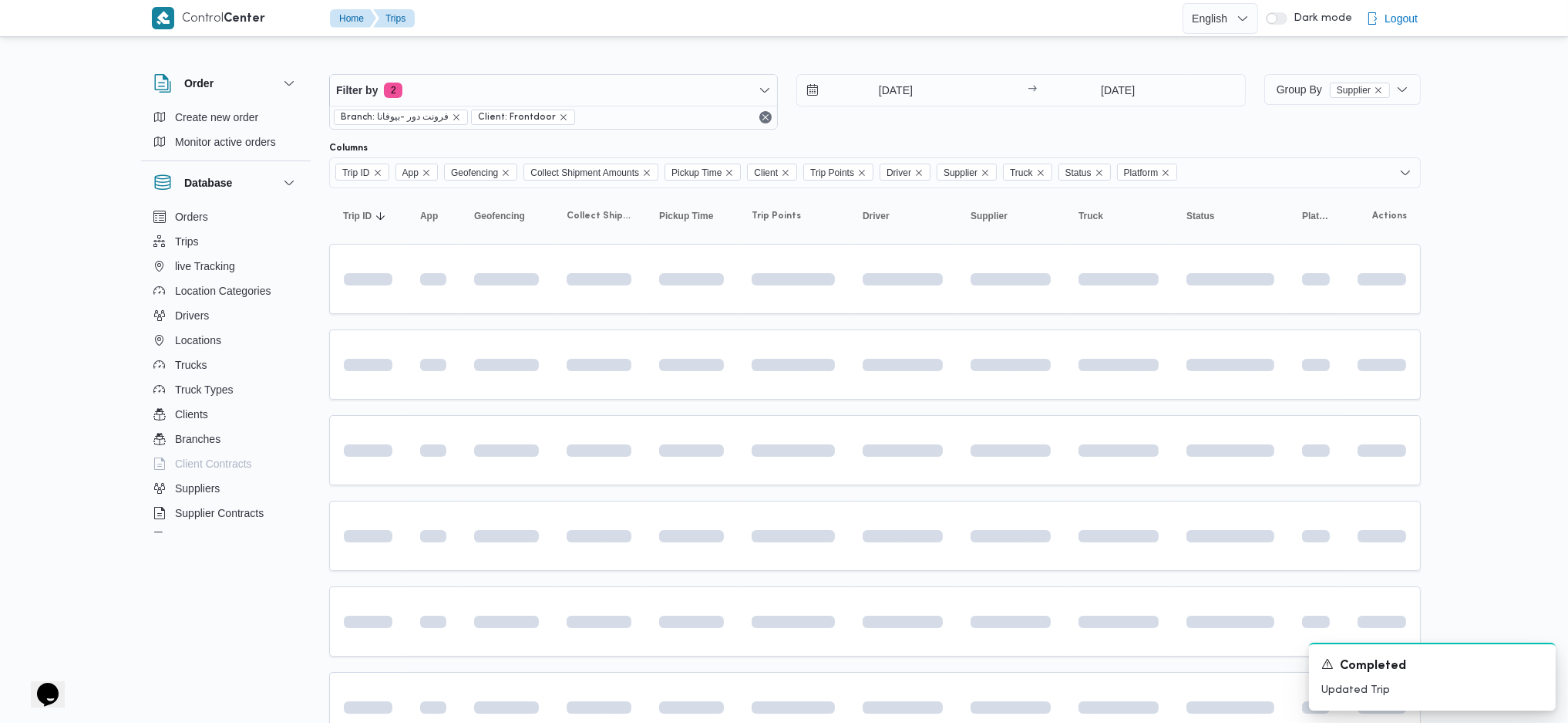
scroll to position [206, 0]
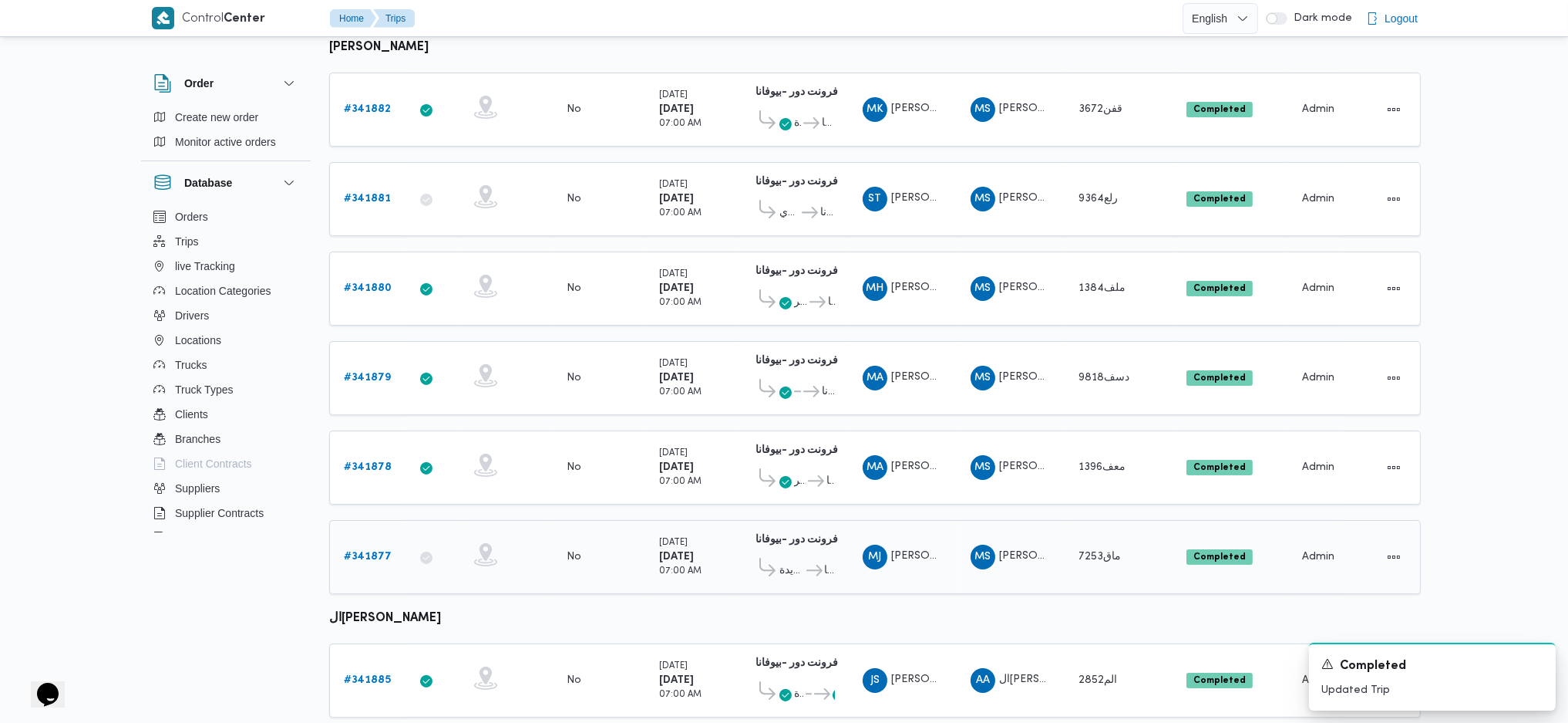
click at [350, 542] on div "# 341877" at bounding box center [369, 557] width 61 height 31
click at [361, 552] on link "# 341877" at bounding box center [368, 556] width 48 height 19
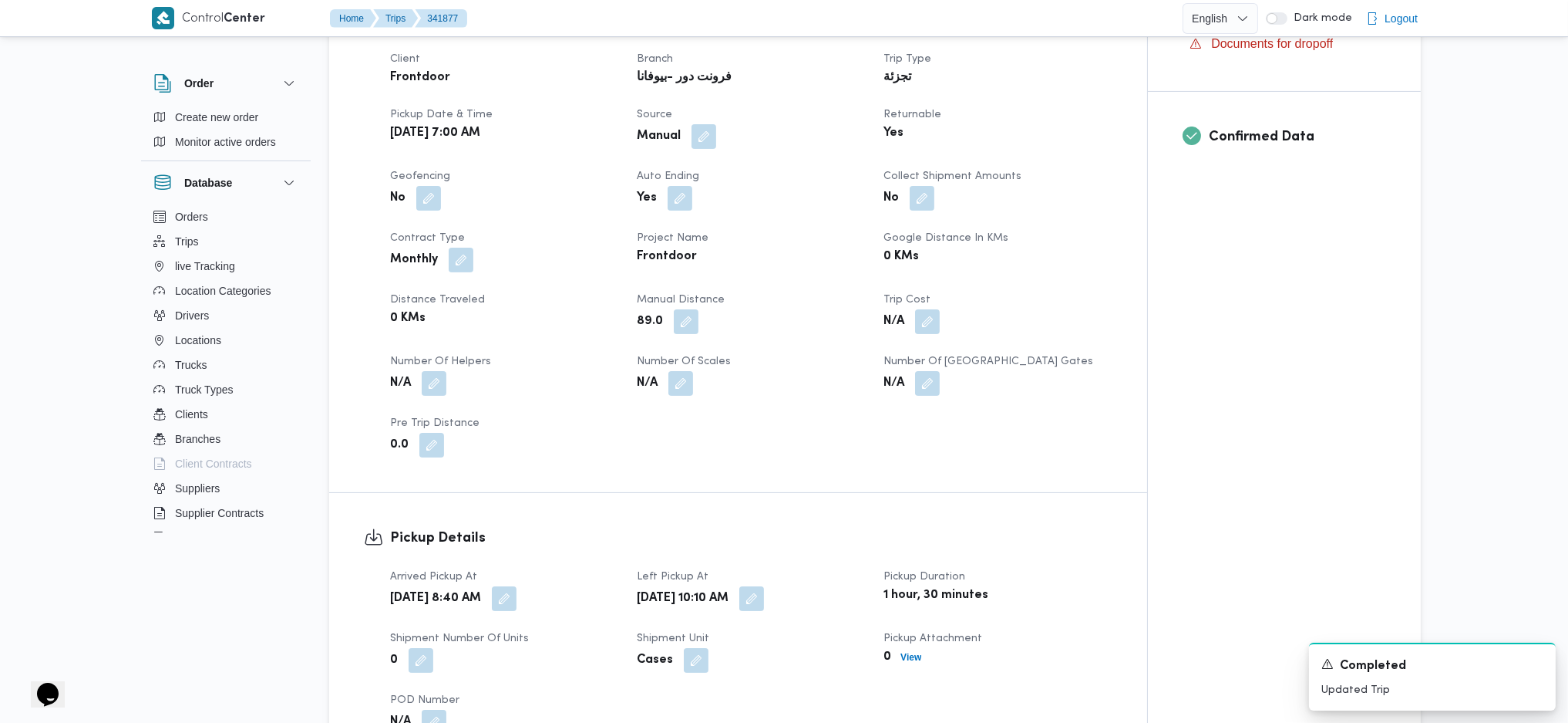
scroll to position [250, 0]
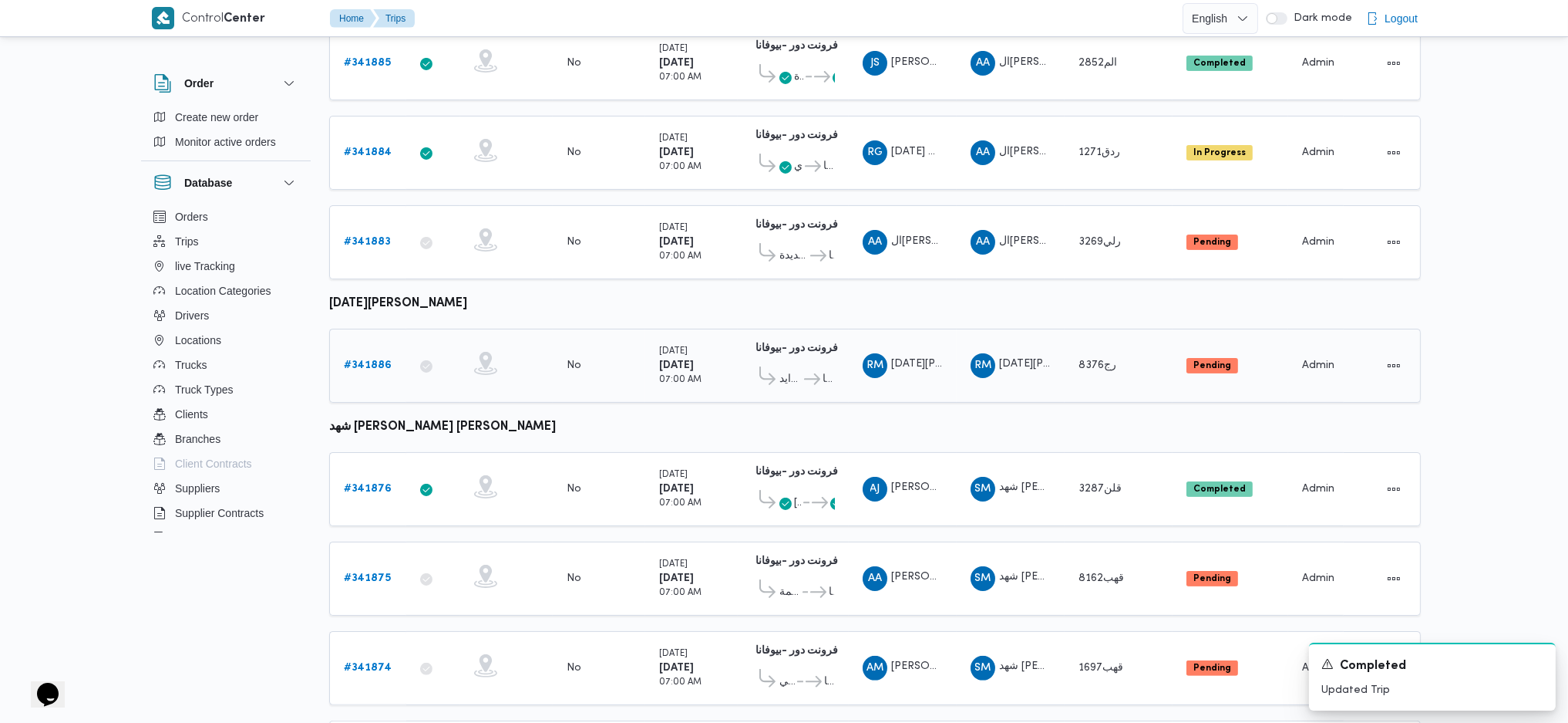
scroll to position [617, 0]
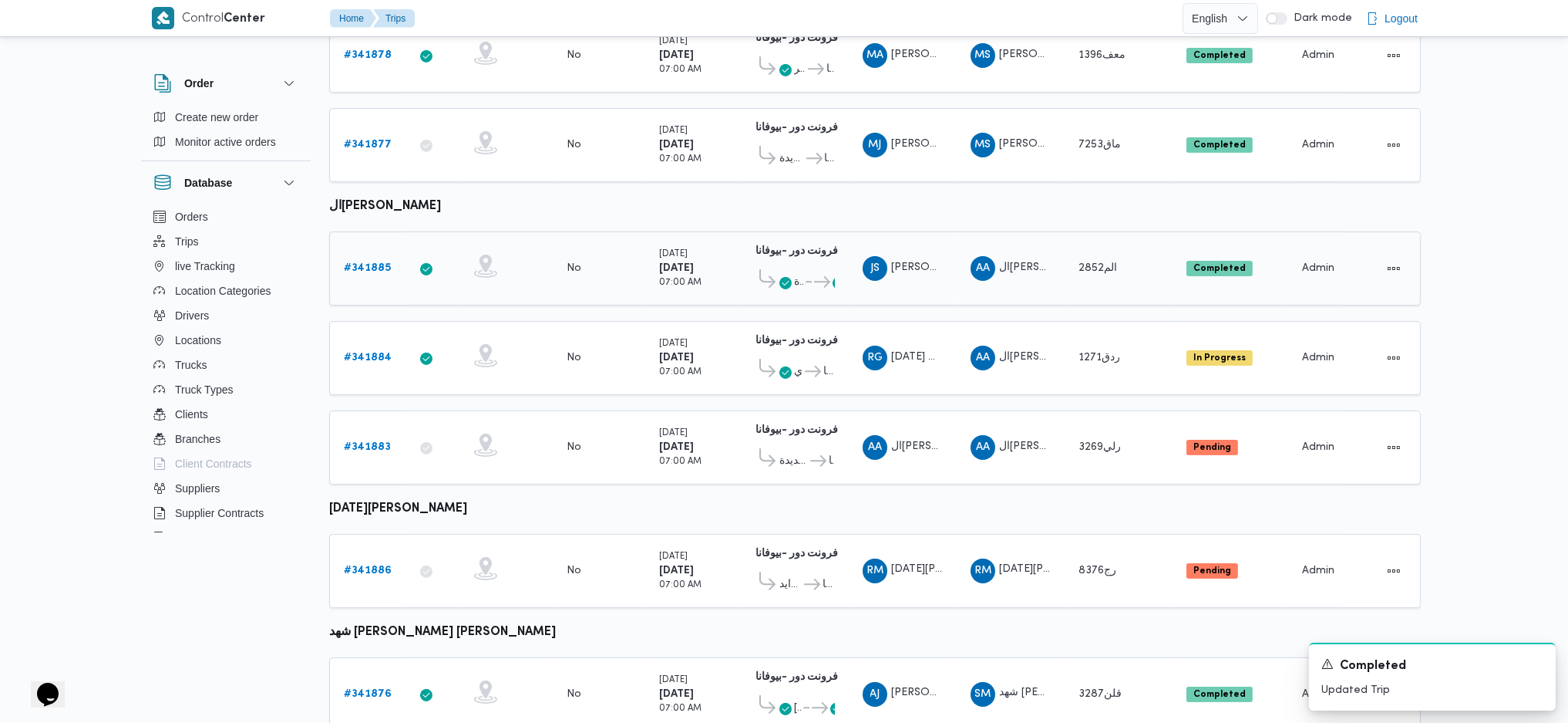
click at [383, 259] on link "# 341885" at bounding box center [368, 268] width 47 height 19
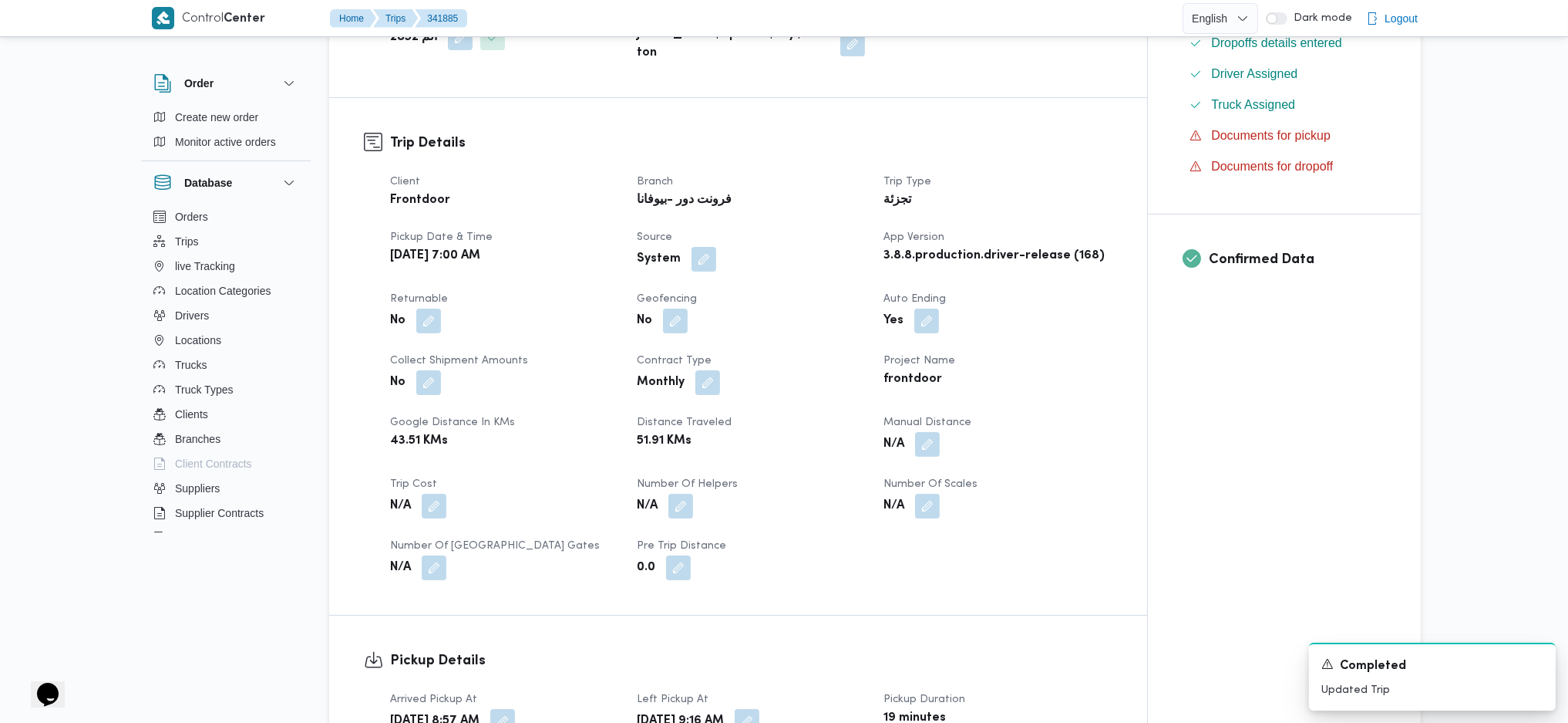
scroll to position [514, 0]
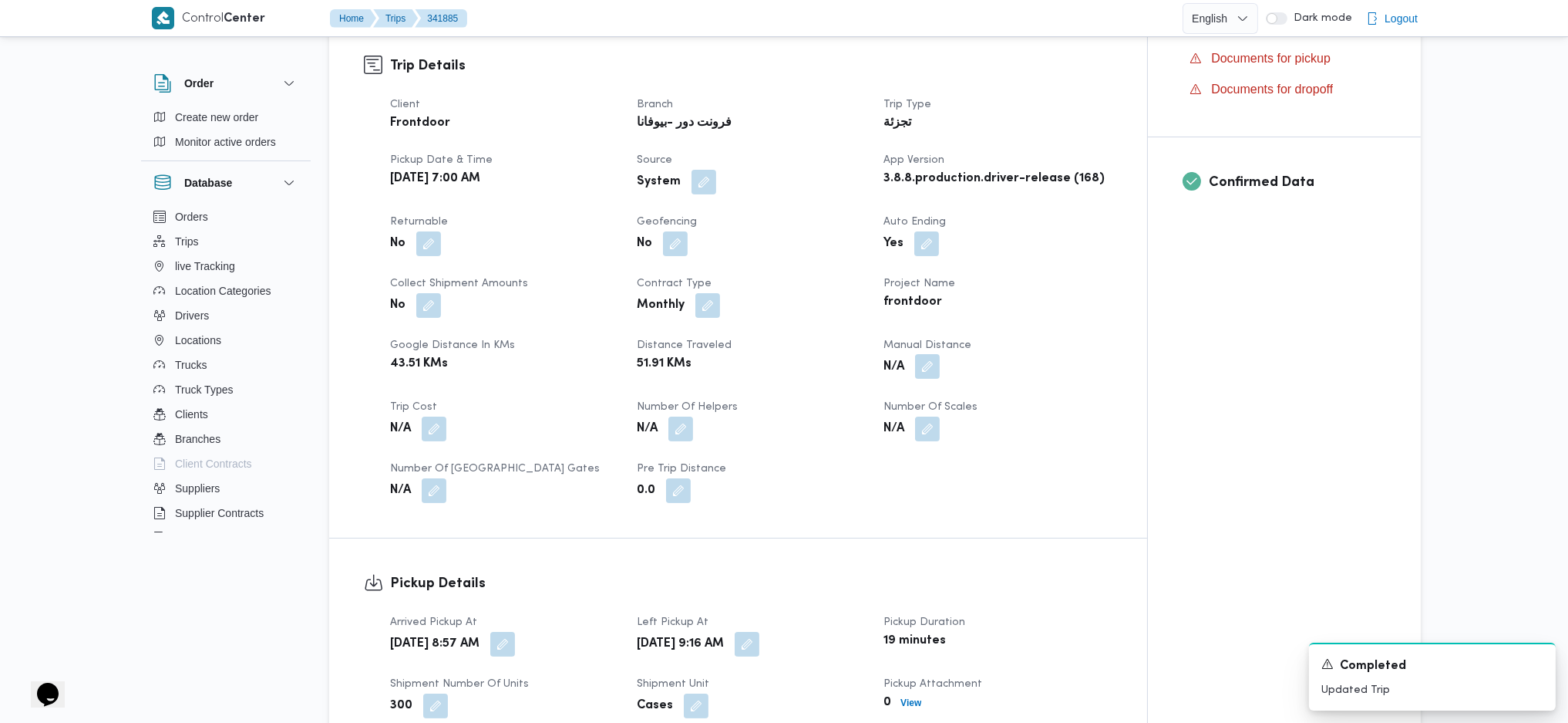
click at [920, 354] on button "button" at bounding box center [926, 366] width 24 height 24
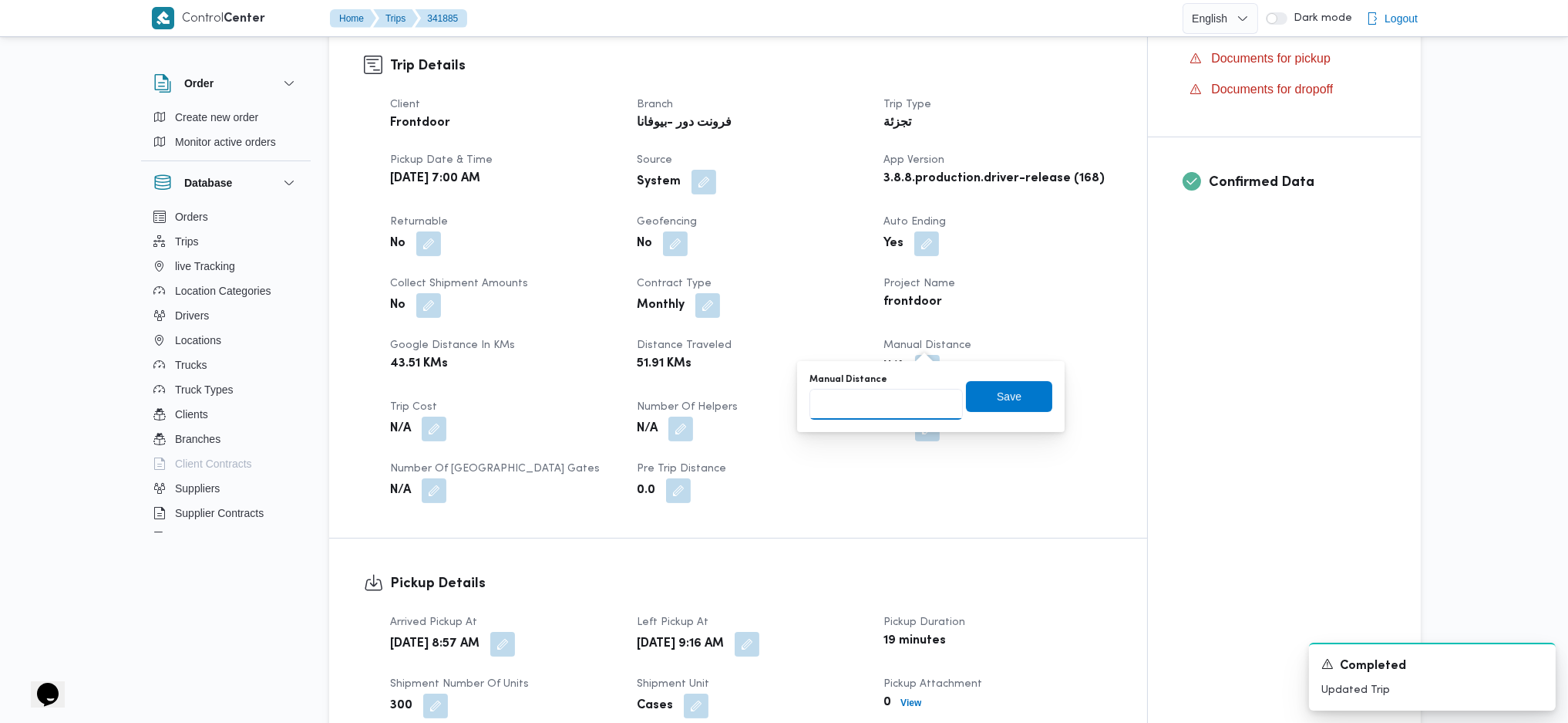
click at [871, 411] on input "Manual Distance" at bounding box center [886, 404] width 153 height 31
type input "125"
click at [1008, 392] on span "Save" at bounding box center [1009, 396] width 87 height 31
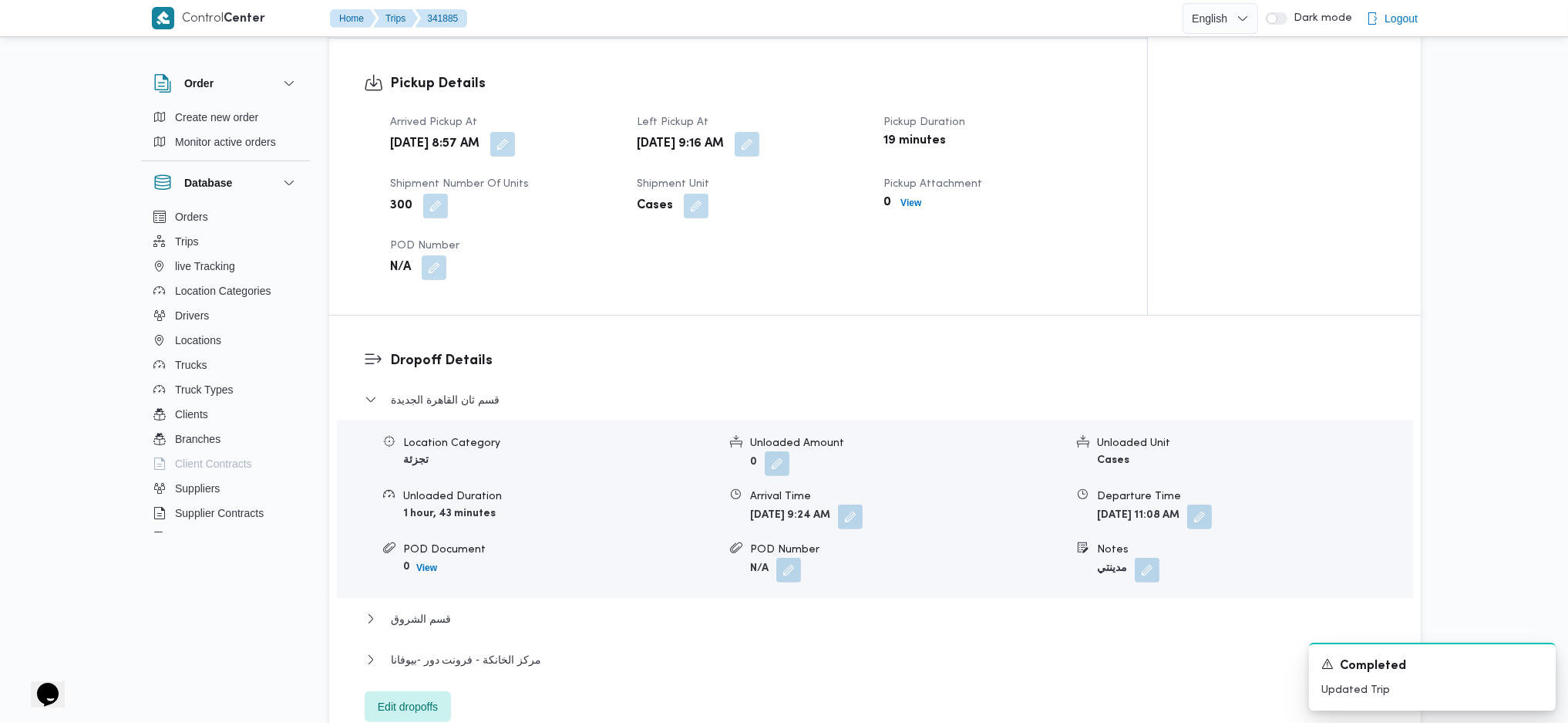
scroll to position [1028, 0]
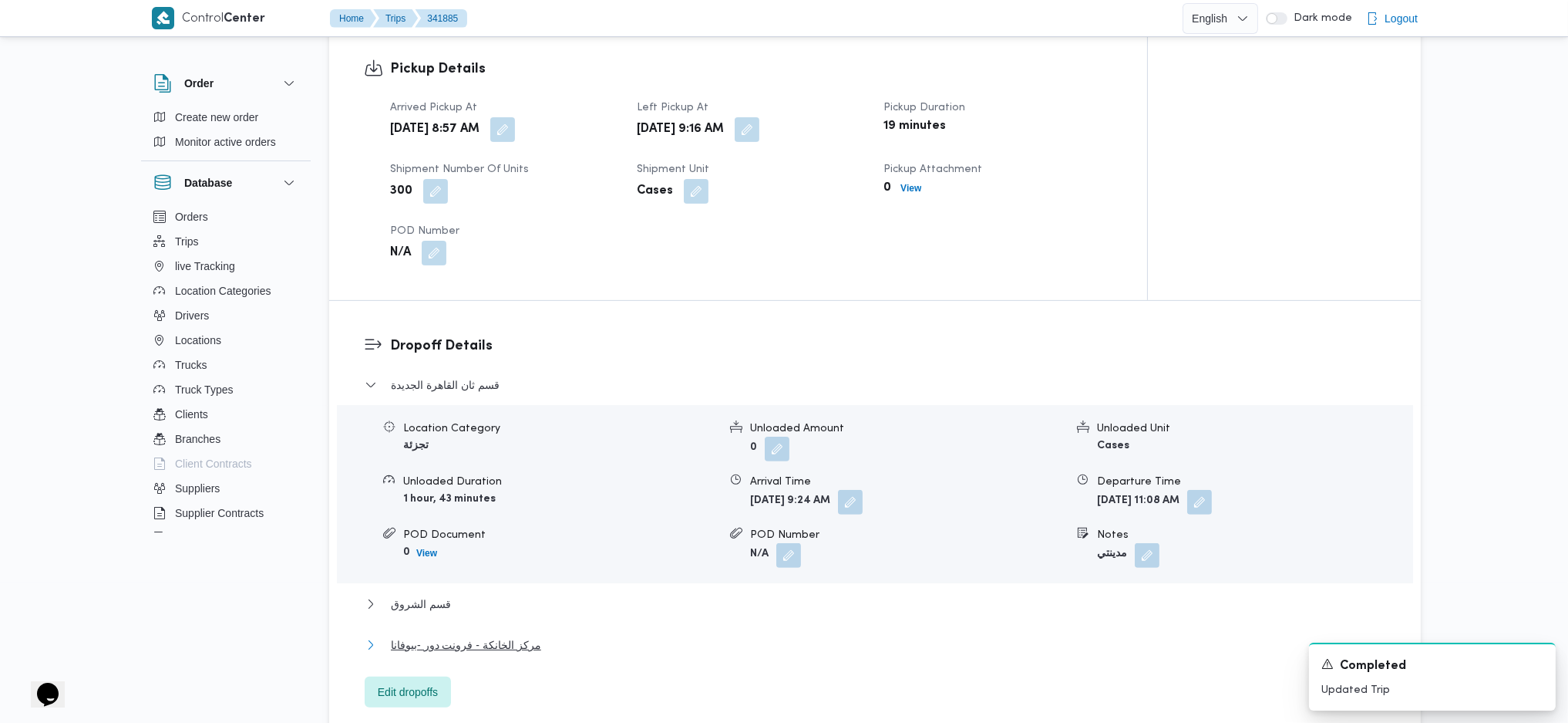
click at [504, 636] on span "مركز الخانكة - فرونت دور -بيوفانا" at bounding box center [466, 645] width 150 height 19
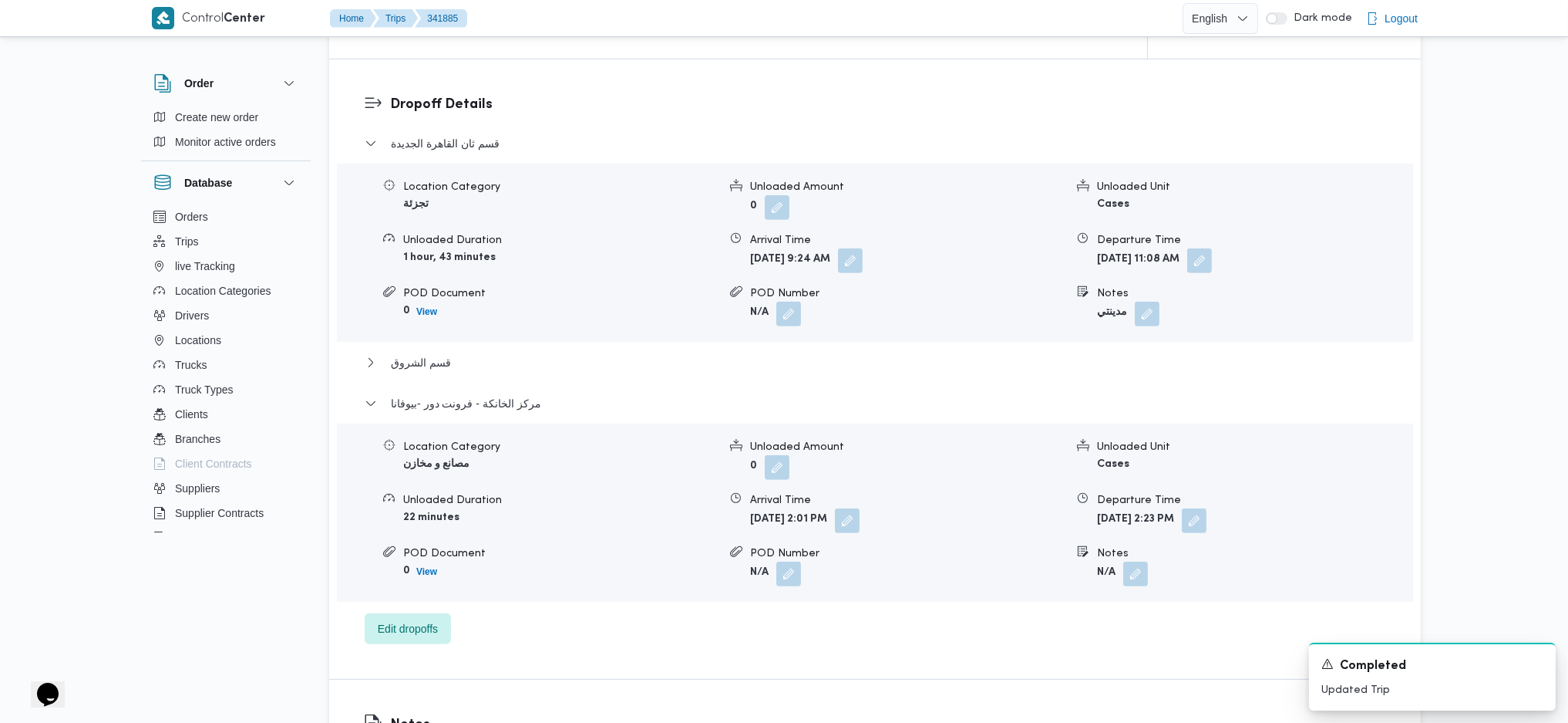
scroll to position [1337, 0]
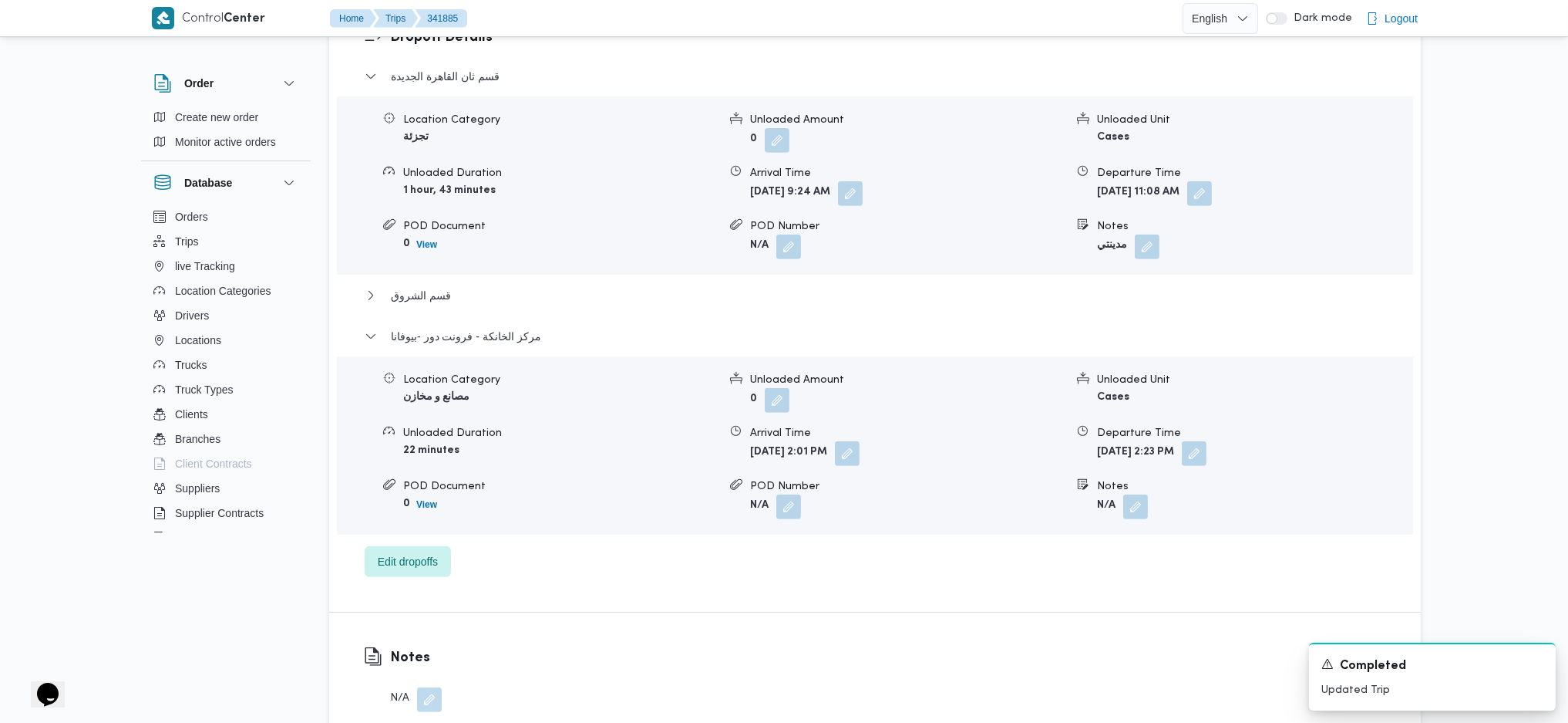
click at [1207, 441] on button "button" at bounding box center [1193, 453] width 24 height 24
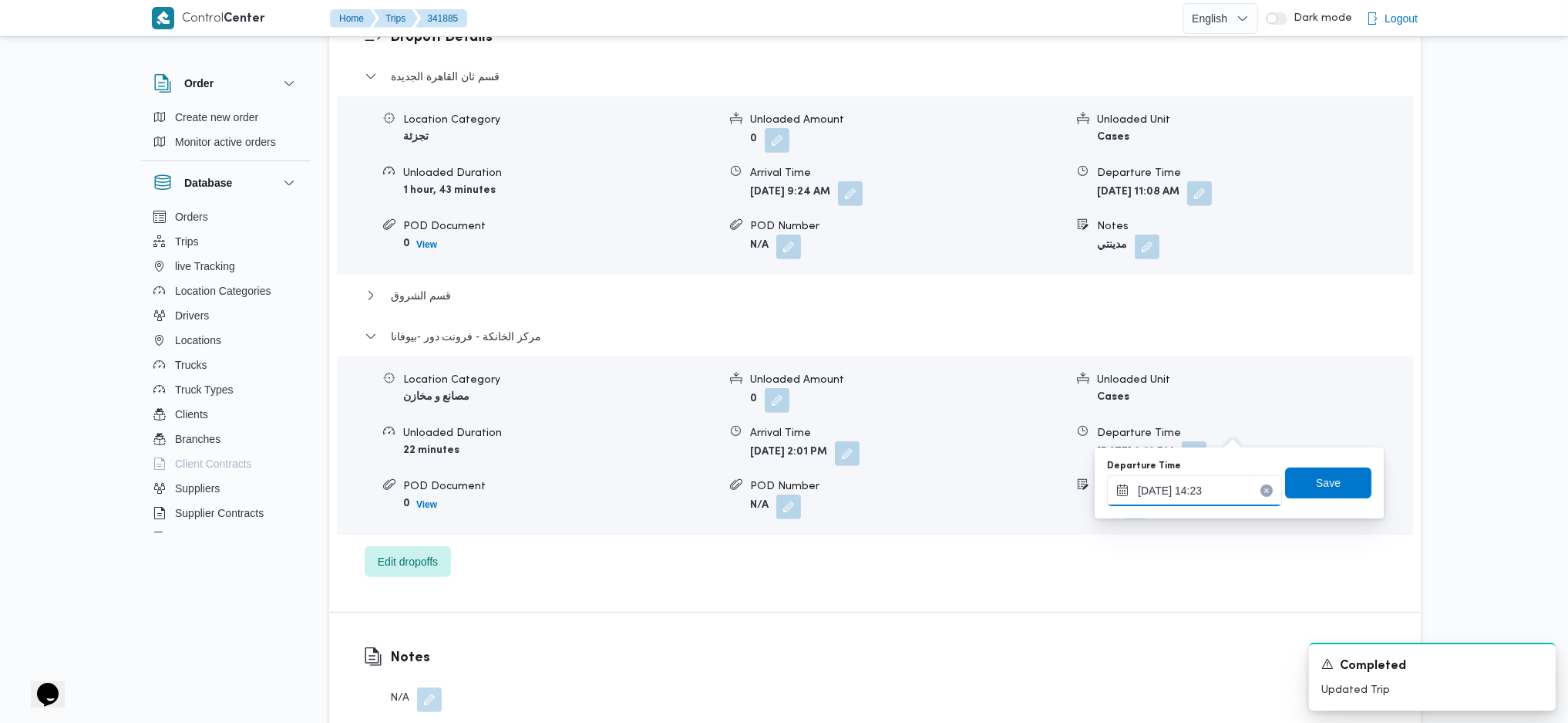
click at [1197, 494] on input "[DATE] 14:23" at bounding box center [1195, 490] width 175 height 31
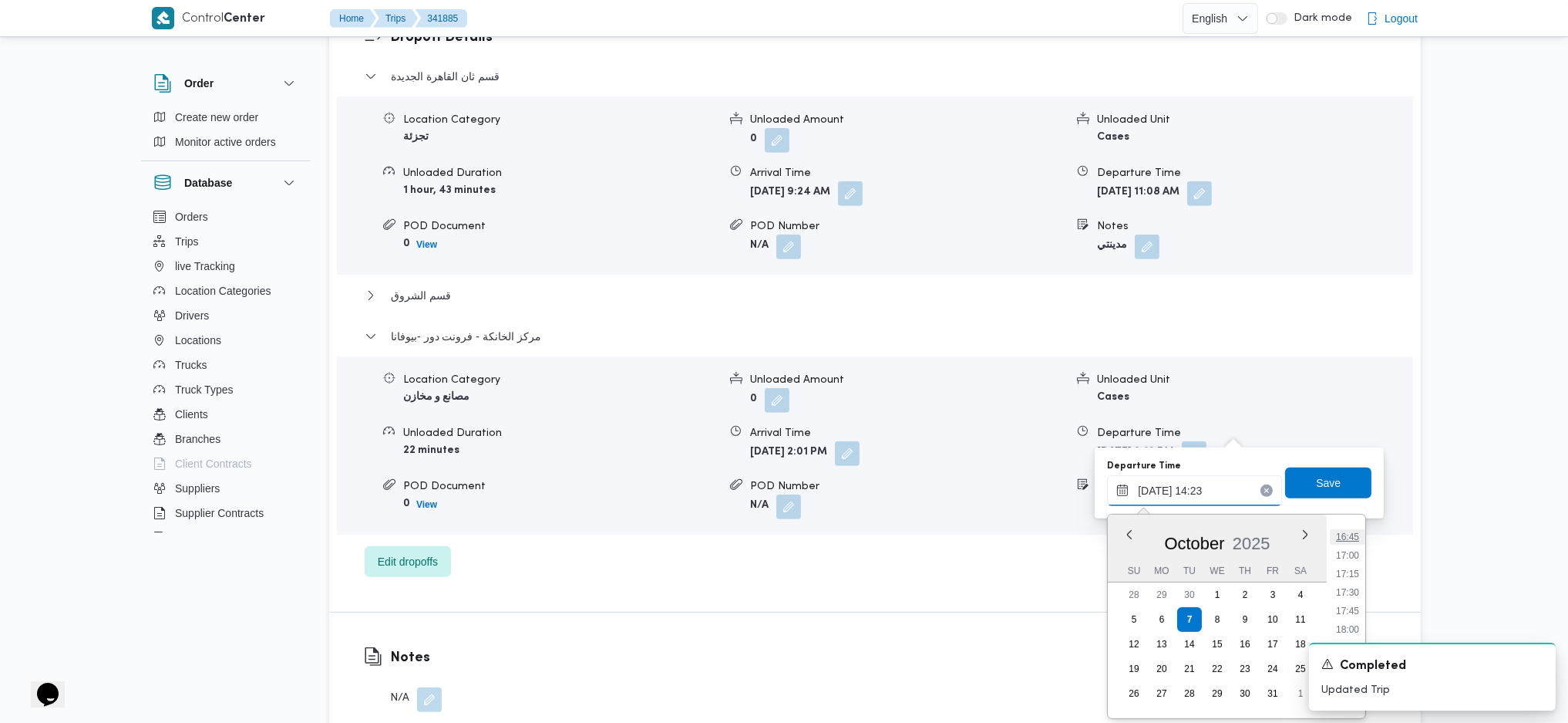
scroll to position [1375, 0]
click at [1347, 527] on li "18:30" at bounding box center [1347, 529] width 35 height 15
type input "[DATE] 18:30"
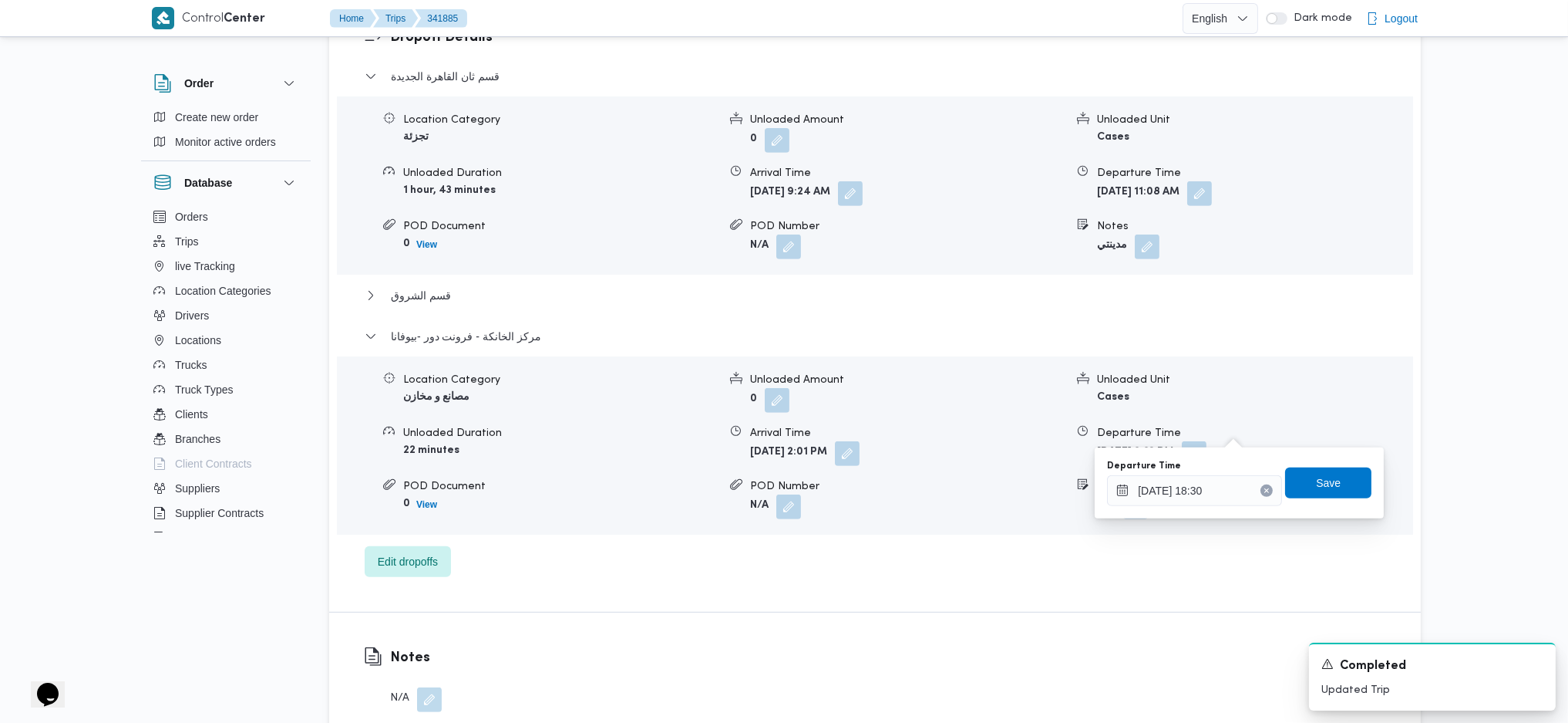
click at [1317, 453] on div "You are in a dialog. To close this dialog, hit escape. Departure Time [DATE] 18…" at bounding box center [1239, 482] width 289 height 71
click at [1320, 474] on span "Save" at bounding box center [1327, 481] width 24 height 19
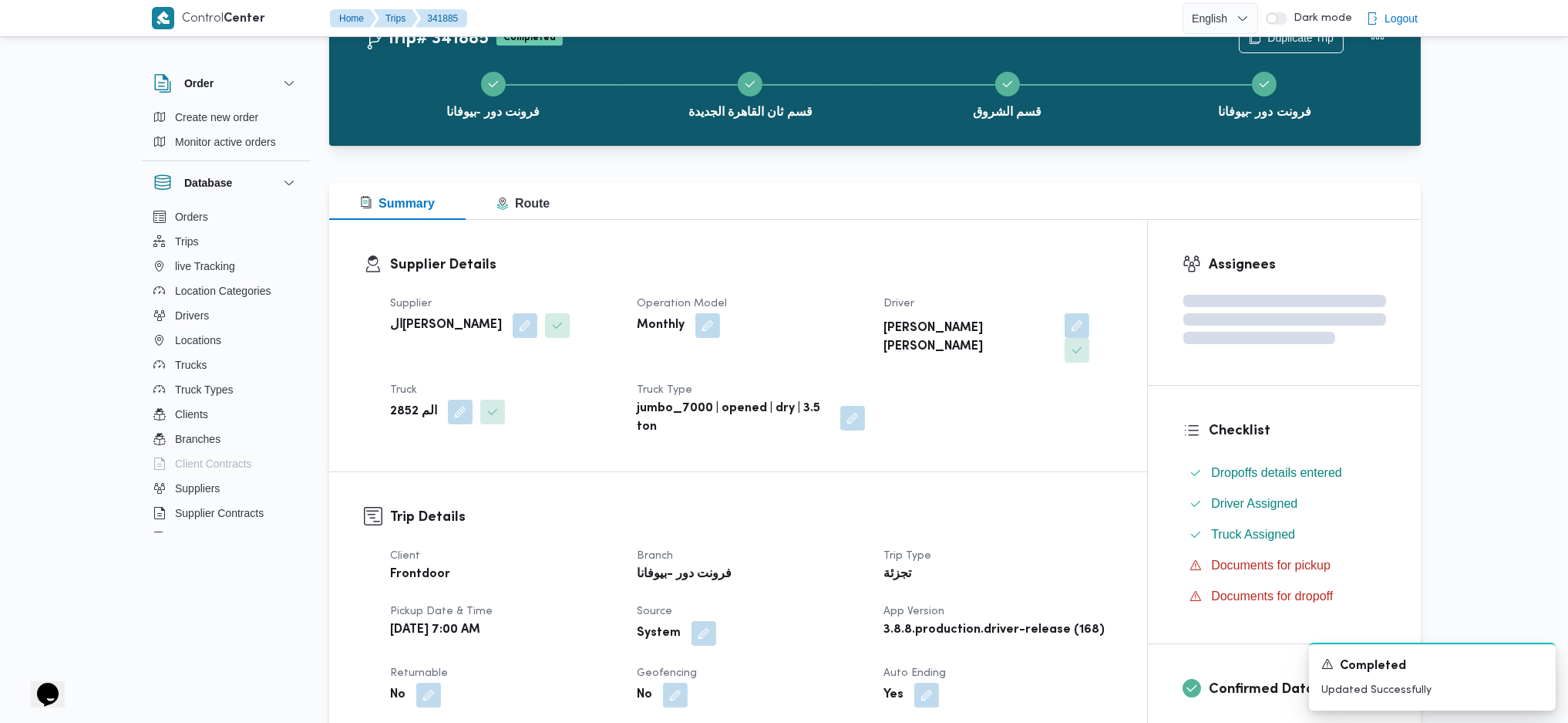
scroll to position [0, 0]
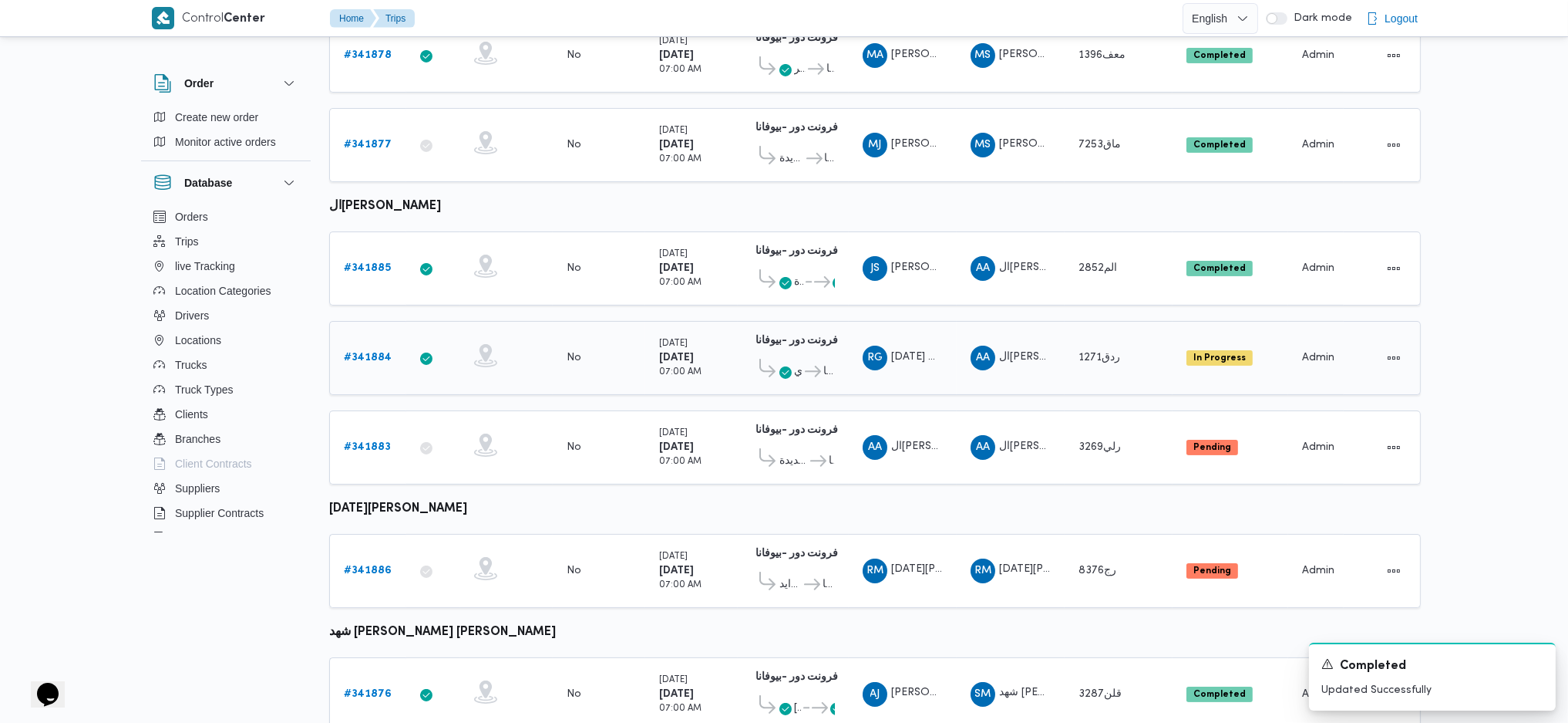
scroll to position [658, 0]
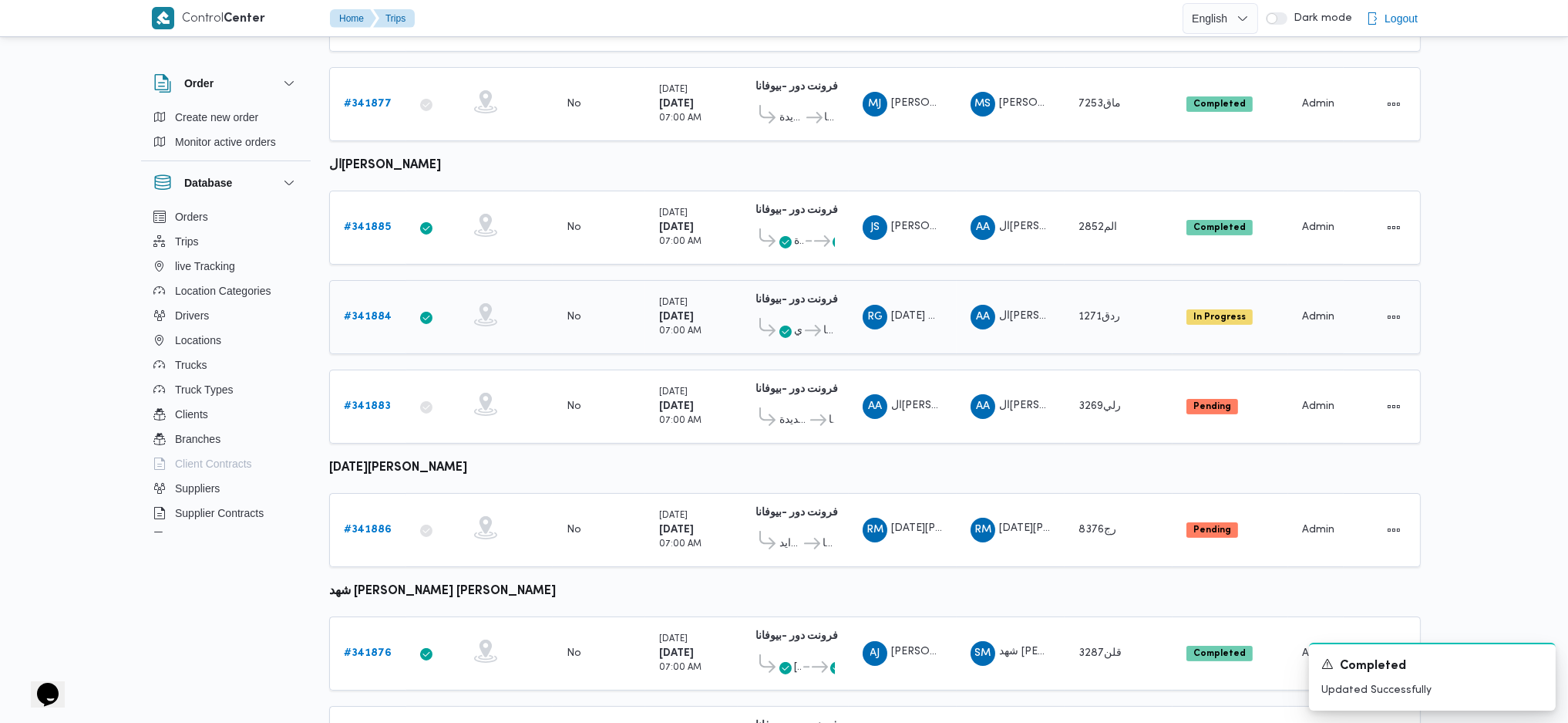
click at [355, 312] on b "# 341884" at bounding box center [368, 316] width 48 height 10
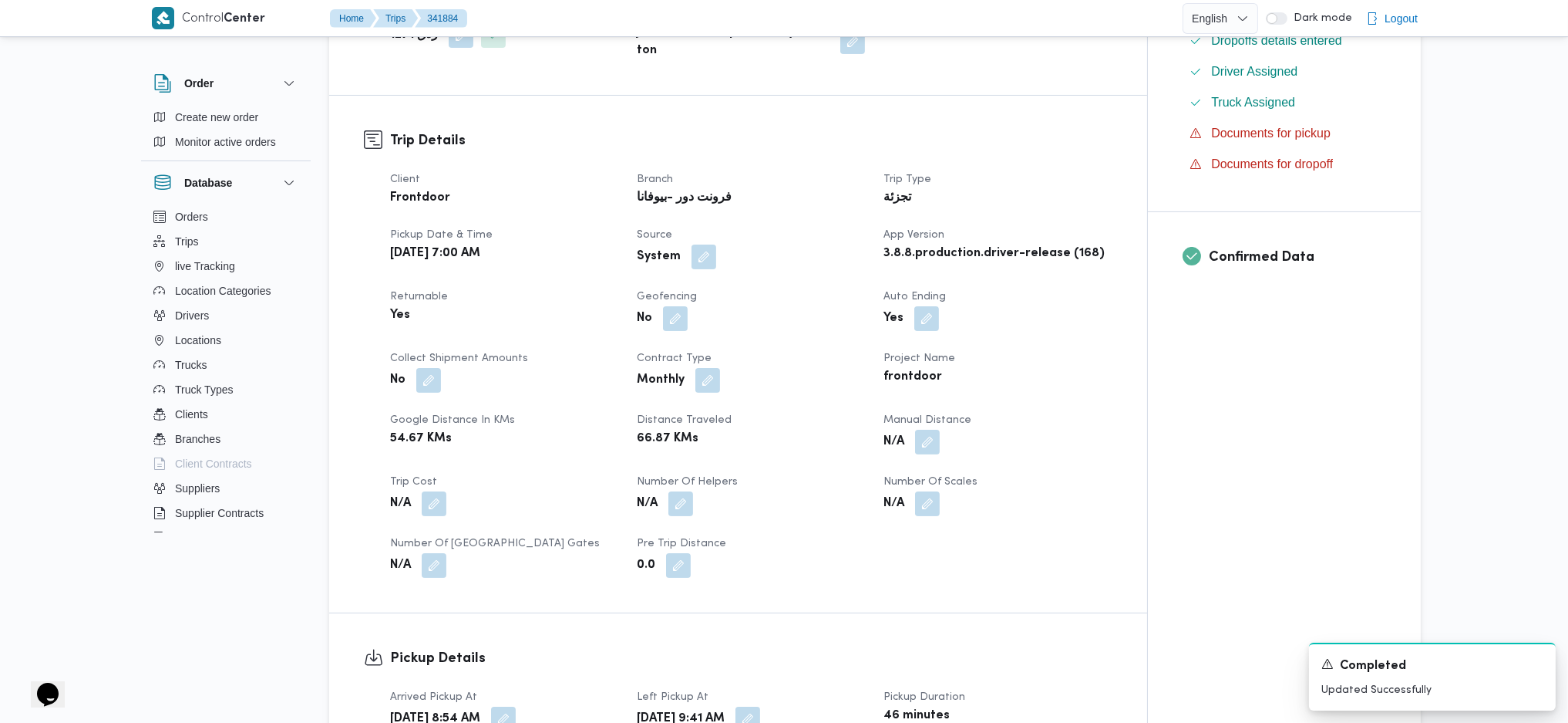
scroll to position [514, 0]
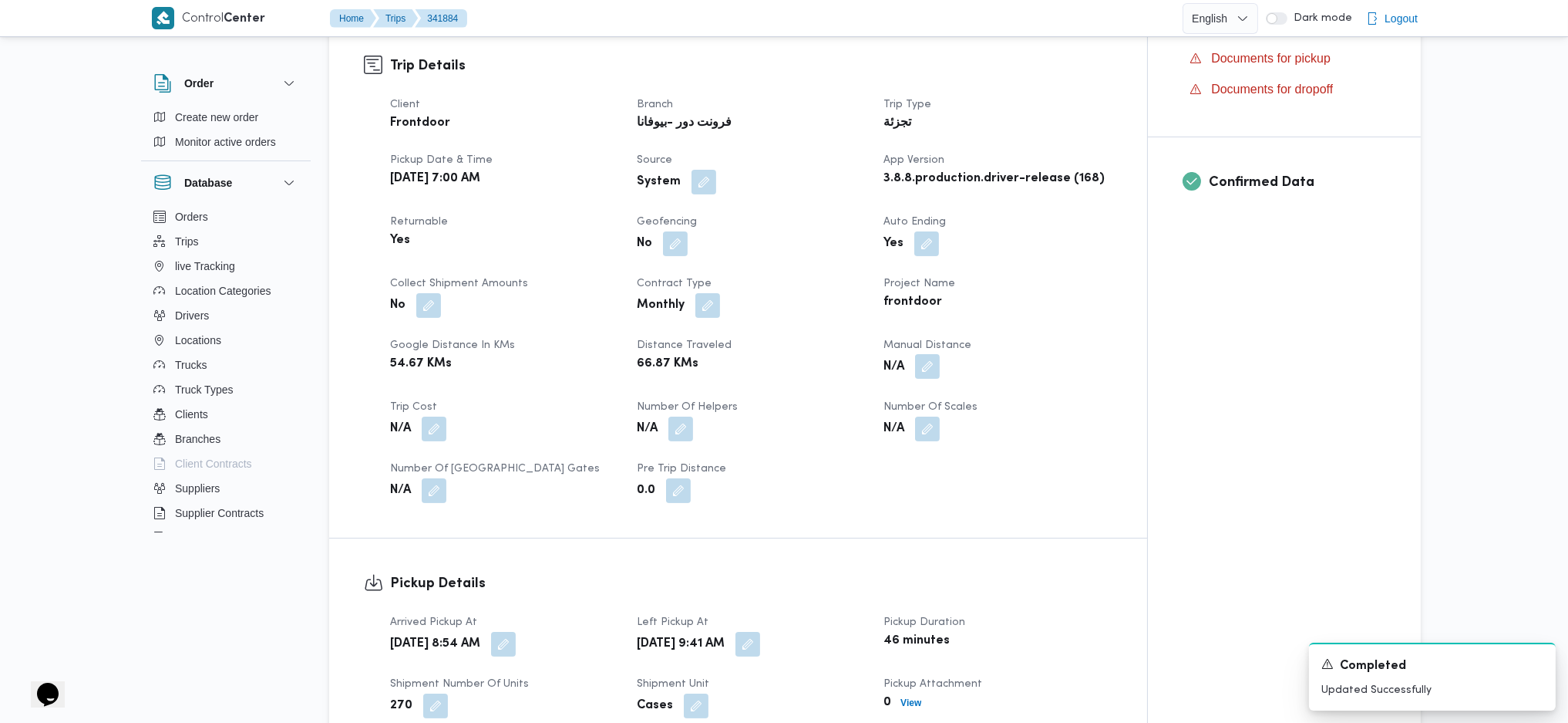
click at [929, 354] on button "button" at bounding box center [926, 366] width 24 height 24
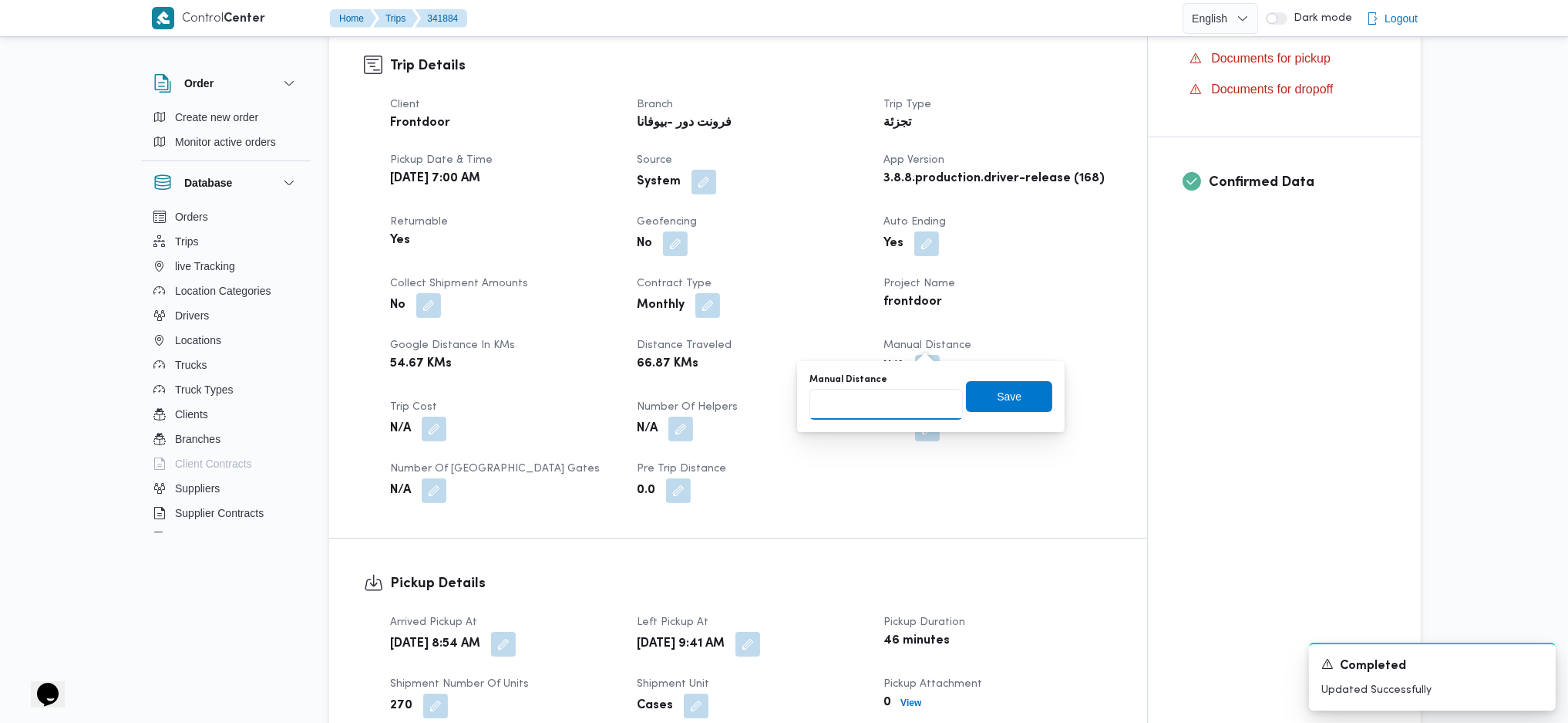
click at [852, 407] on input "Manual Distance" at bounding box center [886, 404] width 153 height 31
type input "135"
drag, startPoint x: 995, startPoint y: 404, endPoint x: 909, endPoint y: 402, distance: 86.0
click at [995, 403] on span "Save" at bounding box center [1009, 397] width 87 height 31
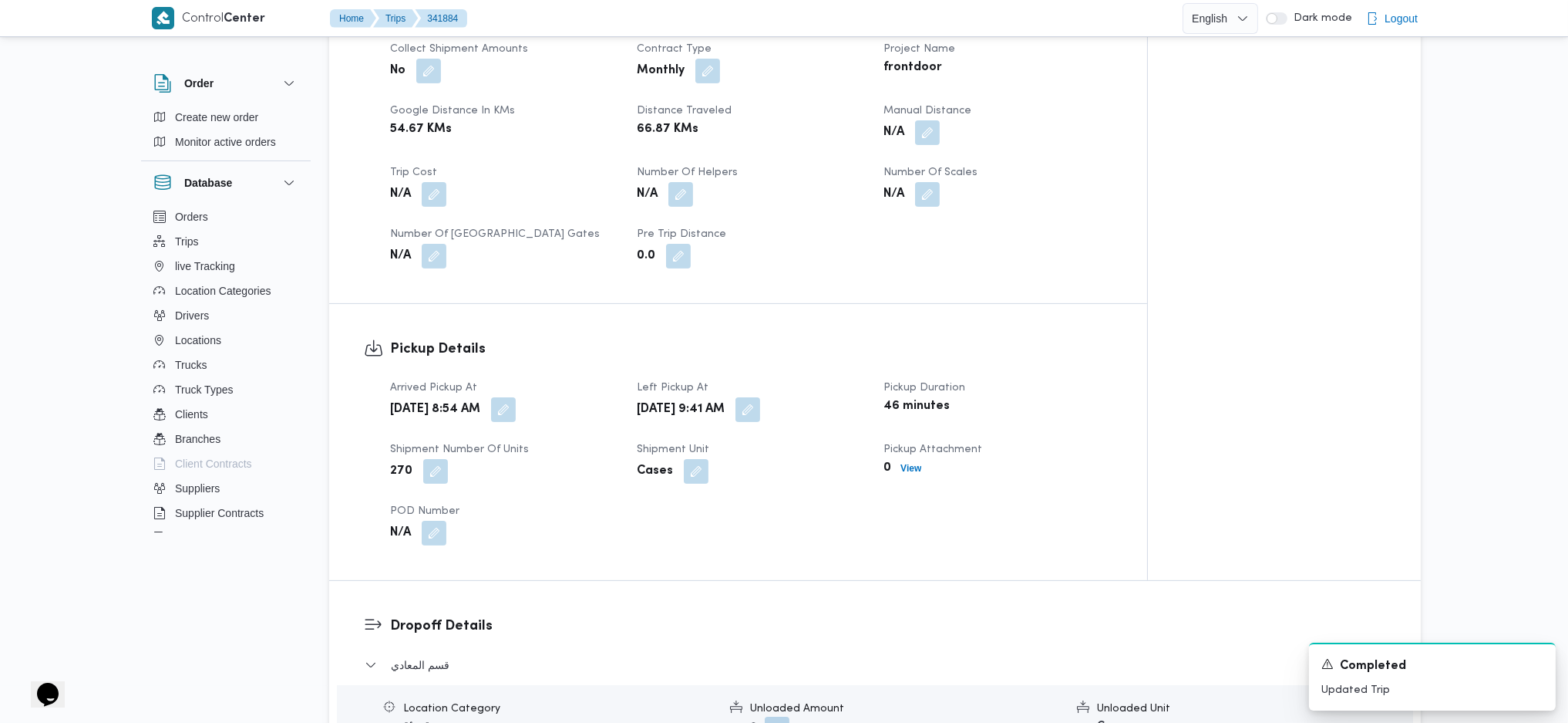
scroll to position [1028, 0]
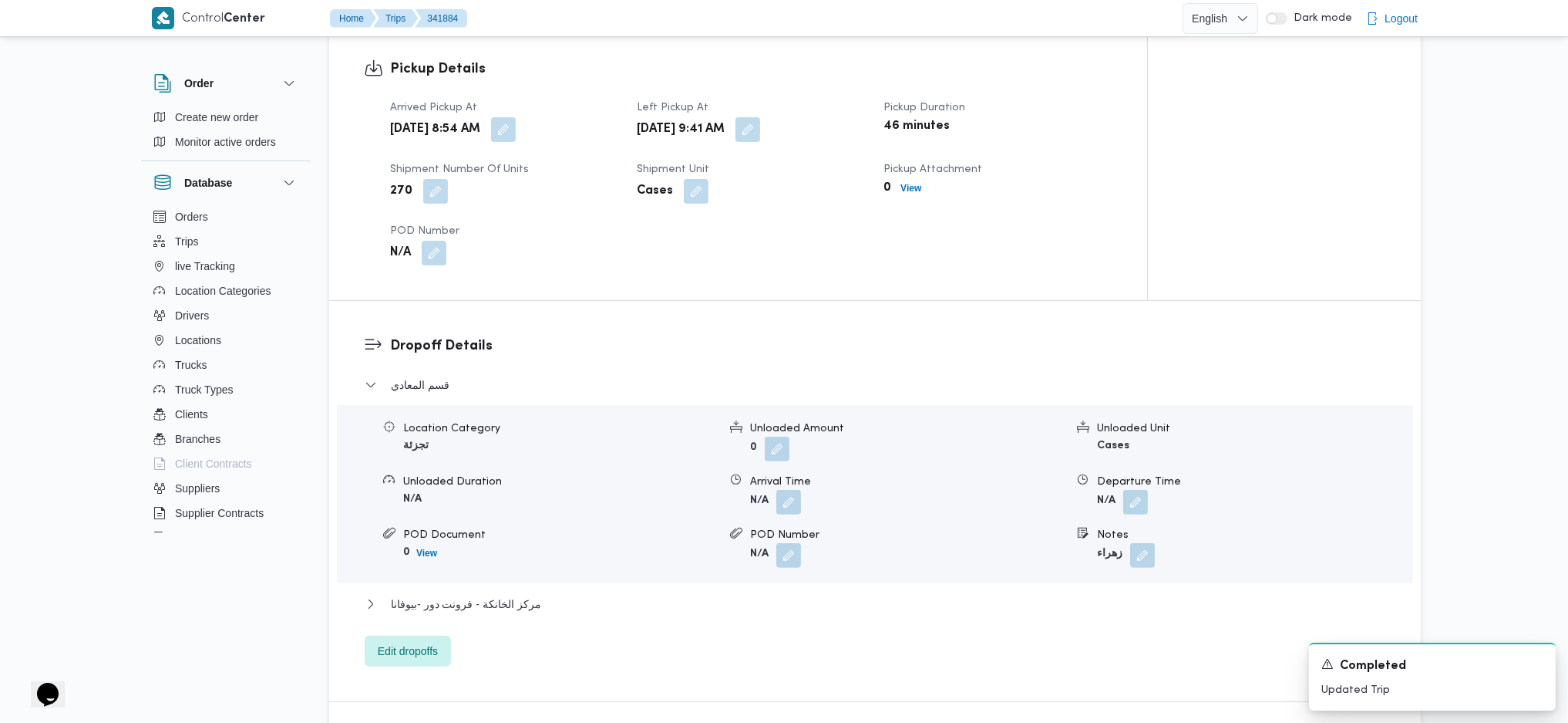
drag, startPoint x: 456, startPoint y: 593, endPoint x: 465, endPoint y: 590, distance: 9.5
click at [461, 595] on div "مركز الخانكة - فرونت دور -بيوفانا" at bounding box center [876, 609] width 1022 height 30
click at [487, 595] on span "مركز الخانكة - فرونت دور -بيوفانا" at bounding box center [466, 604] width 150 height 19
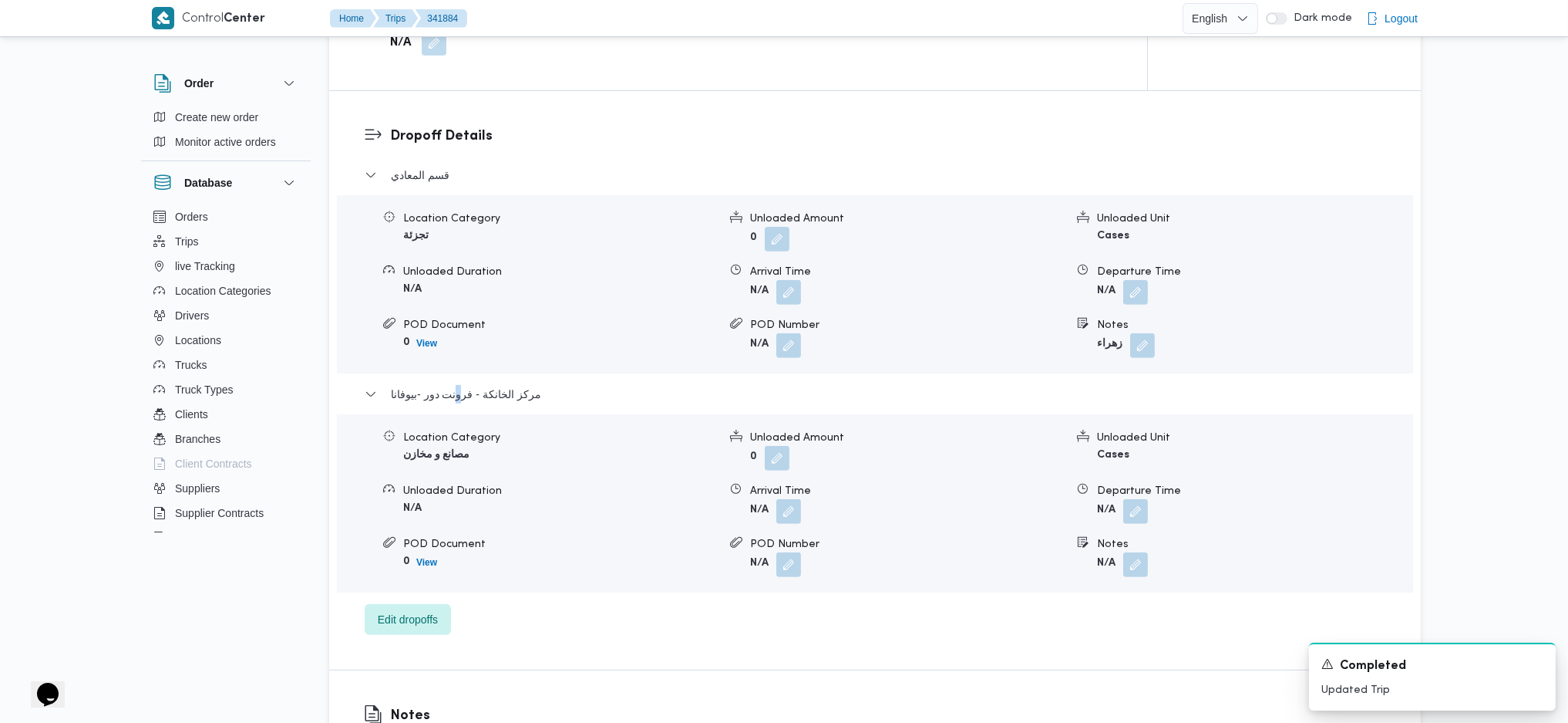
scroll to position [1337, 0]
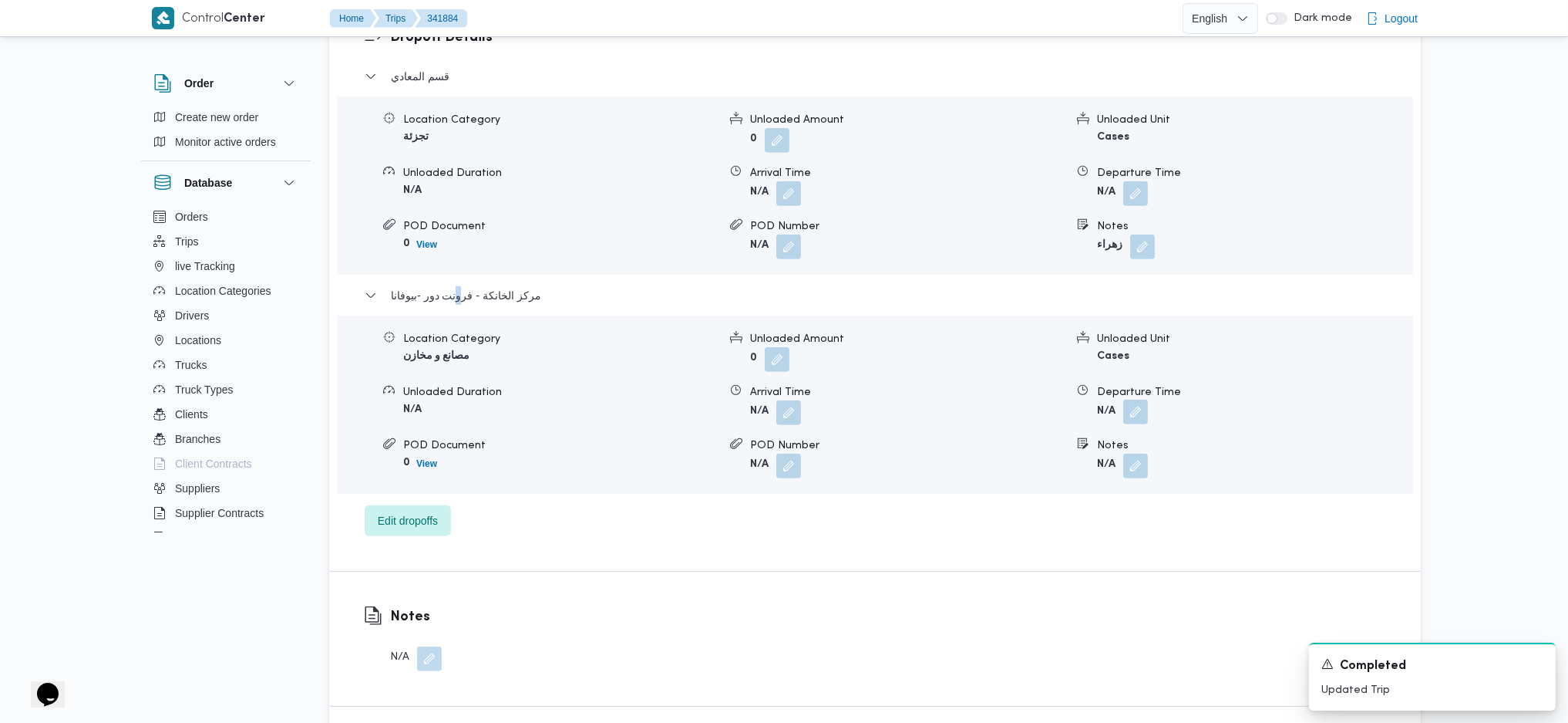
click at [1138, 399] on button "button" at bounding box center [1135, 411] width 24 height 24
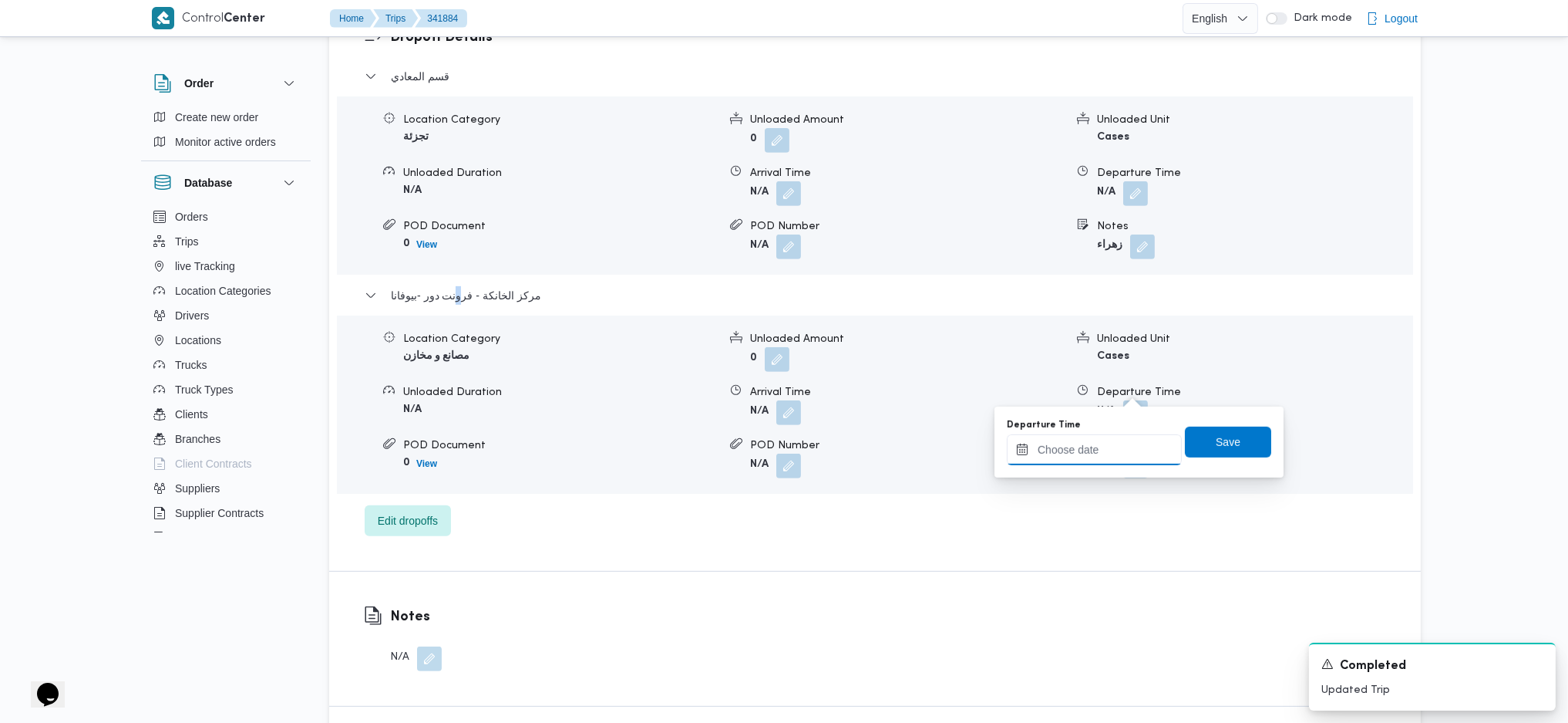
click at [1096, 451] on input "Departure Time" at bounding box center [1094, 450] width 175 height 31
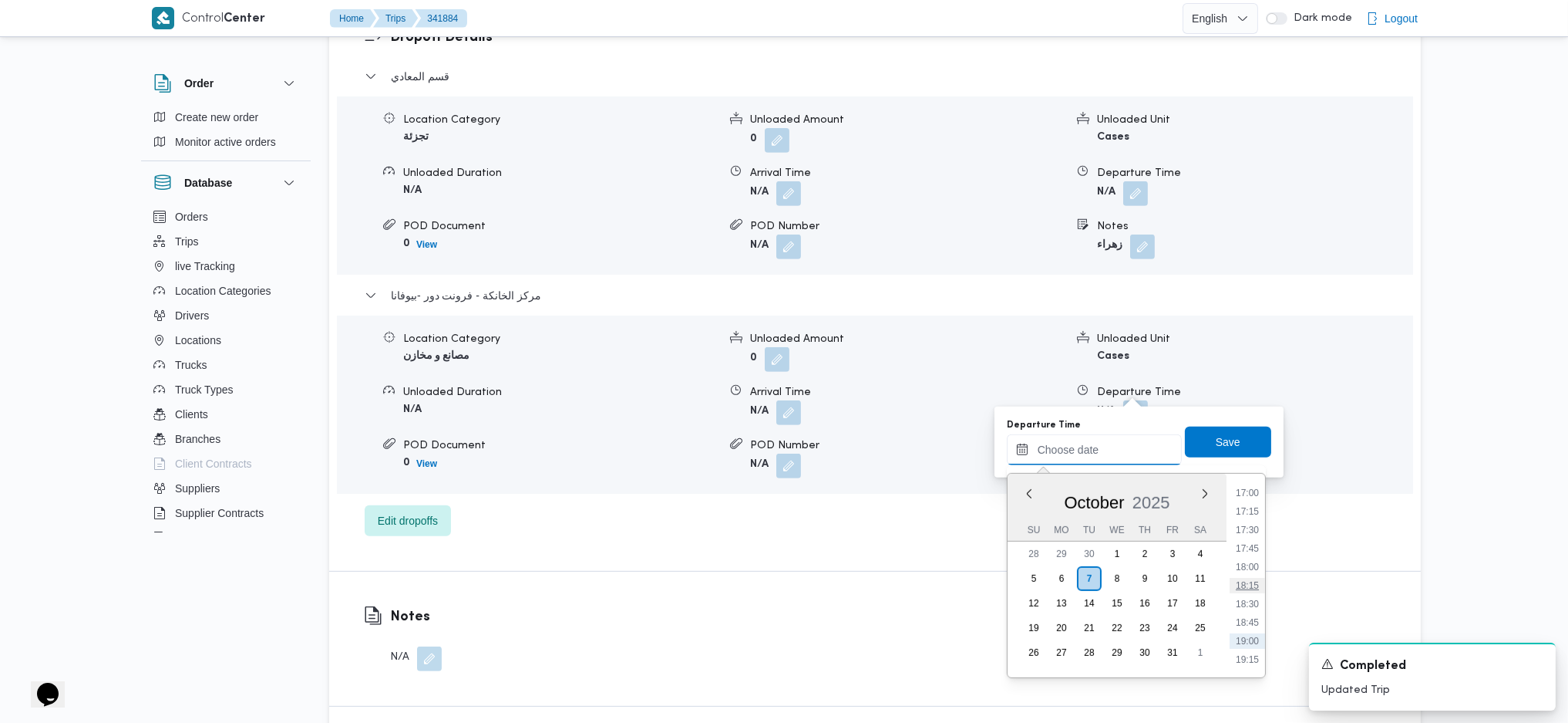
scroll to position [1213, 0]
click at [1253, 609] on li "18:00" at bounding box center [1247, 613] width 35 height 15
type input "[DATE] 18:00"
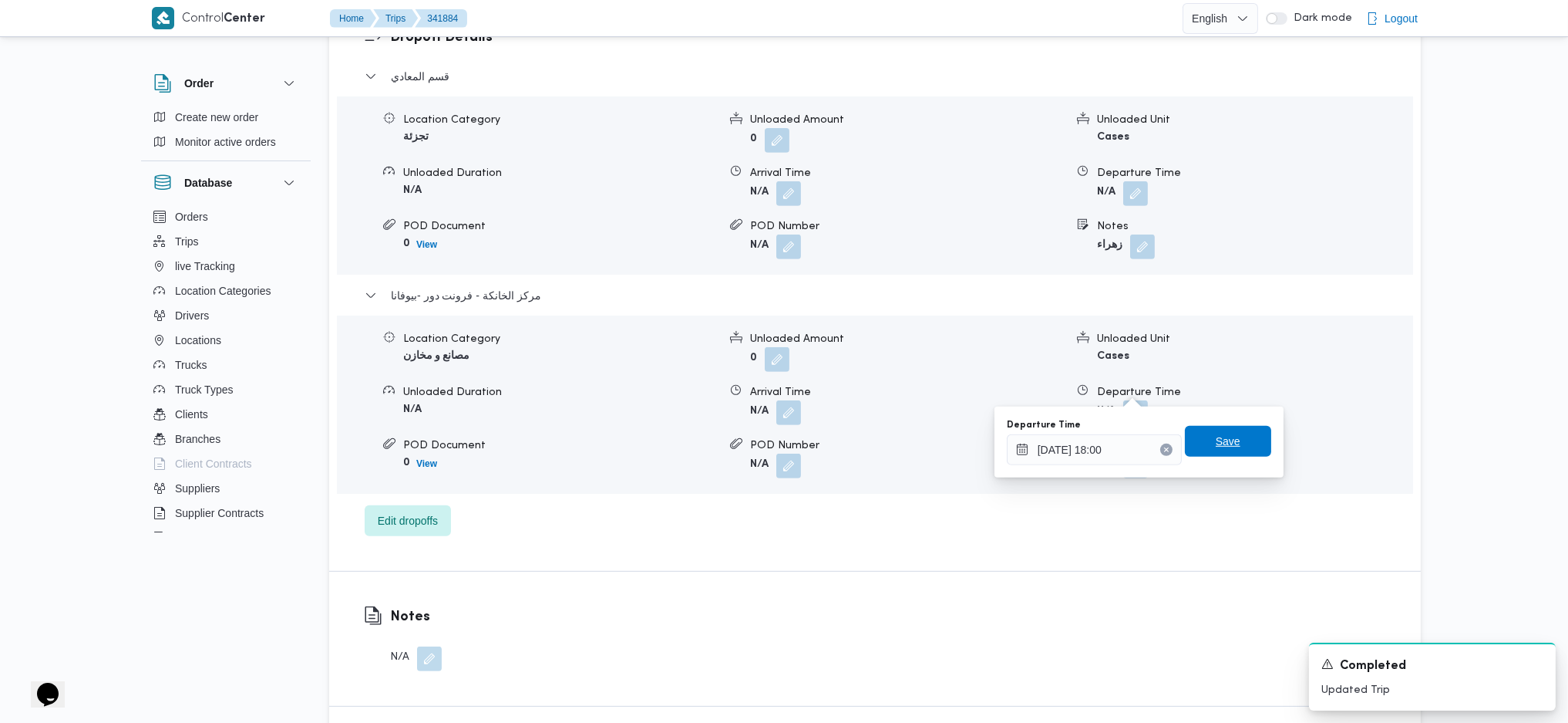
click at [1213, 453] on span "Save" at bounding box center [1228, 441] width 87 height 31
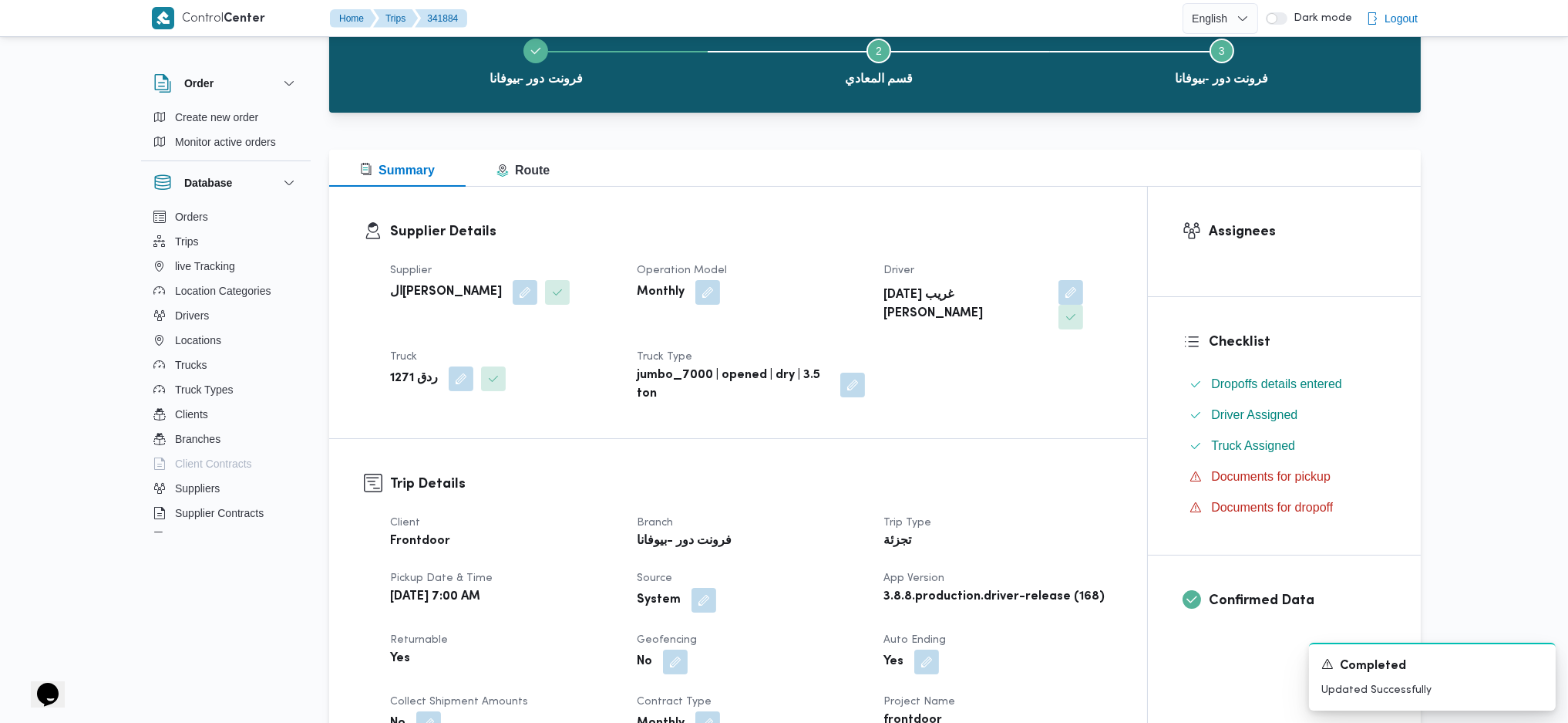
scroll to position [0, 0]
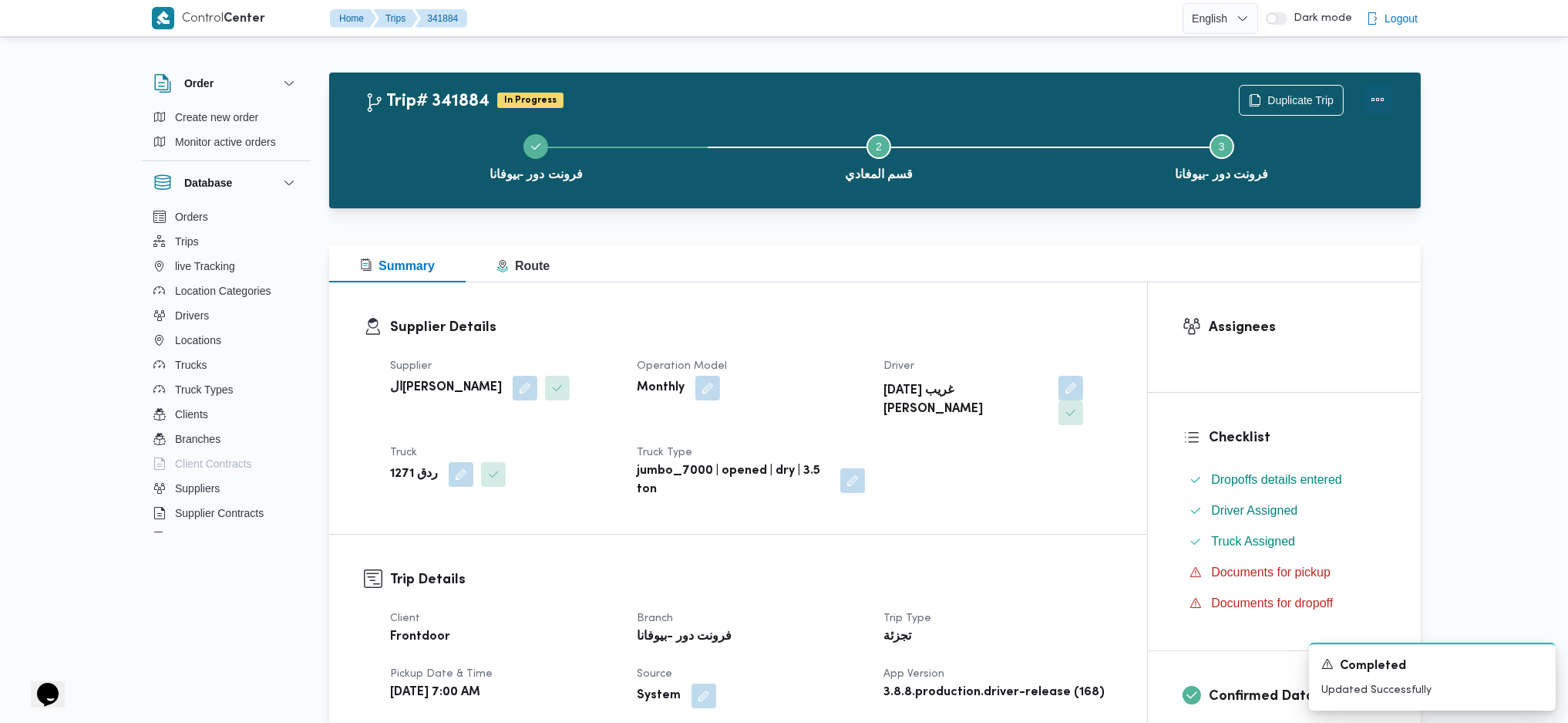
click at [1374, 108] on button "Actions" at bounding box center [1378, 99] width 31 height 31
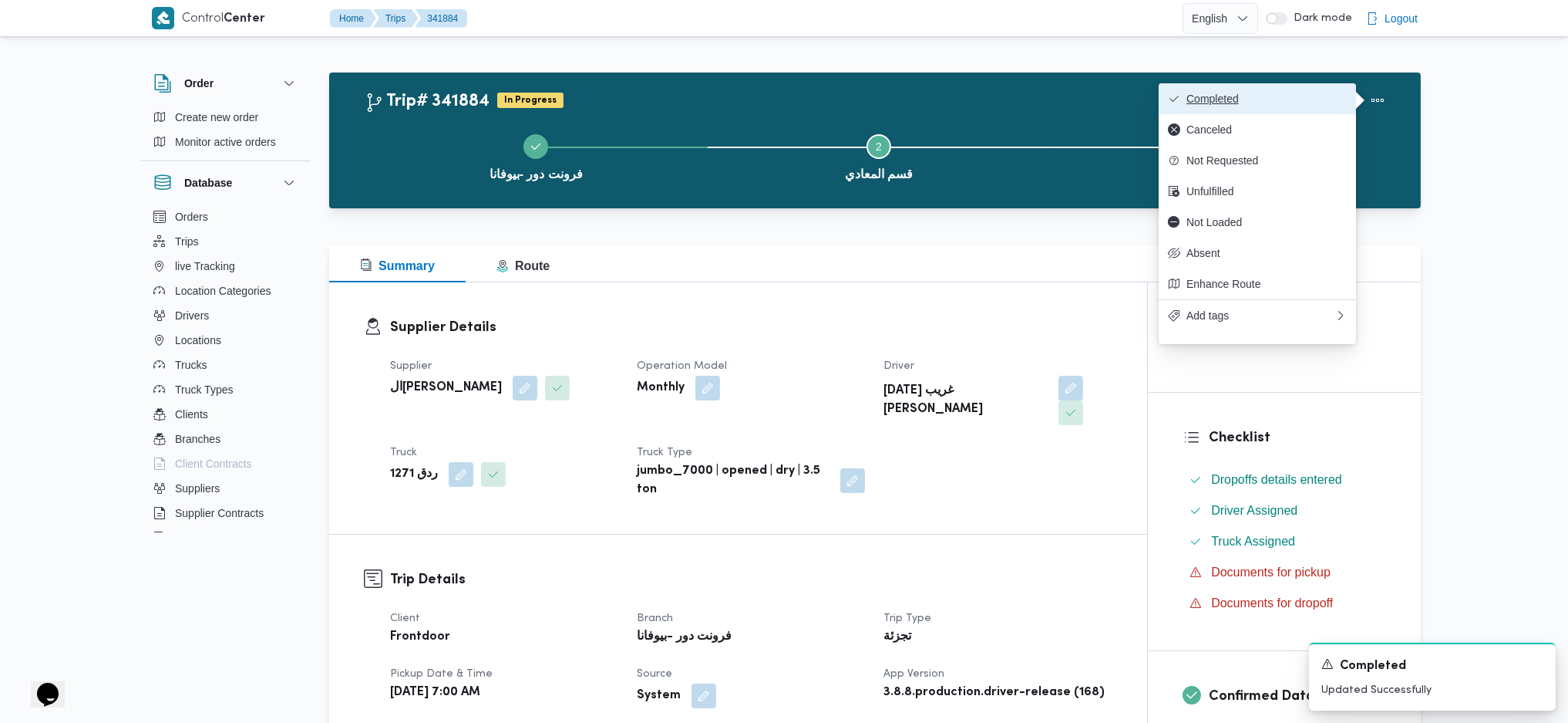
click at [1248, 99] on span "Completed" at bounding box center [1267, 99] width 160 height 13
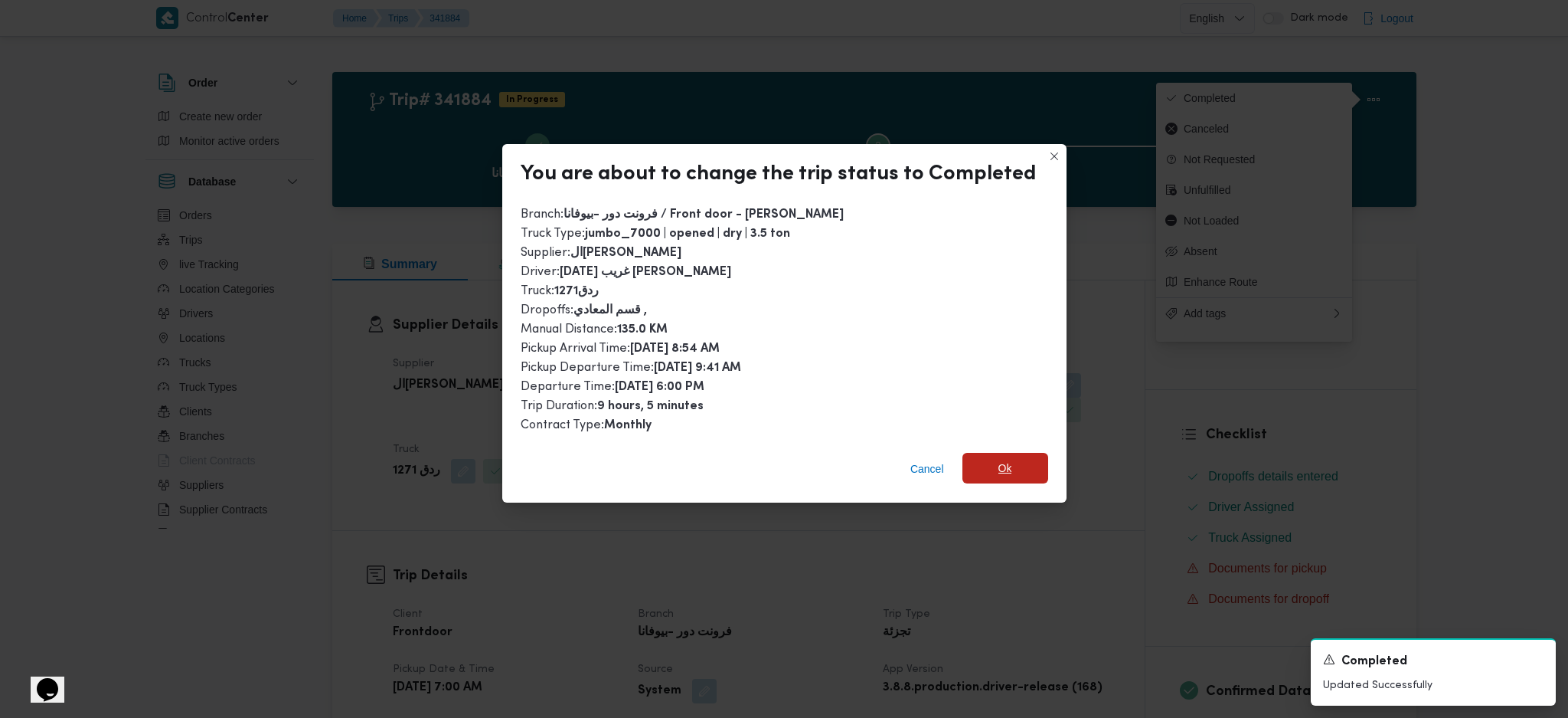
click at [991, 470] on span "Ok" at bounding box center [1005, 468] width 86 height 30
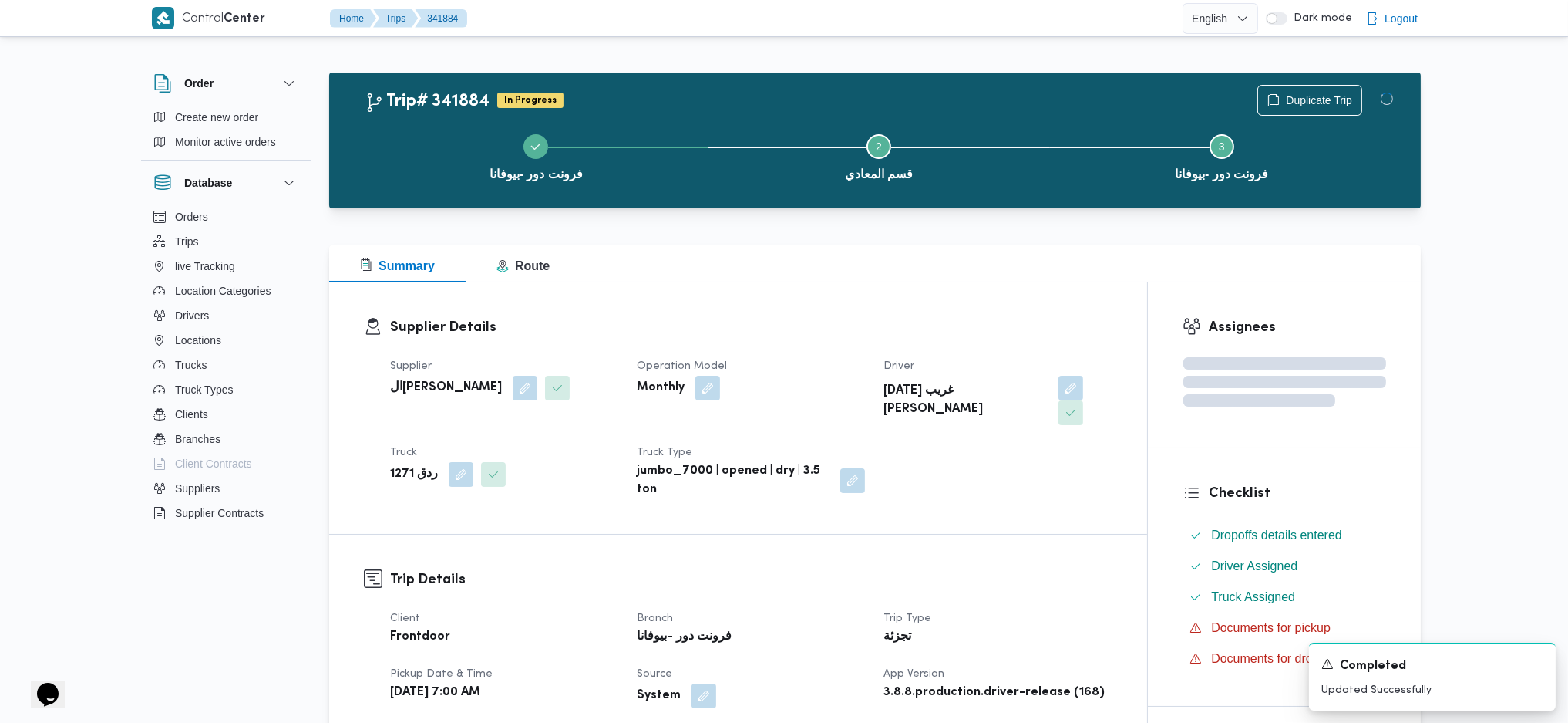
click at [799, 310] on div "Supplier Details Supplier ال[PERSON_NAME] Operation Model Monthly Driver [DATE]…" at bounding box center [738, 407] width 818 height 252
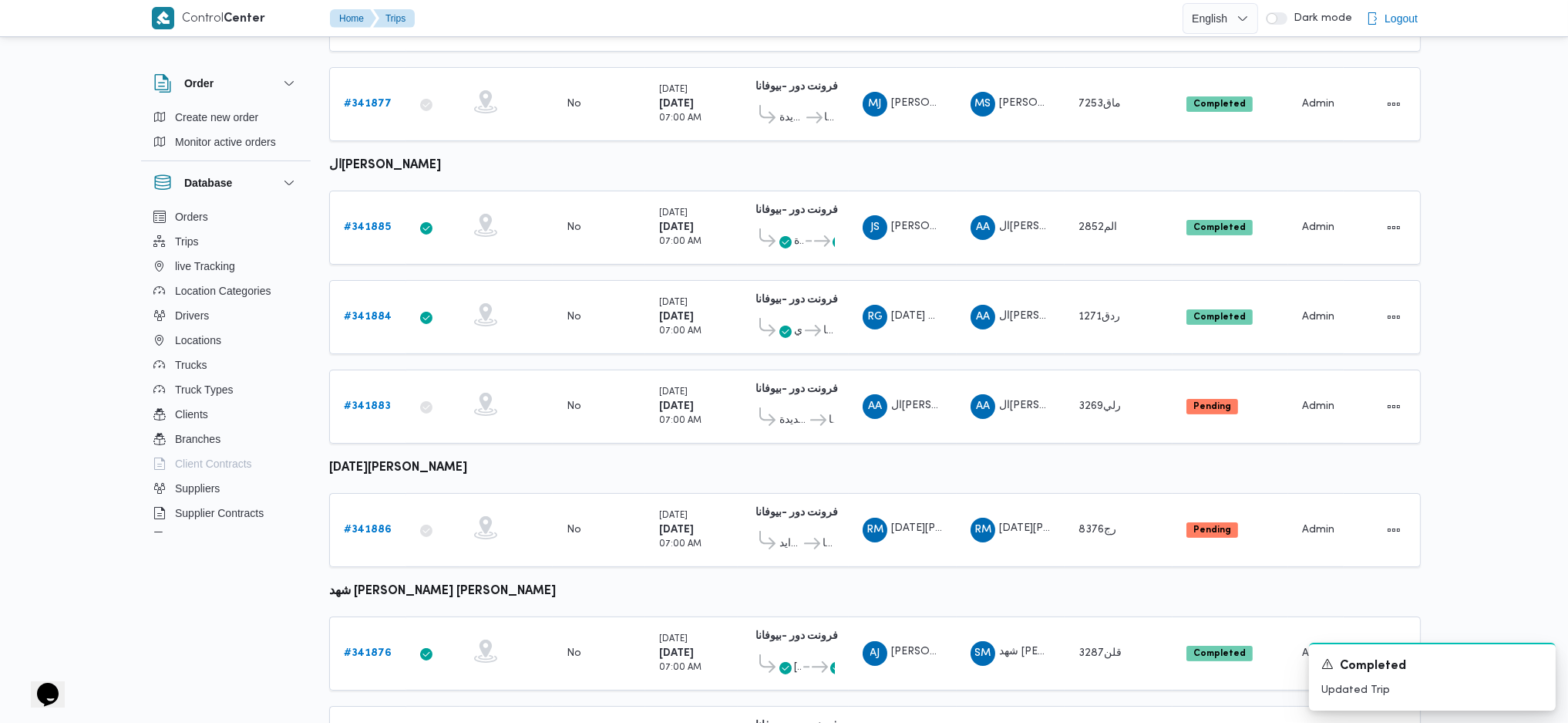
scroll to position [703, 0]
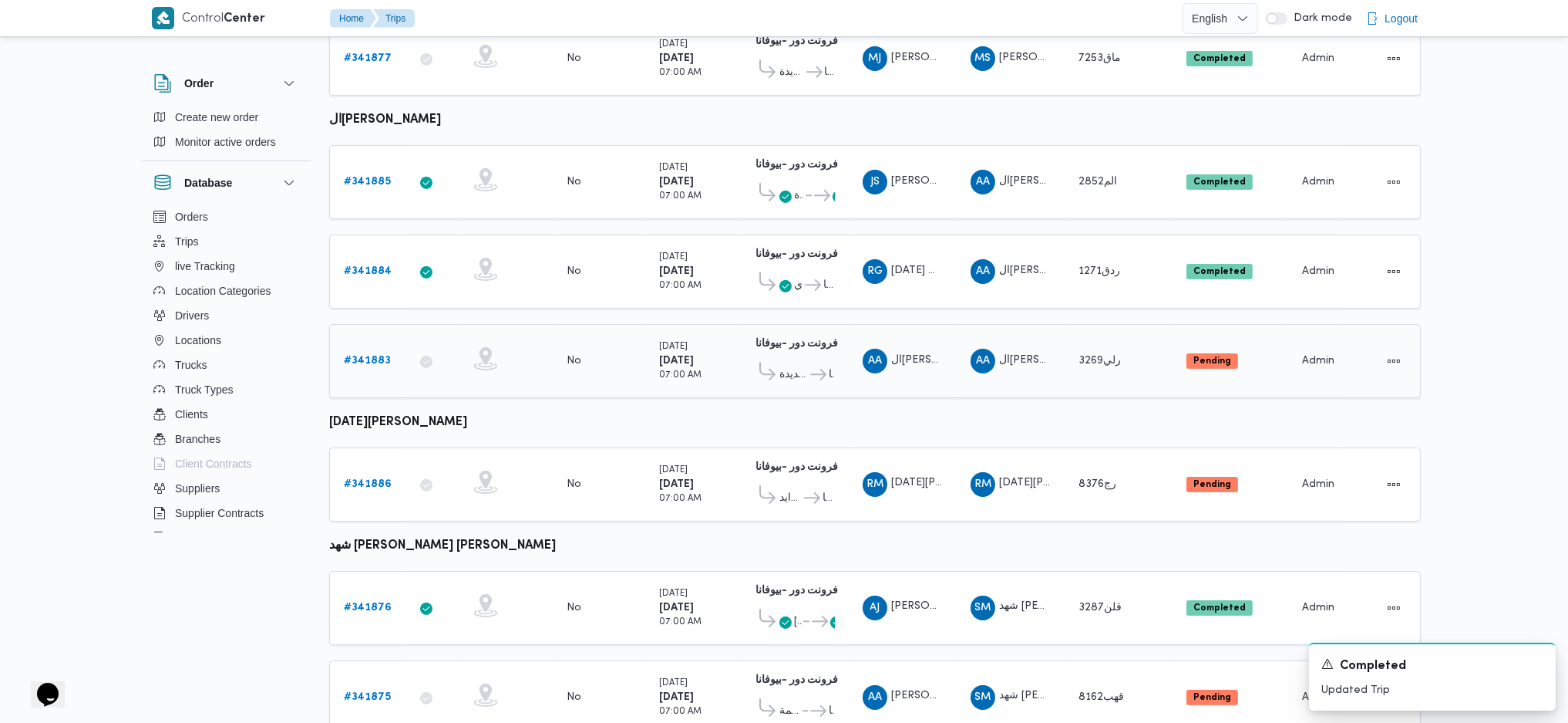
click at [369, 355] on b "# 341883" at bounding box center [368, 360] width 47 height 10
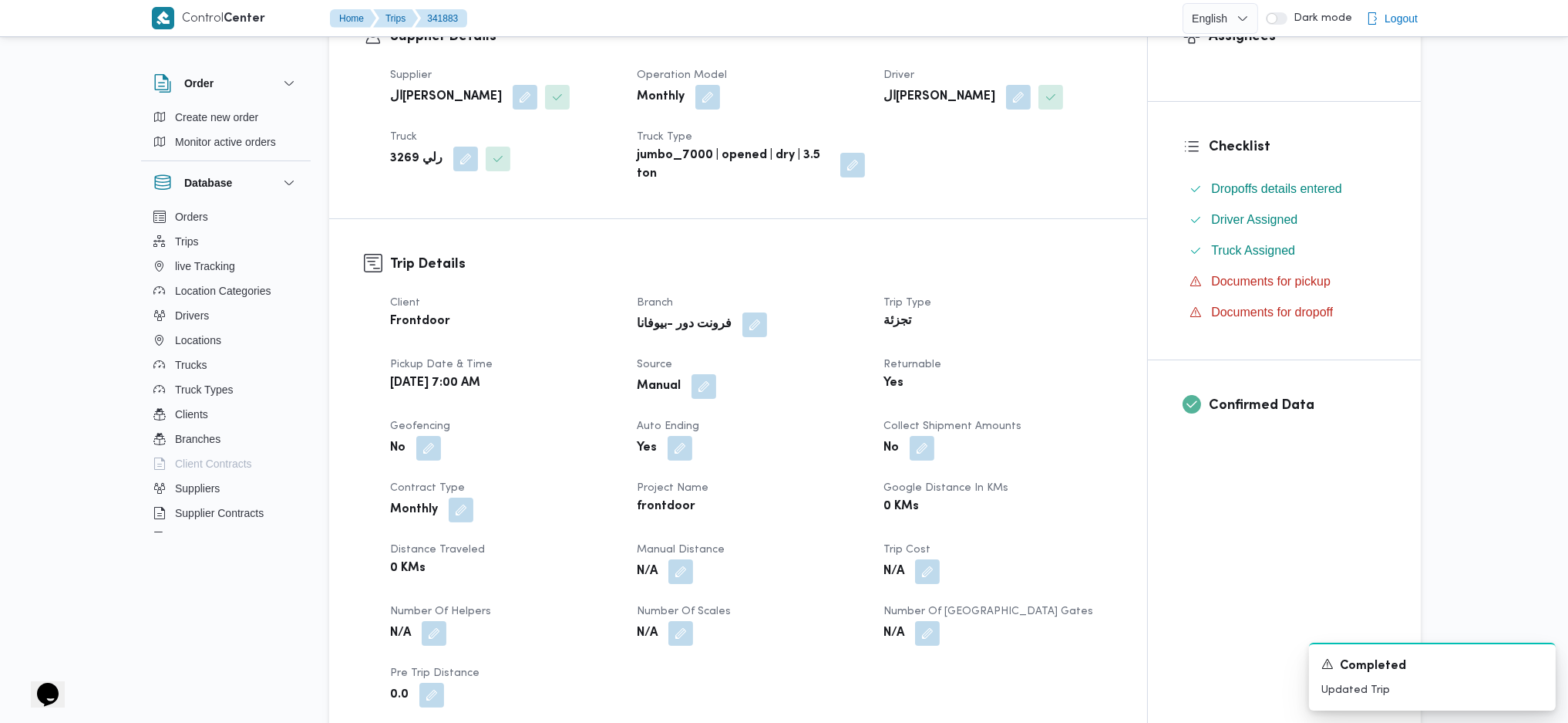
scroll to position [514, 0]
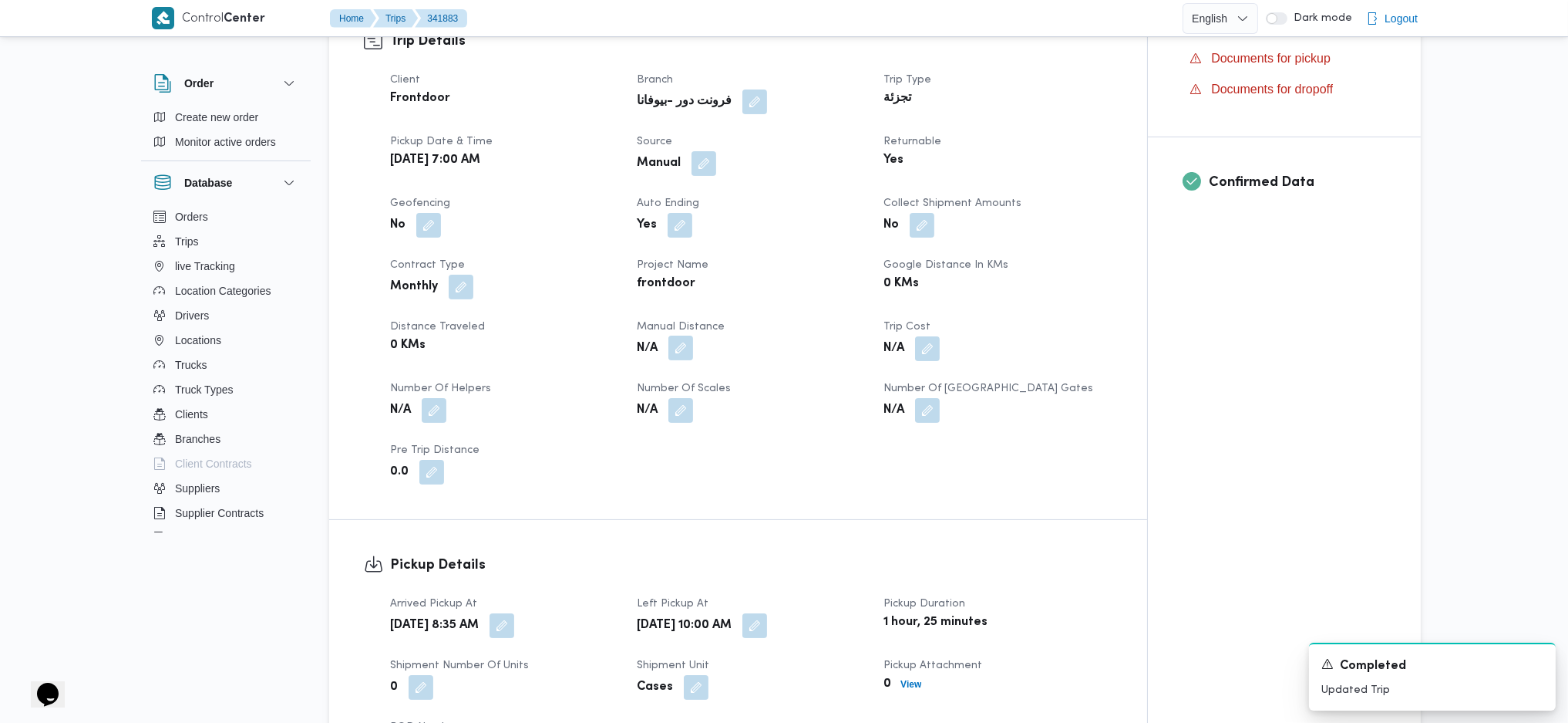
click at [676, 350] on button "button" at bounding box center [680, 347] width 24 height 24
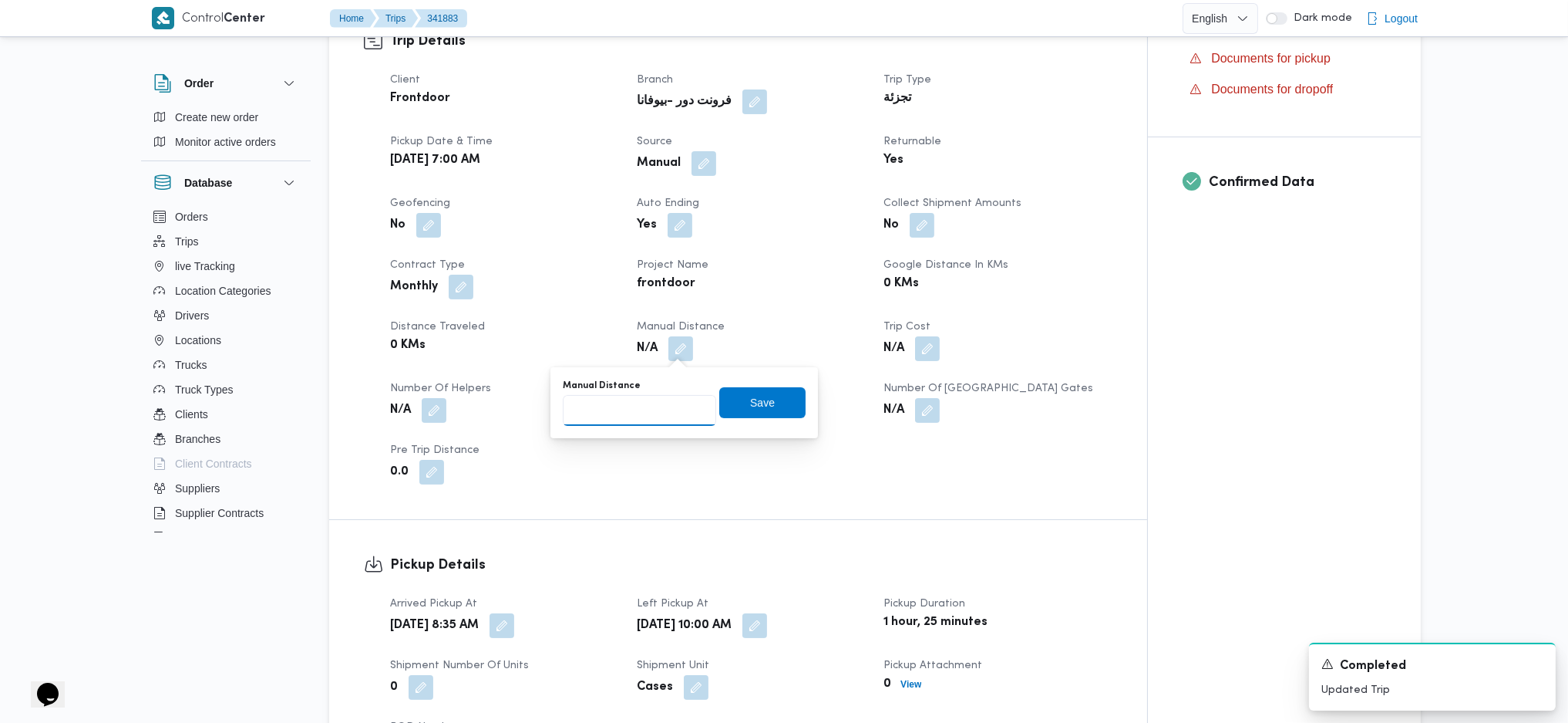
click at [661, 402] on input "Manual Distance" at bounding box center [640, 410] width 153 height 31
type input "116"
click at [769, 398] on span "Save" at bounding box center [762, 402] width 87 height 31
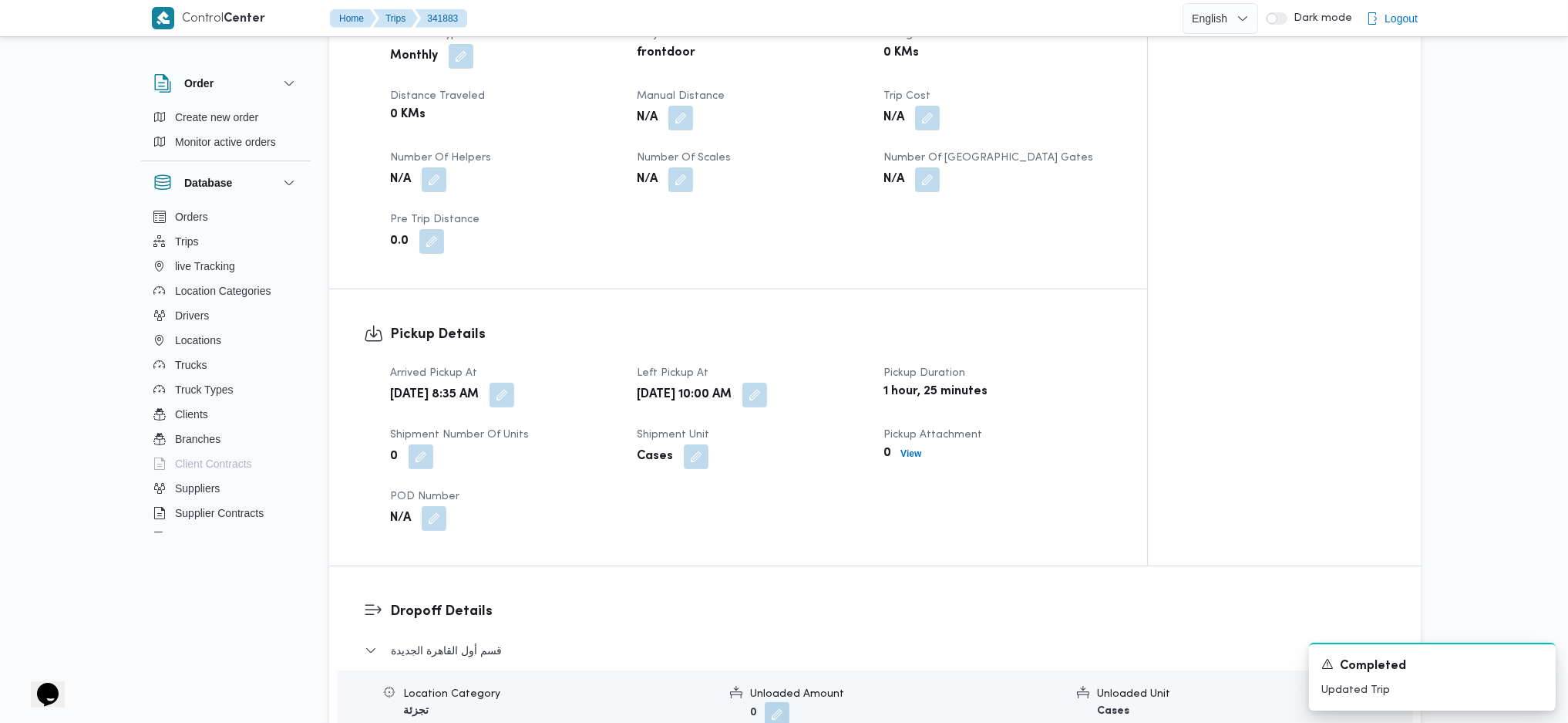
scroll to position [1028, 0]
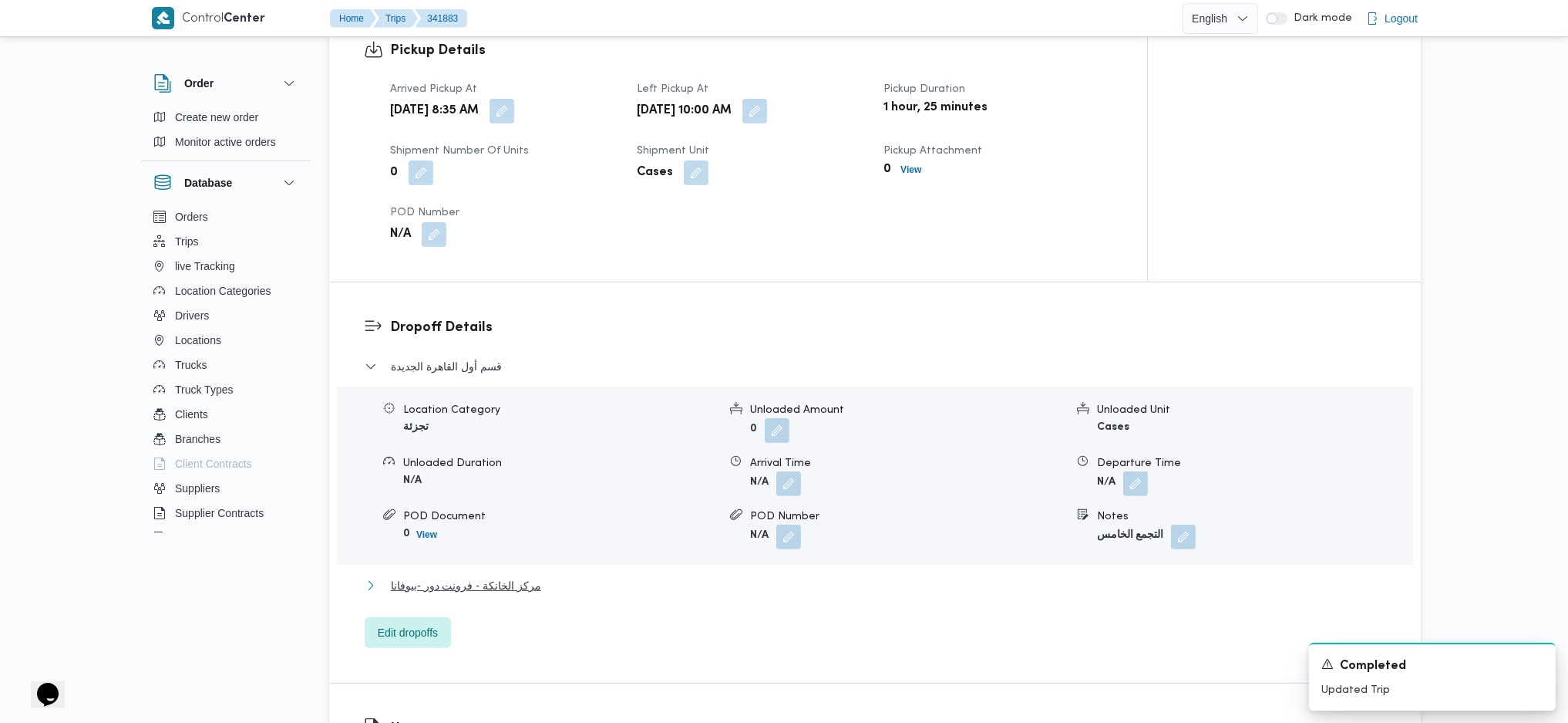
click at [515, 583] on span "مركز الخانكة - فرونت دور -بيوفانا" at bounding box center [466, 585] width 150 height 19
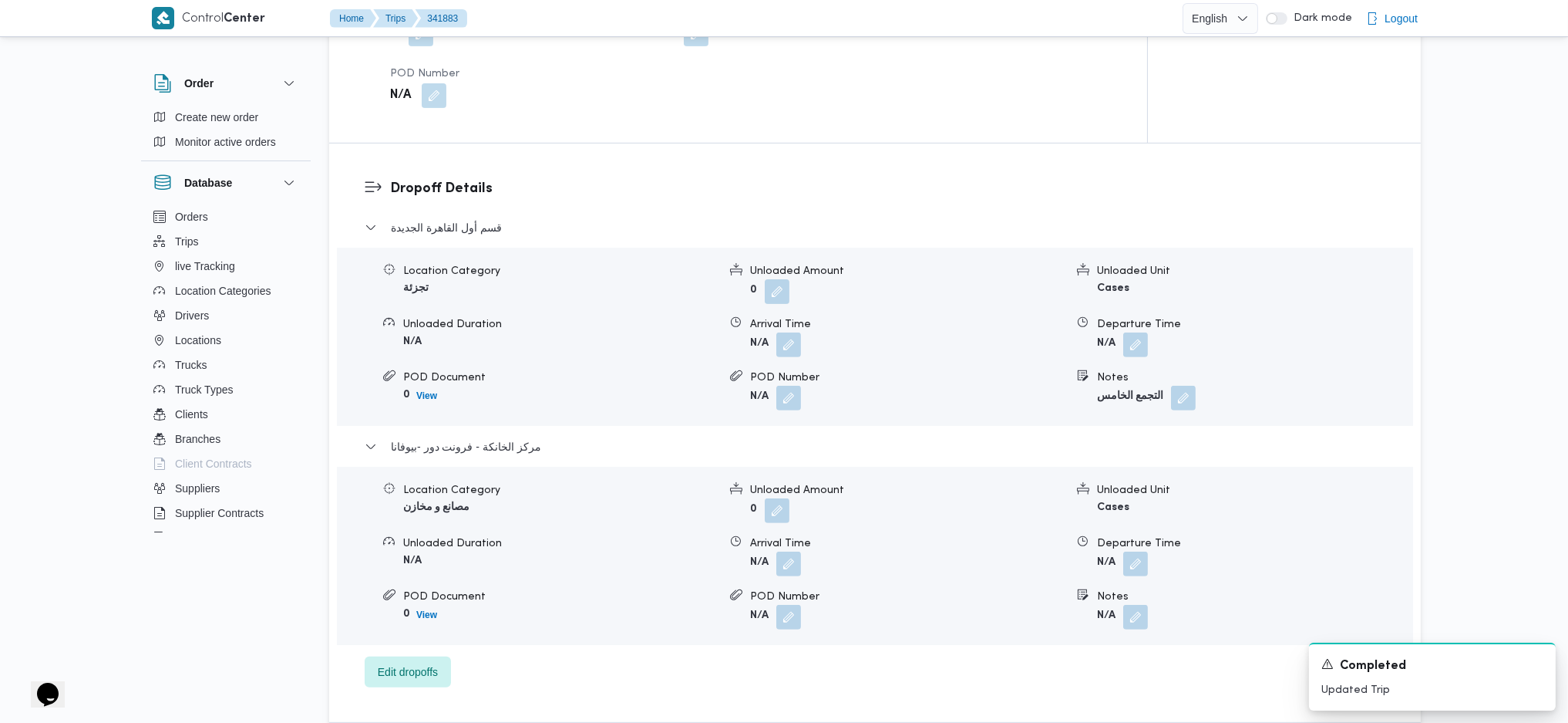
scroll to position [1439, 0]
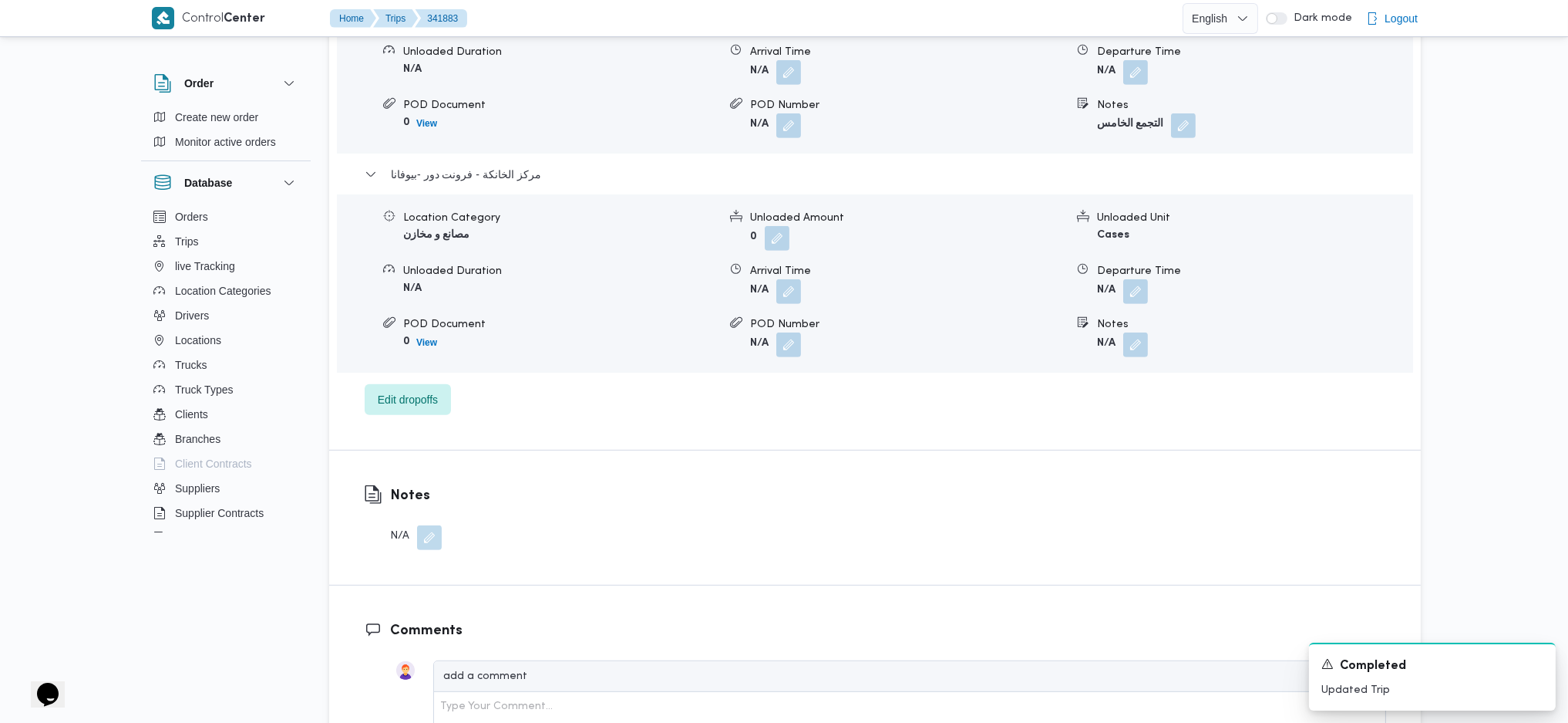
drag, startPoint x: 1147, startPoint y: 282, endPoint x: 1147, endPoint y: 310, distance: 28.0
click at [1148, 287] on button "button" at bounding box center [1135, 291] width 24 height 24
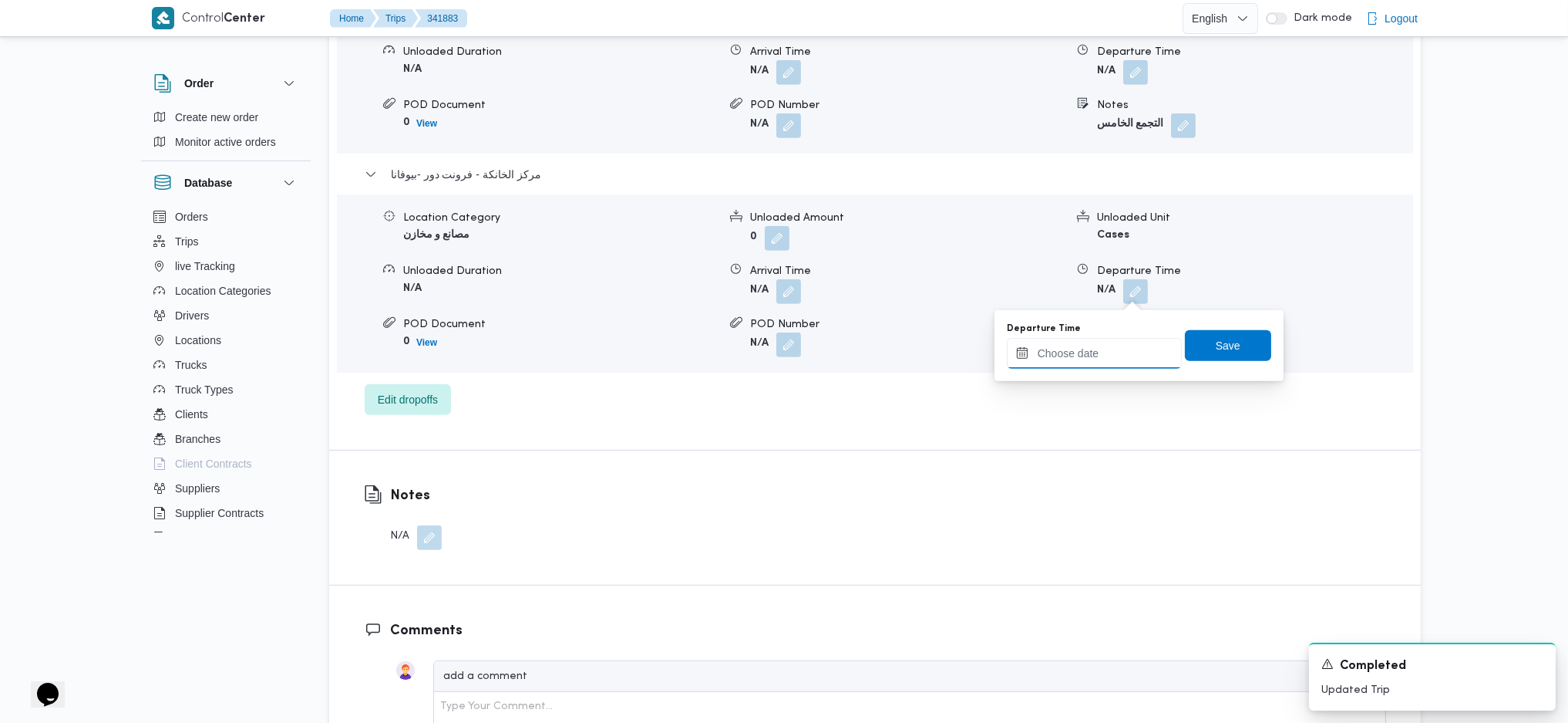
click at [1114, 356] on input "Departure Time" at bounding box center [1094, 353] width 175 height 31
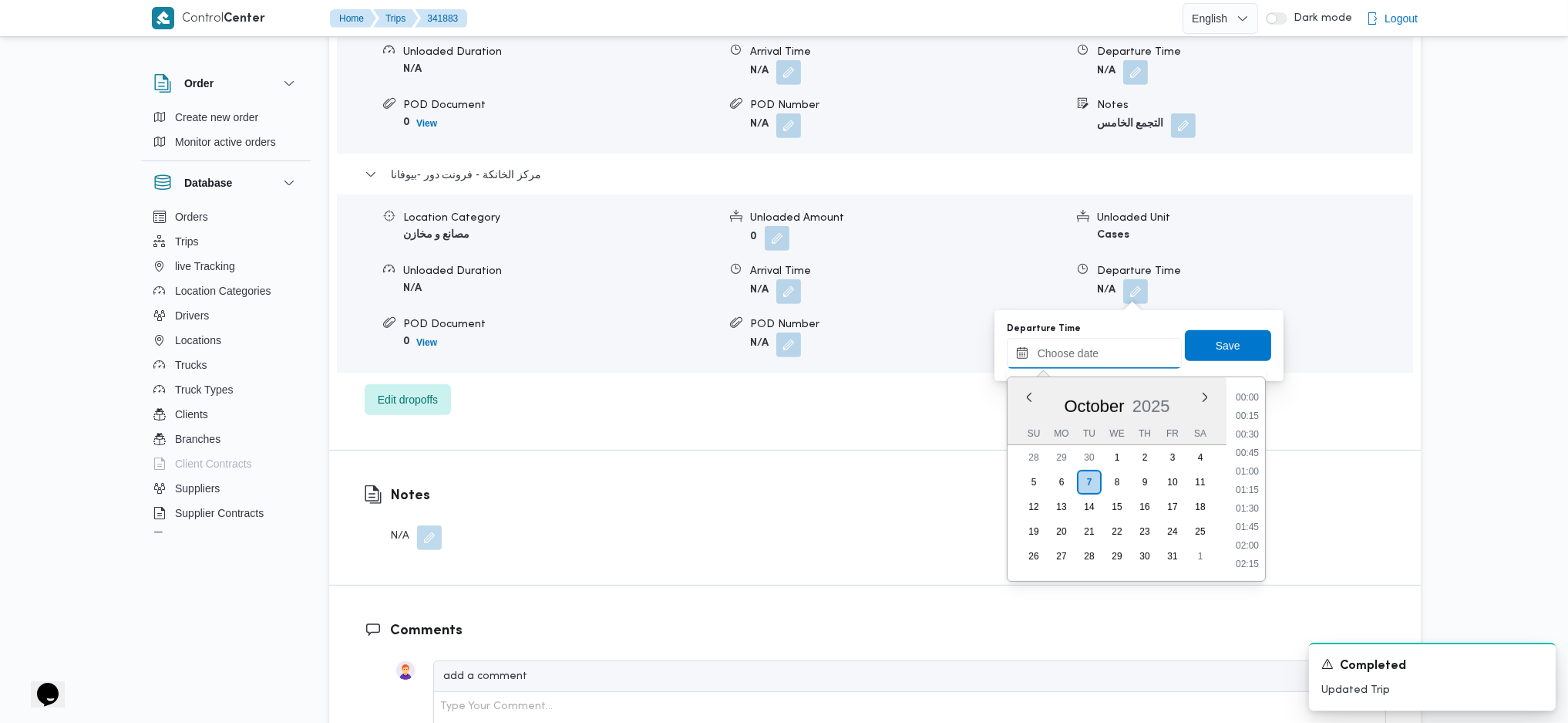
scroll to position [1315, 0]
click at [1248, 435] on li "18:15" at bounding box center [1247, 432] width 35 height 15
type input "[DATE] 18:15"
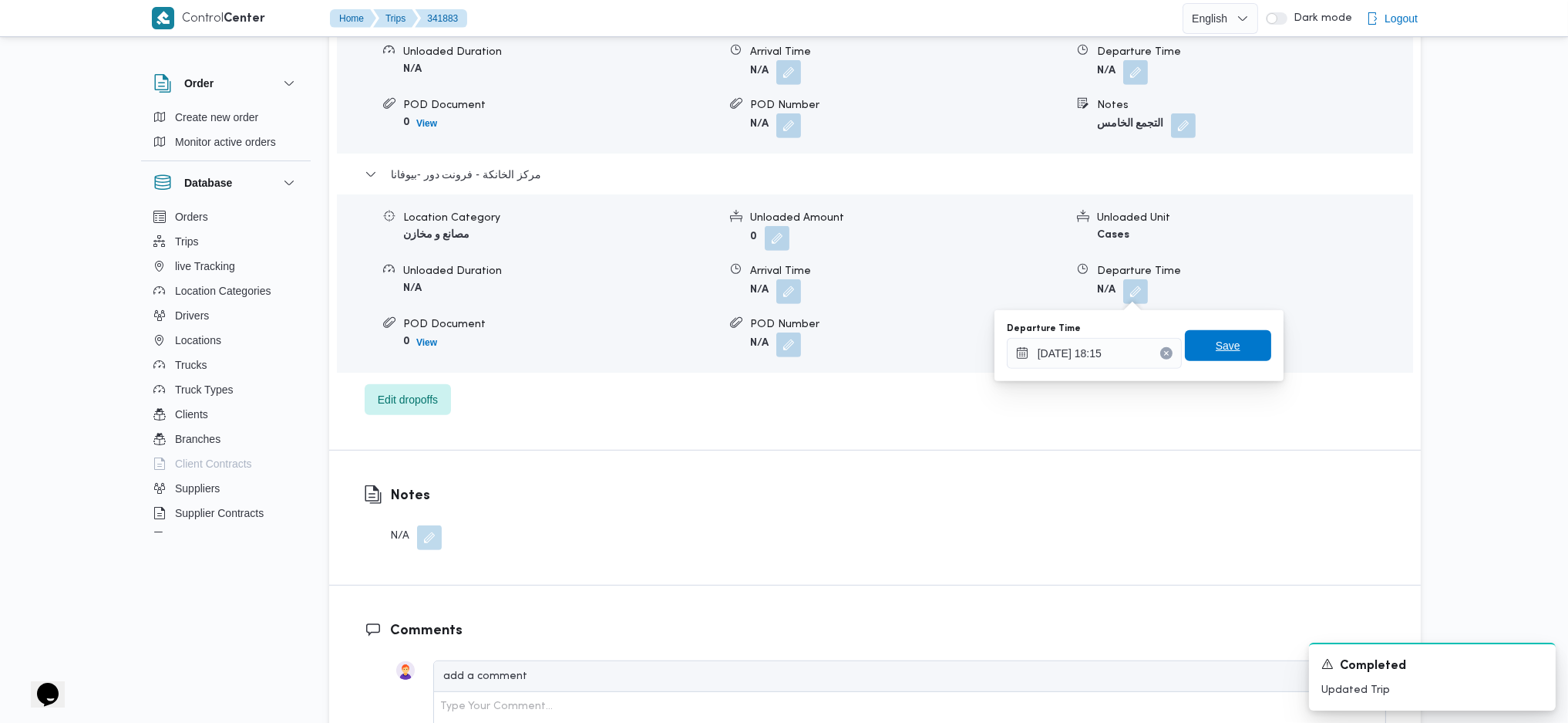
click at [1217, 344] on span "Save" at bounding box center [1227, 345] width 24 height 19
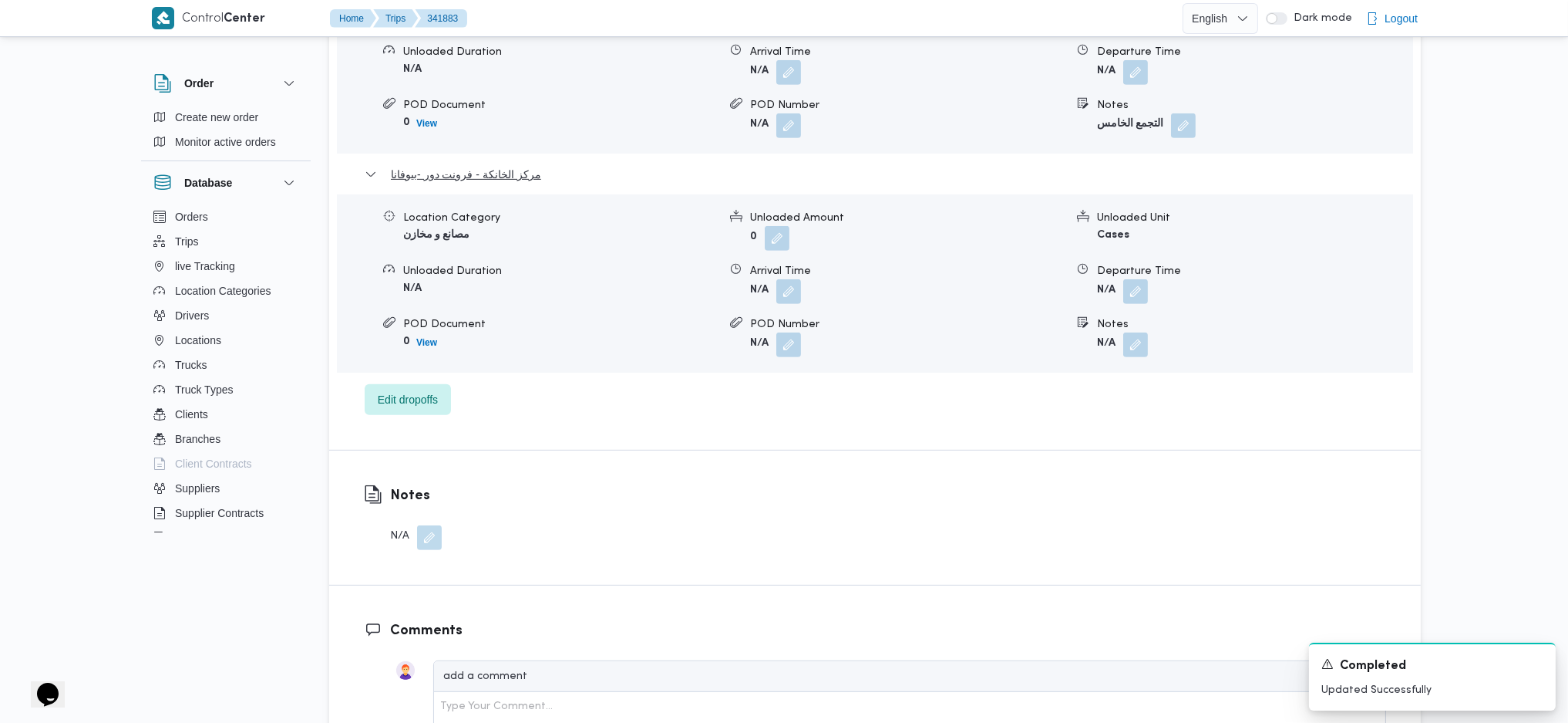
scroll to position [0, 0]
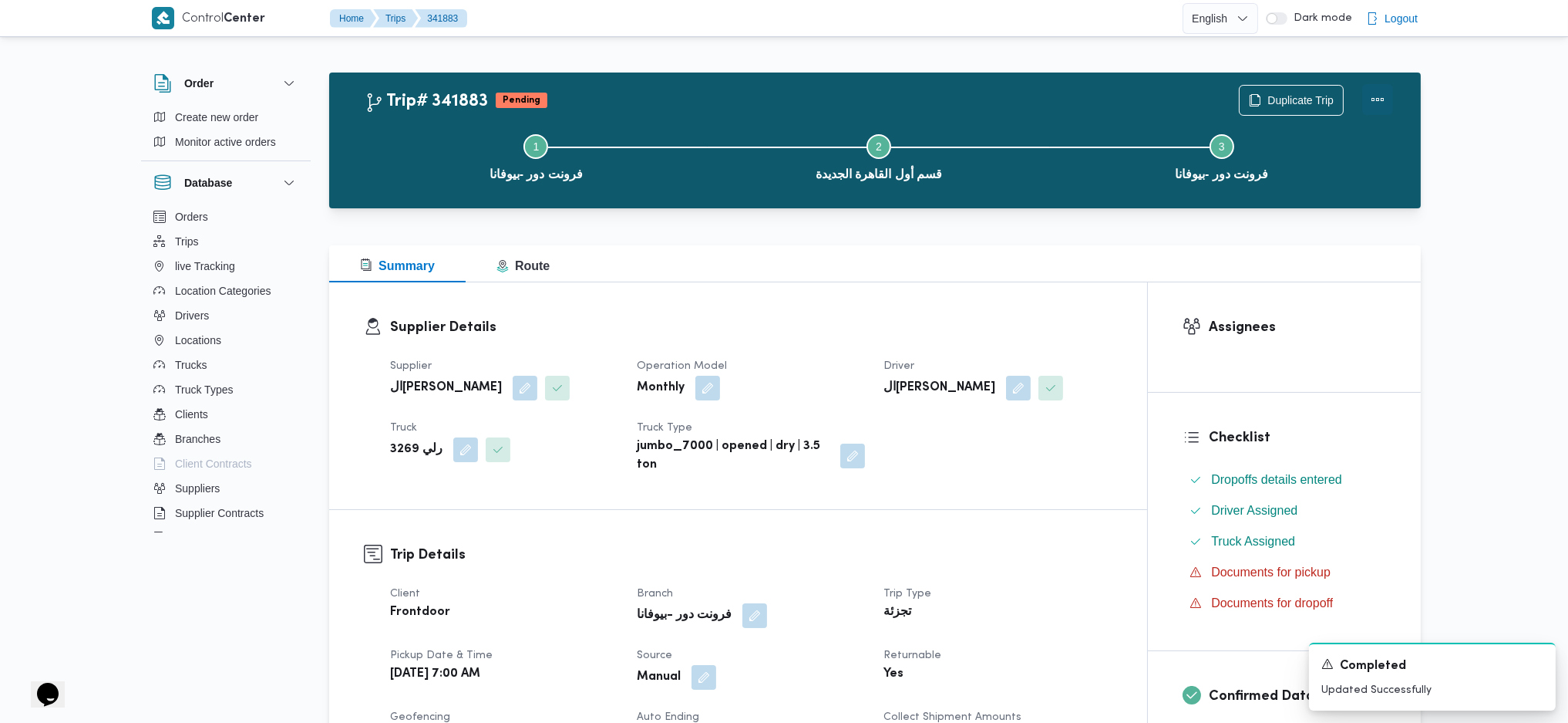
click at [1383, 100] on button "Actions" at bounding box center [1378, 99] width 31 height 31
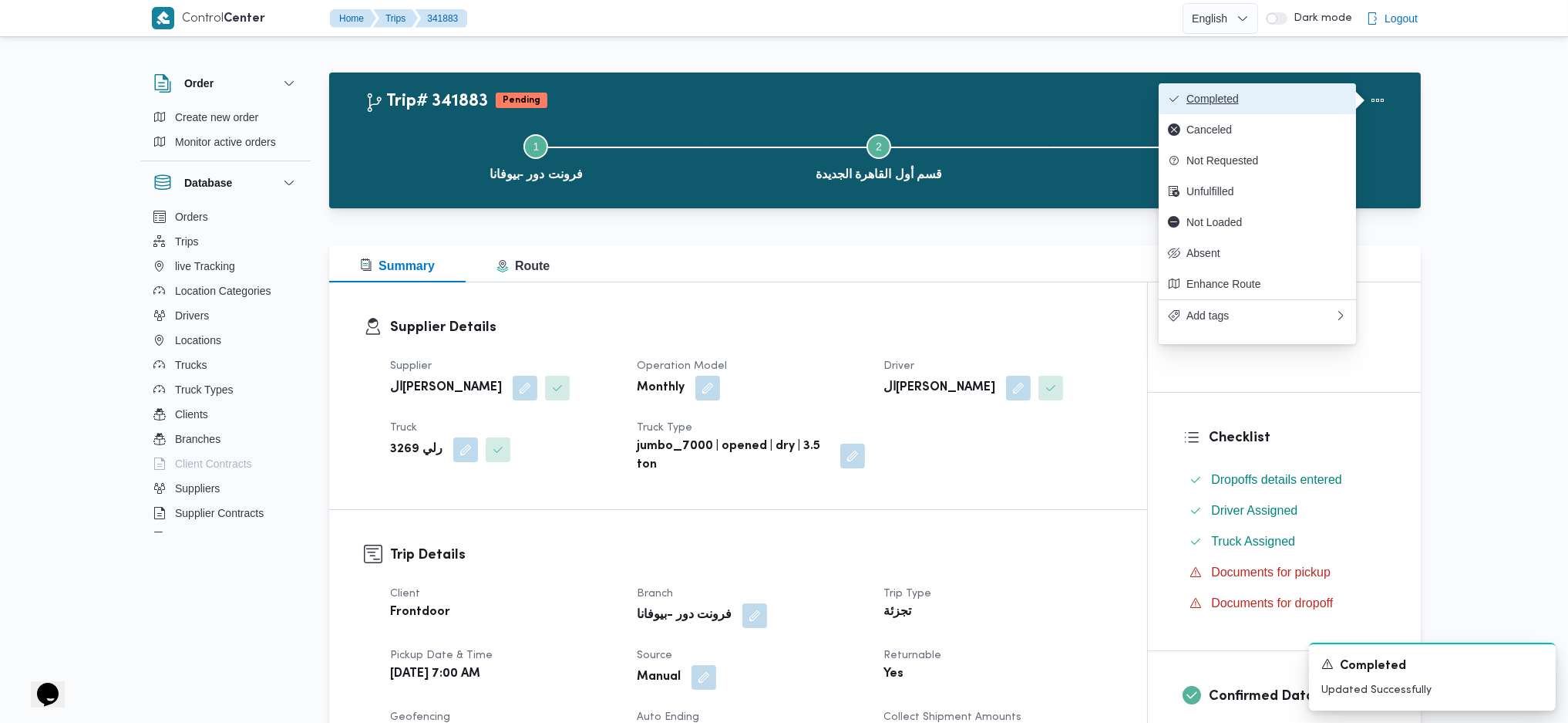
click at [1303, 104] on span "Completed" at bounding box center [1267, 99] width 160 height 13
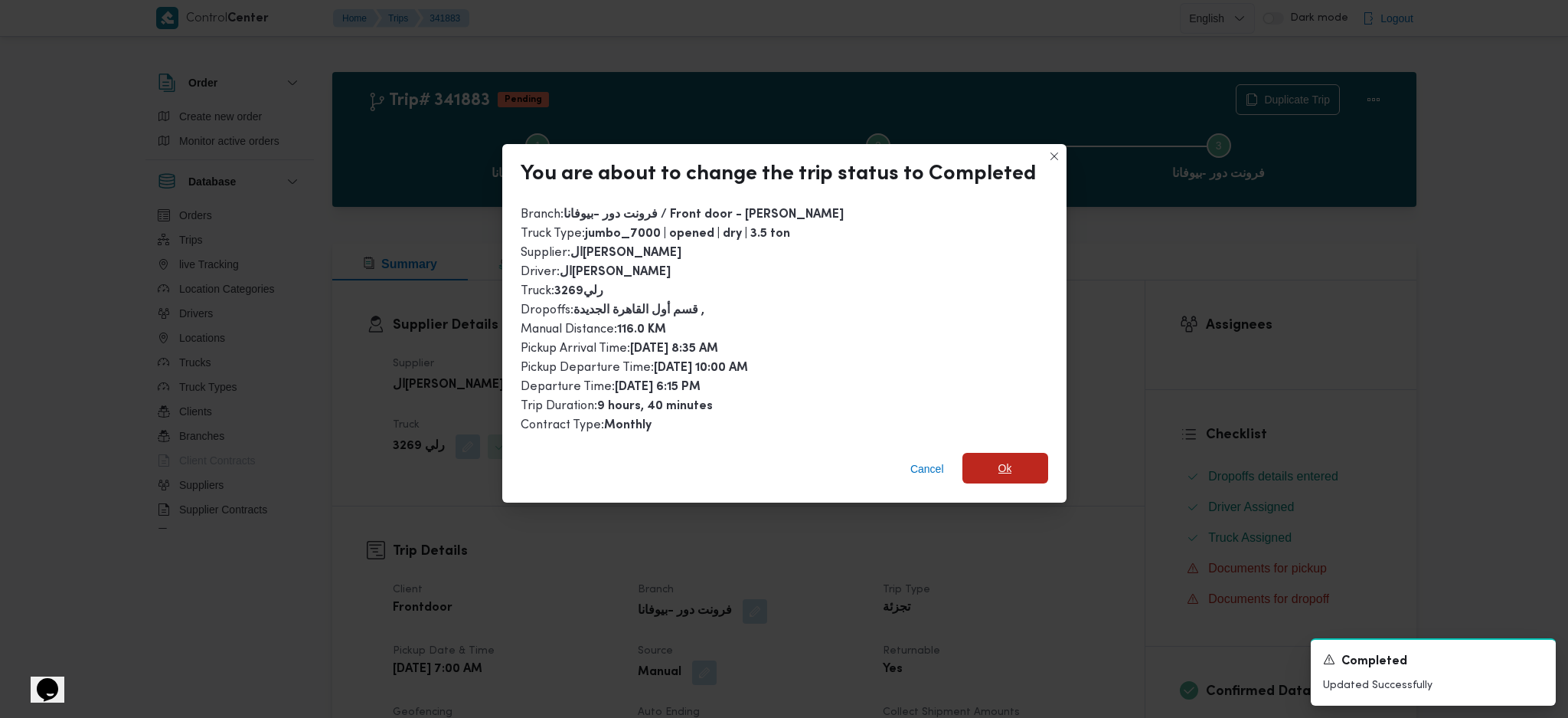
click at [990, 454] on span "Ok" at bounding box center [1005, 468] width 86 height 30
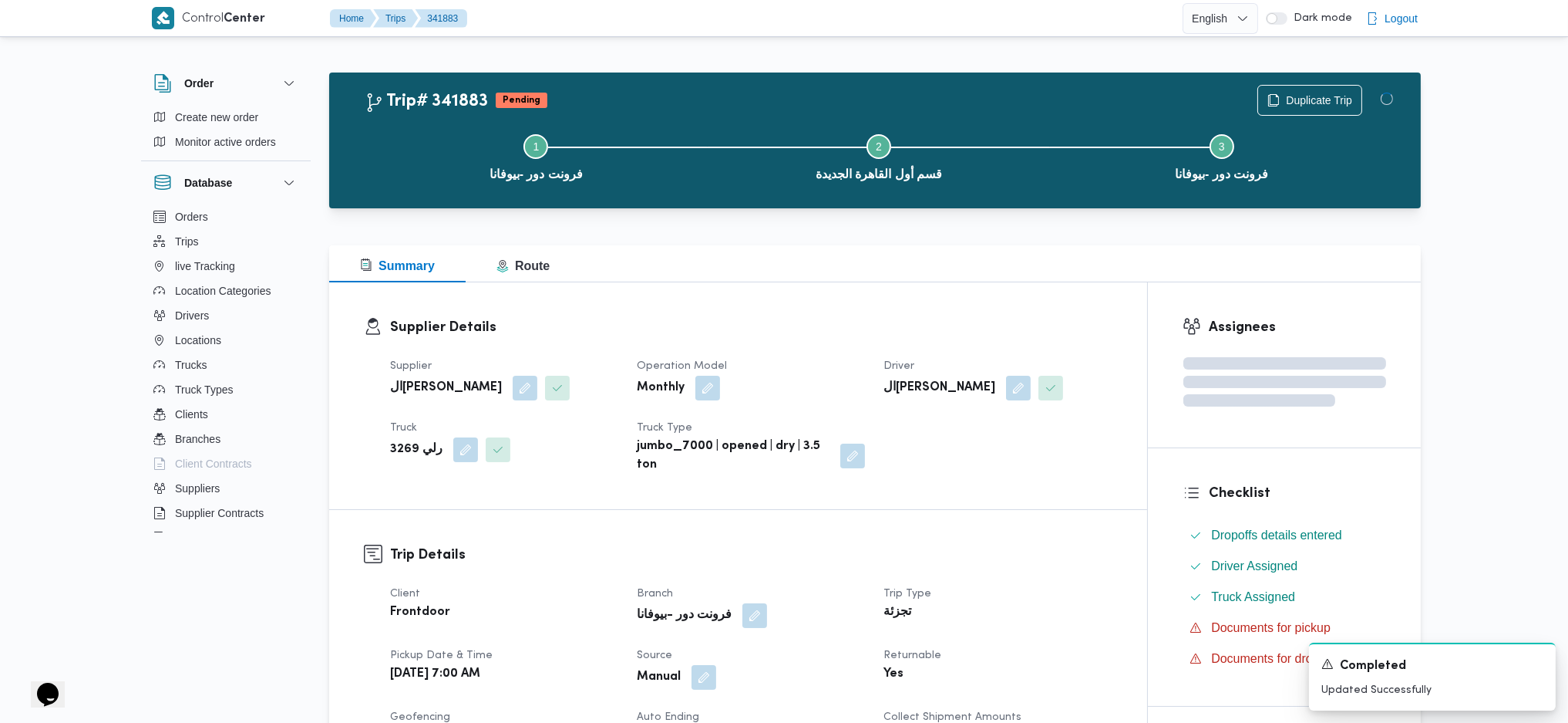
click at [885, 282] on div "Supplier Details Supplier ال[PERSON_NAME] Operation Model Monthly Driver ال[PER…" at bounding box center [738, 396] width 818 height 227
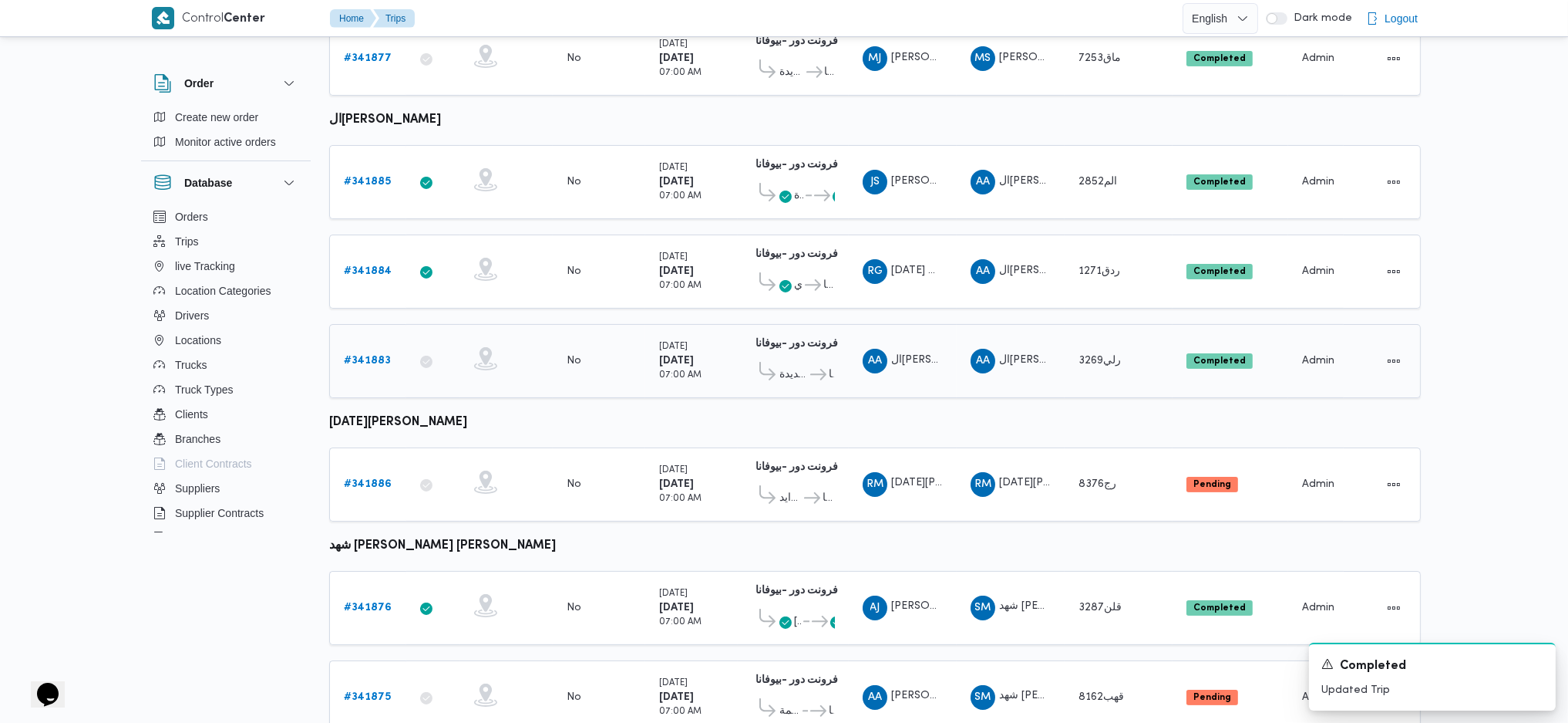
scroll to position [746, 0]
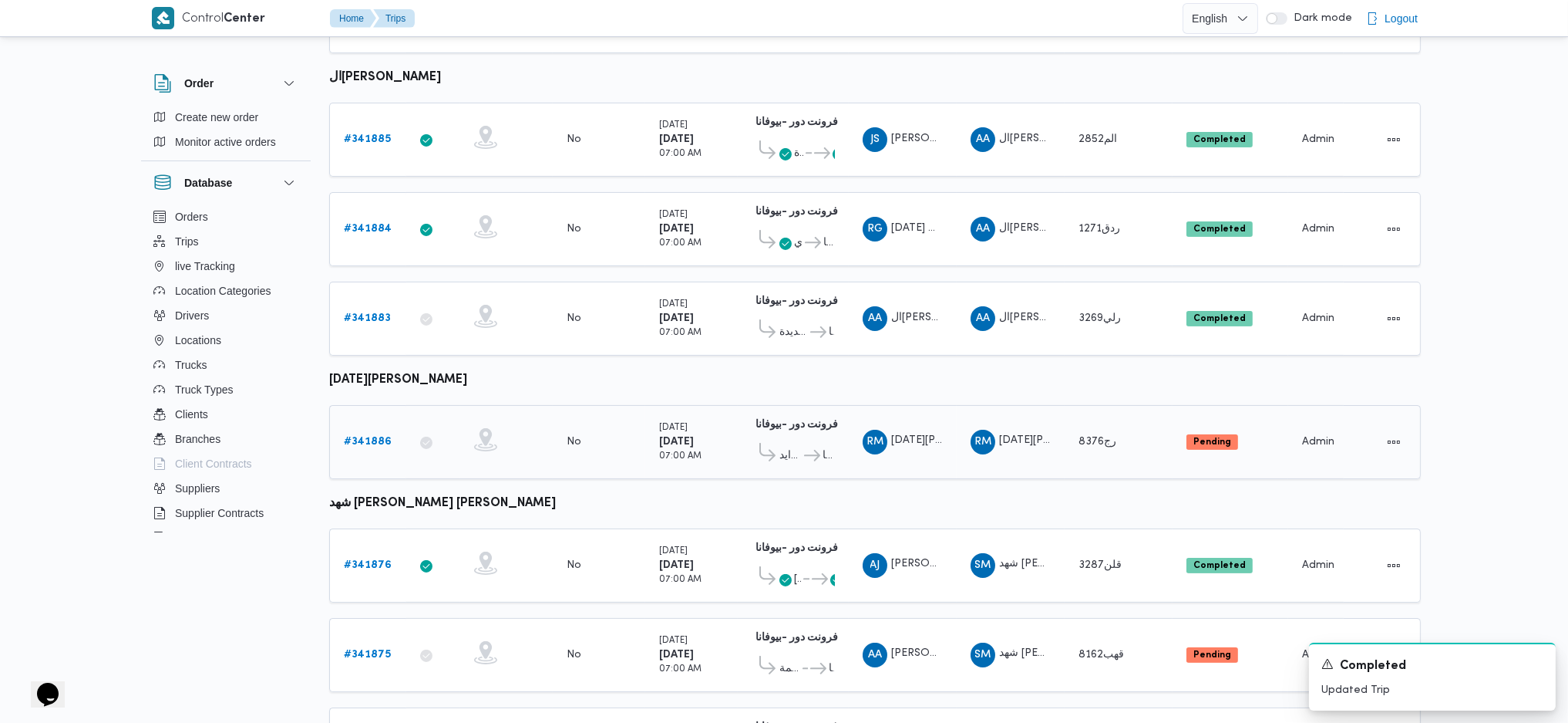
click at [355, 426] on div "# 341886" at bounding box center [369, 442] width 61 height 31
click at [360, 436] on b "# 341886" at bounding box center [368, 441] width 48 height 10
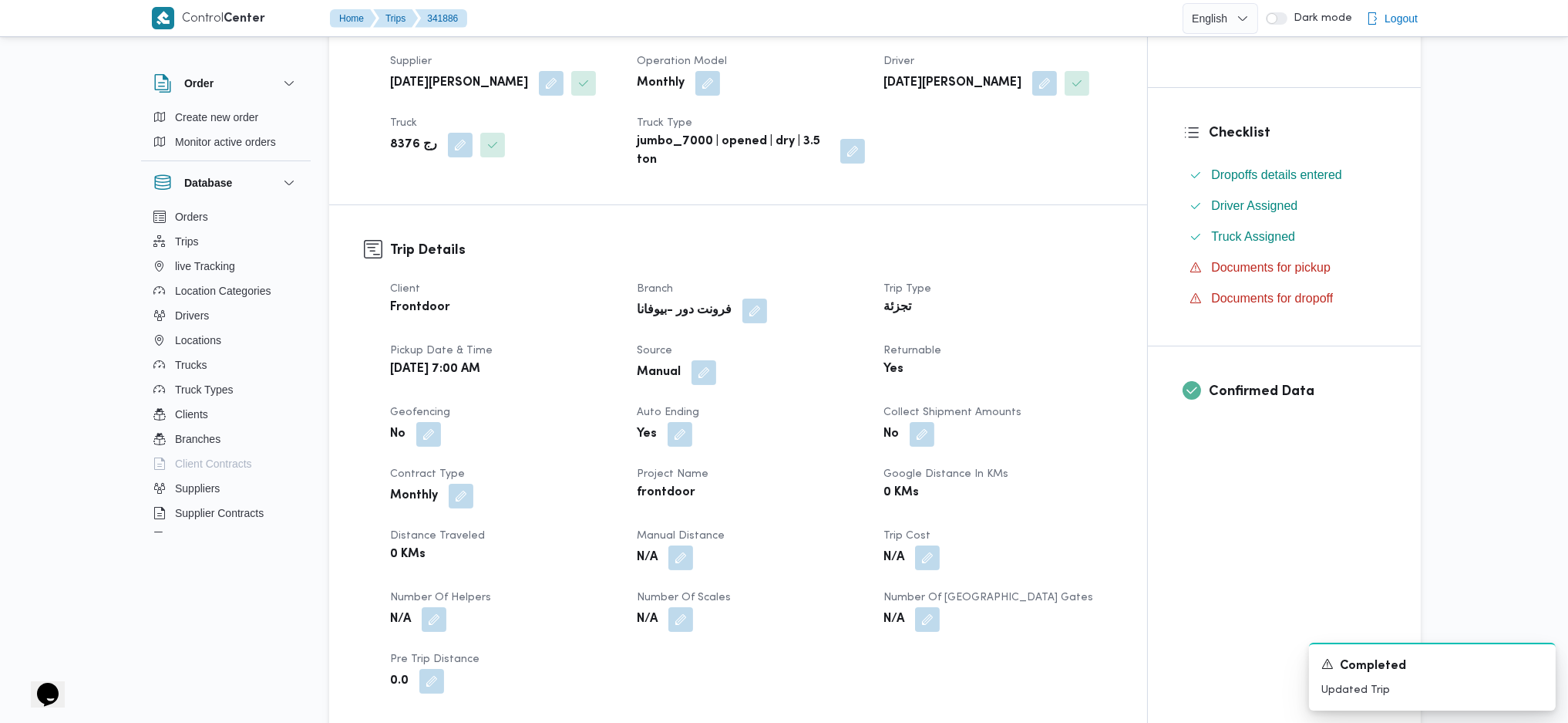
scroll to position [514, 0]
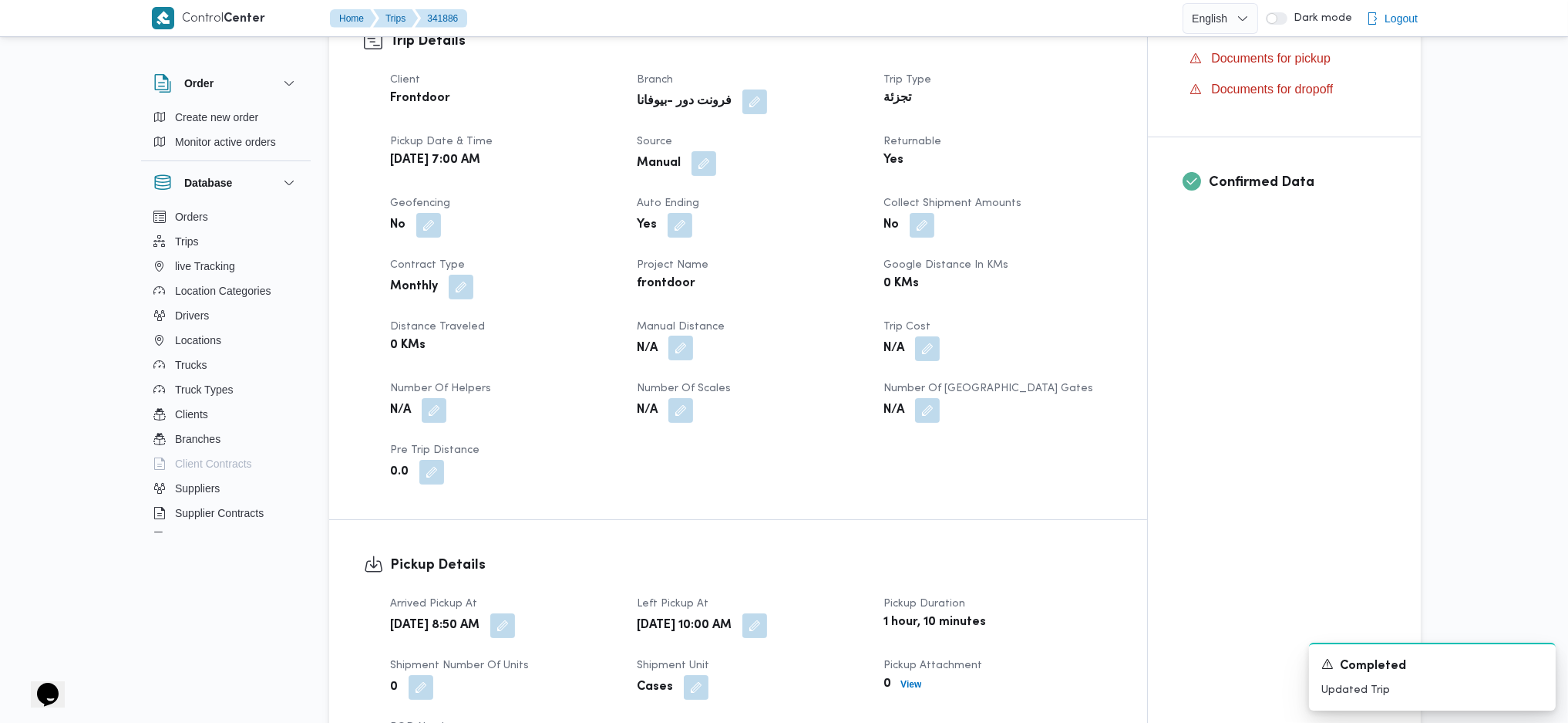
click at [681, 354] on button "button" at bounding box center [680, 347] width 24 height 24
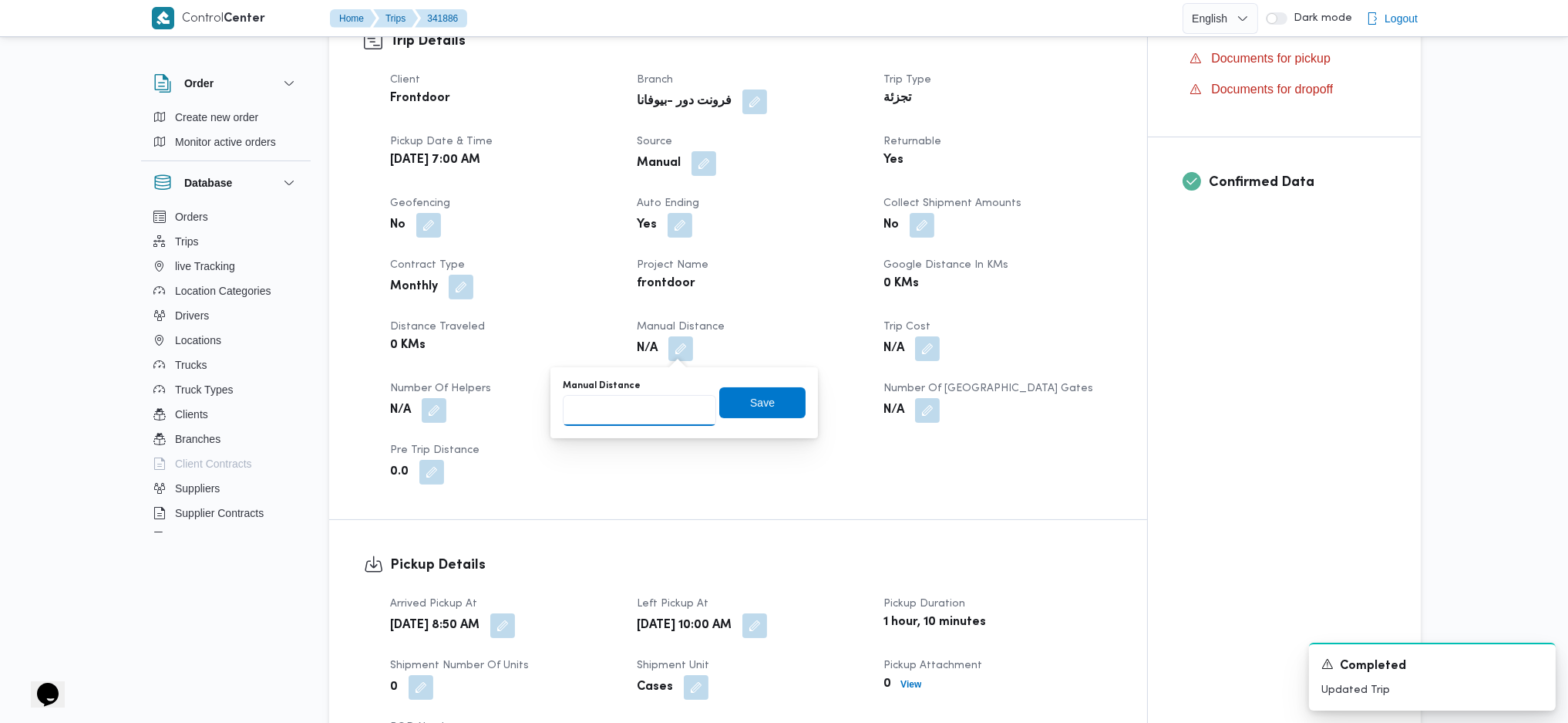
click at [633, 396] on input "Manual Distance" at bounding box center [640, 410] width 153 height 31
type input "135"
click at [742, 402] on span "Save" at bounding box center [762, 402] width 87 height 31
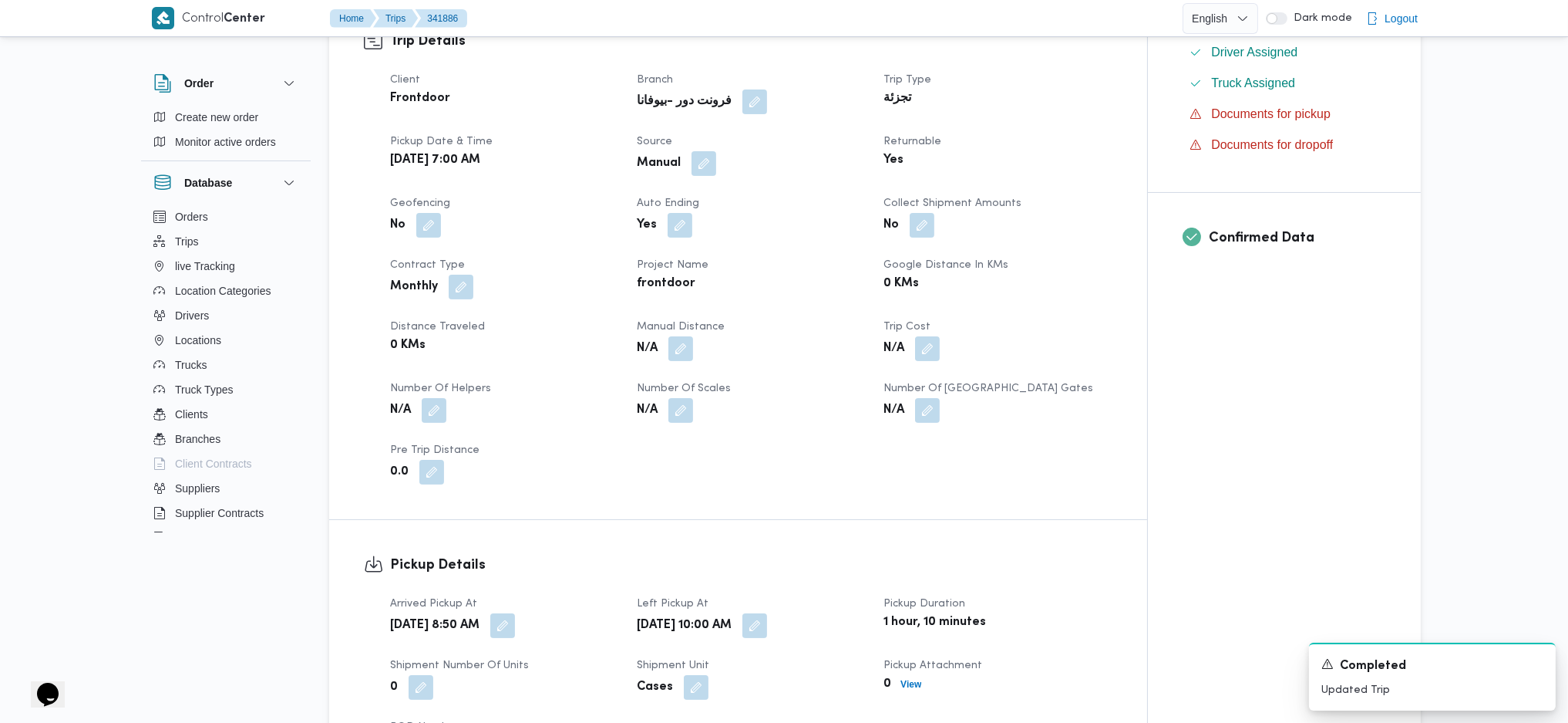
scroll to position [1028, 0]
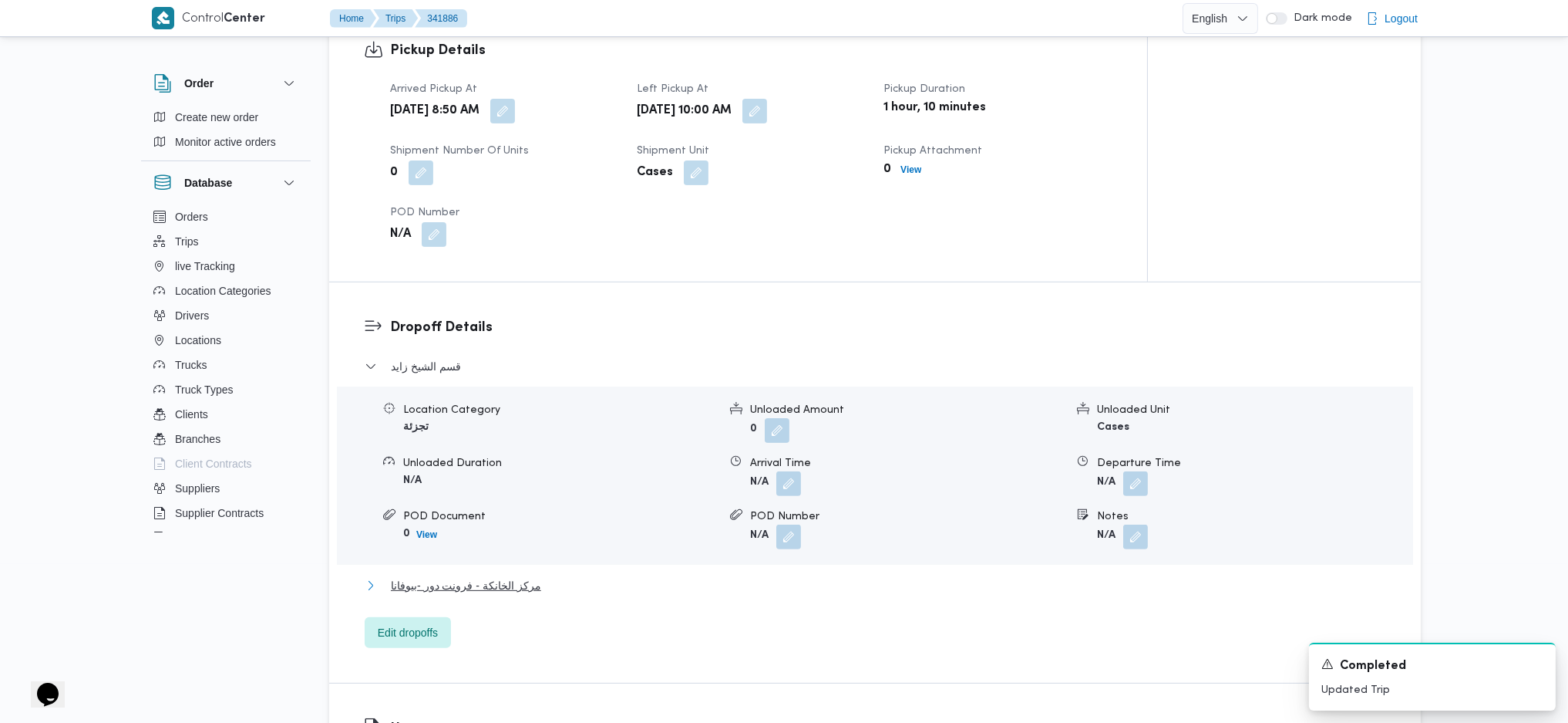
click at [507, 581] on span "مركز الخانكة - فرونت دور -بيوفانا" at bounding box center [466, 585] width 150 height 19
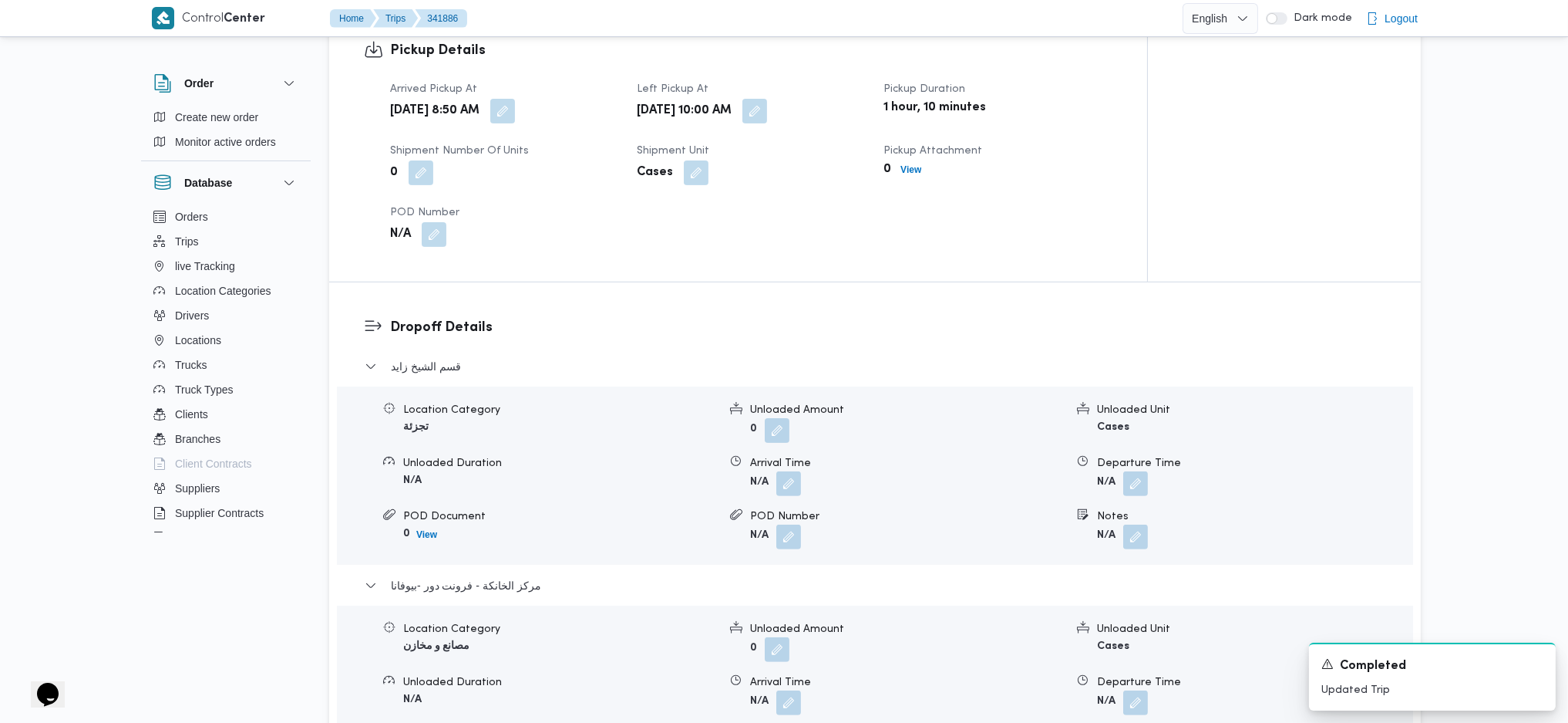
scroll to position [1337, 0]
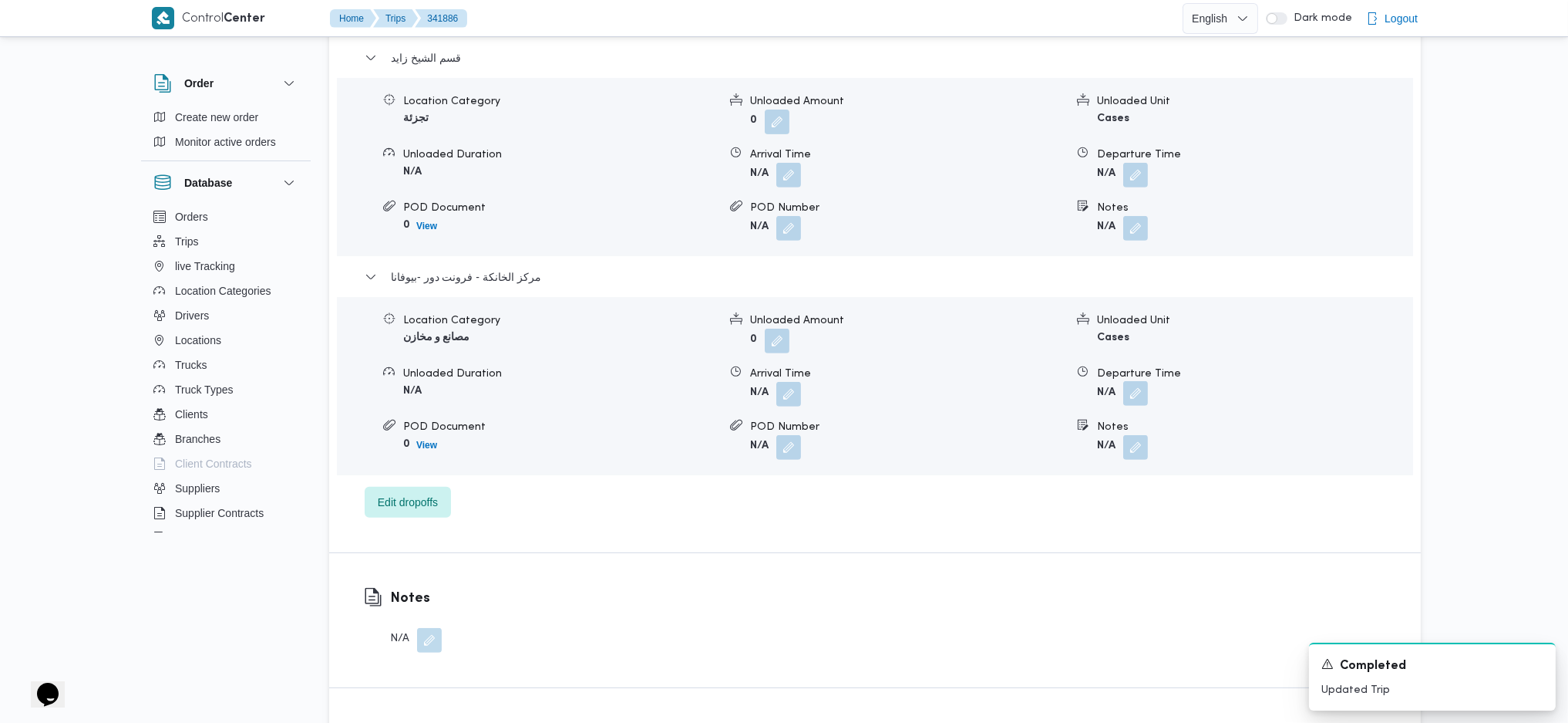
click at [1139, 388] on button "button" at bounding box center [1135, 393] width 24 height 24
drag, startPoint x: 1059, startPoint y: 483, endPoint x: 1069, endPoint y: 470, distance: 16.4
click at [1059, 482] on div "You are in a dialog. To close this dialog, hit escape. Departure Time Save" at bounding box center [1139, 448] width 289 height 71
click at [1080, 461] on input "Departure Time" at bounding box center [1094, 455] width 175 height 31
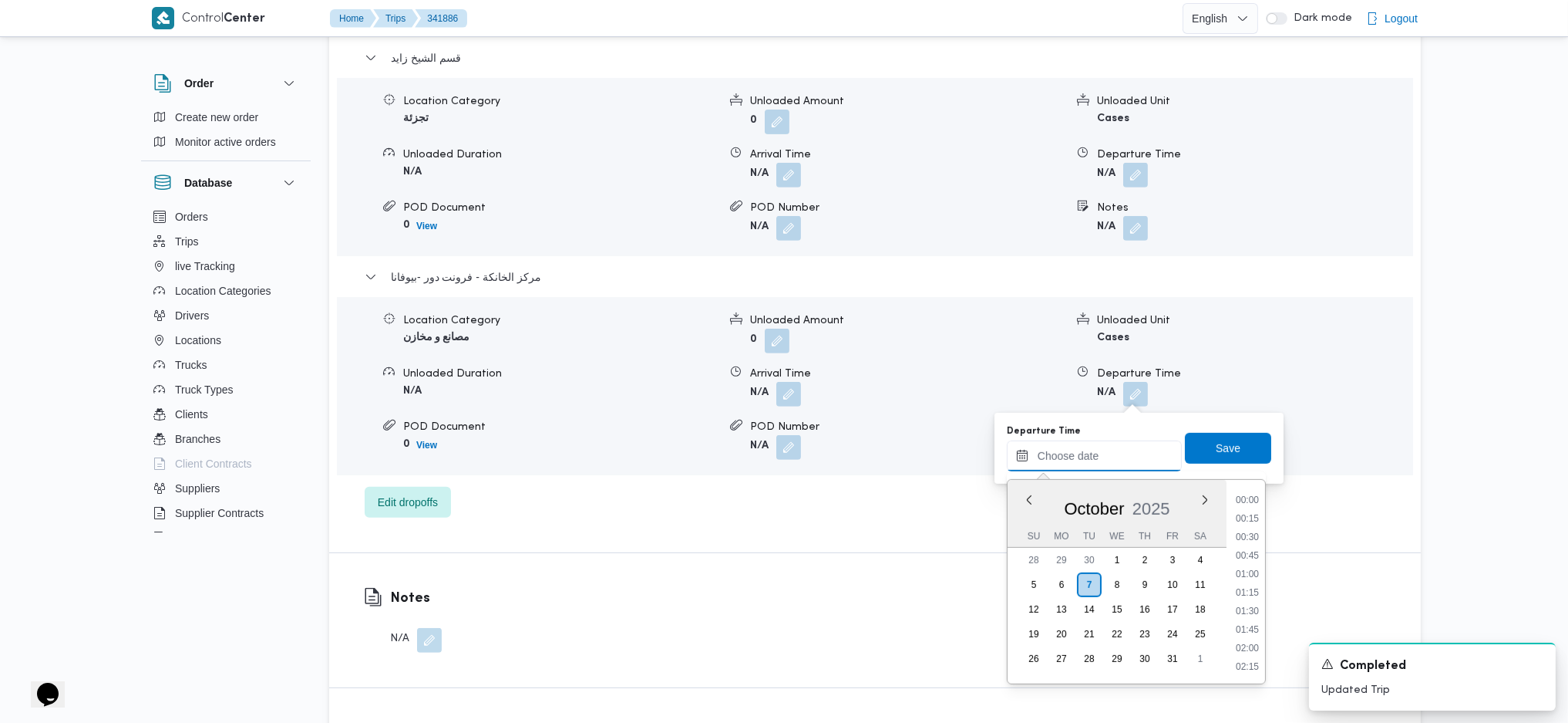
scroll to position [1315, 0]
click at [1240, 490] on div "Time 00:00 00:15 00:30 00:45 01:00 01:15 01:30 01:45 02:00 02:15 02:30 02:45 03…" at bounding box center [1245, 581] width 39 height 204
click at [1242, 499] on li "17:45" at bounding box center [1247, 498] width 35 height 15
type input "[DATE] 17:45"
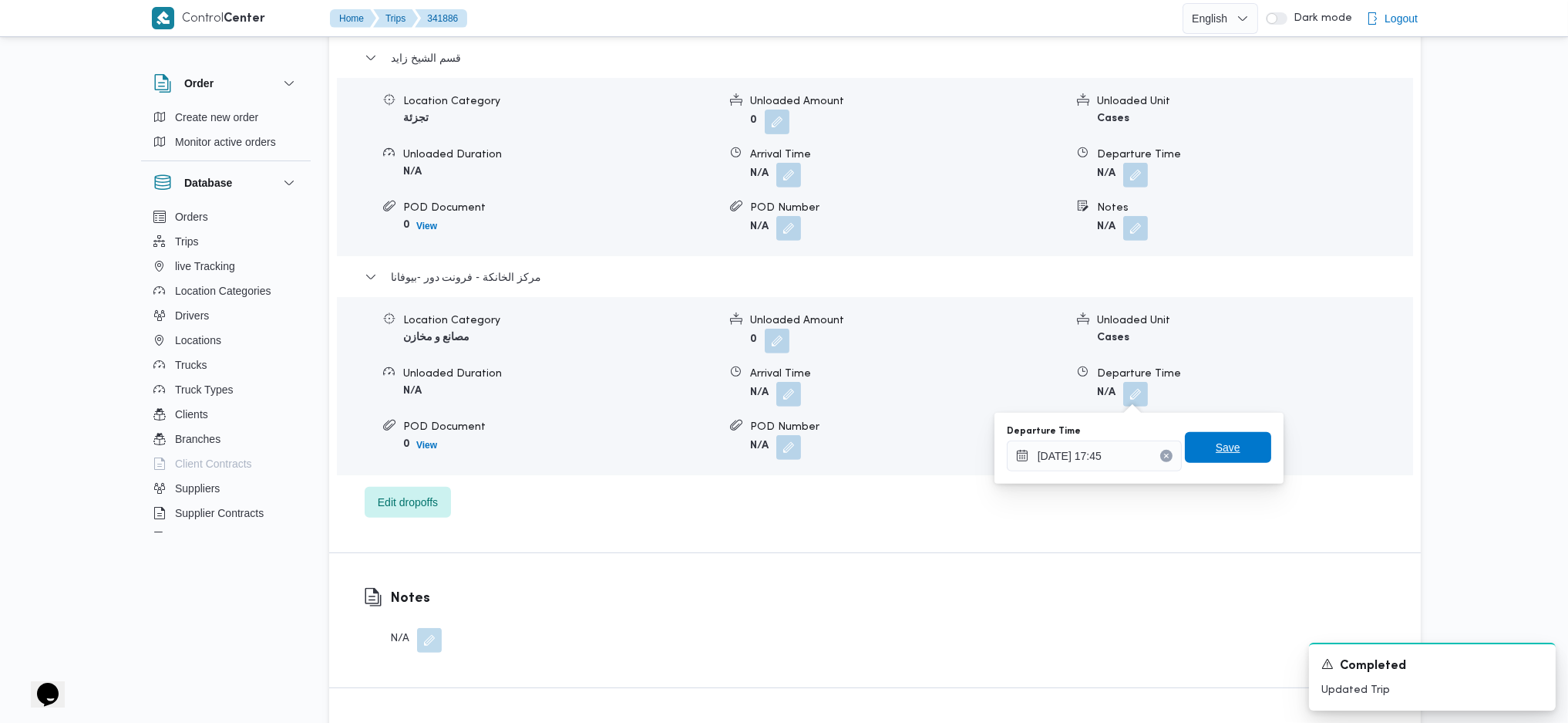
click at [1224, 441] on span "Save" at bounding box center [1227, 447] width 24 height 19
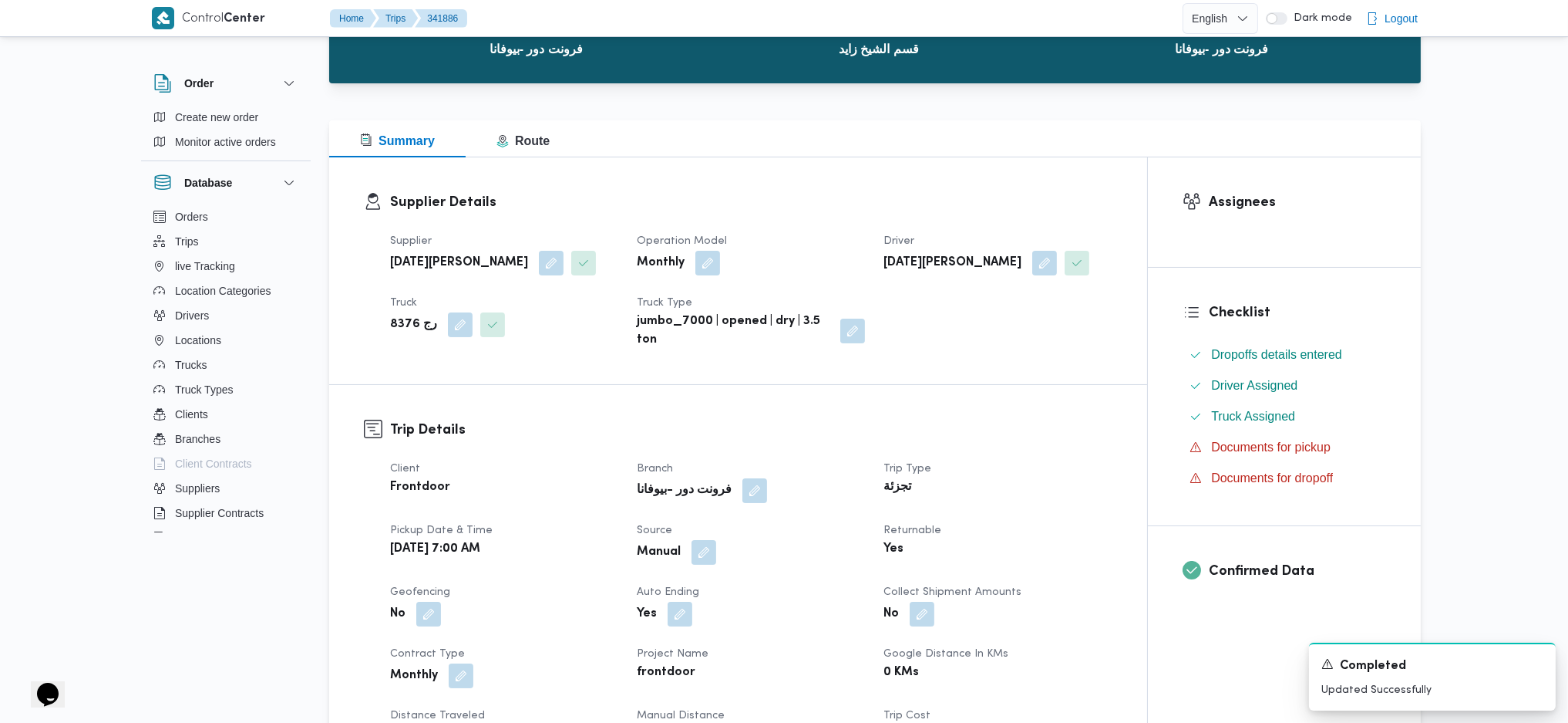
scroll to position [0, 0]
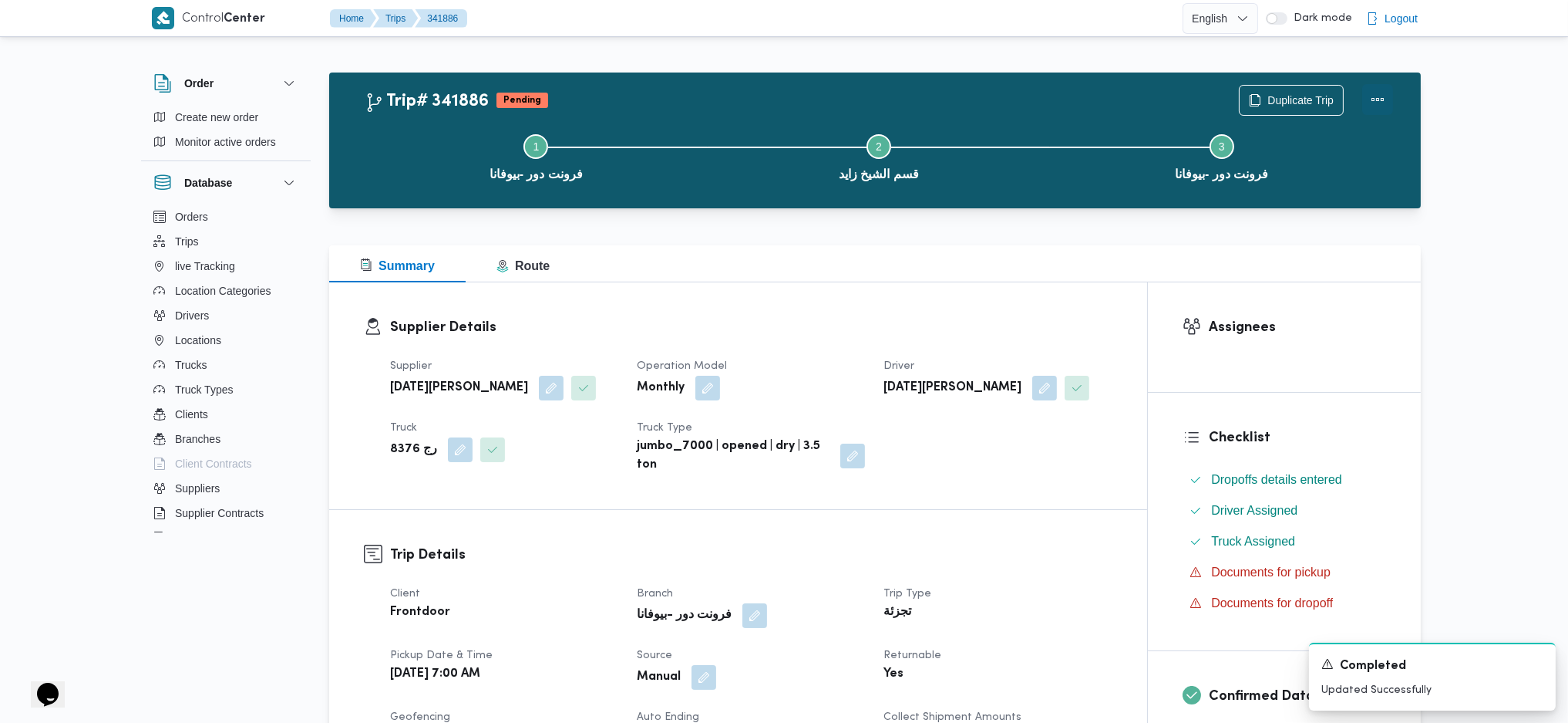
click at [1372, 102] on button "Actions" at bounding box center [1378, 99] width 31 height 31
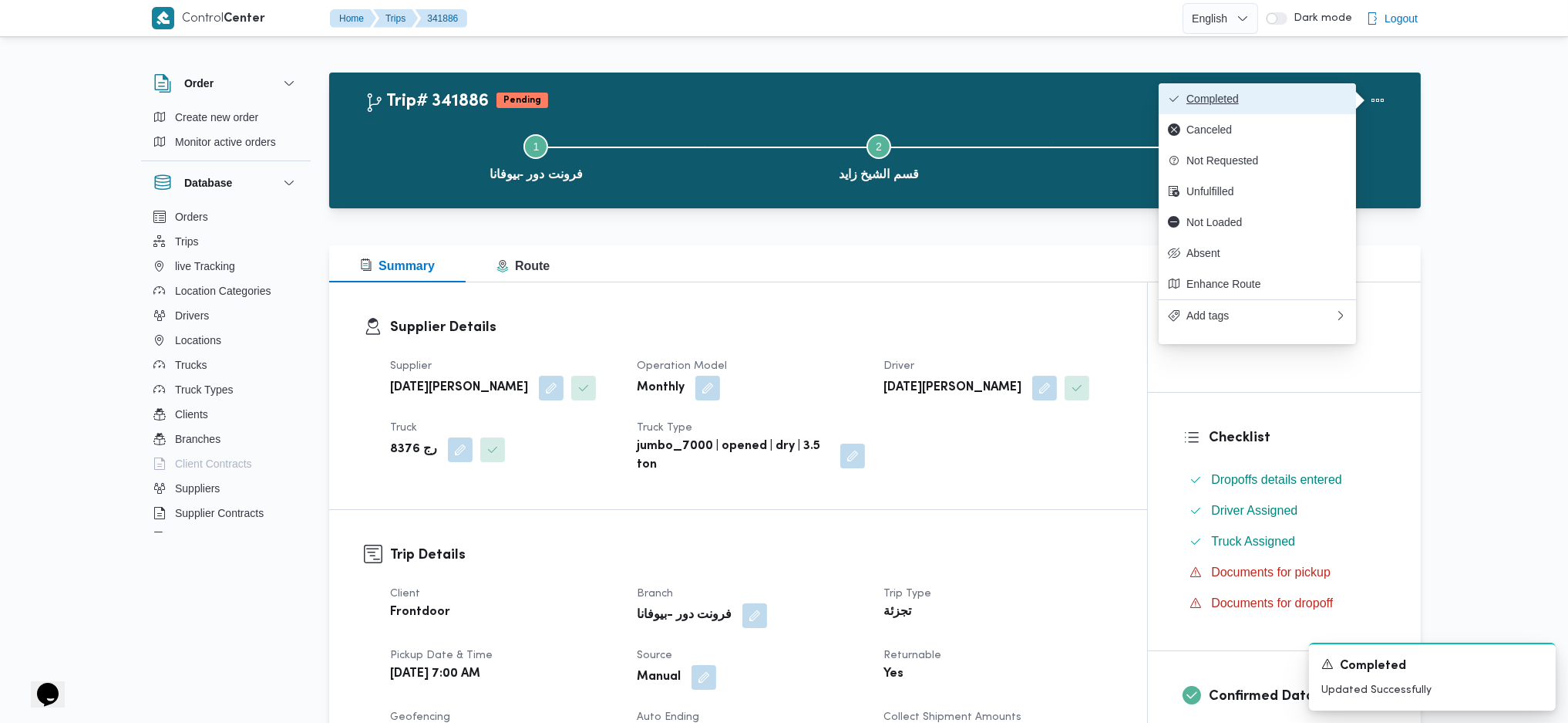
click at [1291, 95] on span "Completed" at bounding box center [1267, 99] width 160 height 13
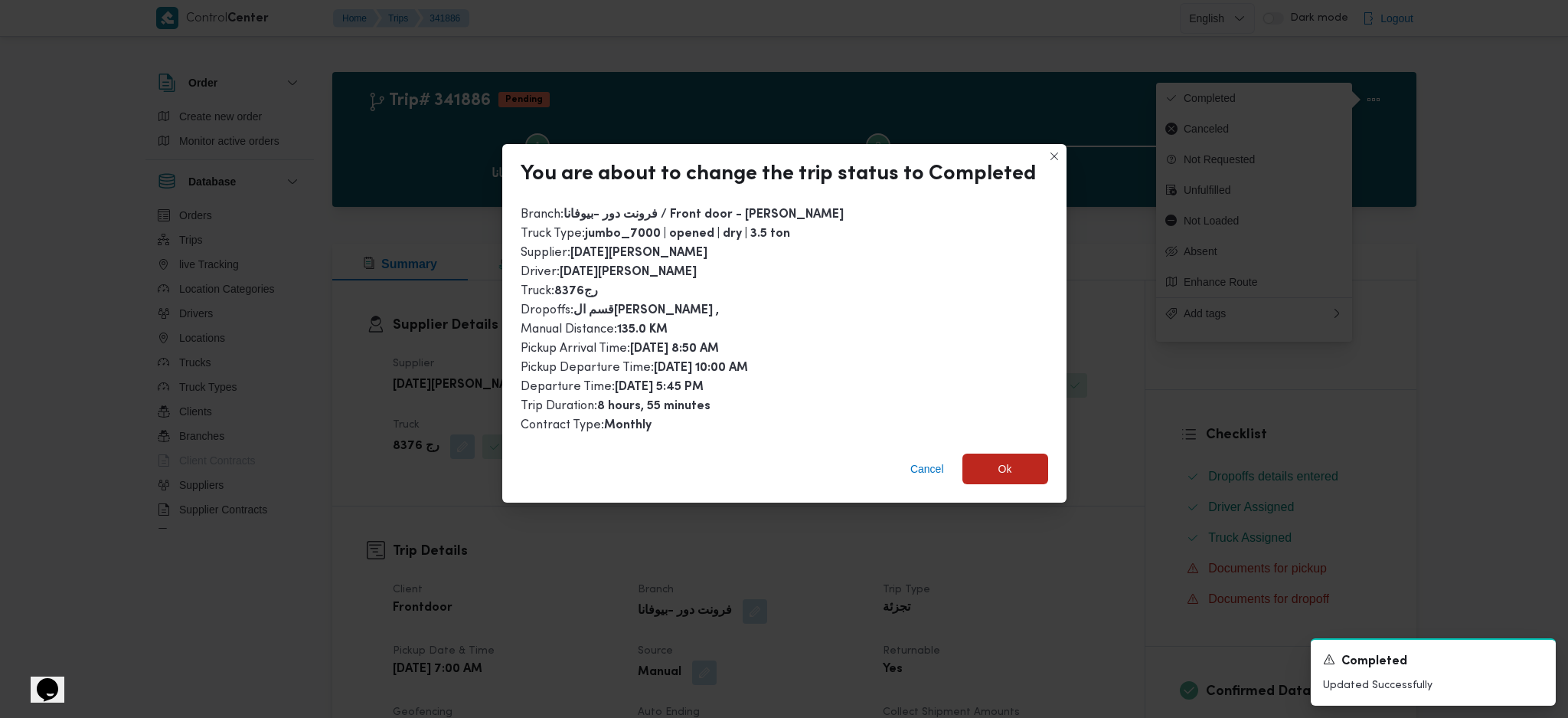
click at [1014, 479] on div "Cancel Ok" at bounding box center [784, 472] width 565 height 61
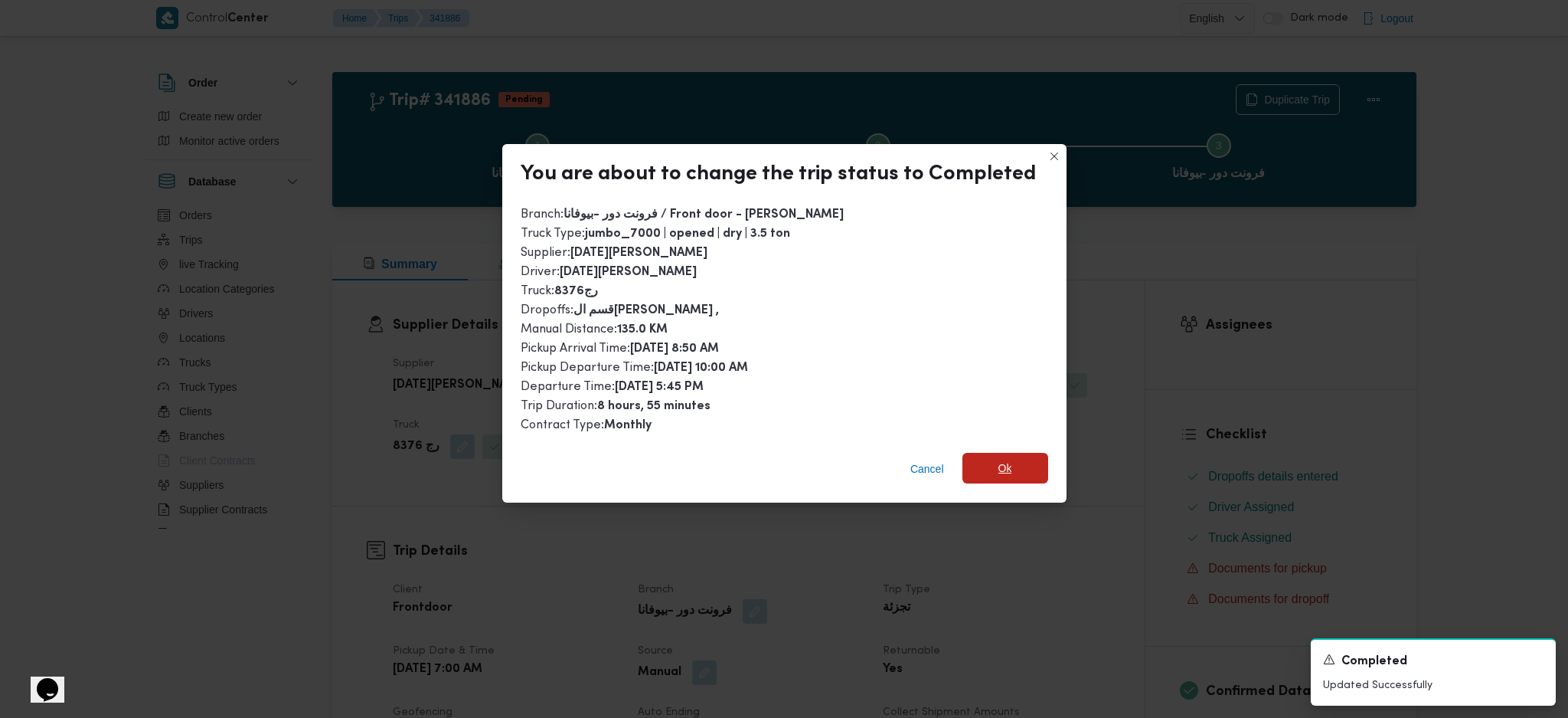
click at [1017, 469] on span "Ok" at bounding box center [1005, 468] width 86 height 30
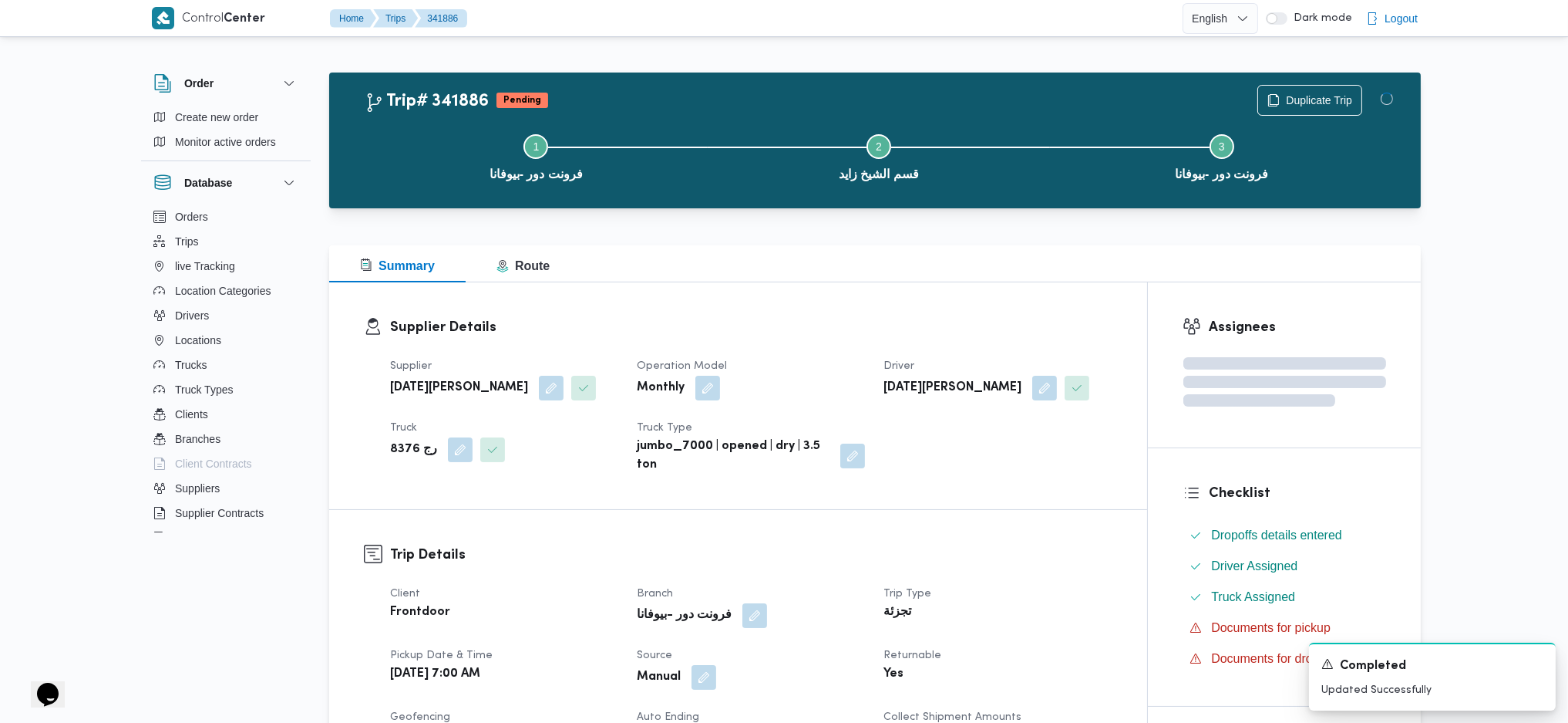
click at [1054, 549] on h3 "Trip Details" at bounding box center [752, 554] width 723 height 21
click at [969, 285] on div "Supplier Details Supplier [DATE][PERSON_NAME] Operation Model Monthly Driver [D…" at bounding box center [738, 396] width 818 height 227
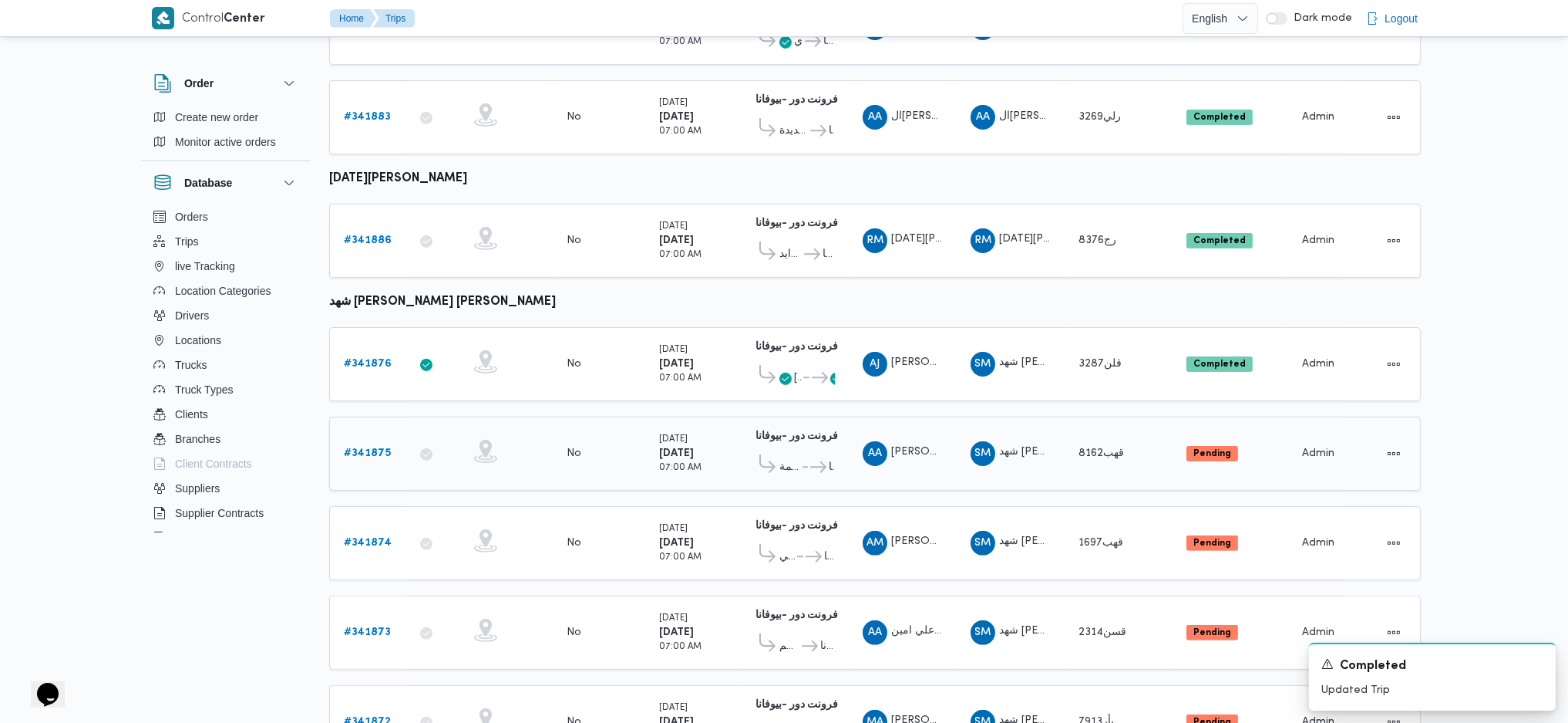
scroll to position [1002, 0]
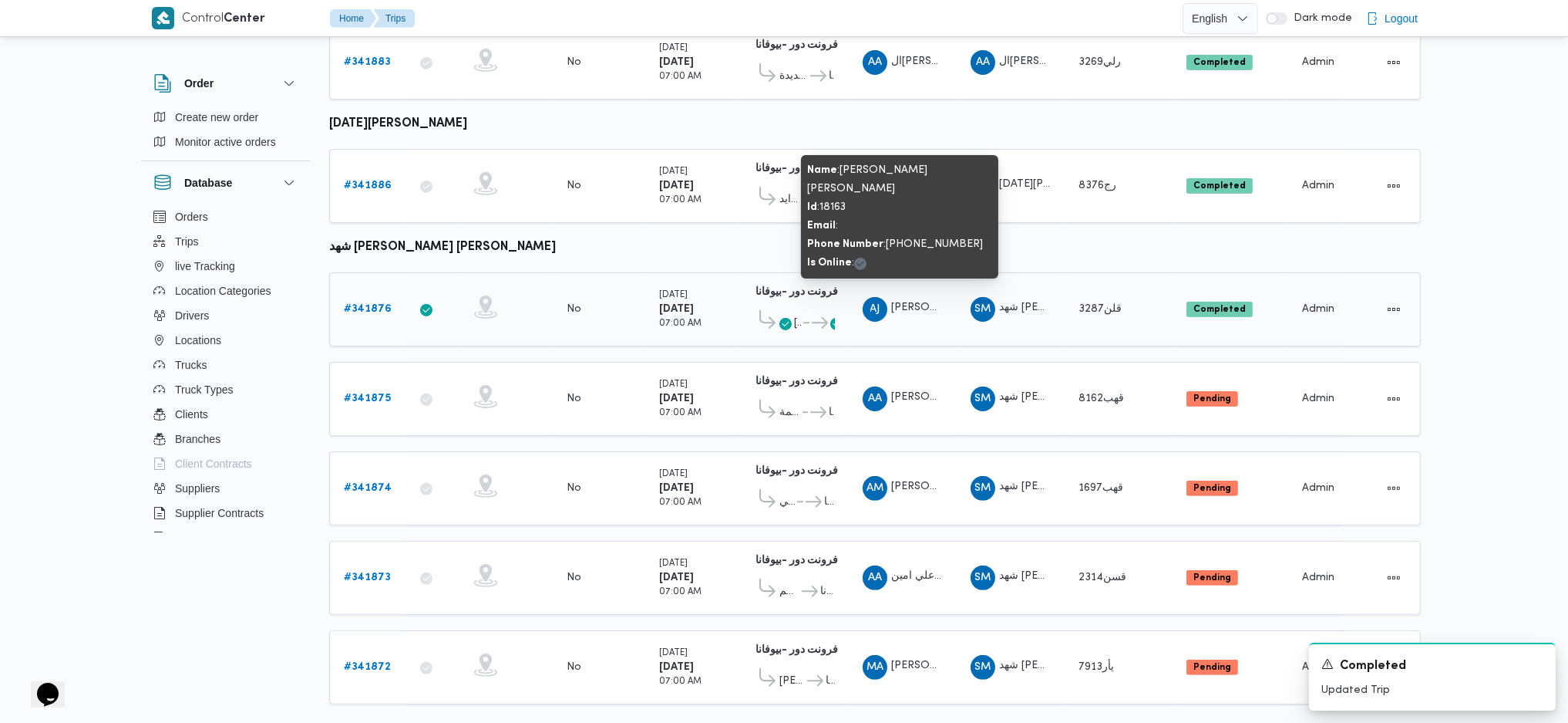
click at [904, 303] on span "[PERSON_NAME] [PERSON_NAME]" at bounding box center [980, 307] width 178 height 10
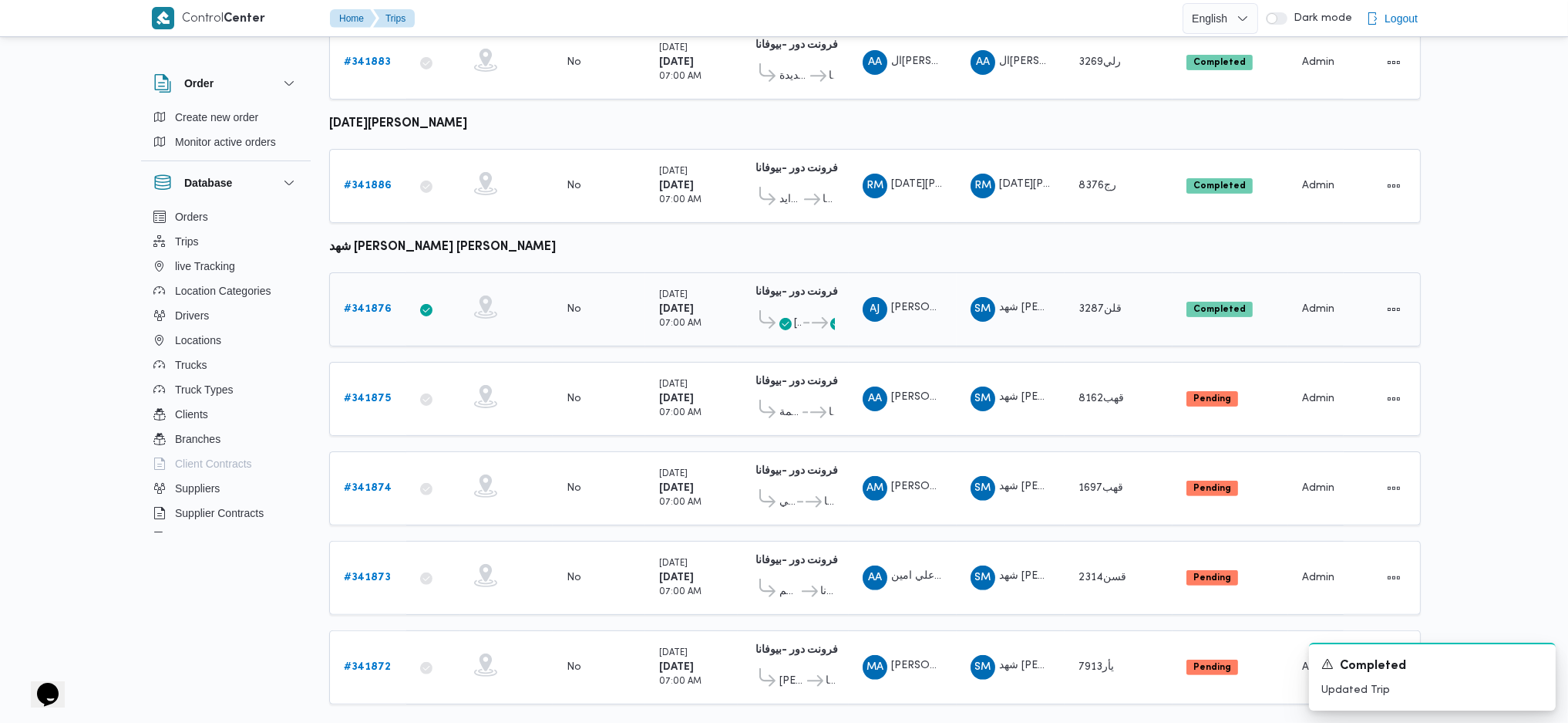
click at [812, 317] on icon at bounding box center [820, 323] width 16 height 12
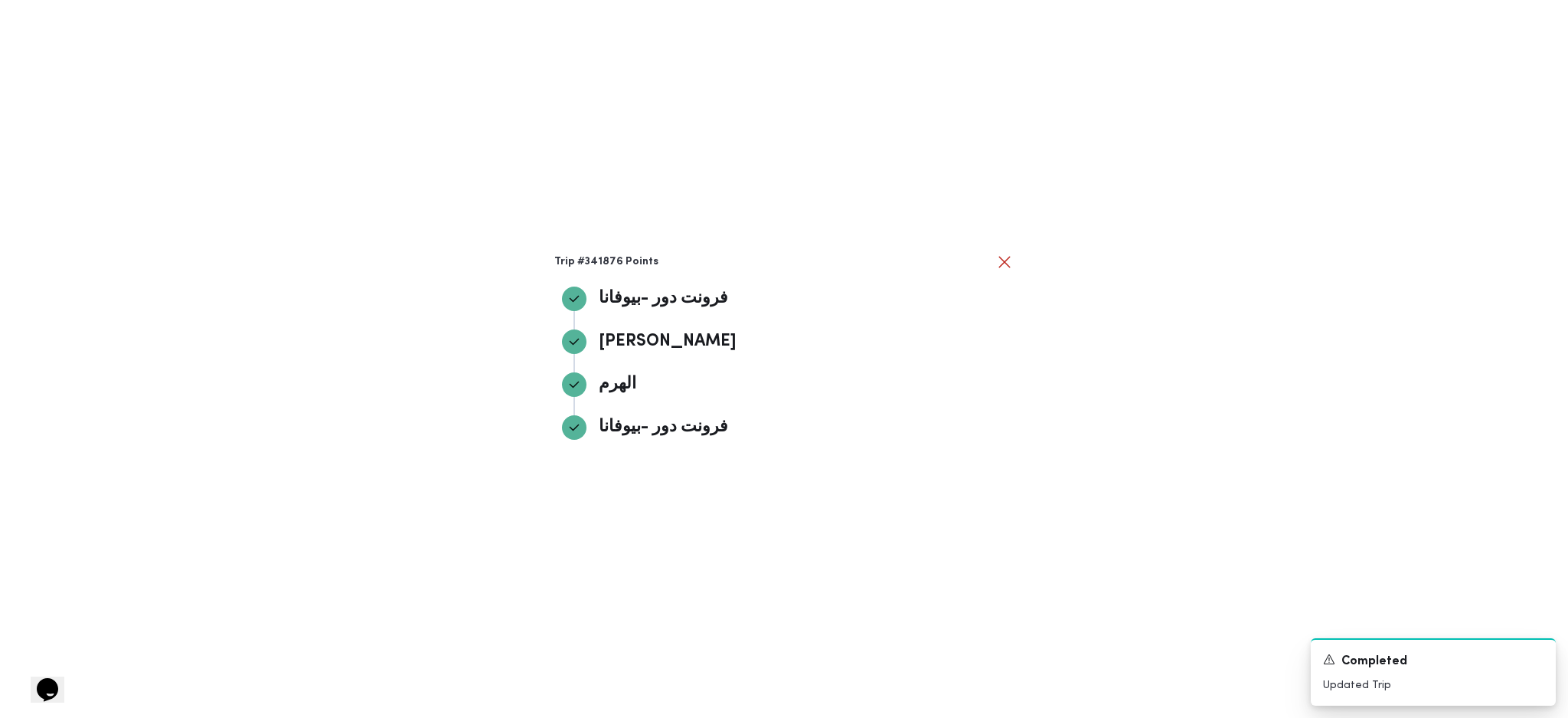
click at [1035, 368] on div "Trip #341876 Points فرونت دور -ب[PERSON_NAME] دور -ب[PERSON_NAME] ال[PERSON_NAM…" at bounding box center [784, 359] width 1568 height 718
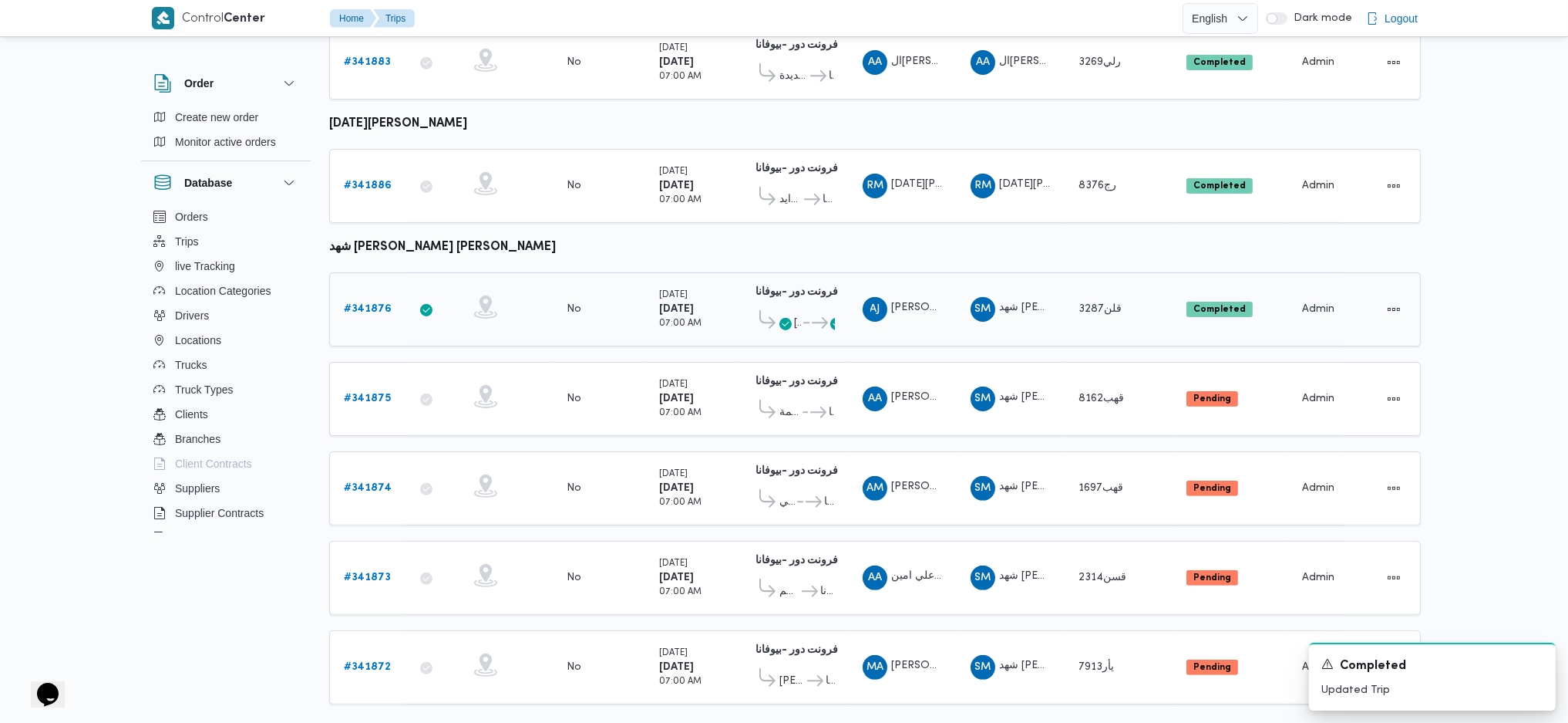
click at [368, 294] on div "# 341876" at bounding box center [369, 309] width 61 height 31
click at [366, 304] on b "# 341876" at bounding box center [368, 308] width 48 height 10
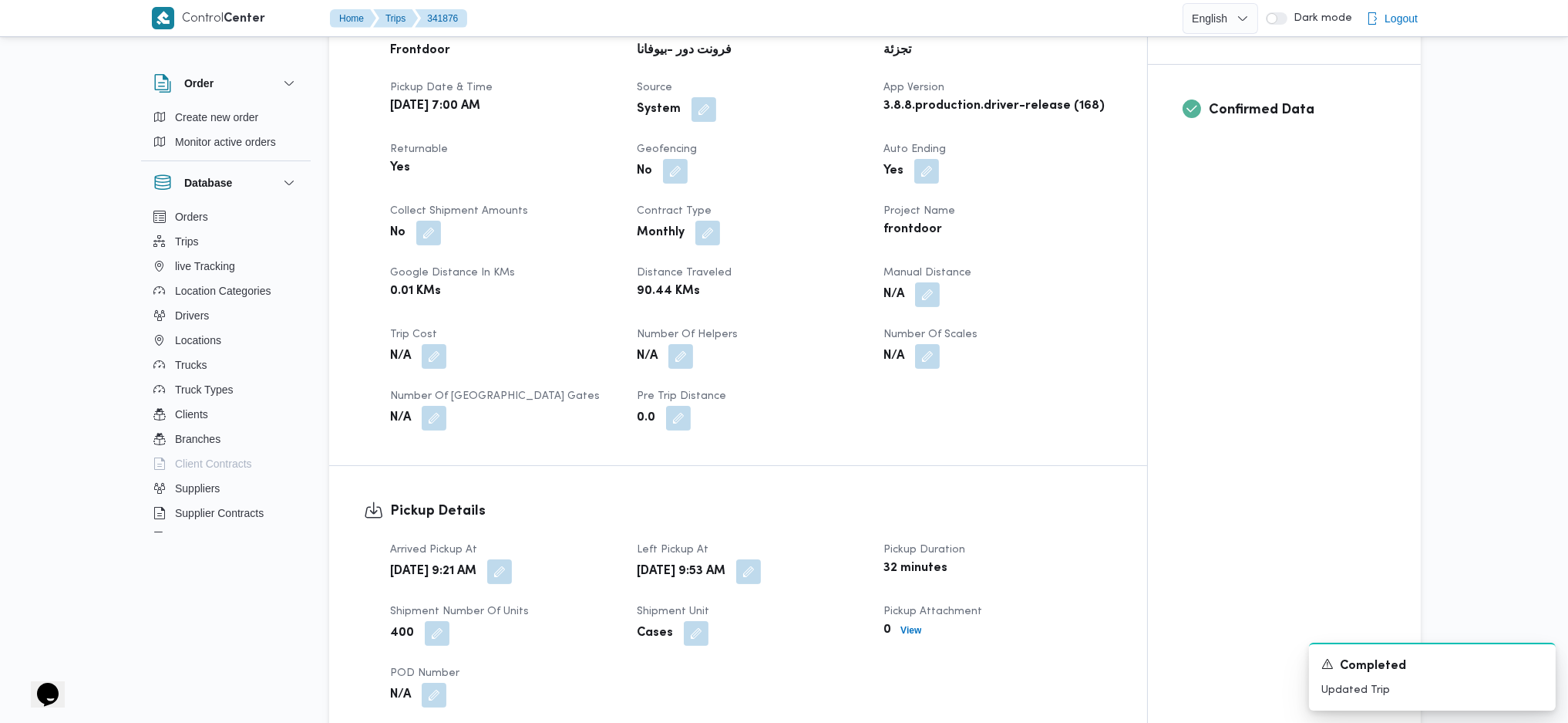
scroll to position [411, 0]
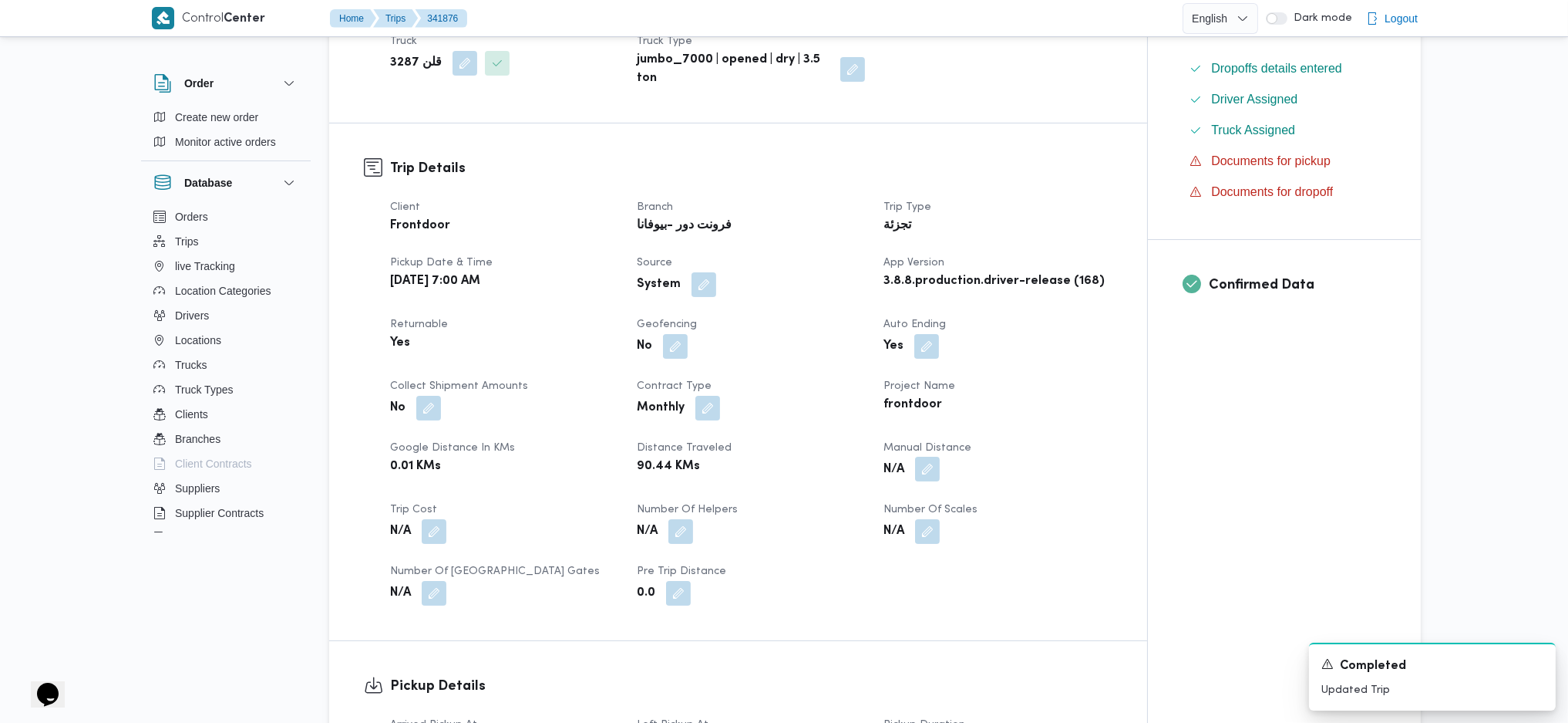
click at [925, 456] on button "button" at bounding box center [926, 468] width 24 height 24
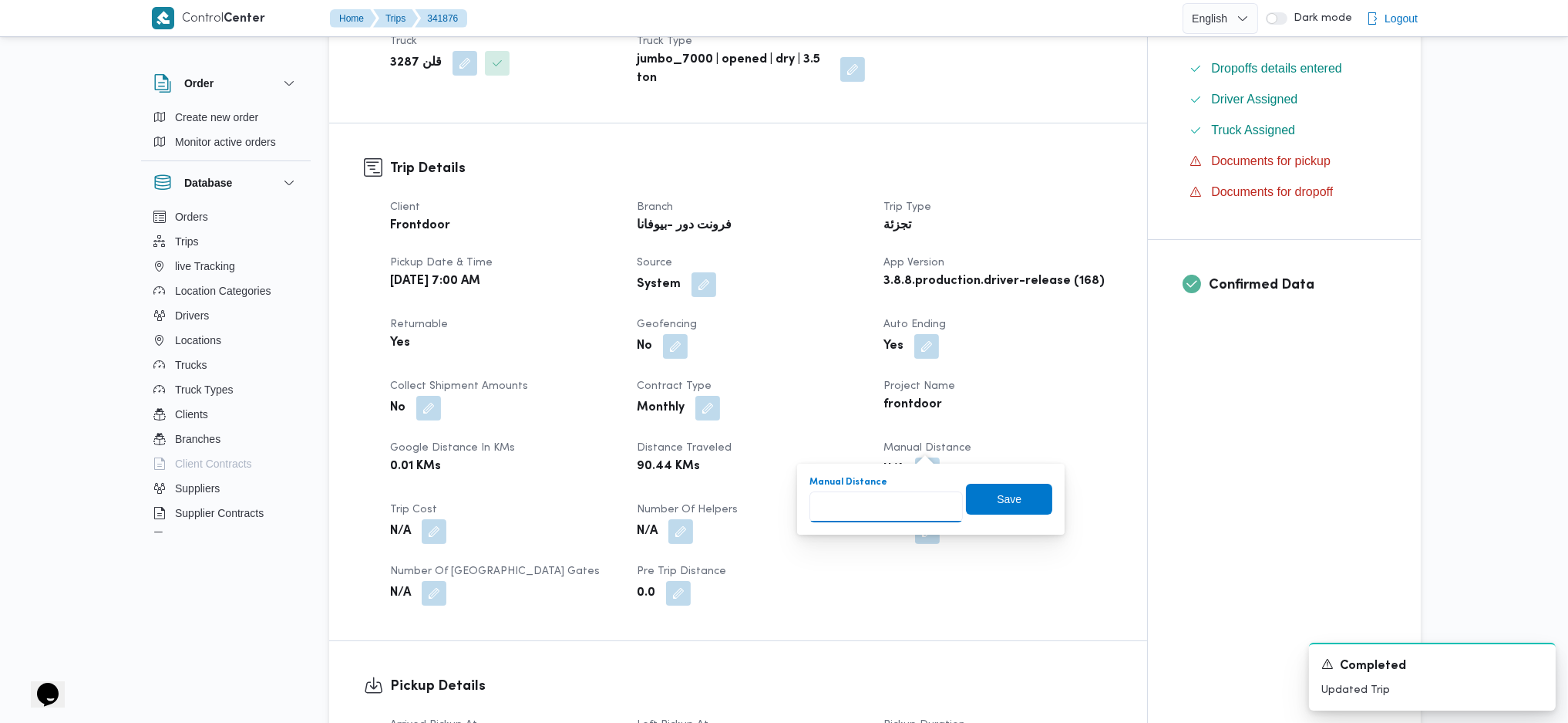
click at [861, 500] on input "Manual Distance" at bounding box center [886, 507] width 153 height 31
type input "124"
click at [997, 501] on span "Save" at bounding box center [1008, 499] width 24 height 19
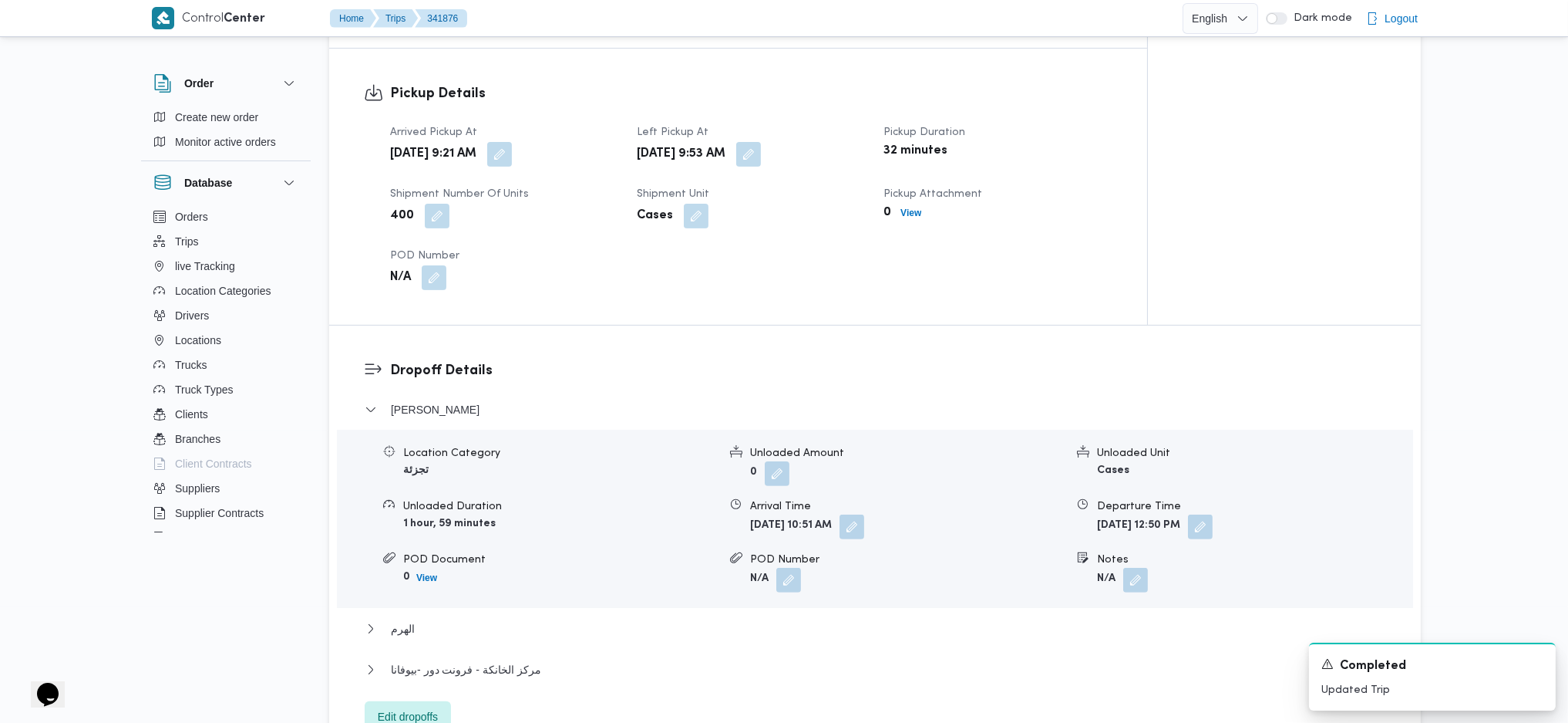
scroll to position [1034, 0]
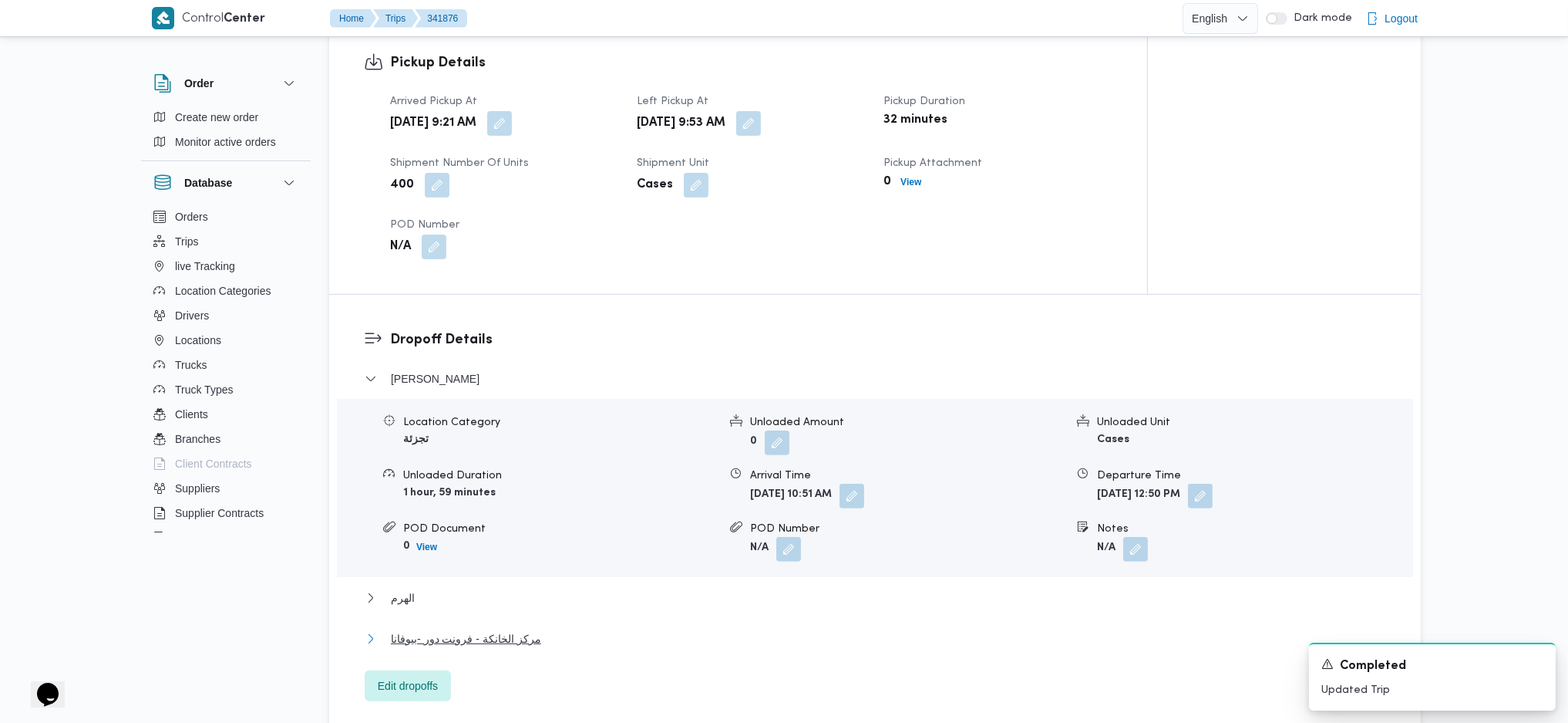
click at [488, 629] on span "مركز الخانكة - فرونت دور -بيوفانا" at bounding box center [466, 638] width 150 height 19
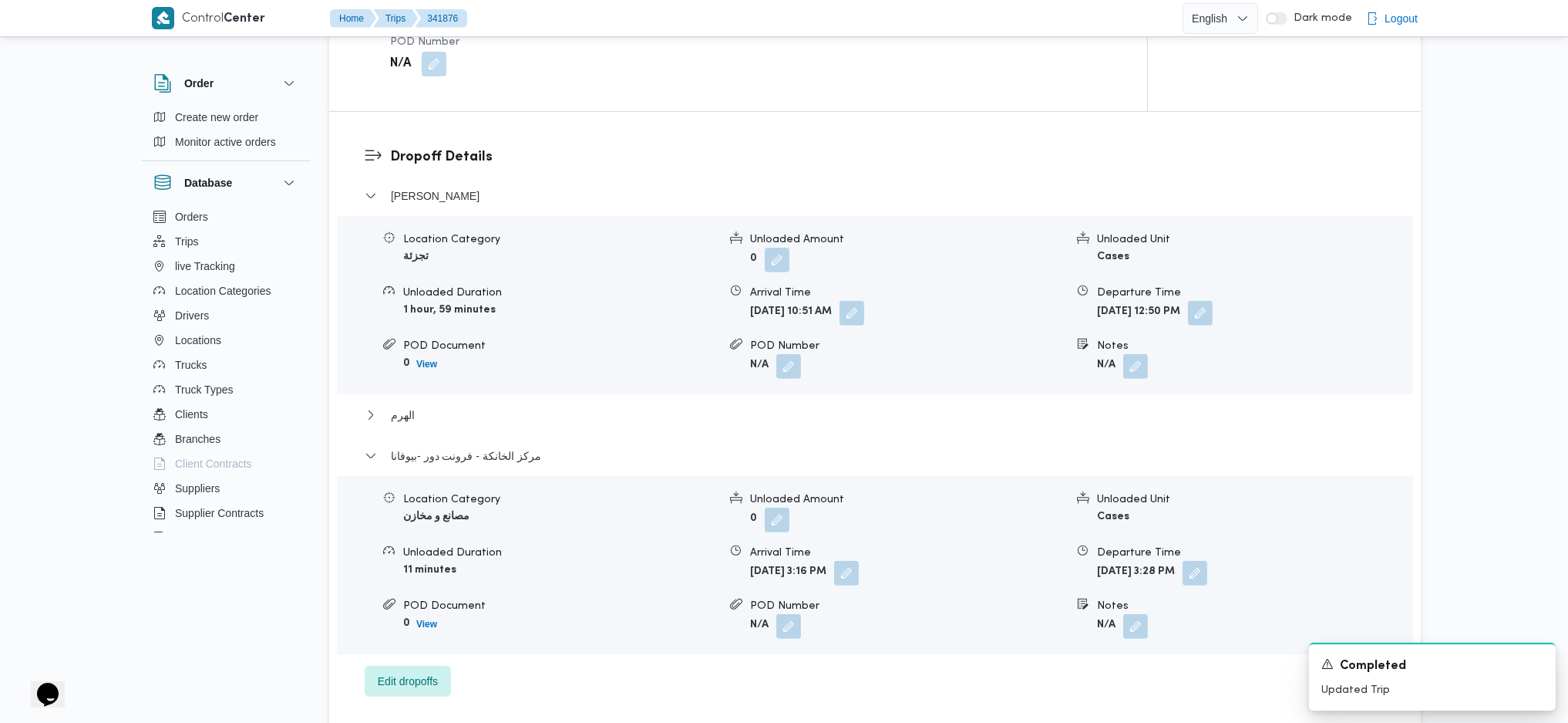
scroll to position [1342, 0]
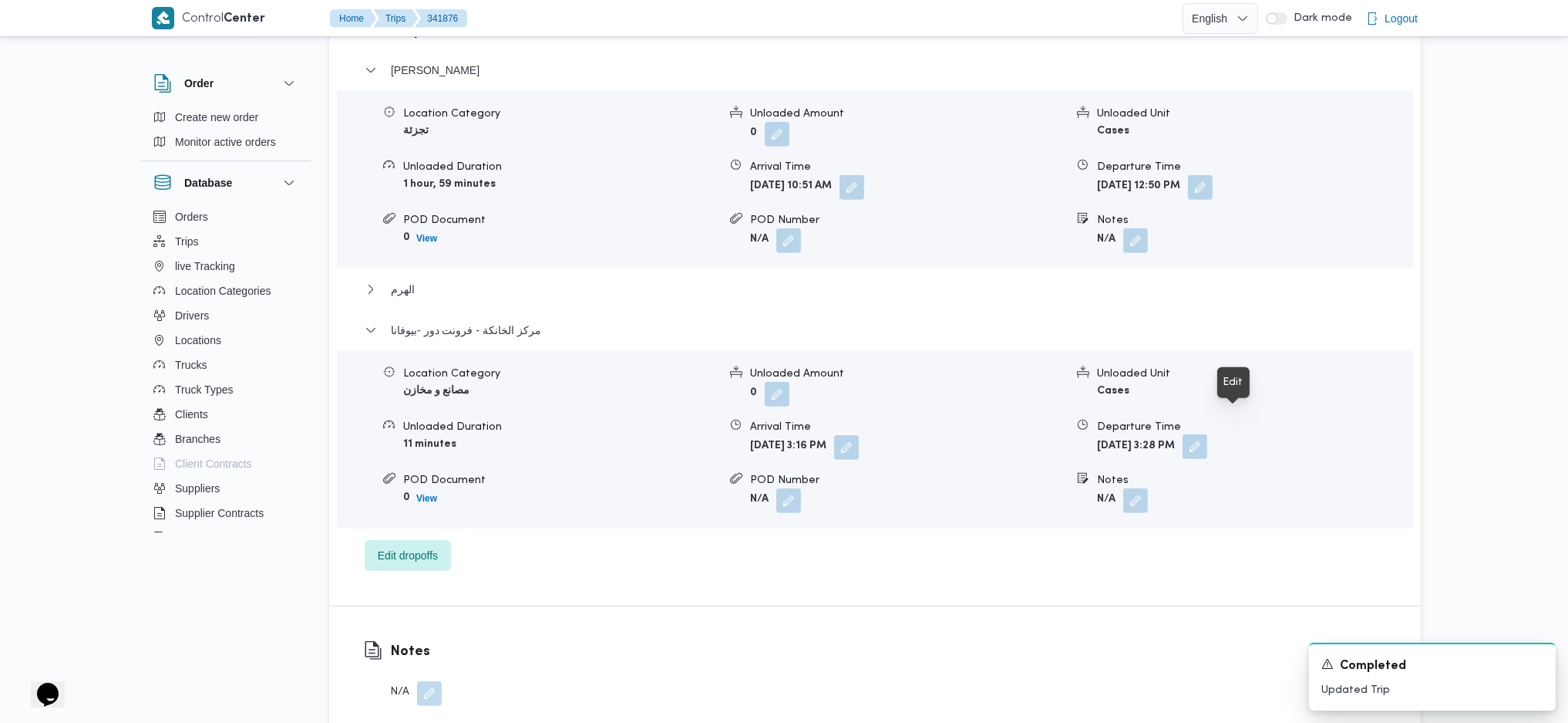
click at [1208, 435] on button "button" at bounding box center [1194, 446] width 24 height 24
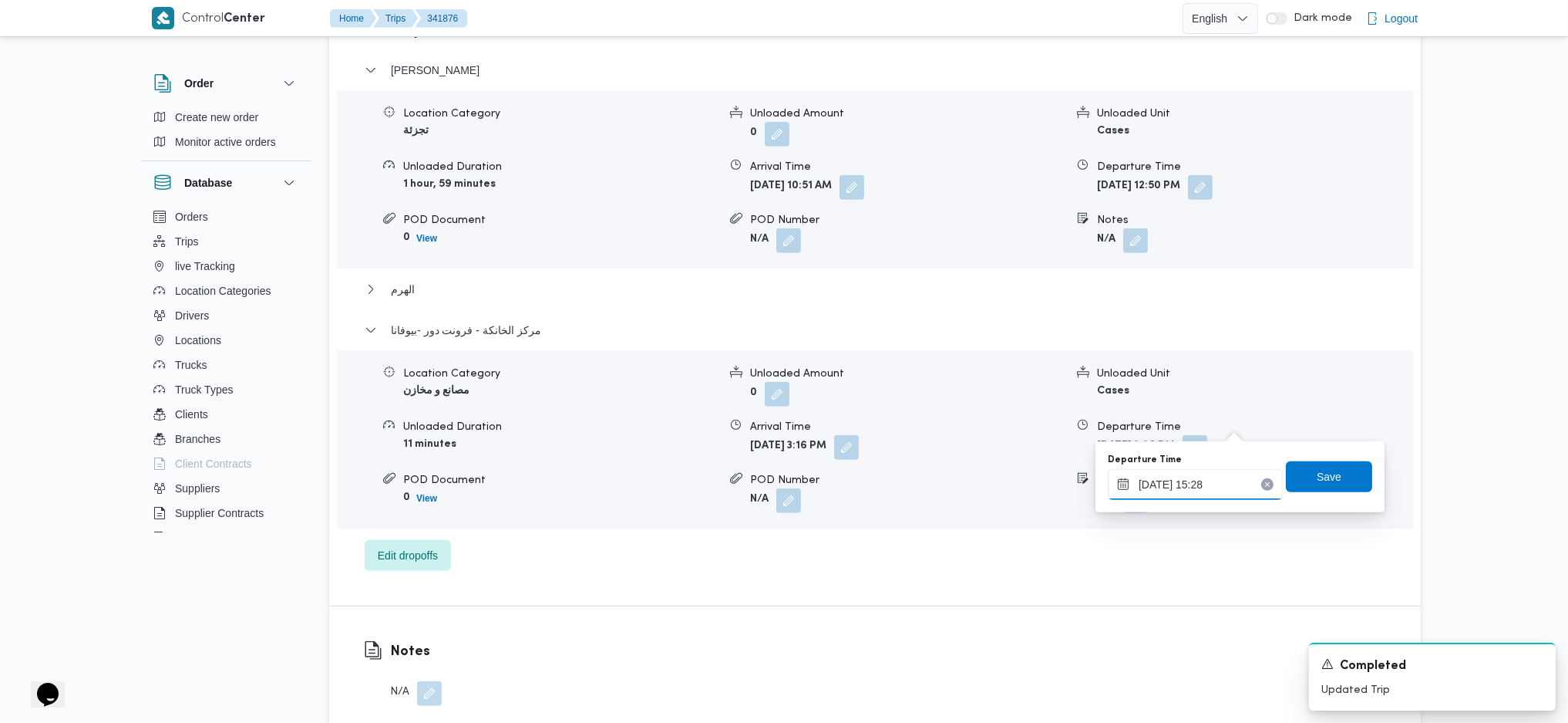
click at [1214, 483] on input "[DATE] 15:28" at bounding box center [1195, 484] width 175 height 31
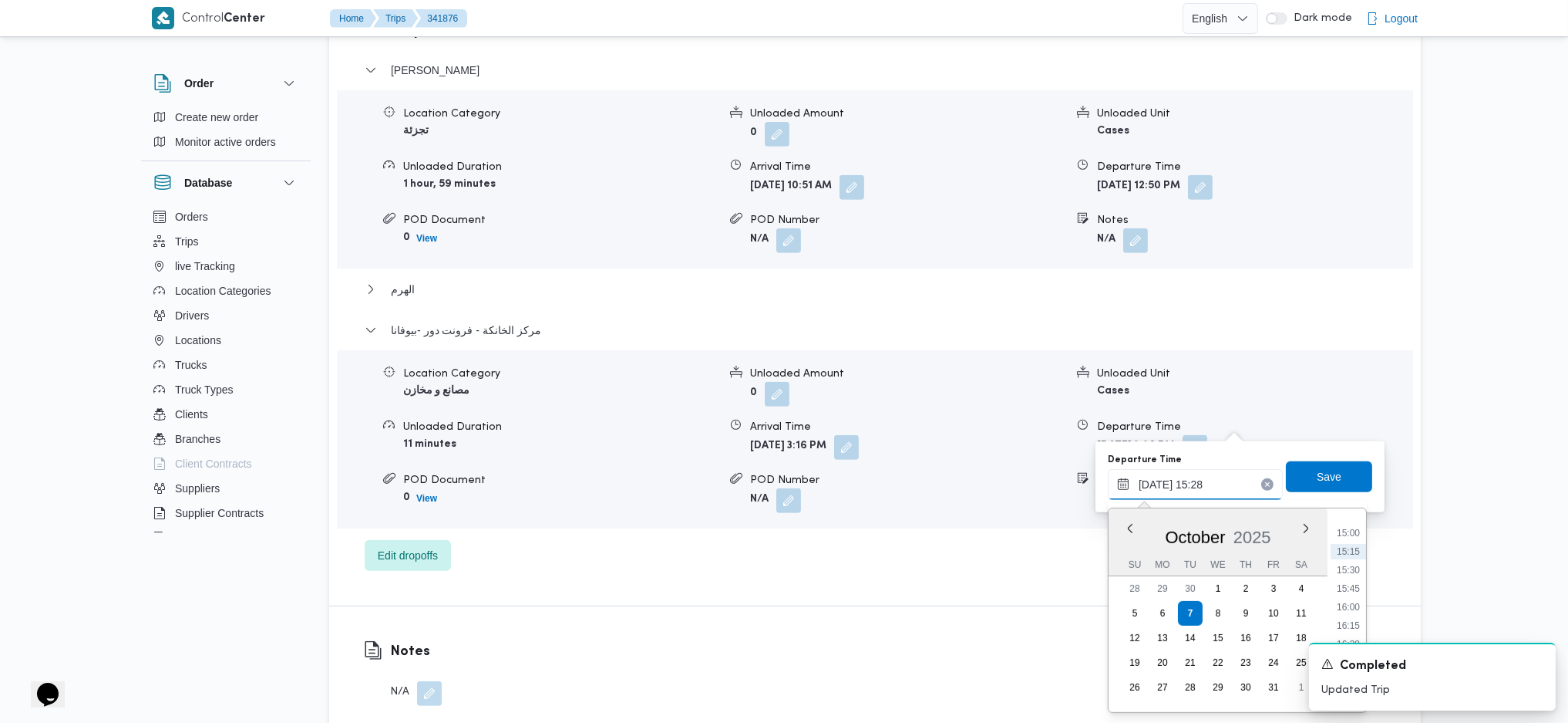
scroll to position [1139, 0]
click at [1347, 617] on ul "00:00 00:15 00:30 00:45 01:00 01:15 01:30 01:45 02:00 02:15 02:30 02:45 03:00 0…" at bounding box center [1348, 609] width 35 height 178
click at [1347, 628] on li "16:45" at bounding box center [1348, 628] width 35 height 15
type input "[DATE] 16:45"
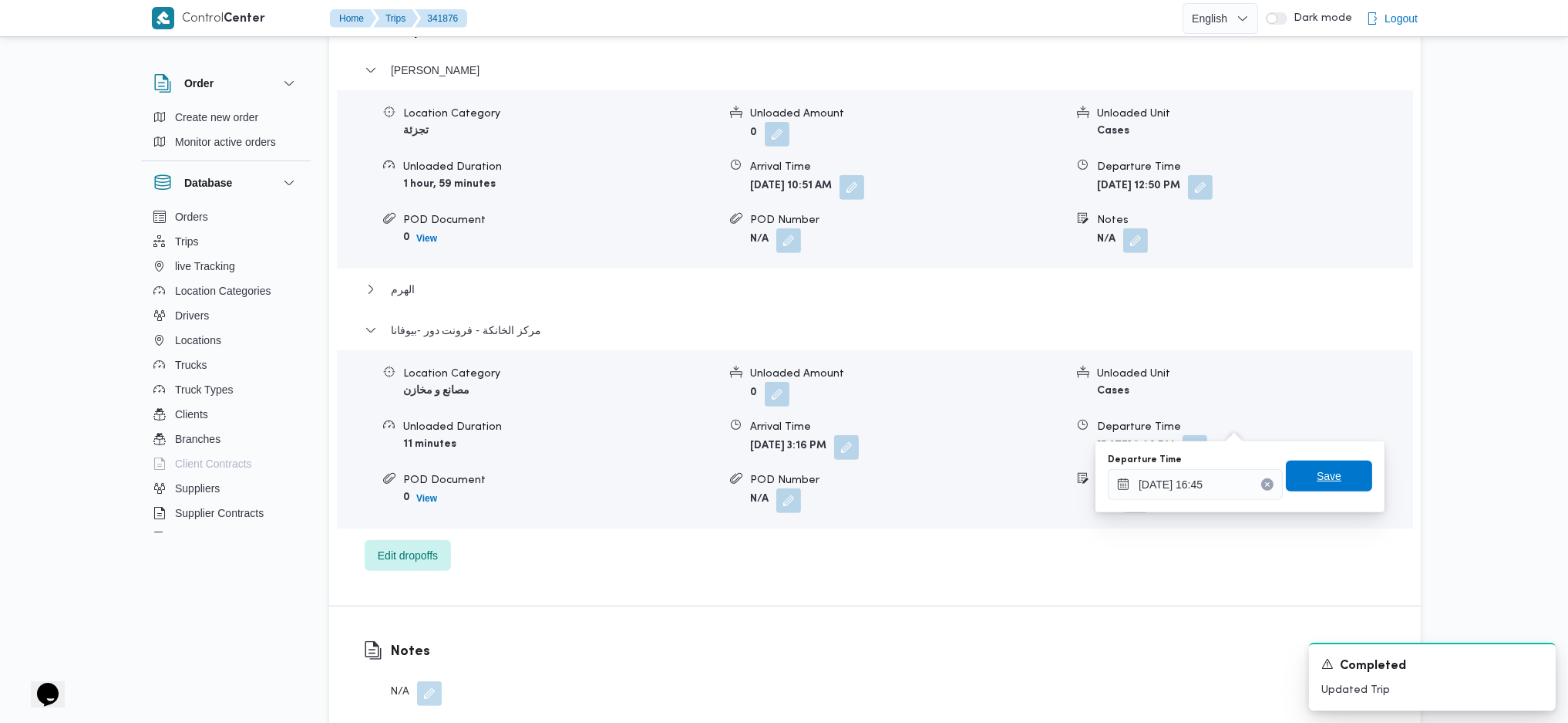
click at [1327, 470] on span "Save" at bounding box center [1329, 476] width 87 height 31
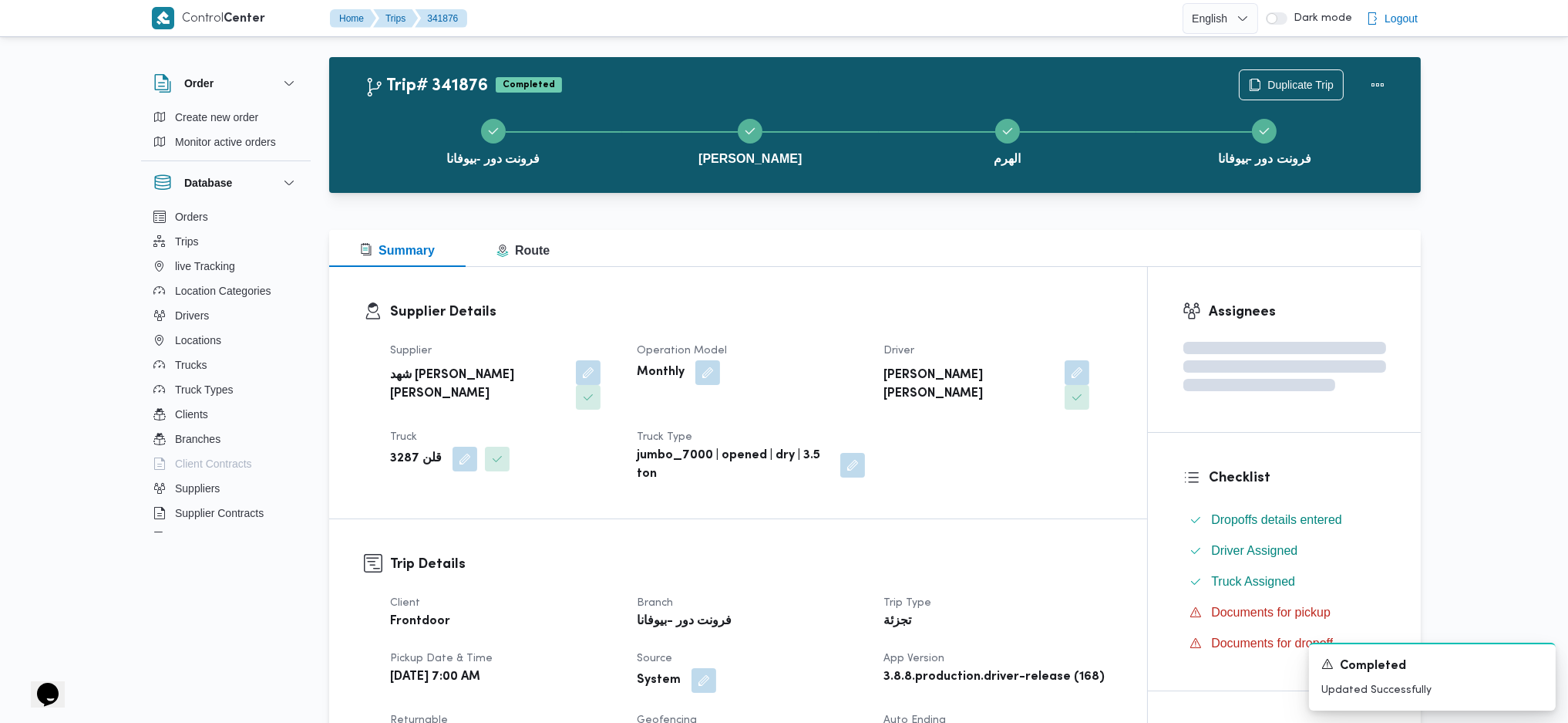
scroll to position [0, 0]
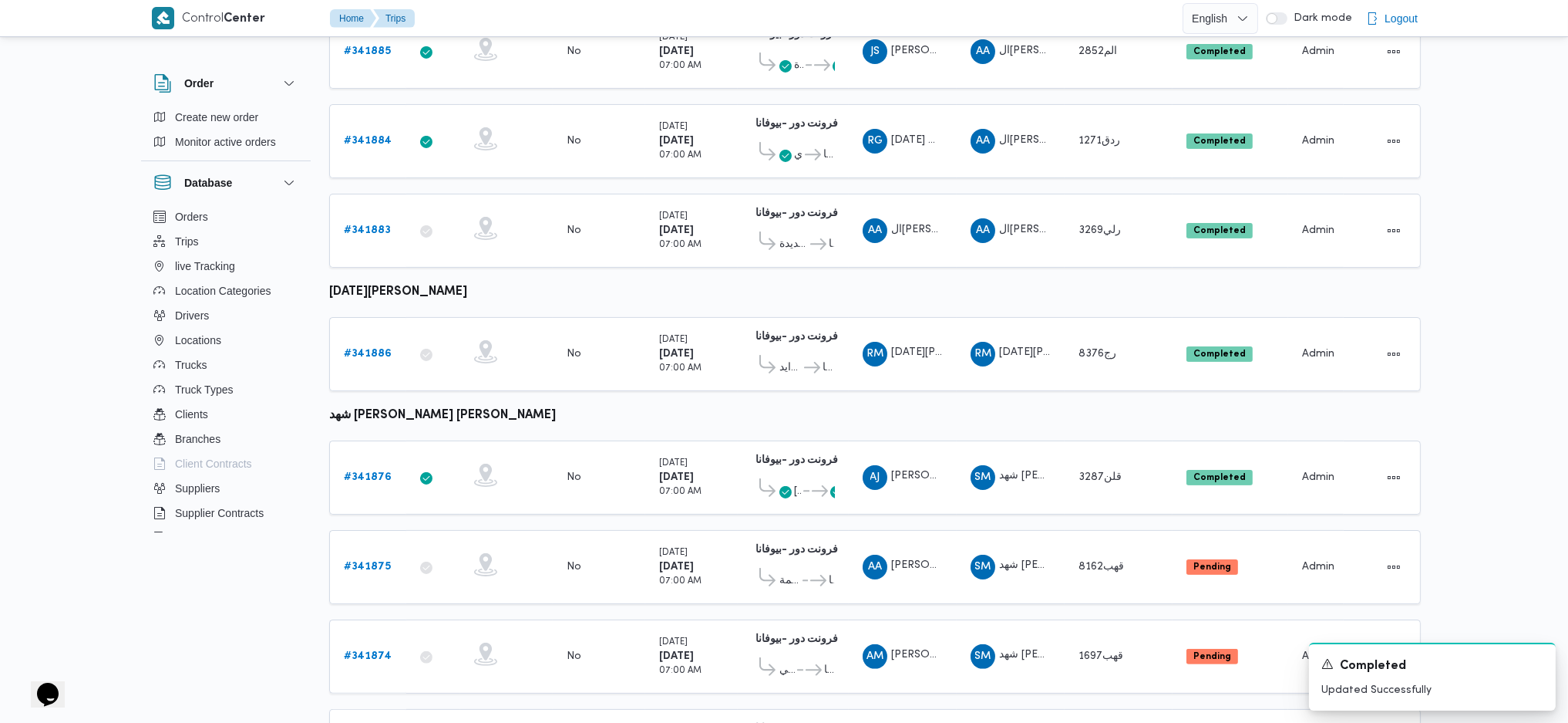
scroll to position [917, 0]
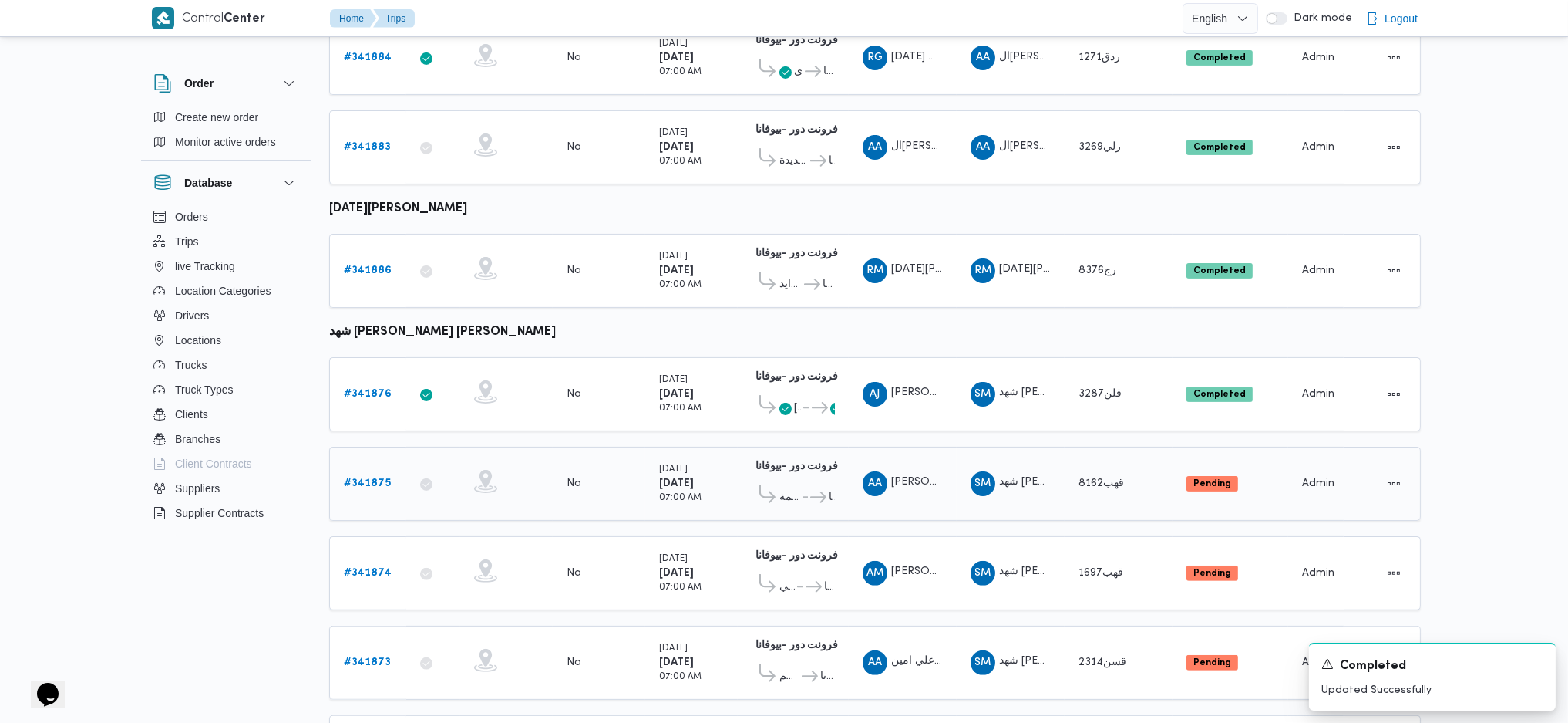
click at [354, 478] on b "# 341875" at bounding box center [368, 482] width 47 height 10
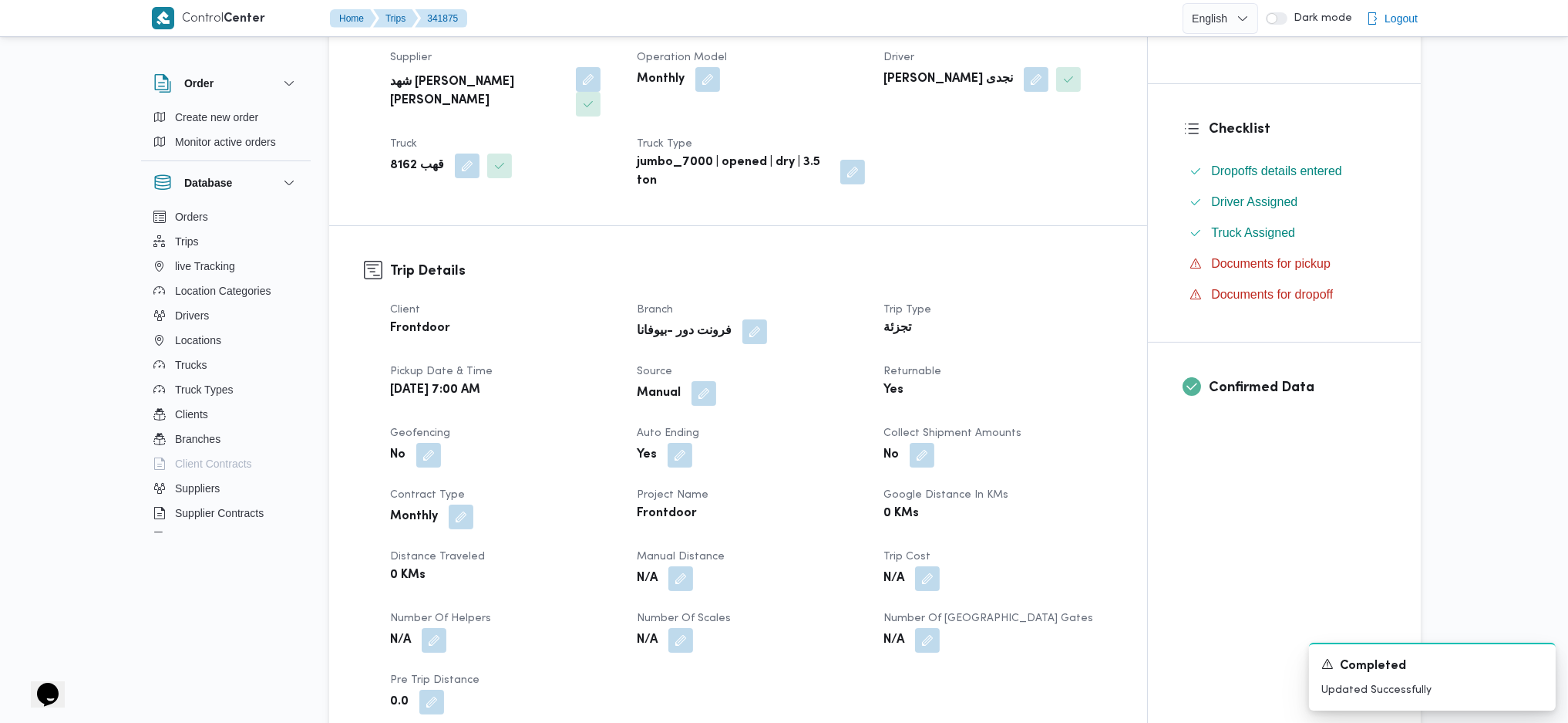
scroll to position [514, 0]
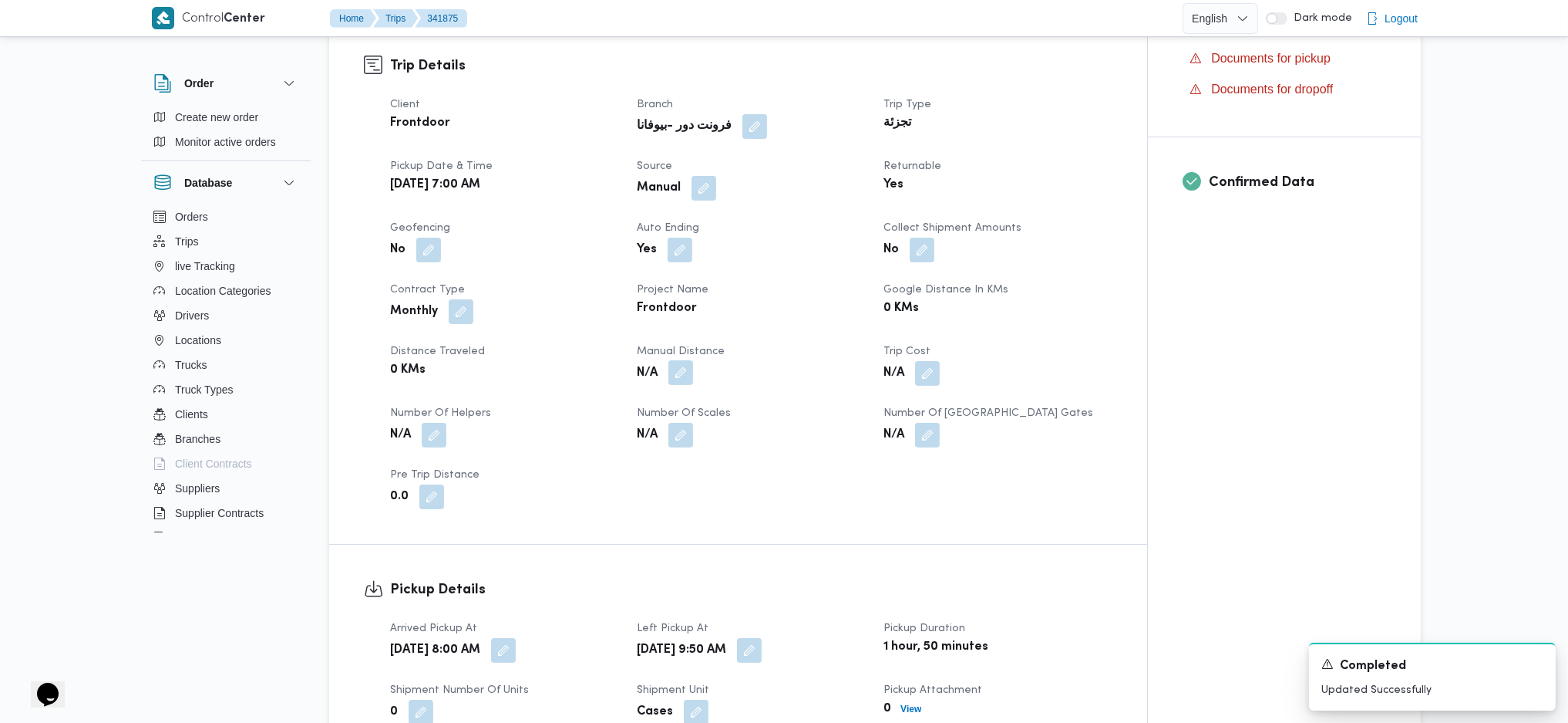
click at [684, 361] on button "button" at bounding box center [680, 372] width 24 height 24
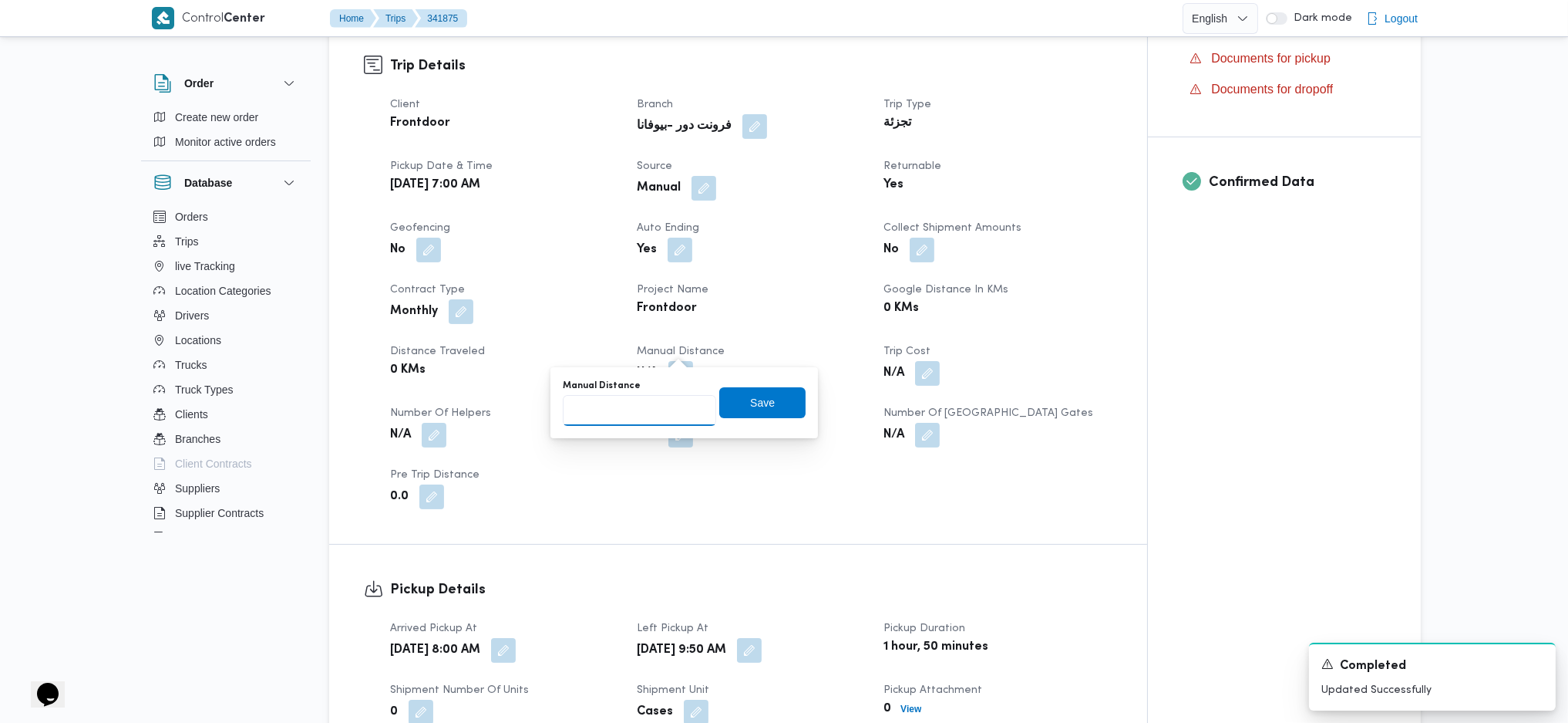
click at [638, 407] on input "Manual Distance" at bounding box center [640, 410] width 153 height 31
type input "89"
click at [761, 411] on span "Save" at bounding box center [762, 402] width 87 height 31
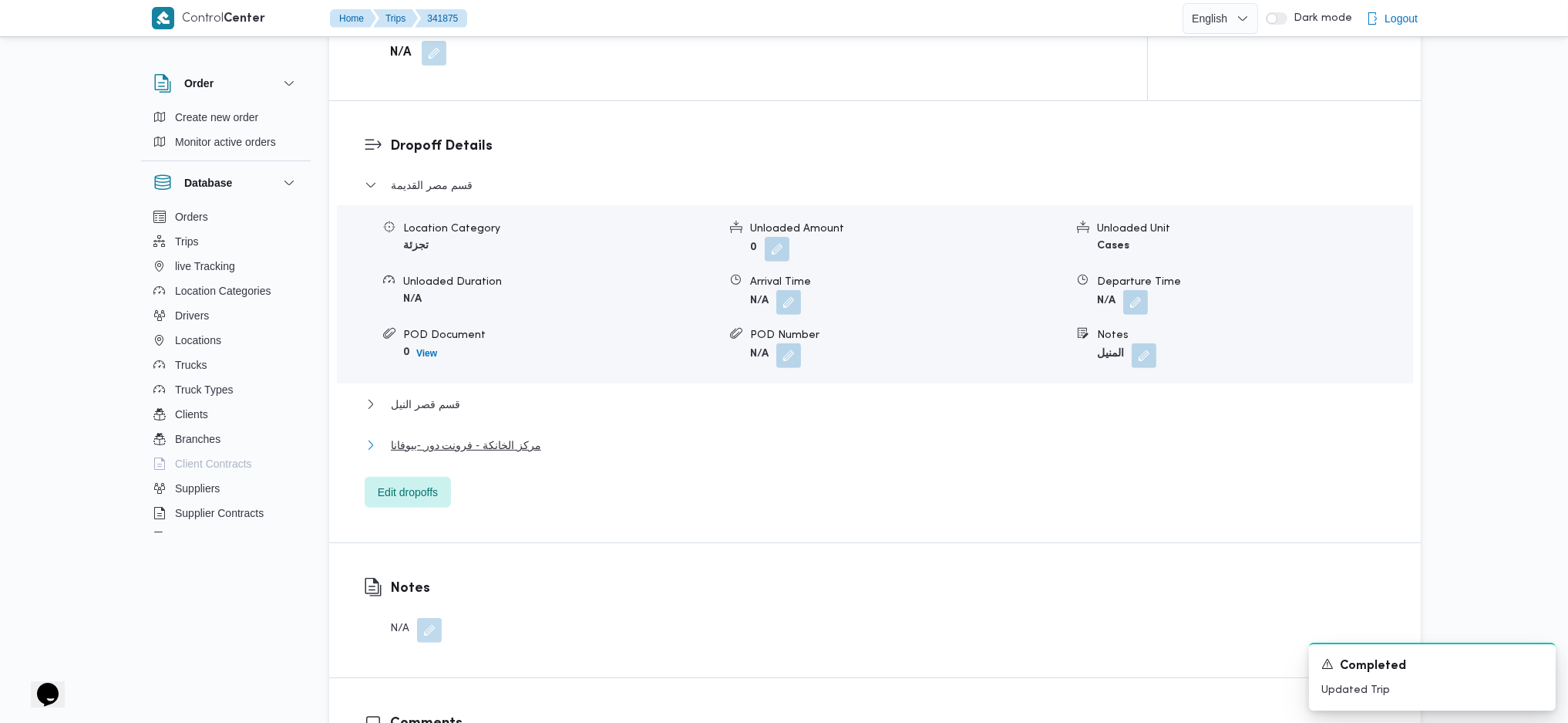
click at [536, 435] on button "مركز الخانكة - فرونت دور -بيوفانا" at bounding box center [876, 444] width 1022 height 19
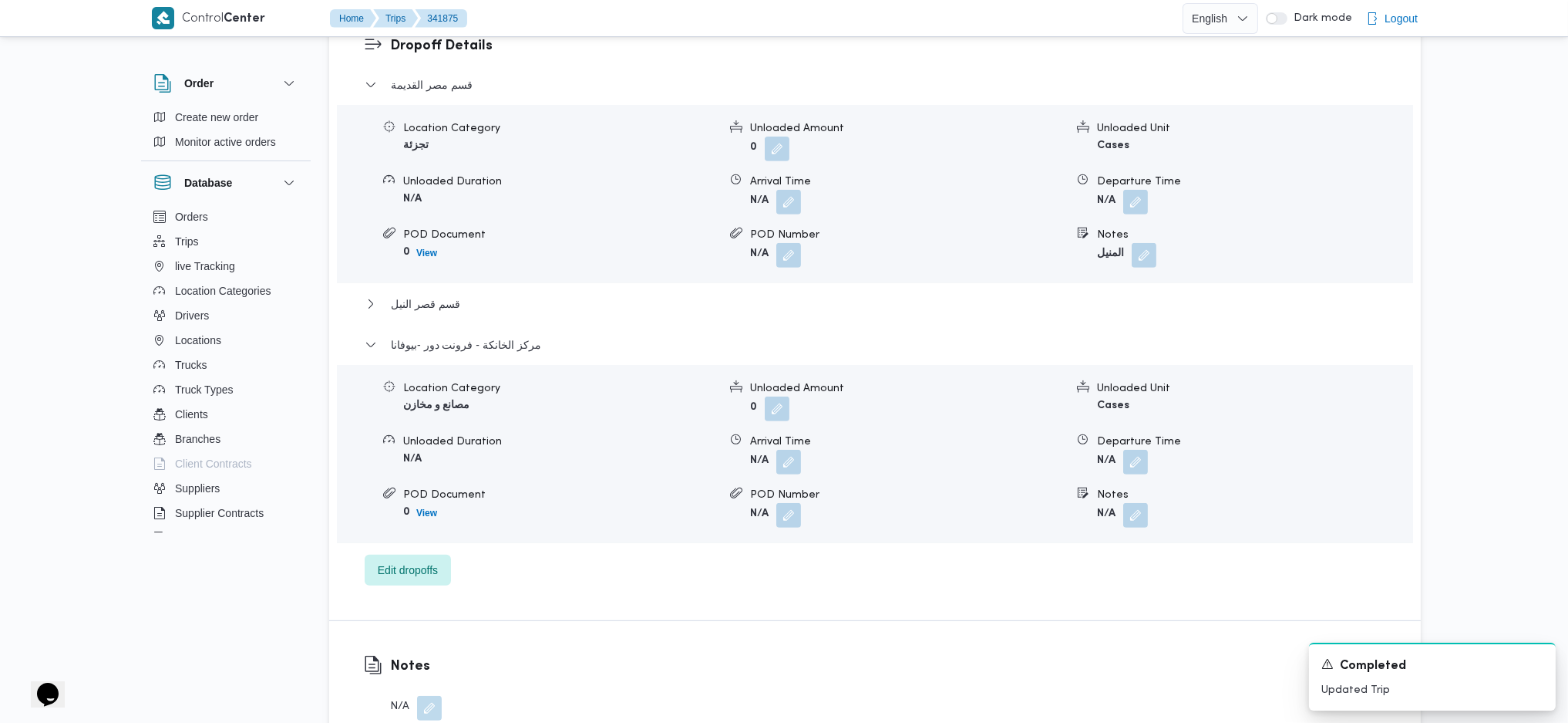
scroll to position [1439, 0]
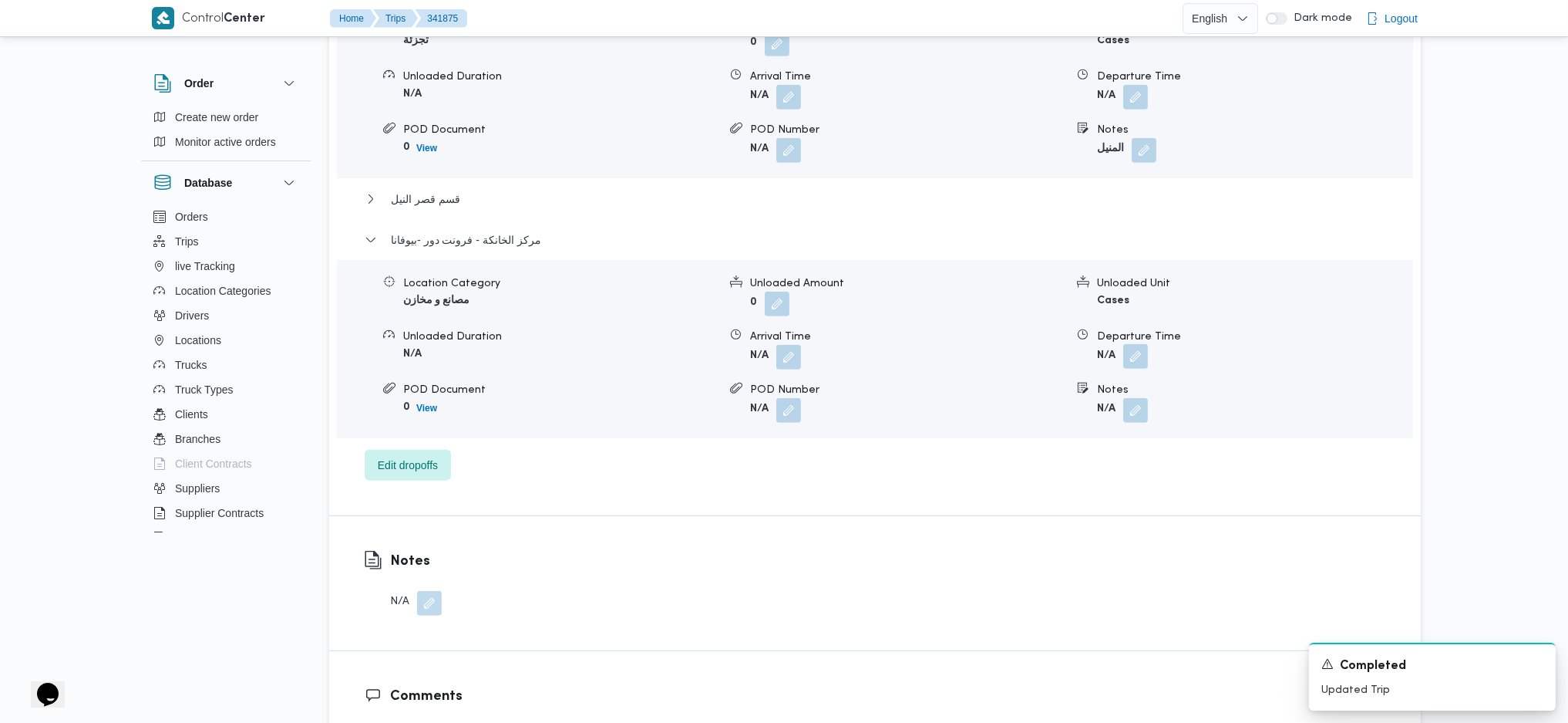
drag, startPoint x: 1147, startPoint y: 327, endPoint x: 1144, endPoint y: 339, distance: 12.4
click at [1147, 344] on button "button" at bounding box center [1135, 356] width 24 height 24
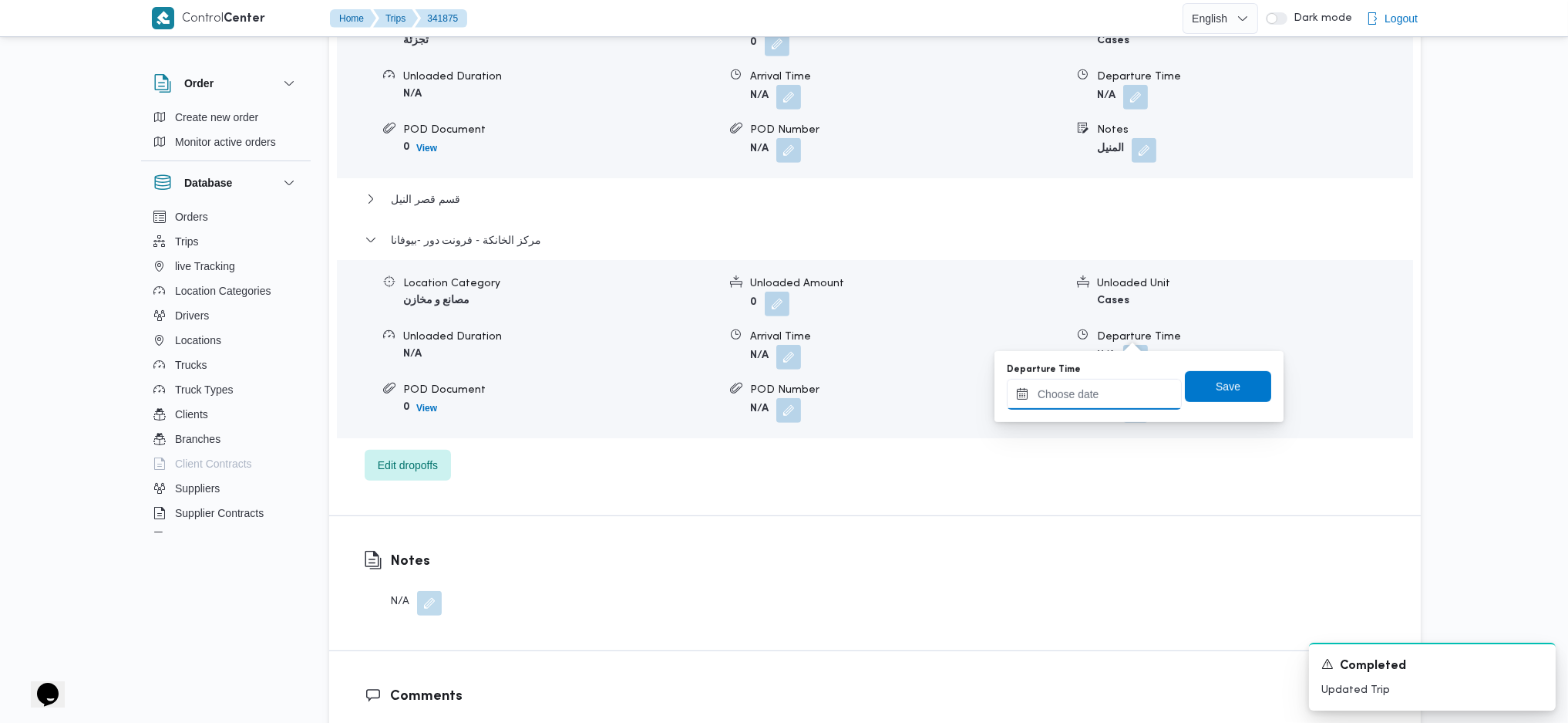
click at [1067, 403] on input "Departure Time" at bounding box center [1094, 394] width 175 height 31
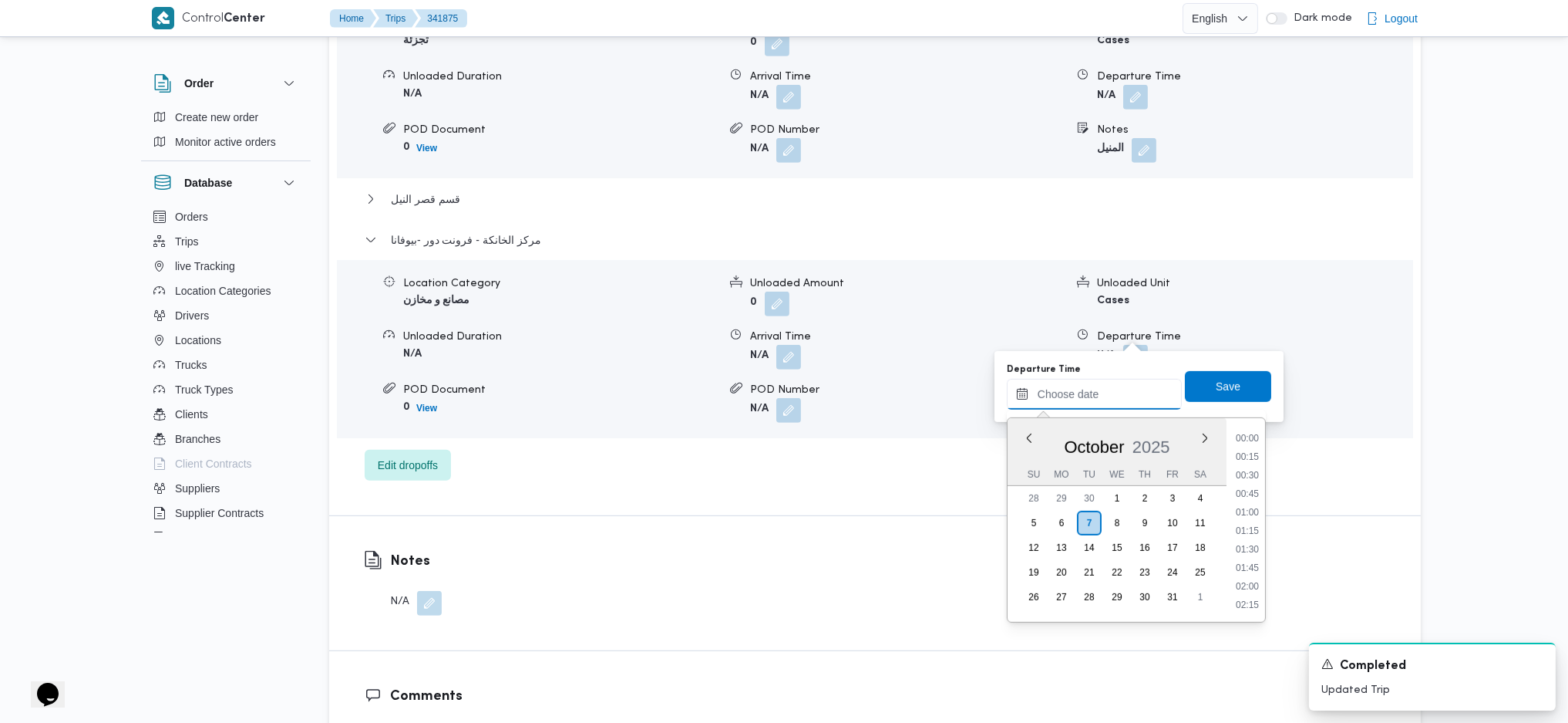
scroll to position [1315, 0]
click at [1251, 438] on li "17:45" at bounding box center [1247, 436] width 35 height 15
type input "[DATE] 17:45"
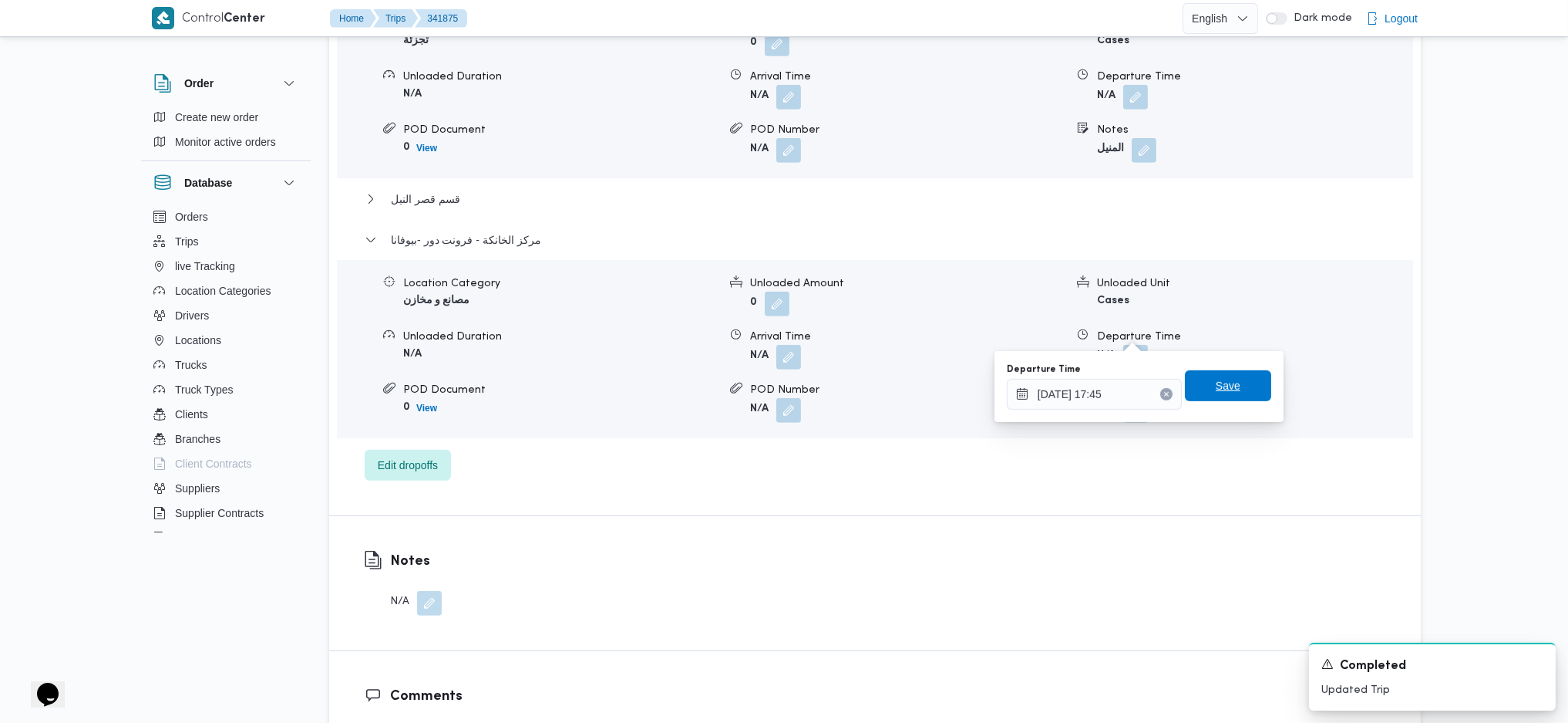
click at [1230, 388] on span "Save" at bounding box center [1228, 386] width 87 height 31
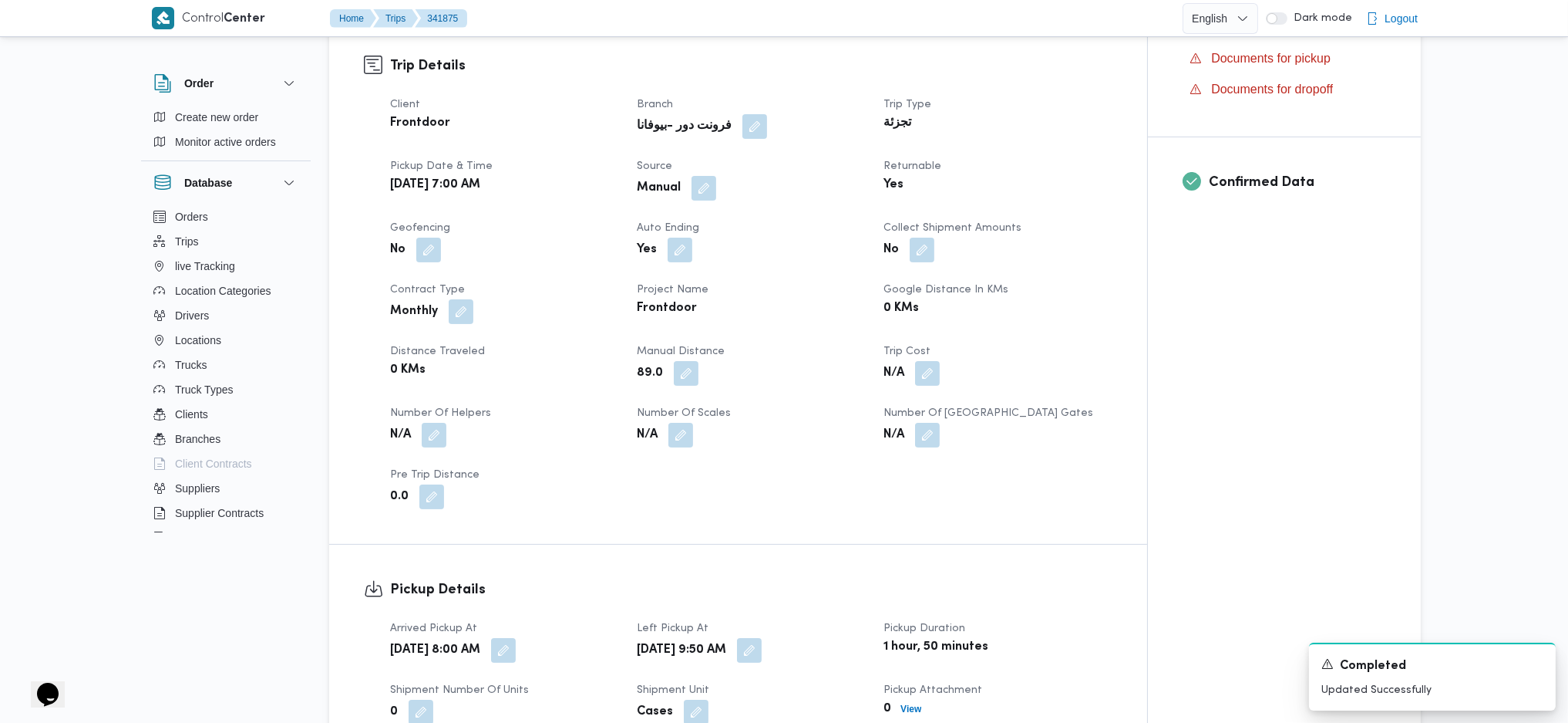
scroll to position [0, 0]
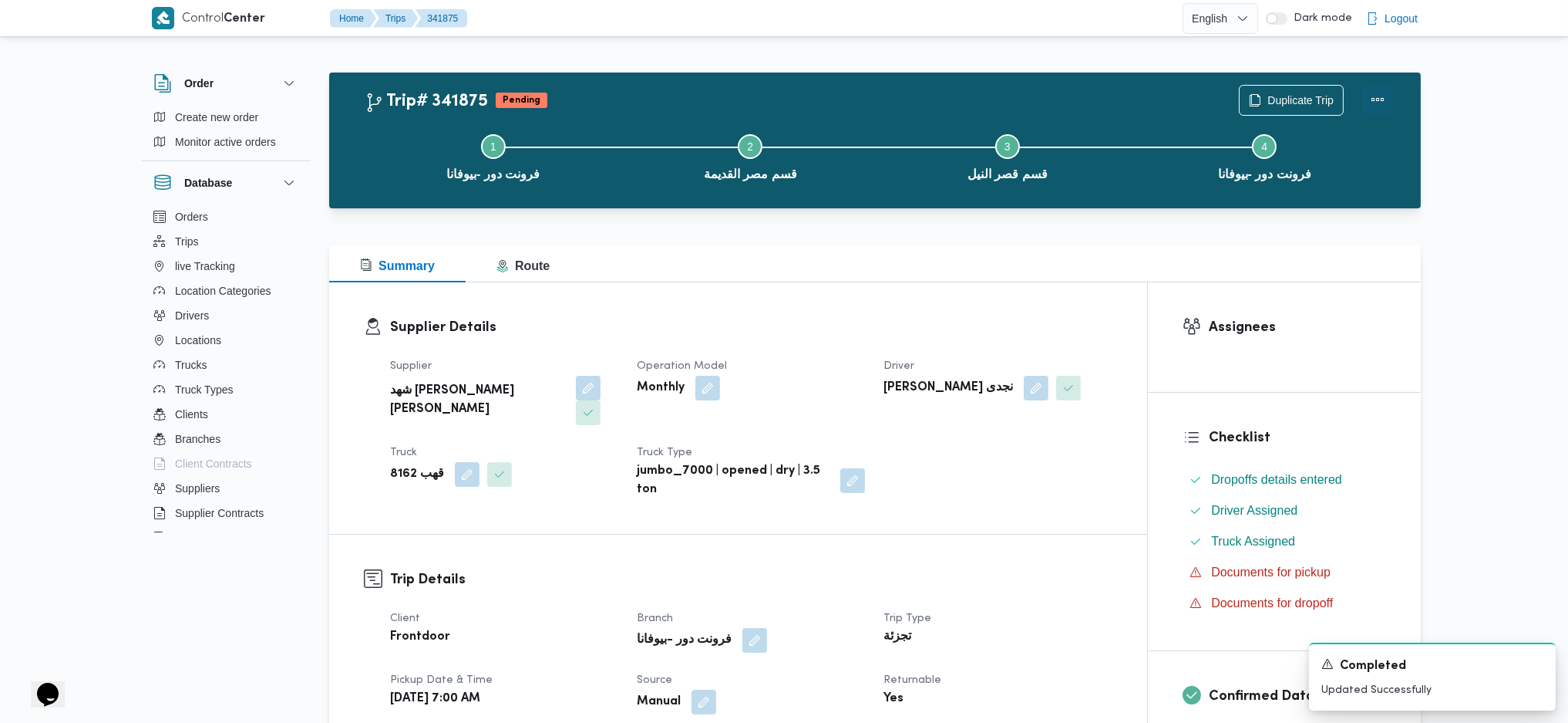
click at [1365, 108] on button "Actions" at bounding box center [1378, 99] width 31 height 31
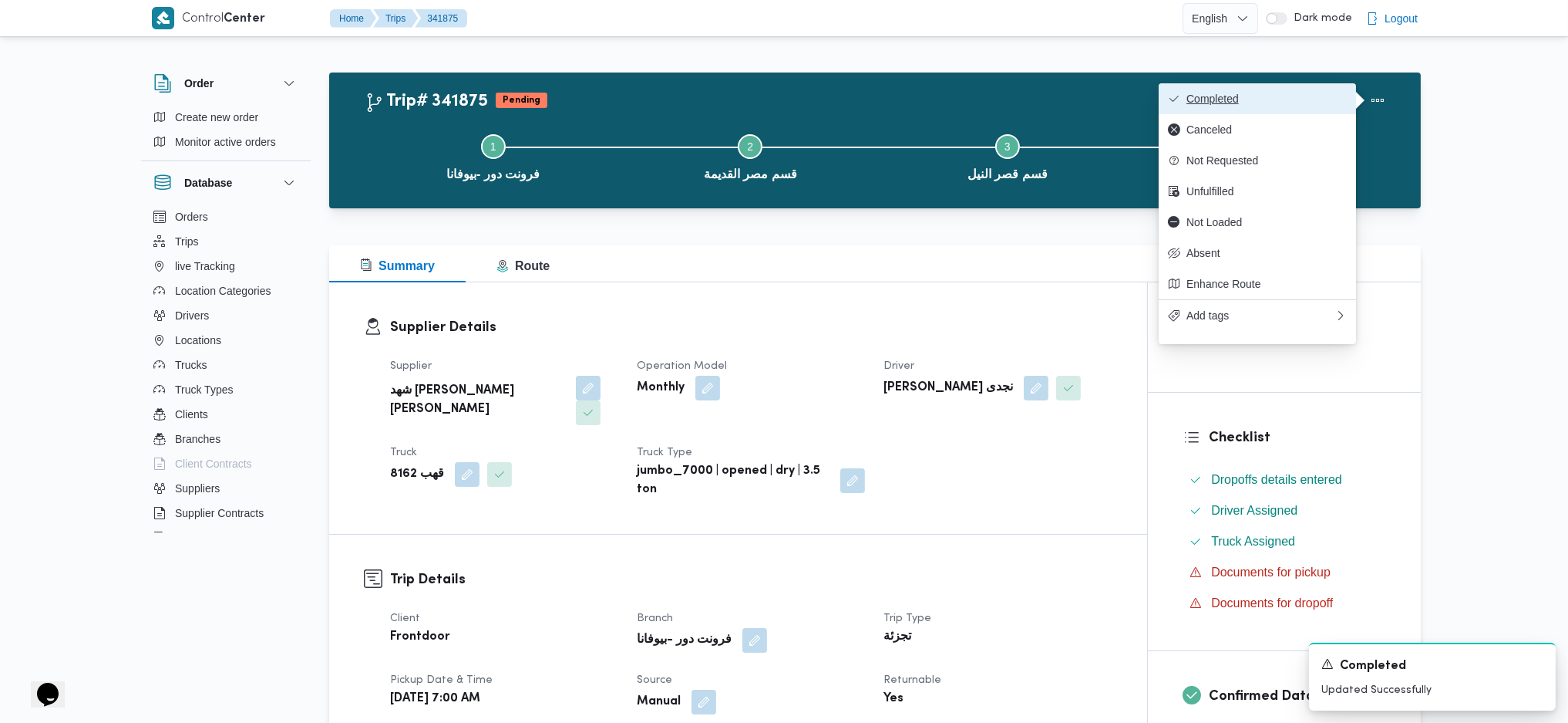
click at [1314, 100] on span "Completed" at bounding box center [1267, 99] width 160 height 13
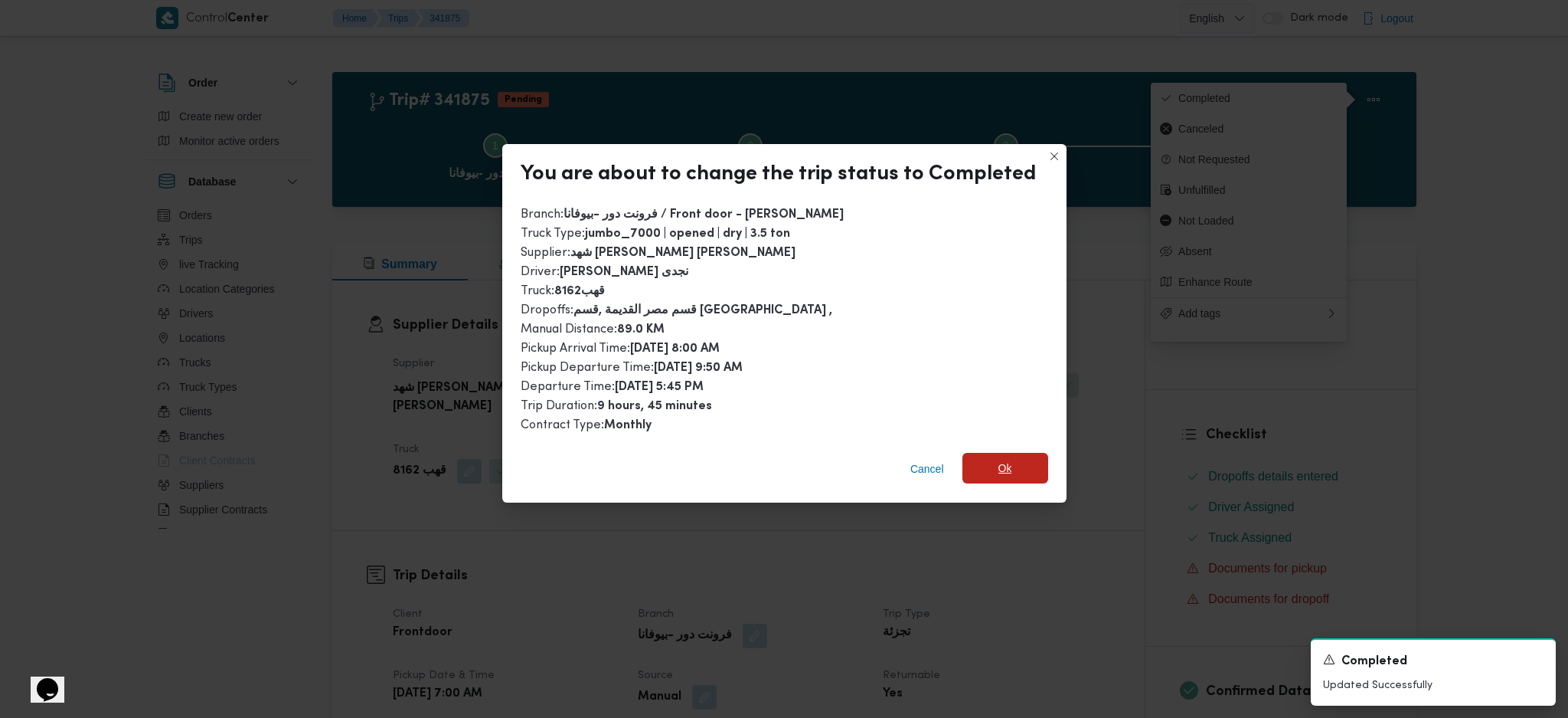
click at [1019, 469] on span "Ok" at bounding box center [1005, 468] width 86 height 30
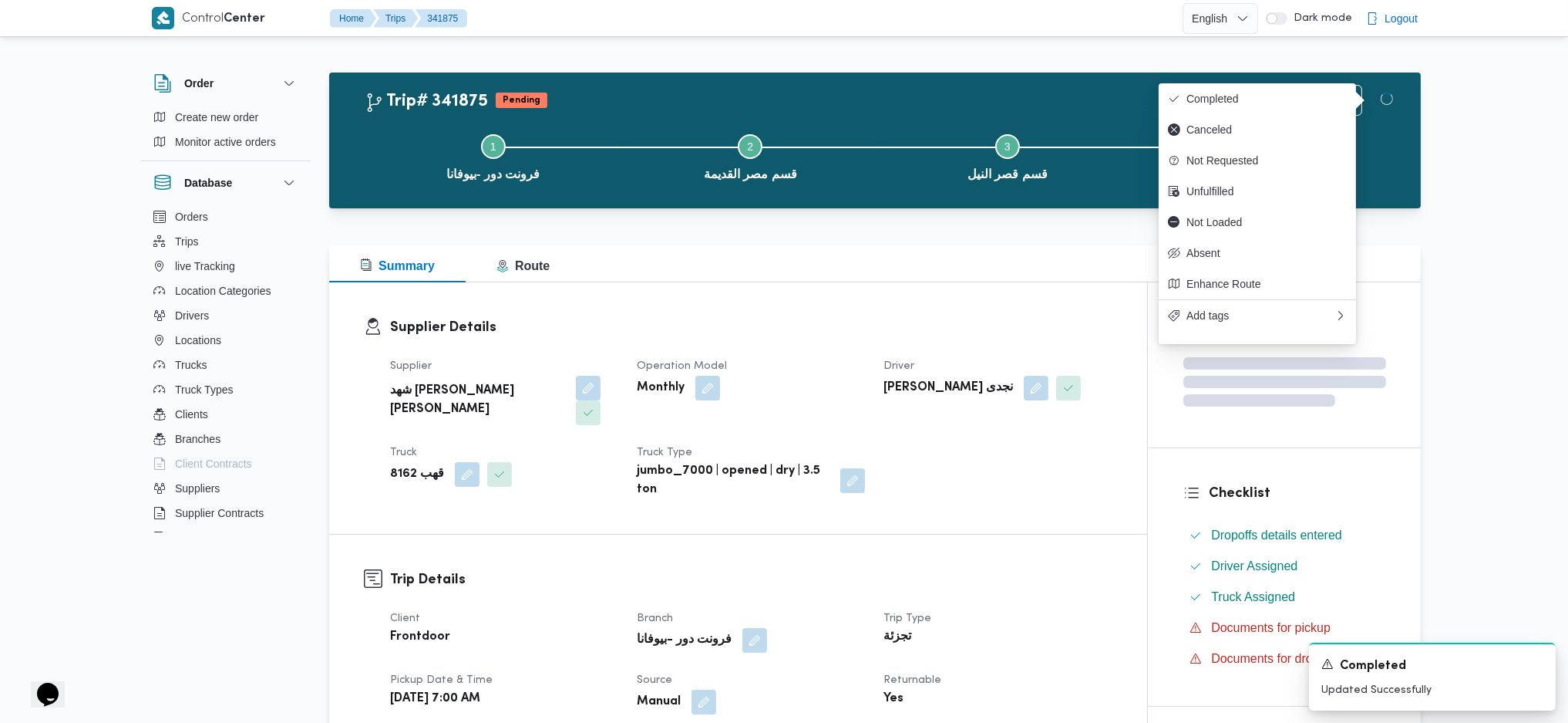
drag, startPoint x: 1041, startPoint y: 550, endPoint x: 919, endPoint y: 353, distance: 231.7
click at [1033, 569] on h3 "Trip Details" at bounding box center [752, 579] width 723 height 21
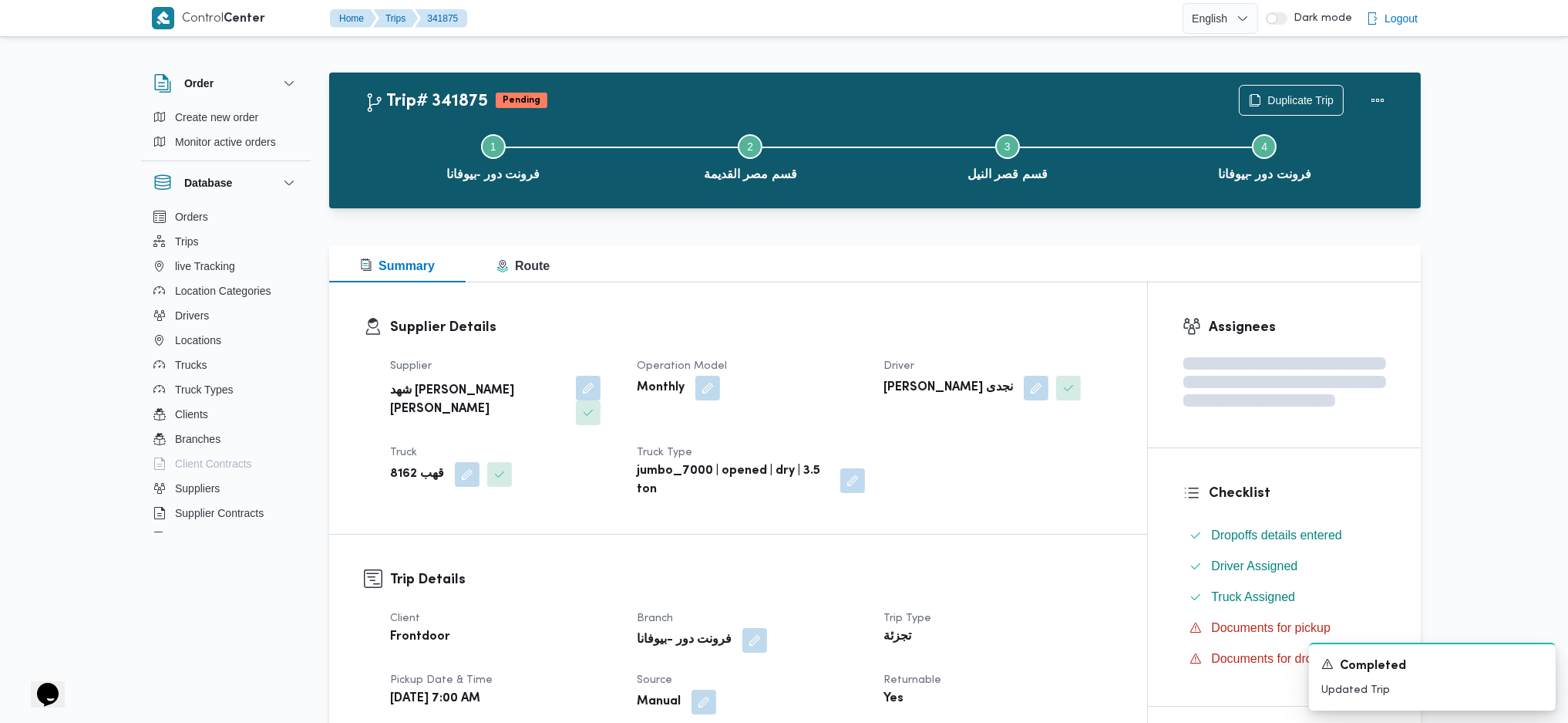
click at [905, 325] on h3 "Supplier Details" at bounding box center [752, 327] width 723 height 21
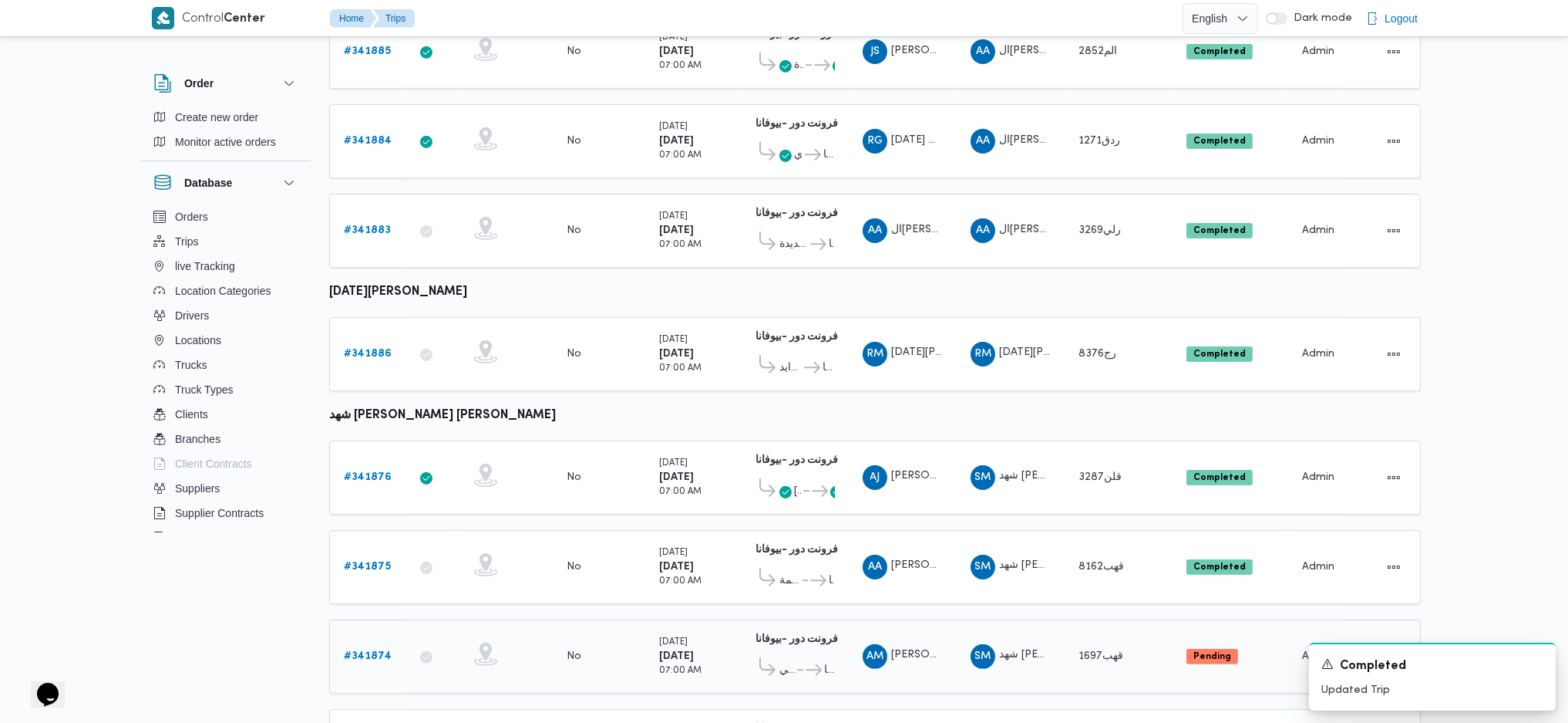
scroll to position [917, 0]
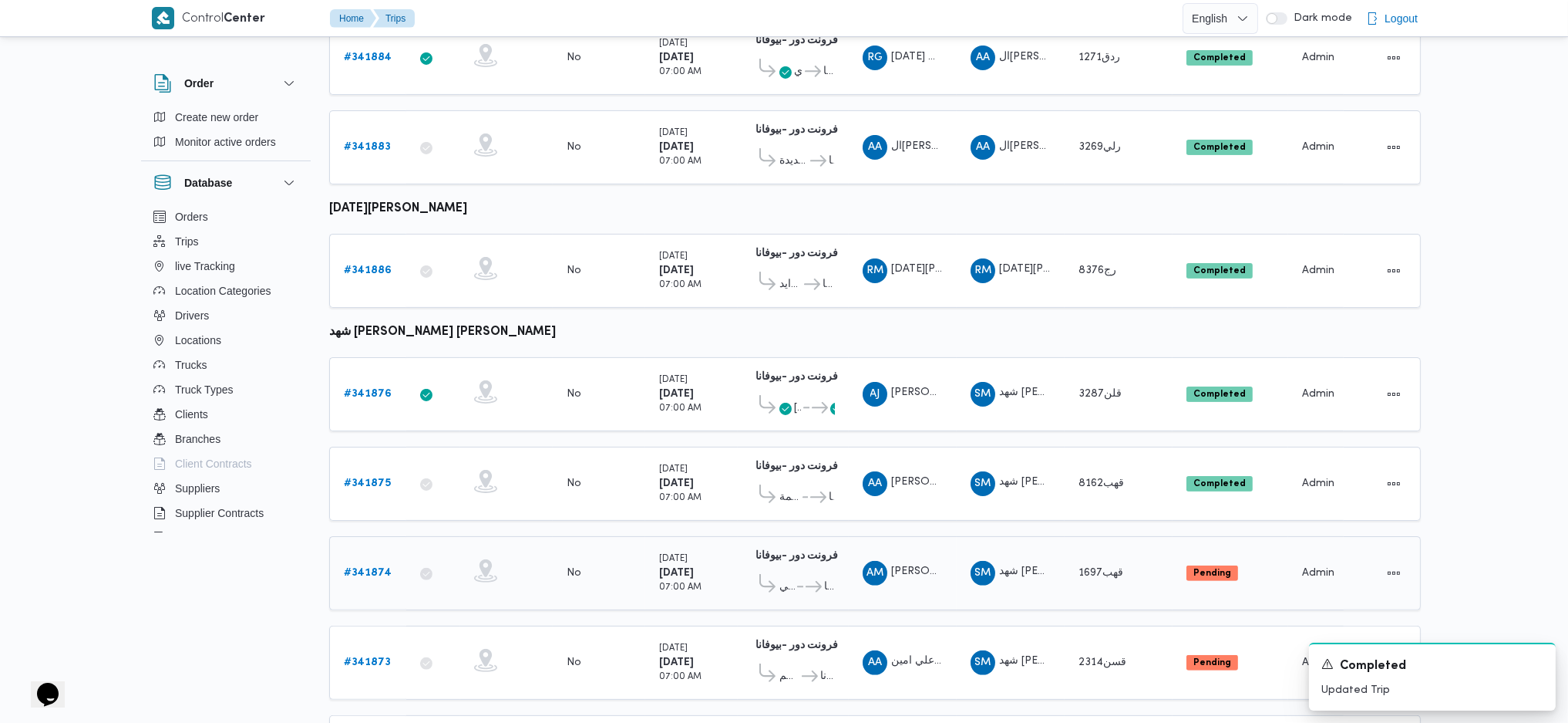
click at [355, 563] on link "# 341874" at bounding box center [368, 572] width 48 height 19
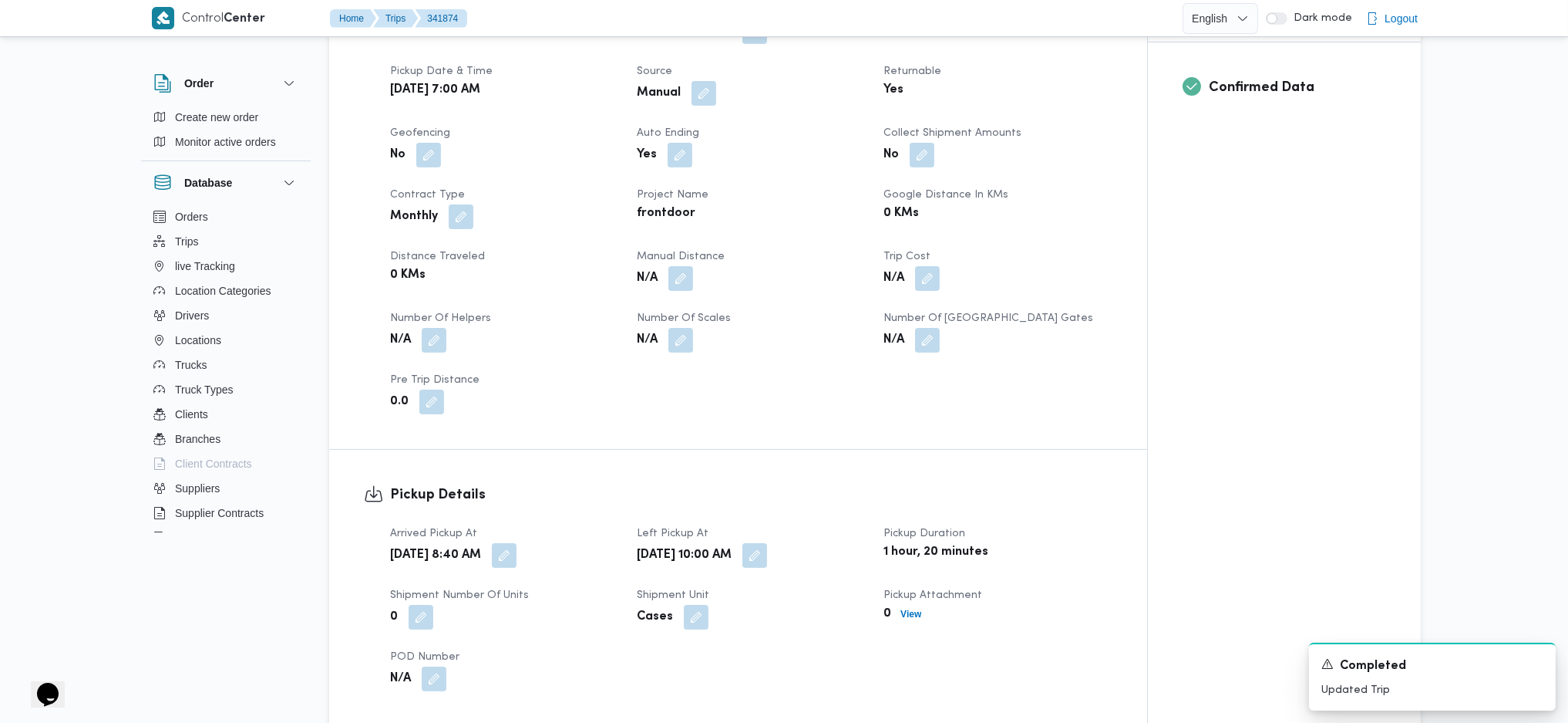
scroll to position [617, 0]
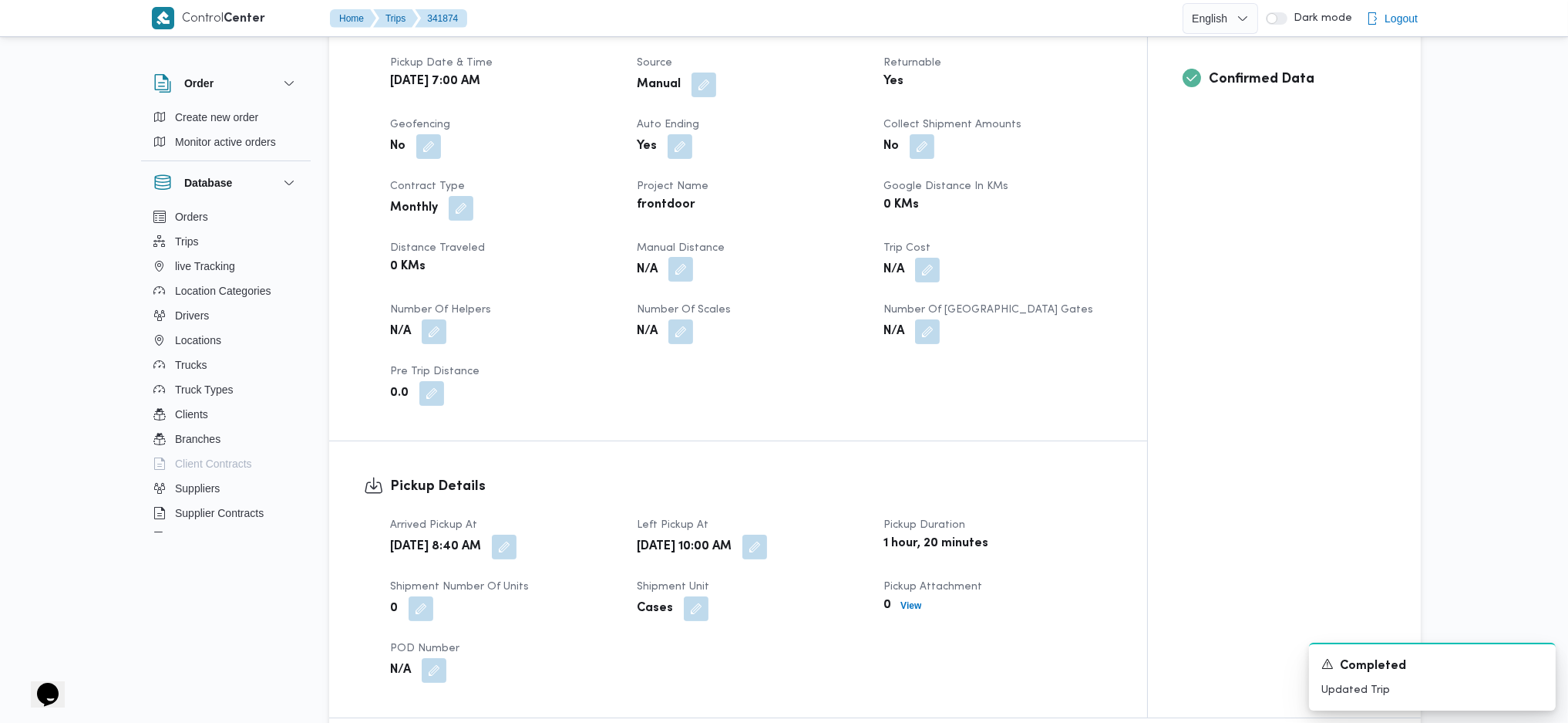
drag, startPoint x: 693, startPoint y: 234, endPoint x: 692, endPoint y: 251, distance: 17.0
click at [691, 257] on button "button" at bounding box center [680, 269] width 24 height 24
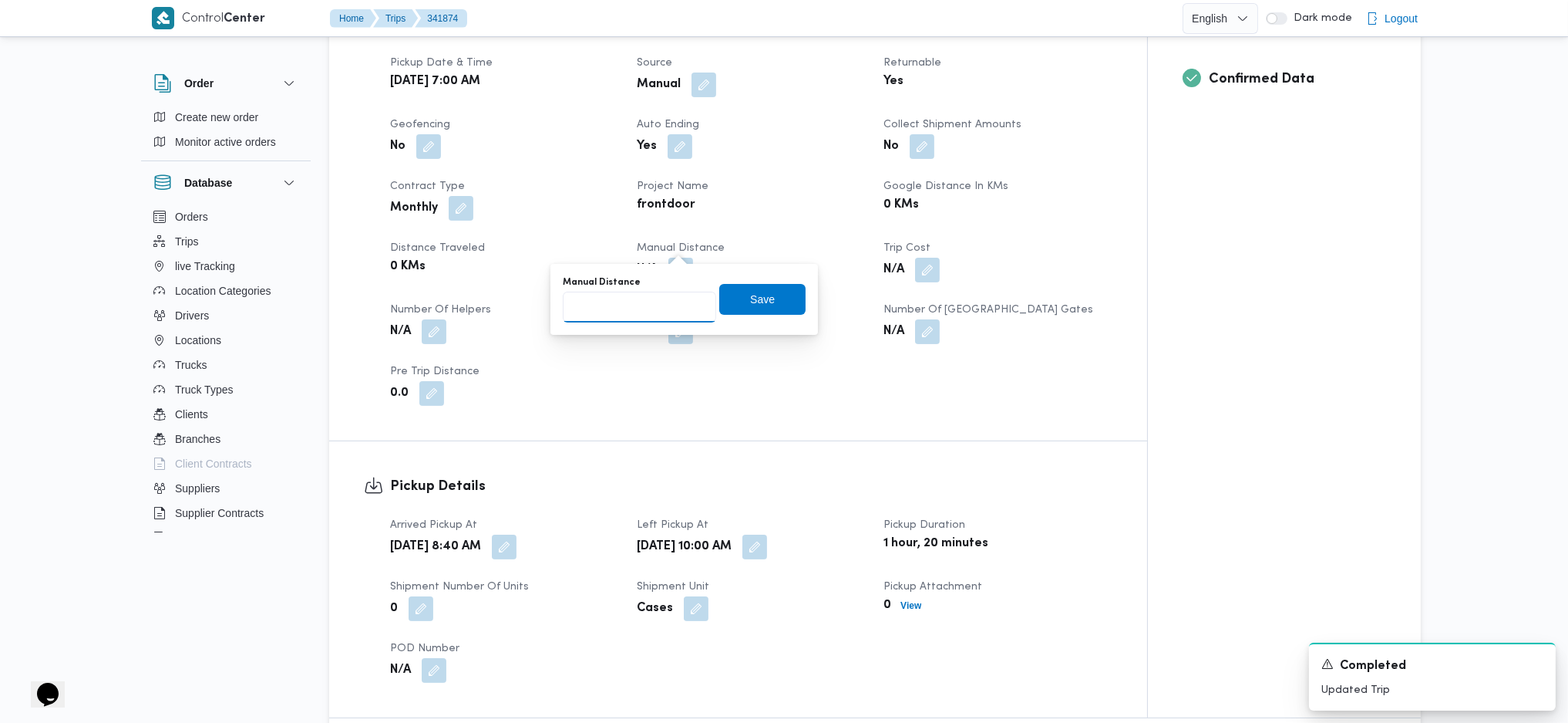
click at [646, 307] on input "Manual Distance" at bounding box center [640, 307] width 153 height 31
type input "90"
click at [751, 296] on span "Save" at bounding box center [761, 298] width 24 height 19
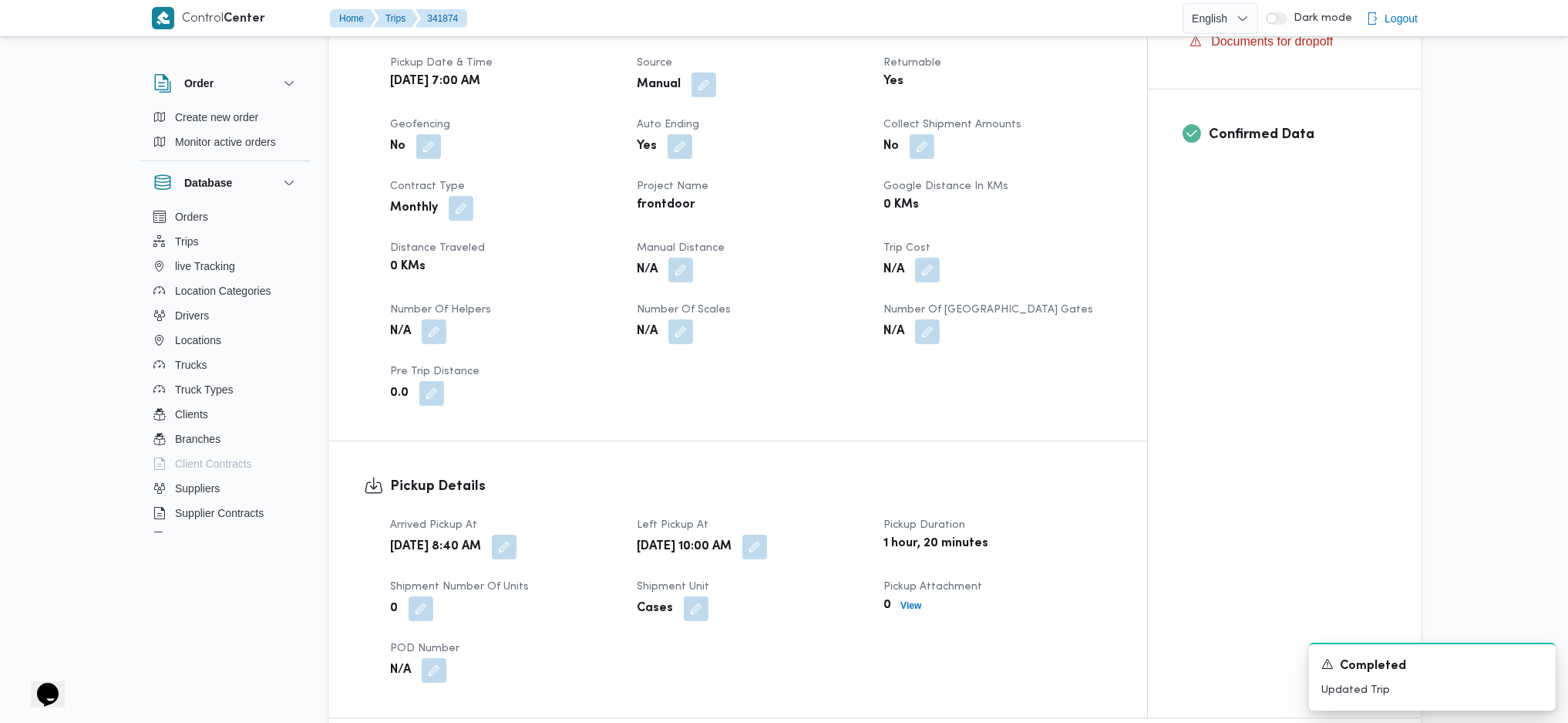
scroll to position [1028, 0]
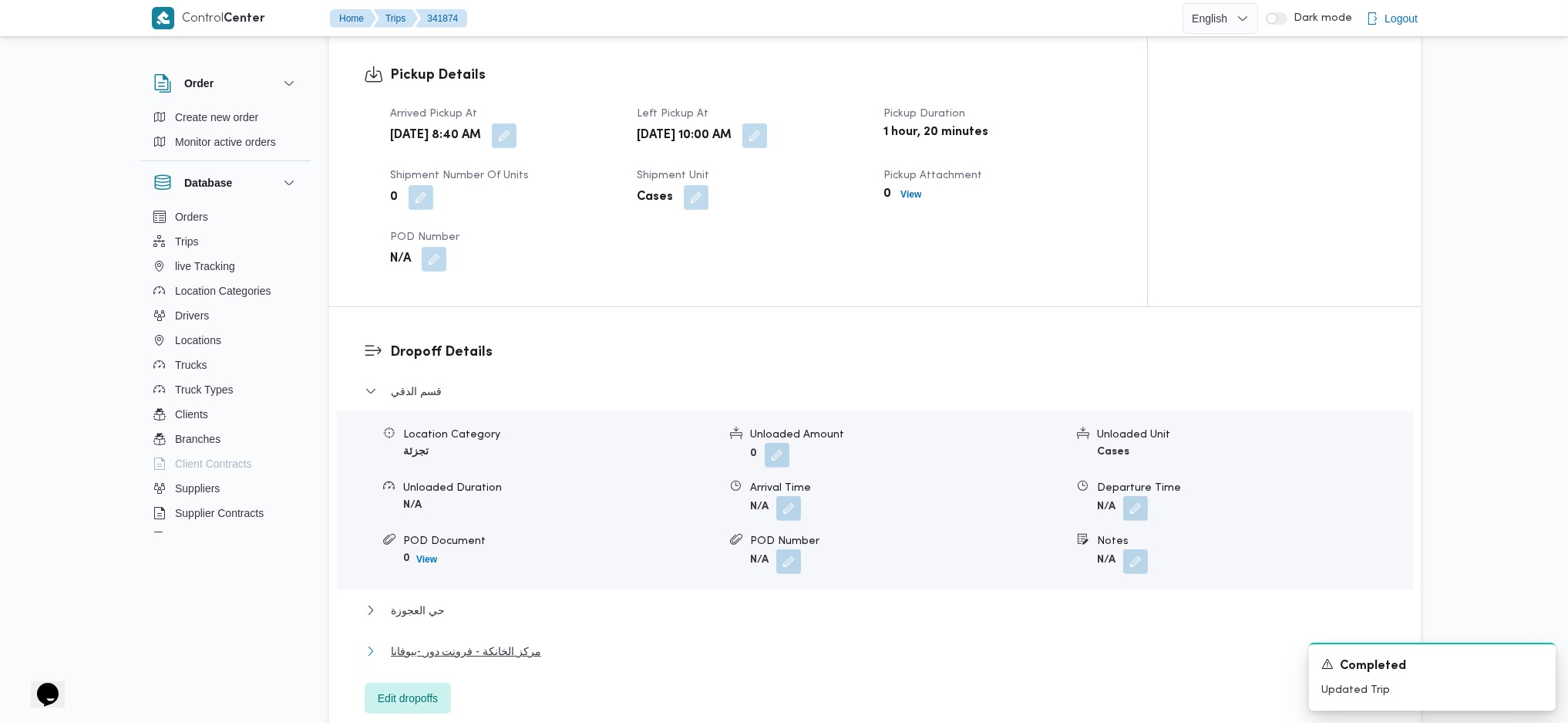
click at [489, 642] on span "مركز الخانكة - فرونت دور -بيوفانا" at bounding box center [466, 651] width 150 height 19
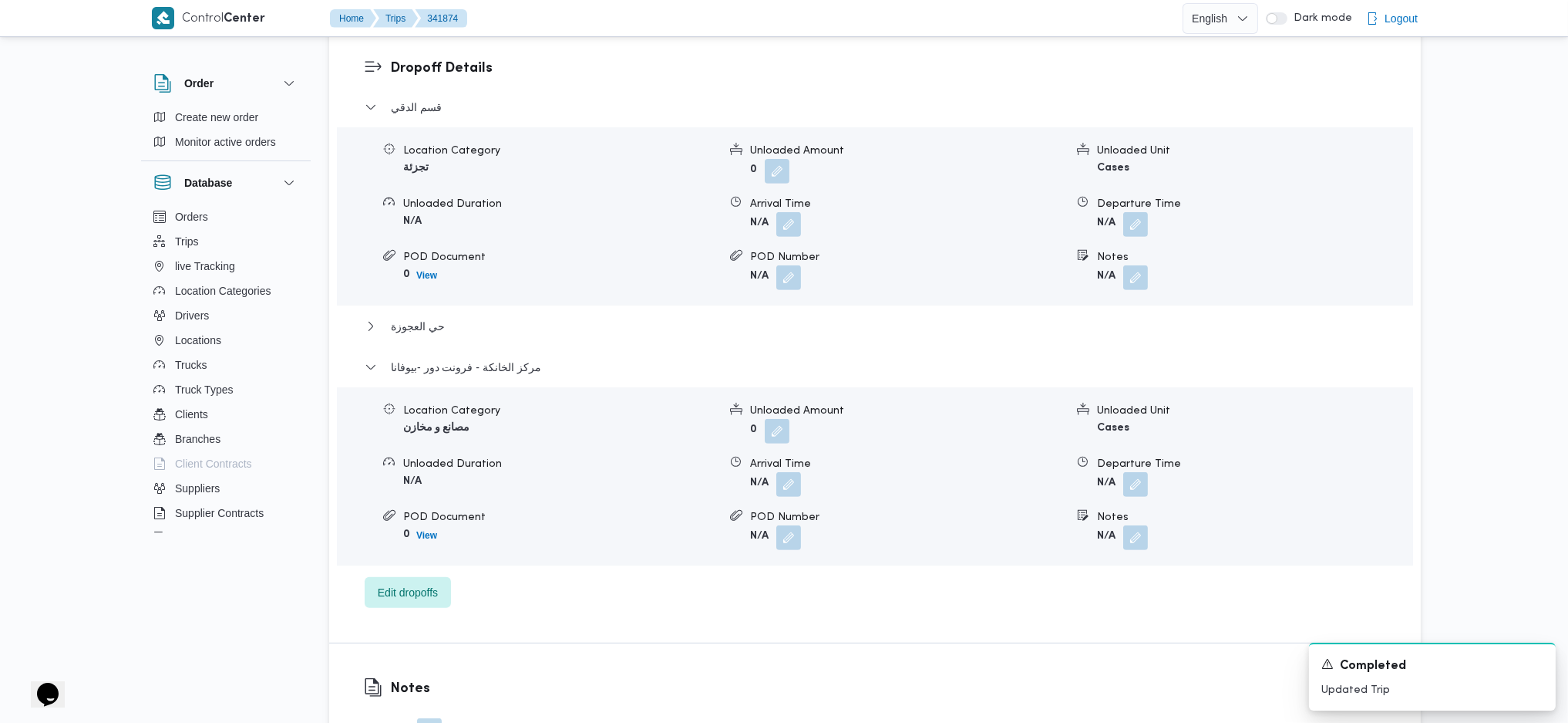
scroll to position [1439, 0]
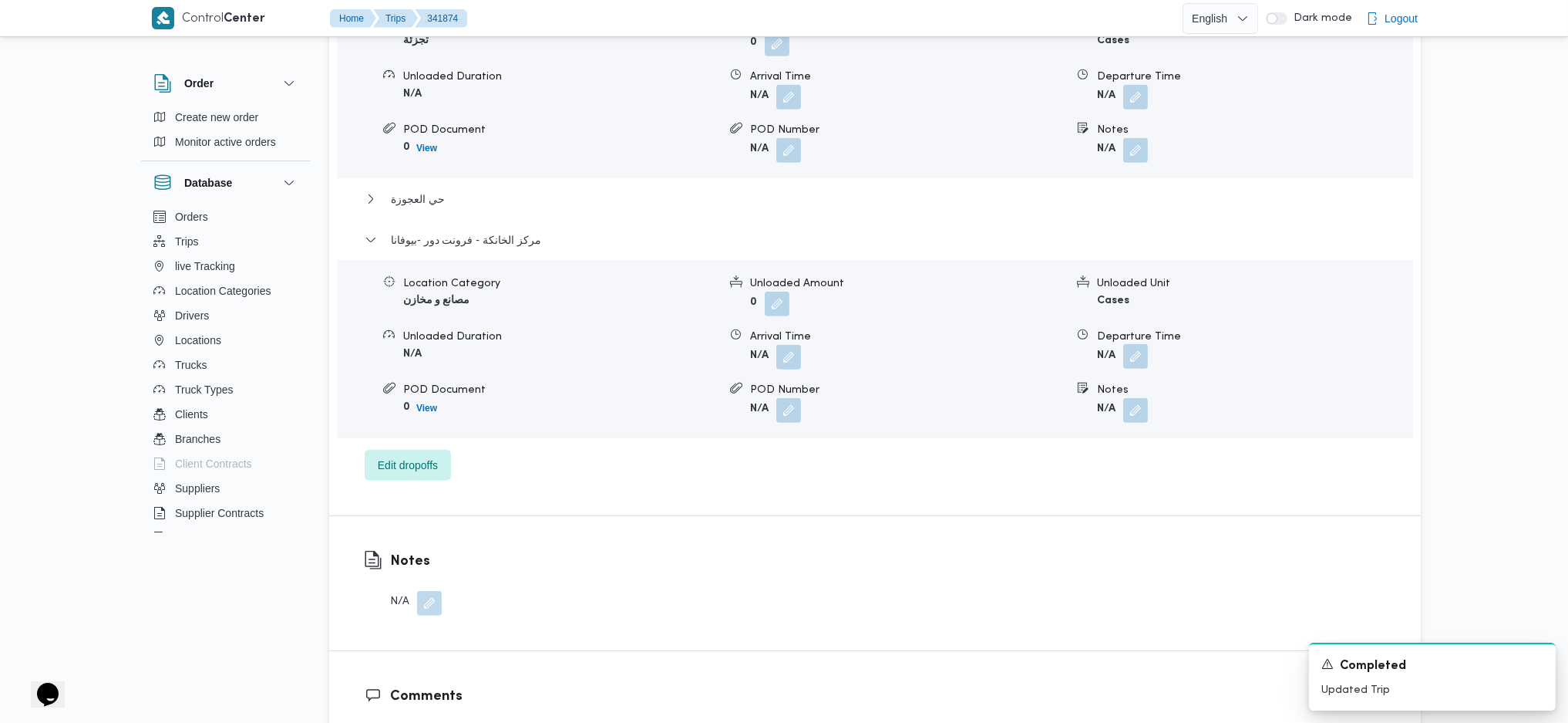
click at [1134, 344] on button "button" at bounding box center [1135, 356] width 24 height 24
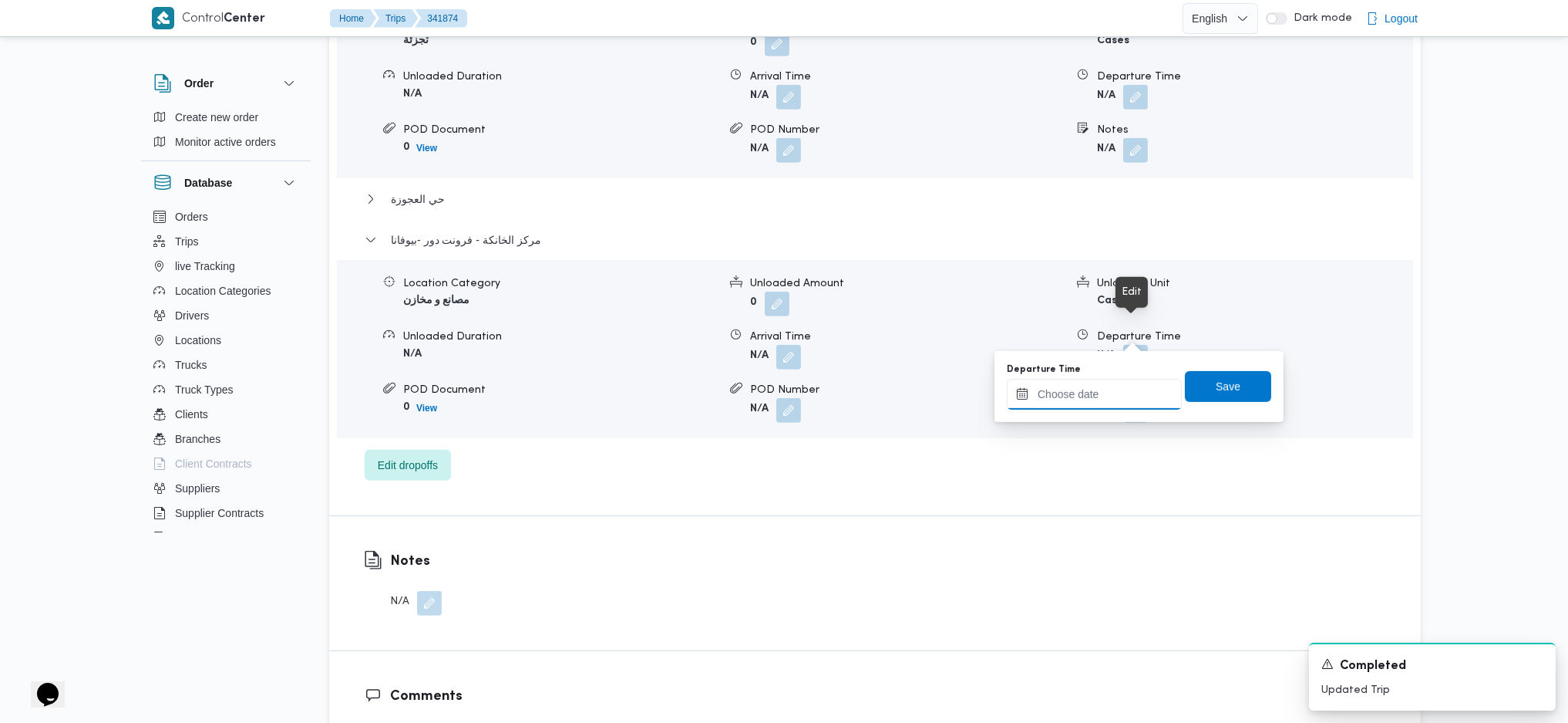
click at [1108, 390] on input "Departure Time" at bounding box center [1094, 394] width 175 height 31
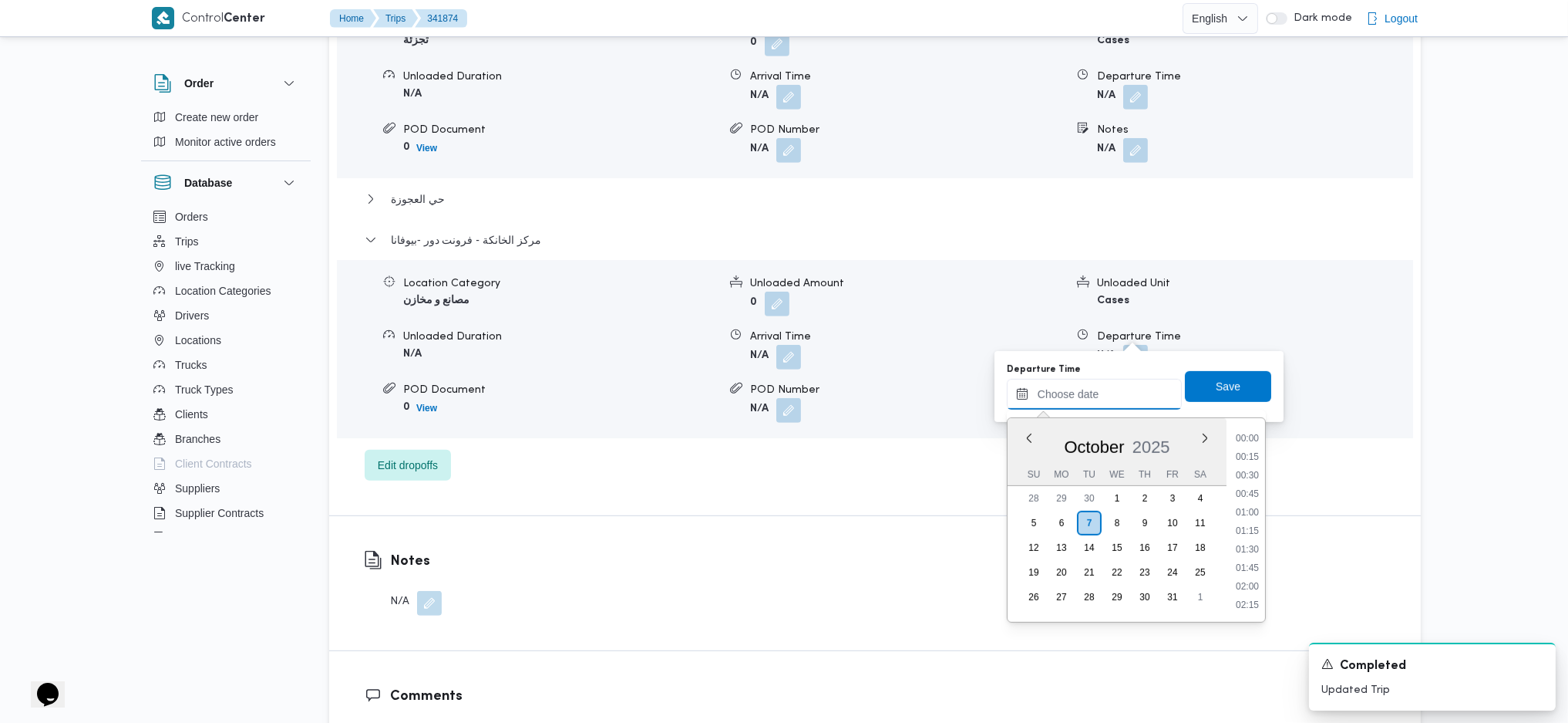
scroll to position [1315, 0]
click at [1251, 436] on li "17:45" at bounding box center [1247, 436] width 35 height 15
type input "[DATE] 17:45"
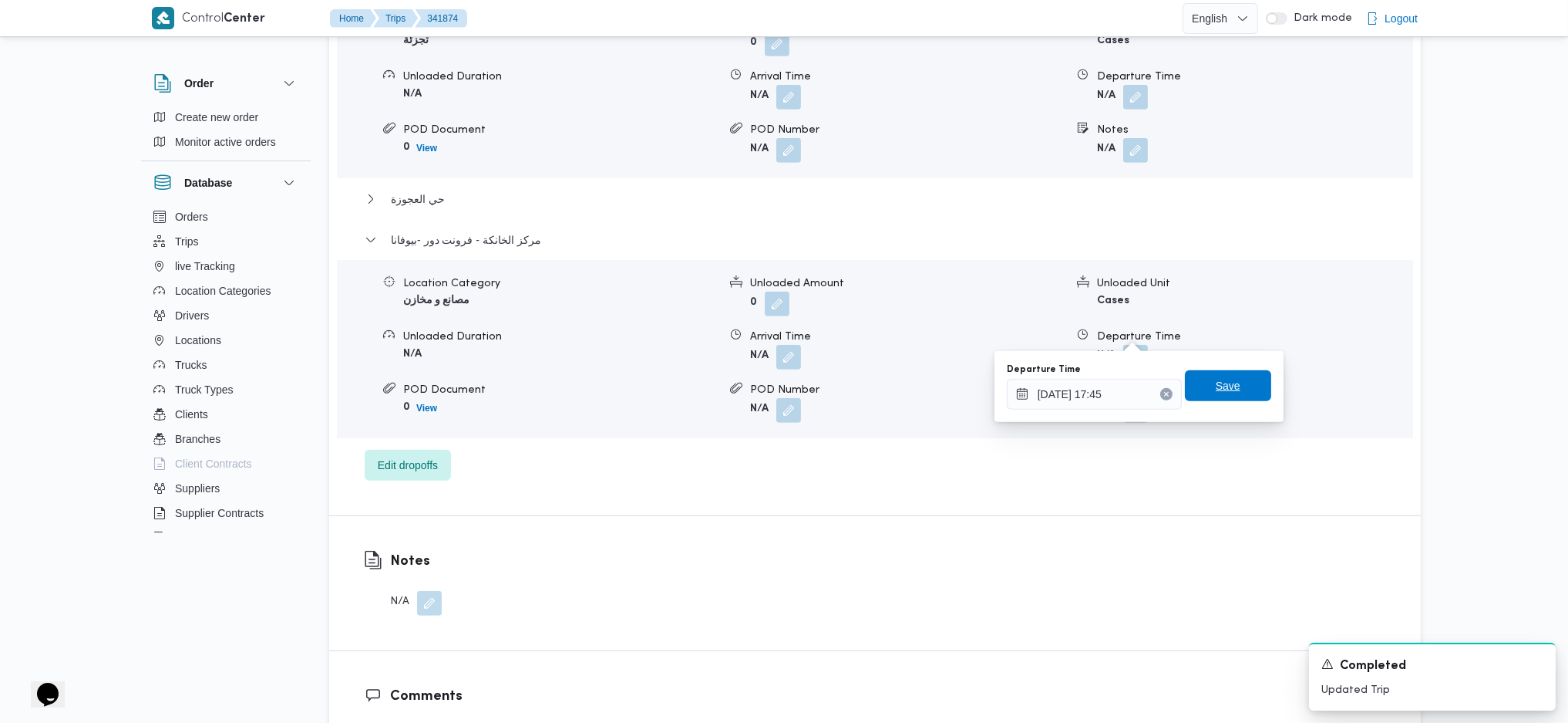
click at [1218, 386] on span "Save" at bounding box center [1227, 385] width 24 height 19
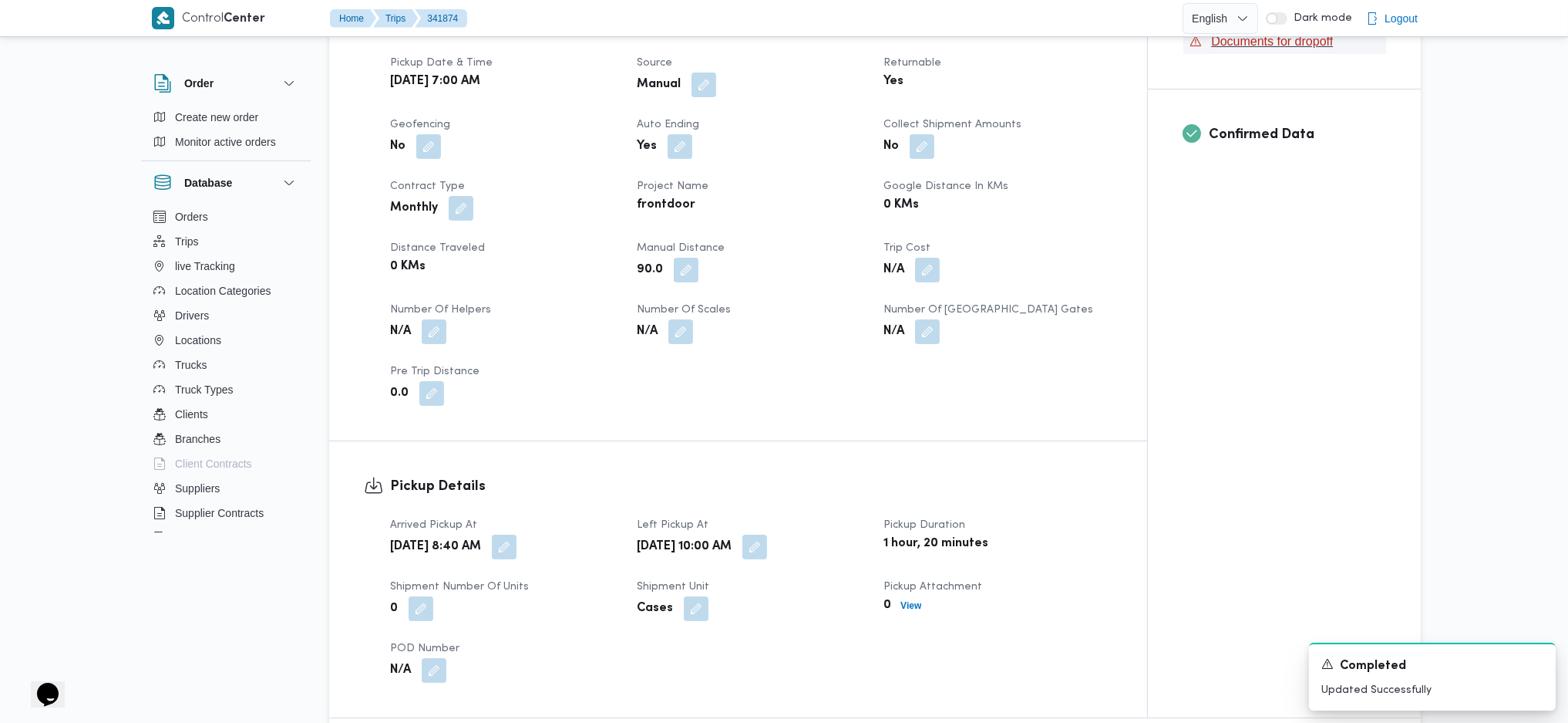
scroll to position [0, 0]
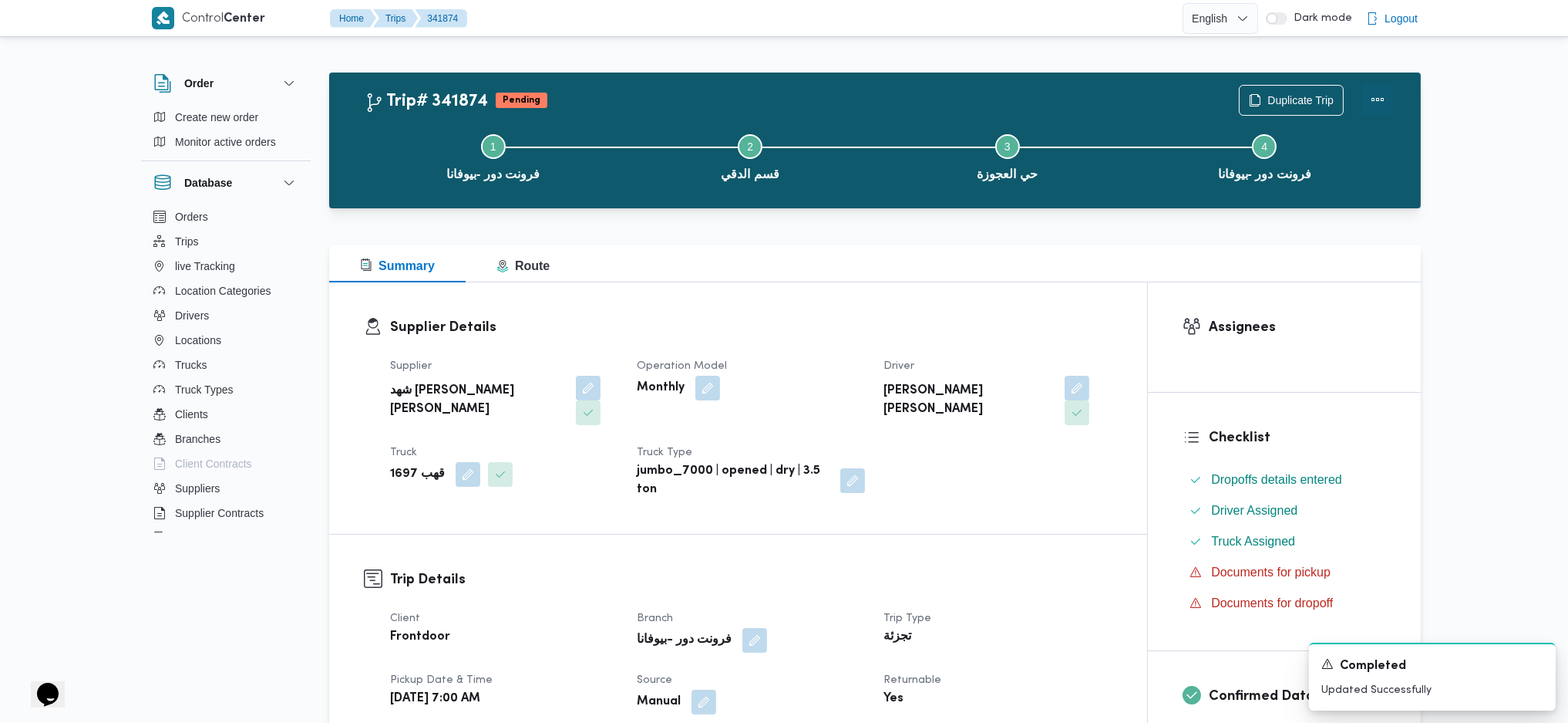
click at [1374, 105] on button "Actions" at bounding box center [1378, 99] width 31 height 31
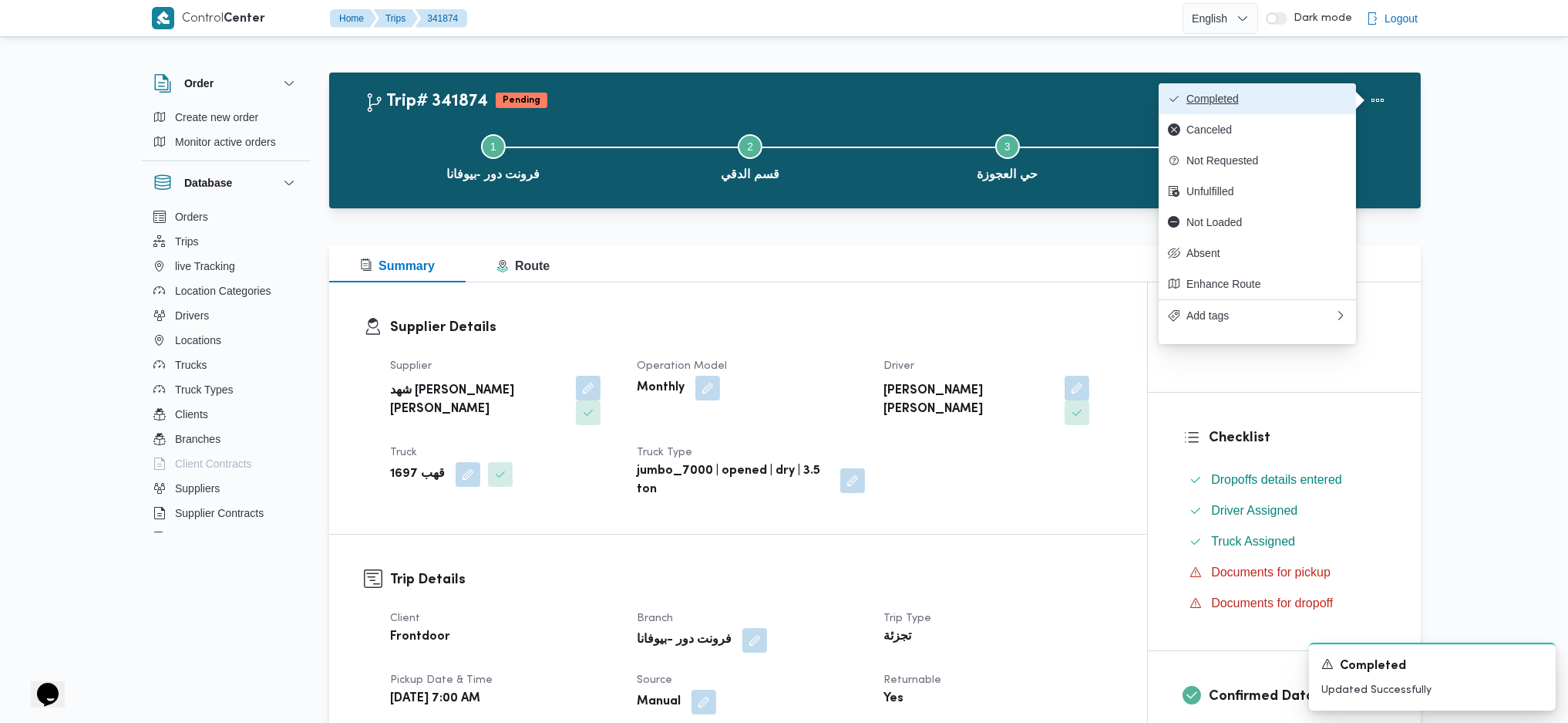
click at [1272, 96] on span "Completed" at bounding box center [1267, 99] width 160 height 13
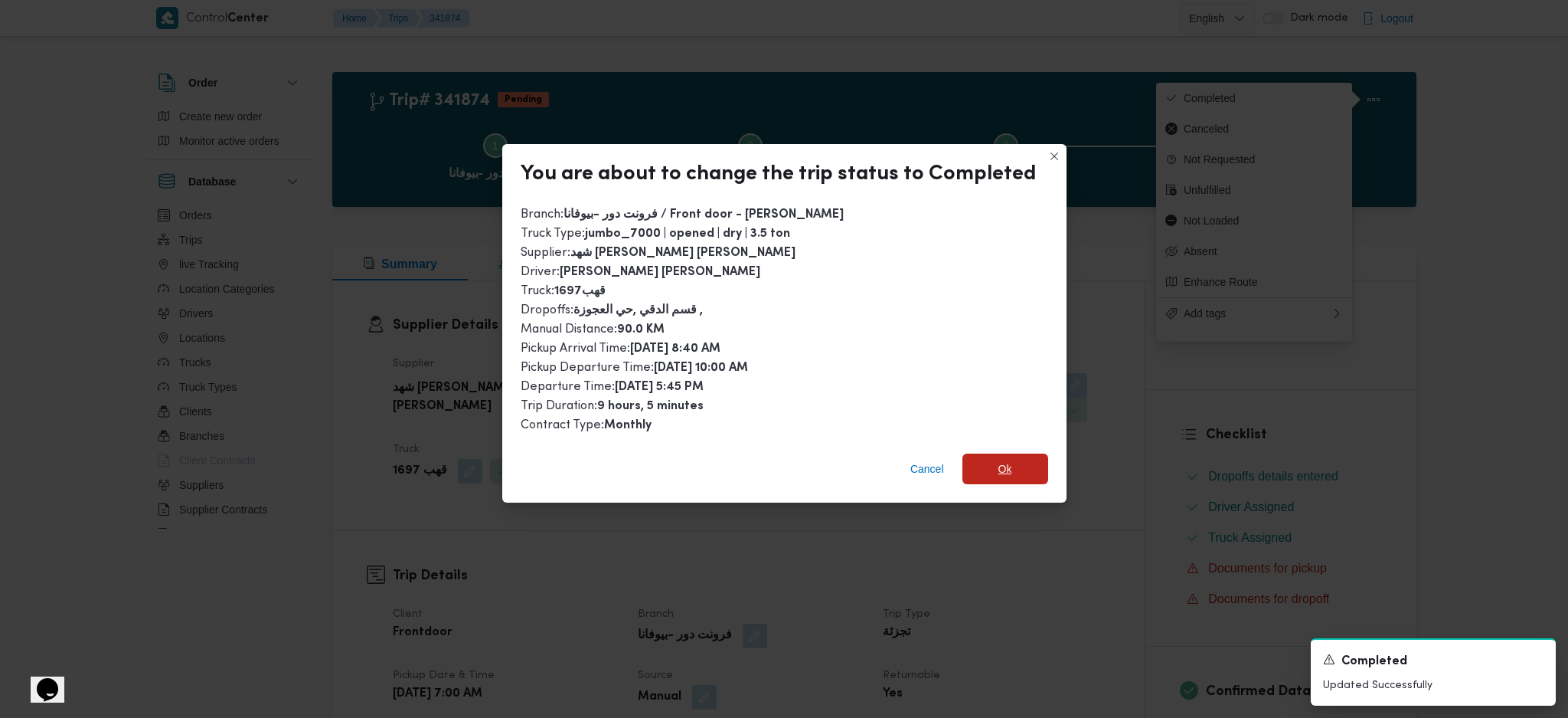
click at [999, 466] on span "Ok" at bounding box center [1005, 468] width 13 height 19
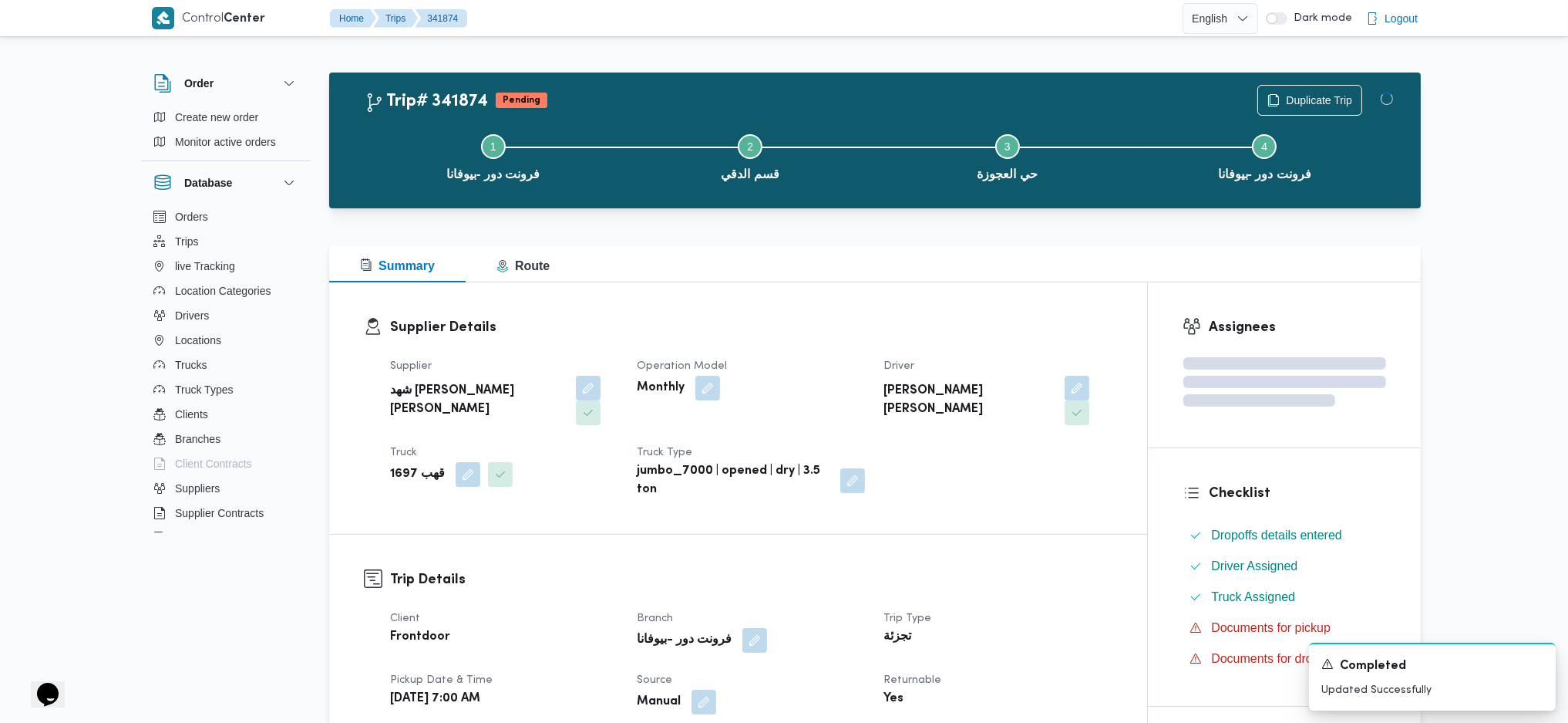
click at [1033, 569] on h3 "Trip Details" at bounding box center [752, 579] width 723 height 21
click at [905, 278] on div "Summary Route" at bounding box center [874, 263] width 1091 height 37
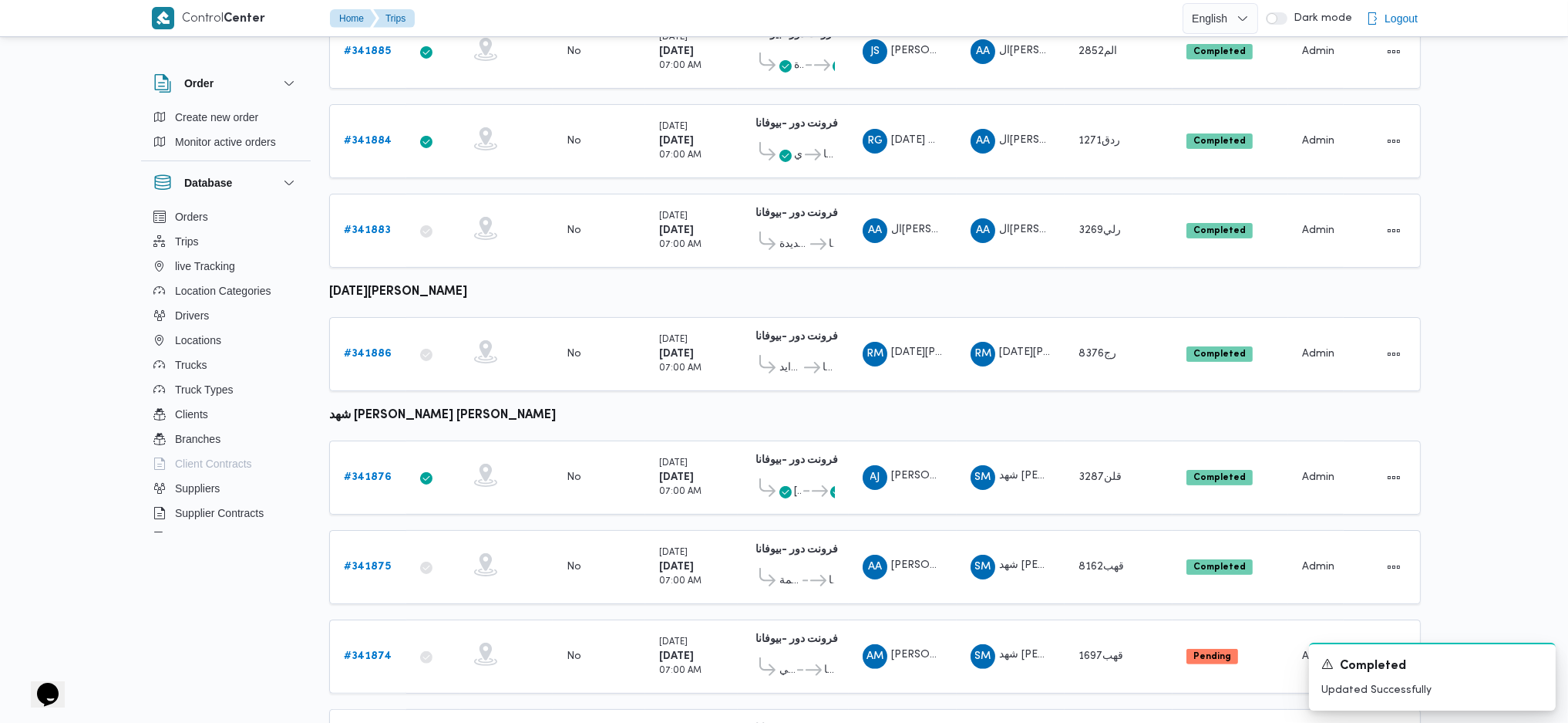
scroll to position [917, 0]
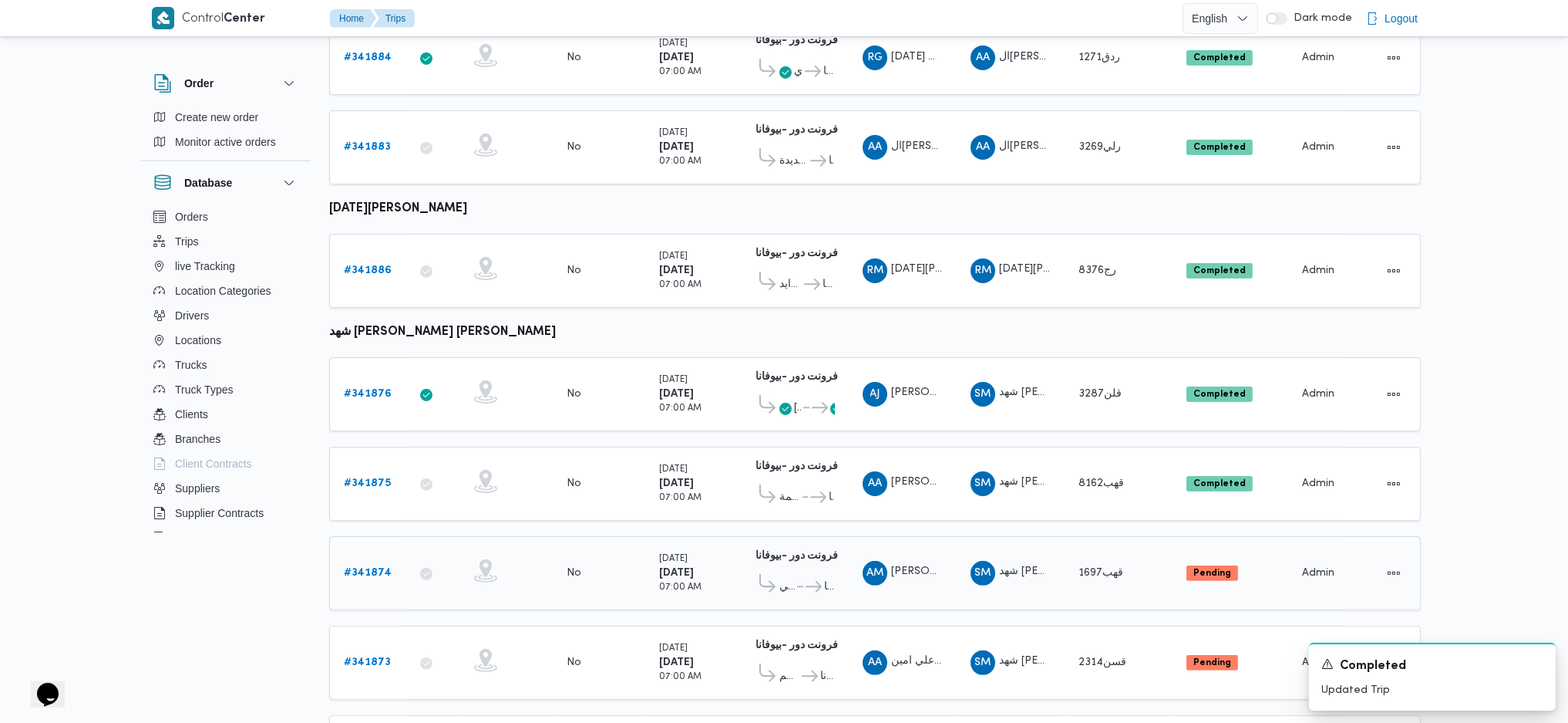
click at [821, 581] on icon at bounding box center [814, 586] width 16 height 12
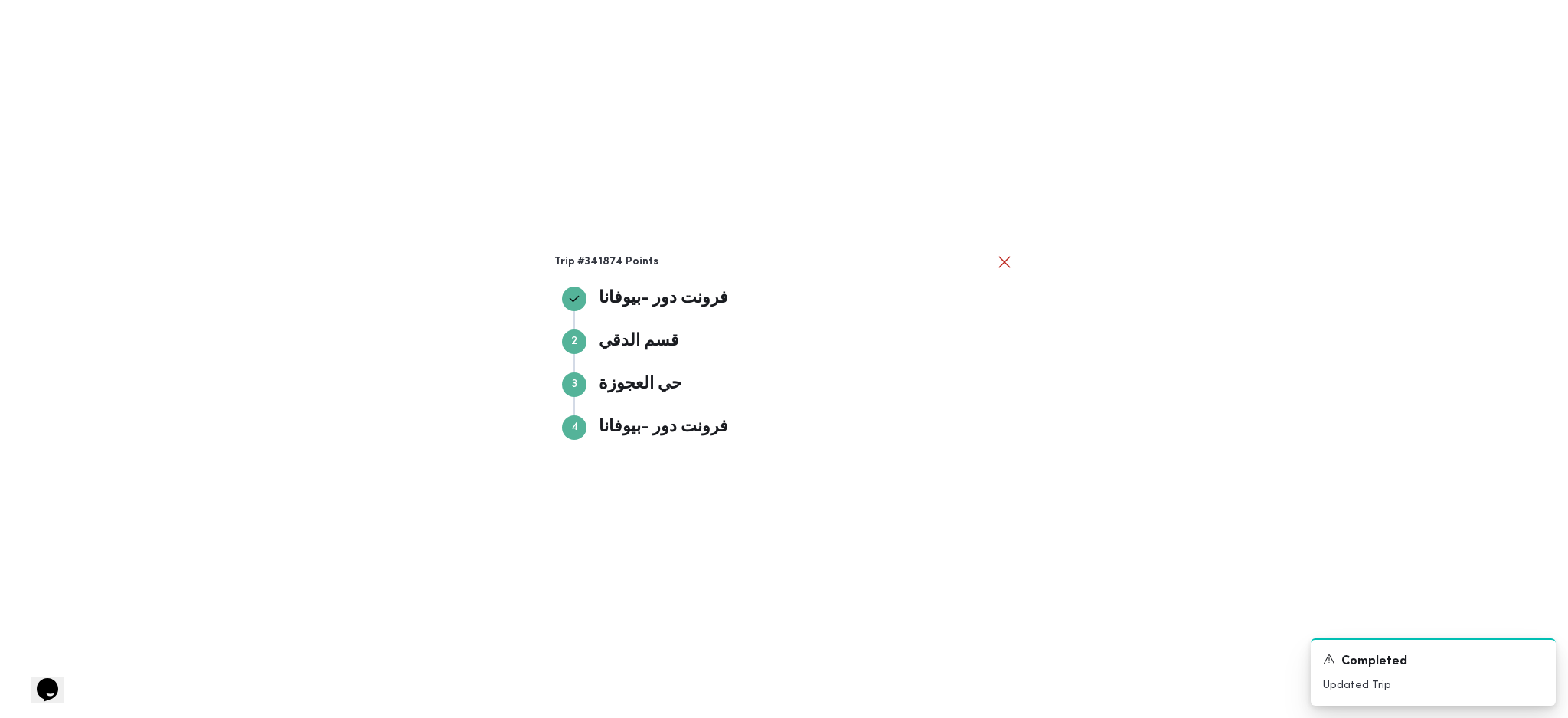
click at [1108, 498] on div "Trip #341874 Points فرونت دور -ب[PERSON_NAME] دور -بيوفانا Step 2 2 قسم الدقي ق…" at bounding box center [784, 359] width 1568 height 718
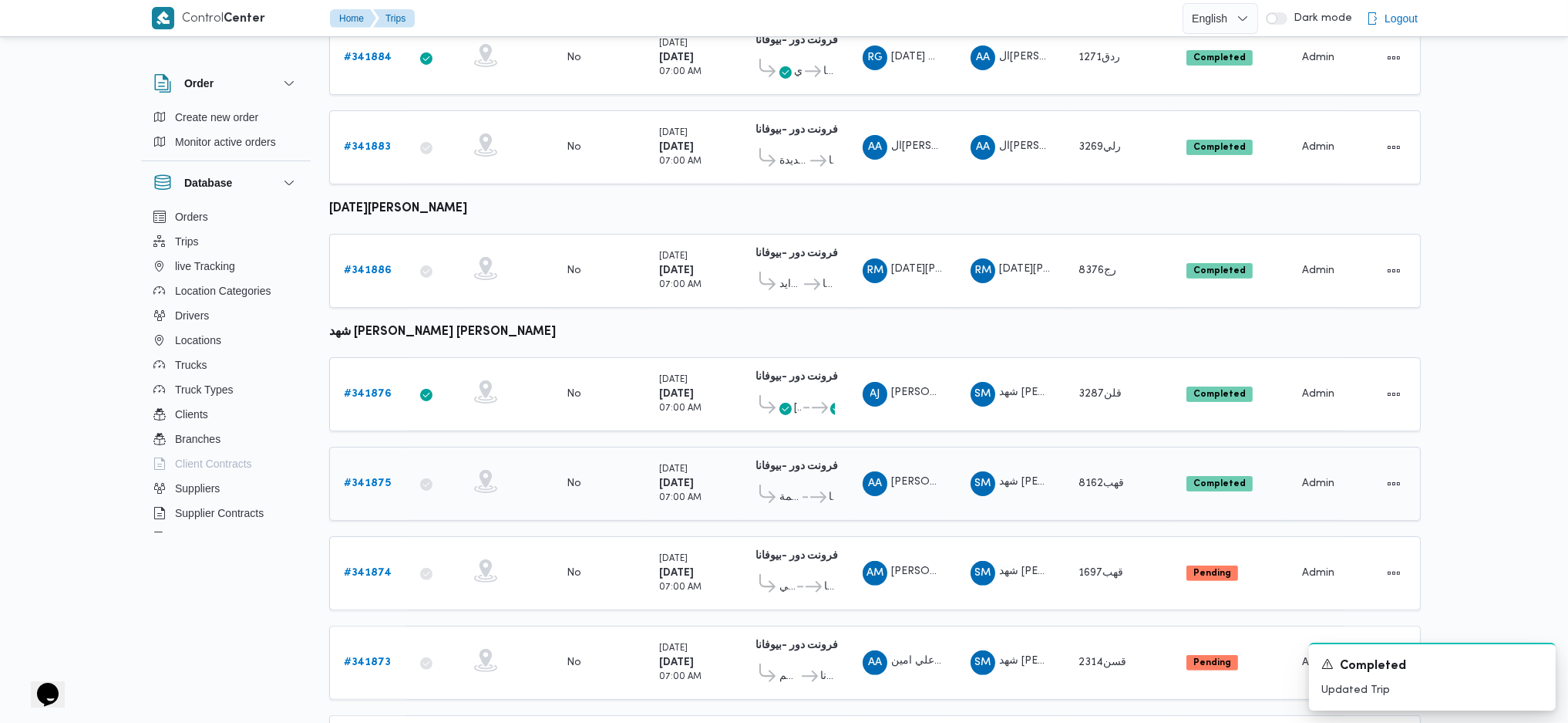
click at [798, 489] on span "قسم مصر القديمة" at bounding box center [789, 498] width 21 height 19
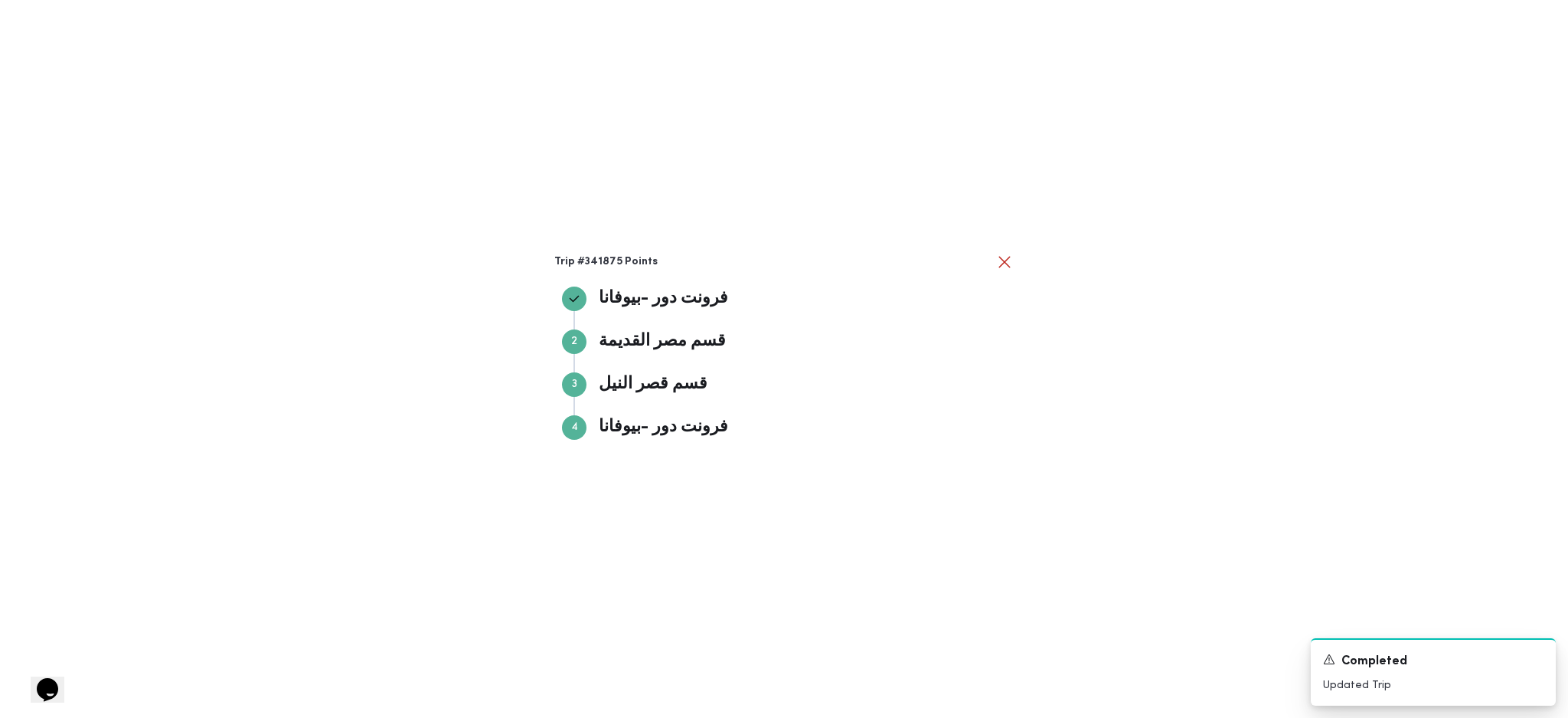
click at [983, 487] on div "Trip #341875 Points فرونت دور -ب[PERSON_NAME] دور -بيوفانا Step 2 2 قسم مصر الق…" at bounding box center [784, 359] width 1568 height 718
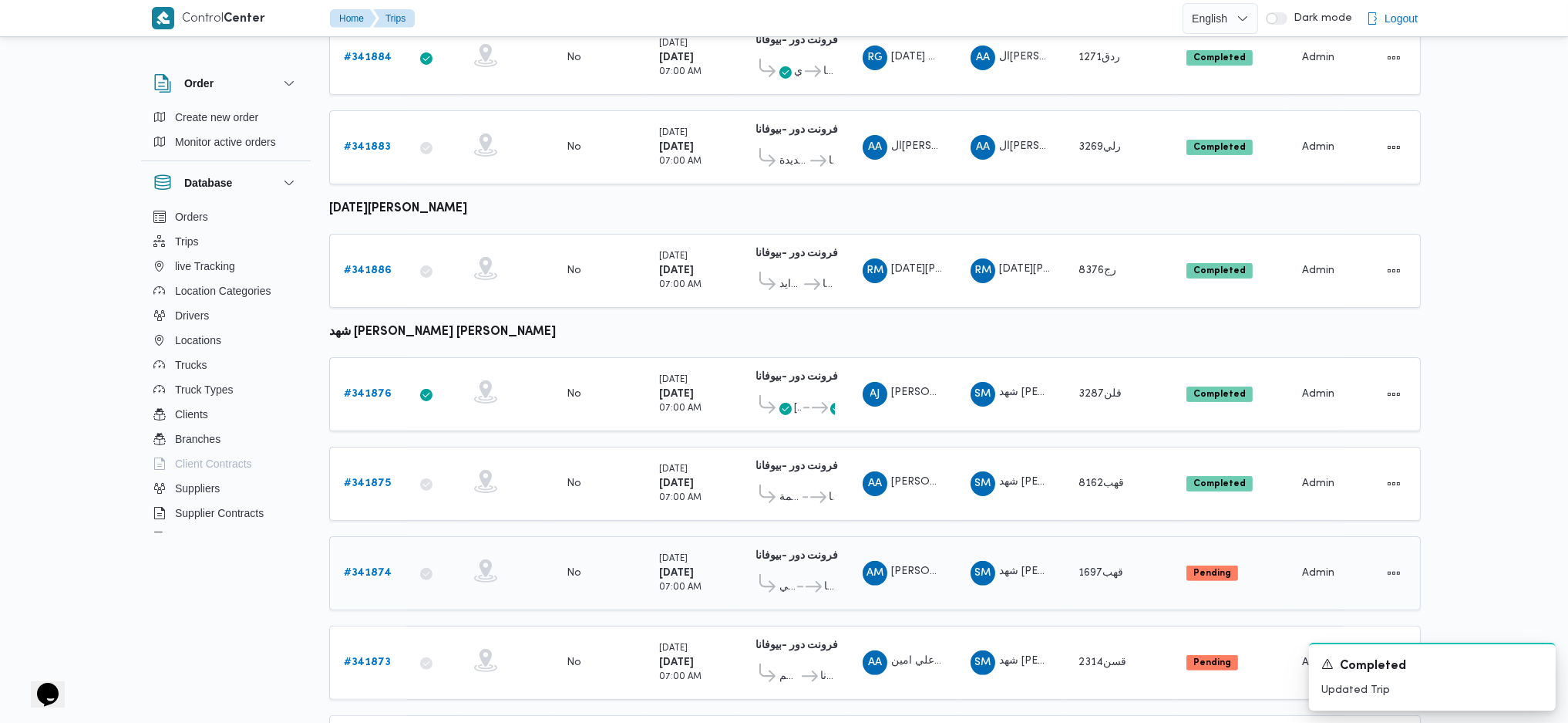
click at [384, 568] on b "# 341874" at bounding box center [368, 572] width 48 height 10
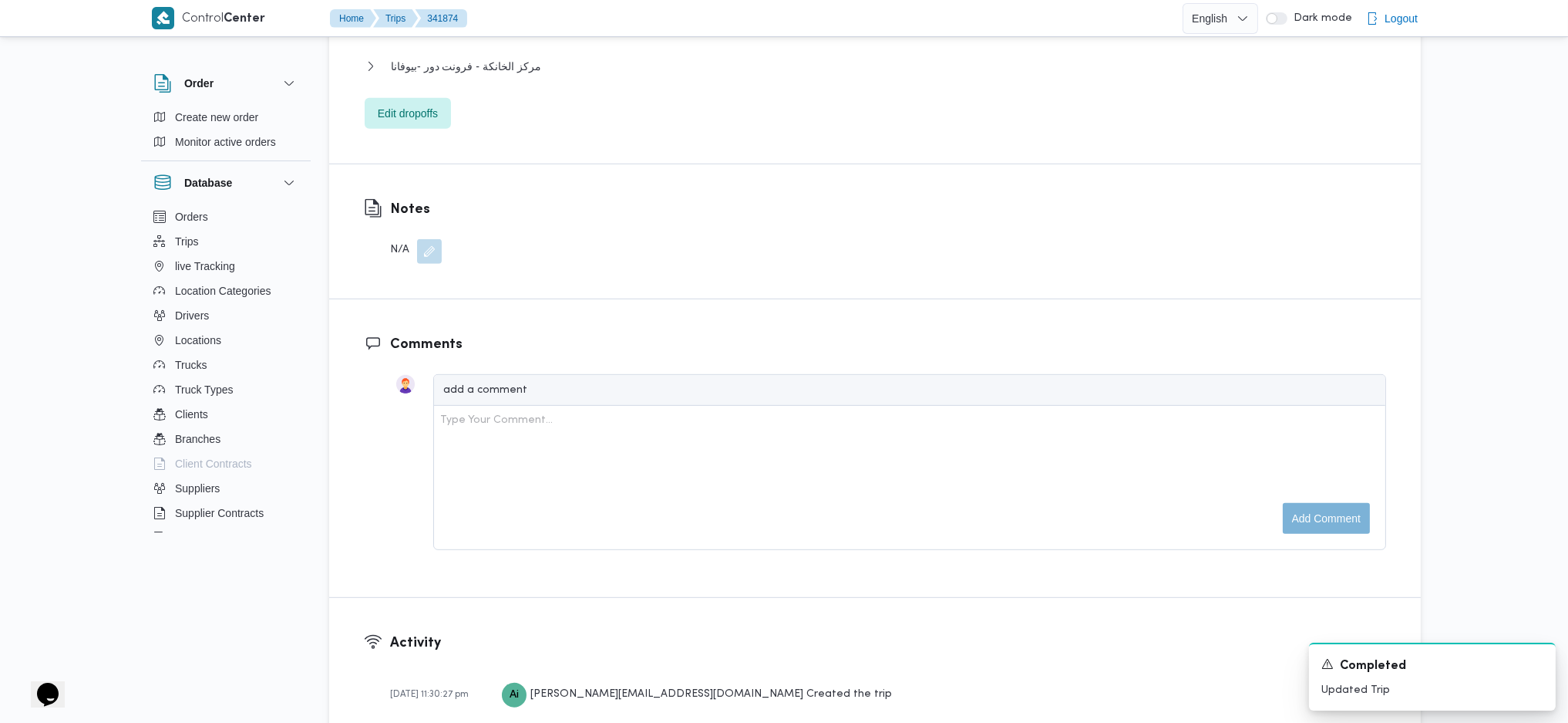
scroll to position [1748, 0]
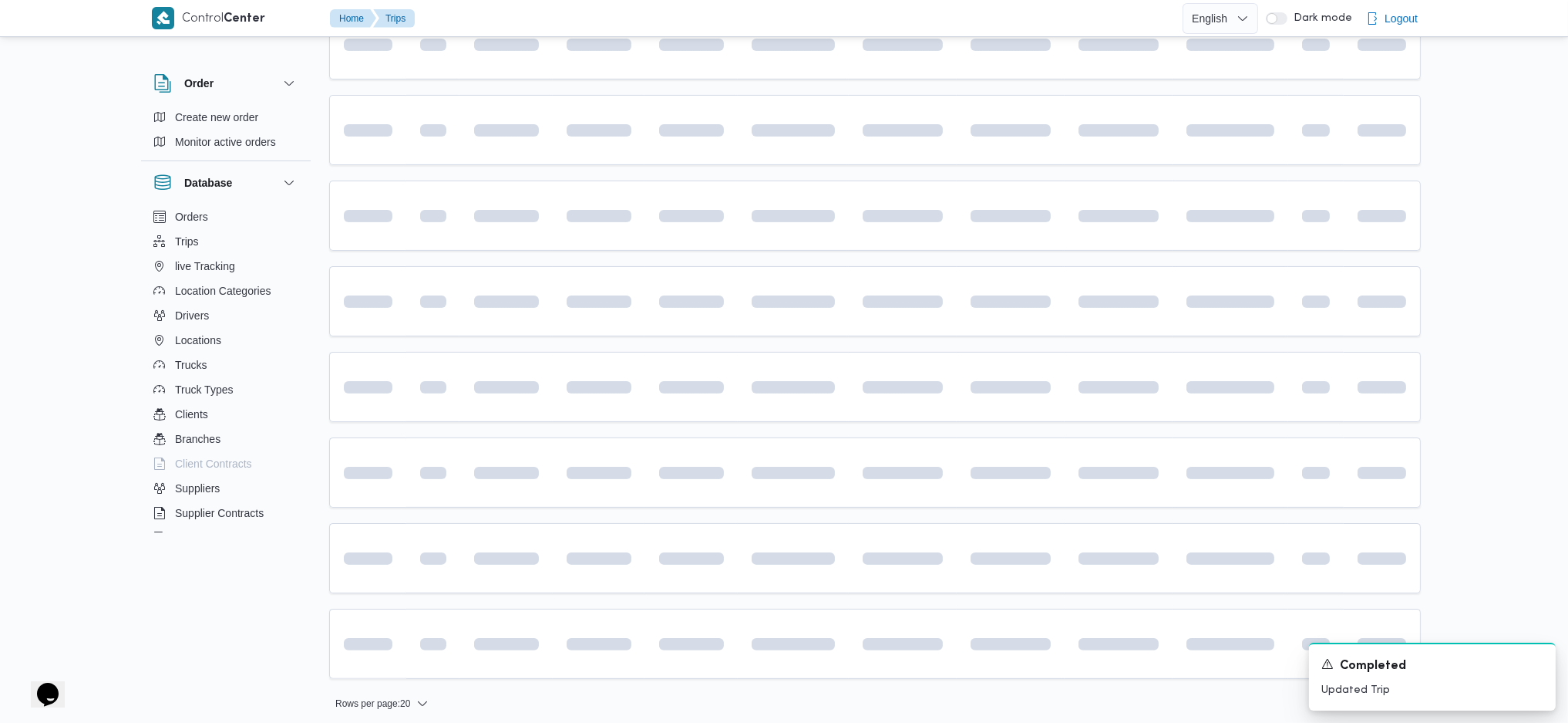
scroll to position [1002, 0]
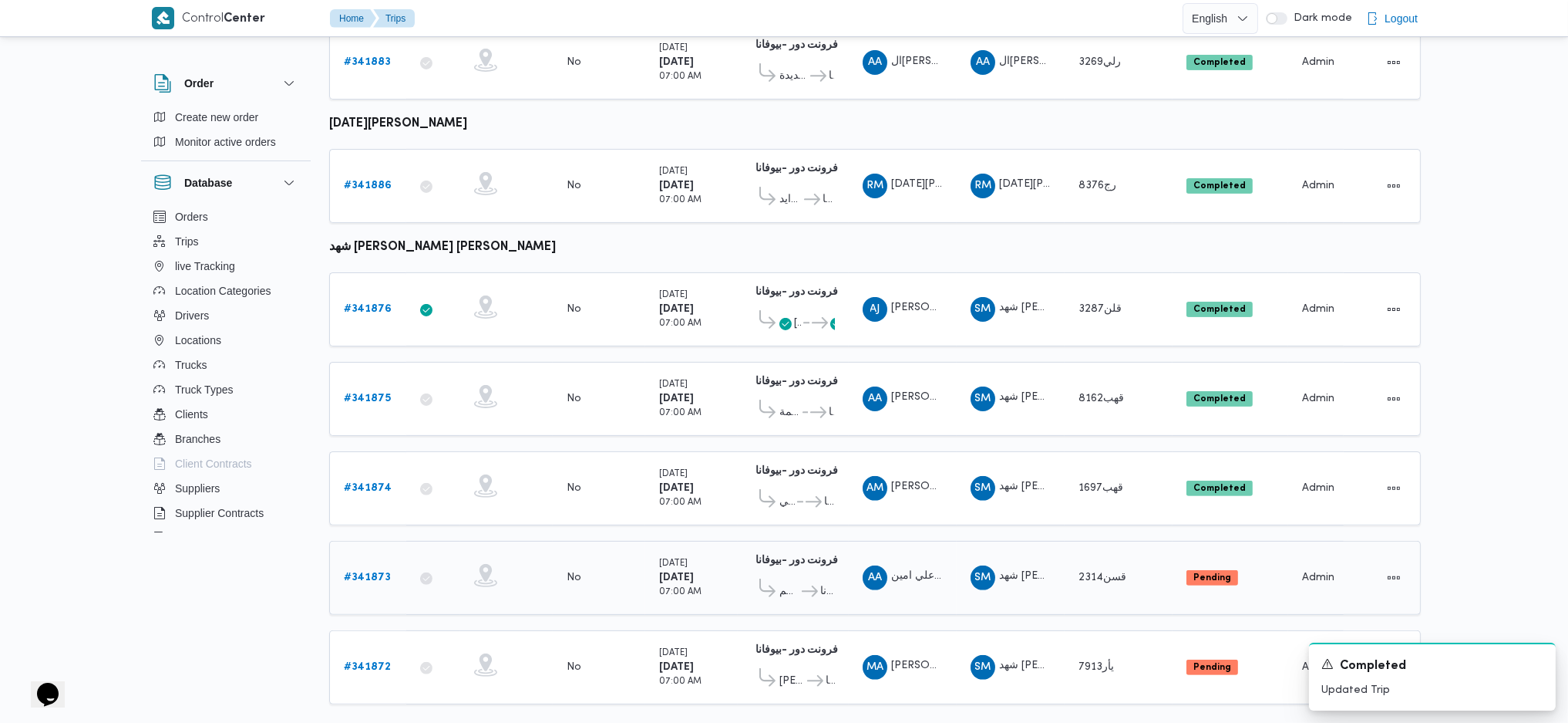
click at [377, 572] on b "# 341873" at bounding box center [368, 577] width 47 height 10
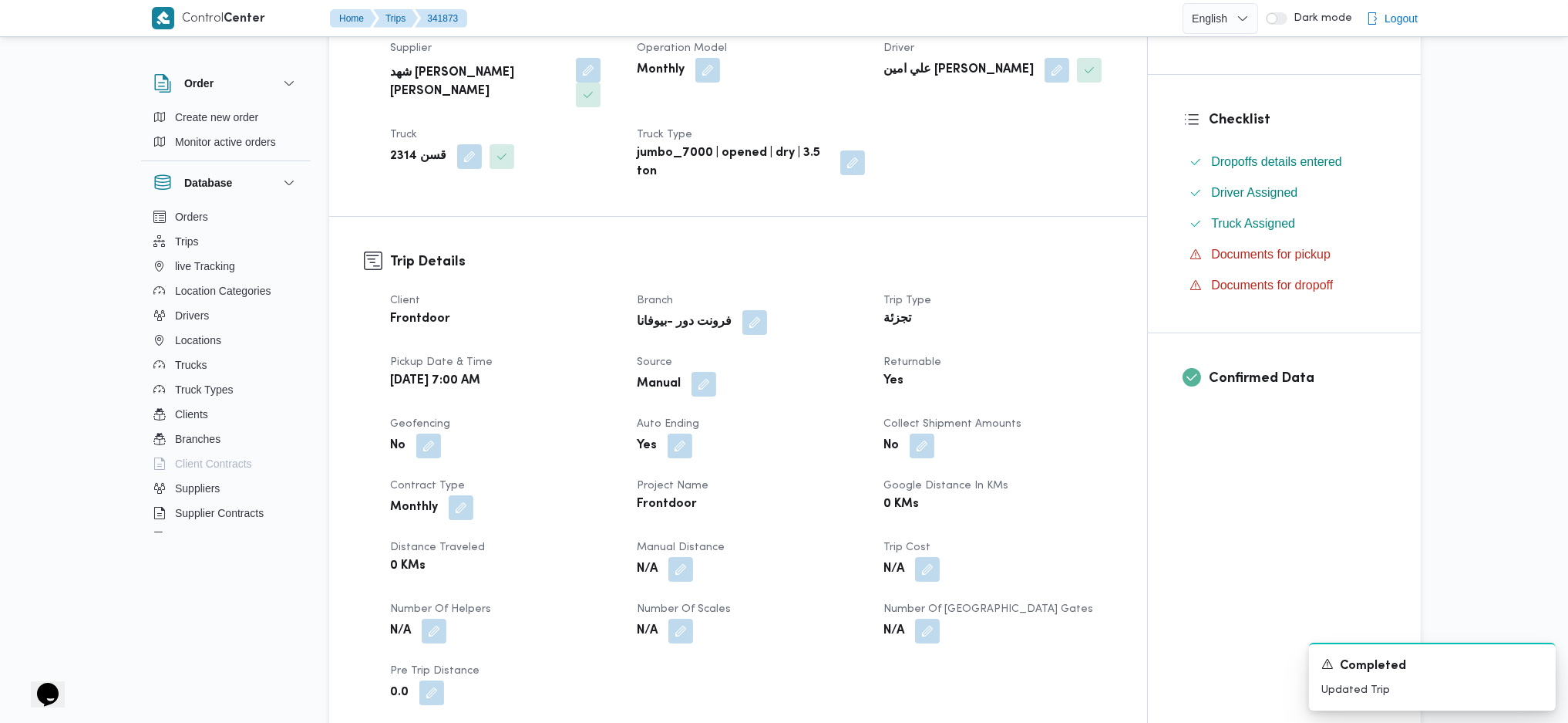
scroll to position [514, 0]
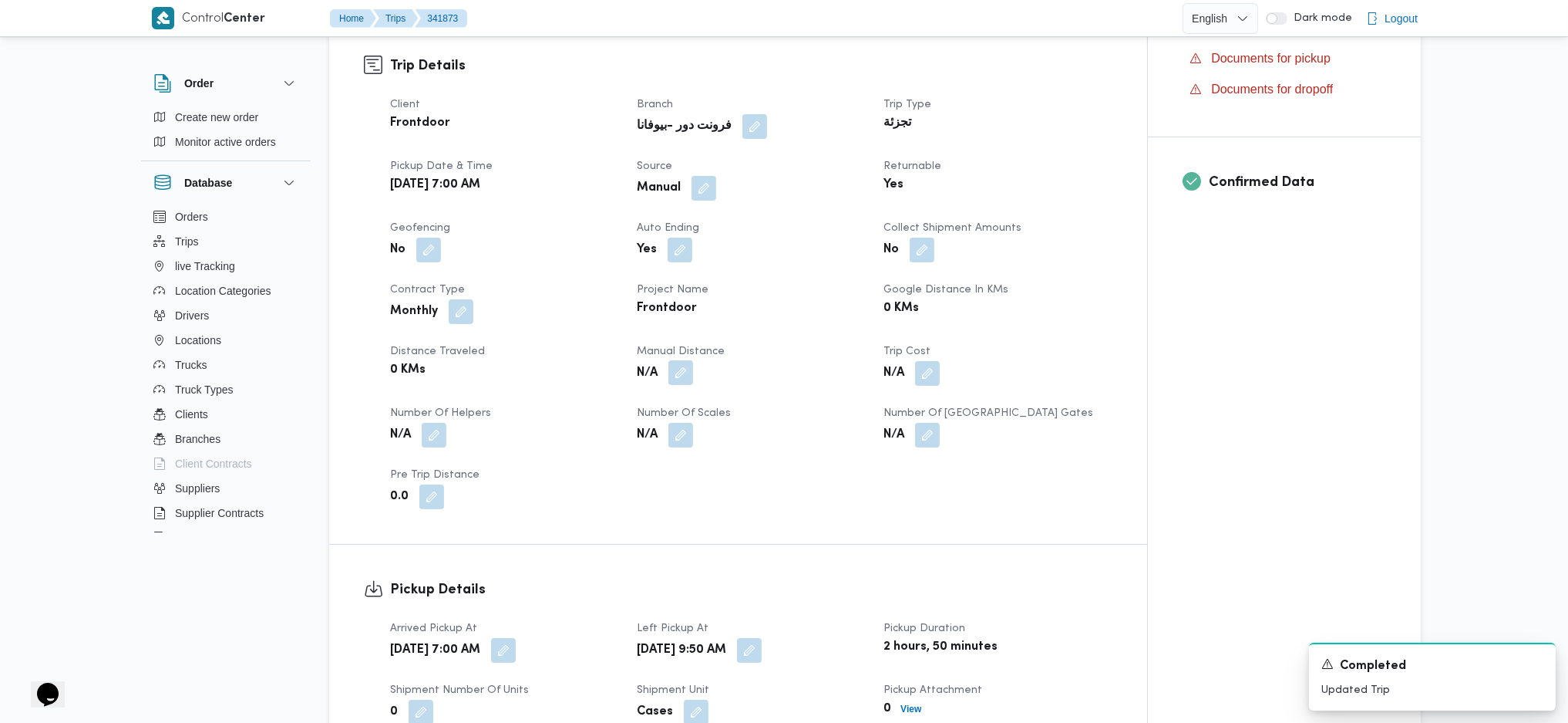
click at [680, 361] on button "button" at bounding box center [680, 372] width 24 height 24
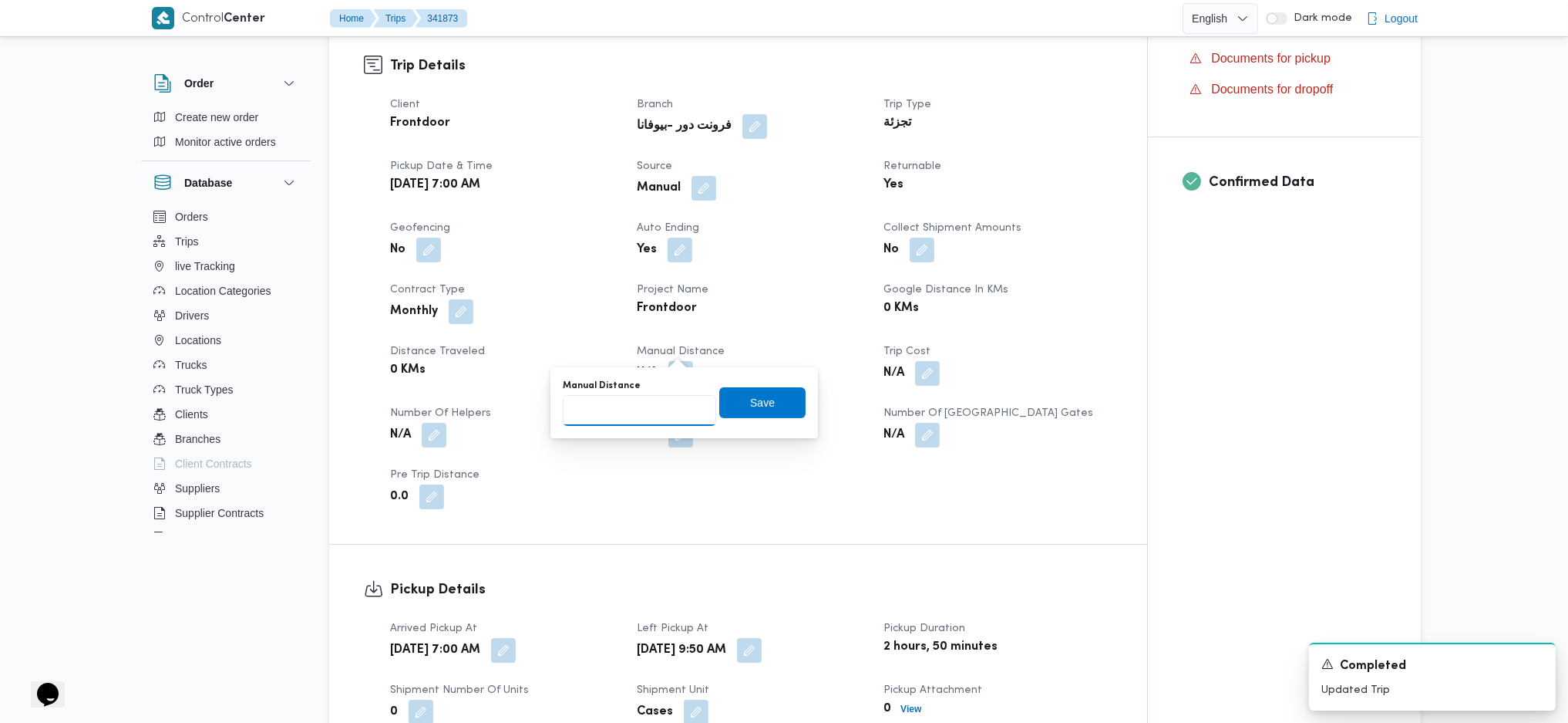
click at [598, 408] on input "Manual Distance" at bounding box center [640, 410] width 153 height 31
type input "127"
click at [750, 397] on span "Save" at bounding box center [761, 401] width 24 height 19
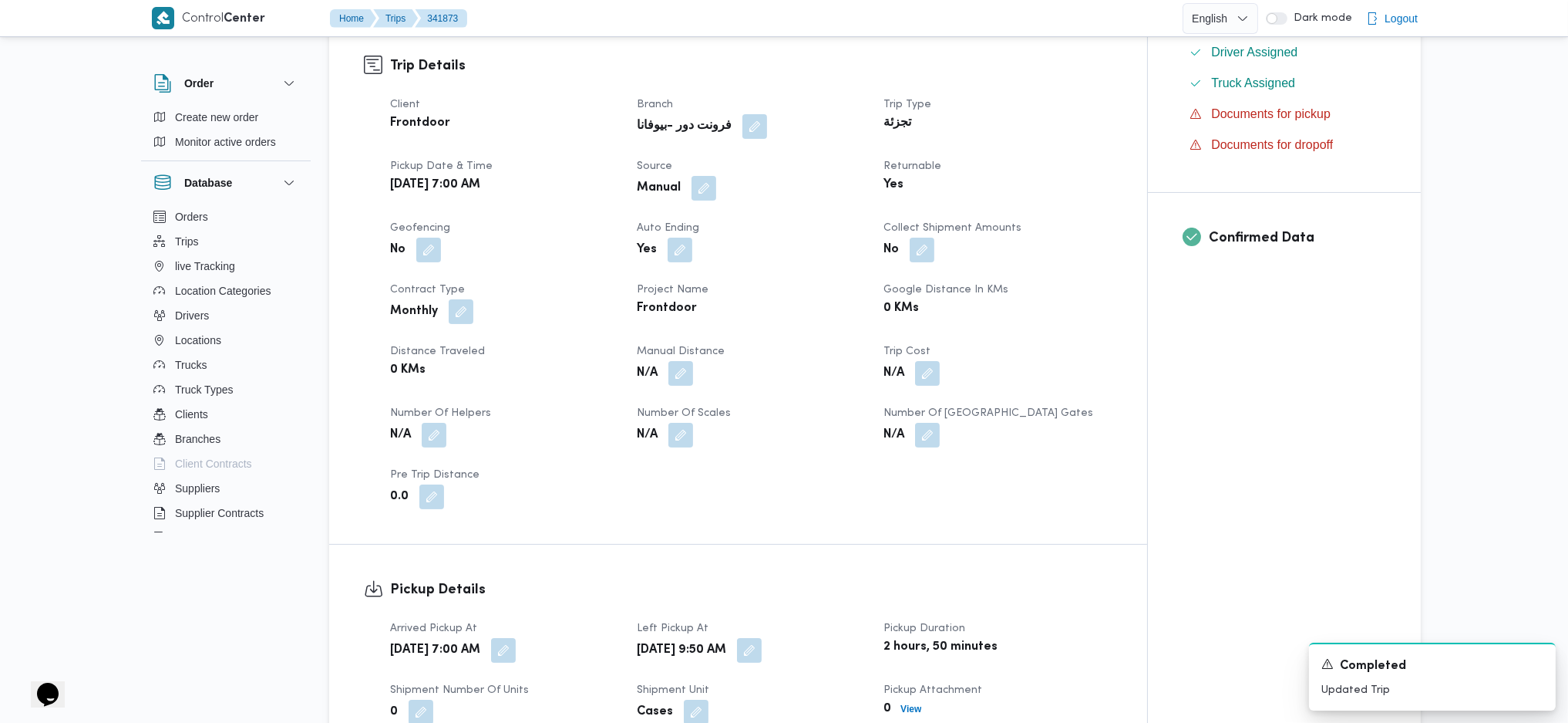
scroll to position [1028, 0]
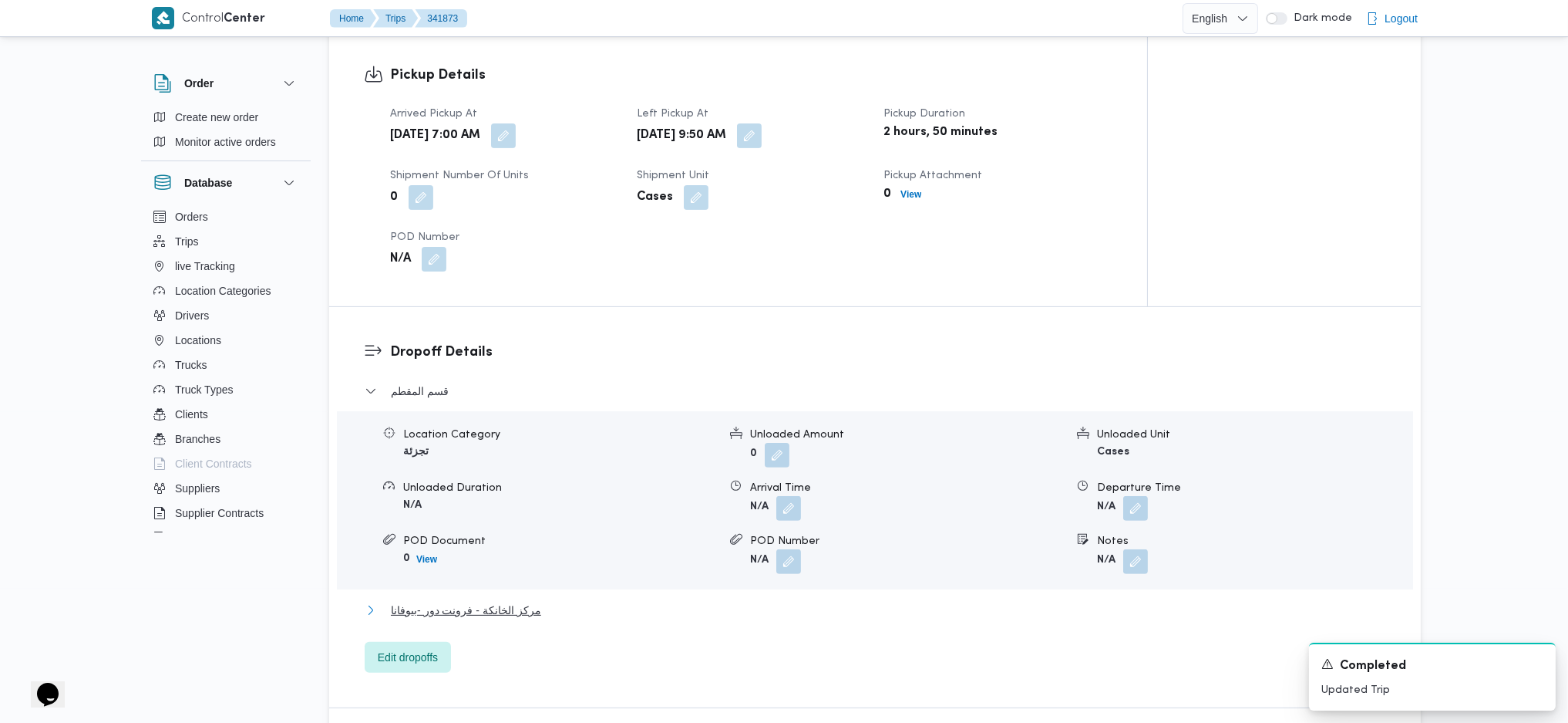
click at [497, 600] on span "مركز الخانكة - فرونت دور -بيوفانا" at bounding box center [466, 609] width 150 height 19
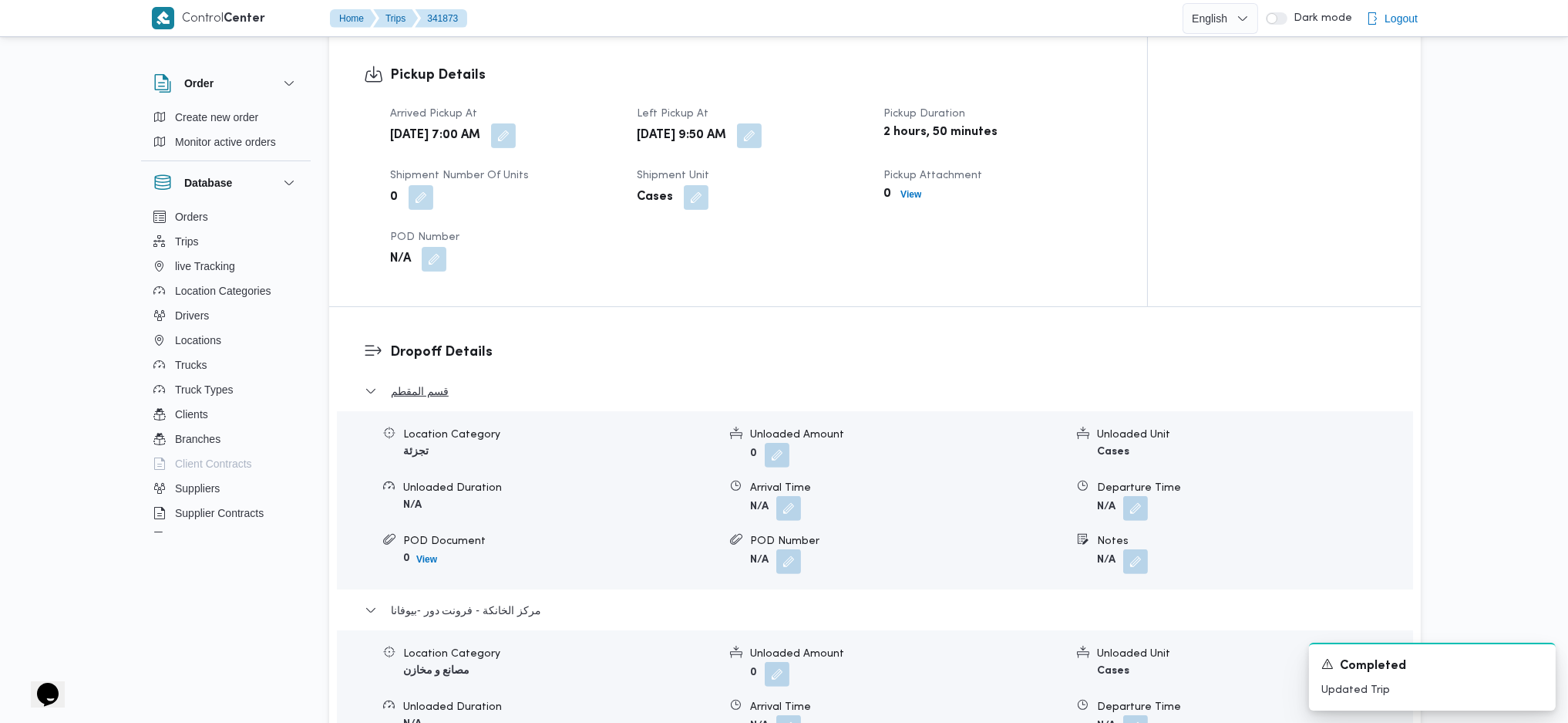
scroll to position [1234, 0]
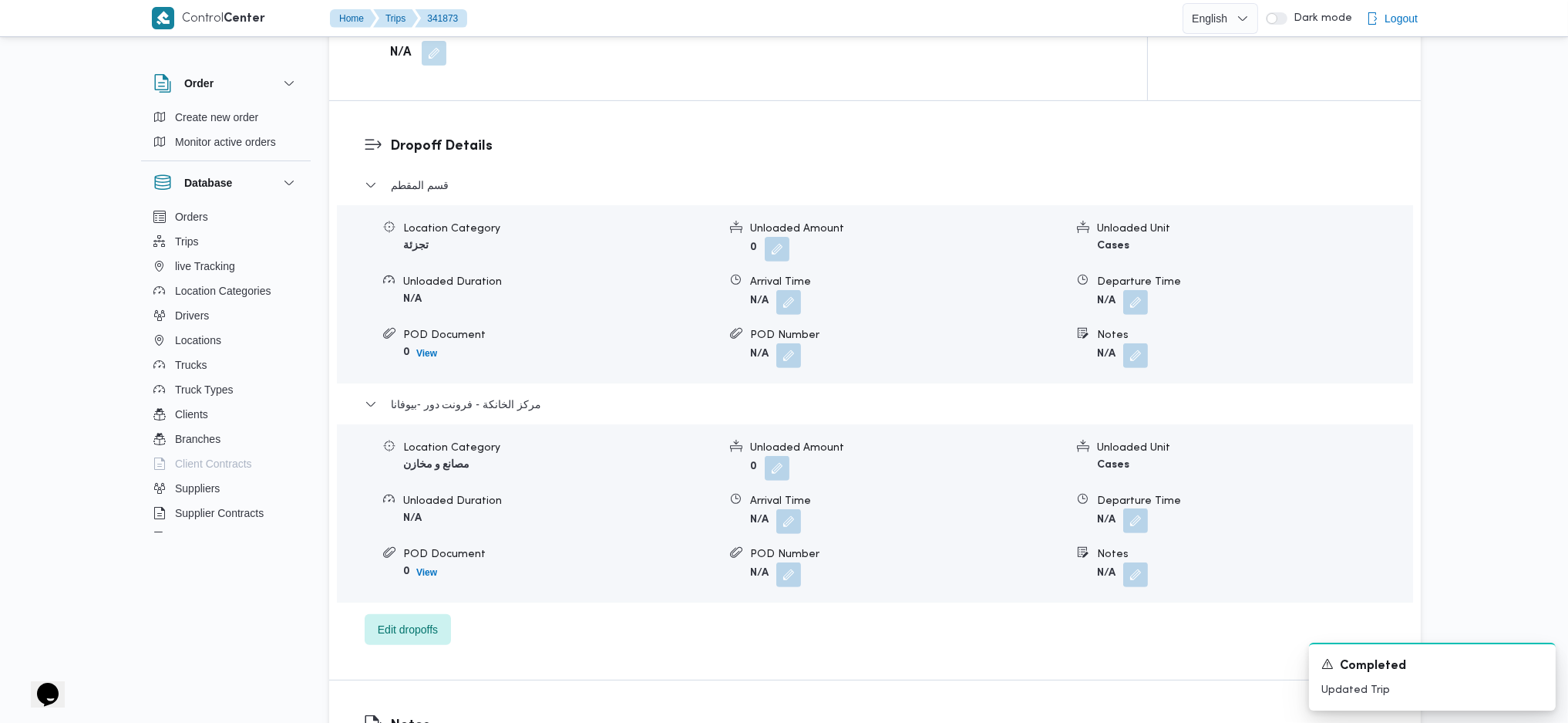
click at [1135, 508] on button "button" at bounding box center [1135, 520] width 24 height 24
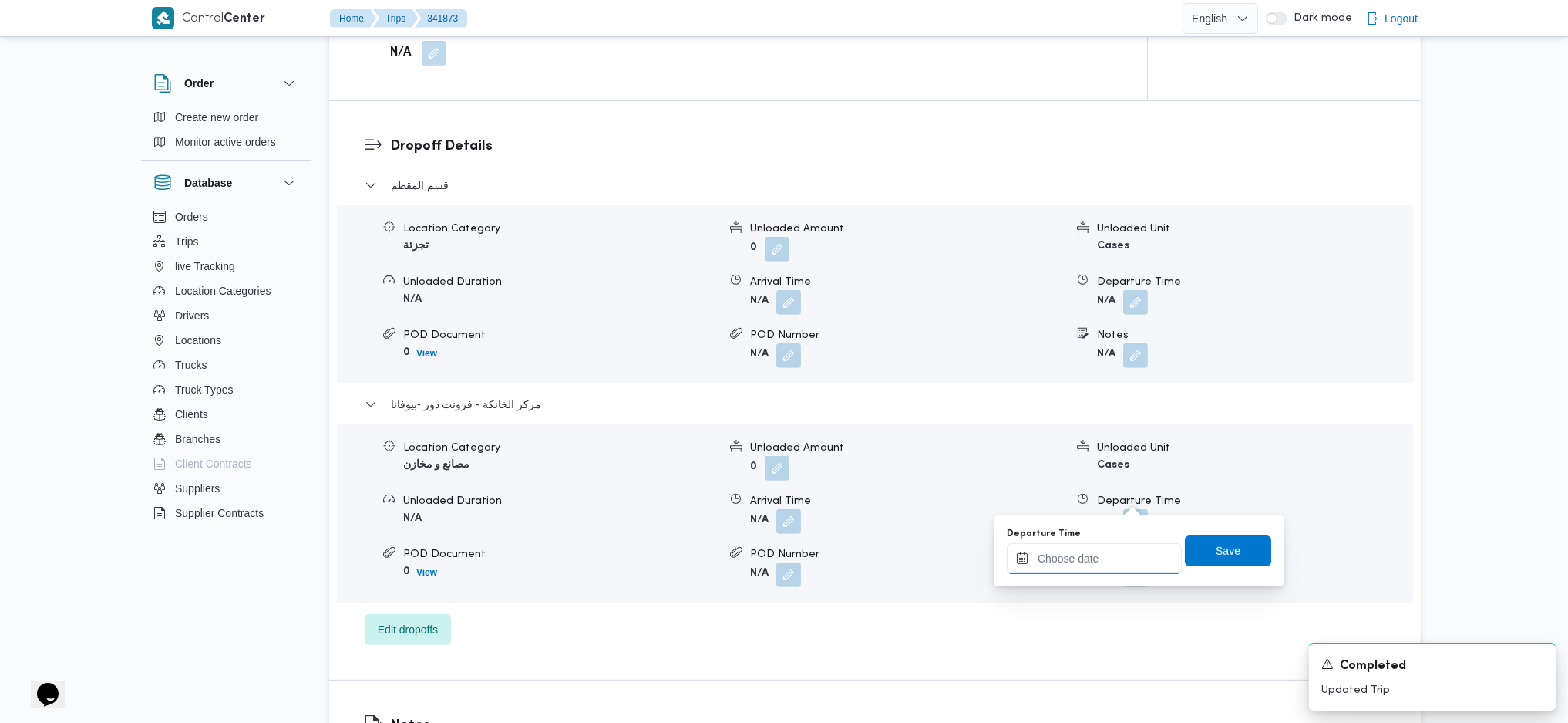
click at [1087, 551] on input "Departure Time" at bounding box center [1094, 558] width 175 height 31
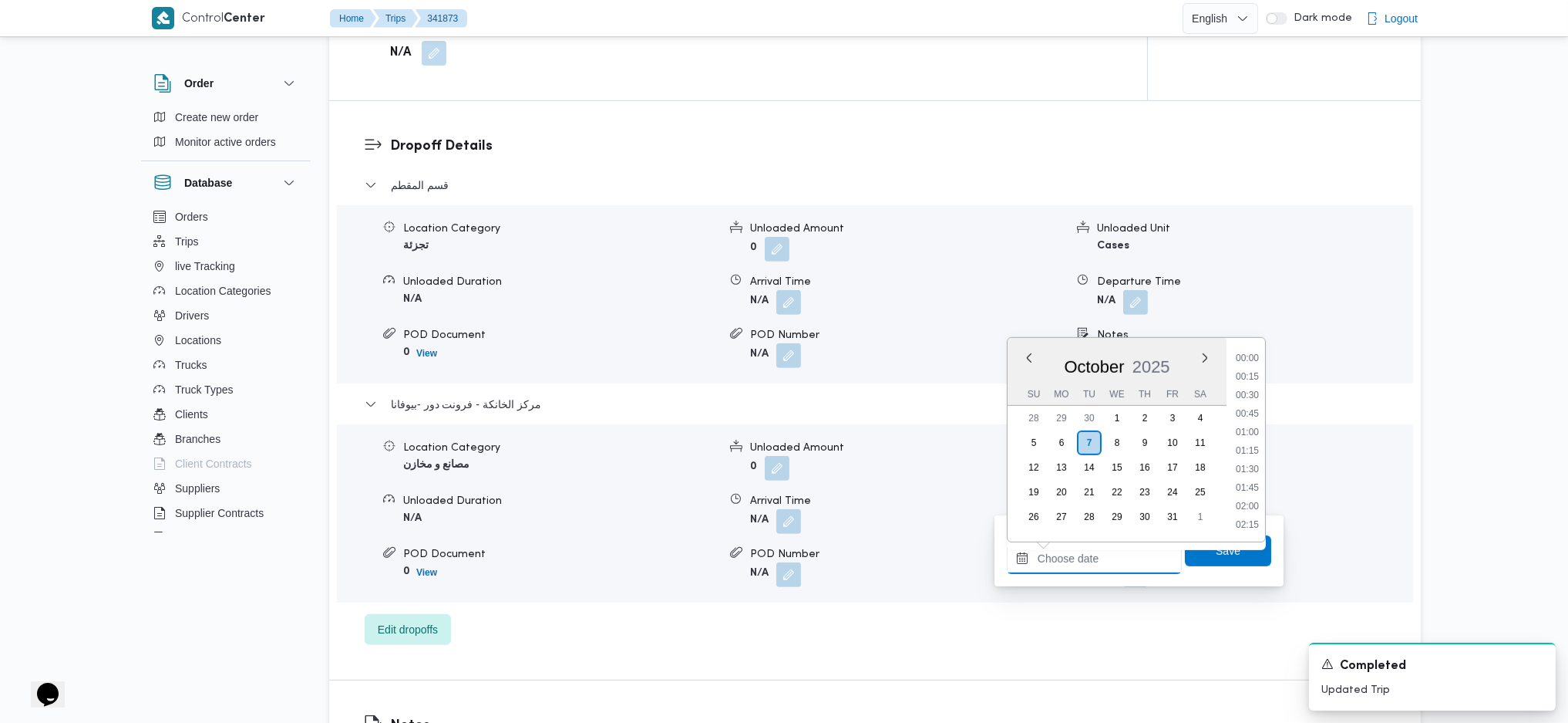
scroll to position [1315, 0]
click at [1261, 406] on li "18:30" at bounding box center [1247, 411] width 35 height 15
type input "[DATE] 18:30"
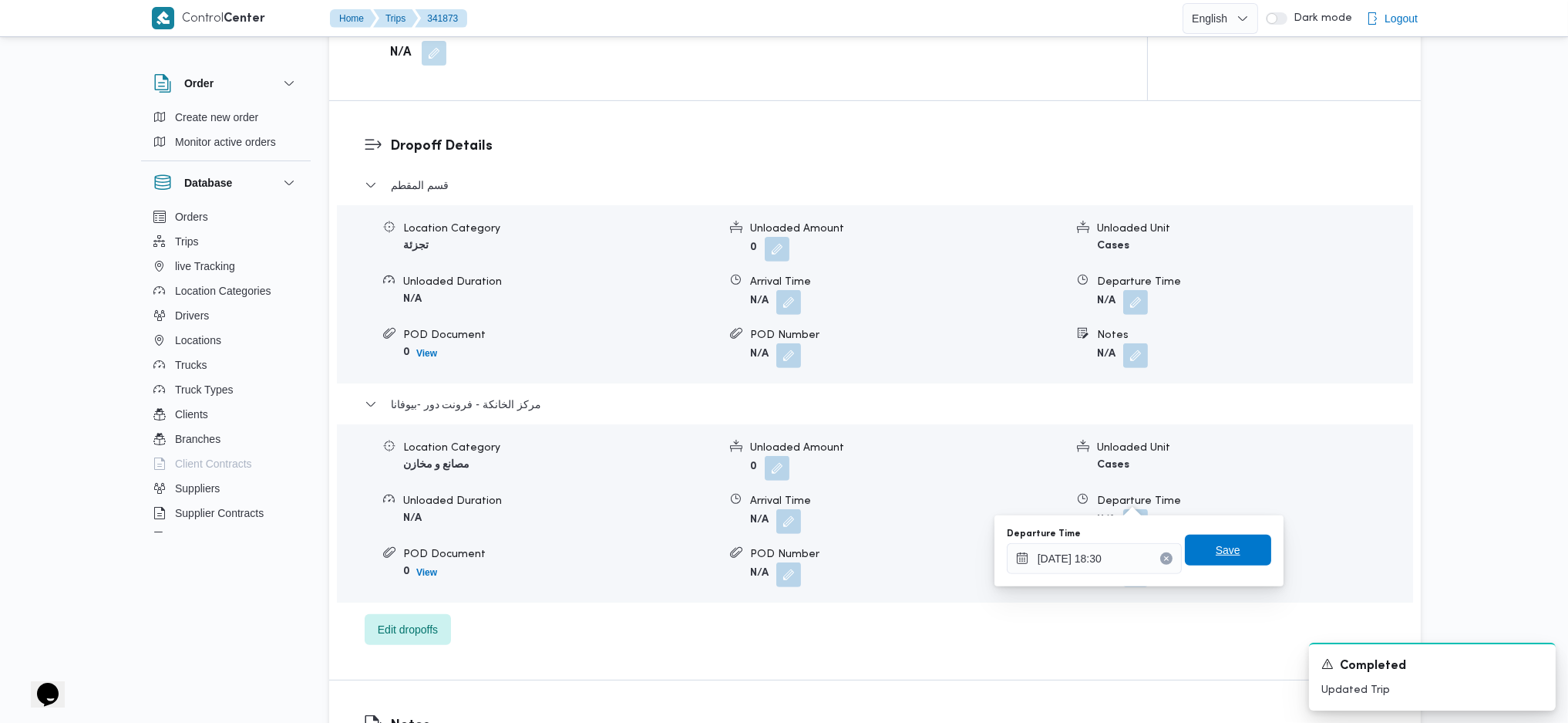
click at [1216, 554] on span "Save" at bounding box center [1227, 550] width 24 height 19
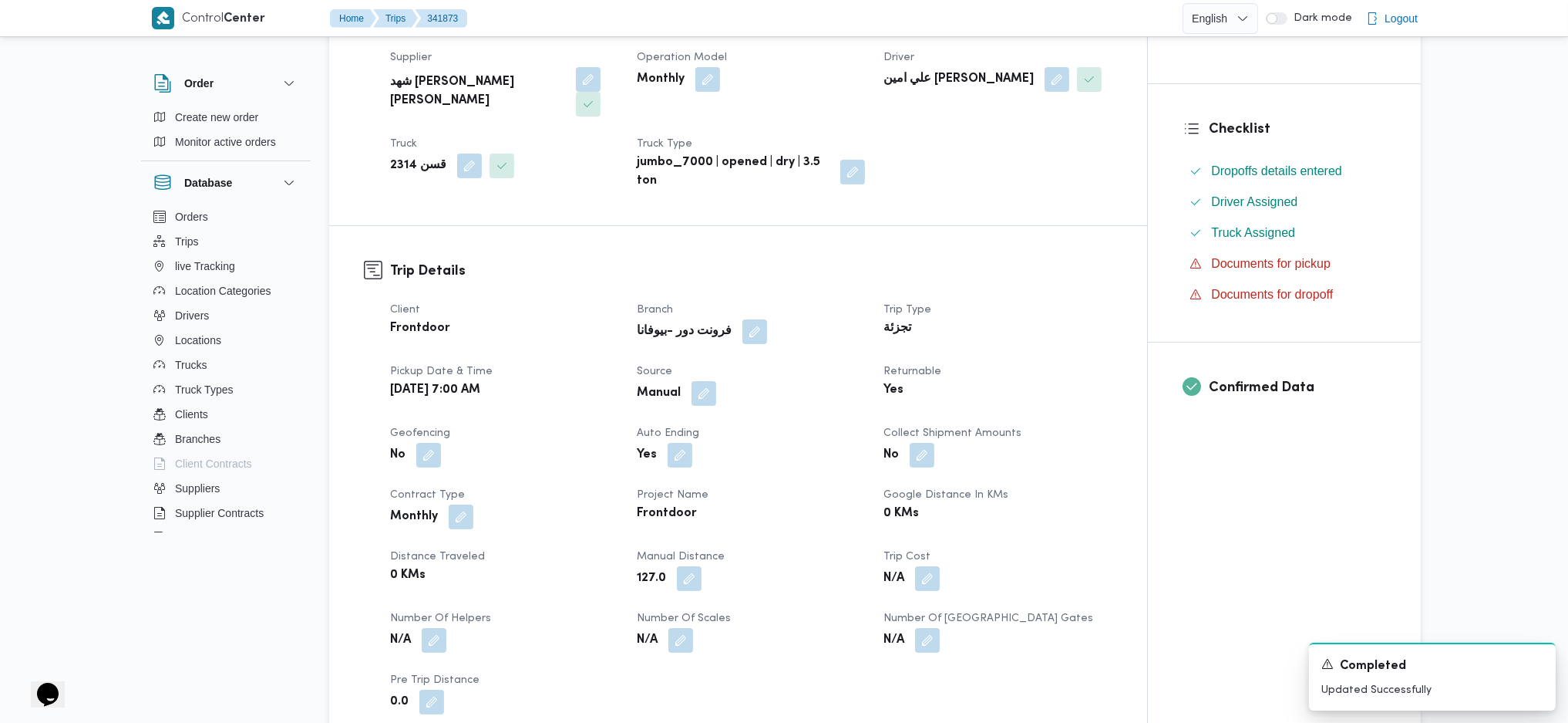
scroll to position [0, 0]
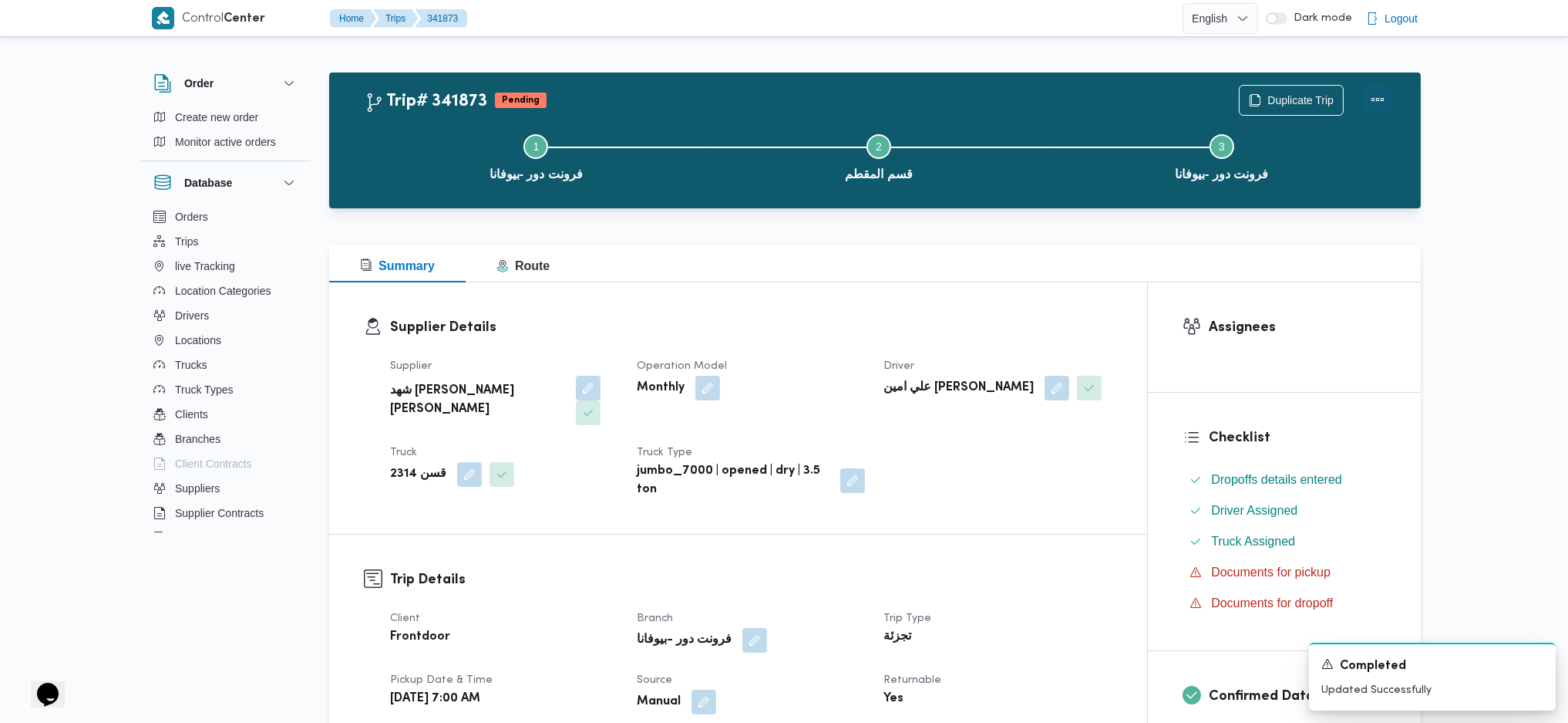
click at [1379, 91] on button "Actions" at bounding box center [1378, 99] width 31 height 31
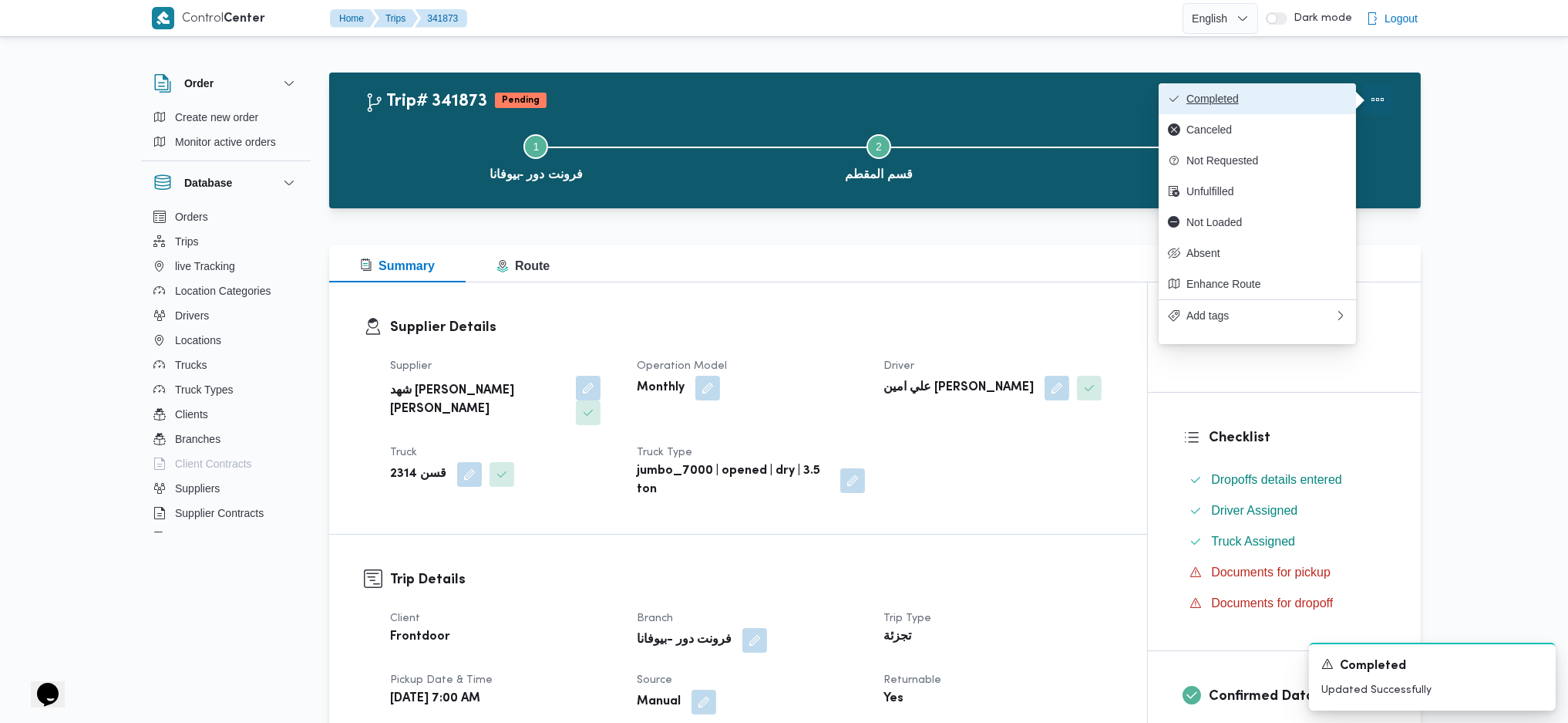
click at [1320, 94] on span "Completed" at bounding box center [1267, 99] width 160 height 13
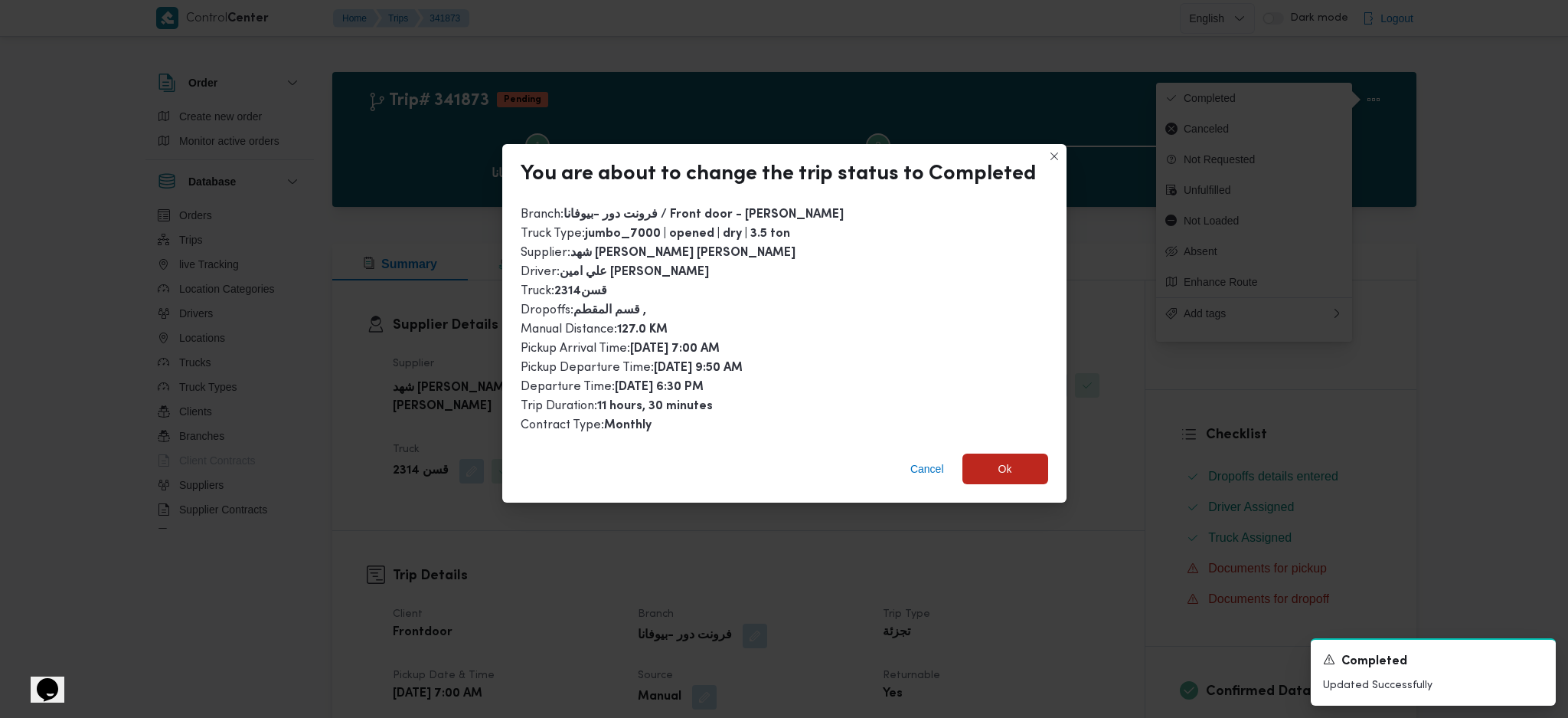
click at [1001, 448] on div "Cancel Ok" at bounding box center [784, 472] width 565 height 61
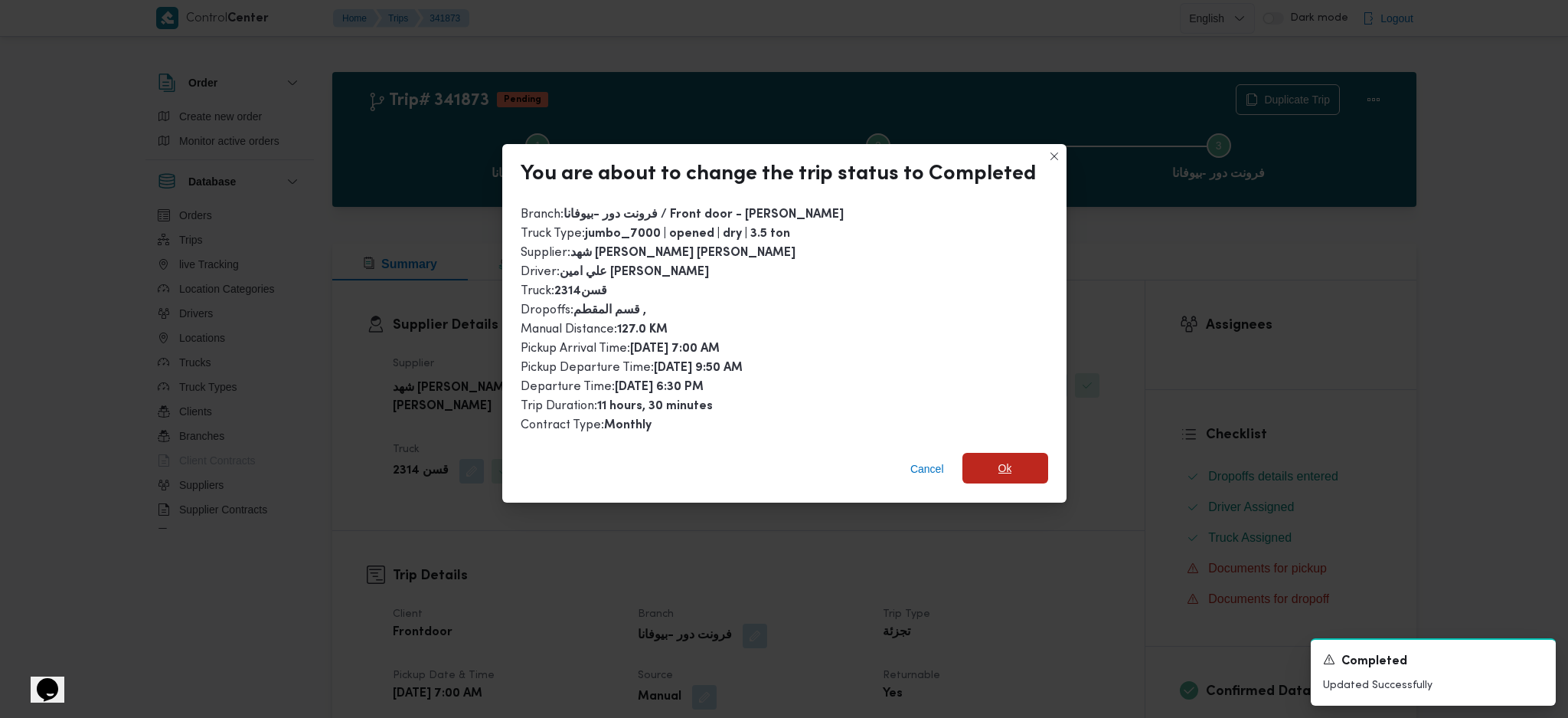
click at [997, 448] on div "Cancel Ok" at bounding box center [784, 472] width 565 height 61
click at [1062, 563] on div "You are about to change the trip status to Completed Branch : فرونت دور -بيوفان…" at bounding box center [784, 359] width 1568 height 718
click at [1014, 461] on span "Ok" at bounding box center [1005, 468] width 86 height 30
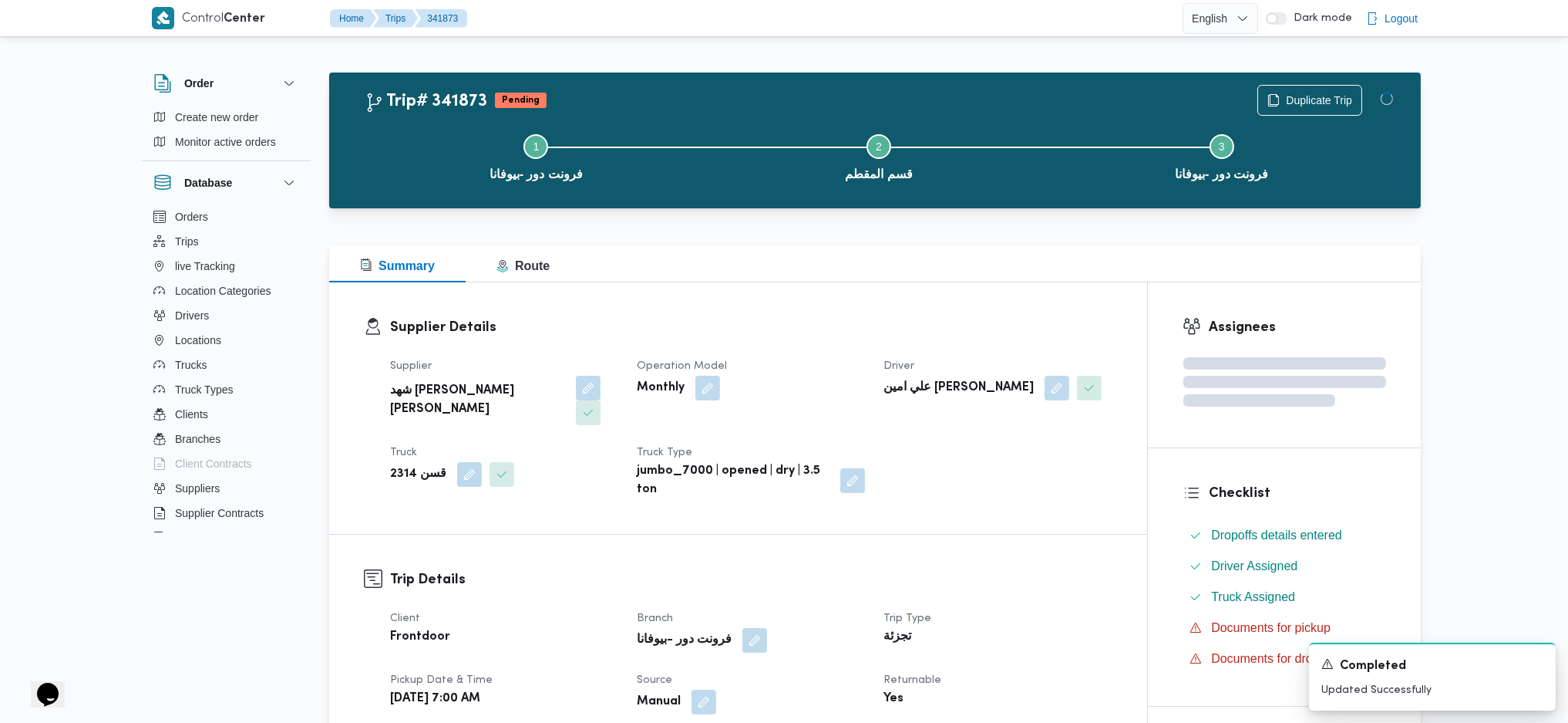
drag, startPoint x: 1043, startPoint y: 553, endPoint x: 928, endPoint y: 396, distance: 194.6
click at [1043, 569] on h3 "Trip Details" at bounding box center [752, 579] width 723 height 21
click at [857, 312] on div "Supplier Details Supplier شهد [PERSON_NAME] [PERSON_NAME] Operation Model Month…" at bounding box center [738, 407] width 818 height 252
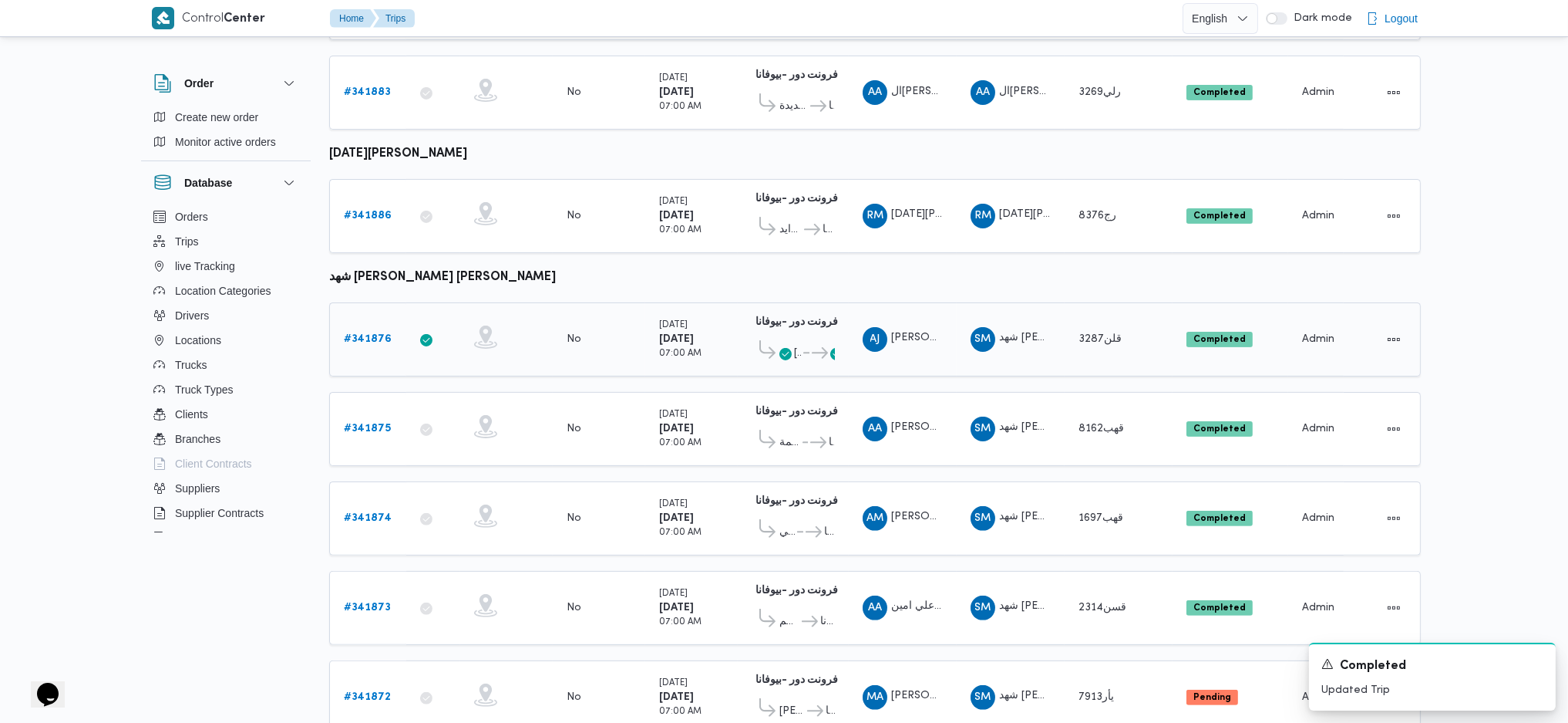
scroll to position [1002, 0]
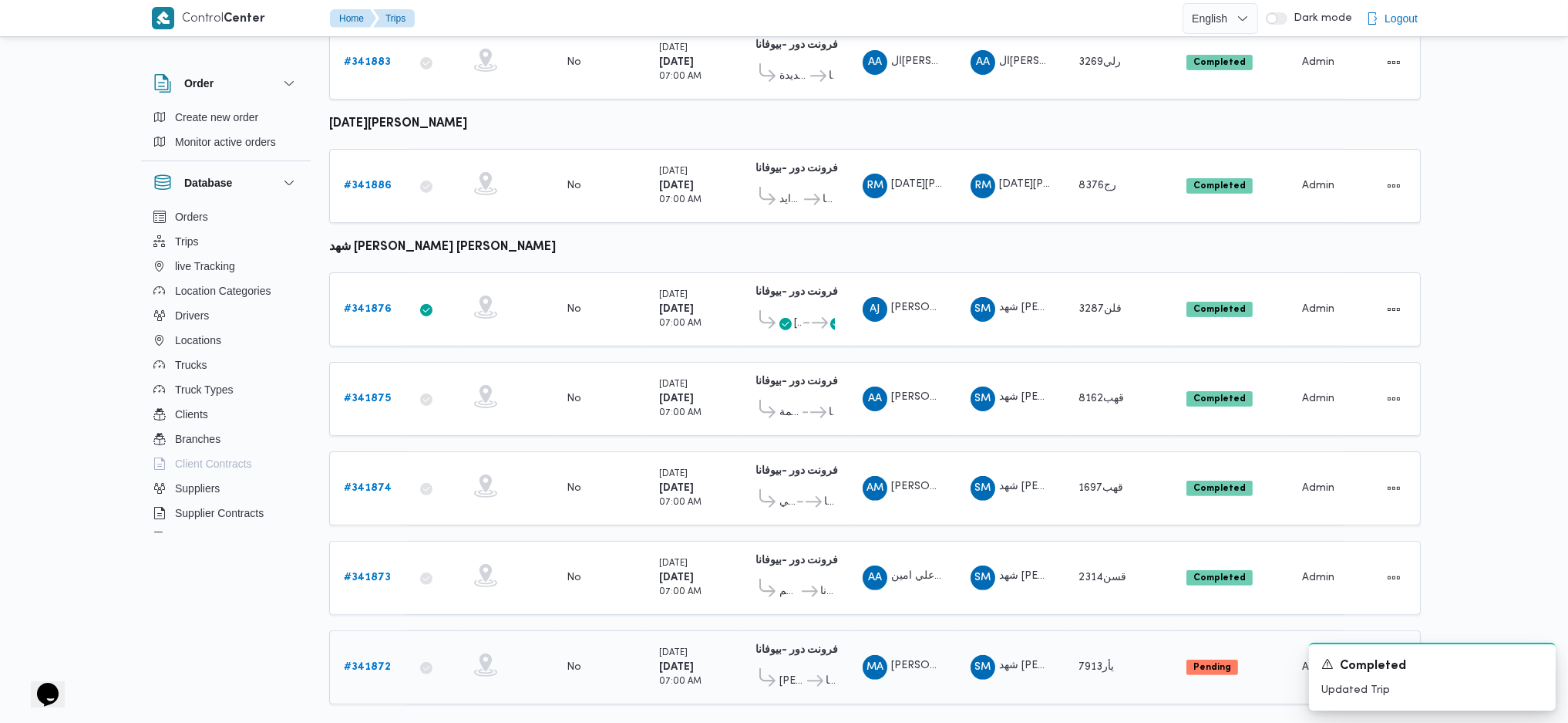
click at [359, 662] on b "# 341872" at bounding box center [368, 666] width 47 height 10
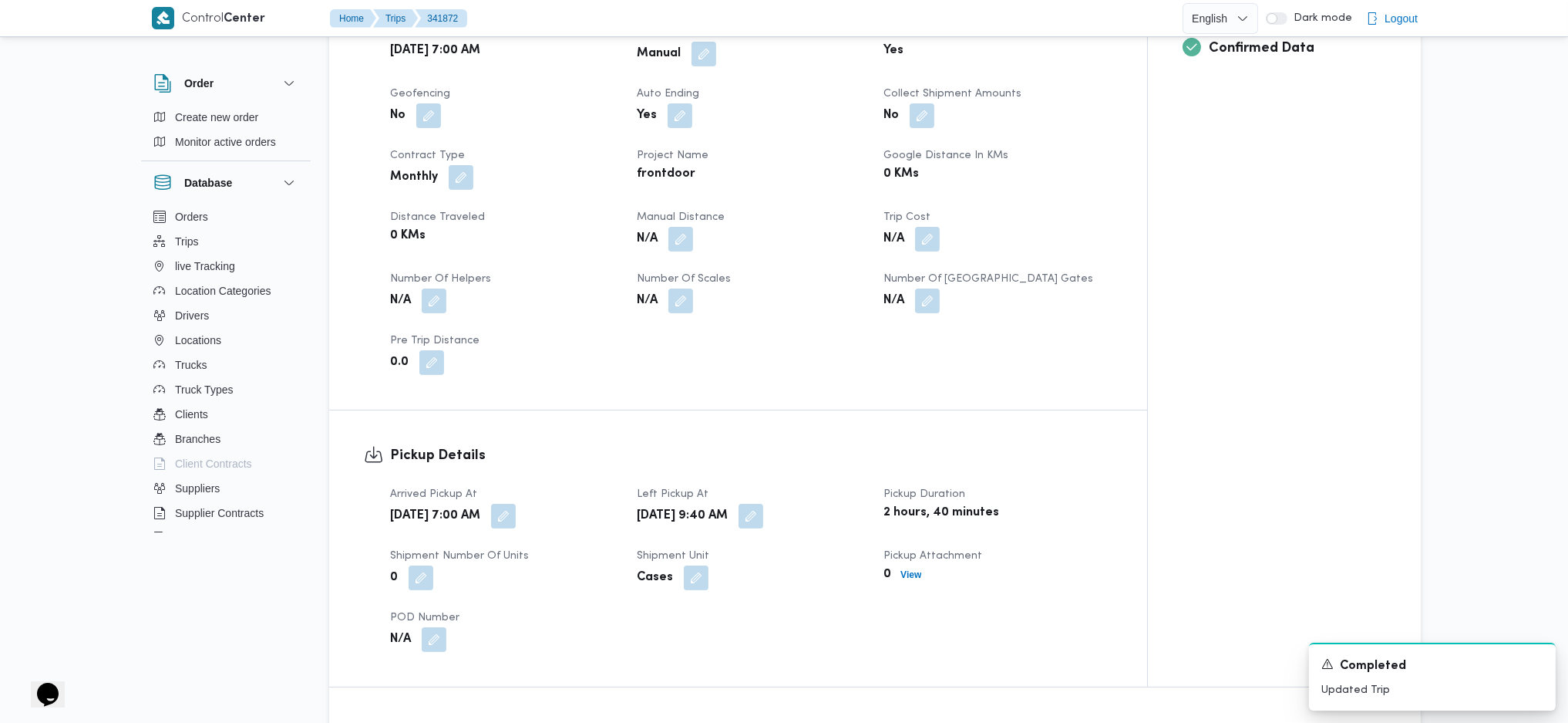
scroll to position [719, 0]
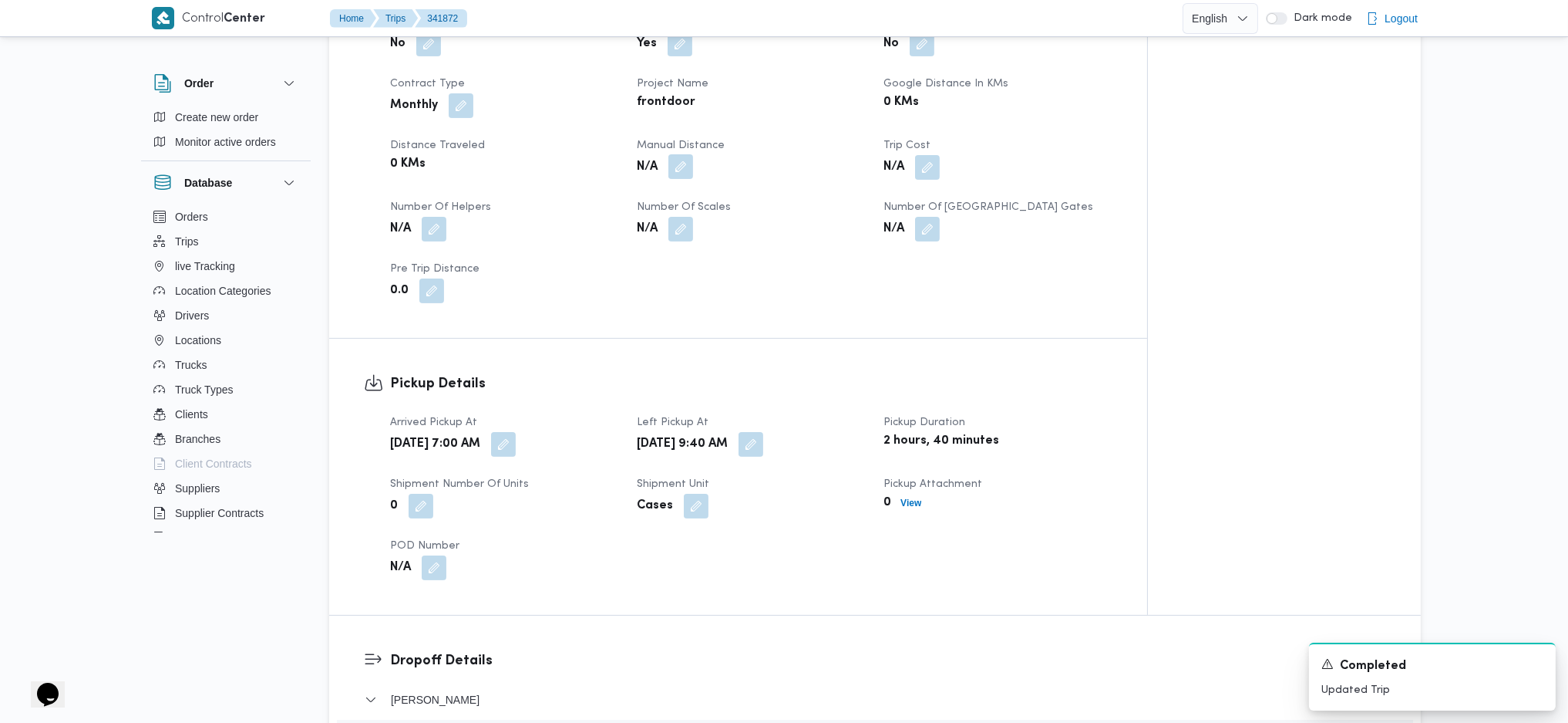
click at [684, 154] on button "button" at bounding box center [680, 166] width 24 height 24
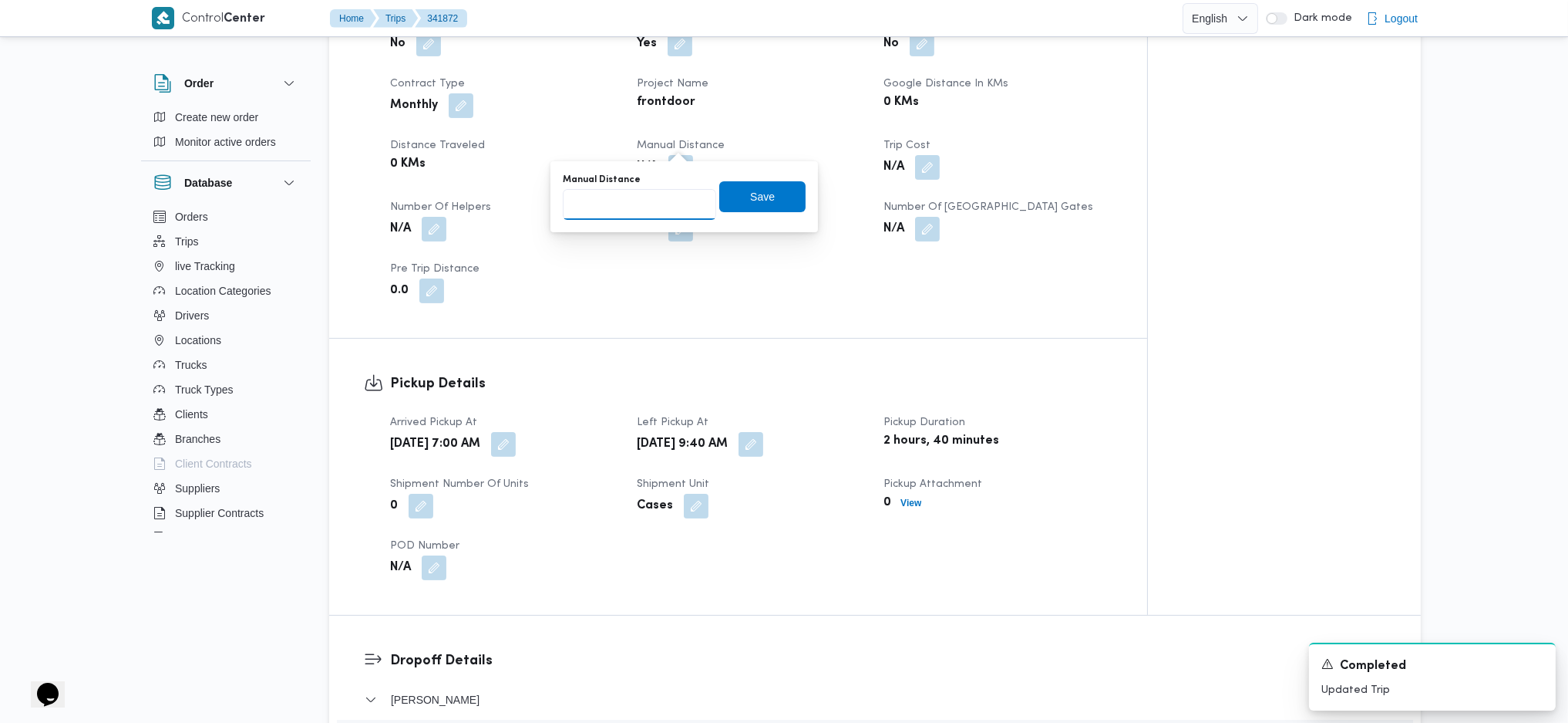
click at [612, 213] on input "Manual Distance" at bounding box center [640, 205] width 153 height 31
type input "121"
click at [762, 197] on span "Save" at bounding box center [762, 196] width 87 height 31
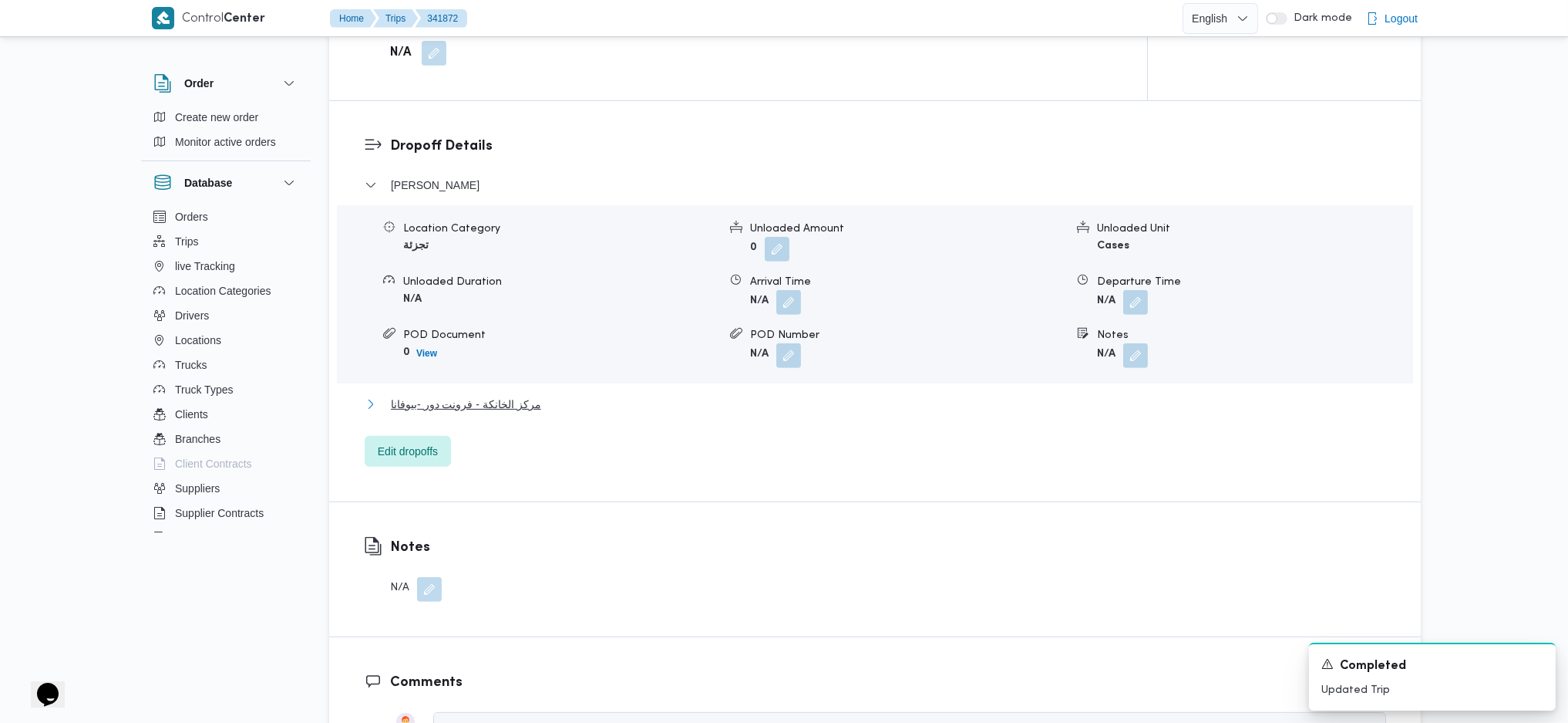
click at [643, 395] on button "مركز الخانكة - فرونت دور -بيوفانا" at bounding box center [876, 404] width 1022 height 19
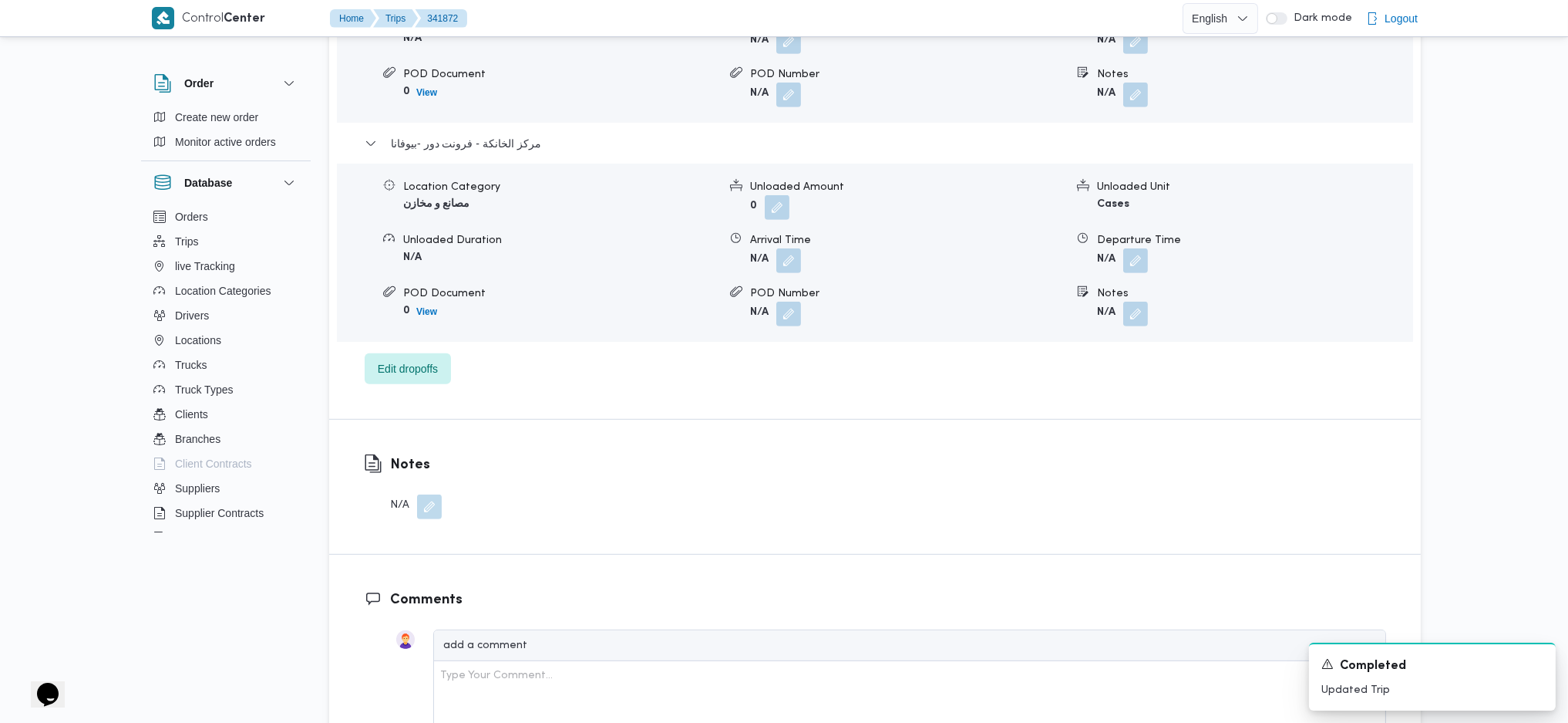
scroll to position [1645, 0]
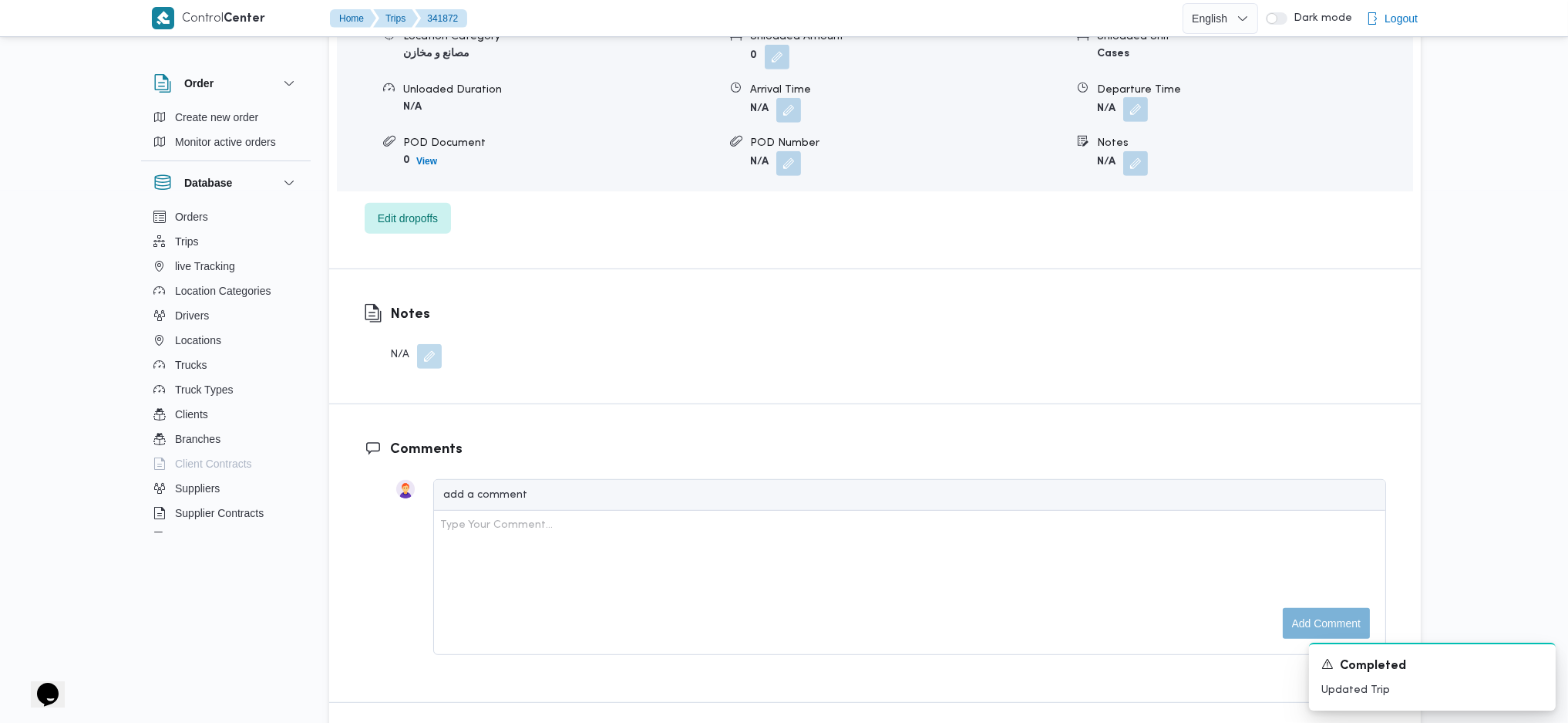
click at [1135, 97] on button "button" at bounding box center [1135, 109] width 24 height 24
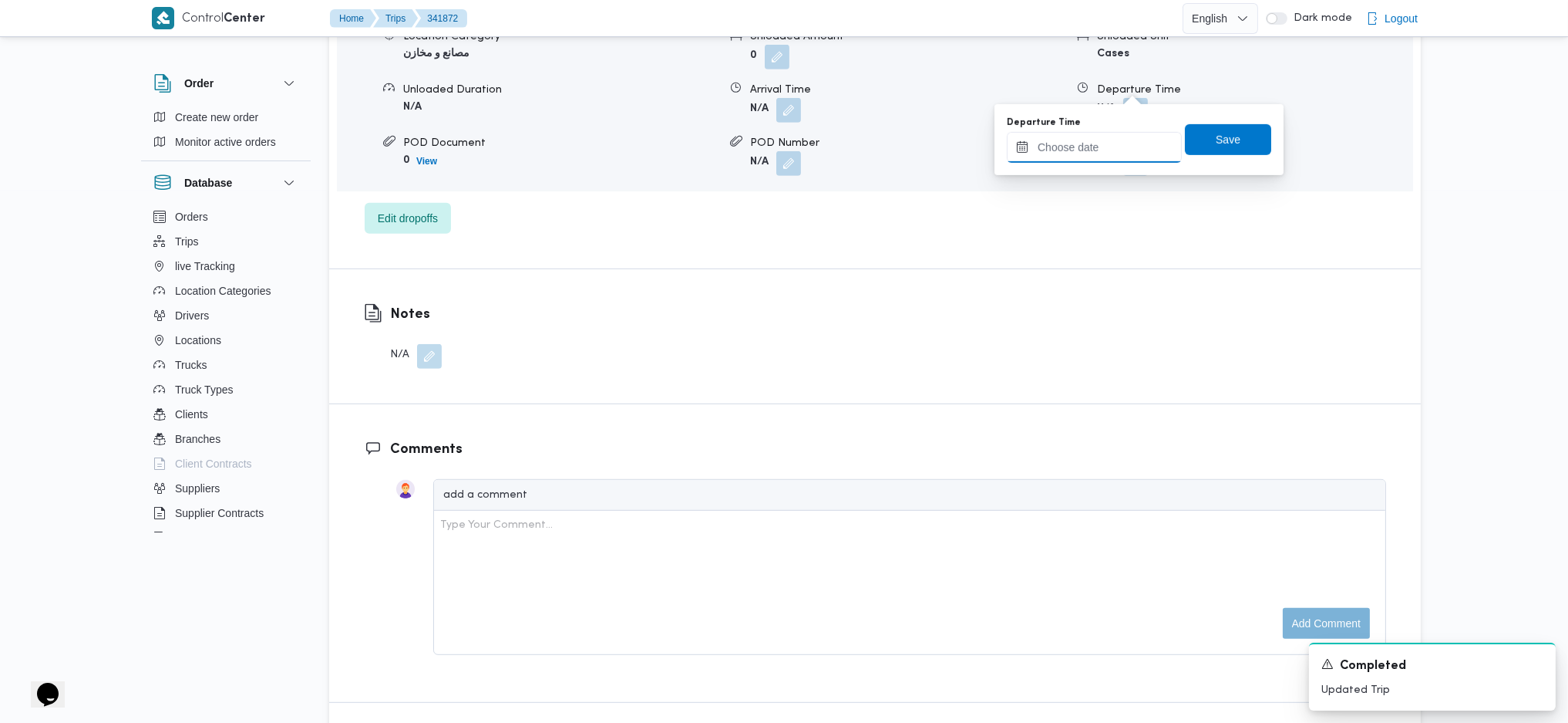
click at [1086, 159] on input "Departure Time" at bounding box center [1094, 147] width 175 height 31
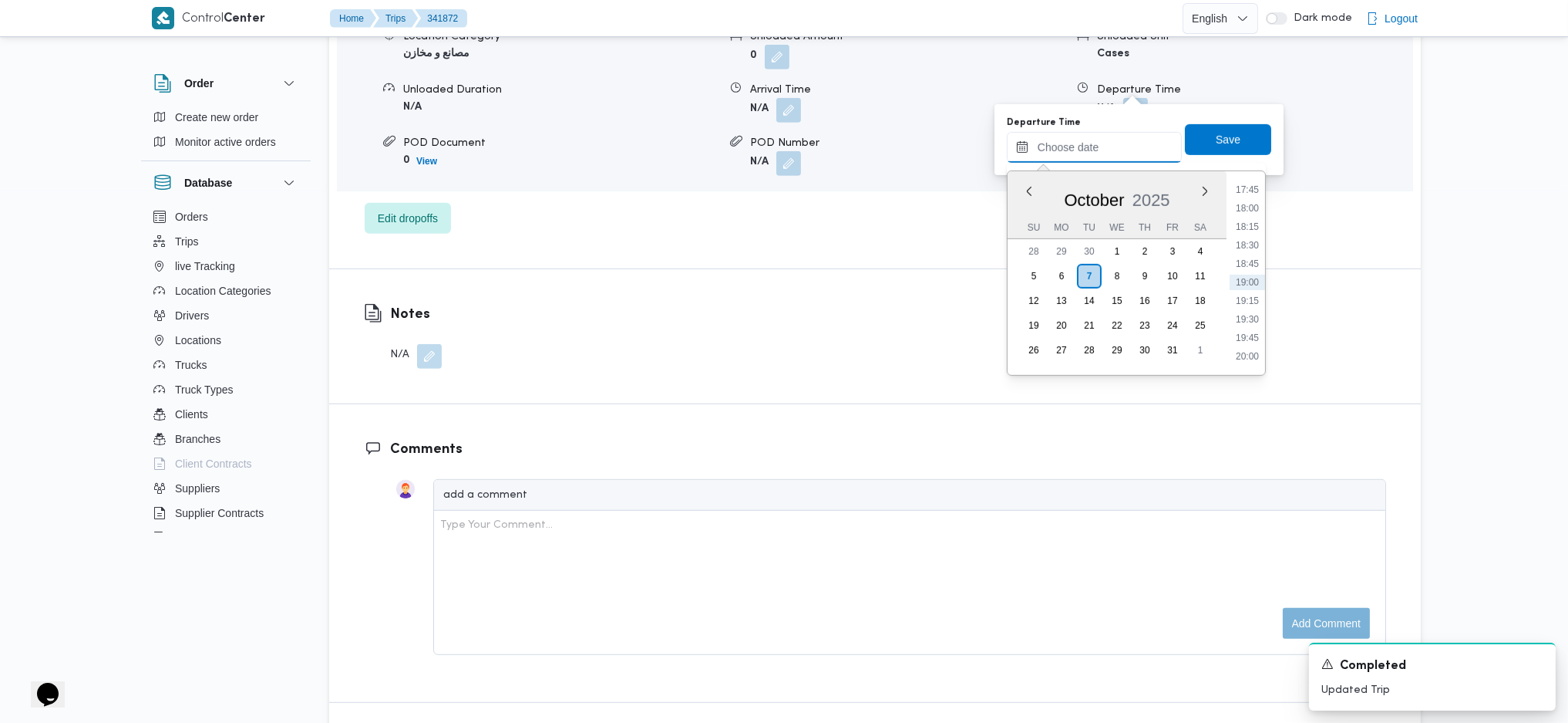
scroll to position [1213, 0]
click at [1253, 250] on li "17:15" at bounding box center [1247, 255] width 35 height 15
type input "[DATE] 17:15"
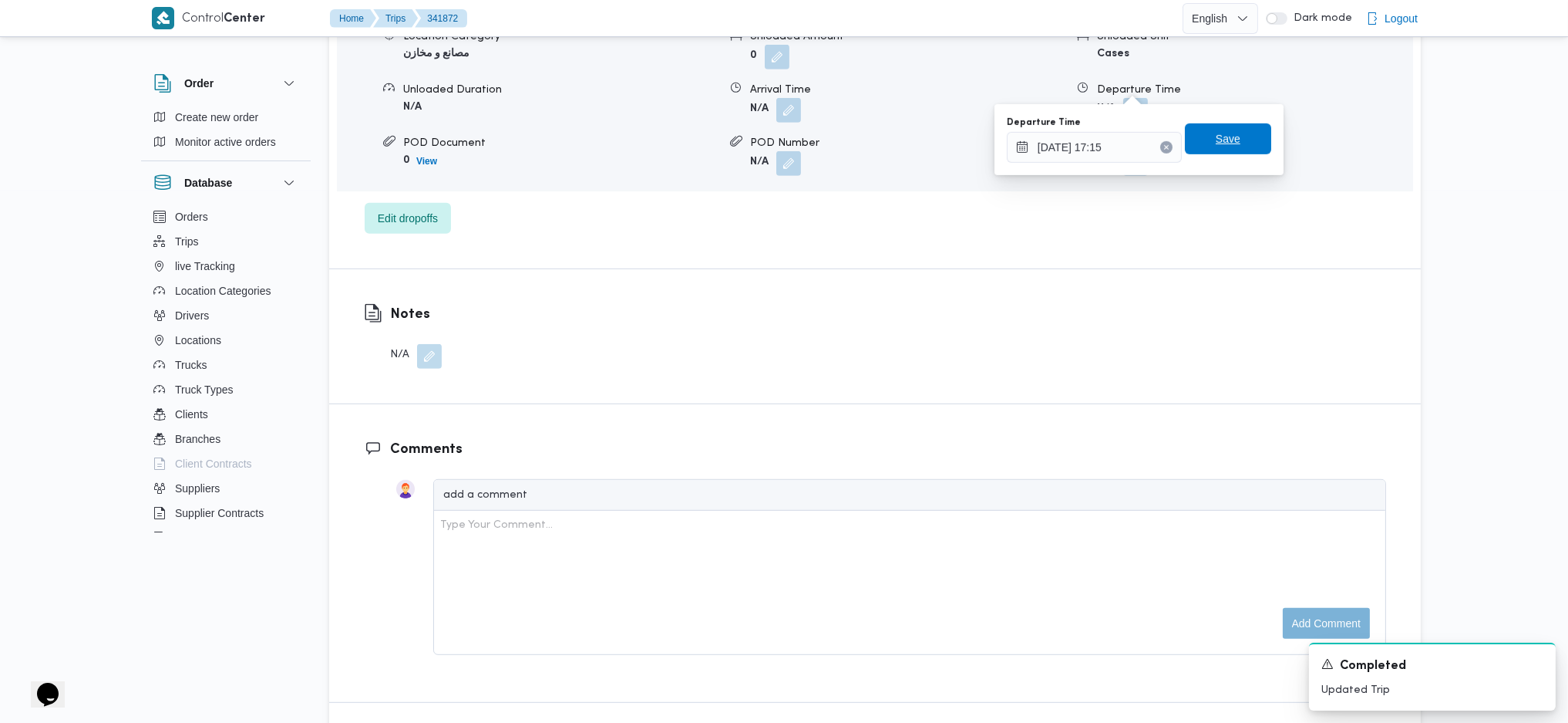
click at [1230, 137] on span "Save" at bounding box center [1228, 139] width 87 height 31
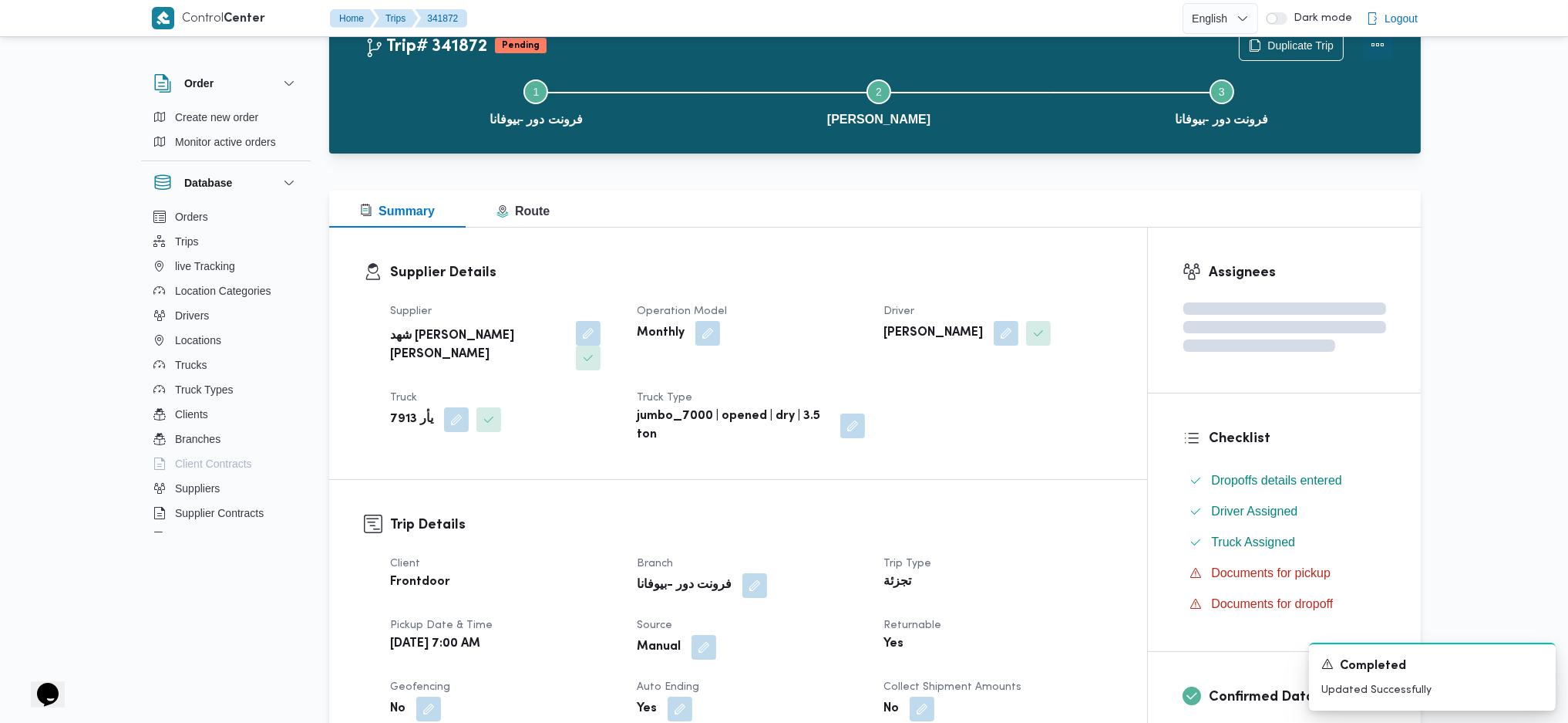
scroll to position [0, 0]
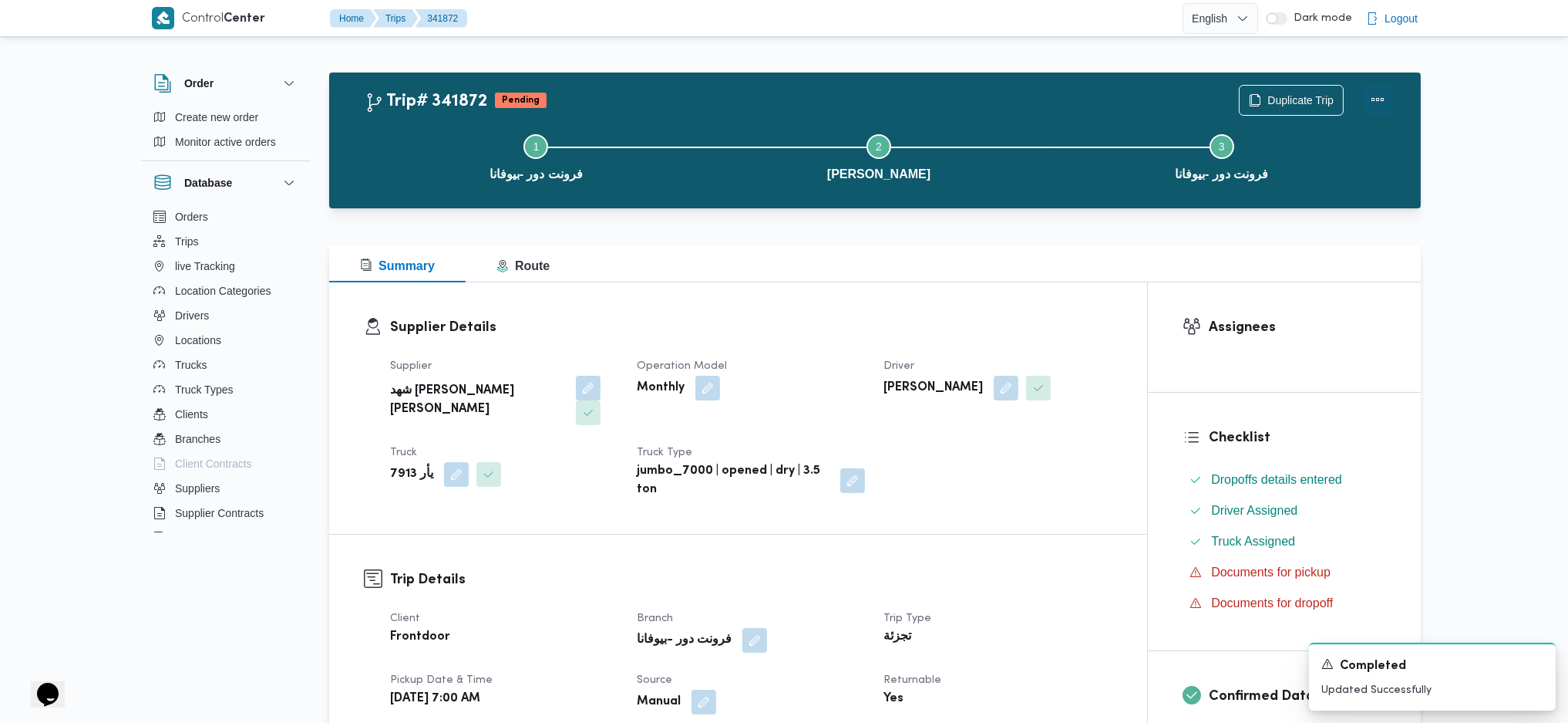
click at [1377, 93] on button "Actions" at bounding box center [1378, 99] width 31 height 31
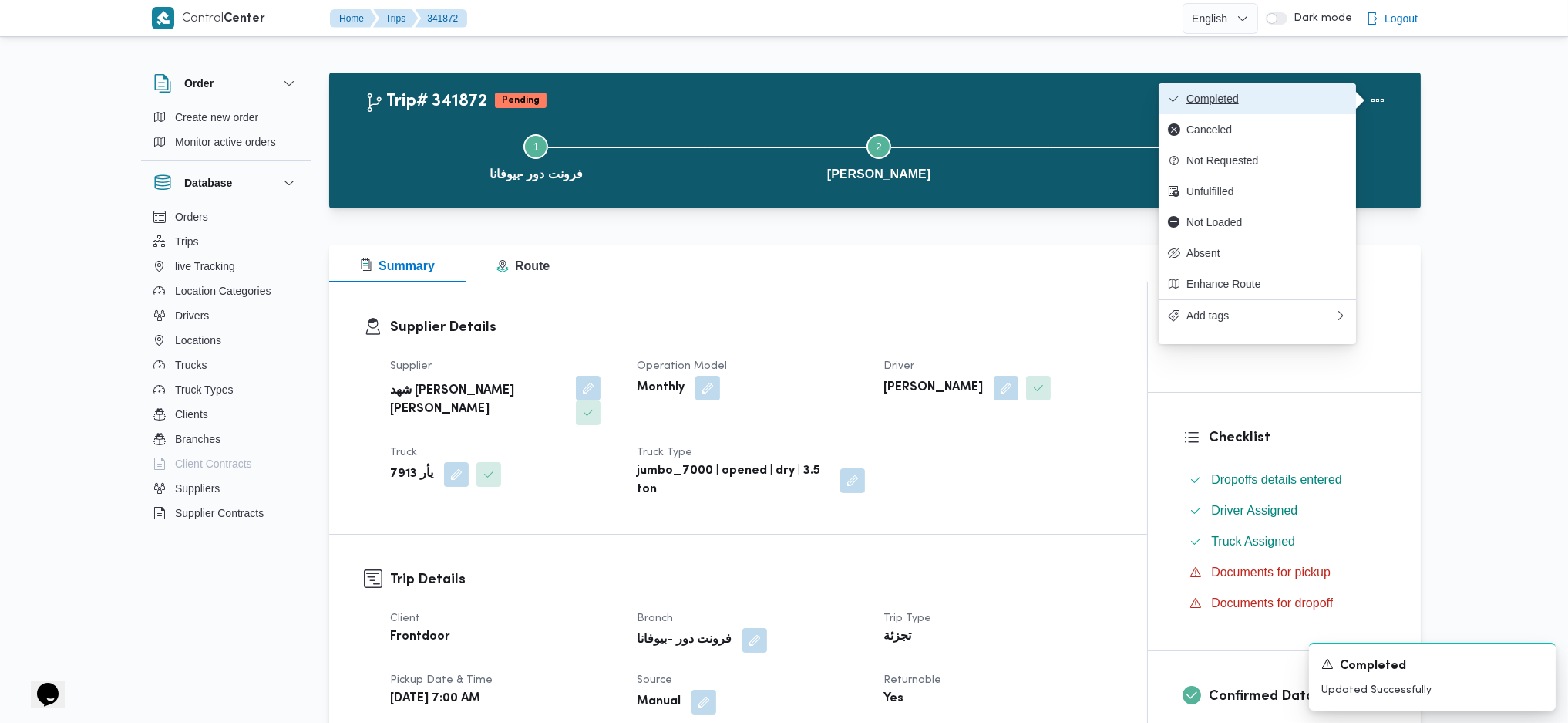
drag, startPoint x: 1316, startPoint y: 85, endPoint x: 1314, endPoint y: 96, distance: 11.2
click at [1314, 96] on button "Completed" at bounding box center [1257, 98] width 197 height 31
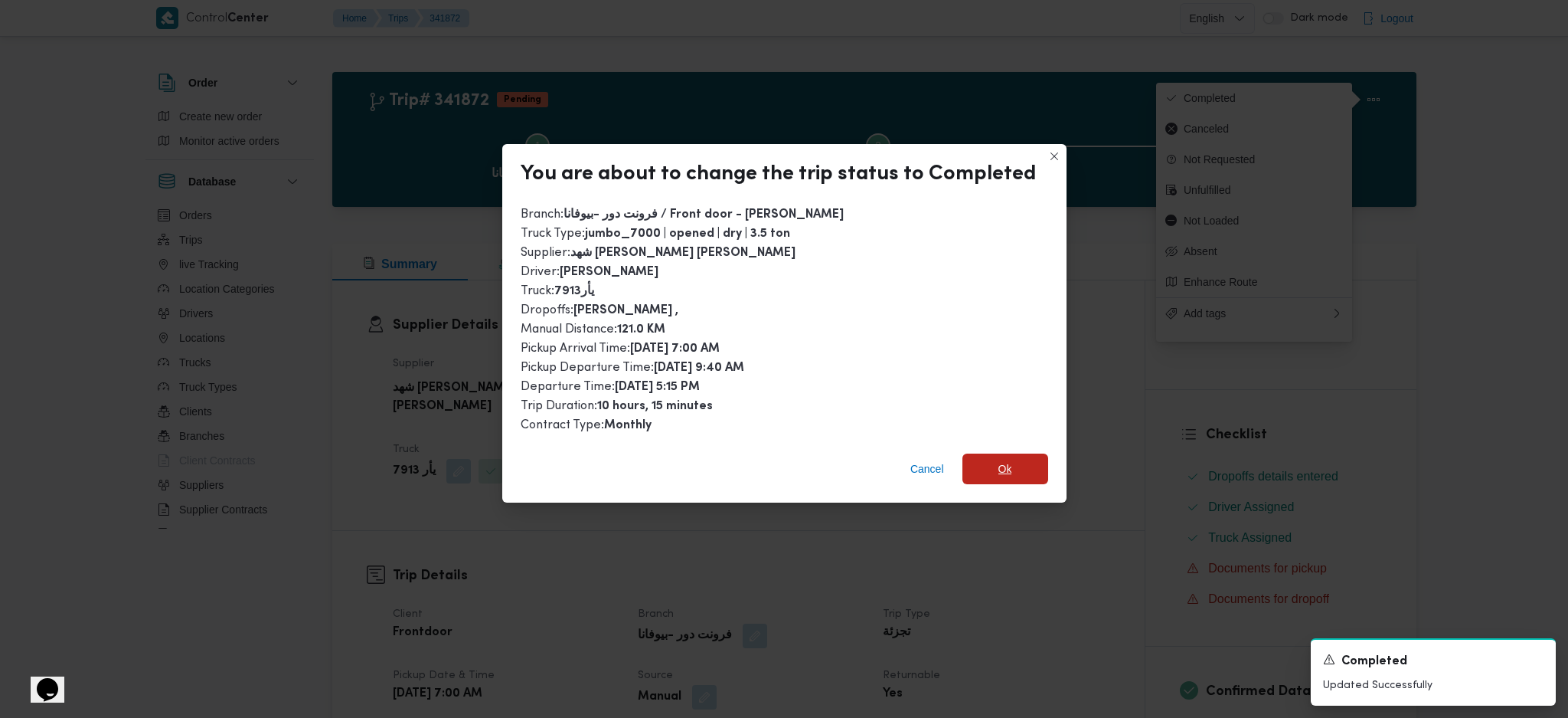
click at [1012, 464] on span "Ok" at bounding box center [1005, 468] width 86 height 30
